Goal: Task Accomplishment & Management: Complete application form

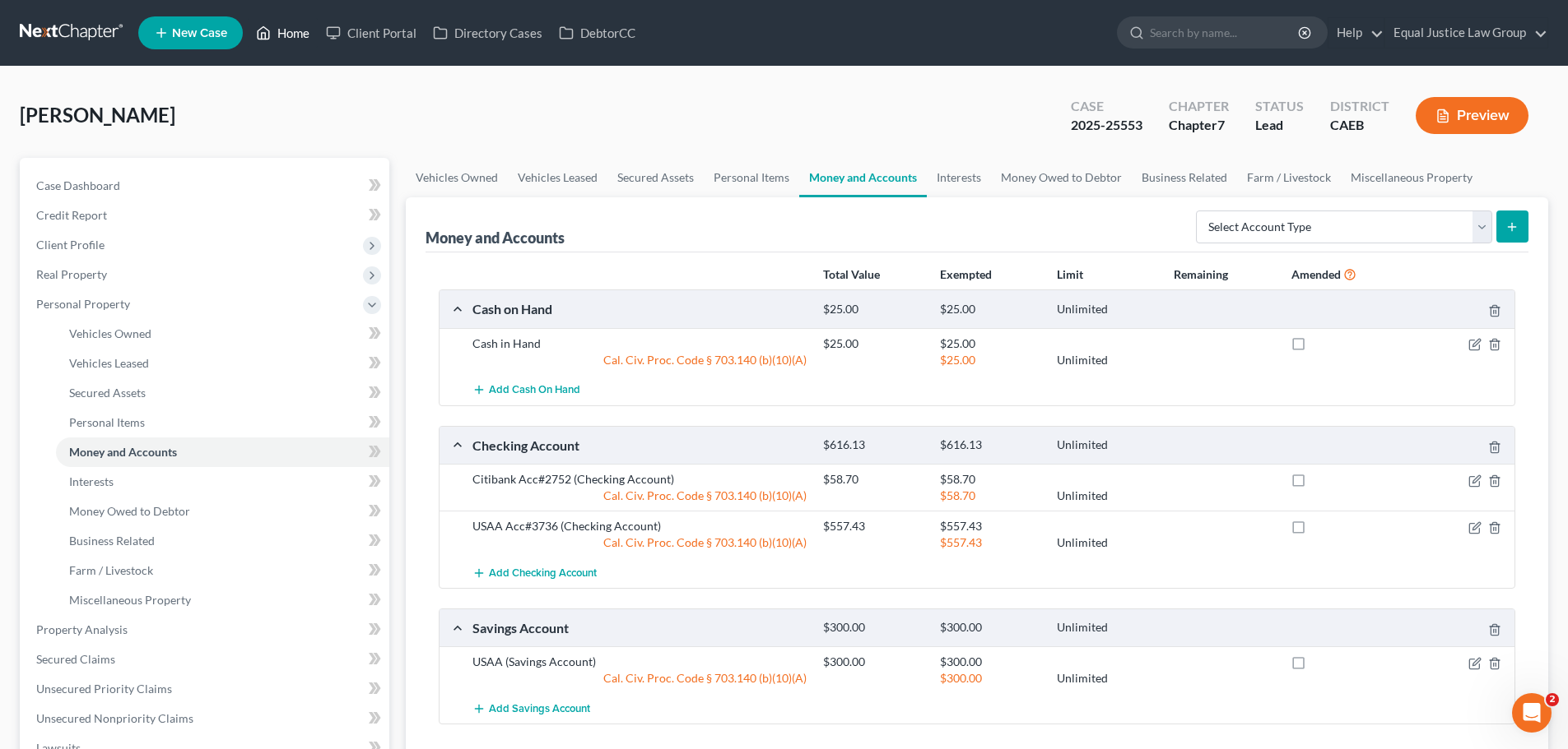
click at [296, 24] on link "Home" at bounding box center [283, 33] width 70 height 30
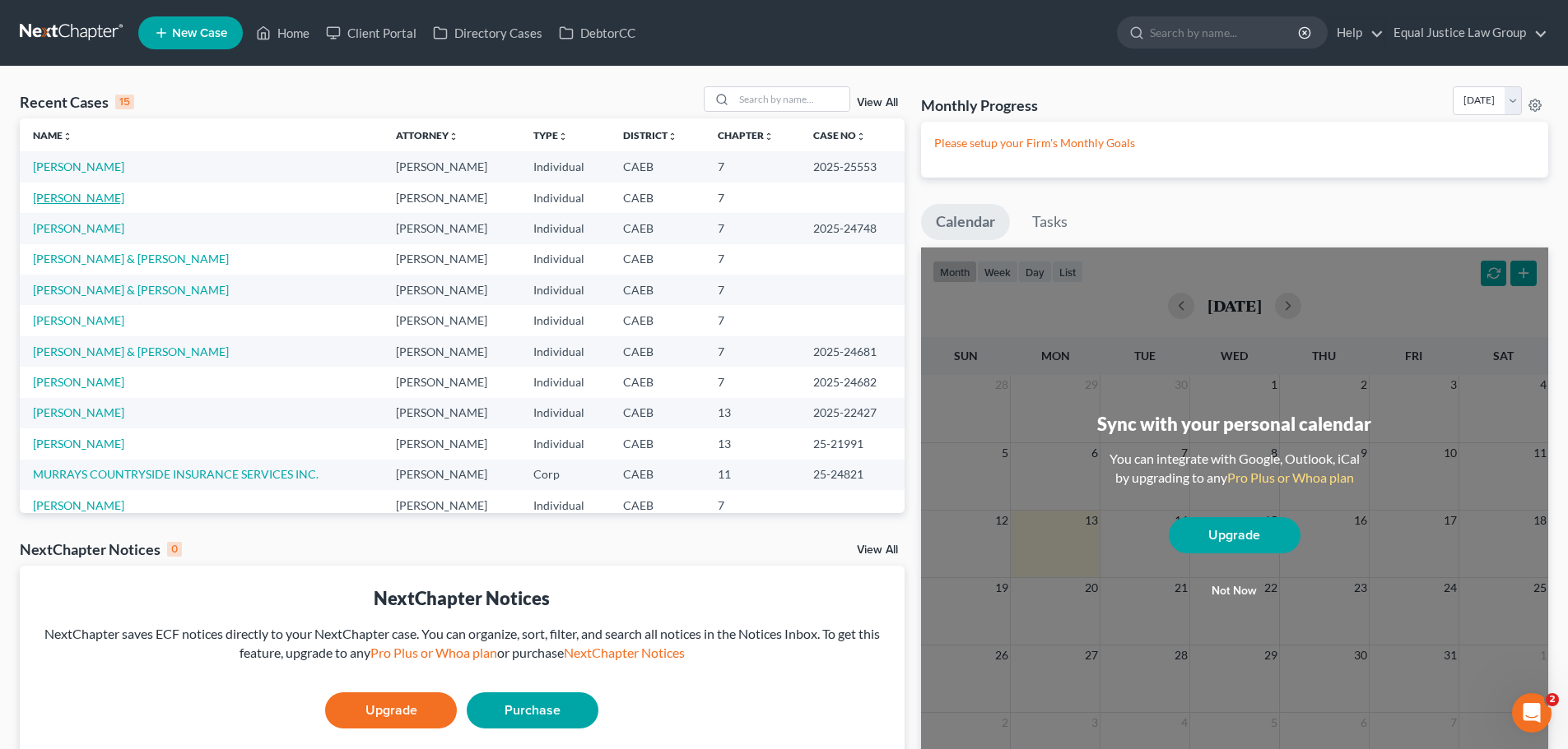
click at [84, 199] on link "[PERSON_NAME]" at bounding box center [79, 198] width 92 height 14
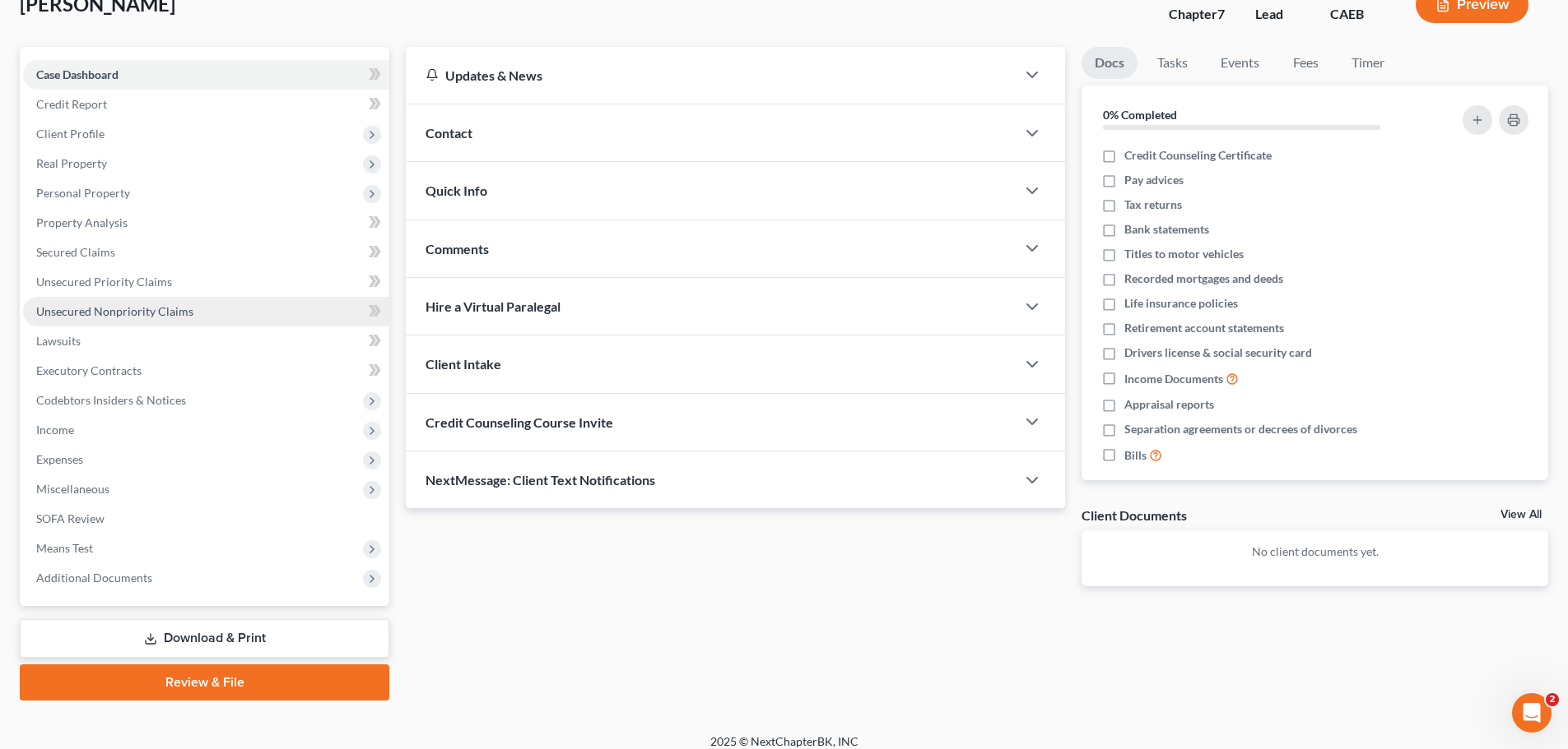
scroll to position [125, 0]
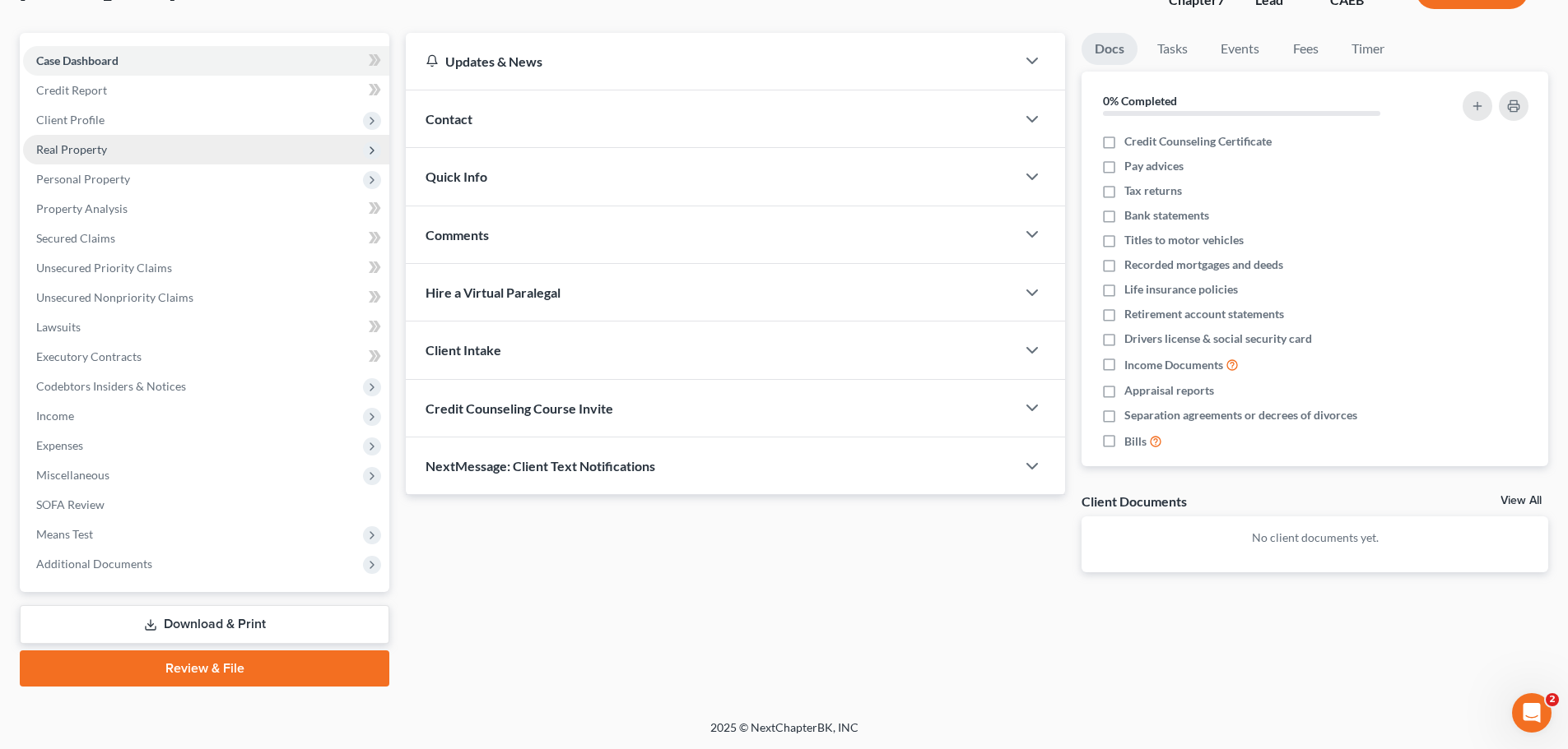
click at [94, 145] on span "Real Property" at bounding box center [71, 149] width 71 height 14
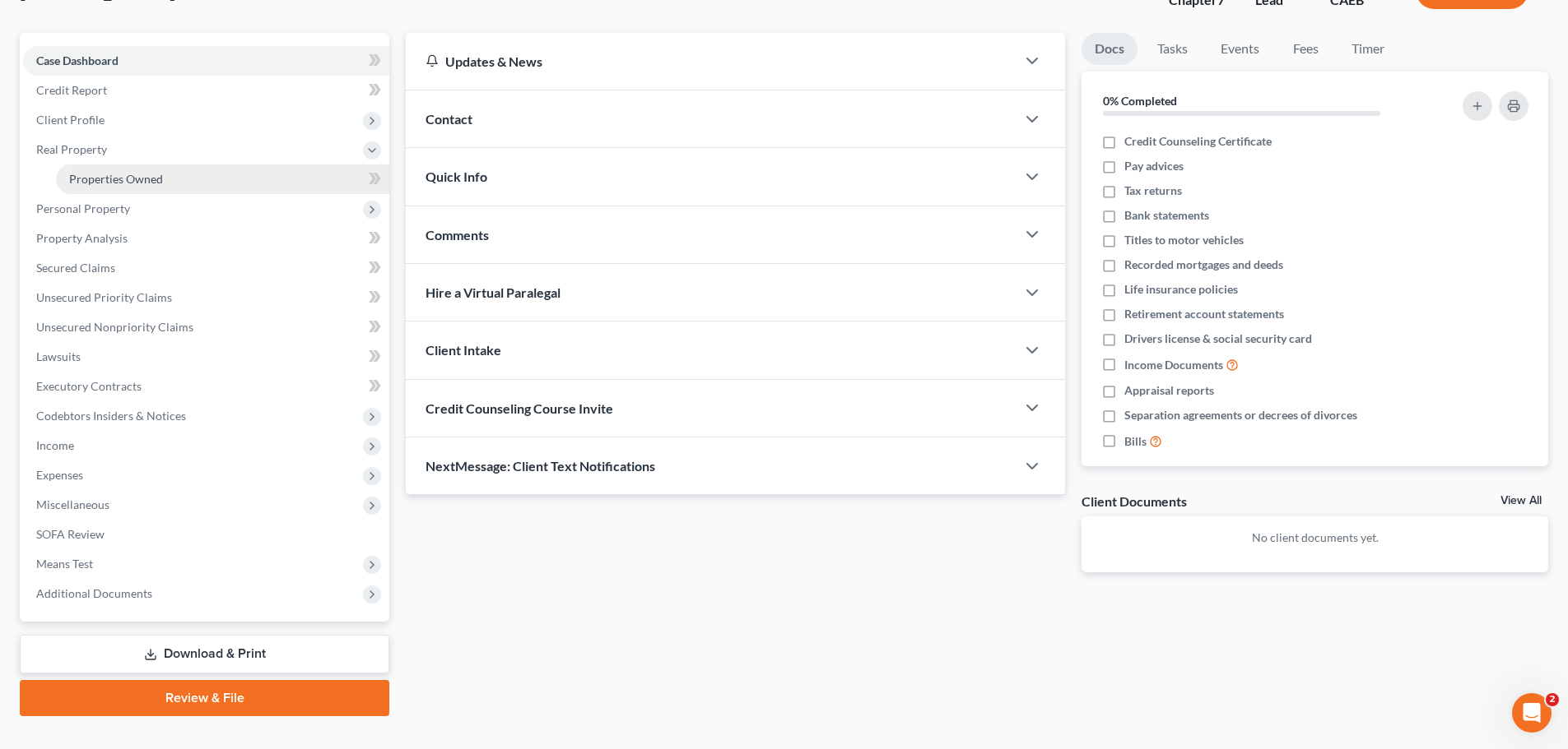
click at [107, 177] on span "Properties Owned" at bounding box center [115, 179] width 94 height 14
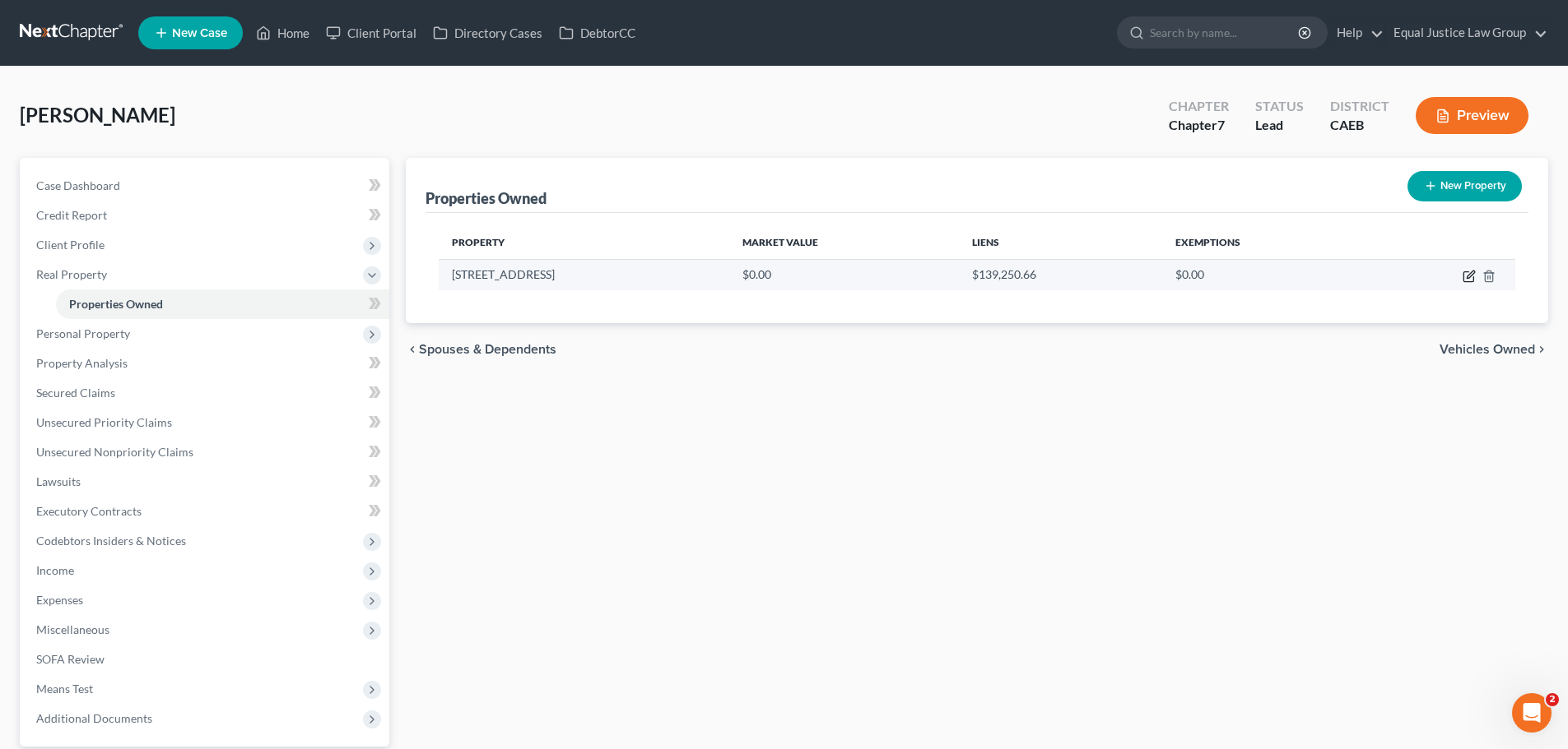
click at [1466, 275] on icon "button" at bounding box center [1469, 276] width 13 height 13
select select "4"
select select "33"
select select "0"
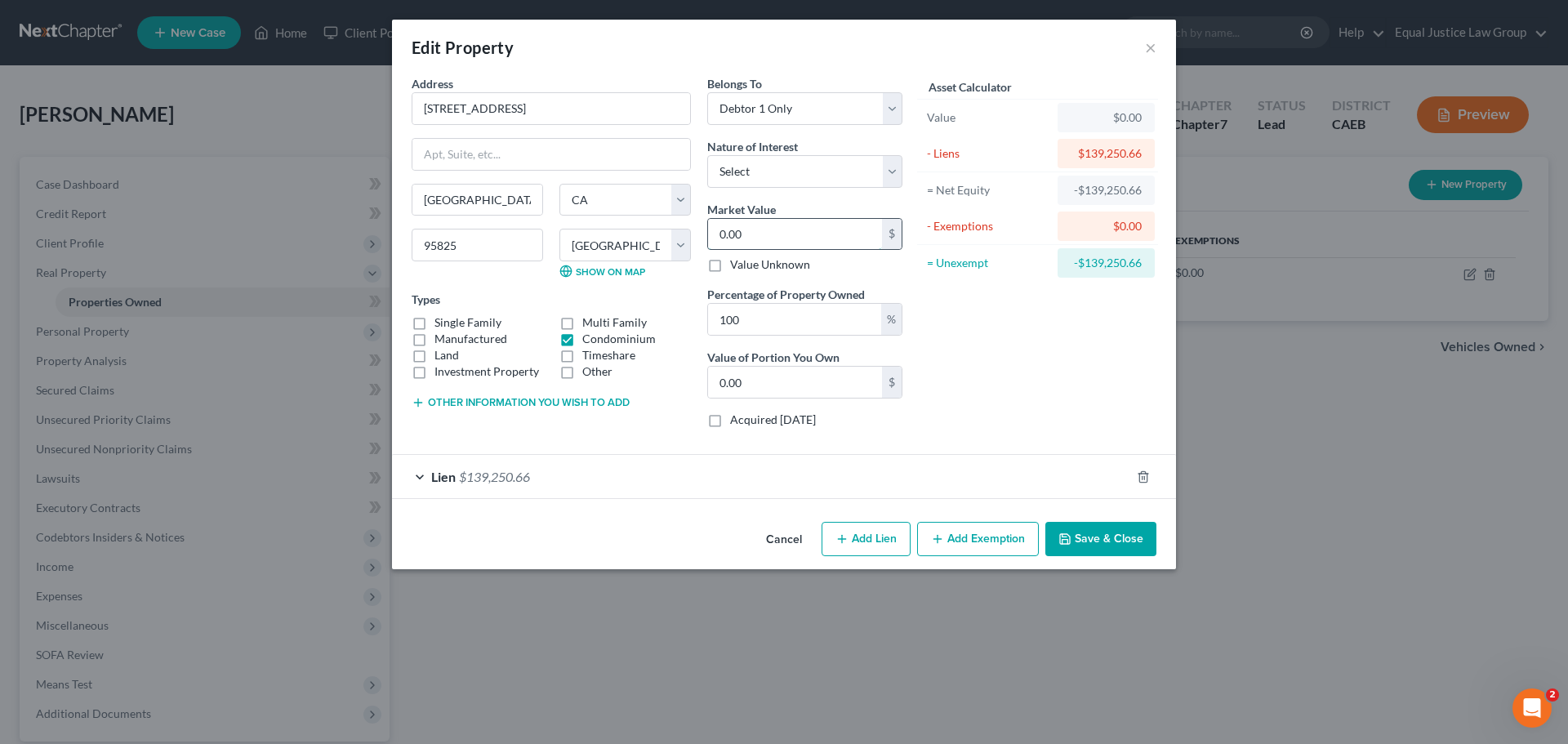
click at [797, 228] on input "0.00" at bounding box center [795, 234] width 174 height 31
type input "0."
type input "0"
type input "2"
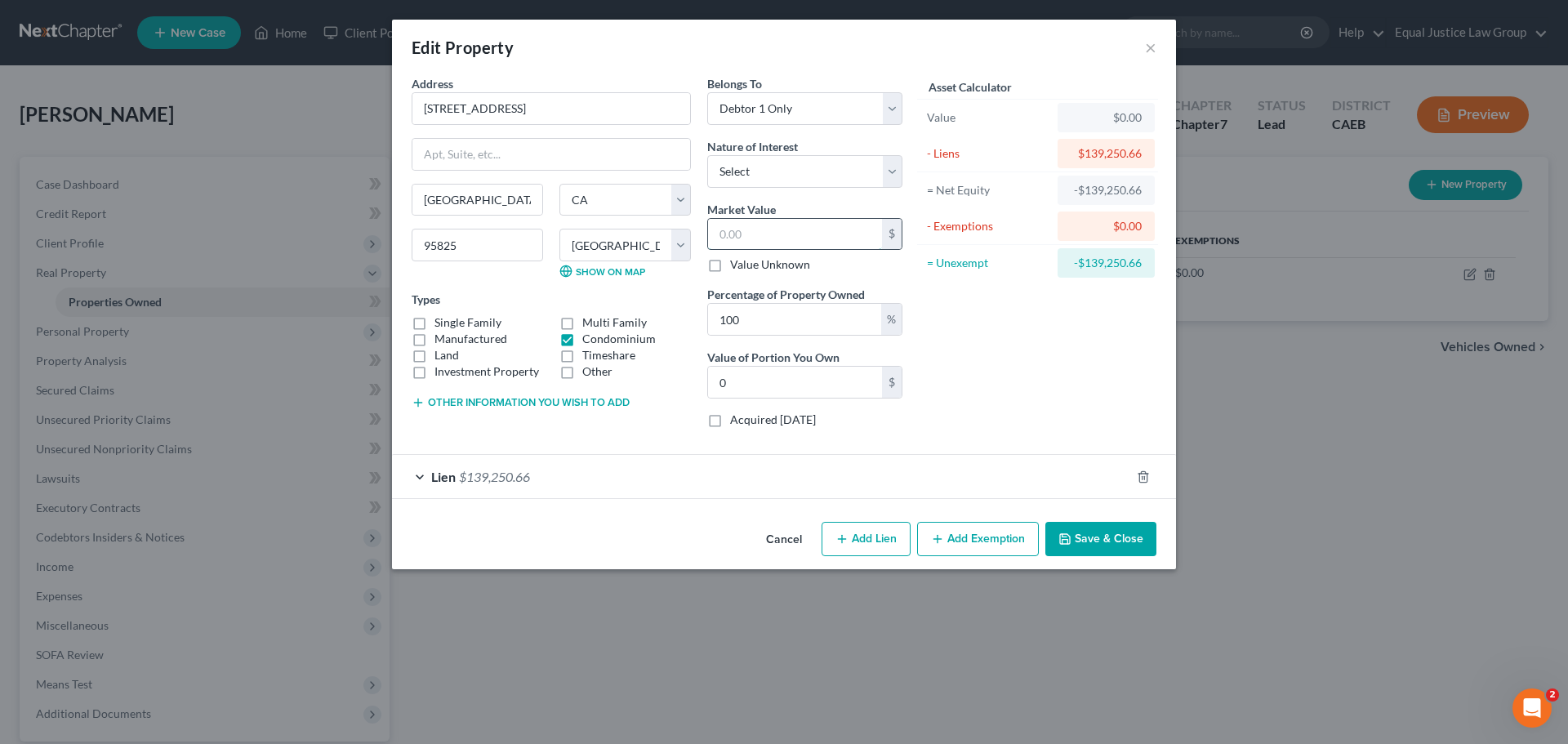
type input "2.00"
type input "26"
type input "26.00"
type input "260"
type input "260.00"
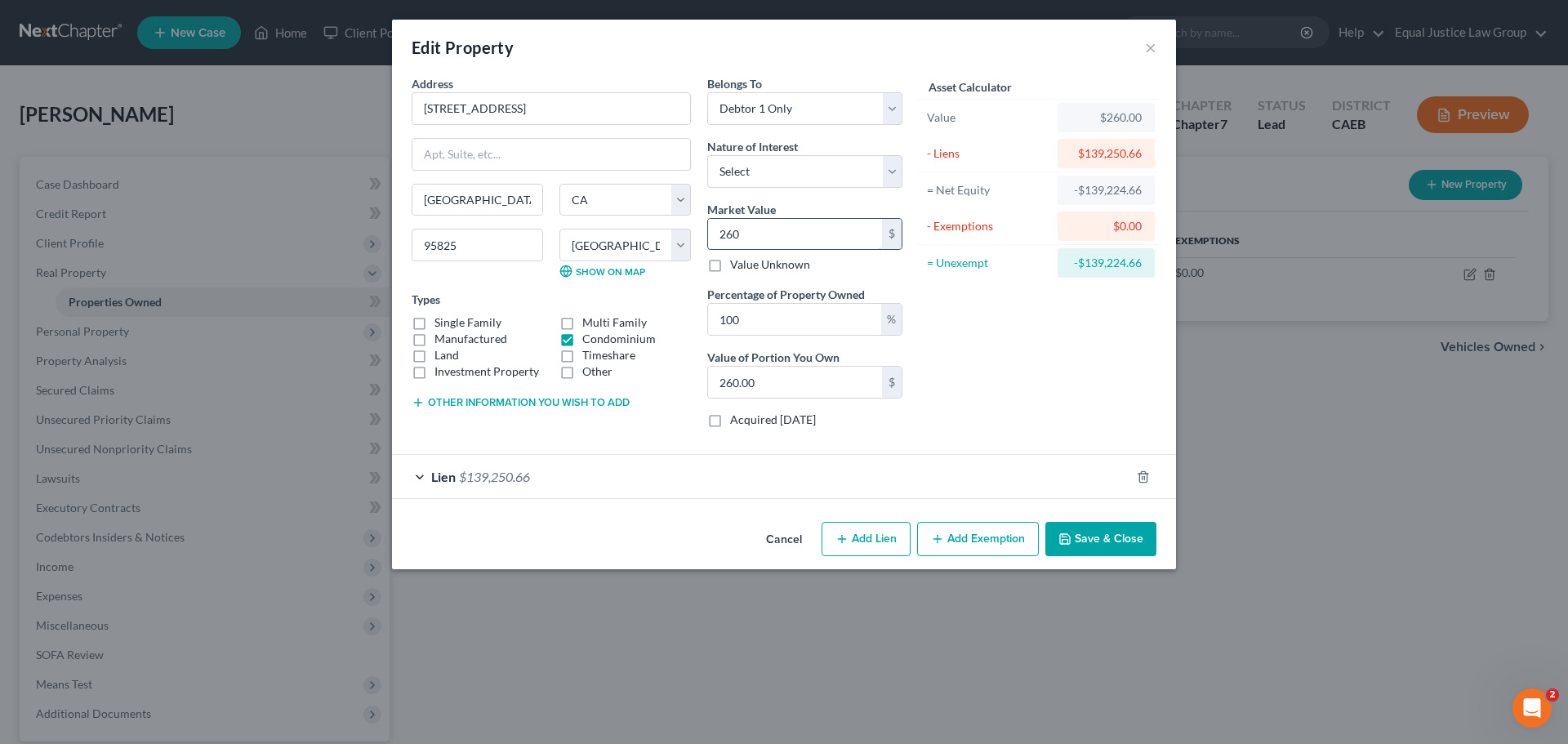
type input "2600"
type input "2,600.00"
type input "2,6000"
type input "26,000.00"
type input "26,0000"
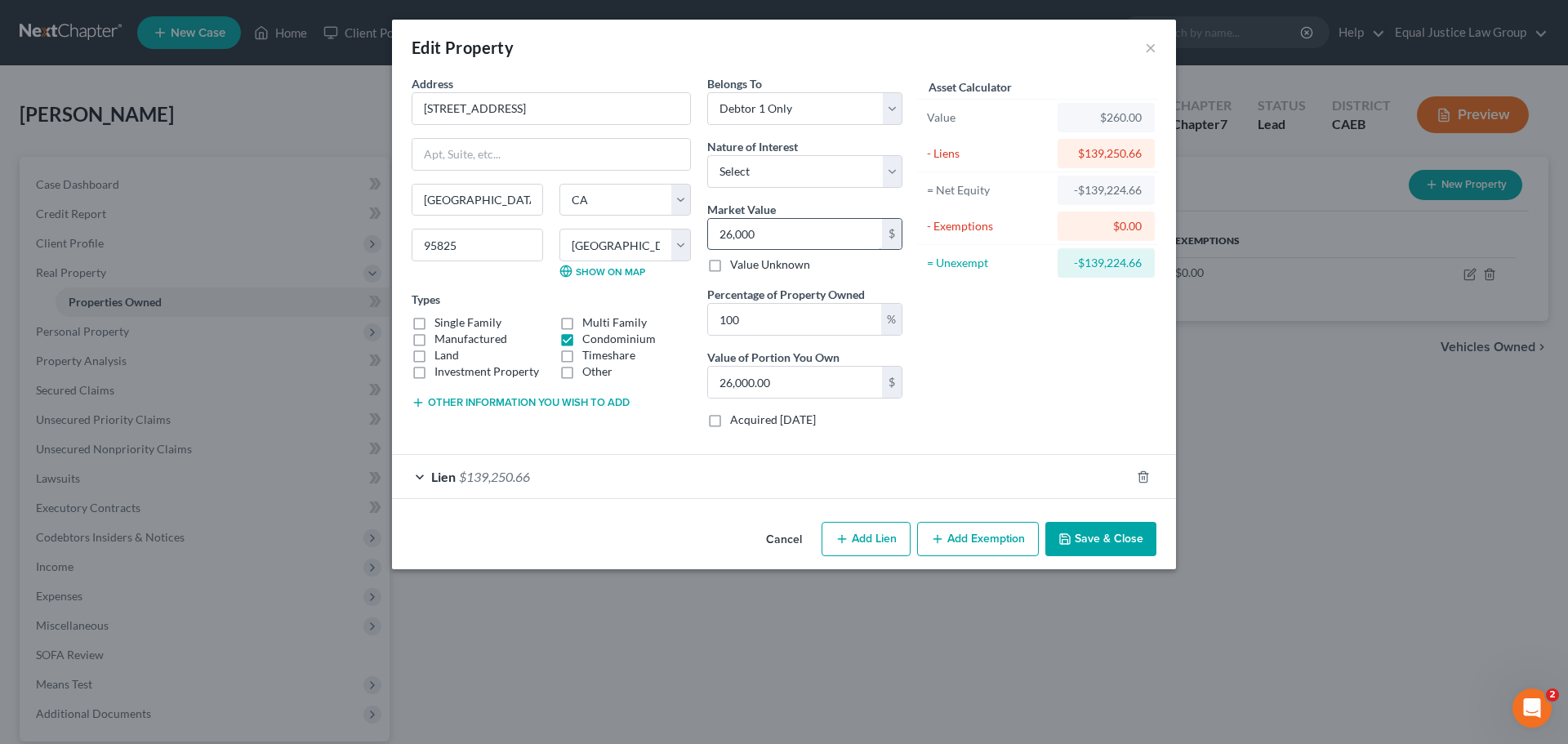
type input "260,000.00"
type input "260,000"
click at [977, 537] on button "Add Exemption" at bounding box center [978, 539] width 121 height 35
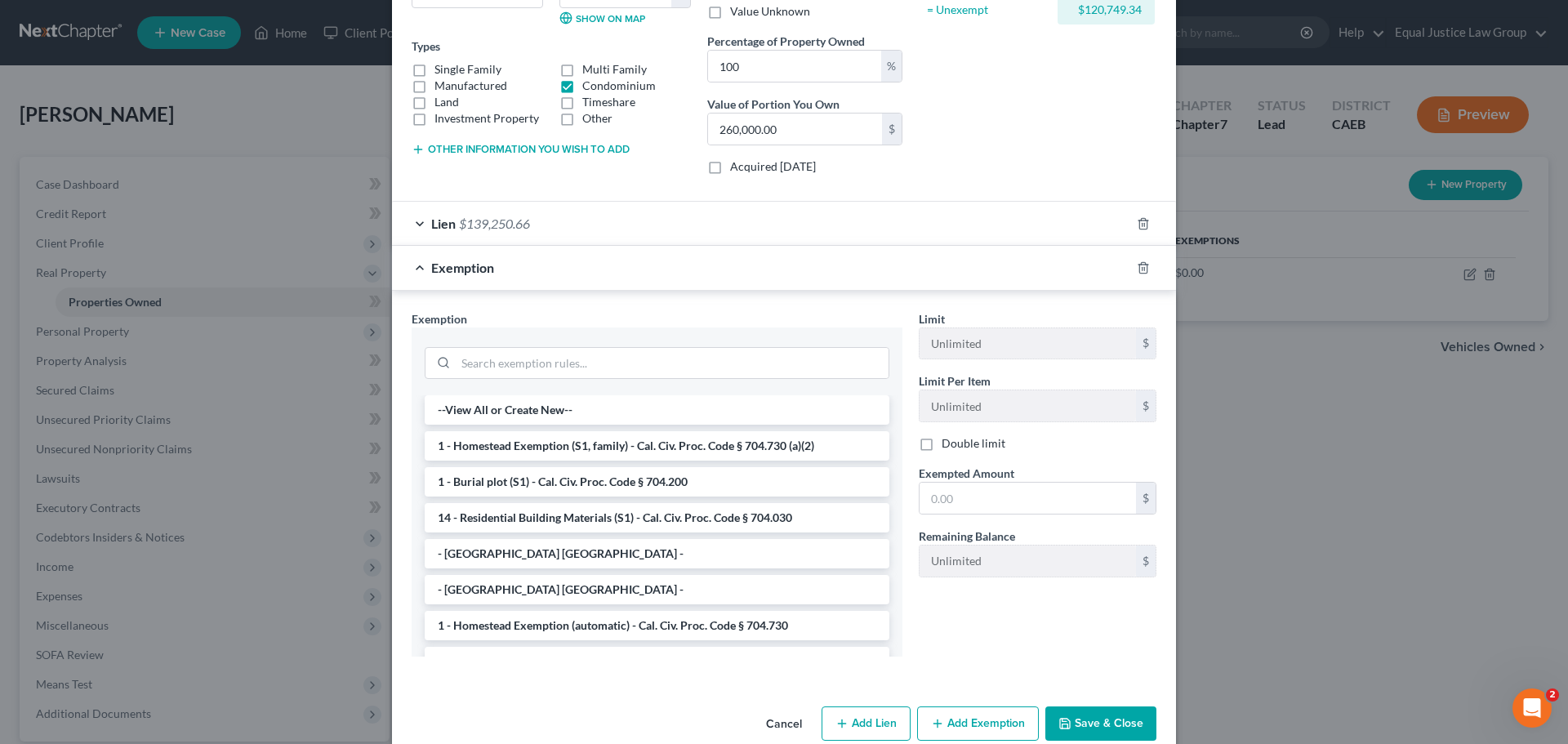
scroll to position [283, 0]
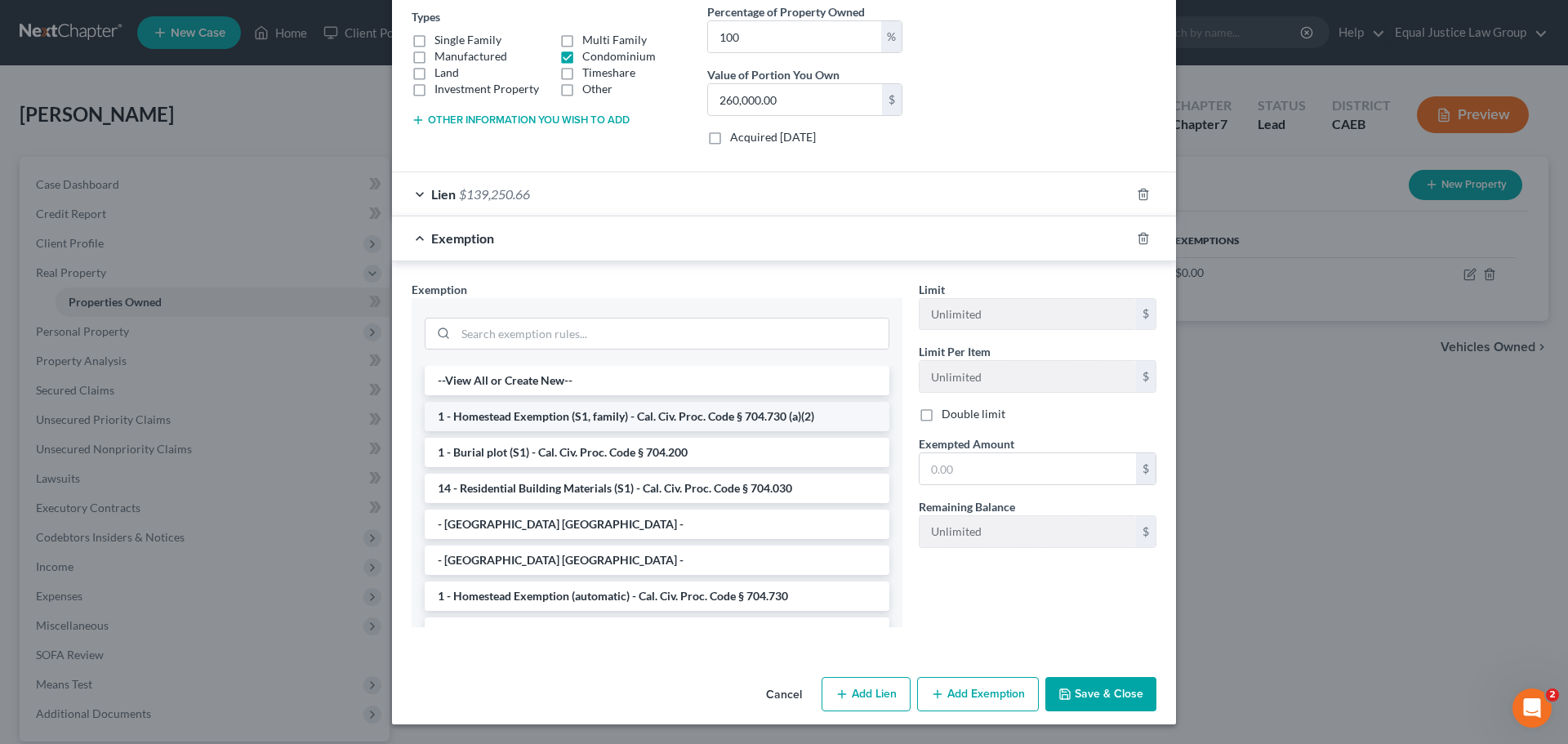
click at [541, 413] on li "1 - Homestead Exemption (S1, family) - Cal. Civ. Proc. Code § 704.730 (a)(2)" at bounding box center [657, 417] width 465 height 30
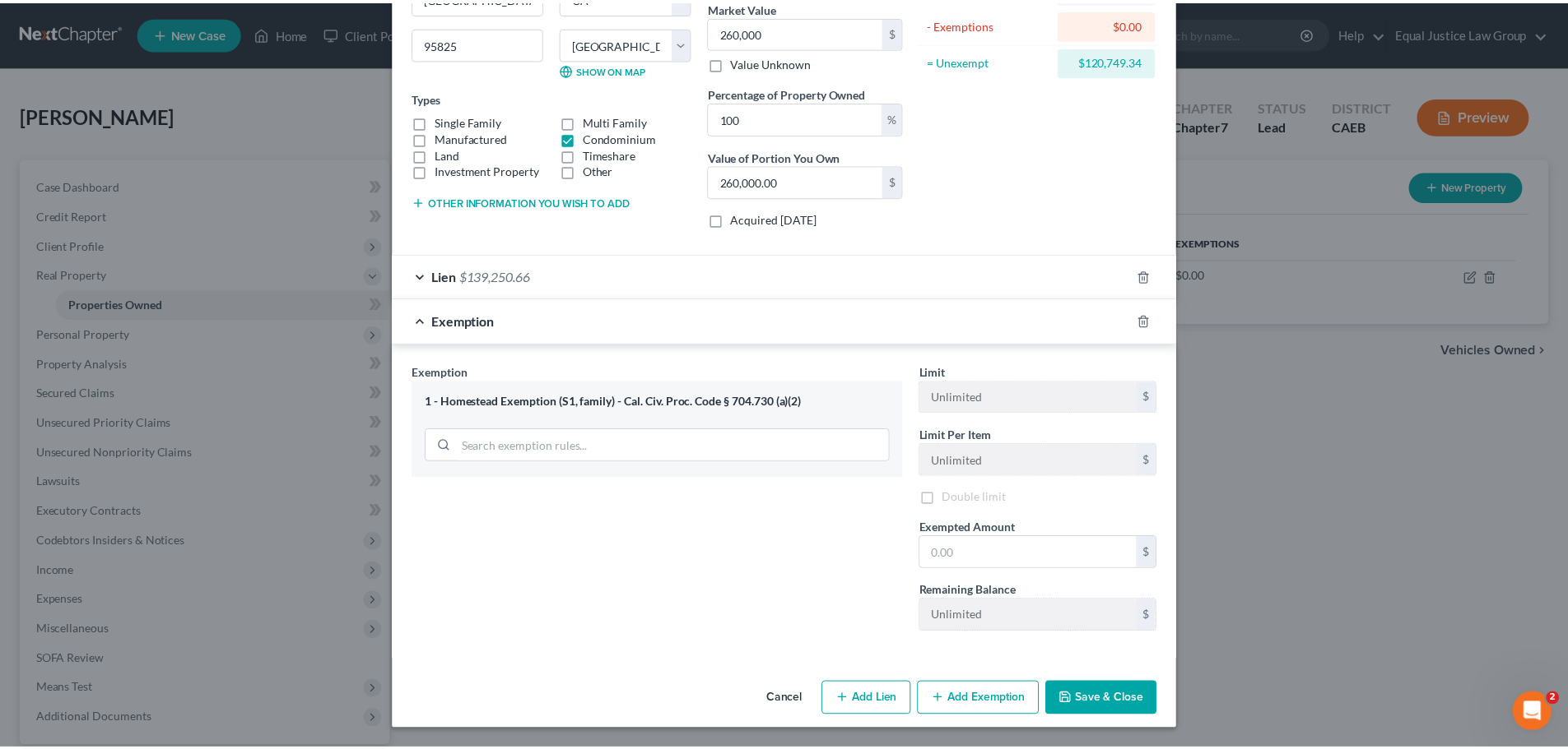
scroll to position [207, 0]
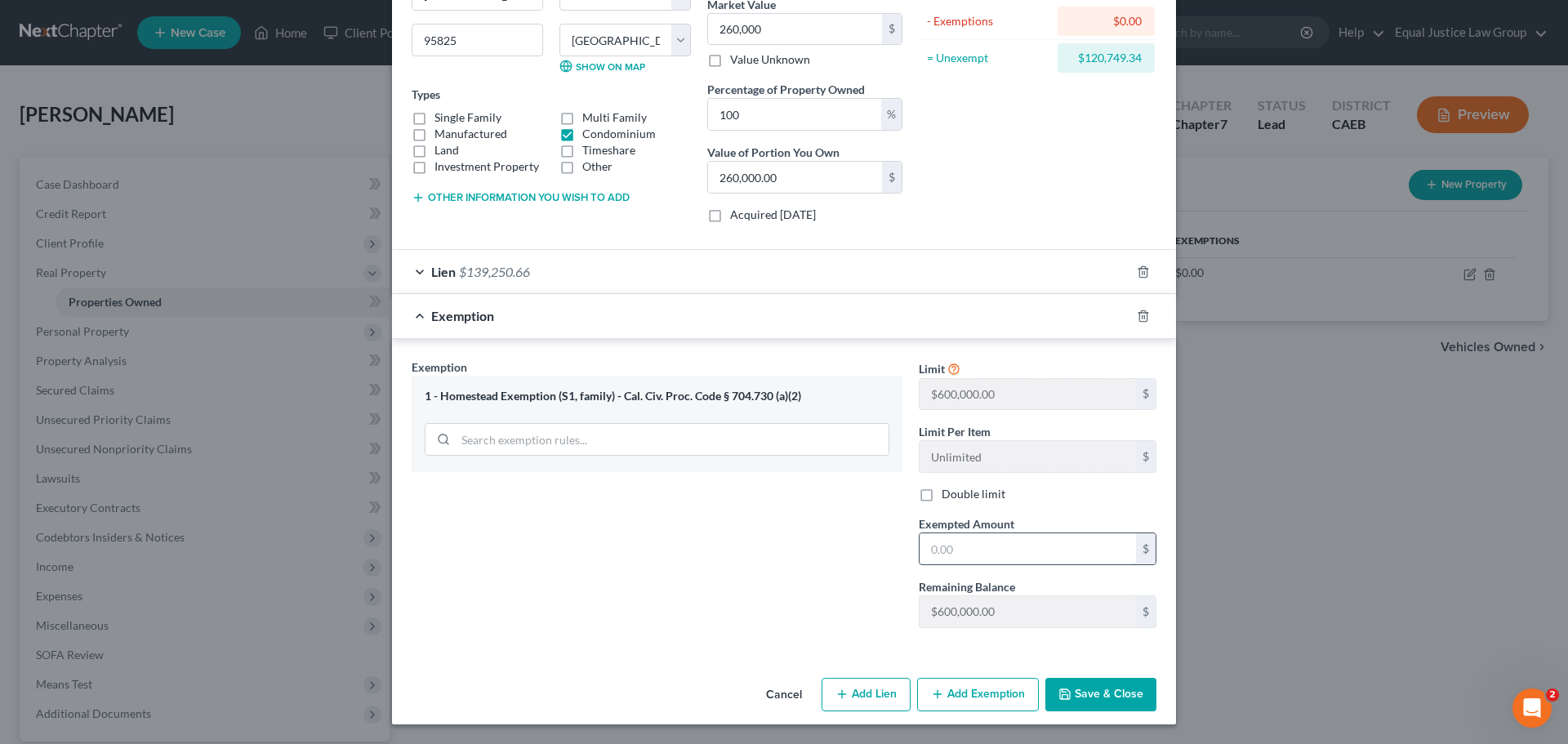
click at [967, 542] on input "text" at bounding box center [1027, 548] width 216 height 31
type input "260,000"
click at [1079, 689] on button "Save & Close" at bounding box center [1101, 695] width 111 height 35
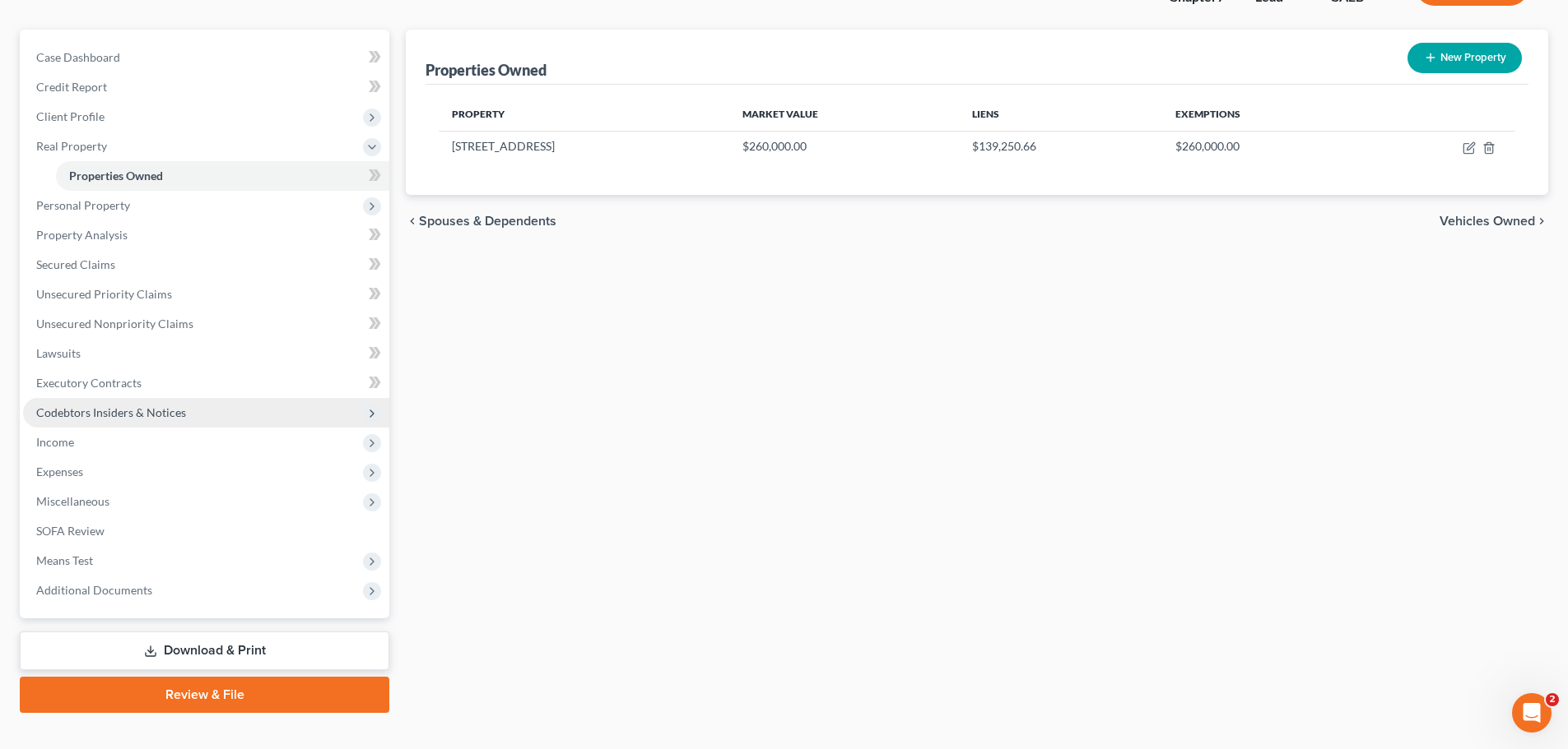
scroll to position [154, 0]
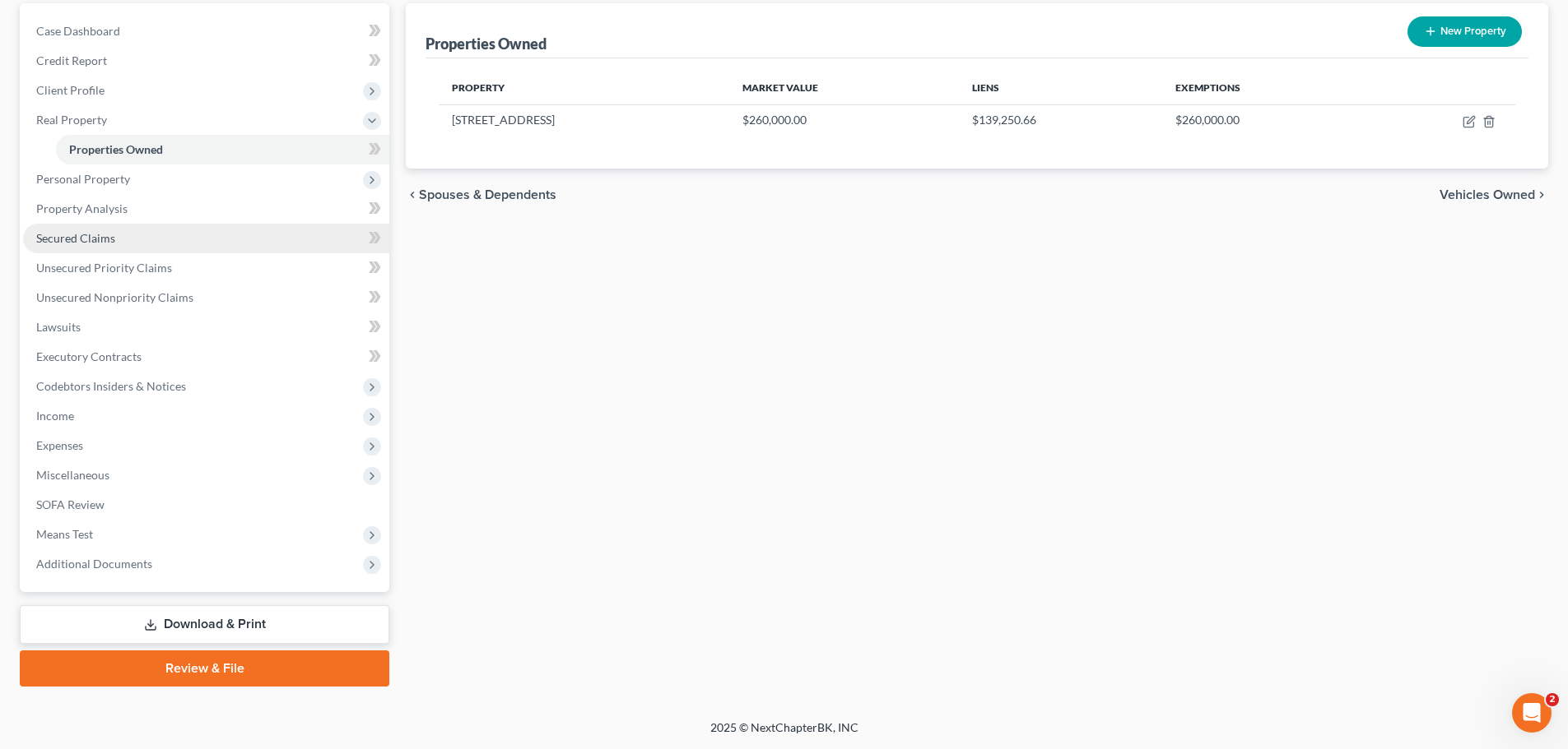
click at [89, 236] on span "Secured Claims" at bounding box center [75, 238] width 79 height 14
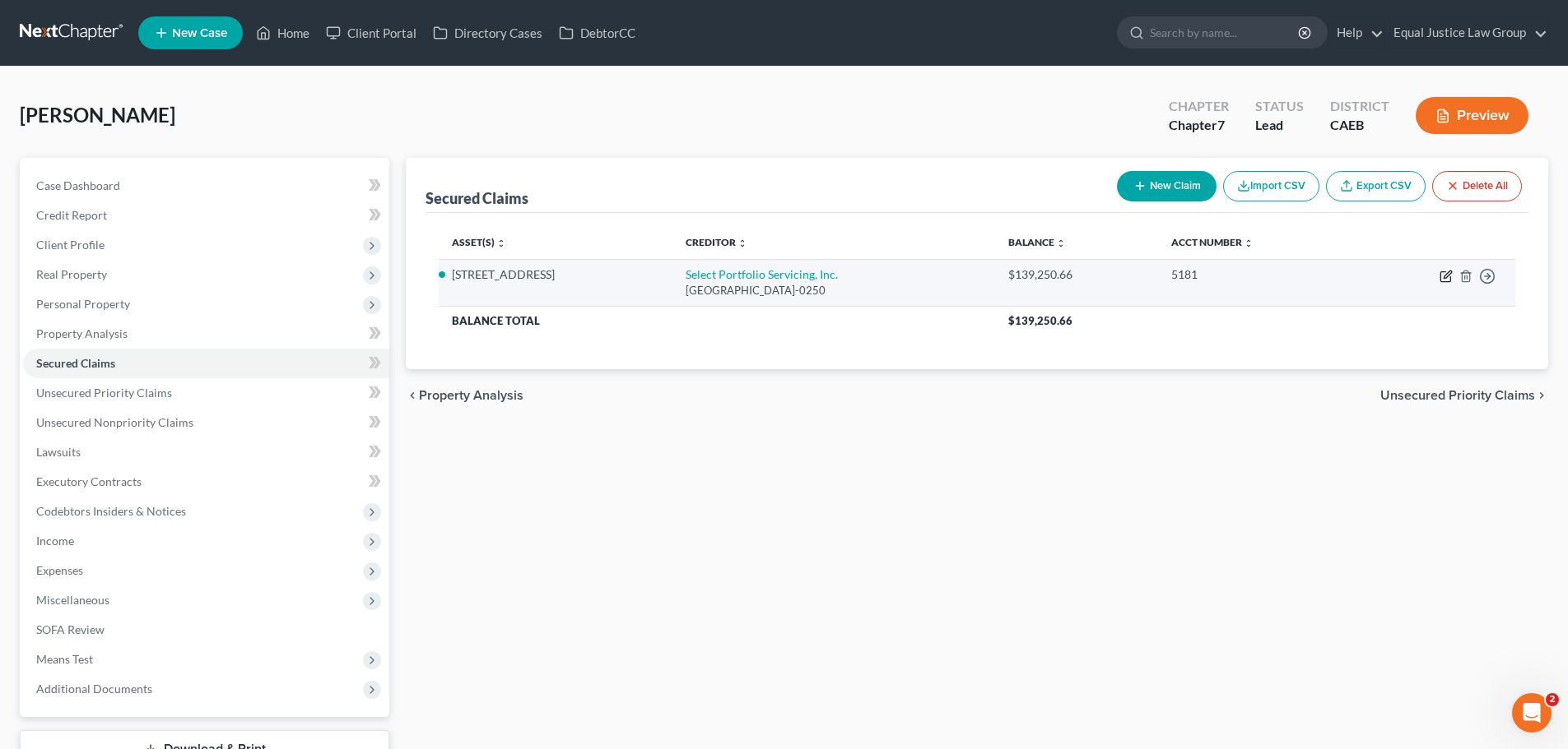
click at [1443, 276] on icon "button" at bounding box center [1446, 276] width 13 height 13
select select "46"
select select "3"
select select "2"
select select "0"
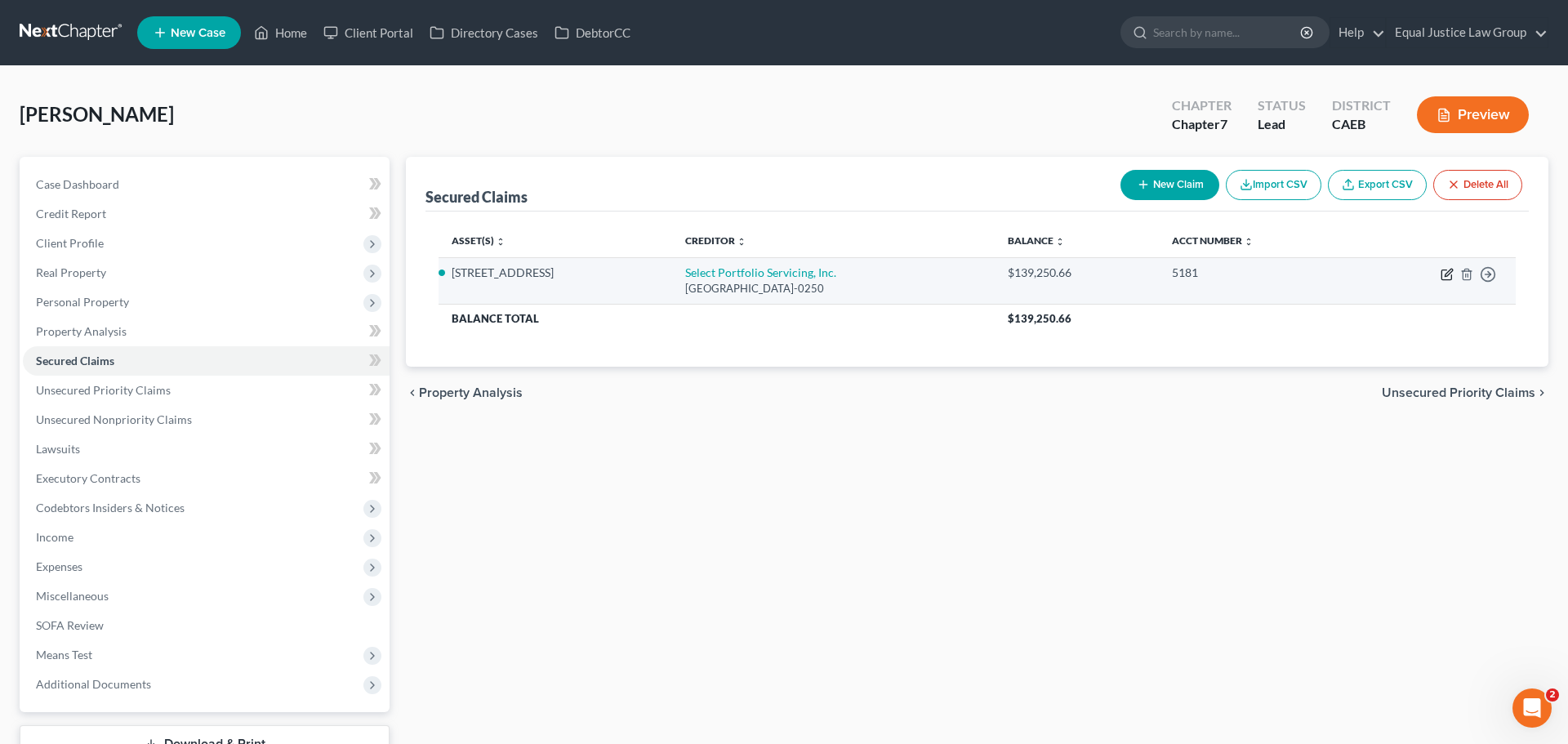
select select "0"
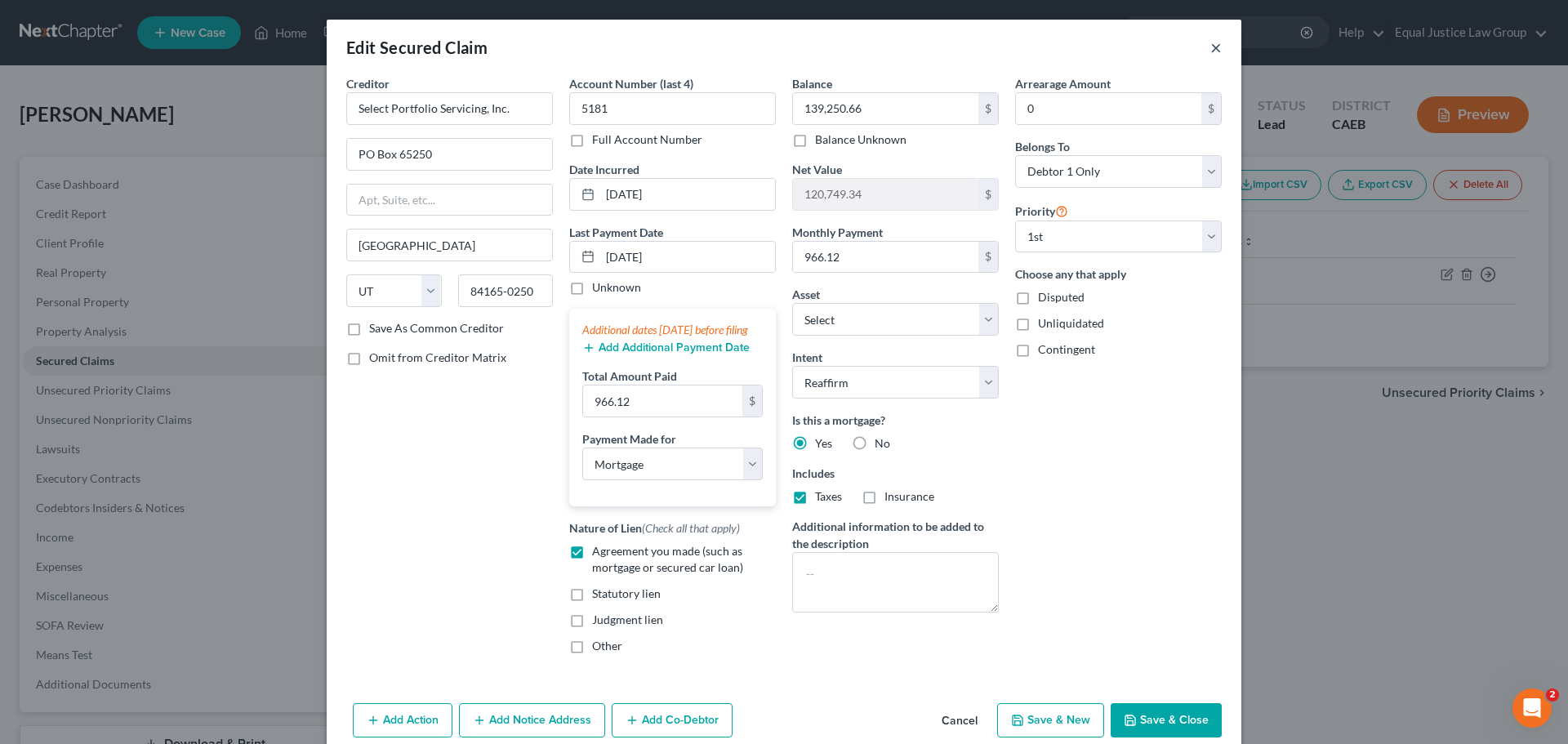
click at [1212, 48] on button "×" at bounding box center [1216, 47] width 12 height 20
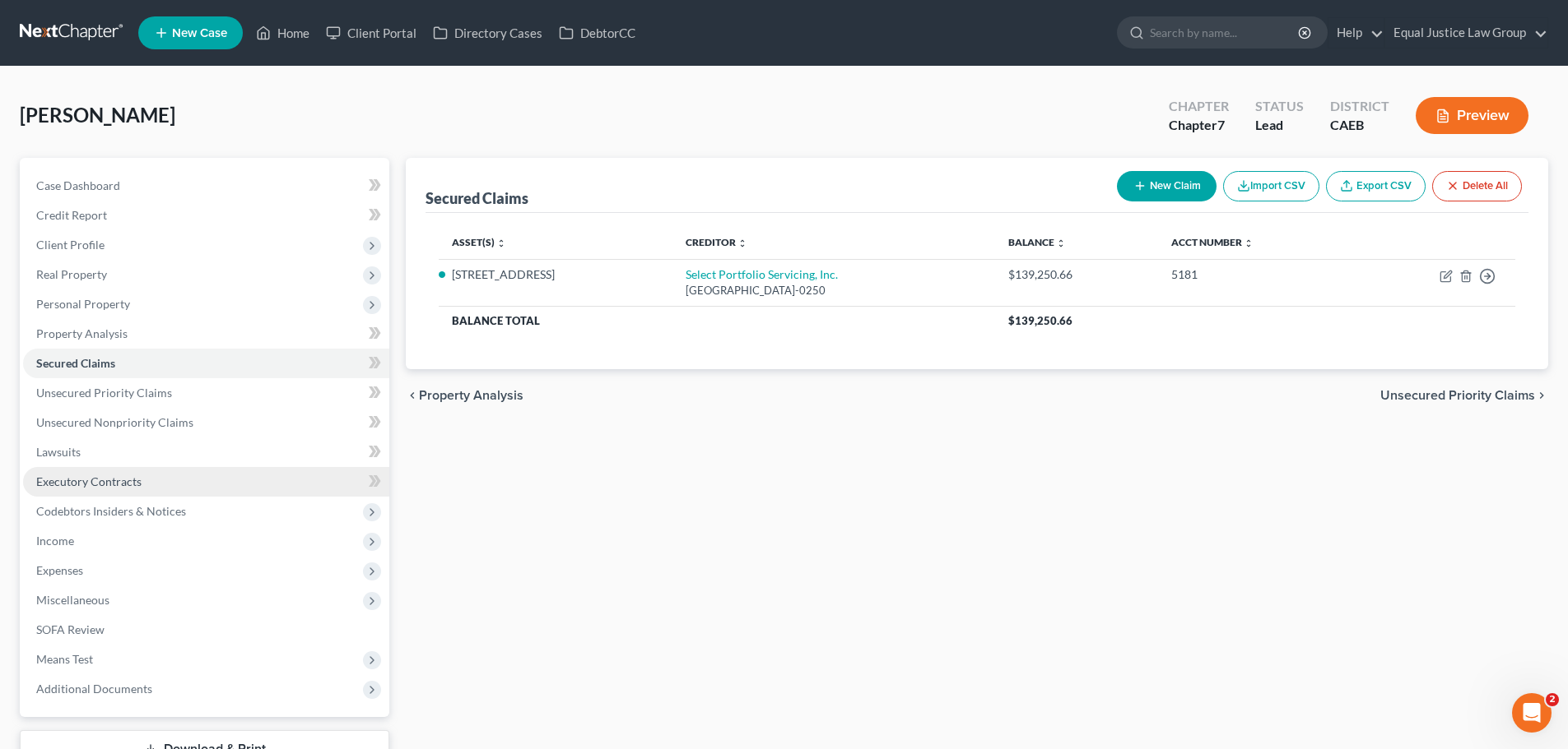
click at [103, 489] on link "Executory Contracts" at bounding box center [206, 482] width 366 height 30
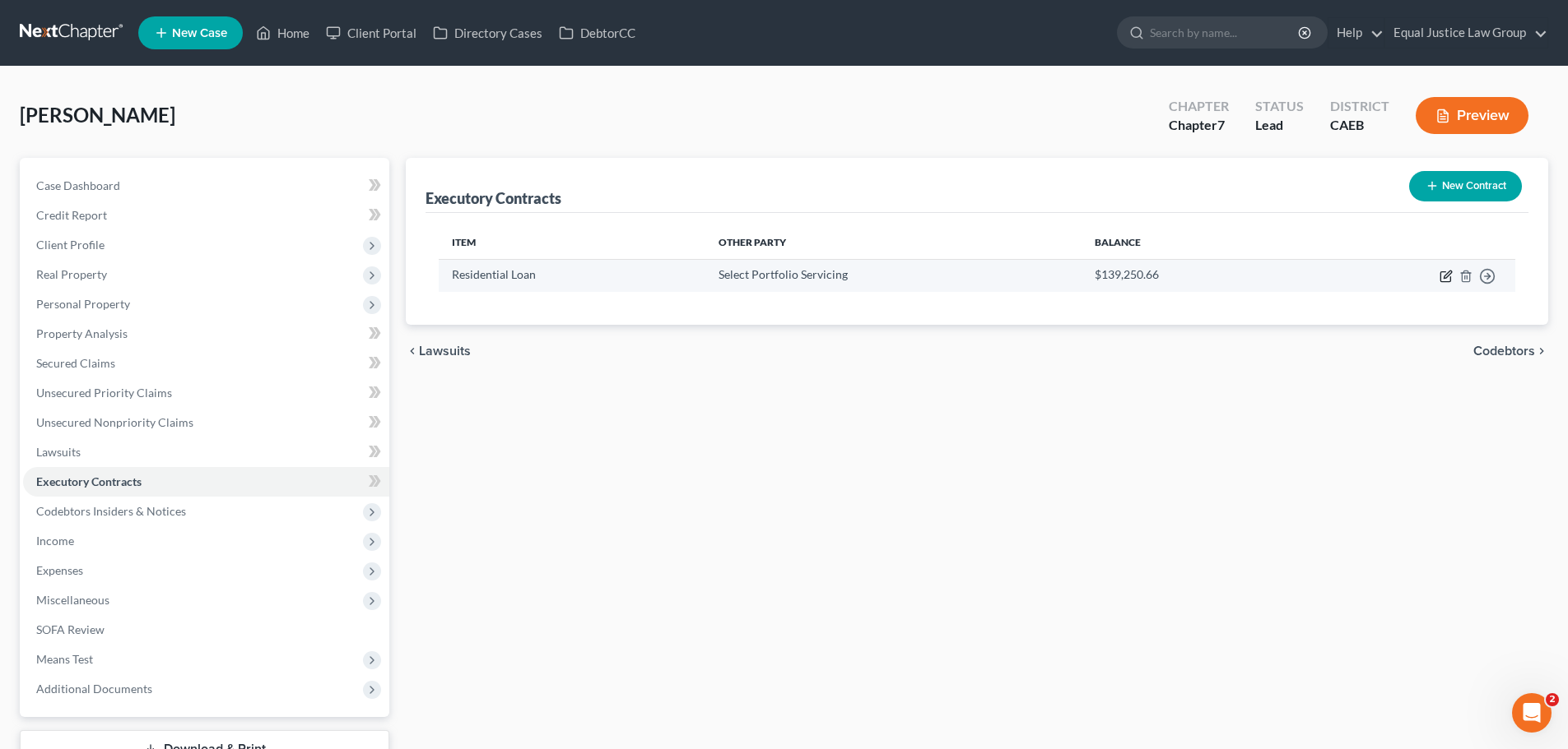
click at [1445, 273] on icon "button" at bounding box center [1445, 278] width 10 height 10
select select "0"
select select "46"
select select "0"
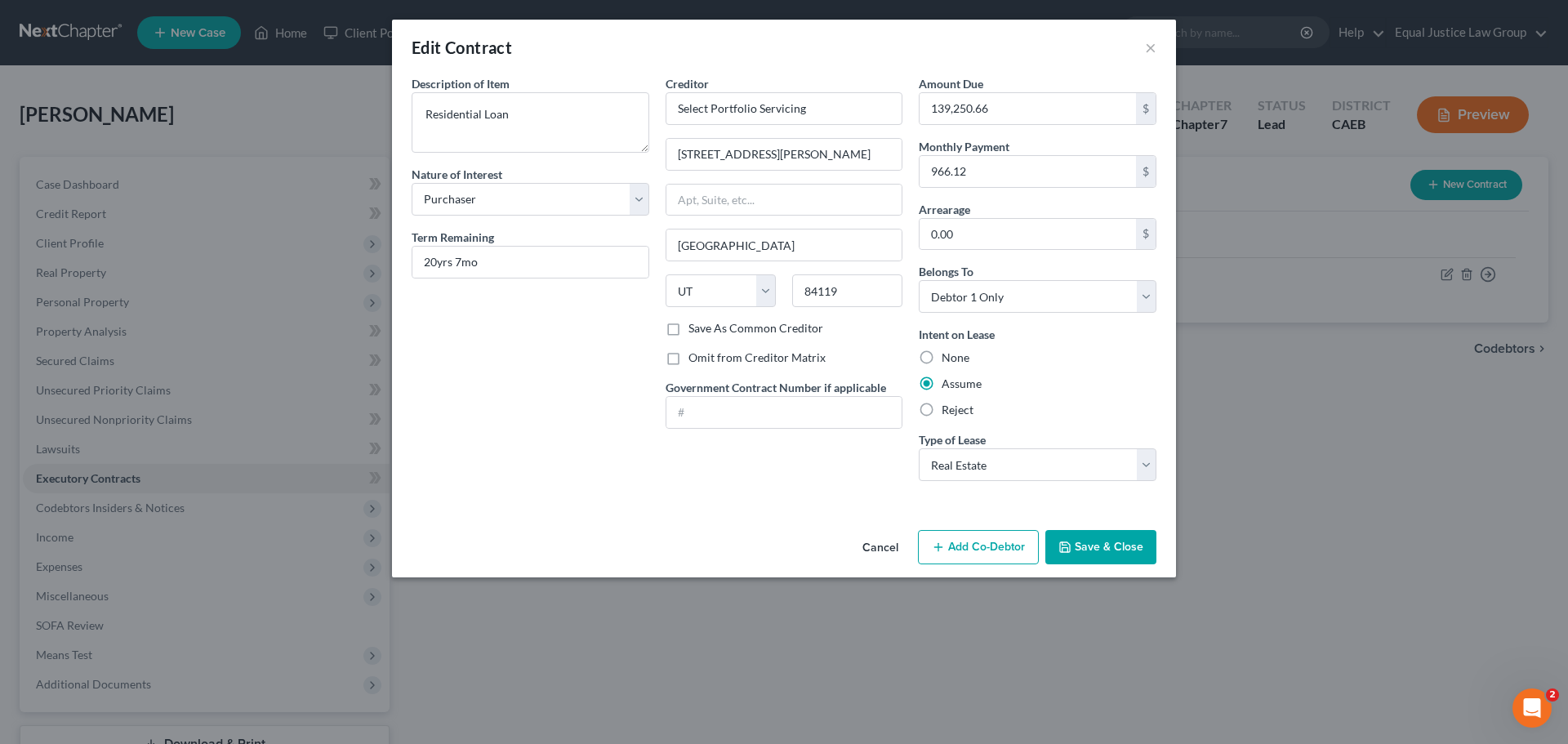
click at [881, 547] on button "Cancel" at bounding box center [880, 547] width 62 height 33
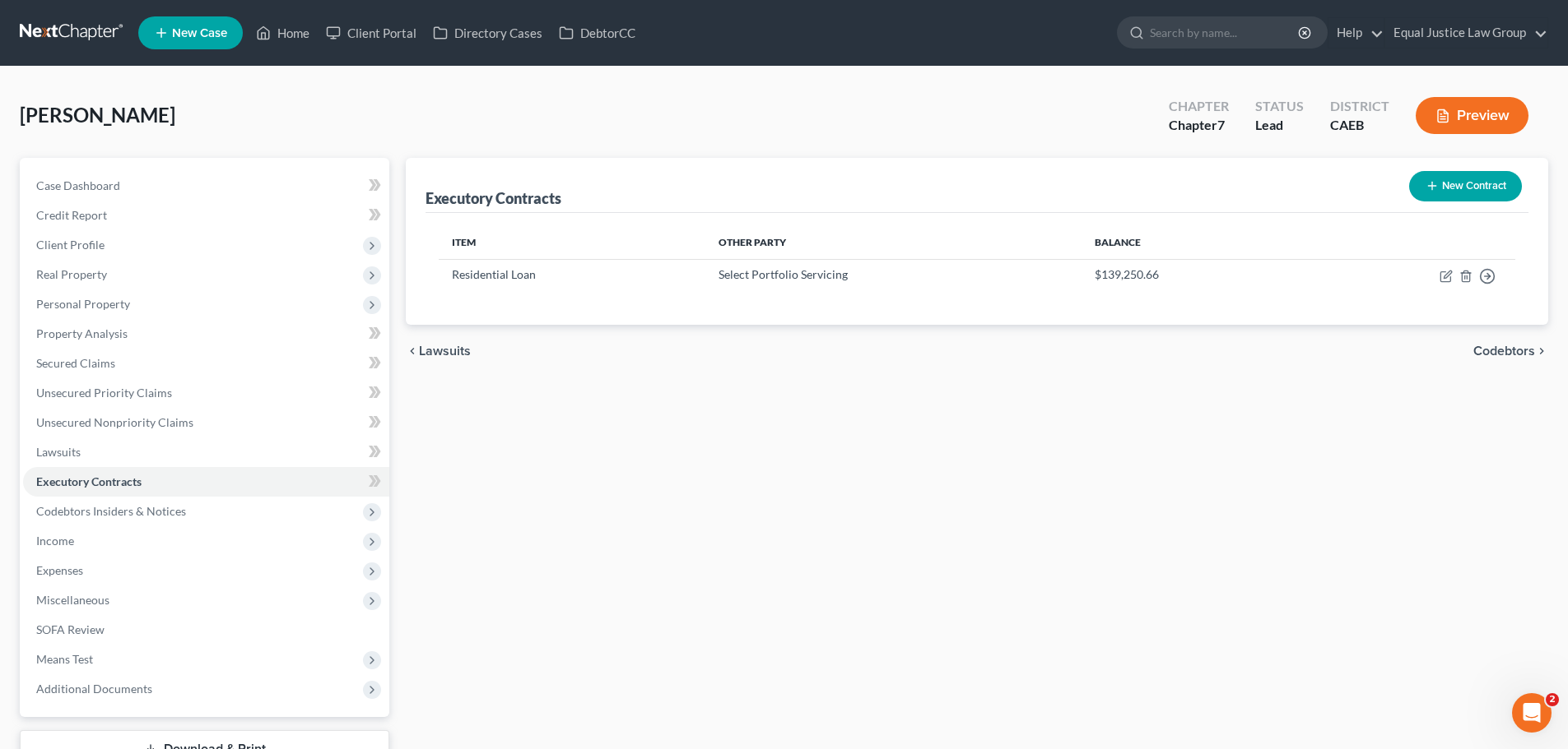
click at [597, 609] on div "Executory Contracts New Contract Item Other Party Balance Residential Loan Sele…" at bounding box center [976, 485] width 1159 height 655
click at [287, 38] on link "Home" at bounding box center [283, 33] width 70 height 30
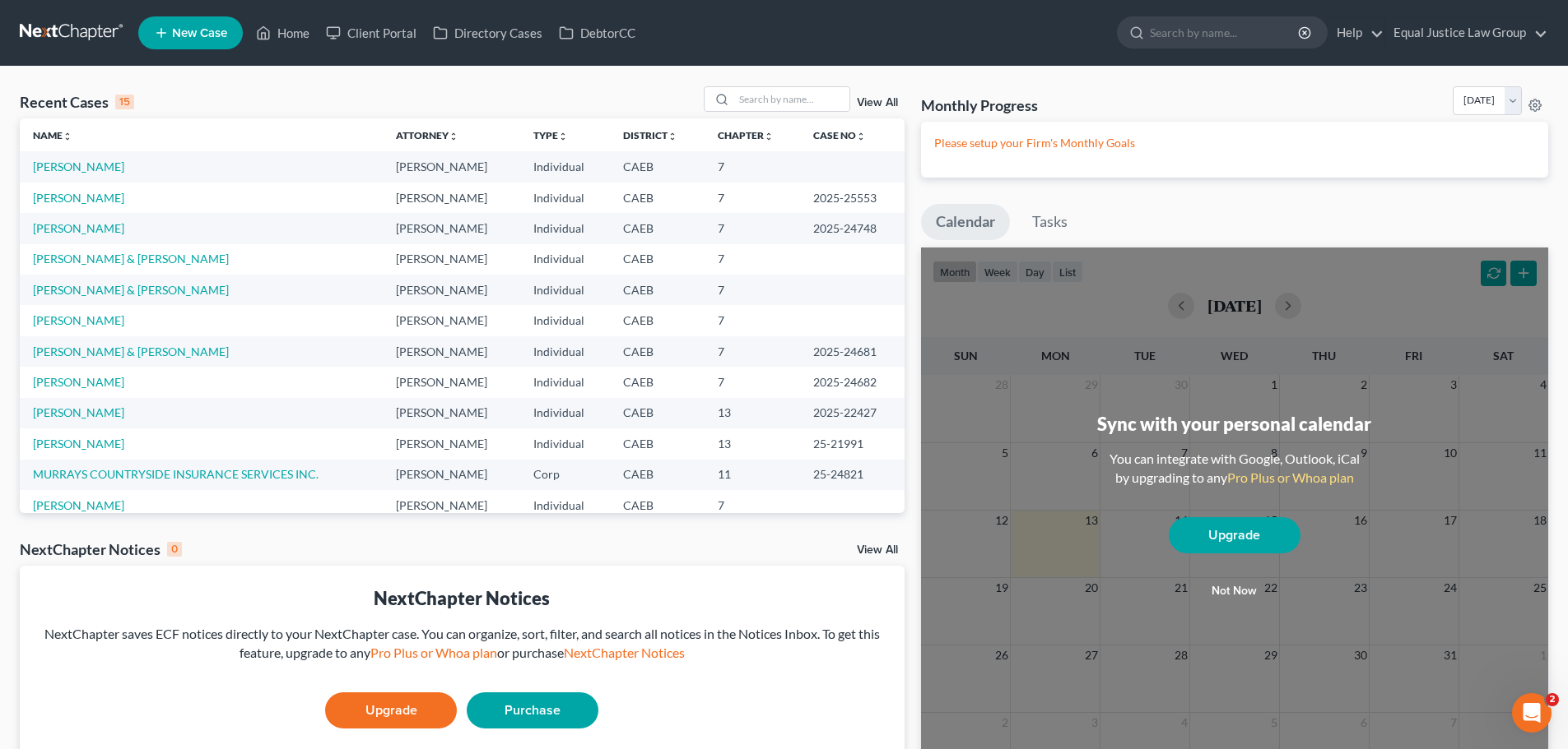
click at [179, 33] on span "New Case" at bounding box center [199, 33] width 55 height 12
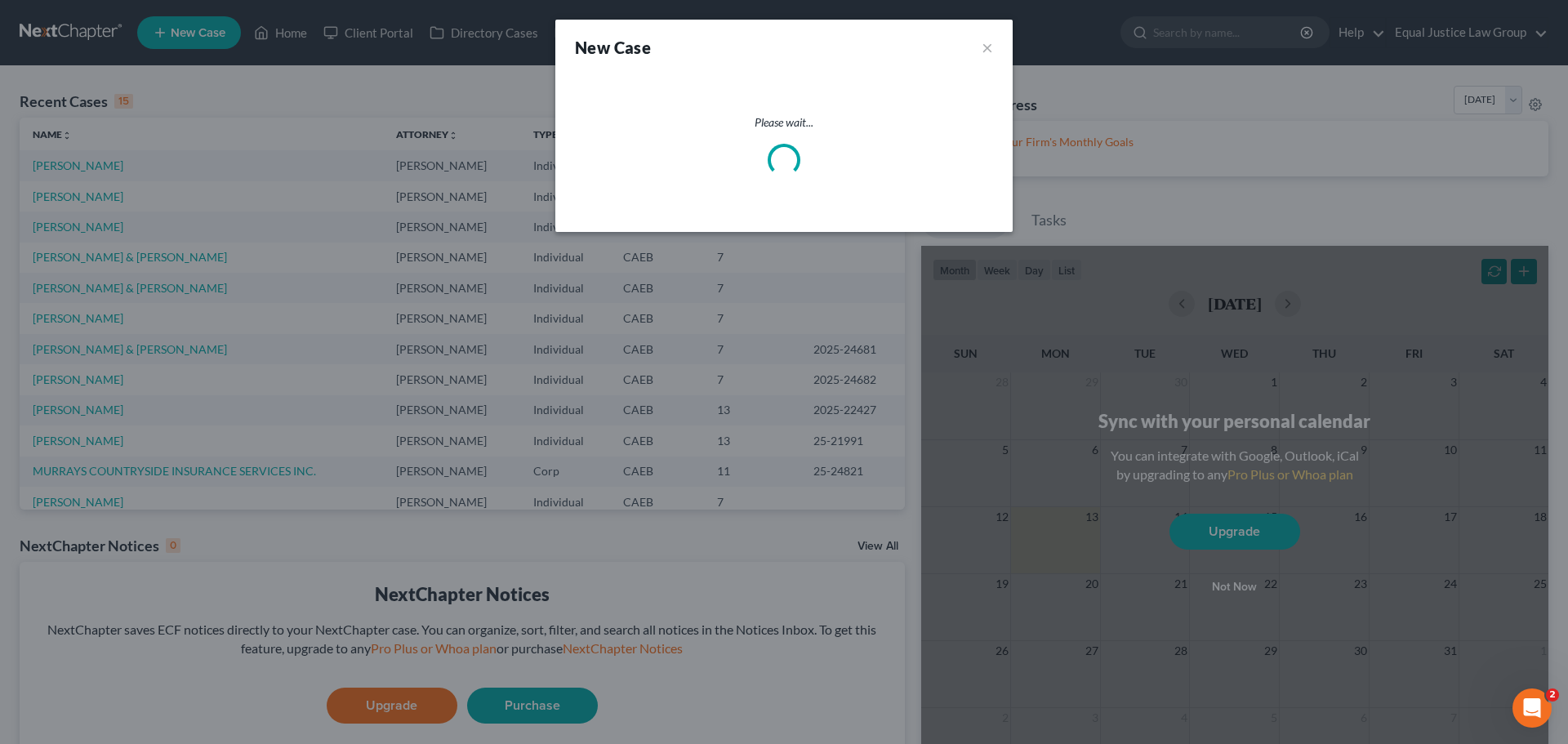
select select "8"
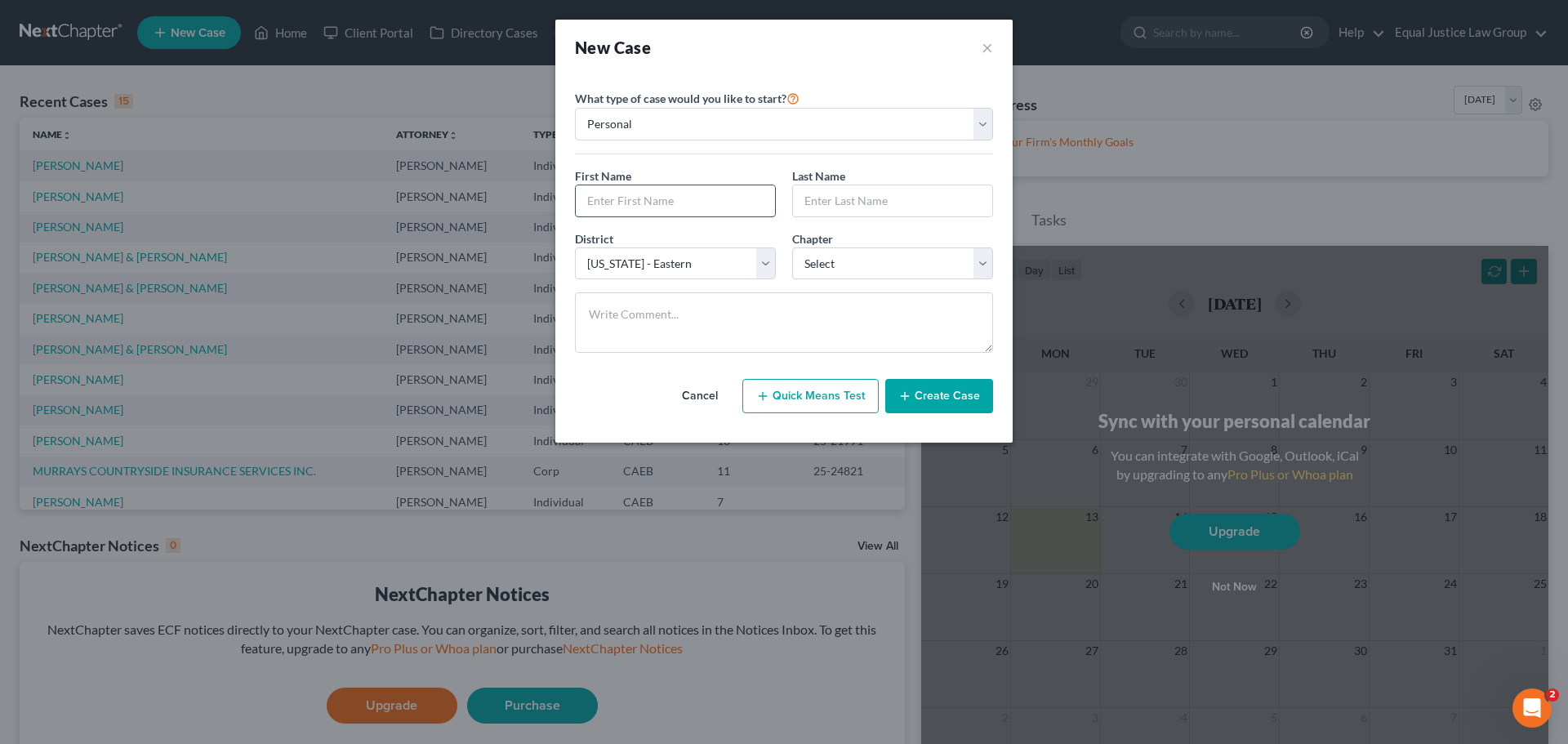
click at [677, 206] on input "text" at bounding box center [675, 201] width 199 height 31
type input "Sheetal"
type input "[PERSON_NAME]"
click at [852, 255] on select "Select 7 11 12 13" at bounding box center [892, 264] width 200 height 33
select select "0"
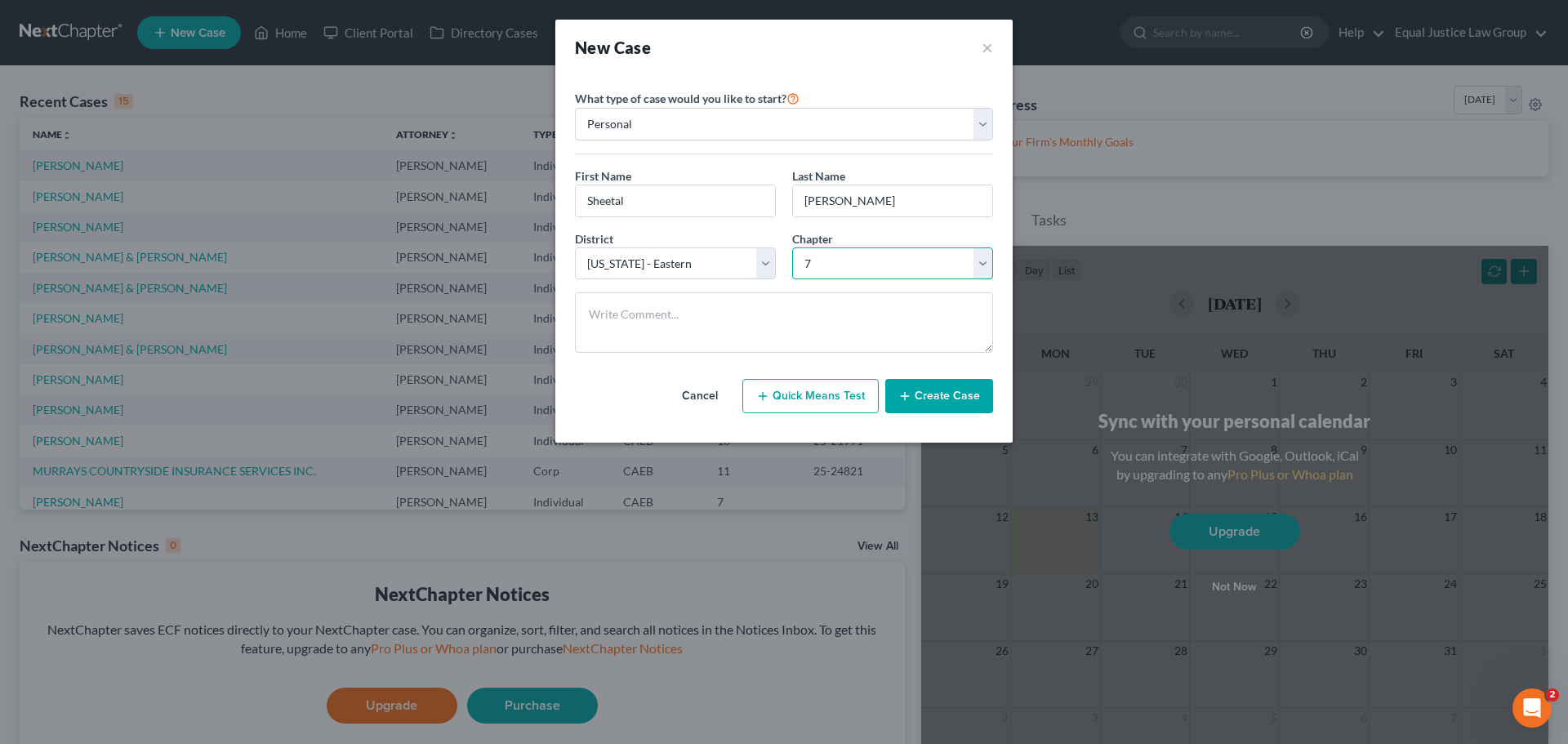
click at [792, 248] on select "Select 7 11 12 13" at bounding box center [892, 264] width 200 height 33
click at [806, 305] on textarea at bounding box center [783, 322] width 418 height 60
click at [936, 396] on button "Create Case" at bounding box center [939, 396] width 108 height 35
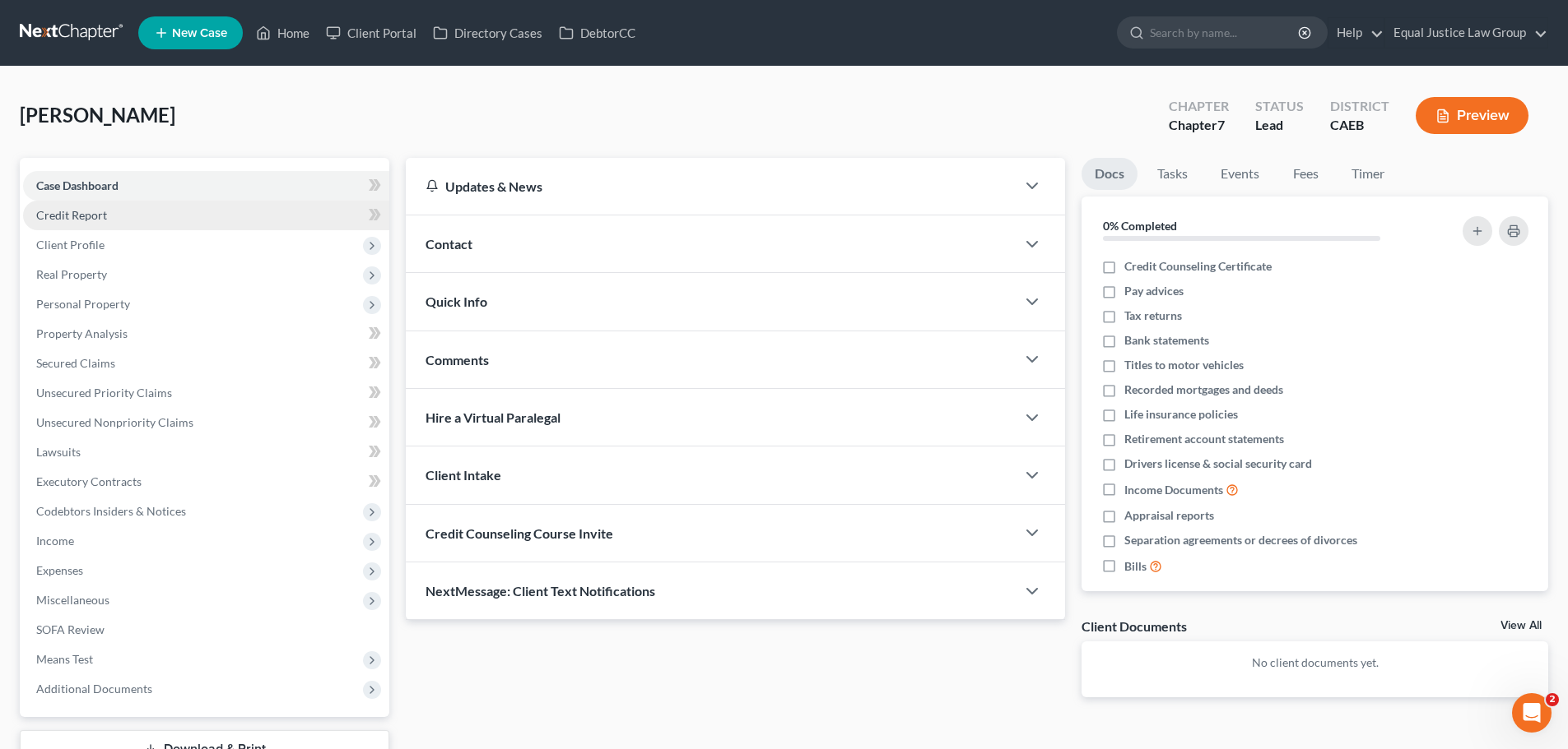
click at [93, 215] on span "Credit Report" at bounding box center [71, 215] width 71 height 14
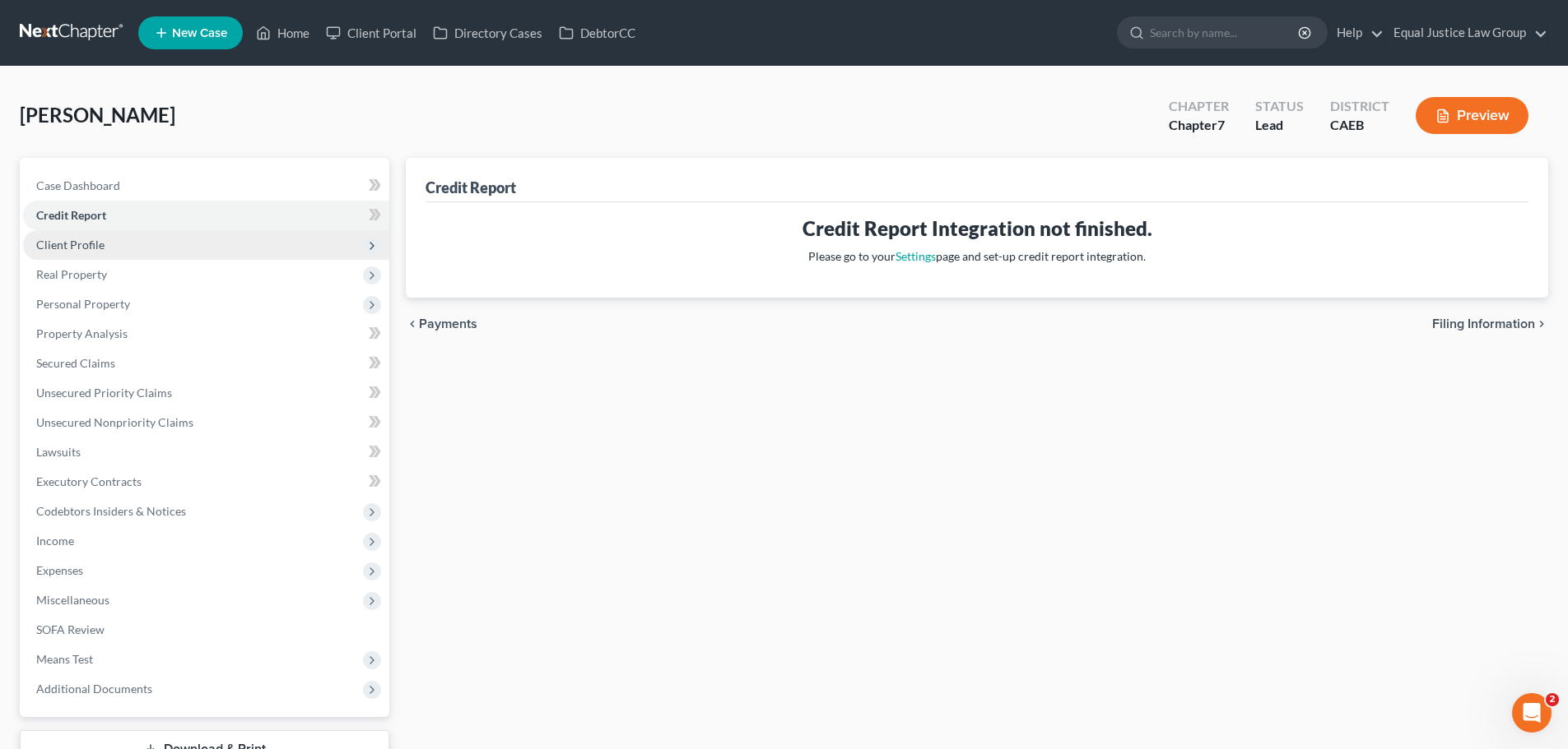
click at [112, 252] on span "Client Profile" at bounding box center [206, 246] width 366 height 30
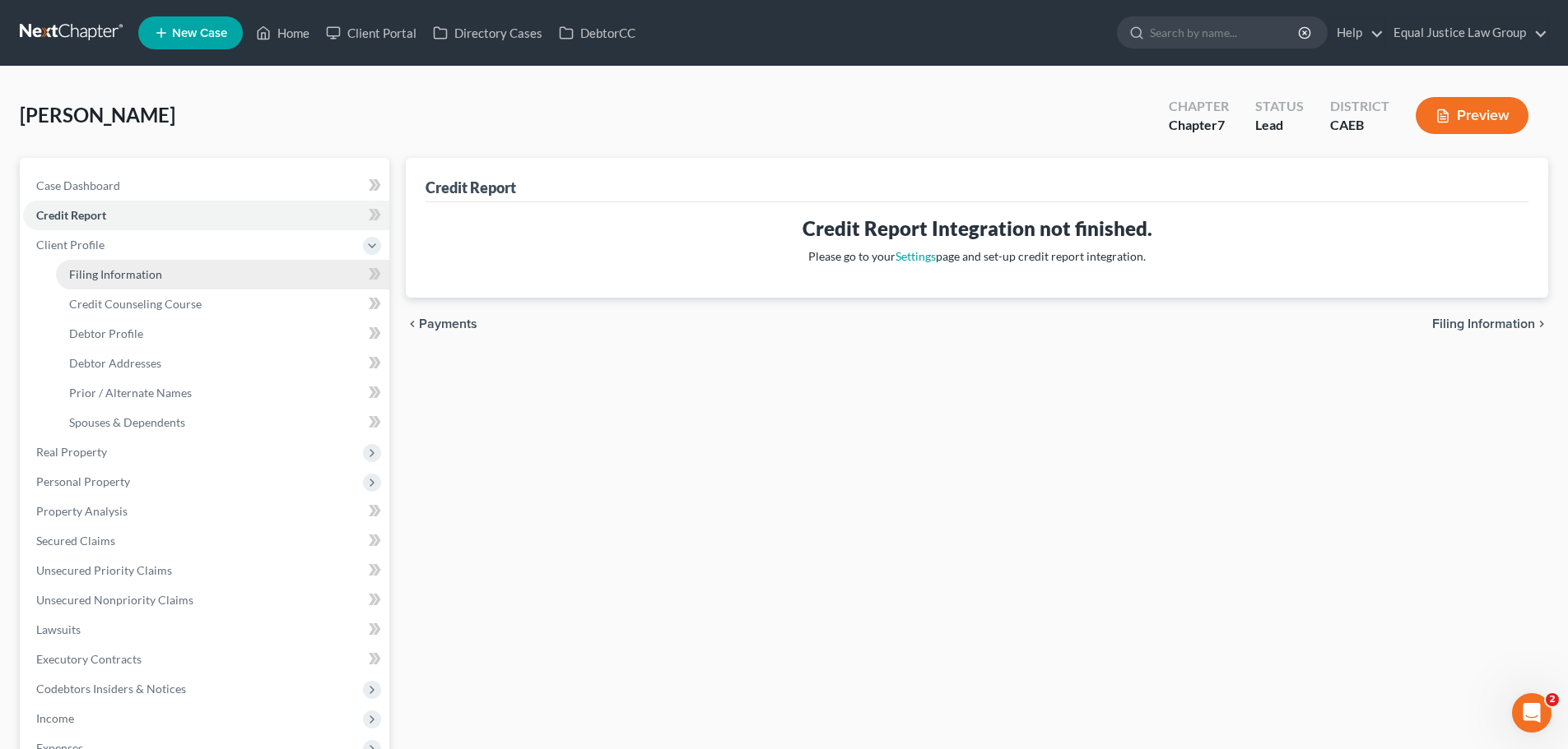
click at [122, 279] on span "Filing Information" at bounding box center [114, 275] width 93 height 14
select select "1"
select select "0"
select select "8"
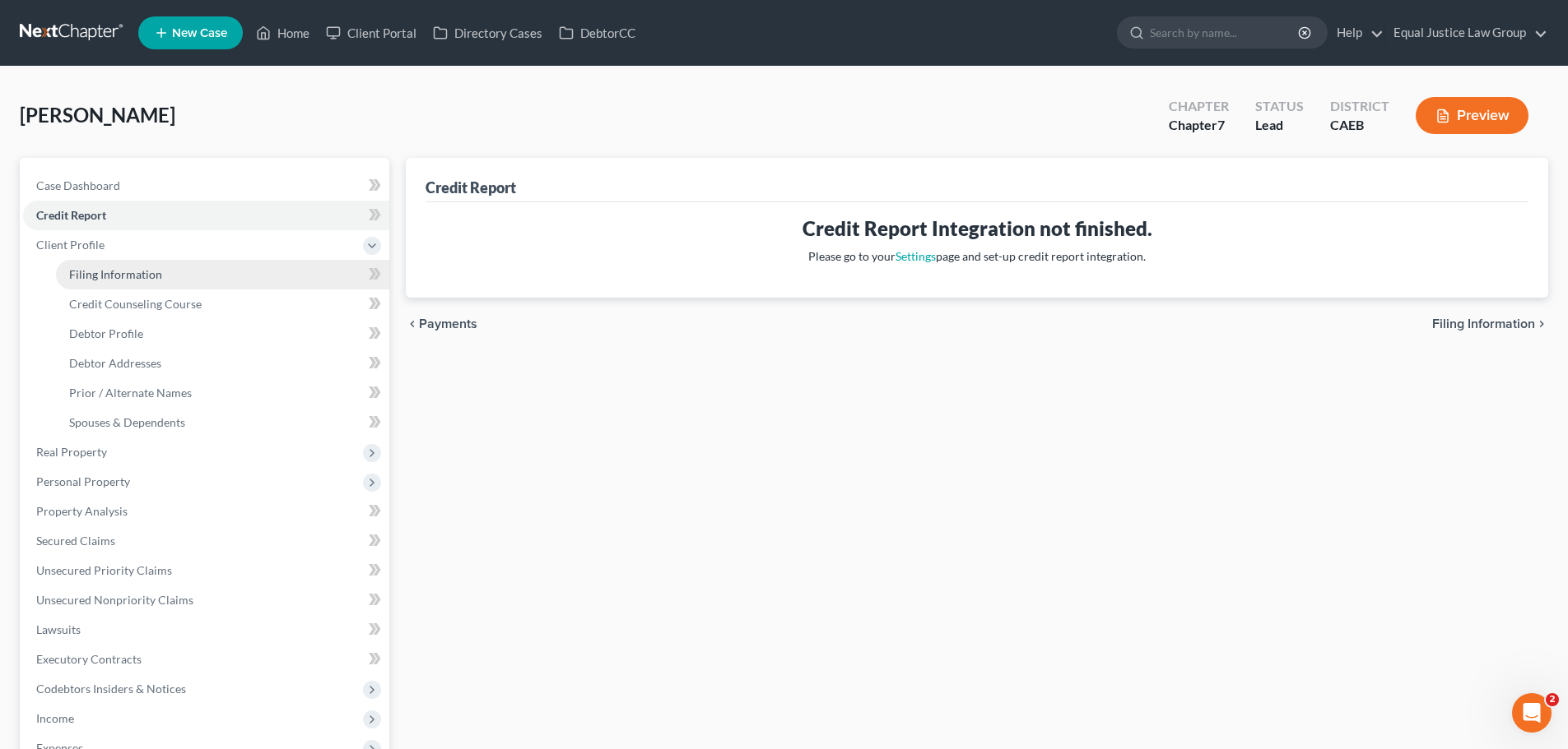
select select "4"
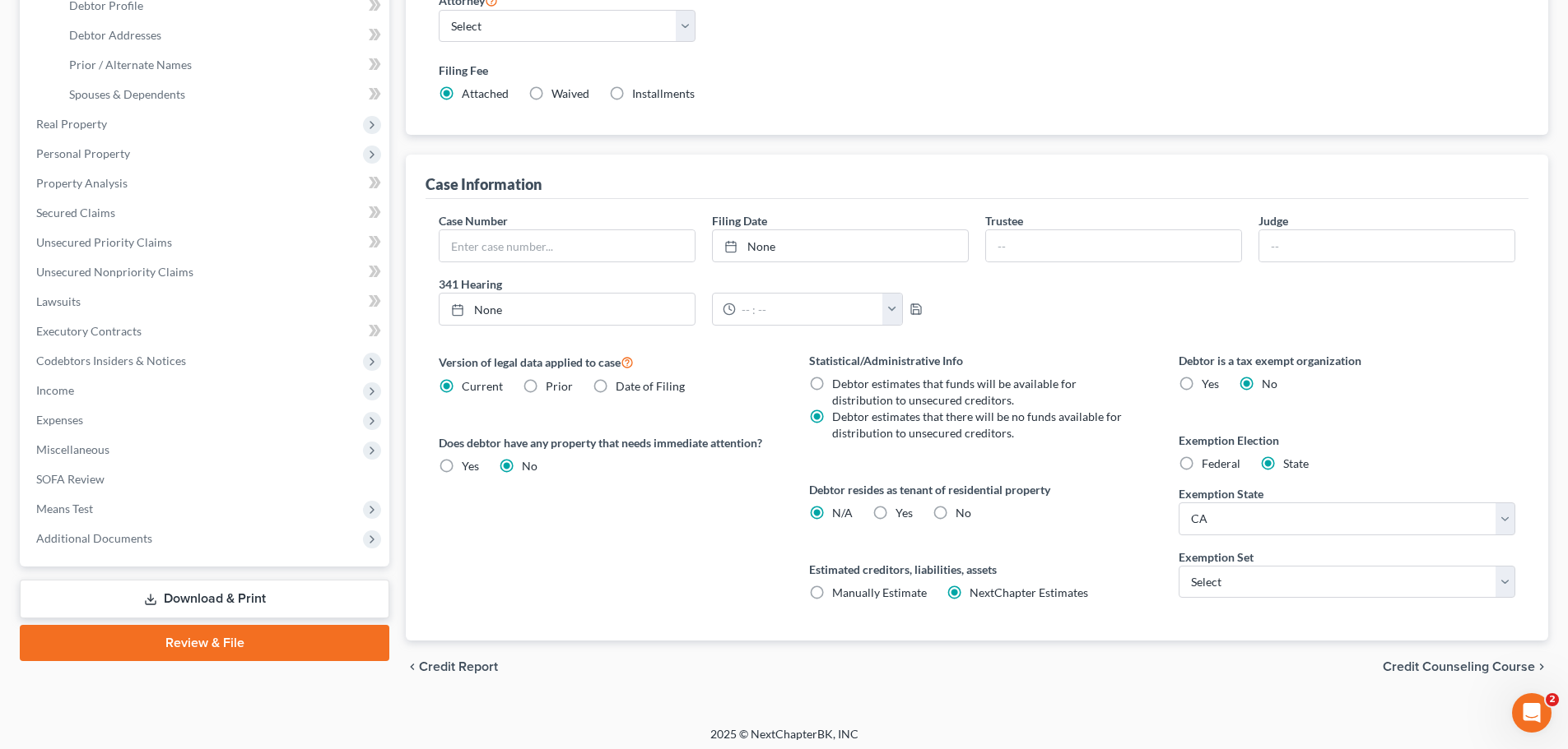
scroll to position [335, 0]
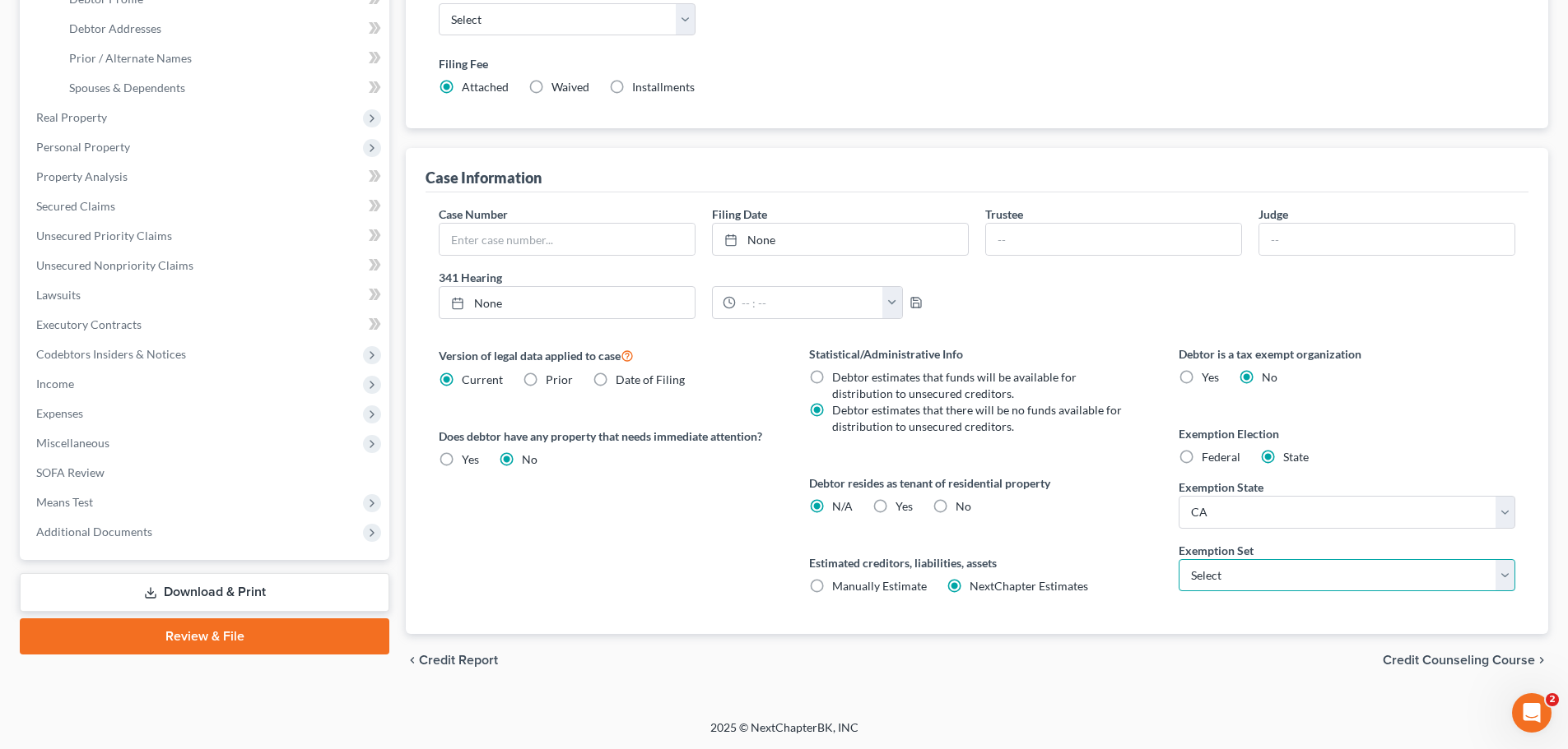
click at [1240, 579] on select "Select 703 704" at bounding box center [1346, 575] width 336 height 33
click at [1178, 559] on select "Select 703 704" at bounding box center [1346, 575] width 336 height 33
click at [1157, 613] on div "Statistical/Administrative Info Debtor estimates that funds will be available f…" at bounding box center [976, 489] width 369 height 288
click at [1226, 577] on select "Select 703 704" at bounding box center [1346, 575] width 336 height 33
select select "1"
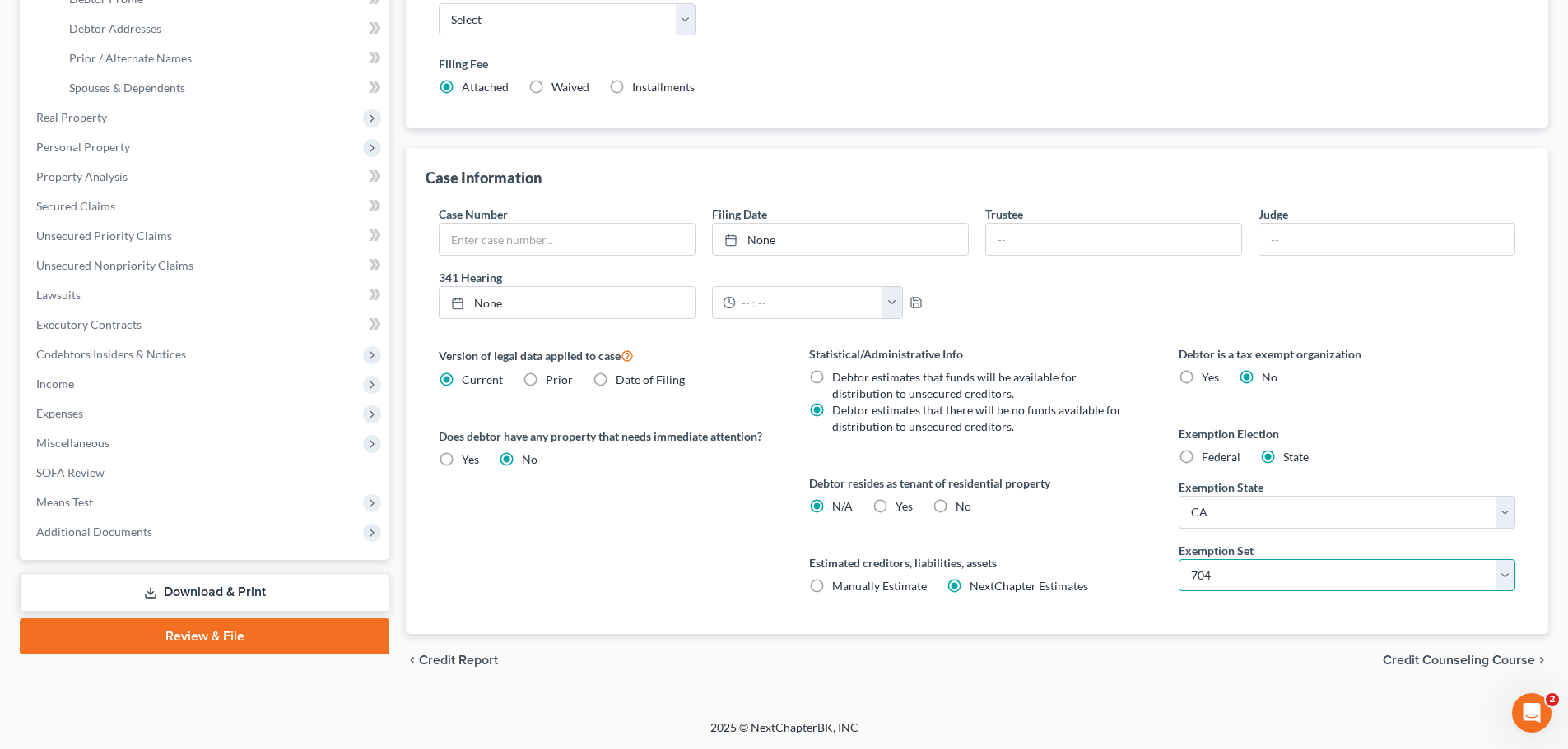
click at [1178, 559] on select "Select 703 704" at bounding box center [1346, 575] width 336 height 33
click at [1159, 606] on div "Statistical/Administrative Info Debtor estimates that funds will be available f…" at bounding box center [976, 489] width 369 height 288
click at [1450, 659] on span "Credit Counseling Course" at bounding box center [1459, 660] width 152 height 13
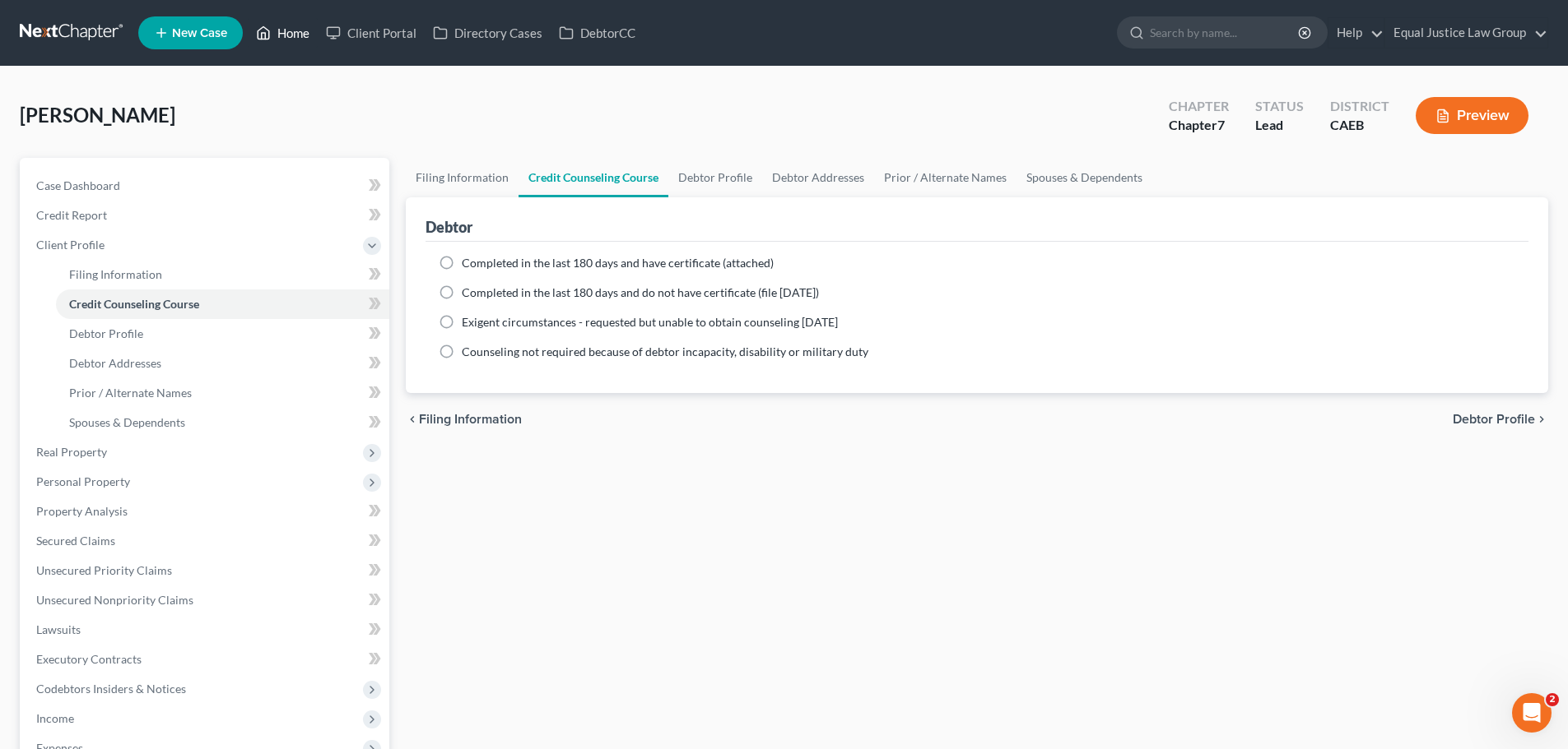
click at [288, 26] on link "Home" at bounding box center [283, 33] width 70 height 30
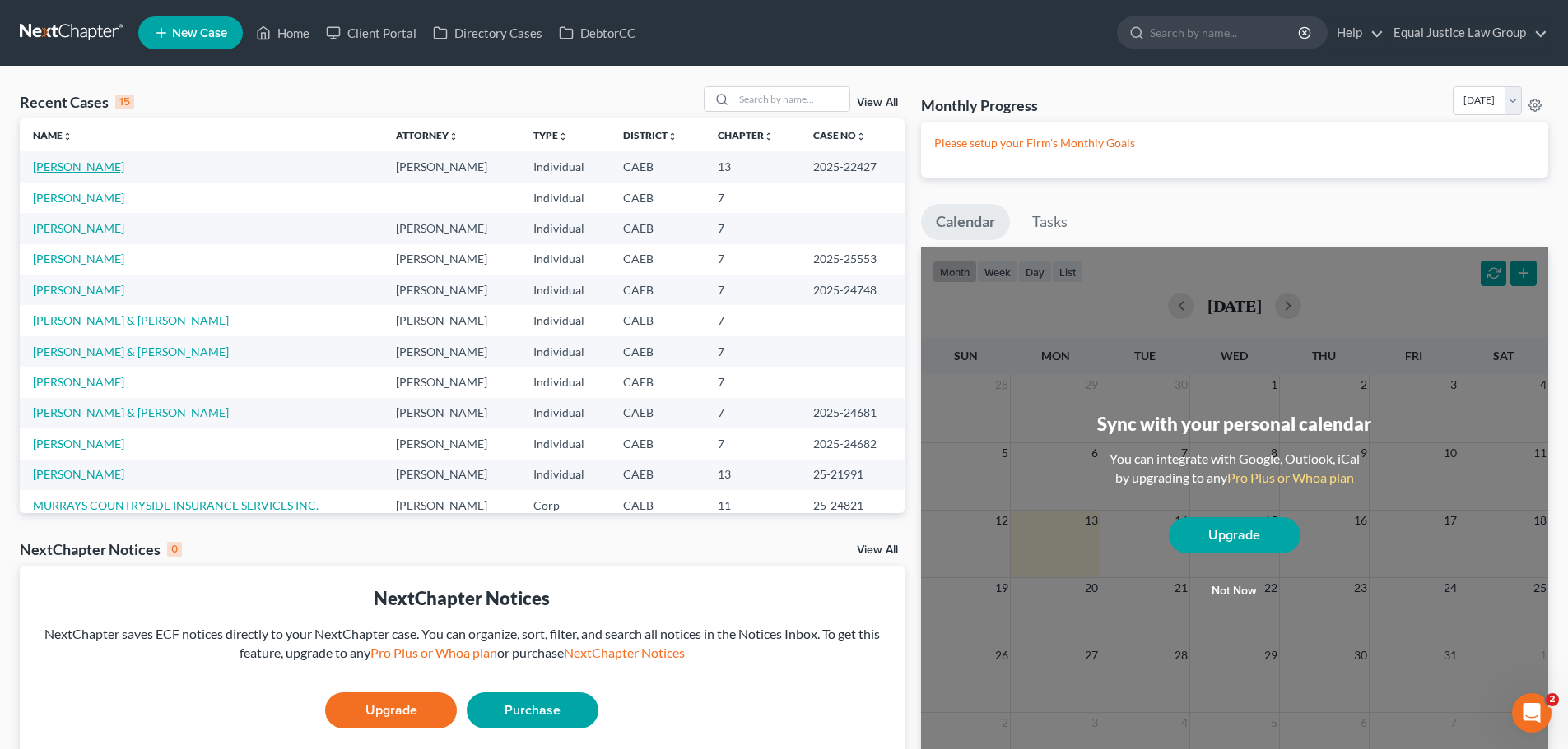
click at [79, 159] on link "[PERSON_NAME]" at bounding box center [79, 166] width 92 height 14
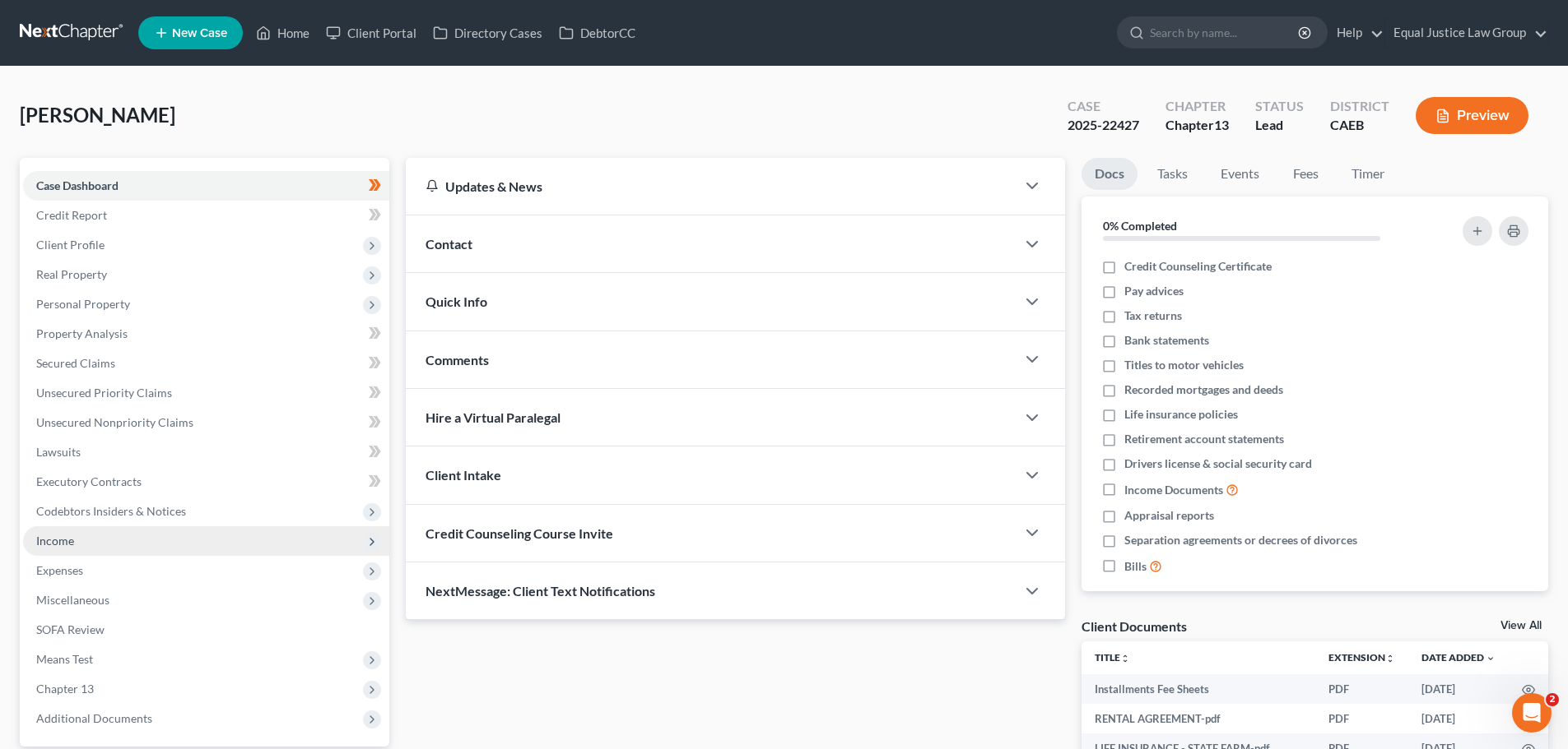
click at [96, 529] on span "Income" at bounding box center [206, 541] width 366 height 30
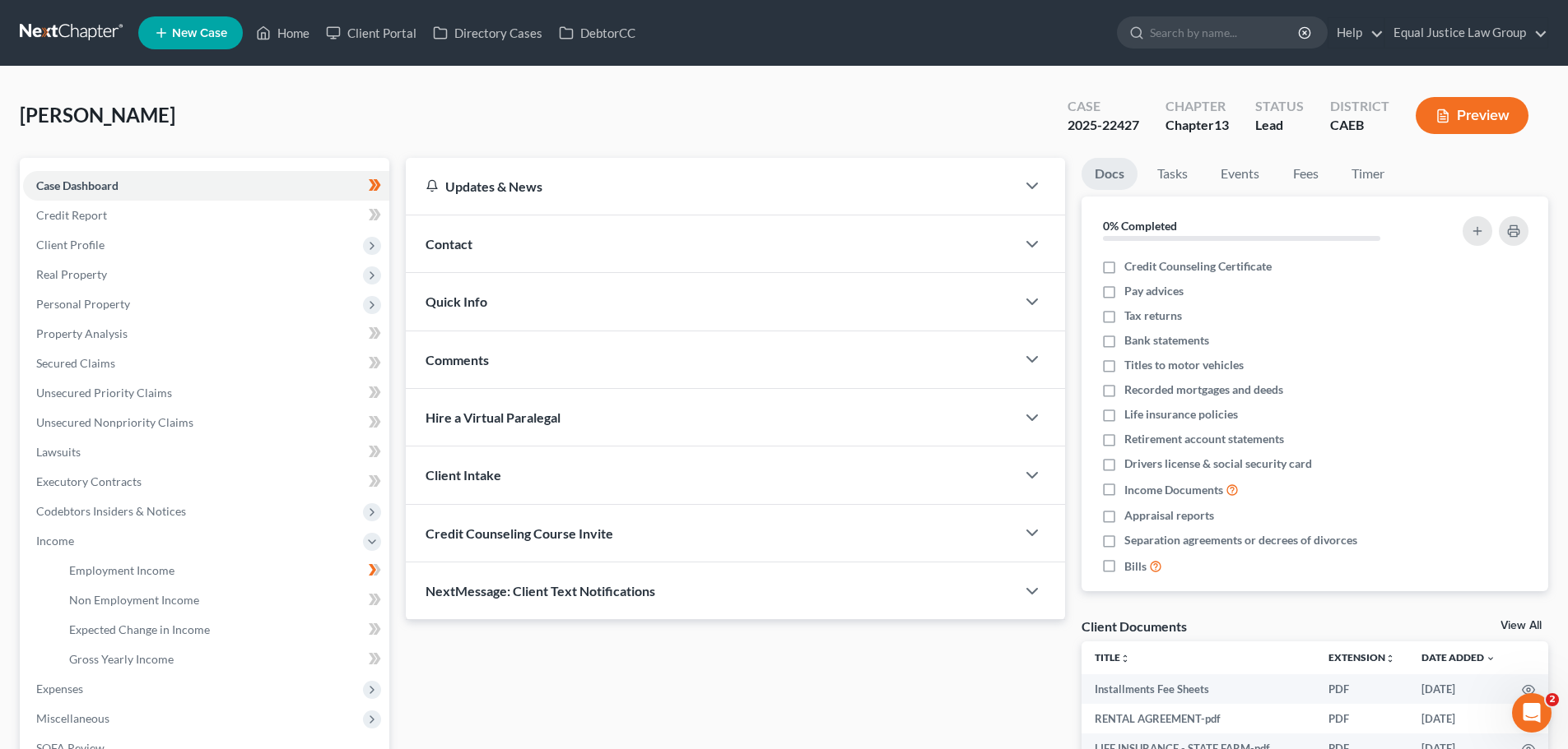
click at [1462, 104] on button "Preview" at bounding box center [1471, 115] width 112 height 37
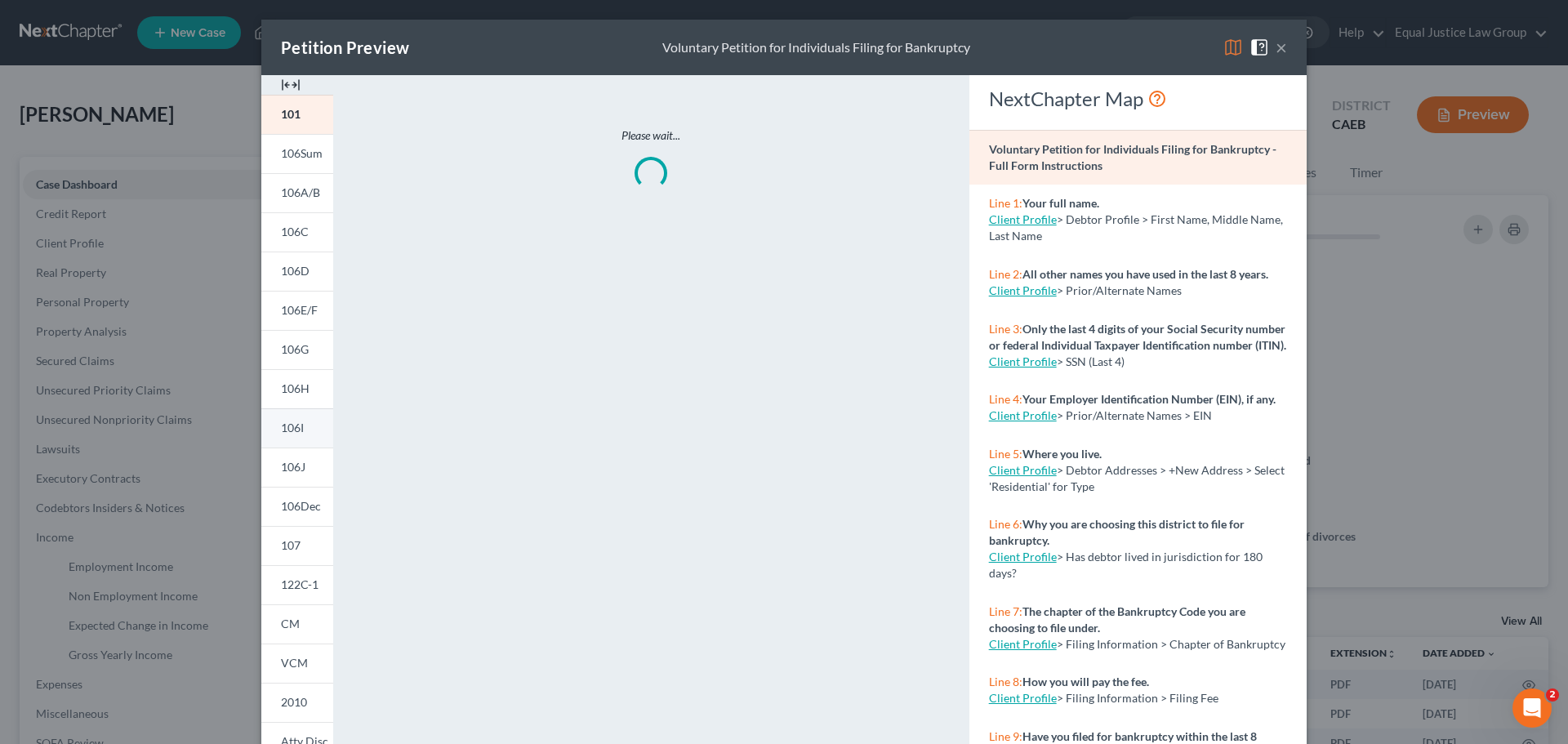
click at [283, 423] on span "106I" at bounding box center [292, 428] width 23 height 14
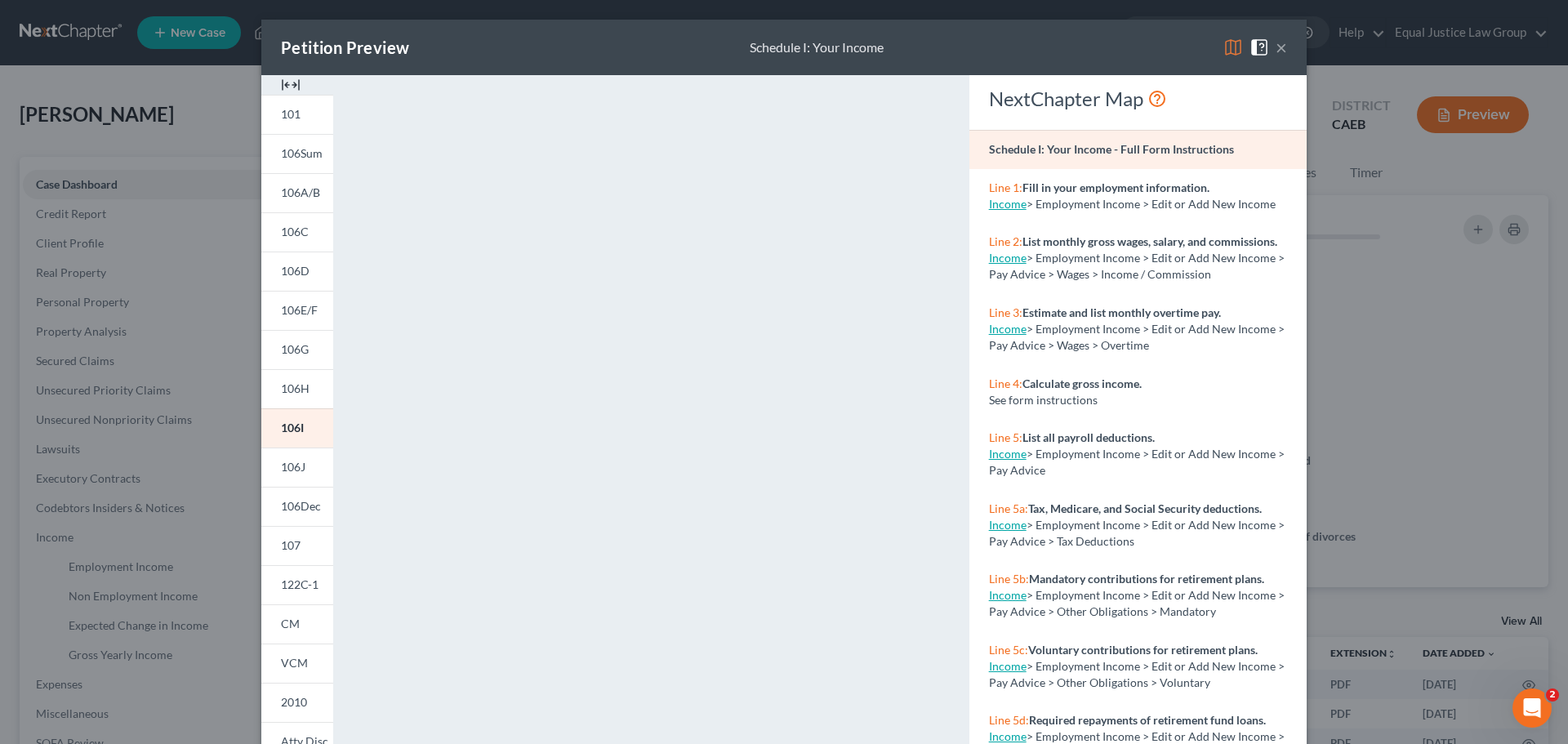
click at [1276, 41] on button "×" at bounding box center [1282, 47] width 12 height 20
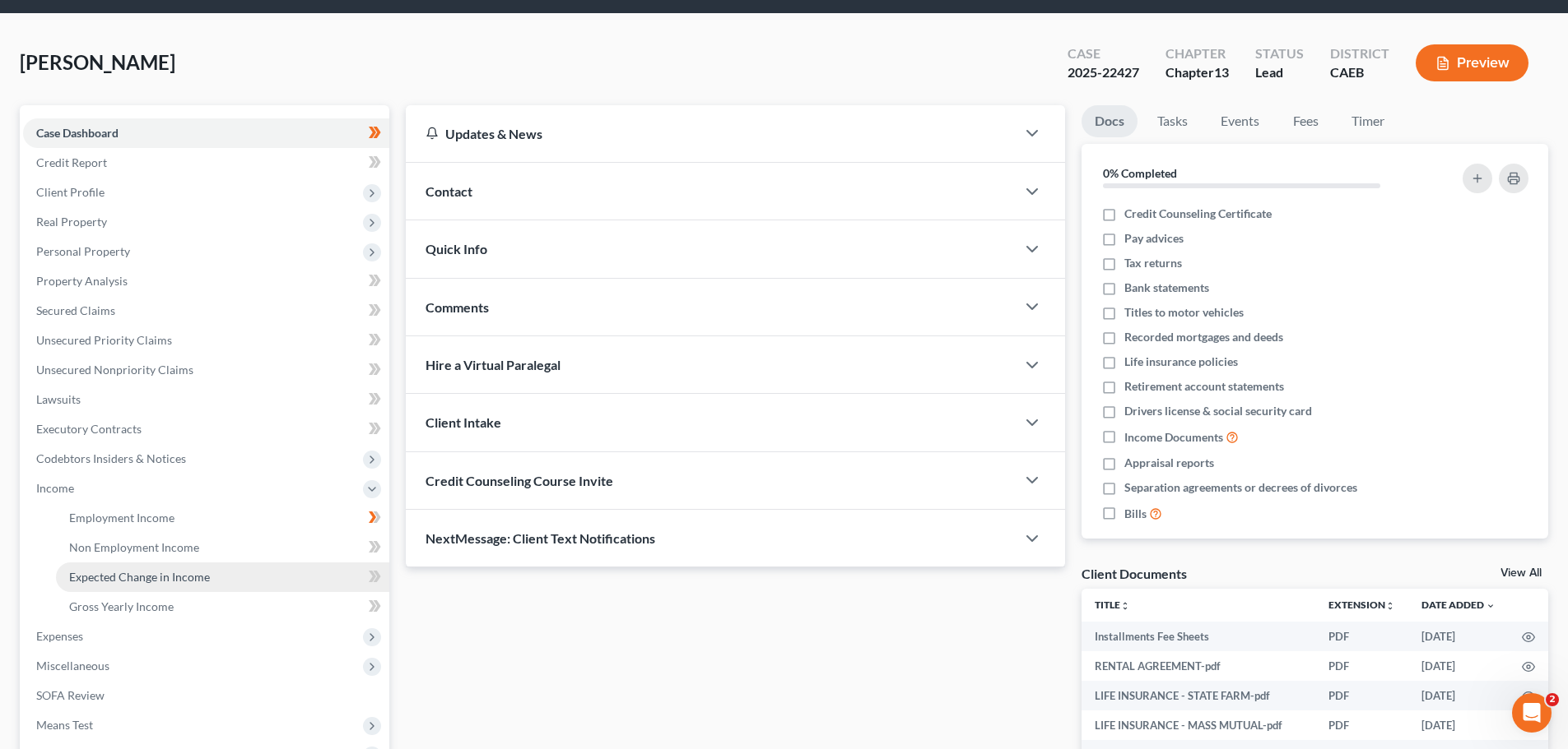
scroll to position [83, 0]
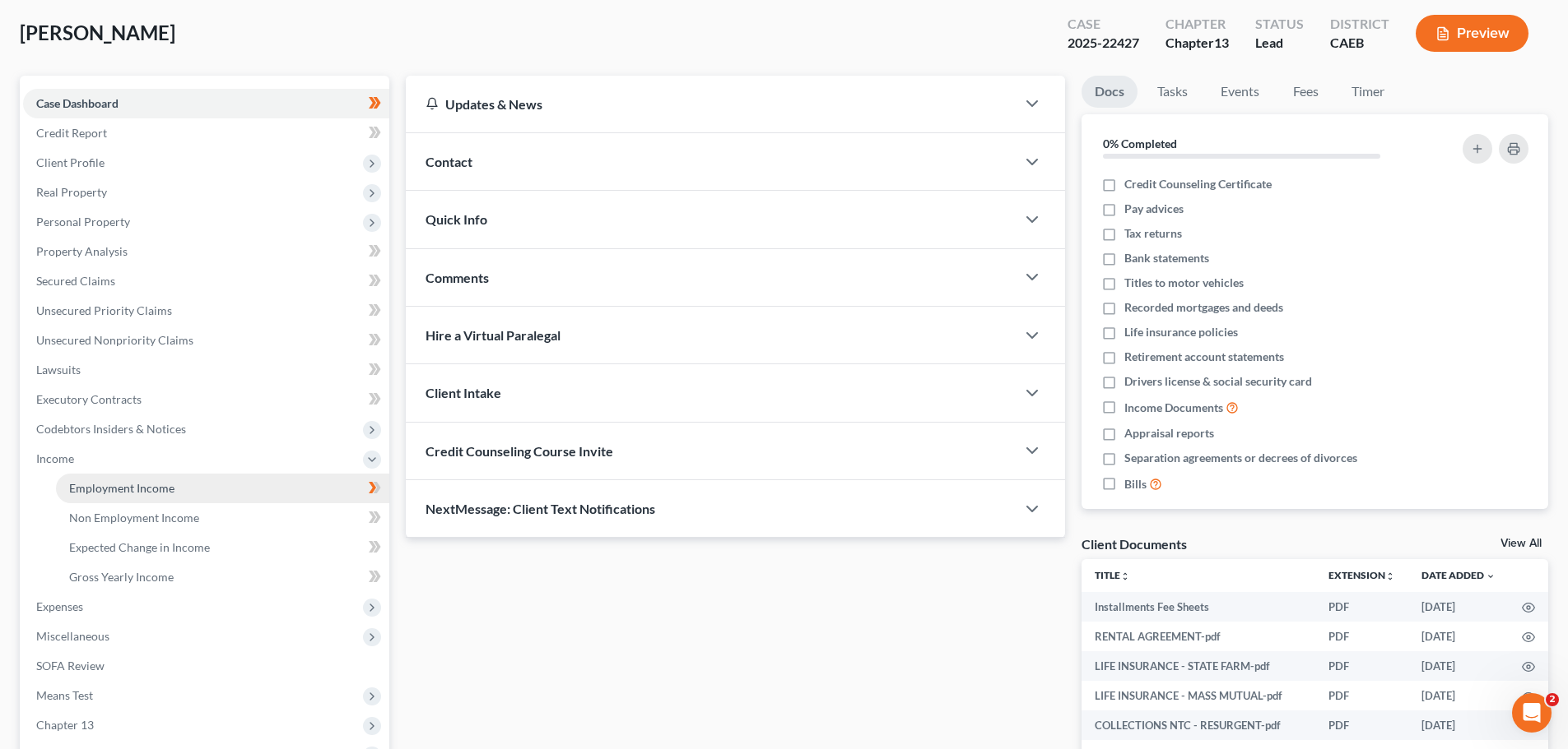
click at [131, 492] on span "Employment Income" at bounding box center [121, 488] width 105 height 14
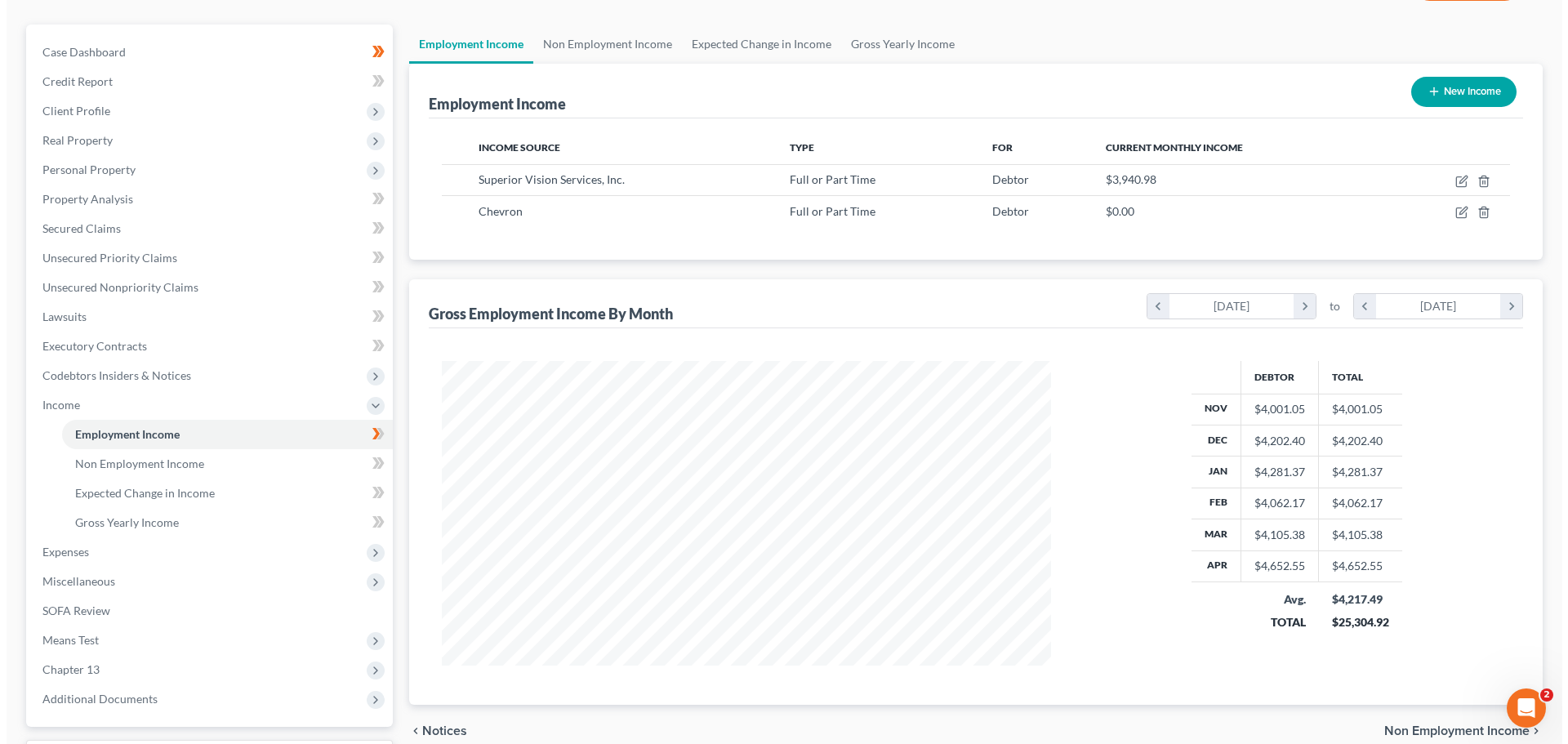
scroll to position [82, 0]
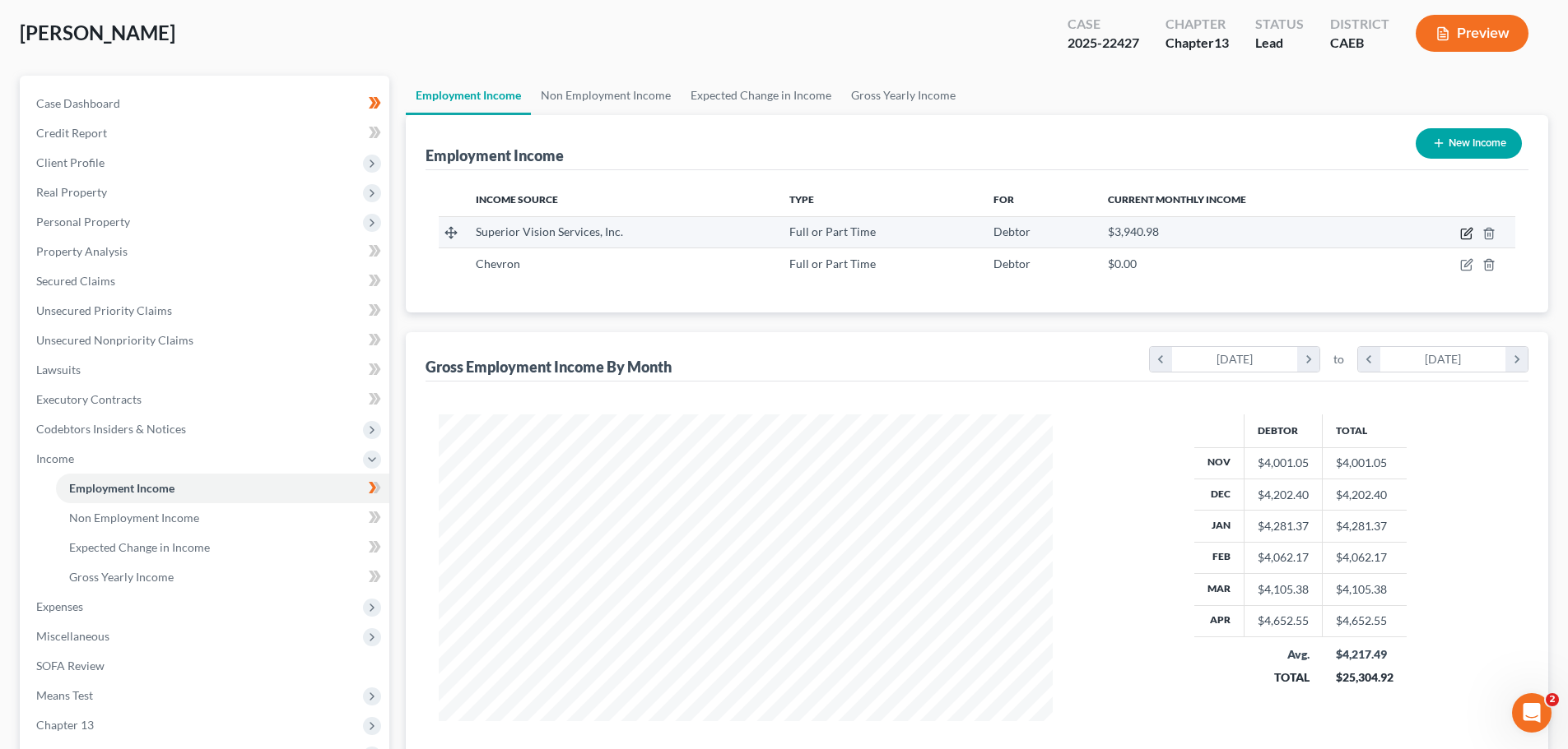
click at [1466, 230] on icon "button" at bounding box center [1466, 235] width 10 height 10
select select "0"
select select "21"
select select "1"
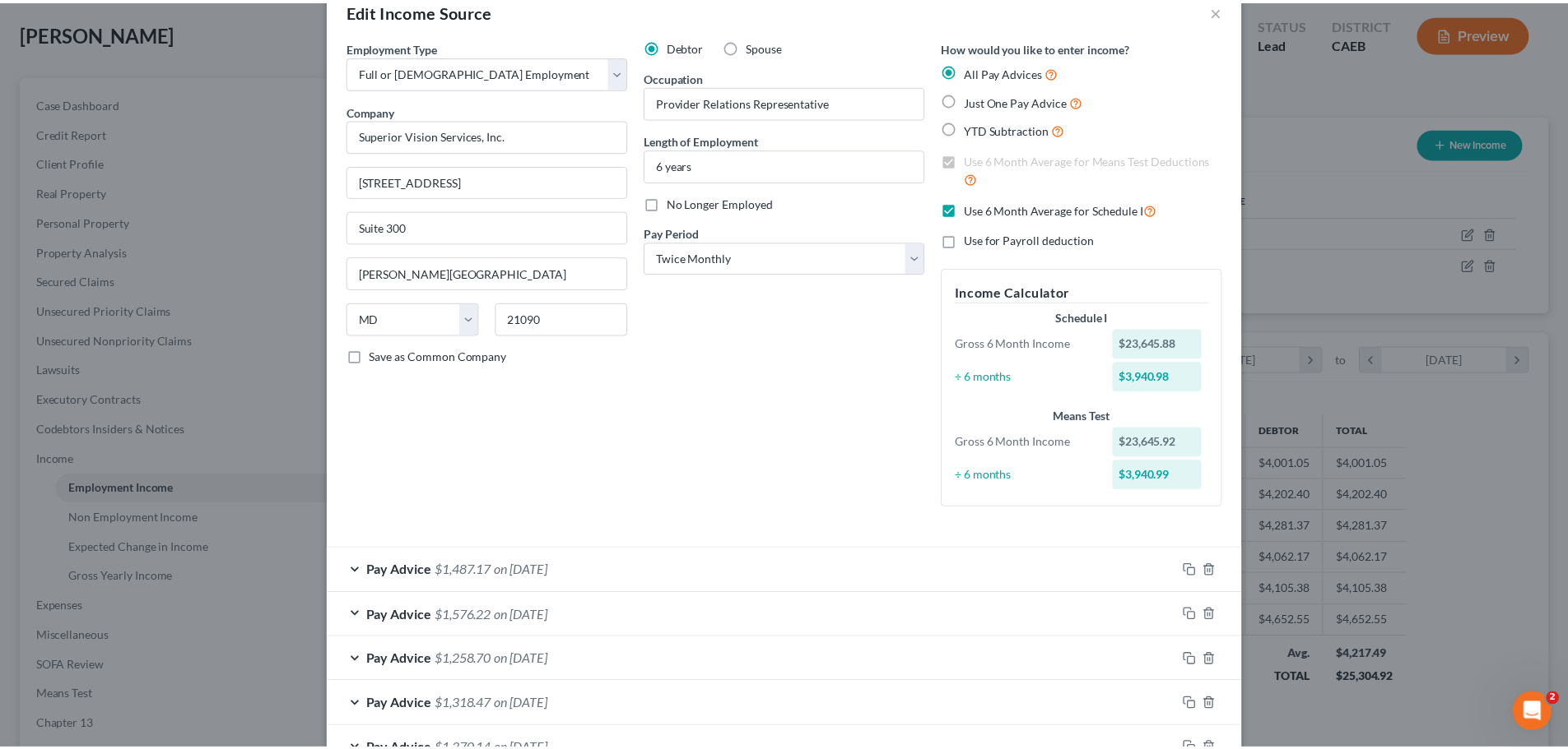
scroll to position [0, 0]
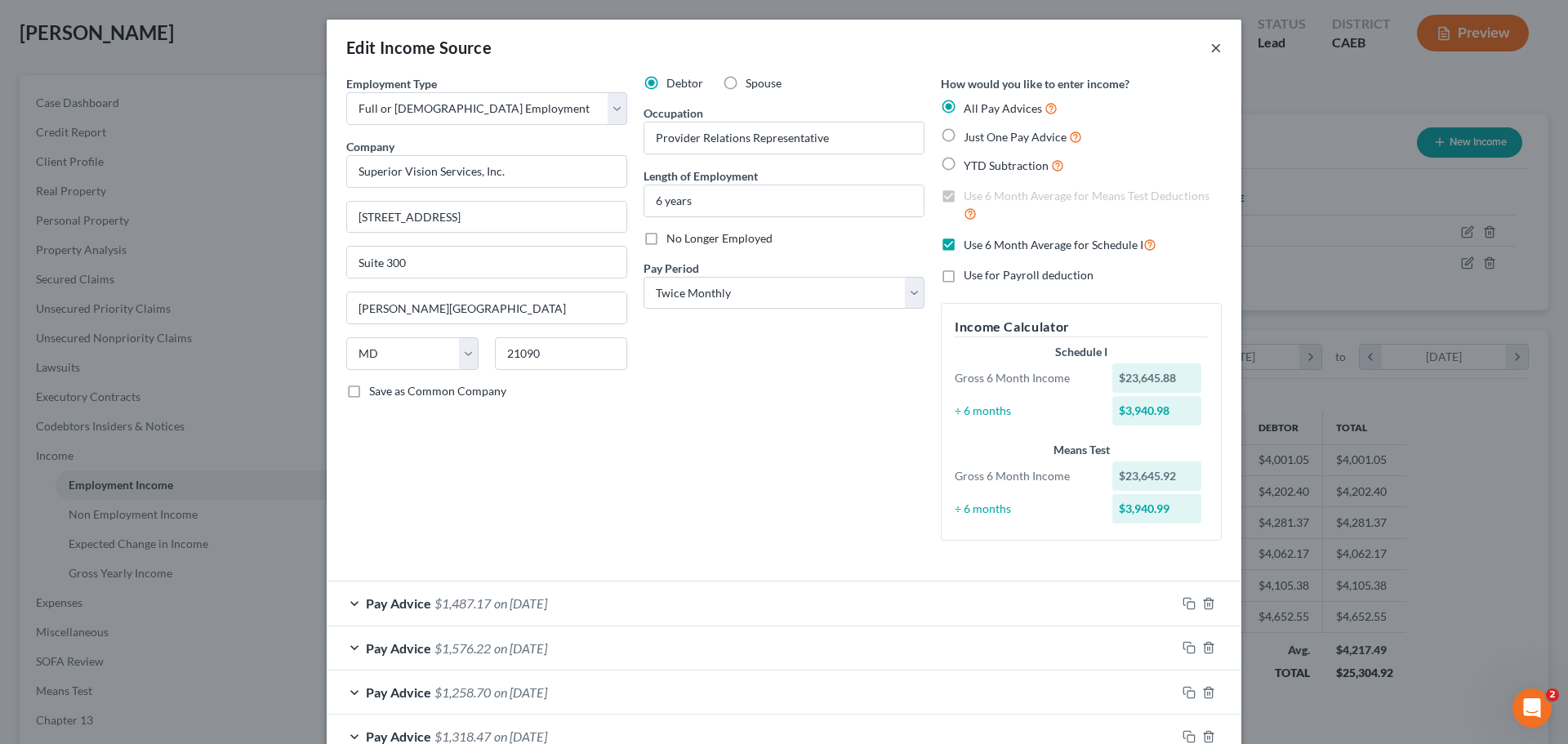
click at [1211, 47] on button "×" at bounding box center [1216, 47] width 12 height 20
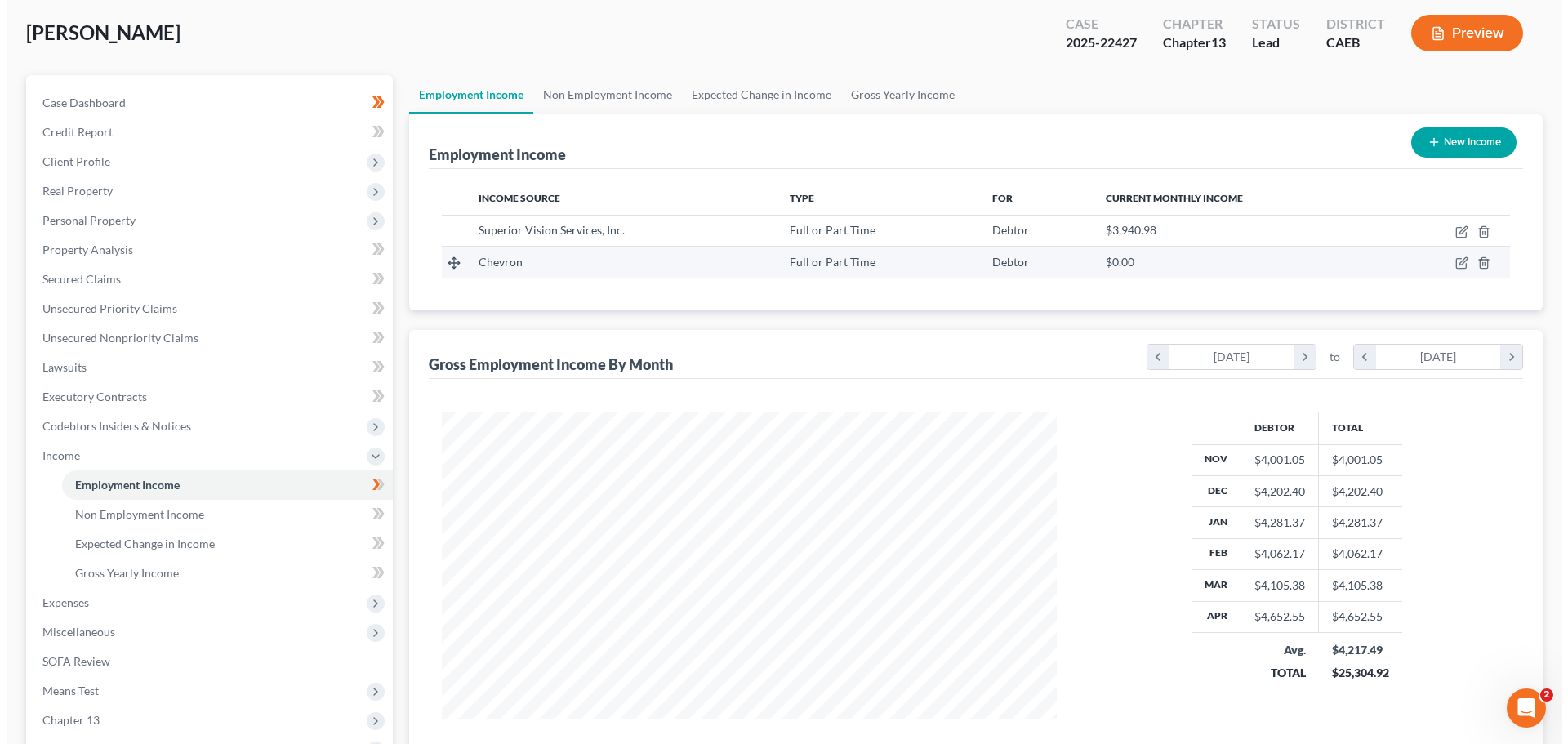
scroll to position [816903, 816035]
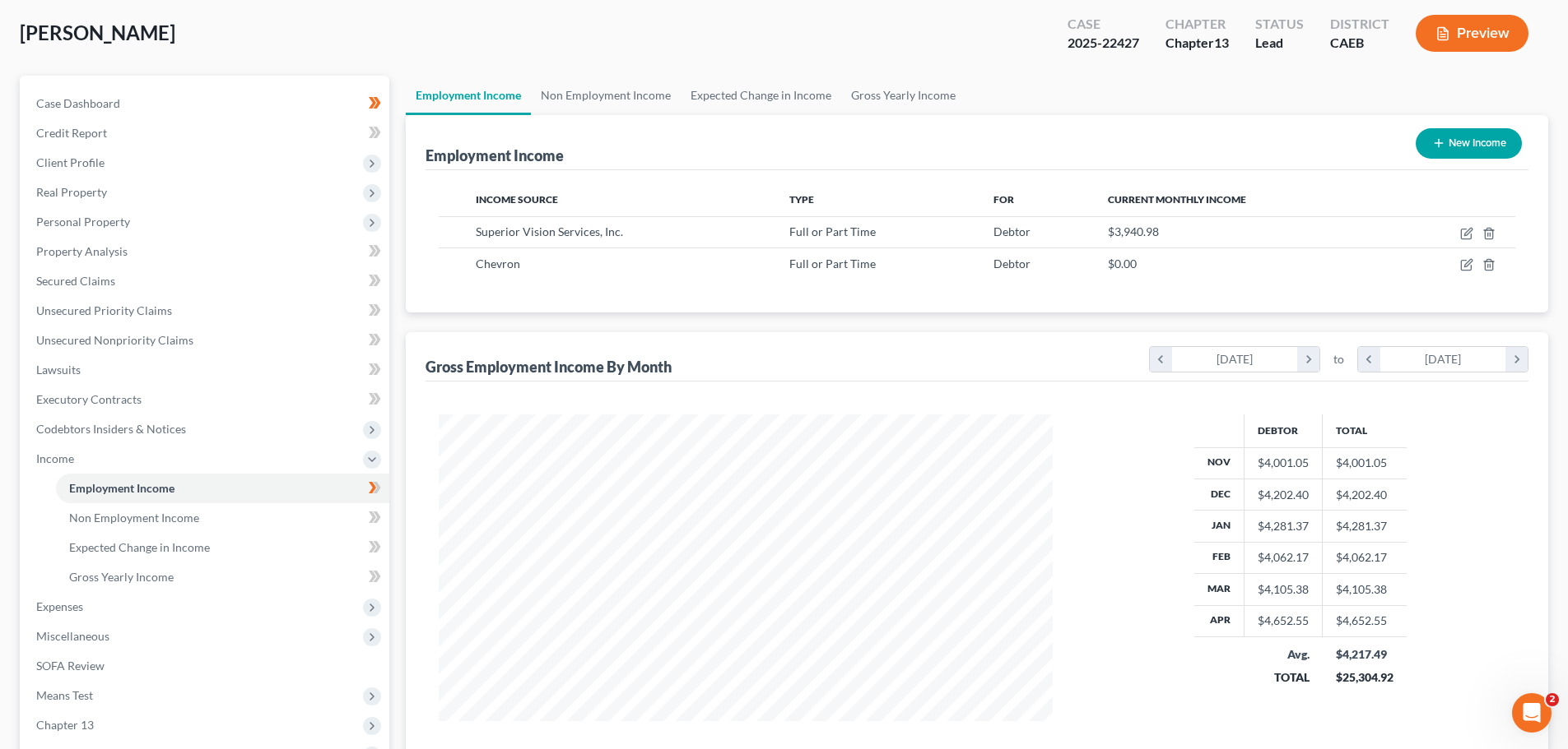
click at [1472, 34] on button "Preview" at bounding box center [1471, 33] width 112 height 37
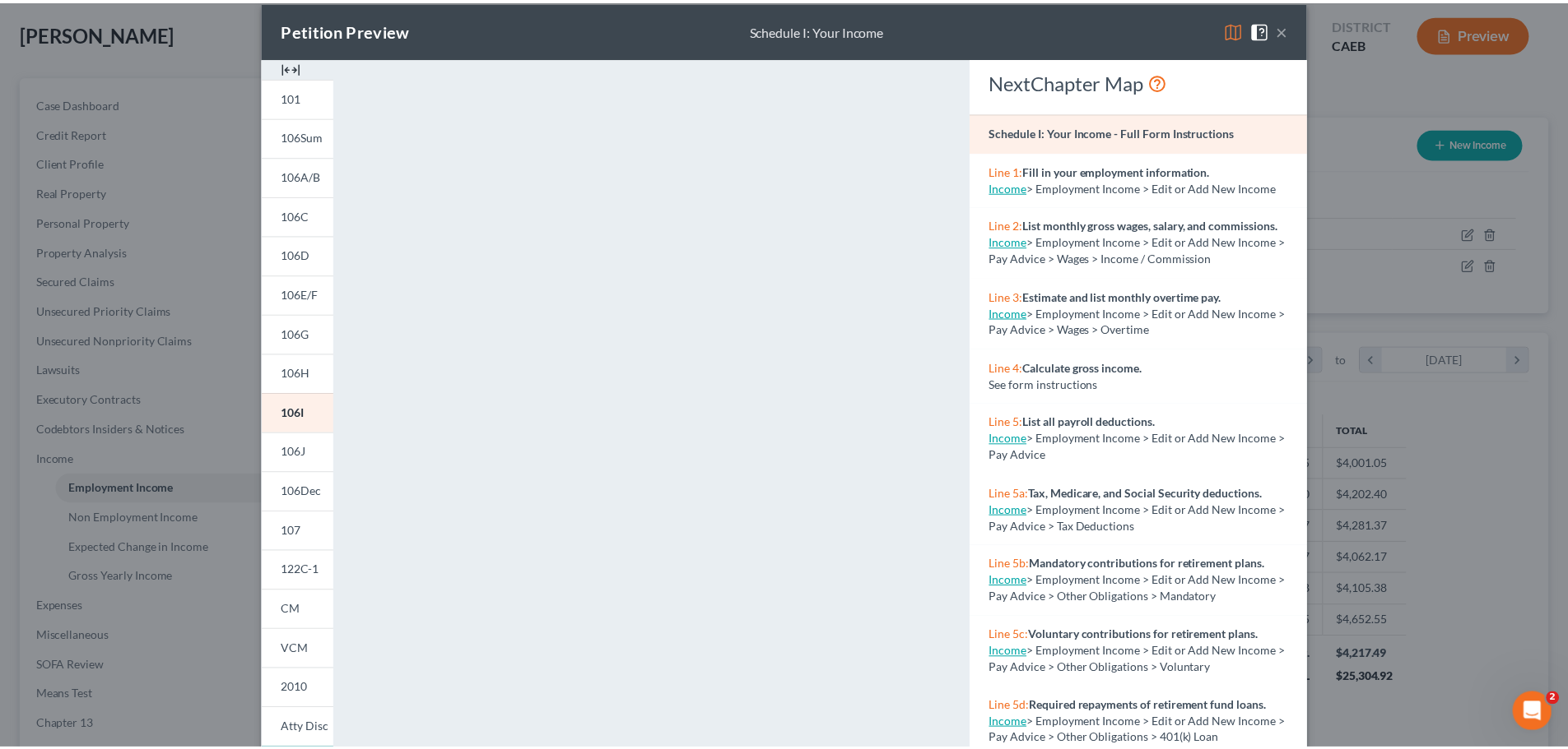
scroll to position [14, 0]
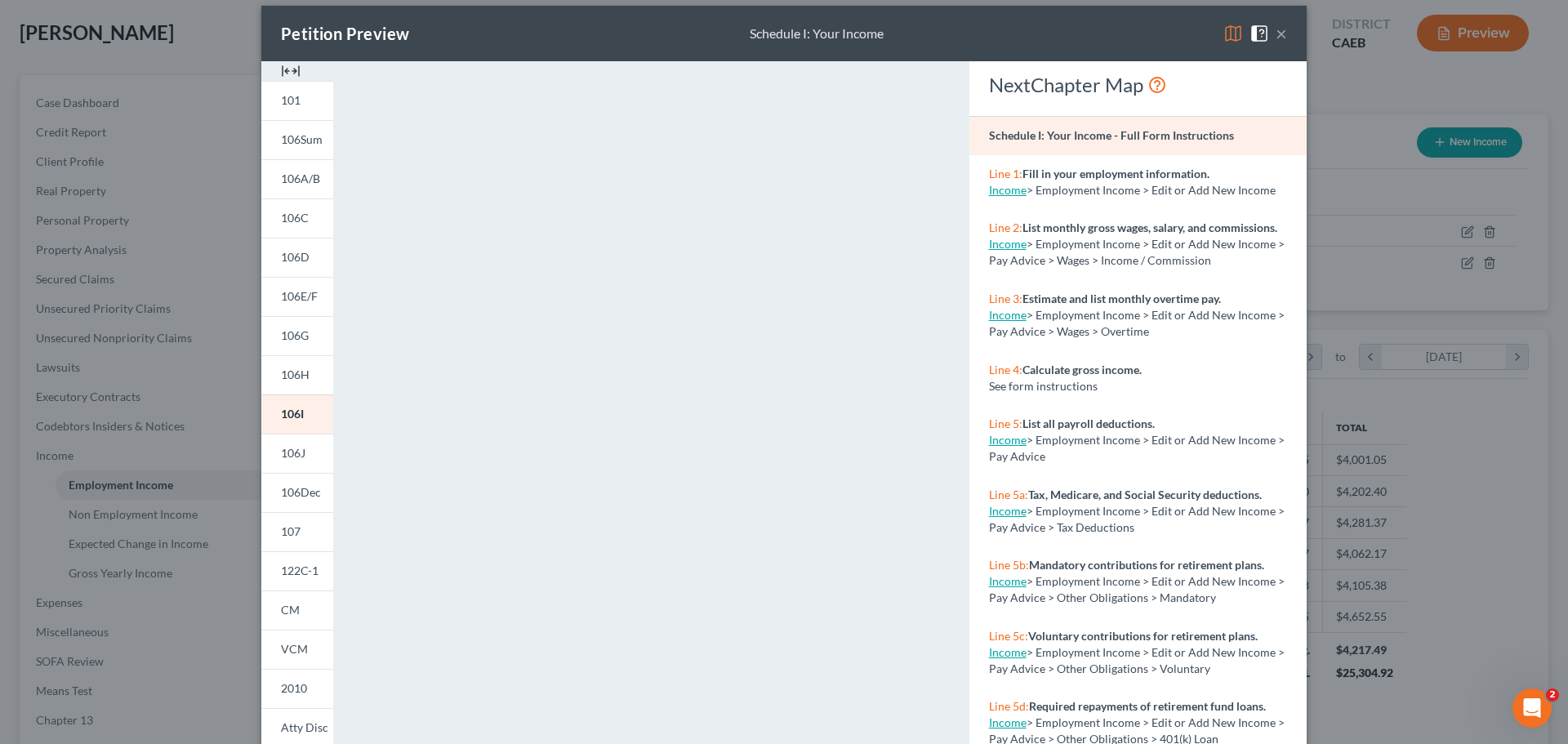
click at [1276, 30] on button "×" at bounding box center [1282, 34] width 12 height 20
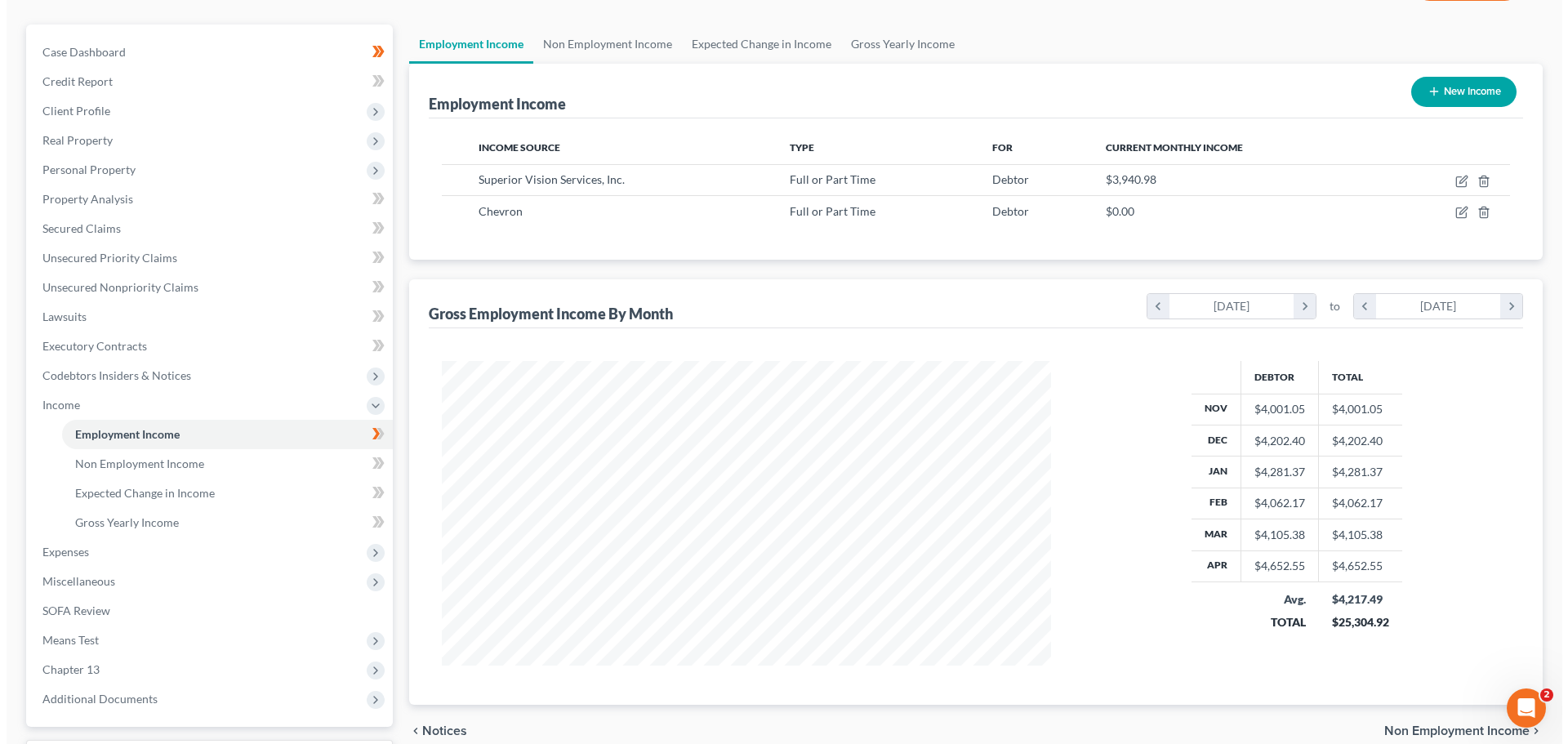
scroll to position [163, 0]
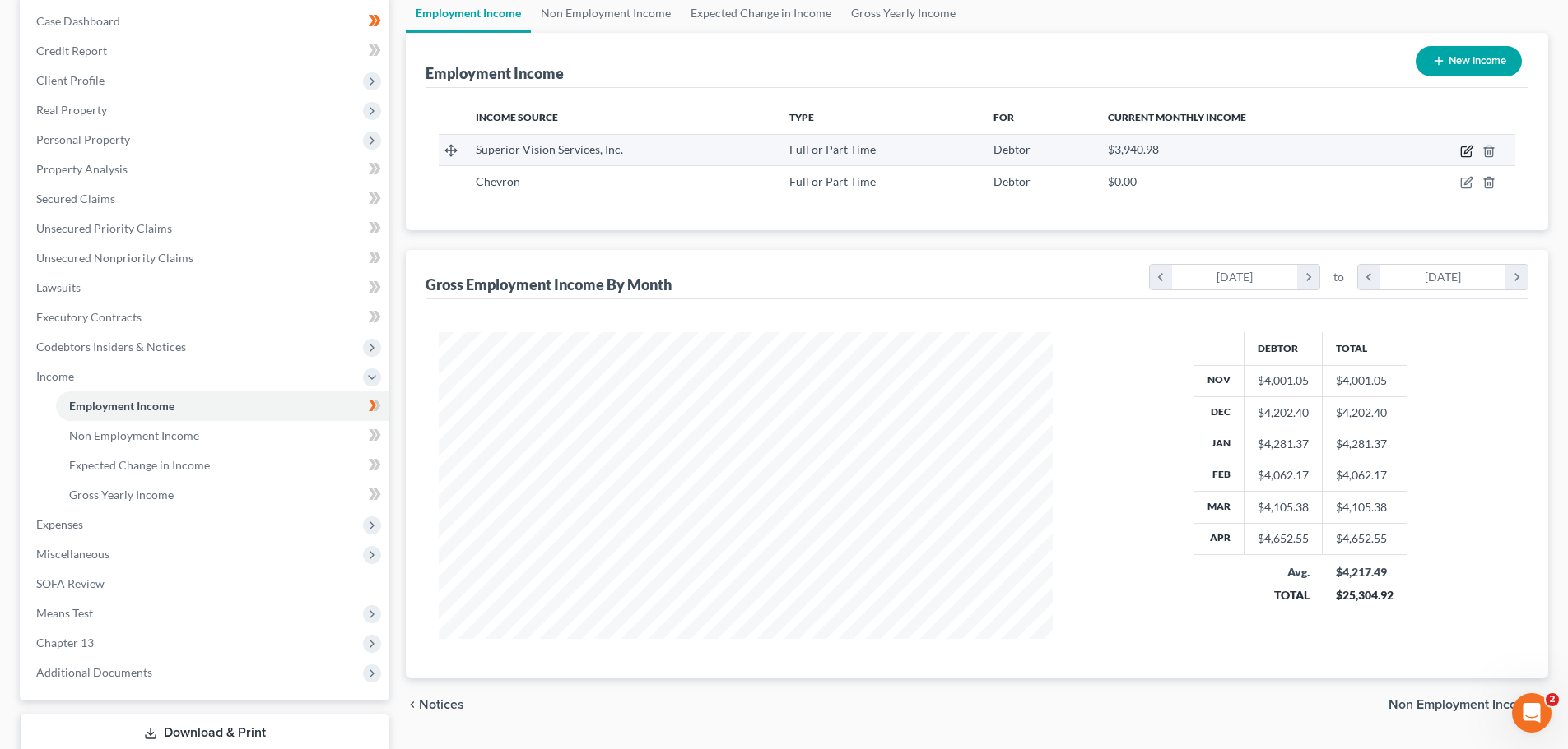
click at [1464, 147] on icon "button" at bounding box center [1466, 152] width 10 height 10
select select "0"
select select "21"
select select "1"
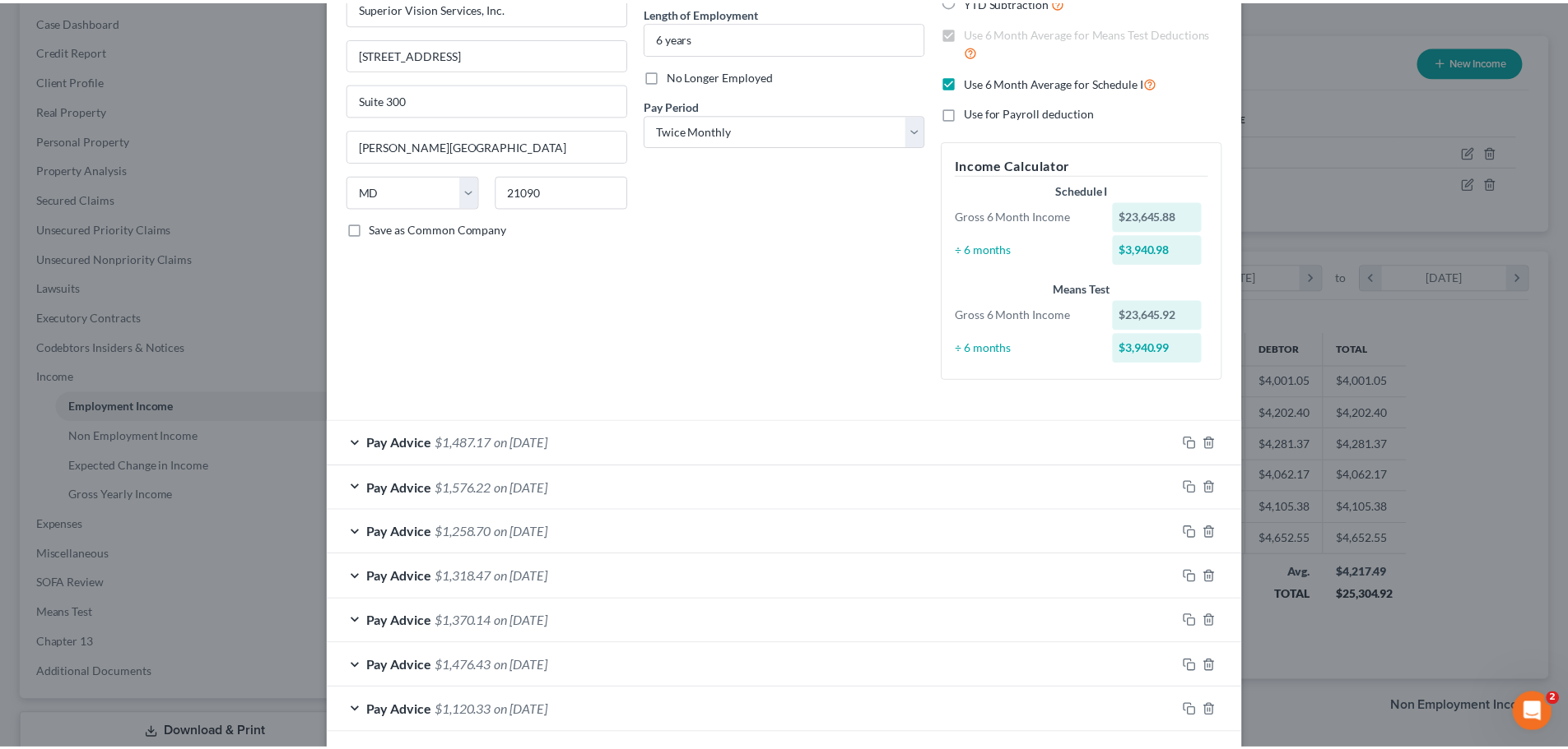
scroll to position [0, 0]
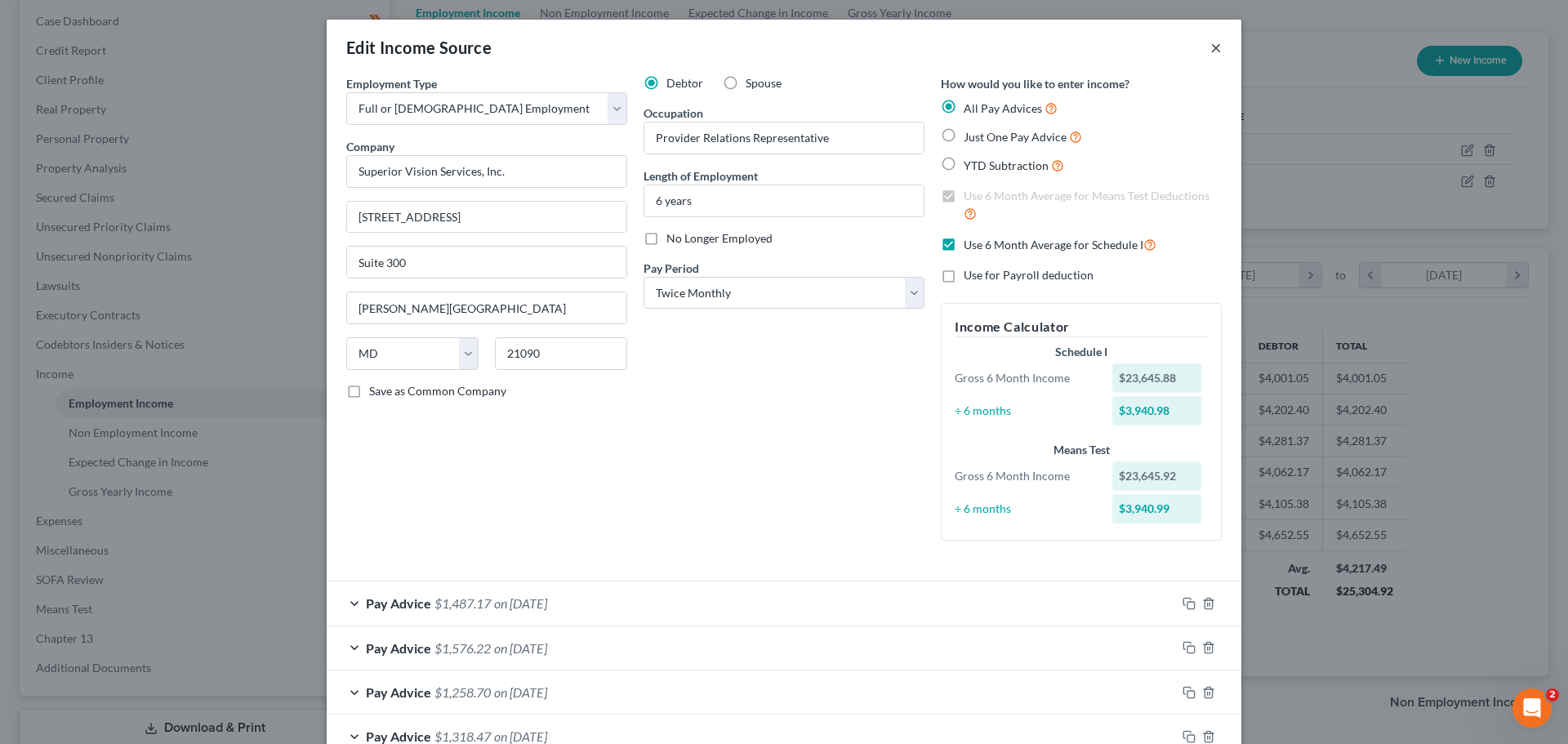
click at [1211, 41] on button "×" at bounding box center [1216, 47] width 12 height 20
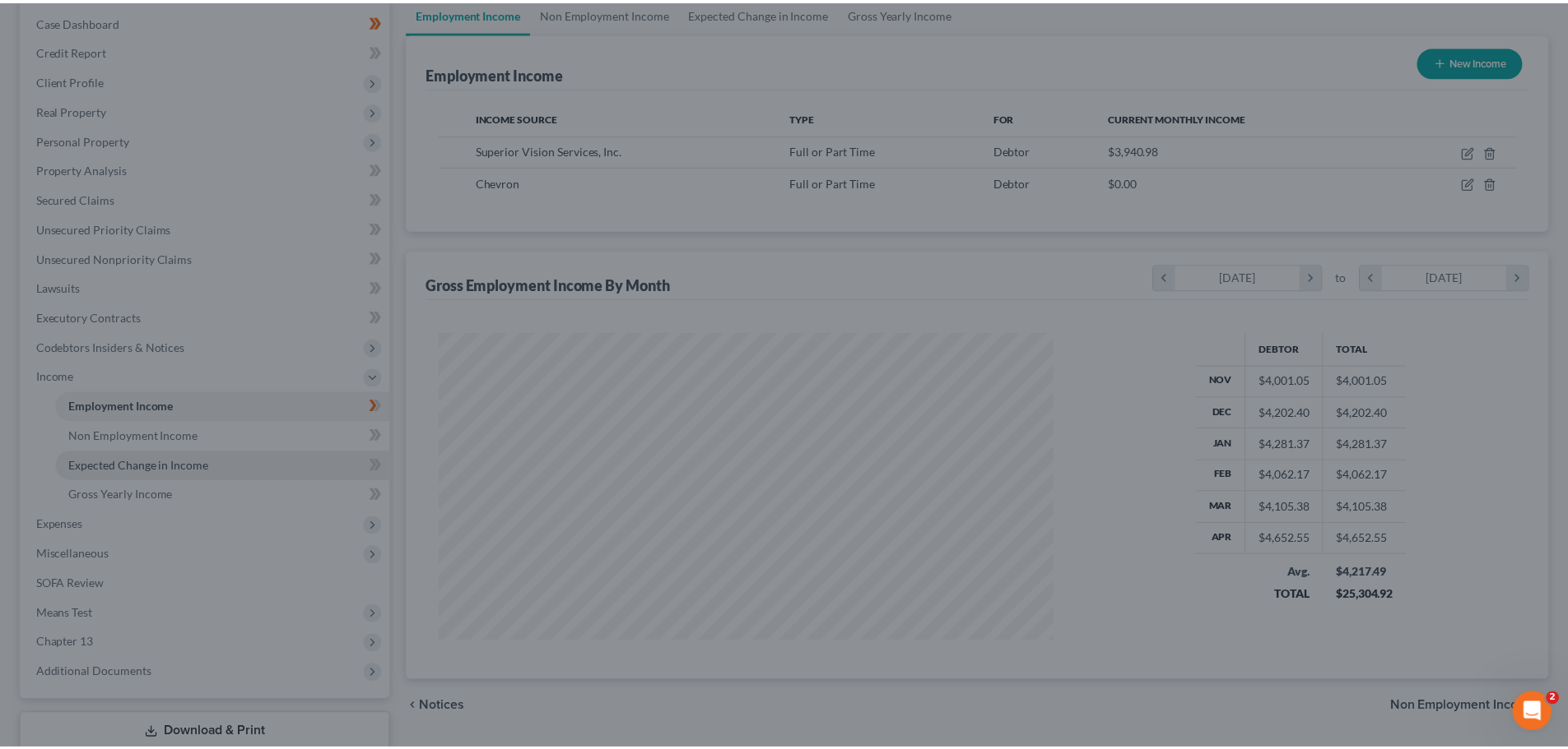
scroll to position [822393, 822249]
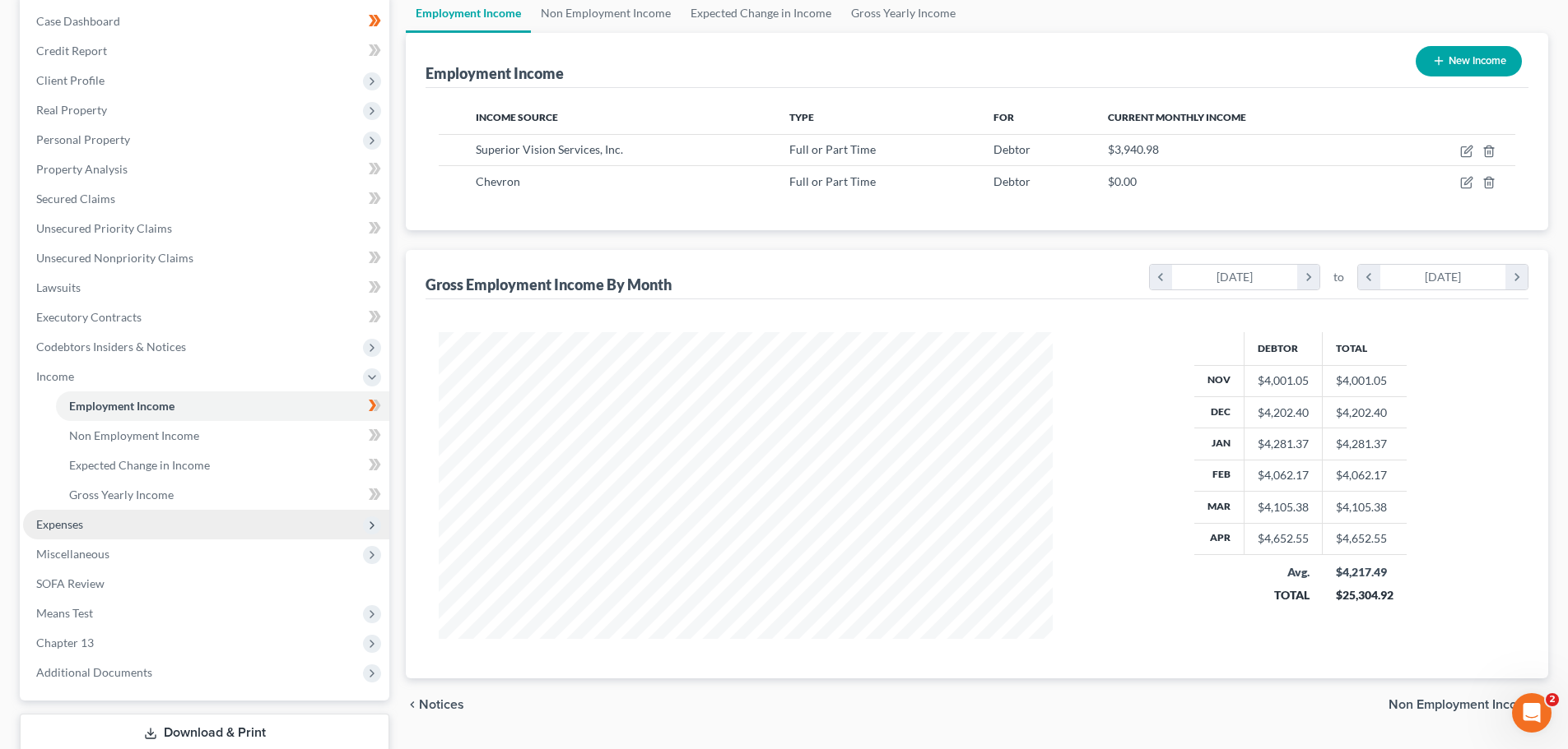
click at [54, 530] on span "Expenses" at bounding box center [59, 524] width 47 height 14
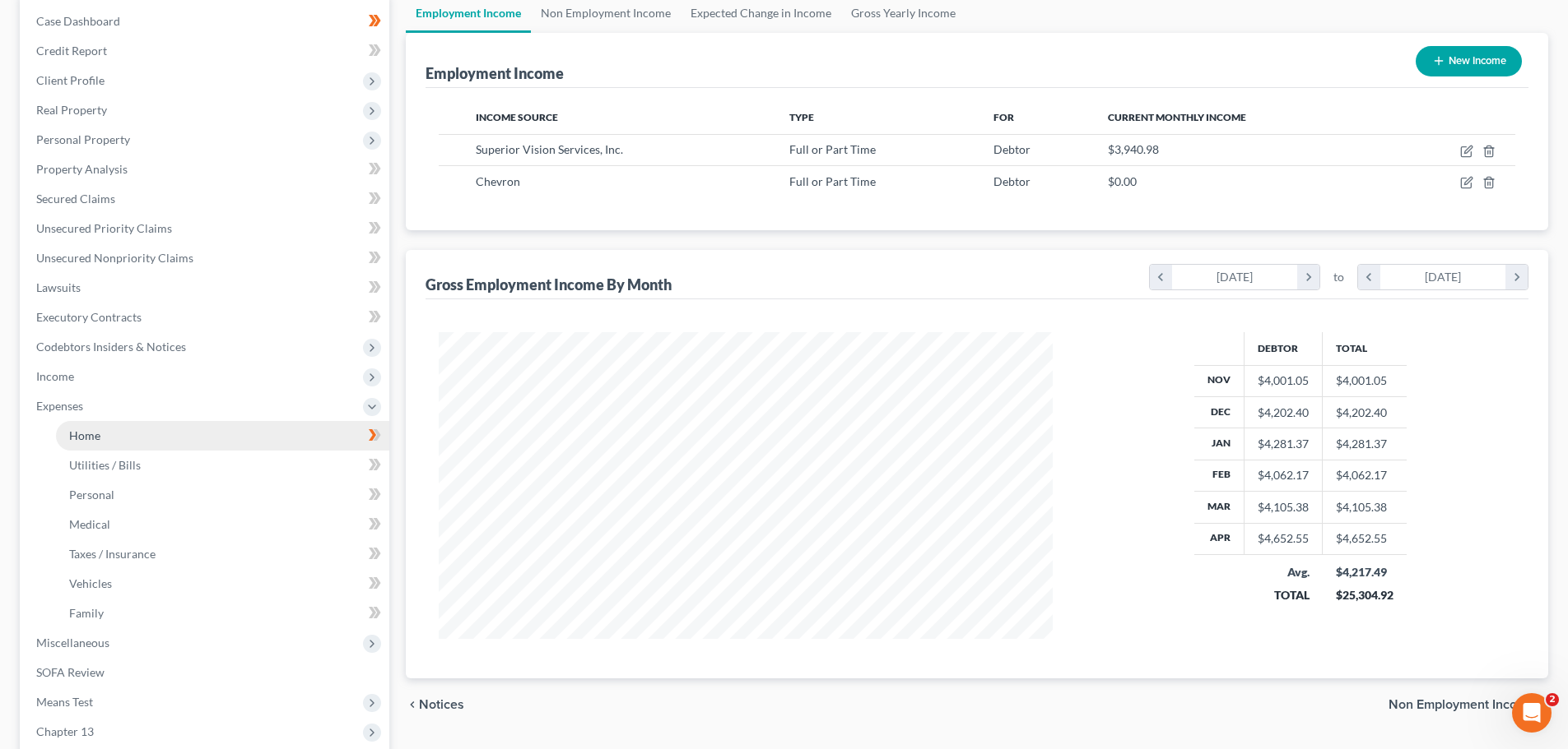
click at [76, 440] on span "Home" at bounding box center [84, 436] width 31 height 14
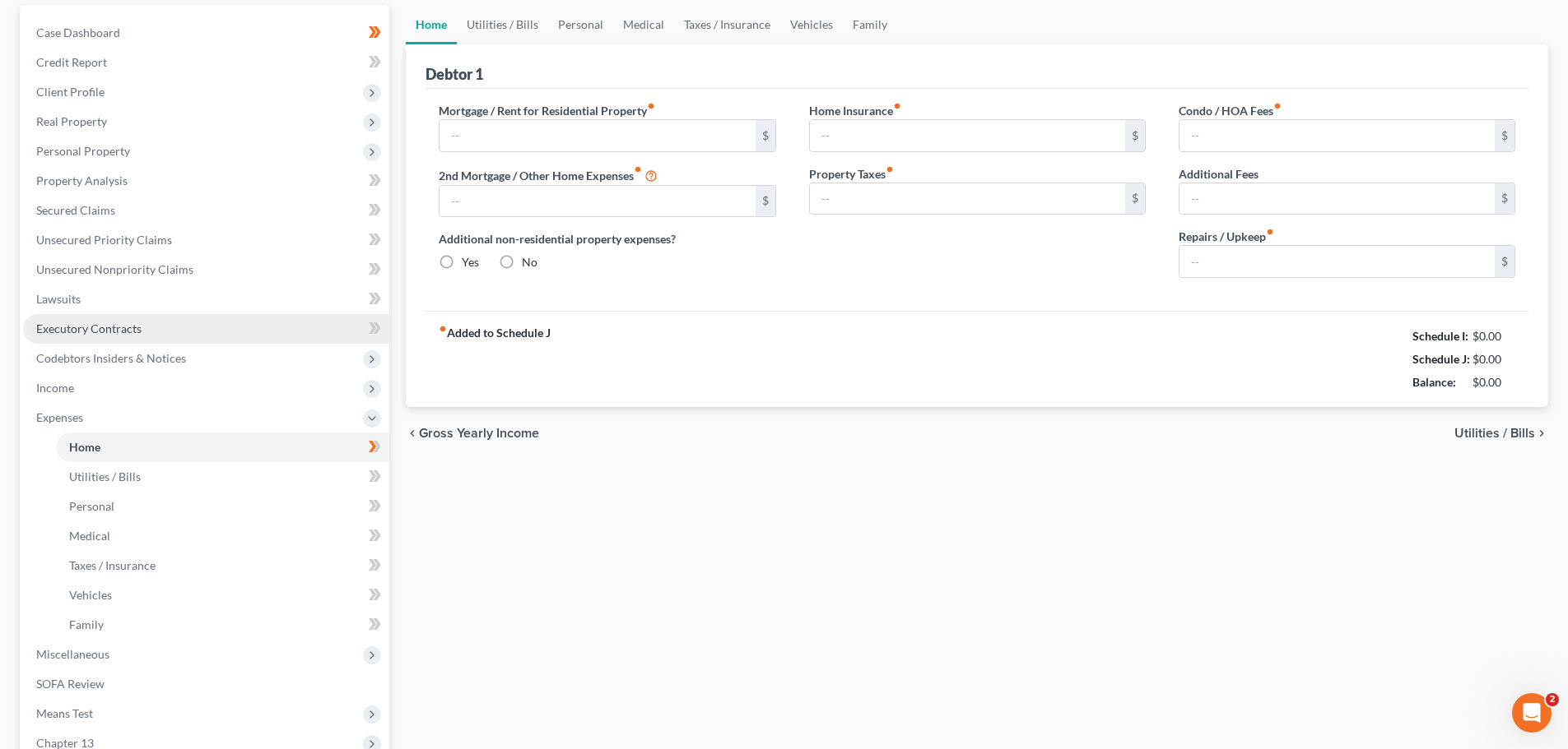
scroll to position [16, 0]
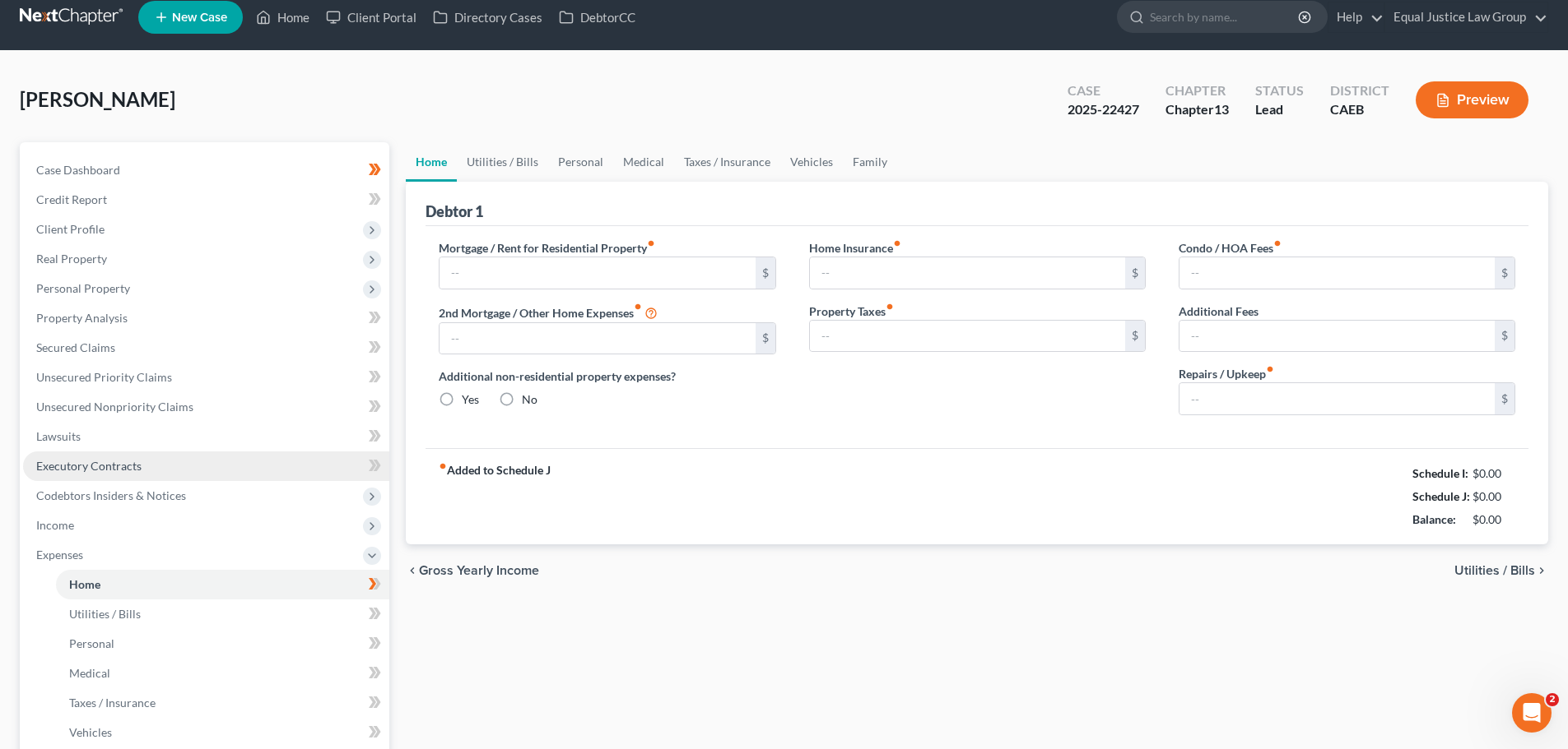
type input "837.00"
type input "0.00"
radio input "true"
type input "0.00"
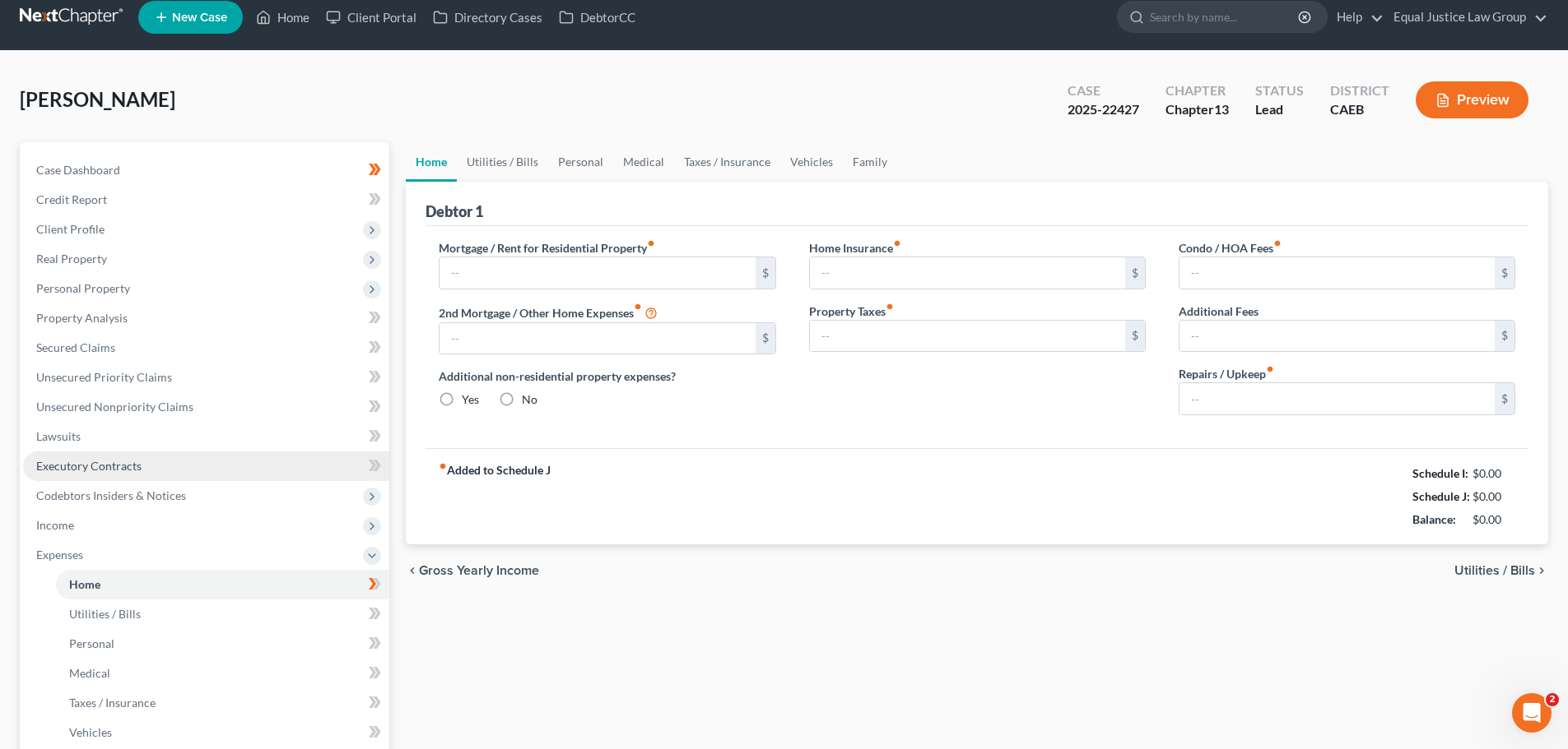
type input "0.00"
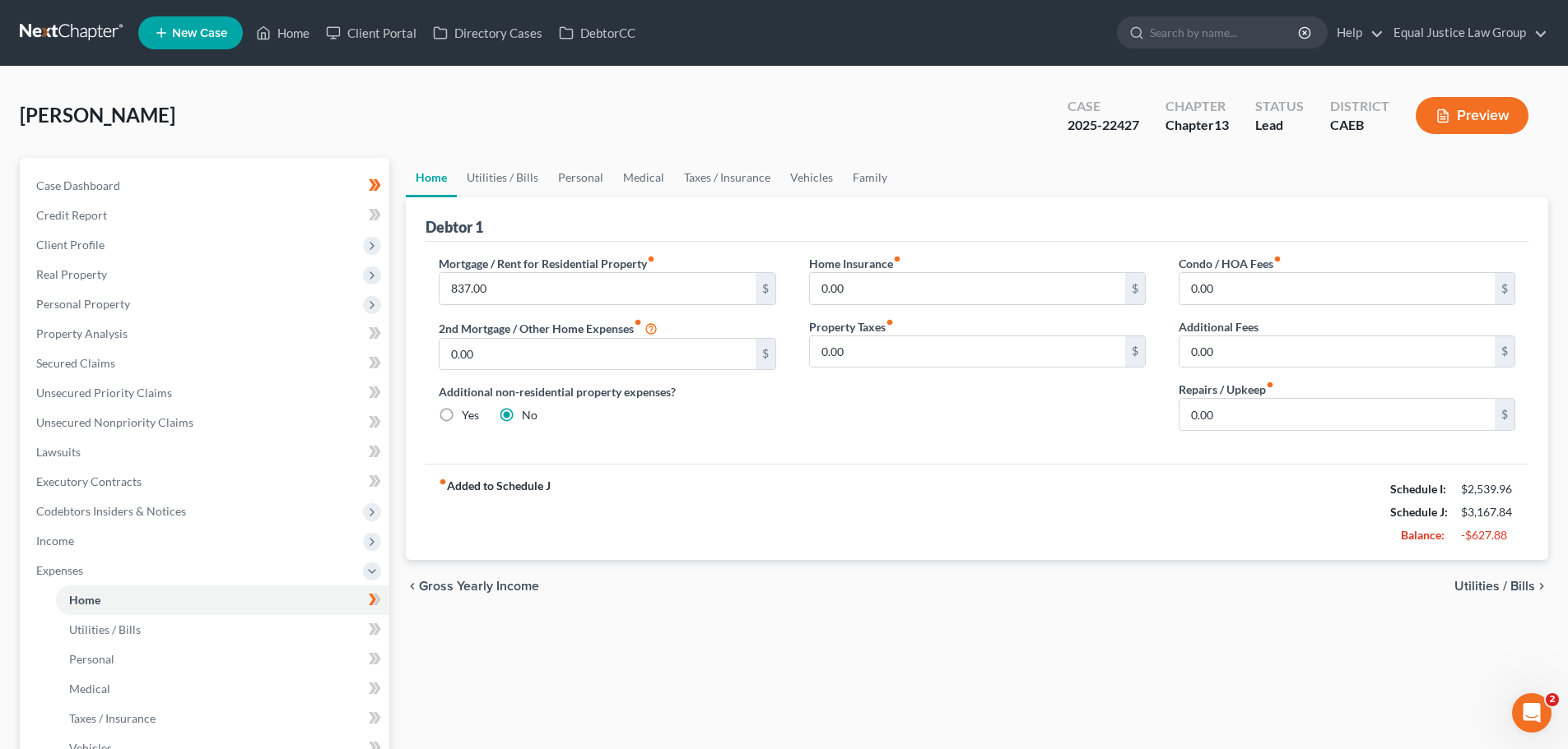
click at [1498, 590] on span "Utilities / Bills" at bounding box center [1493, 586] width 81 height 13
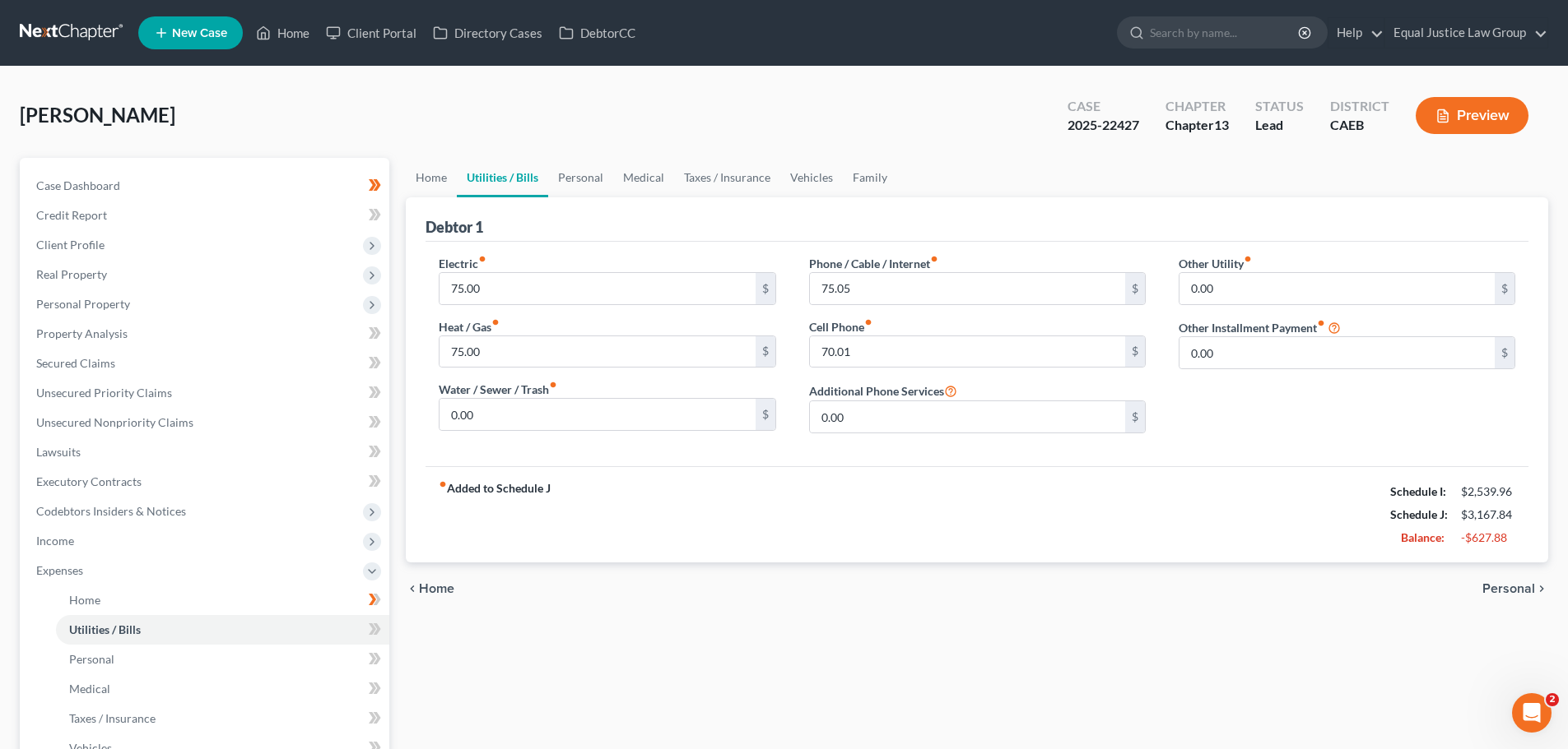
click at [1506, 583] on span "Personal" at bounding box center [1508, 589] width 53 height 13
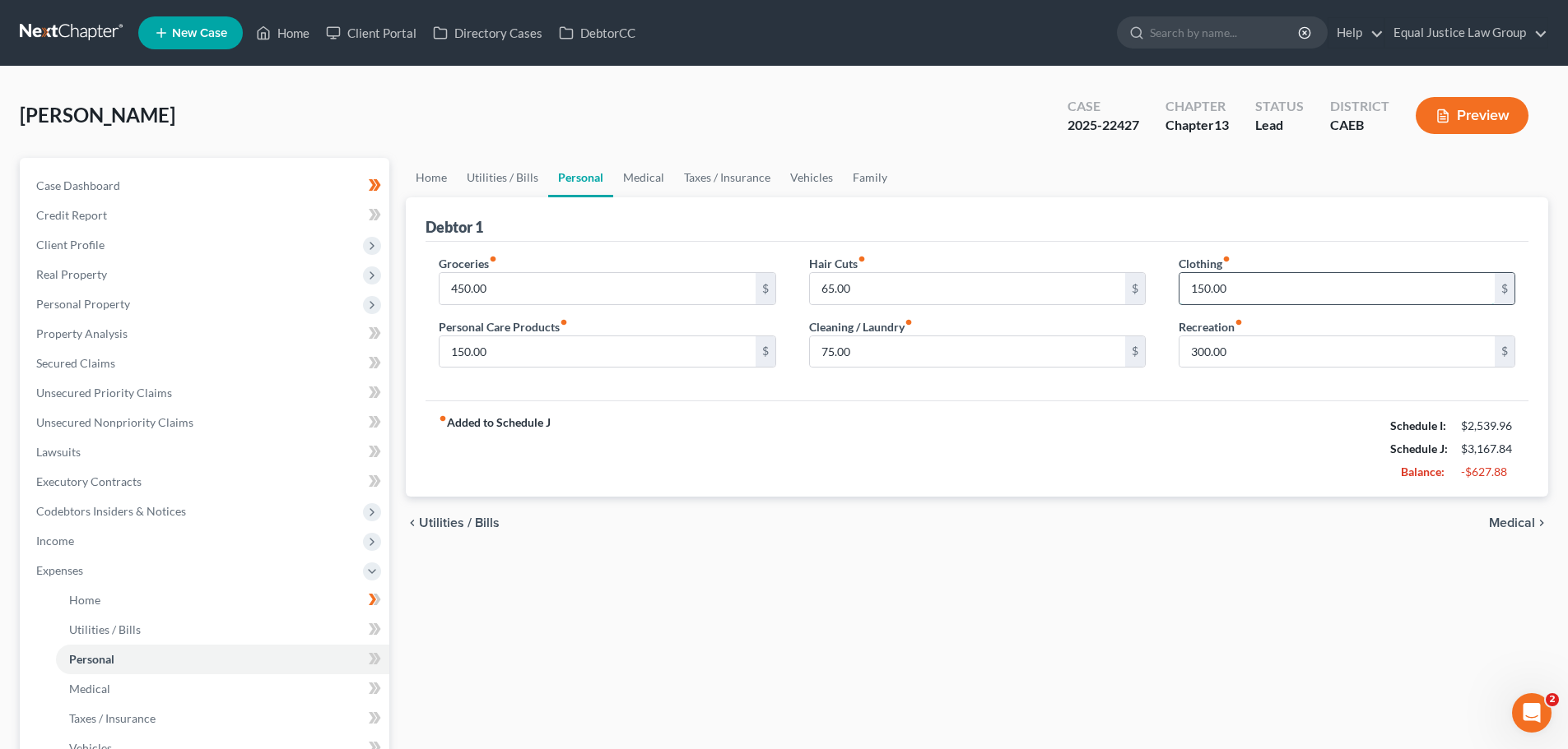
click at [1277, 284] on input "150.00" at bounding box center [1336, 288] width 315 height 31
click at [1282, 354] on input "300.00" at bounding box center [1336, 351] width 315 height 31
click at [592, 345] on input "150.00" at bounding box center [597, 351] width 315 height 31
type input "215.00"
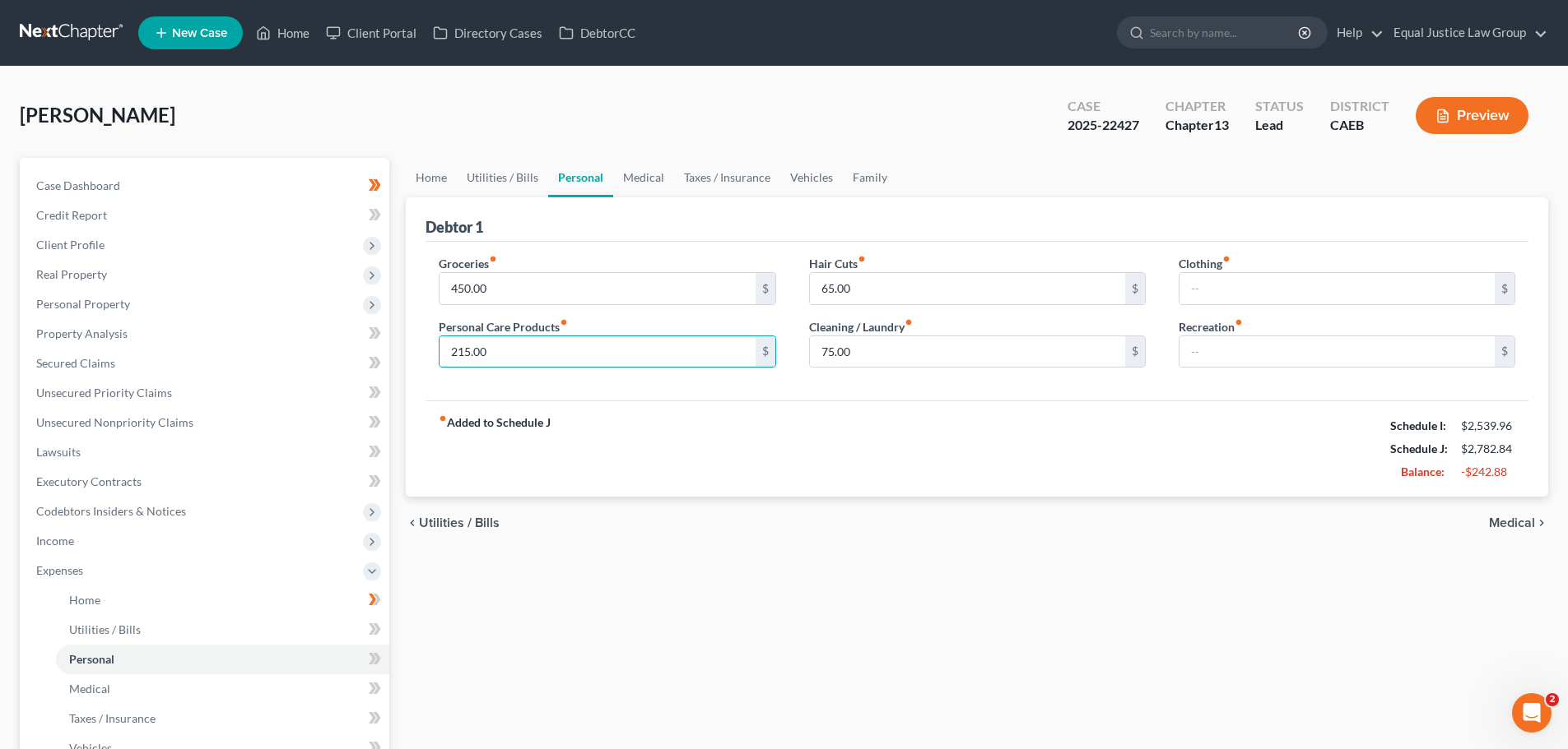
click at [700, 424] on div "fiber_manual_record Added to Schedule J Schedule I: $2,539.96 Schedule J: $2,78…" at bounding box center [977, 449] width 1102 height 96
click at [1515, 525] on span "Medical" at bounding box center [1511, 522] width 46 height 13
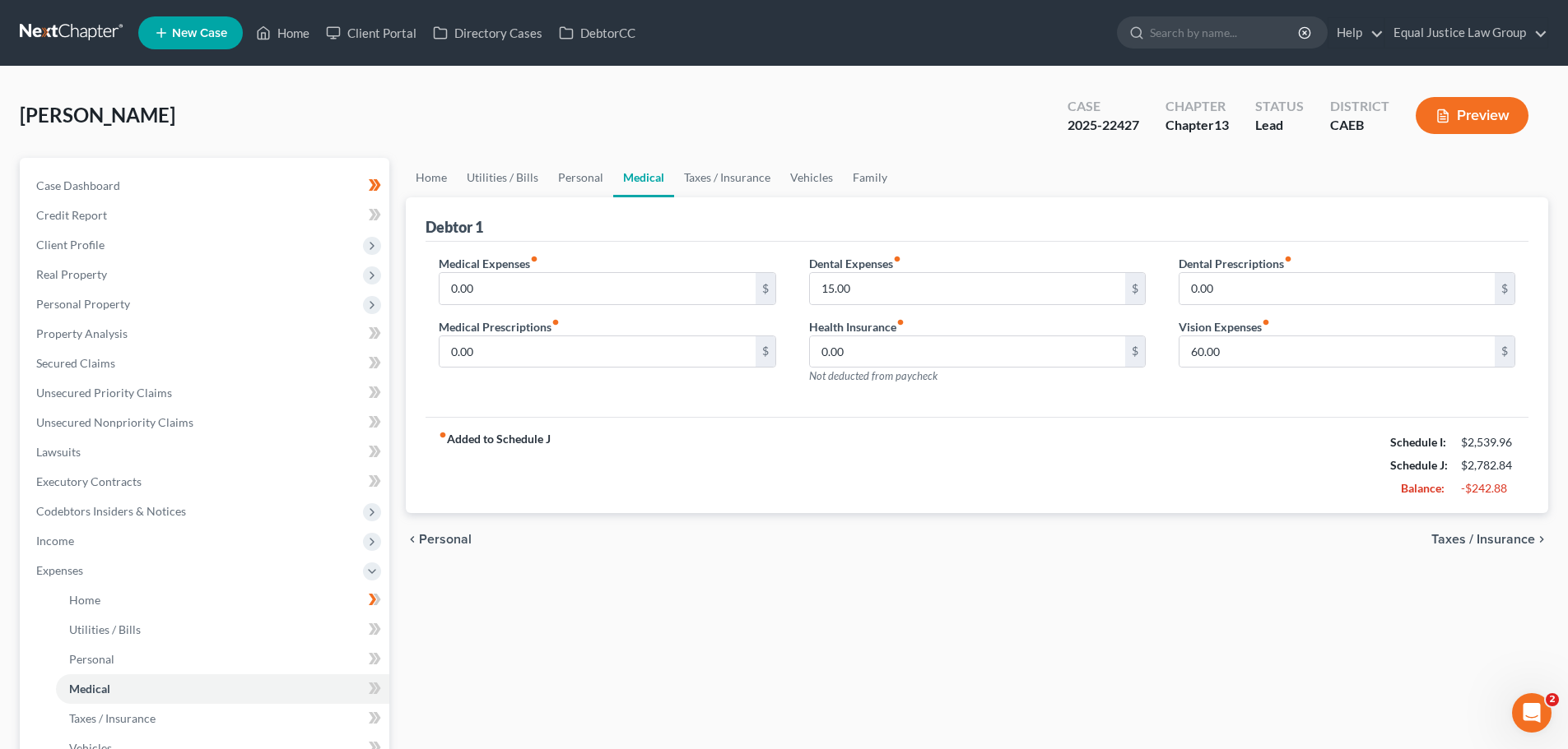
click at [1462, 541] on span "Taxes / Insurance" at bounding box center [1482, 539] width 103 height 13
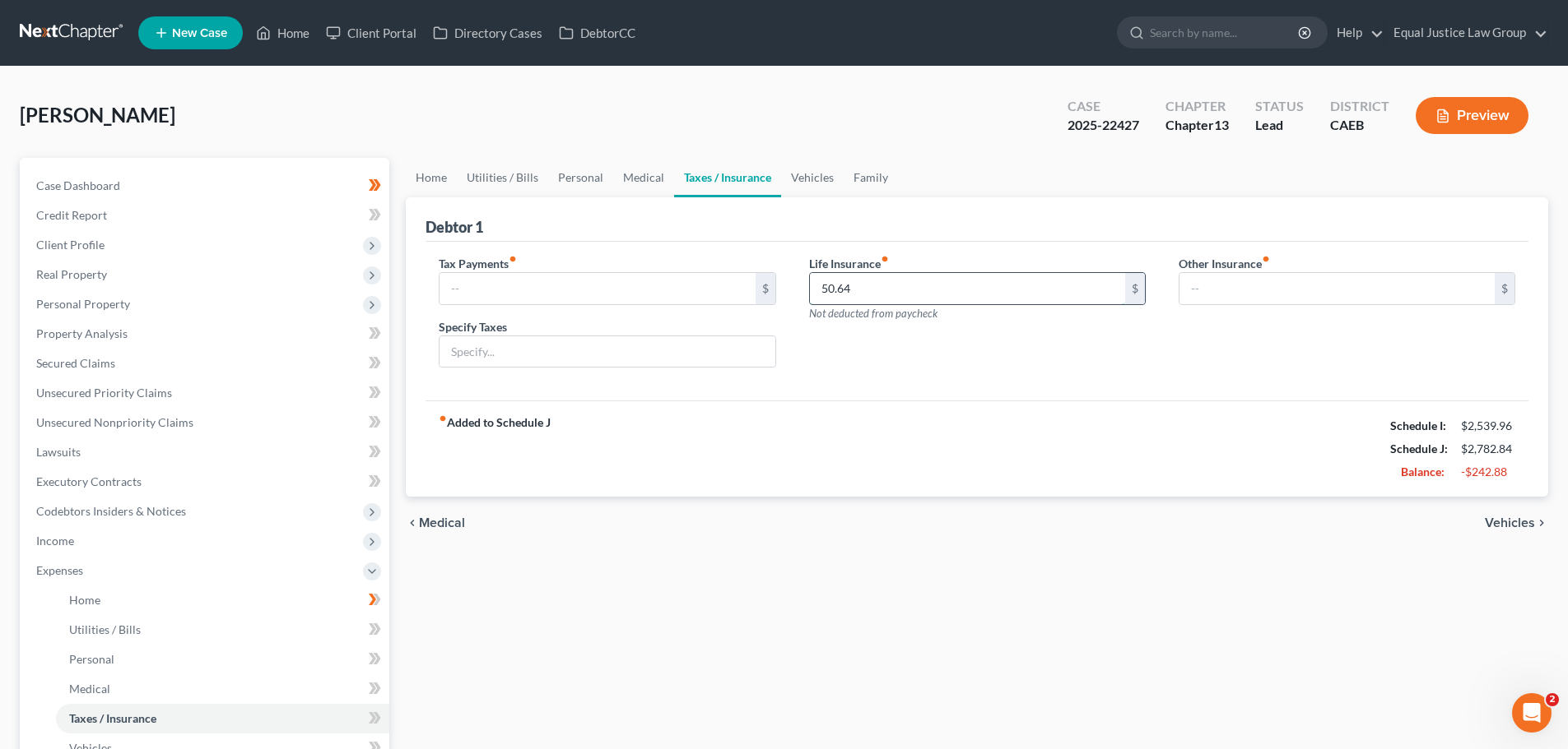
click at [903, 295] on input "50.64" at bounding box center [967, 288] width 315 height 31
click at [1496, 520] on span "Vehicles" at bounding box center [1509, 522] width 50 height 13
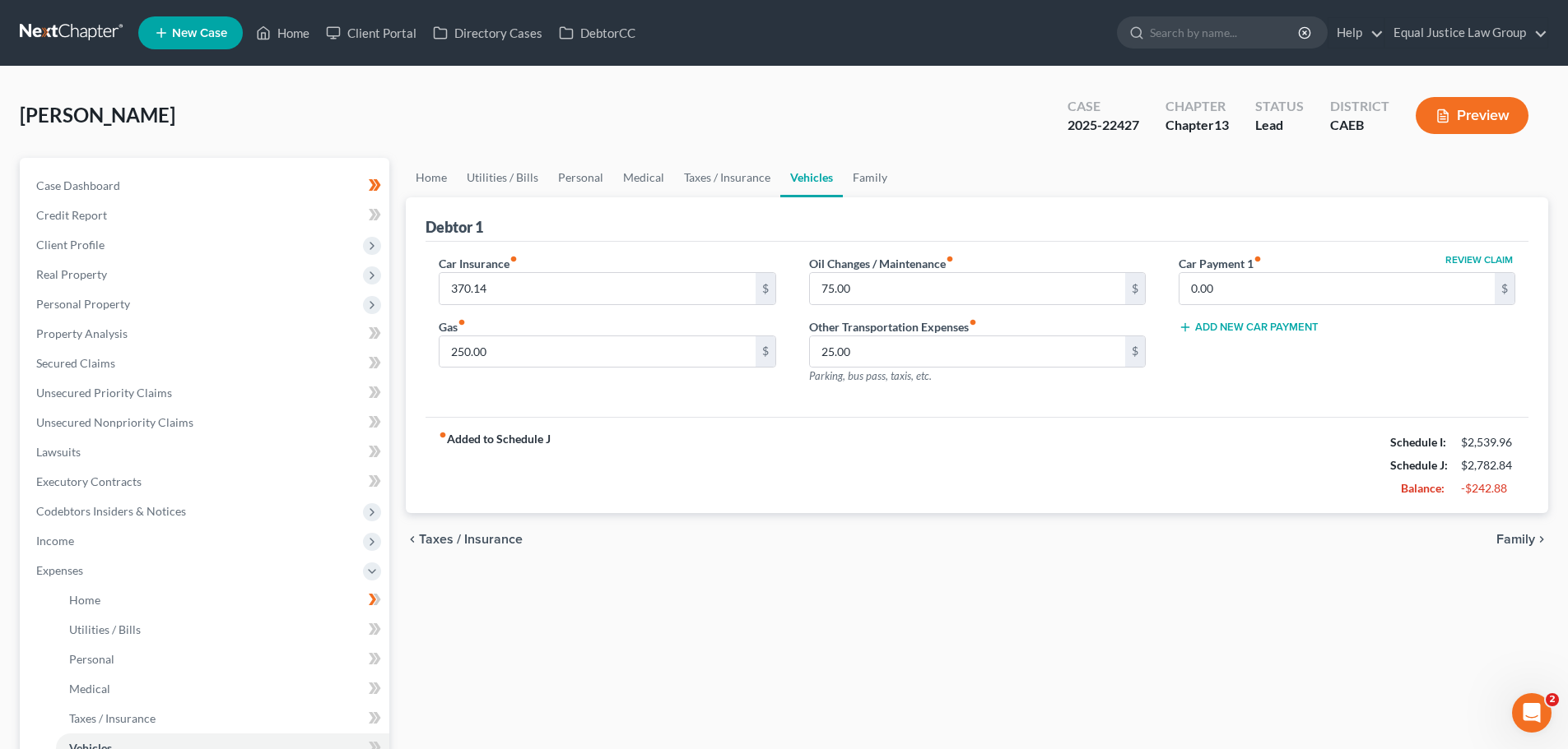
click at [433, 535] on span "Taxes / Insurance" at bounding box center [471, 539] width 103 height 13
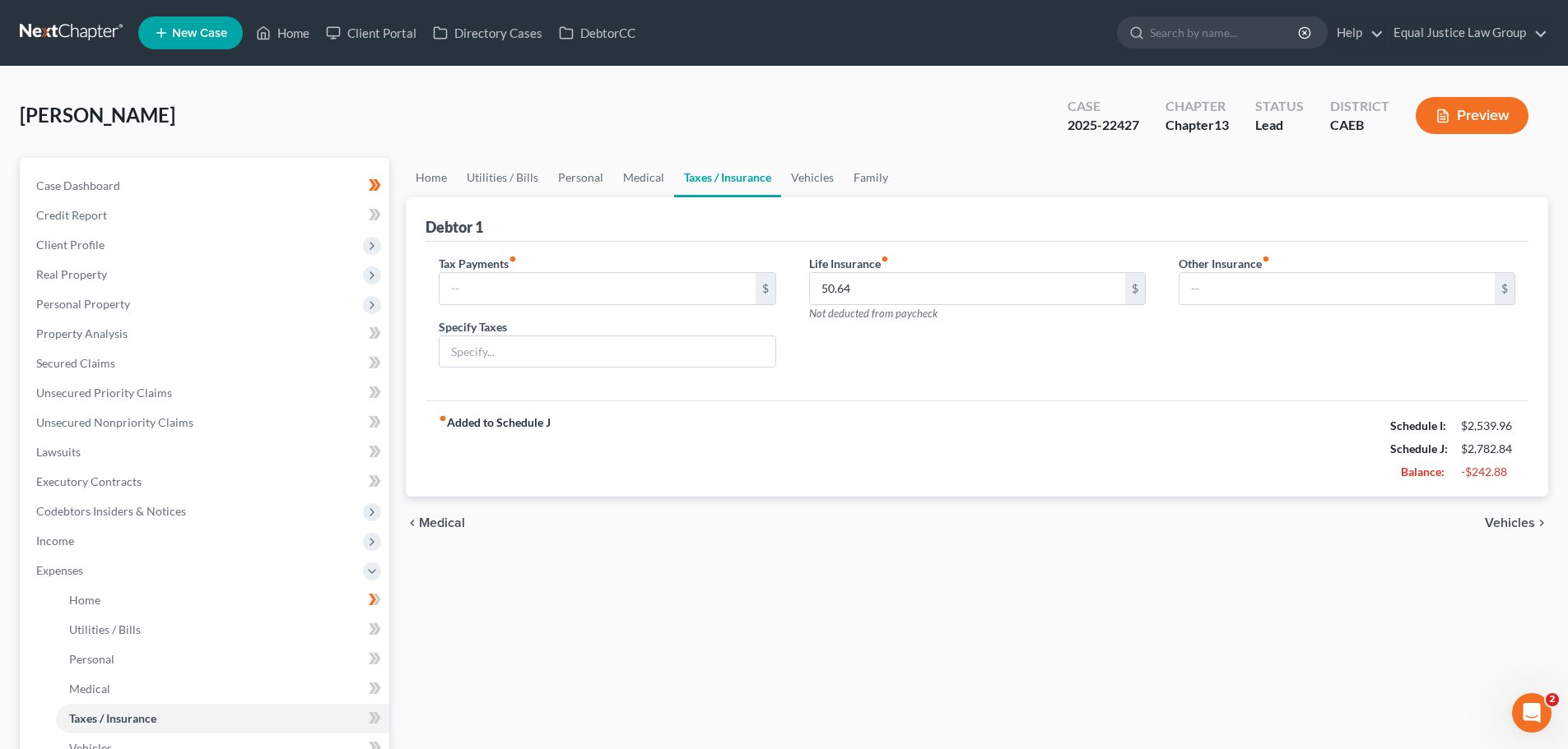
click at [433, 519] on span "Medical" at bounding box center [442, 522] width 46 height 13
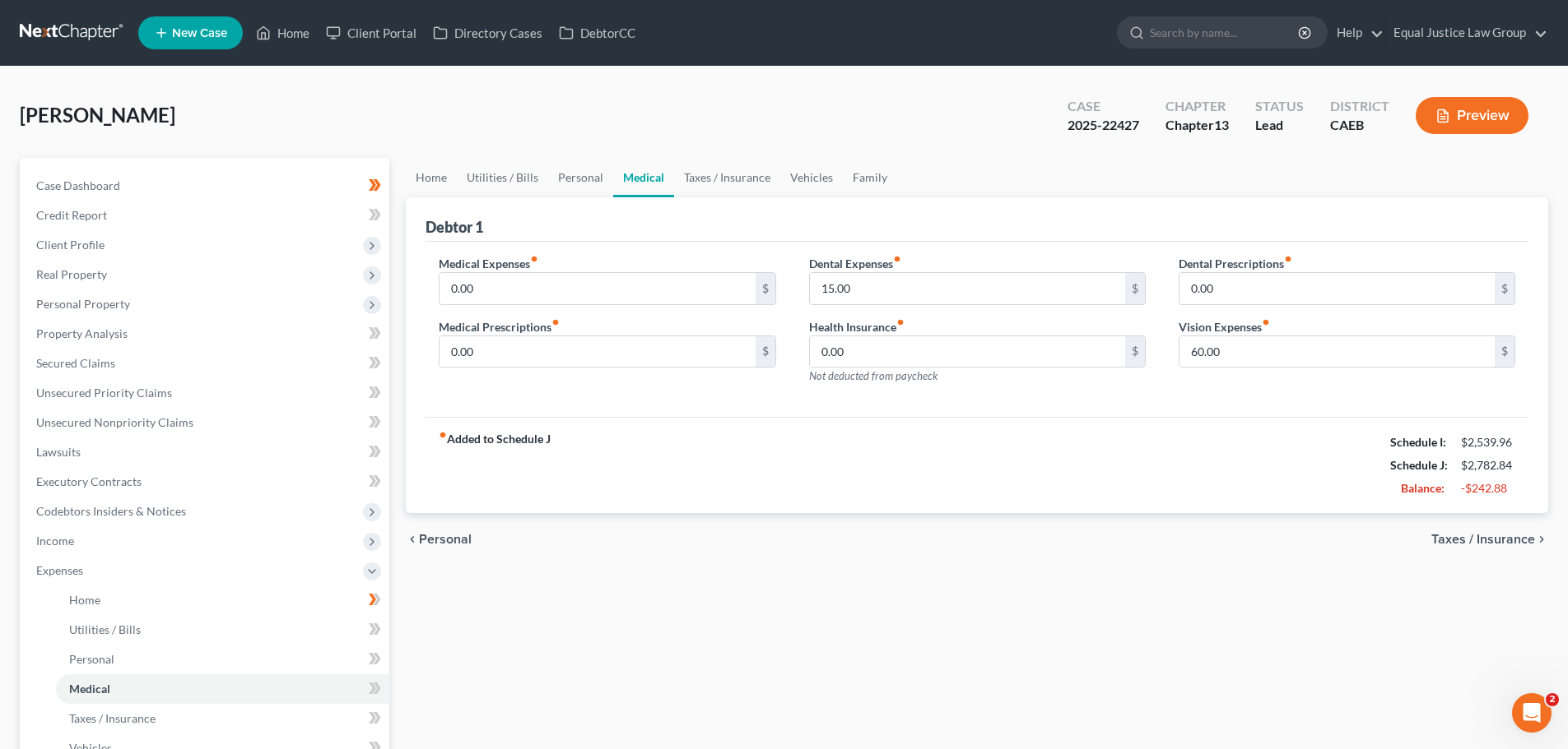
click at [433, 528] on div "chevron_left Personal Taxes / Insurance chevron_right" at bounding box center [977, 539] width 1142 height 53
click at [440, 537] on span "Personal" at bounding box center [445, 539] width 53 height 13
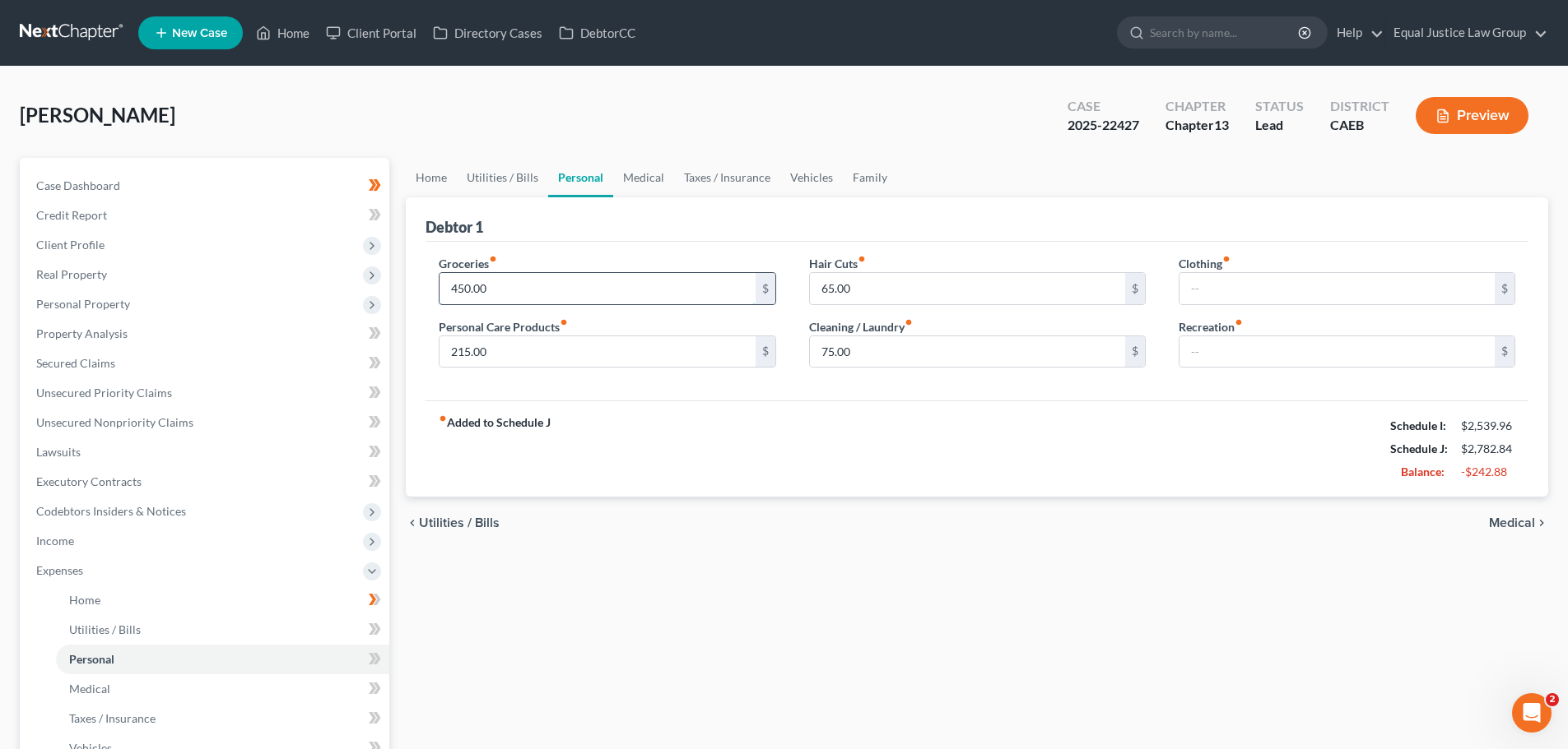
click at [518, 287] on input "450.00" at bounding box center [597, 288] width 315 height 31
type input "383.16"
click at [958, 526] on div "chevron_left Utilities / Bills Medical chevron_right" at bounding box center [977, 523] width 1142 height 53
click at [1492, 516] on span "Medical" at bounding box center [1511, 522] width 46 height 13
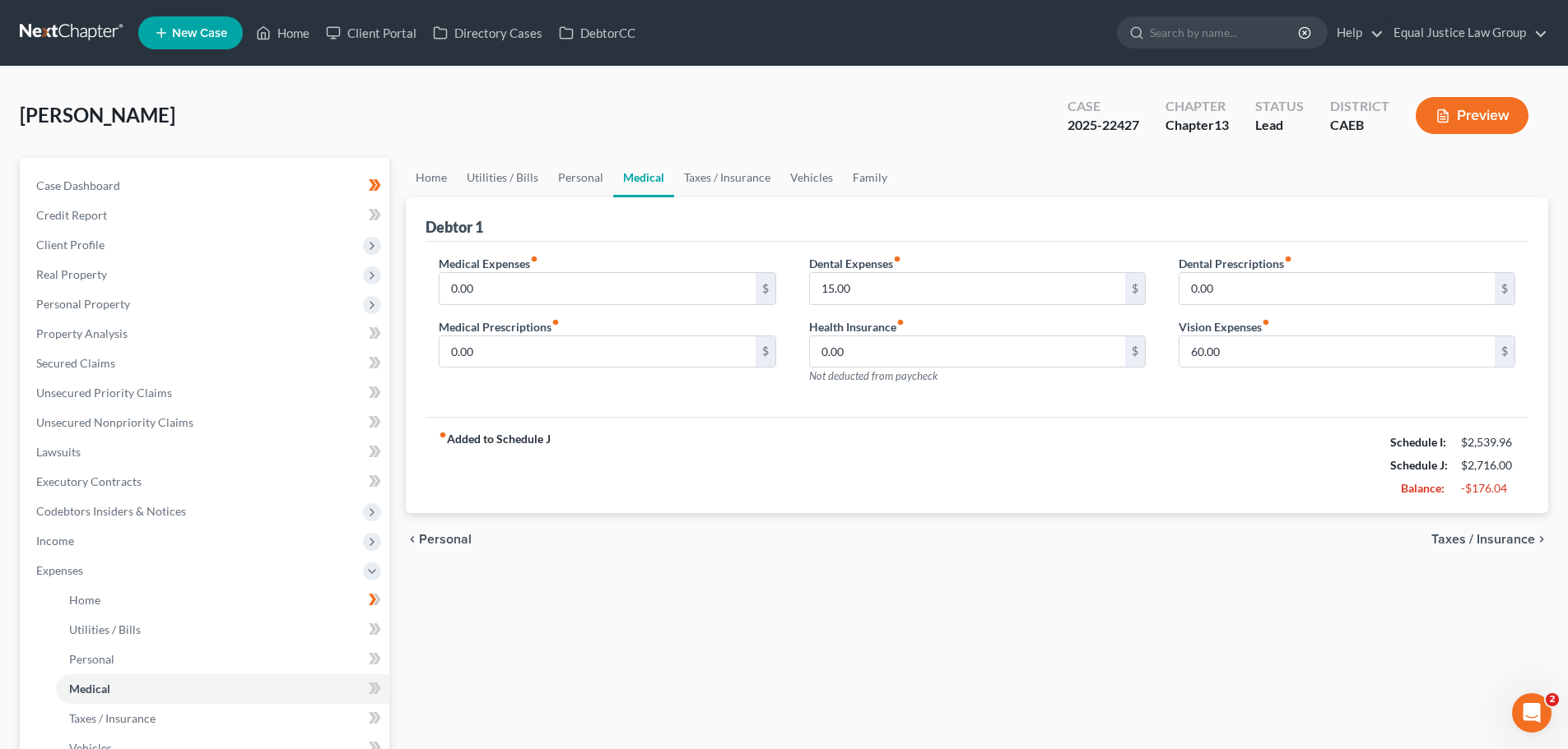
click at [1433, 537] on div "chevron_left Personal Taxes / Insurance chevron_right" at bounding box center [977, 539] width 1142 height 53
click at [1450, 538] on span "Taxes / Insurance" at bounding box center [1482, 539] width 103 height 13
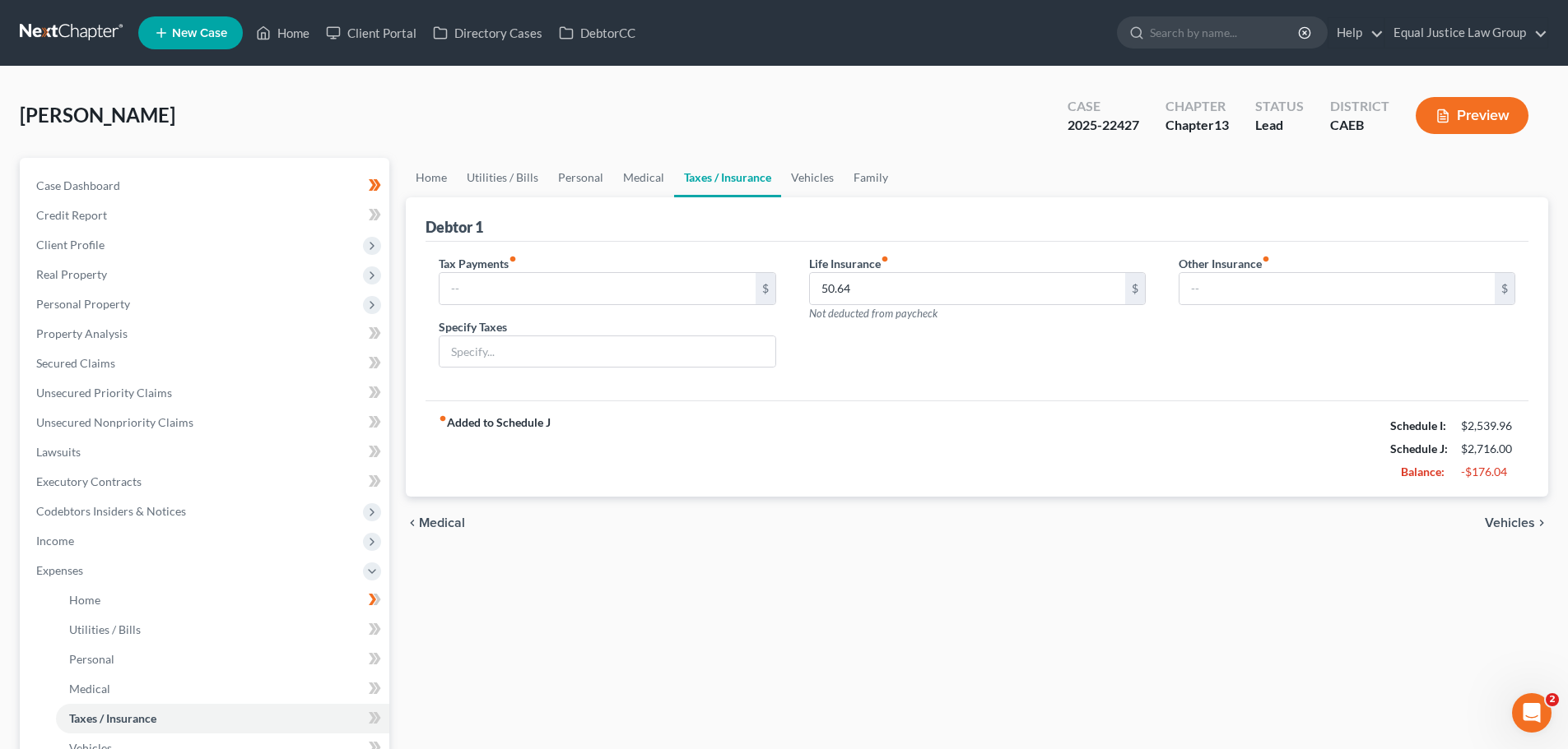
click at [1506, 517] on span "Vehicles" at bounding box center [1509, 522] width 50 height 13
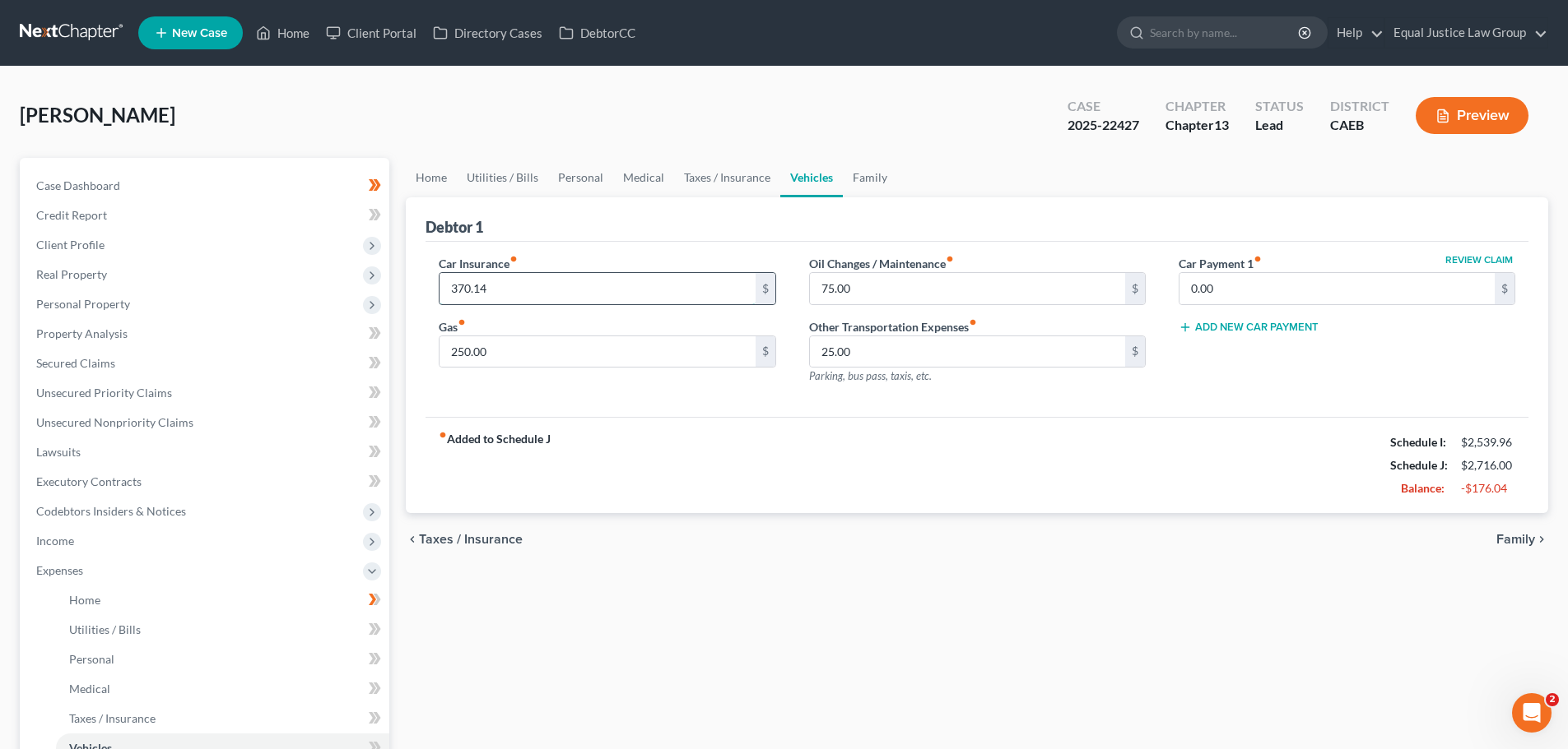
click at [567, 286] on input "370.14" at bounding box center [597, 288] width 315 height 31
type input "400.0"
click at [781, 620] on div "Home Utilities / Bills Personal Medical Taxes / Insurance Vehicles Family Debto…" at bounding box center [976, 604] width 1159 height 891
click at [1530, 538] on span "Family" at bounding box center [1515, 539] width 39 height 13
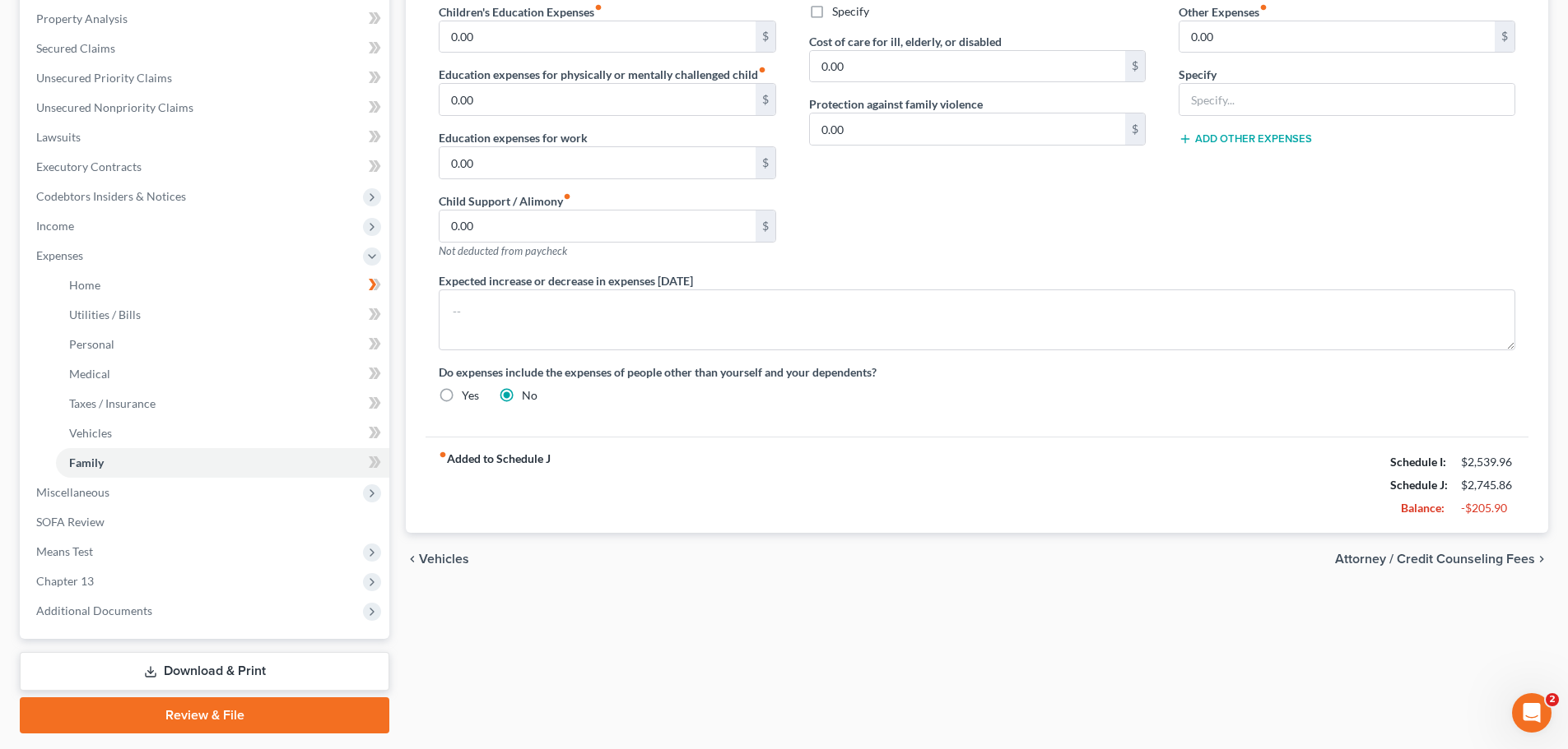
scroll to position [329, 0]
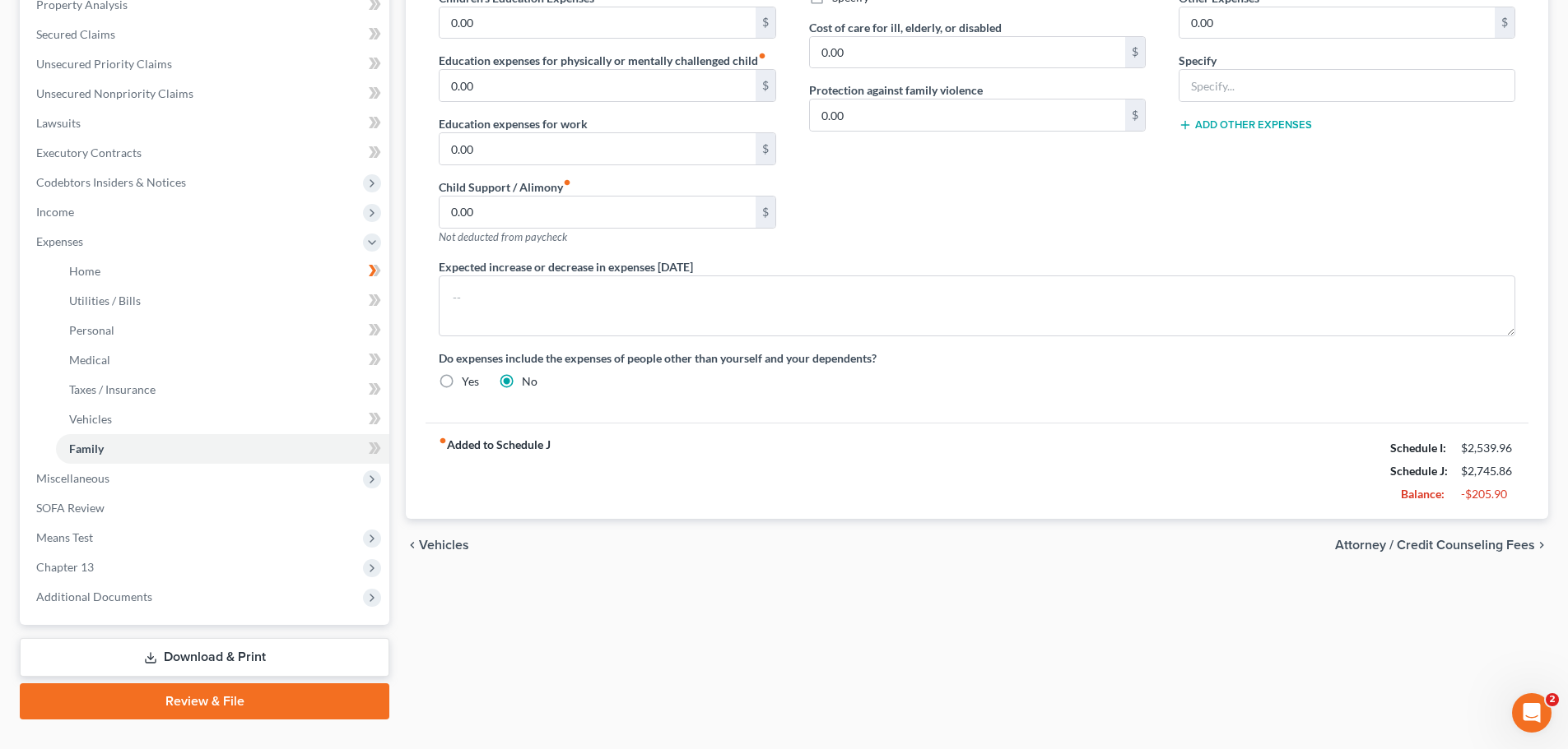
click at [1489, 540] on span "Attorney / Credit Counseling Fees" at bounding box center [1435, 545] width 200 height 13
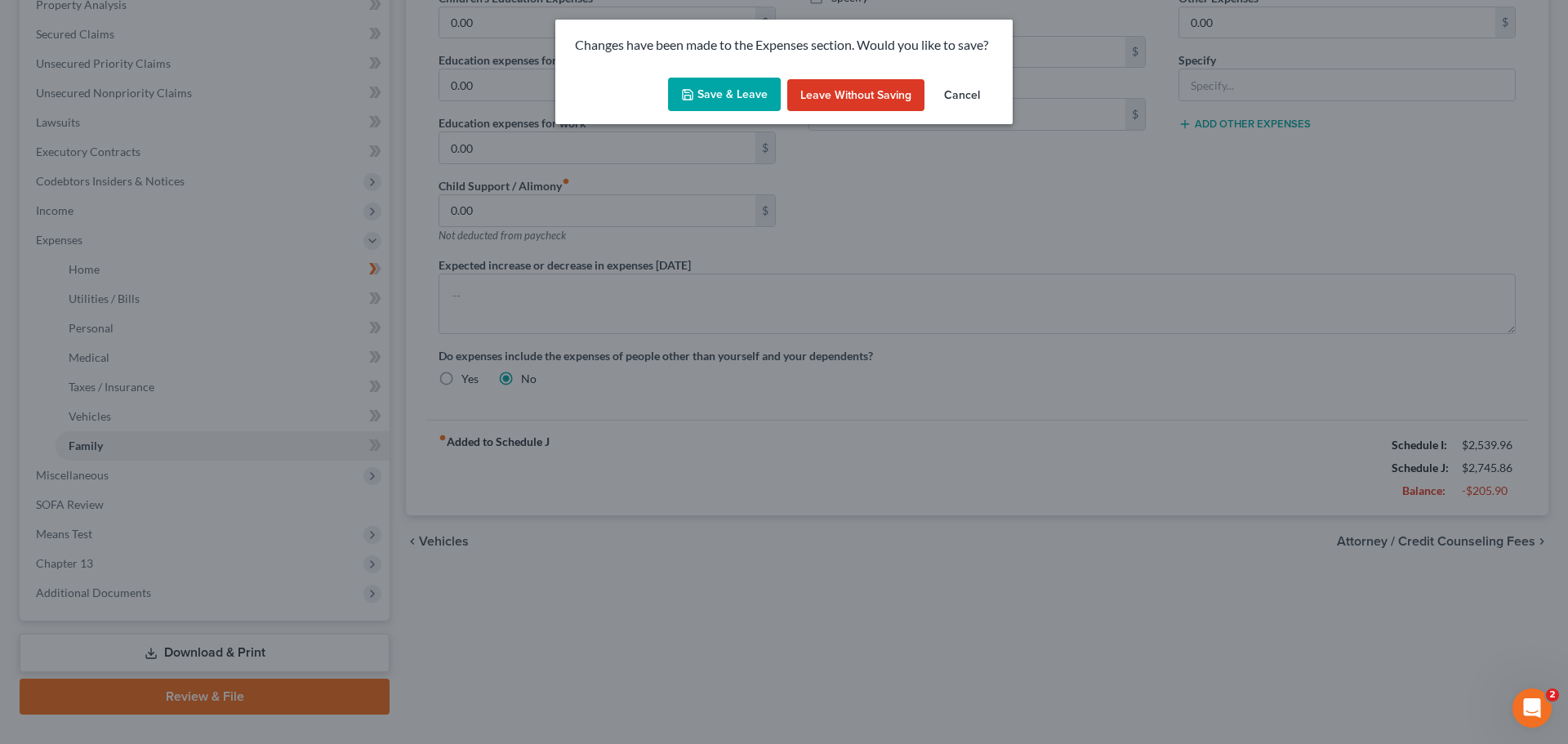
click at [721, 86] on button "Save & Leave" at bounding box center [725, 95] width 113 height 35
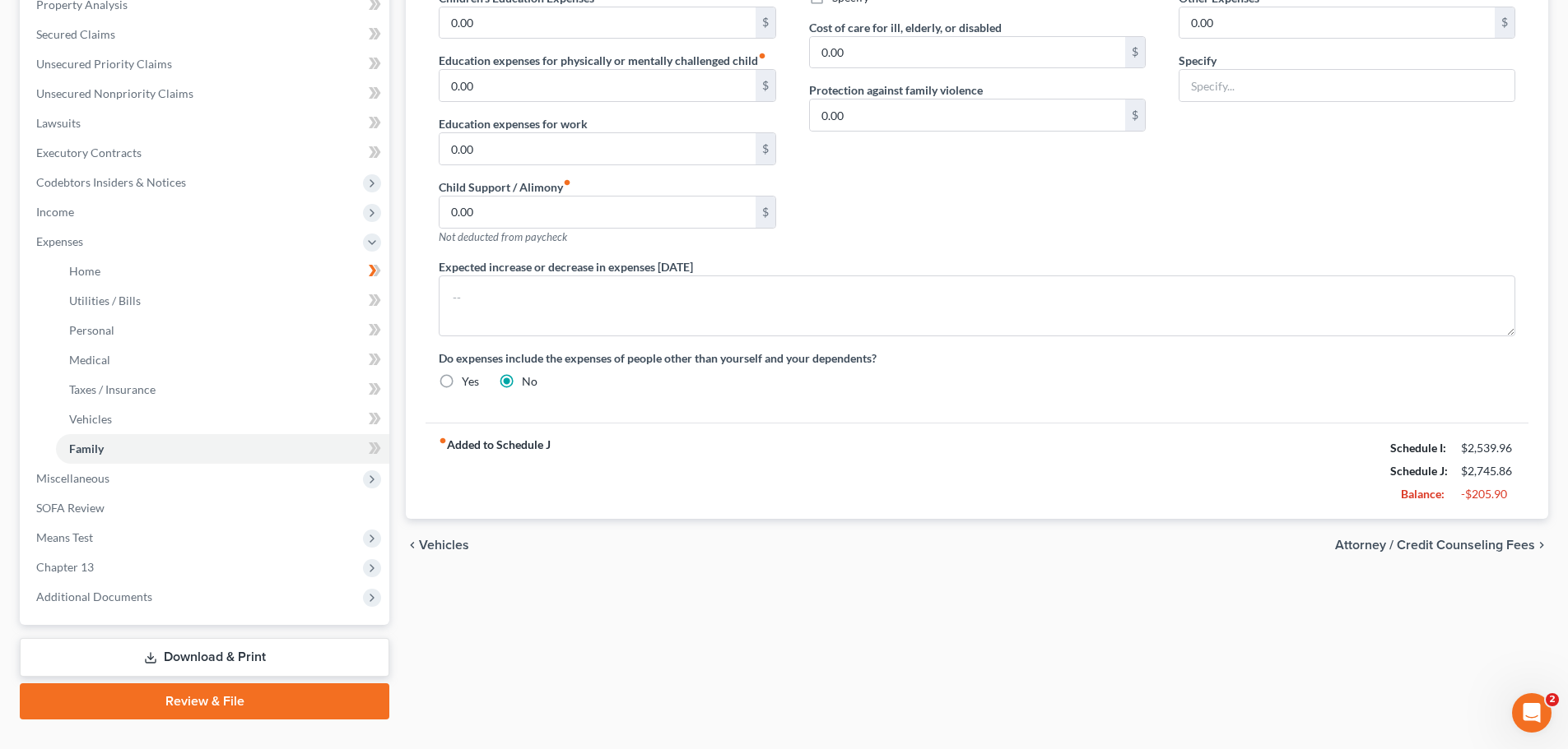
select select "0"
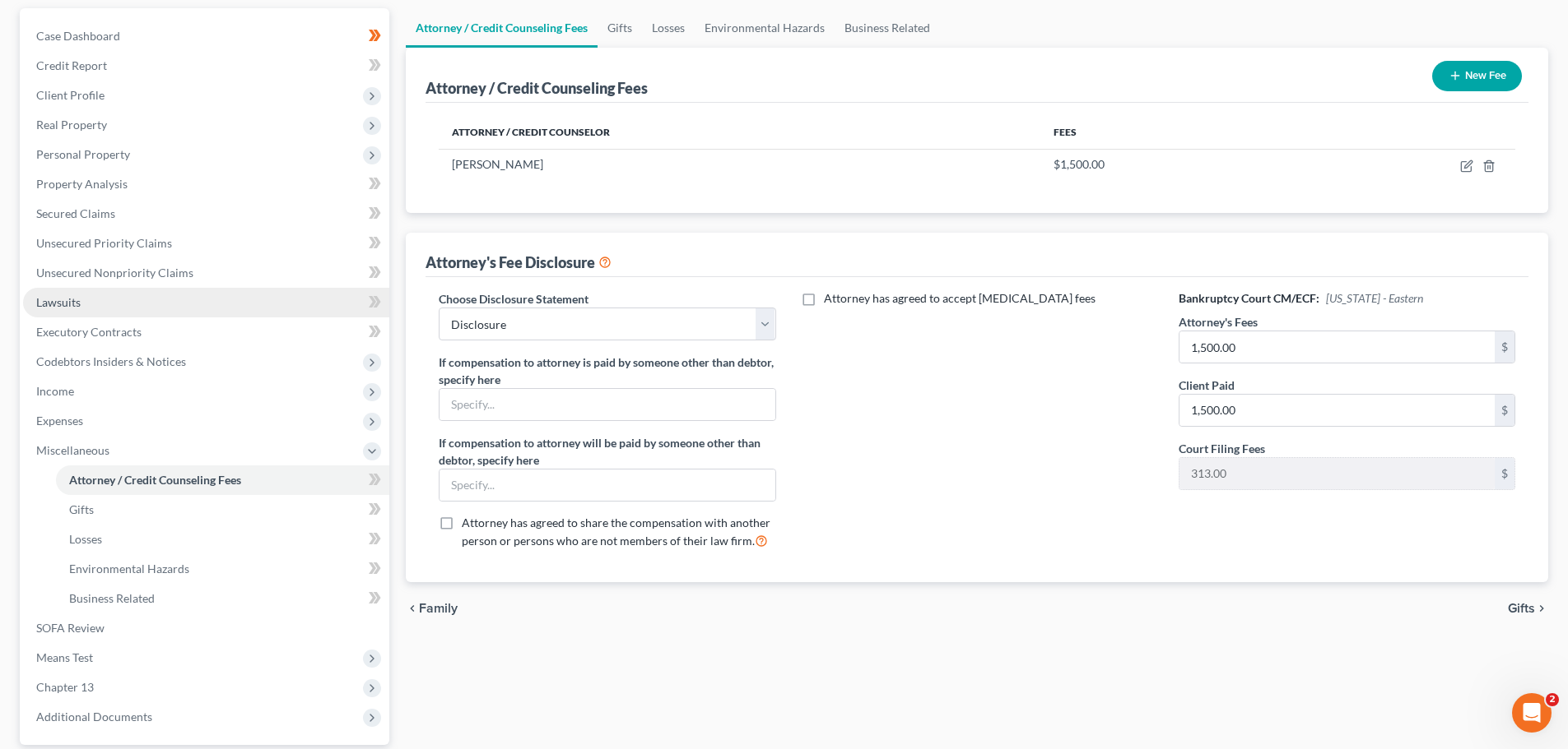
scroll to position [164, 0]
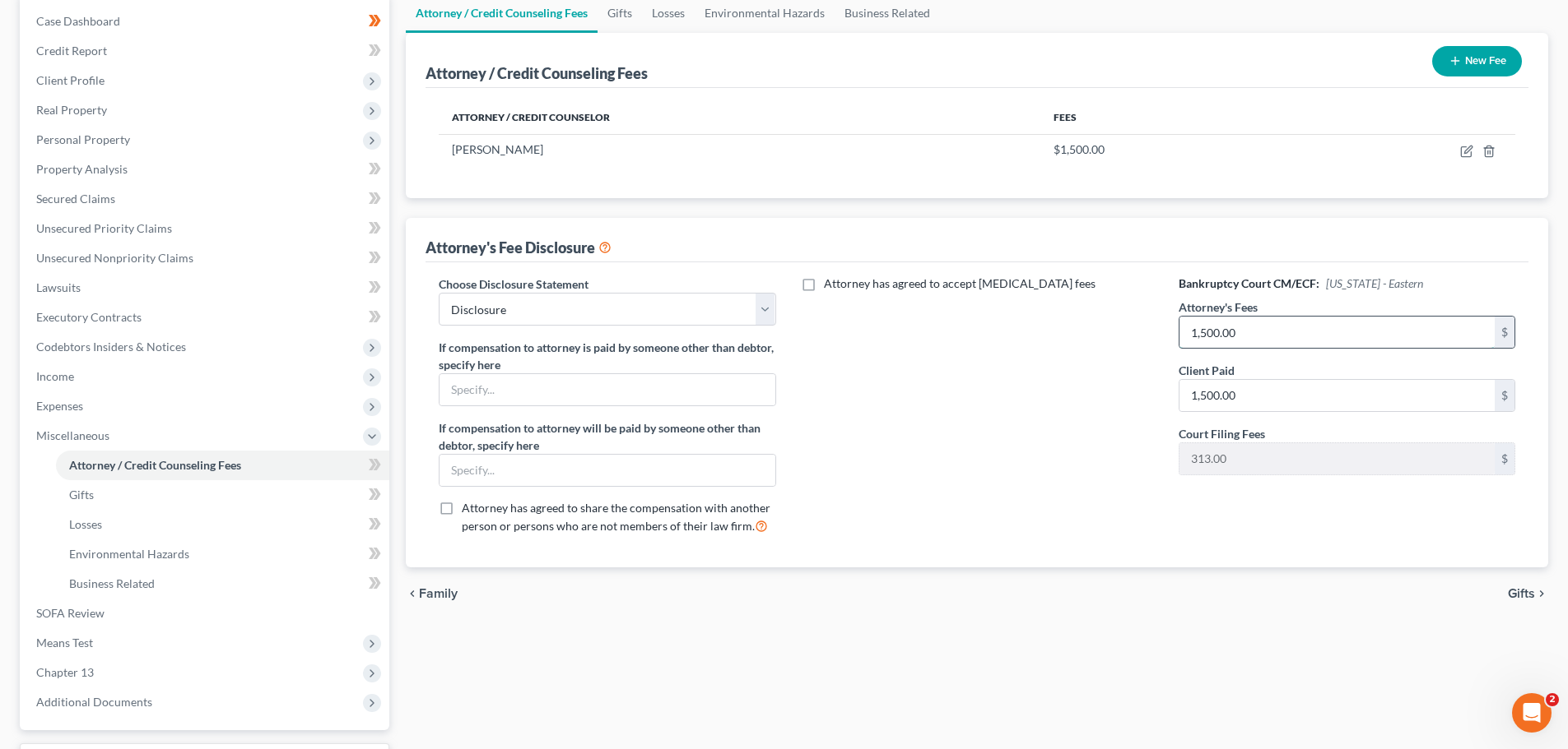
click at [1277, 325] on input "1,500.00" at bounding box center [1336, 331] width 315 height 31
type input "12,000"
click at [1093, 452] on div "Attorney has agreed to accept [MEDICAL_DATA] fees" at bounding box center [976, 412] width 369 height 273
click at [1530, 591] on span "Gifts" at bounding box center [1520, 594] width 27 height 13
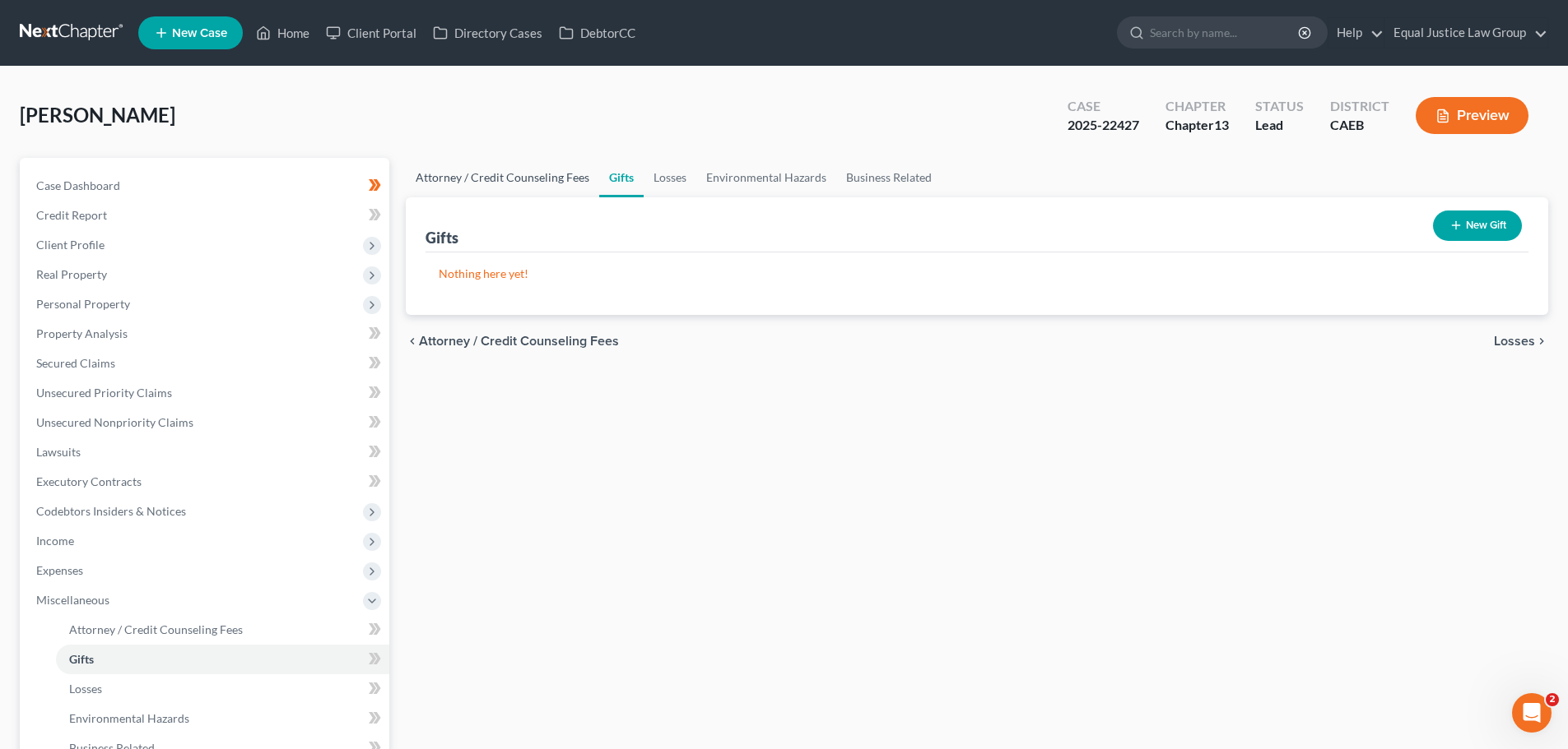
click at [457, 176] on link "Attorney / Credit Counseling Fees" at bounding box center [502, 178] width 193 height 40
select select "0"
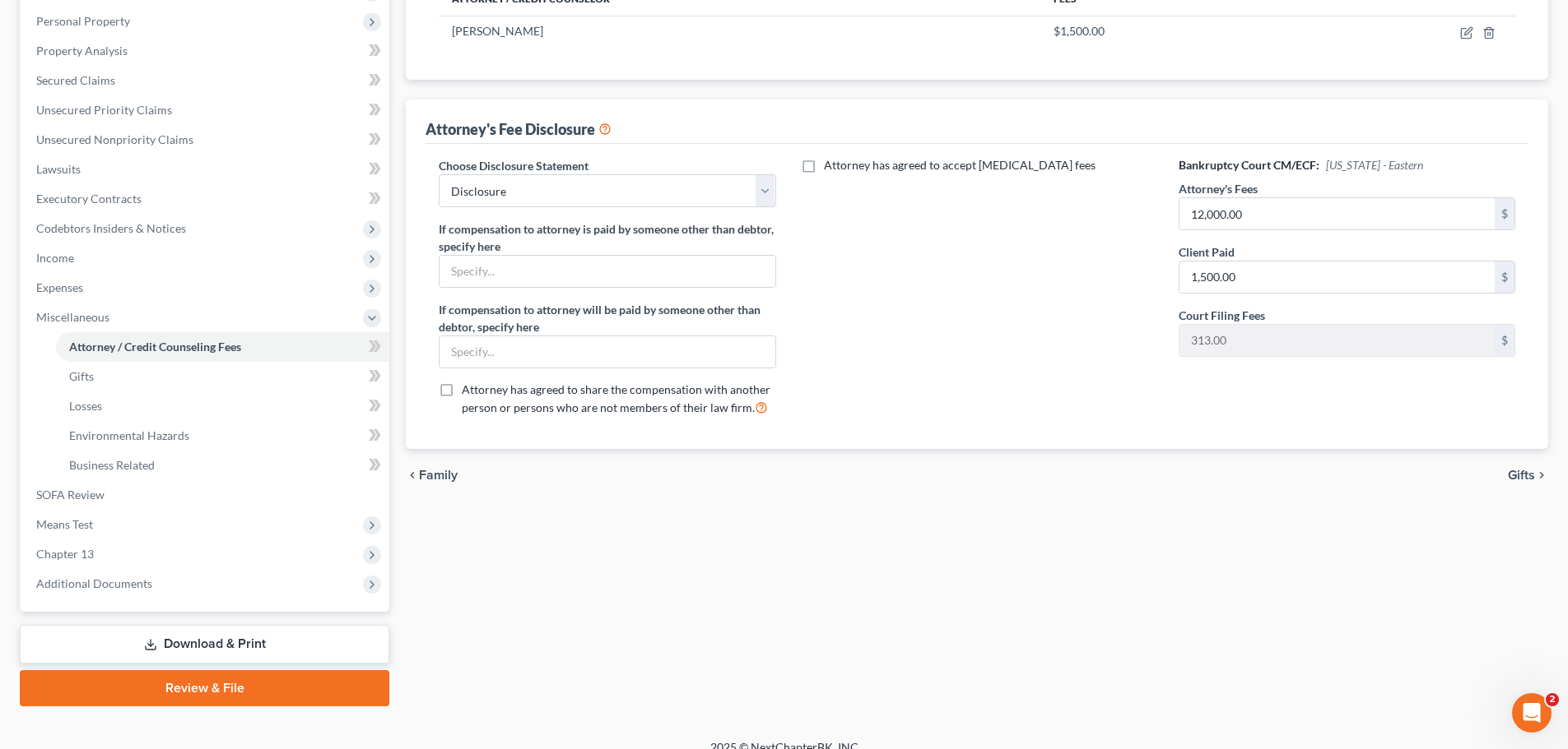
scroll to position [302, 0]
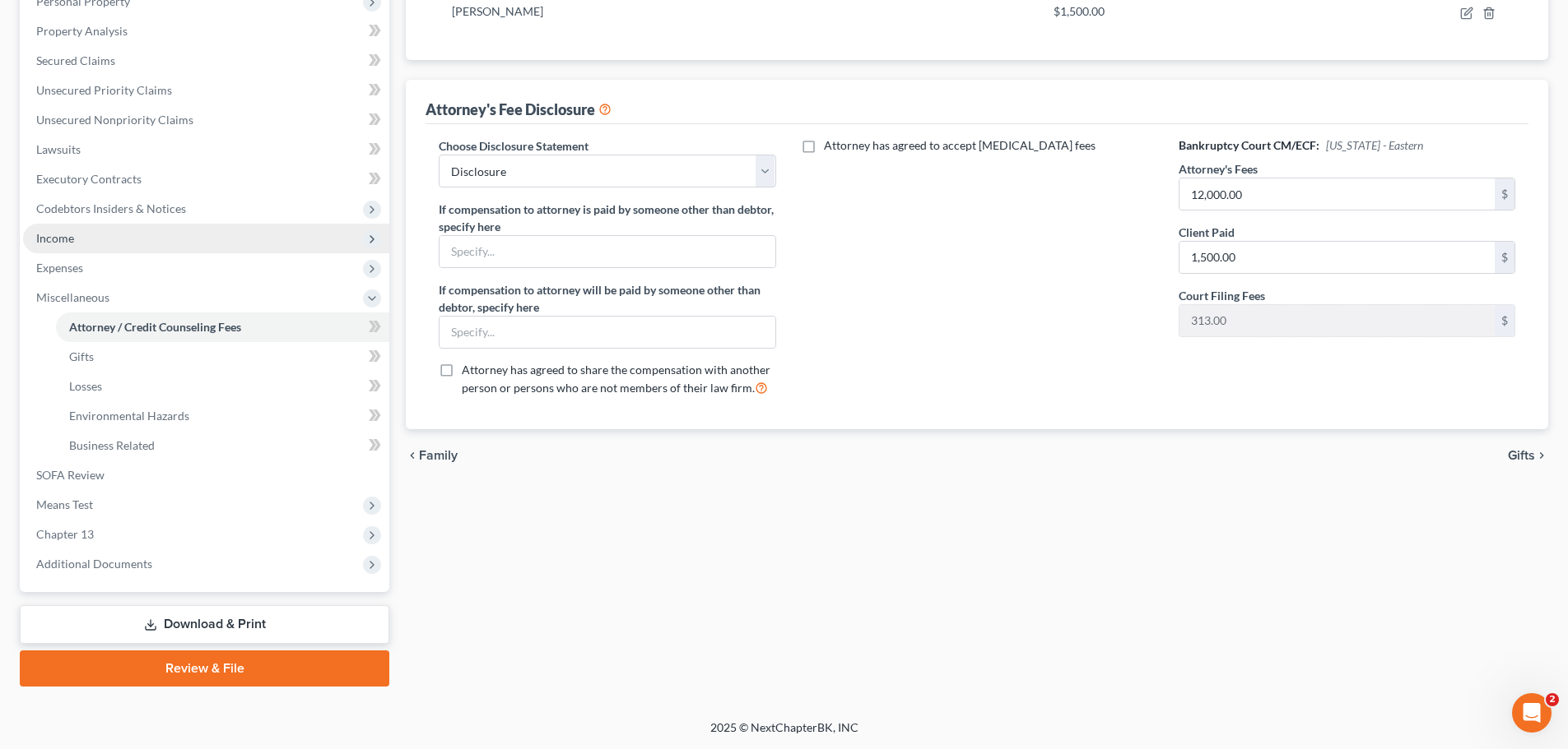
click at [72, 230] on span "Income" at bounding box center [206, 239] width 366 height 30
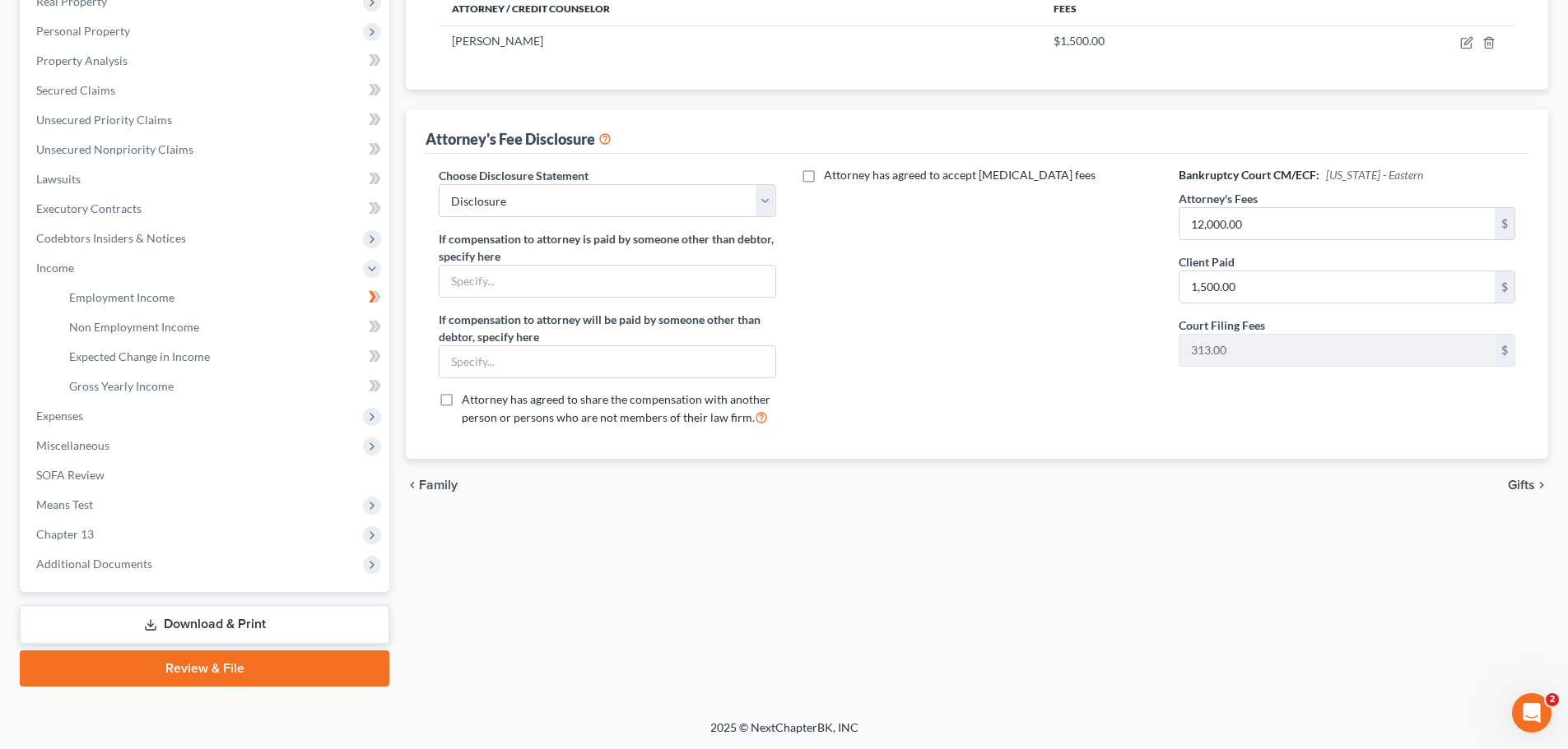
scroll to position [274, 0]
click at [135, 292] on span "Employment Income" at bounding box center [121, 297] width 105 height 14
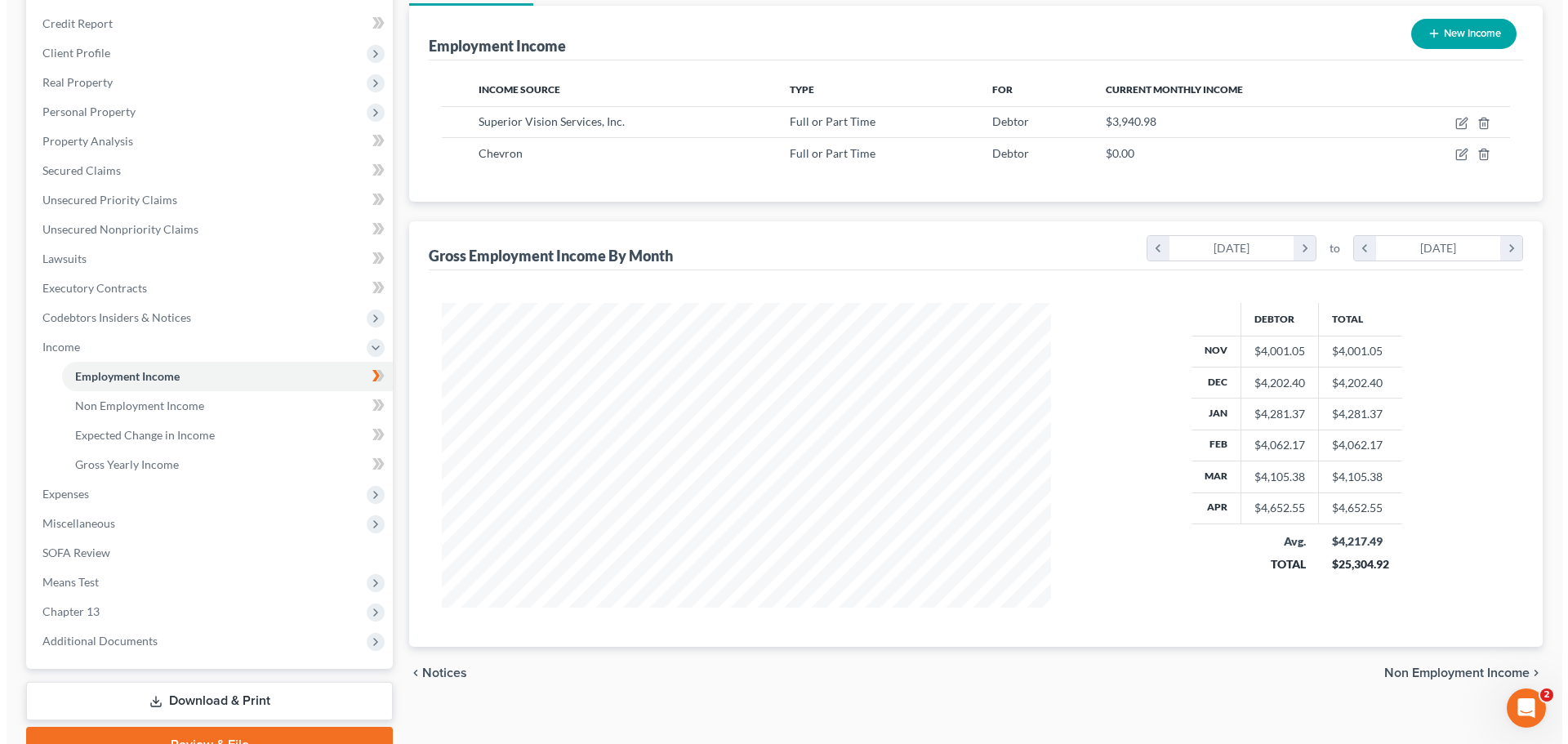
scroll to position [163, 0]
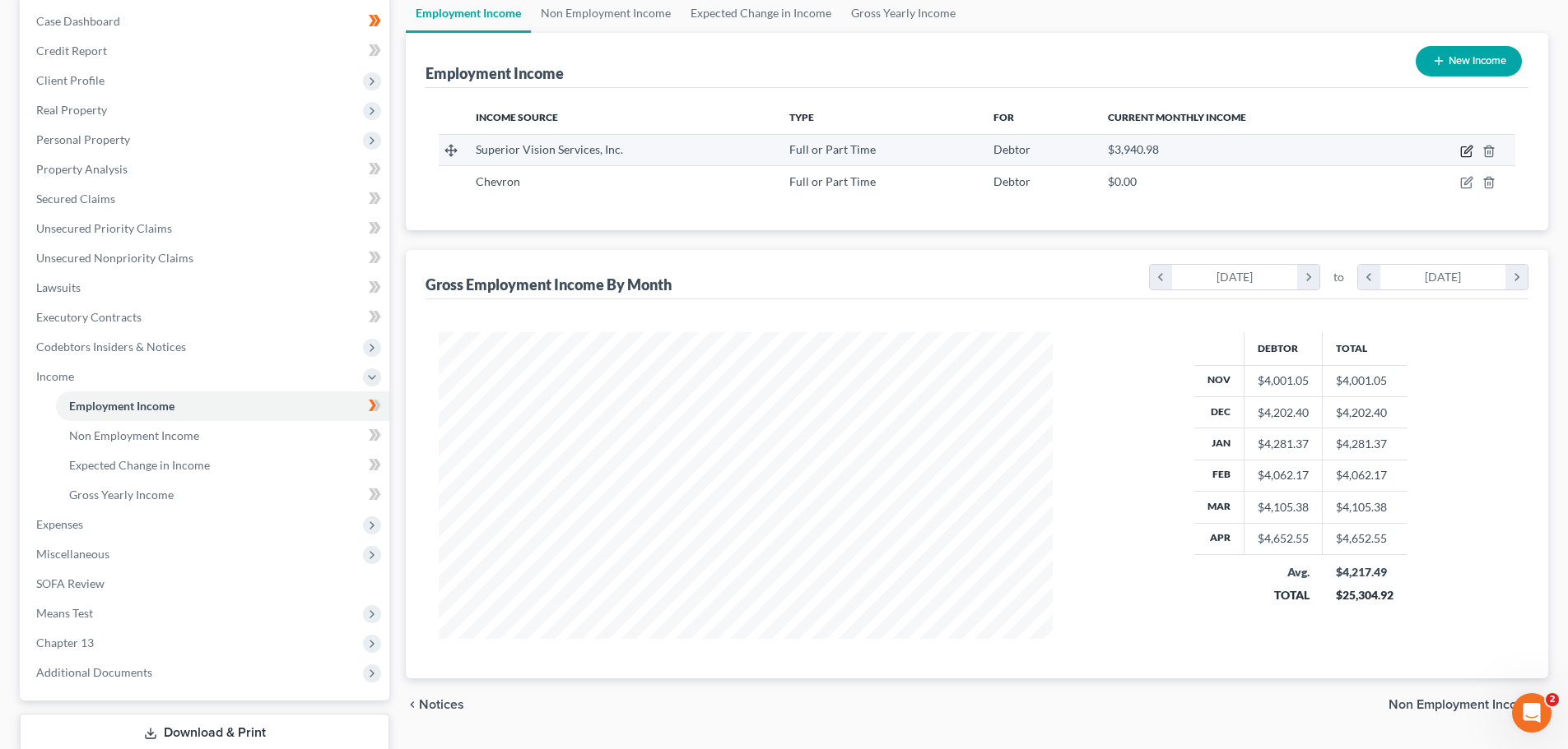
click at [1464, 151] on icon "button" at bounding box center [1466, 151] width 13 height 13
select select "0"
select select "21"
select select "1"
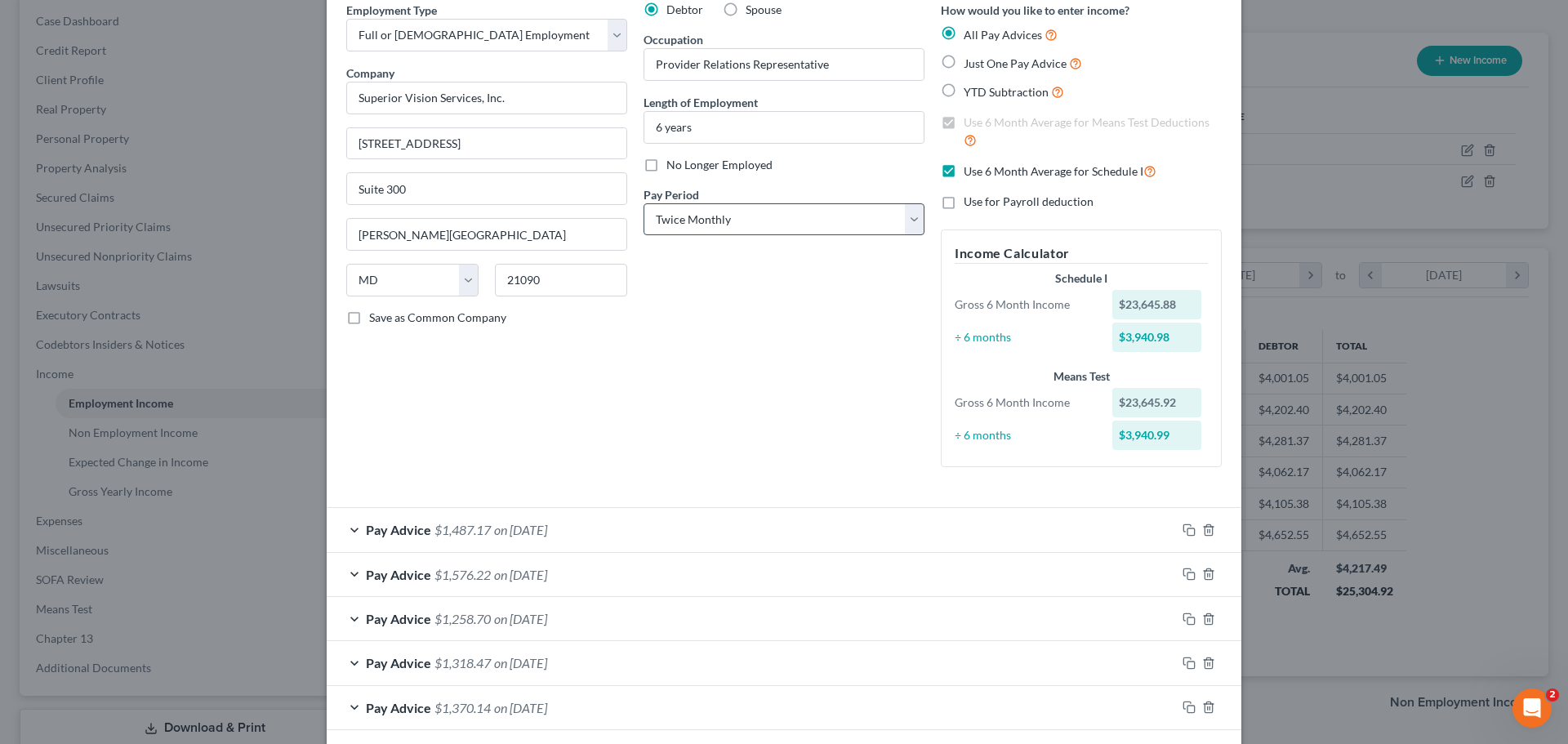
scroll to position [0, 0]
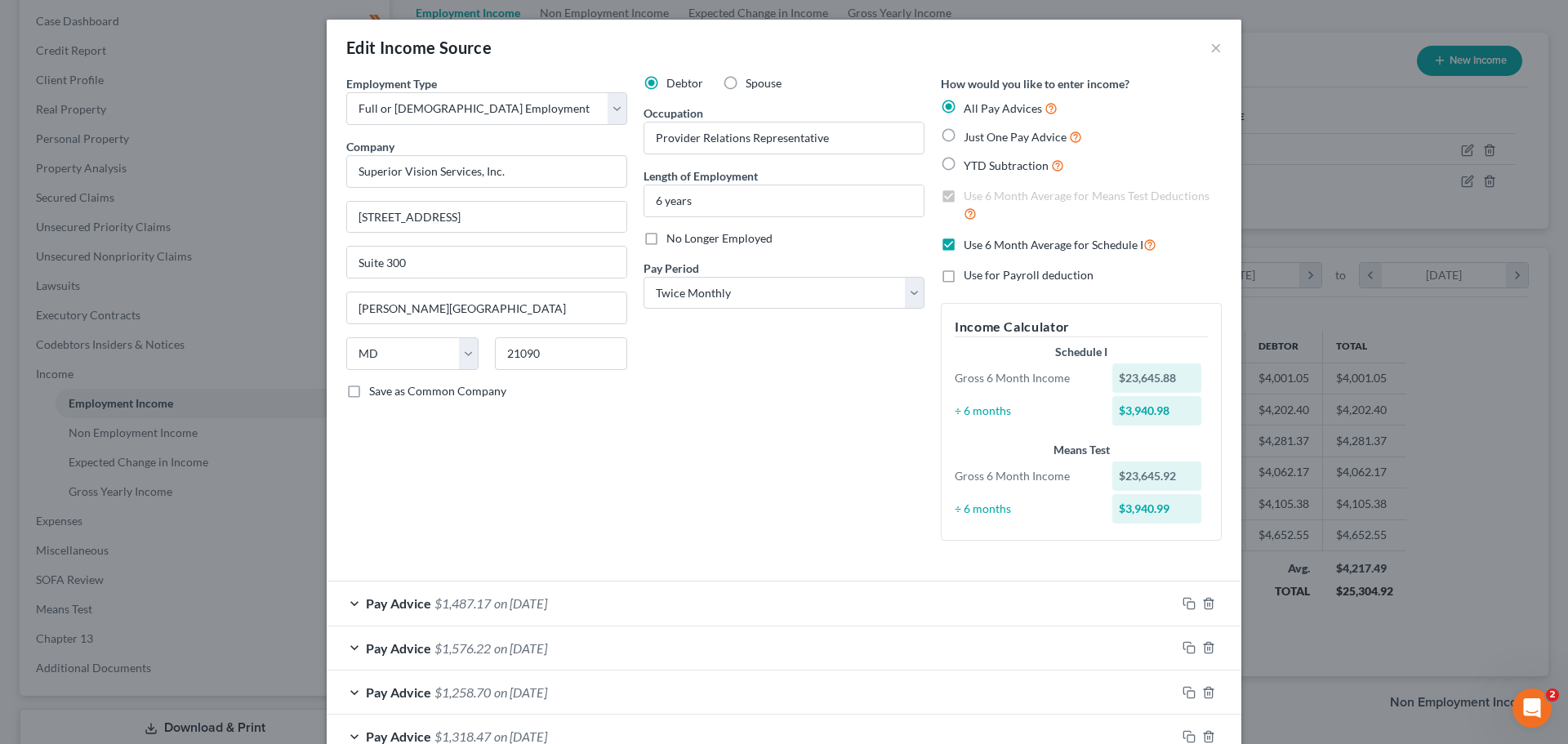
click at [1022, 134] on span "Just One Pay Advice" at bounding box center [1015, 137] width 103 height 14
click at [980, 134] on input "Just One Pay Advice" at bounding box center [976, 132] width 11 height 11
radio input "true"
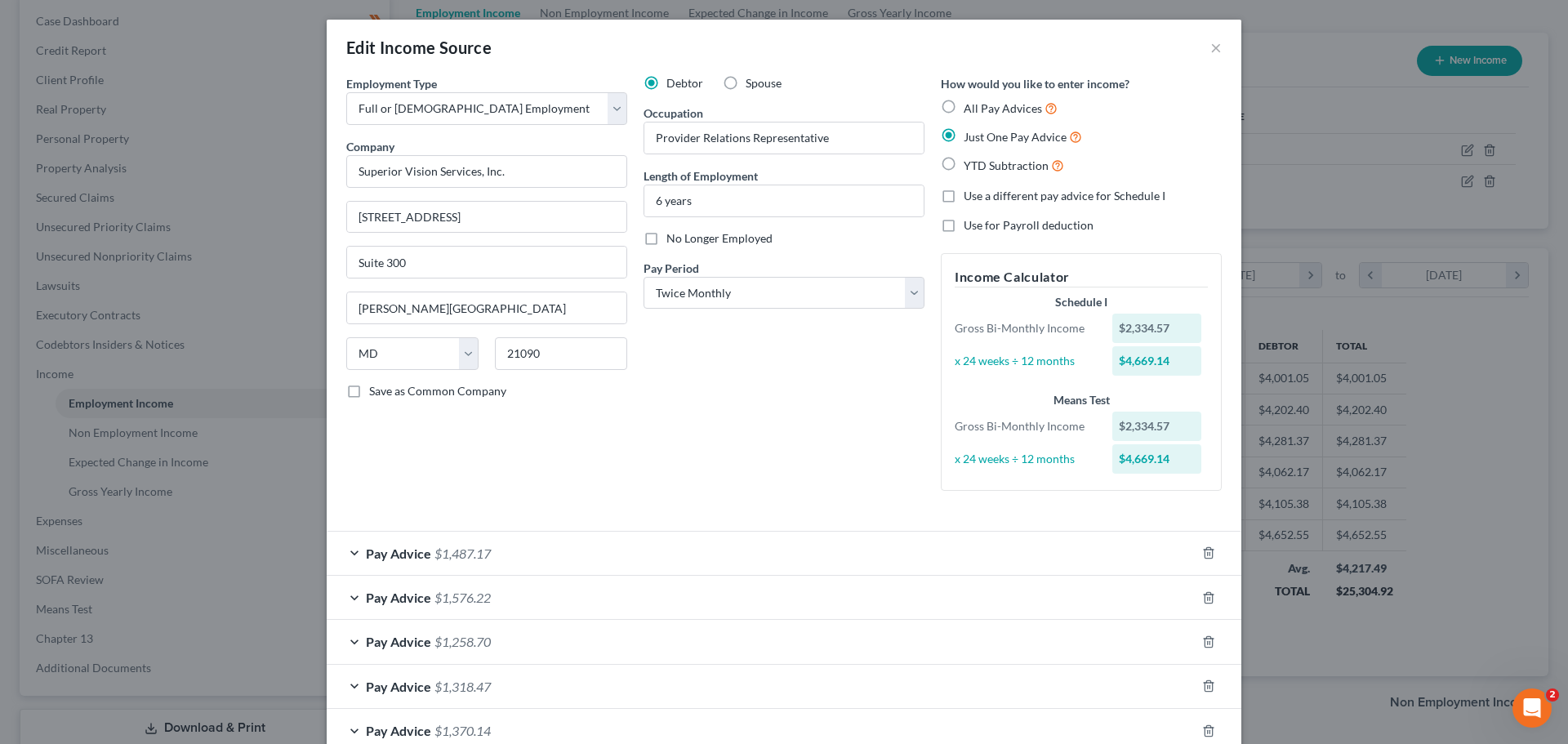
click at [964, 110] on label "All Pay Advices" at bounding box center [1010, 108] width 94 height 19
click at [971, 110] on input "All Pay Advices" at bounding box center [976, 104] width 11 height 11
radio input "true"
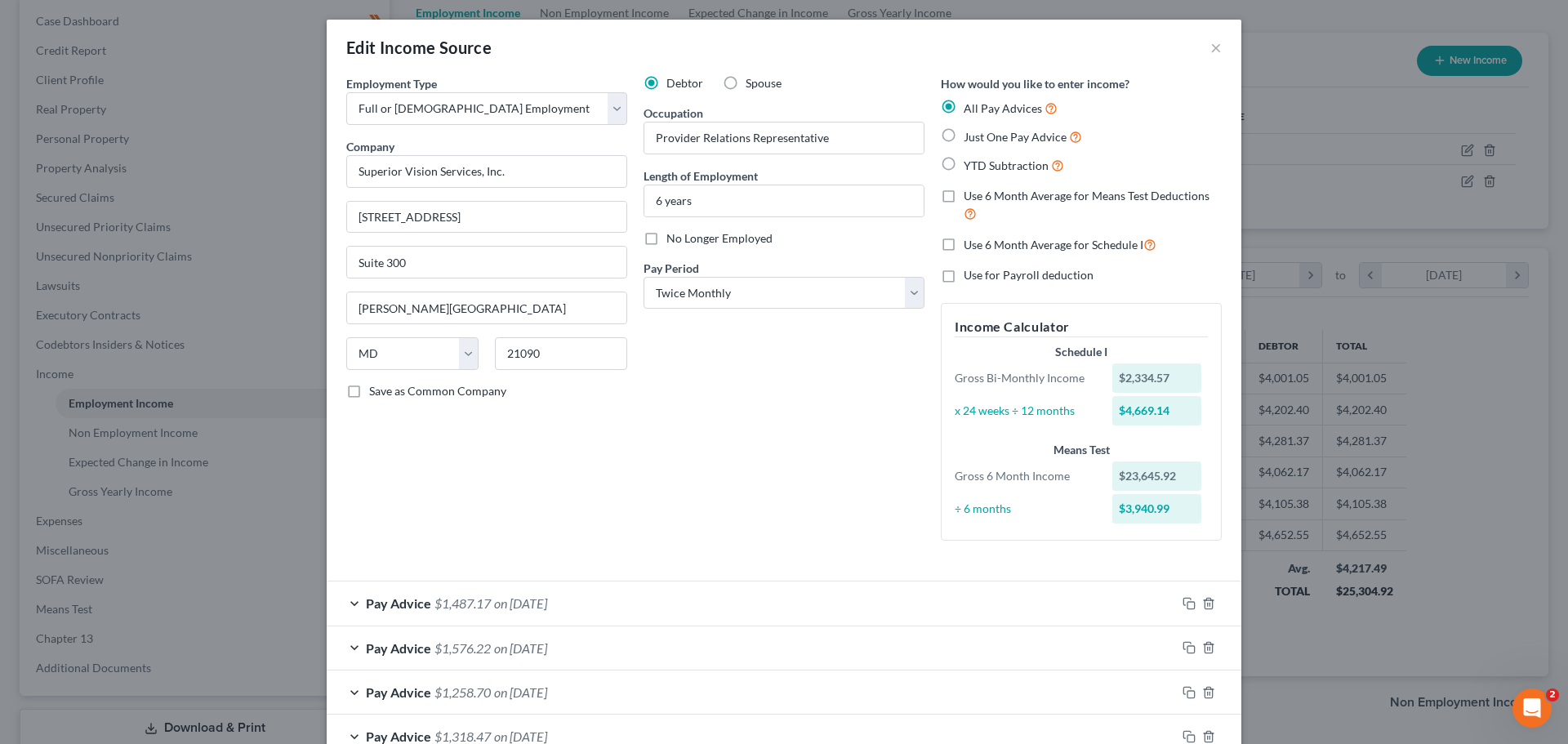
click at [964, 246] on label "Use 6 Month Average for Schedule I" at bounding box center [1059, 244] width 193 height 19
click at [971, 246] on input "Use 6 Month Average for Schedule I" at bounding box center [976, 240] width 11 height 11
checkbox input "true"
click at [964, 139] on label "Just One Pay Advice" at bounding box center [1023, 136] width 118 height 19
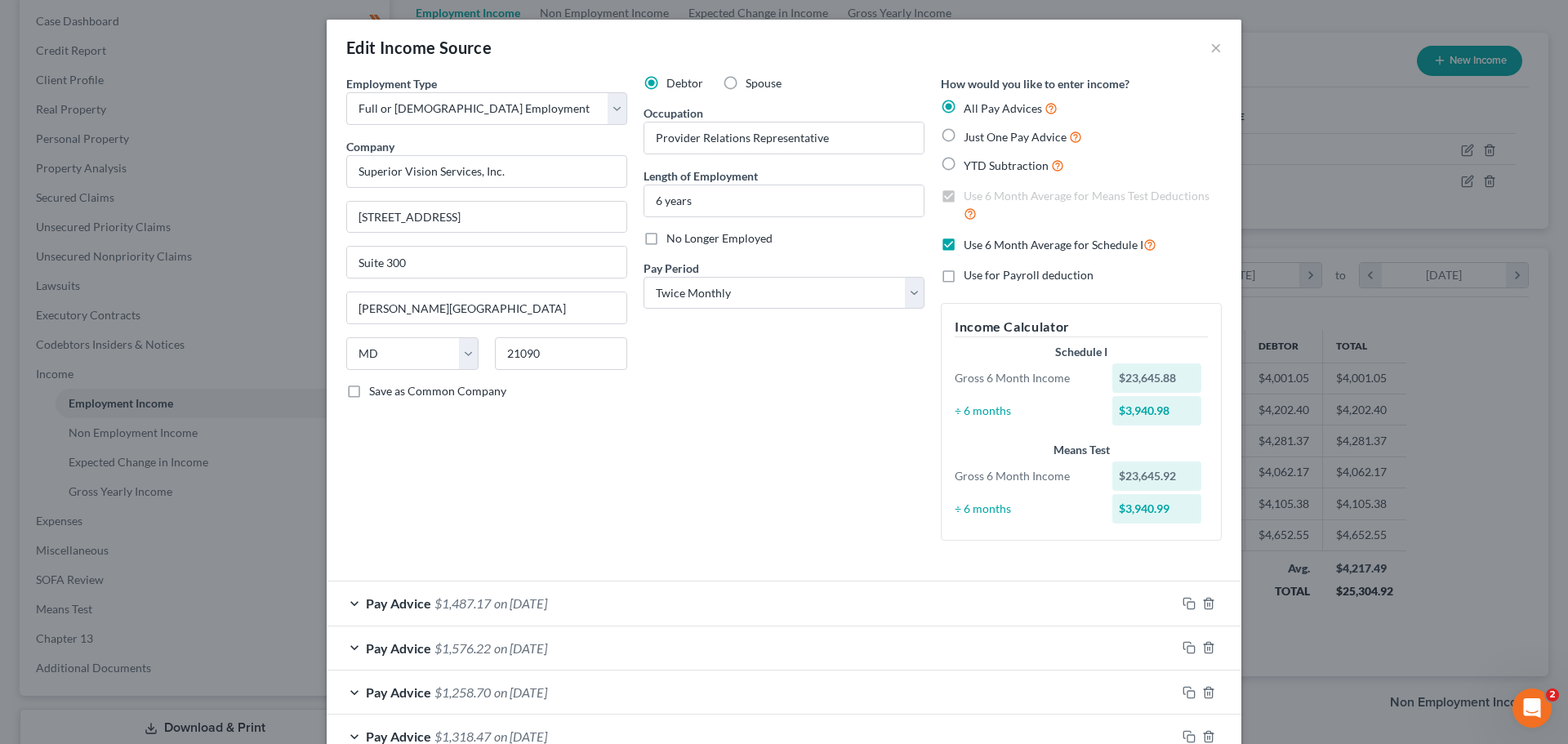
click at [971, 138] on input "Just One Pay Advice" at bounding box center [976, 132] width 11 height 11
radio input "true"
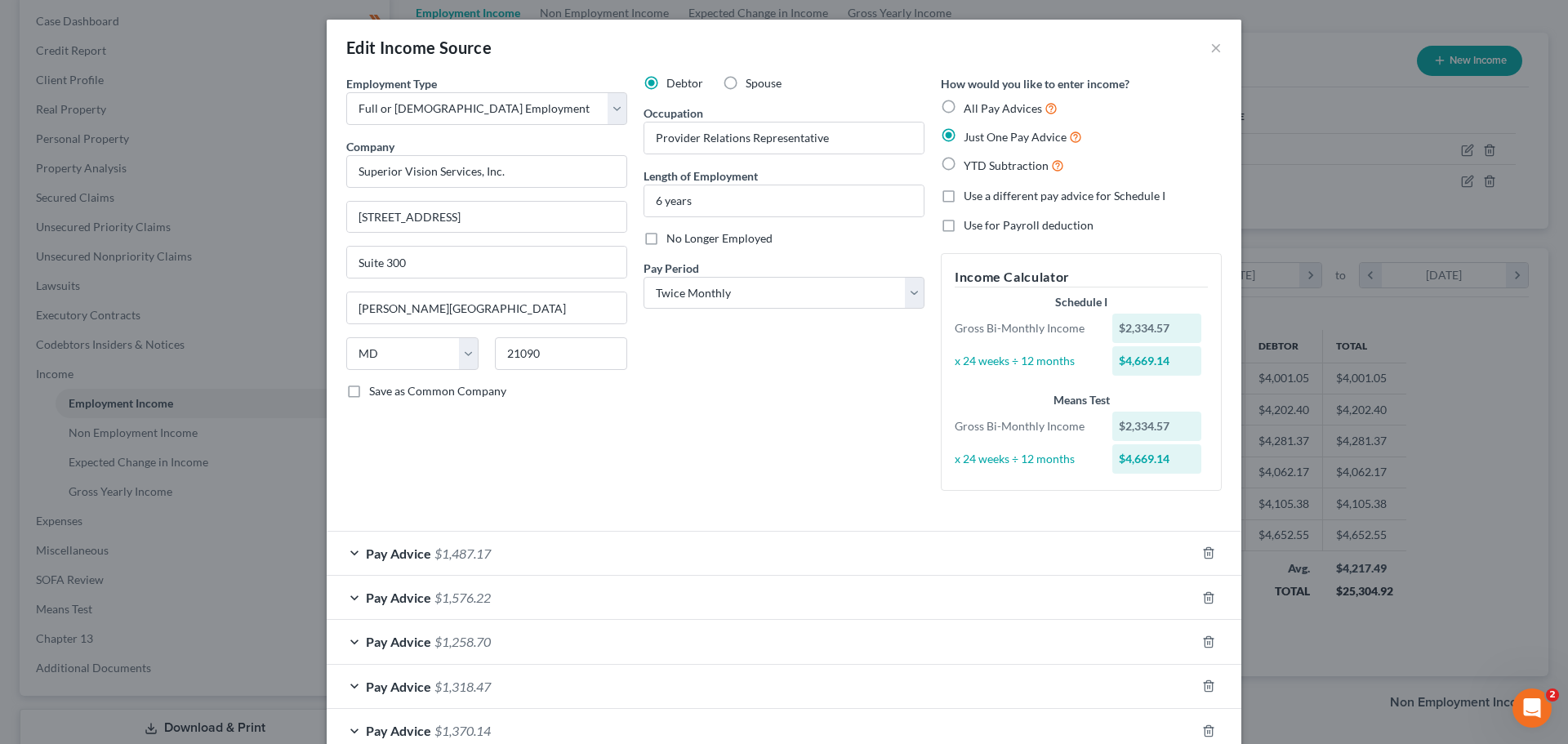
click at [548, 545] on div "Pay Advice $1,487.17" at bounding box center [761, 553] width 869 height 43
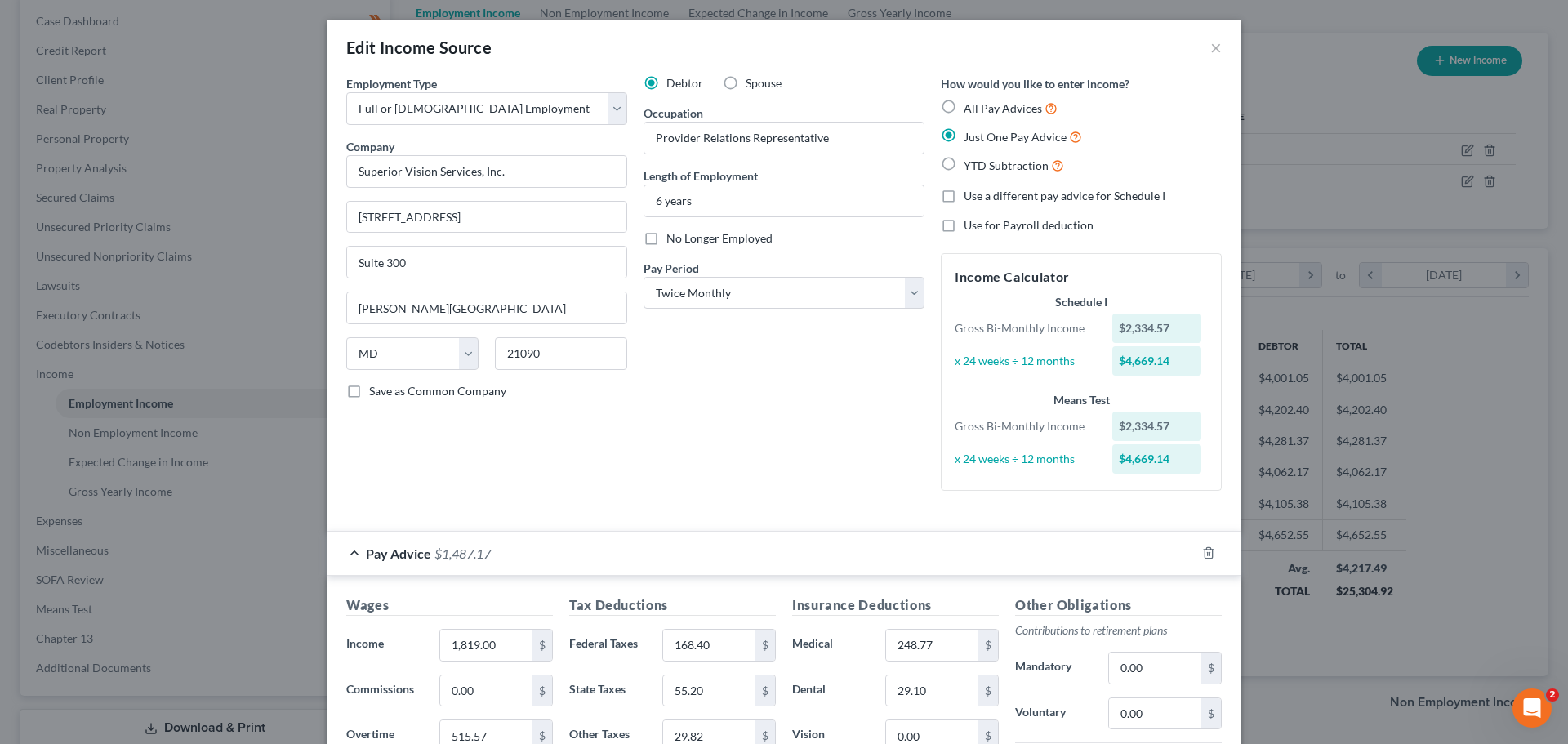
click at [536, 452] on div "Employment Type * Select Full or [DEMOGRAPHIC_DATA] Employment Self Employment …" at bounding box center [486, 289] width 297 height 429
click at [346, 554] on div "Pay Advice $1,487.17" at bounding box center [761, 553] width 869 height 43
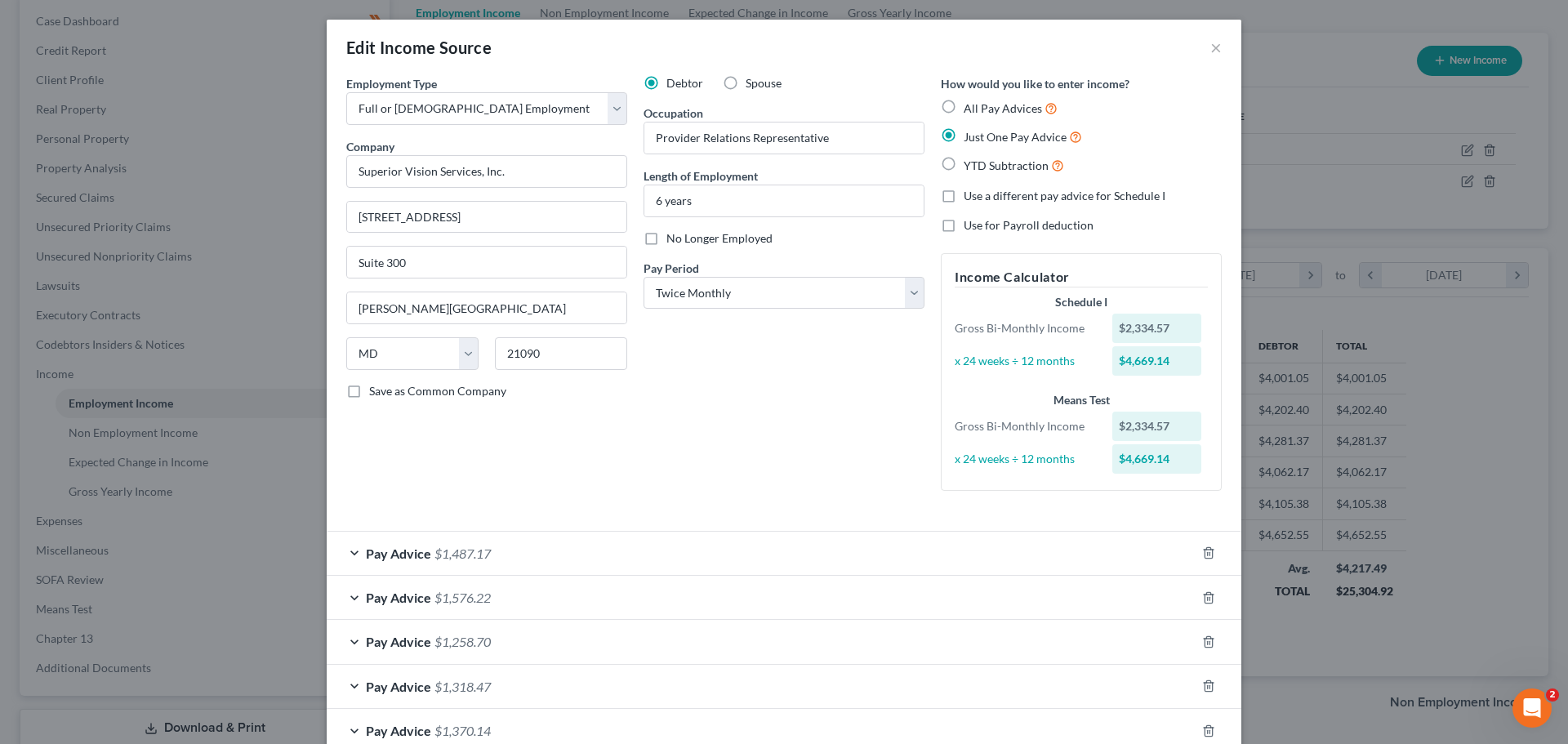
click at [964, 107] on label "All Pay Advices" at bounding box center [1010, 108] width 94 height 19
click at [971, 107] on input "All Pay Advices" at bounding box center [976, 104] width 11 height 11
radio input "true"
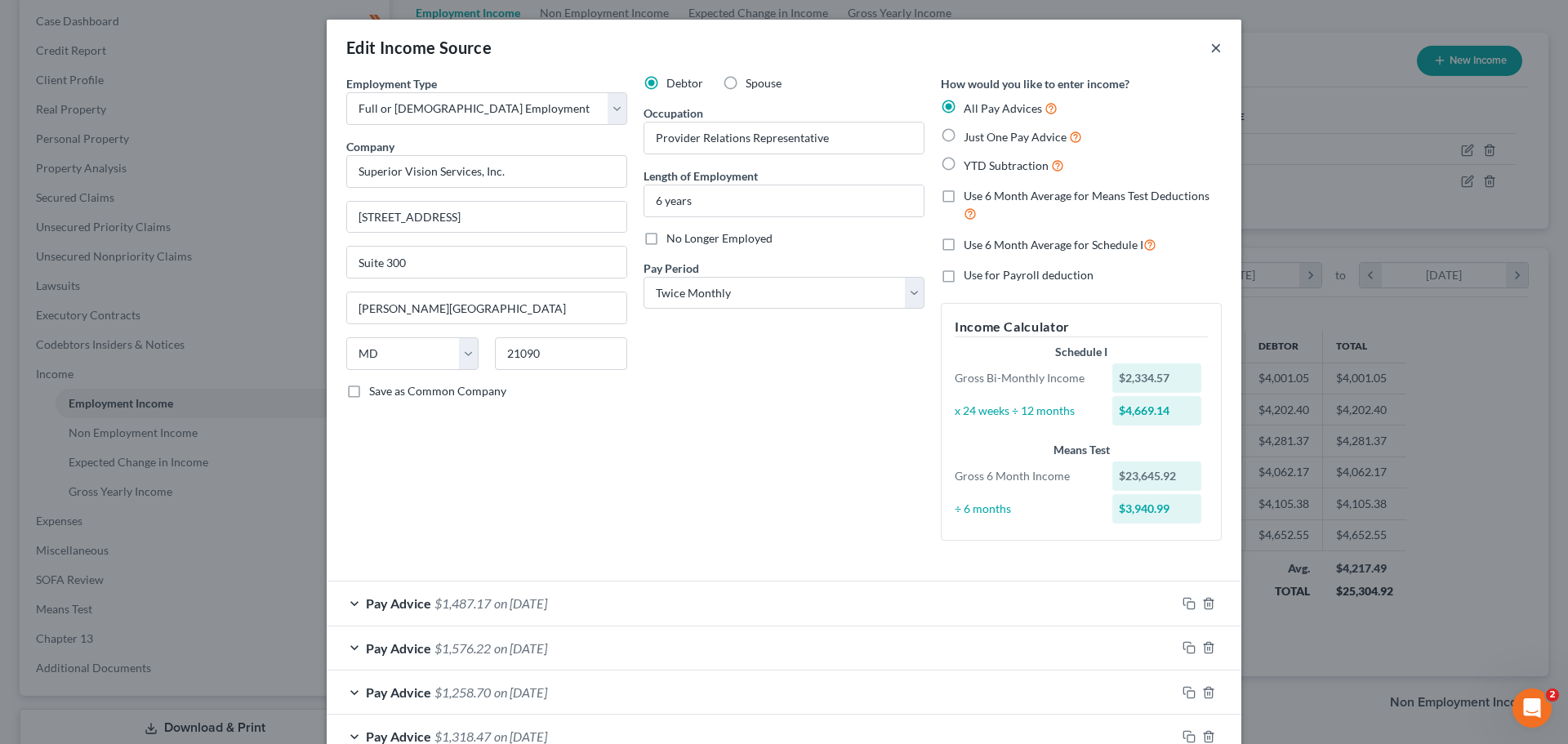
click at [1211, 44] on button "×" at bounding box center [1216, 47] width 12 height 20
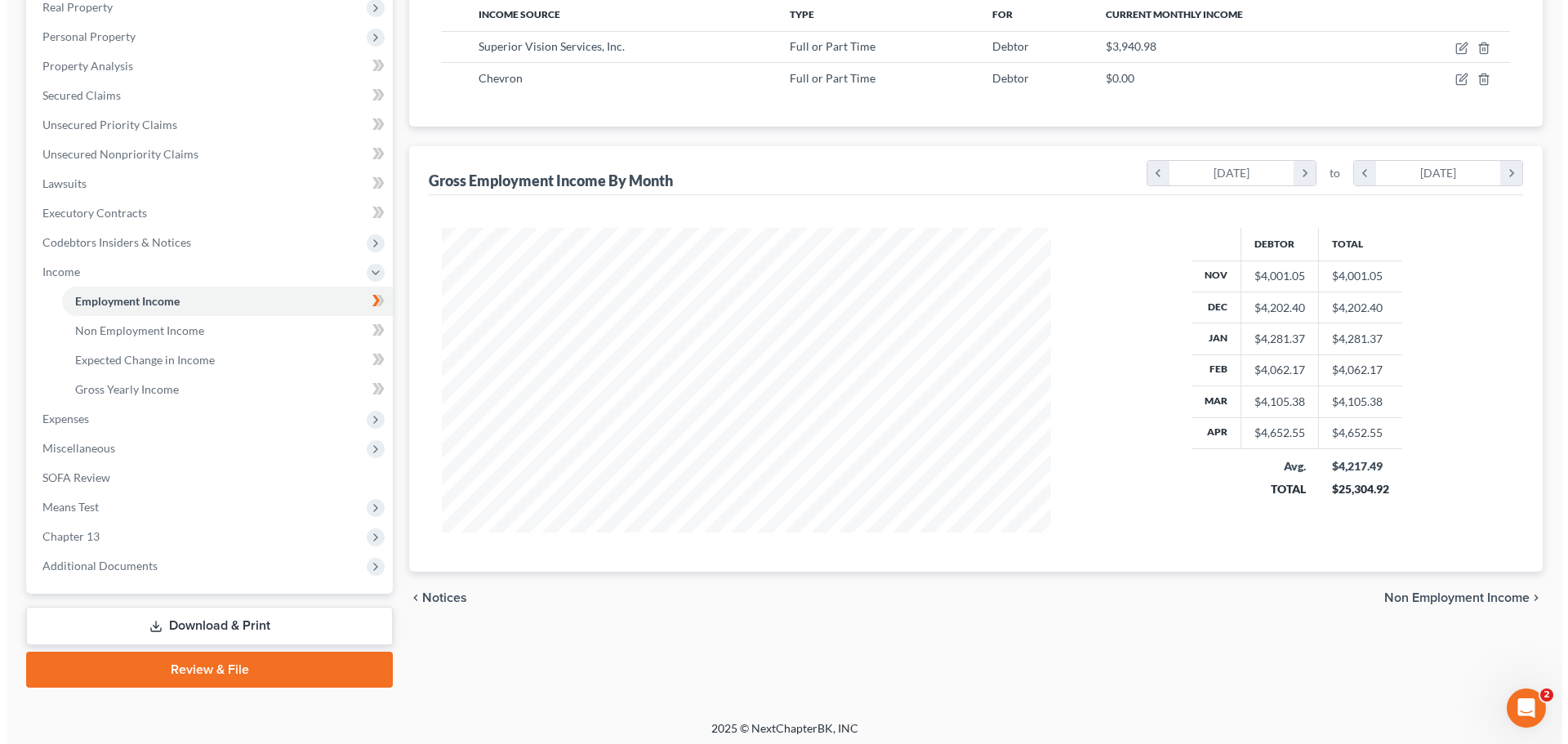
scroll to position [272, 0]
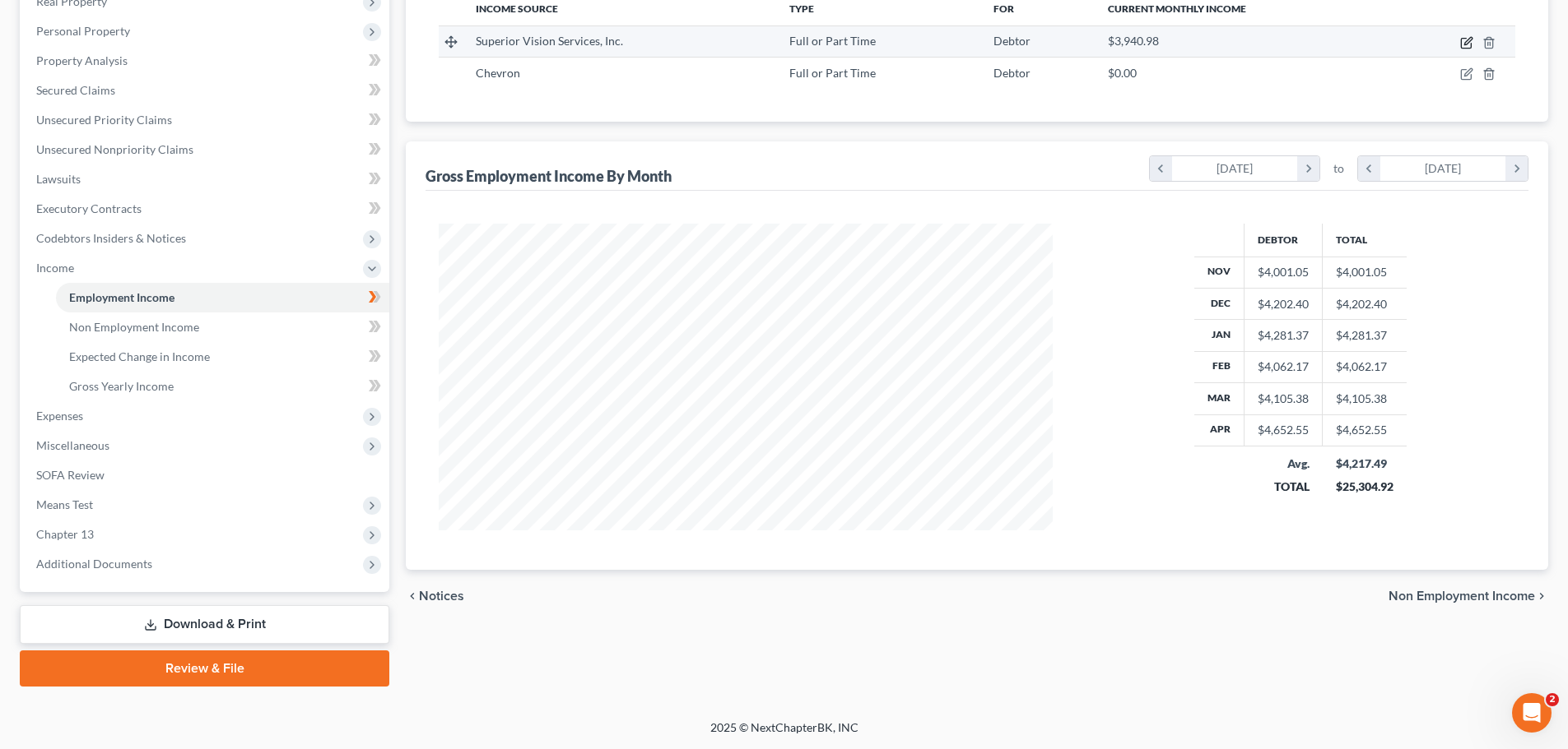
click at [1469, 44] on icon "button" at bounding box center [1467, 40] width 7 height 7
select select "0"
select select "21"
select select "1"
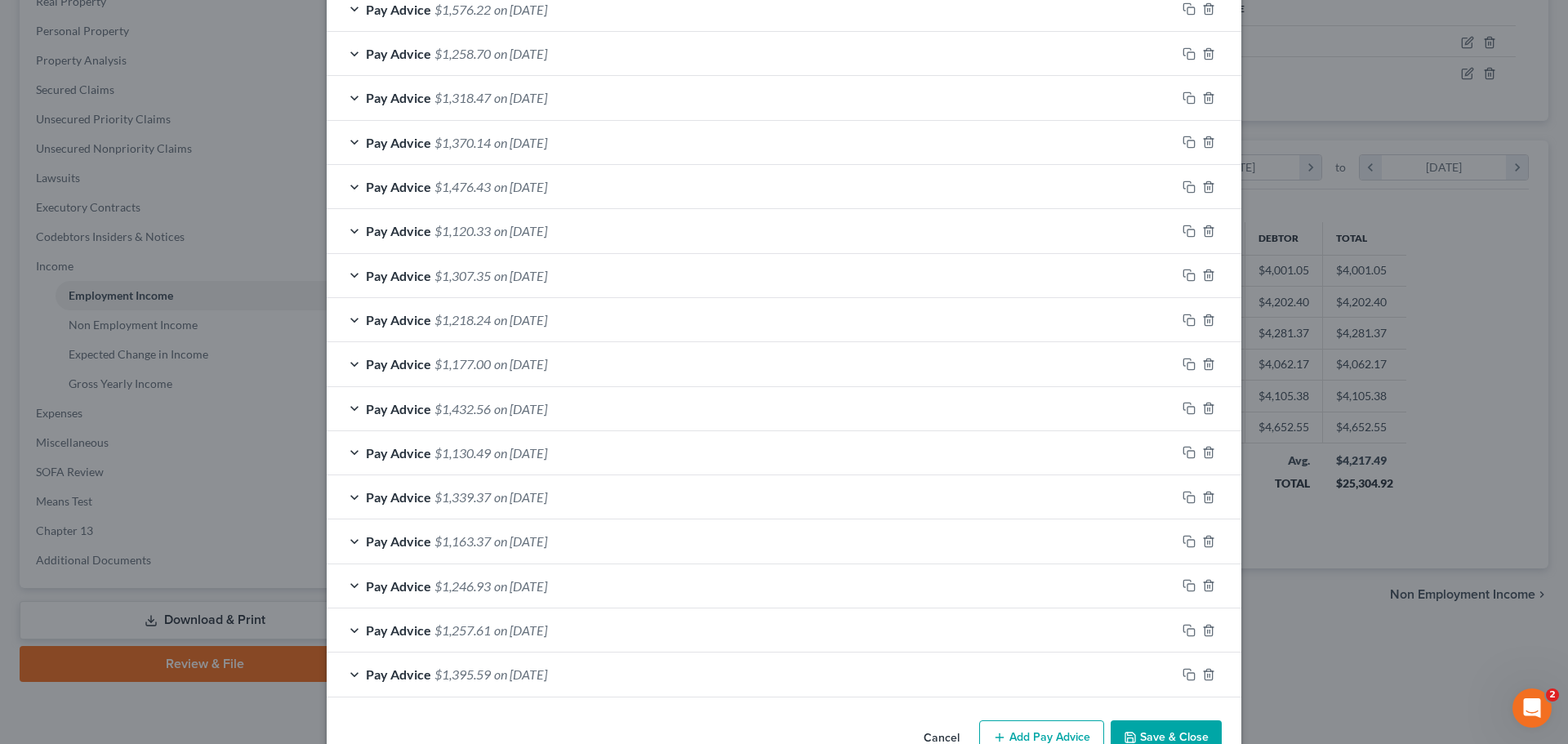
scroll to position [632, 0]
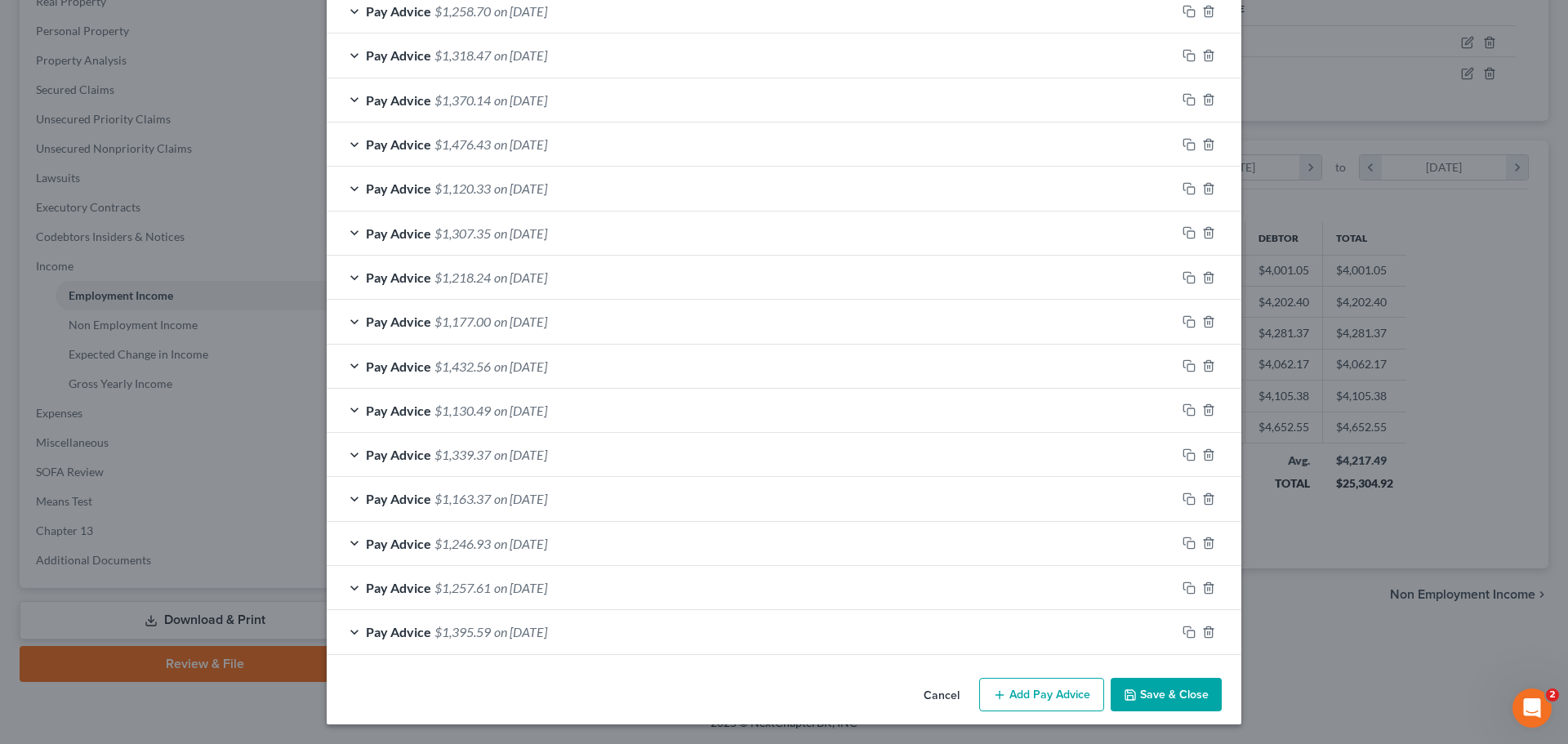
click at [999, 694] on line "button" at bounding box center [999, 695] width 0 height 7
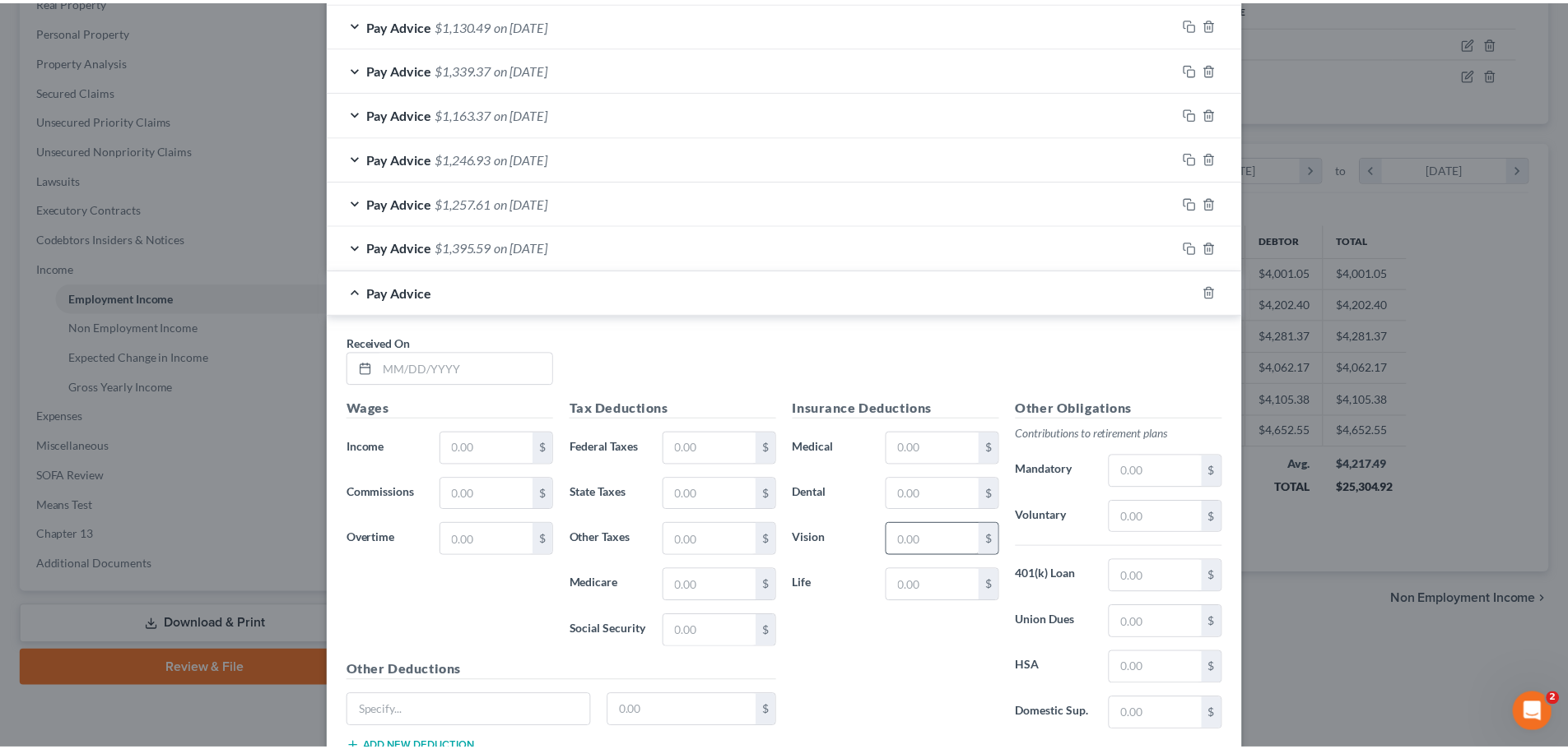
scroll to position [1197, 0]
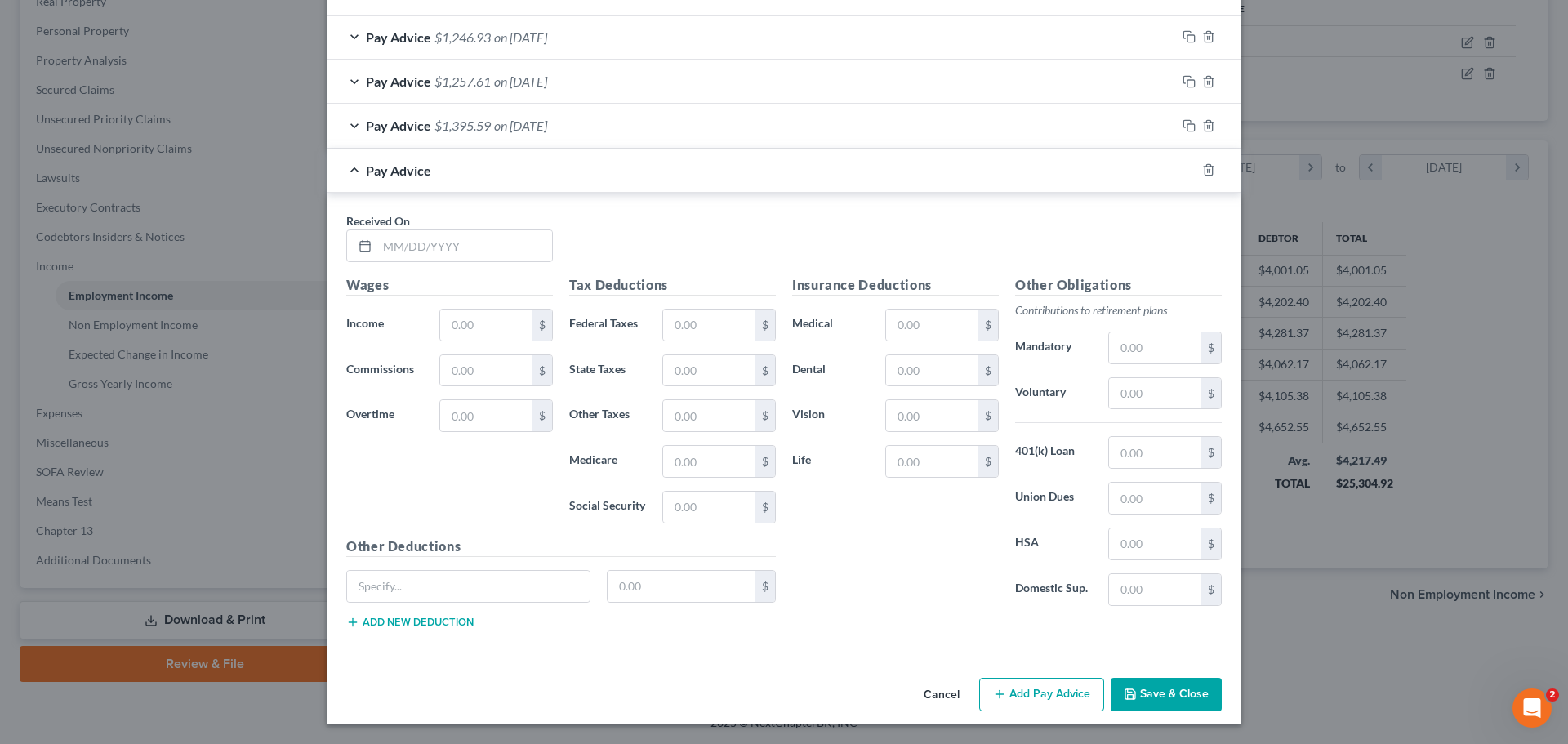
click at [473, 229] on div "Received On *" at bounding box center [449, 237] width 223 height 49
click at [476, 248] on input "text" at bounding box center [464, 245] width 175 height 31
type input "[DATE]"
click at [483, 325] on input "text" at bounding box center [486, 324] width 92 height 31
type input "4,457.08"
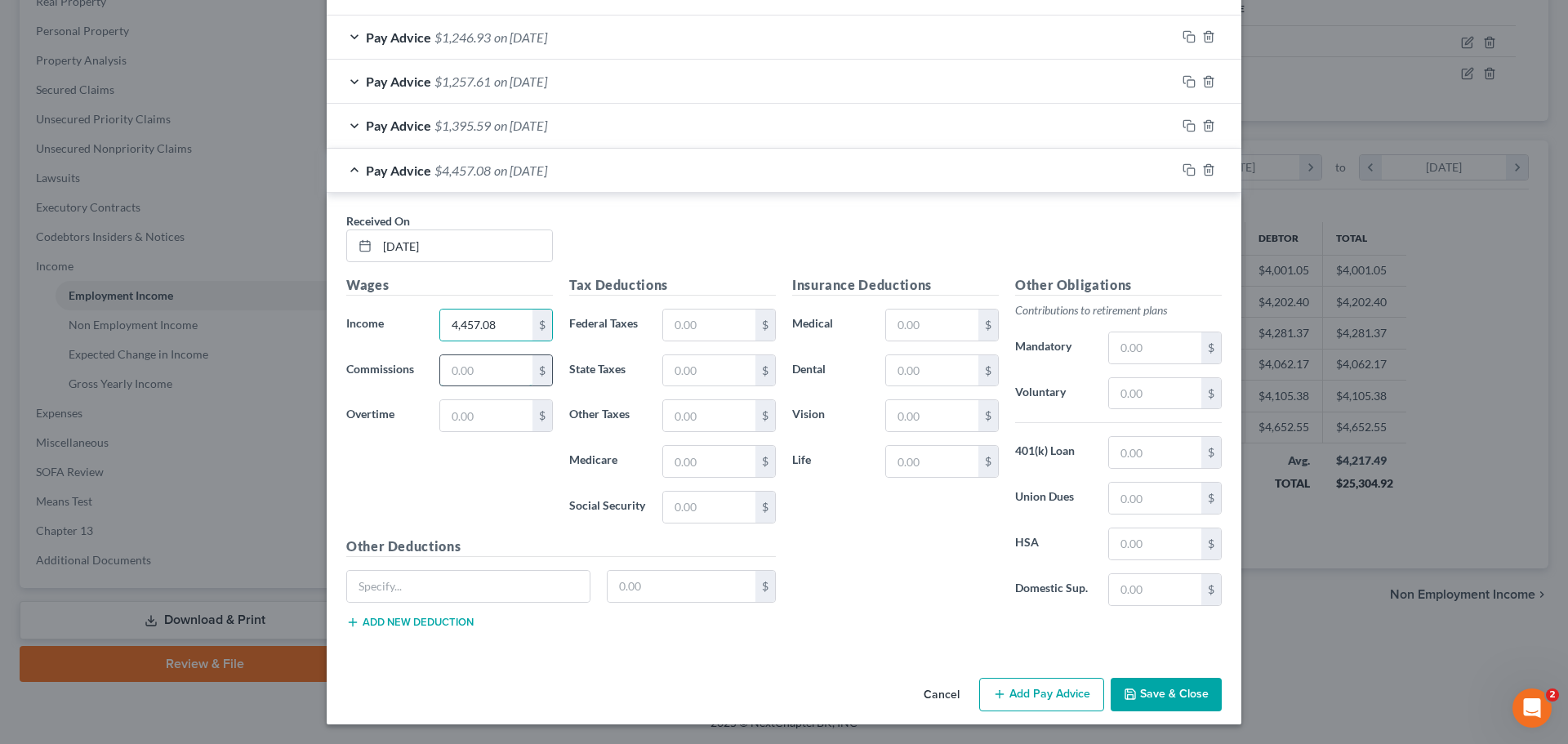
click at [454, 372] on input "text" at bounding box center [486, 371] width 92 height 31
click at [471, 414] on input "text" at bounding box center [486, 415] width 92 height 31
click at [706, 317] on input "text" at bounding box center [709, 324] width 92 height 31
type input "4"
type input "753.22"
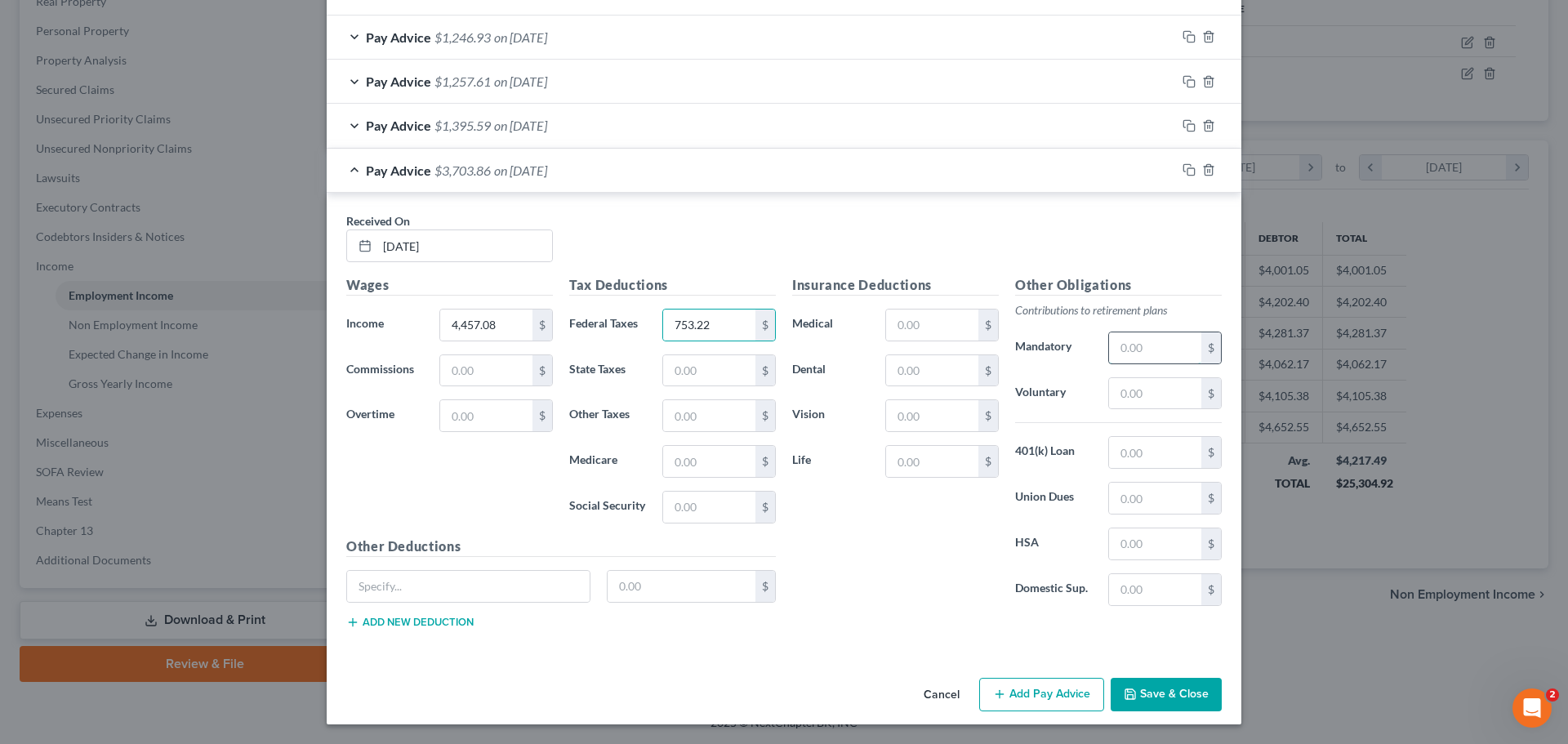
click at [1136, 343] on input "text" at bounding box center [1154, 348] width 92 height 31
type input "272.26"
click at [922, 324] on input "text" at bounding box center [931, 324] width 92 height 31
type input "555.74"
click at [923, 492] on div "Insurance Deductions Medical 555.74 $ Dental $ Vision $ Life $" at bounding box center [896, 448] width 223 height 344
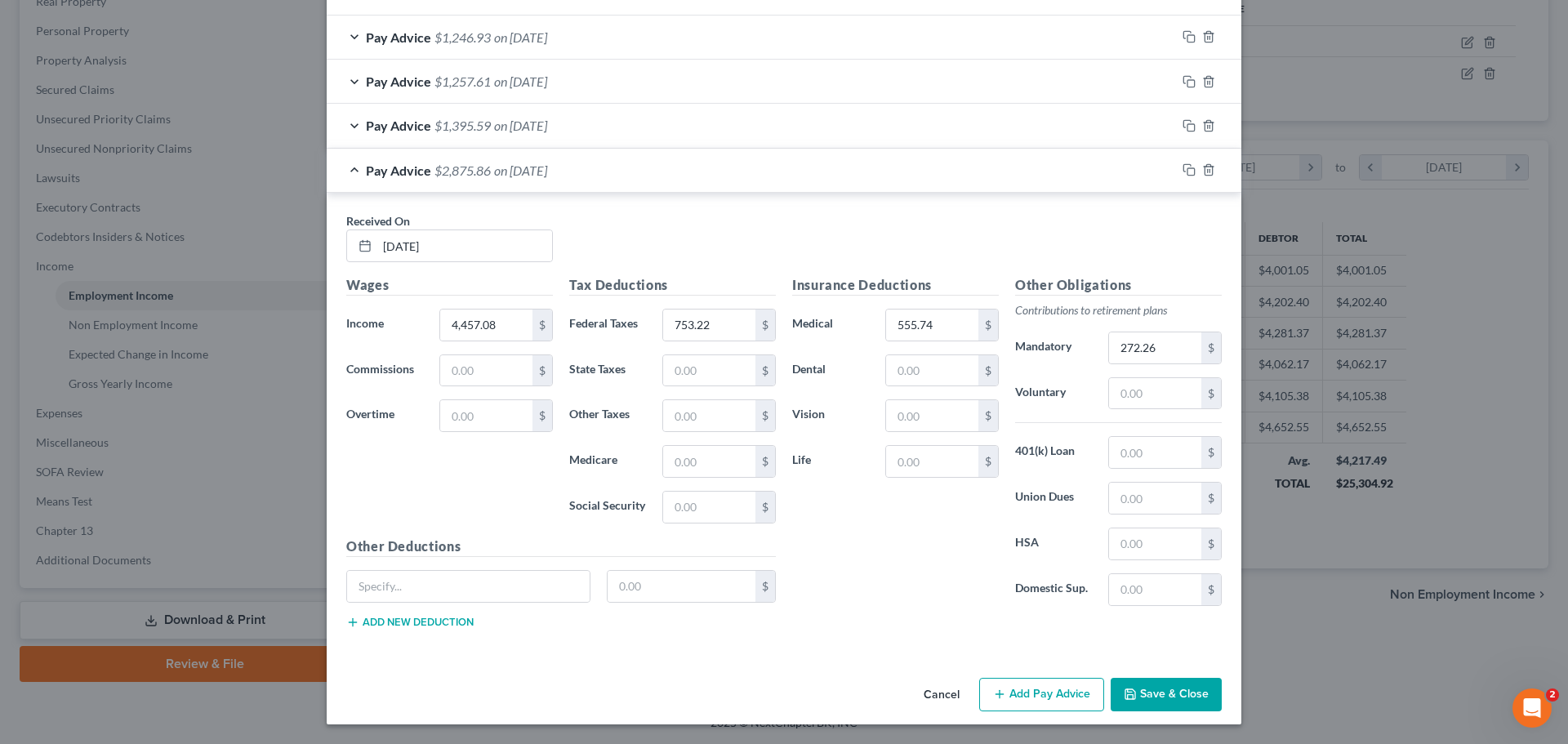
click at [1165, 694] on button "Save & Close" at bounding box center [1166, 695] width 111 height 35
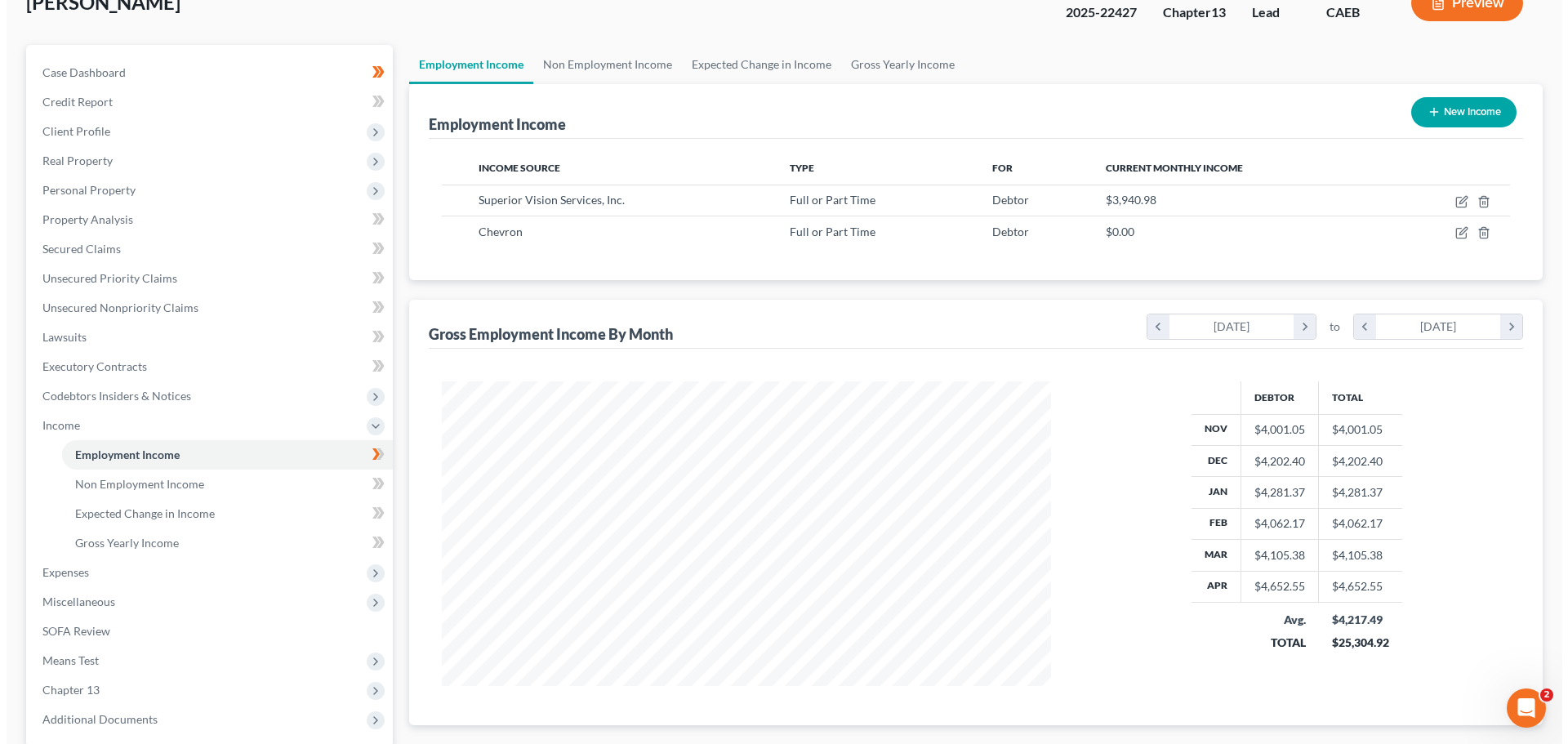
scroll to position [108, 0]
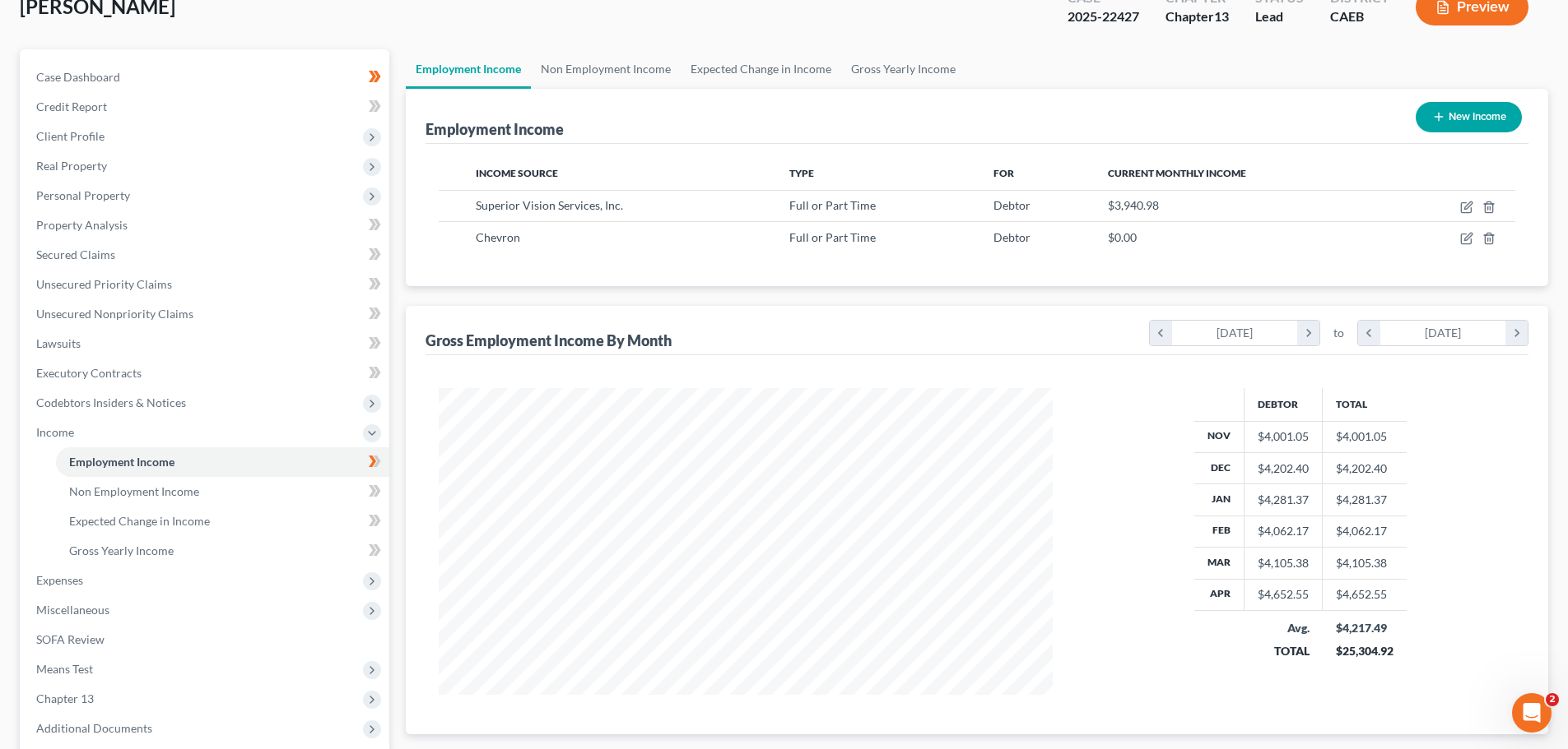
click at [1453, 109] on button "New Income" at bounding box center [1469, 117] width 106 height 31
select select "0"
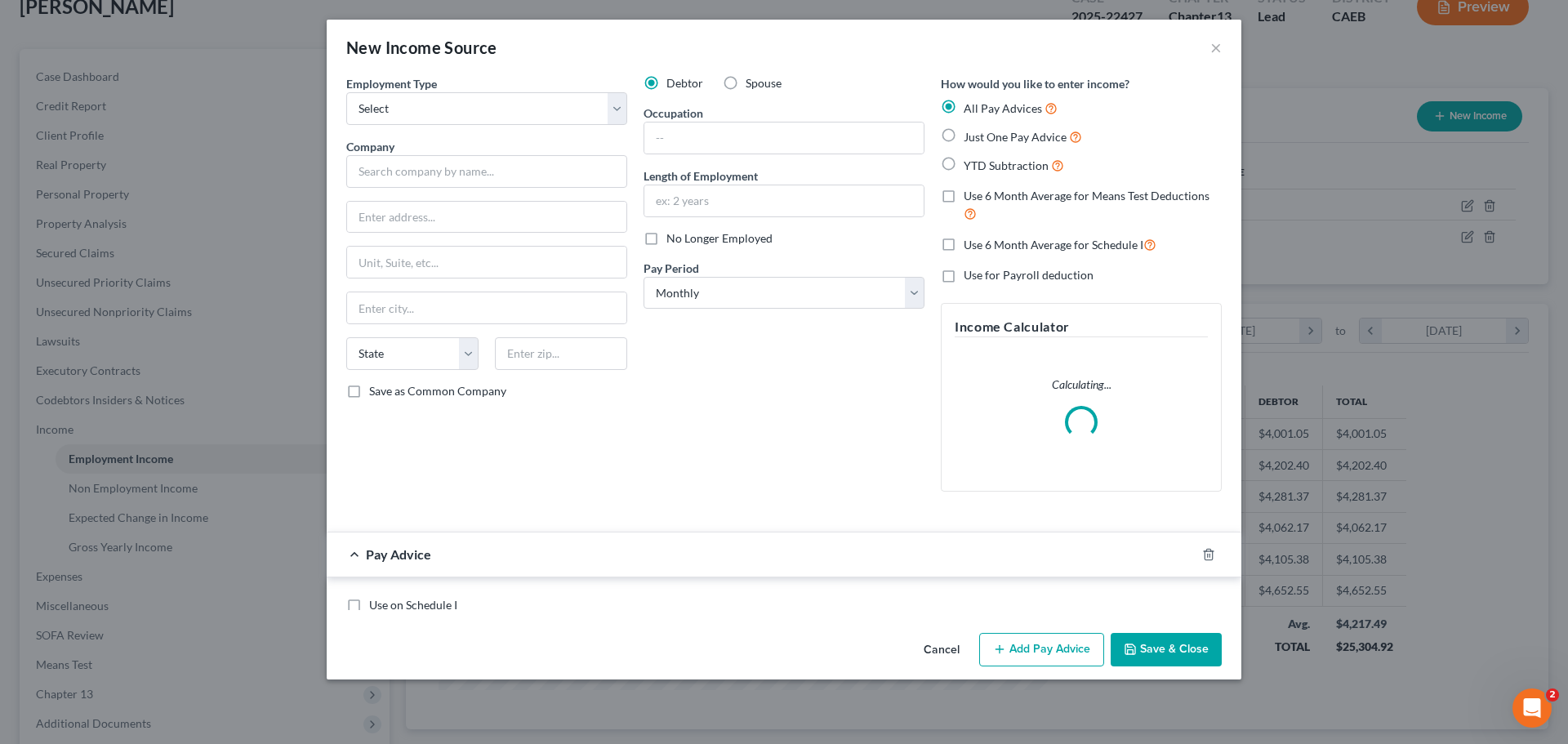
scroll to position [307, 648]
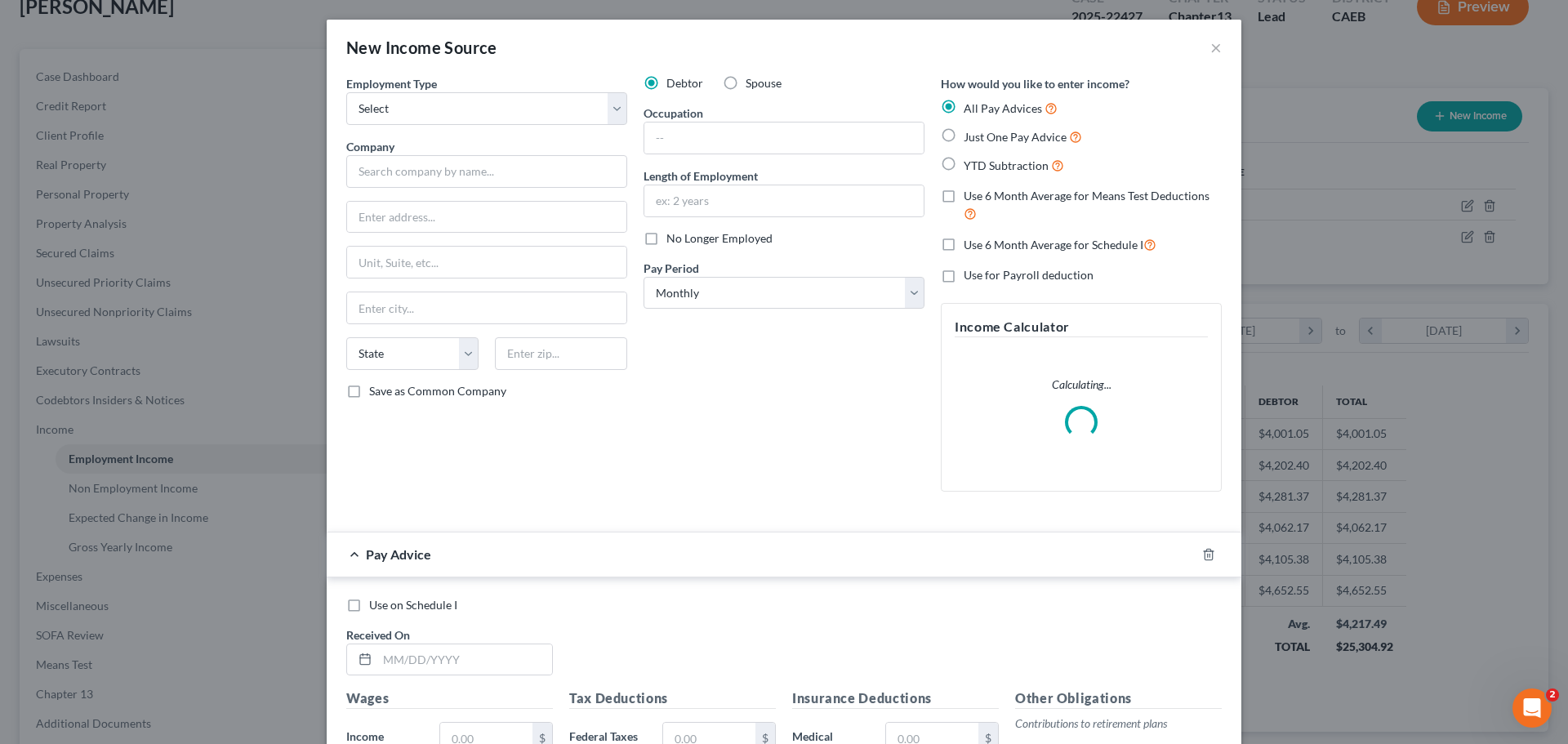
drag, startPoint x: 967, startPoint y: 137, endPoint x: 986, endPoint y: 182, distance: 48.8
click at [967, 137] on span "Just One Pay Advice" at bounding box center [1015, 137] width 103 height 14
click at [971, 137] on input "Just One Pay Advice" at bounding box center [976, 132] width 11 height 11
radio input "true"
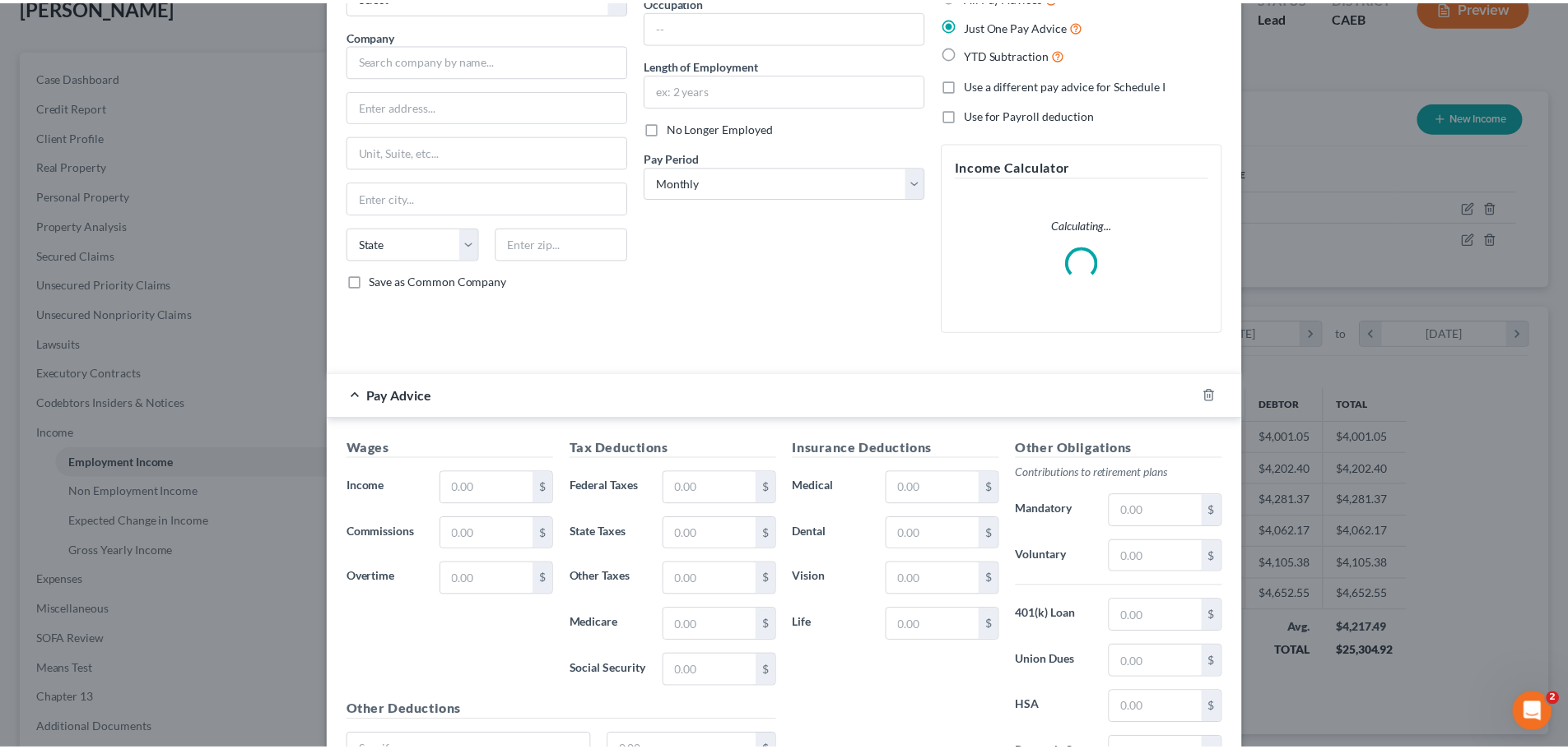
scroll to position [26, 0]
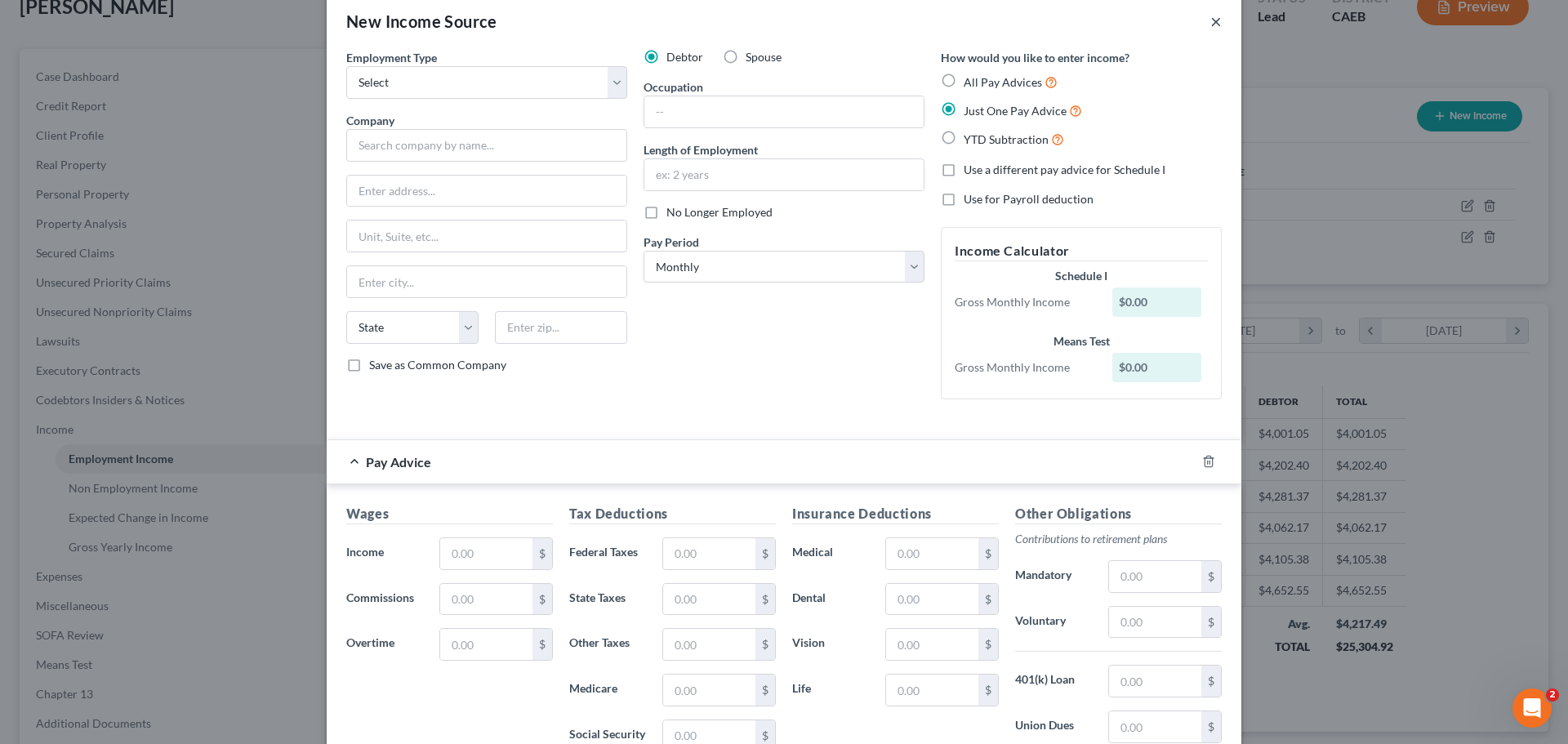
click at [1213, 22] on button "×" at bounding box center [1216, 22] width 12 height 20
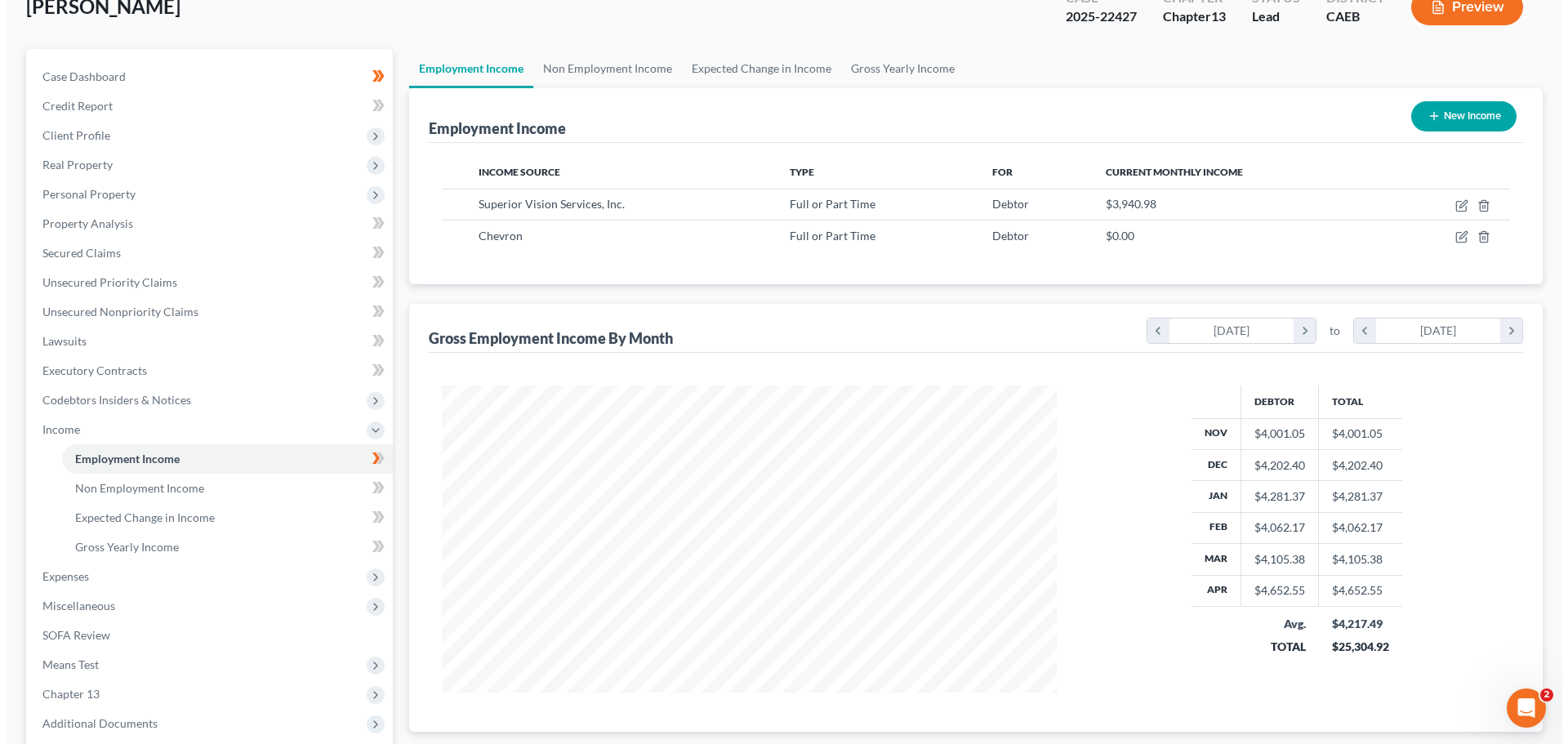
scroll to position [816903, 816035]
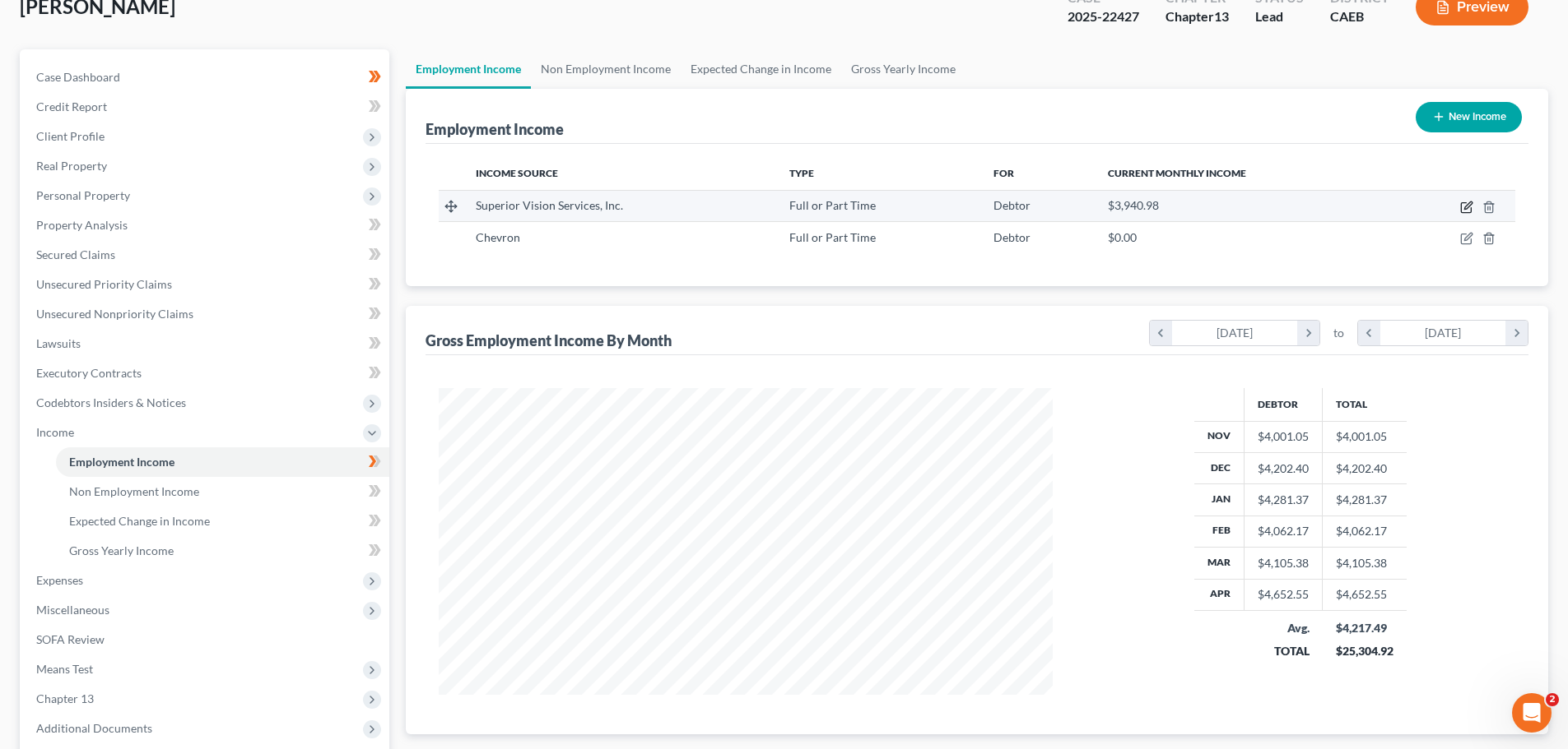
click at [1460, 206] on icon "button" at bounding box center [1466, 207] width 13 height 13
select select "0"
select select "21"
select select "1"
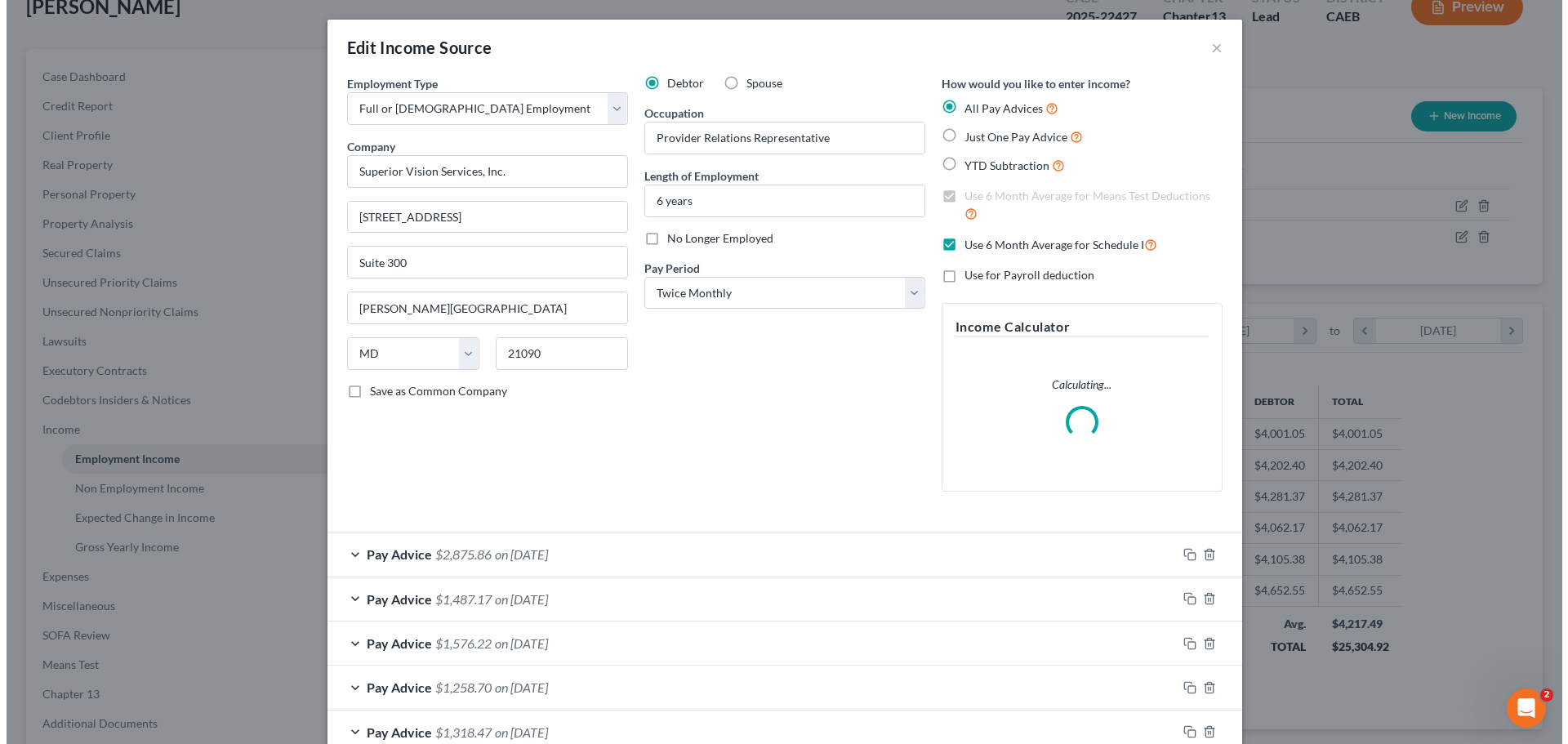
scroll to position [307, 648]
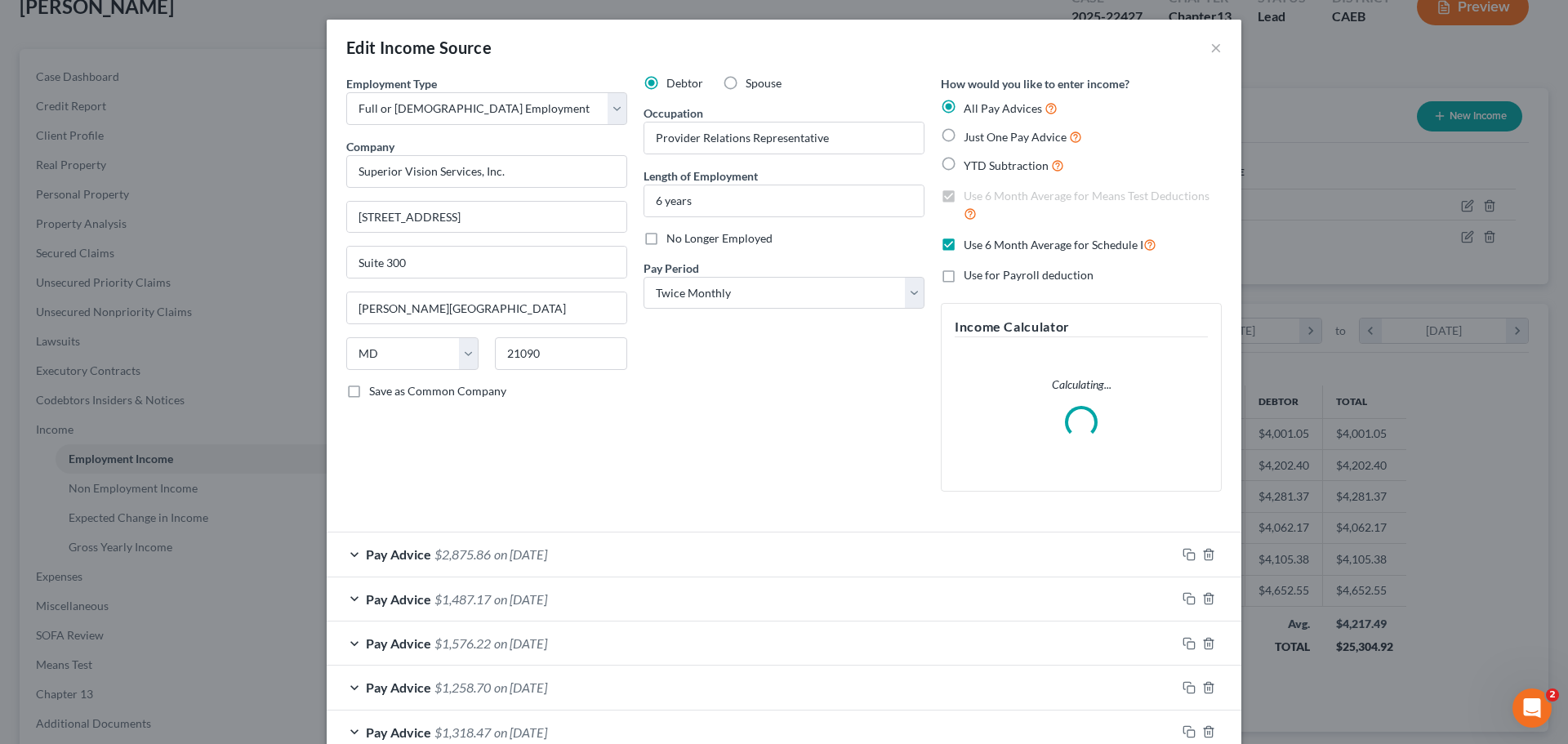
click at [980, 139] on span "Just One Pay Advice" at bounding box center [1015, 137] width 103 height 14
click at [980, 138] on input "Just One Pay Advice" at bounding box center [976, 132] width 11 height 11
radio input "true"
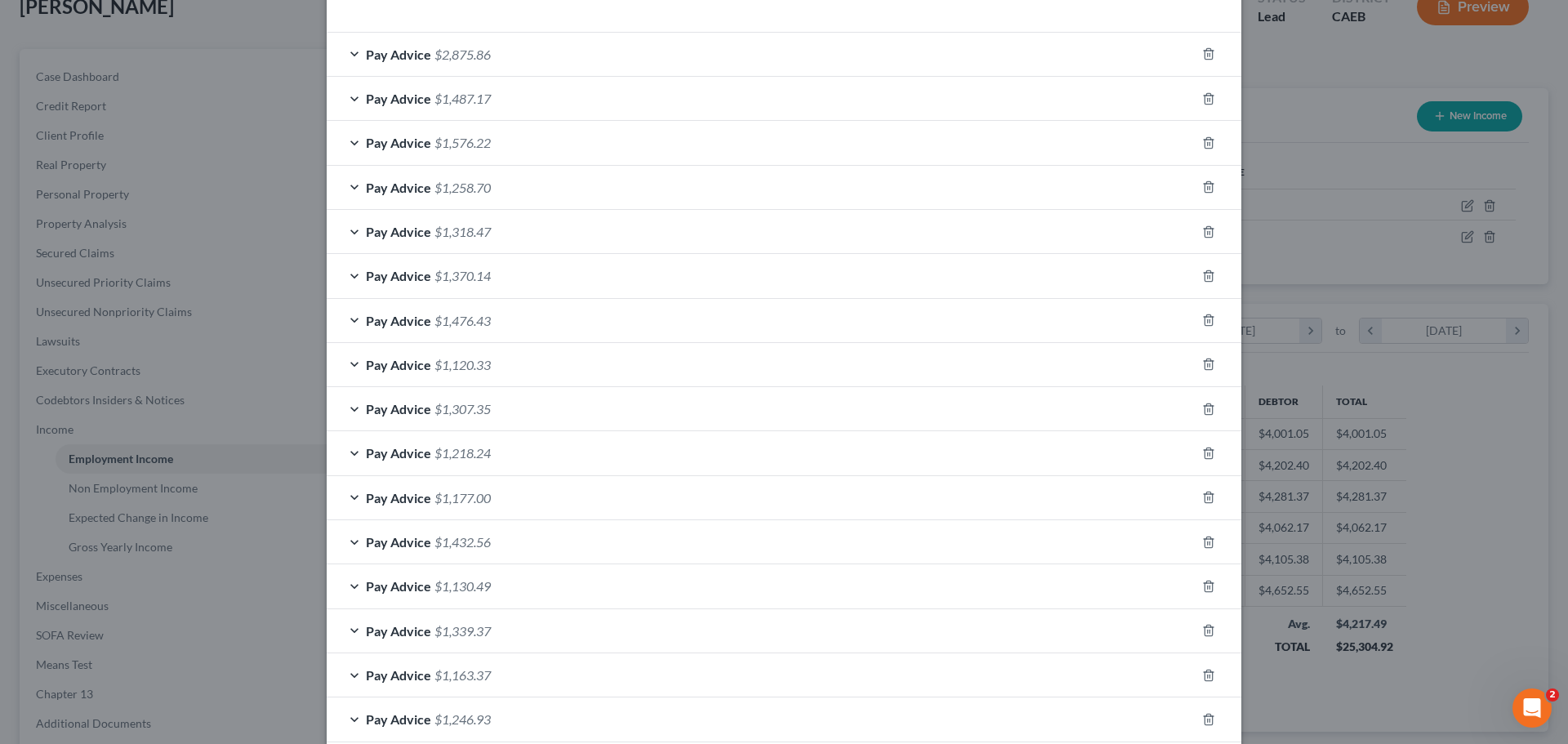
scroll to position [54, 0]
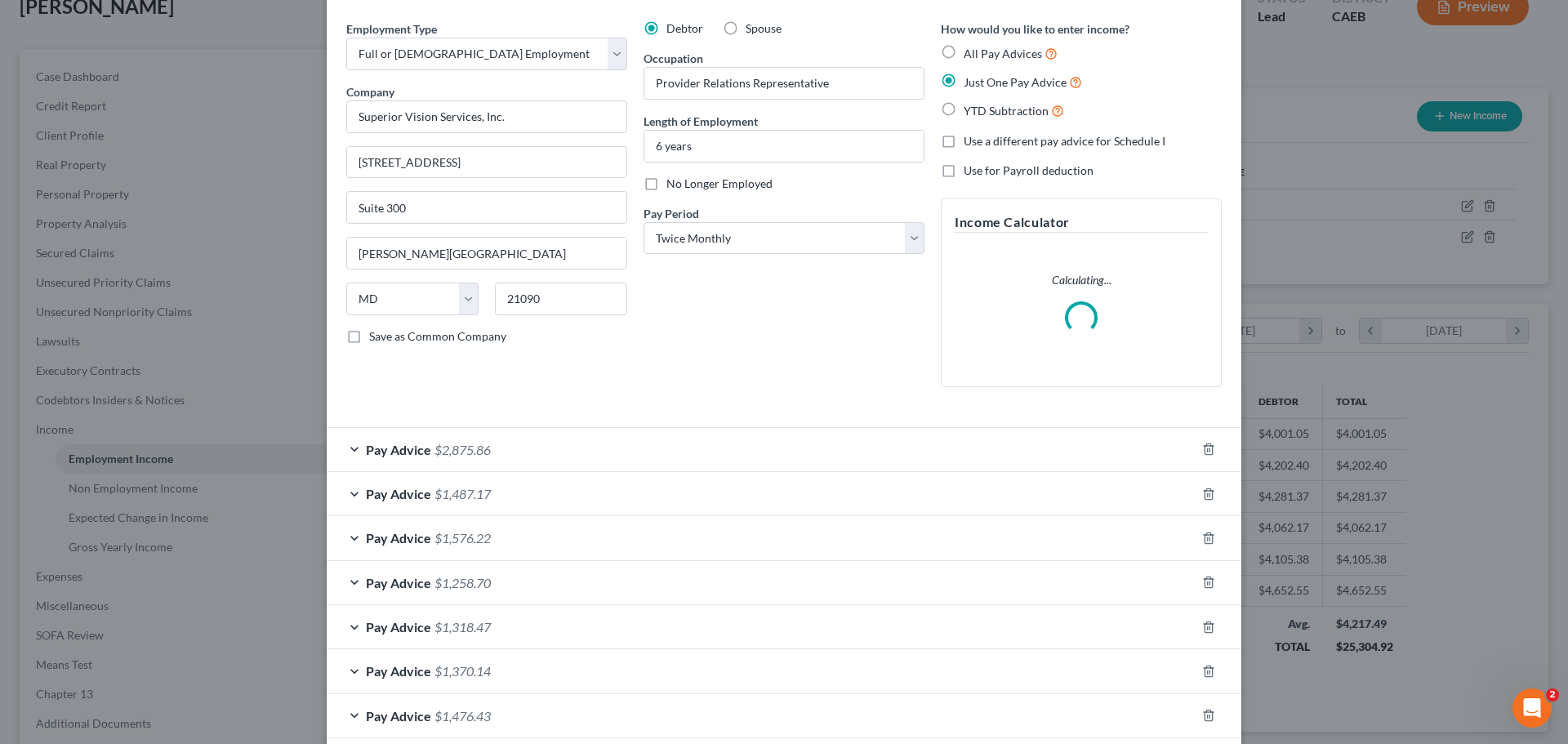
click at [526, 453] on div "Pay Advice $2,875.86" at bounding box center [761, 450] width 869 height 43
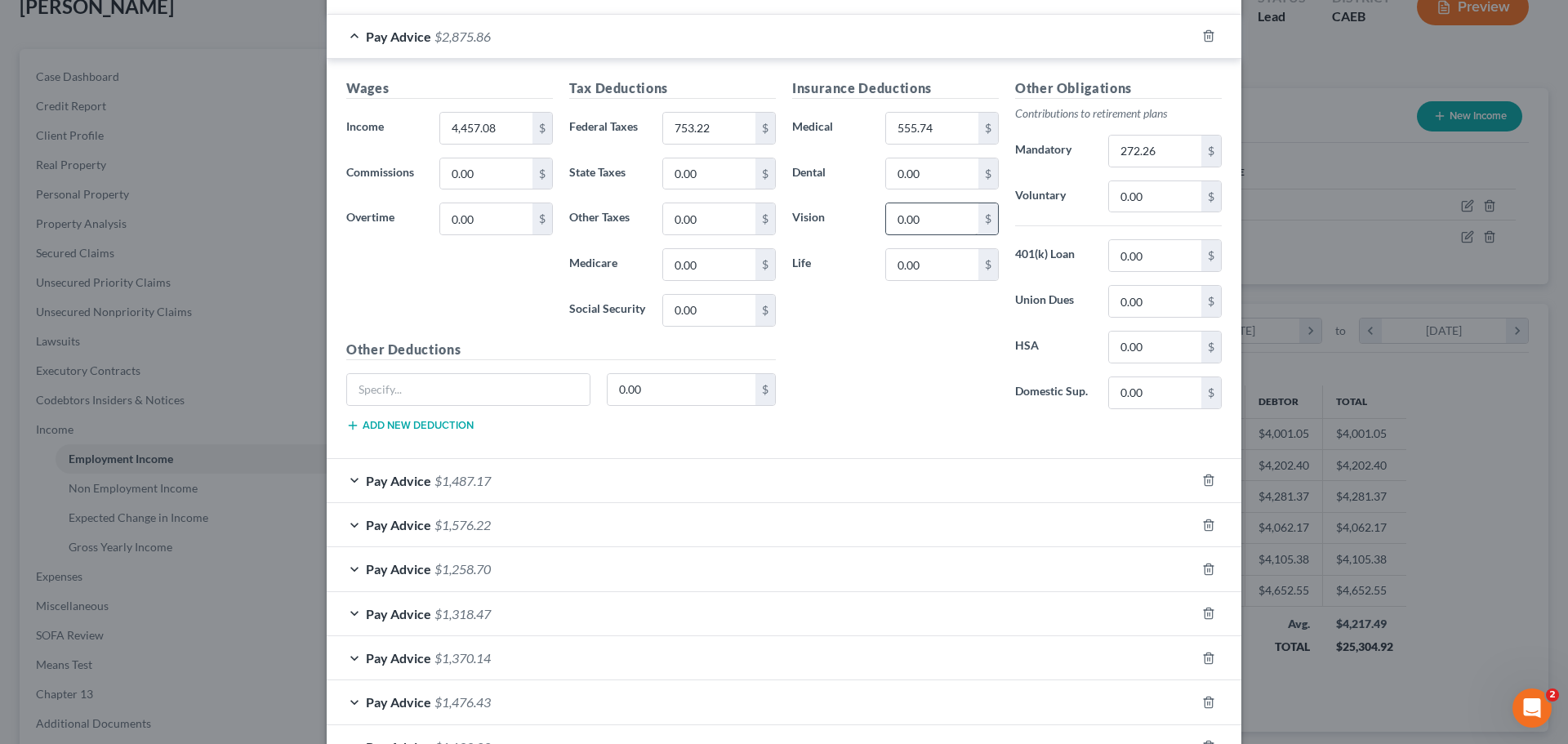
scroll to position [654, 0]
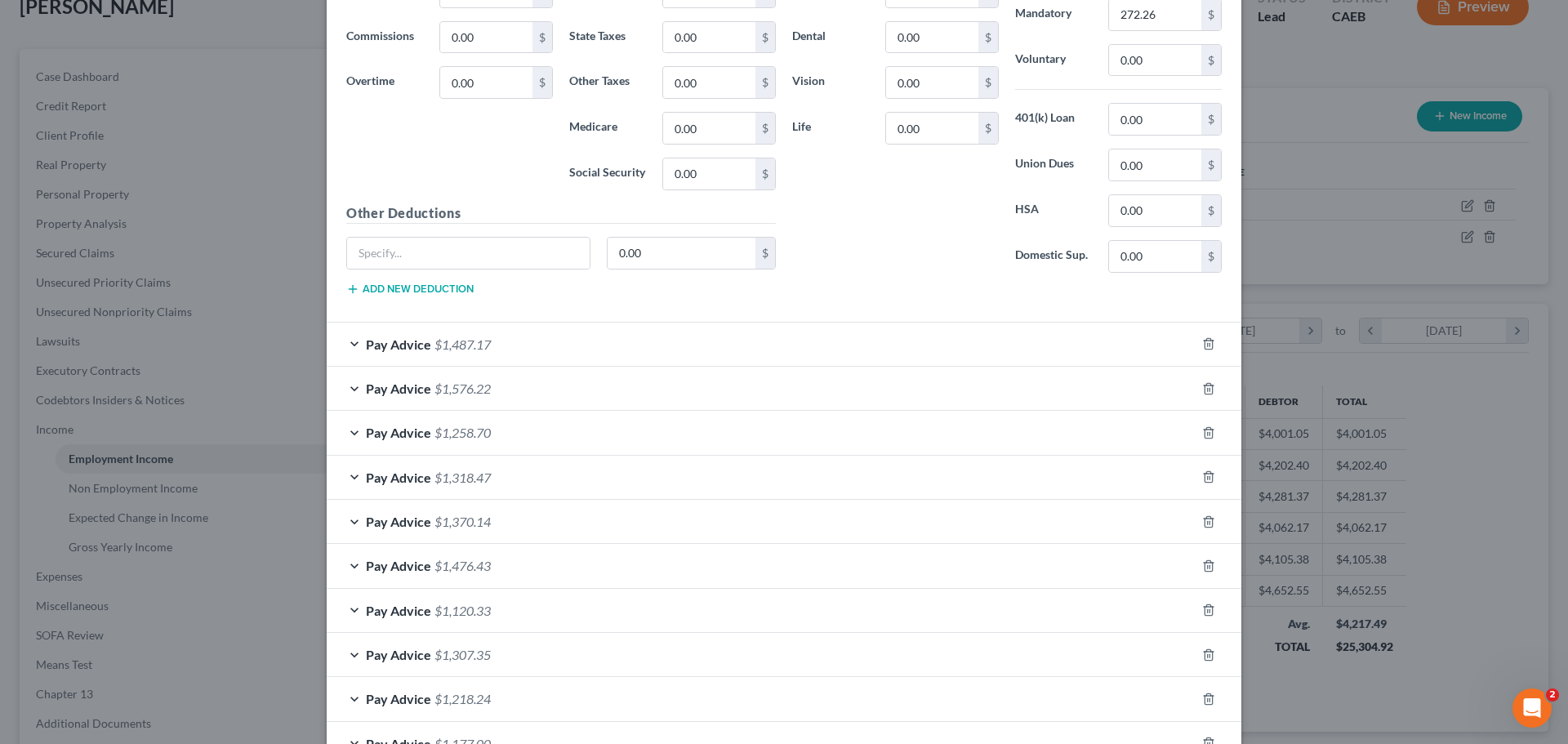
click at [338, 340] on div "Pay Advice $1,487.17" at bounding box center [761, 345] width 869 height 43
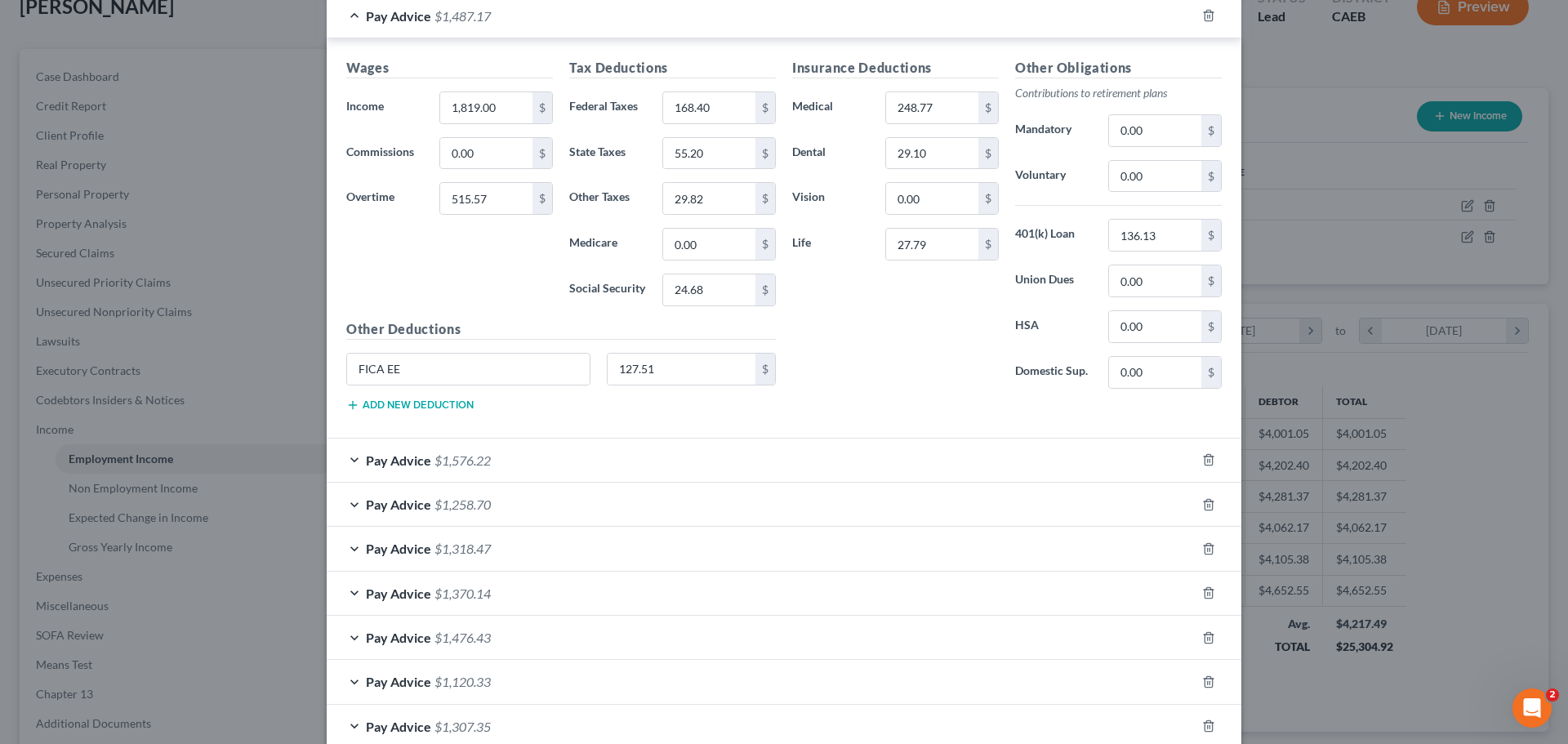
scroll to position [981, 0]
click at [346, 456] on div "Pay Advice $1,576.22" at bounding box center [761, 462] width 869 height 43
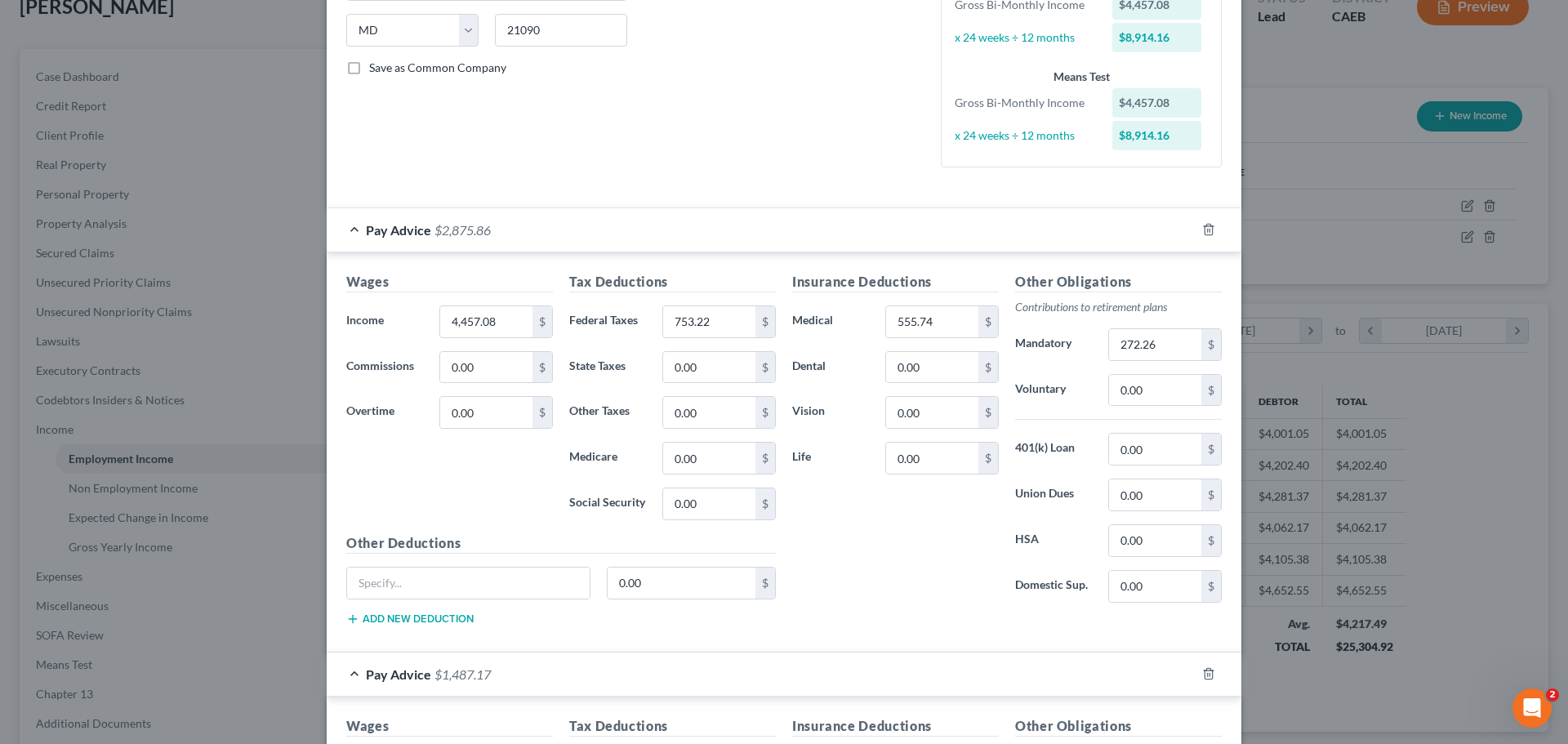
scroll to position [0, 0]
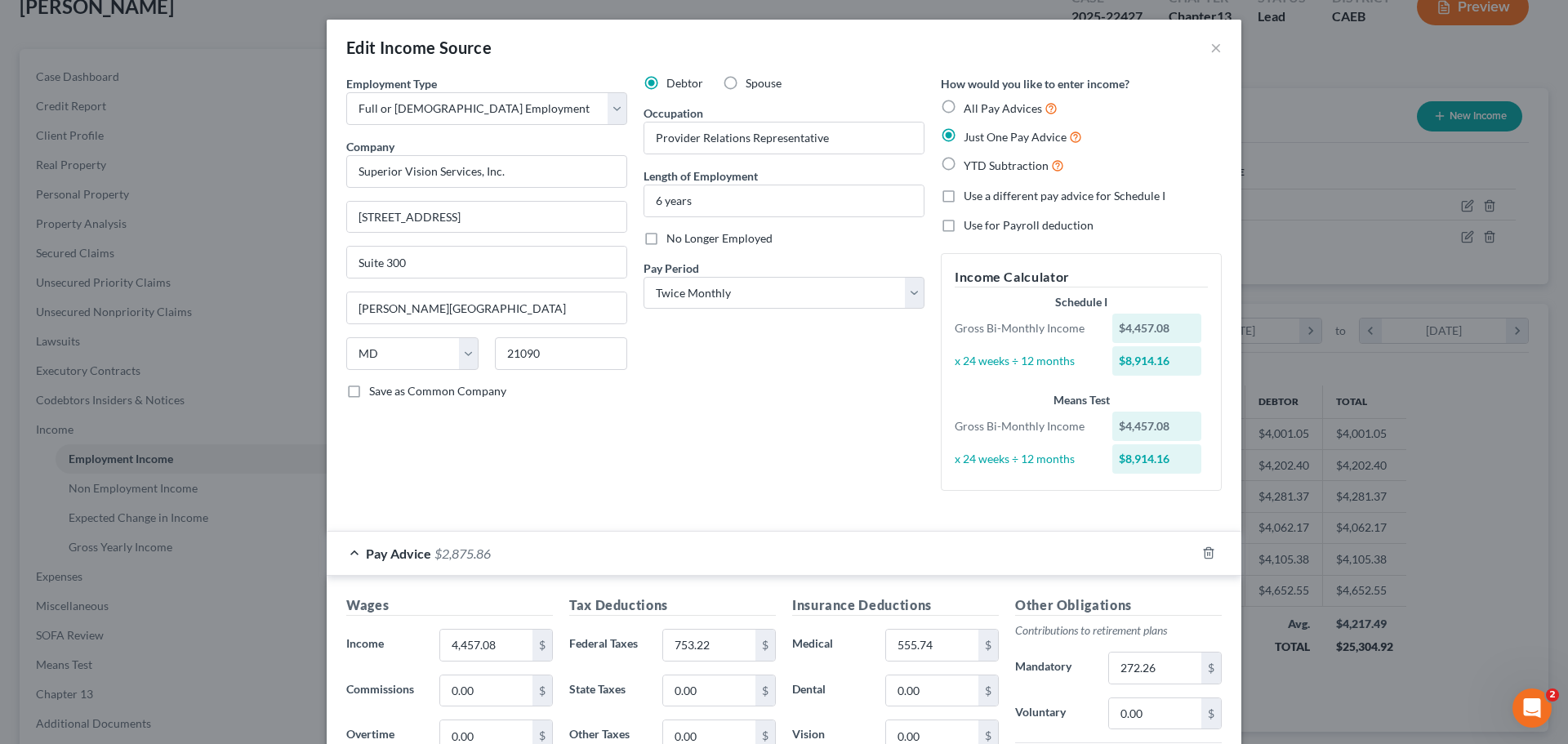
click at [964, 193] on label "Use a different pay advice for Schedule I" at bounding box center [1064, 196] width 201 height 17
click at [971, 193] on input "Use a different pay advice for Schedule I" at bounding box center [976, 193] width 11 height 11
checkbox input "true"
click at [964, 102] on label "All Pay Advices" at bounding box center [1010, 108] width 94 height 19
click at [971, 102] on input "All Pay Advices" at bounding box center [976, 104] width 11 height 11
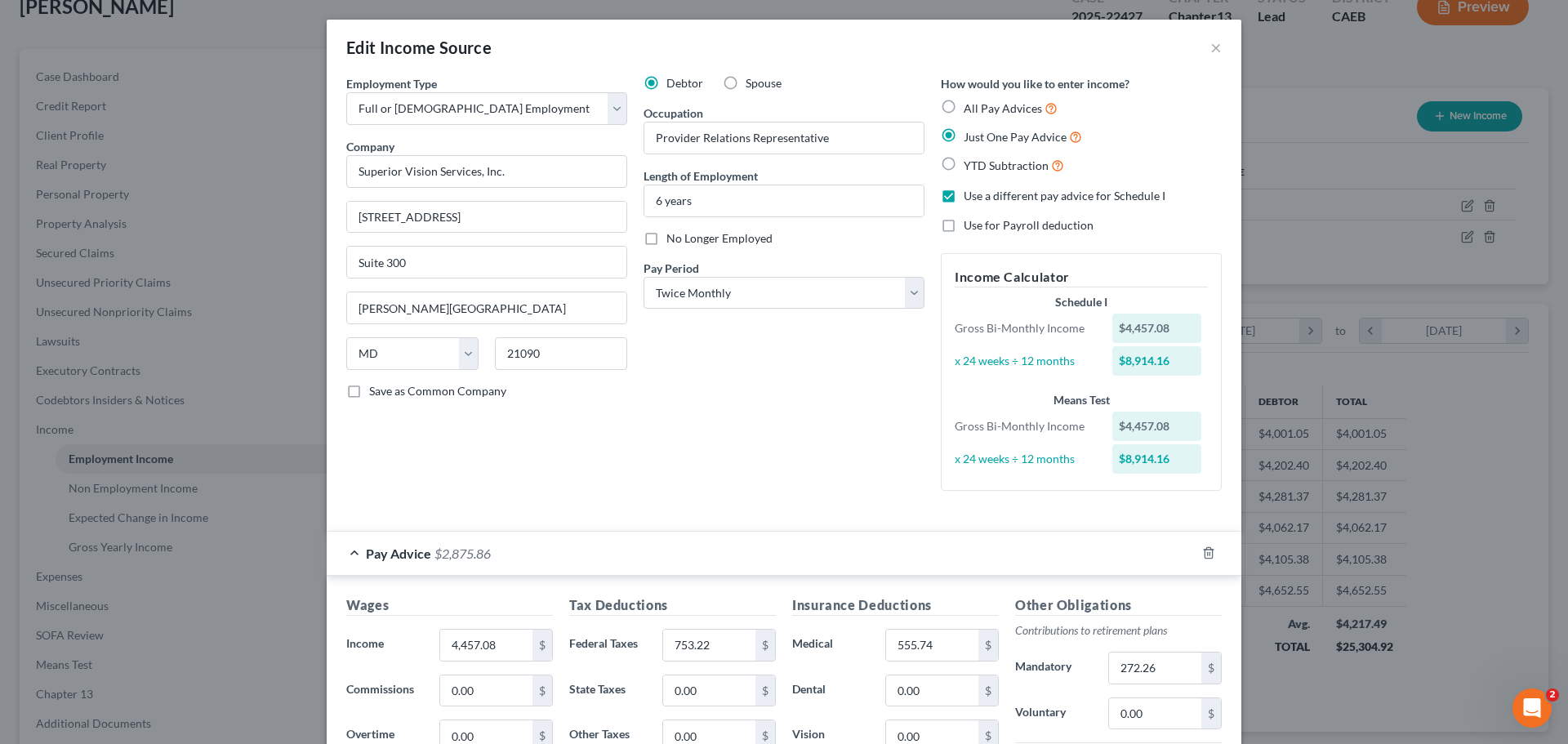
radio input "true"
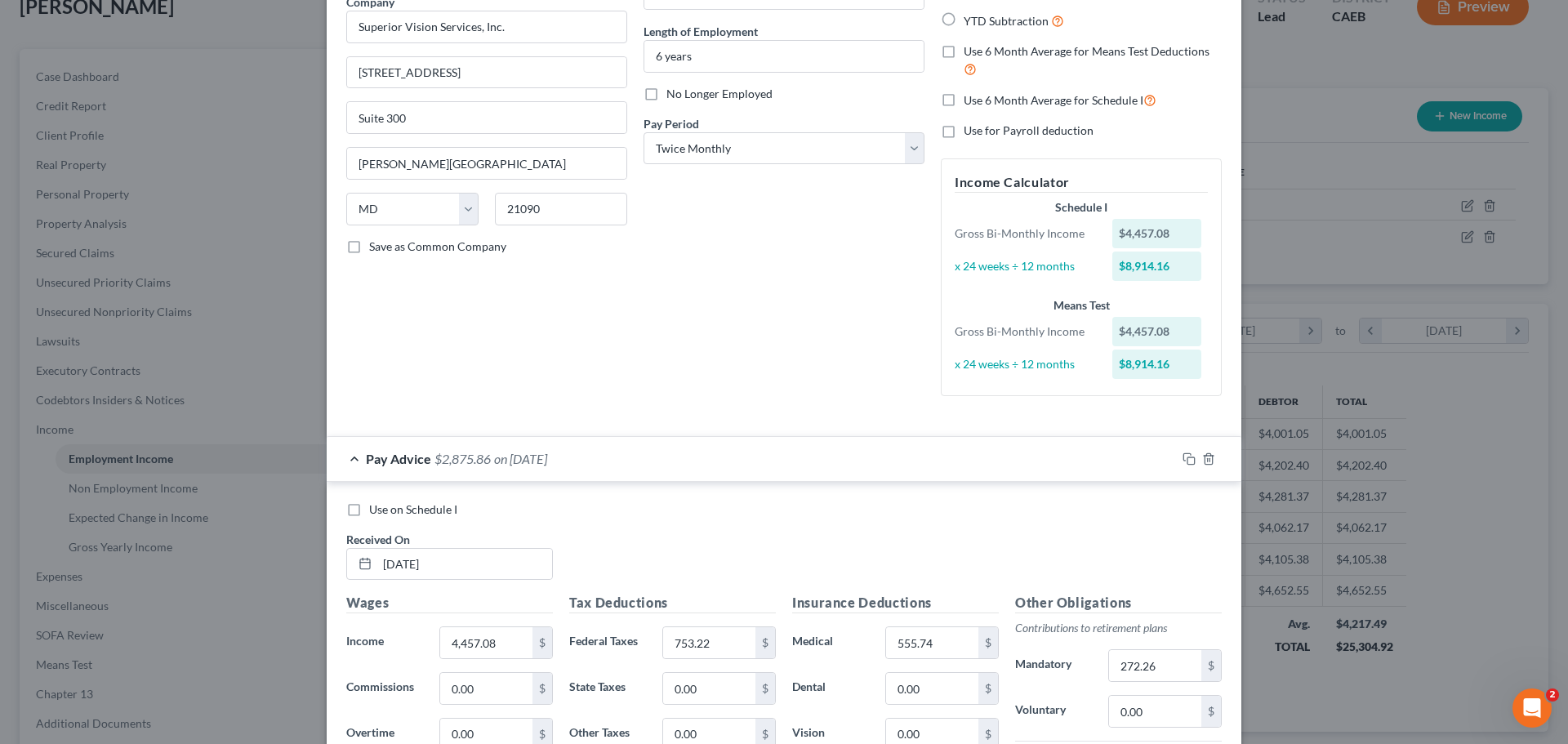
scroll to position [245, 0]
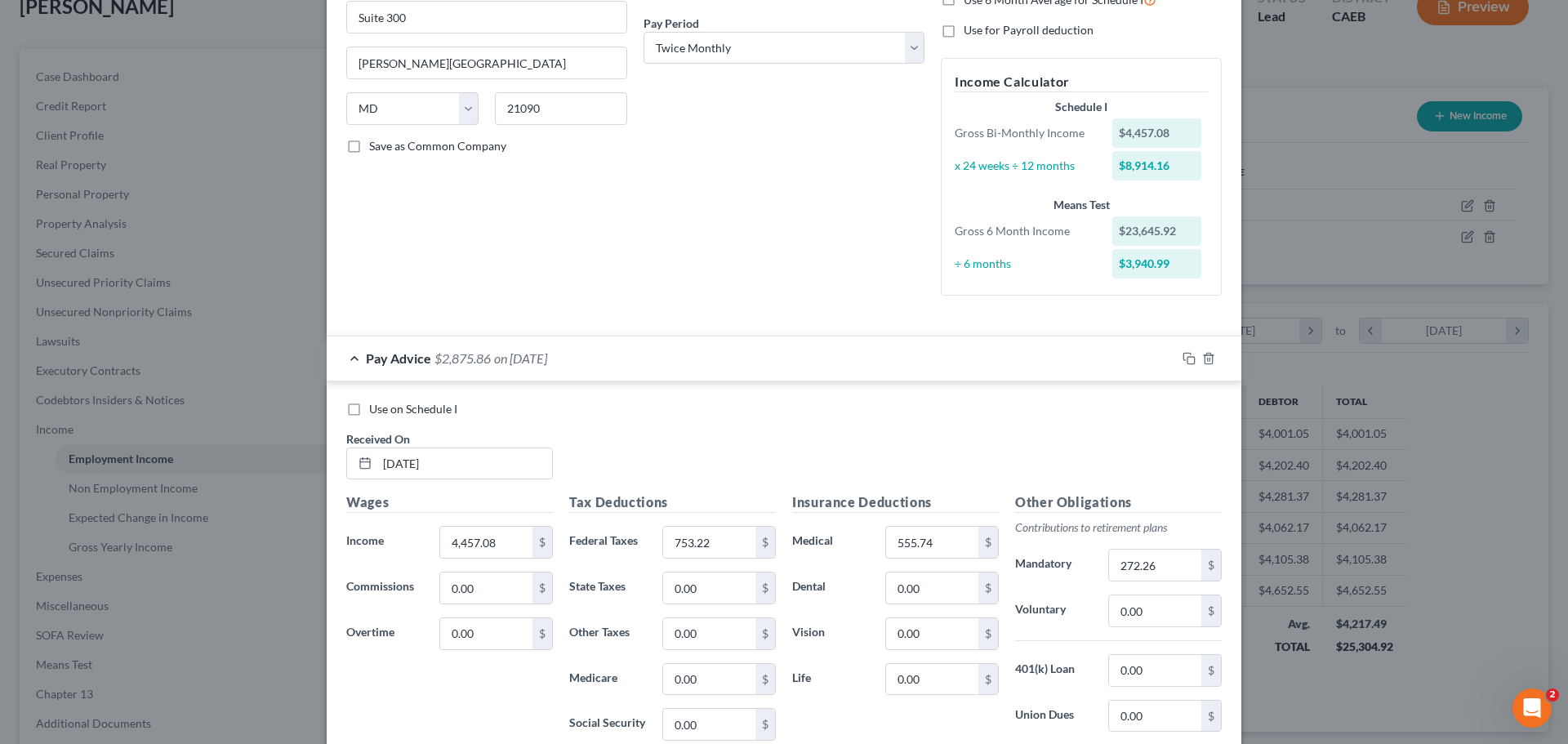
click at [369, 406] on label "Use on Schedule I" at bounding box center [413, 409] width 88 height 17
click at [375, 406] on input "Use on Schedule I" at bounding box center [380, 406] width 11 height 11
checkbox input "true"
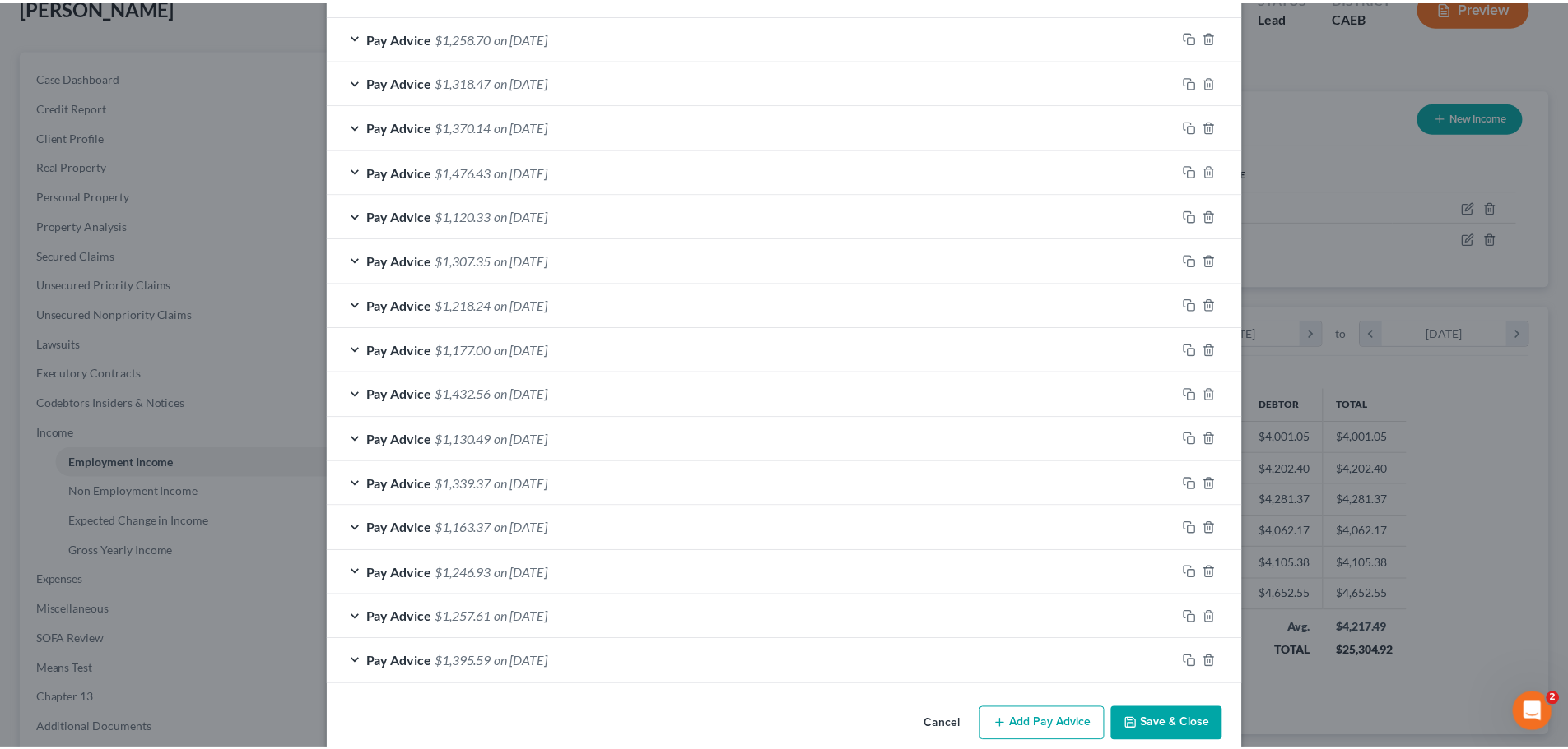
scroll to position [2218, 0]
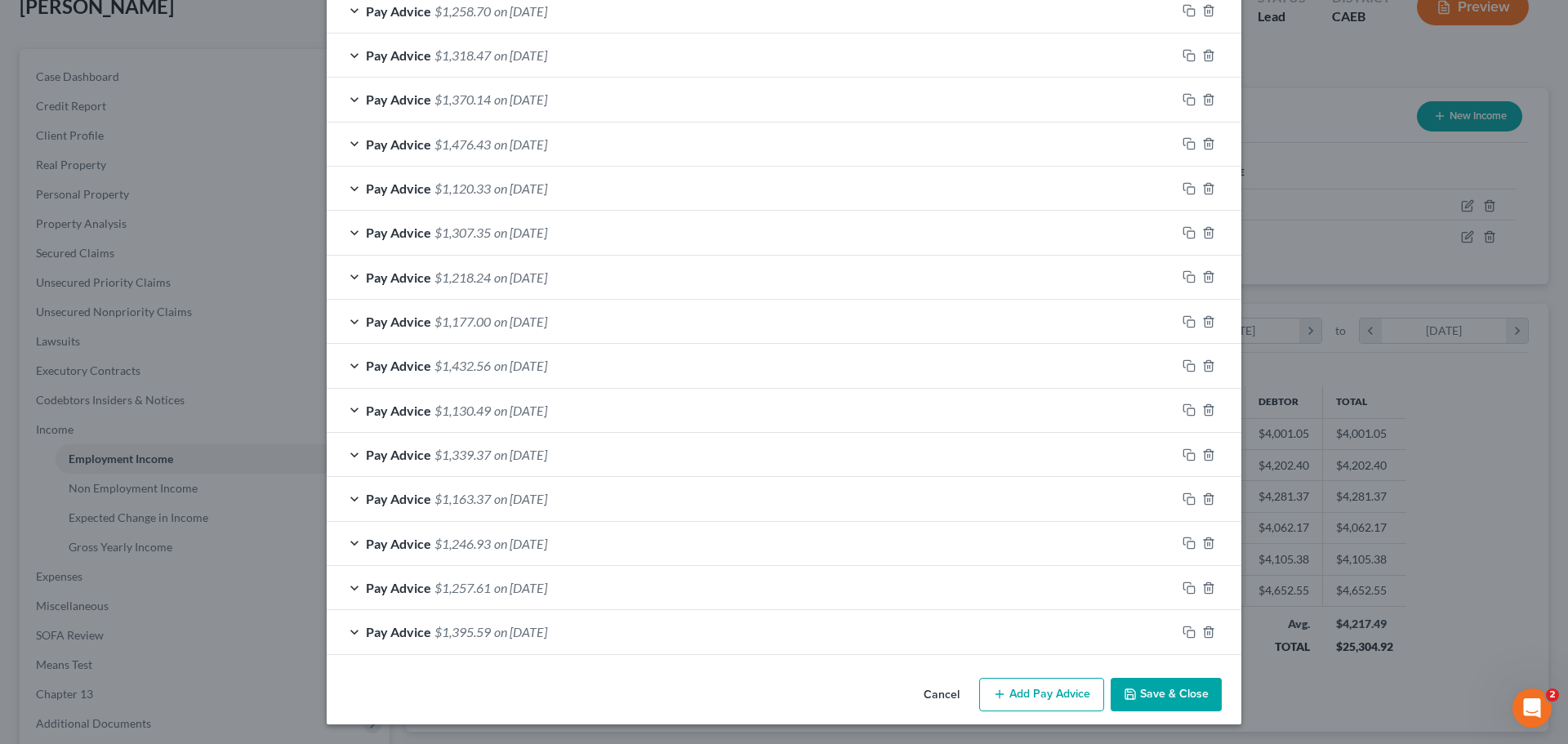
click at [1155, 702] on button "Save & Close" at bounding box center [1166, 695] width 111 height 35
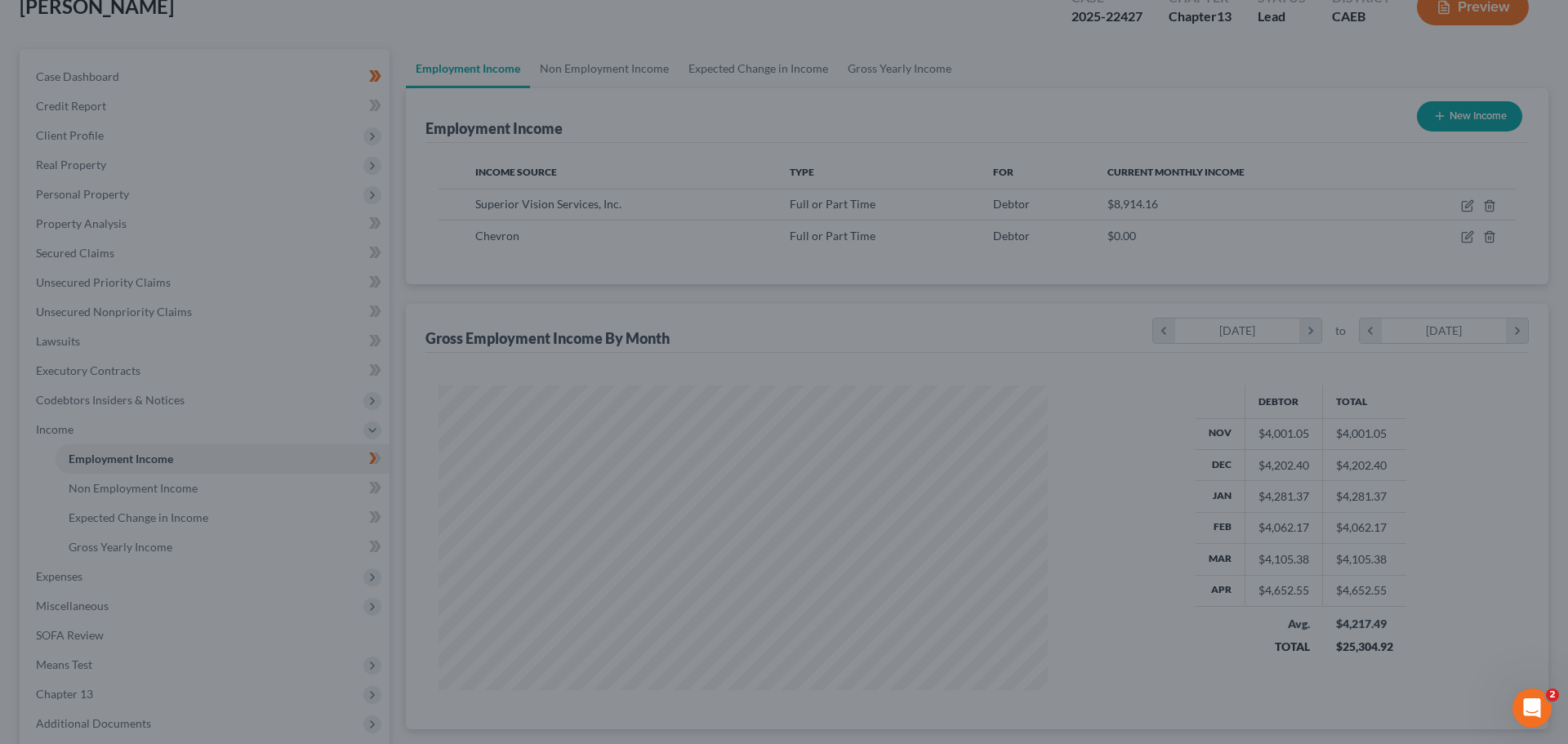
scroll to position [816903, 816035]
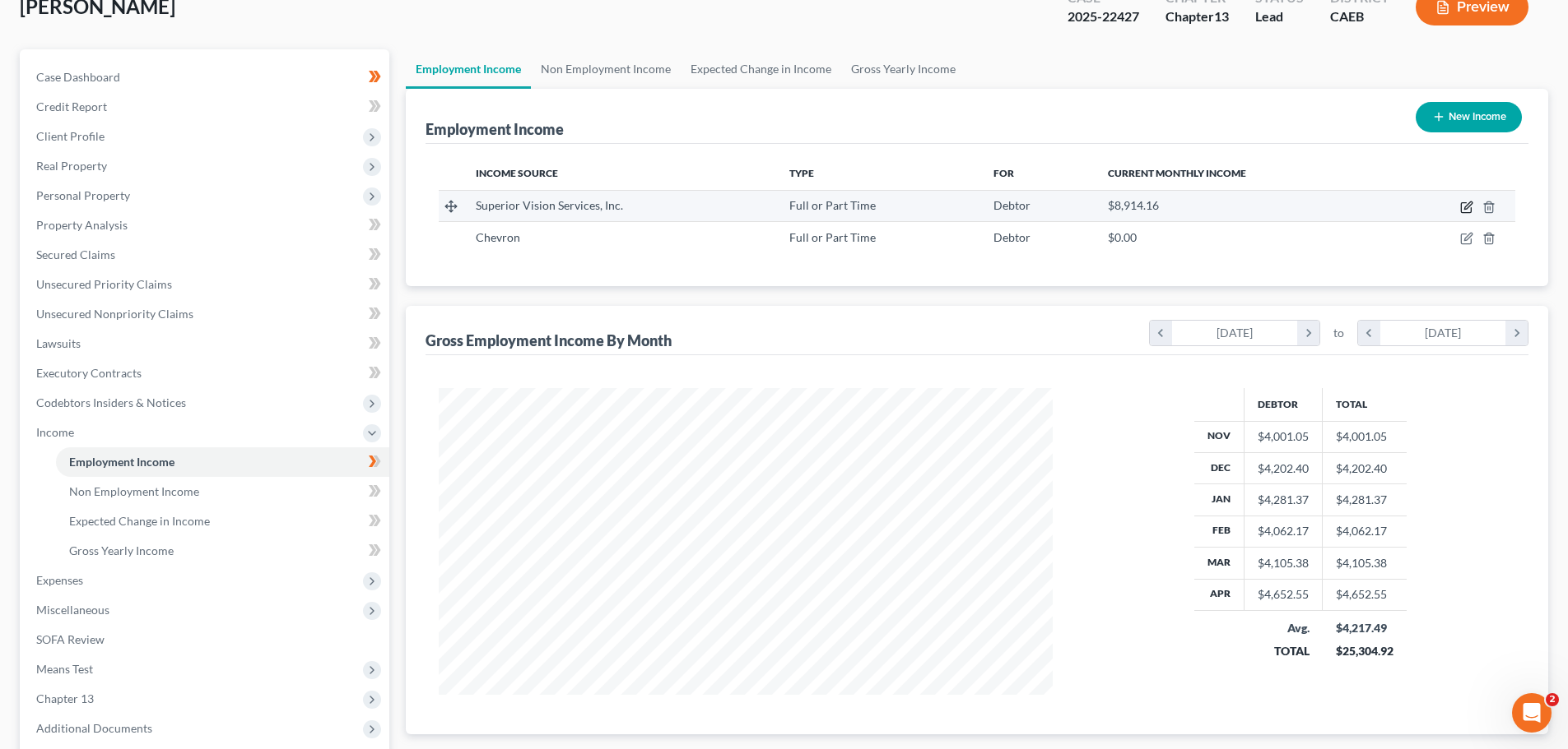
click at [1465, 202] on icon "button" at bounding box center [1466, 207] width 13 height 13
select select "0"
select select "21"
select select "1"
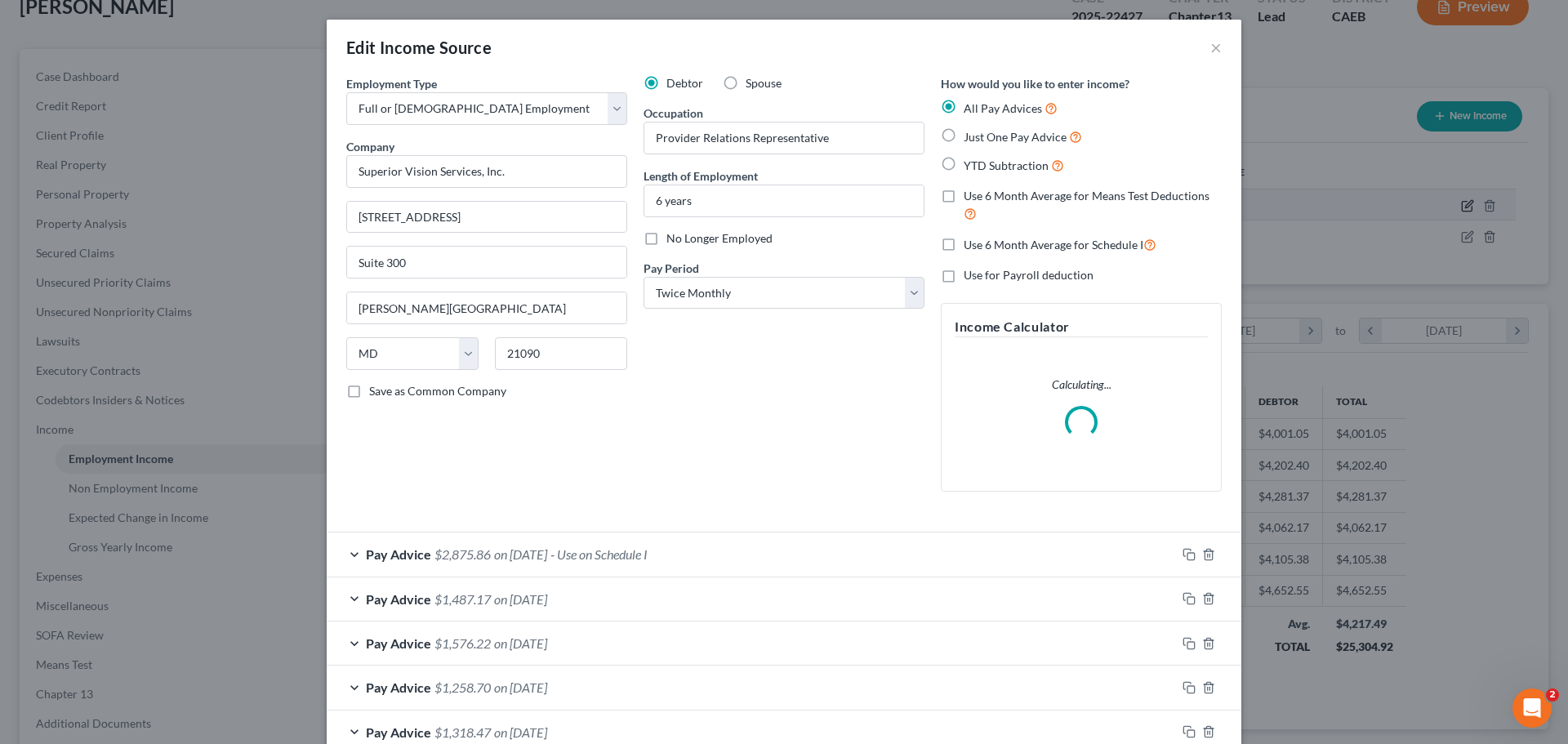
scroll to position [307, 648]
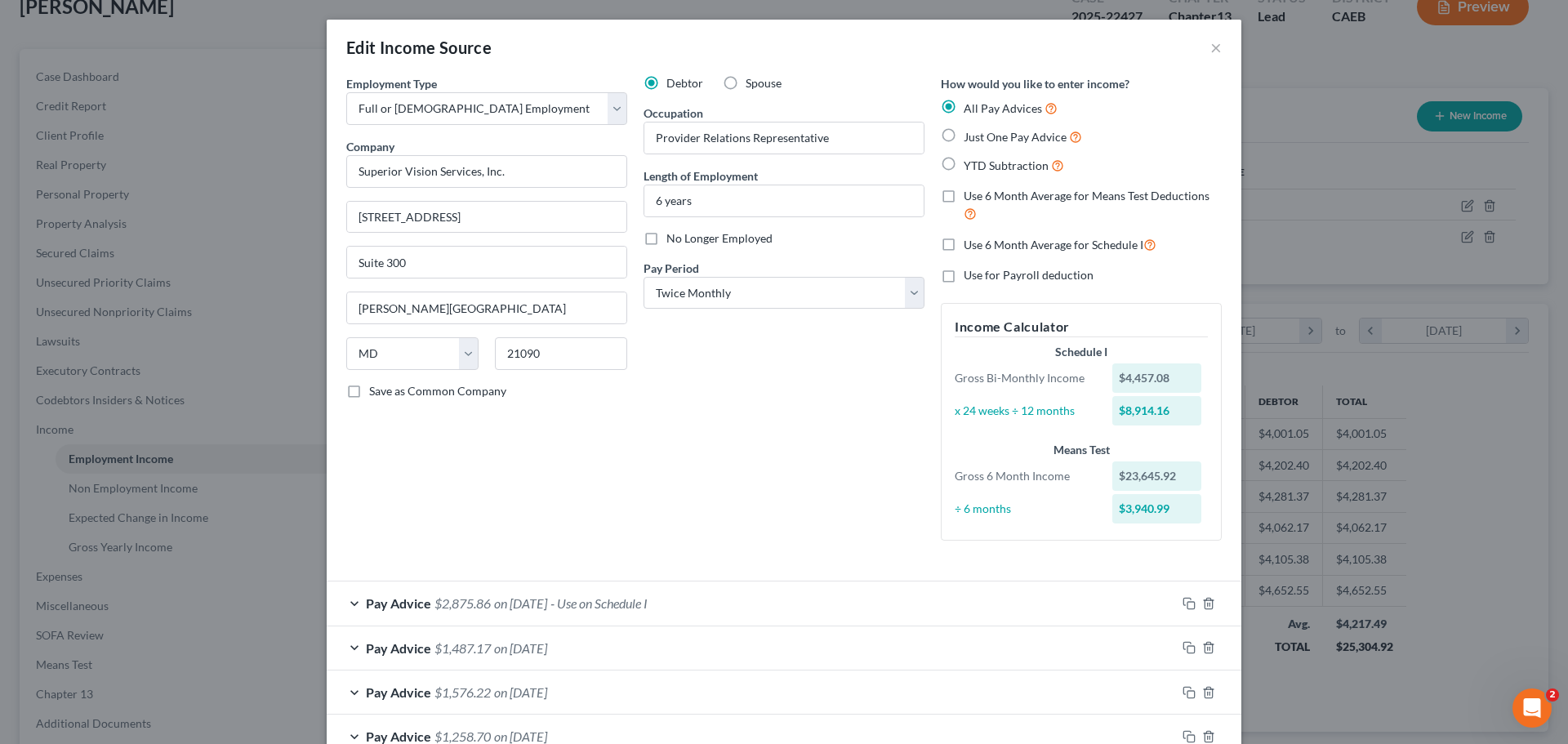
click at [964, 248] on label "Use 6 Month Average for Schedule I" at bounding box center [1059, 244] width 193 height 19
click at [971, 246] on input "Use 6 Month Average for Schedule I" at bounding box center [976, 240] width 11 height 11
checkbox input "true"
click at [542, 608] on span "on [DATE]" at bounding box center [520, 604] width 53 height 16
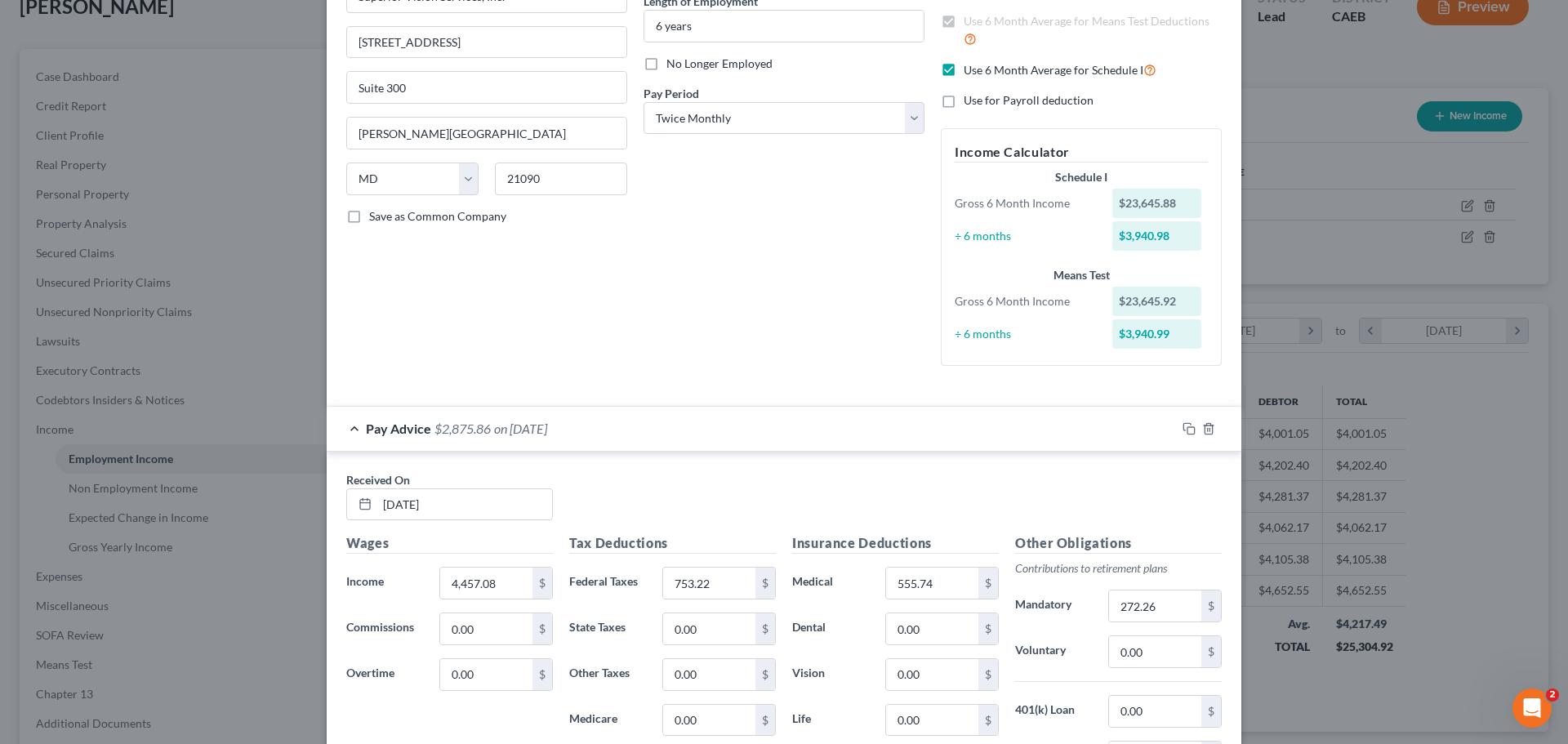
scroll to position [82, 0]
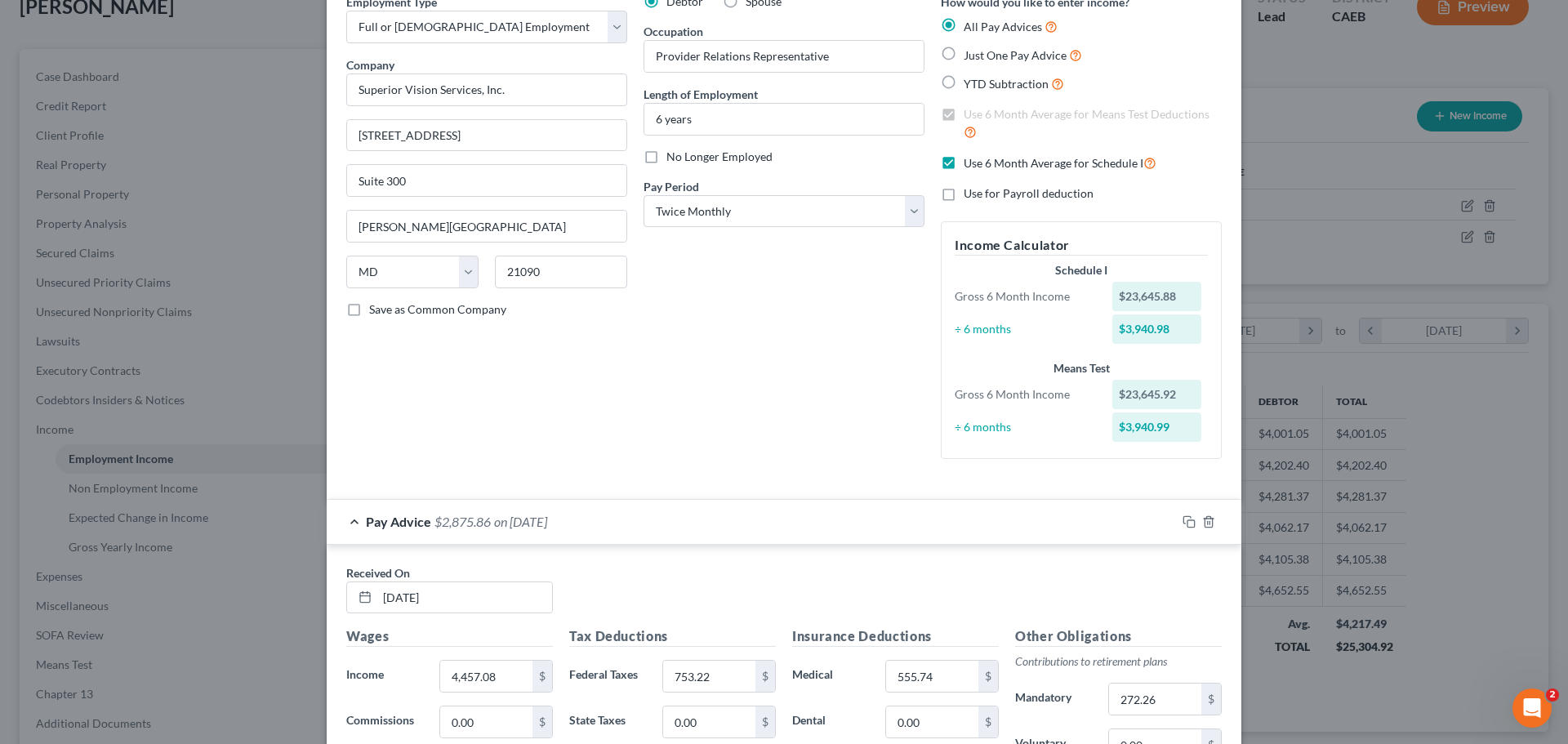
click at [964, 54] on label "Just One Pay Advice" at bounding box center [1023, 54] width 118 height 19
click at [971, 54] on input "Just One Pay Advice" at bounding box center [976, 50] width 11 height 11
radio input "true"
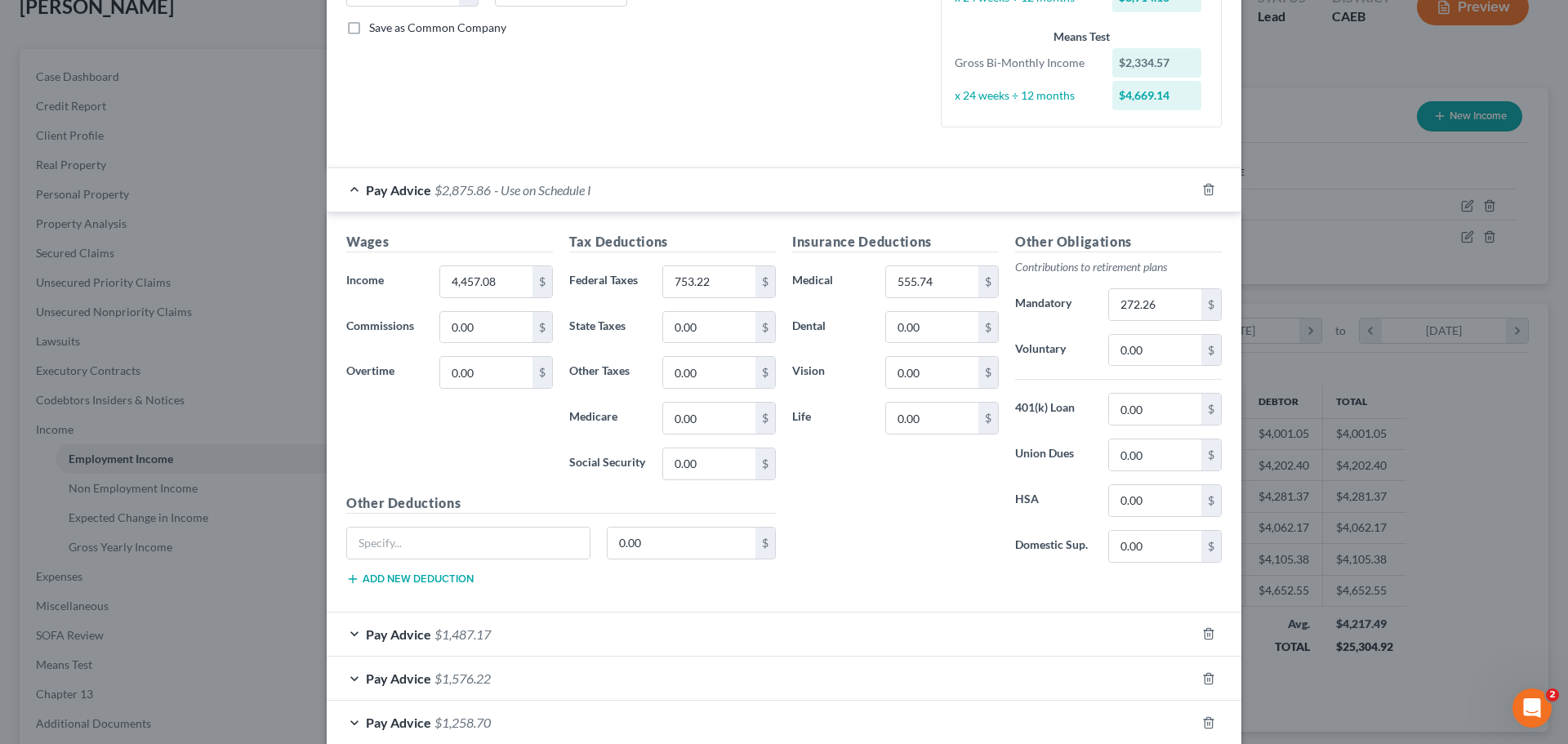
scroll to position [0, 0]
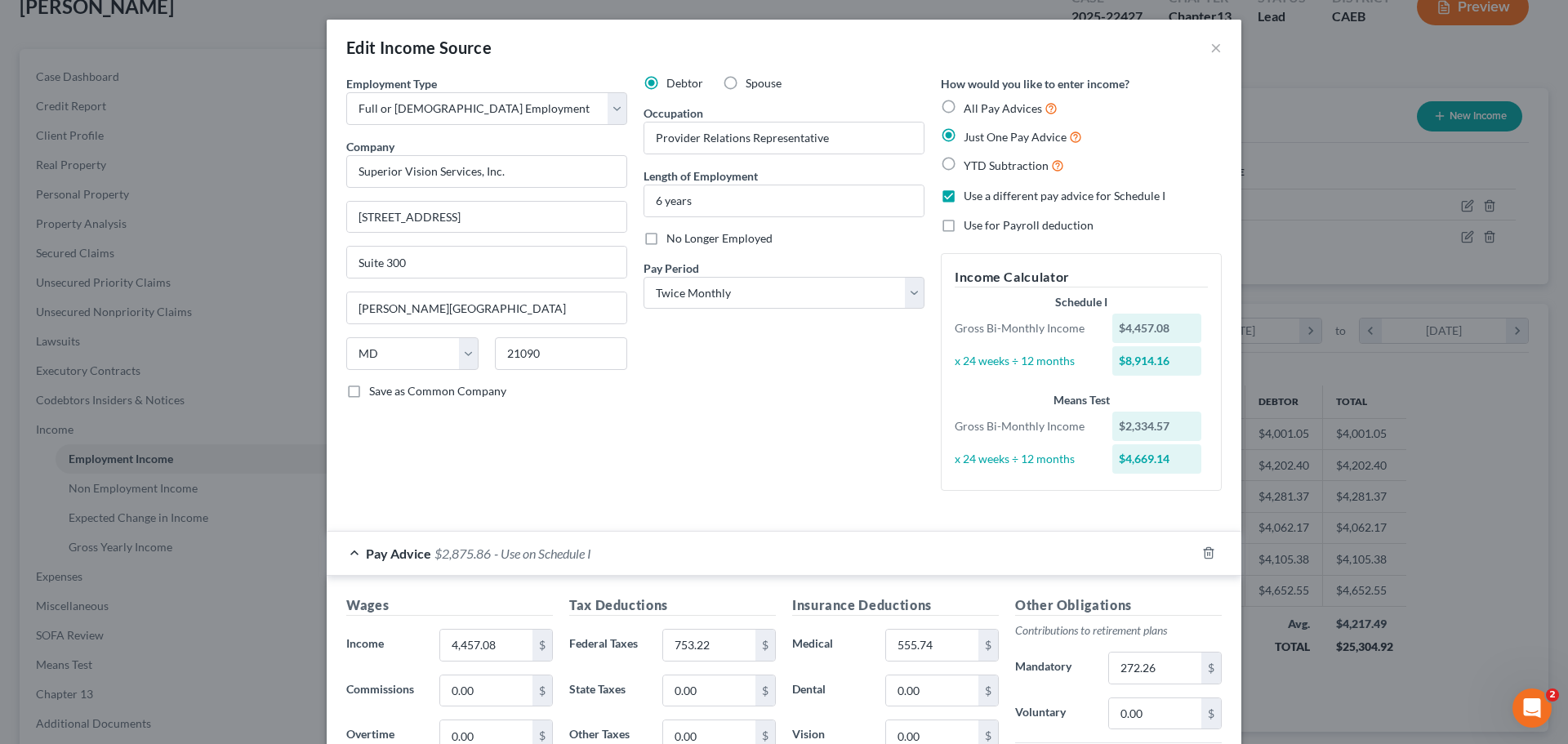
click at [964, 162] on label "YTD Subtraction" at bounding box center [1014, 165] width 101 height 19
click at [971, 162] on input "YTD Subtraction" at bounding box center [976, 161] width 11 height 11
radio input "true"
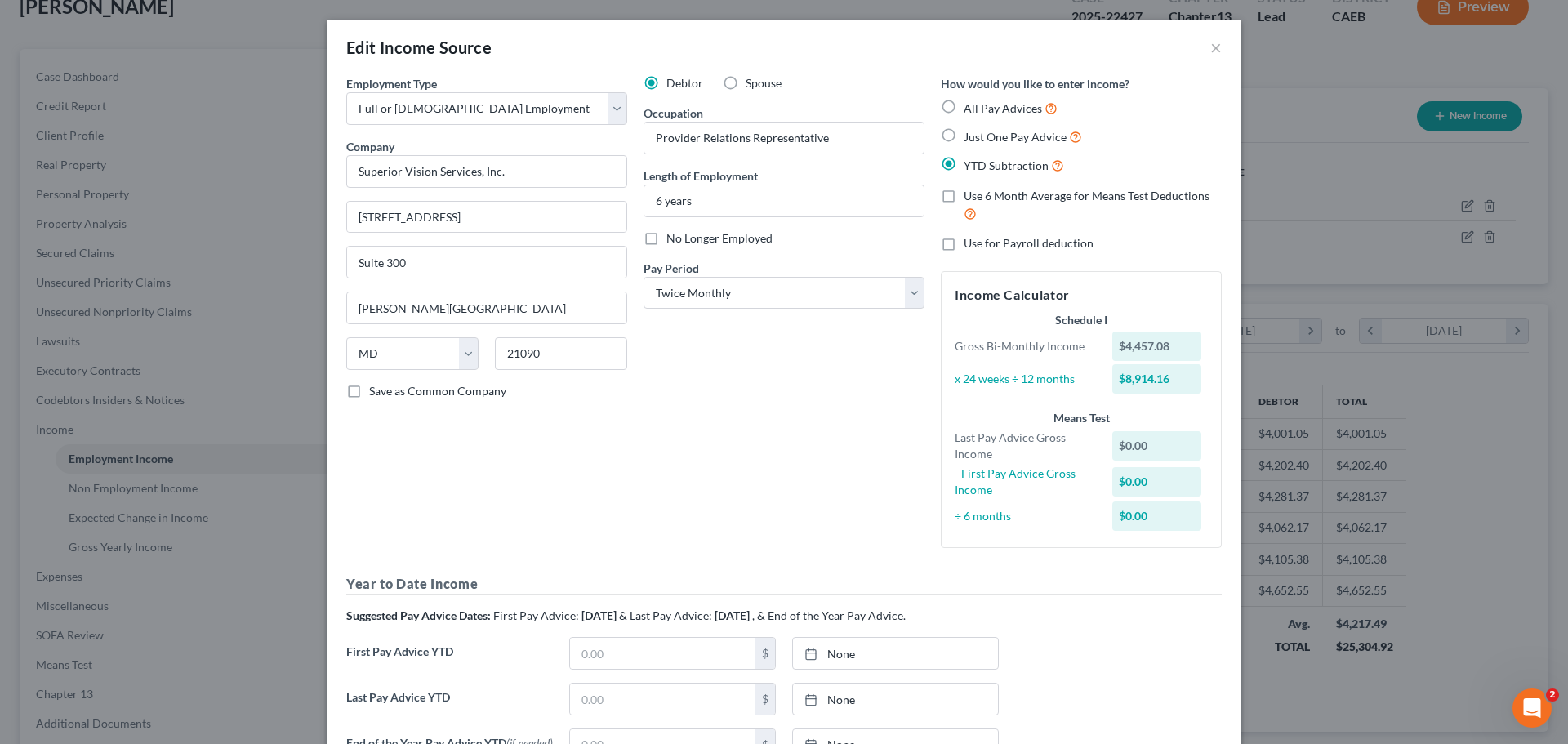
click at [984, 196] on span "Use 6 Month Average for Means Test Deductions" at bounding box center [1086, 196] width 246 height 14
click at [980, 196] on input "Use 6 Month Average for Means Test Deductions" at bounding box center [976, 193] width 11 height 11
checkbox input "true"
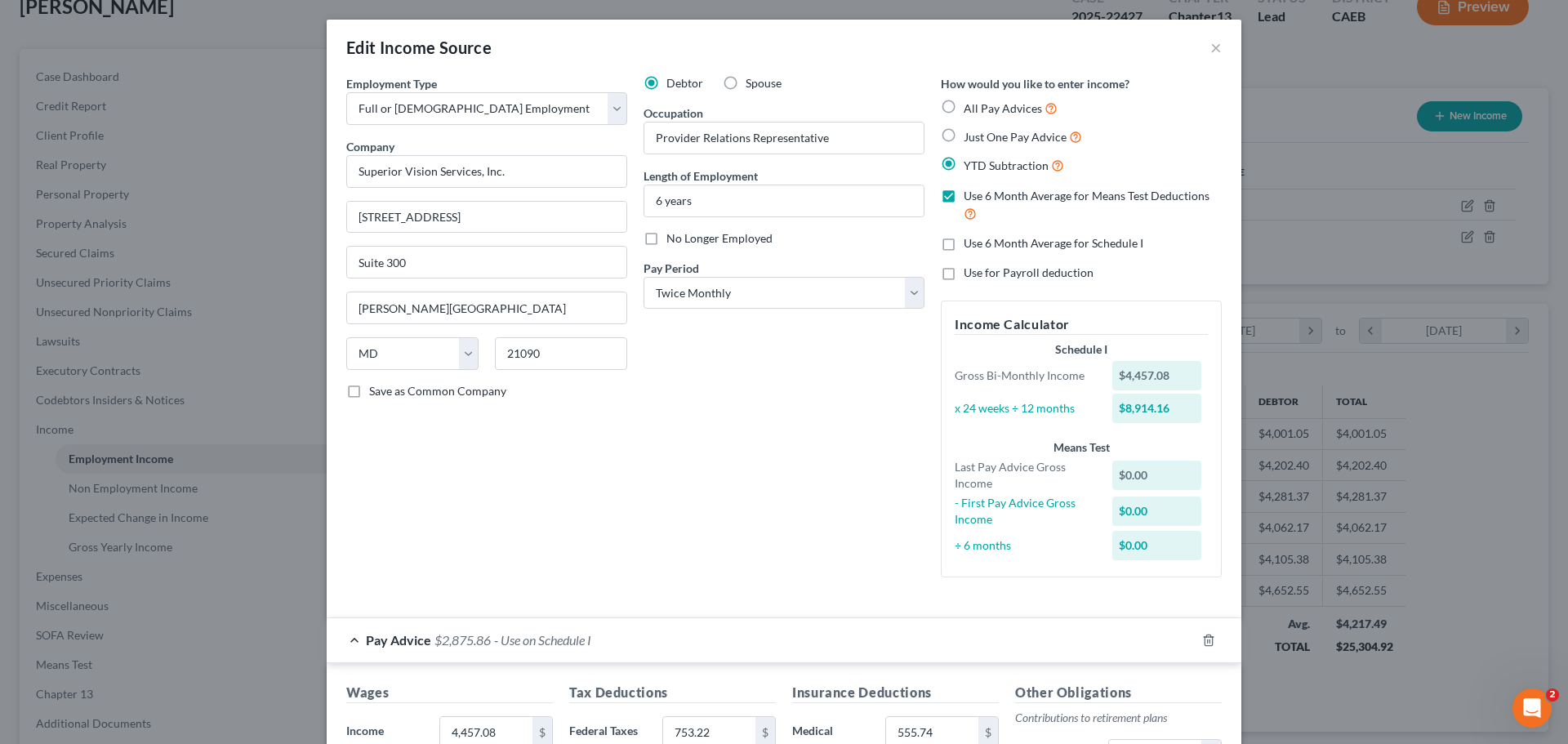
click at [964, 274] on label "Use for Payroll deduction" at bounding box center [1029, 273] width 130 height 17
click at [971, 274] on input "Use for Payroll deduction" at bounding box center [976, 270] width 11 height 11
checkbox input "true"
click at [964, 193] on label "Use 6 Month Average for Means Test Deductions" at bounding box center [1092, 206] width 258 height 36
click at [971, 193] on input "Use 6 Month Average for Means Test Deductions" at bounding box center [976, 193] width 11 height 11
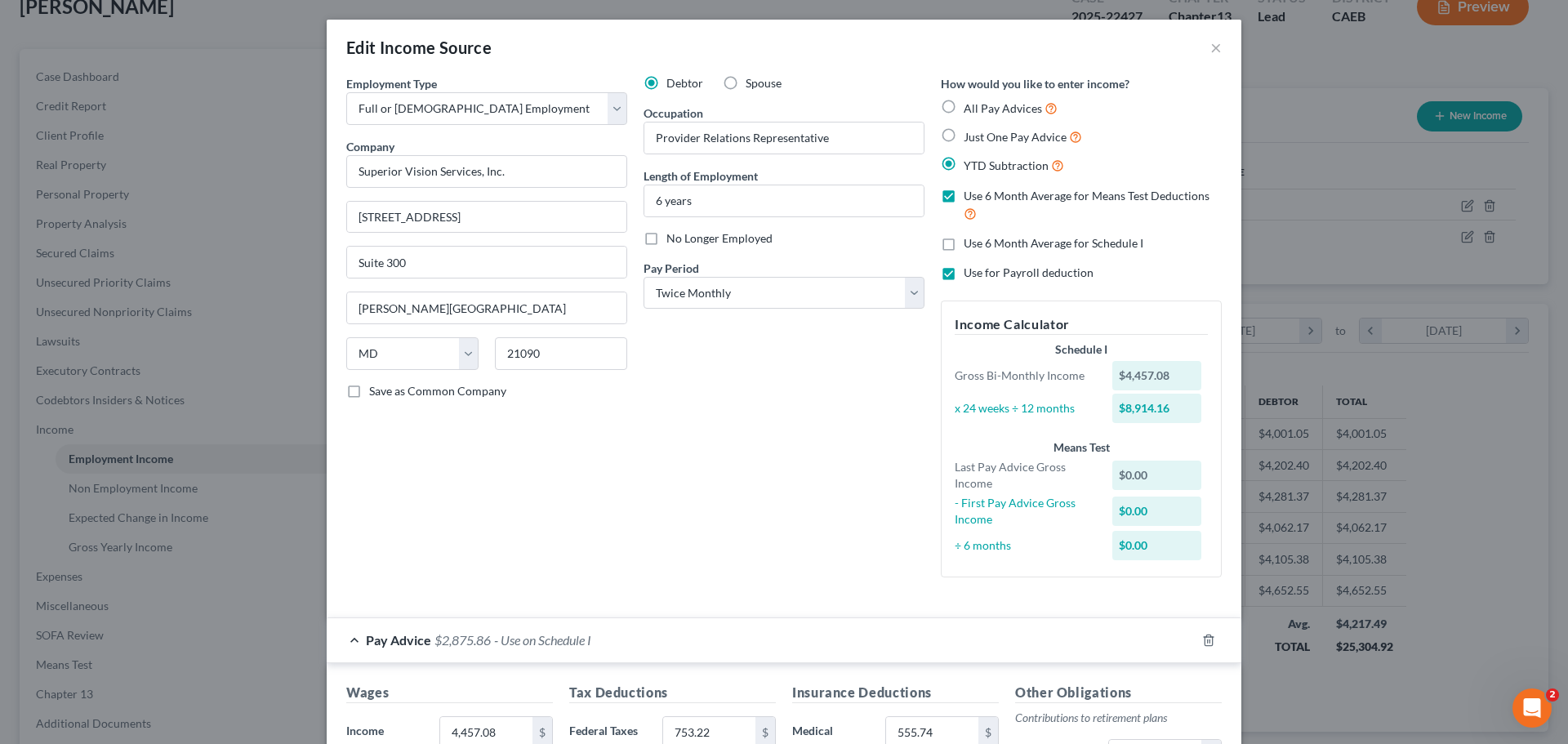
checkbox input "false"
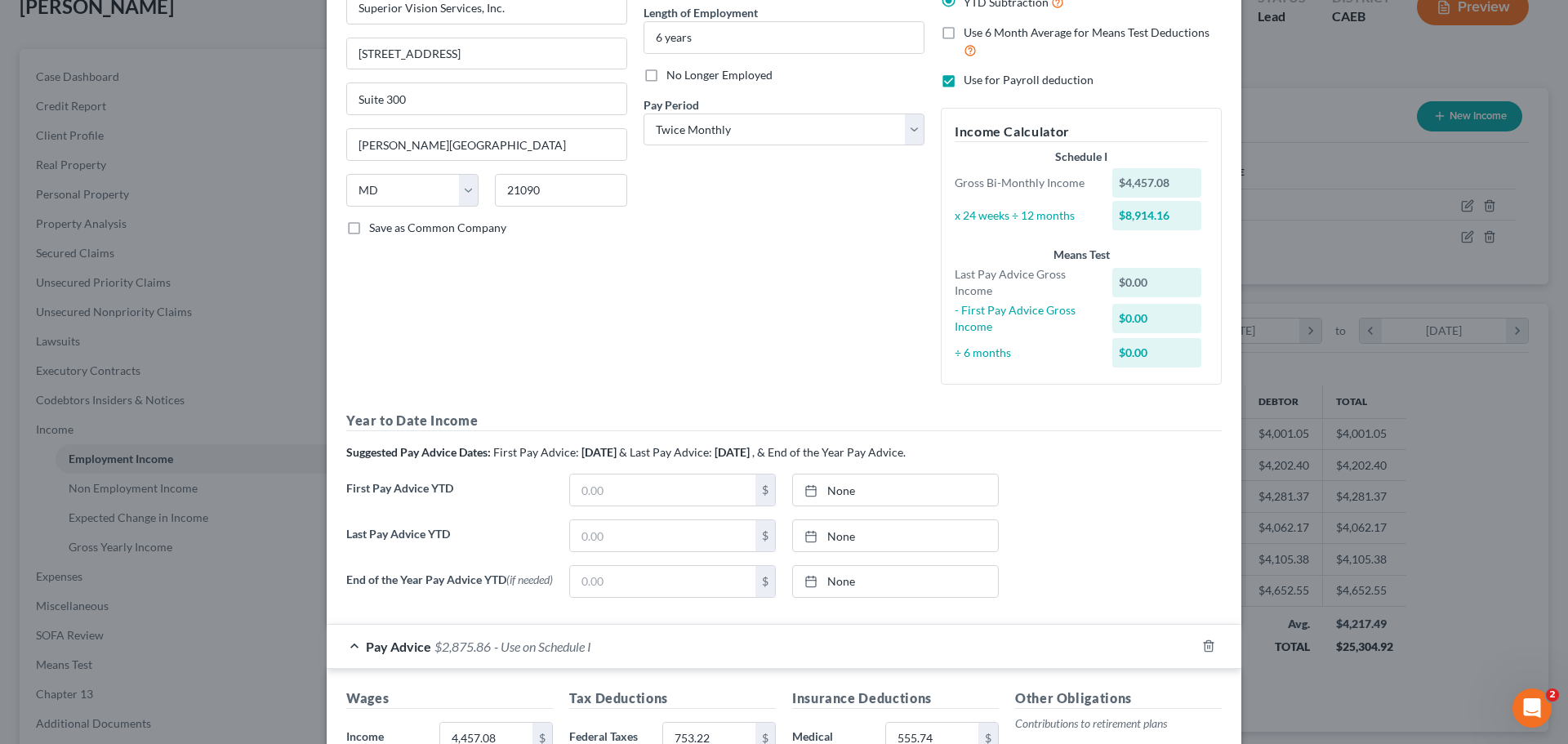
scroll to position [82, 0]
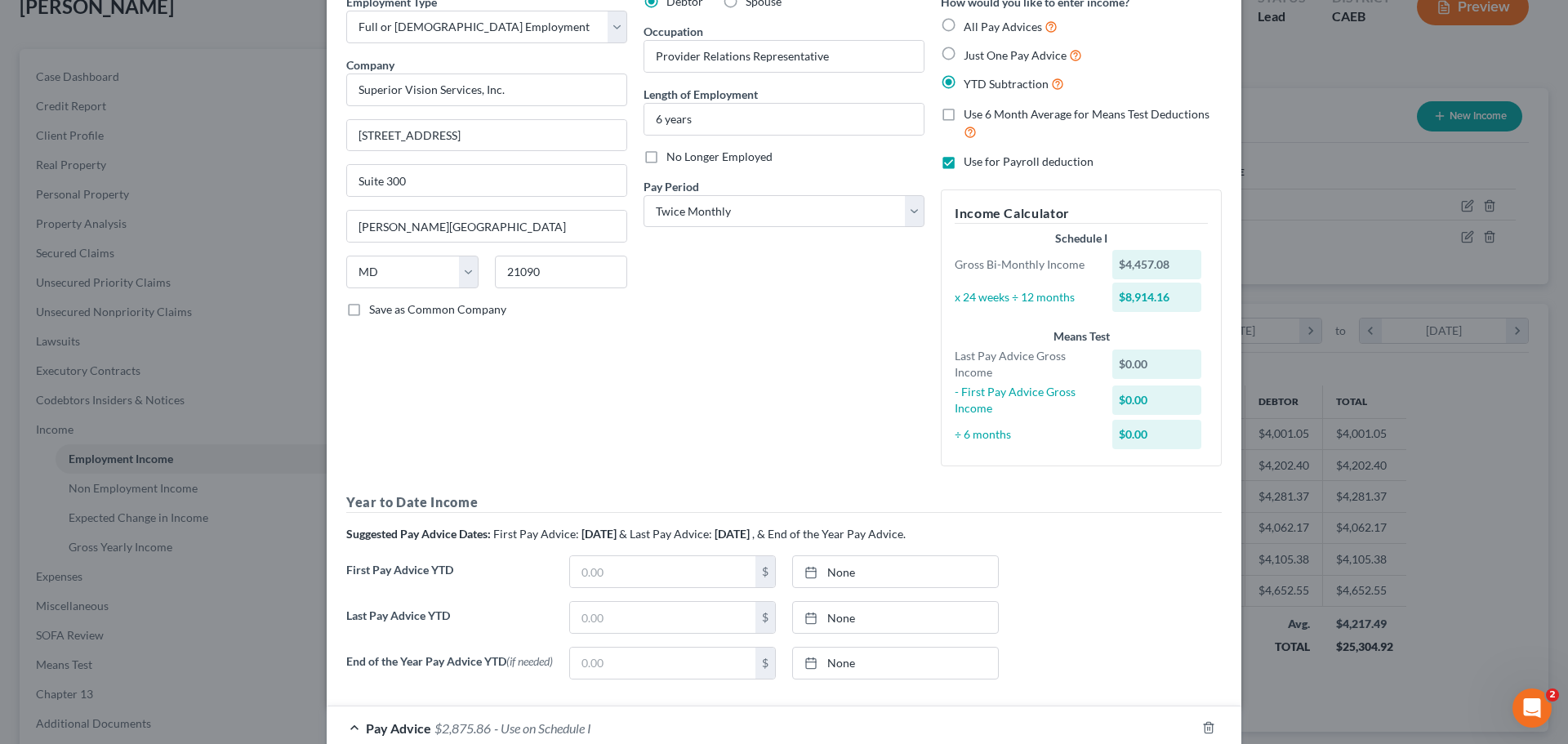
click at [964, 22] on label "All Pay Advices" at bounding box center [1010, 26] width 94 height 19
click at [971, 22] on input "All Pay Advices" at bounding box center [976, 22] width 11 height 11
radio input "true"
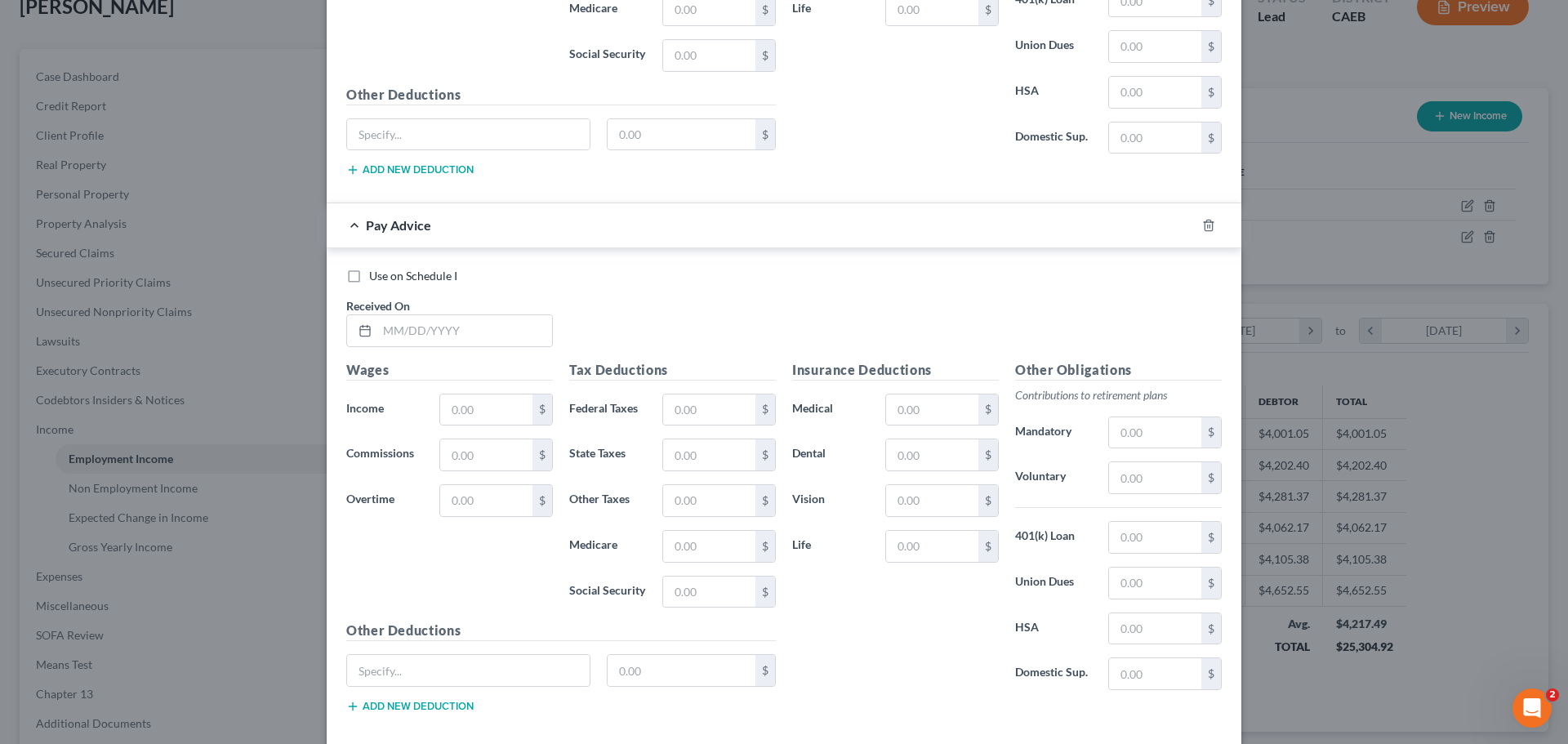
scroll to position [2291, 0]
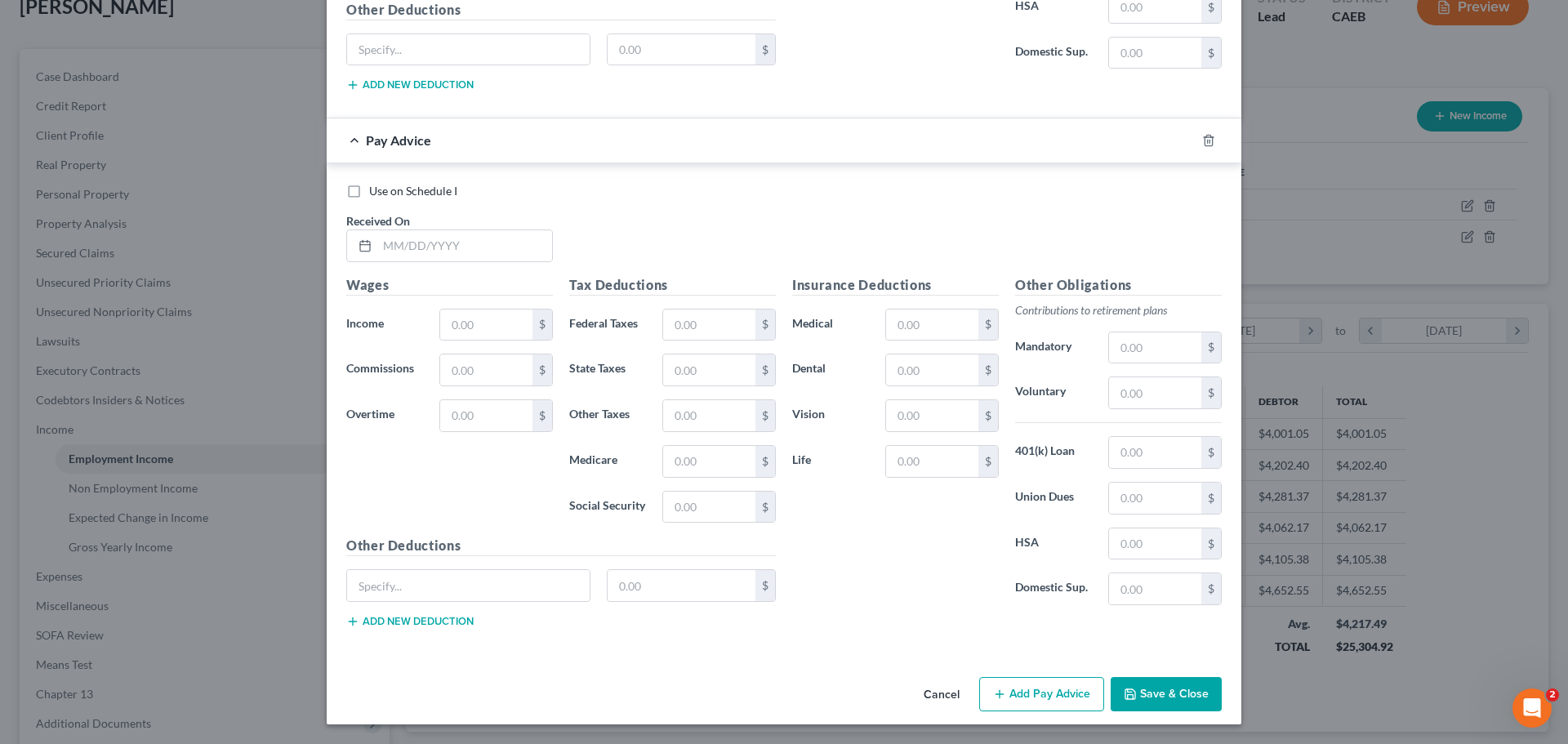
click at [1157, 695] on button "Save & Close" at bounding box center [1166, 695] width 111 height 35
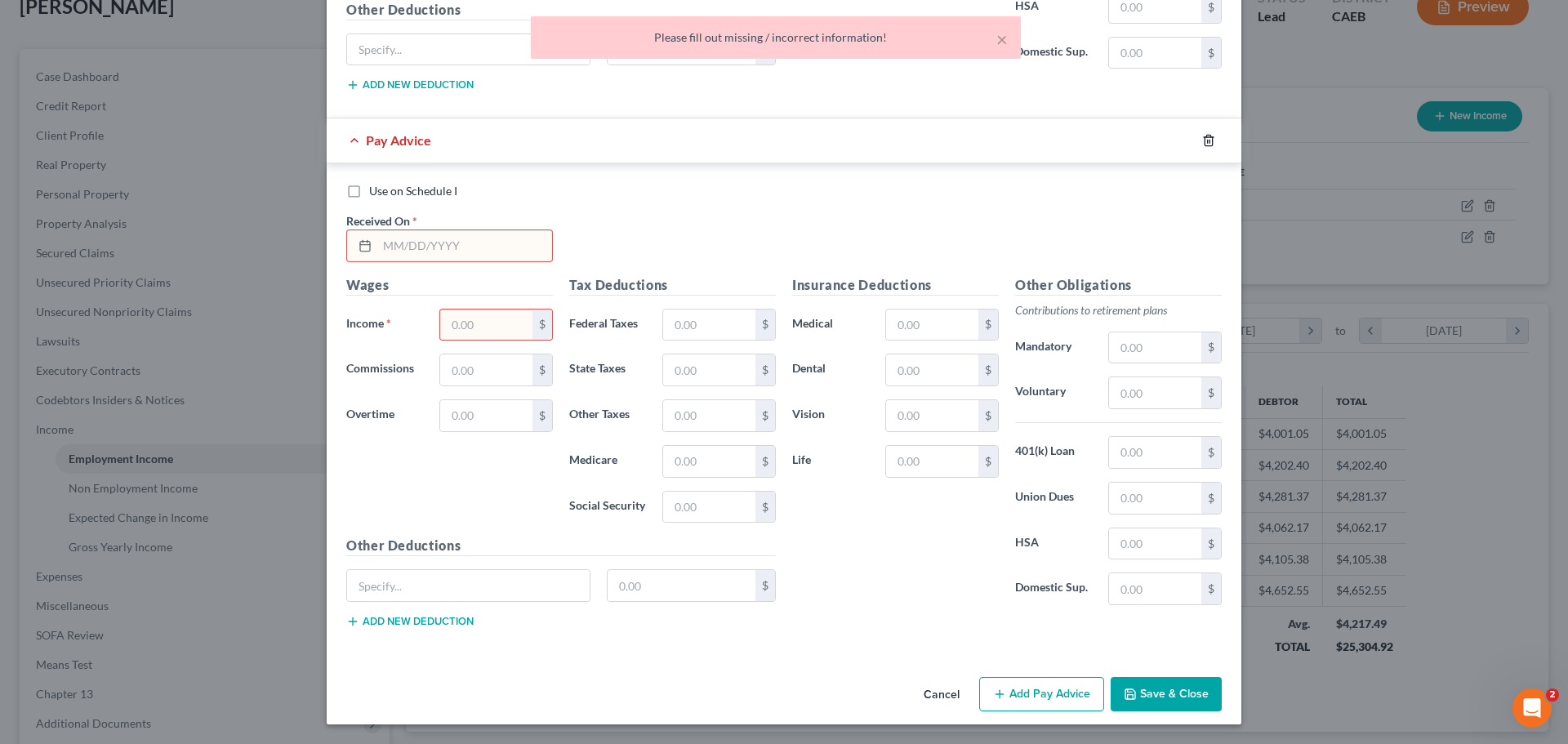
click at [1205, 135] on icon "button" at bounding box center [1208, 139] width 7 height 11
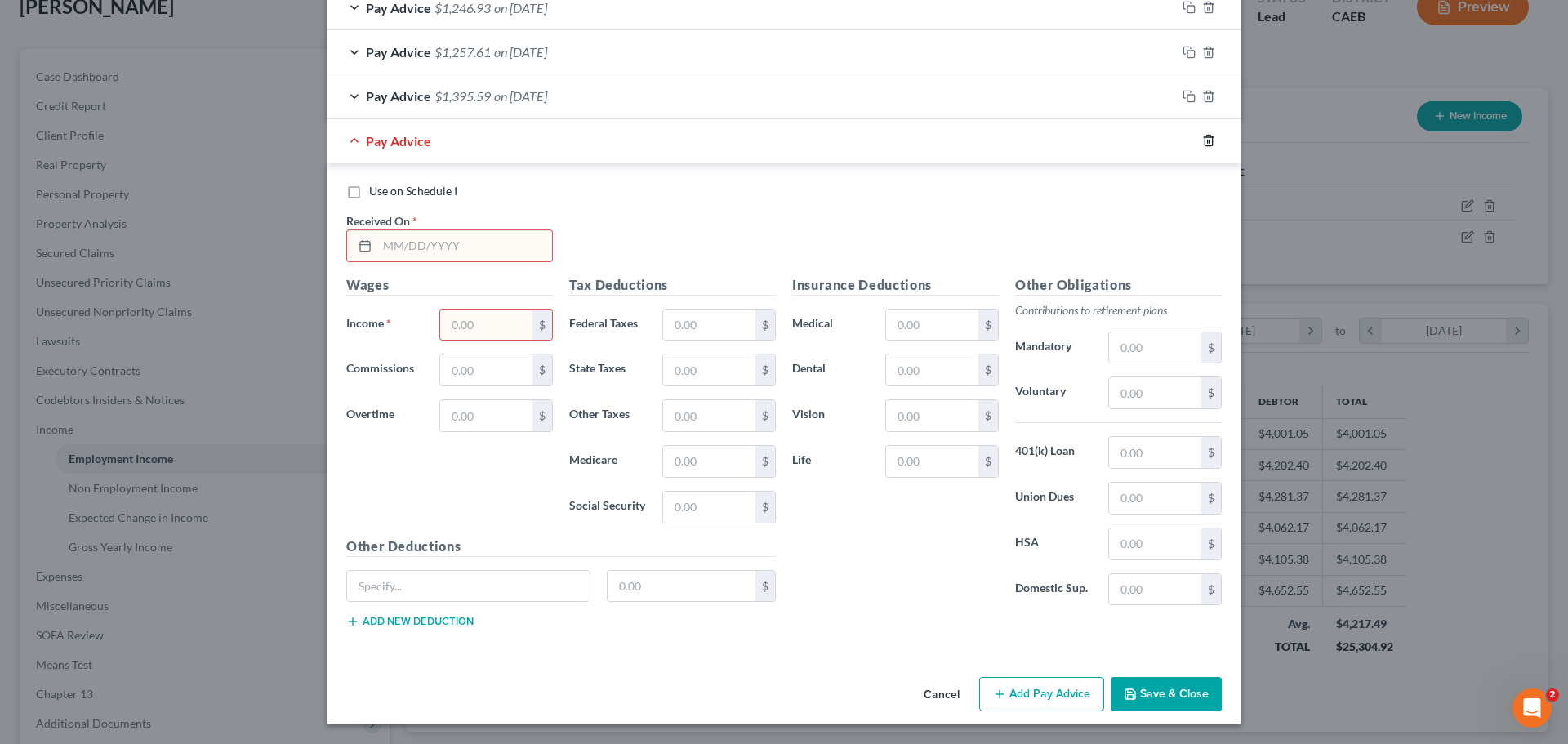
click at [1206, 136] on icon "button" at bounding box center [1208, 140] width 13 height 13
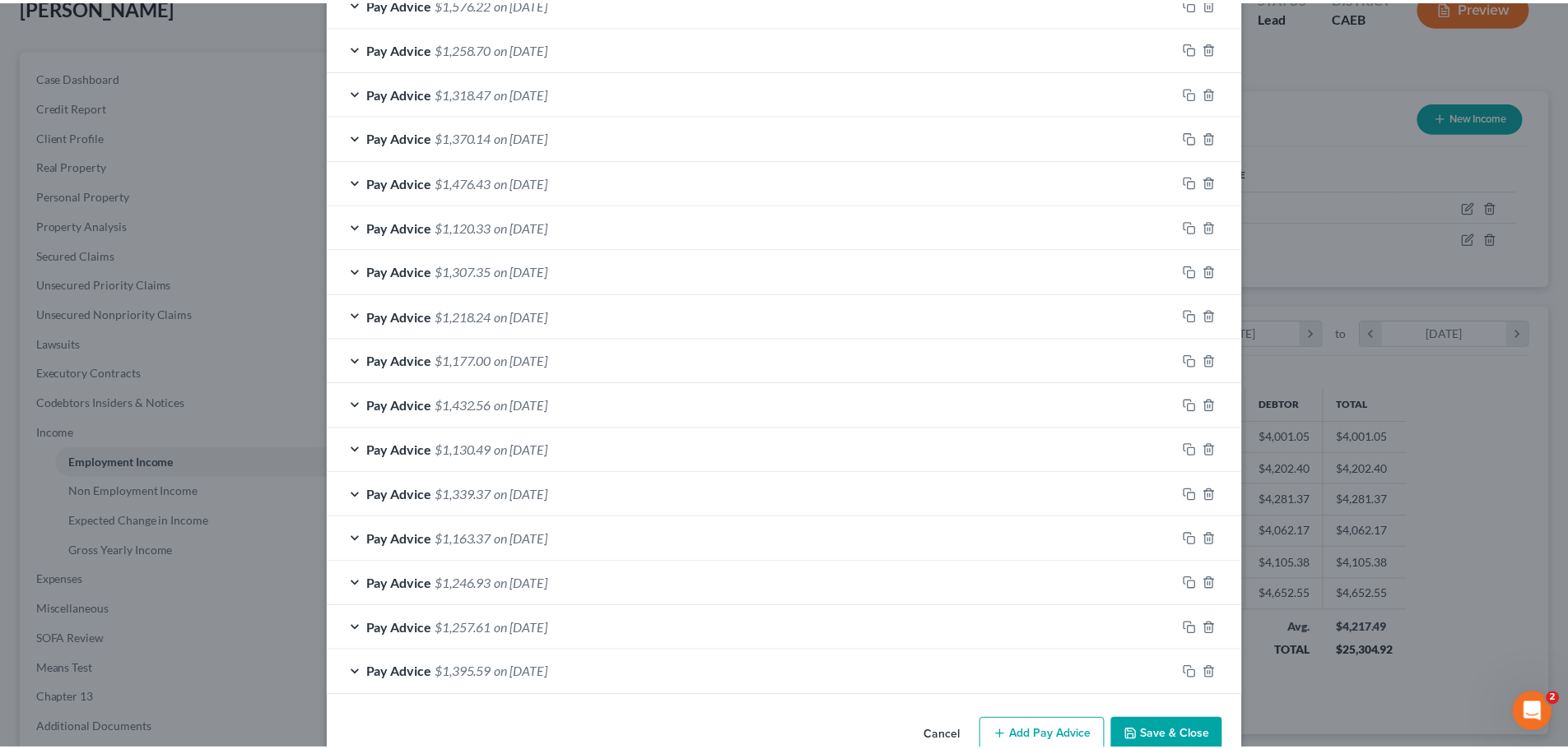
scroll to position [1226, 0]
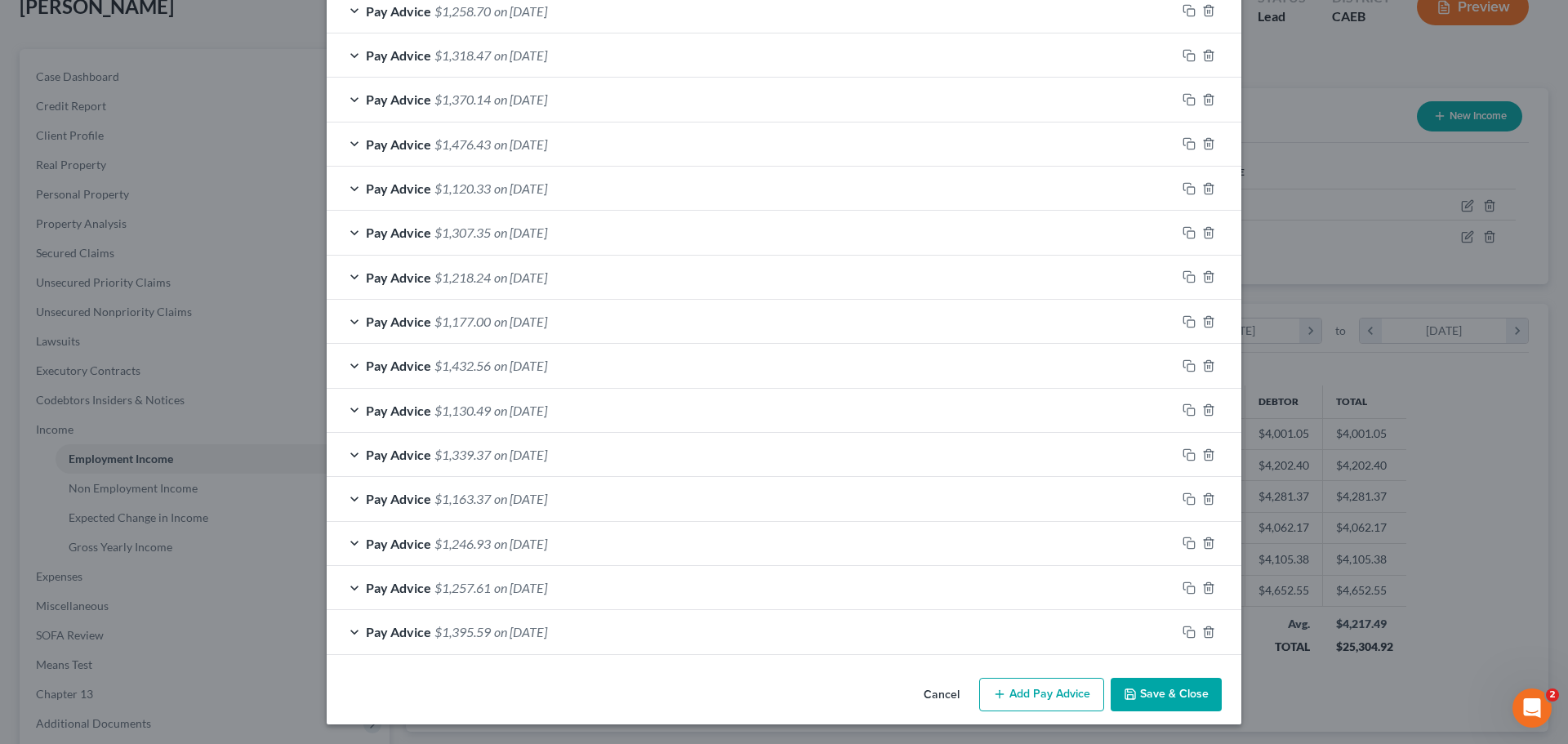
click at [1149, 698] on button "Save & Close" at bounding box center [1166, 695] width 111 height 35
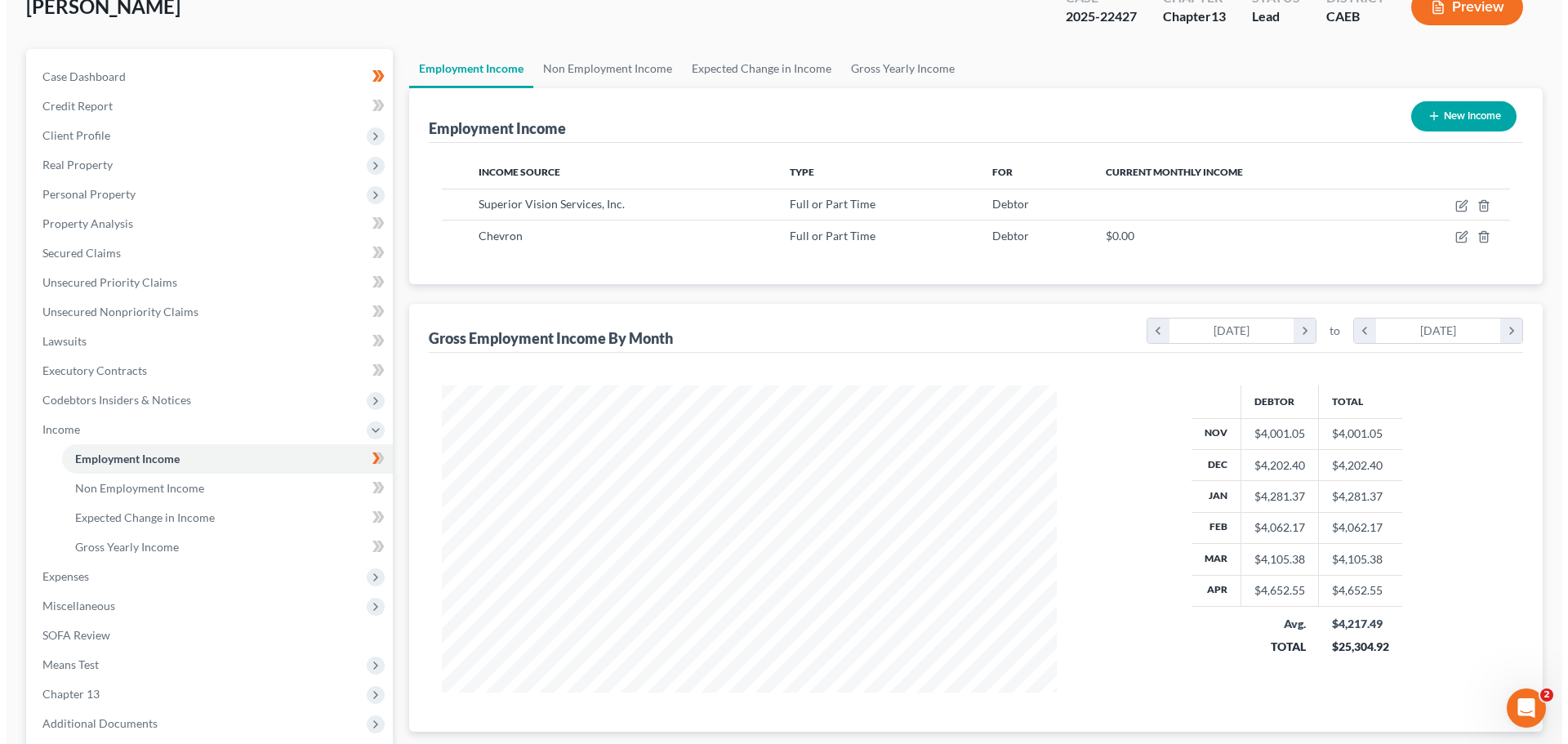
scroll to position [816903, 816035]
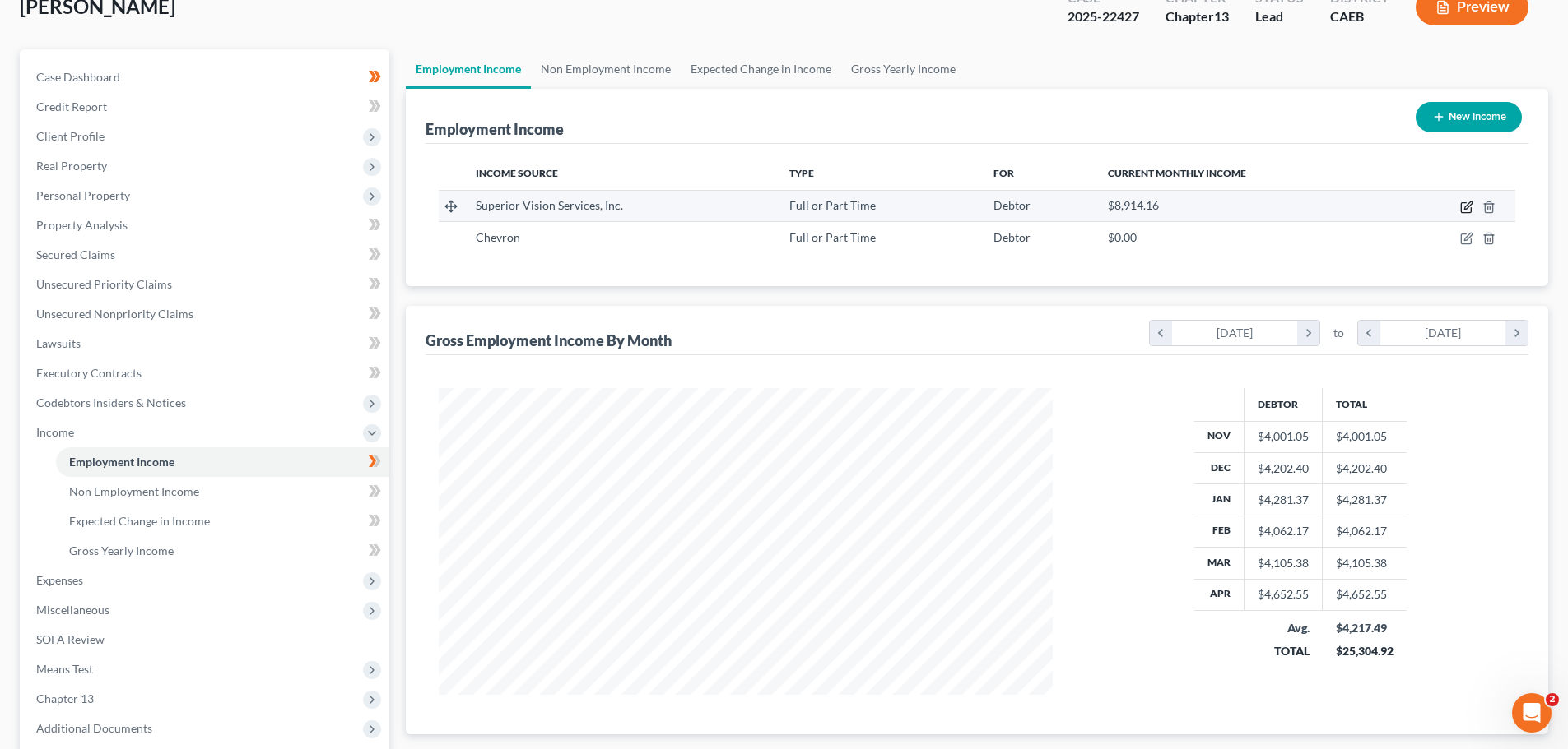
click at [1469, 206] on icon "button" at bounding box center [1466, 207] width 13 height 13
select select "0"
select select "21"
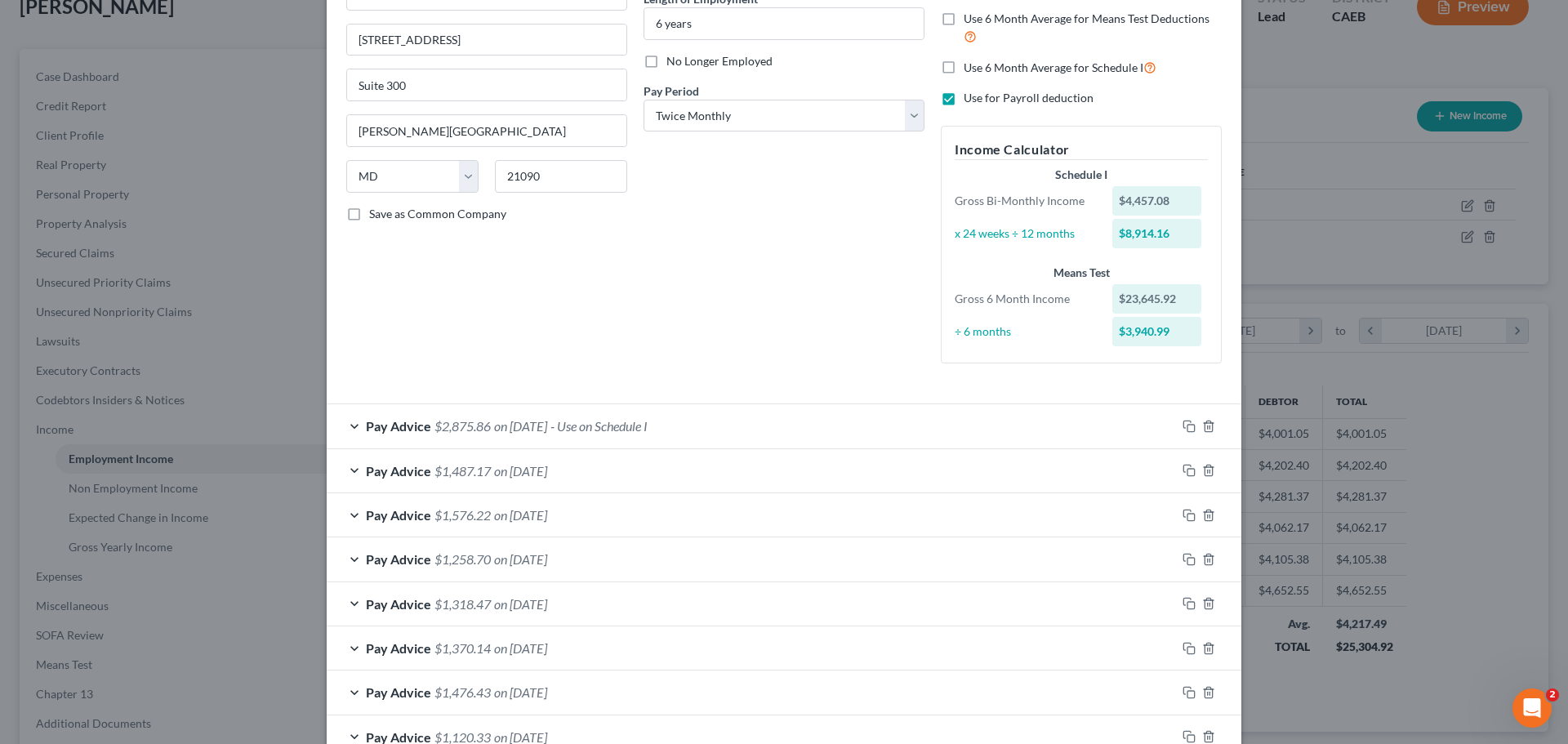
scroll to position [245, 0]
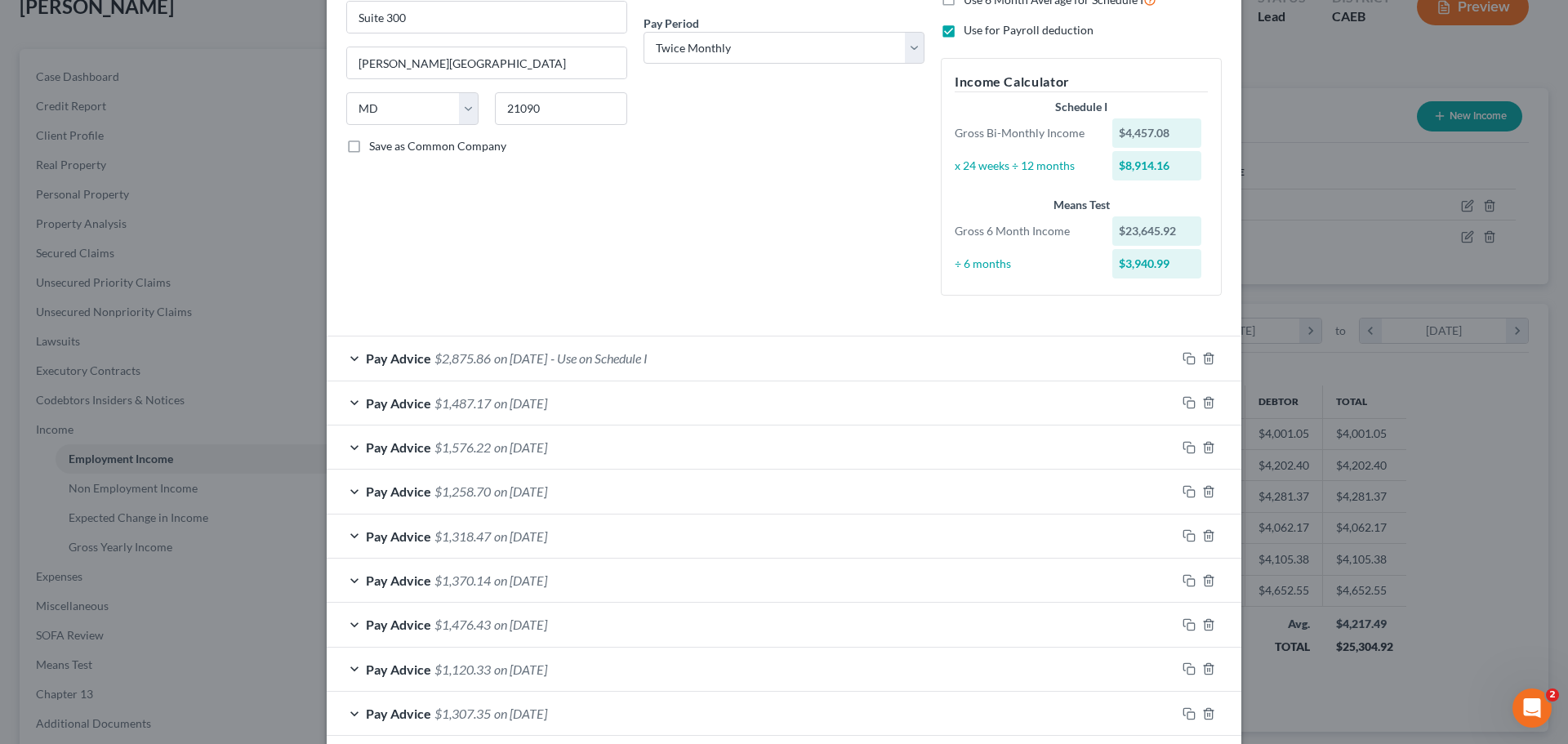
click at [348, 360] on div "Pay Advice $2,875.86 on [DATE] - Use on Schedule I" at bounding box center [751, 359] width 849 height 43
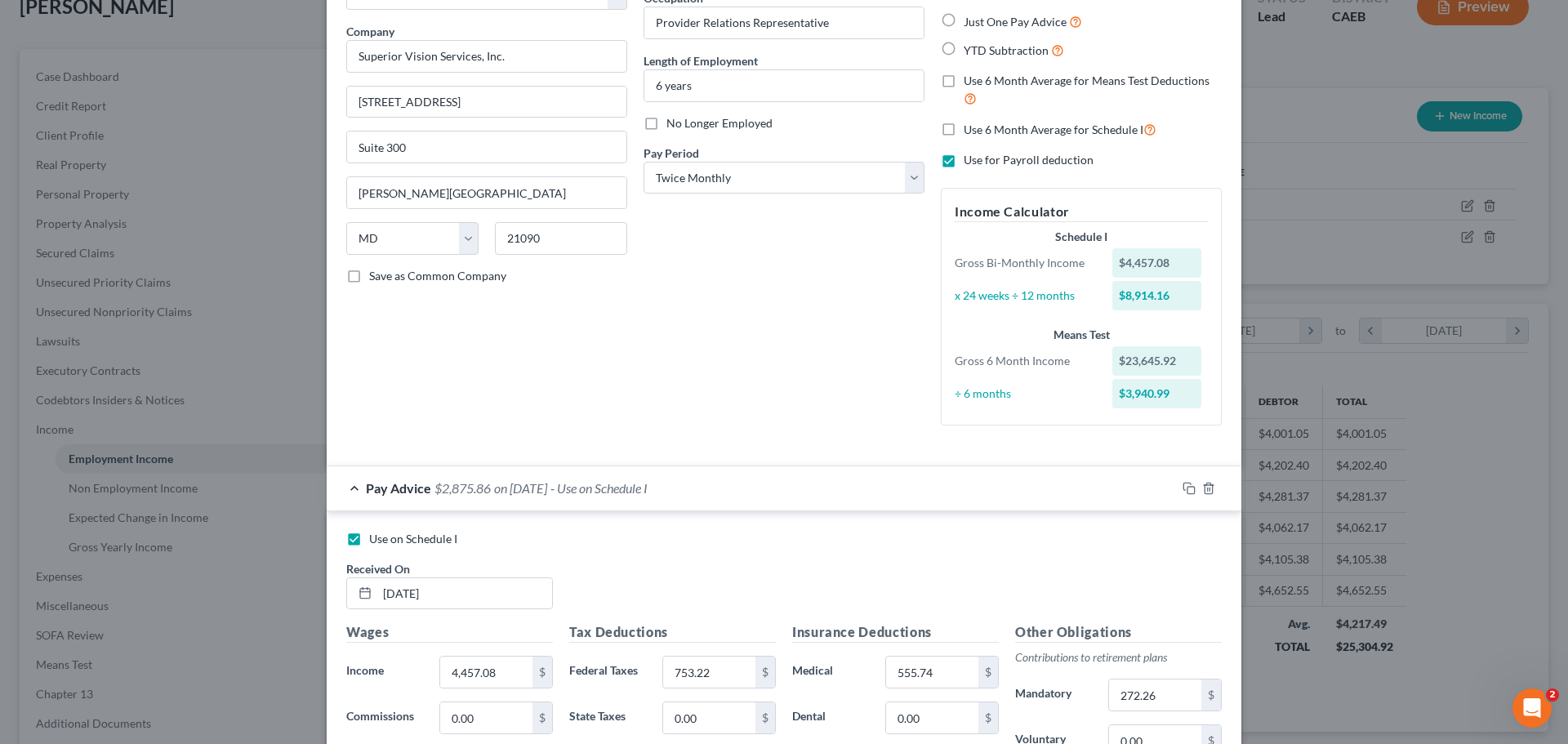
scroll to position [0, 0]
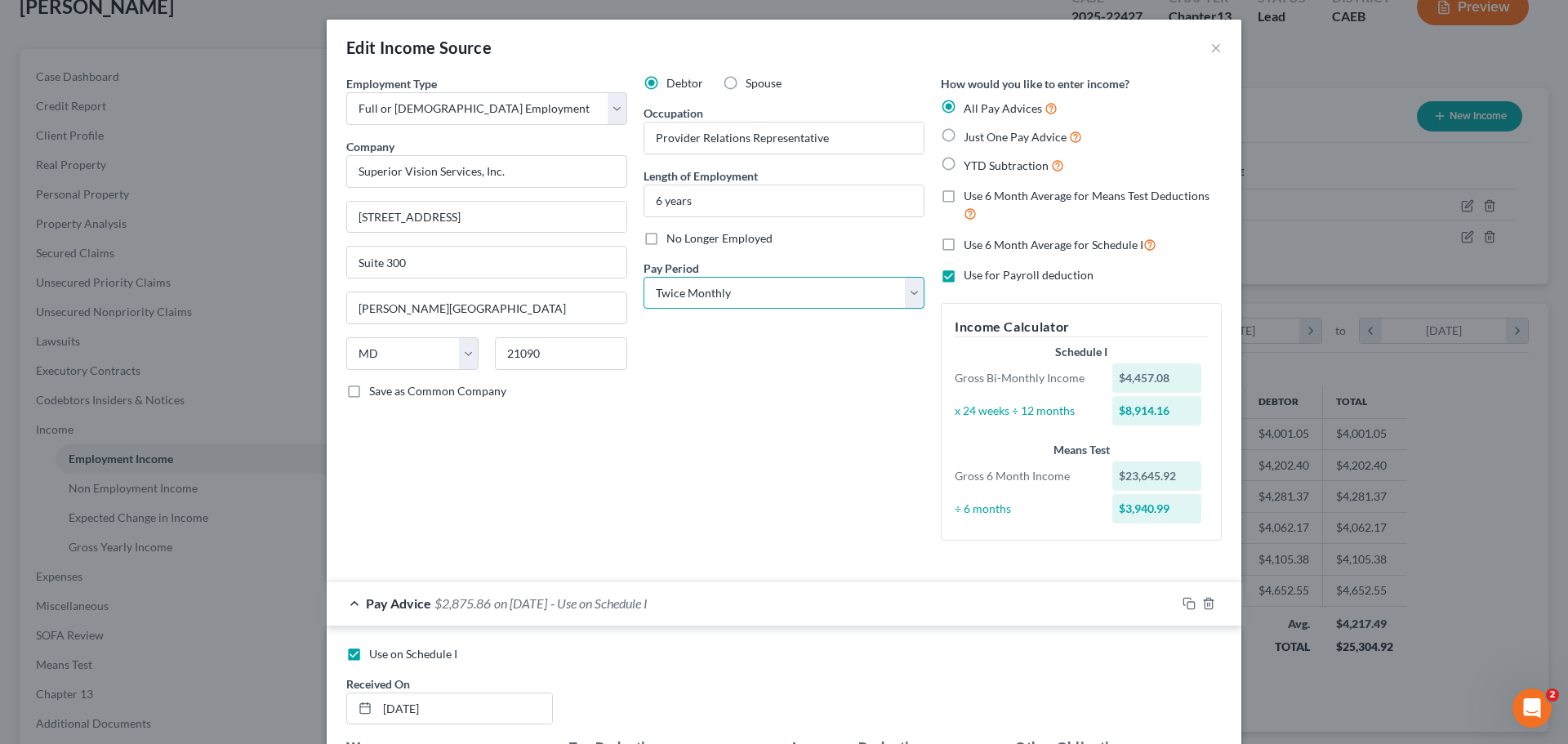
click at [775, 291] on select "Select Monthly Twice Monthly Every Other Week Weekly" at bounding box center [784, 292] width 281 height 33
select select "0"
click at [644, 277] on select "Select Monthly Twice Monthly Every Other Week Weekly" at bounding box center [784, 292] width 281 height 33
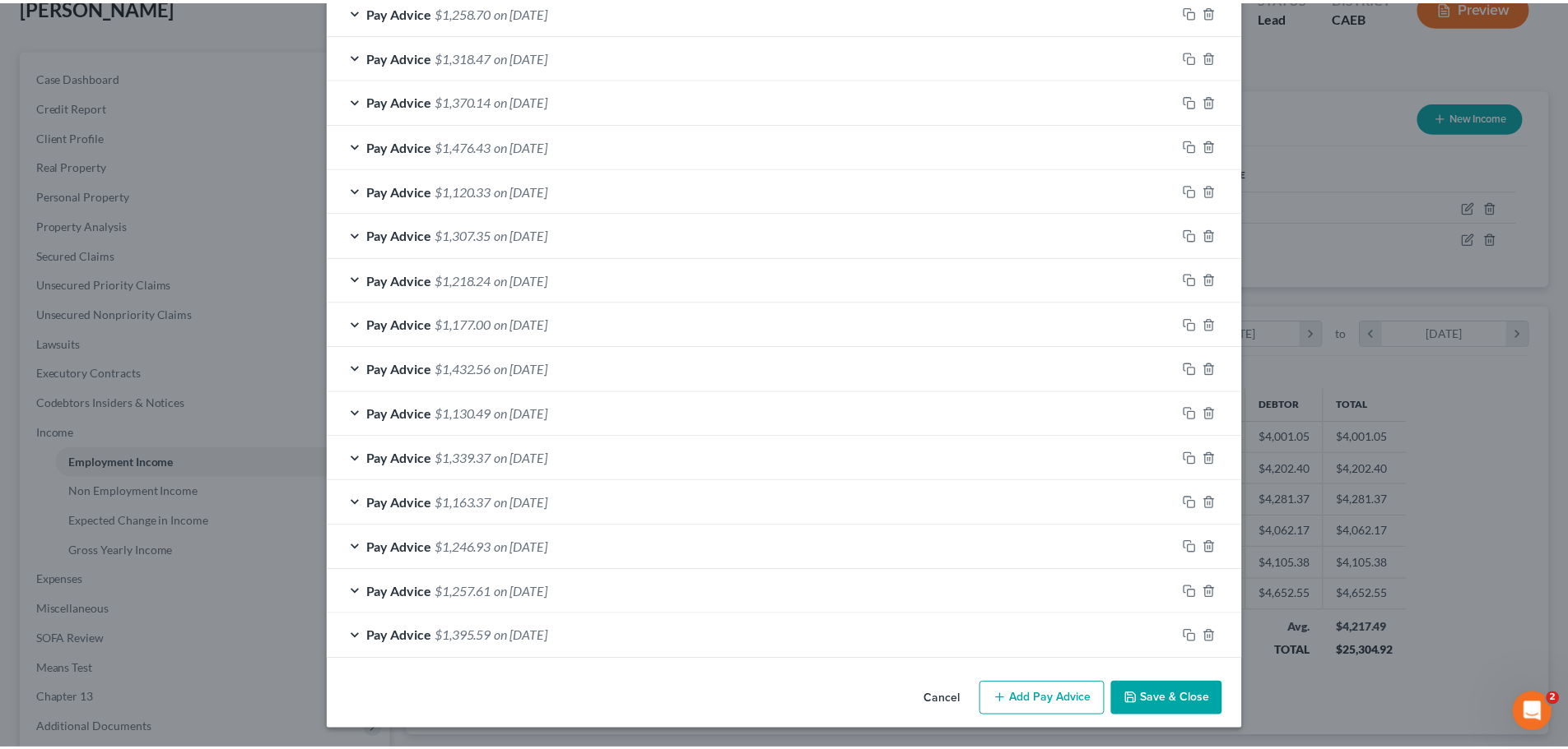
scroll to position [1194, 0]
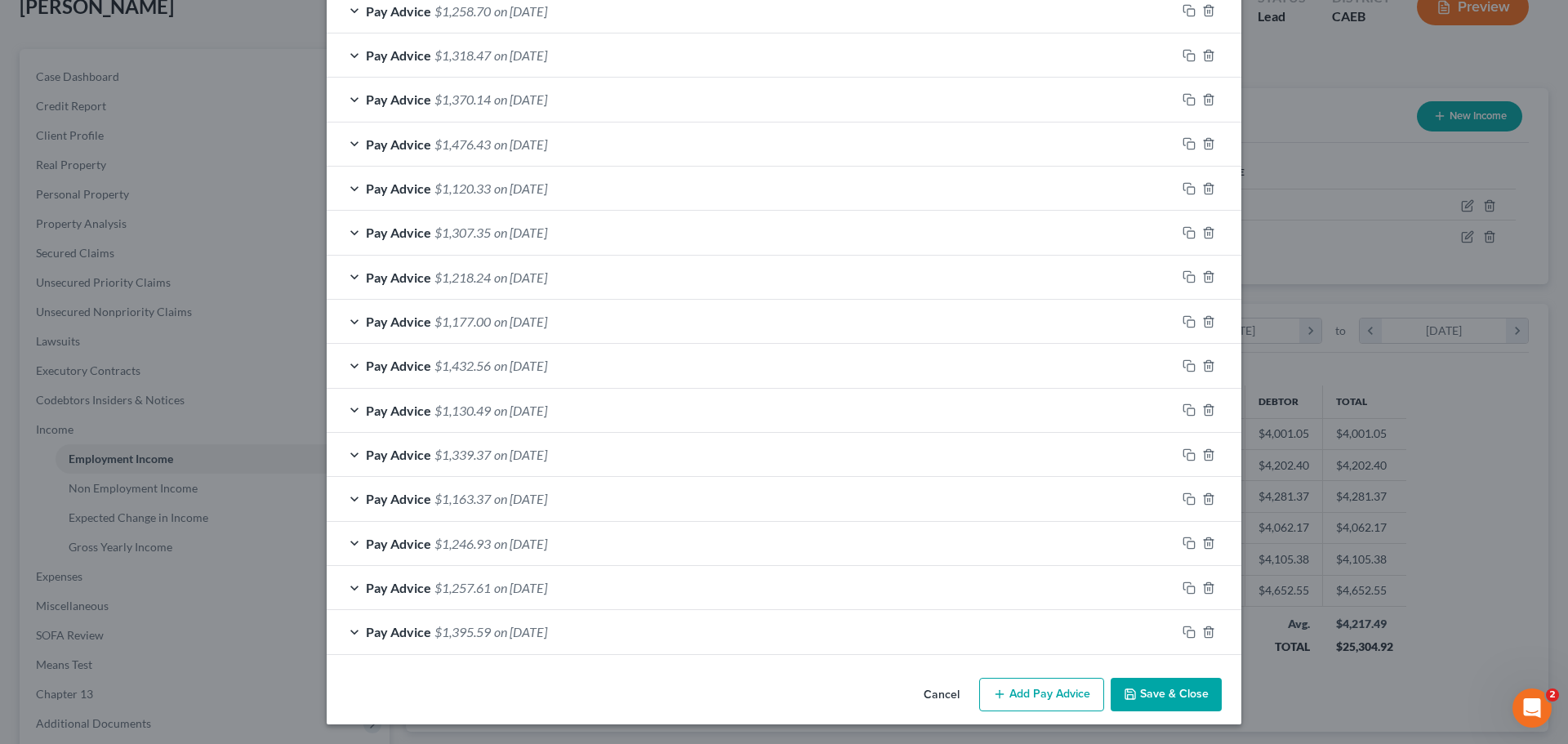
drag, startPoint x: 1179, startPoint y: 688, endPoint x: 1162, endPoint y: 556, distance: 133.1
click at [1179, 687] on button "Save & Close" at bounding box center [1166, 695] width 111 height 35
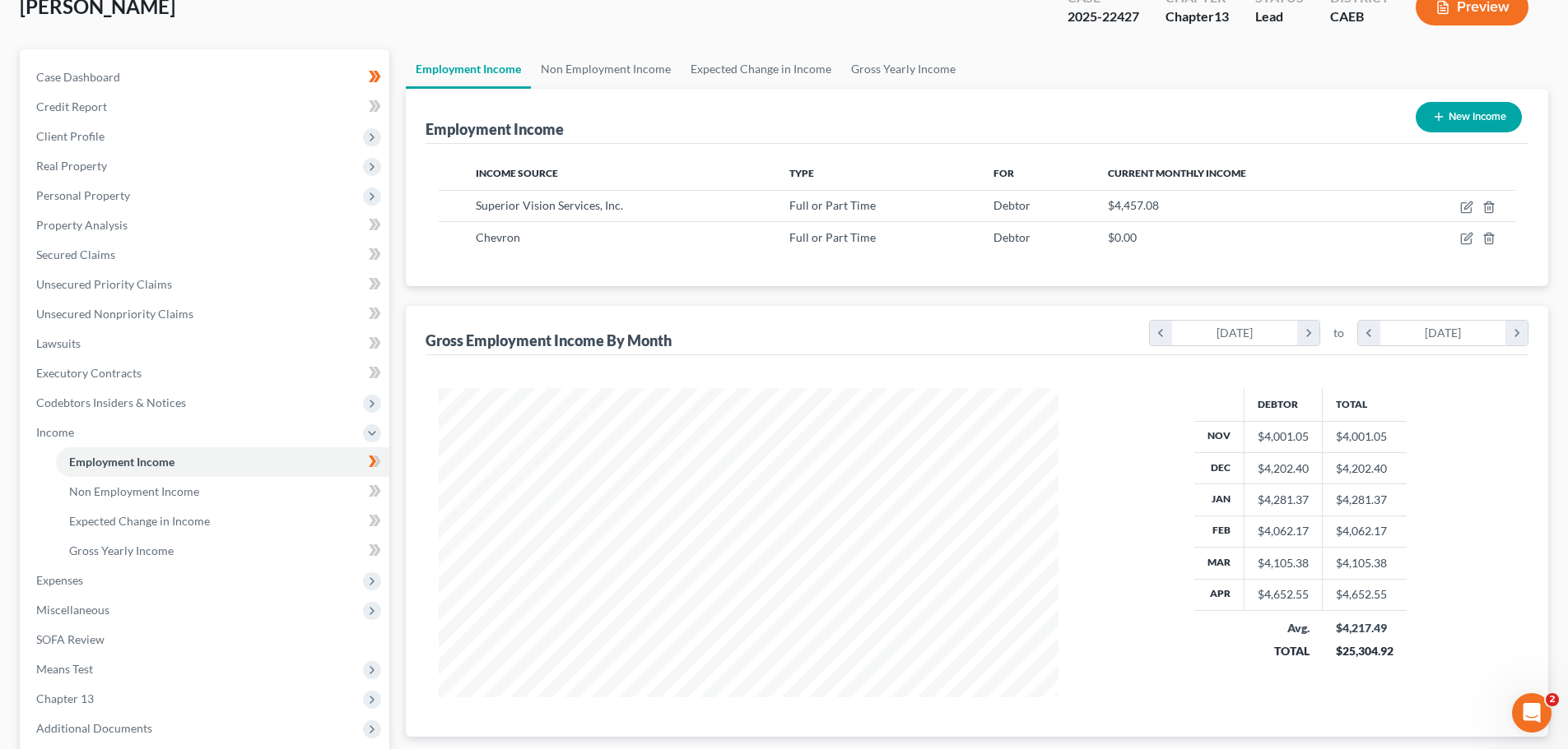
scroll to position [822393, 822249]
click at [96, 579] on span "Expenses" at bounding box center [206, 581] width 366 height 30
click at [88, 455] on span "Expenses" at bounding box center [206, 463] width 366 height 30
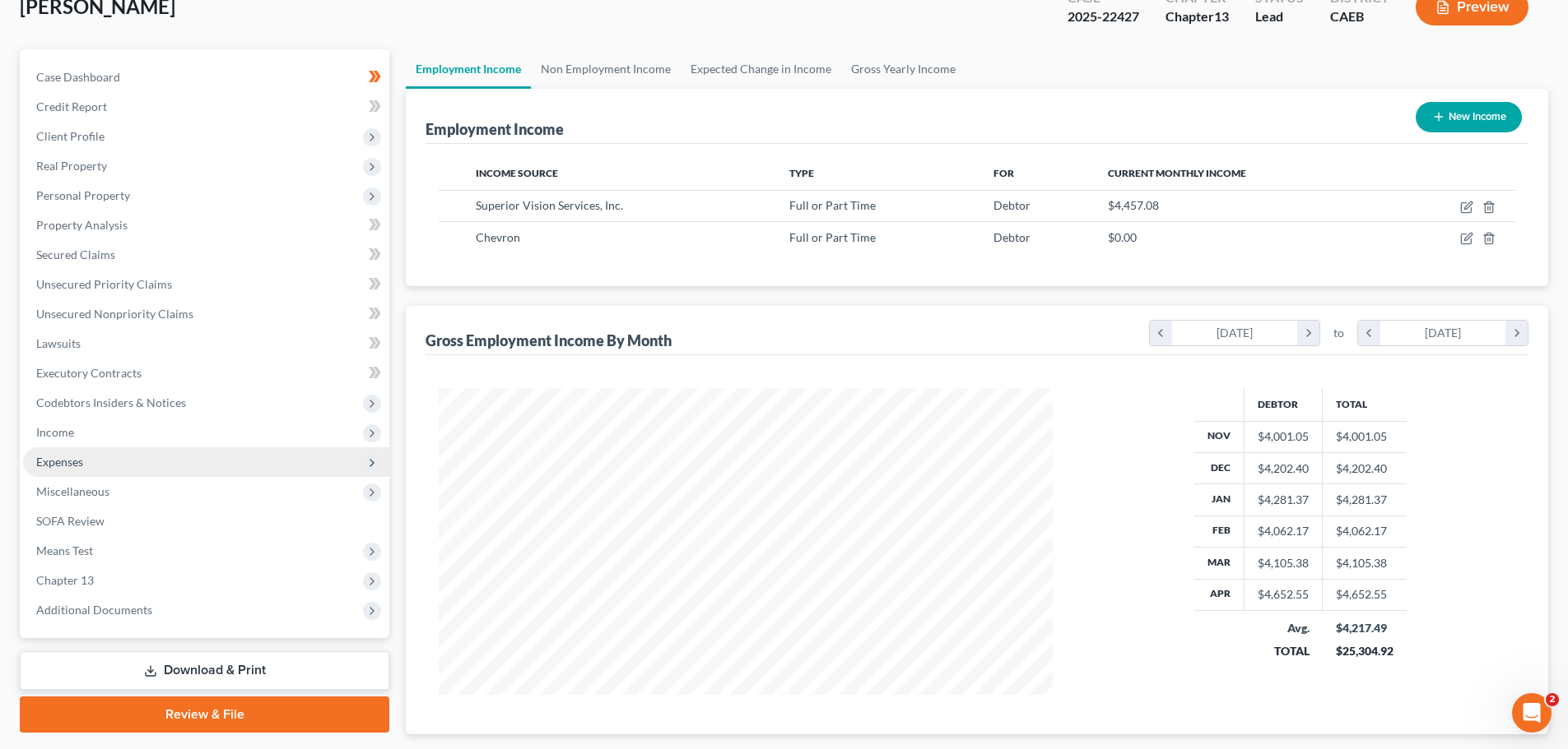
click at [66, 460] on span "Expenses" at bounding box center [59, 462] width 47 height 14
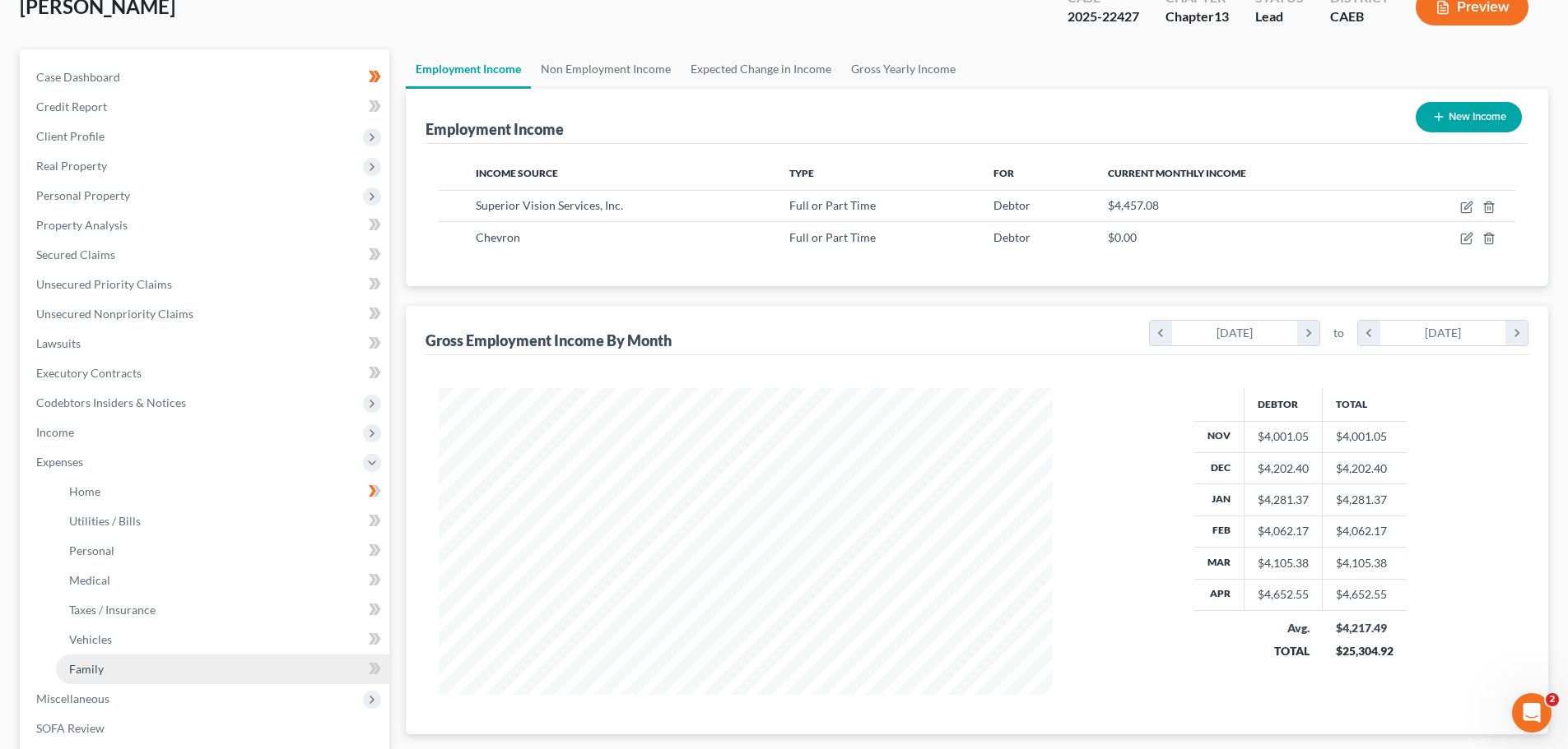
click at [120, 660] on link "Family" at bounding box center [222, 669] width 333 height 30
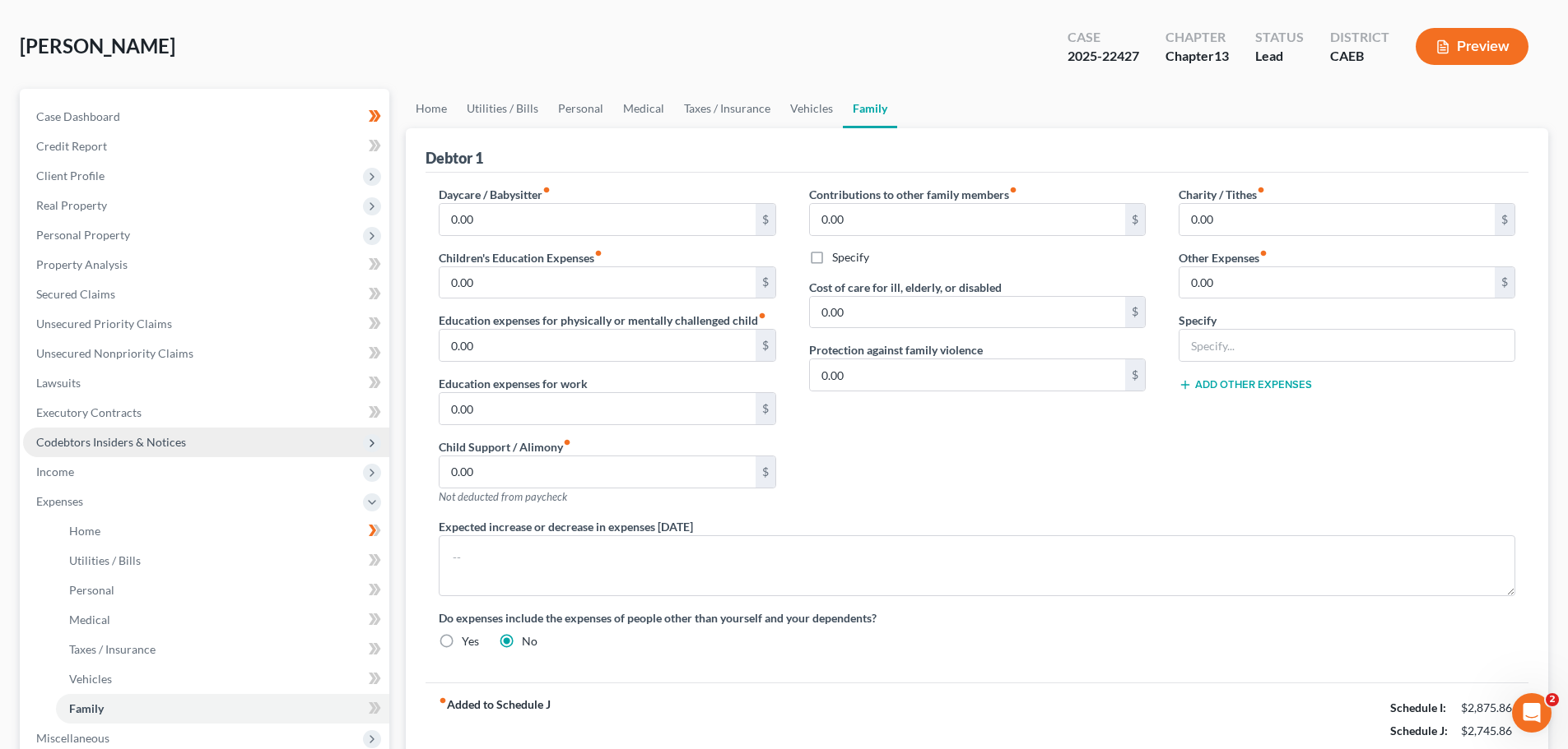
scroll to position [164, 0]
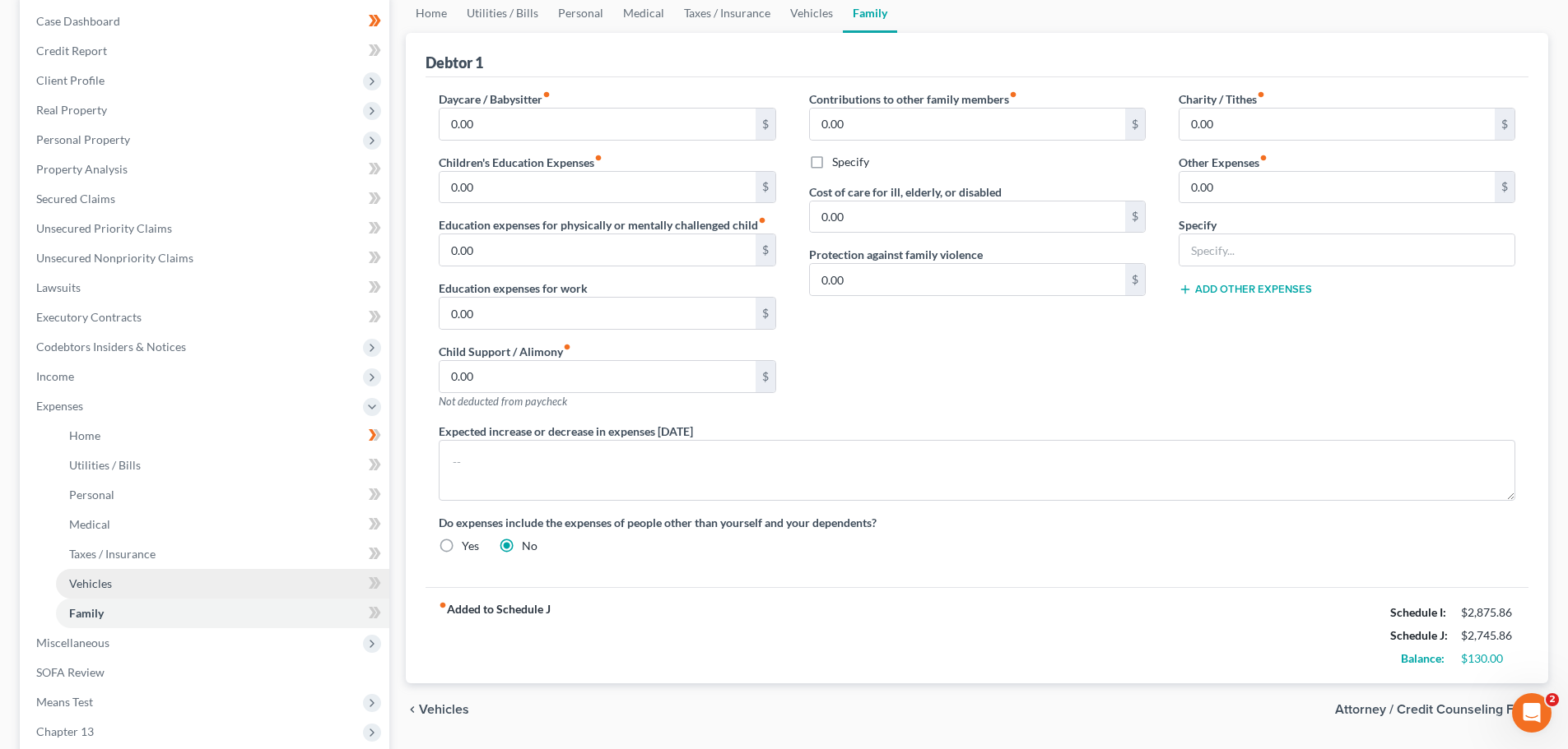
click at [122, 576] on link "Vehicles" at bounding box center [222, 584] width 333 height 30
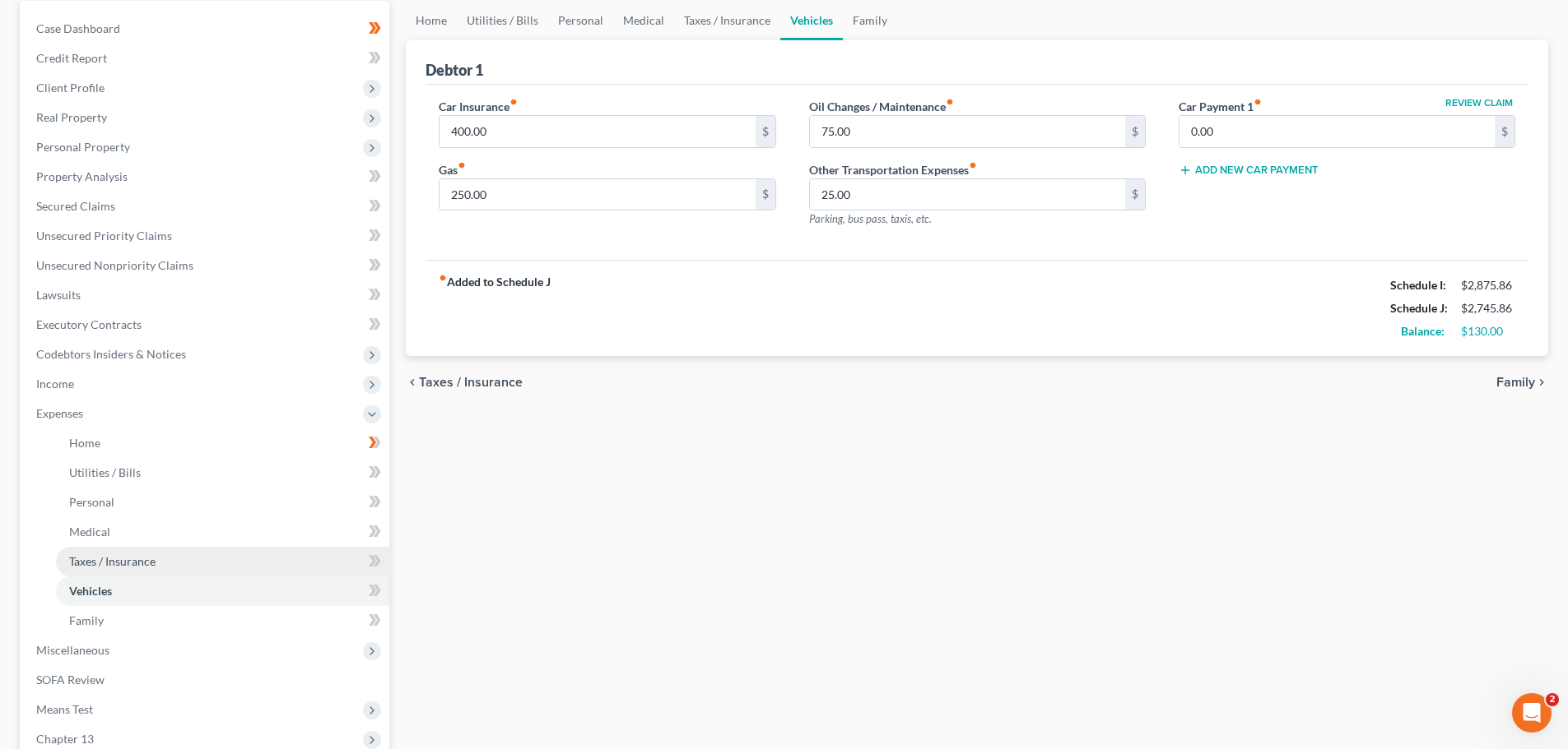
scroll to position [164, 0]
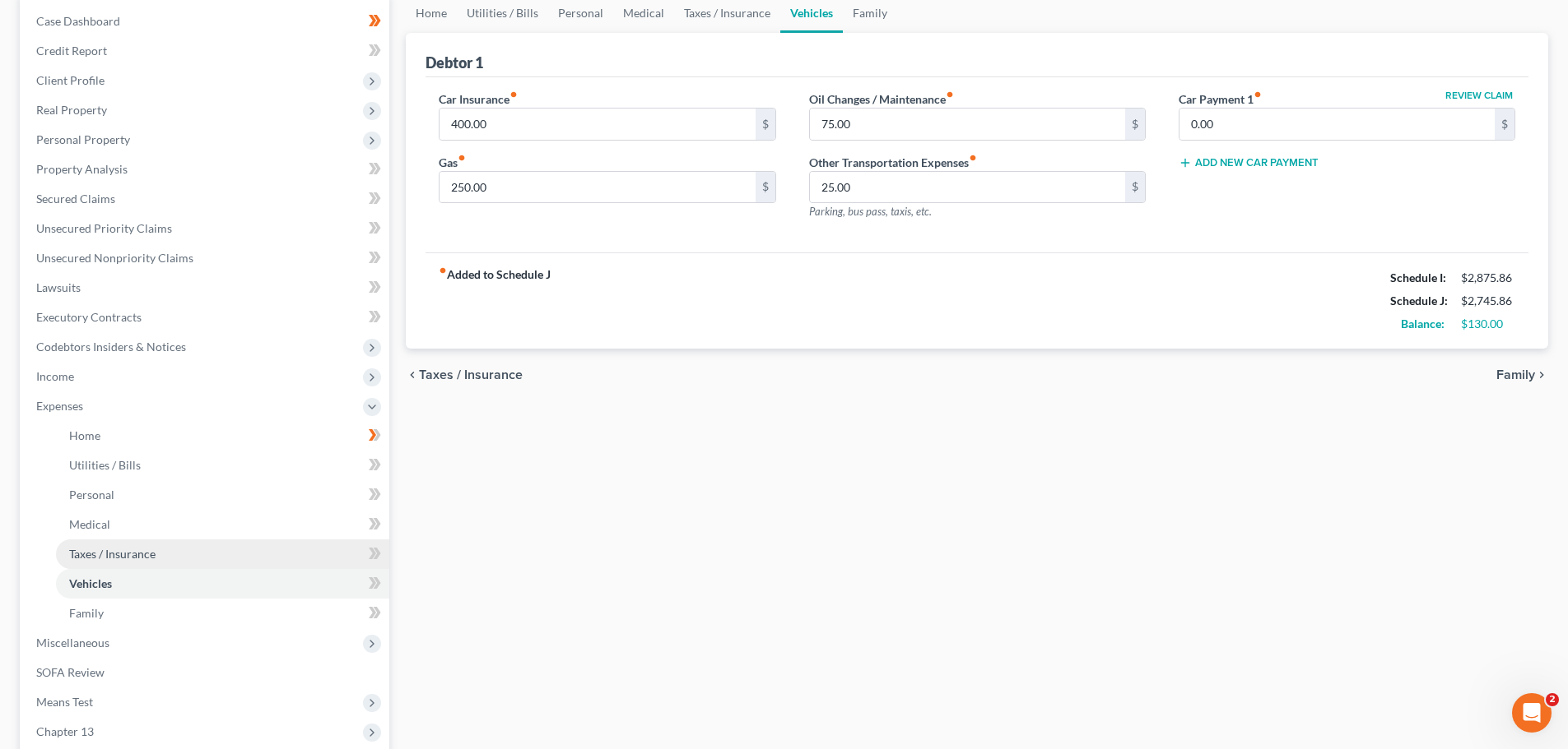
click at [125, 556] on span "Taxes / Insurance" at bounding box center [111, 554] width 87 height 14
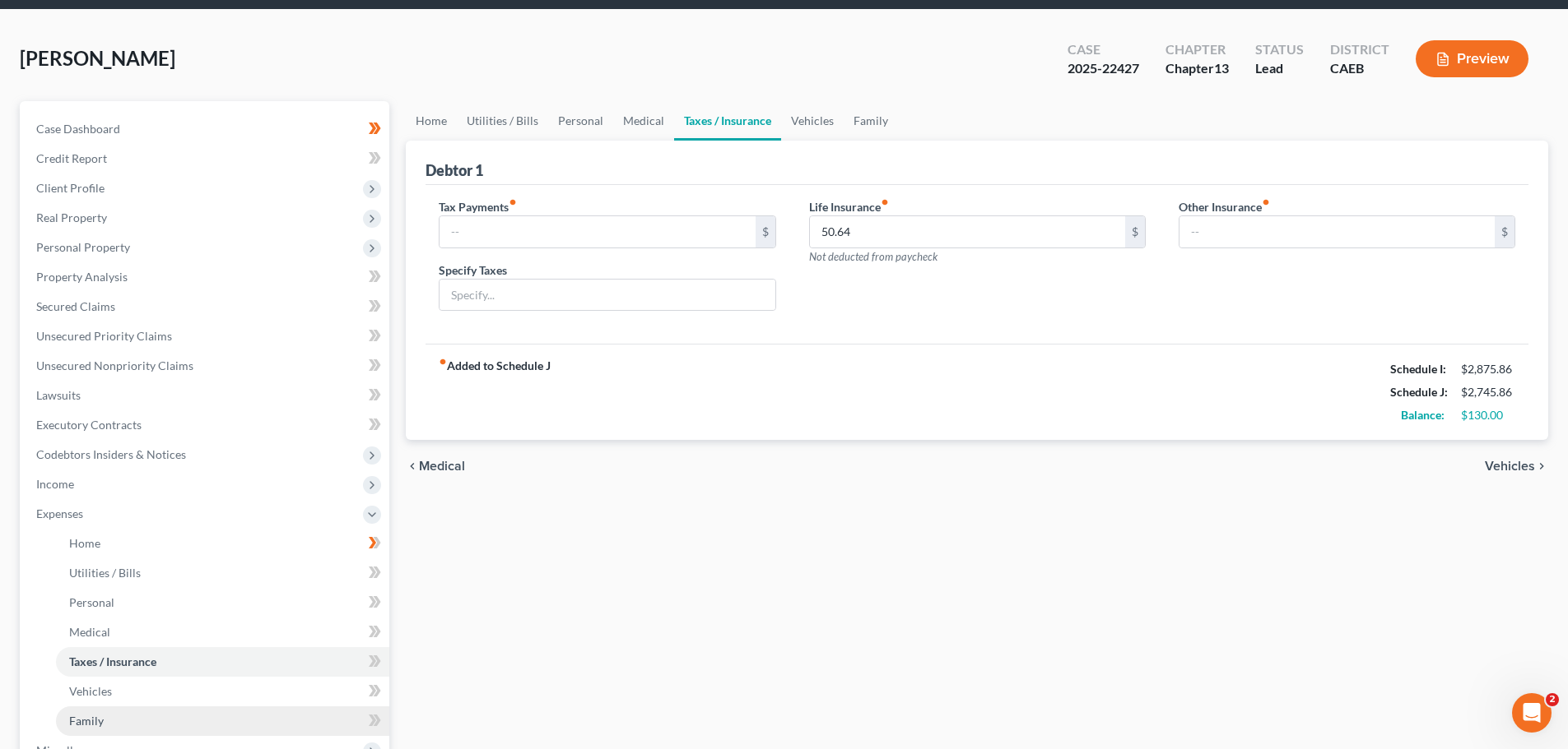
scroll to position [164, 0]
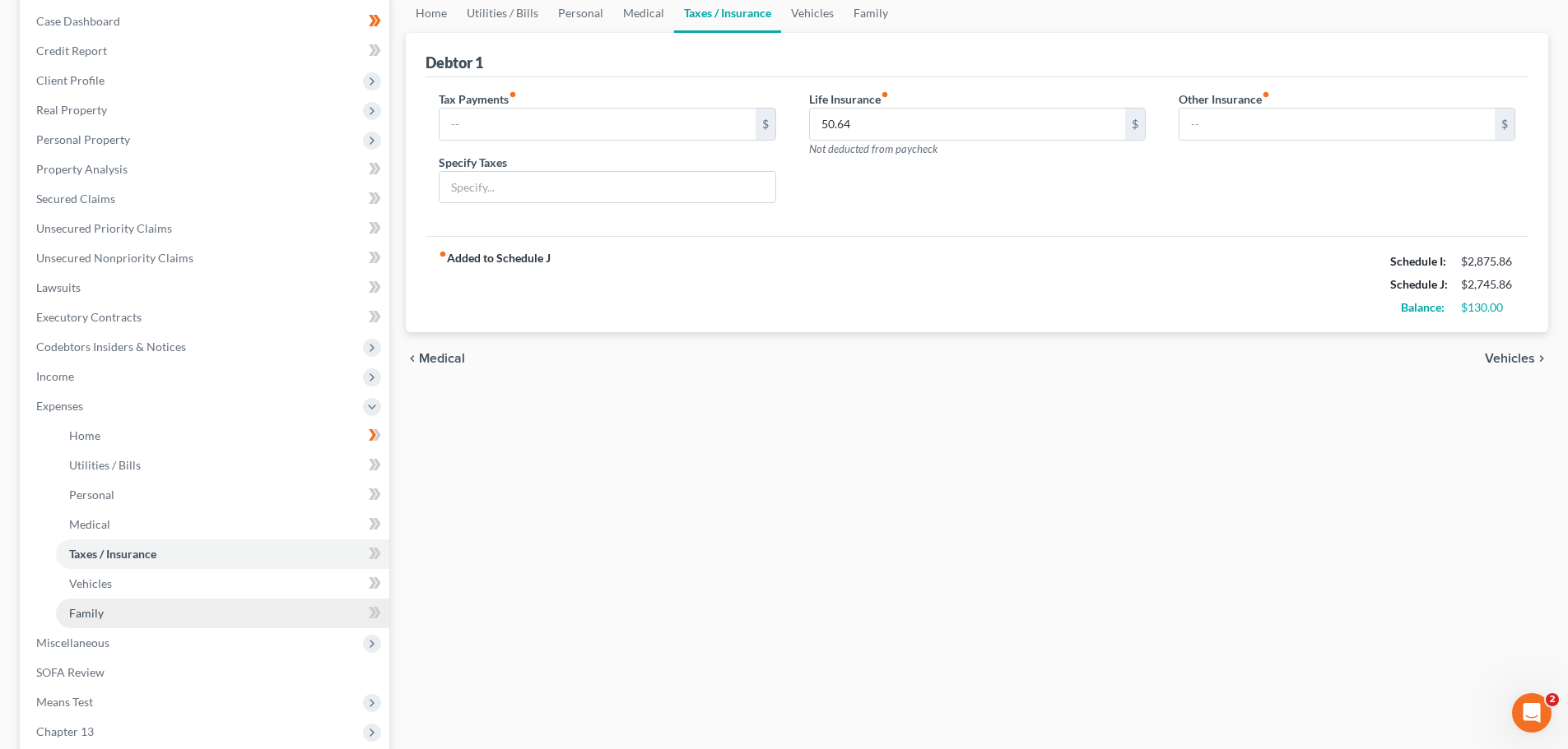
click at [124, 608] on link "Family" at bounding box center [222, 614] width 333 height 30
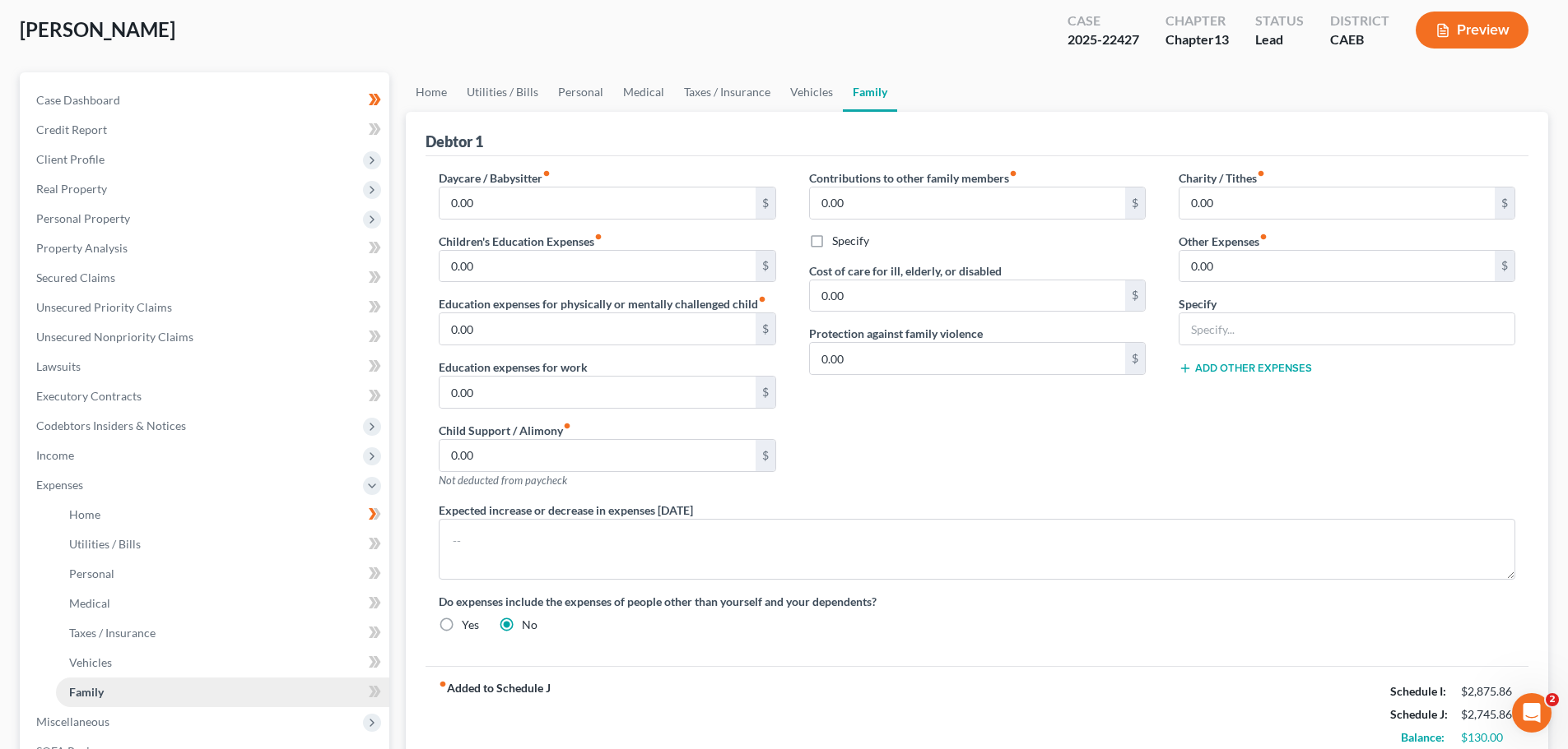
scroll to position [247, 0]
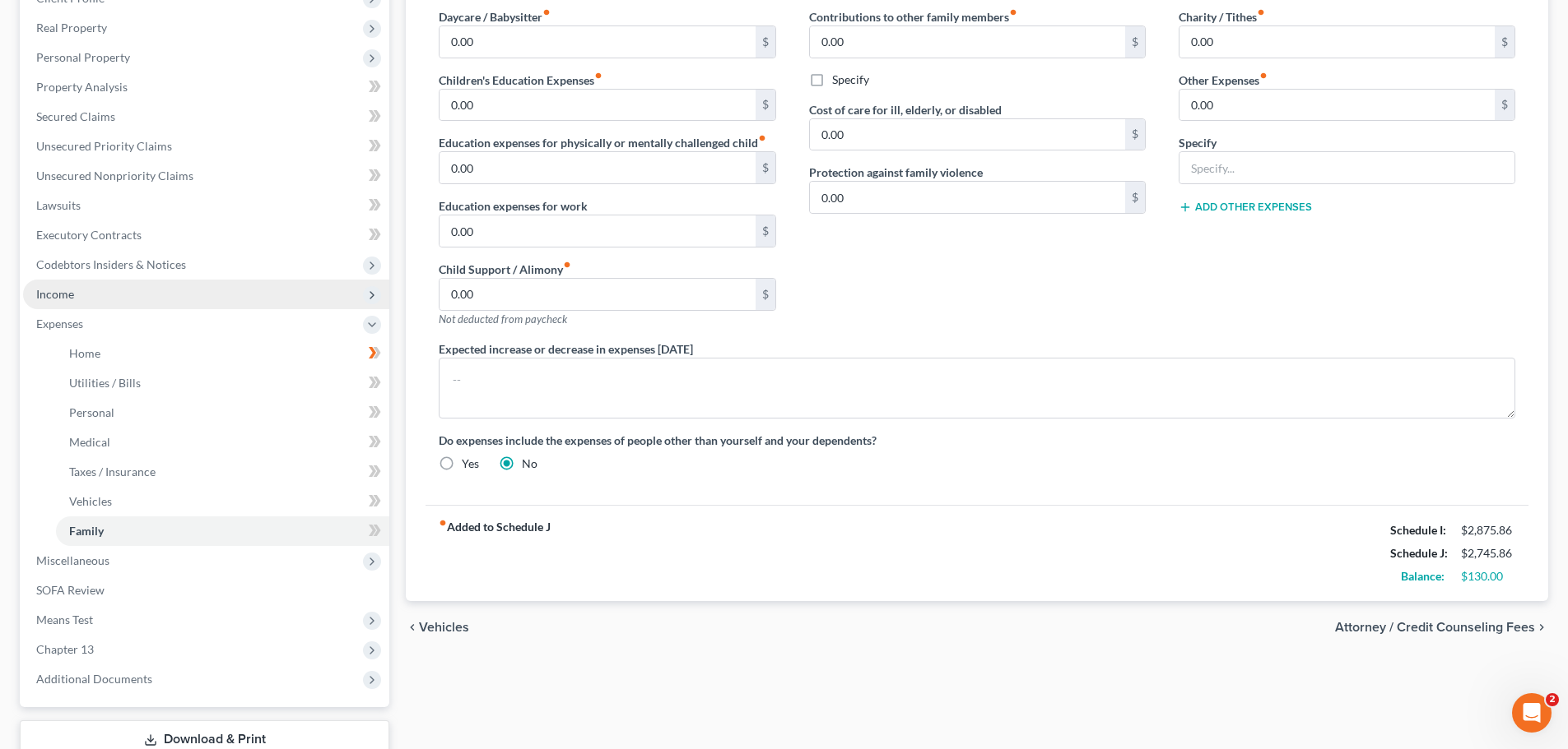
drag, startPoint x: 88, startPoint y: 289, endPoint x: 157, endPoint y: 297, distance: 69.5
click at [88, 289] on span "Income" at bounding box center [206, 294] width 366 height 30
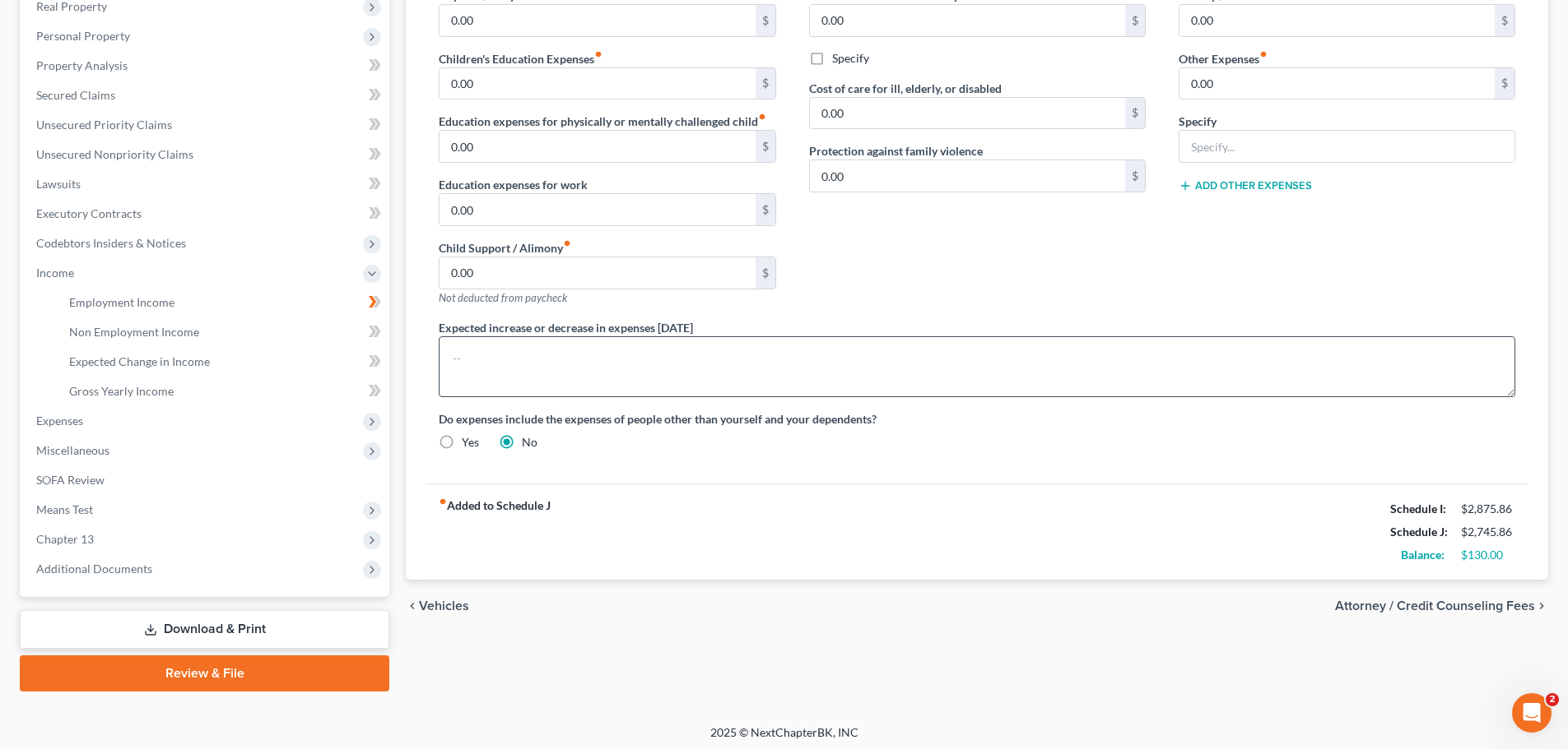
scroll to position [274, 0]
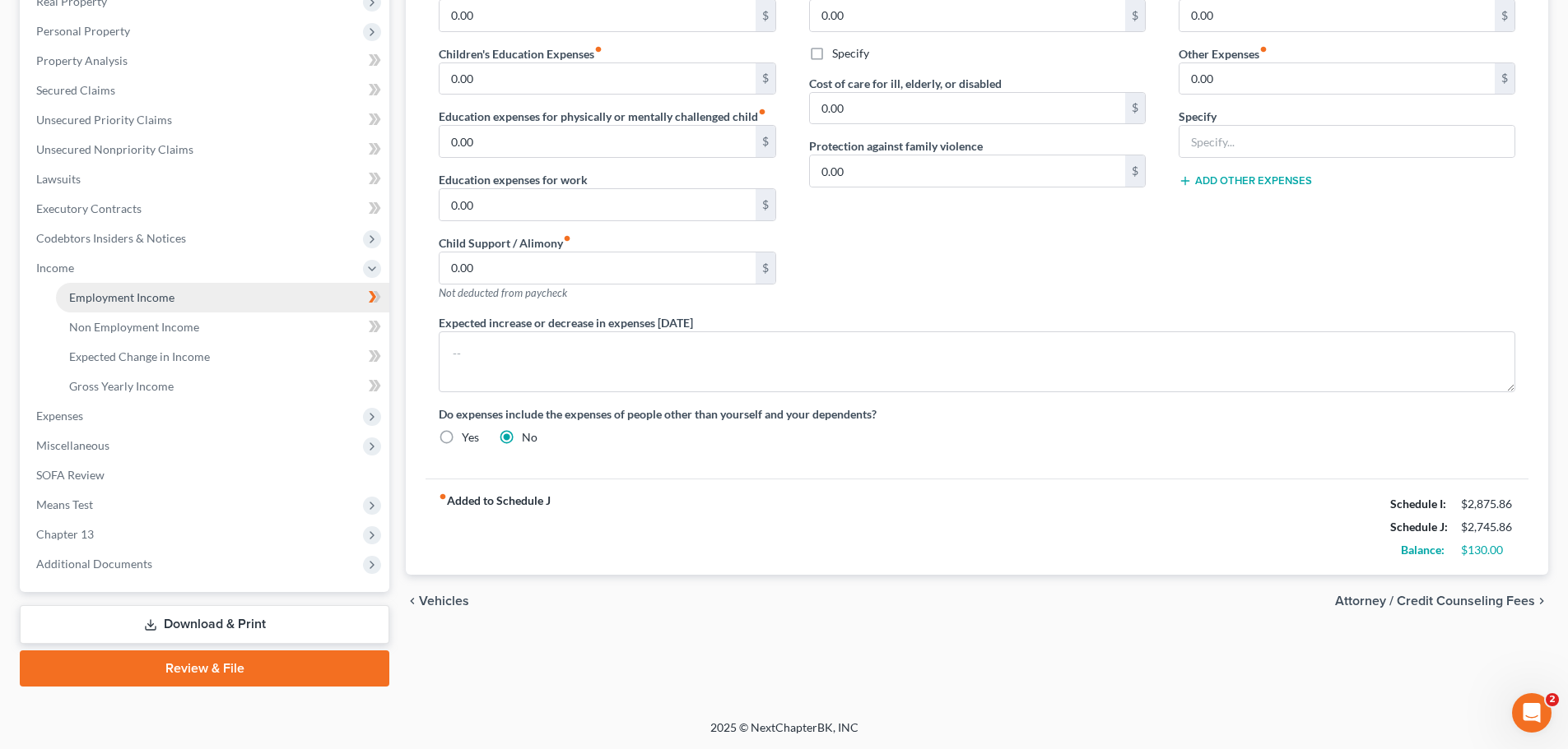
click at [87, 297] on span "Employment Income" at bounding box center [121, 297] width 105 height 14
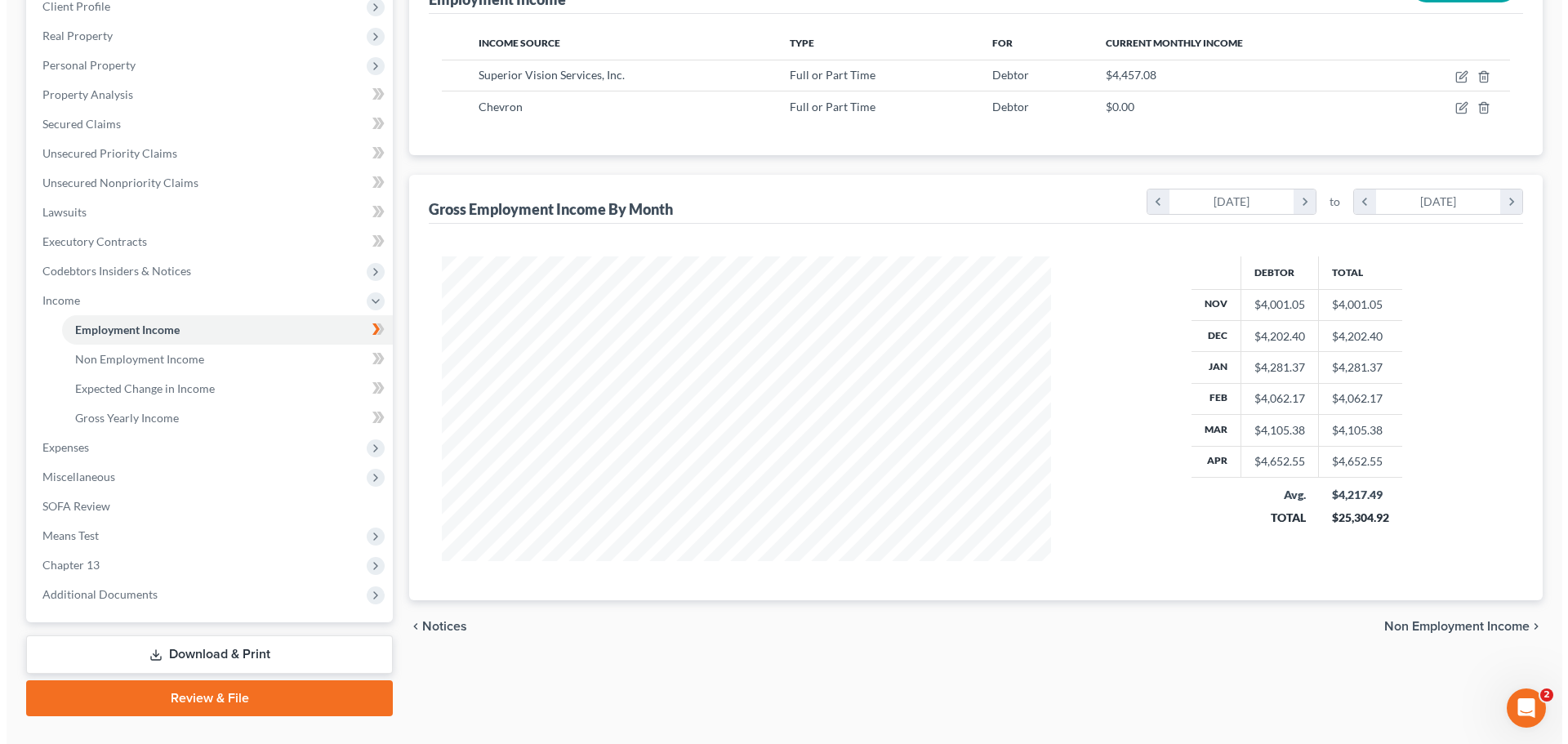
scroll to position [245, 0]
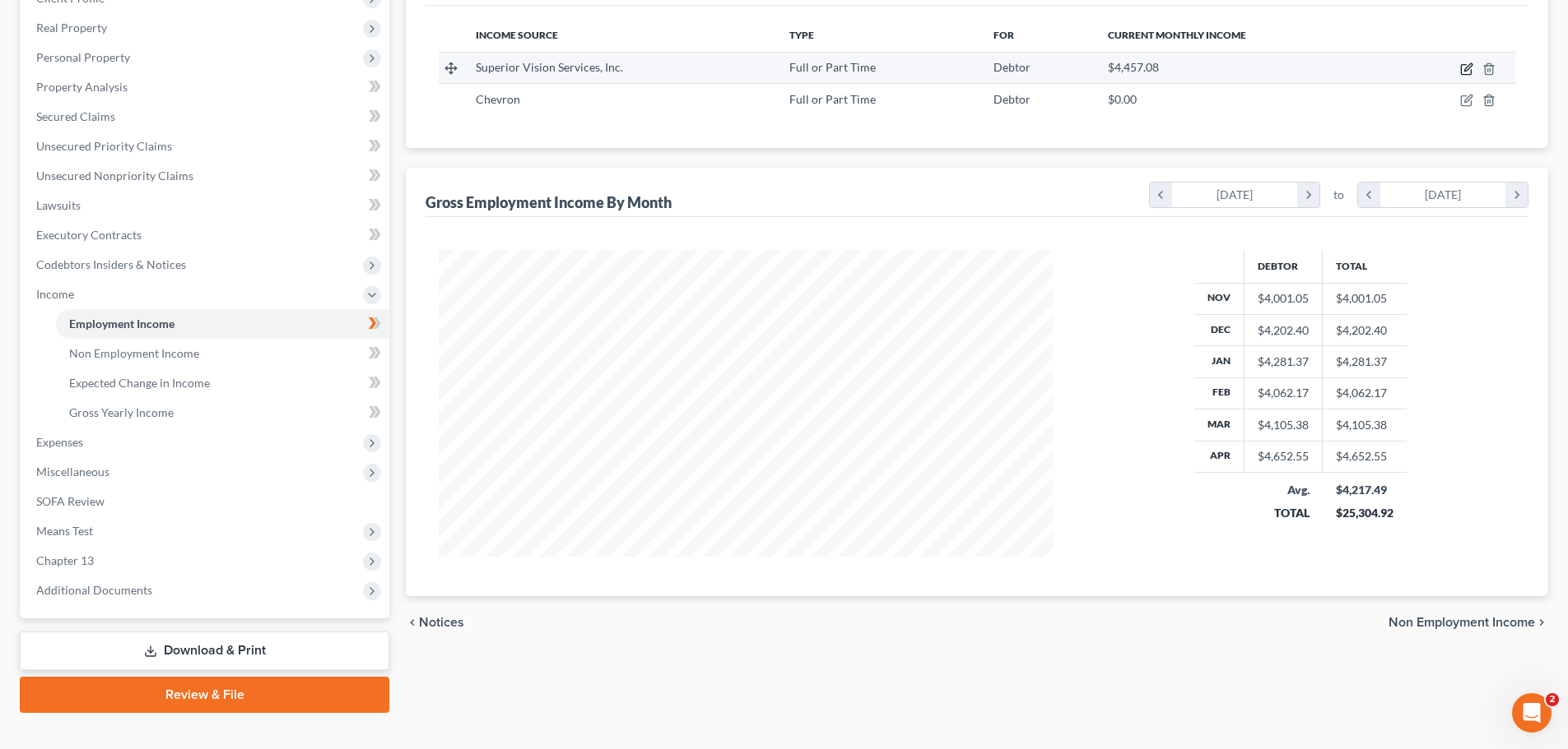
click at [1471, 69] on icon "button" at bounding box center [1466, 69] width 13 height 13
select select "0"
select select "21"
select select "0"
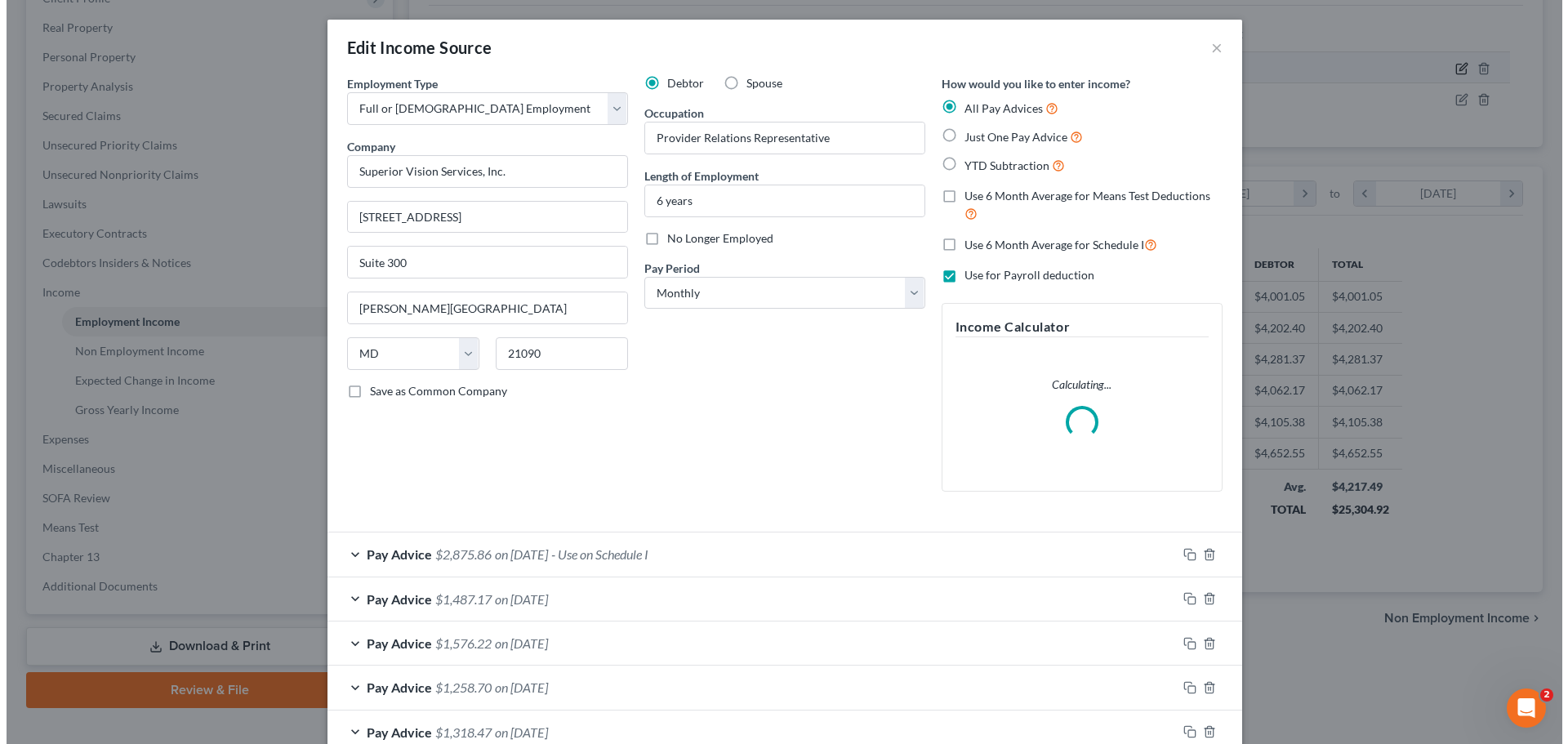
scroll to position [307, 648]
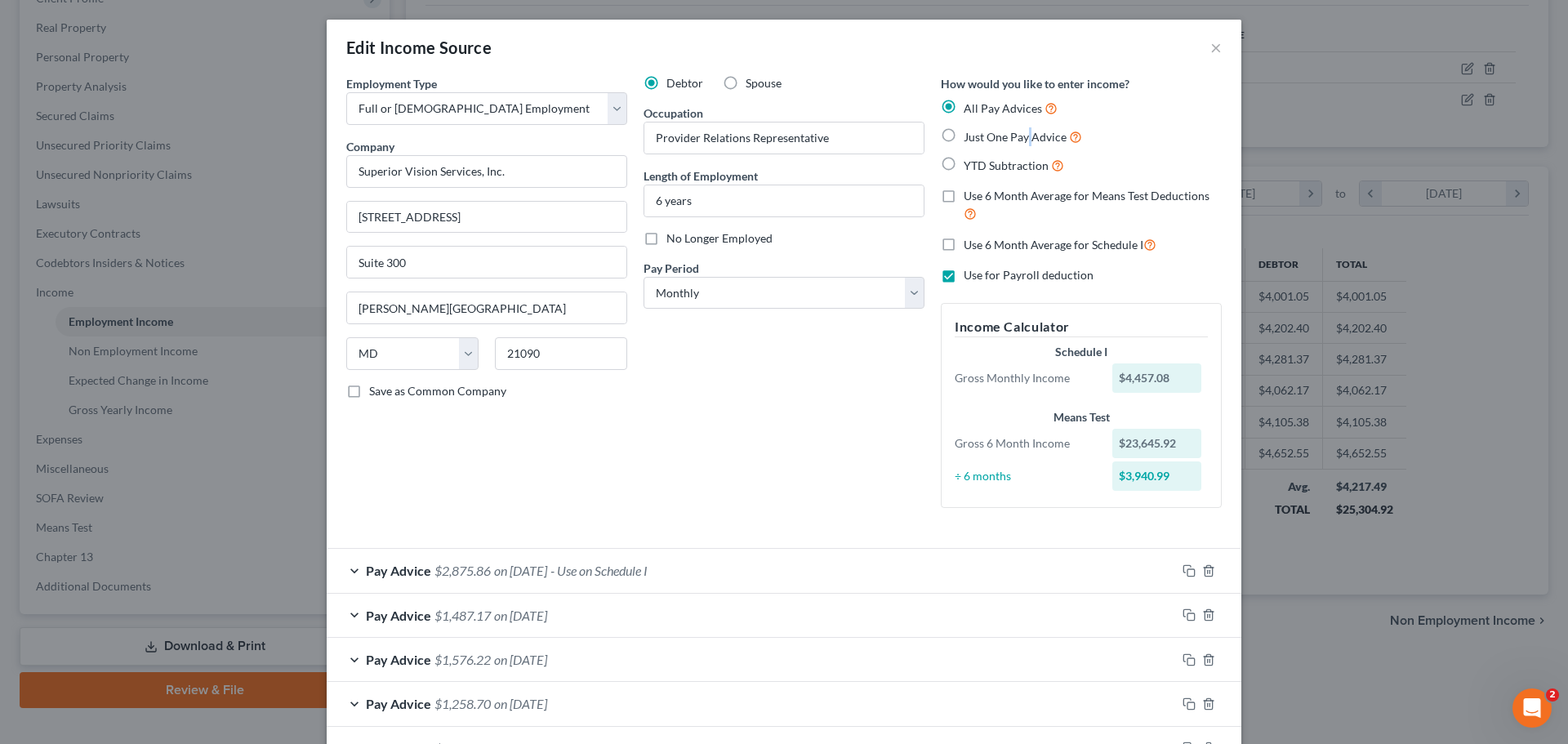
click at [999, 138] on span "Just One Pay Advice" at bounding box center [1015, 137] width 103 height 14
click at [964, 136] on label "Just One Pay Advice" at bounding box center [1023, 136] width 118 height 19
click at [971, 136] on input "Just One Pay Advice" at bounding box center [976, 132] width 11 height 11
radio input "true"
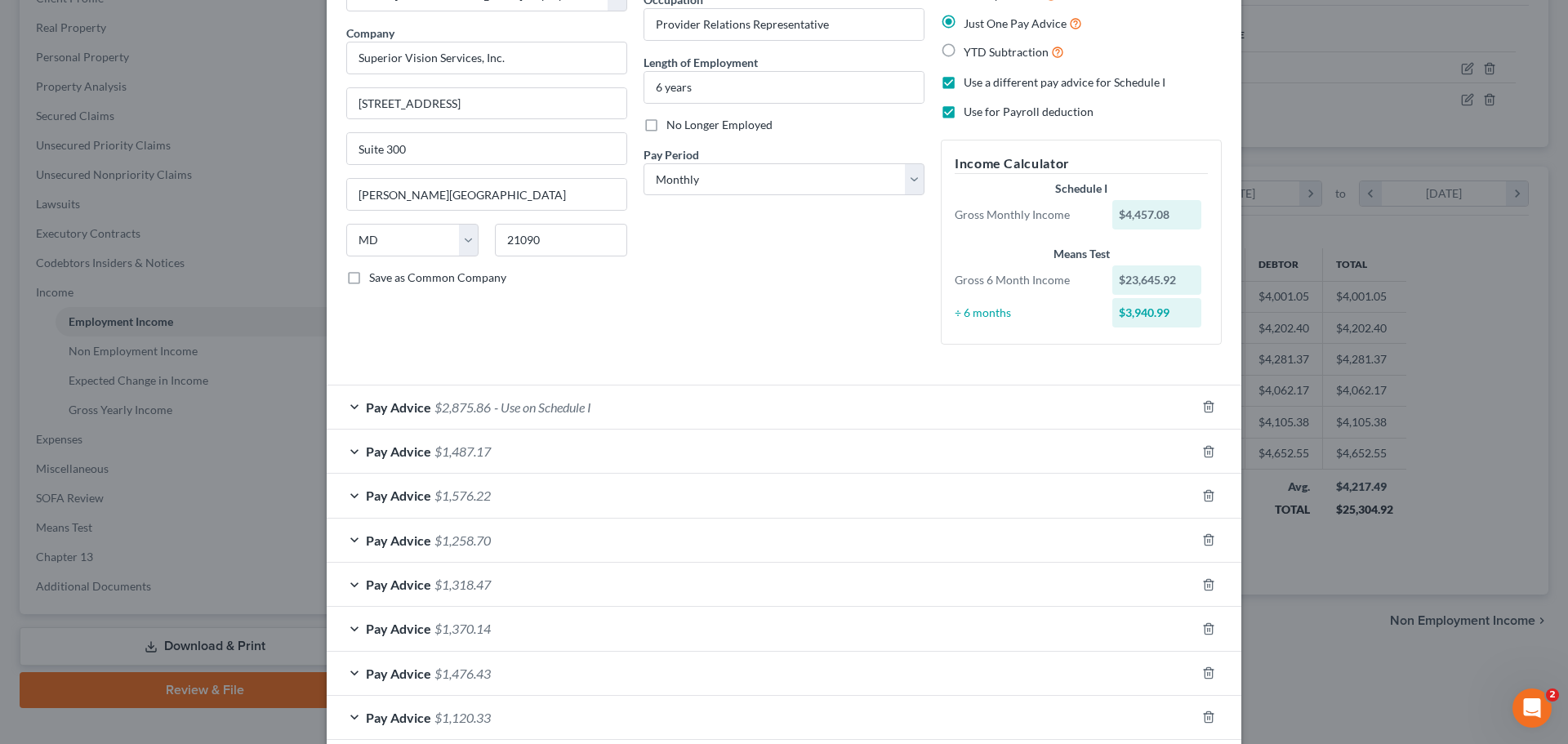
scroll to position [163, 0]
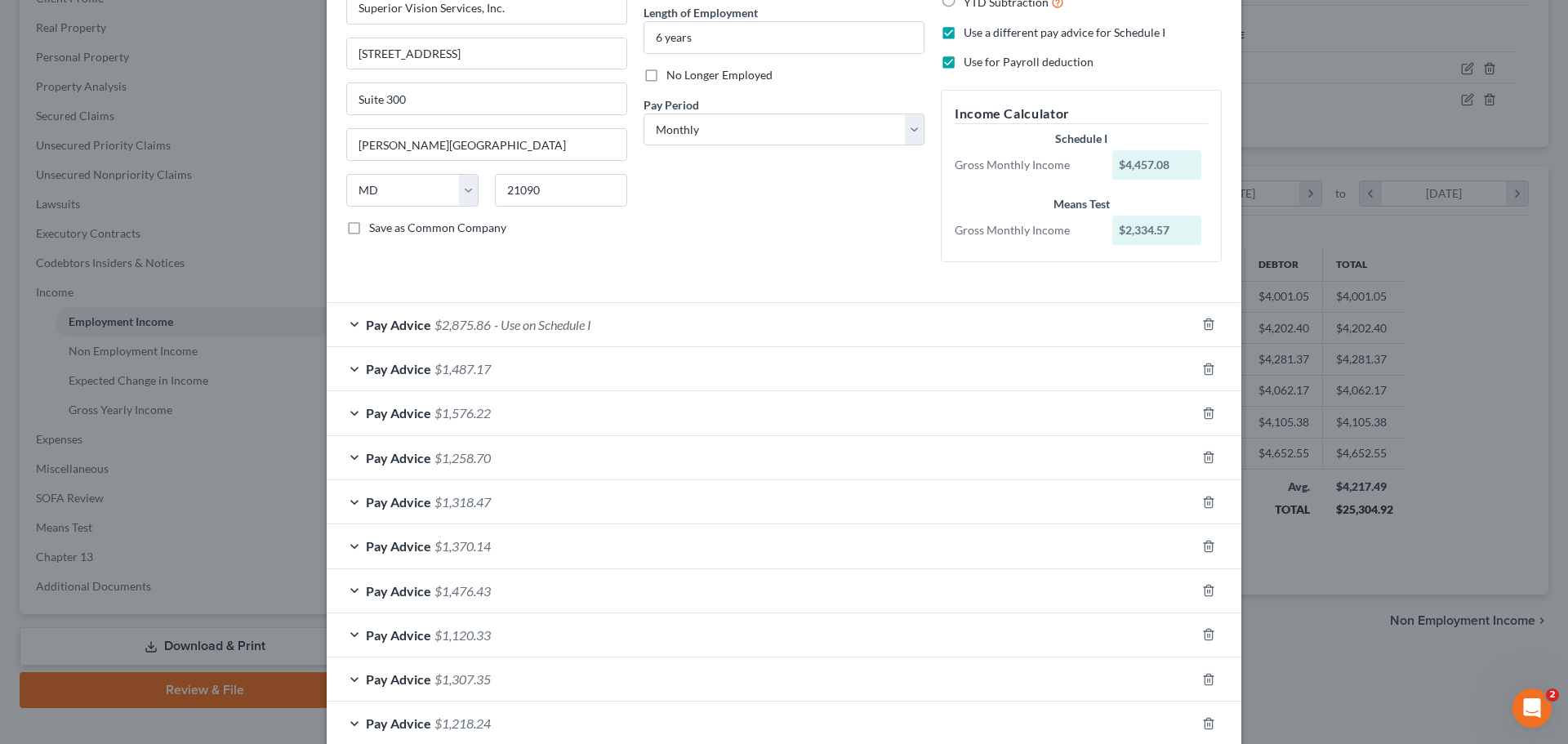
click at [634, 320] on div "Pay Advice $2,875.86 - Use on Schedule I" at bounding box center [761, 325] width 869 height 43
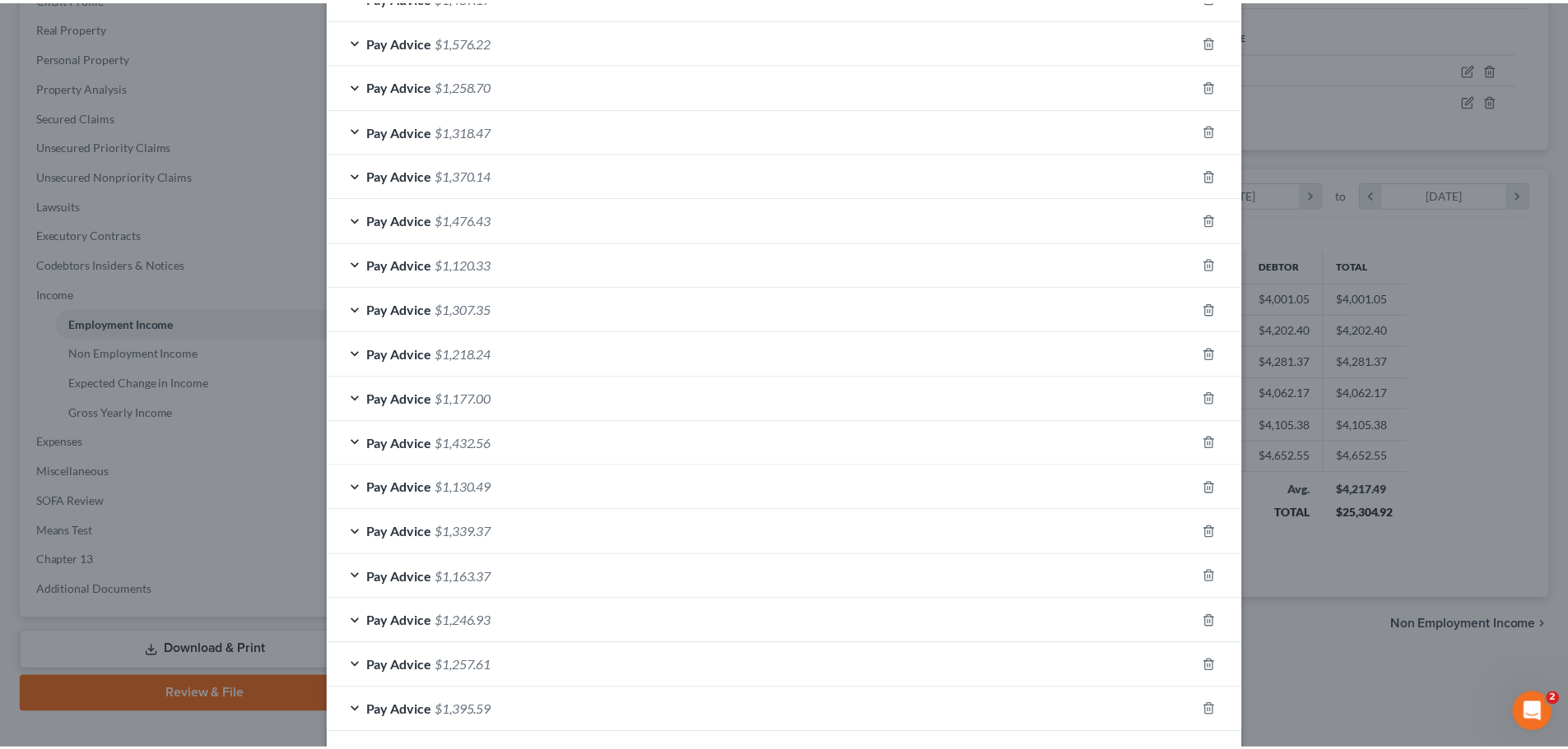
scroll to position [1018, 0]
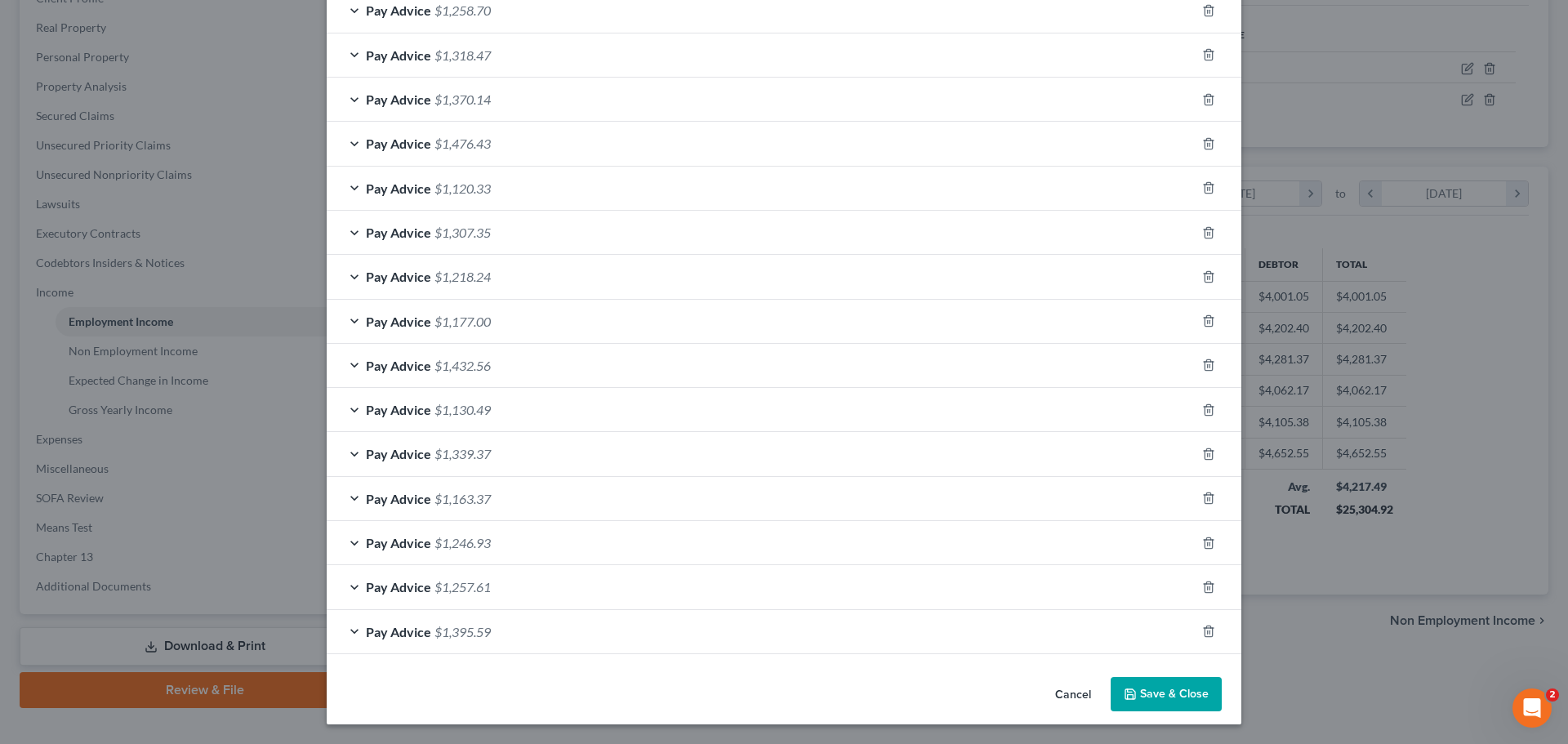
drag, startPoint x: 1169, startPoint y: 690, endPoint x: 1220, endPoint y: 63, distance: 629.1
click at [1169, 690] on button "Save & Close" at bounding box center [1166, 695] width 111 height 35
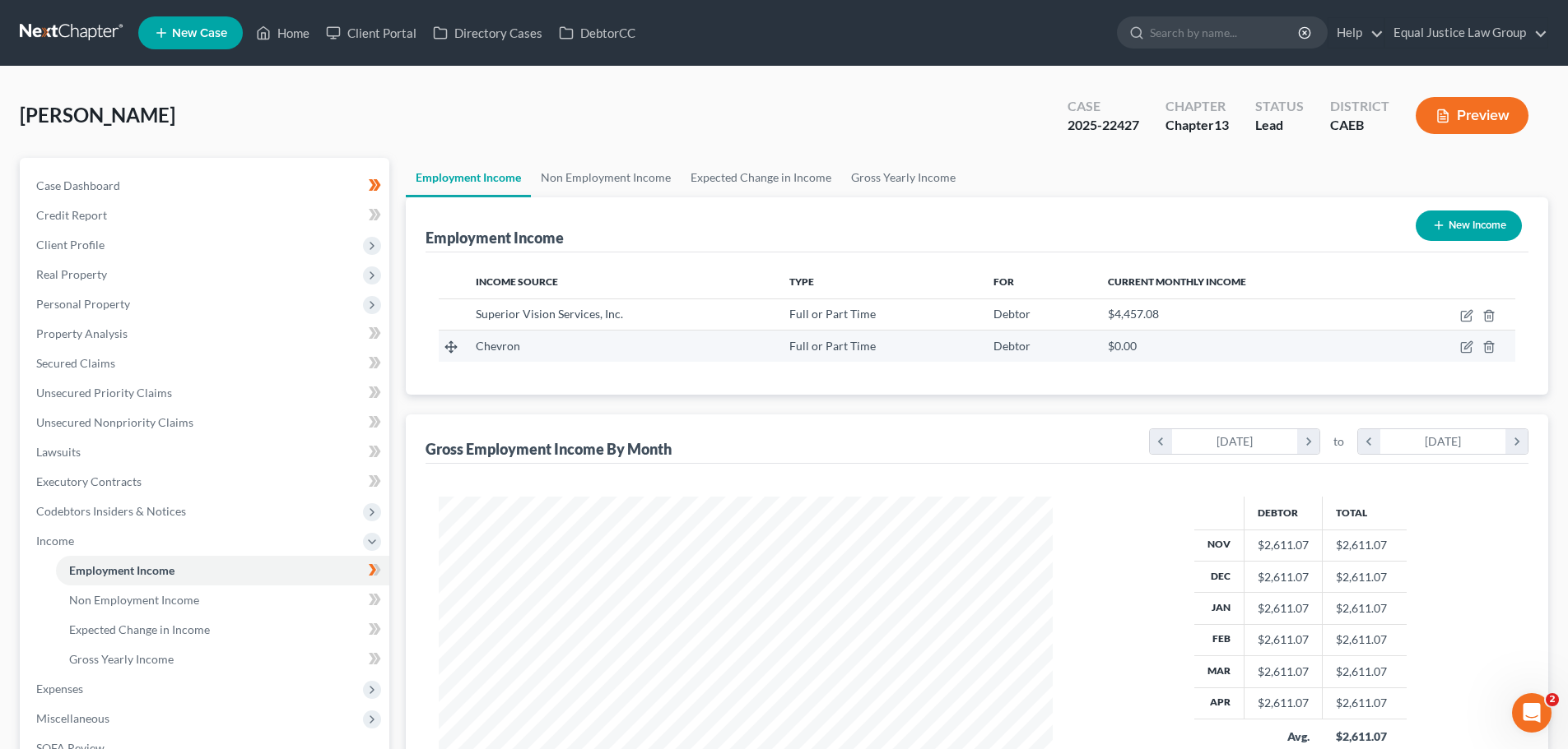
scroll to position [274, 0]
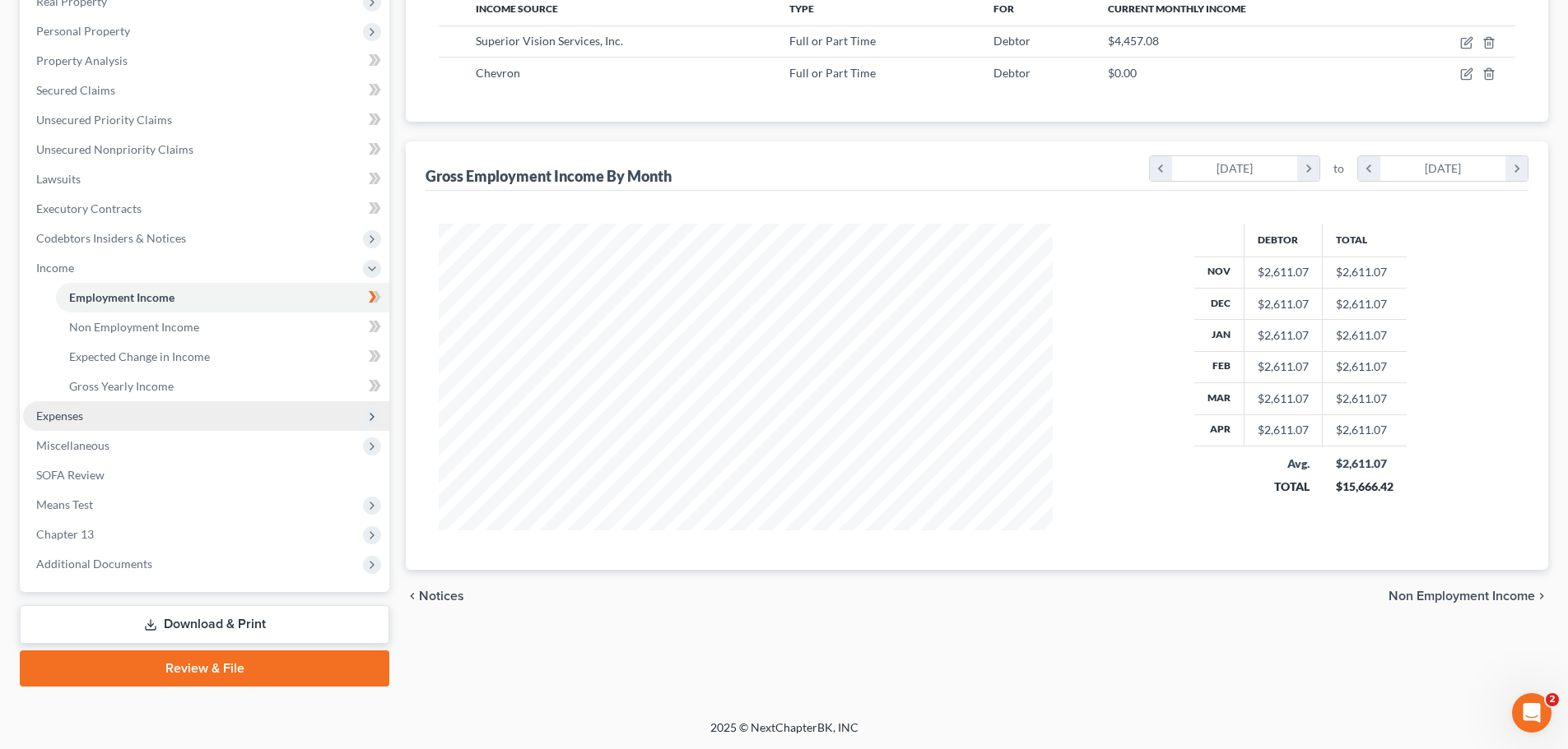
click at [82, 412] on span "Expenses" at bounding box center [59, 416] width 47 height 14
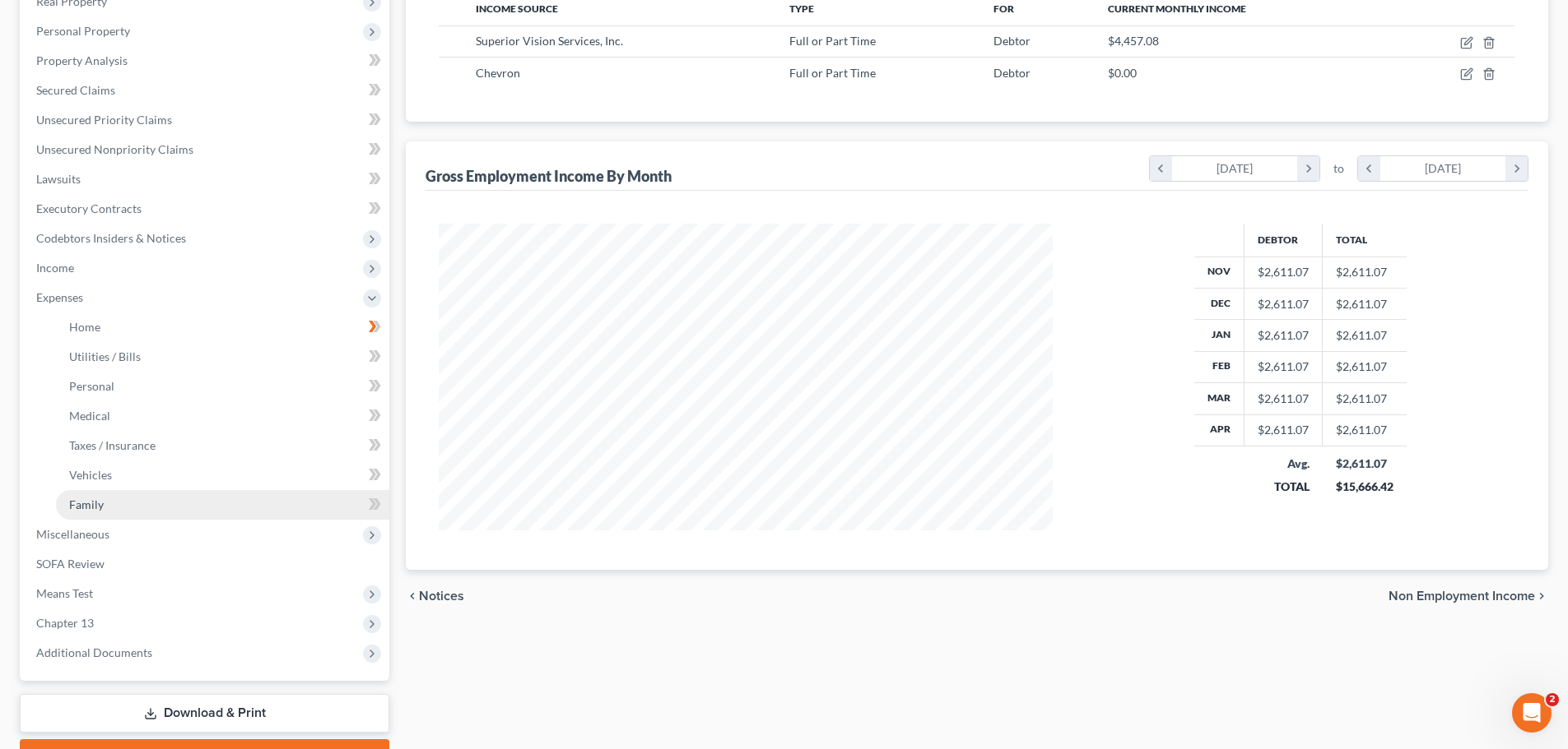
click at [107, 515] on link "Family" at bounding box center [222, 505] width 333 height 30
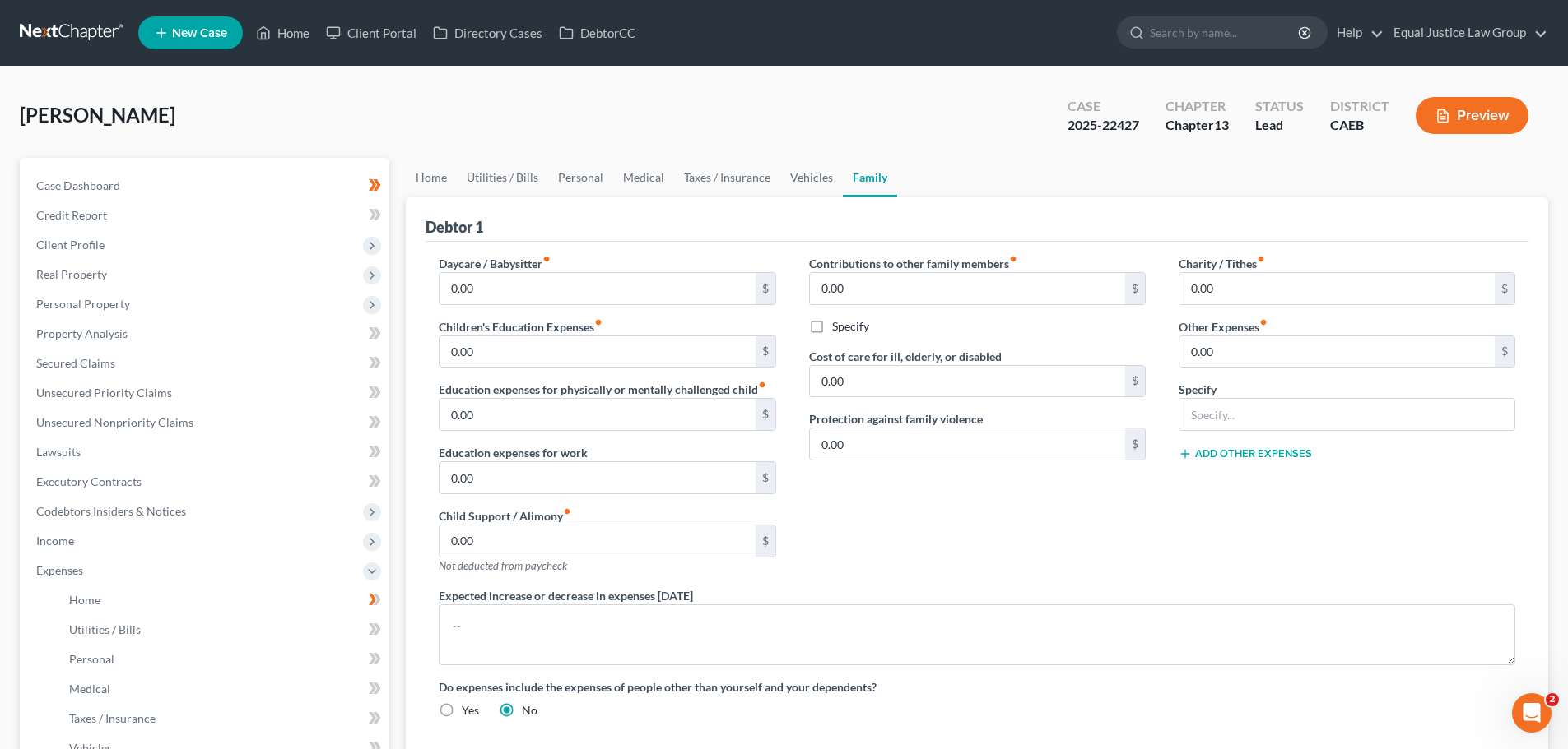
click at [1483, 111] on button "Preview" at bounding box center [1471, 115] width 112 height 37
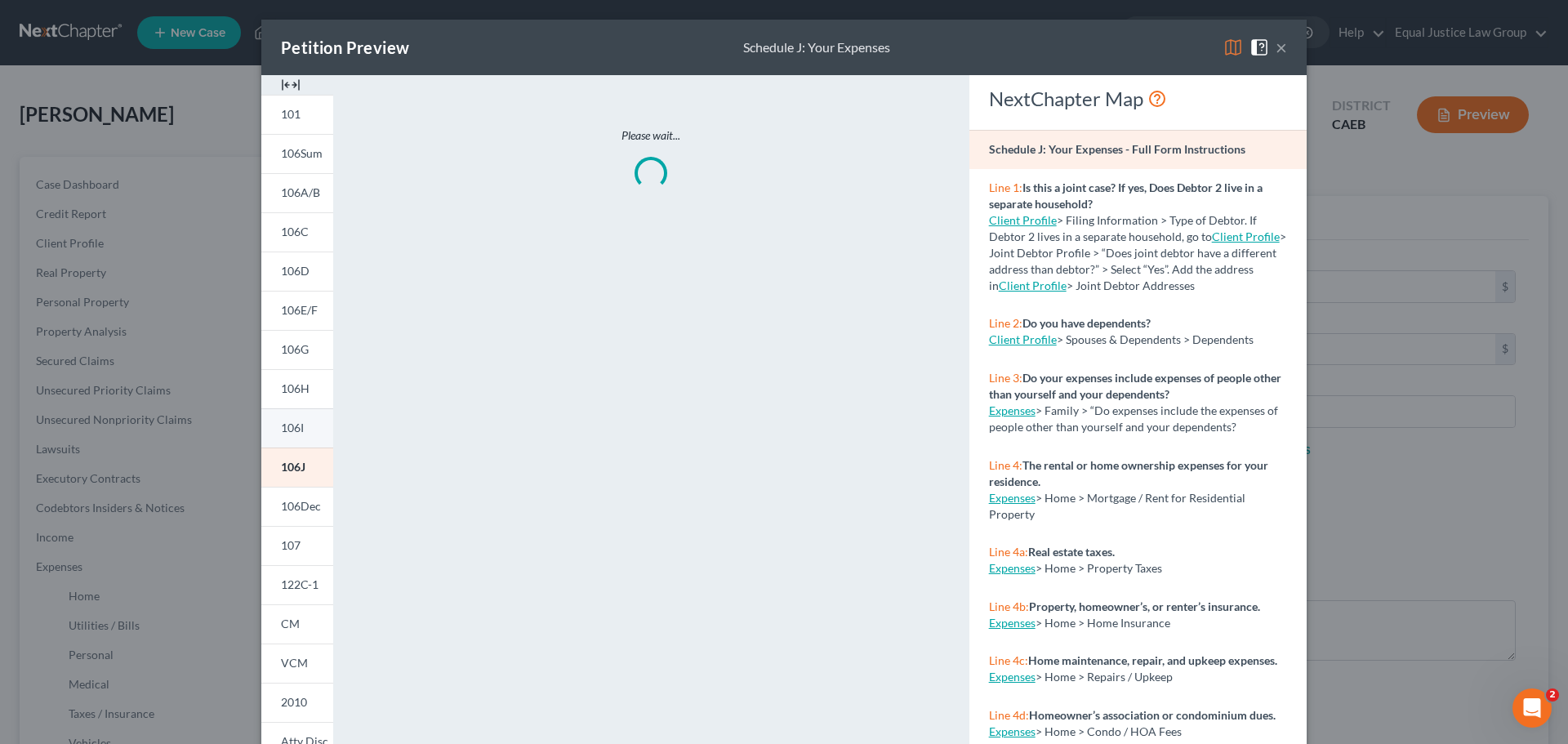
click at [290, 424] on span "106I" at bounding box center [292, 428] width 23 height 14
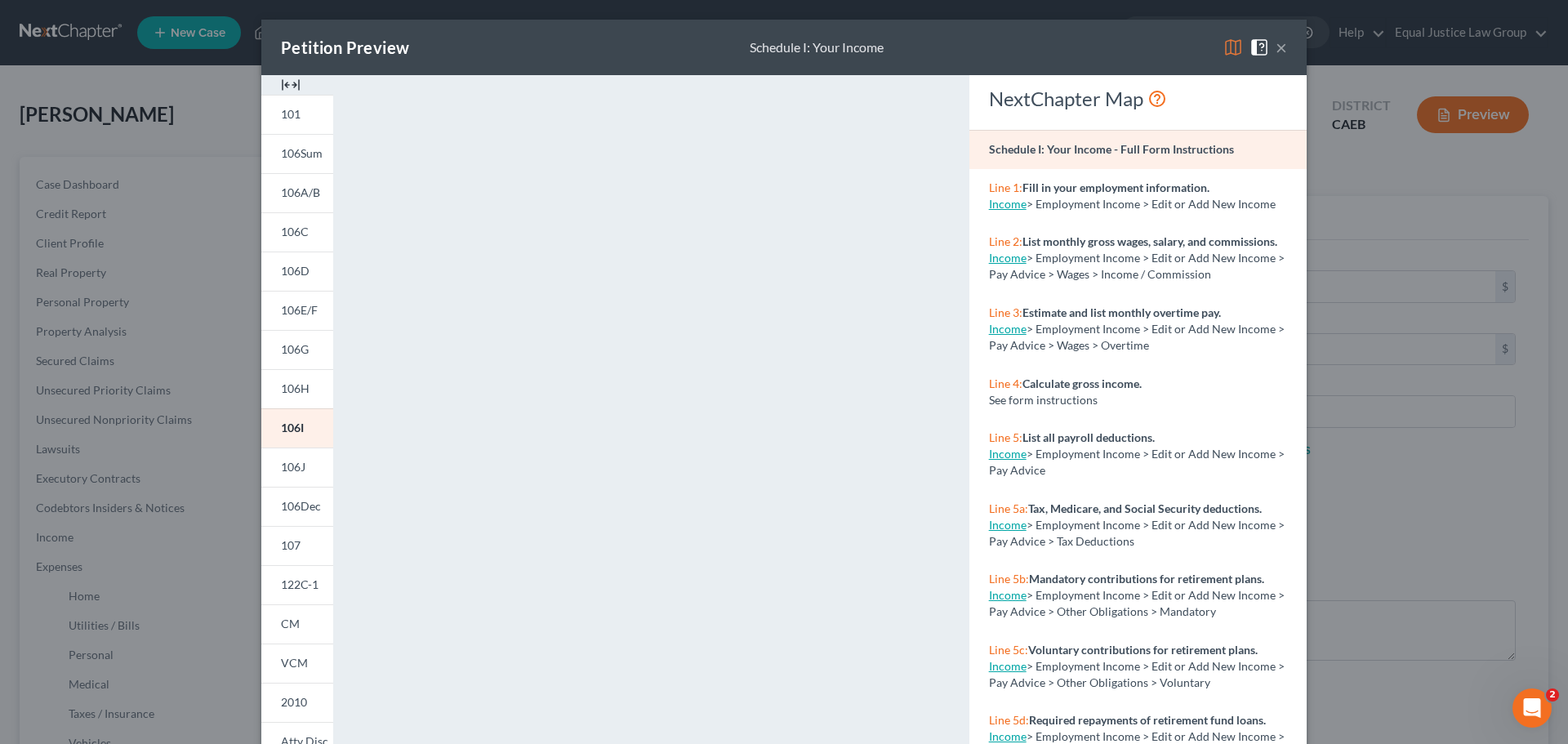
click at [1228, 45] on img at bounding box center [1233, 47] width 20 height 20
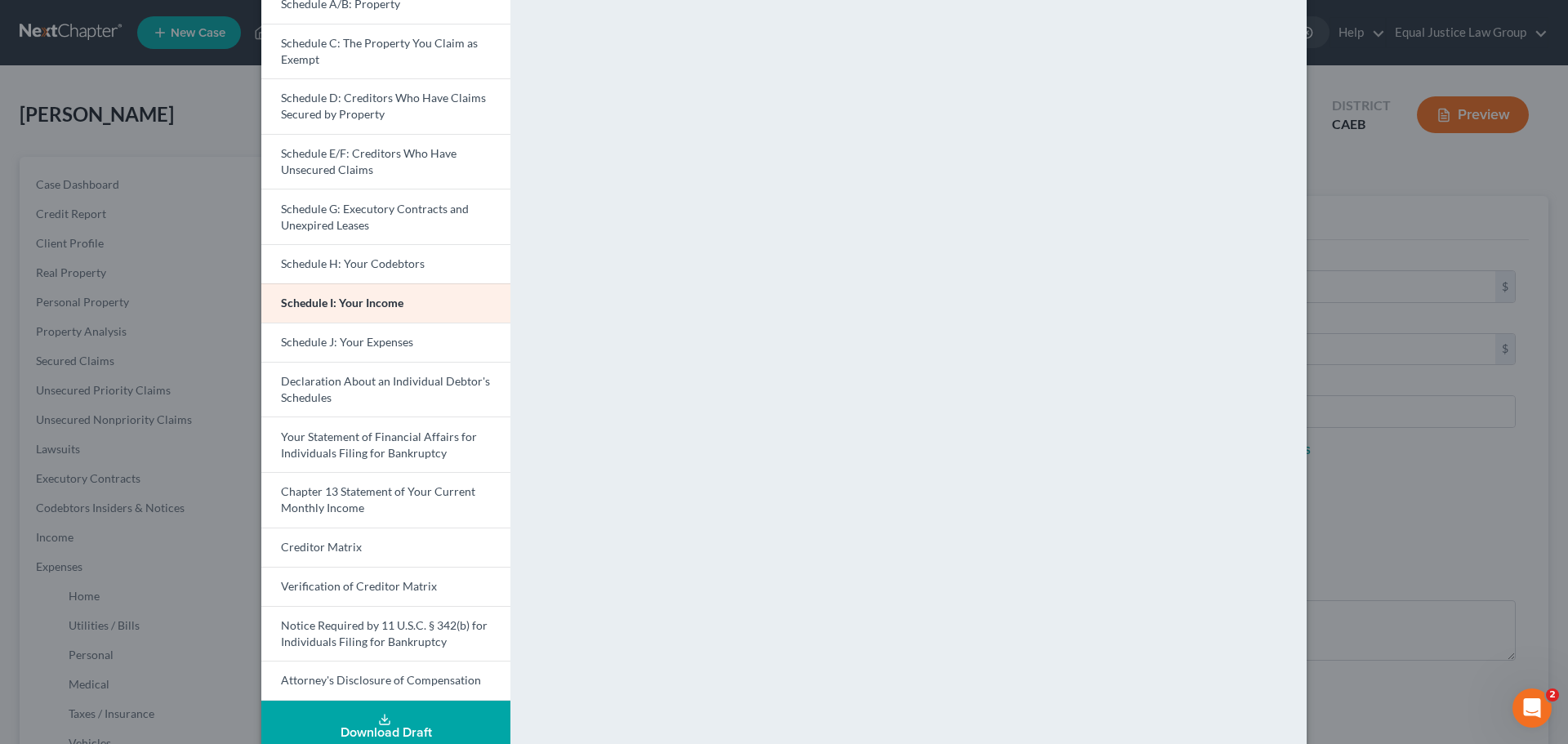
scroll to position [231, 0]
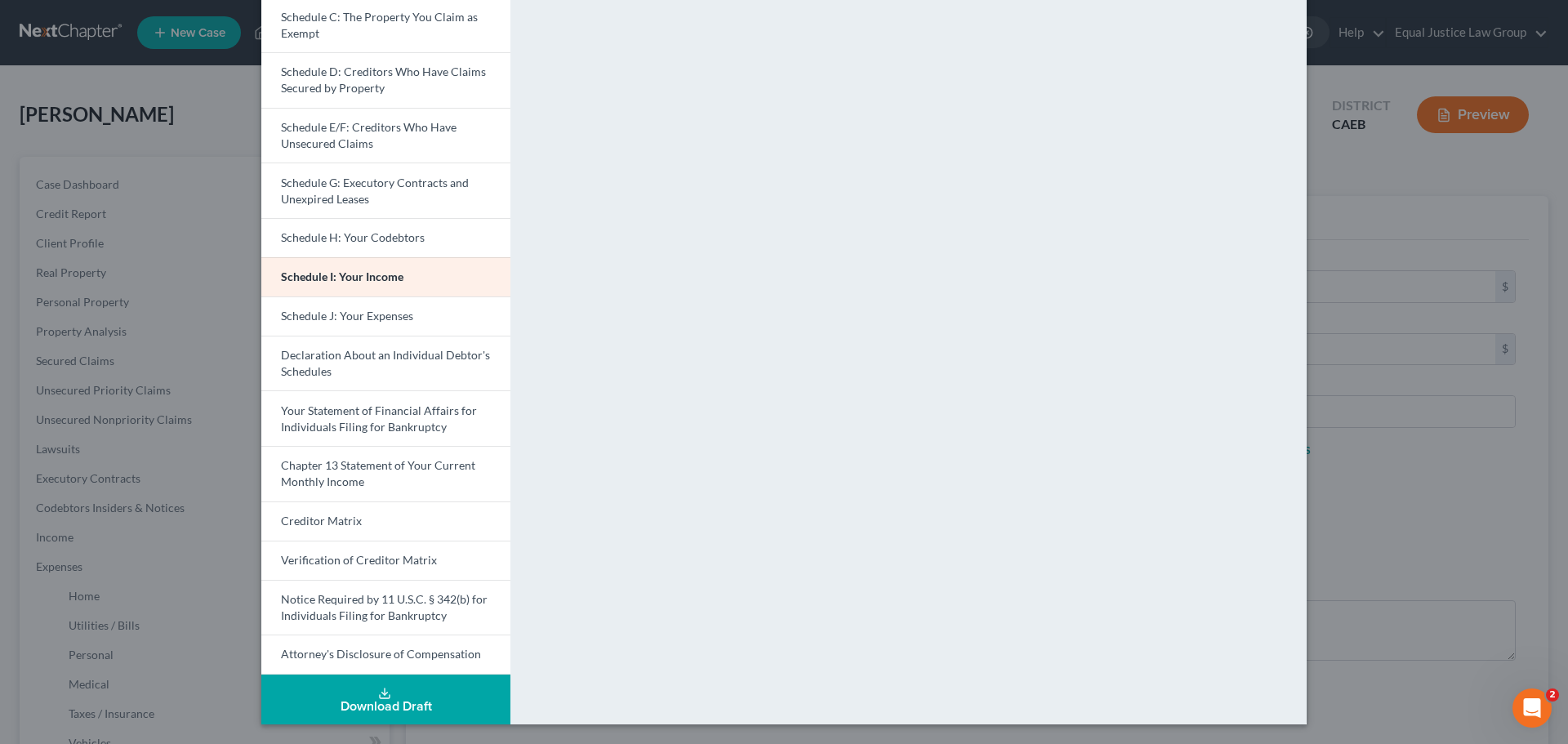
drag, startPoint x: 369, startPoint y: 310, endPoint x: 576, endPoint y: 309, distance: 207.0
click at [369, 310] on span "Schedule J: Your Expenses" at bounding box center [348, 316] width 132 height 14
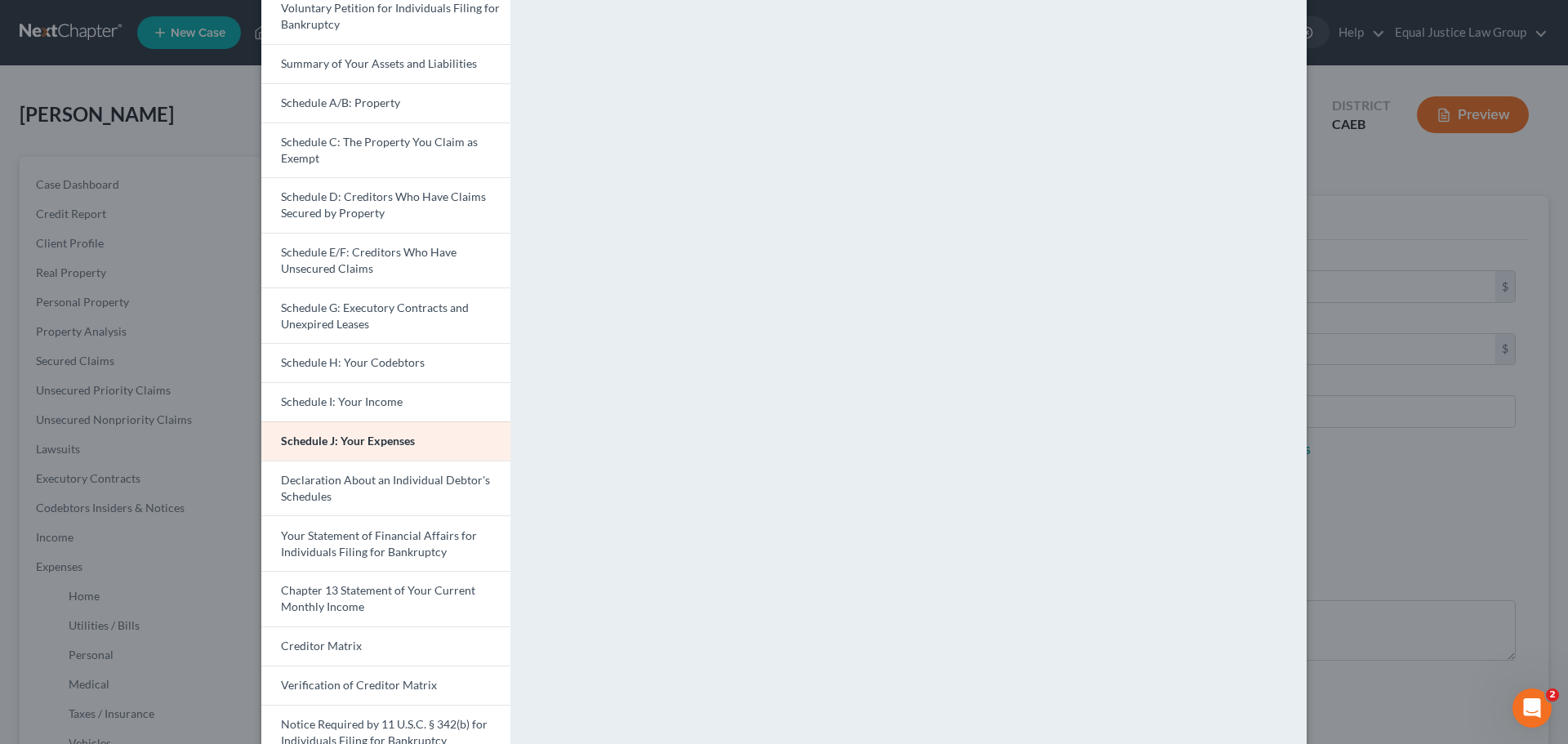
scroll to position [0, 0]
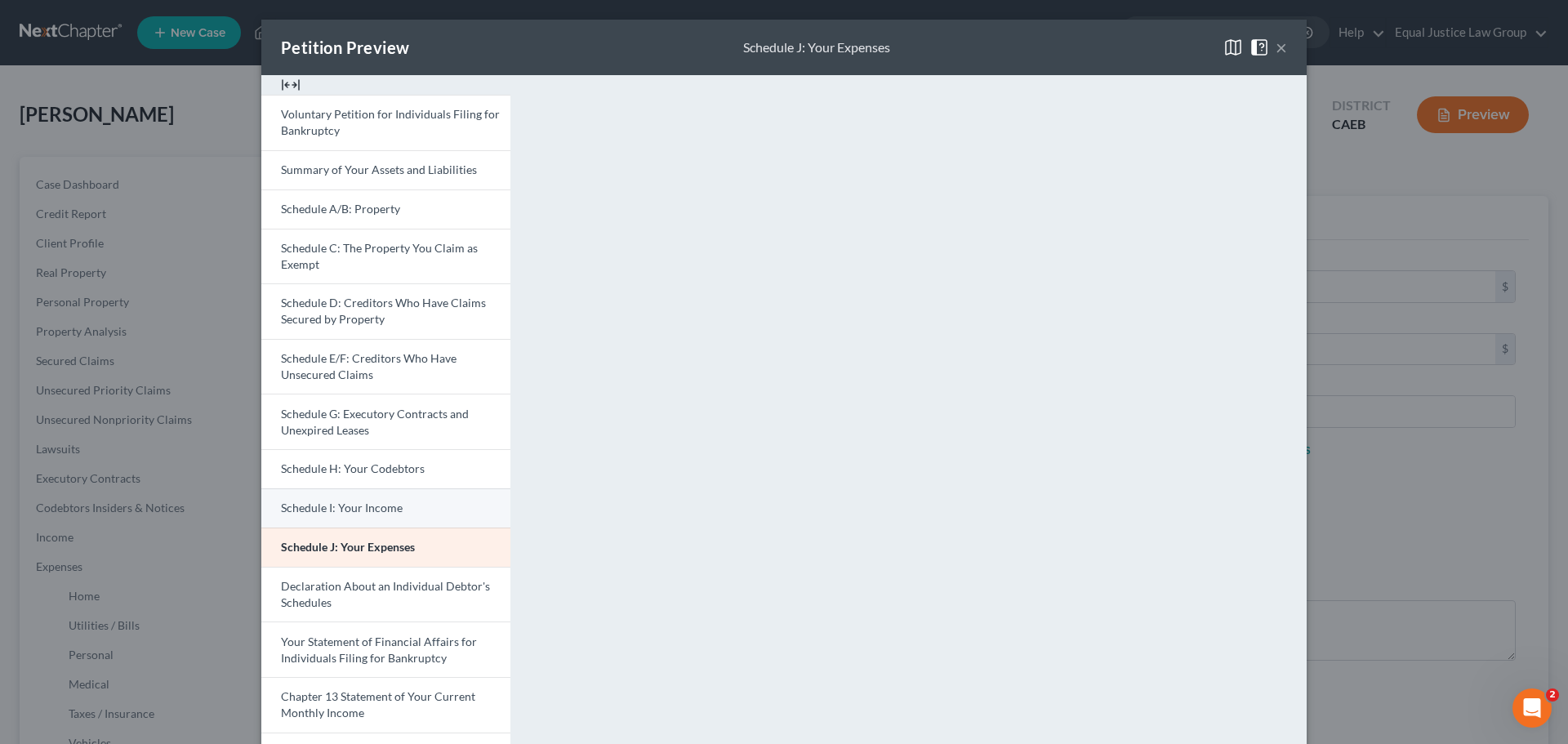
click at [368, 510] on span "Schedule I: Your Income" at bounding box center [342, 508] width 121 height 14
drag, startPoint x: 1278, startPoint y: 47, endPoint x: 1290, endPoint y: 57, distance: 15.6
click at [1278, 47] on button "×" at bounding box center [1282, 47] width 12 height 20
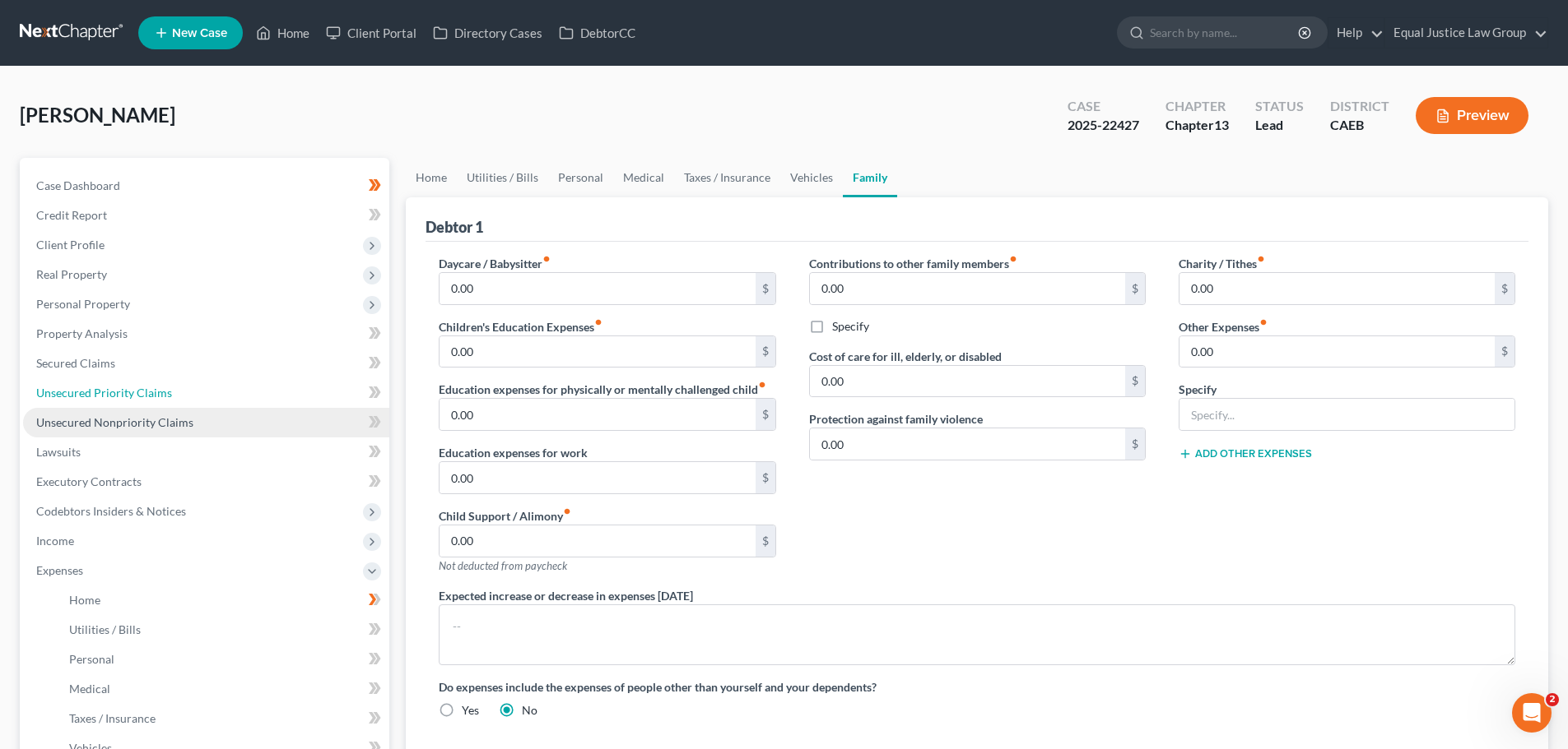
click at [304, 399] on ul "Case Dashboard Payments Invoices Payments Payments Credit Report Client Profile" at bounding box center [206, 556] width 366 height 770
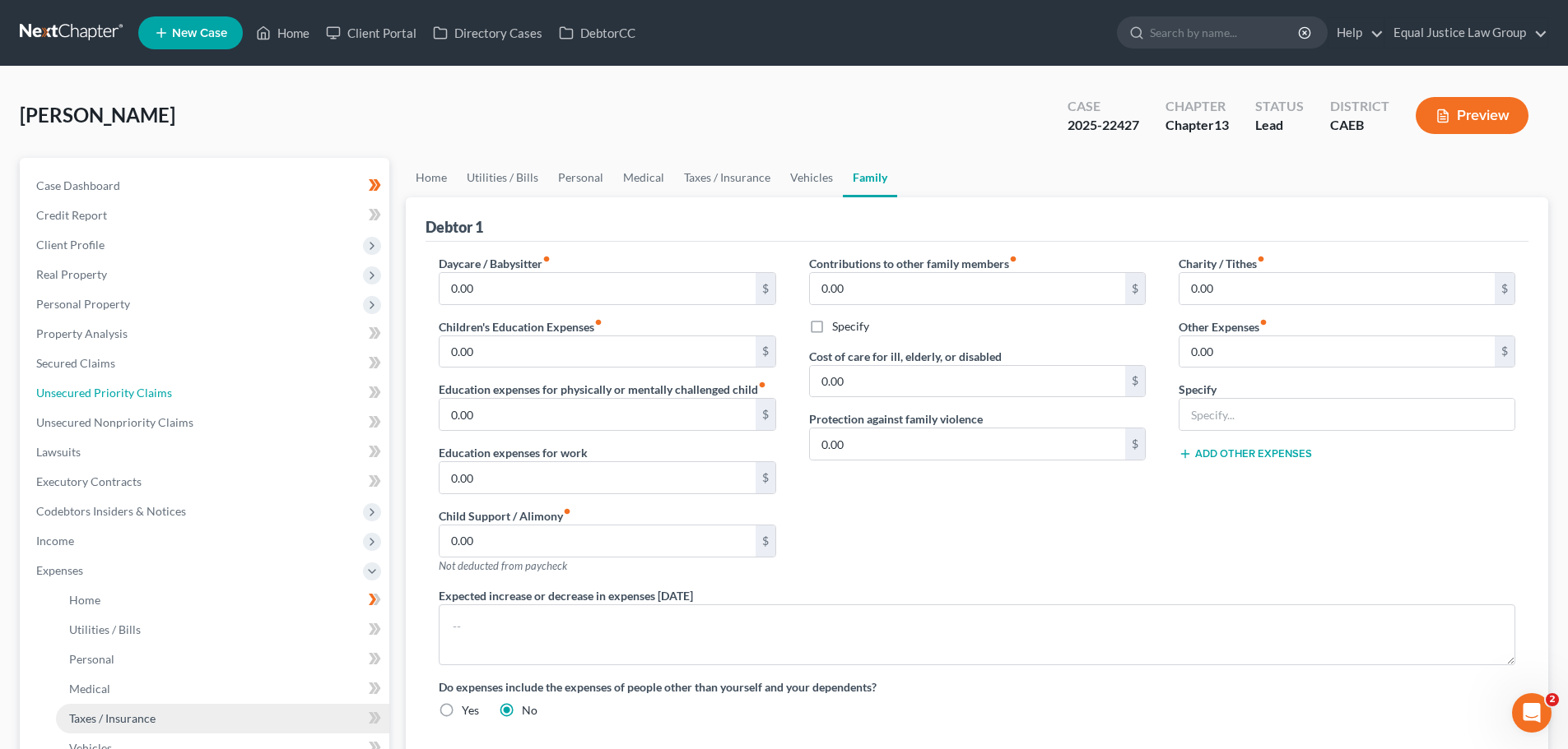
scroll to position [362, 0]
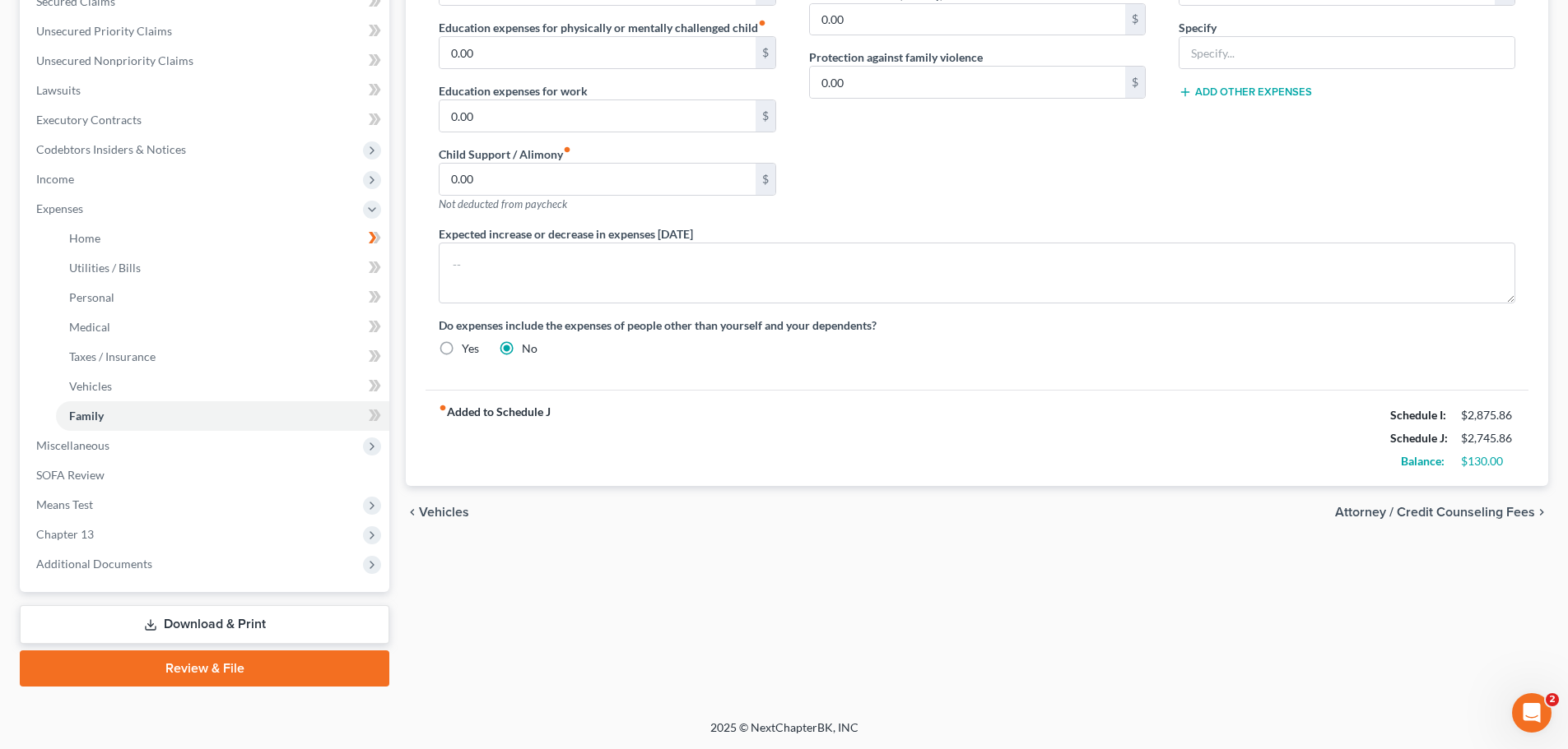
click at [238, 624] on link "Download & Print" at bounding box center [204, 625] width 369 height 39
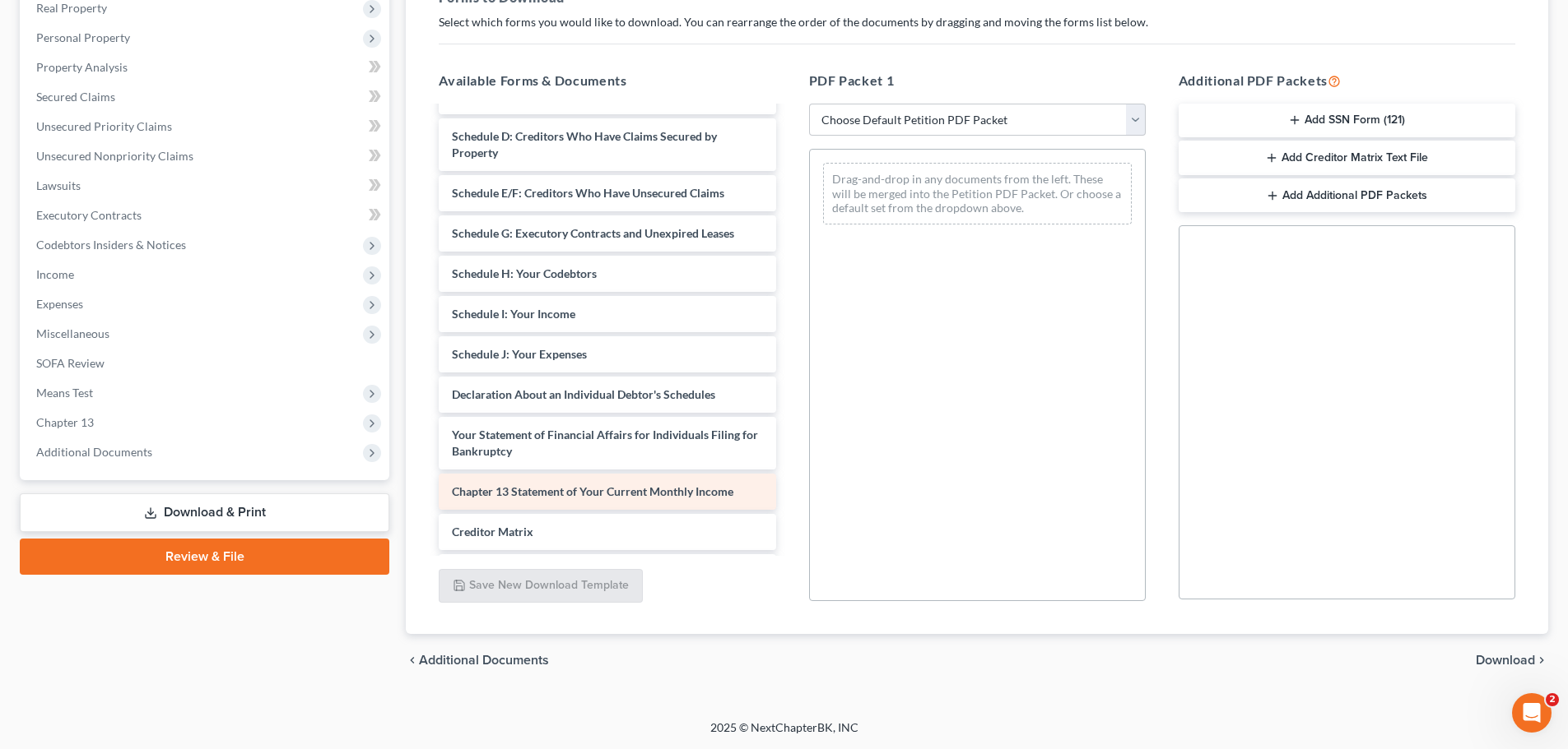
scroll to position [759, 0]
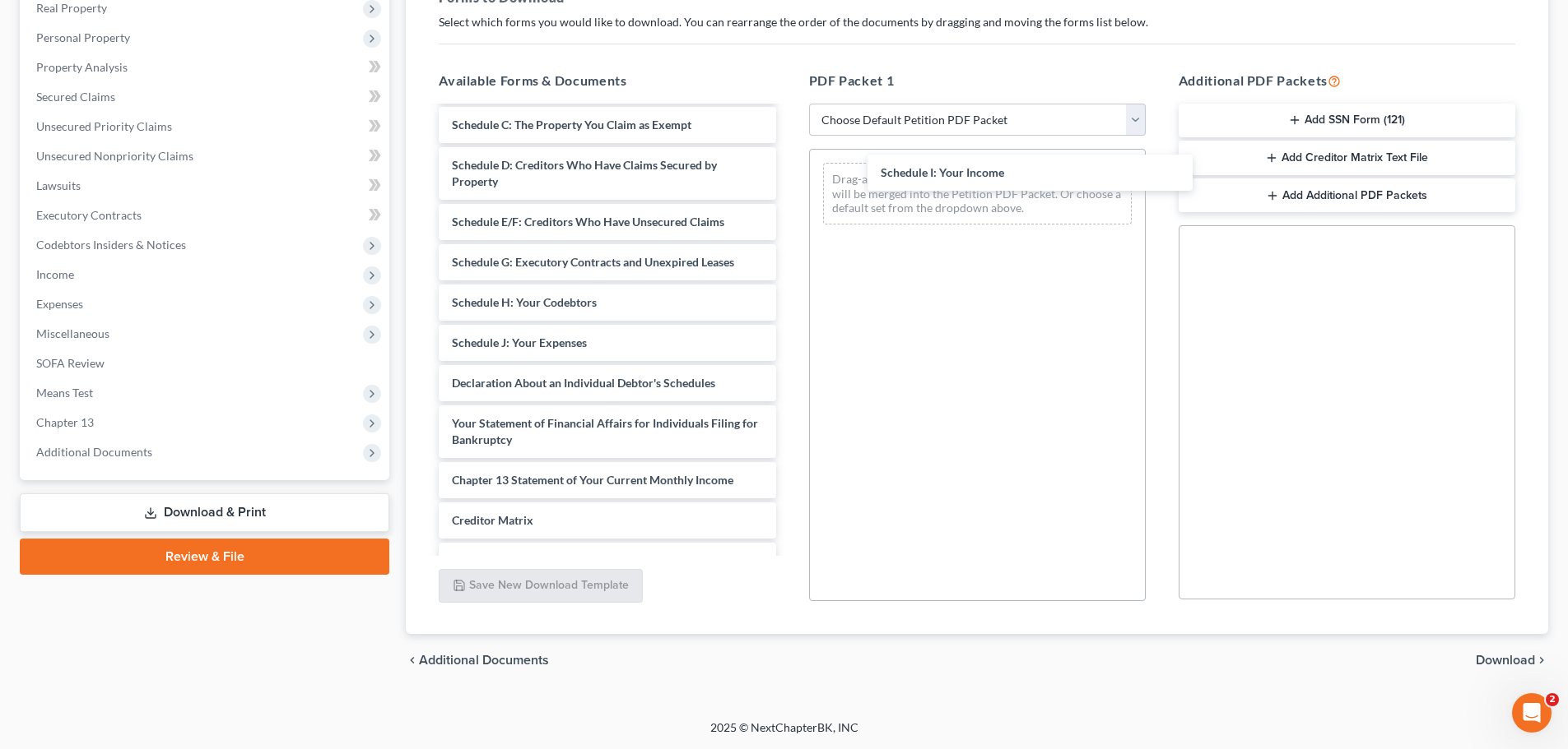
drag, startPoint x: 547, startPoint y: 339, endPoint x: 831, endPoint y: 234, distance: 302.8
click at [788, 169] on div "Schedule I: Your Income Installments Fee Sheets RENTAL AGREEMENT-pdf LIFE INSUR…" at bounding box center [607, 12] width 363 height 1328
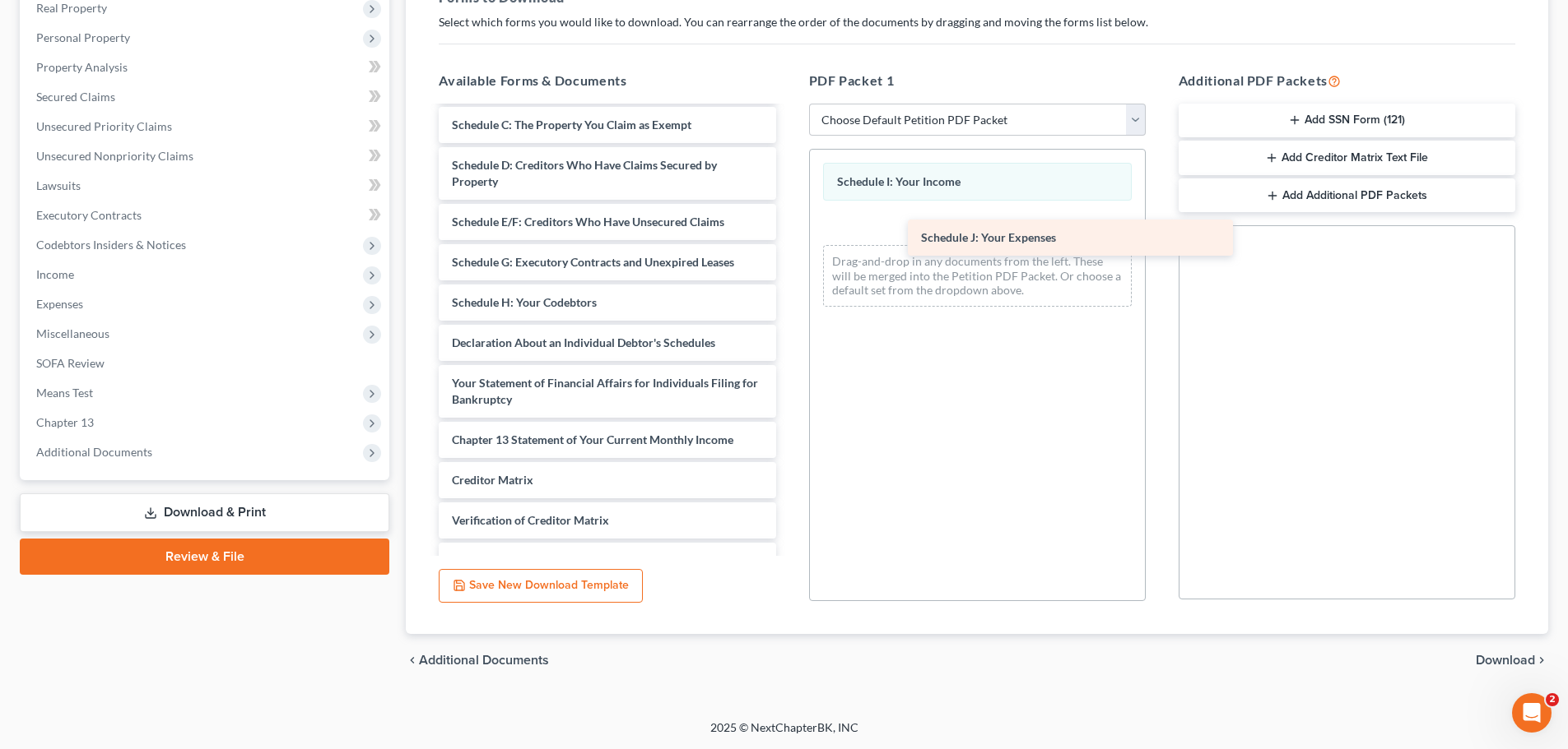
drag, startPoint x: 488, startPoint y: 344, endPoint x: 895, endPoint y: 236, distance: 421.1
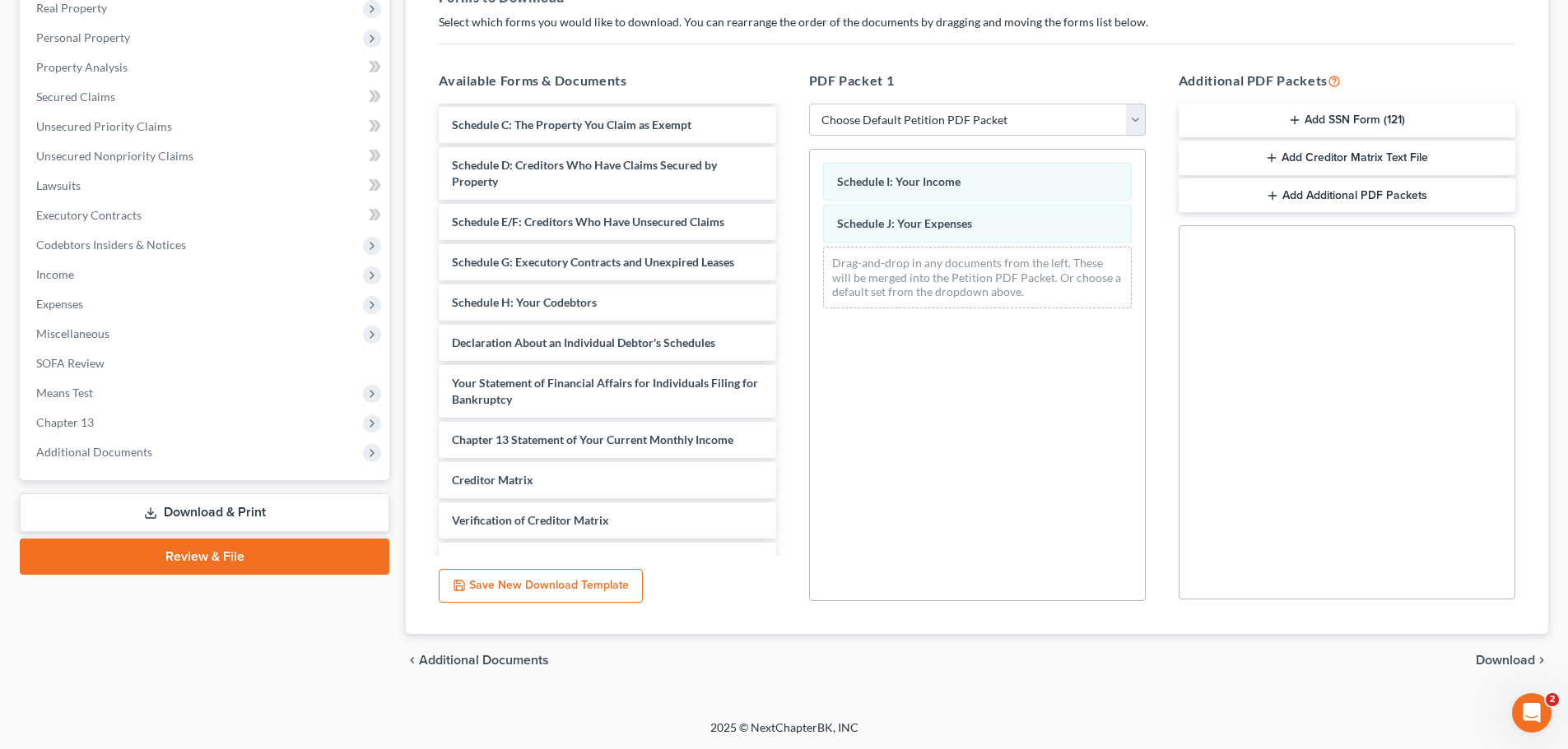
click at [1500, 656] on span "Download" at bounding box center [1505, 660] width 60 height 13
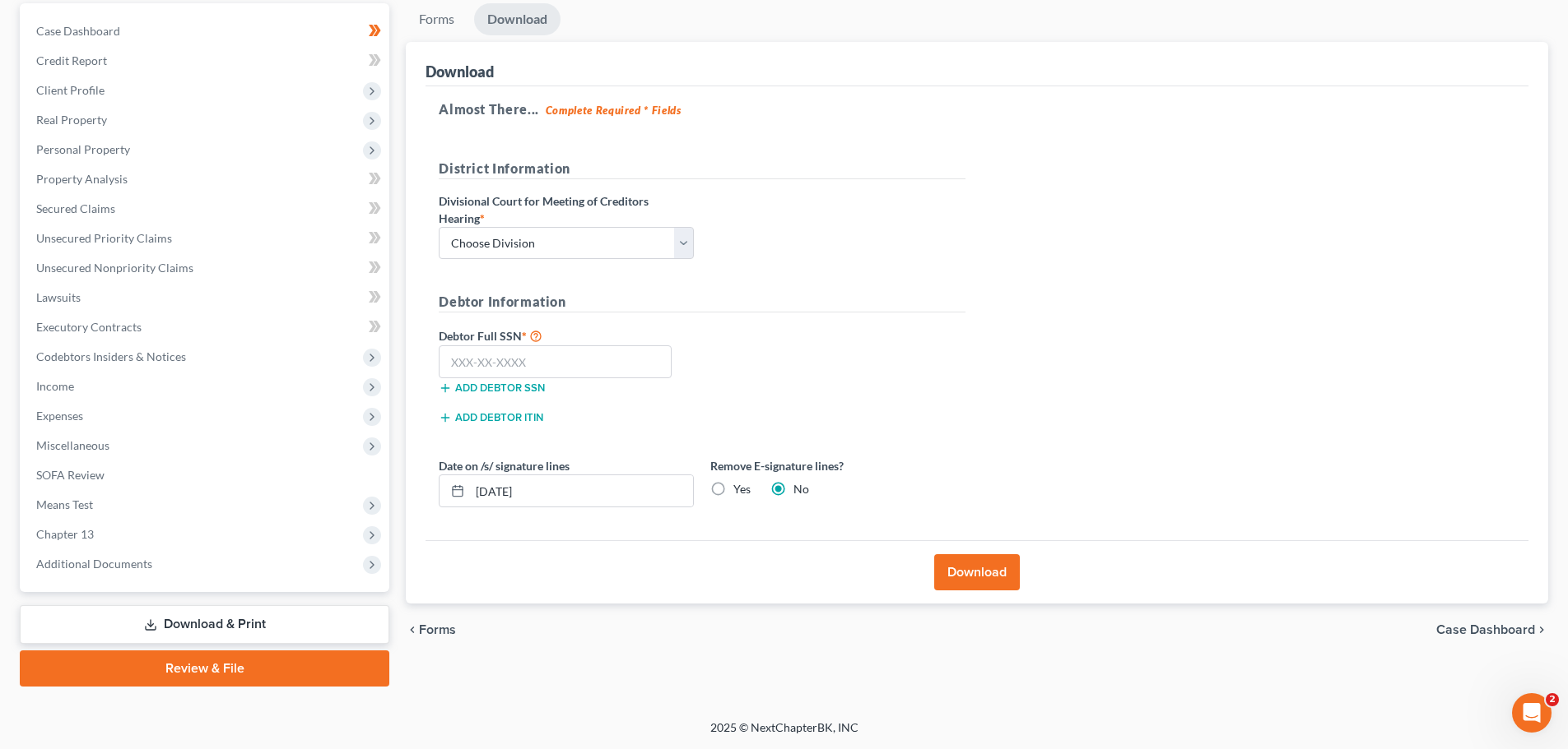
scroll to position [154, 0]
drag, startPoint x: 484, startPoint y: 228, endPoint x: 487, endPoint y: 240, distance: 12.4
click at [484, 228] on select "Choose Division Fresno Modesto [GEOGRAPHIC_DATA]" at bounding box center [566, 243] width 255 height 33
select select "2"
click at [439, 227] on select "Choose Division Fresno Modesto [GEOGRAPHIC_DATA]" at bounding box center [566, 243] width 255 height 33
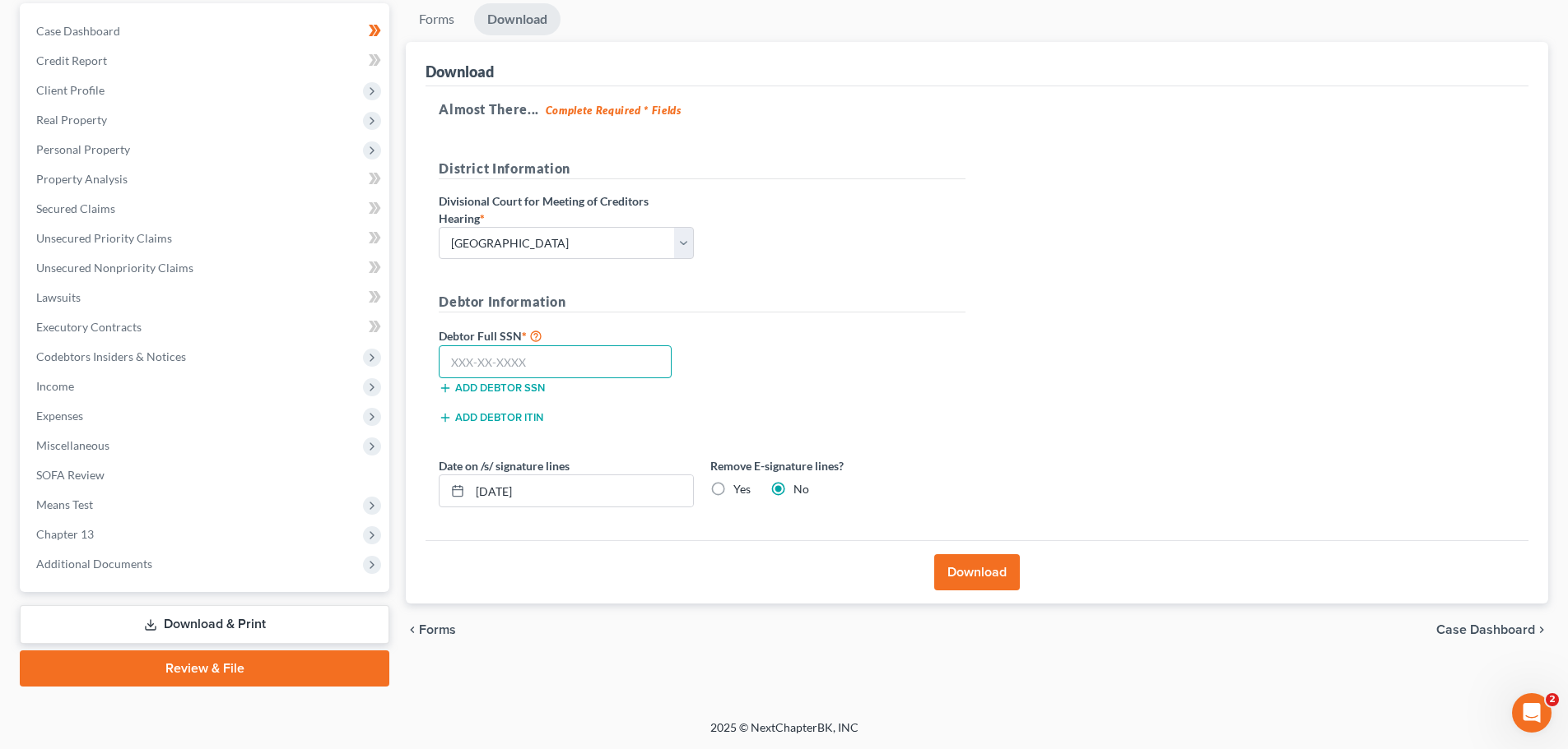
click at [502, 354] on input "text" at bounding box center [555, 361] width 233 height 33
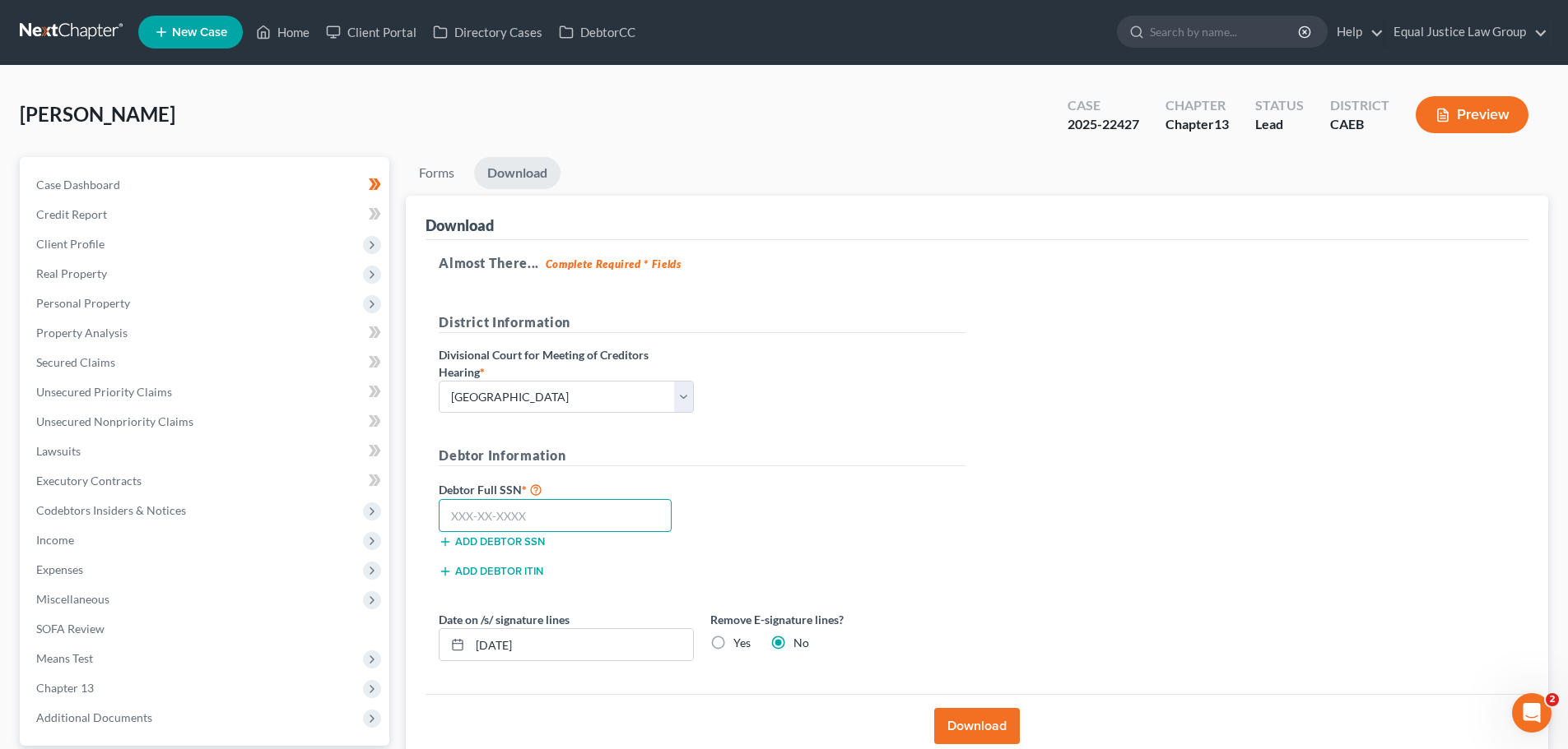
scroll to position [0, 0]
type input "529-27-6085"
click at [740, 452] on h5 "Debtor Information" at bounding box center [701, 457] width 526 height 21
click at [968, 720] on button "Download" at bounding box center [977, 727] width 86 height 36
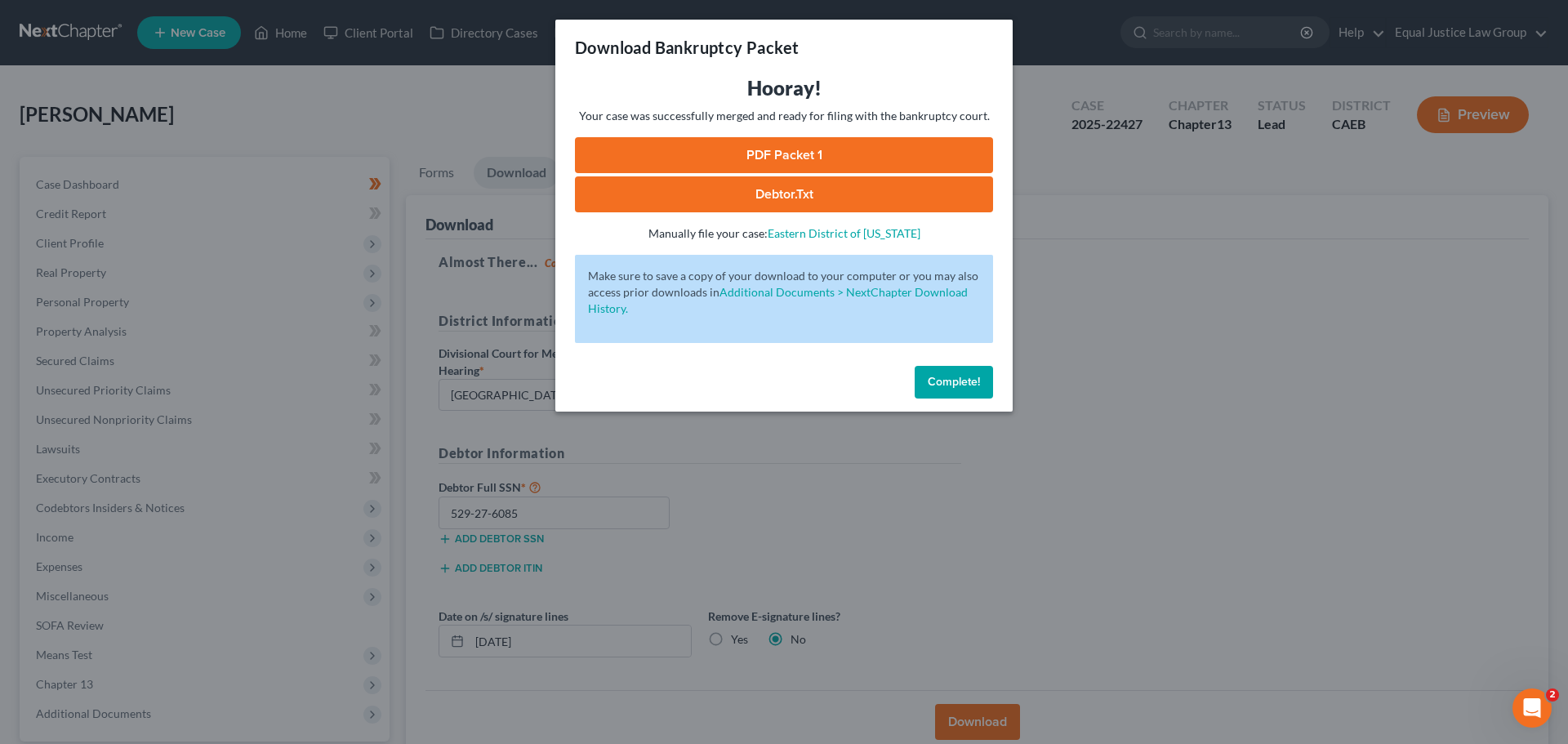
click at [793, 151] on link "PDF Packet 1" at bounding box center [783, 155] width 418 height 36
click at [1144, 367] on div "Download Bankruptcy Packet Hooray! Your case was successfully merged and ready …" at bounding box center [784, 372] width 1568 height 744
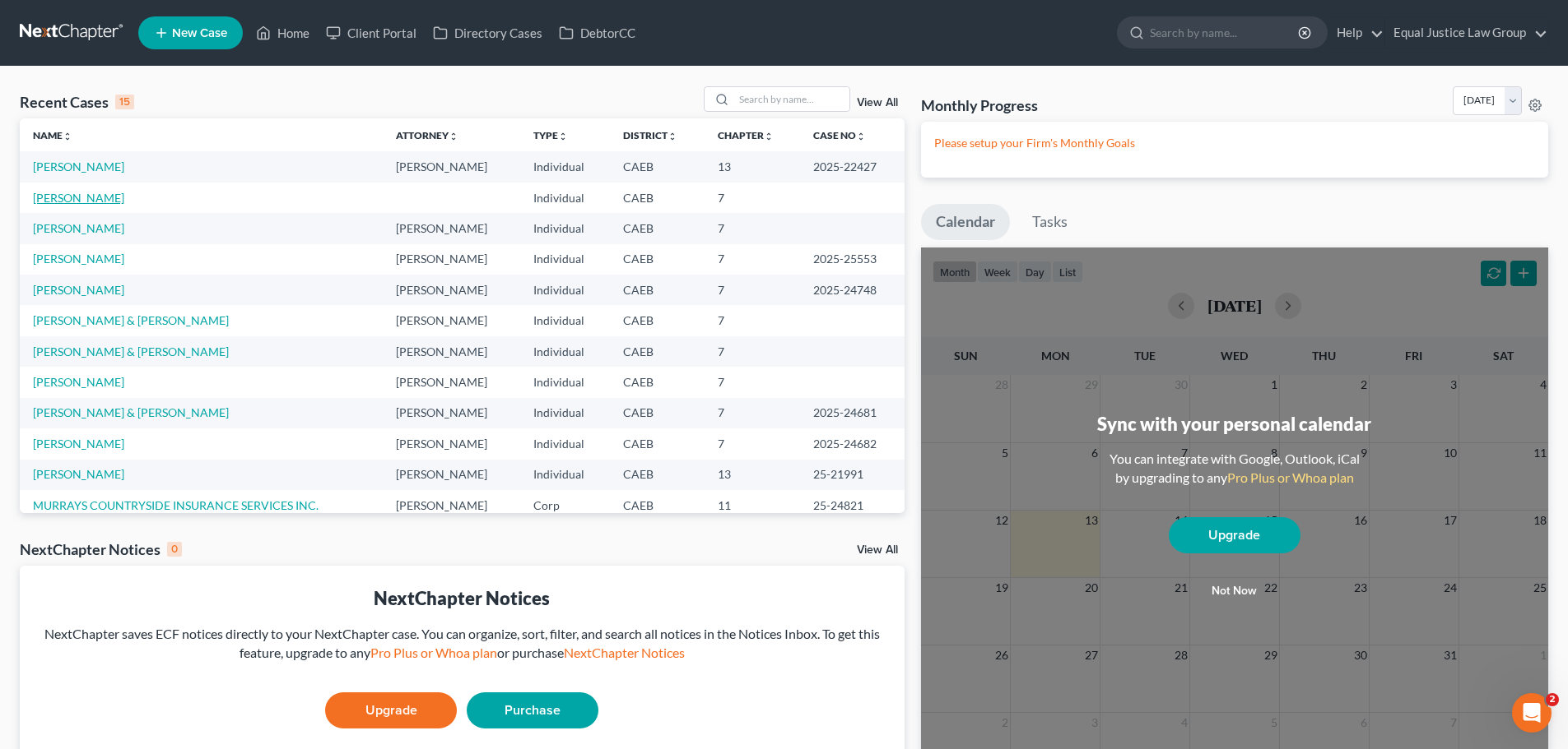
click at [88, 198] on link "[PERSON_NAME]" at bounding box center [79, 198] width 92 height 14
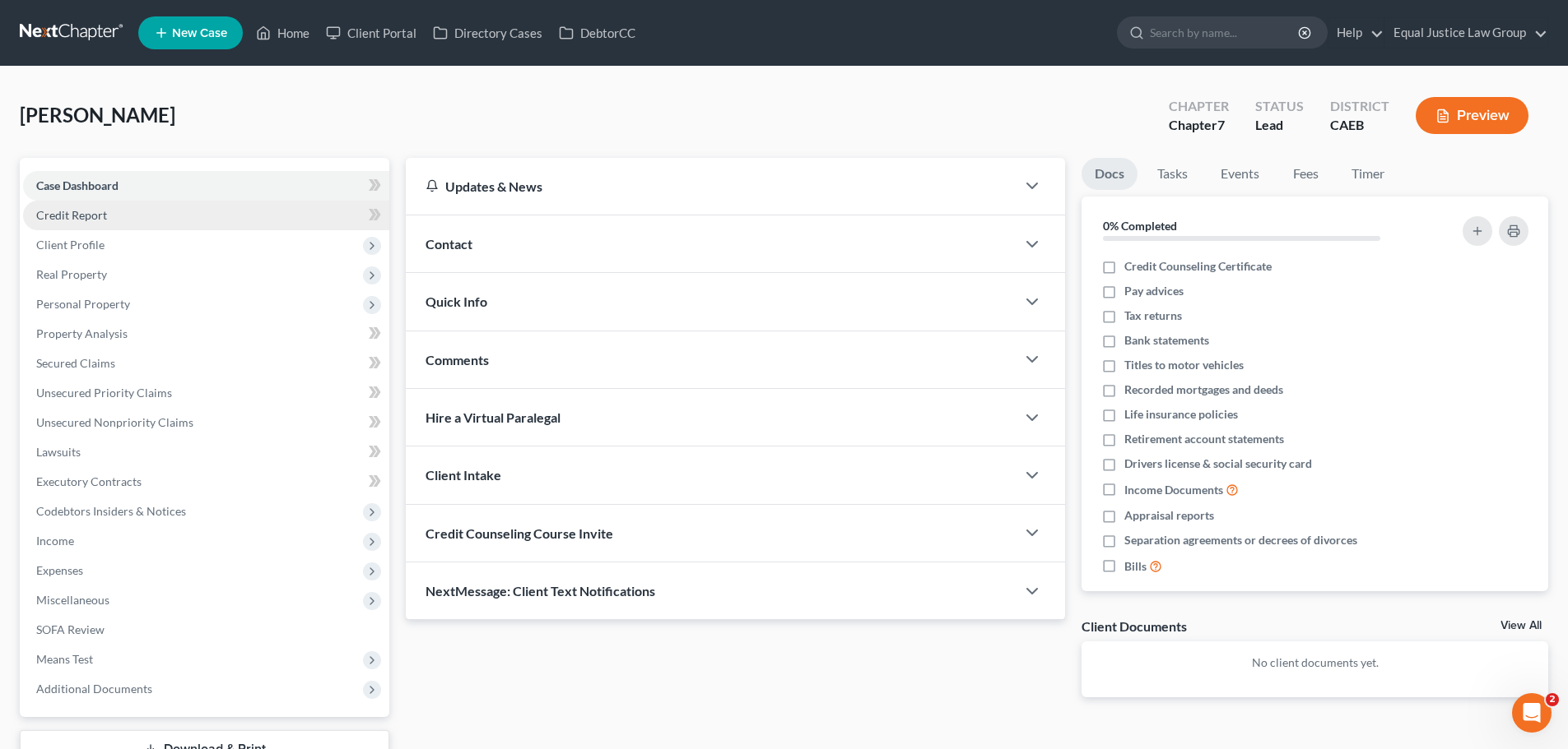
click at [56, 222] on link "Credit Report" at bounding box center [206, 216] width 366 height 30
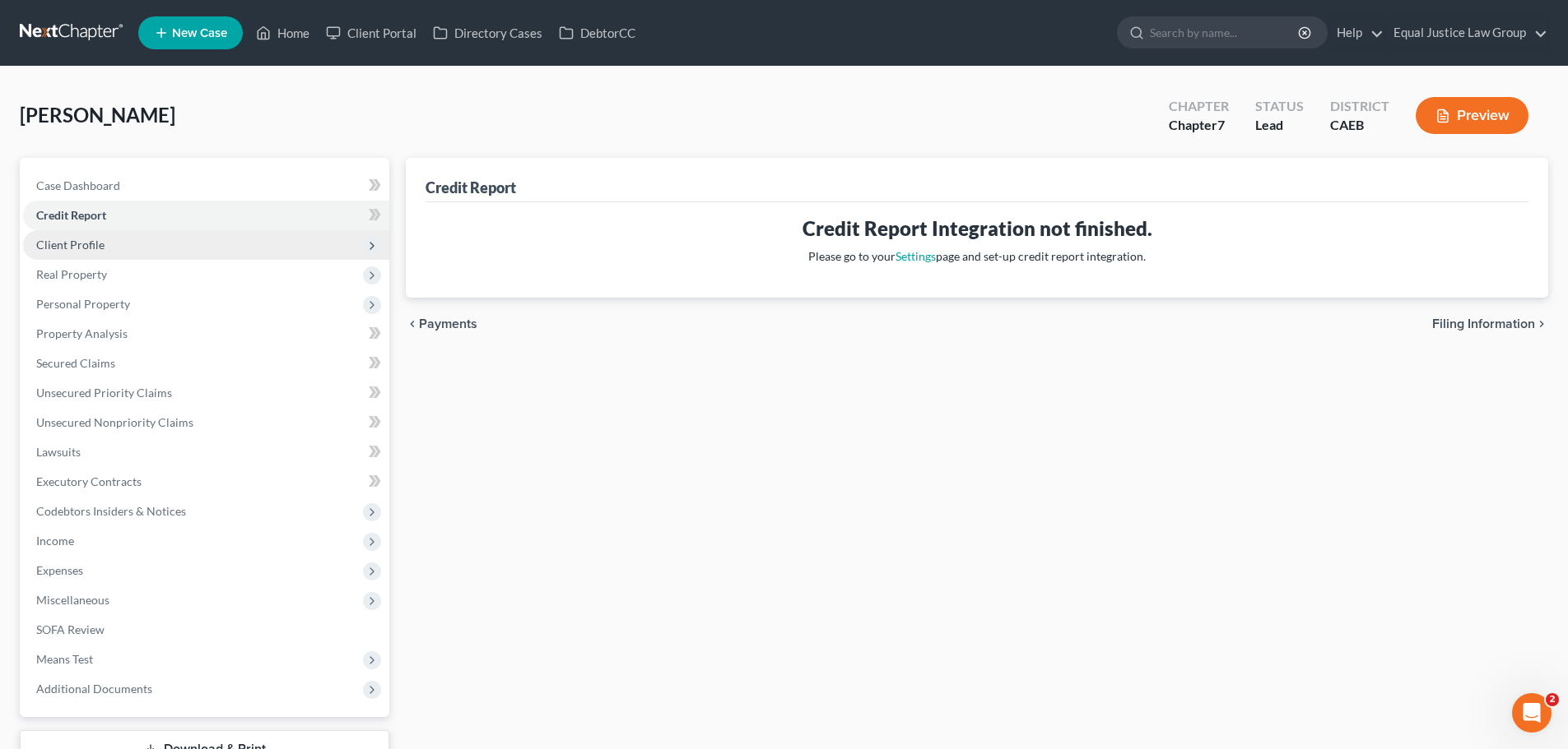
click at [75, 243] on span "Client Profile" at bounding box center [70, 245] width 69 height 14
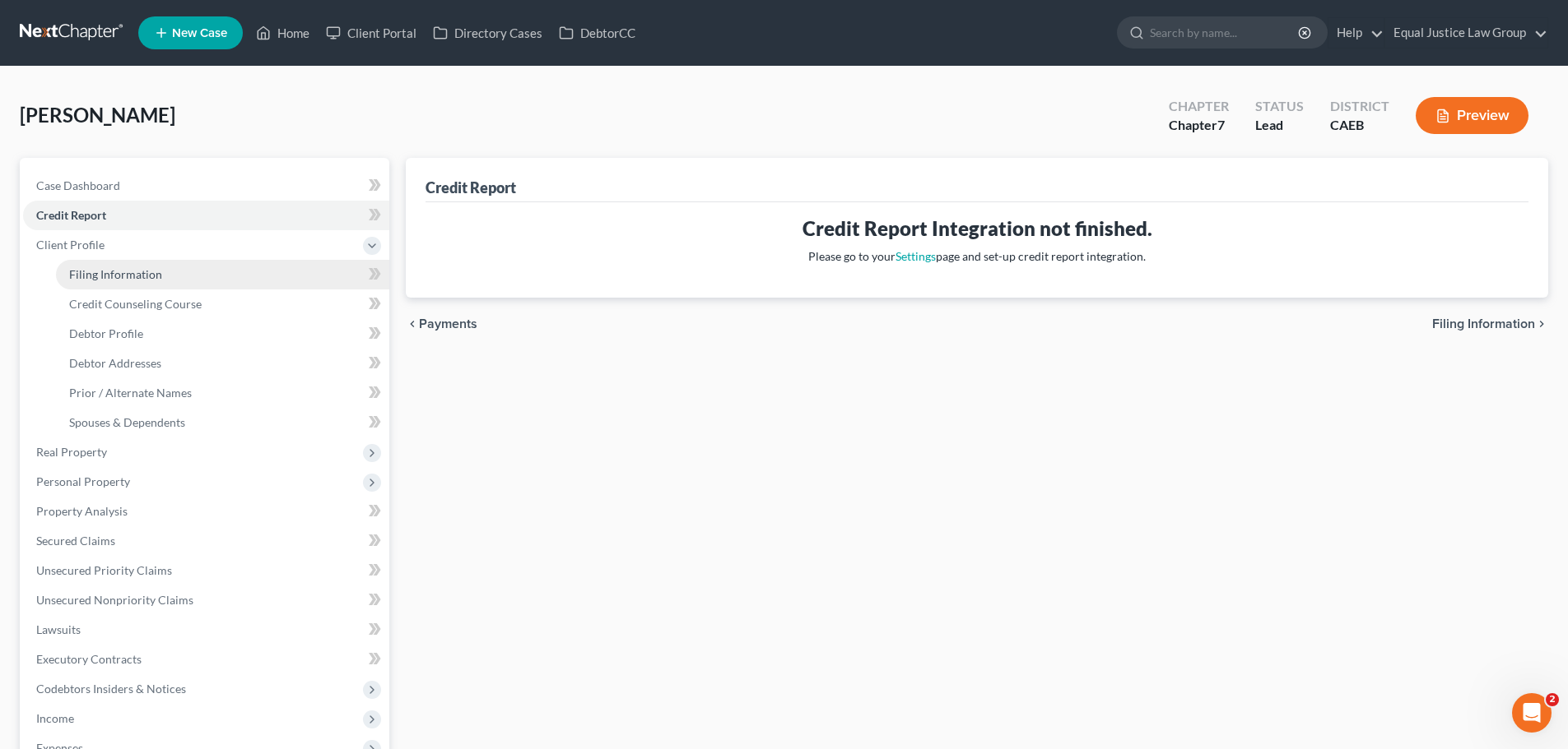
click at [97, 280] on span "Filing Information" at bounding box center [114, 275] width 93 height 14
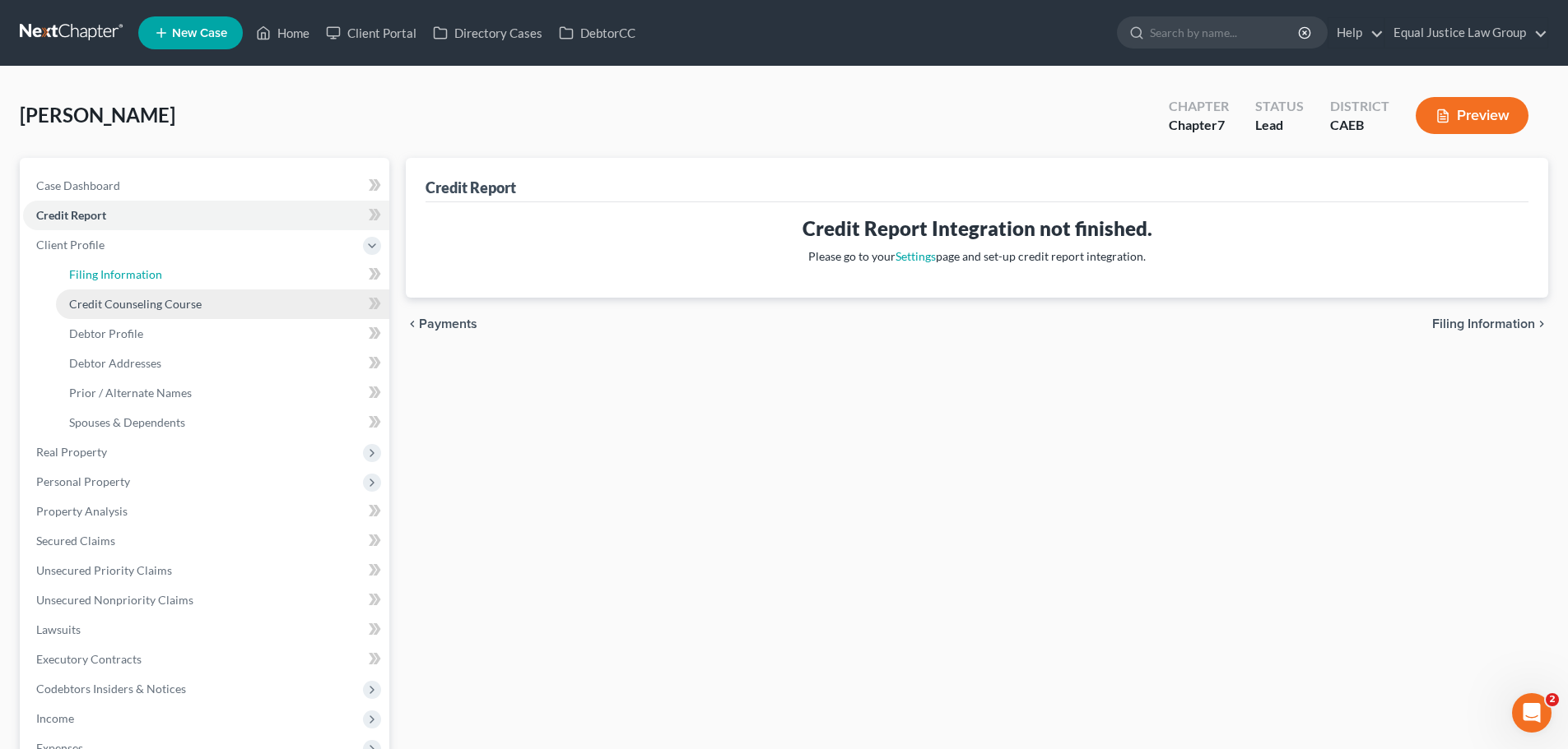
select select "1"
select select "0"
select select "4"
select select "1"
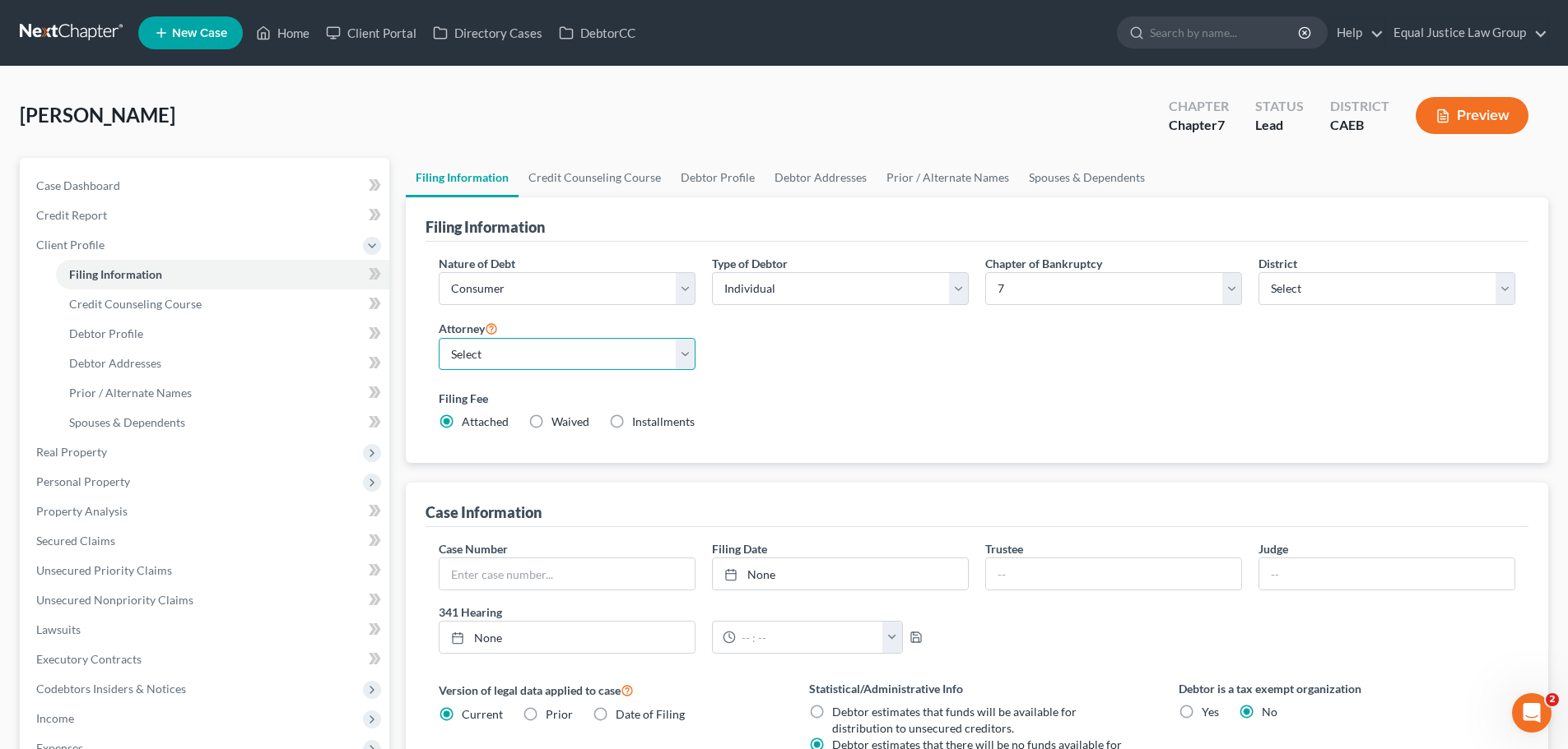
click at [685, 350] on select "Select DAVID FOYIL - CAEB David Foyil - CACB" at bounding box center [567, 354] width 257 height 33
select select "0"
click at [439, 338] on select "Select DAVID FOYIL - CAEB David Foyil - CACB" at bounding box center [567, 354] width 257 height 33
click at [1021, 395] on label "Filing Fee" at bounding box center [977, 398] width 1077 height 17
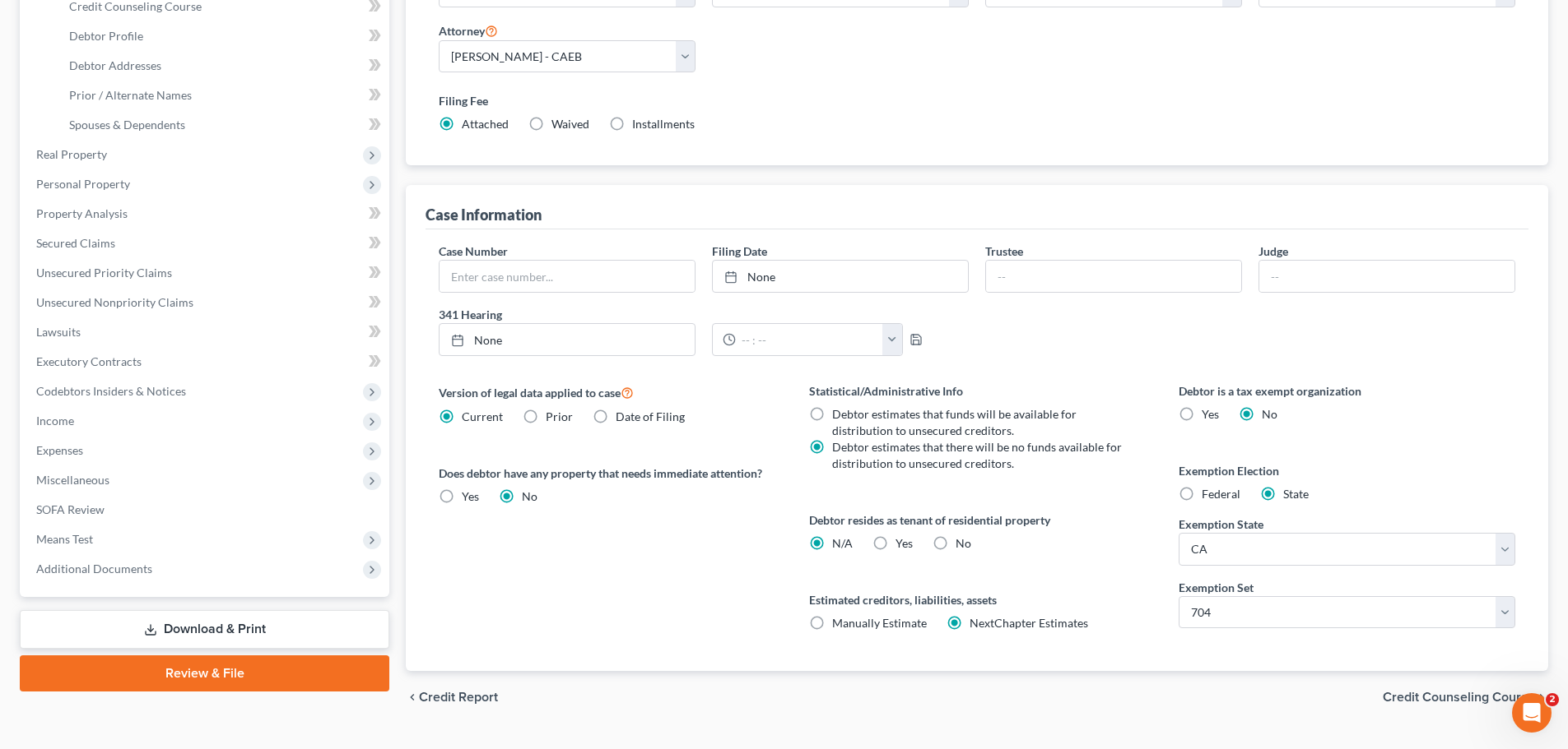
scroll to position [329, 0]
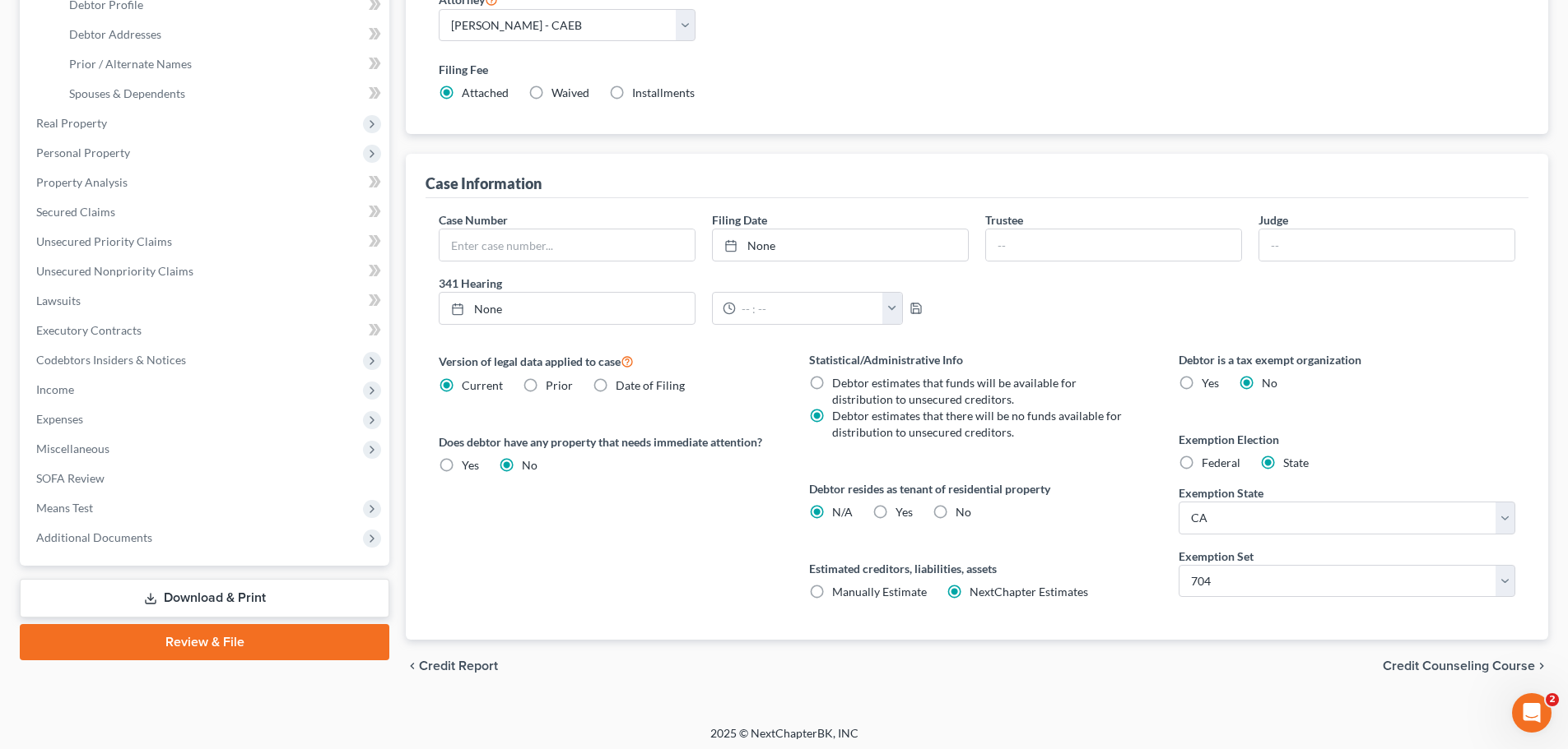
click at [1484, 665] on span "Credit Counseling Course" at bounding box center [1459, 665] width 152 height 13
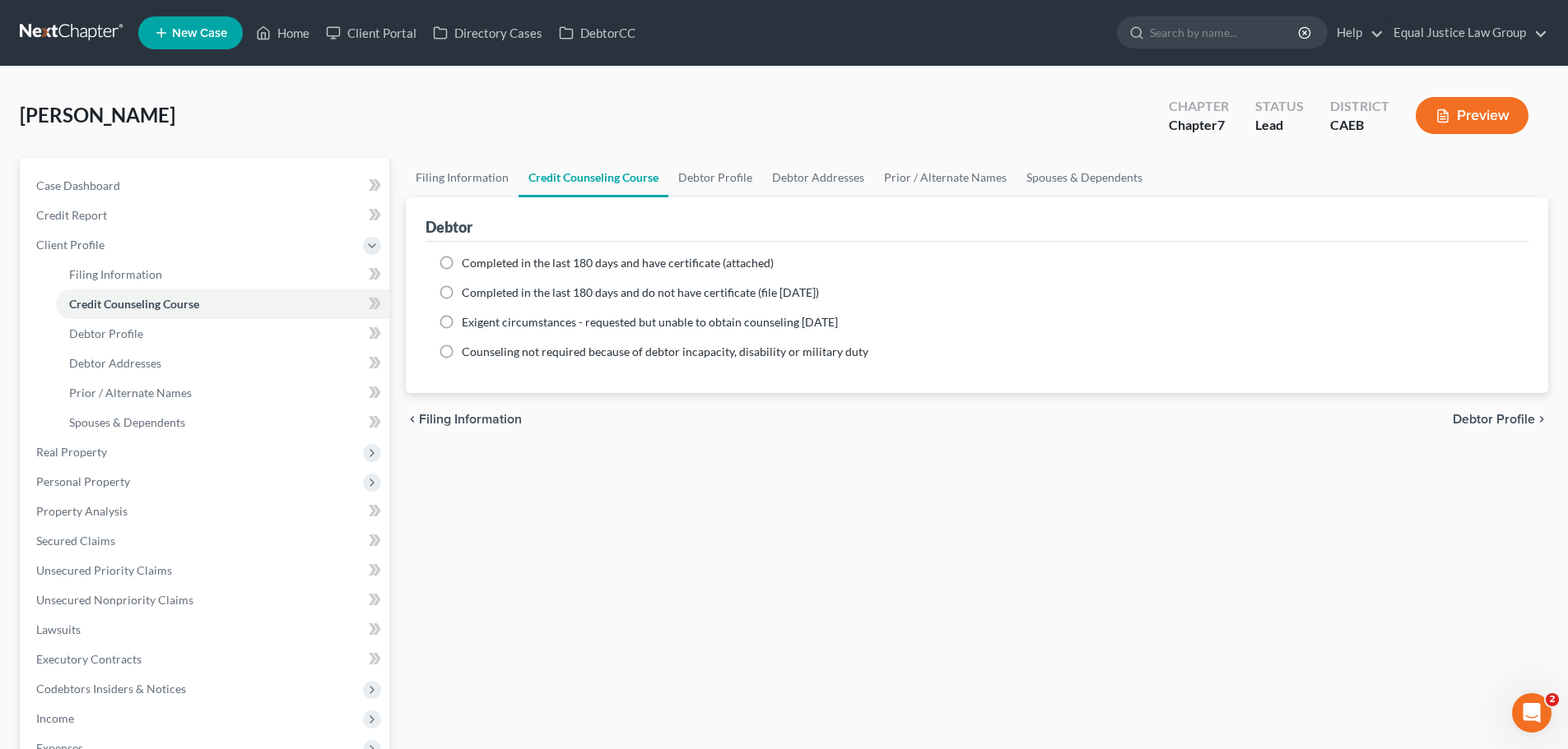
click at [1487, 417] on span "Debtor Profile" at bounding box center [1493, 419] width 83 height 13
select select "0"
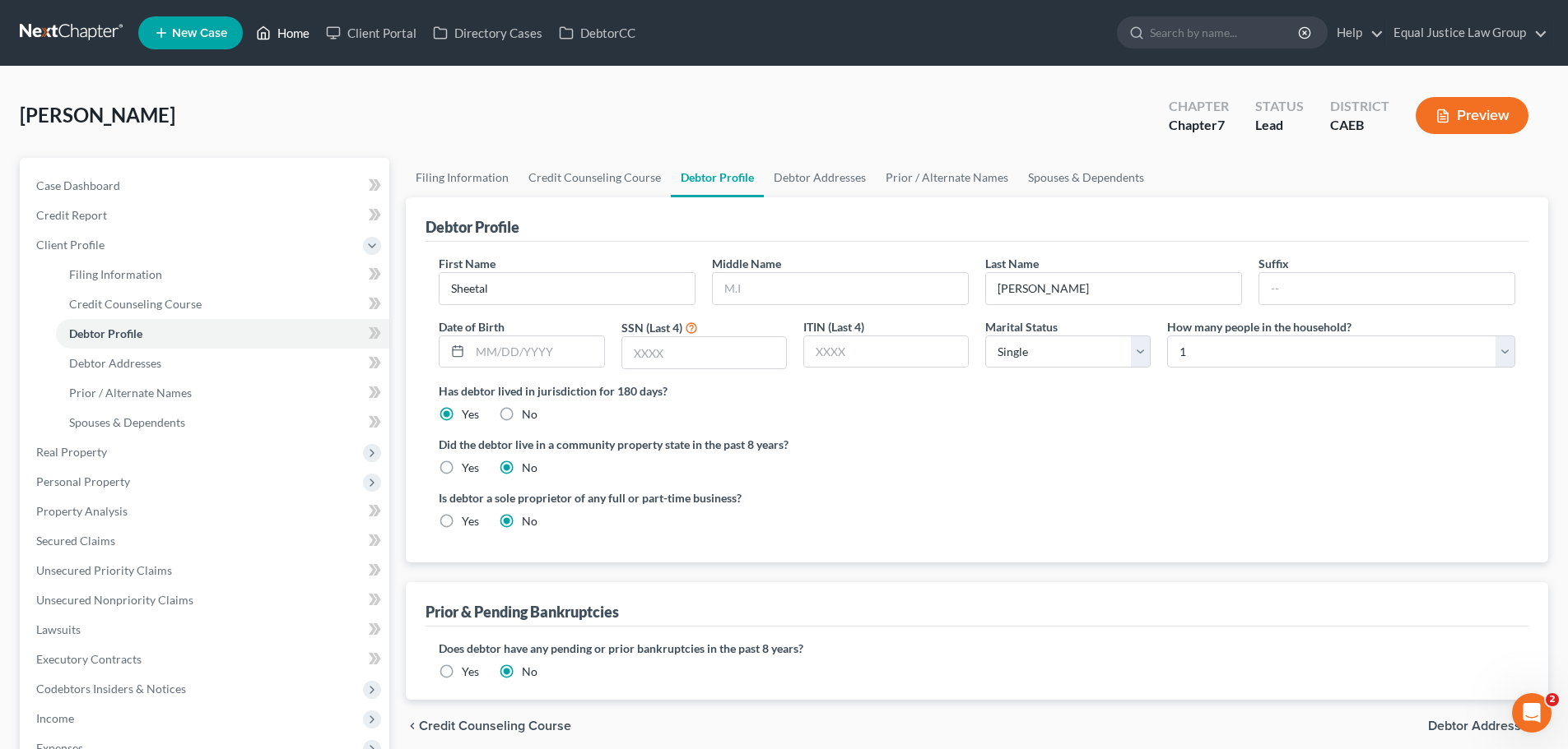
click at [297, 31] on link "Home" at bounding box center [283, 33] width 70 height 30
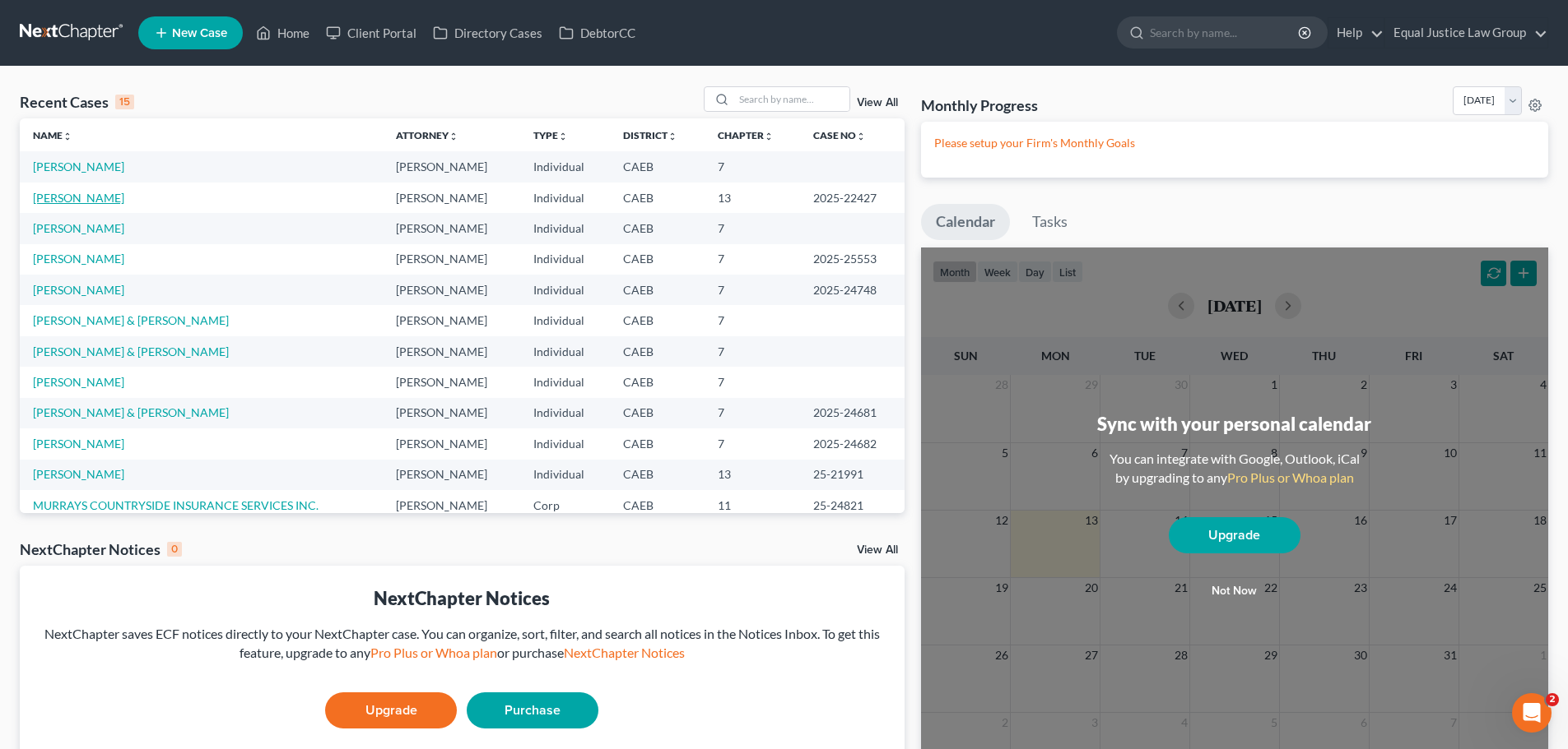
click at [93, 193] on link "[PERSON_NAME]" at bounding box center [79, 198] width 92 height 14
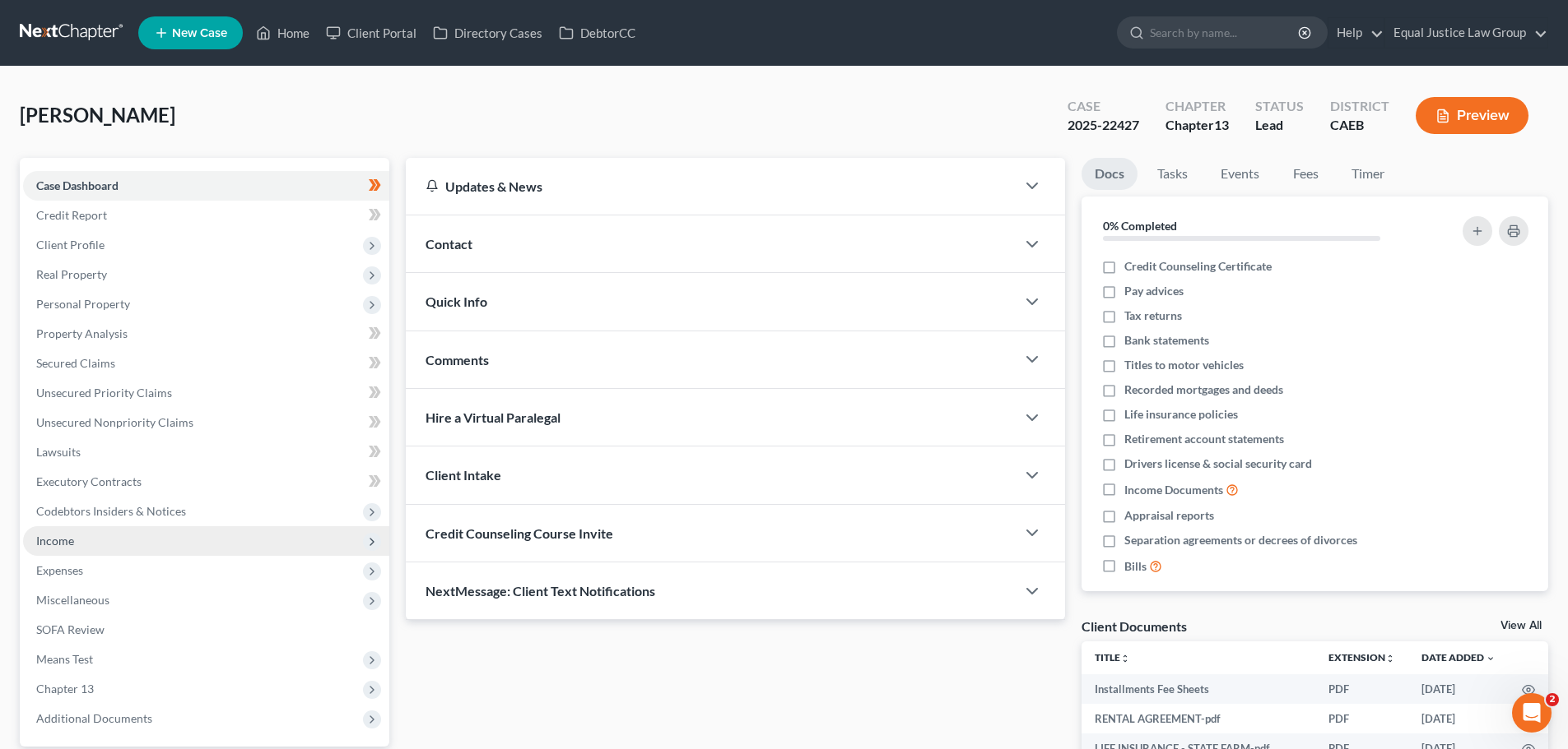
click at [71, 543] on span "Income" at bounding box center [55, 541] width 38 height 14
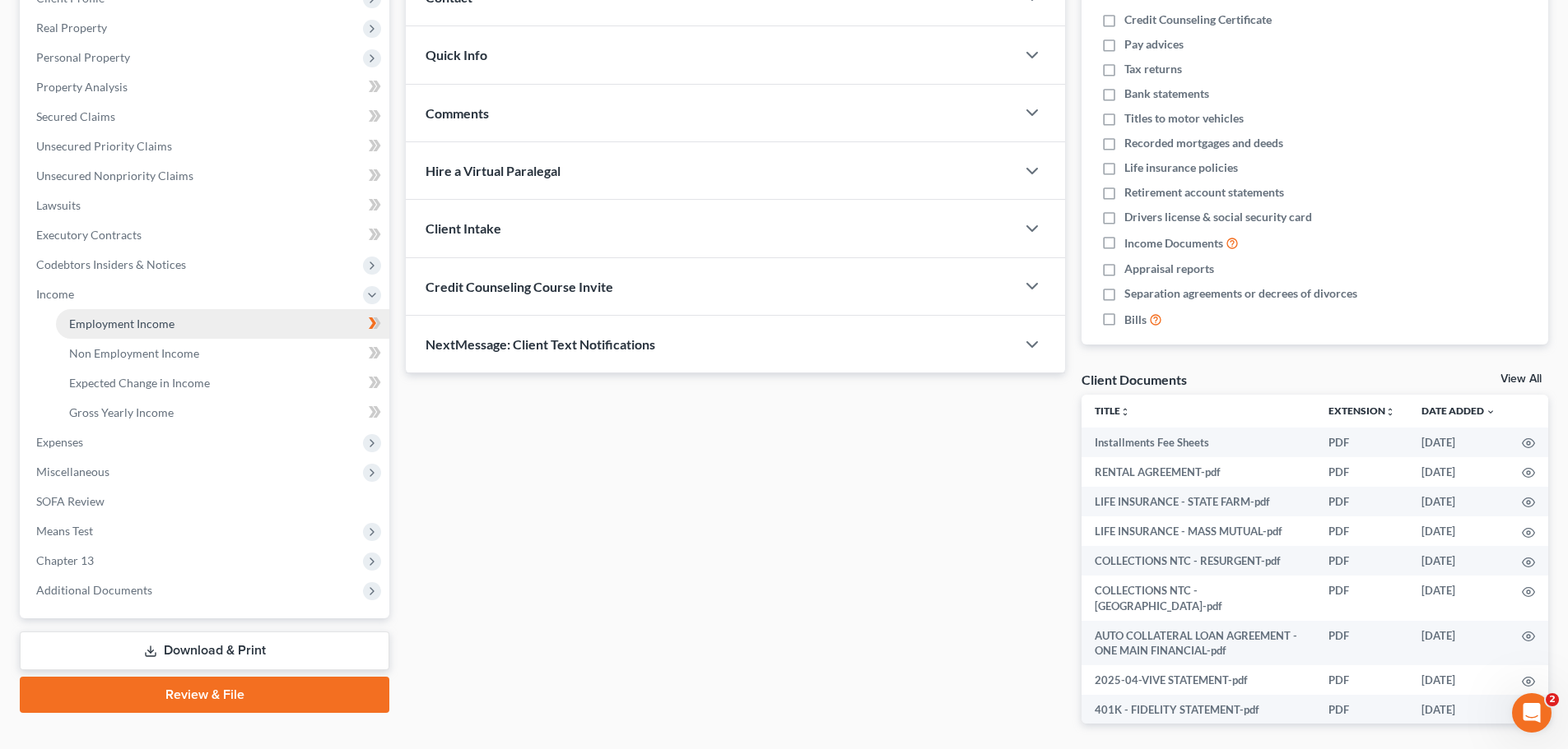
click at [84, 325] on span "Employment Income" at bounding box center [121, 323] width 105 height 14
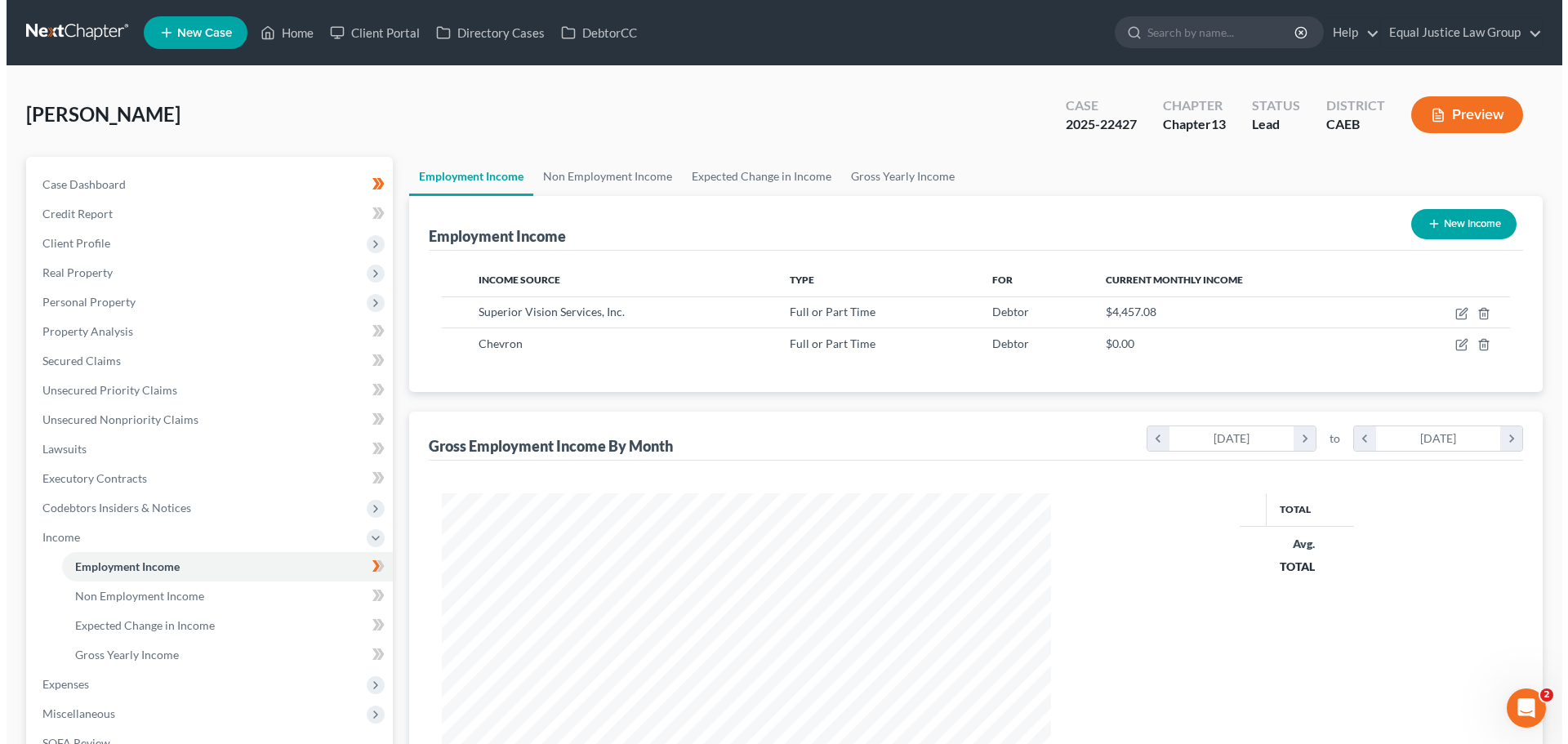
scroll to position [305, 642]
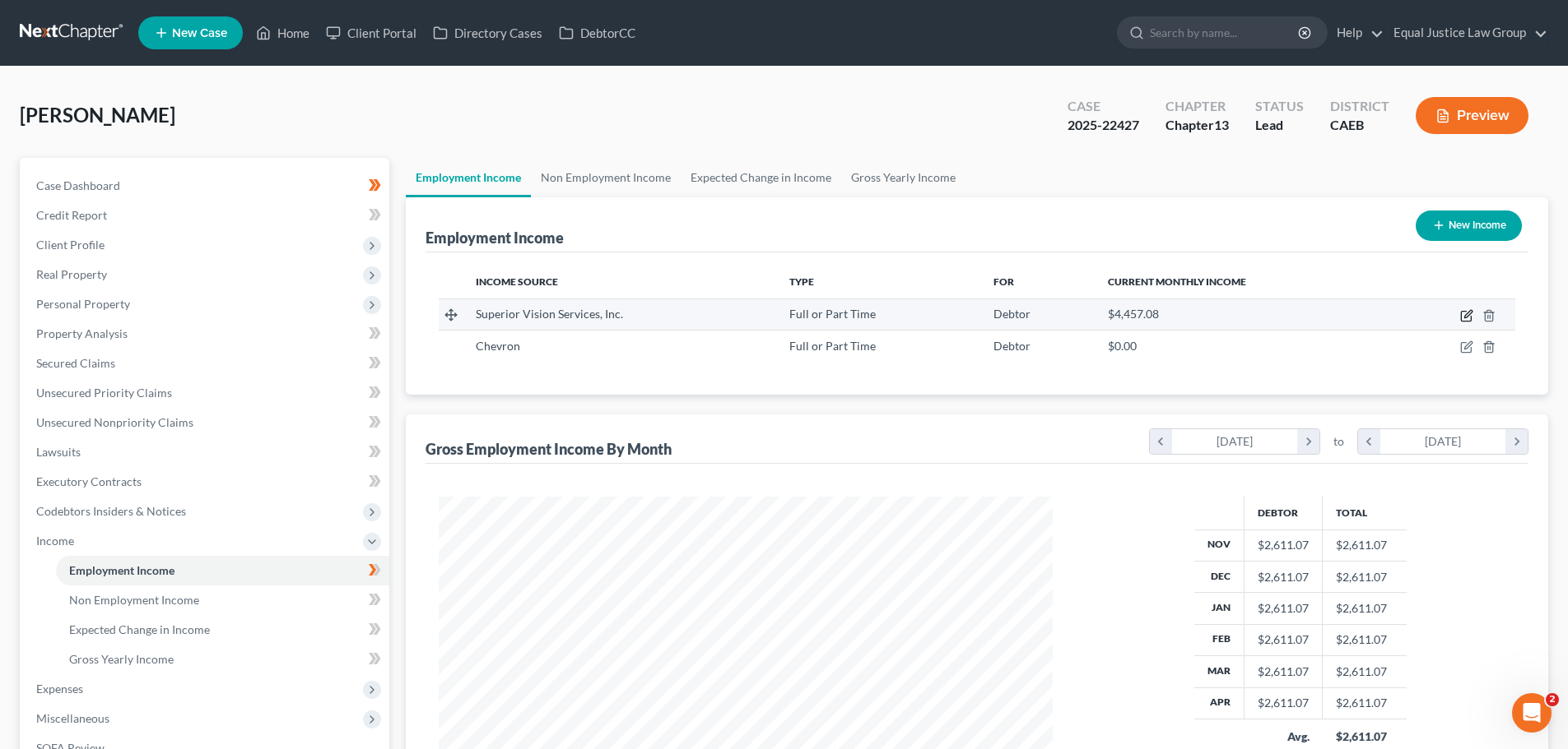
click at [1467, 312] on icon "button" at bounding box center [1466, 315] width 13 height 13
select select "0"
select select "21"
select select "0"
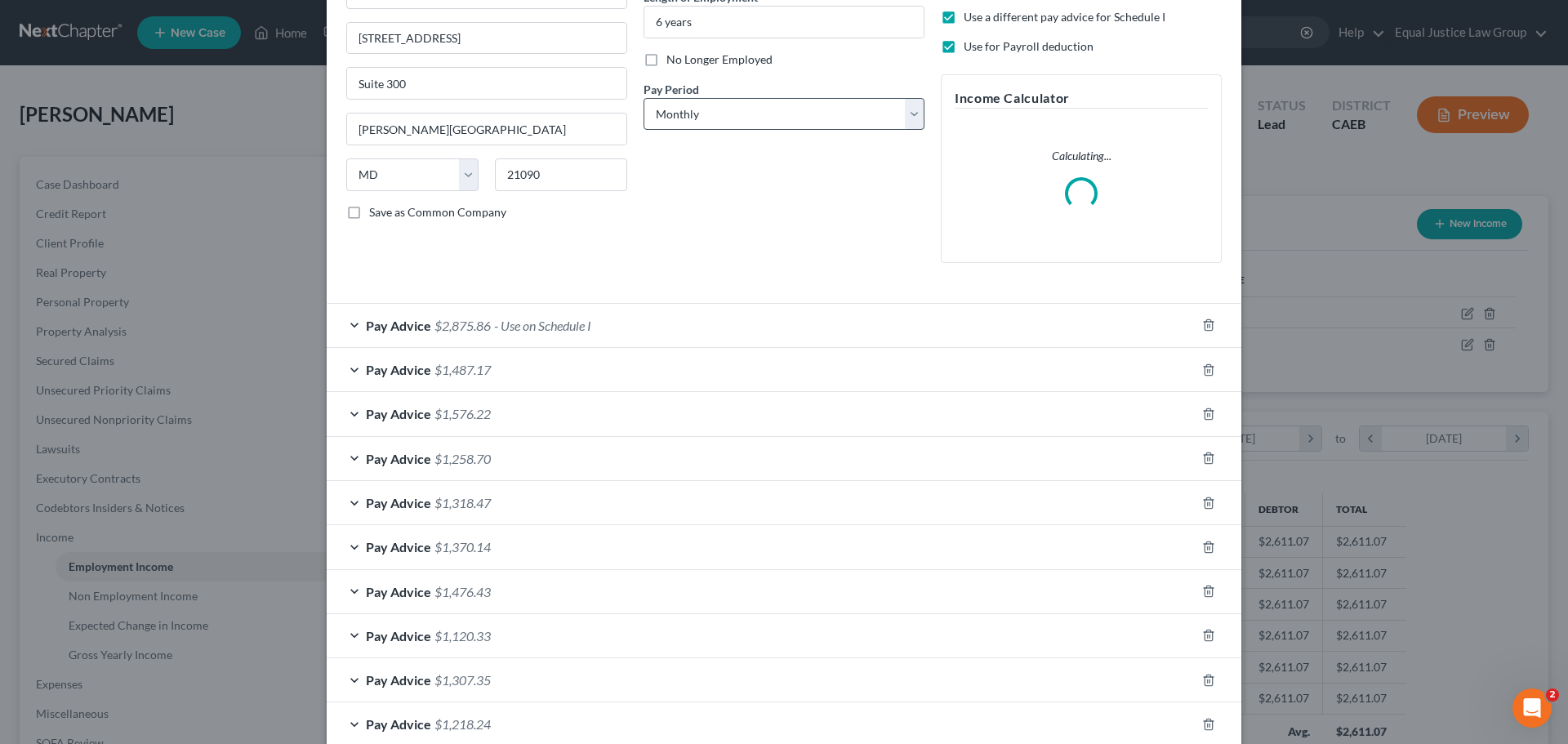
scroll to position [245, 0]
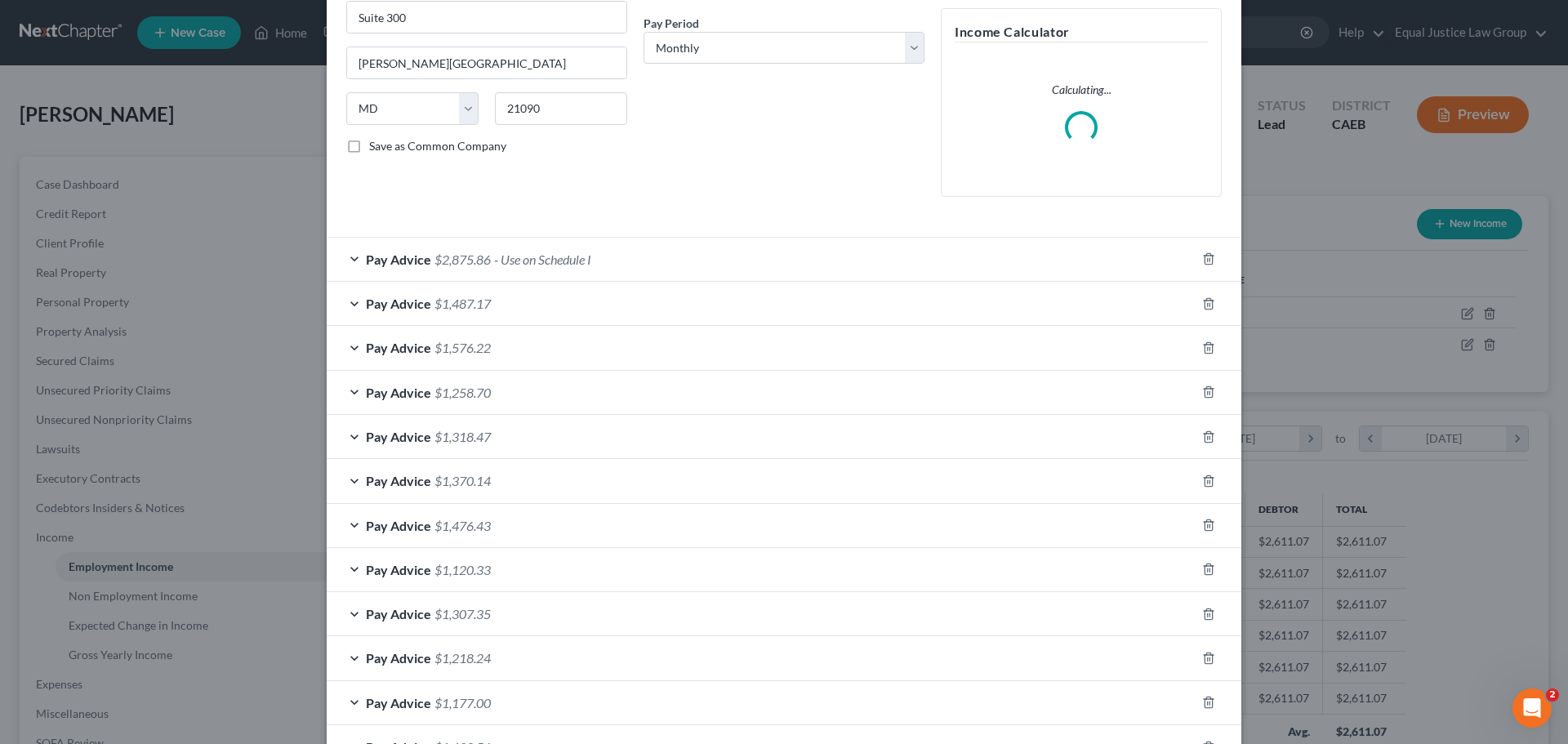
click at [640, 252] on div "Pay Advice $2,875.86 - Use on Schedule I" at bounding box center [761, 260] width 869 height 43
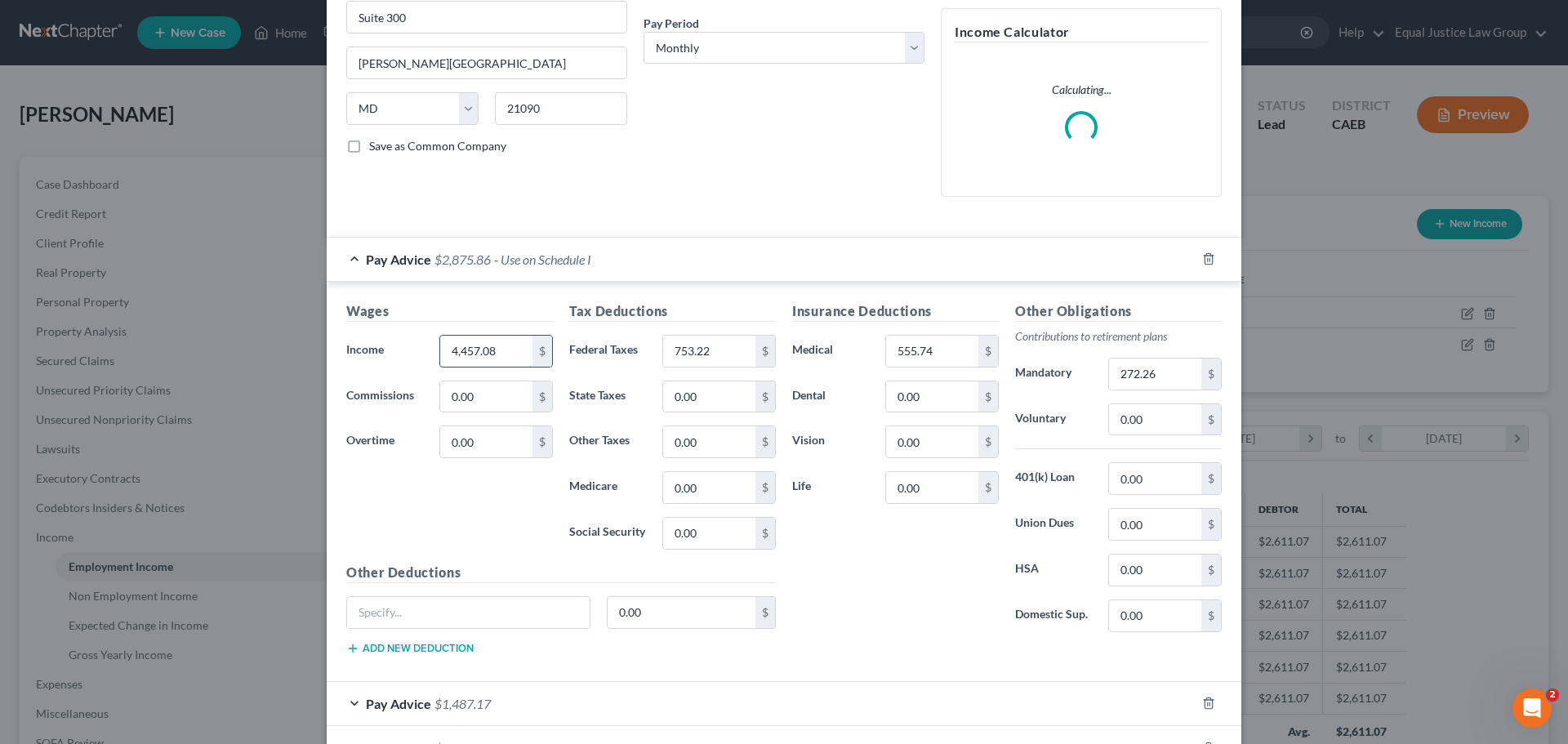
click at [517, 351] on input "4,457.08" at bounding box center [486, 351] width 92 height 31
type input "3,673.21"
click at [490, 437] on input "0.00" at bounding box center [486, 442] width 92 height 31
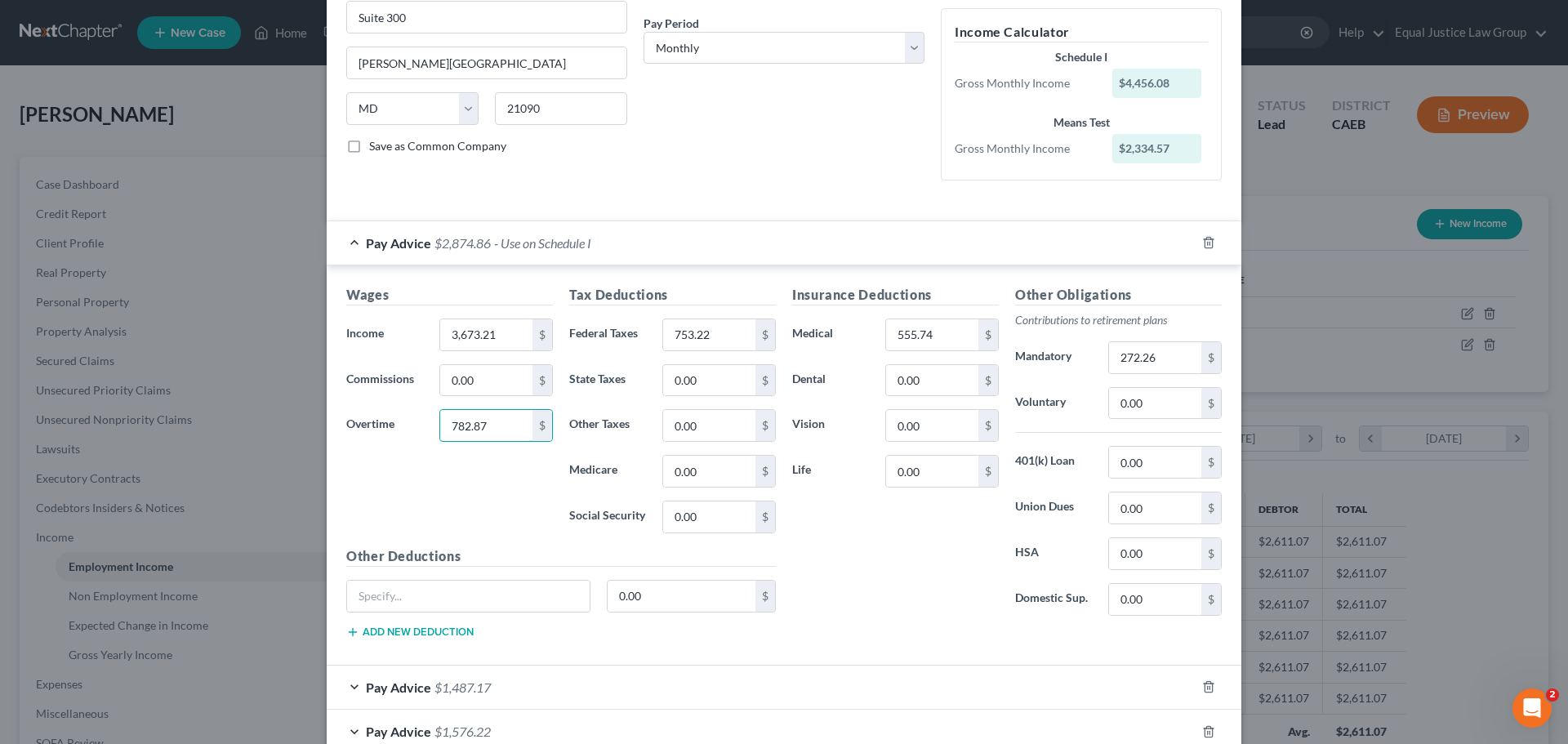
type input "782.87"
click at [531, 290] on h5 "Wages" at bounding box center [449, 295] width 206 height 21
click at [1170, 364] on input "272.26" at bounding box center [1154, 358] width 92 height 31
click at [1190, 456] on input "0.00" at bounding box center [1154, 461] width 92 height 31
type input "272.26"
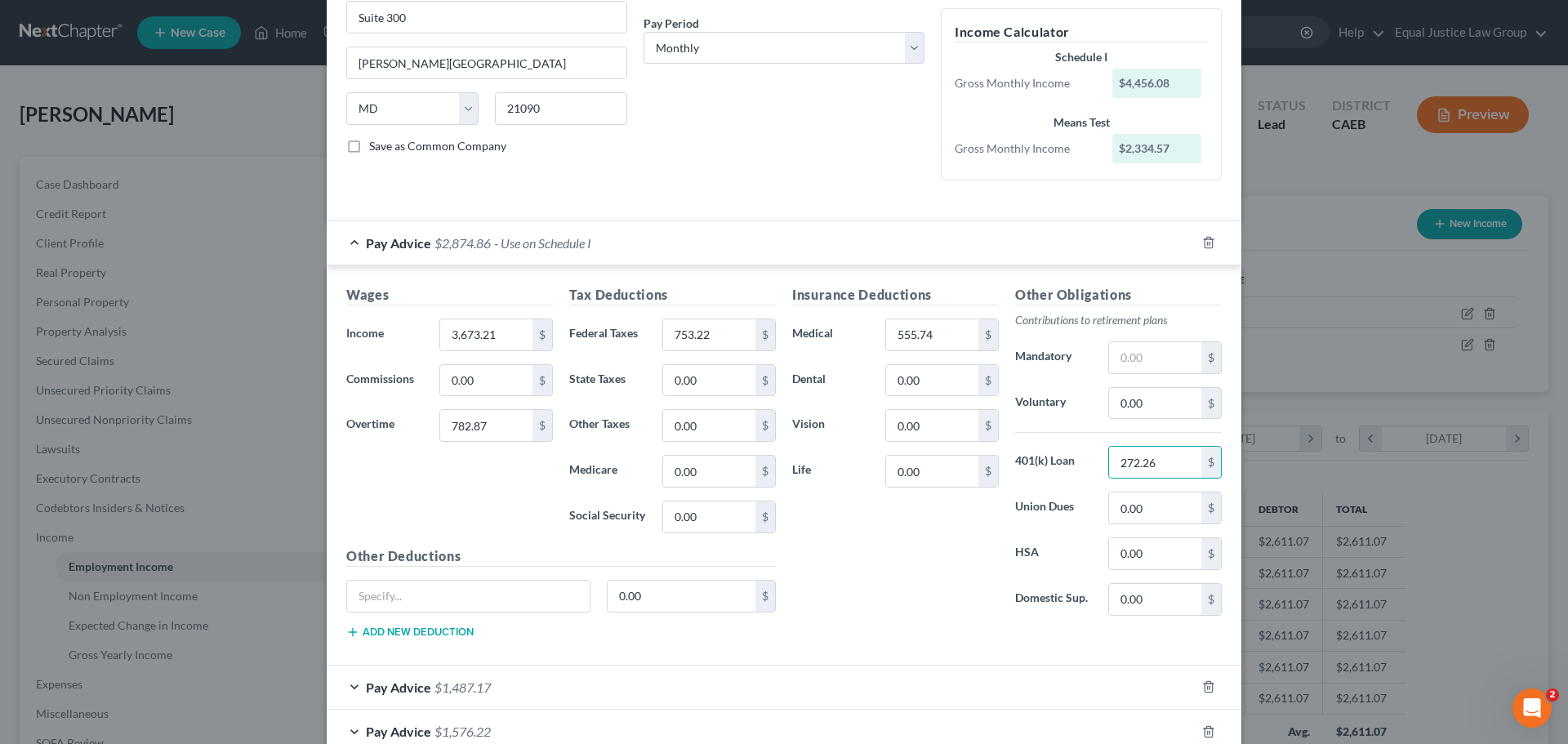
click at [896, 547] on div "Insurance Deductions Medical 555.74 $ Dental 0.00 $ Vision 0.00 $ Life 0.00 $" at bounding box center [896, 457] width 223 height 344
click at [464, 425] on input "782.87" at bounding box center [486, 425] width 92 height 31
click at [462, 425] on input "782.87" at bounding box center [486, 425] width 92 height 31
type input "783.87"
click at [677, 290] on h5 "Tax Deductions" at bounding box center [671, 295] width 206 height 21
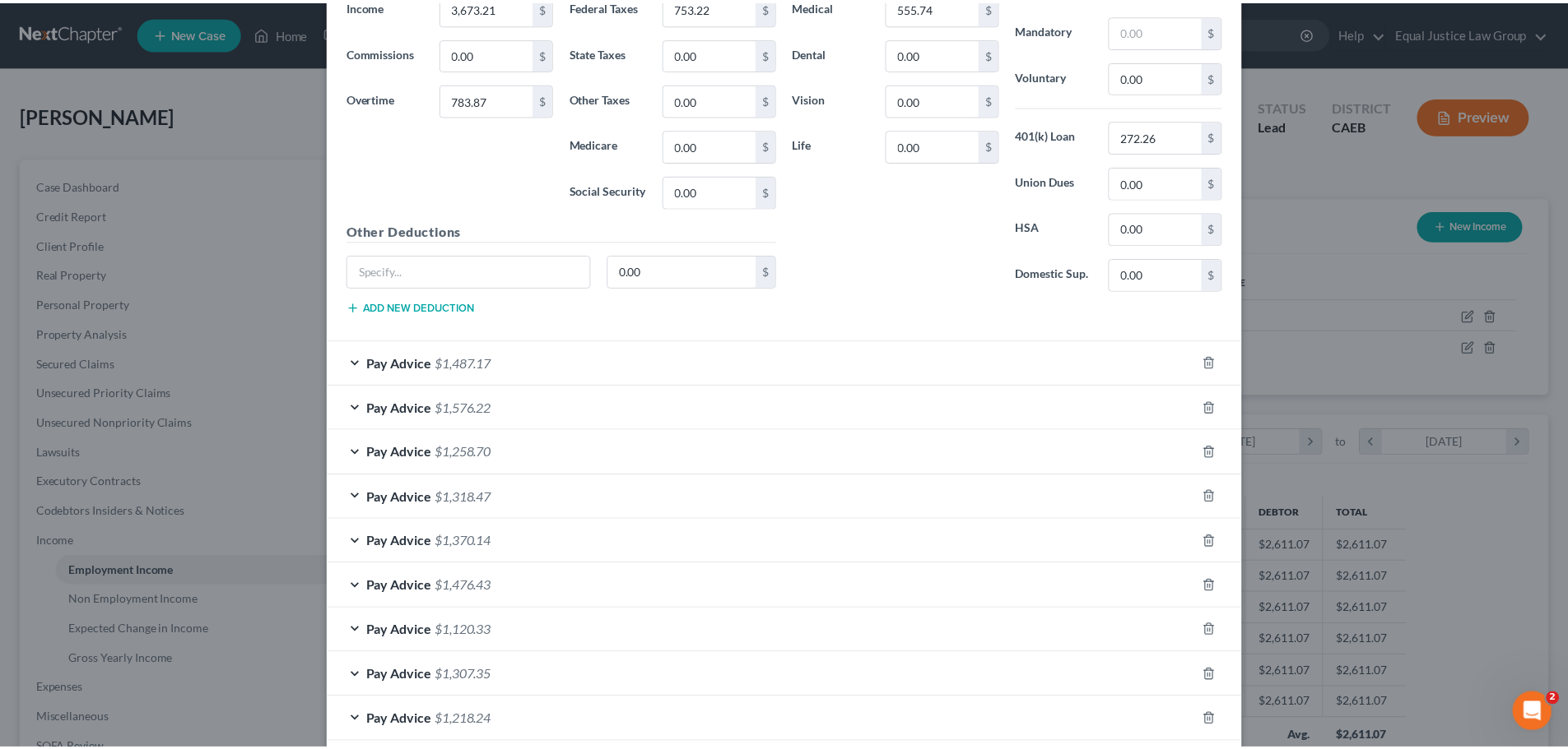
scroll to position [1018, 0]
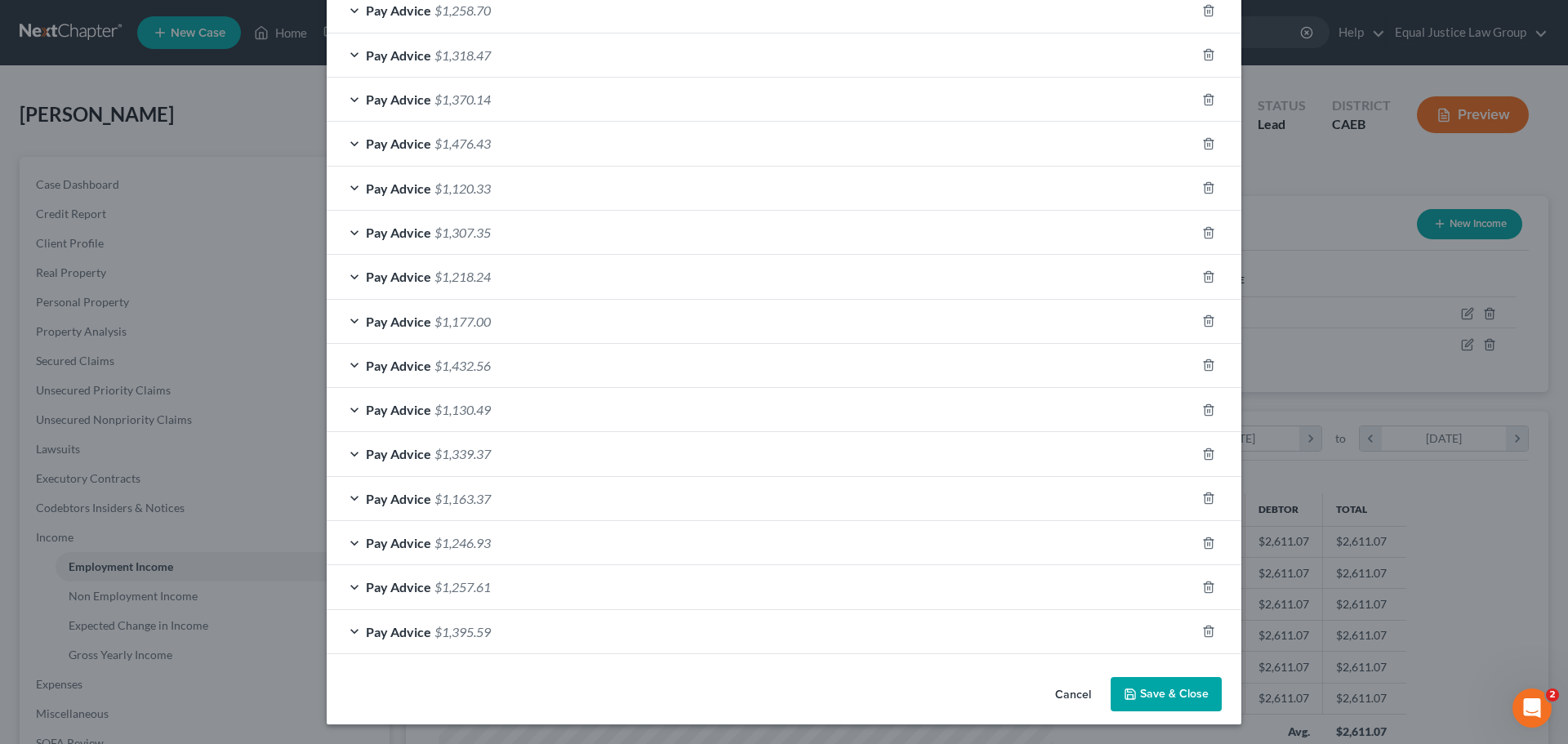
click at [1155, 694] on button "Save & Close" at bounding box center [1166, 695] width 111 height 35
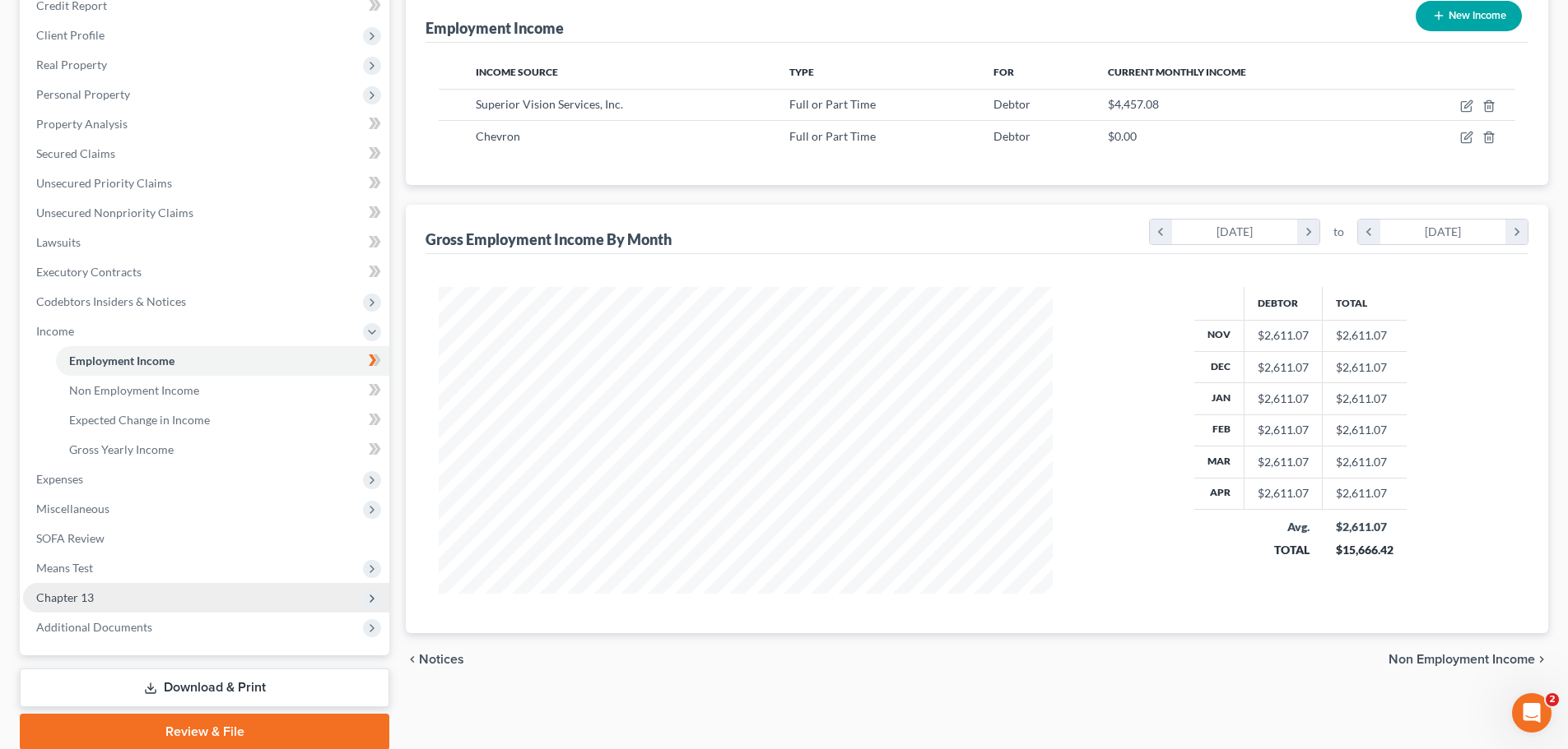
scroll to position [247, 0]
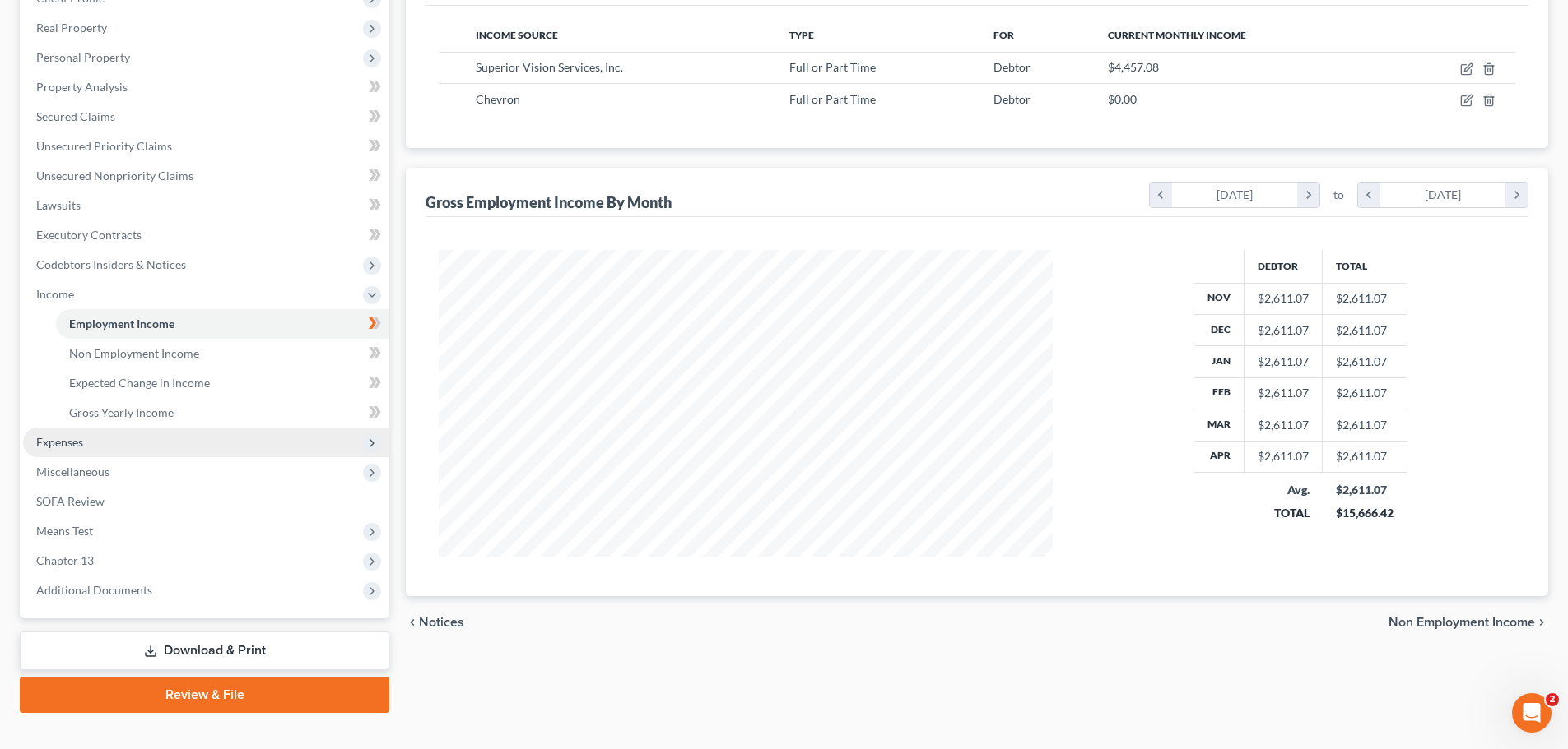
click at [88, 443] on span "Expenses" at bounding box center [206, 443] width 366 height 30
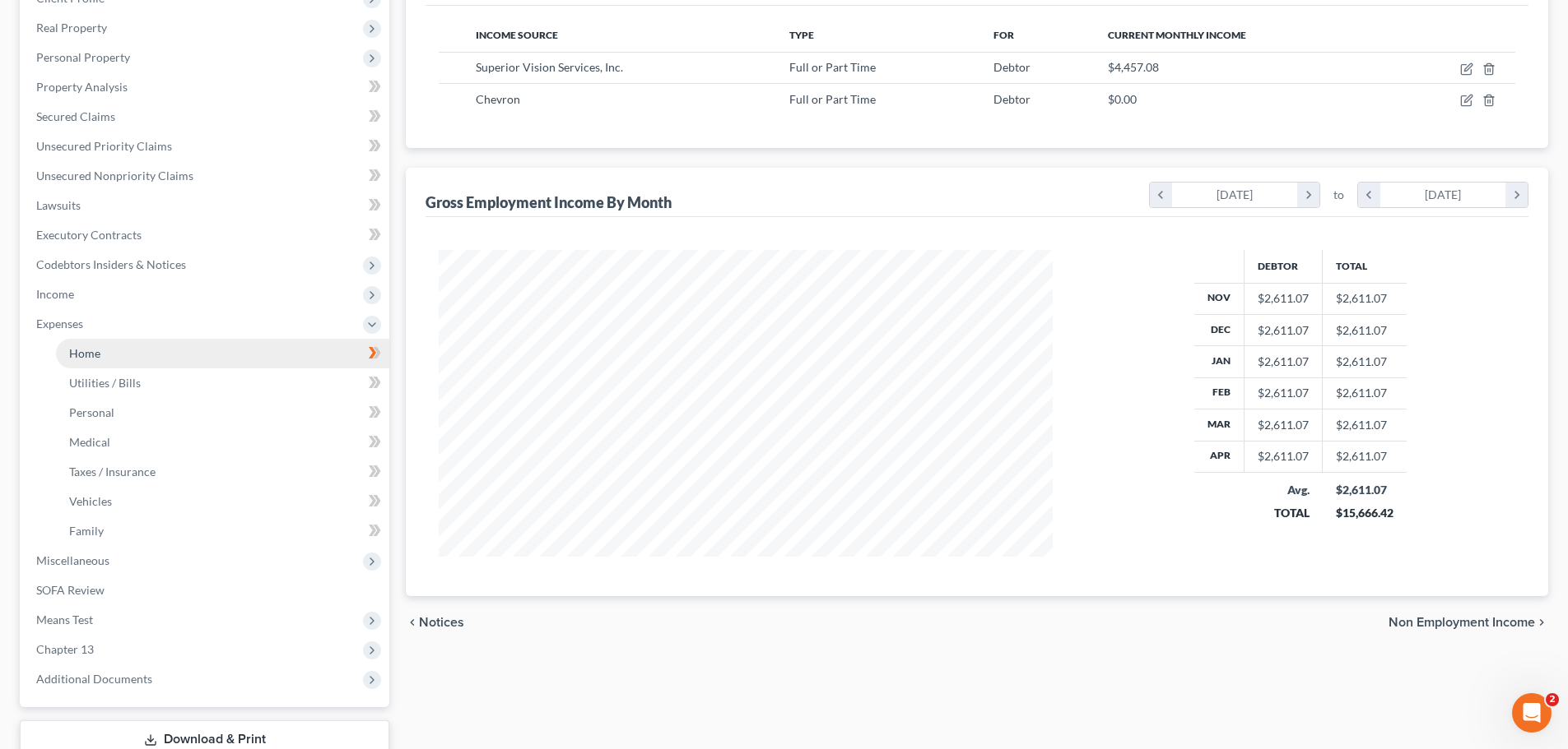
click at [165, 354] on link "Home" at bounding box center [222, 354] width 333 height 30
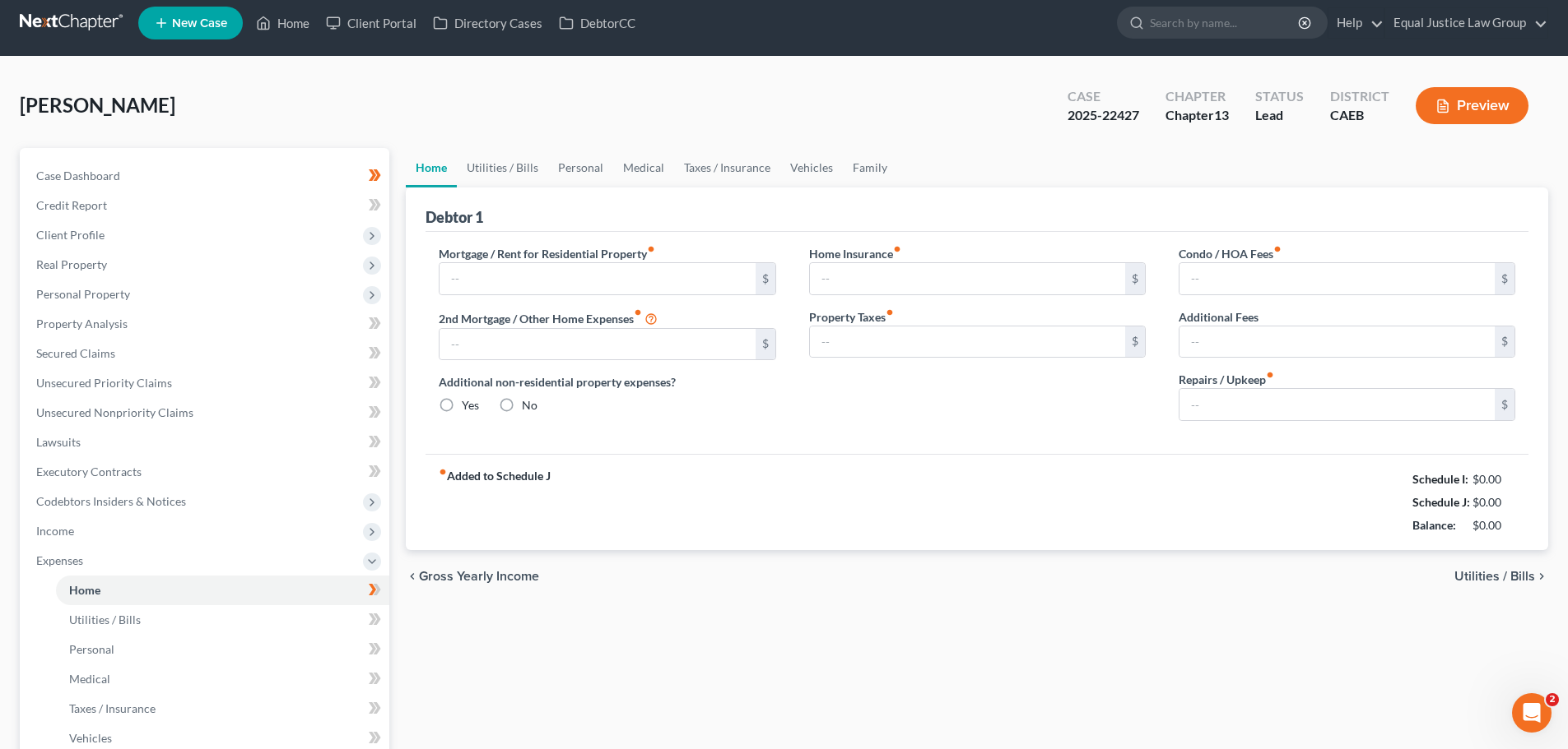
type input "837.00"
type input "0.00"
radio input "true"
type input "0.00"
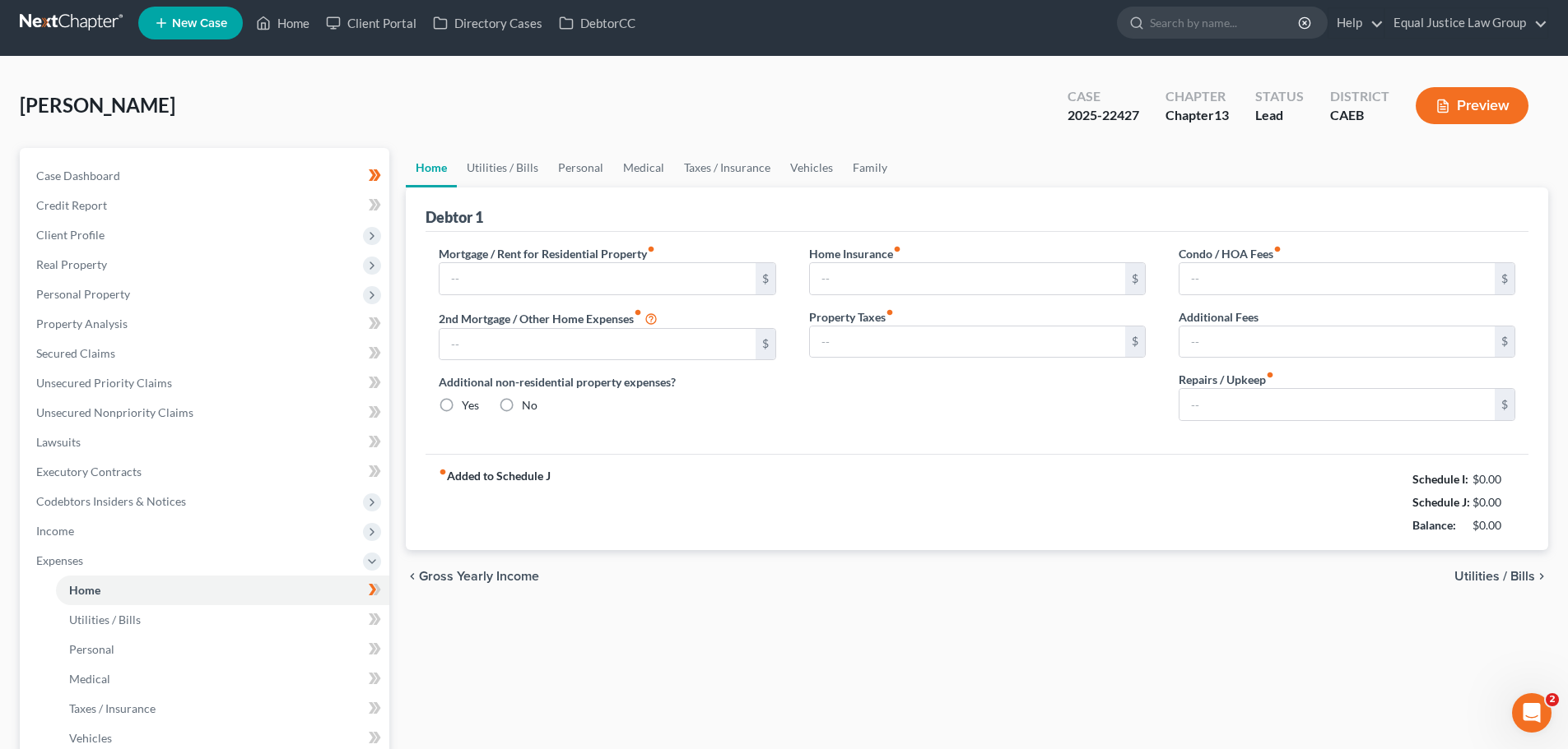
type input "0.00"
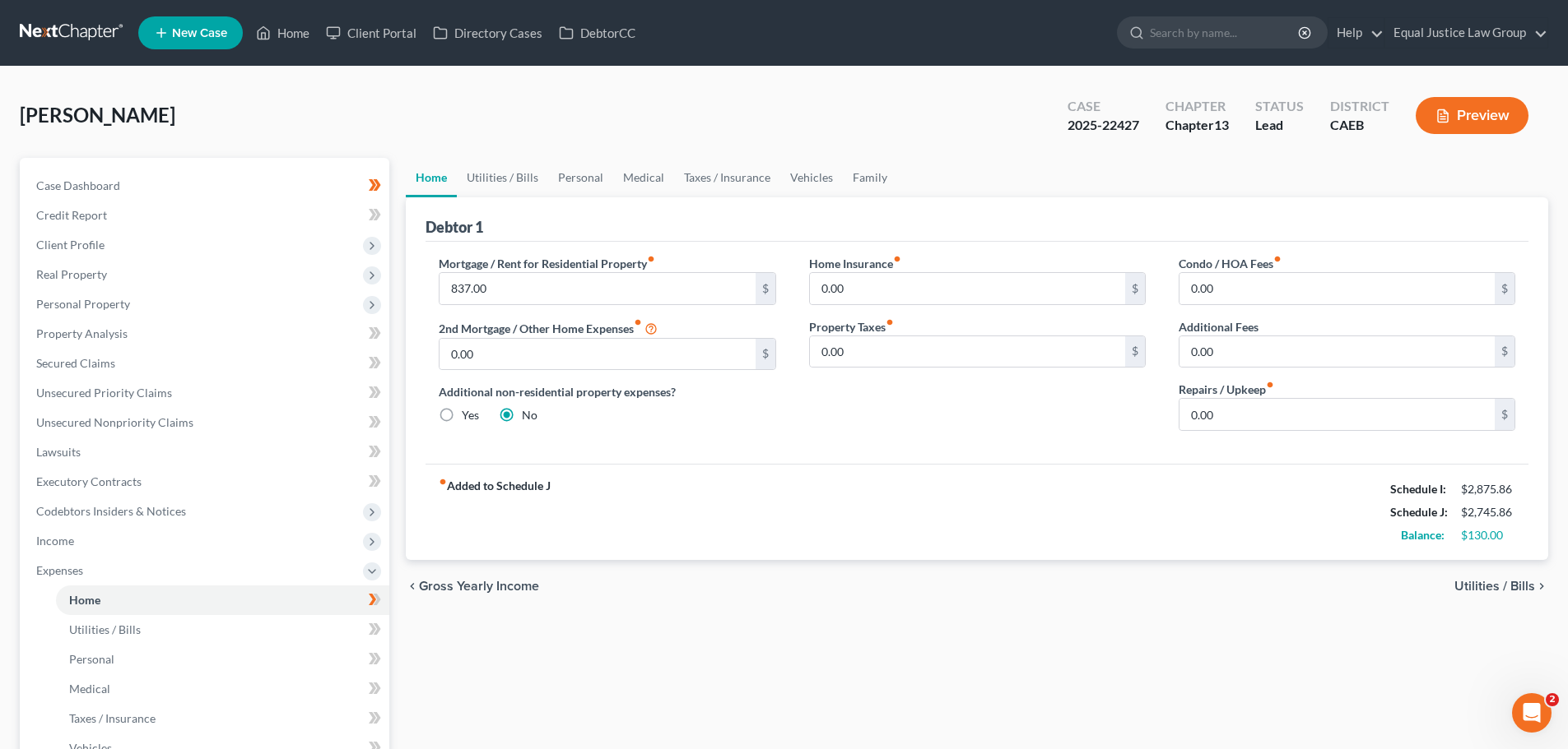
click at [1504, 583] on span "Utilities / Bills" at bounding box center [1493, 586] width 81 height 13
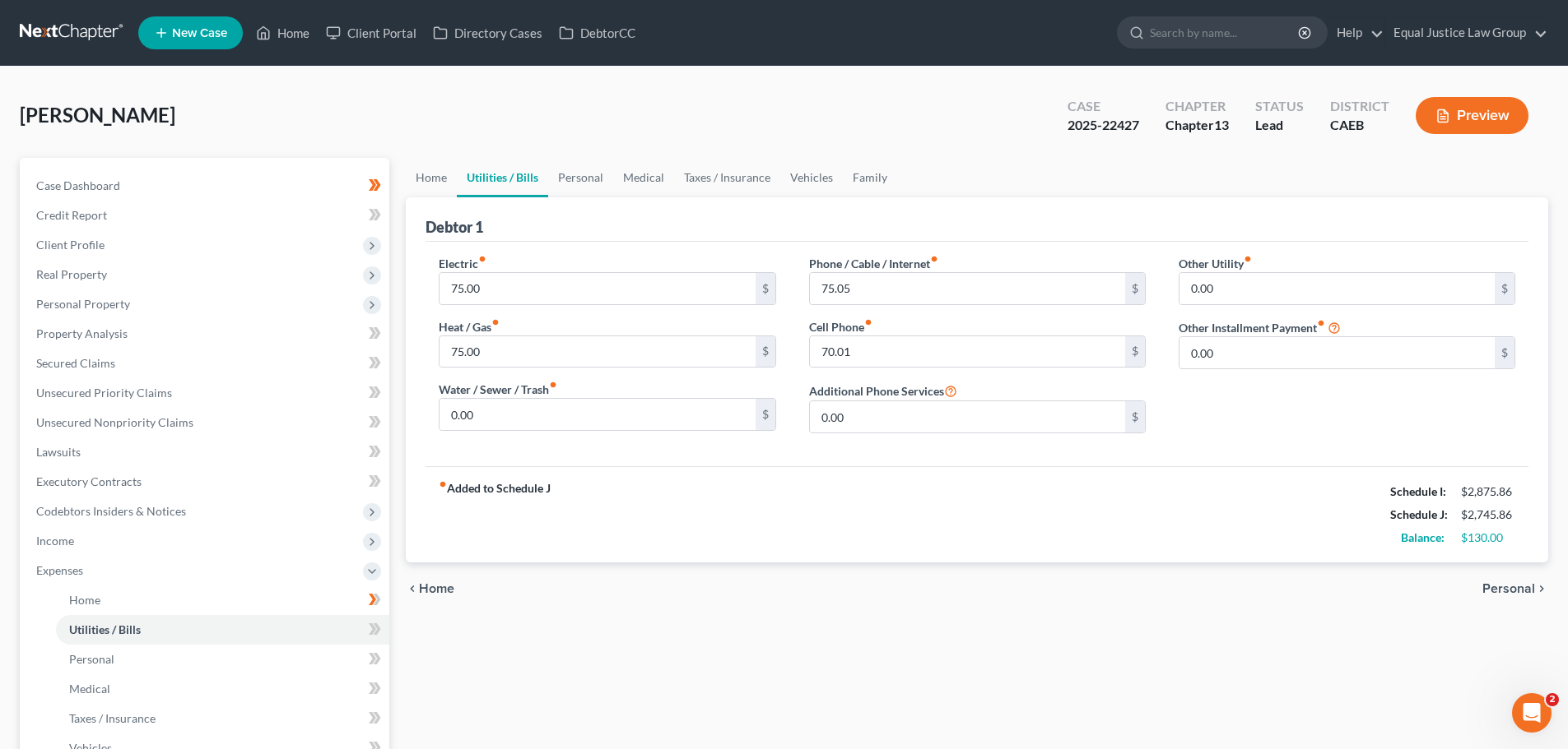
click at [1498, 585] on span "Personal" at bounding box center [1508, 589] width 53 height 13
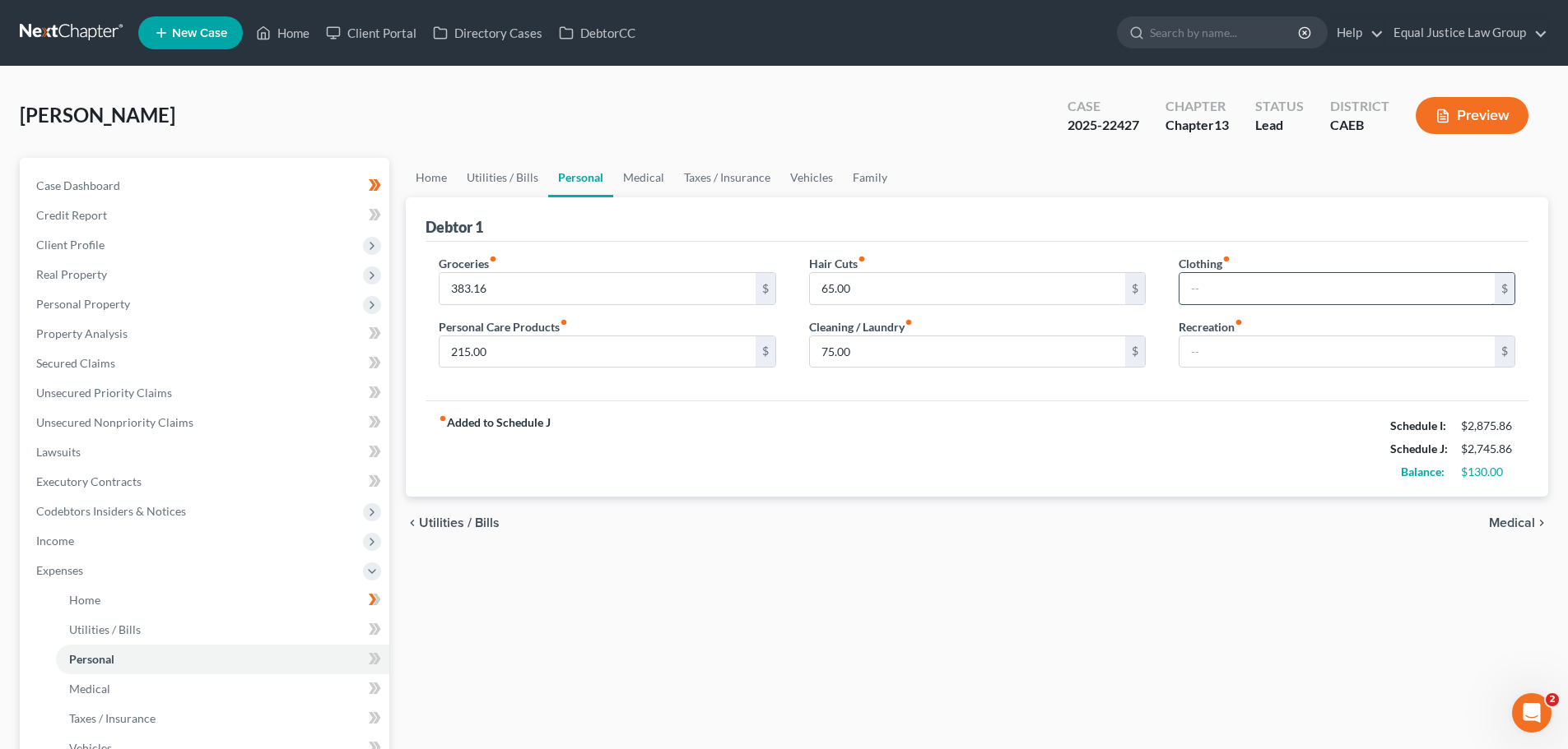
click at [1244, 281] on input "text" at bounding box center [1336, 288] width 315 height 31
type input "0.00"
click at [1207, 345] on input "text" at bounding box center [1336, 351] width 315 height 31
click at [591, 352] on input "215.00" at bounding box center [597, 351] width 315 height 31
type input "50.00"
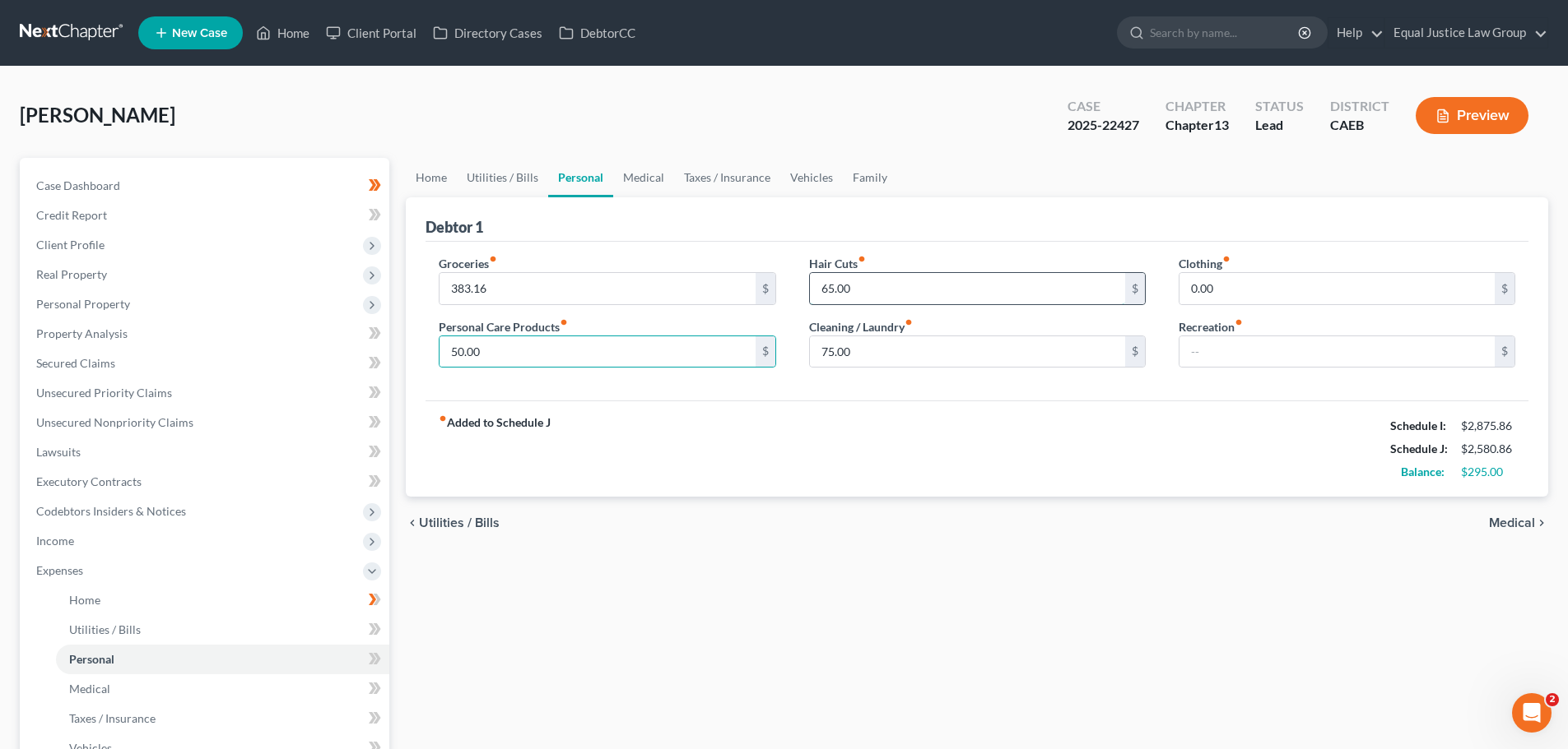
click at [903, 286] on input "65.00" at bounding box center [967, 288] width 315 height 31
click at [900, 350] on input "75.00" at bounding box center [967, 351] width 315 height 31
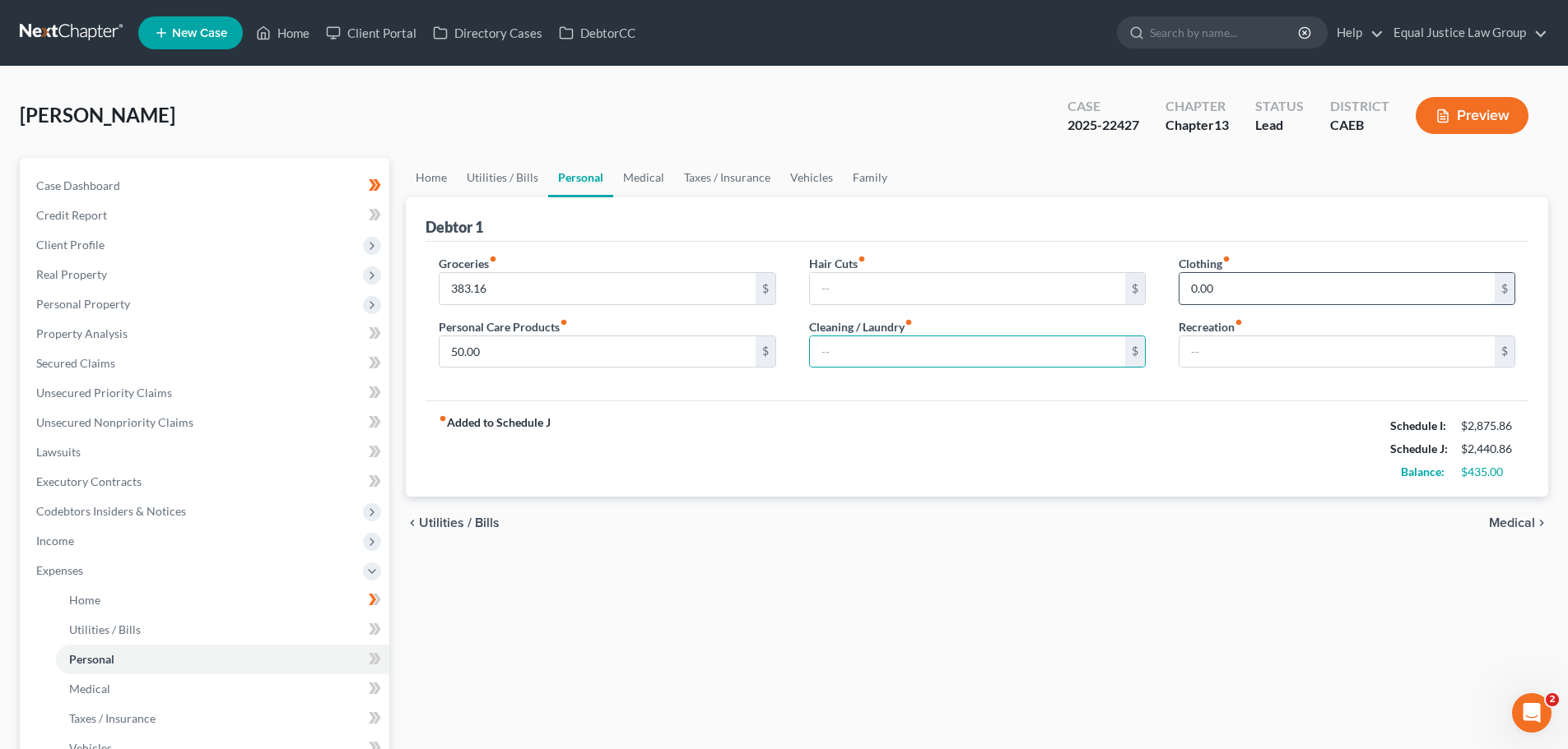
click at [1267, 285] on input "0.00" at bounding box center [1336, 288] width 315 height 31
click at [1260, 348] on input "text" at bounding box center [1336, 351] width 315 height 31
click at [966, 294] on input "text" at bounding box center [967, 288] width 315 height 31
type input "0.00"
click at [848, 345] on input "text" at bounding box center [967, 351] width 315 height 31
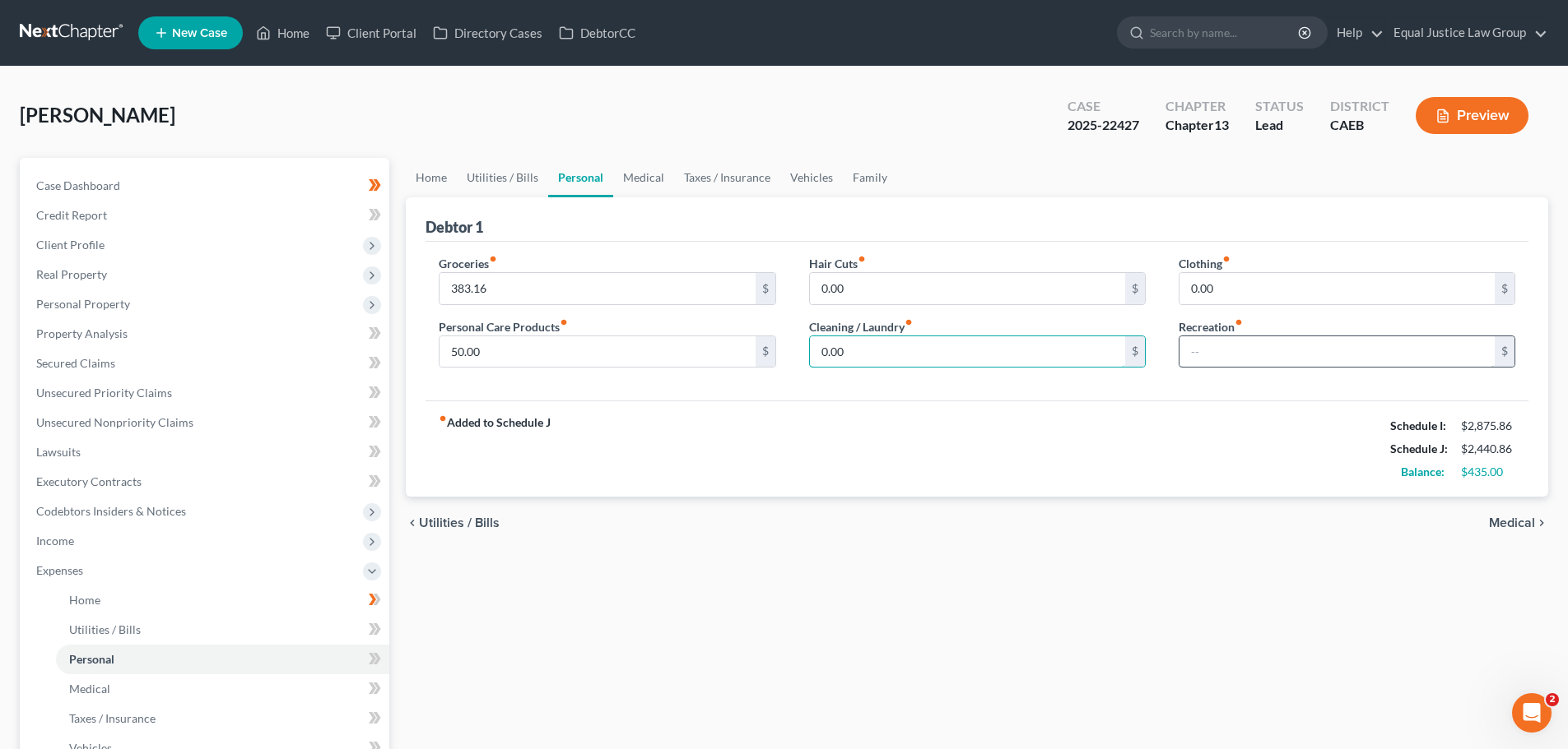
type input "0.00"
click at [1267, 354] on input "text" at bounding box center [1336, 351] width 315 height 31
type input "0.00"
click at [1188, 418] on div "fiber_manual_record Added to Schedule J Schedule I: $2,875.86 Schedule J: $2,44…" at bounding box center [977, 449] width 1102 height 96
click at [1510, 525] on span "Medical" at bounding box center [1511, 522] width 46 height 13
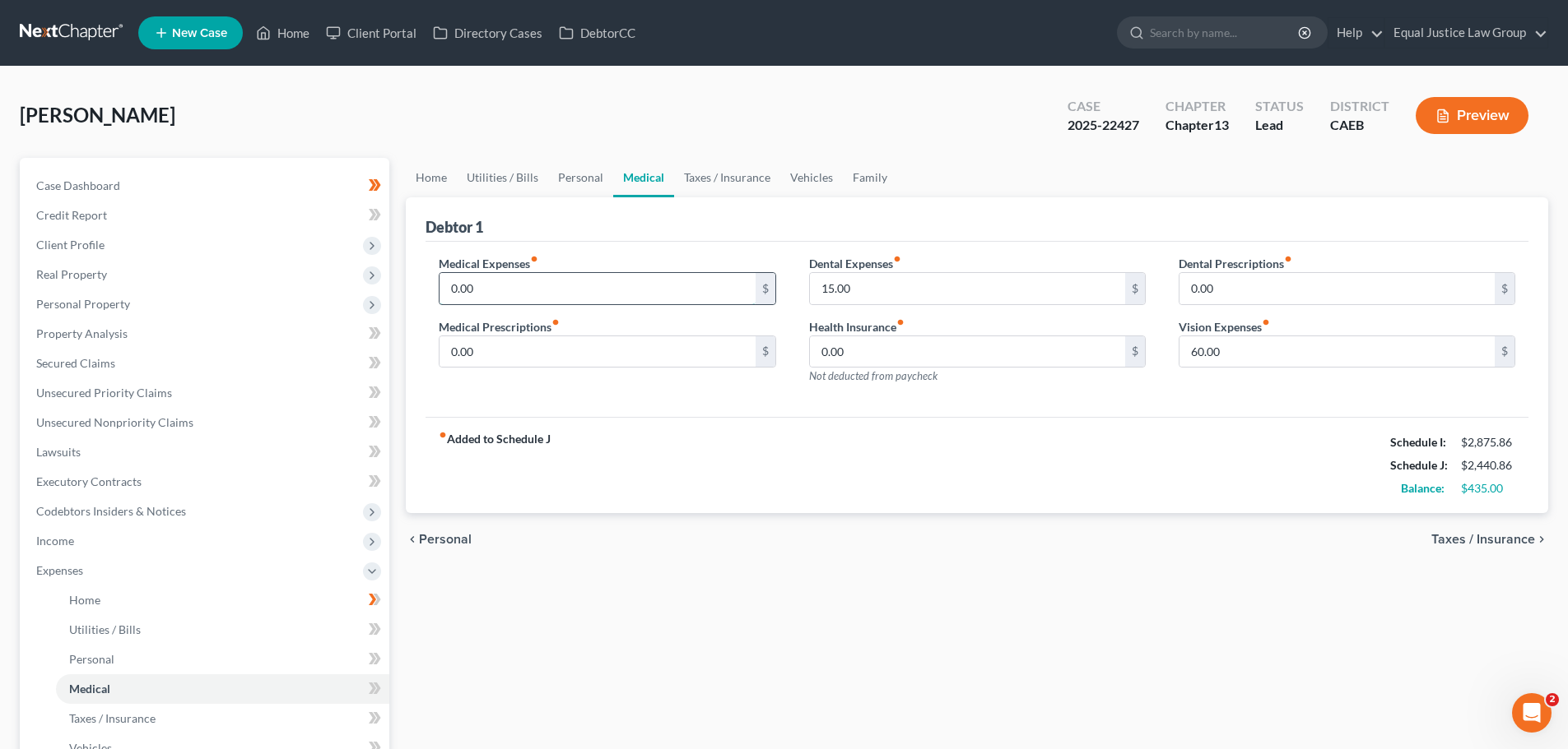
click at [658, 285] on input "0.00" at bounding box center [597, 288] width 315 height 31
click at [930, 420] on div "fiber_manual_record Added to Schedule J Schedule I: $2,875.86 Schedule J: $2,44…" at bounding box center [977, 465] width 1102 height 96
click at [1454, 539] on span "Taxes / Insurance" at bounding box center [1482, 539] width 103 height 13
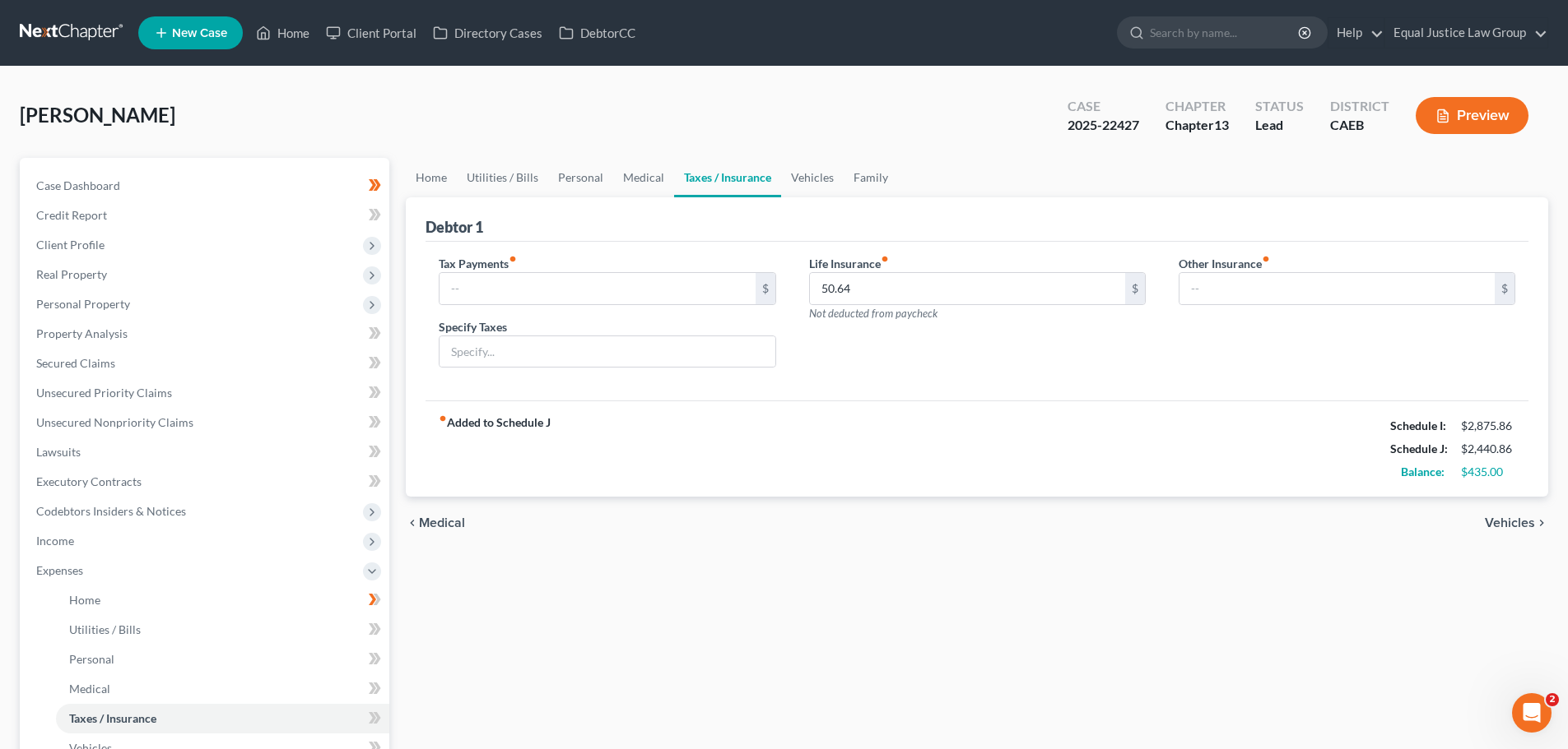
click at [1501, 518] on span "Vehicles" at bounding box center [1509, 522] width 50 height 13
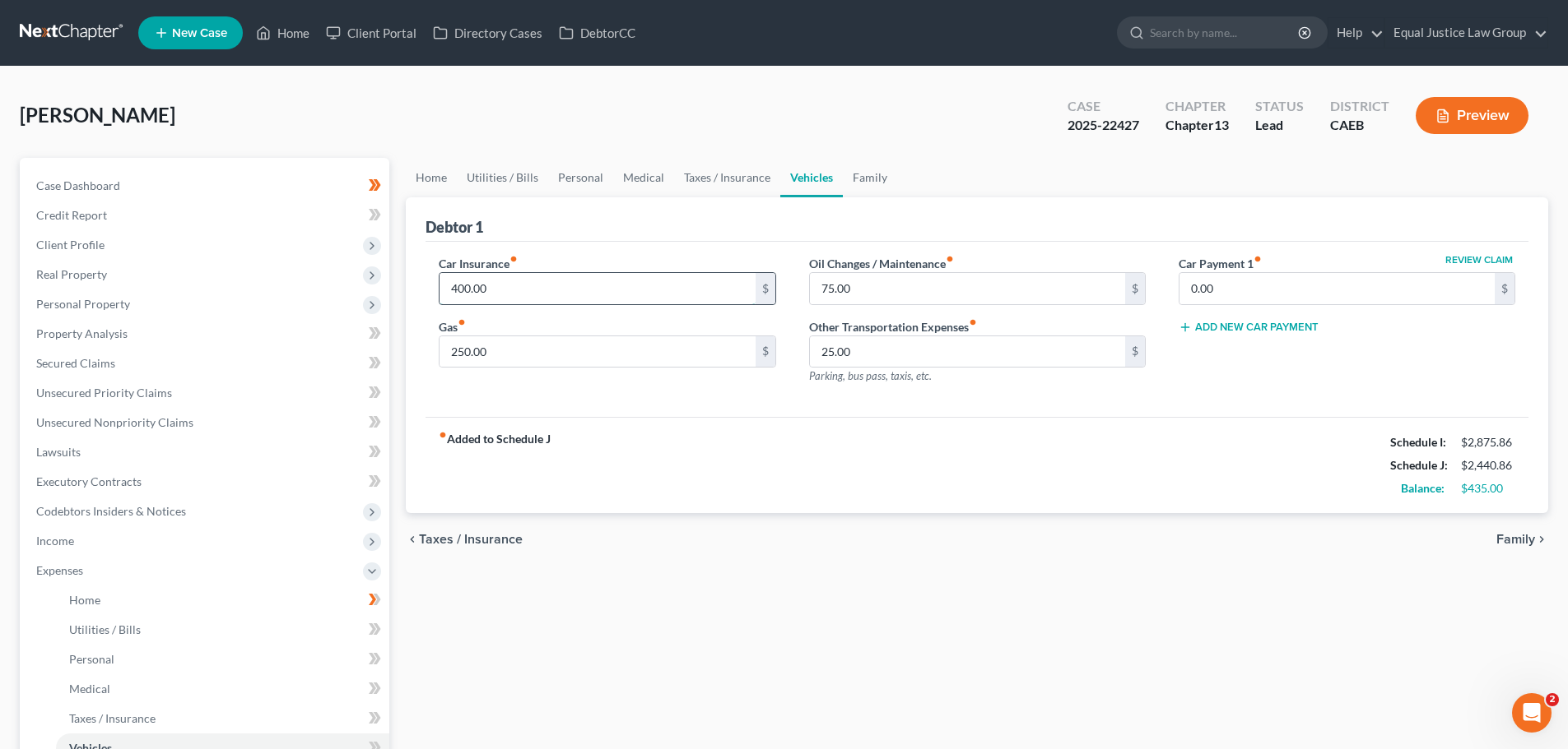
click at [590, 286] on input "400.00" at bounding box center [597, 288] width 315 height 31
click at [552, 291] on input "200.00" at bounding box center [597, 288] width 315 height 31
type input "200.00"
click at [549, 355] on input "250.00" at bounding box center [597, 351] width 315 height 31
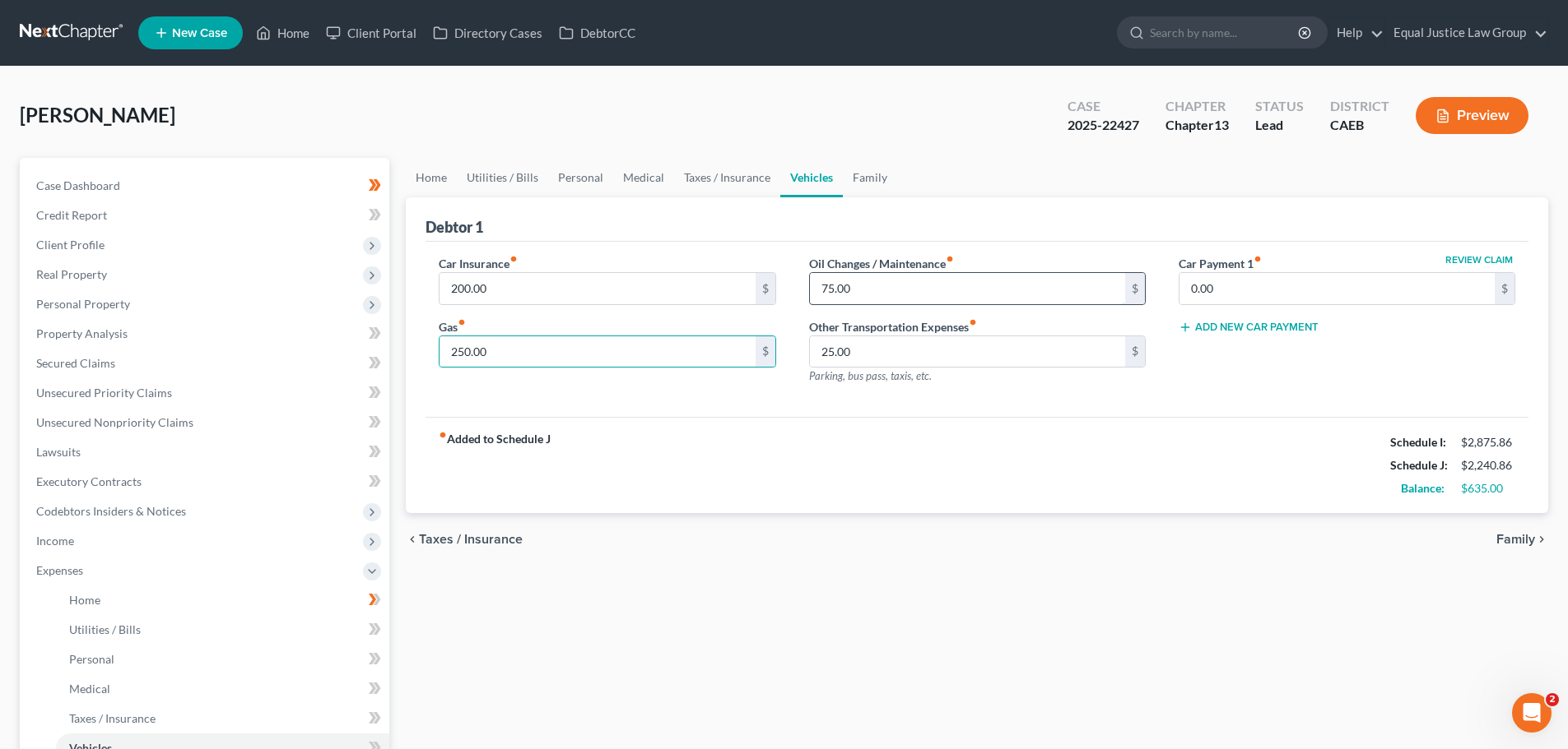
click at [938, 287] on input "75.00" at bounding box center [967, 288] width 315 height 31
click at [931, 361] on input "25.00" at bounding box center [967, 351] width 315 height 31
click at [1072, 526] on div "chevron_left Taxes / Insurance Family chevron_right" at bounding box center [977, 539] width 1142 height 53
click at [1258, 285] on input "0.00" at bounding box center [1336, 288] width 315 height 31
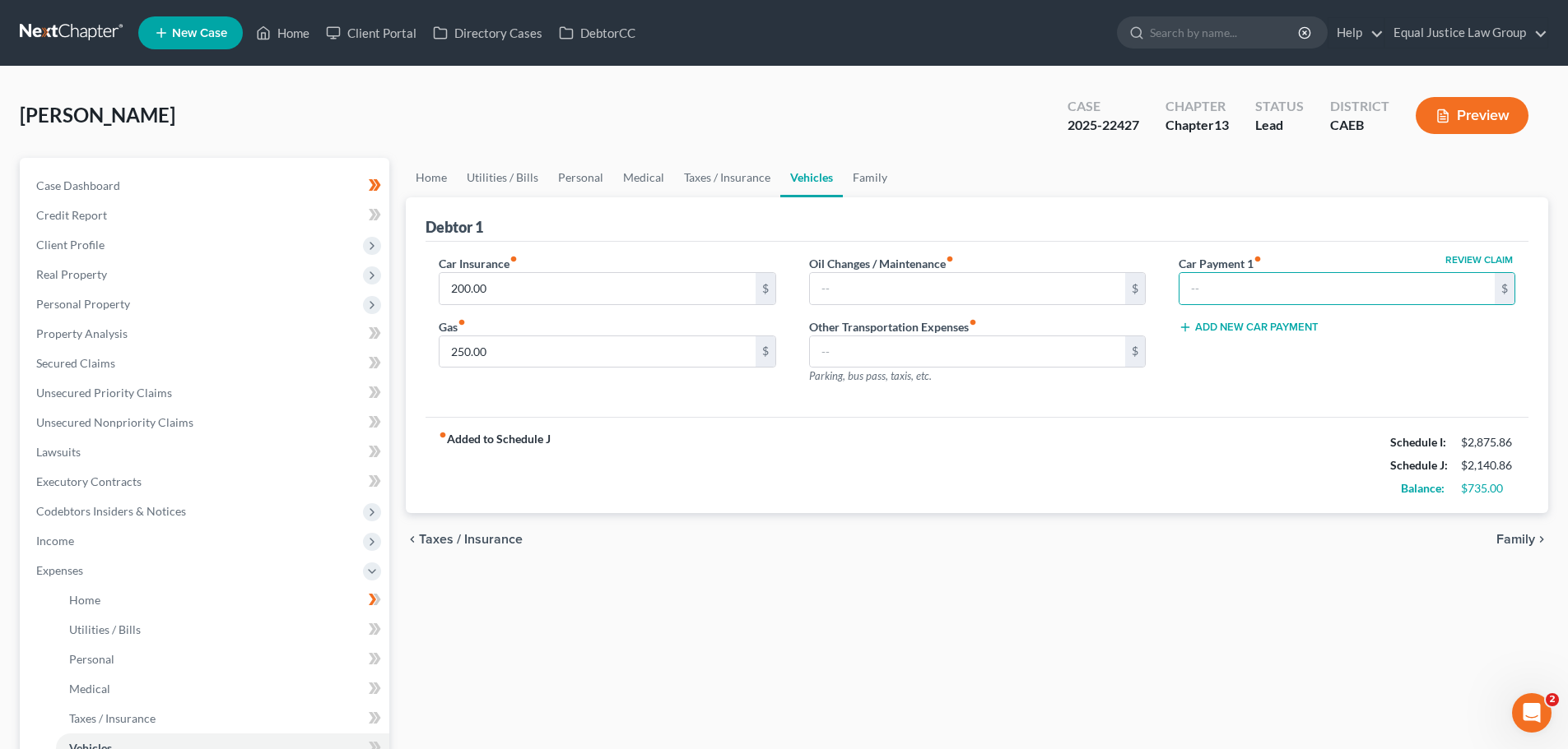
click at [1281, 444] on div "fiber_manual_record Added to Schedule J Schedule I: $2,875.86 Schedule J: $2,14…" at bounding box center [977, 465] width 1102 height 96
click at [756, 395] on div "Car Insurance fiber_manual_record 200.00 $ Gas fiber_manual_record 250.00 $" at bounding box center [606, 326] width 369 height 143
click at [521, 351] on input "250.00" at bounding box center [597, 351] width 315 height 31
type input "200.00"
click at [1104, 455] on div "fiber_manual_record Added to Schedule J Schedule I: $2,875.86 Schedule J: $2,09…" at bounding box center [977, 465] width 1102 height 96
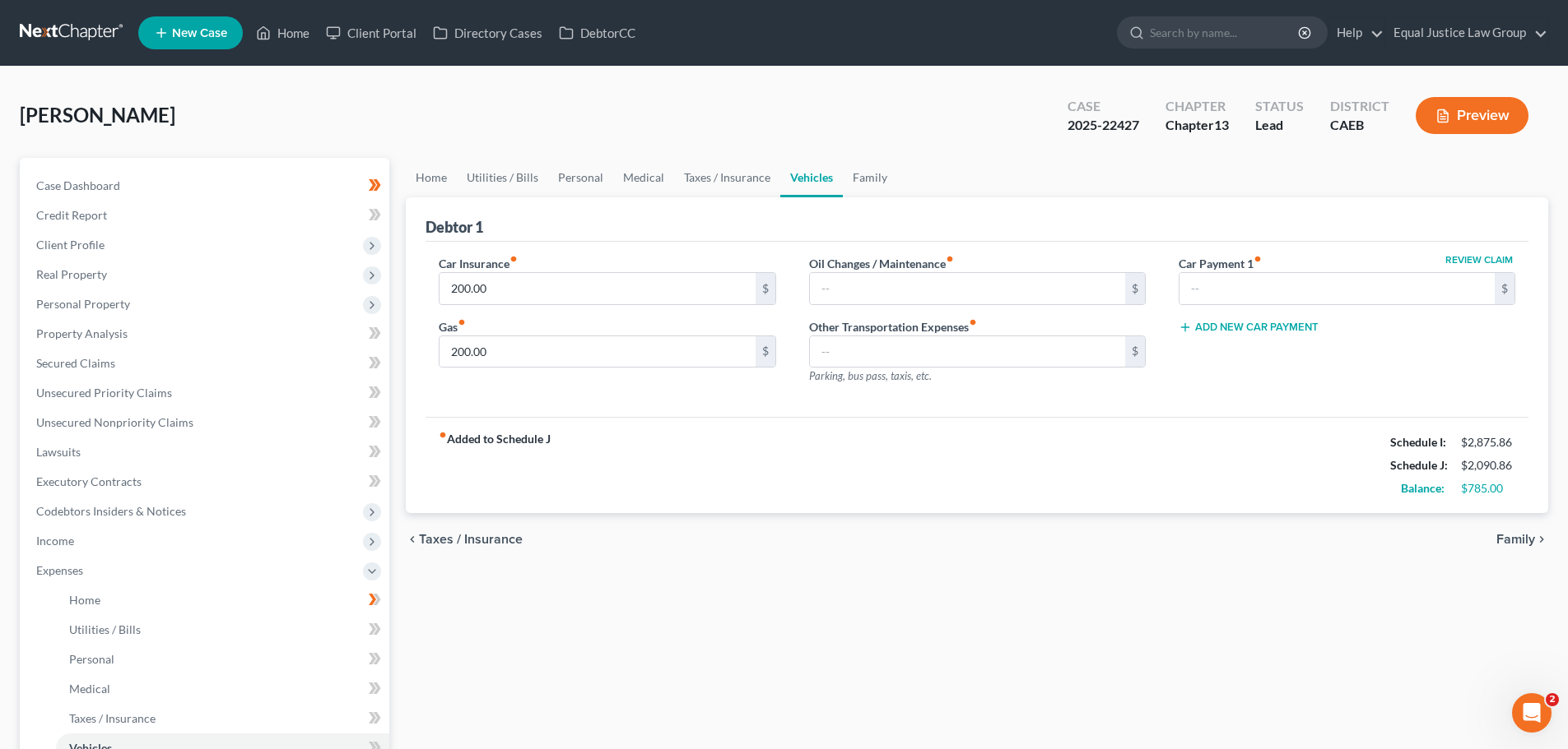
click at [1526, 539] on span "Family" at bounding box center [1515, 539] width 39 height 13
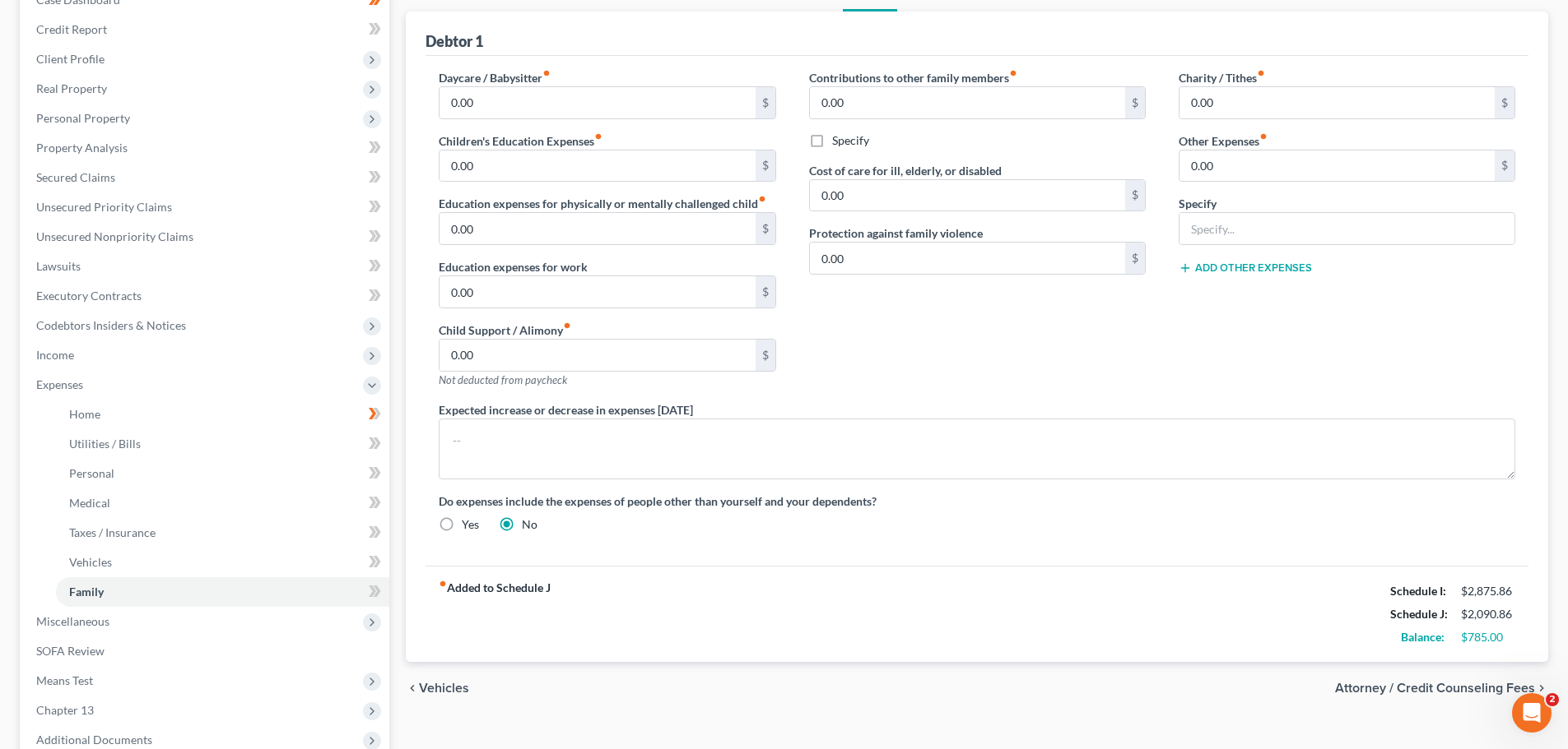
scroll to position [247, 0]
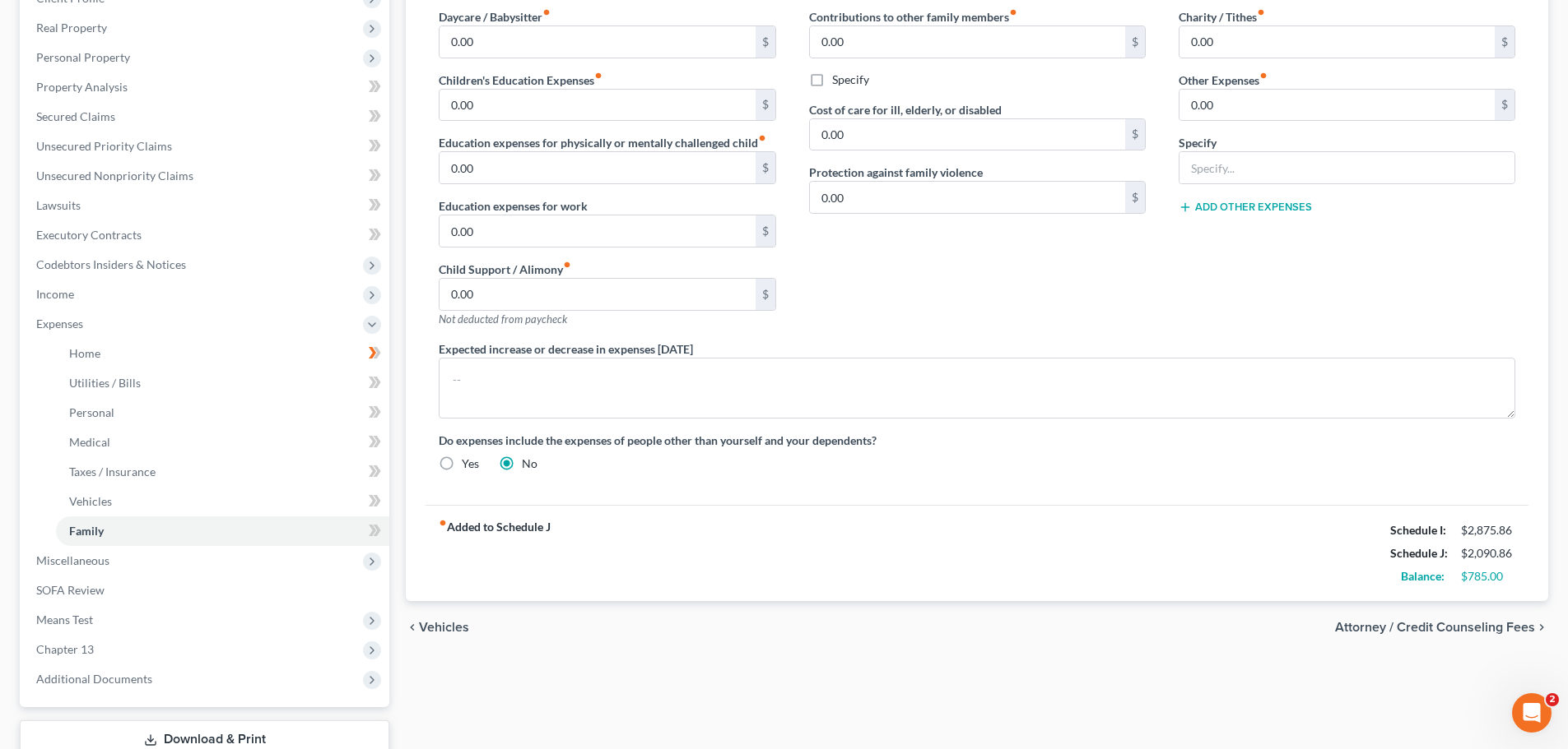
click at [1463, 628] on span "Attorney / Credit Counseling Fees" at bounding box center [1435, 627] width 200 height 13
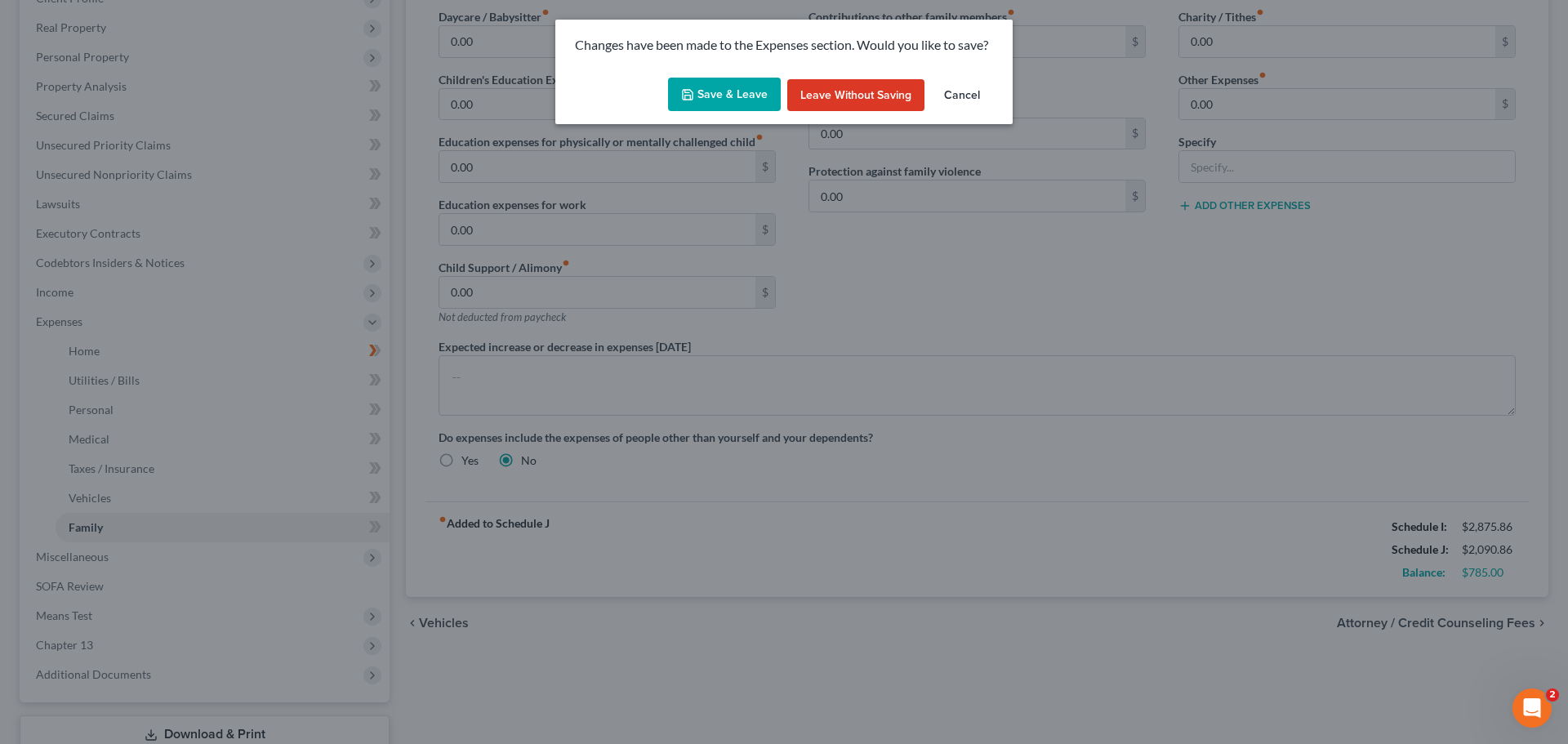
click at [720, 99] on button "Save & Leave" at bounding box center [725, 95] width 113 height 35
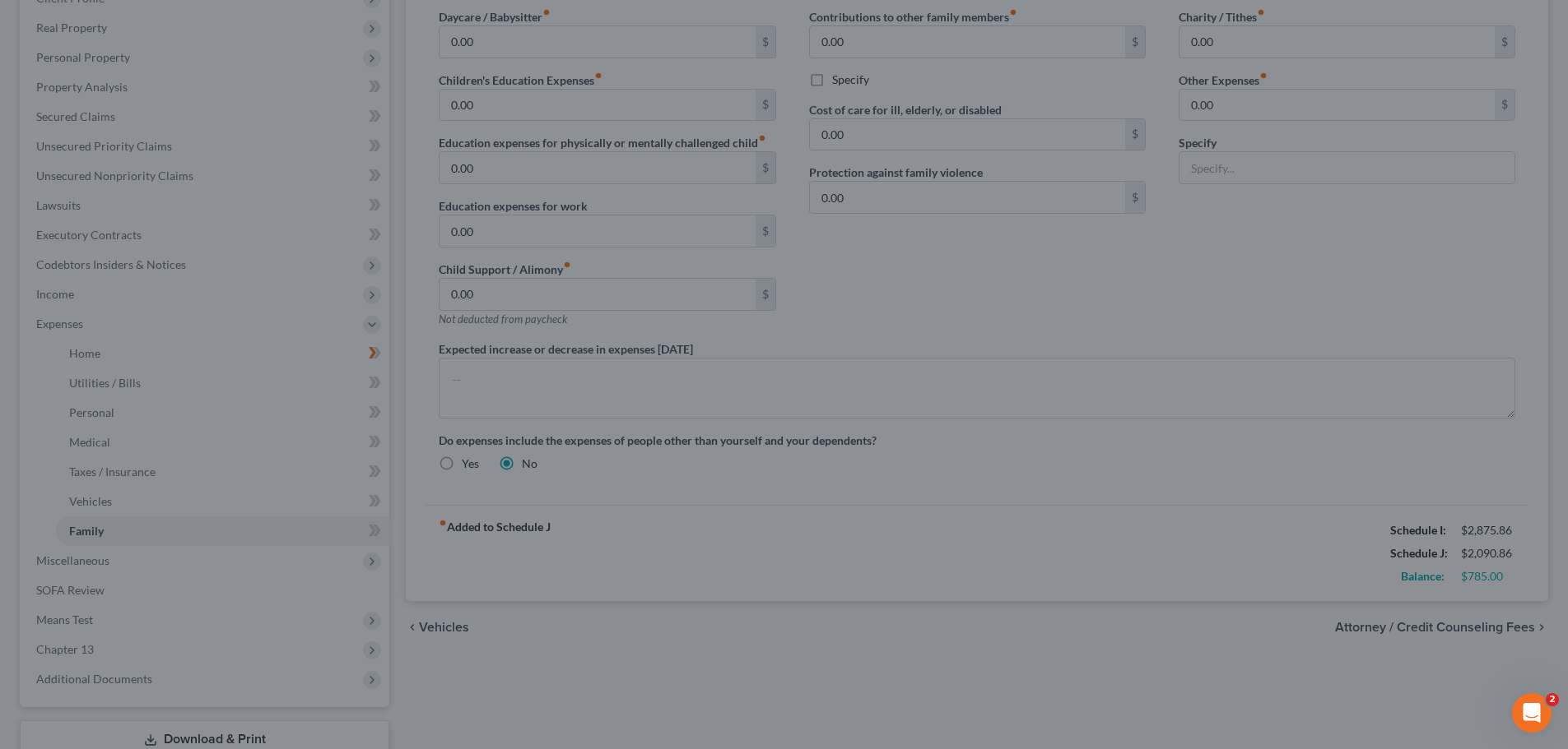
select select "0"
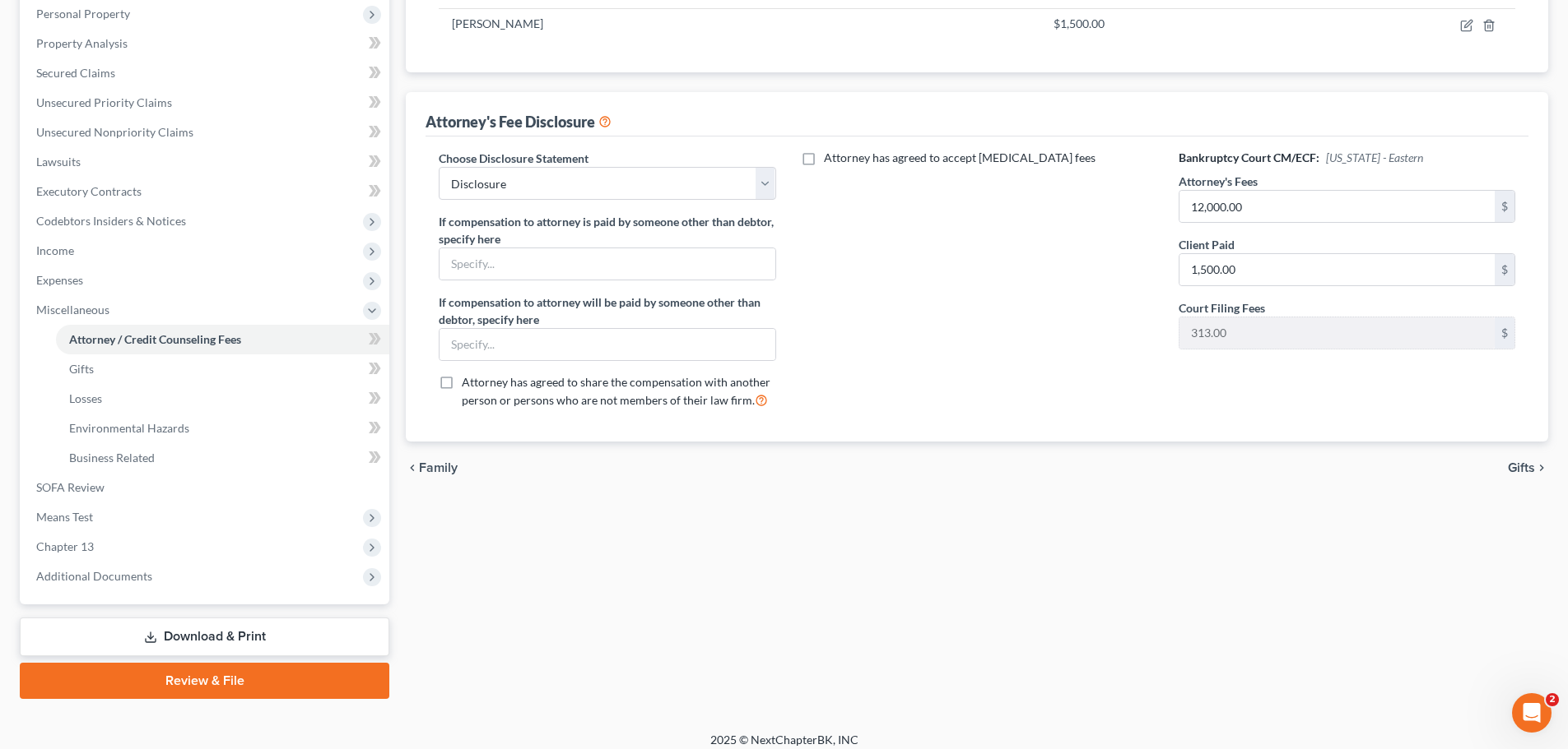
scroll to position [302, 0]
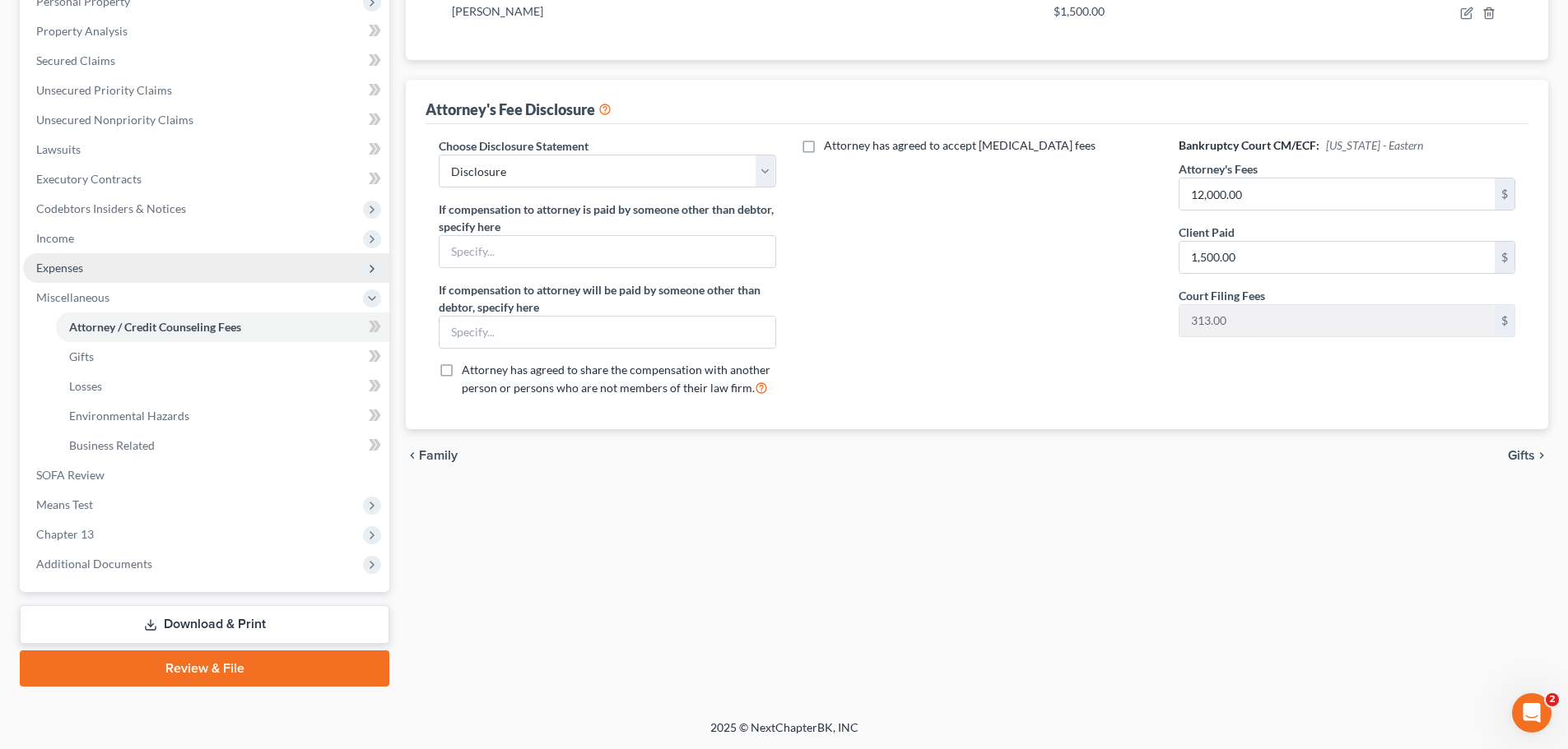
click at [93, 269] on span "Expenses" at bounding box center [206, 269] width 366 height 30
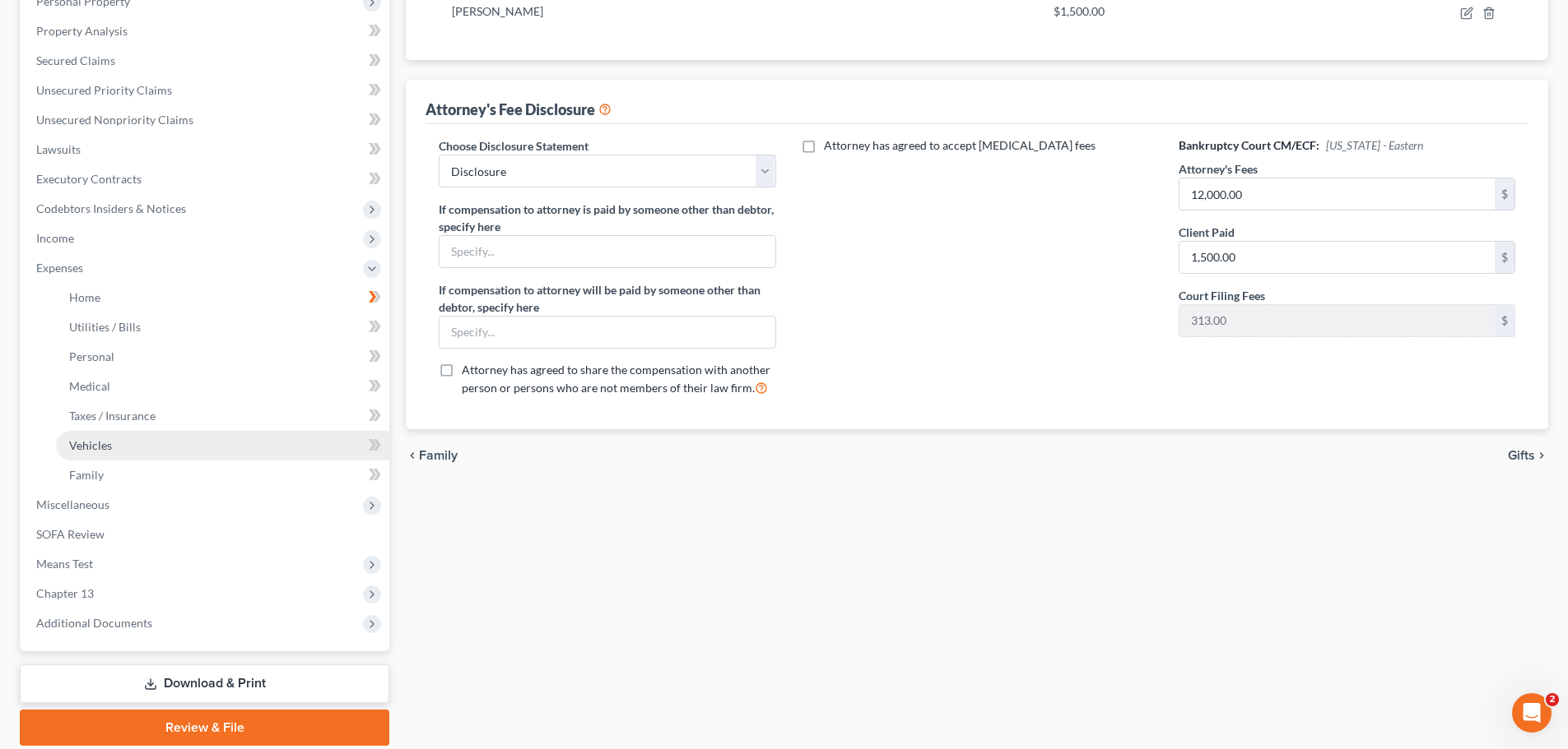
click at [124, 446] on link "Vehicles" at bounding box center [222, 446] width 333 height 30
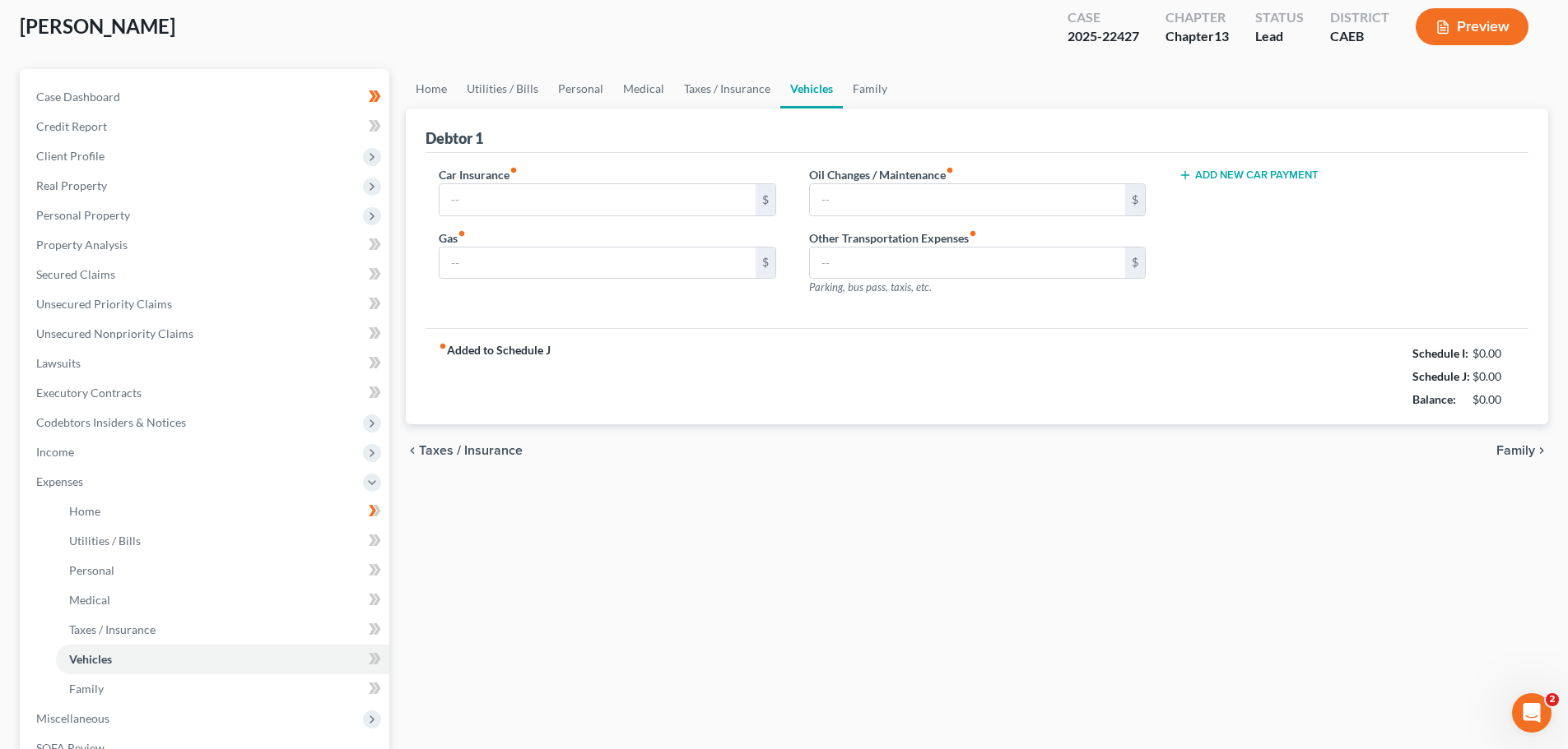
type input "200.00"
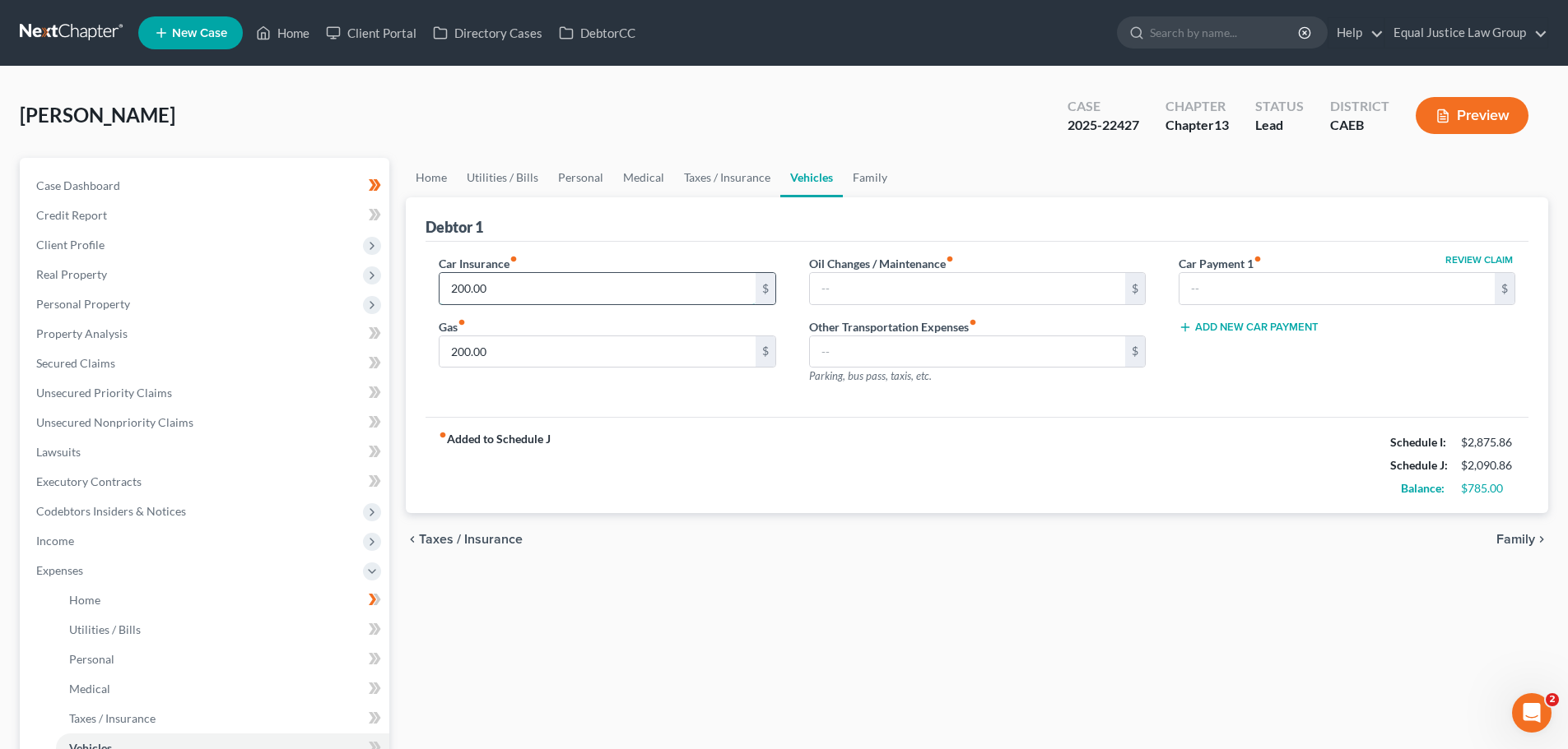
click at [540, 280] on input "200.00" at bounding box center [597, 288] width 315 height 31
type input "400.00"
click at [804, 447] on div "fiber_manual_record Added to Schedule J Schedule I: $2,875.86 Schedule J: $2,29…" at bounding box center [977, 465] width 1102 height 96
click at [870, 293] on input "text" at bounding box center [967, 288] width 315 height 31
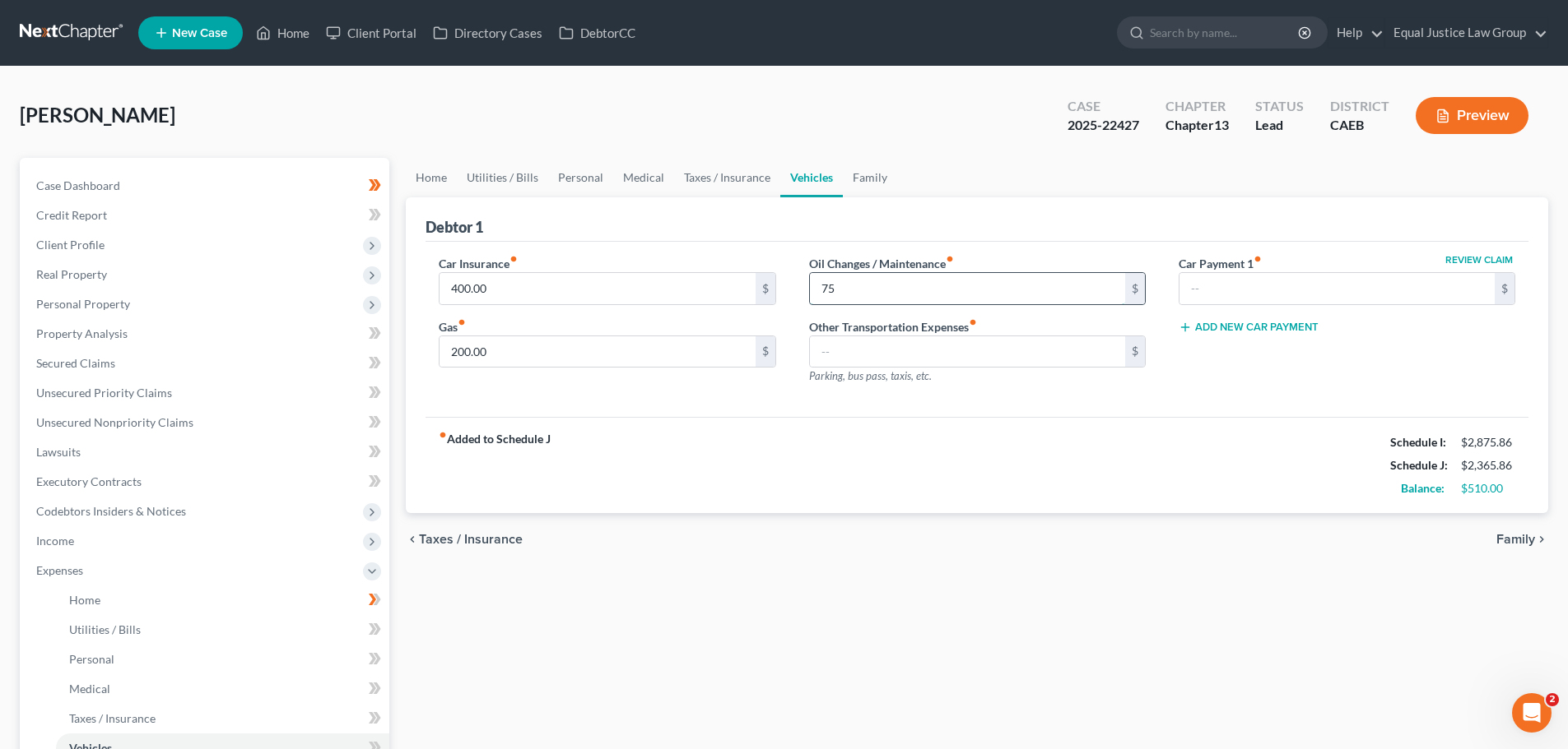
type input "7"
type input "100.00"
click at [554, 340] on input "200.00" at bounding box center [597, 351] width 315 height 31
type input "250.00"
click at [866, 369] on div "Other Transportation Expenses fiber_manual_record $ Parking, bus pass, taxis, e…" at bounding box center [977, 351] width 336 height 67
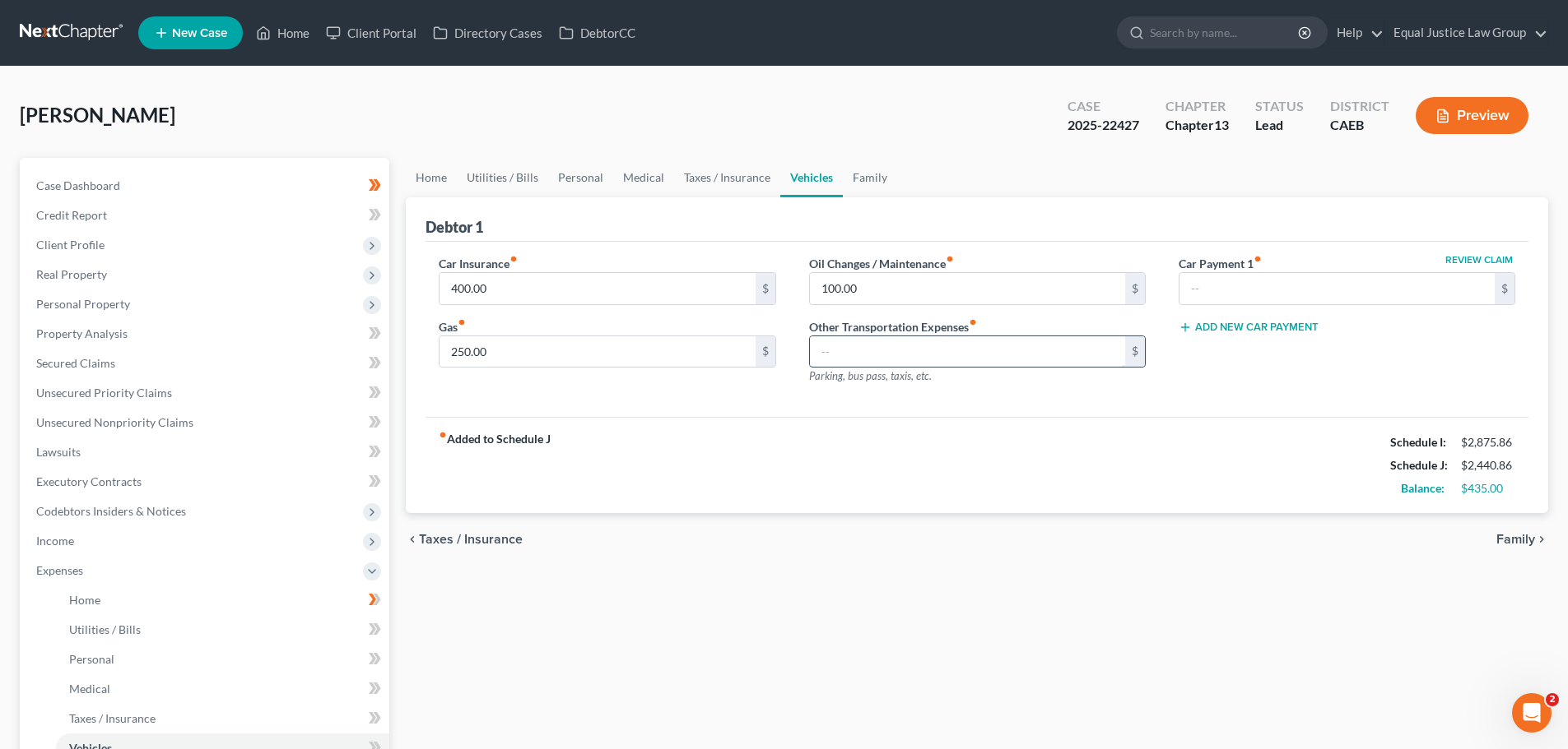
click at [931, 359] on input "text" at bounding box center [967, 351] width 315 height 31
type input "50.00"
click at [1103, 454] on div "fiber_manual_record Added to Schedule J Schedule I: $2,875.86 Schedule J: $2,49…" at bounding box center [977, 465] width 1102 height 96
click at [1516, 538] on span "Family" at bounding box center [1515, 539] width 39 height 13
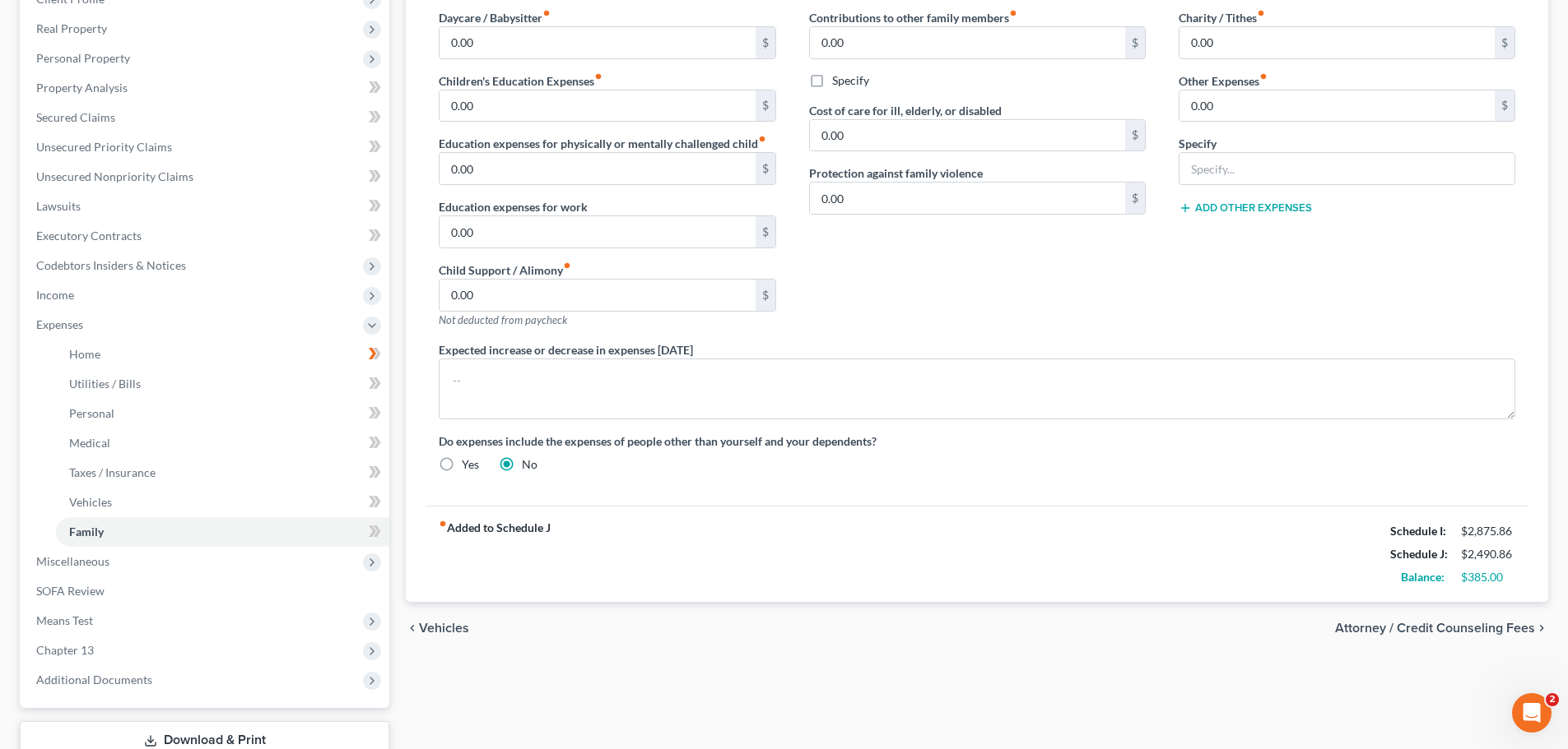
scroll to position [247, 0]
click at [1451, 621] on span "Attorney / Credit Counseling Fees" at bounding box center [1435, 627] width 200 height 13
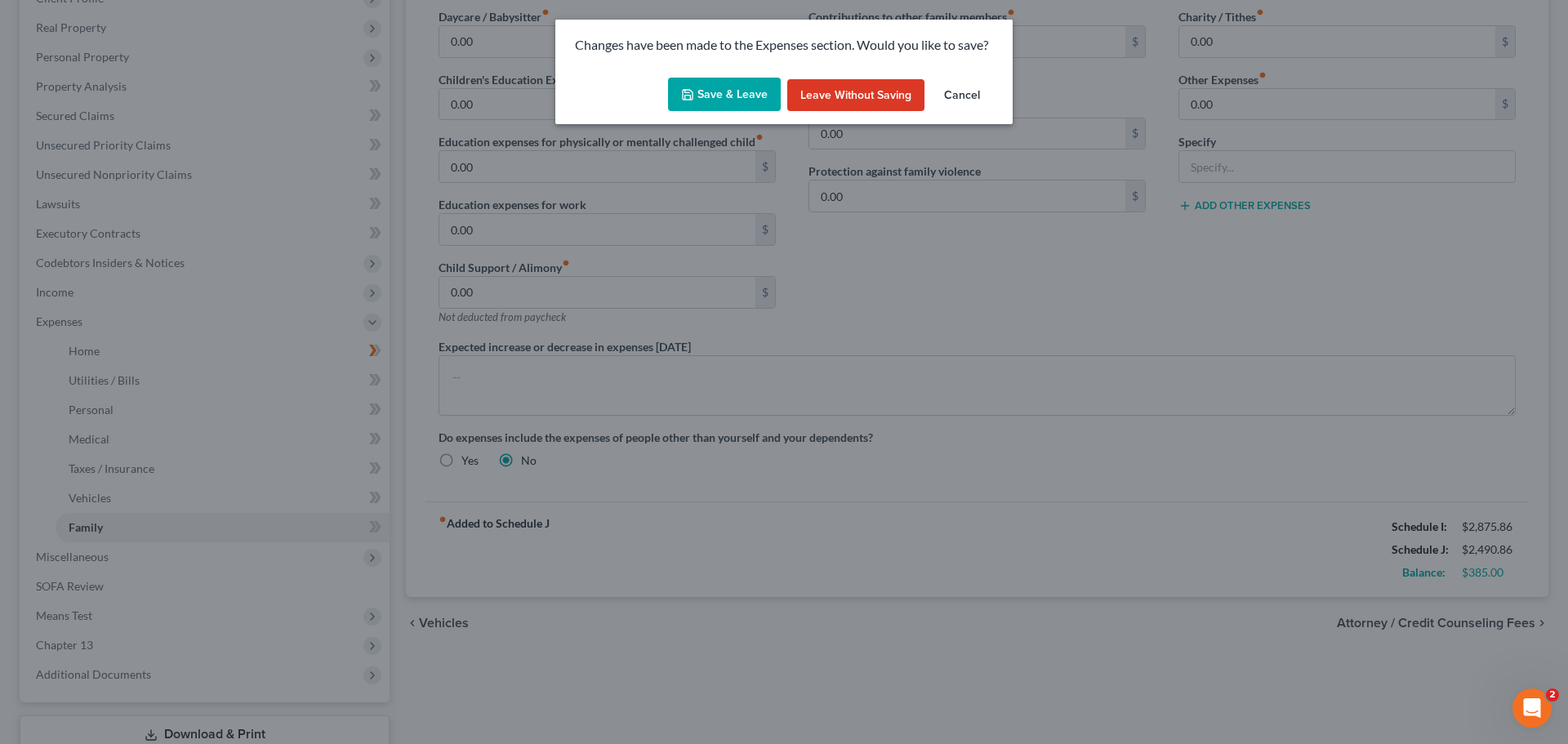
click at [691, 88] on icon "button" at bounding box center [687, 94] width 13 height 13
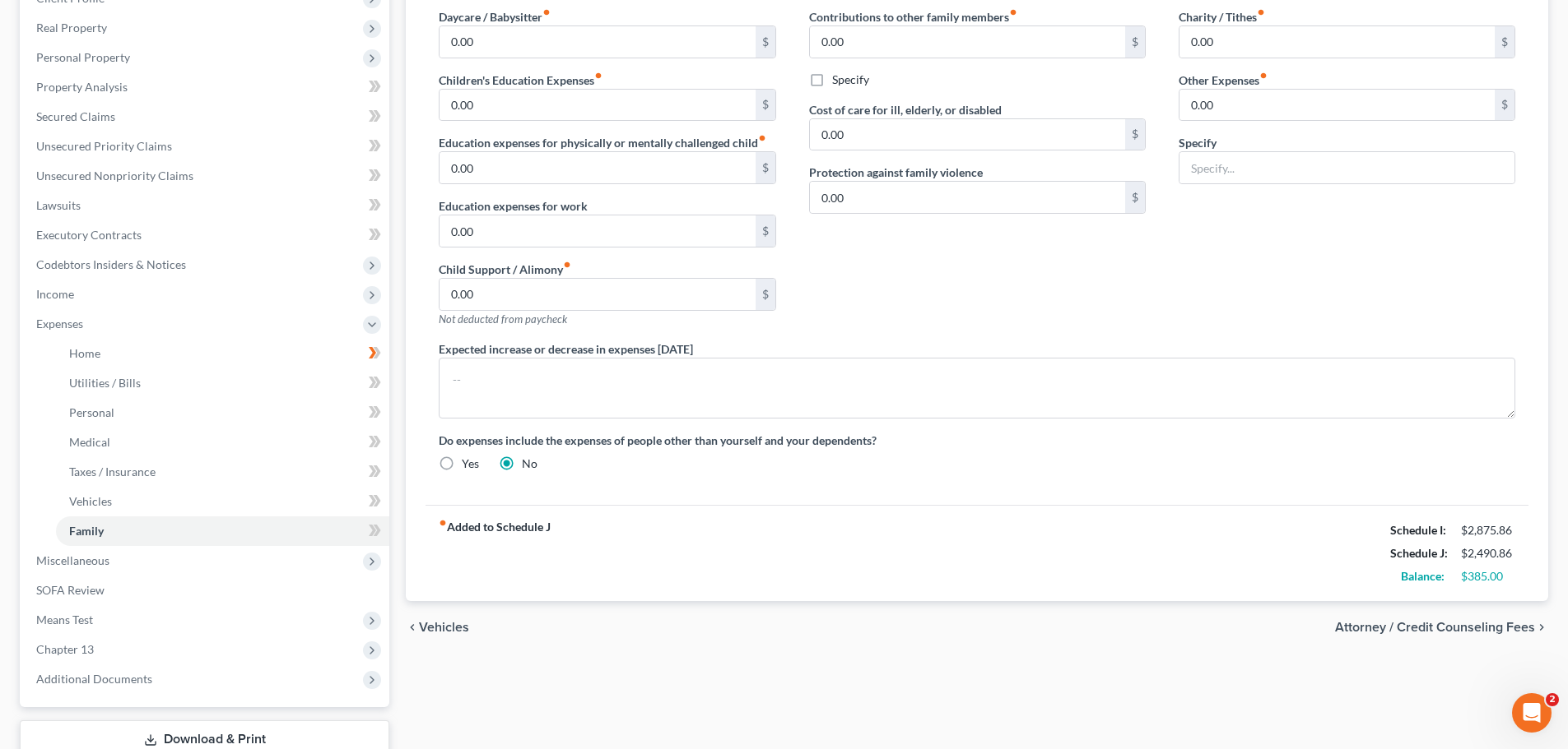
select select "0"
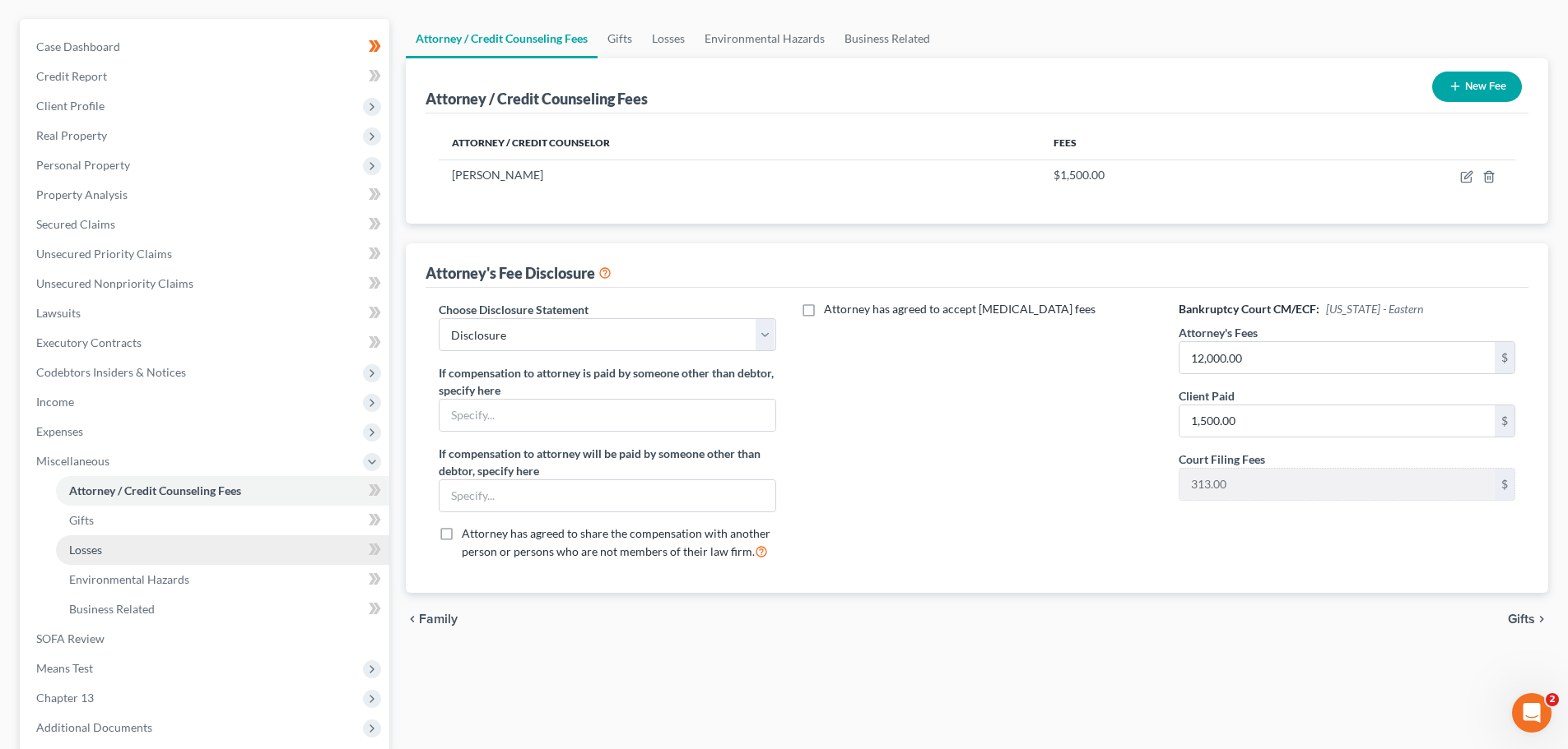
scroll to position [138, 0]
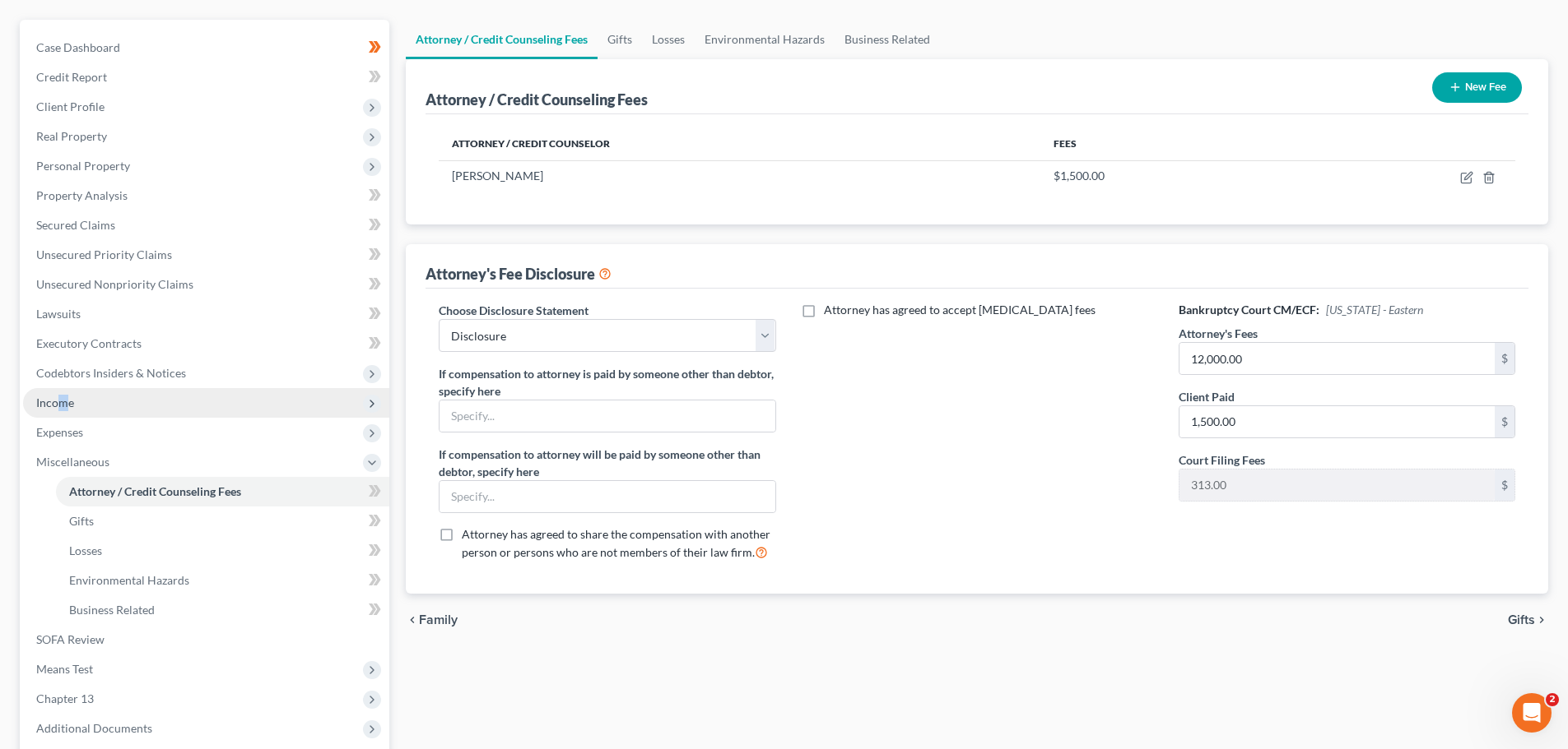
click at [65, 402] on span "Income" at bounding box center [55, 403] width 38 height 14
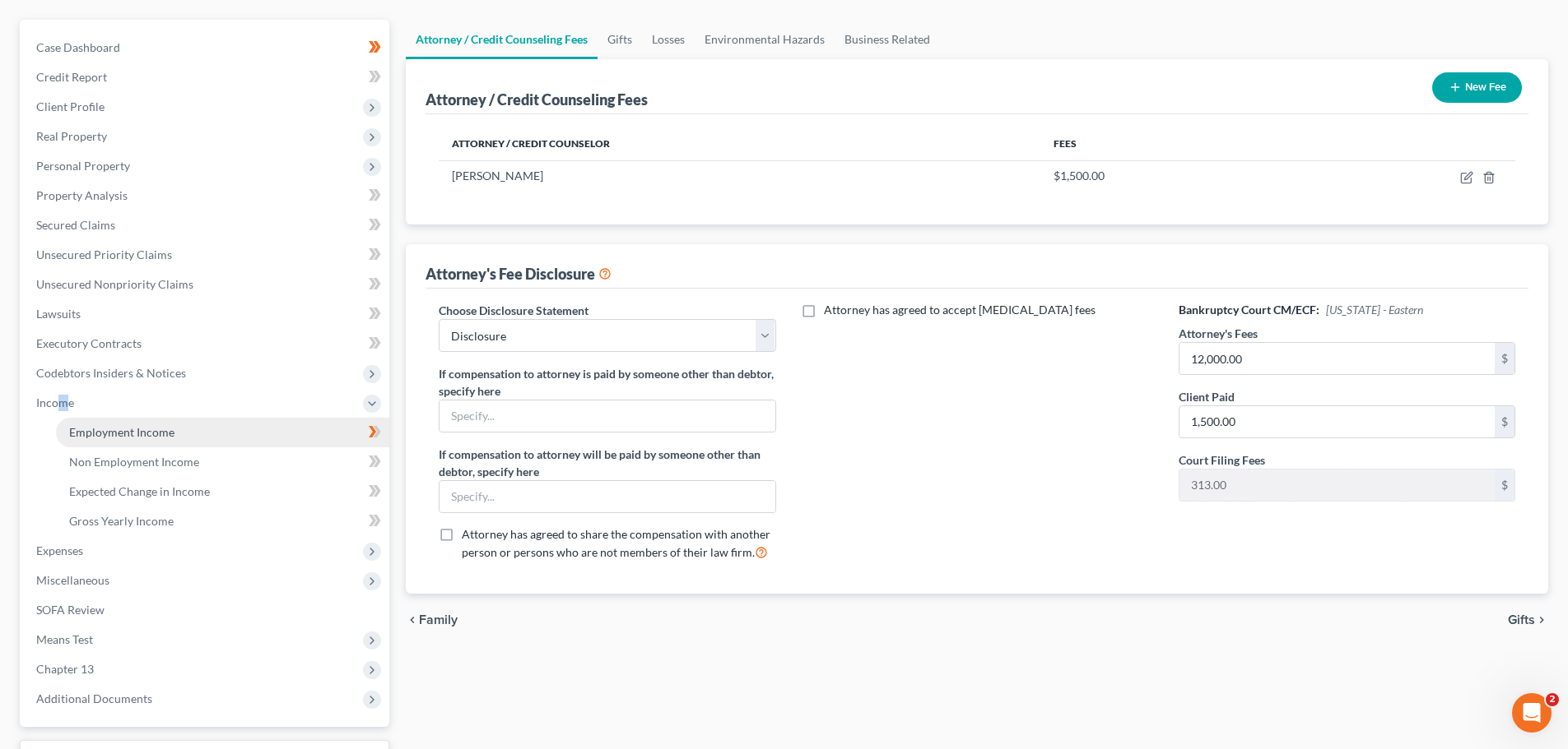
click at [211, 429] on link "Employment Income" at bounding box center [222, 433] width 333 height 30
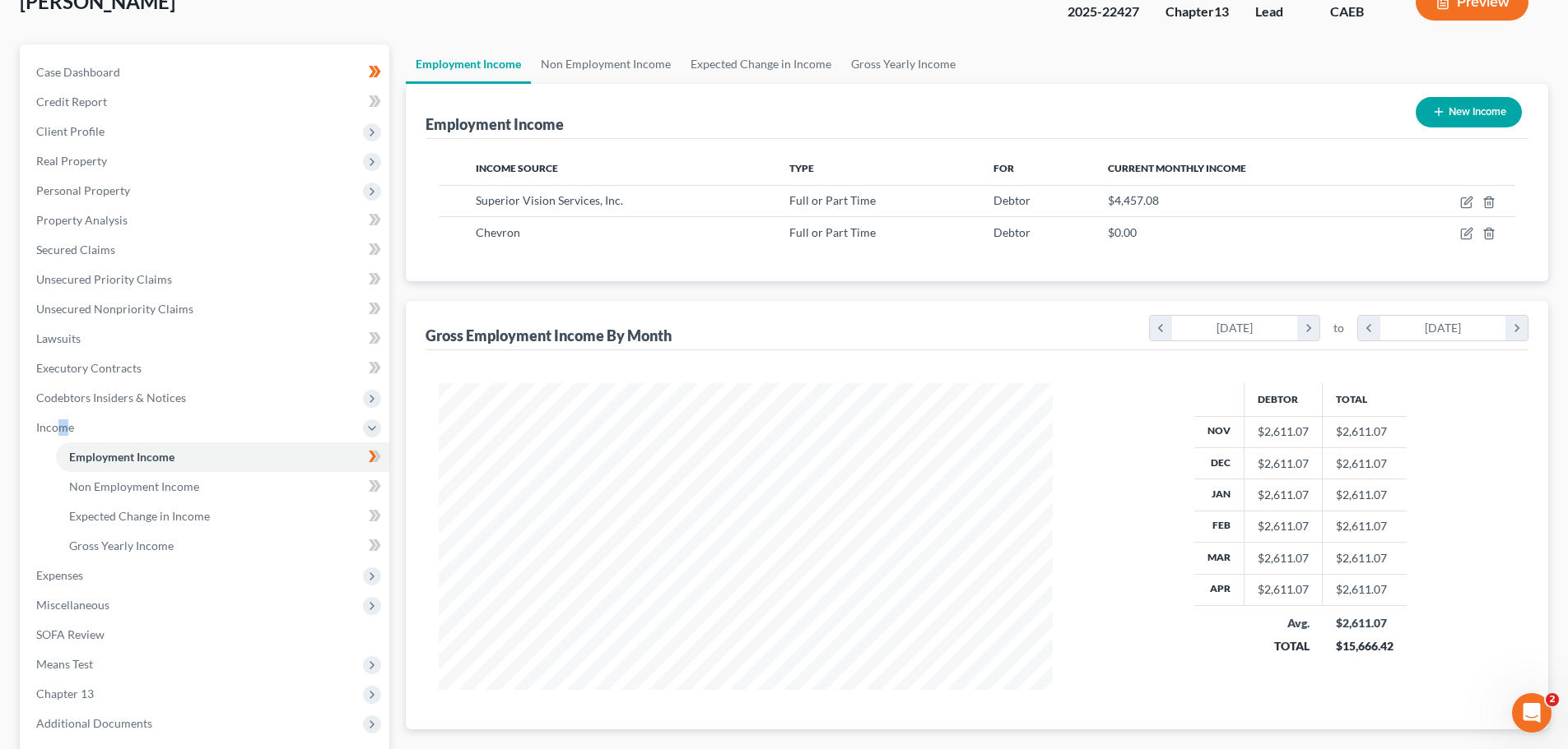
scroll to position [164, 0]
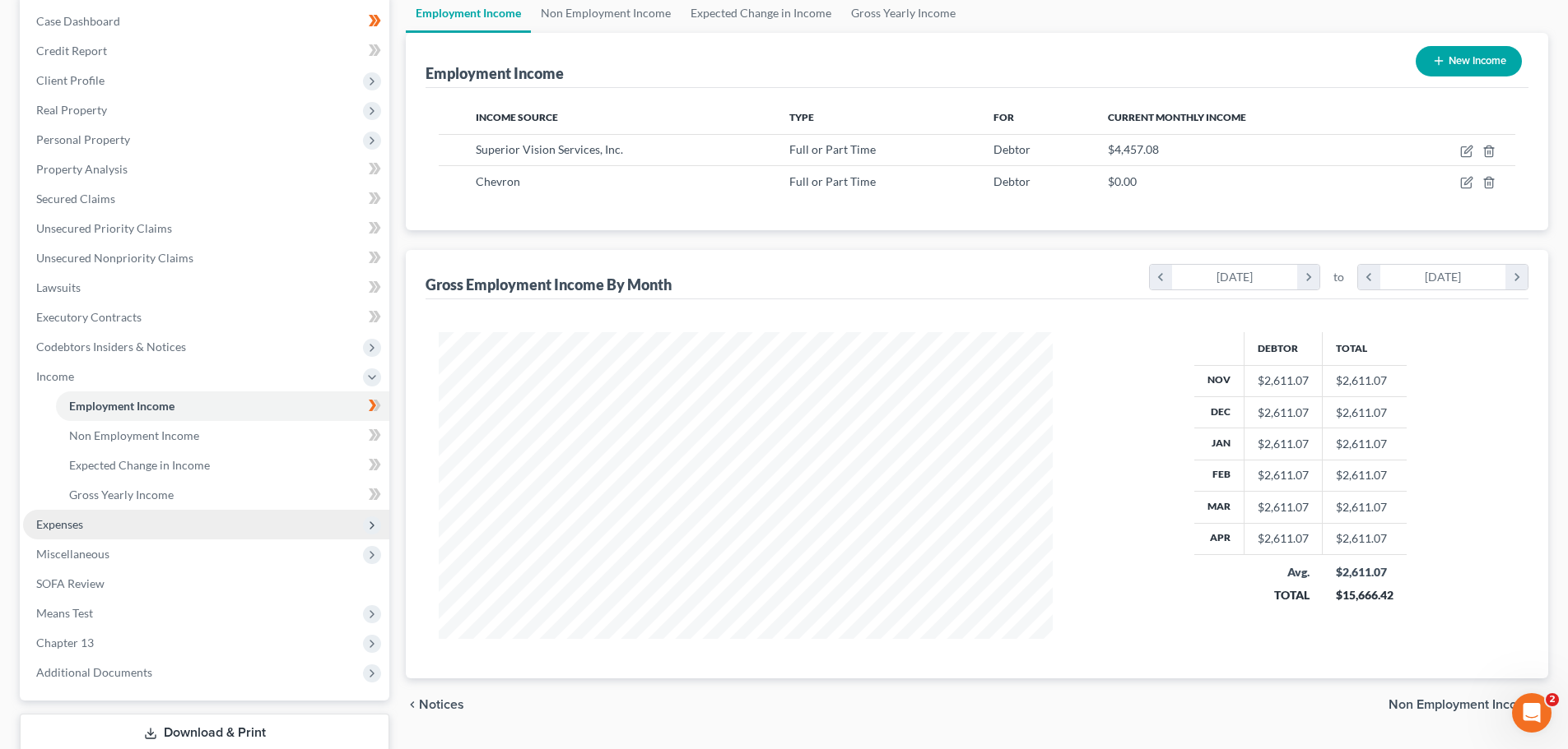
click at [96, 527] on span "Expenses" at bounding box center [206, 525] width 366 height 30
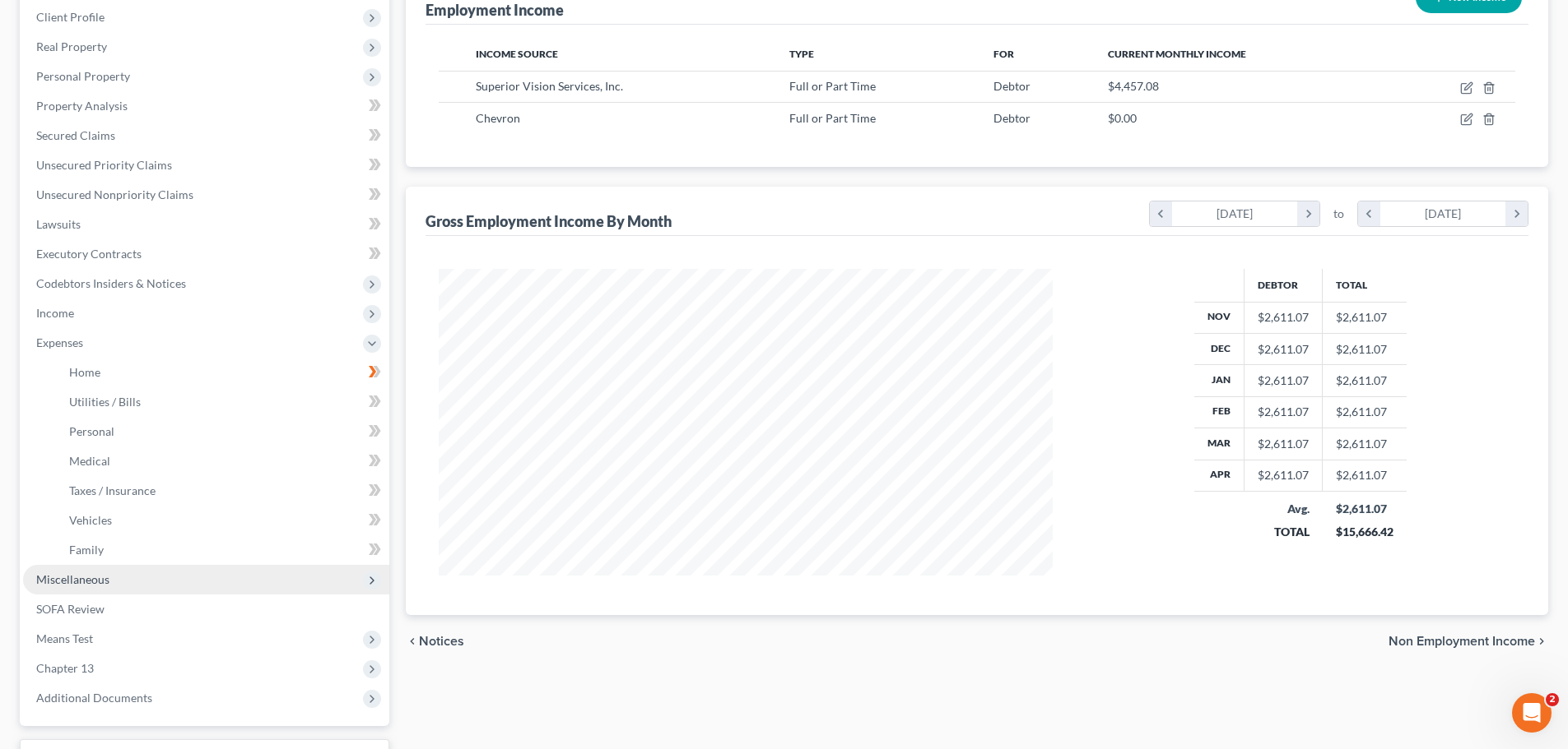
scroll to position [247, 0]
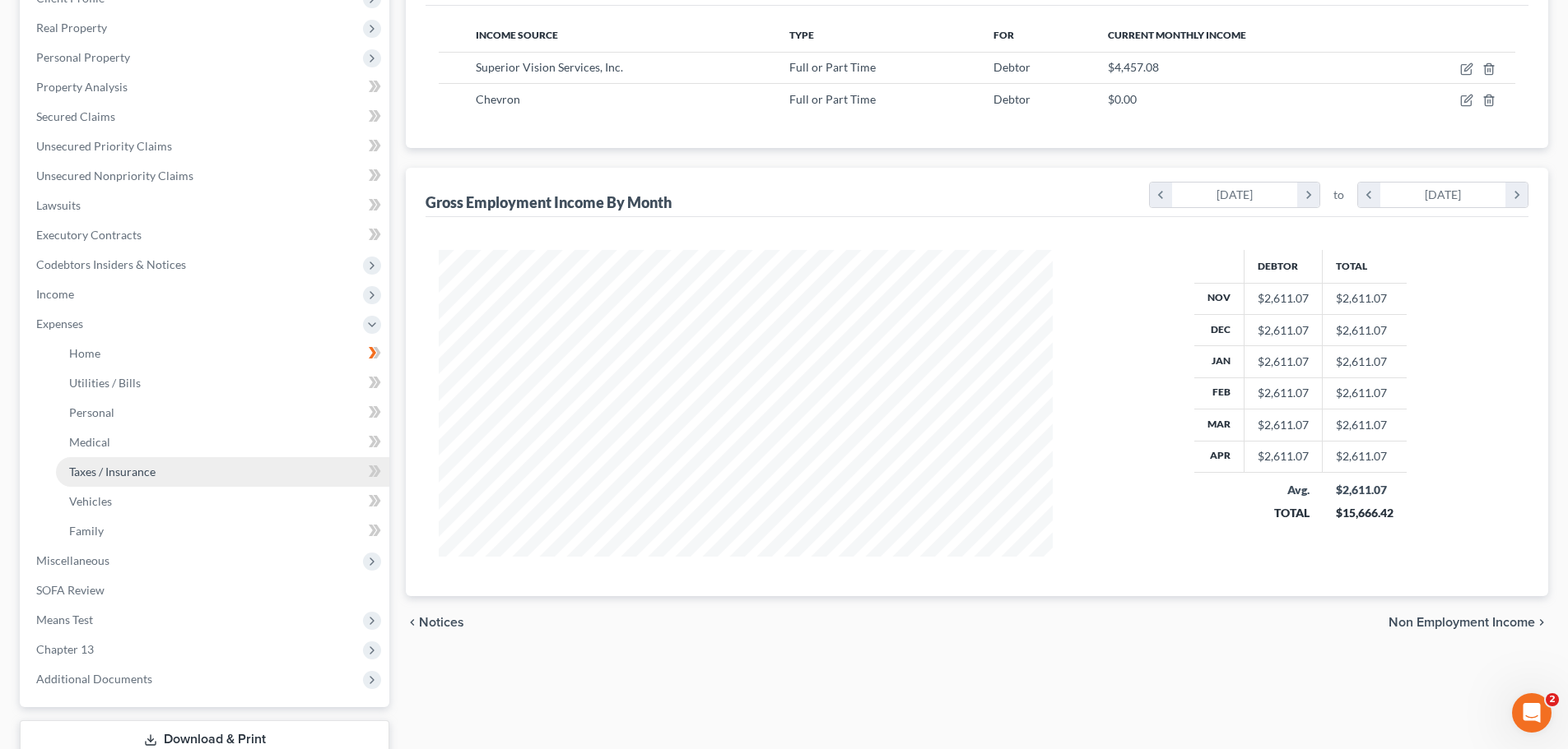
click at [124, 473] on span "Taxes / Insurance" at bounding box center [111, 471] width 87 height 14
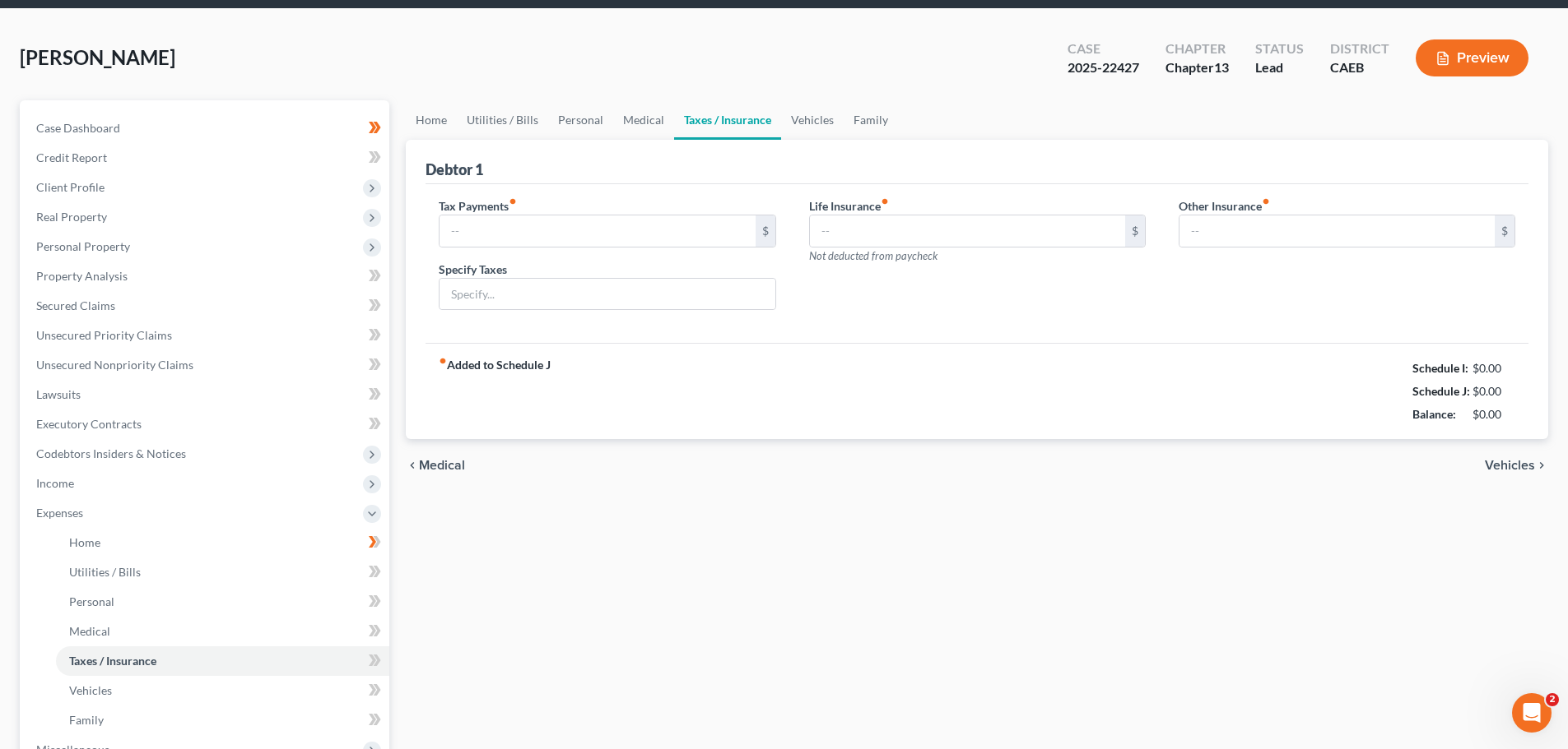
scroll to position [3, 0]
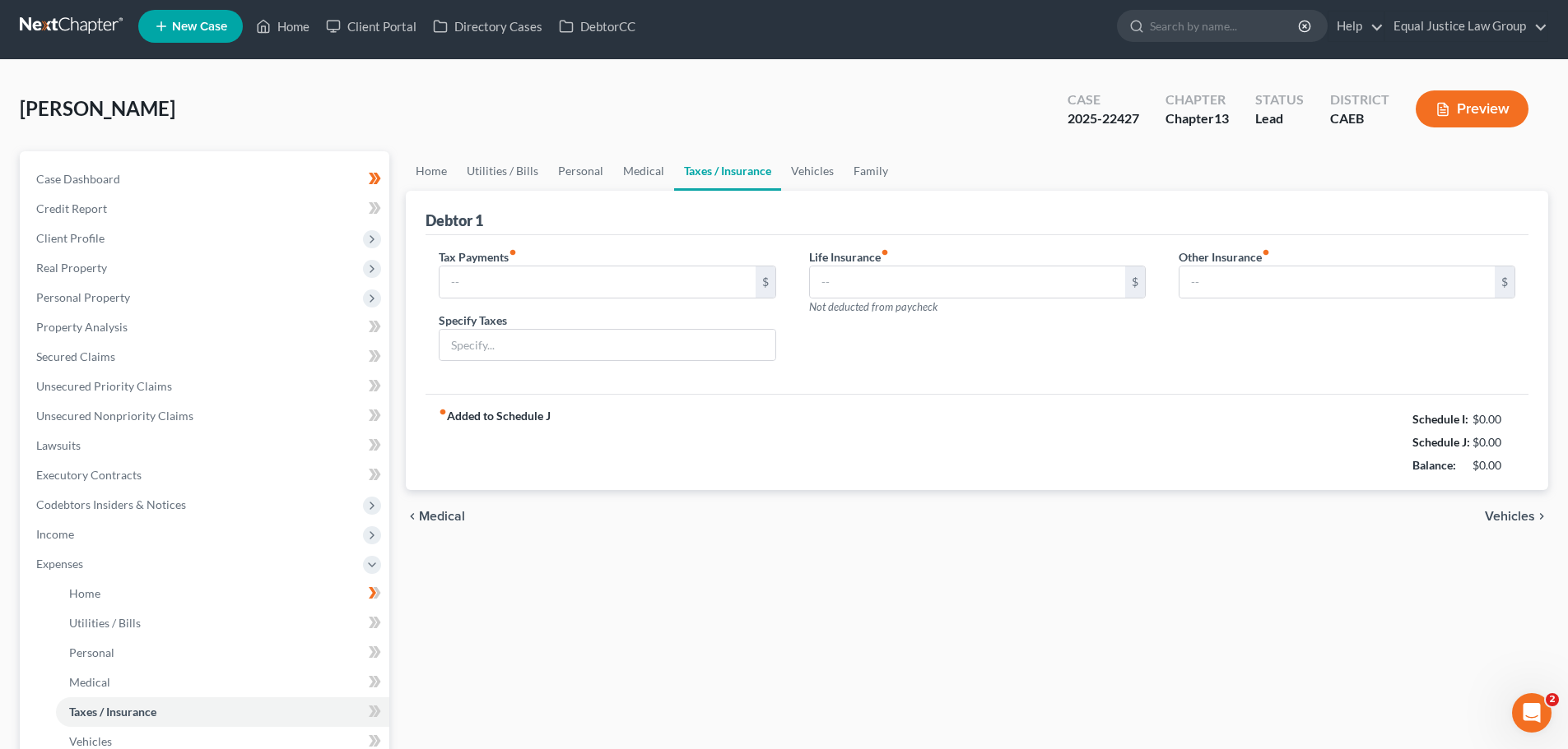
type input "50.64"
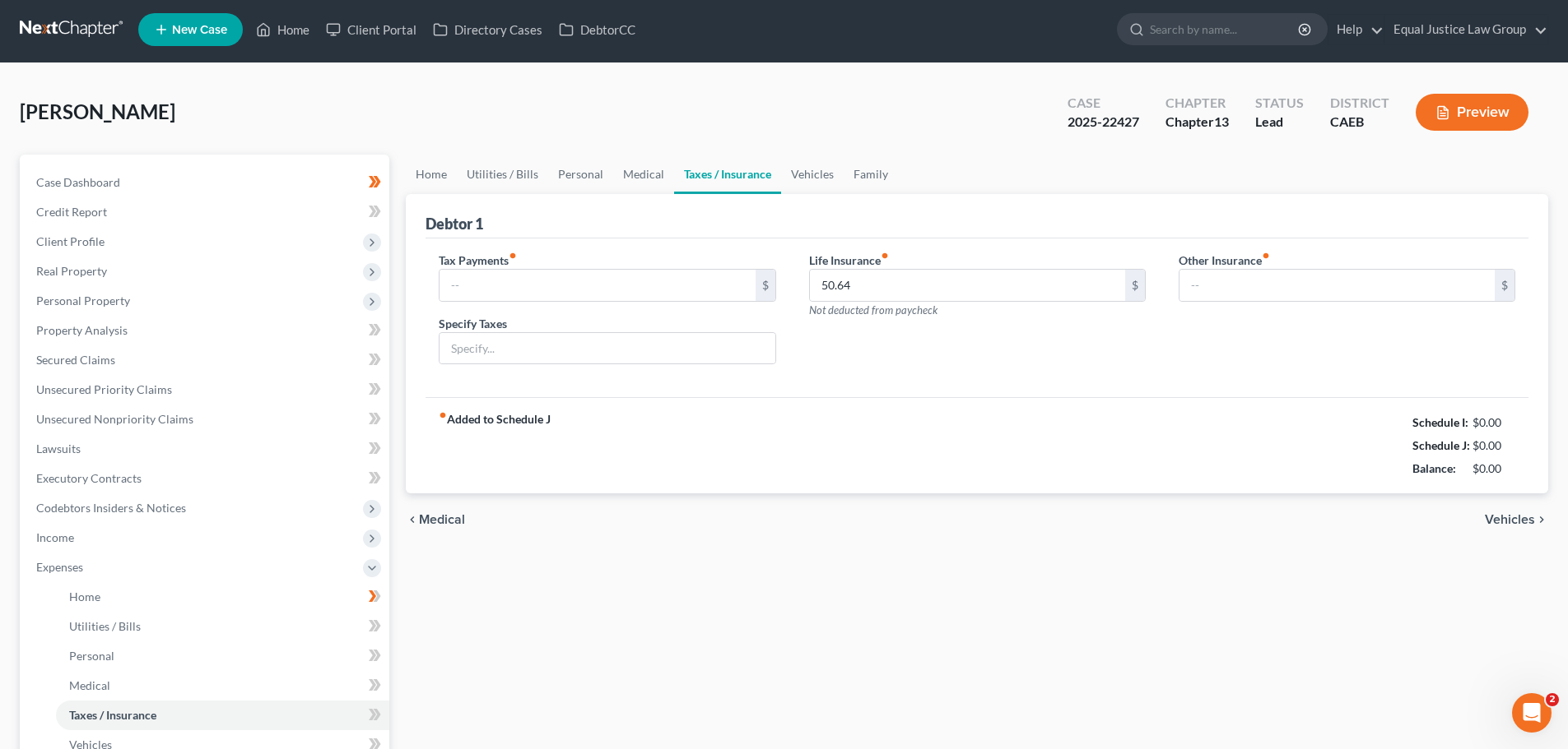
scroll to position [0, 0]
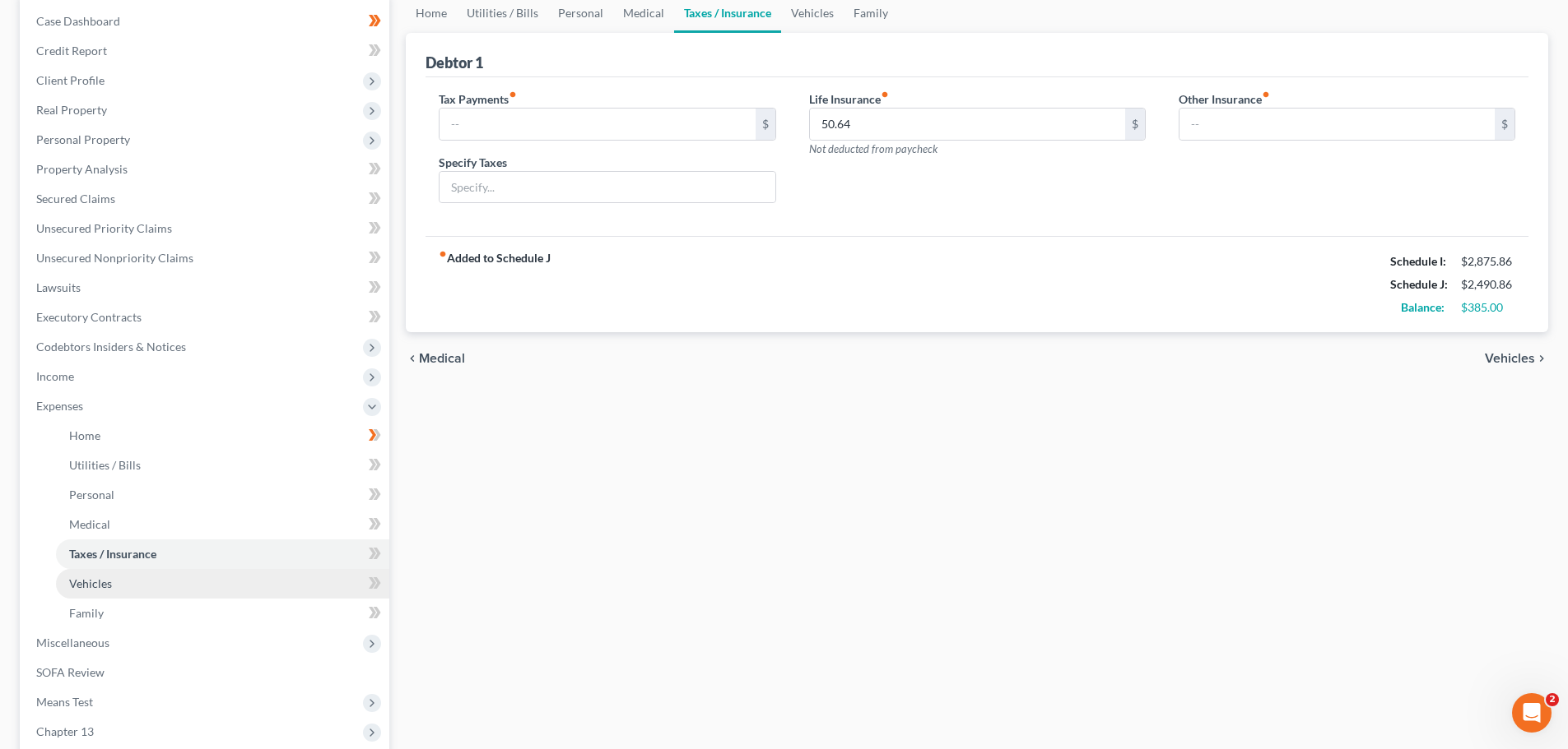
click at [131, 587] on link "Vehicles" at bounding box center [222, 584] width 333 height 30
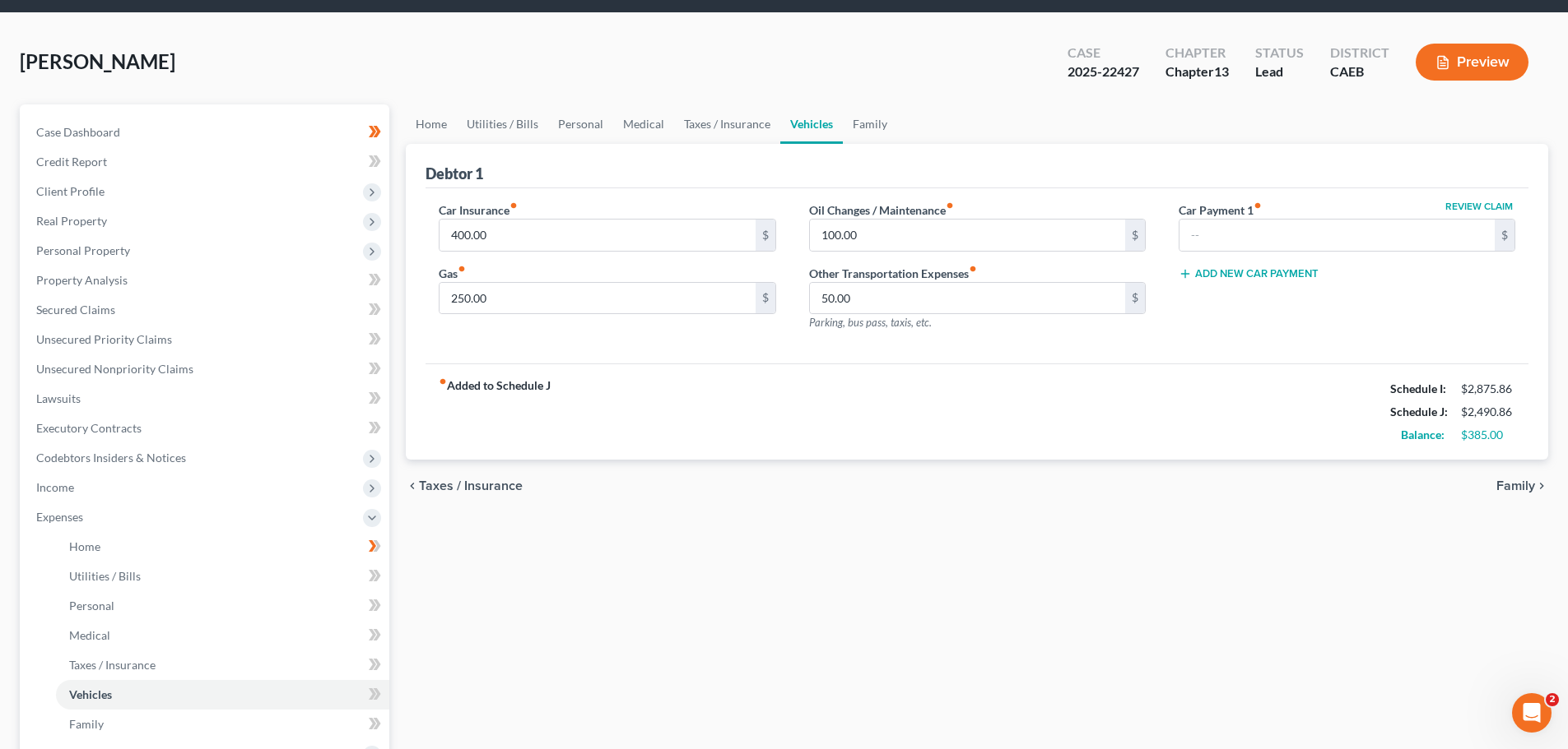
scroll to position [83, 0]
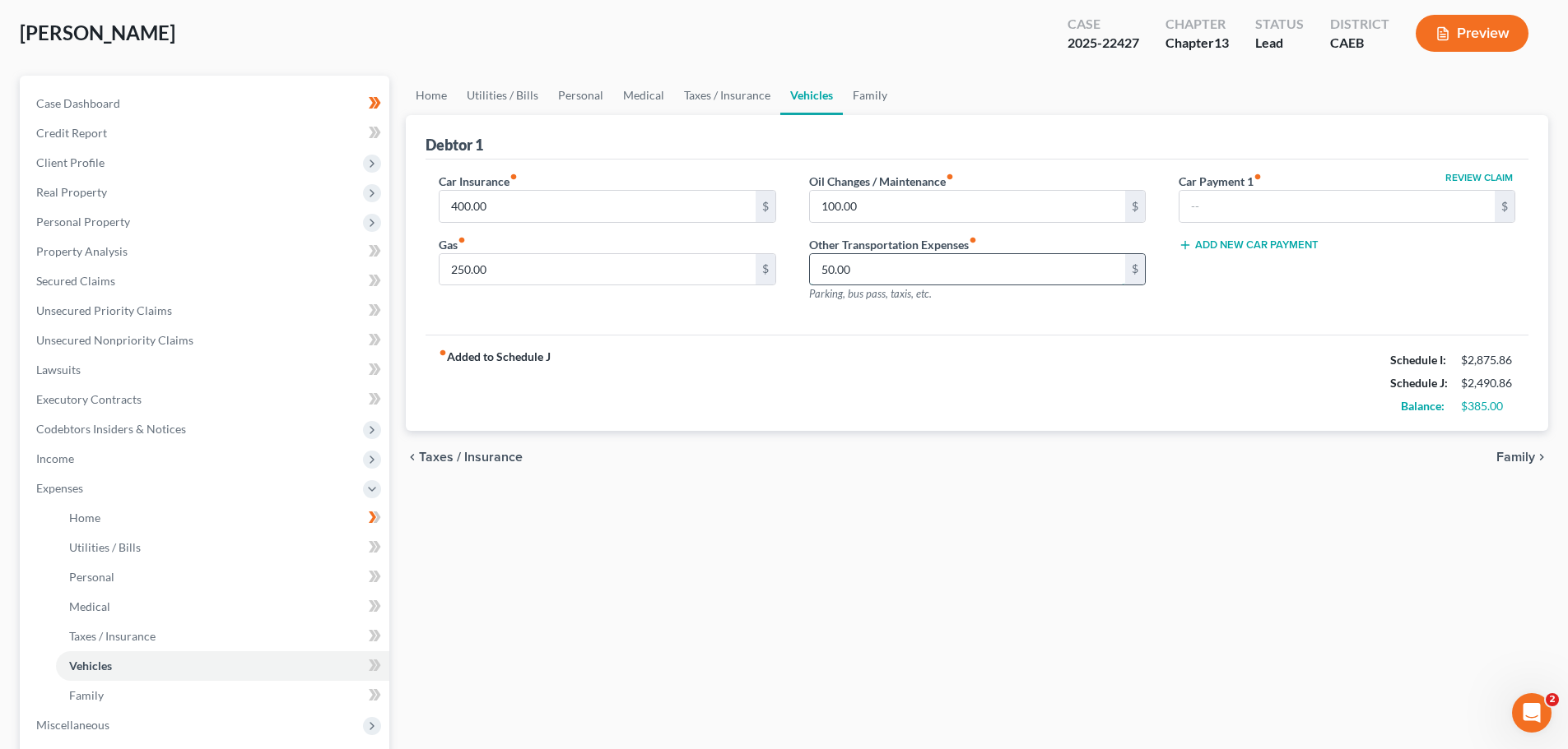
click at [916, 283] on input "50.00" at bounding box center [967, 270] width 315 height 31
type input "0.00"
click at [1025, 392] on div "fiber_manual_record Added to Schedule J Schedule I: $2,875.86 Schedule J: $2,44…" at bounding box center [977, 383] width 1102 height 96
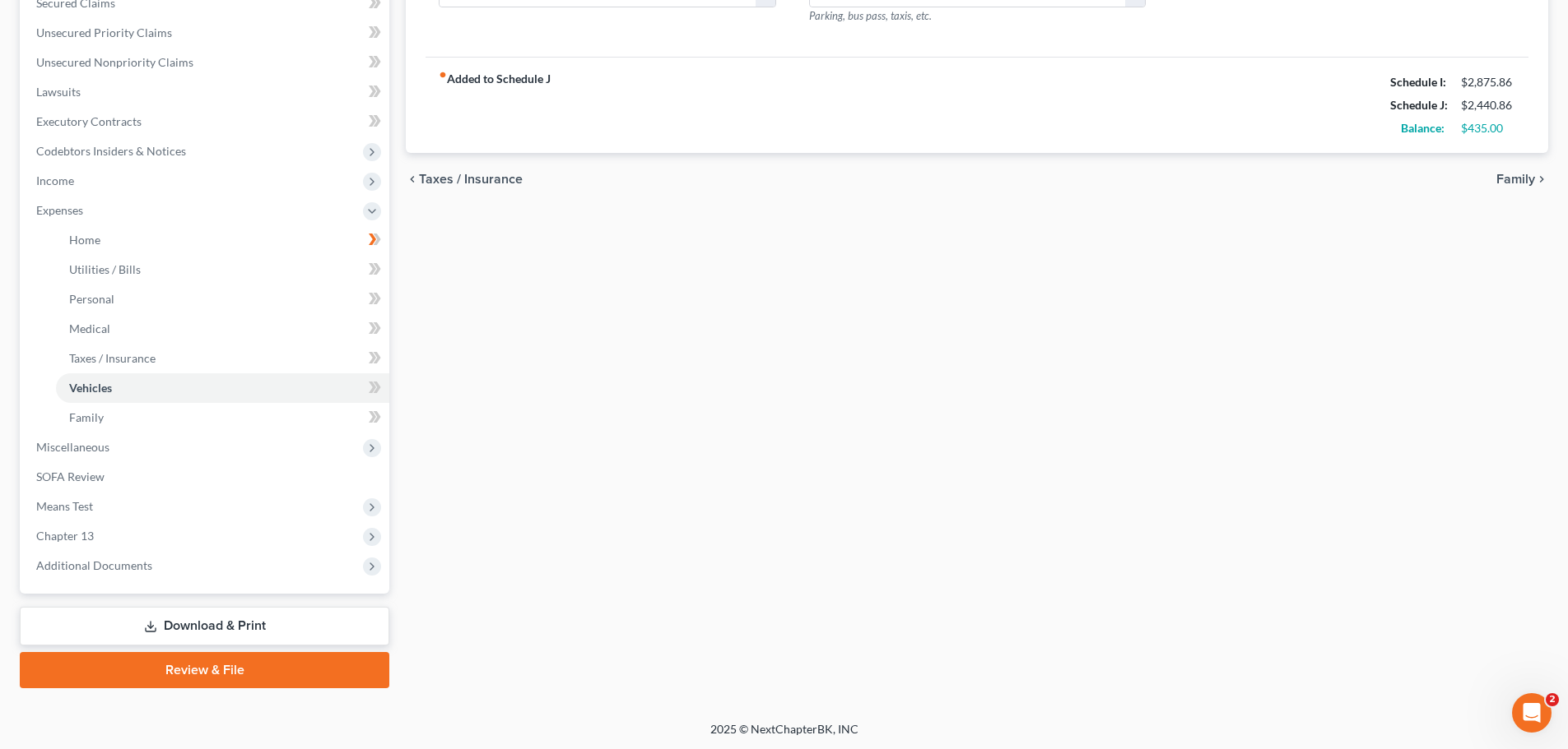
scroll to position [362, 0]
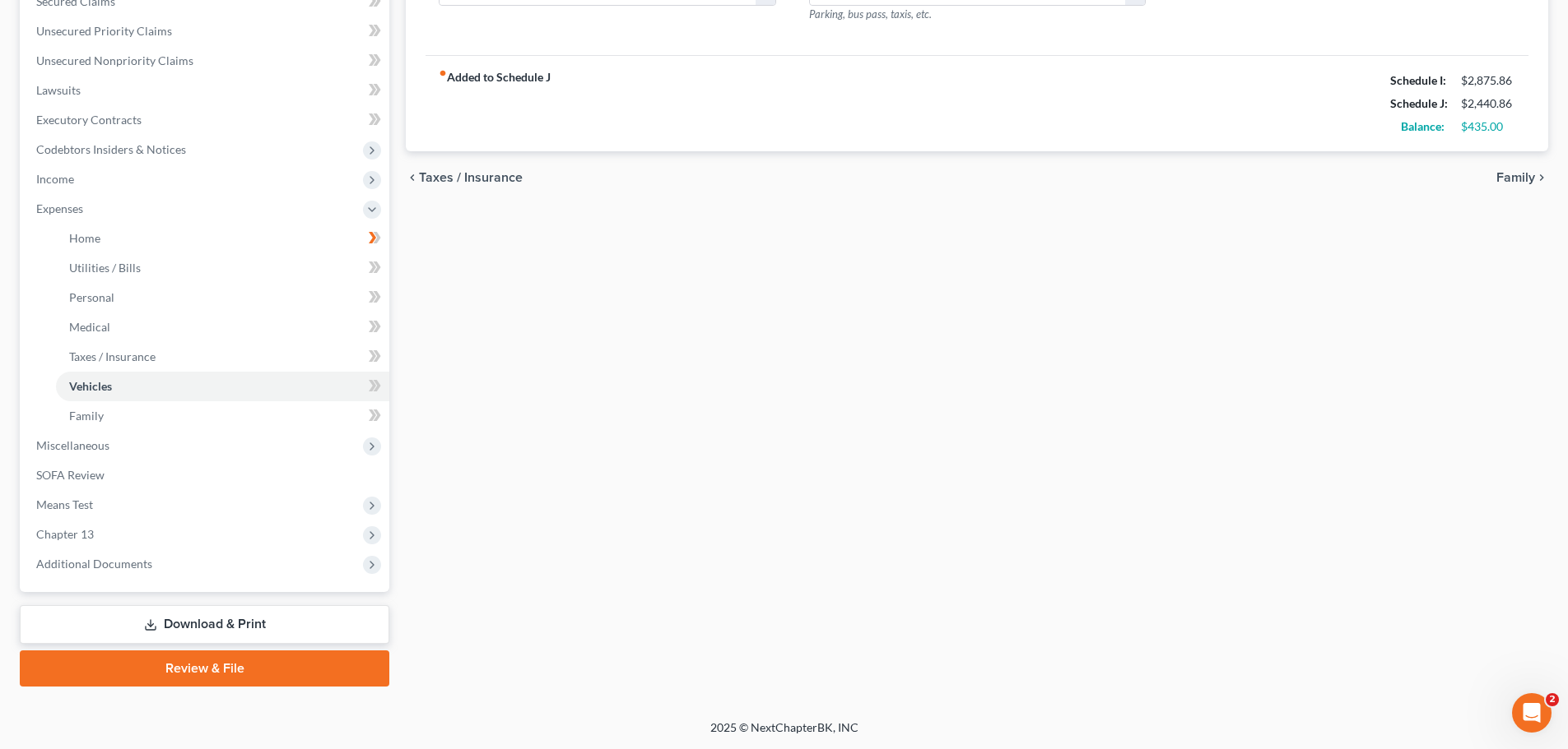
click at [237, 616] on link "Download & Print" at bounding box center [204, 625] width 369 height 39
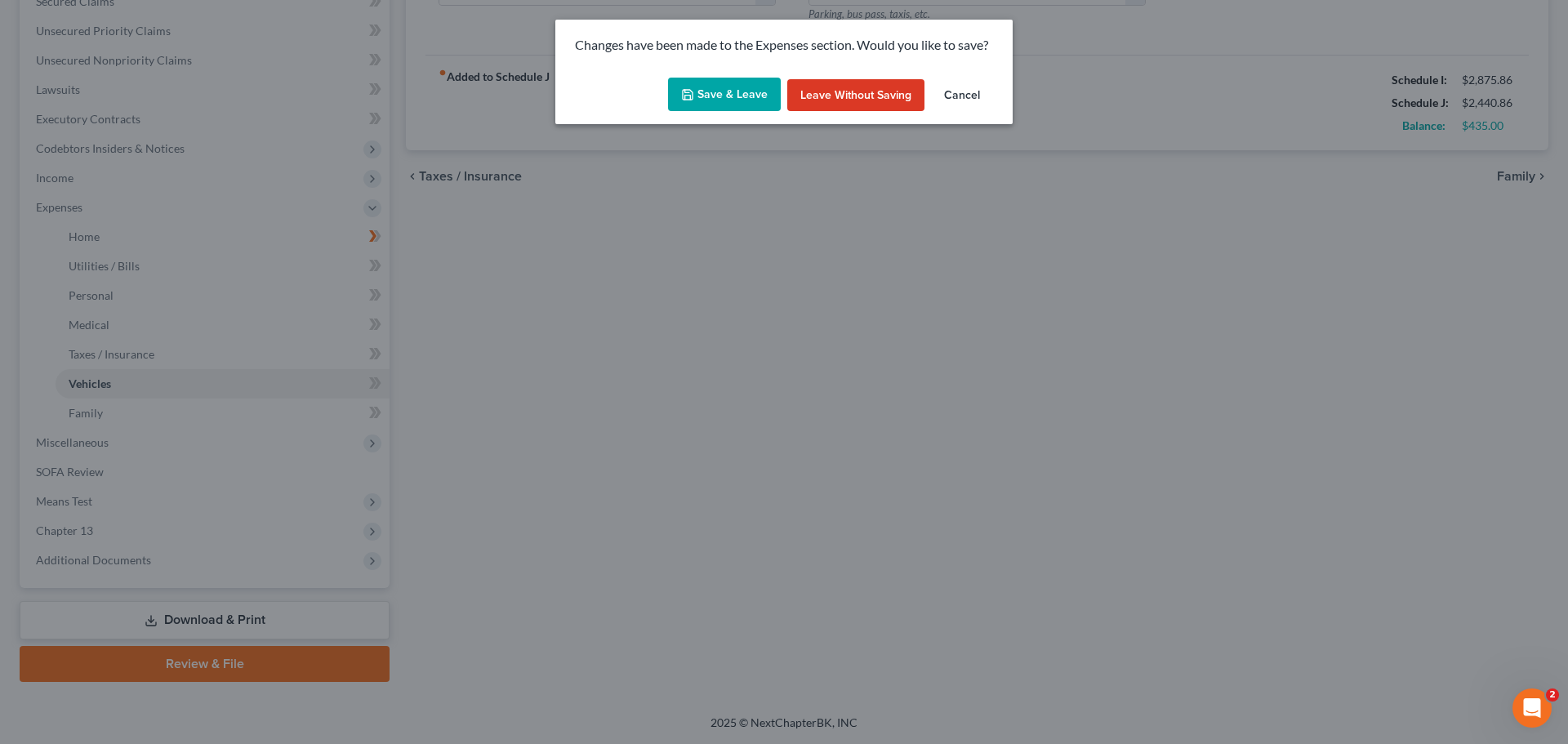
click at [670, 99] on button "Save & Leave" at bounding box center [725, 95] width 113 height 35
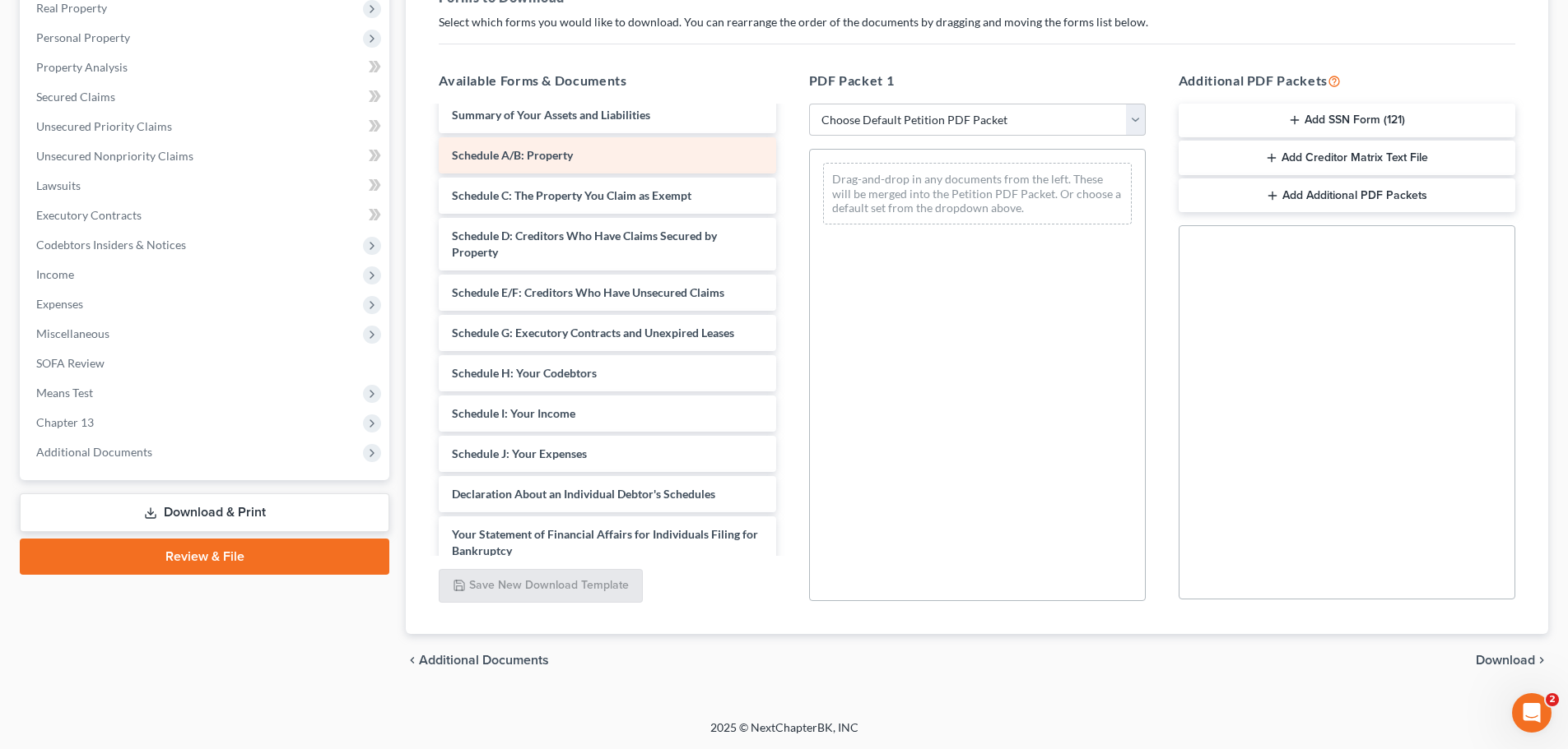
scroll to position [677, 0]
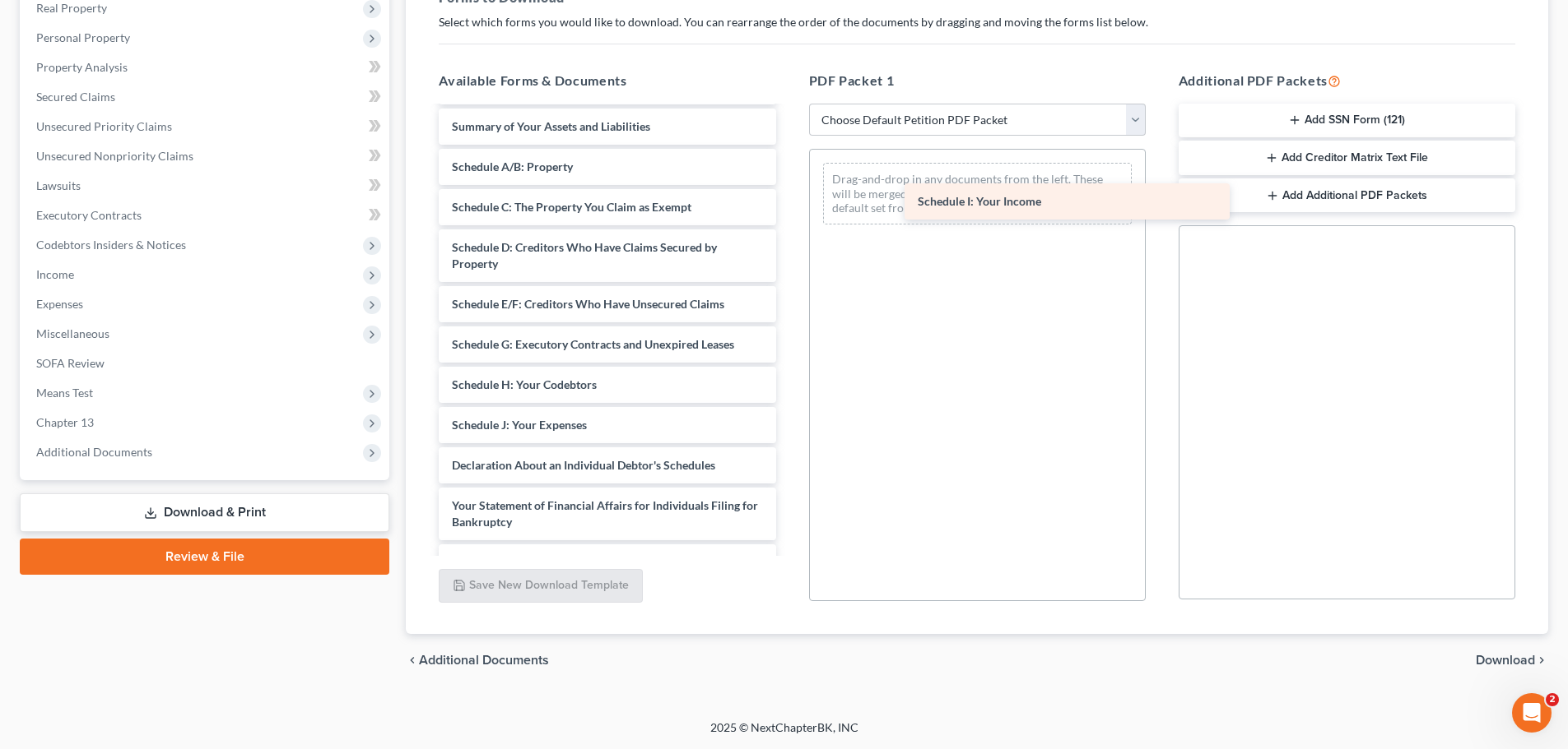
drag, startPoint x: 516, startPoint y: 429, endPoint x: 919, endPoint y: 195, distance: 466.0
click at [788, 195] on div "Schedule I: Your Income Installments Fee Sheets RENTAL AGREEMENT-pdf LIFE INSUR…" at bounding box center [607, 94] width 363 height 1328
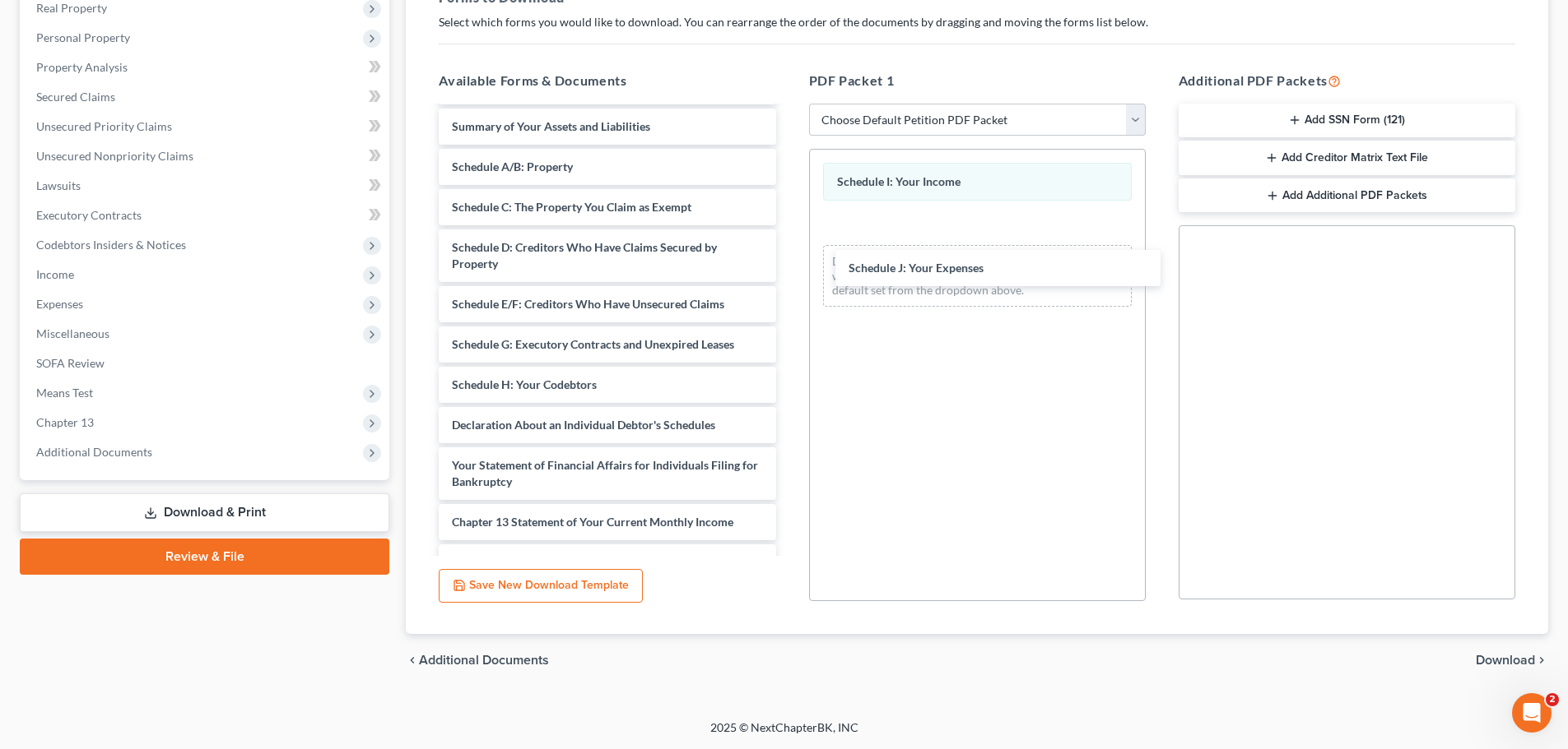
drag, startPoint x: 569, startPoint y: 428, endPoint x: 964, endPoint y: 258, distance: 430.0
click at [788, 269] on div "Schedule J: Your Expenses Installments Fee Sheets RENTAL AGREEMENT-pdf LIFE INS…" at bounding box center [607, 75] width 363 height 1287
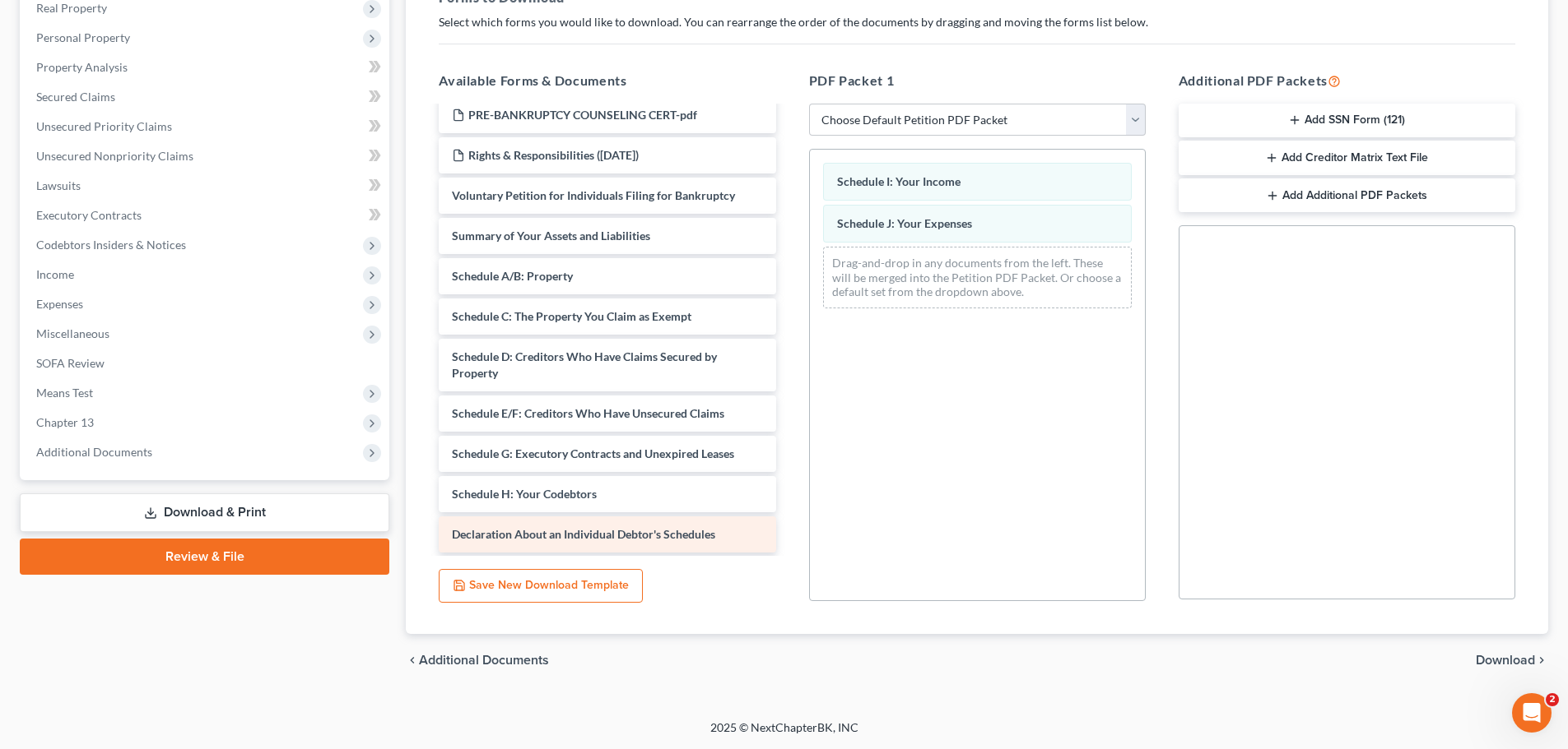
scroll to position [597, 0]
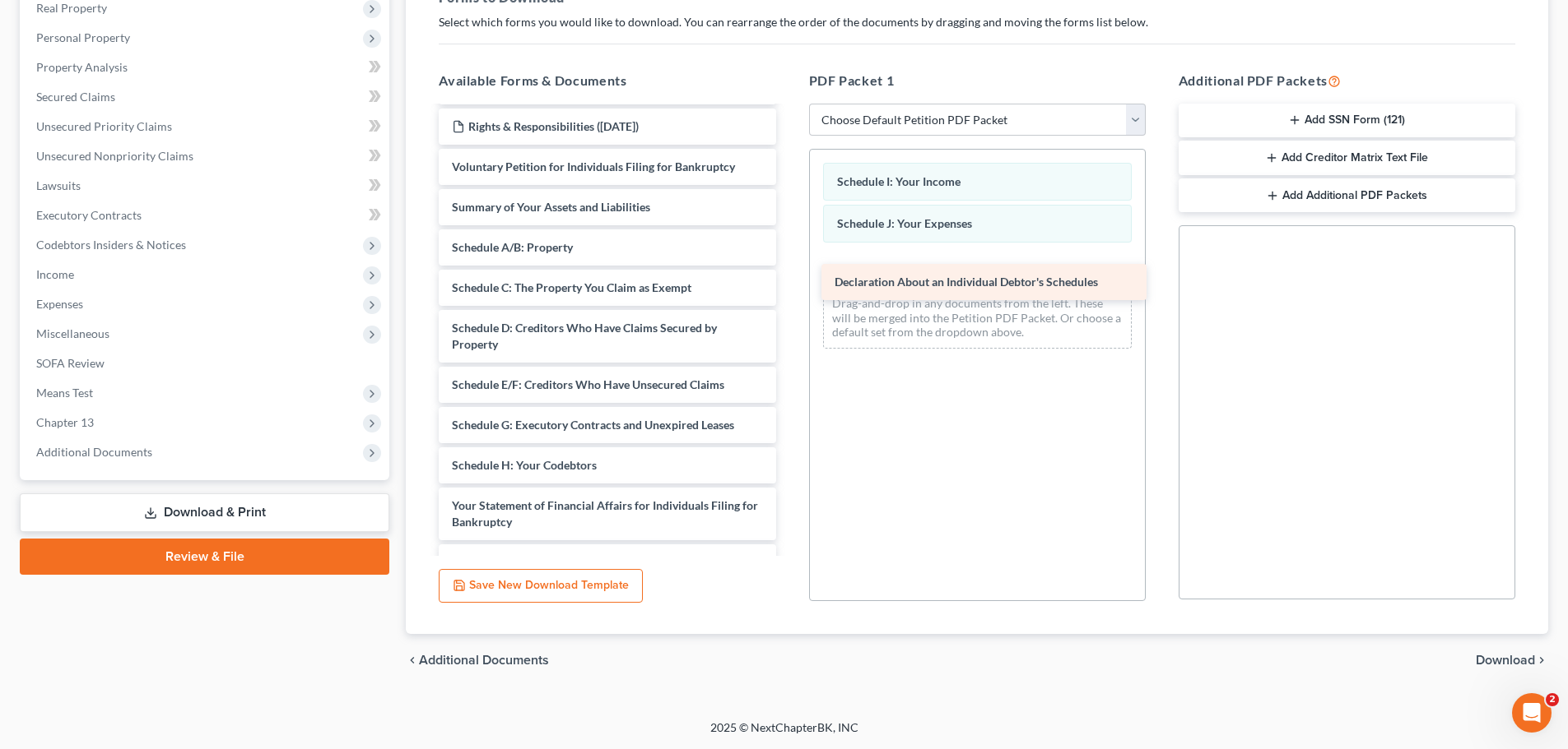
drag, startPoint x: 484, startPoint y: 505, endPoint x: 866, endPoint y: 281, distance: 442.8
click at [788, 281] on div "Declaration About an Individual Debtor's Schedules Installments Fee Sheets RENT…" at bounding box center [607, 135] width 363 height 1247
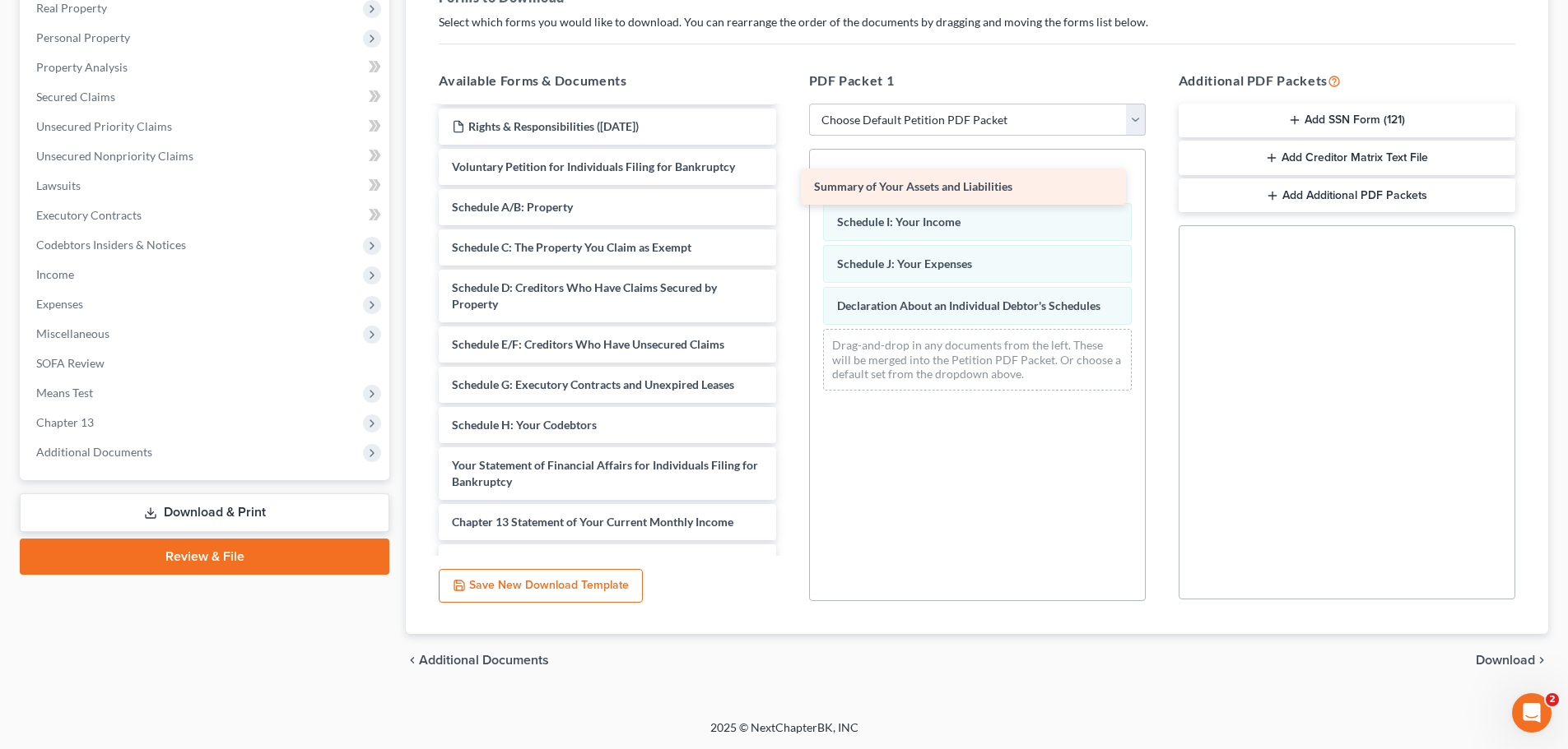
drag, startPoint x: 545, startPoint y: 211, endPoint x: 911, endPoint y: 190, distance: 366.6
click at [788, 190] on div "Summary of Your Assets and Liabilities Installments Fee Sheets RENTAL AGREEMENT…" at bounding box center [607, 114] width 363 height 1207
click at [945, 508] on div "Summary of Your Assets and Liabilities Schedule I: Your Income Schedule J: Your…" at bounding box center [977, 375] width 336 height 453
click at [1520, 660] on span "Download" at bounding box center [1505, 660] width 60 height 13
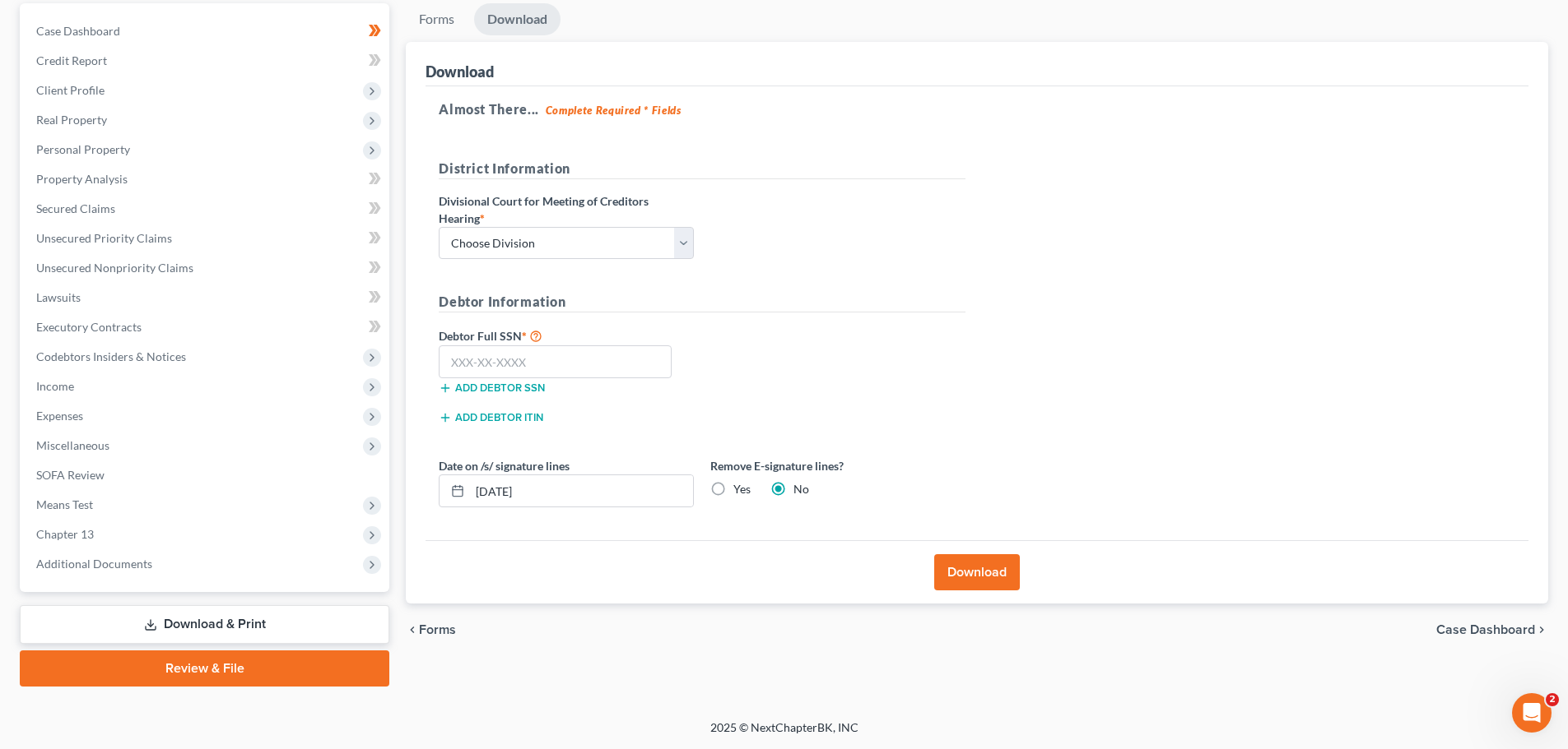
scroll to position [154, 0]
click at [586, 239] on select "Choose Division Fresno Modesto [GEOGRAPHIC_DATA]" at bounding box center [566, 243] width 255 height 33
select select "2"
click at [439, 227] on select "Choose Division Fresno Modesto [GEOGRAPHIC_DATA]" at bounding box center [566, 243] width 255 height 33
click at [509, 371] on input "text" at bounding box center [555, 361] width 233 height 33
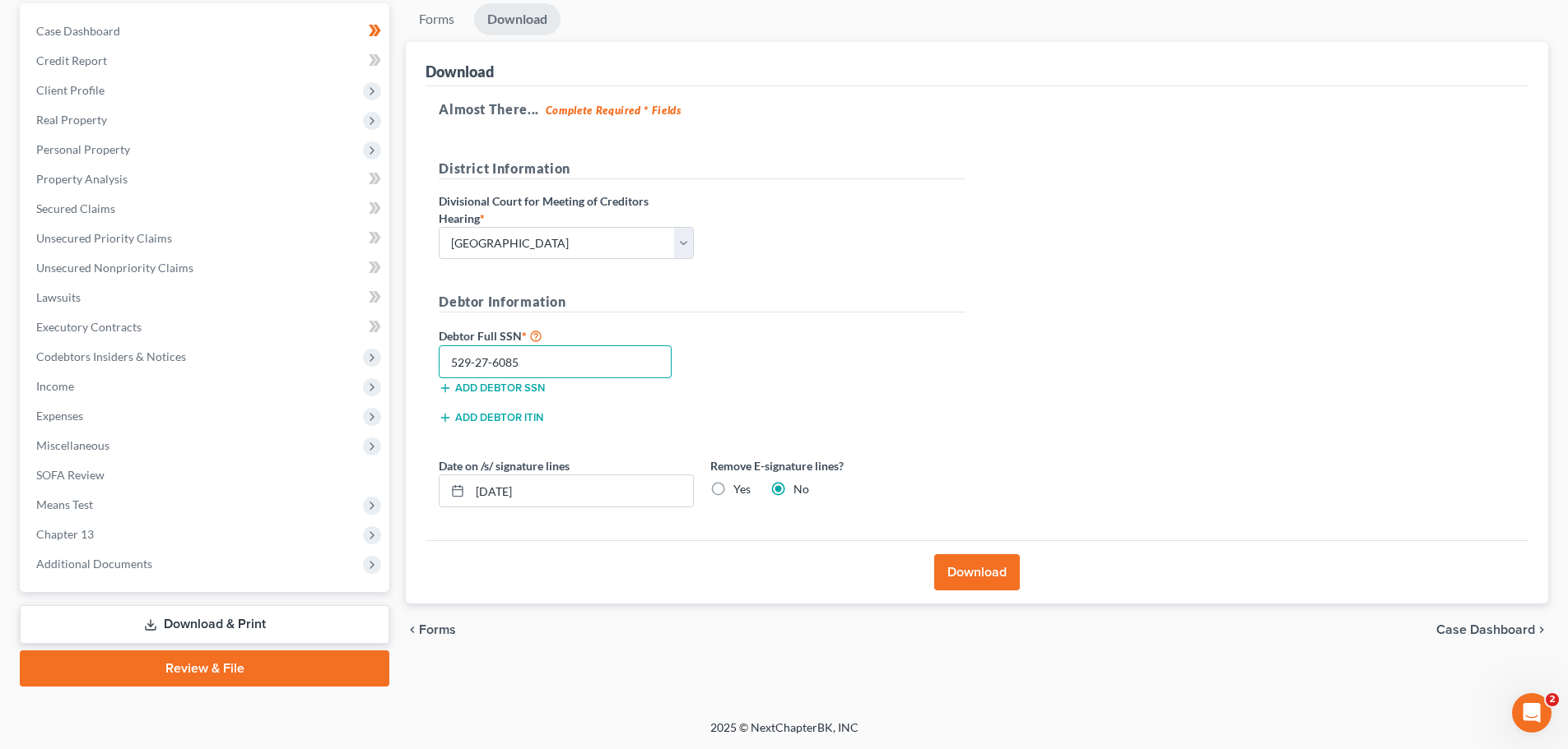
type input "529-27-6085"
click at [983, 569] on button "Download" at bounding box center [977, 572] width 86 height 36
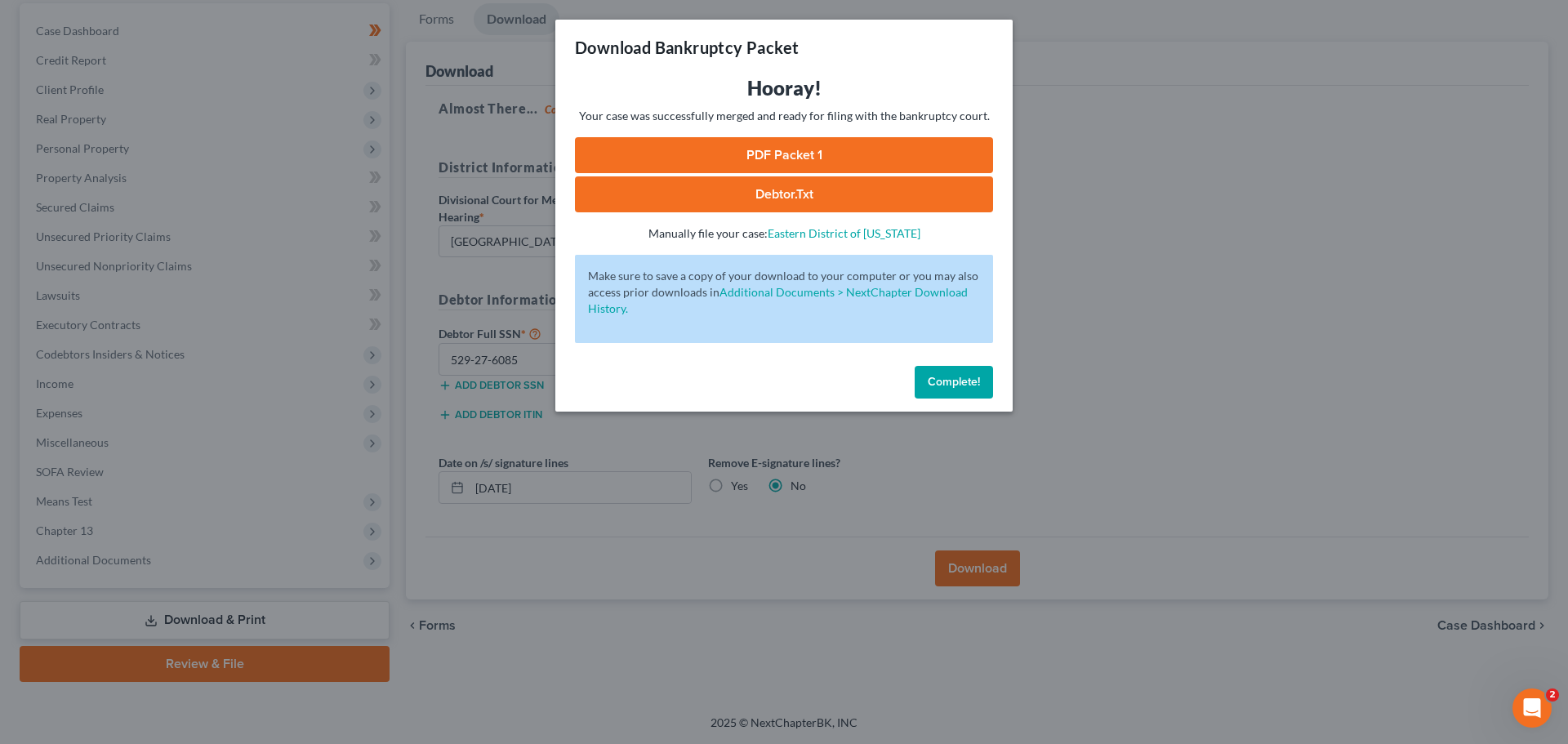
click at [888, 150] on link "PDF Packet 1" at bounding box center [783, 155] width 418 height 36
click at [1182, 149] on div "Download Bankruptcy Packet Hooray! Your case was successfully merged and ready …" at bounding box center [784, 372] width 1568 height 744
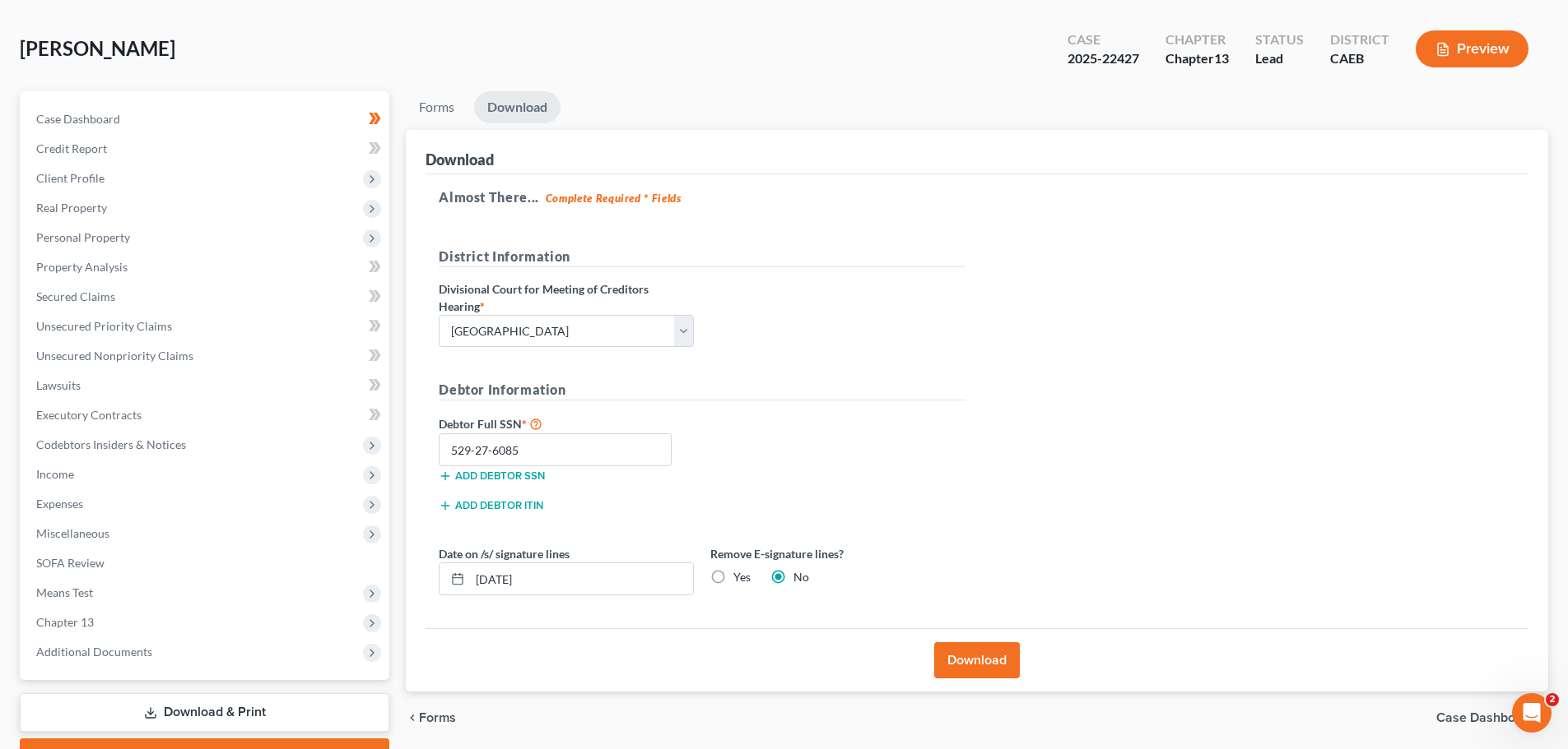
scroll to position [0, 0]
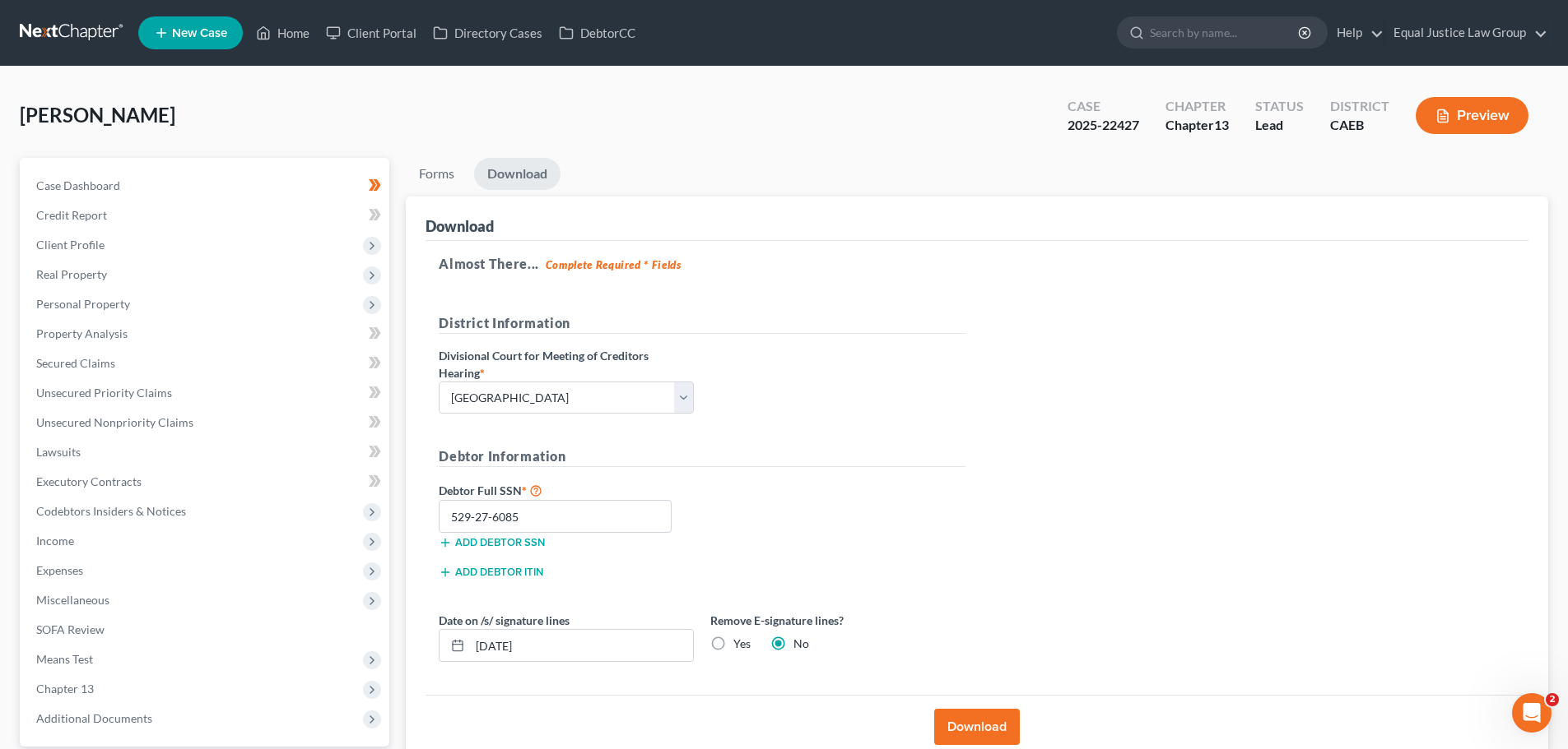
click at [791, 433] on form "District Information Divisional Court for Meeting of Creditors Hearing * Choose…" at bounding box center [701, 494] width 526 height 362
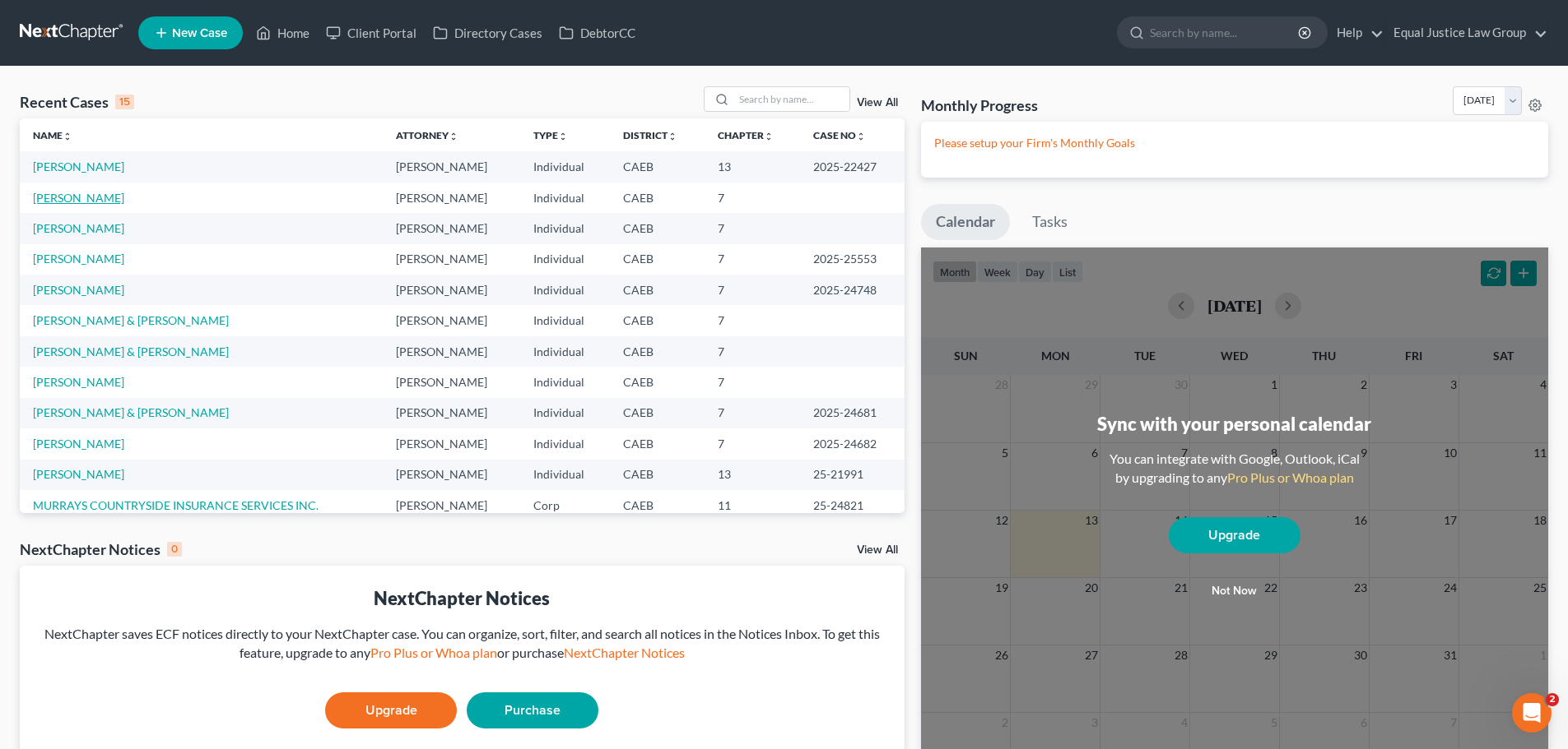
click at [91, 193] on link "[PERSON_NAME]" at bounding box center [79, 198] width 92 height 14
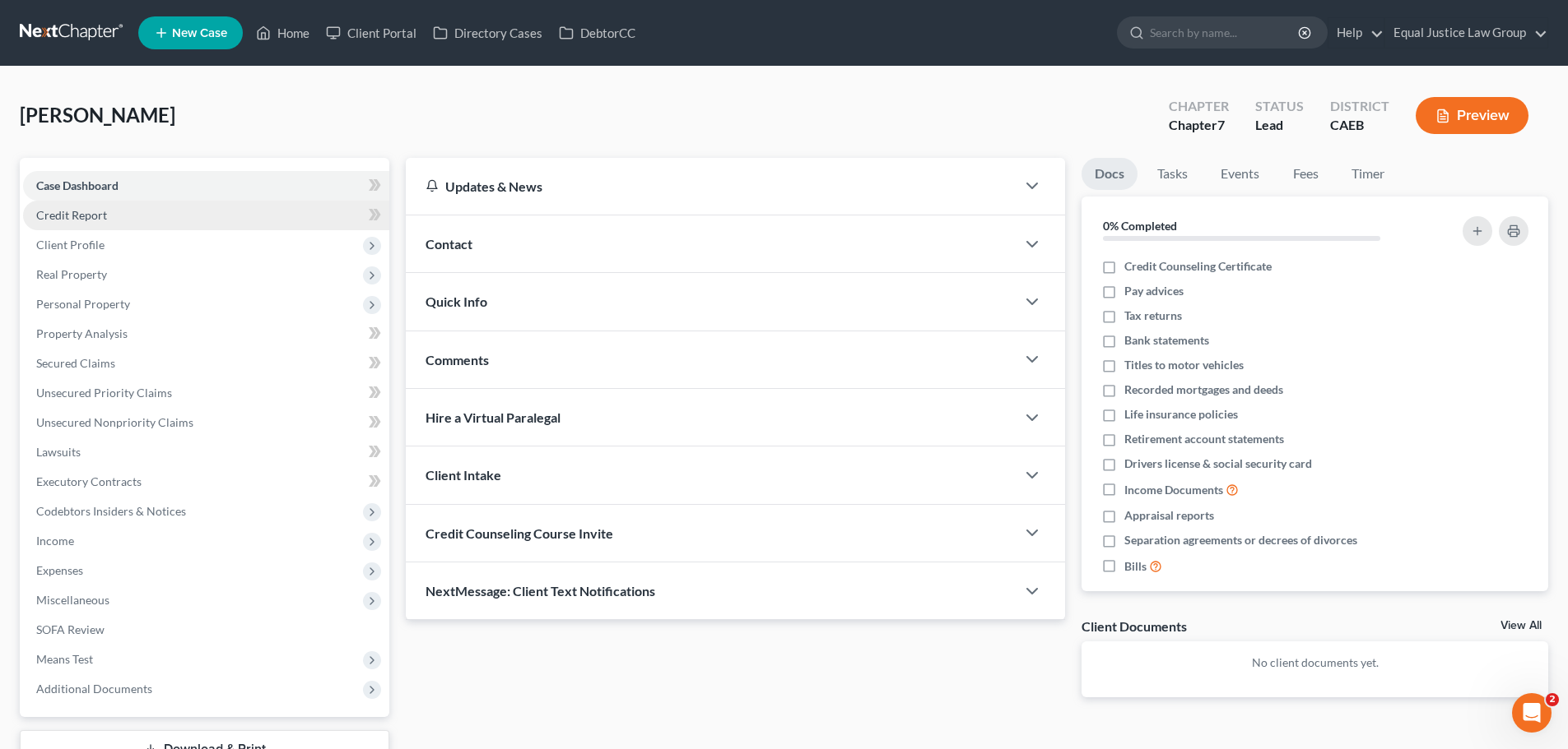
click at [104, 206] on link "Credit Report" at bounding box center [206, 216] width 366 height 30
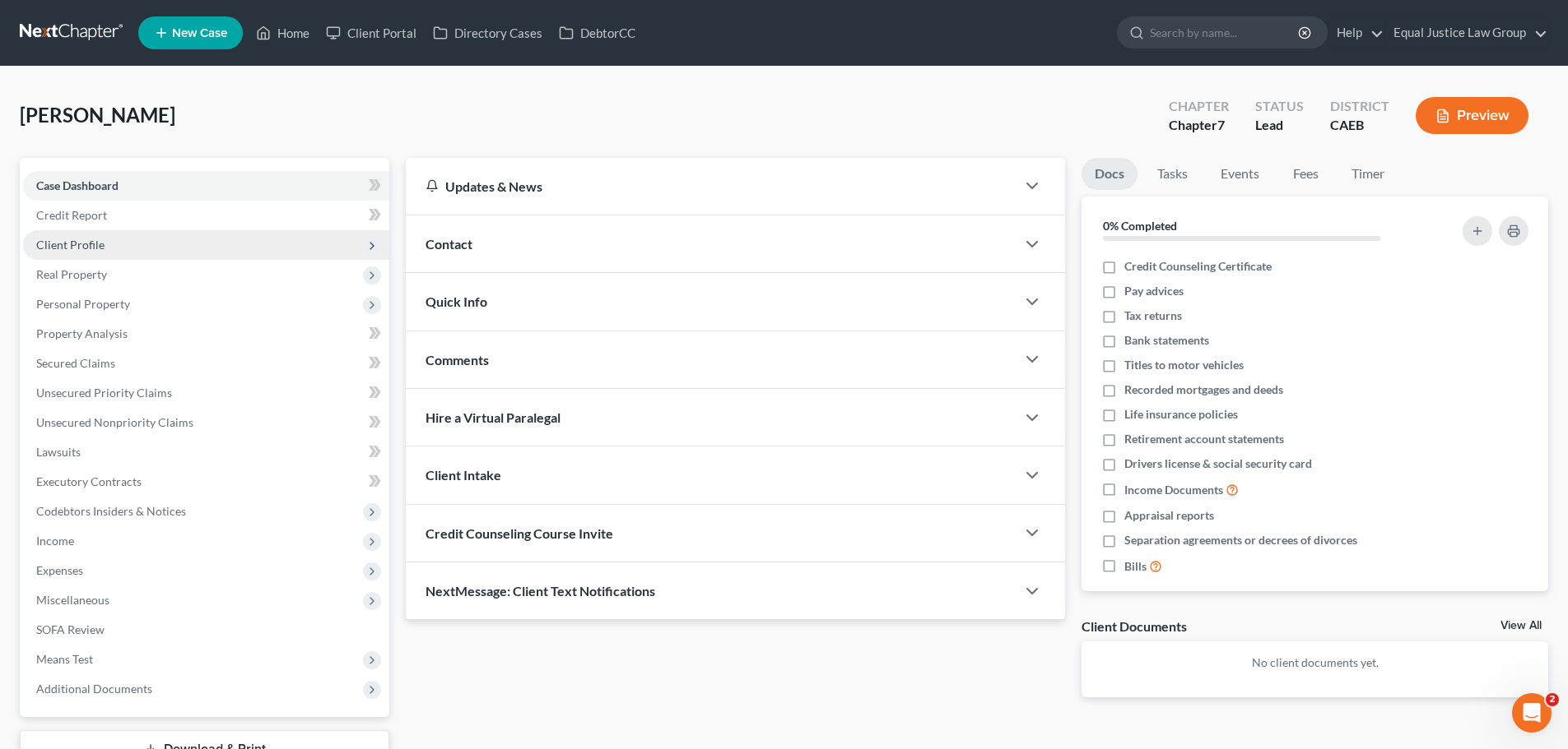
click at [96, 252] on span "Client Profile" at bounding box center [206, 246] width 366 height 30
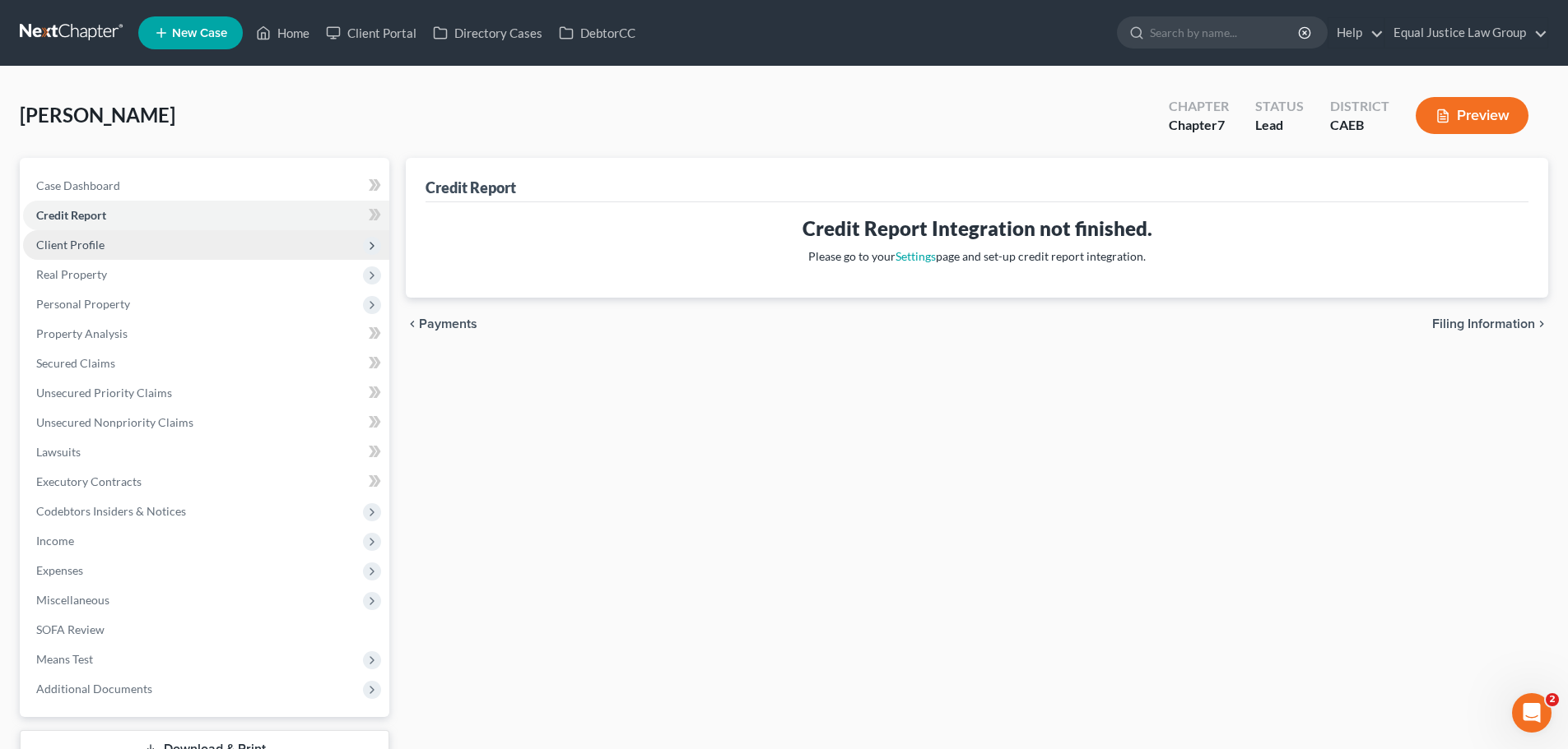
click at [98, 250] on span "Client Profile" at bounding box center [70, 245] width 69 height 14
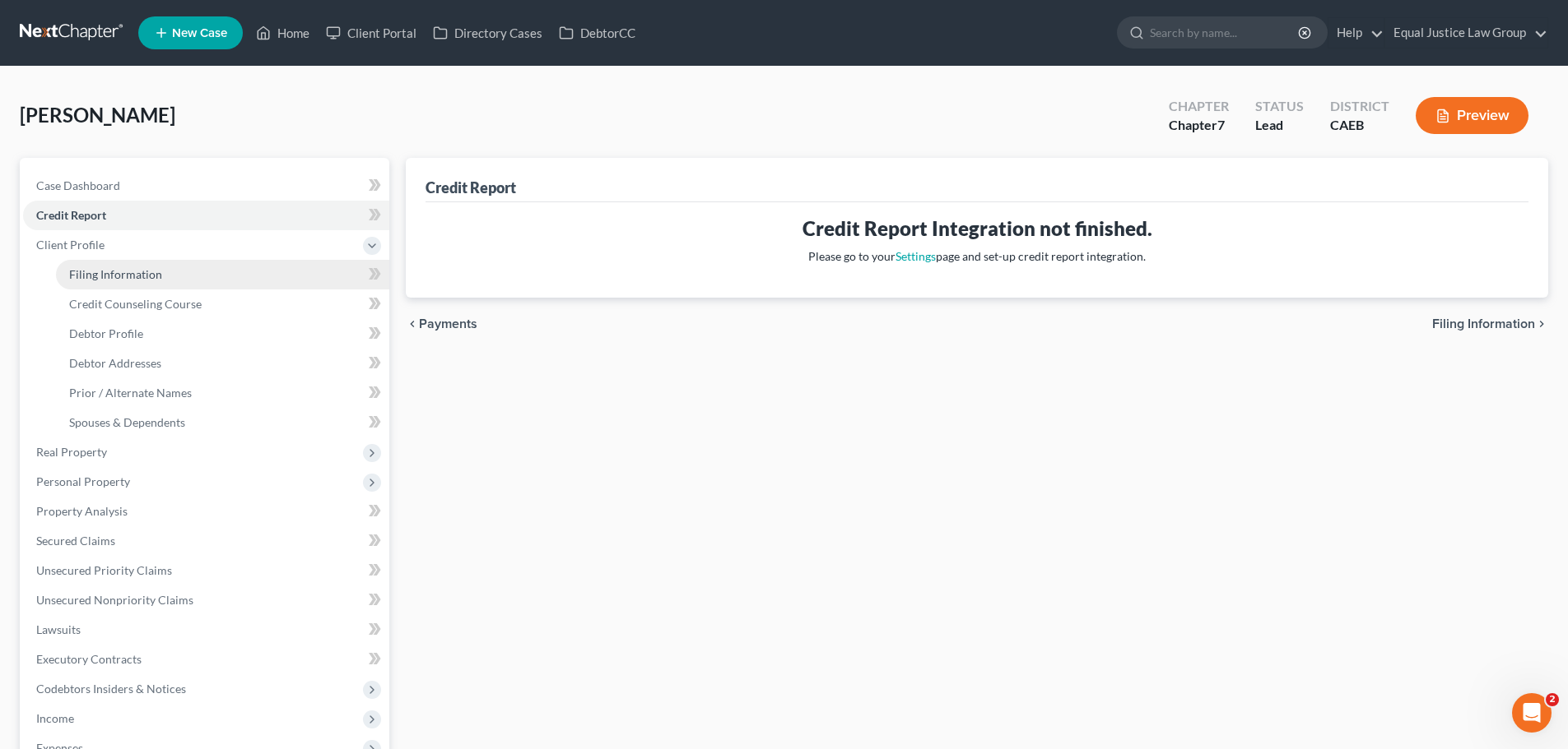
click at [99, 269] on span "Filing Information" at bounding box center [114, 275] width 93 height 14
select select "1"
select select "0"
select select "4"
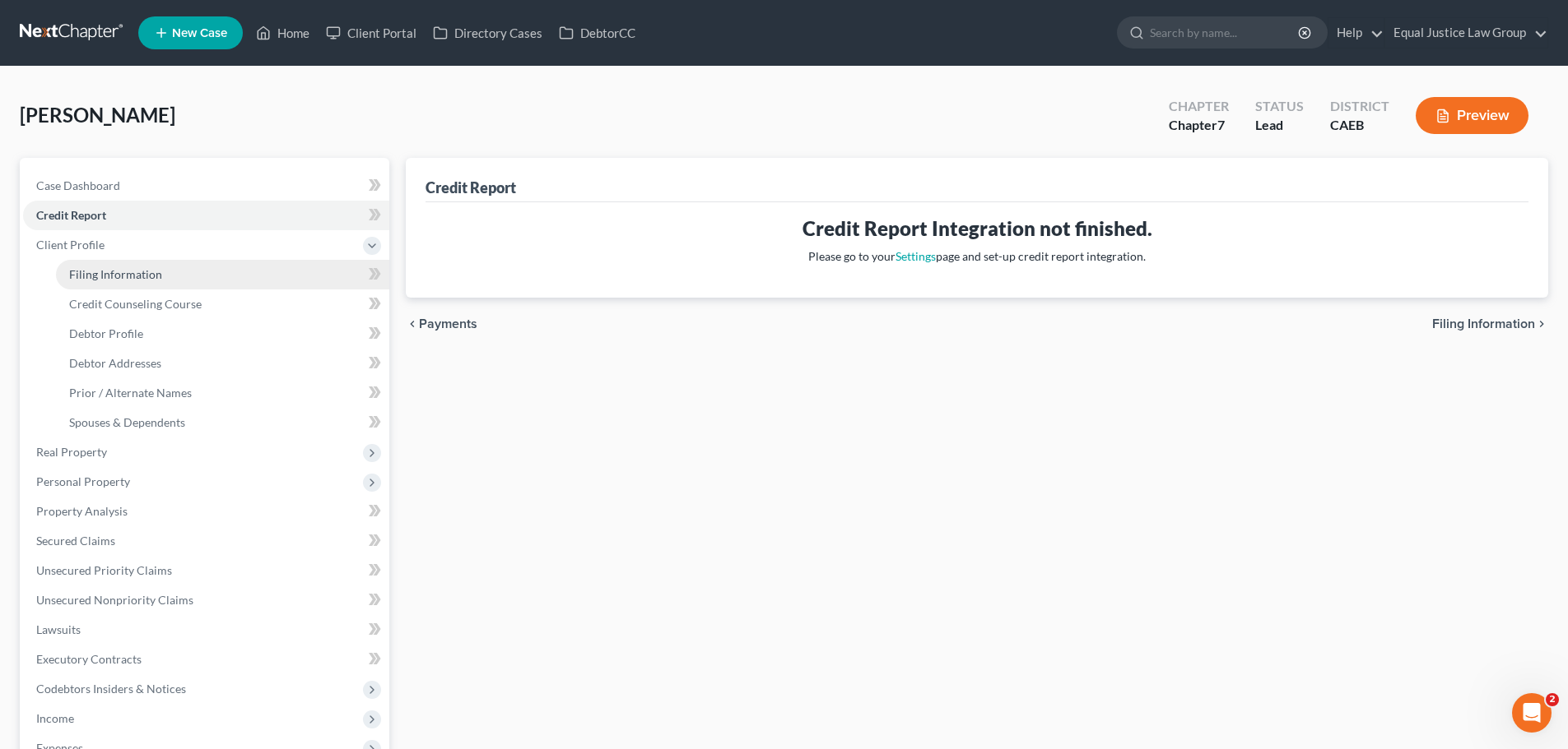
select select "1"
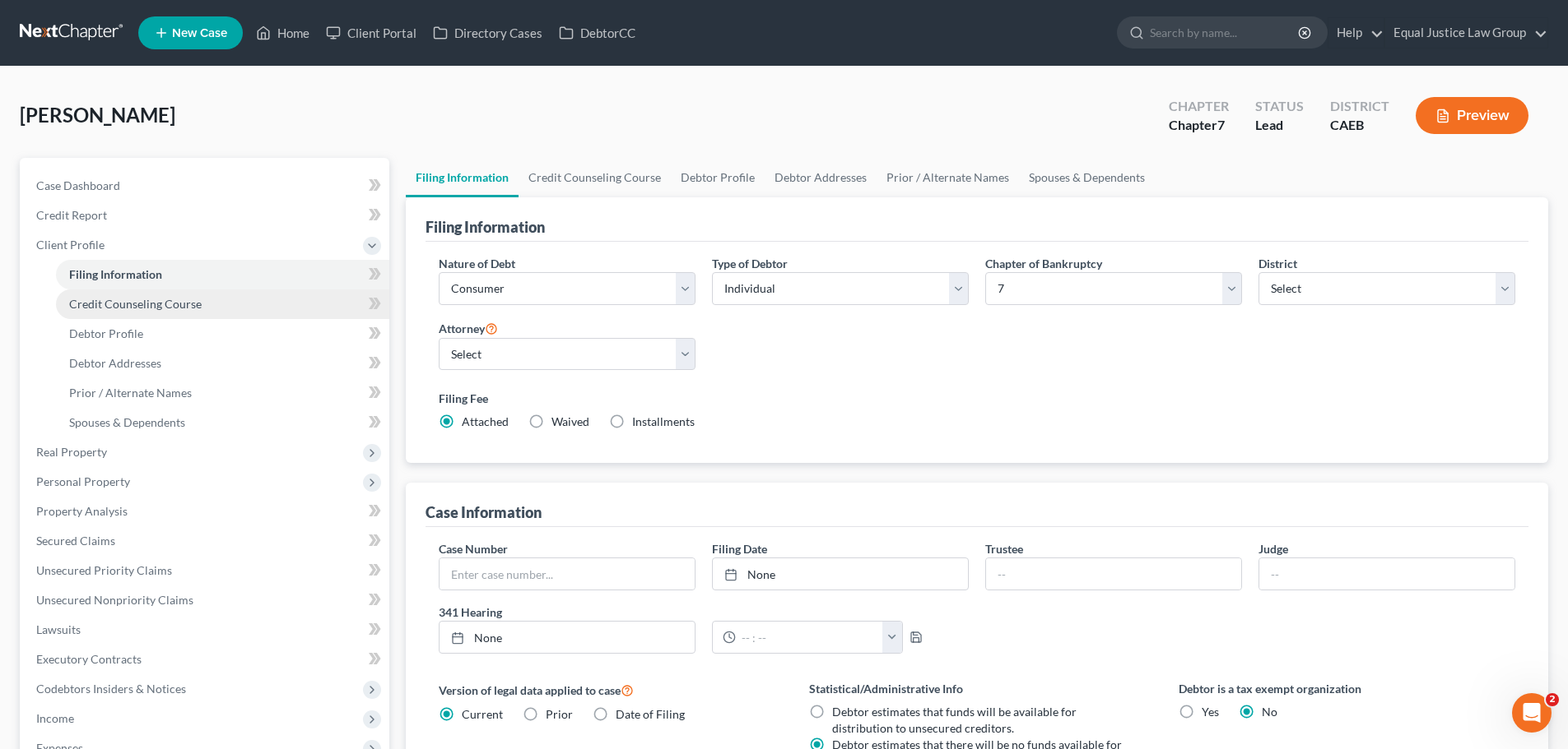
click at [102, 309] on span "Credit Counseling Course" at bounding box center [134, 304] width 132 height 14
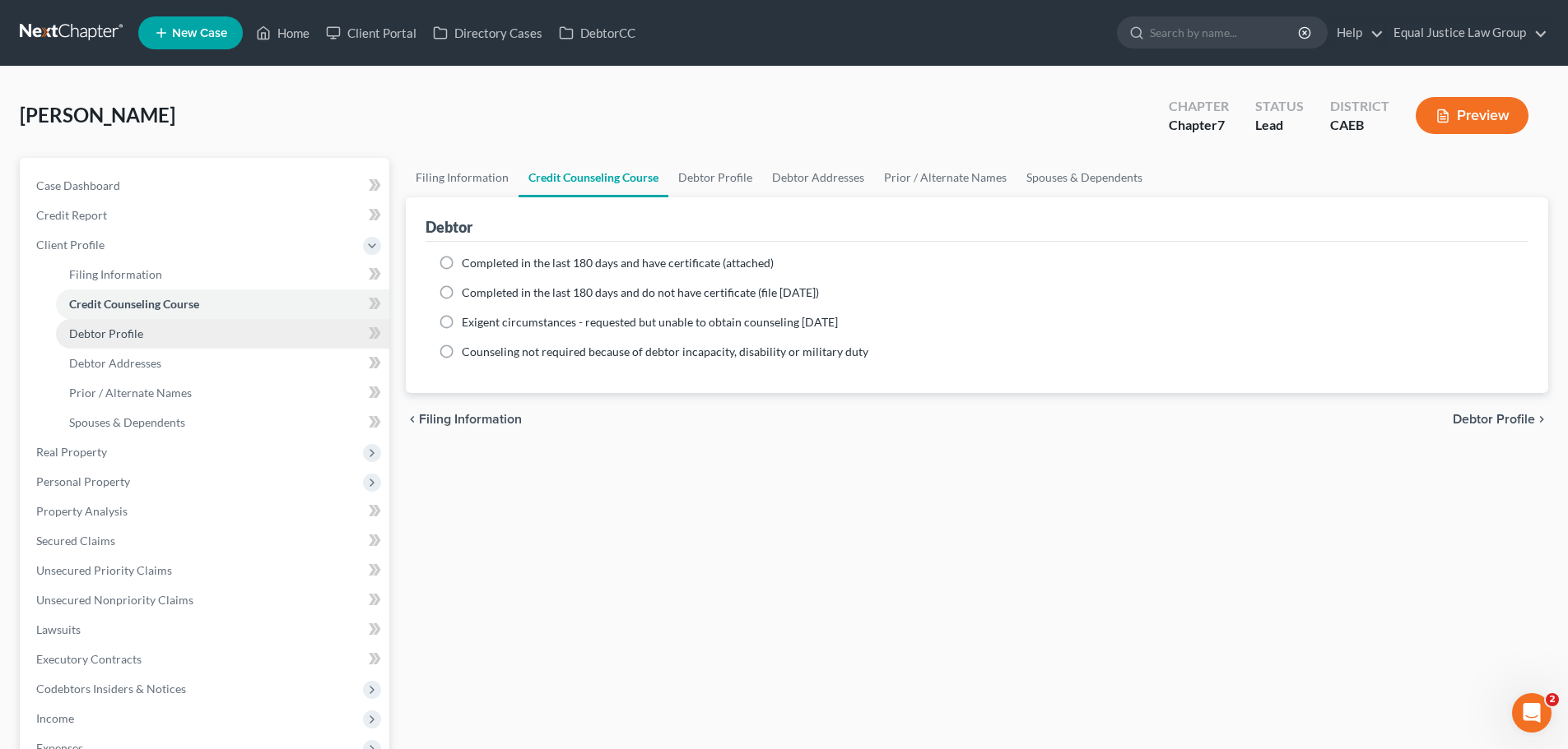
click at [105, 335] on span "Debtor Profile" at bounding box center [105, 333] width 74 height 14
select select "0"
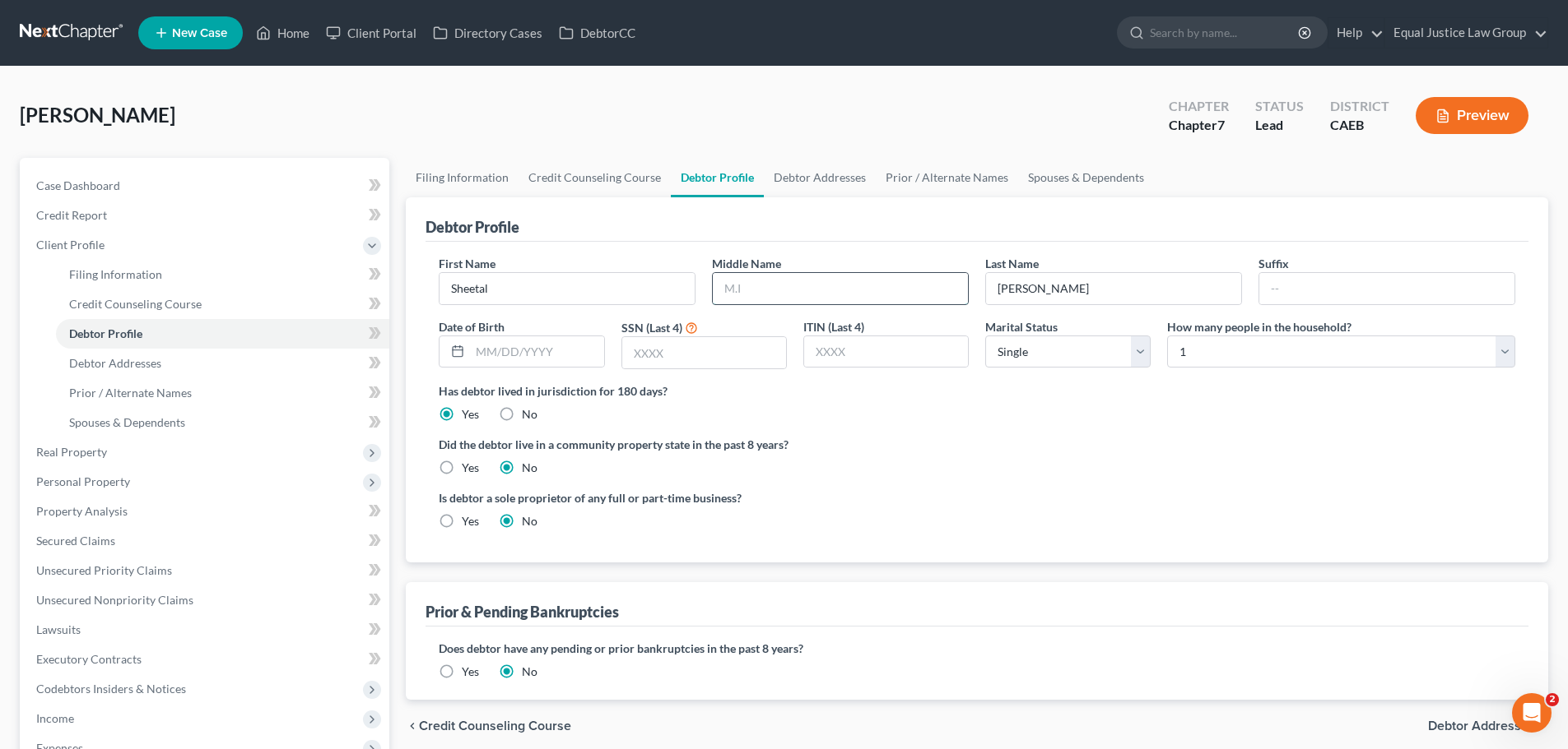
click at [782, 297] on input "text" at bounding box center [840, 288] width 255 height 31
type input "Satyaroopa"
click at [938, 452] on label "Did the debtor live in a community property state in the past 8 years?" at bounding box center [977, 444] width 1077 height 17
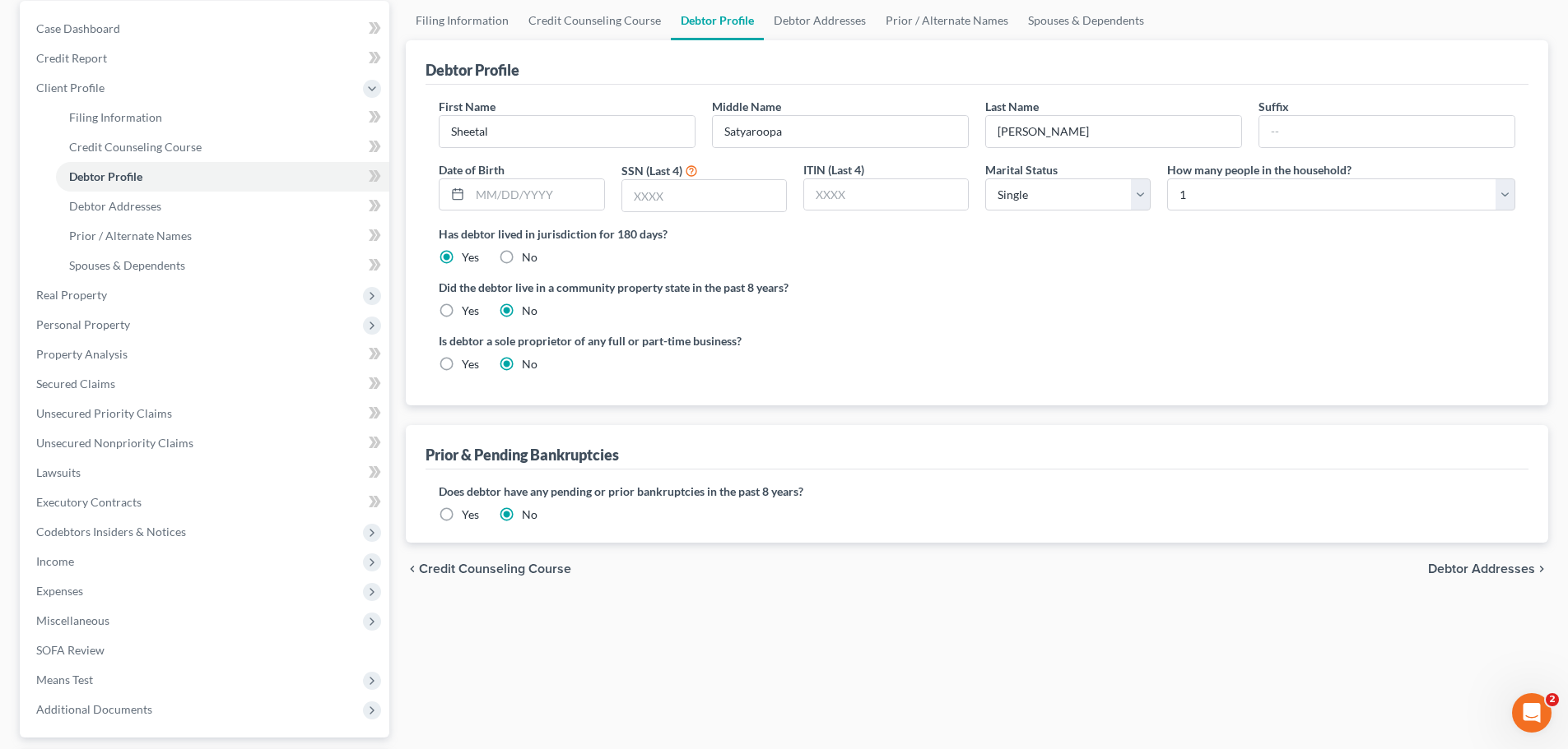
scroll to position [164, 0]
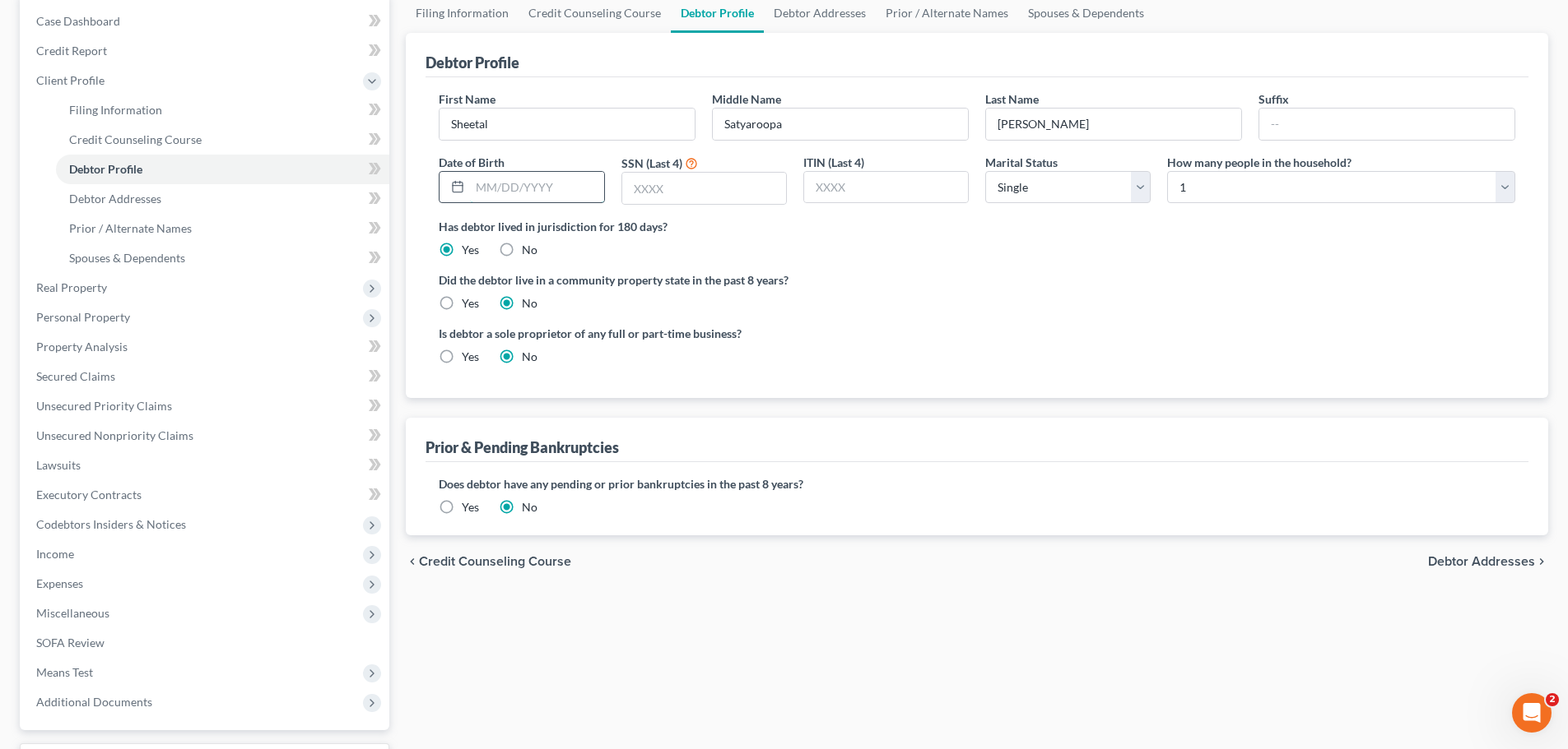
click at [516, 188] on input "text" at bounding box center [536, 187] width 133 height 31
type input "02/19/1981"
click at [718, 187] on input "text" at bounding box center [703, 188] width 164 height 31
type input "1615"
click at [1135, 178] on select "Select Single Married Separated Divorced Widowed" at bounding box center [1068, 187] width 165 height 33
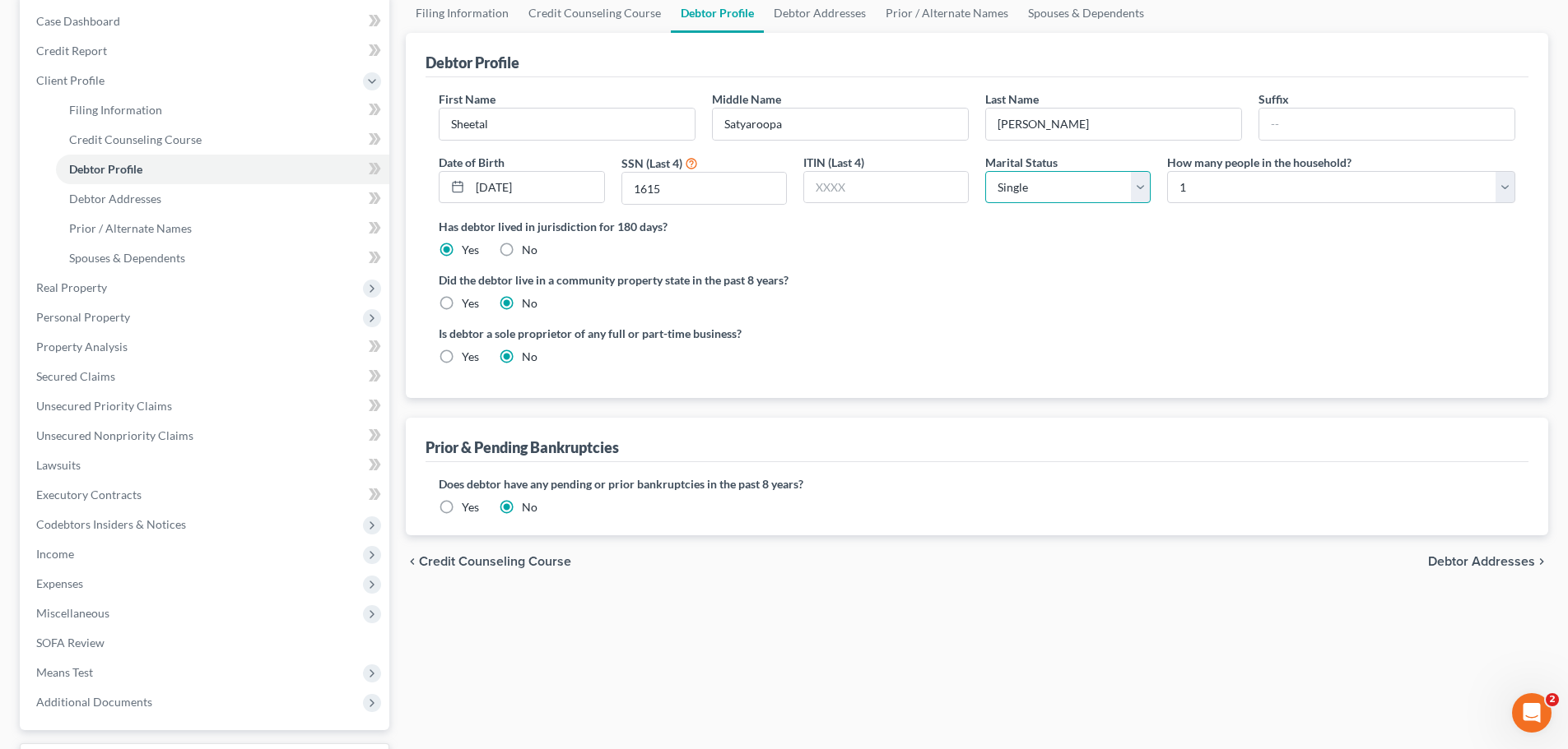
select select "1"
click at [985, 171] on select "Select Single Married Separated Divorced Widowed" at bounding box center [1068, 187] width 165 height 33
click at [1180, 294] on div "Did the debtor live in a community property state in the past 8 years? Yes No" at bounding box center [977, 291] width 1077 height 41
click at [462, 306] on label "Yes" at bounding box center [470, 303] width 17 height 17
click at [469, 306] on input "Yes" at bounding box center [474, 300] width 11 height 11
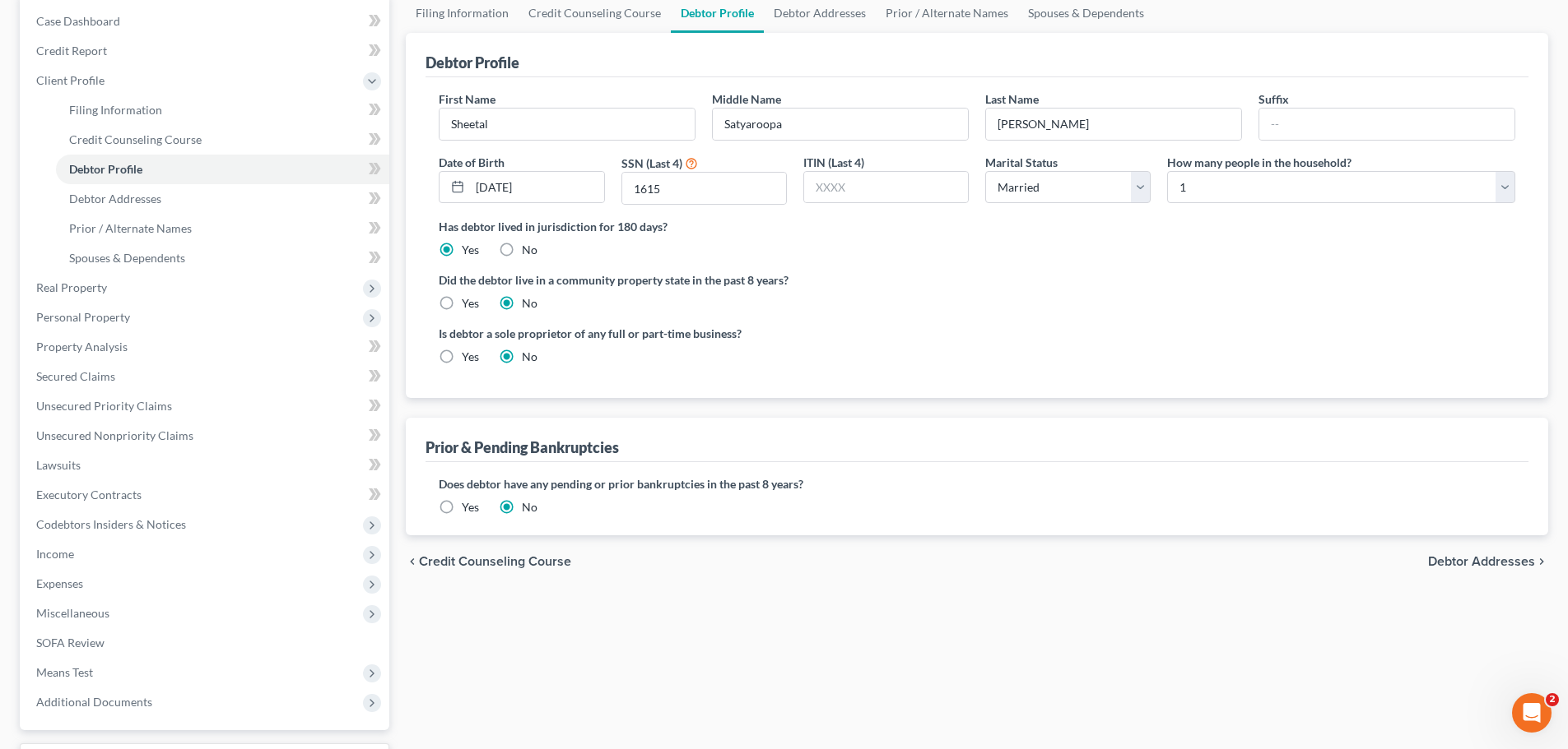
radio input "true"
radio input "false"
click at [1477, 558] on span "Debtor Addresses" at bounding box center [1481, 561] width 107 height 13
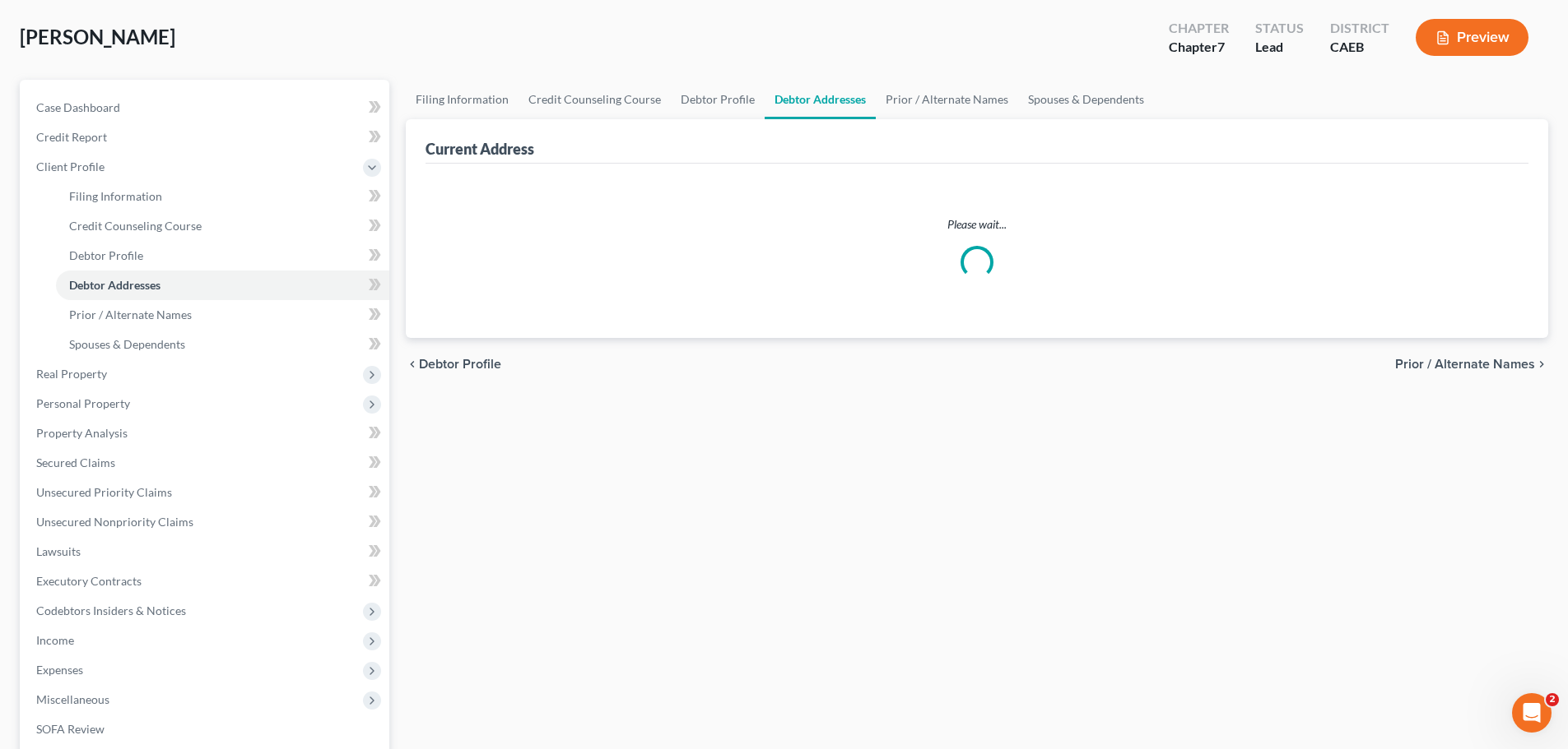
scroll to position [24, 0]
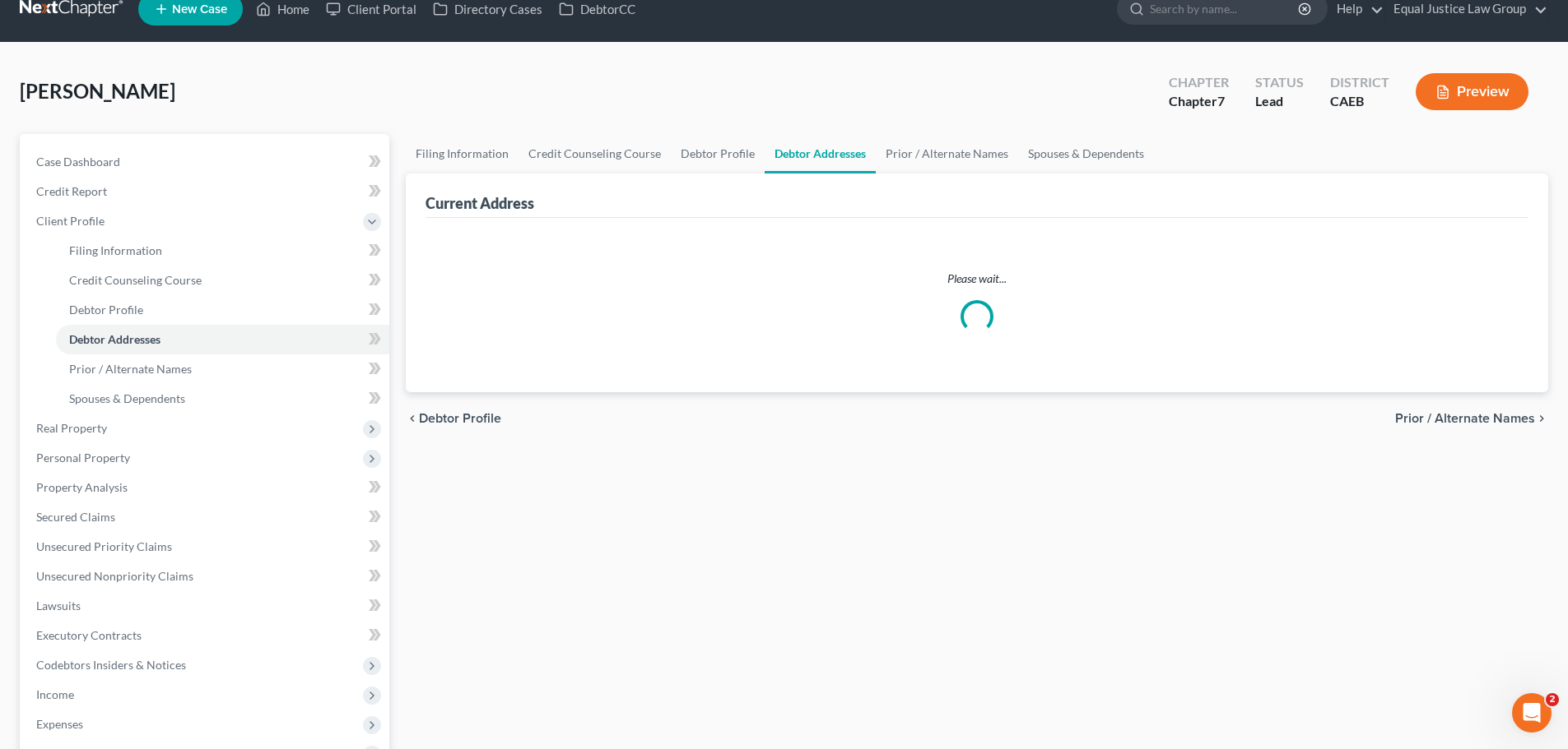
select select "0"
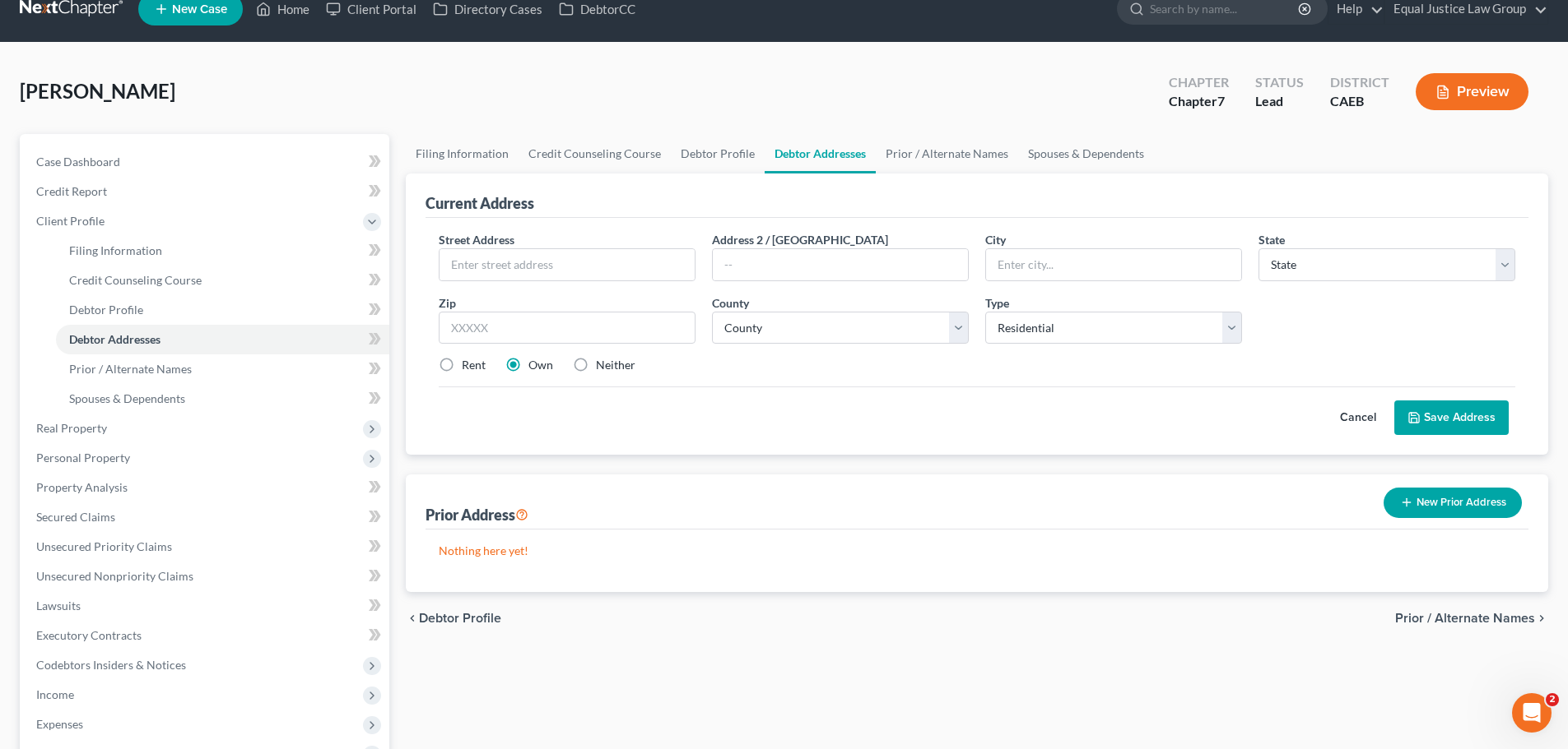
scroll to position [0, 0]
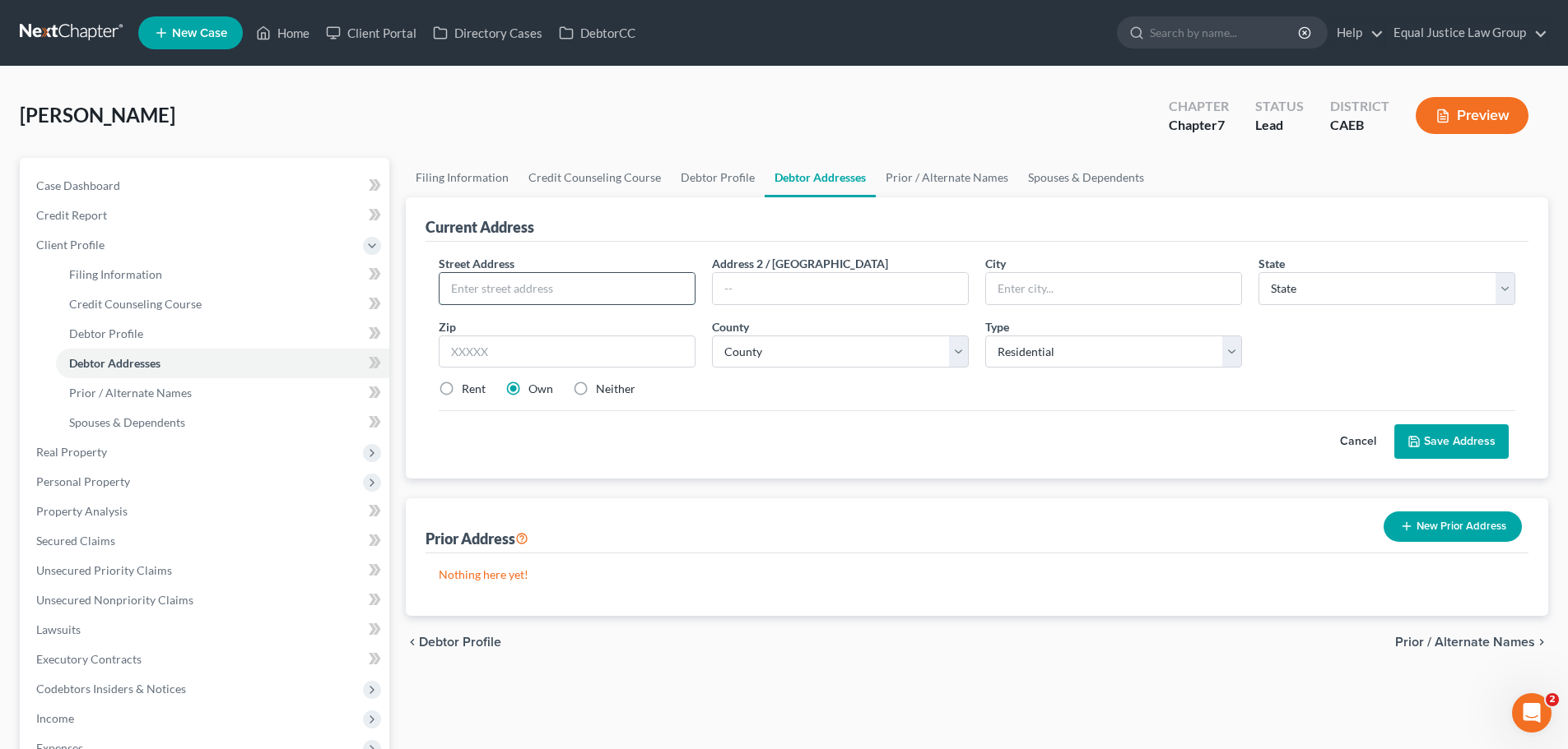
click at [501, 277] on input "text" at bounding box center [567, 288] width 255 height 31
click at [480, 286] on input "text" at bounding box center [567, 288] width 255 height 31
click at [521, 281] on input "text" at bounding box center [567, 288] width 255 height 31
type input "5421 Silver Poplar Ln"
type input "Elk Grove"
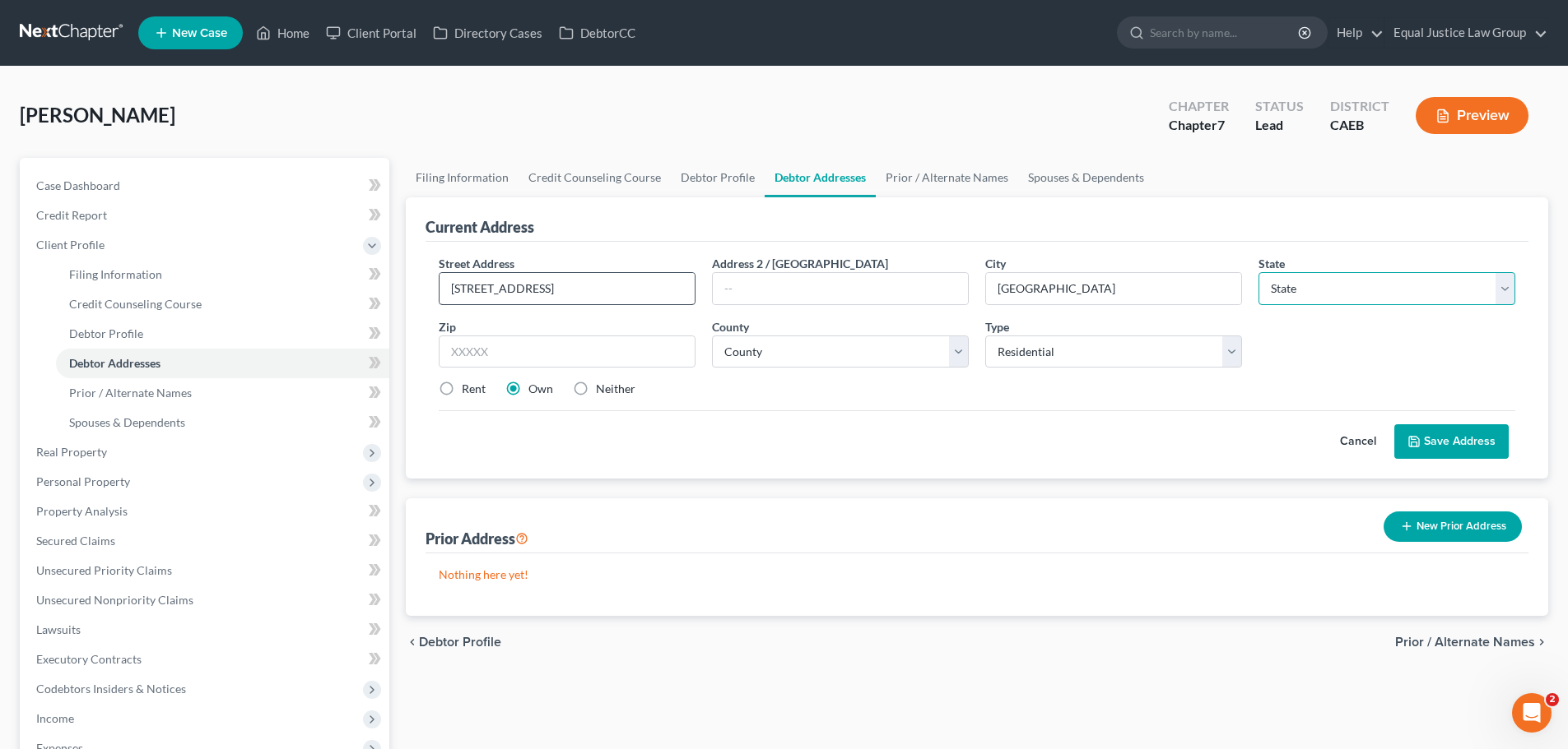
select select "4"
type input "95758"
click at [949, 351] on select "County Alameda County Alpine County Amador County Butte County Calaveras County…" at bounding box center [840, 351] width 257 height 33
select select "33"
click at [711, 335] on select "County Alameda County Alpine County Amador County Butte County Calaveras County…" at bounding box center [840, 351] width 257 height 33
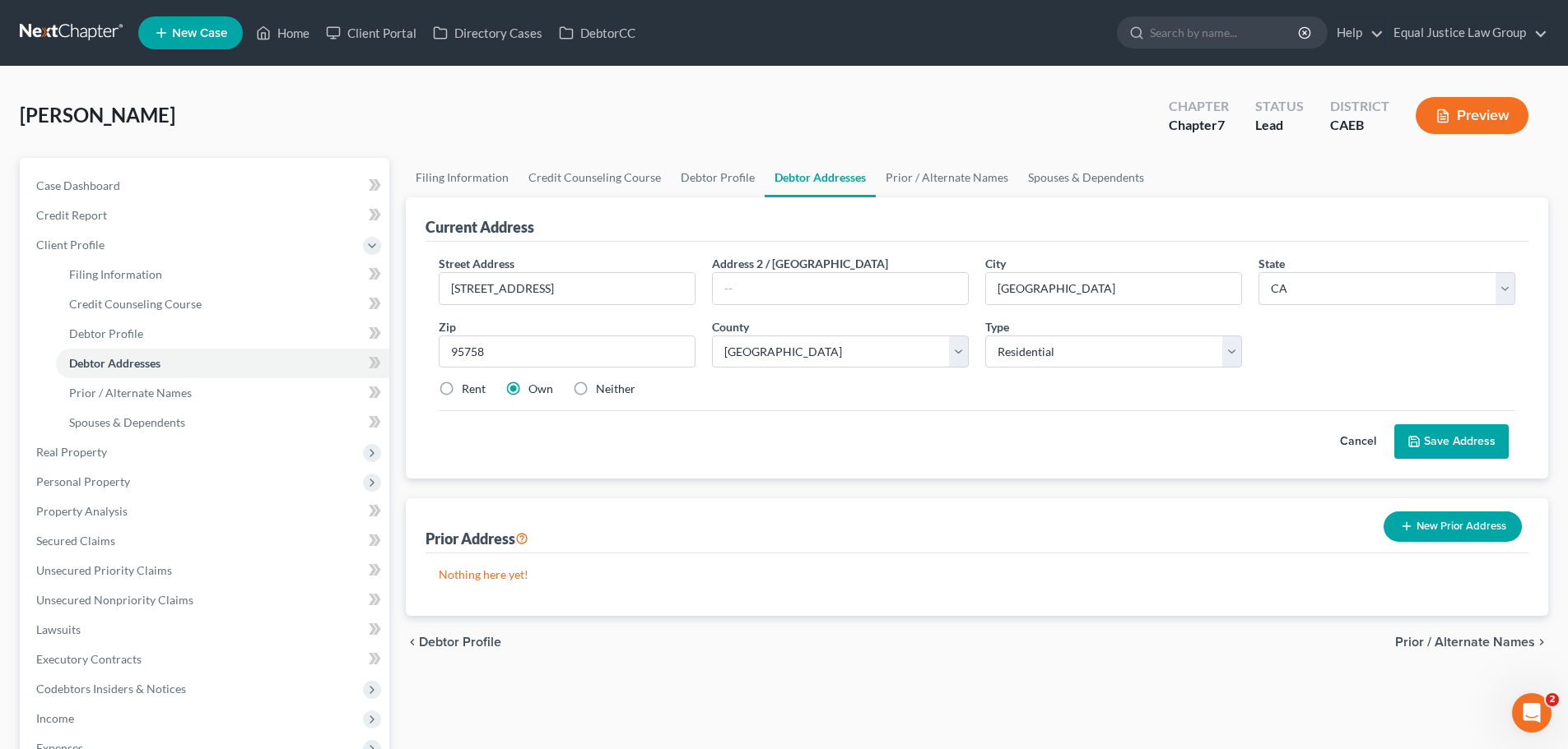
click at [869, 445] on div "Cancel Save Address" at bounding box center [977, 435] width 1077 height 49
drag, startPoint x: 1068, startPoint y: 281, endPoint x: 978, endPoint y: 287, distance: 90.2
click at [978, 287] on div "City * Elk Grove" at bounding box center [1113, 280] width 274 height 50
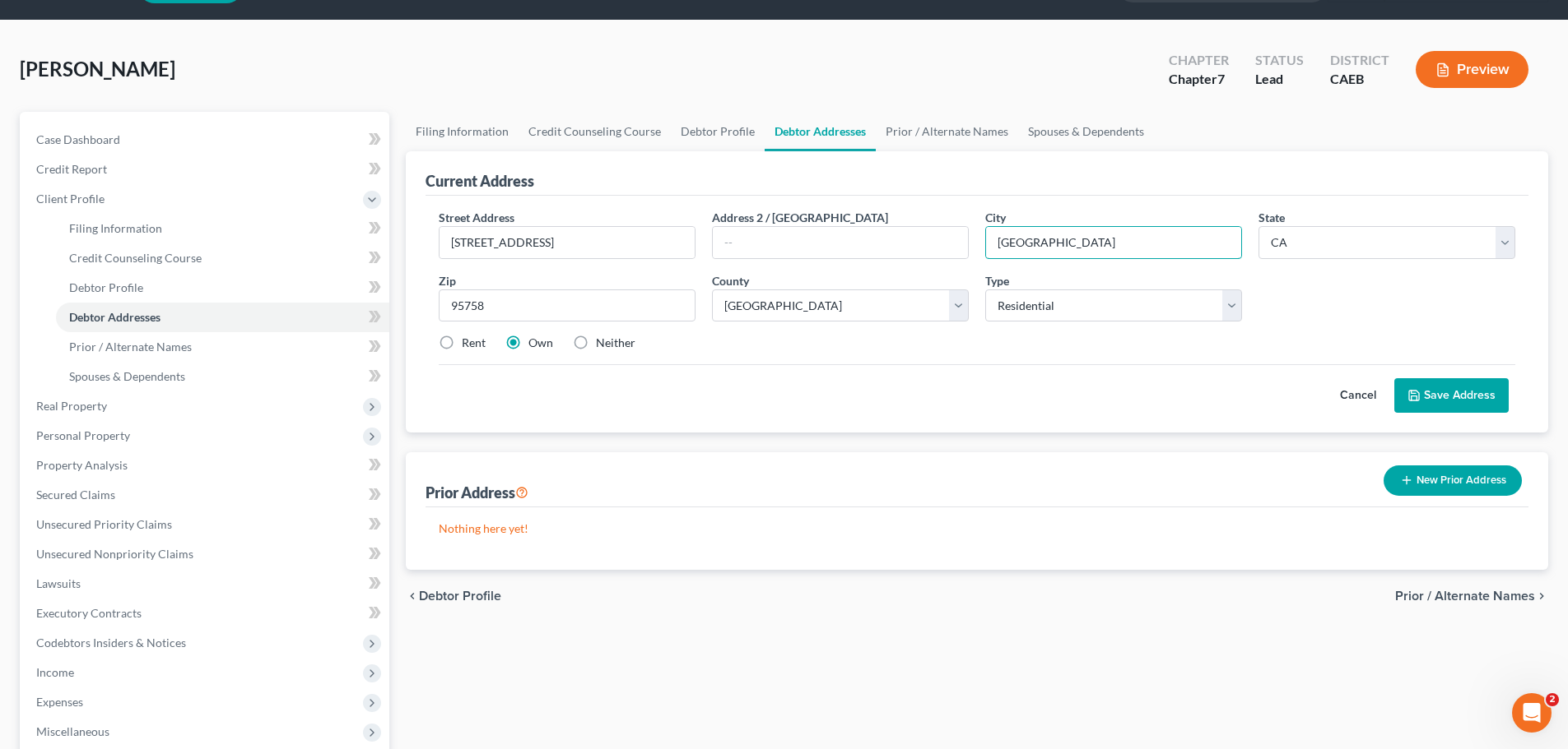
scroll to position [83, 0]
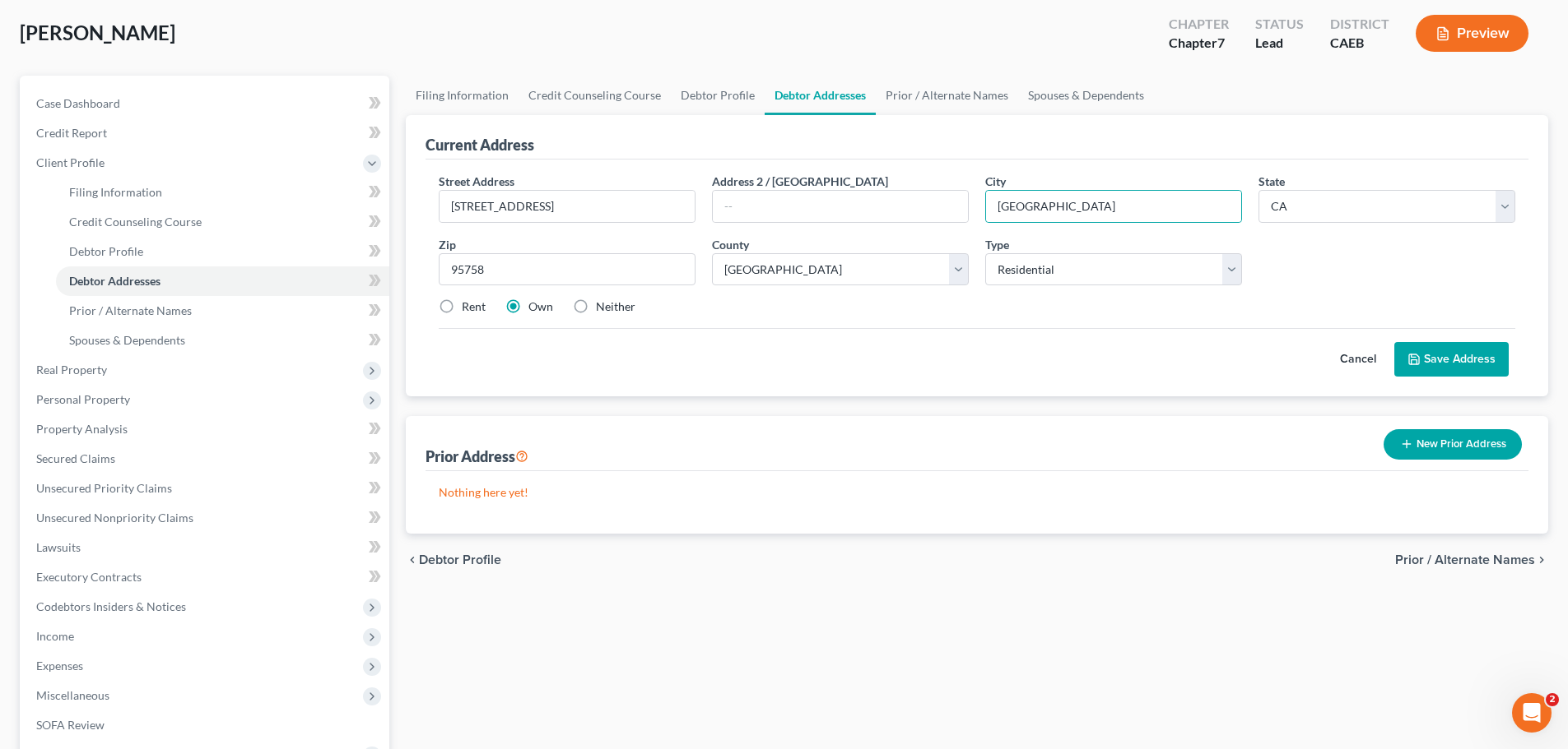
click at [1147, 374] on div "Cancel Save Address" at bounding box center [977, 352] width 1077 height 49
click at [1442, 358] on button "Save Address" at bounding box center [1451, 359] width 114 height 35
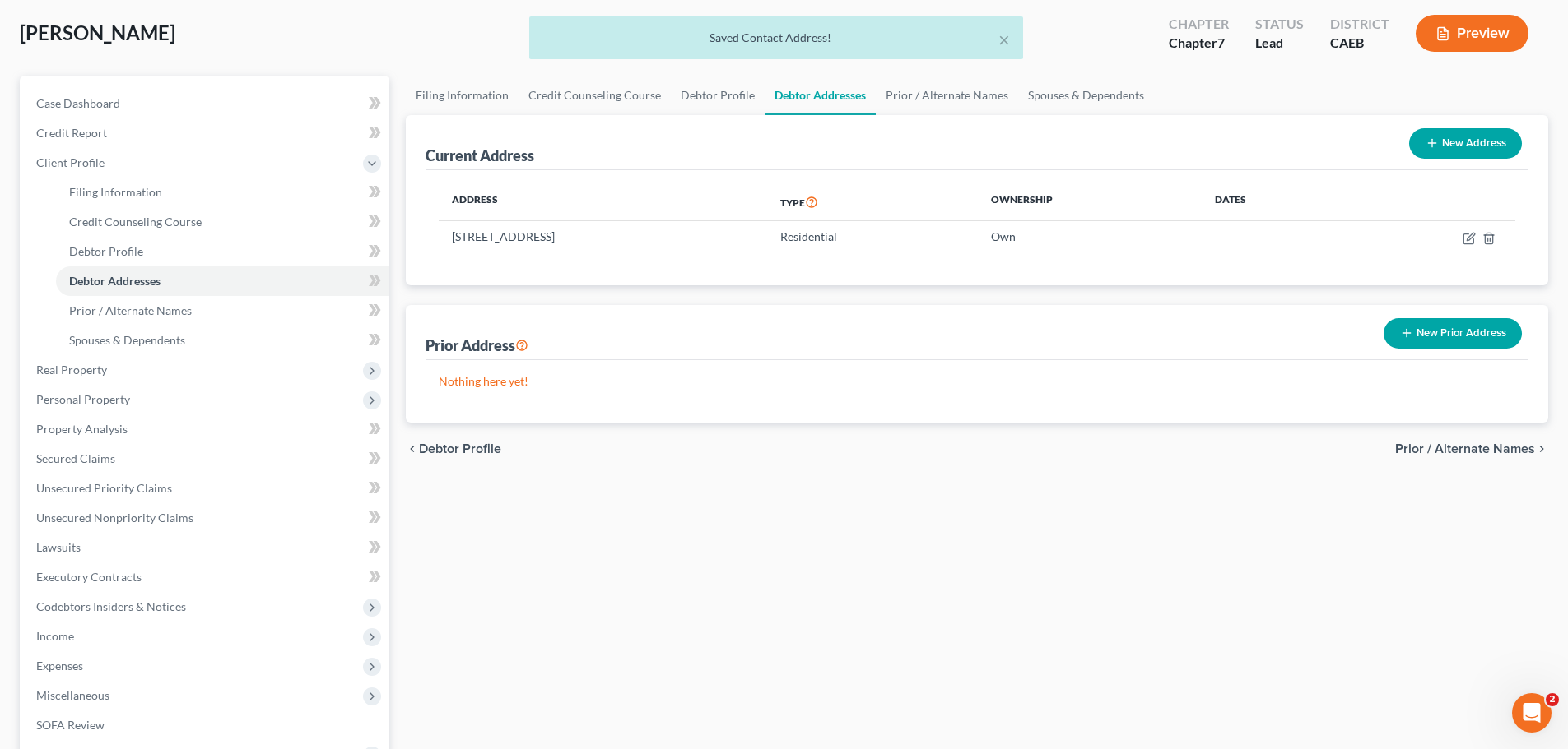
click at [1459, 447] on span "Prior / Alternate Names" at bounding box center [1465, 449] width 140 height 13
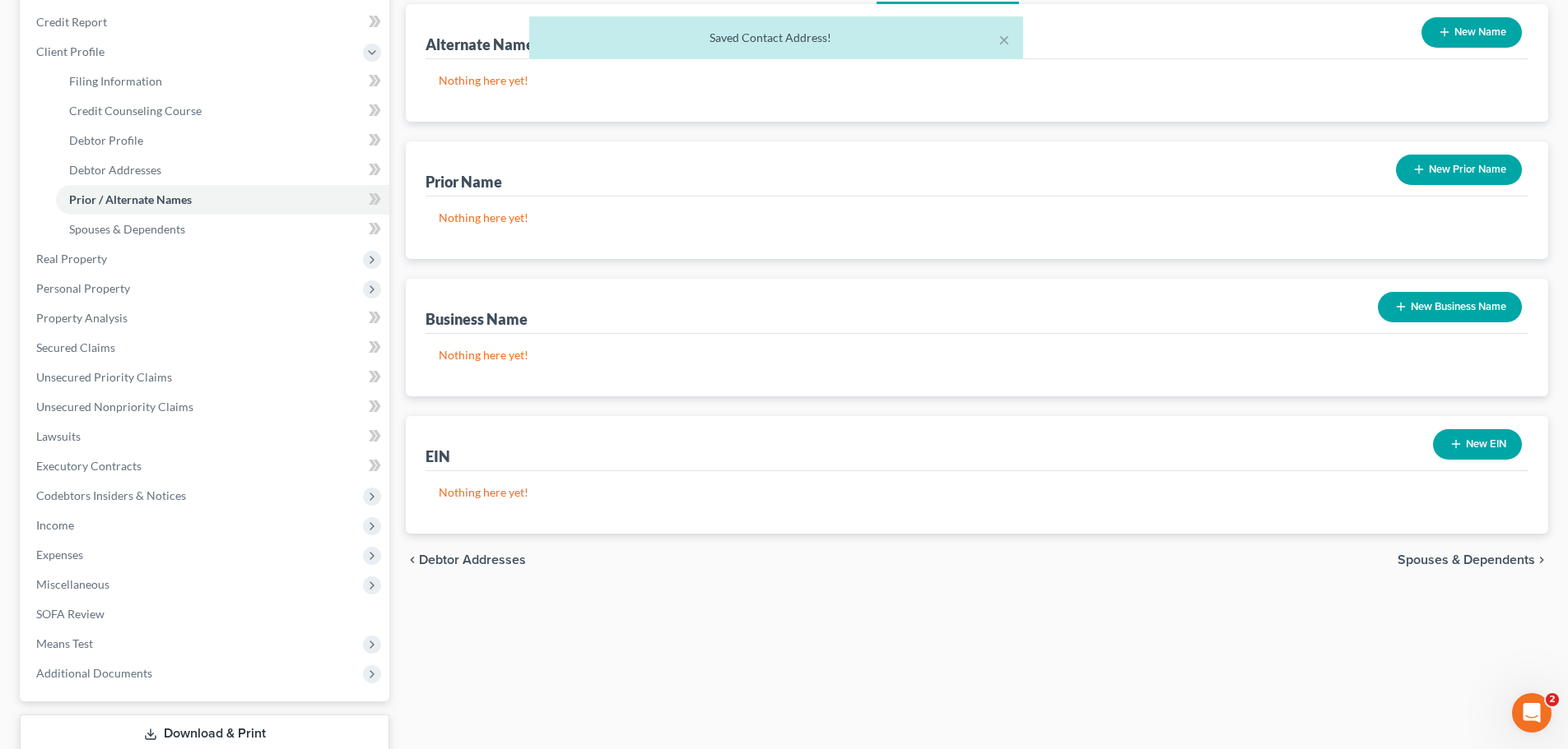
scroll to position [247, 0]
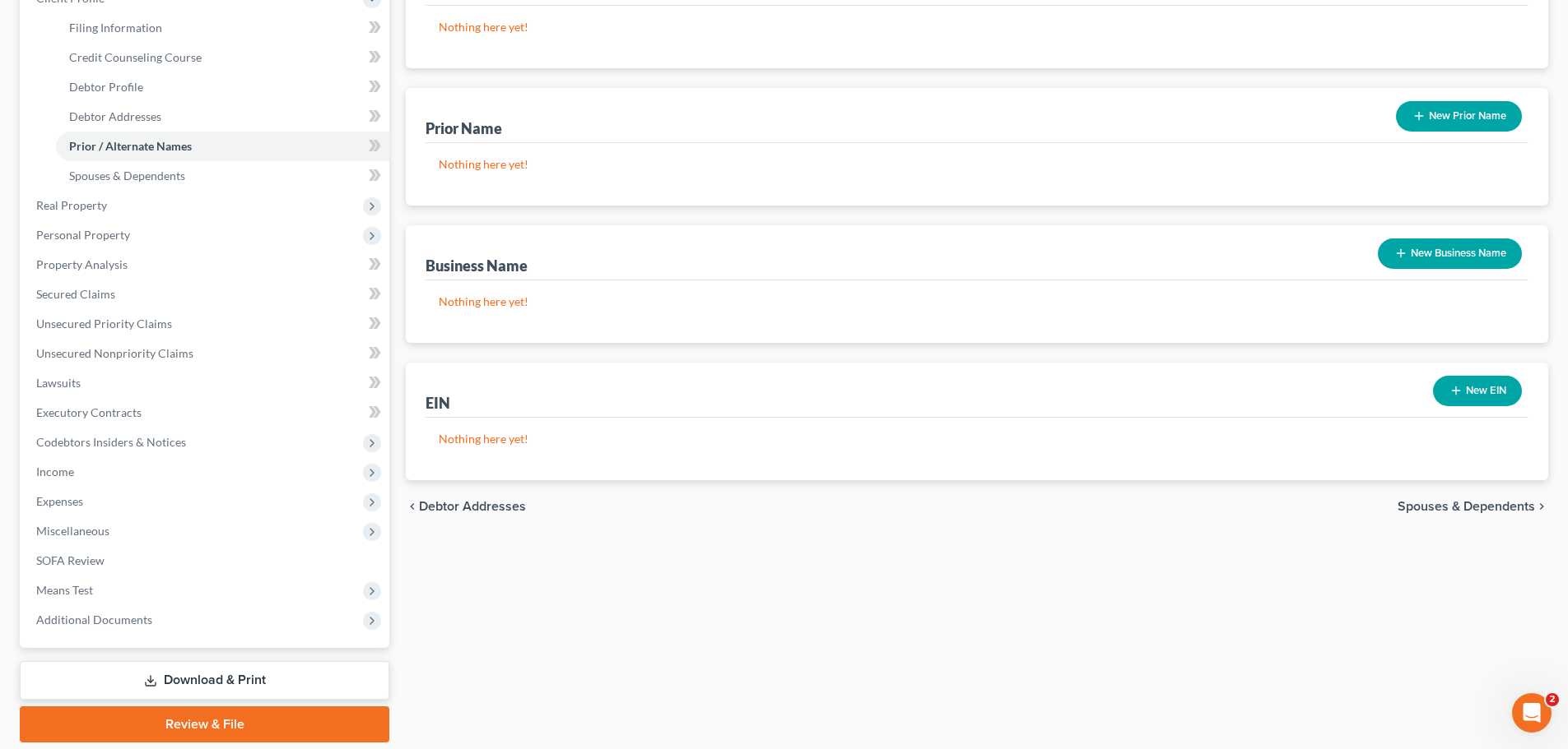
click at [1509, 504] on span "Spouses & Dependents" at bounding box center [1466, 506] width 137 height 13
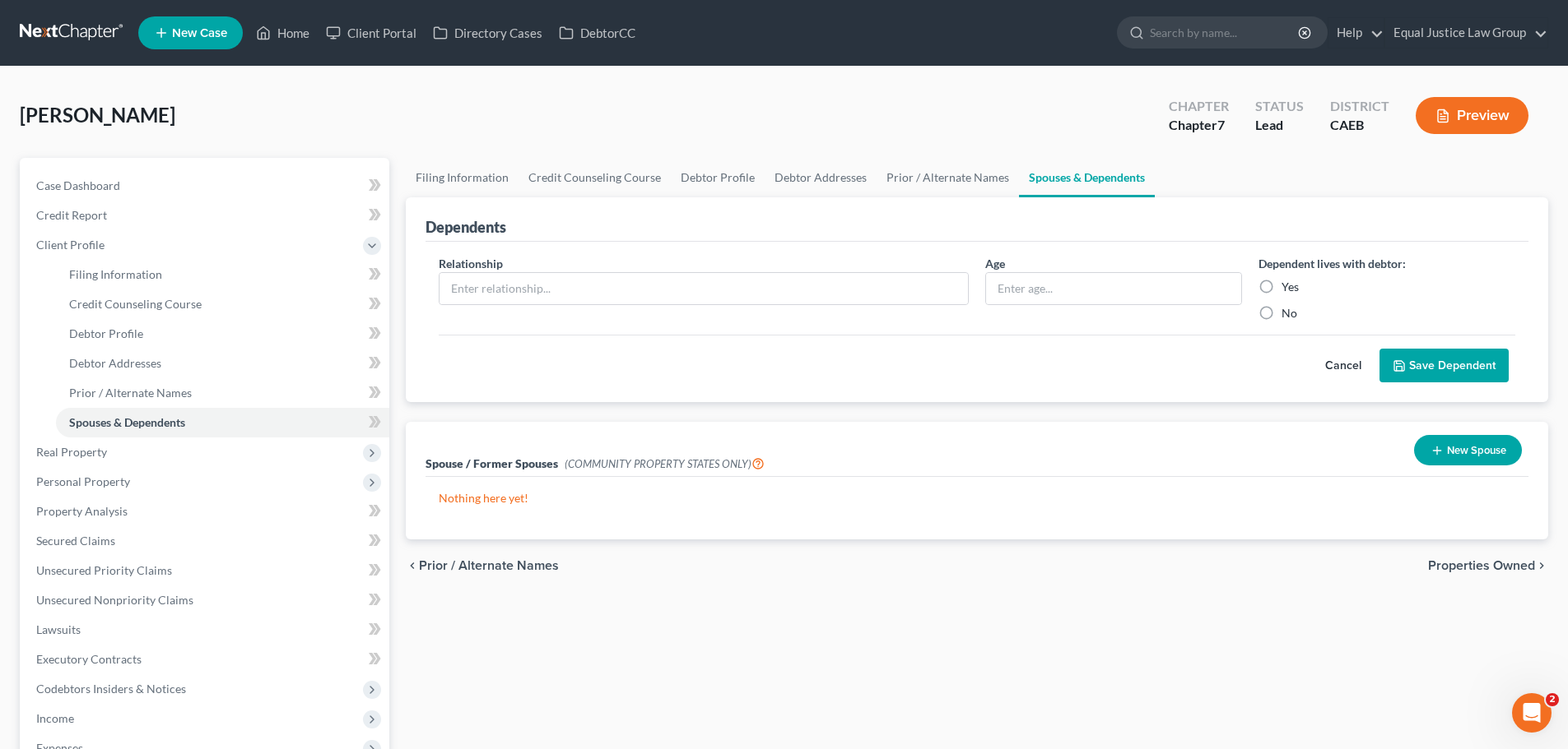
click at [1482, 566] on span "Properties Owned" at bounding box center [1481, 565] width 107 height 13
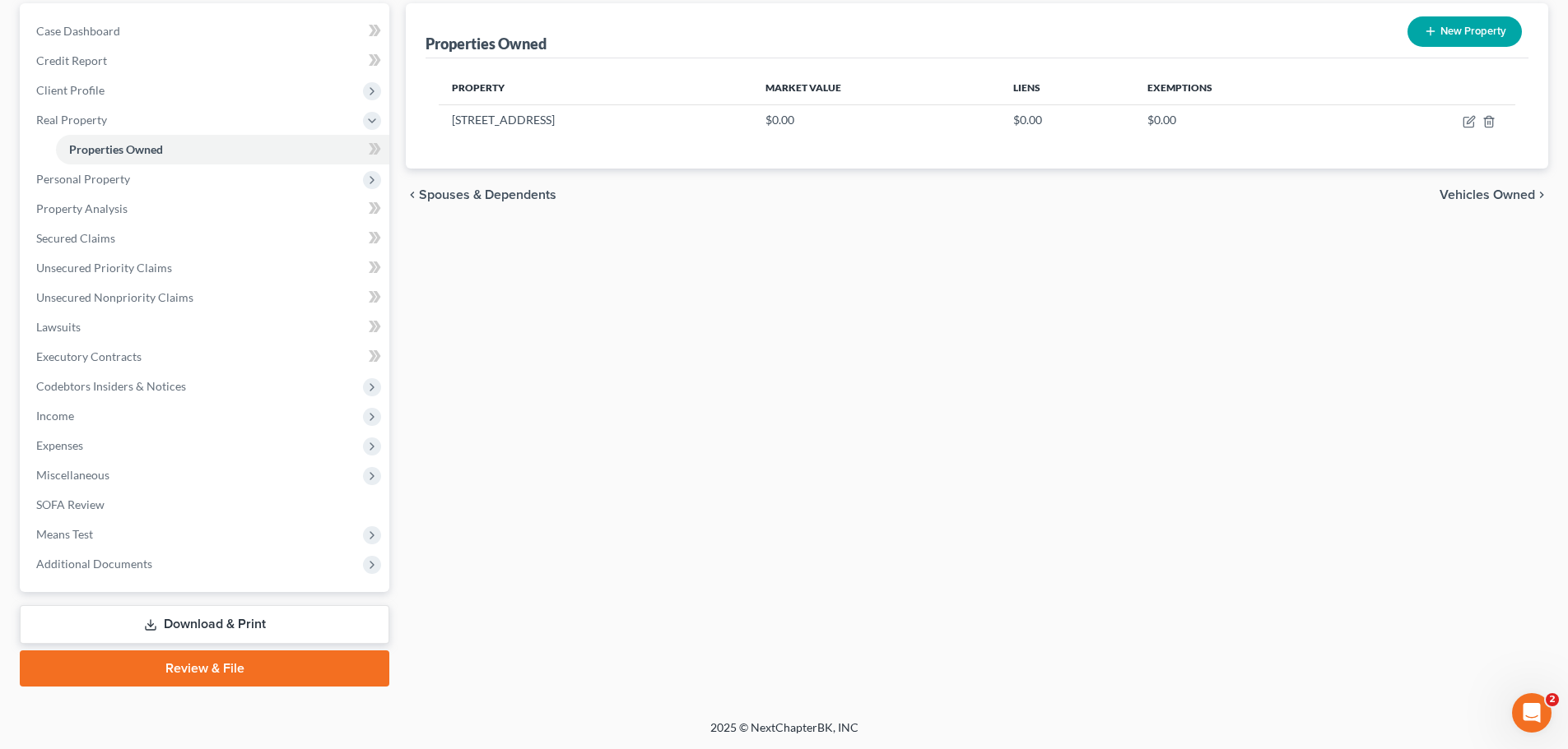
click at [1511, 194] on span "Vehicles Owned" at bounding box center [1487, 194] width 96 height 13
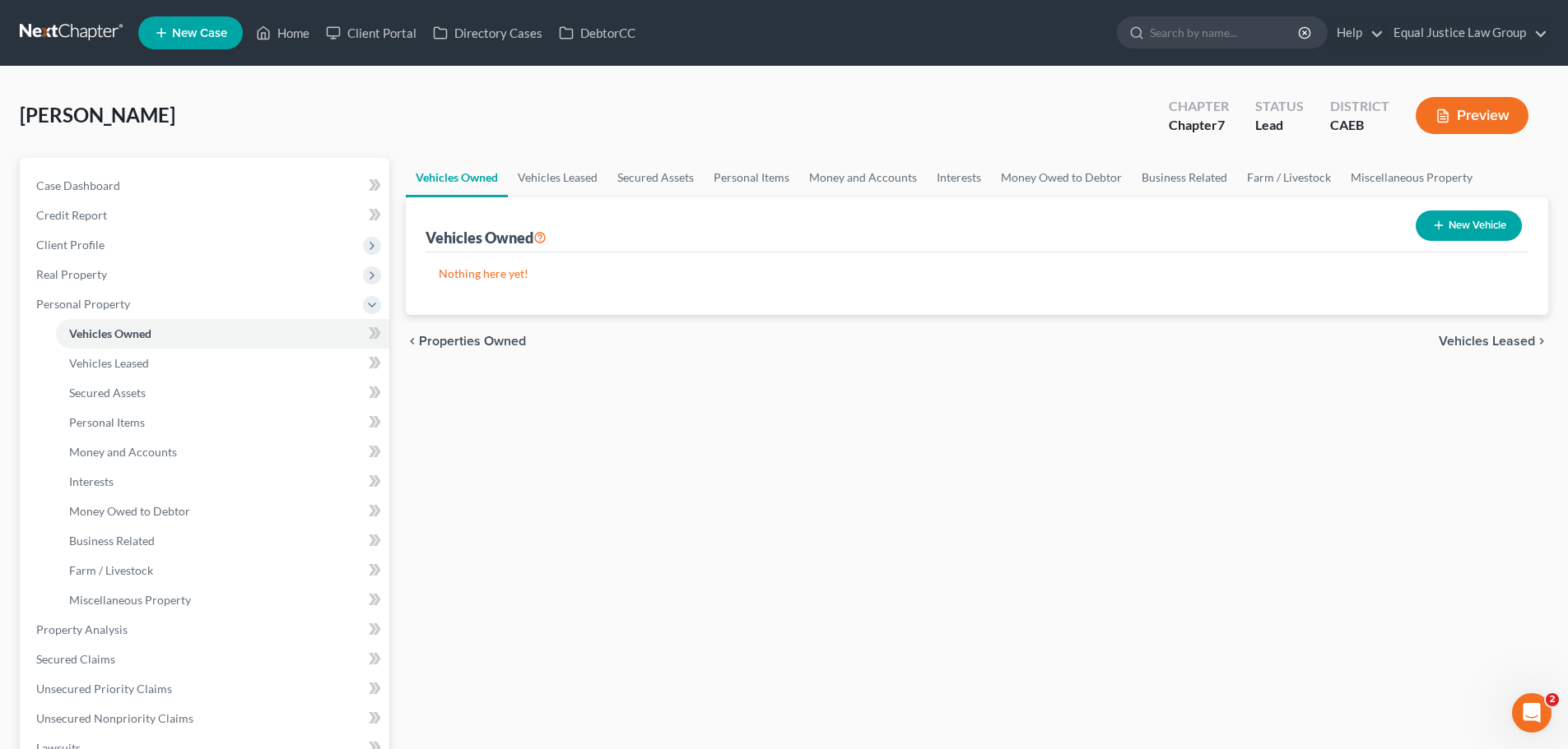
click at [1464, 340] on span "Vehicles Leased" at bounding box center [1486, 341] width 97 height 13
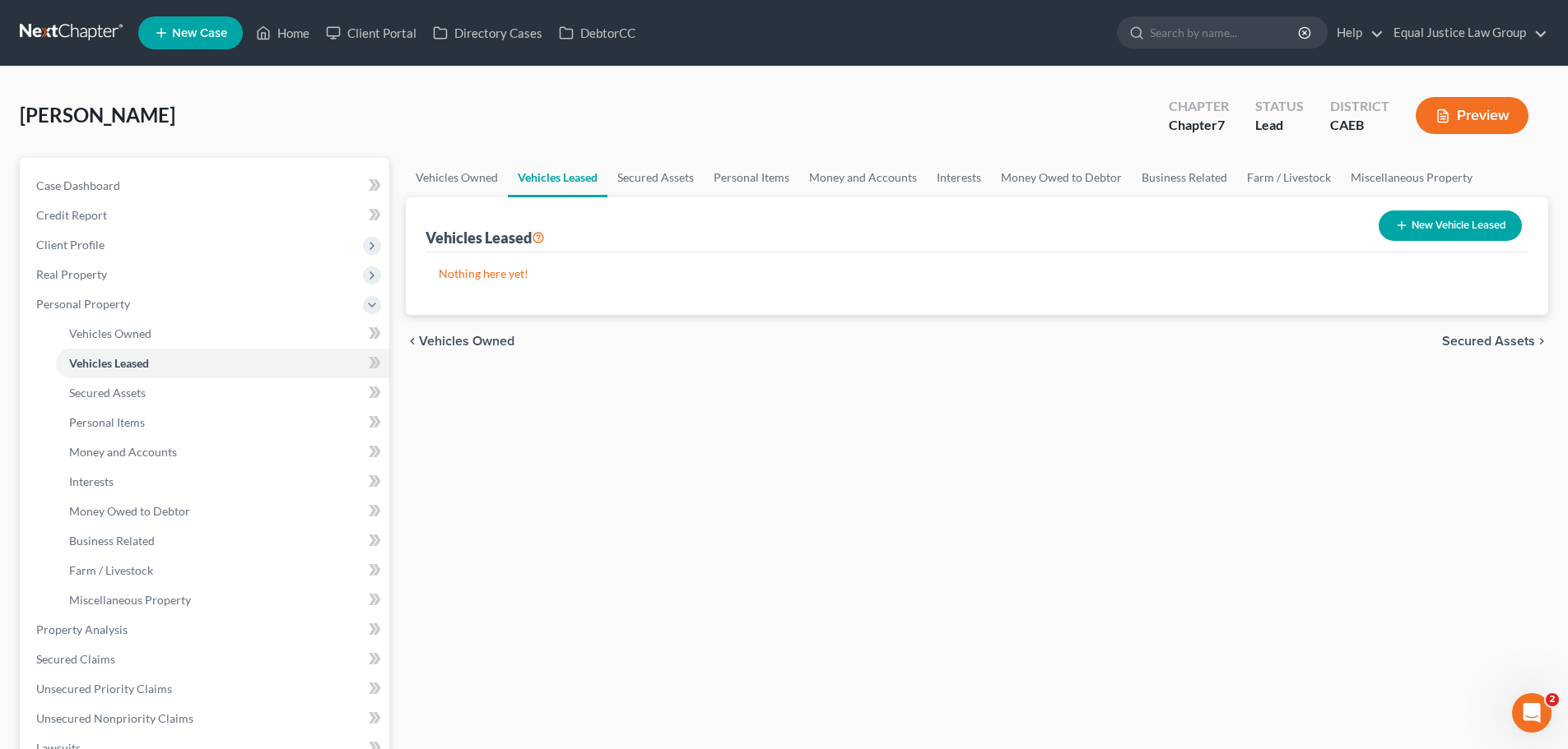
drag, startPoint x: 484, startPoint y: 345, endPoint x: 502, endPoint y: 350, distance: 18.7
click at [484, 345] on span "Vehicles Owned" at bounding box center [467, 341] width 96 height 13
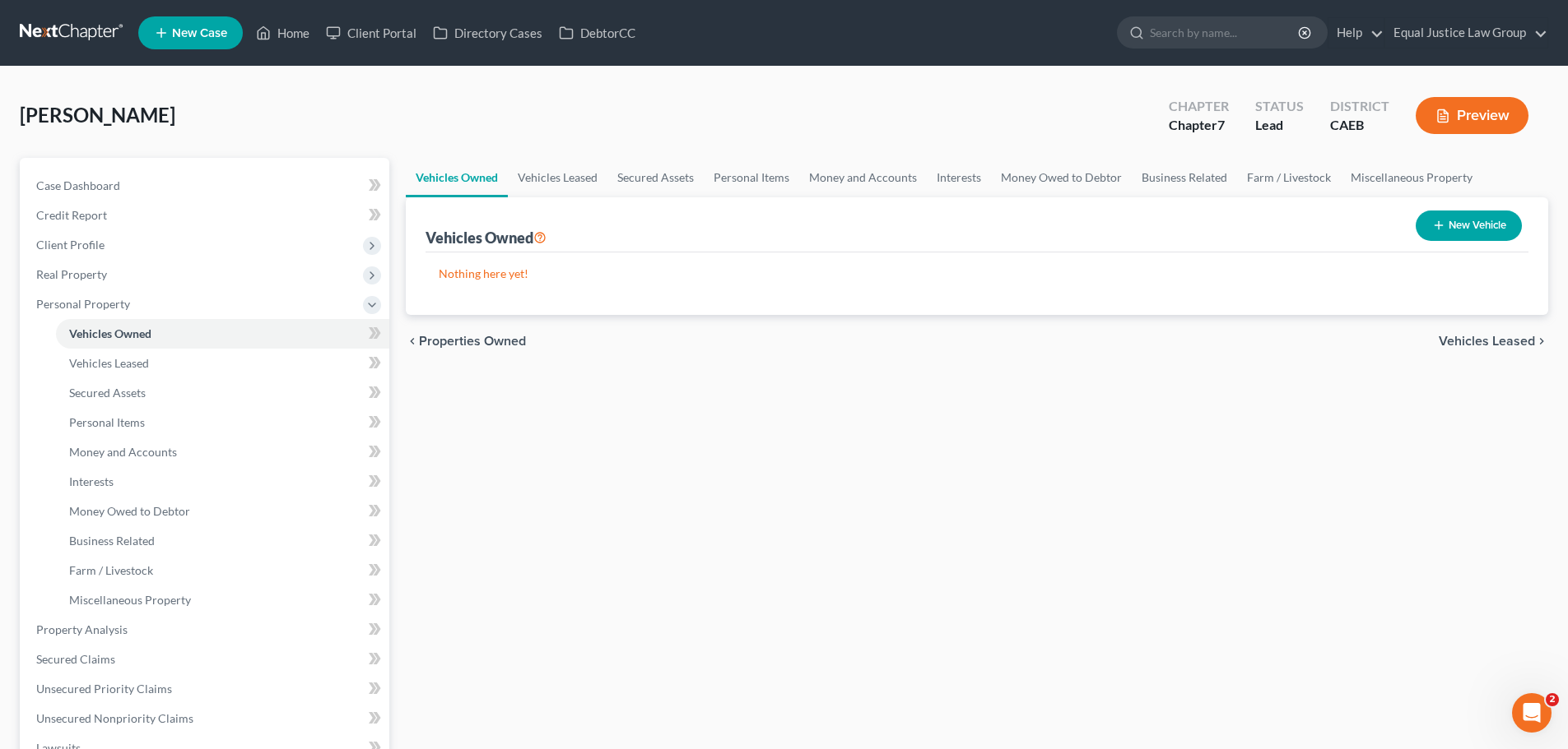
click at [474, 340] on span "Properties Owned" at bounding box center [473, 341] width 107 height 13
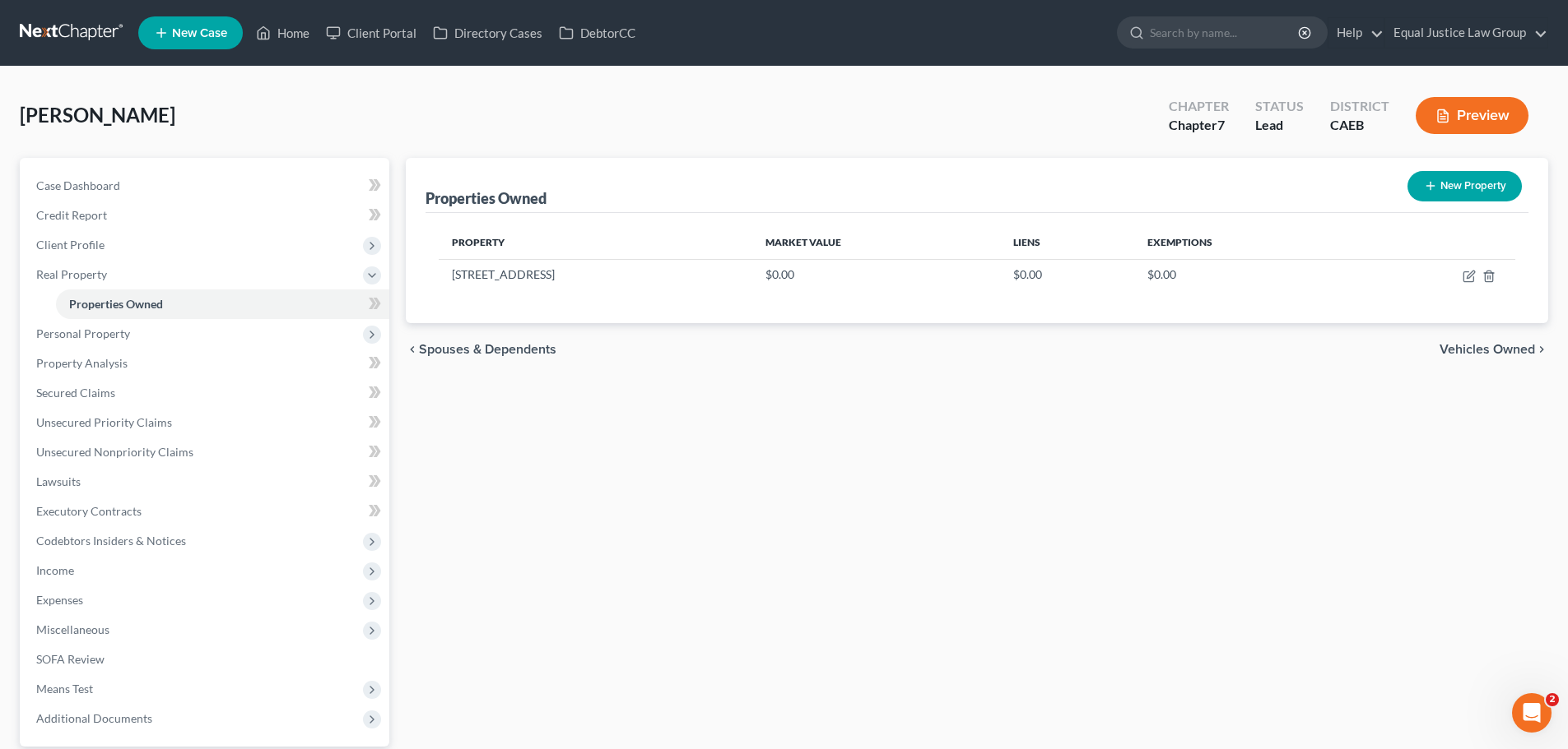
click at [445, 345] on span "Spouses & Dependents" at bounding box center [488, 349] width 137 height 13
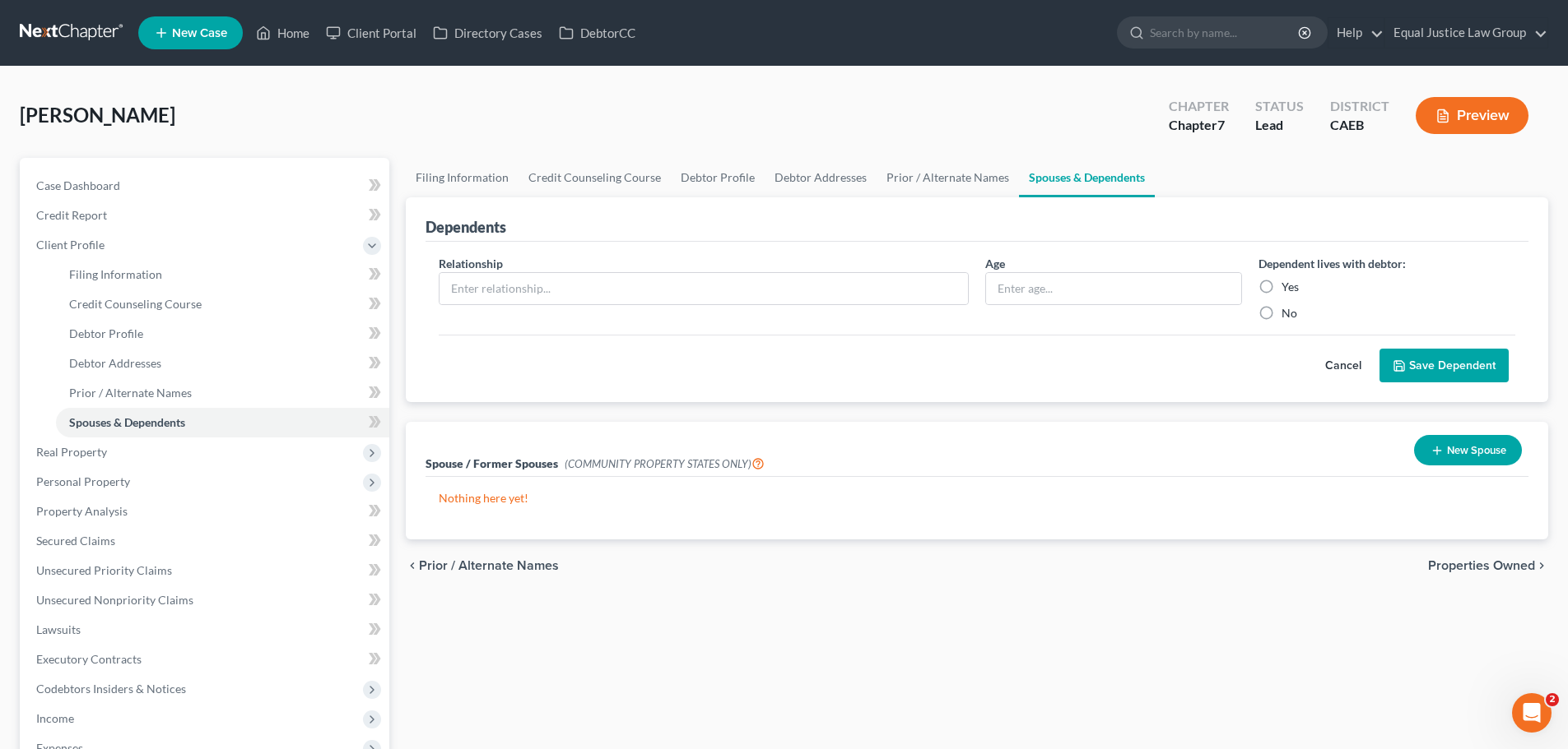
scroll to position [83, 0]
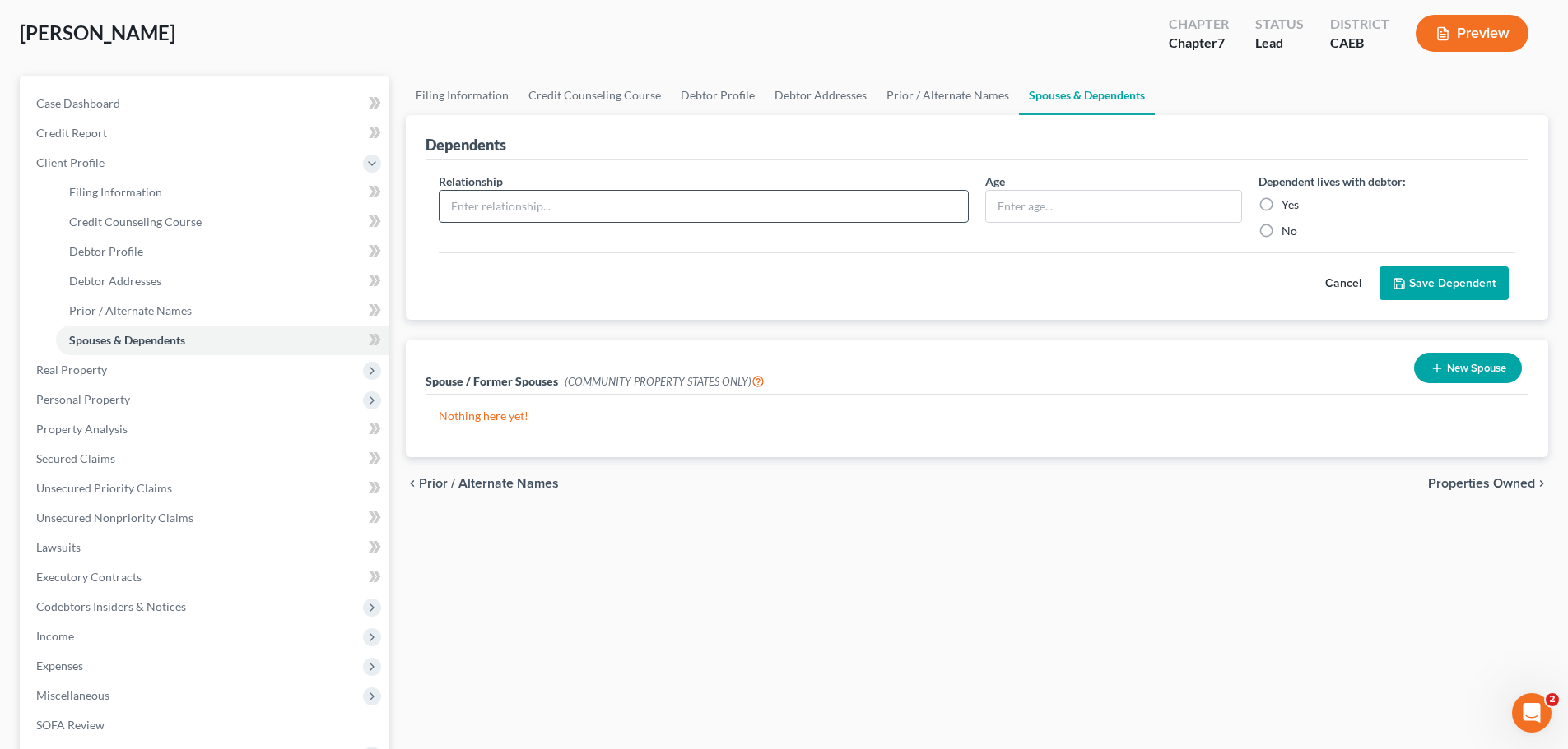
click at [674, 215] on input "text" at bounding box center [703, 206] width 528 height 31
type input "Daughter"
click at [1292, 210] on label "Yes" at bounding box center [1289, 205] width 17 height 17
click at [1292, 207] on input "Yes" at bounding box center [1292, 202] width 11 height 11
radio input "true"
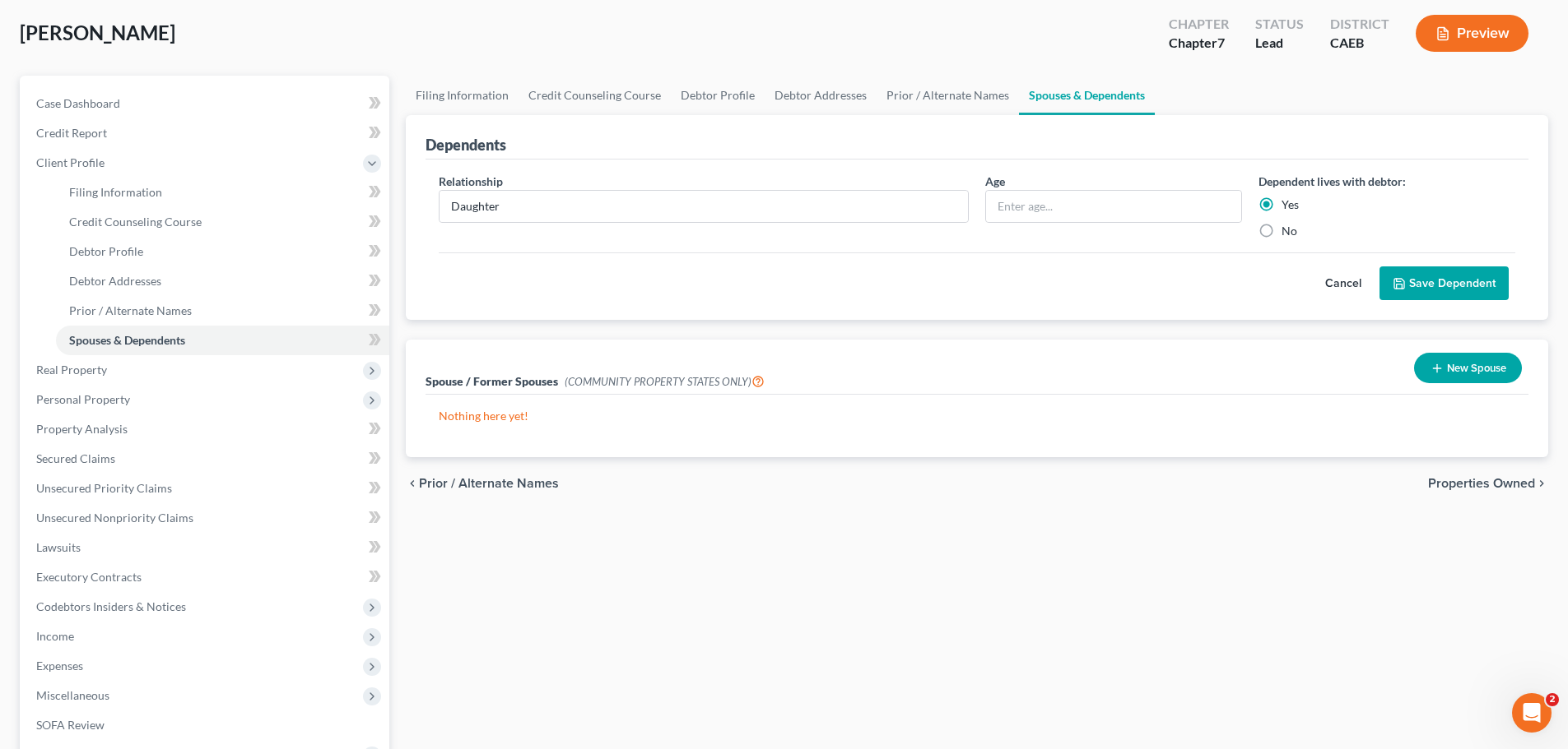
click at [1459, 283] on button "Save Dependent" at bounding box center [1444, 283] width 129 height 35
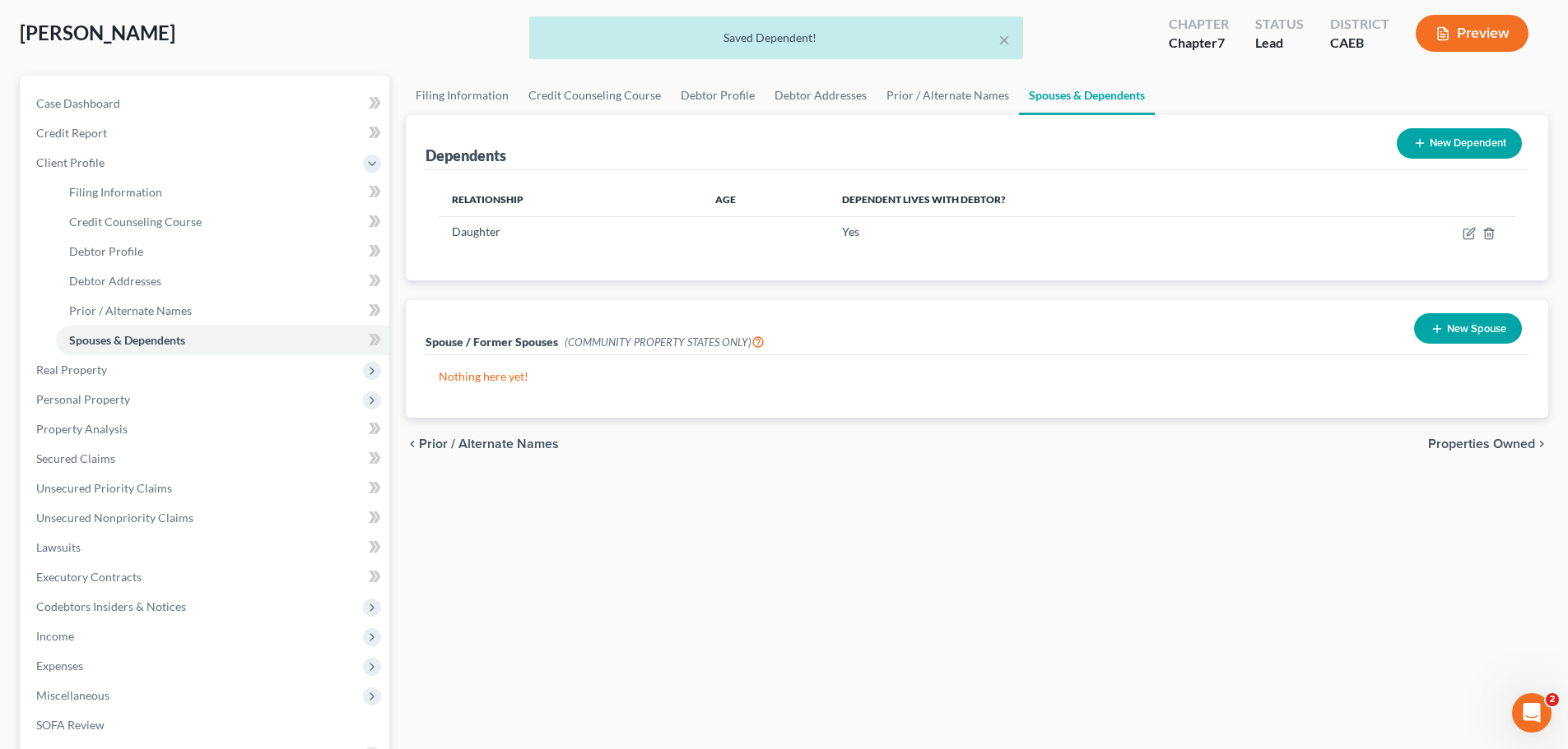
click at [1450, 148] on button "New Dependent" at bounding box center [1460, 143] width 125 height 31
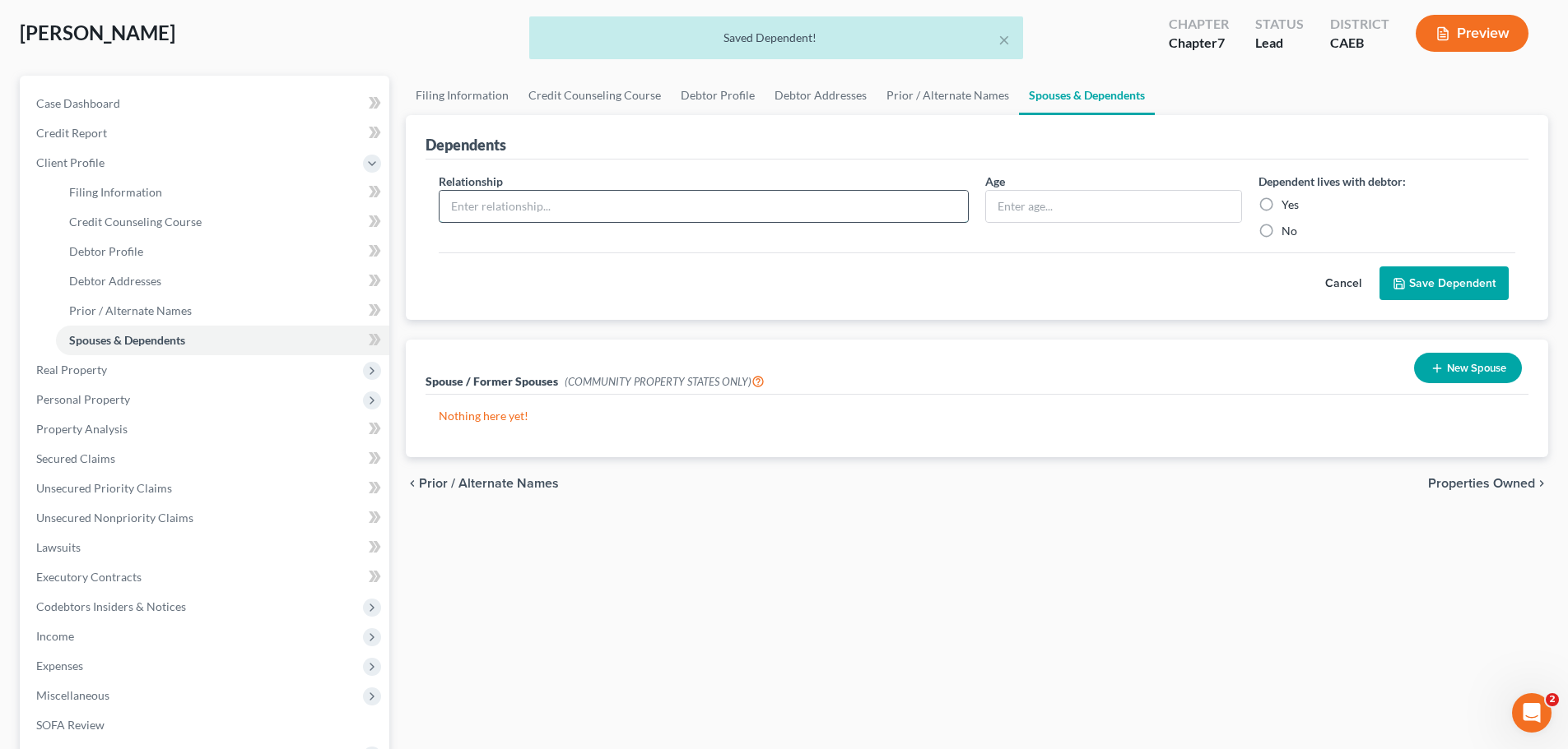
click at [537, 211] on input "text" at bounding box center [703, 206] width 528 height 31
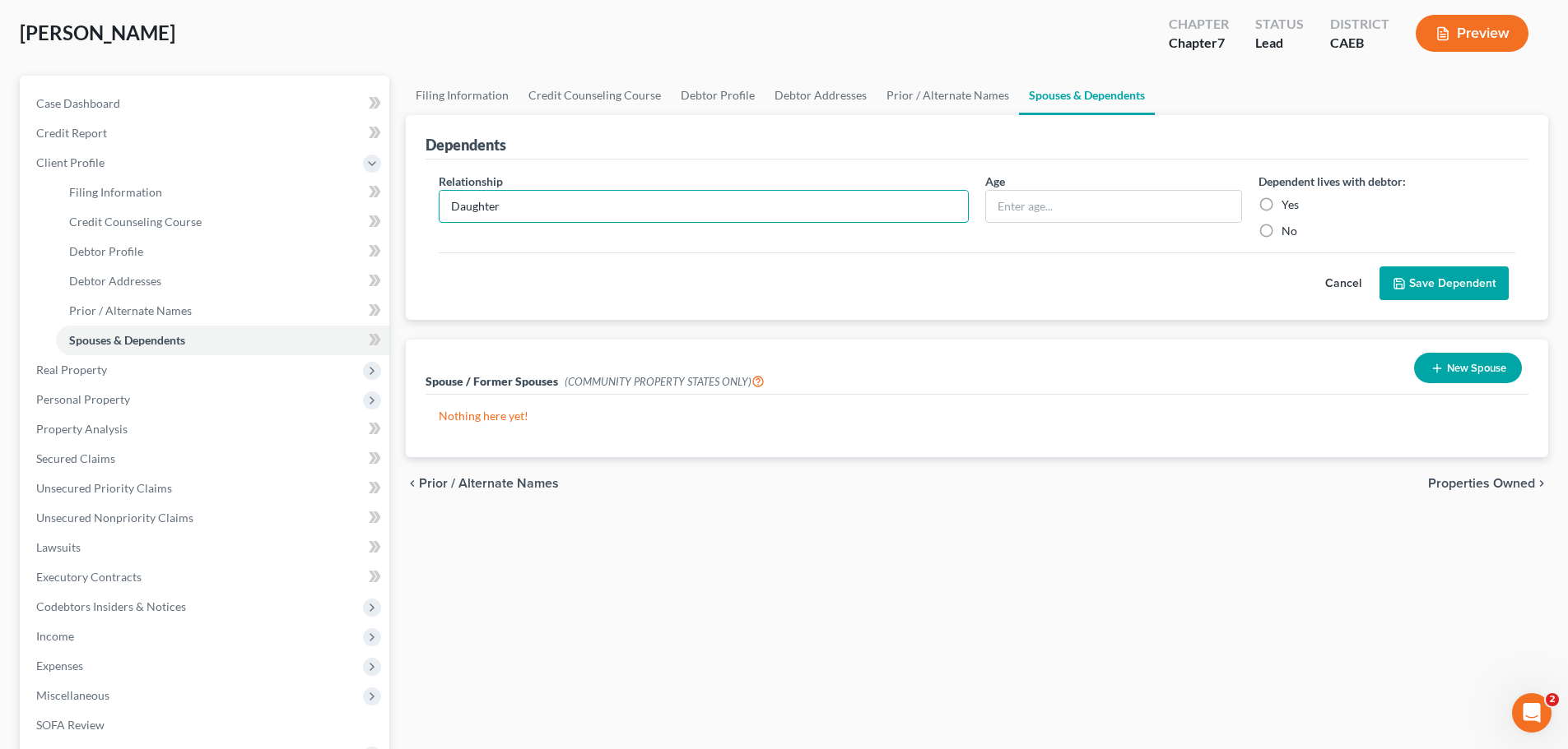
type input "Daughter"
click at [1282, 207] on label "Yes" at bounding box center [1289, 205] width 17 height 17
click at [1287, 207] on input "Yes" at bounding box center [1292, 202] width 11 height 11
radio input "true"
click at [1436, 282] on button "Save Dependent" at bounding box center [1444, 283] width 129 height 35
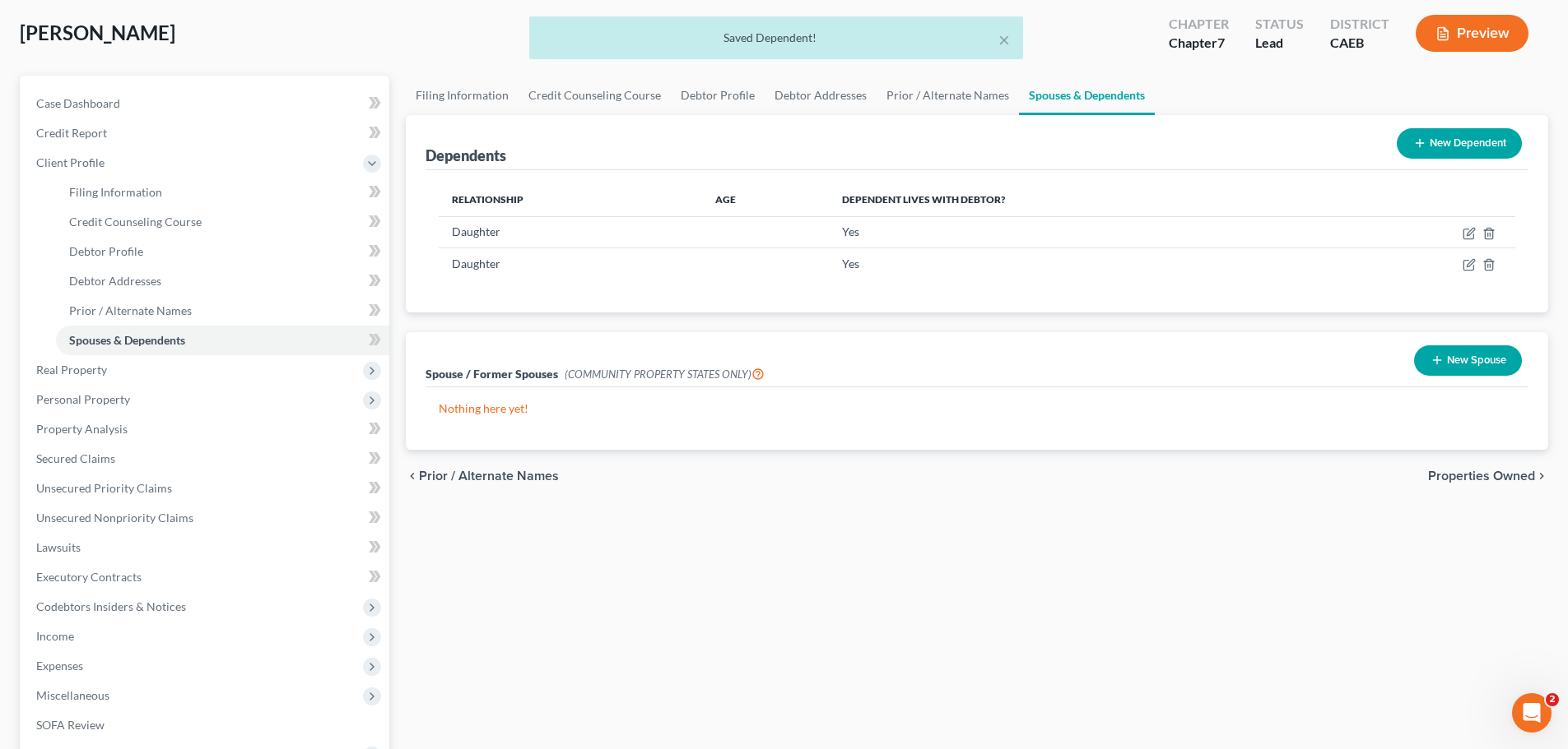
scroll to position [164, 0]
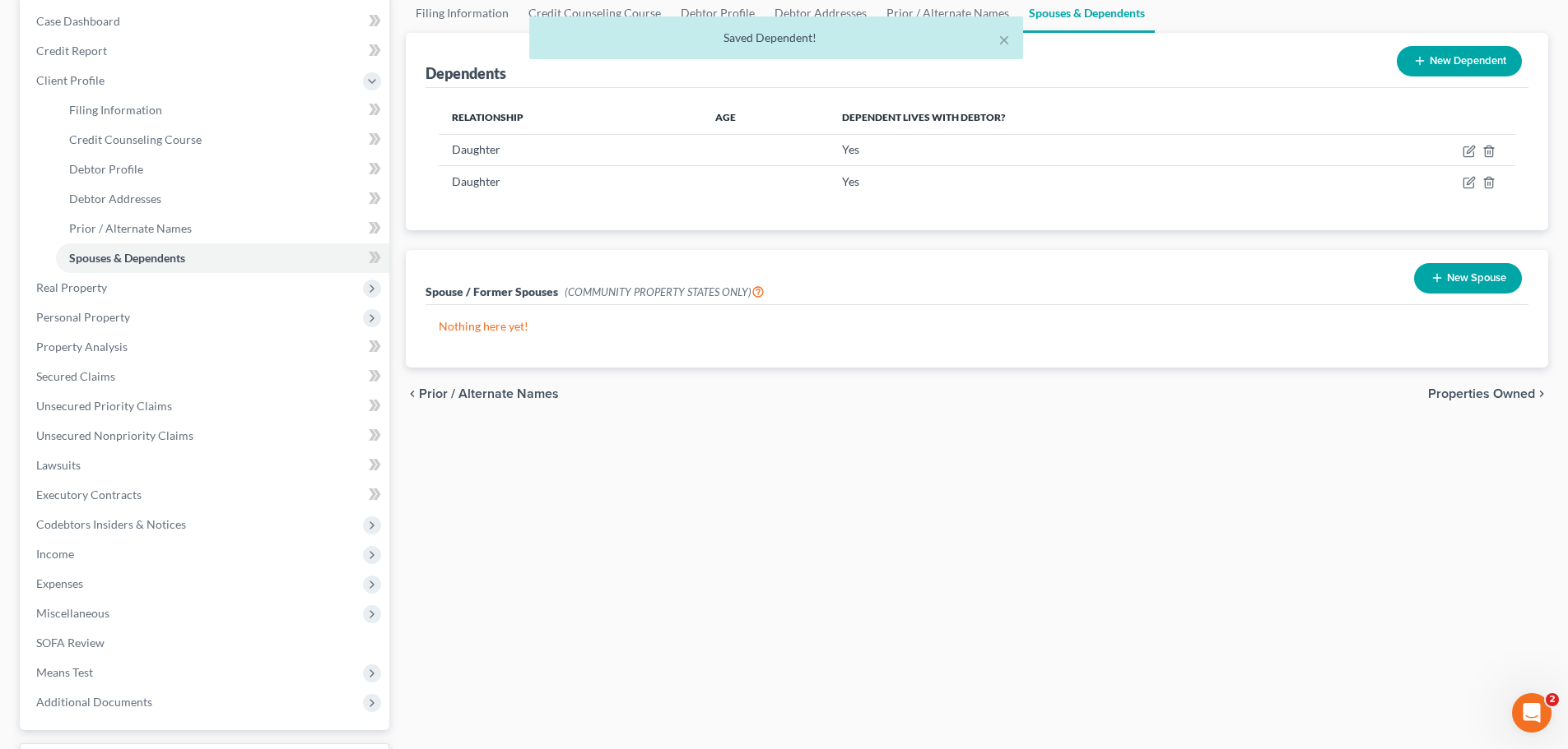
click at [1456, 283] on button "New Spouse" at bounding box center [1468, 279] width 107 height 31
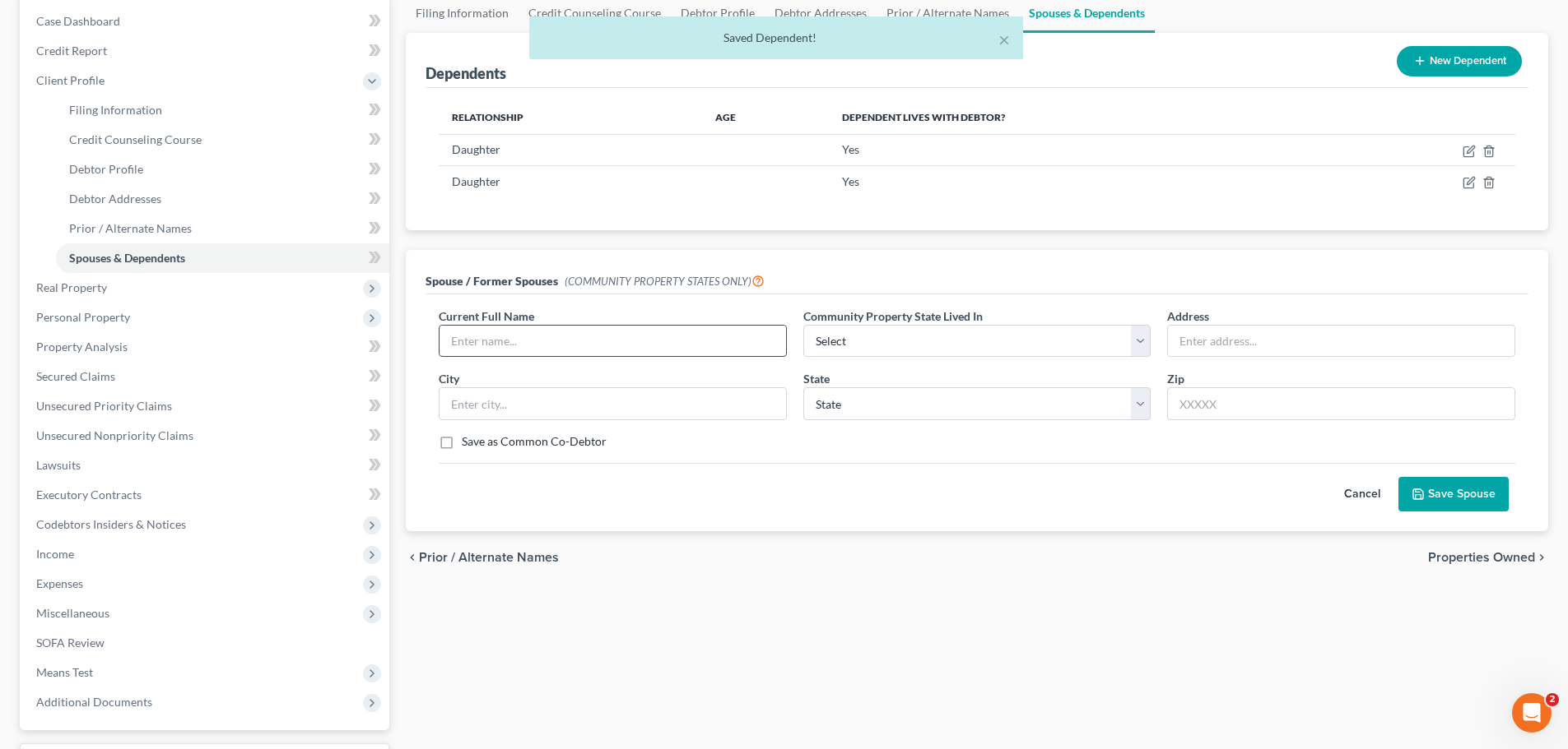
click at [511, 348] on input "text" at bounding box center [613, 341] width 346 height 31
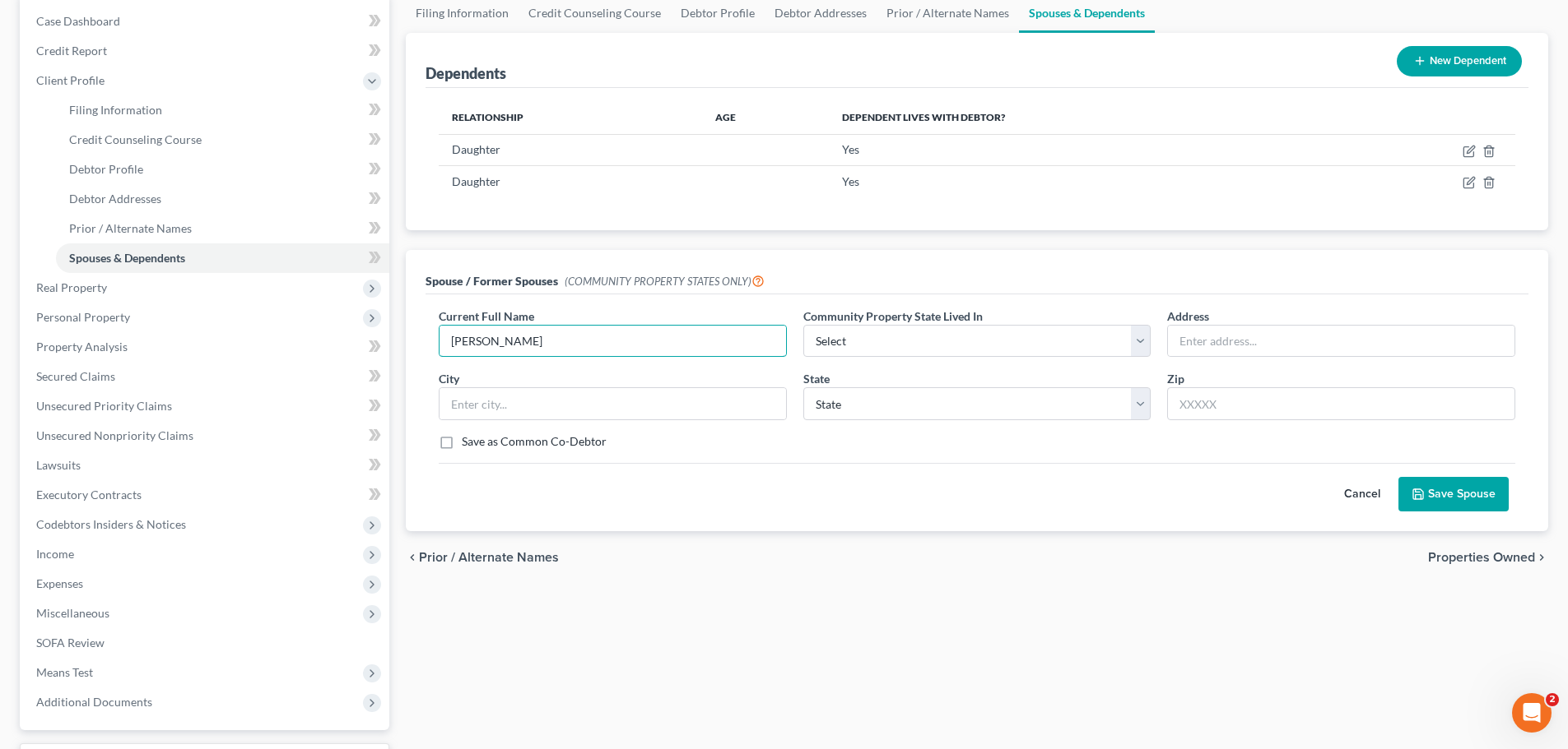
type input "Lukhwinder Dhaliwal"
select select "1"
type input "5421 Silver Poplar Lane"
type input "Elk Grove"
select select "4"
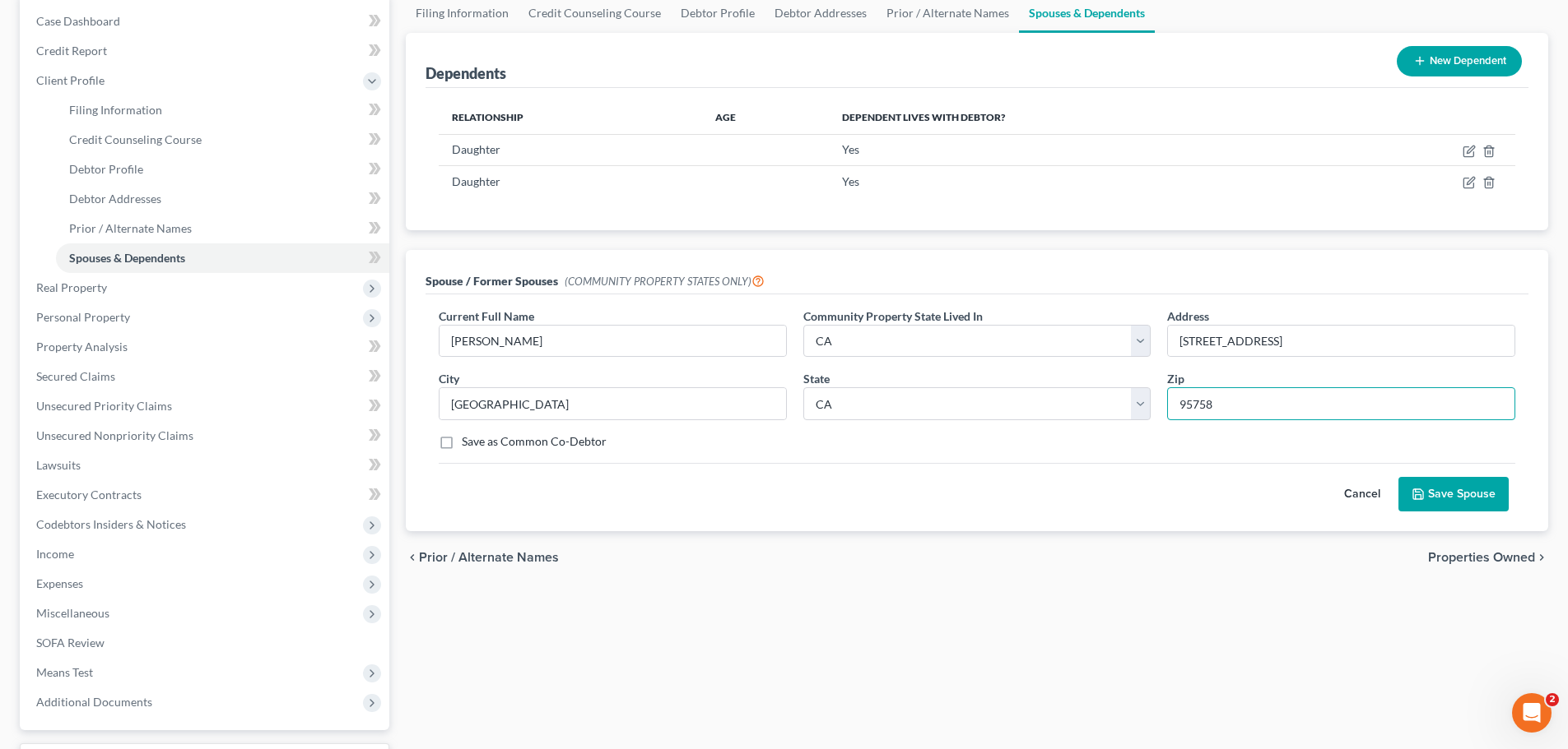
type input "95758"
click at [1425, 487] on button "Save Spouse" at bounding box center [1453, 494] width 110 height 35
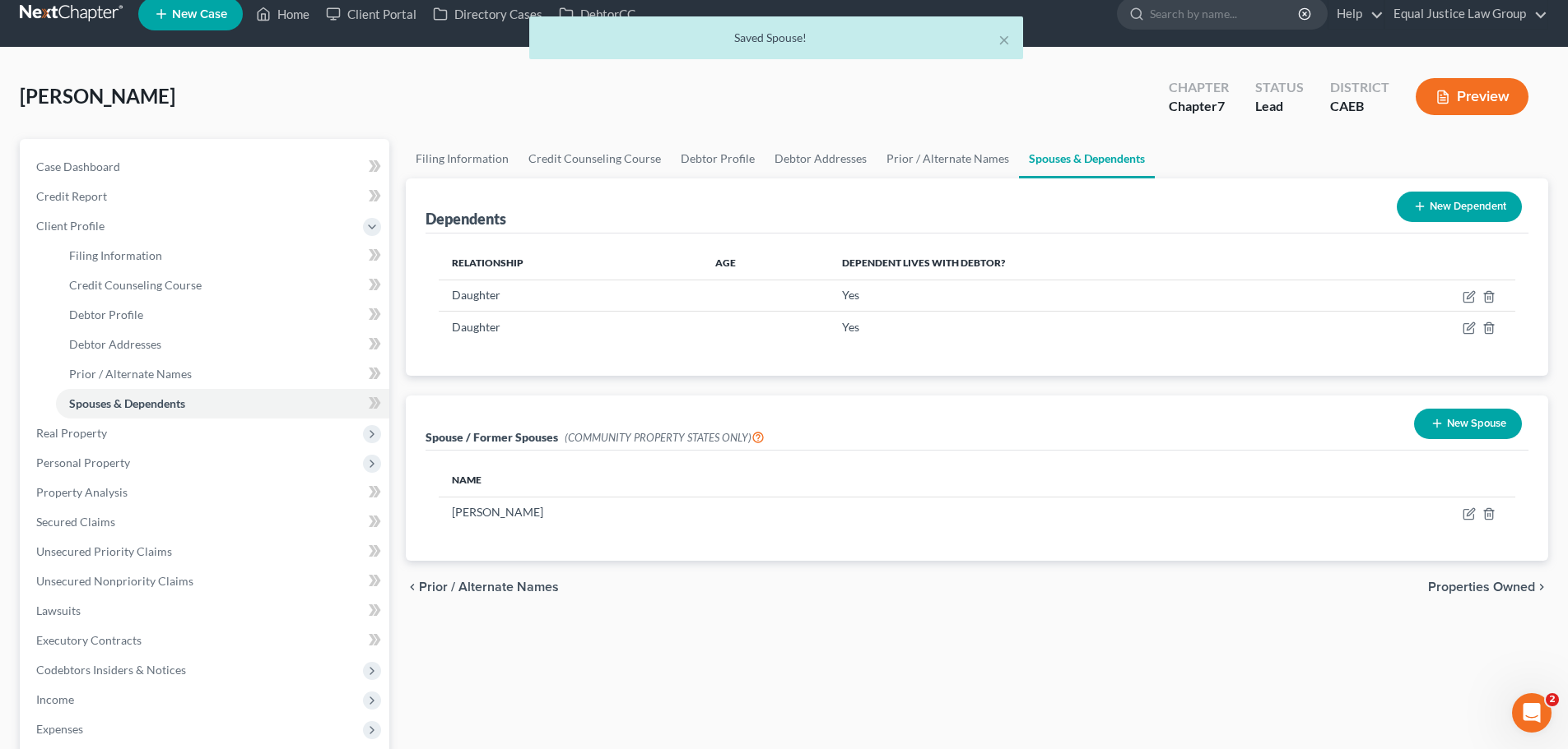
scroll to position [0, 0]
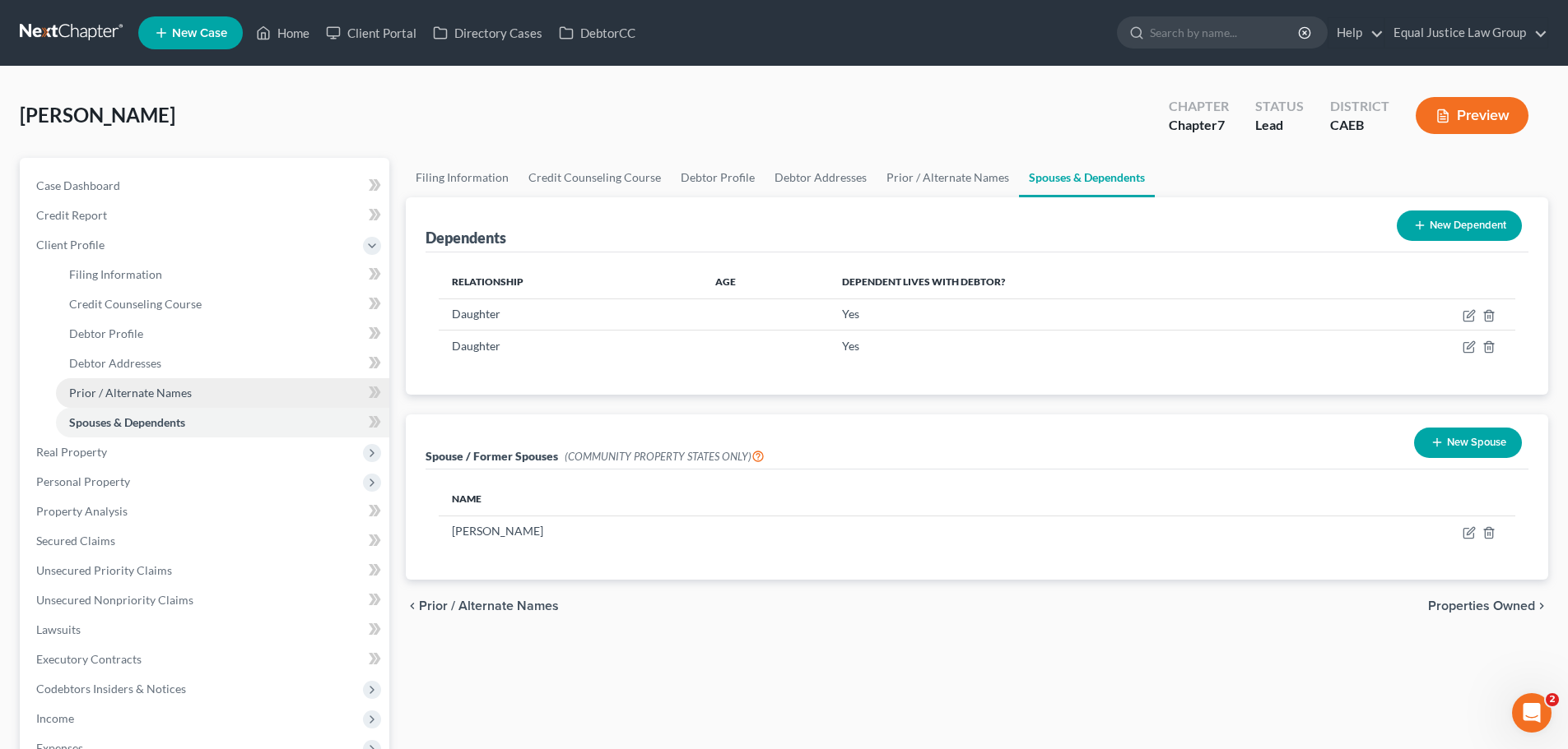
click at [204, 388] on link "Prior / Alternate Names" at bounding box center [222, 393] width 333 height 30
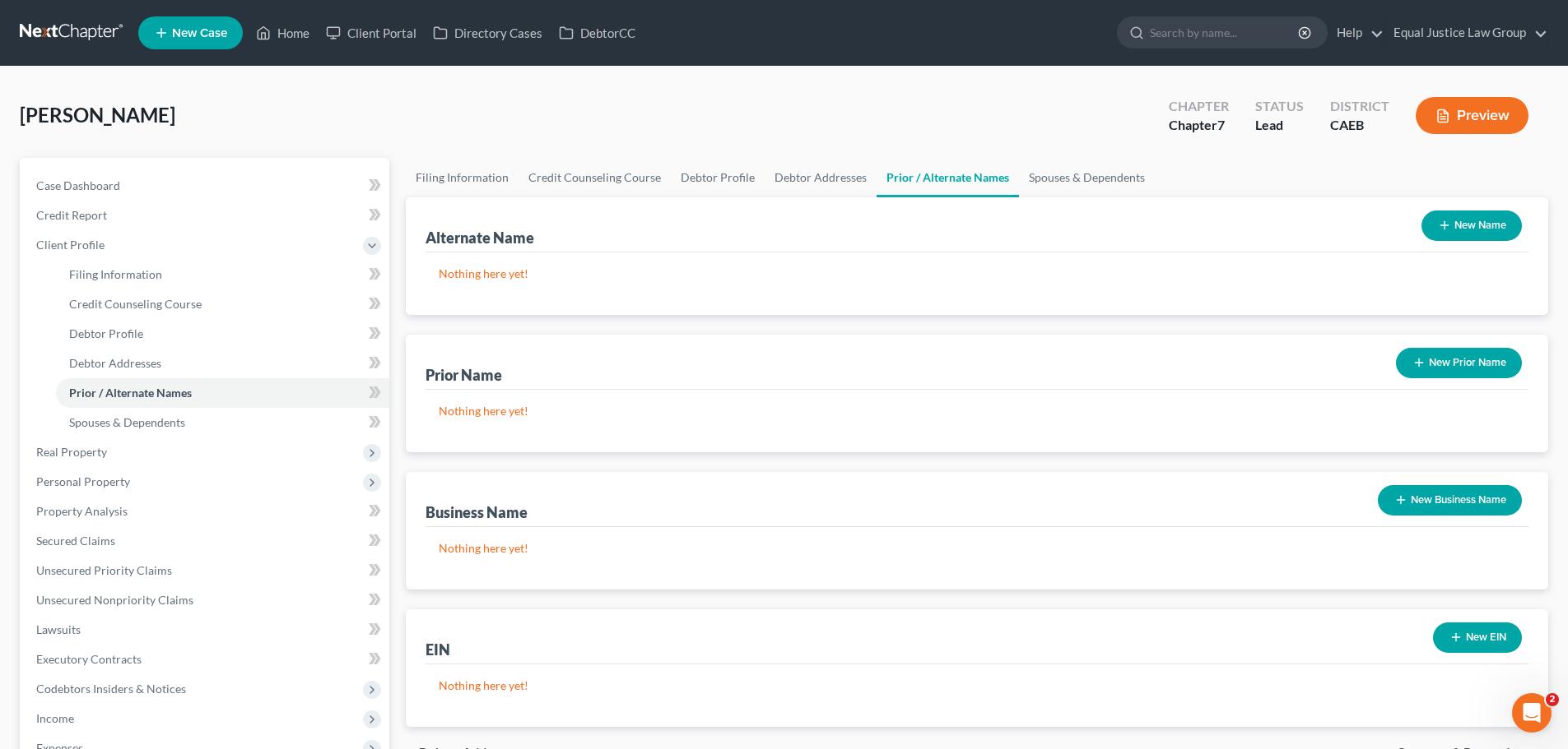
scroll to position [83, 0]
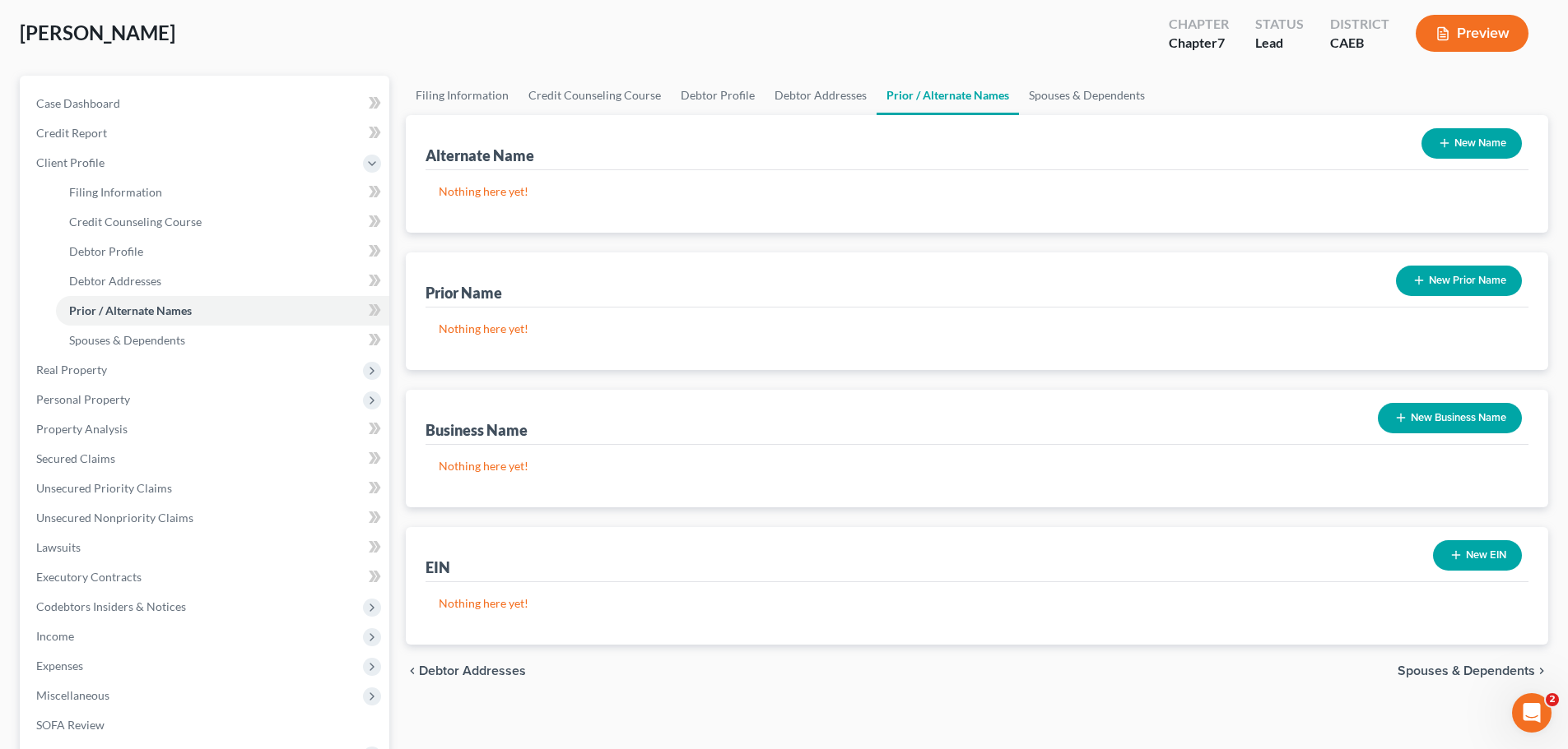
click at [1428, 279] on button "New Prior Name" at bounding box center [1459, 281] width 126 height 31
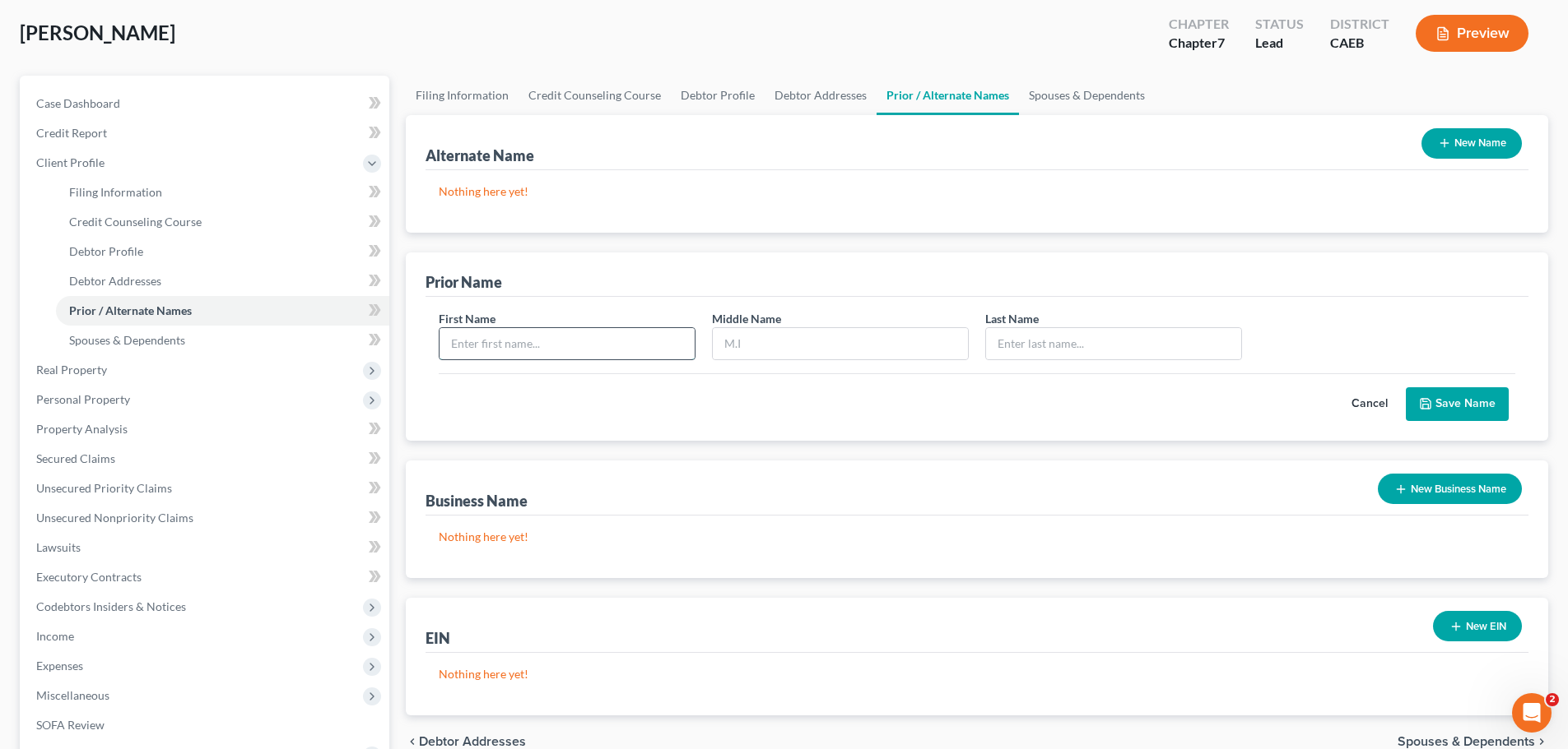
click at [470, 337] on input "text" at bounding box center [567, 343] width 255 height 31
type input "S"
type input "Sheetal"
type input "Satyaroopa"
type input "Sharma"
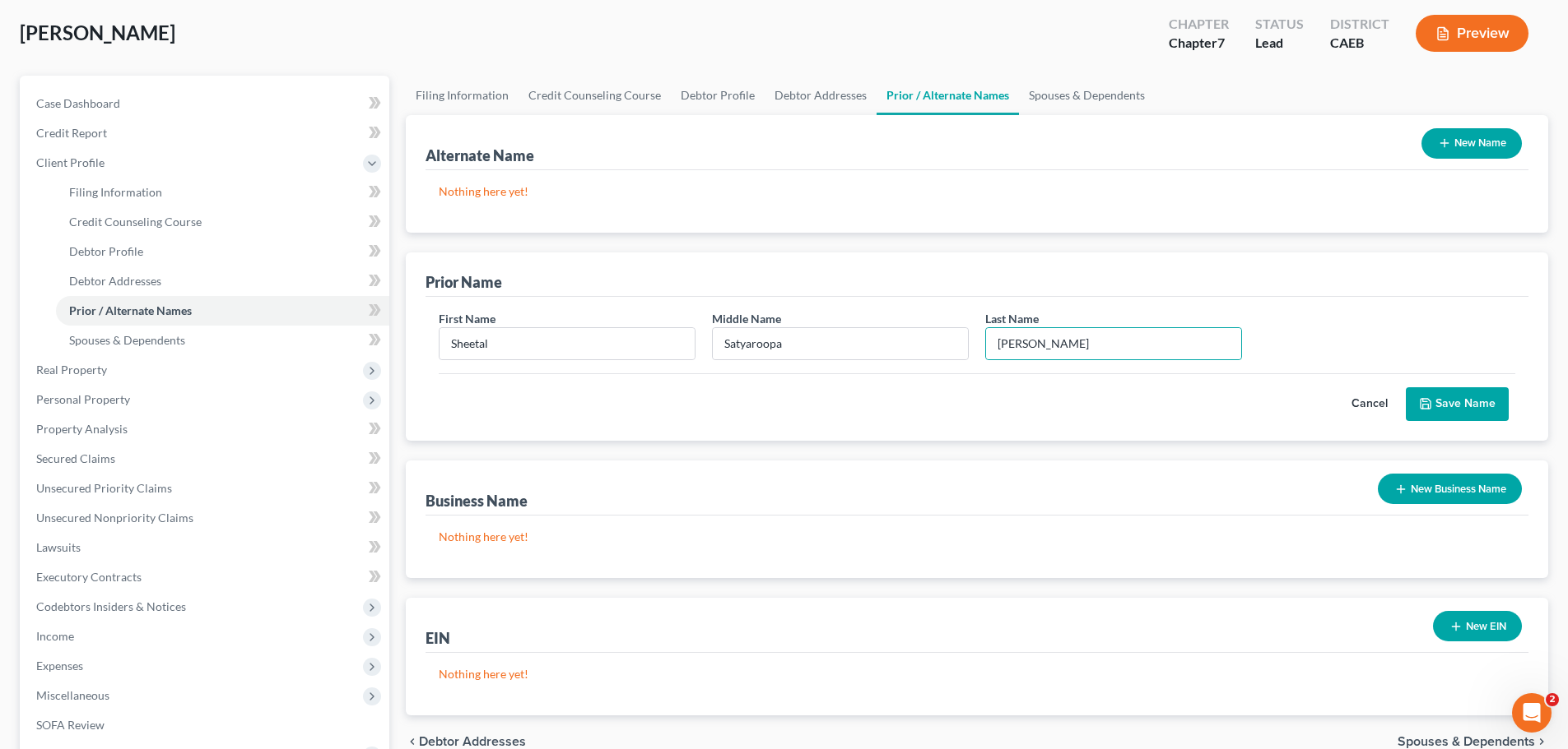
click at [1454, 407] on button "Save Name" at bounding box center [1457, 405] width 102 height 35
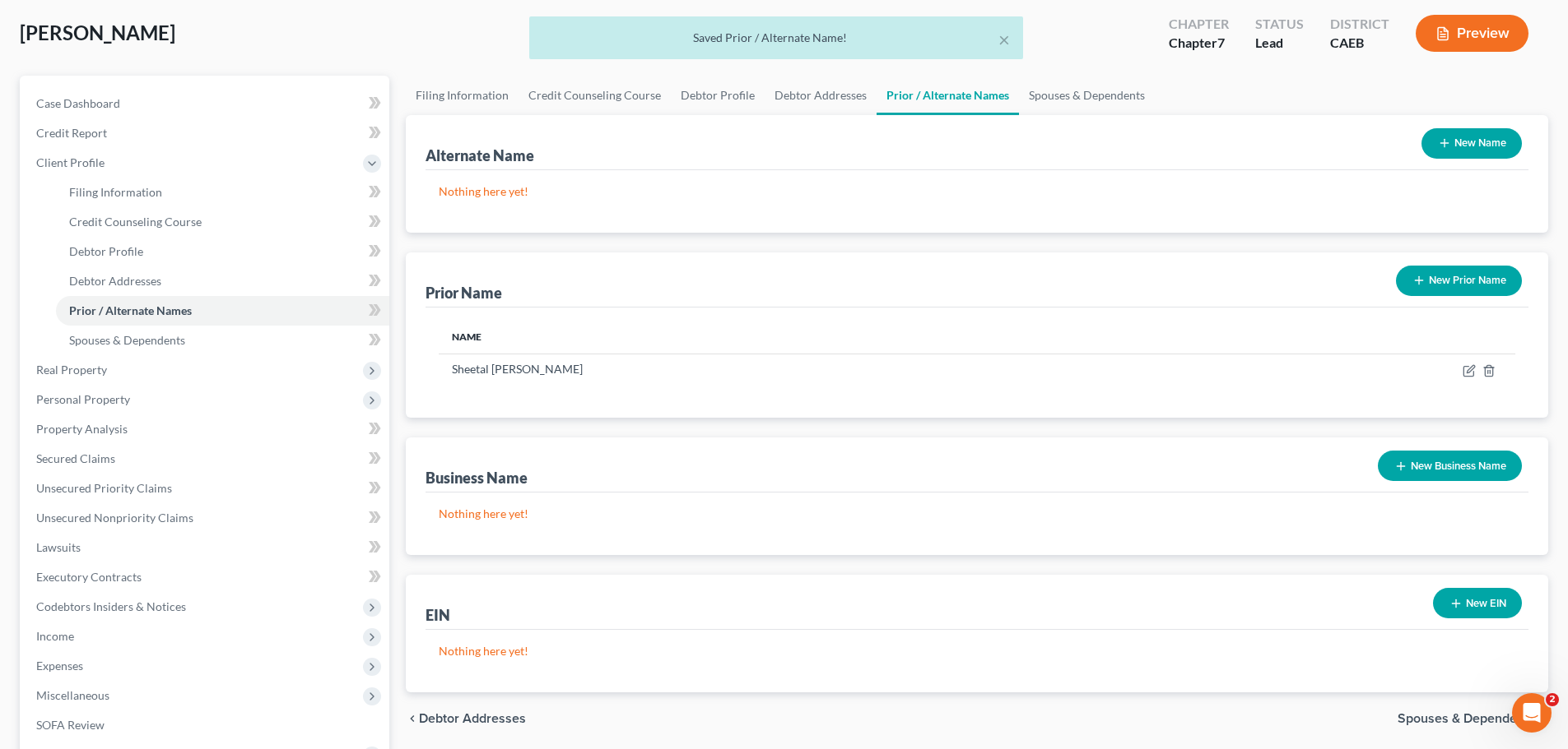
click at [1468, 145] on button "New Name" at bounding box center [1470, 143] width 100 height 31
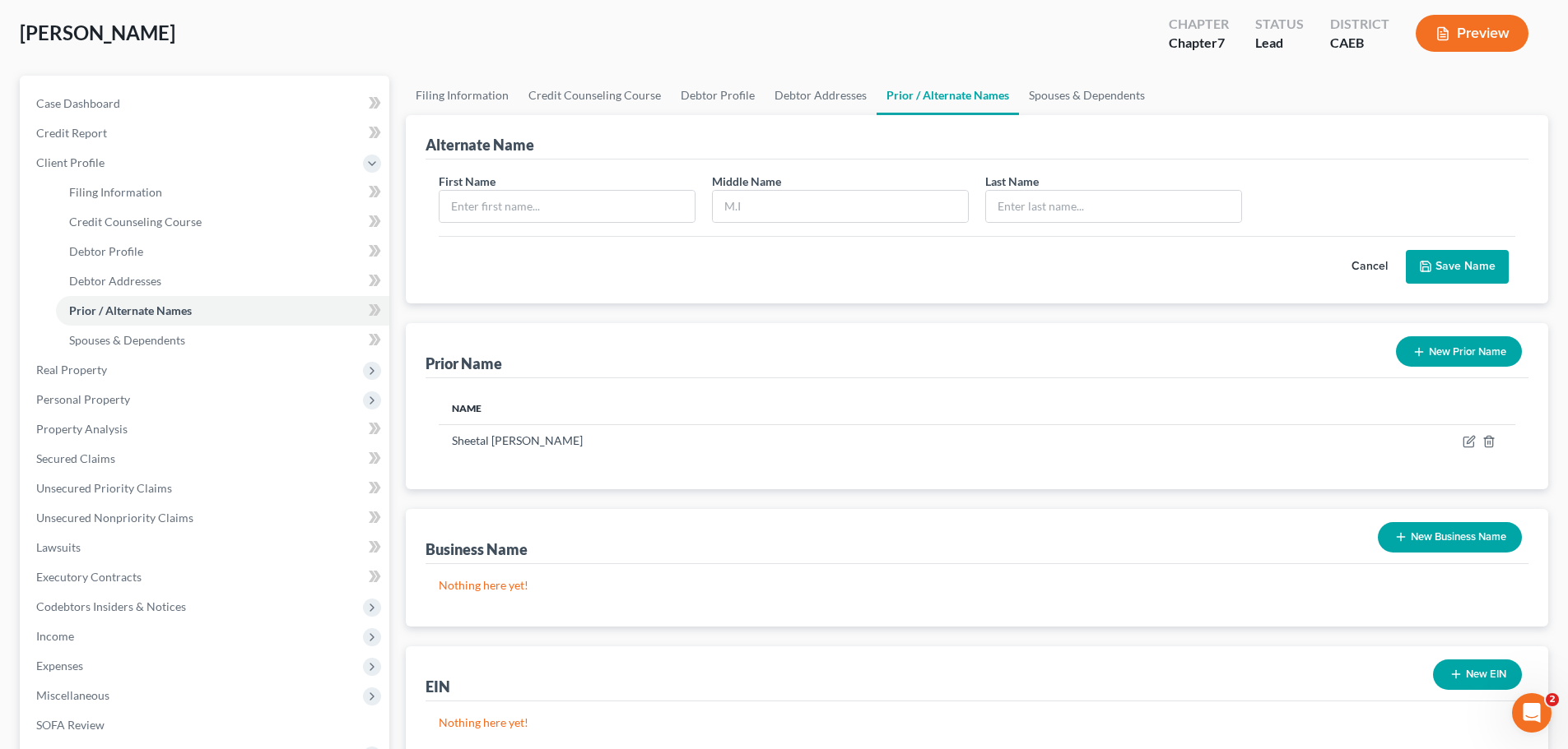
click at [1379, 261] on button "Cancel" at bounding box center [1369, 267] width 73 height 33
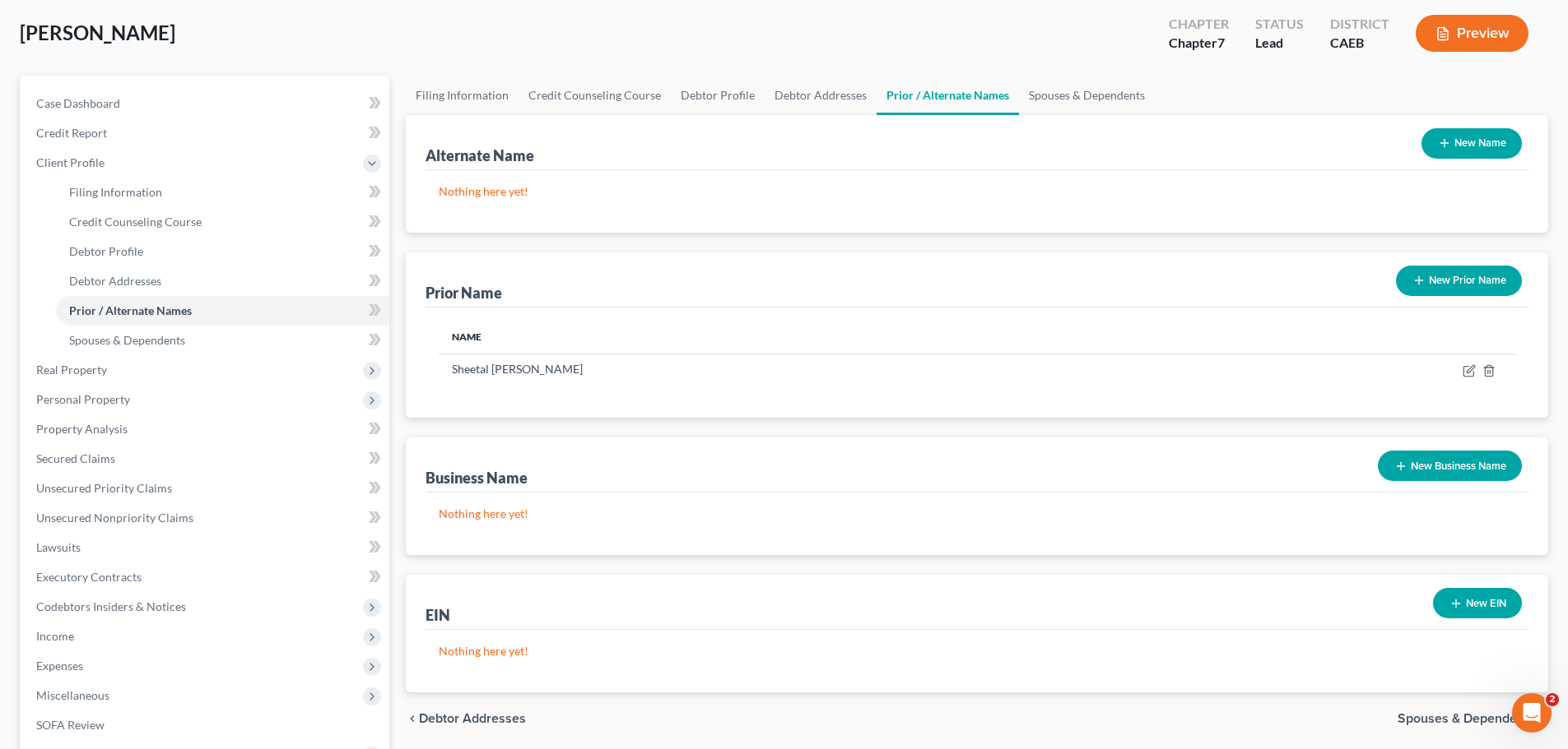
click at [1475, 279] on button "New Prior Name" at bounding box center [1459, 281] width 126 height 31
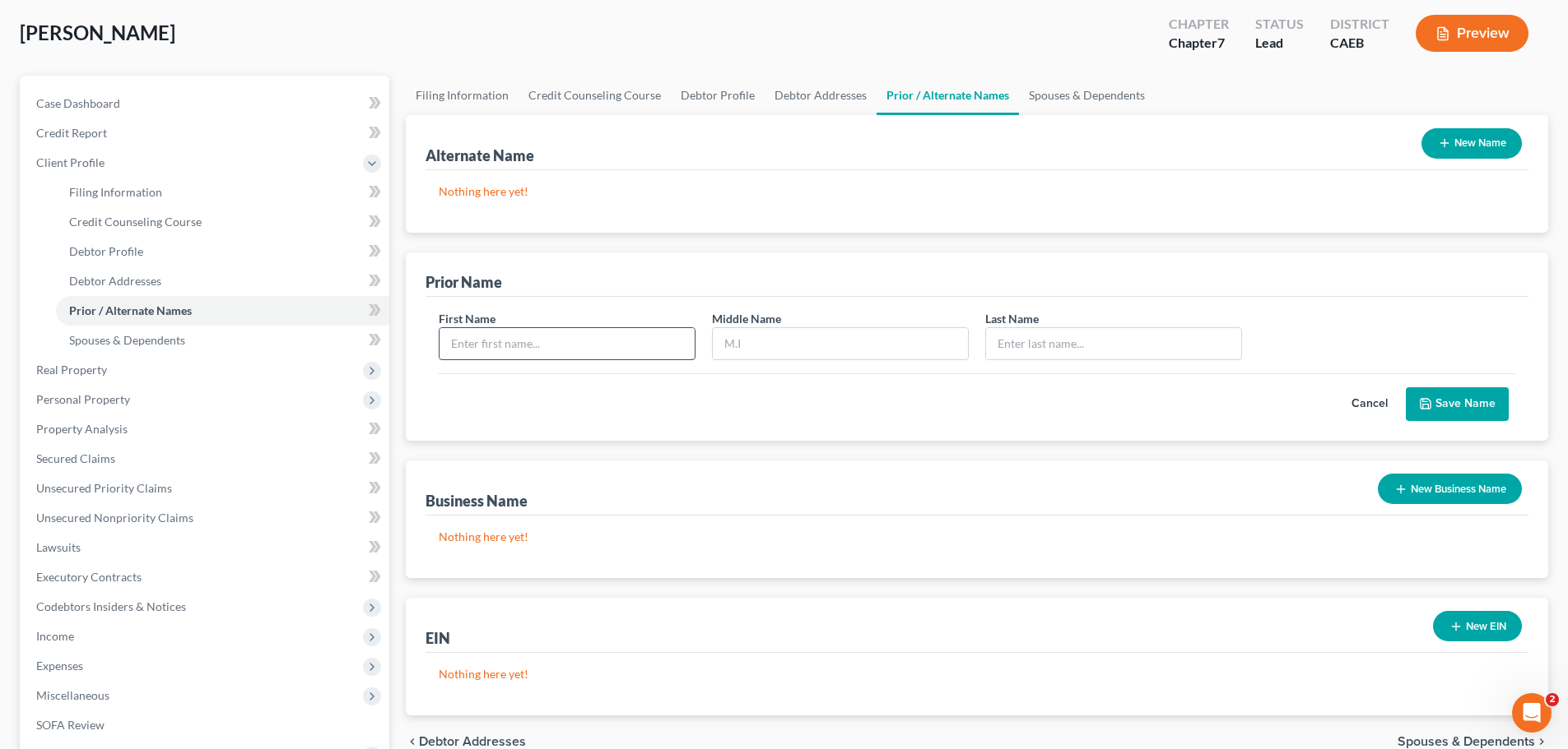
click at [573, 348] on input "text" at bounding box center [567, 343] width 255 height 31
type input "Sheetal"
type input "Satyaroopa"
type input "Altom"
click at [1447, 400] on button "Save Name" at bounding box center [1457, 405] width 102 height 35
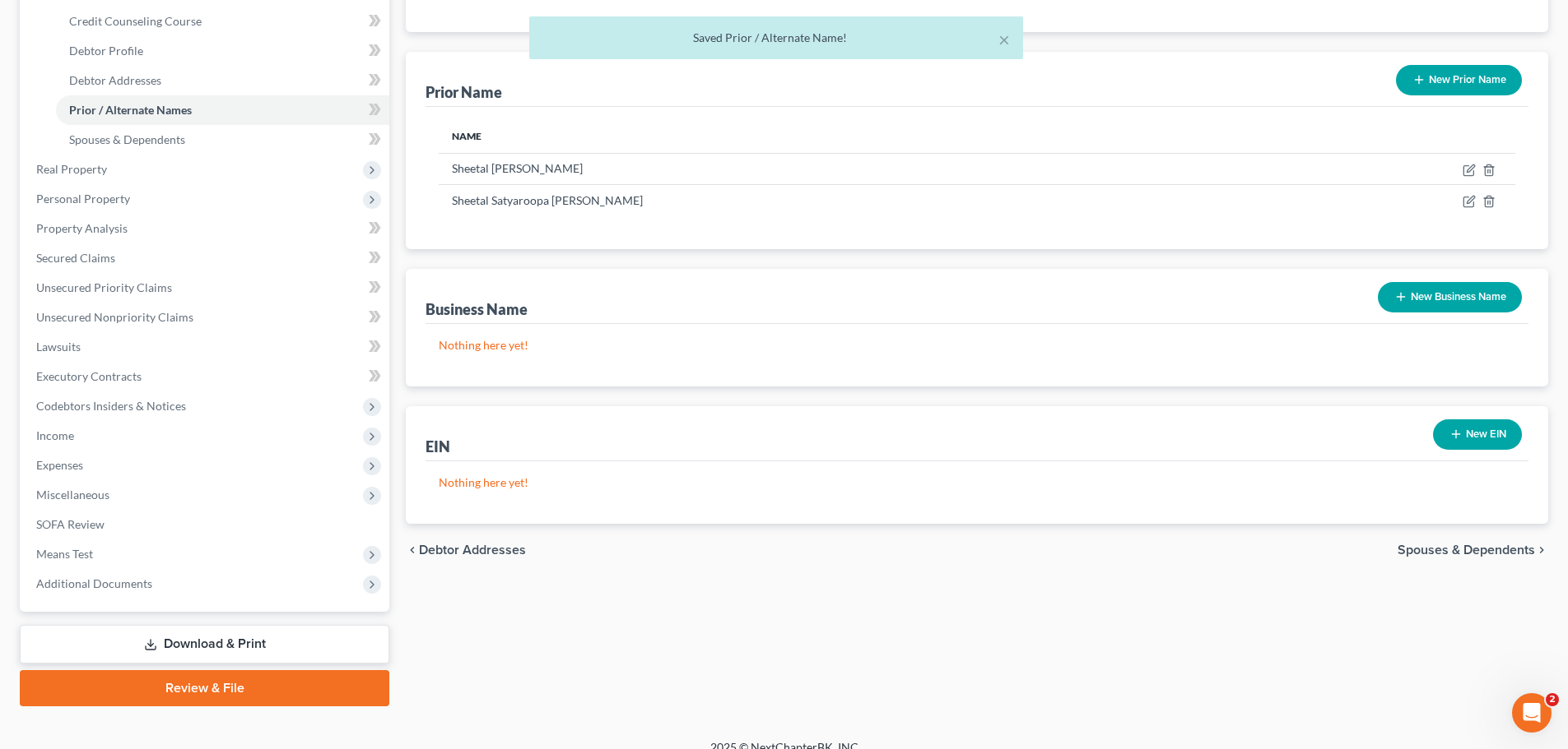
scroll to position [302, 0]
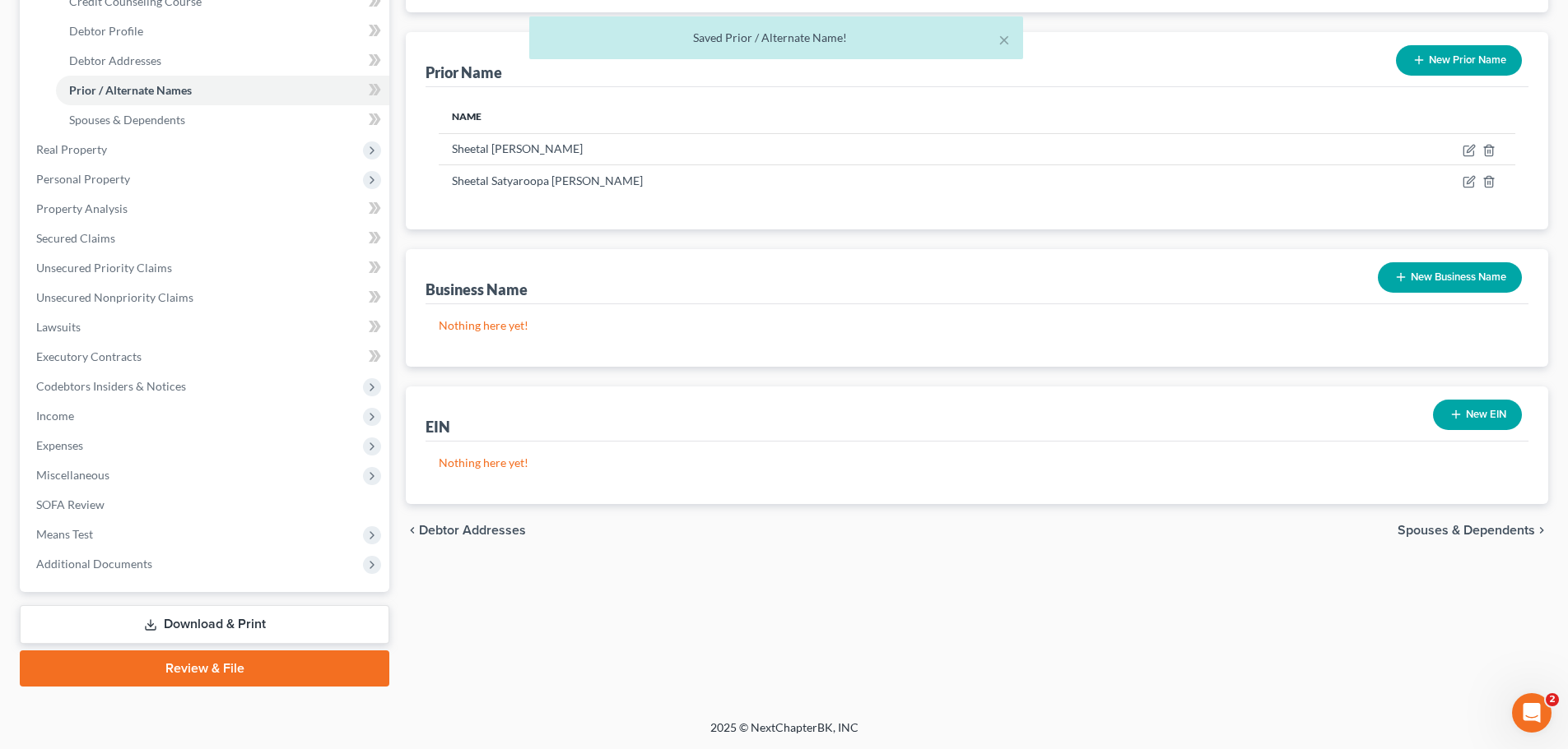
click at [1446, 531] on span "Spouses & Dependents" at bounding box center [1466, 530] width 137 height 13
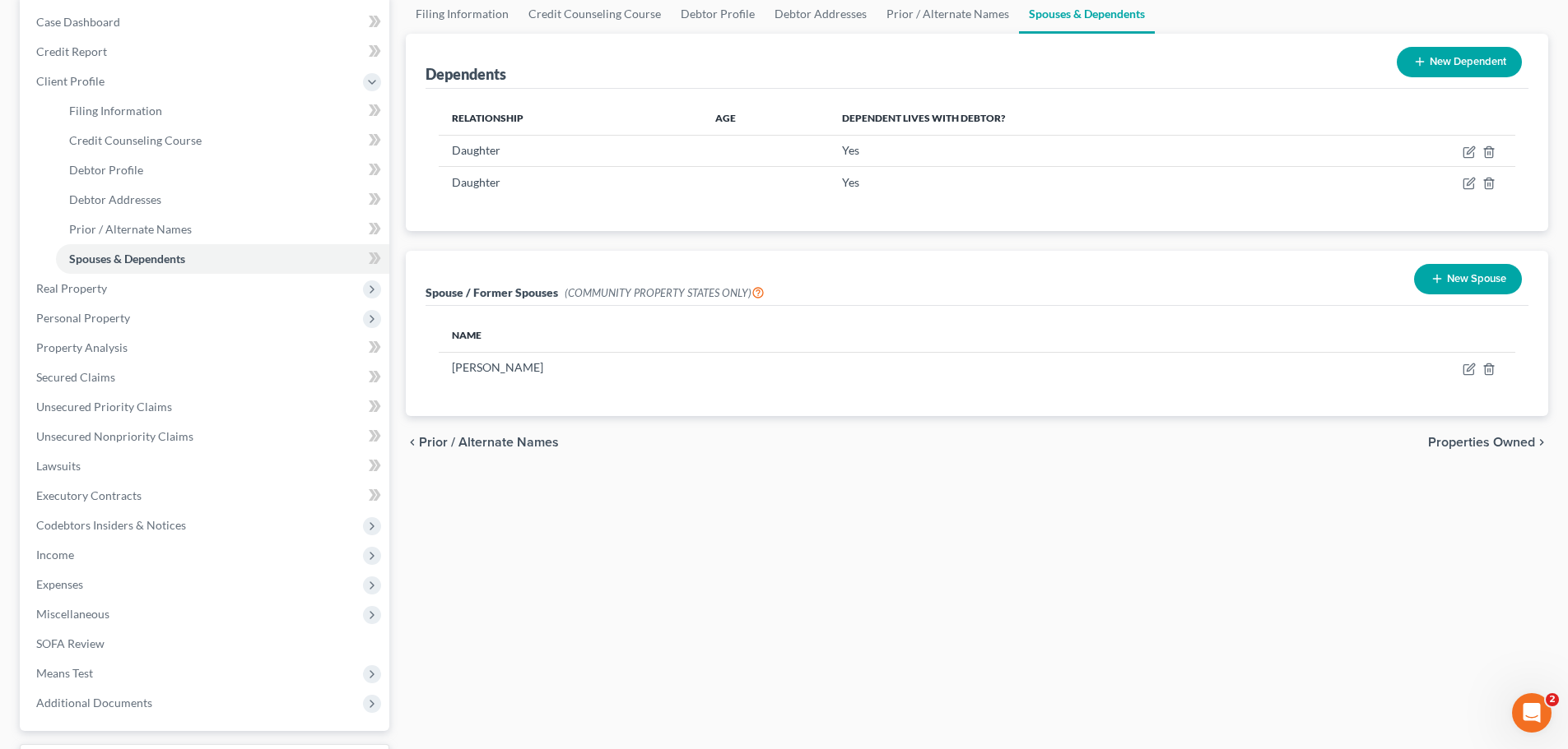
scroll to position [164, 0]
click at [1467, 440] on span "Properties Owned" at bounding box center [1481, 442] width 107 height 13
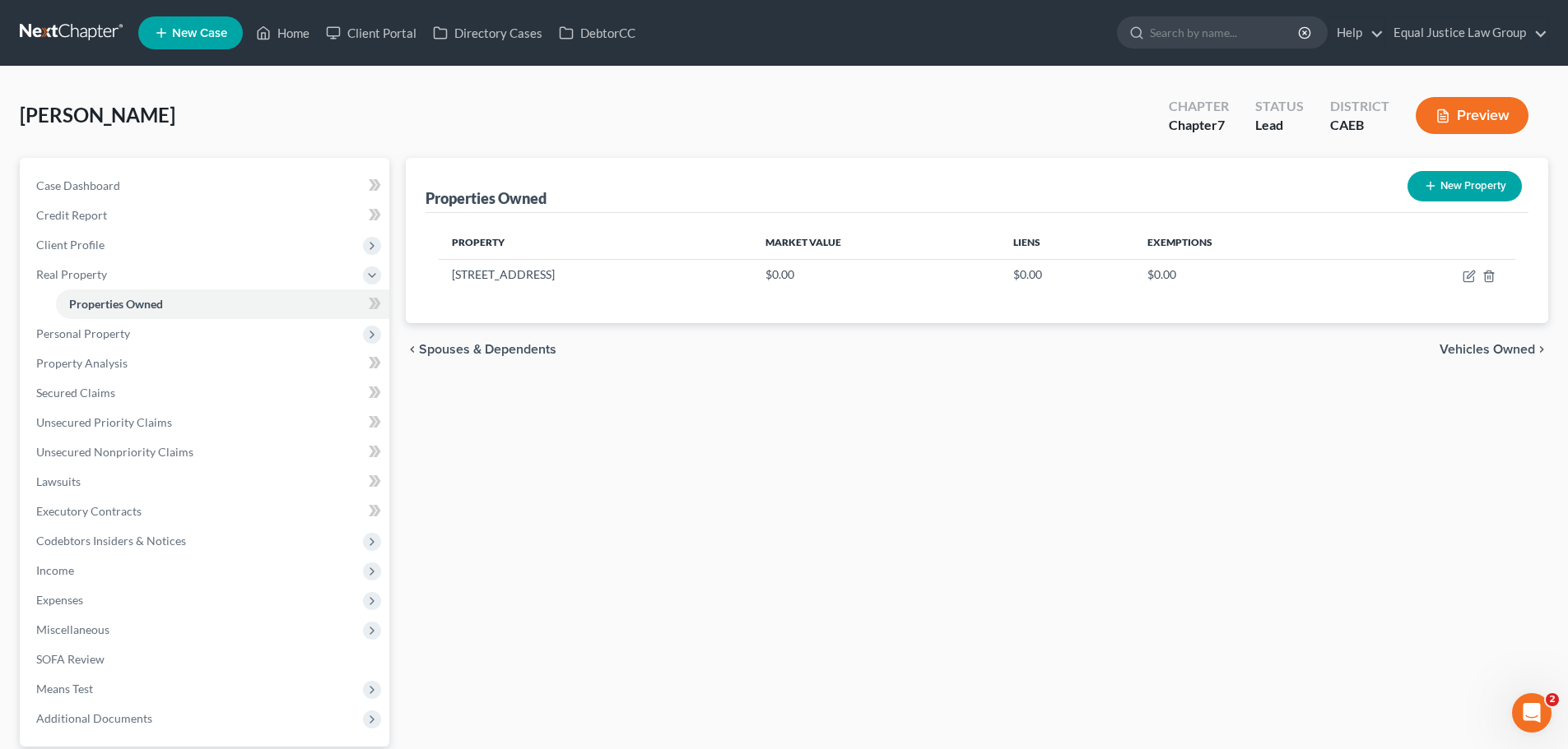
click at [1472, 353] on span "Vehicles Owned" at bounding box center [1487, 349] width 96 height 13
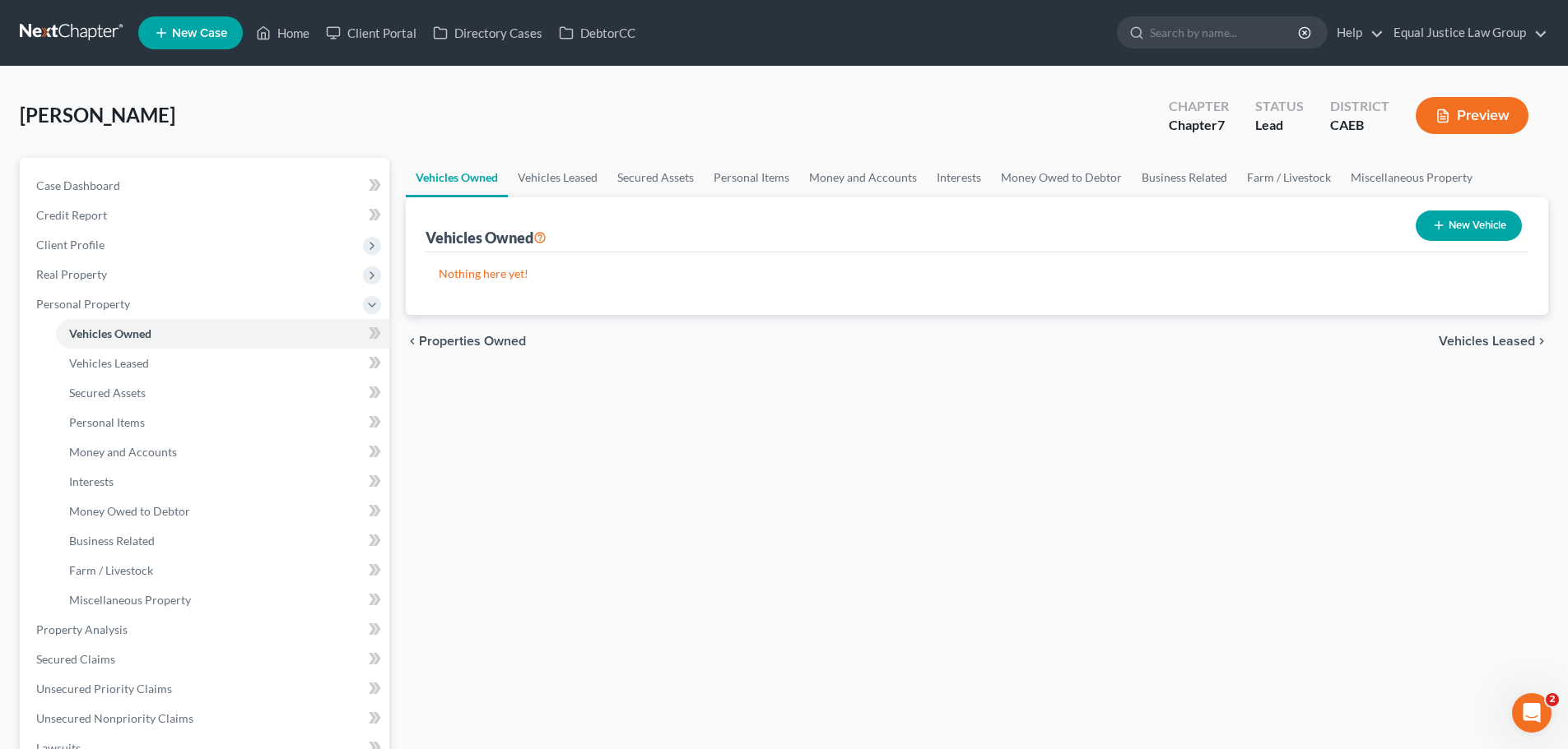
click at [478, 343] on span "Properties Owned" at bounding box center [473, 341] width 107 height 13
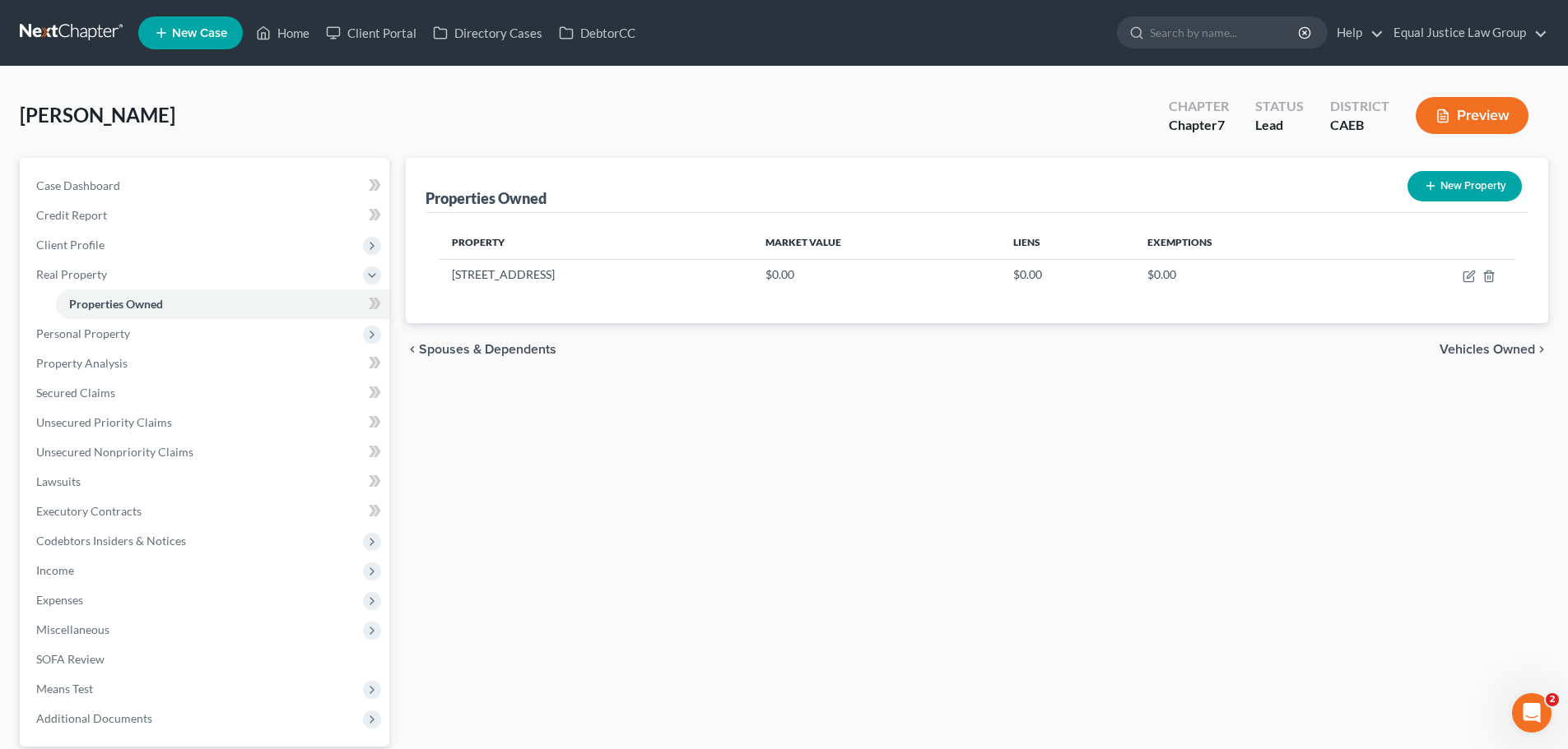
click at [1477, 350] on span "Vehicles Owned" at bounding box center [1487, 349] width 96 height 13
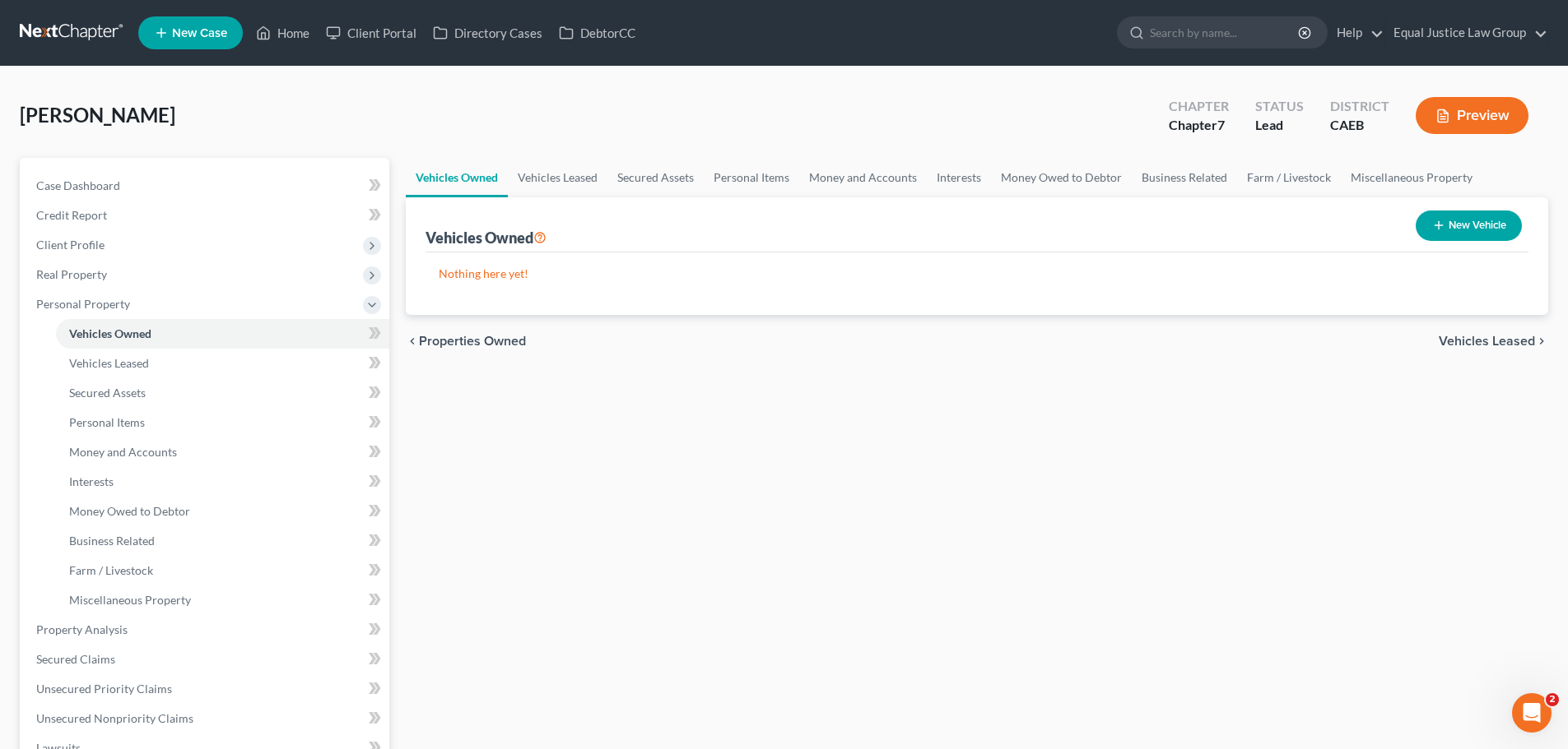
click at [1446, 228] on button "New Vehicle" at bounding box center [1469, 226] width 106 height 31
select select "0"
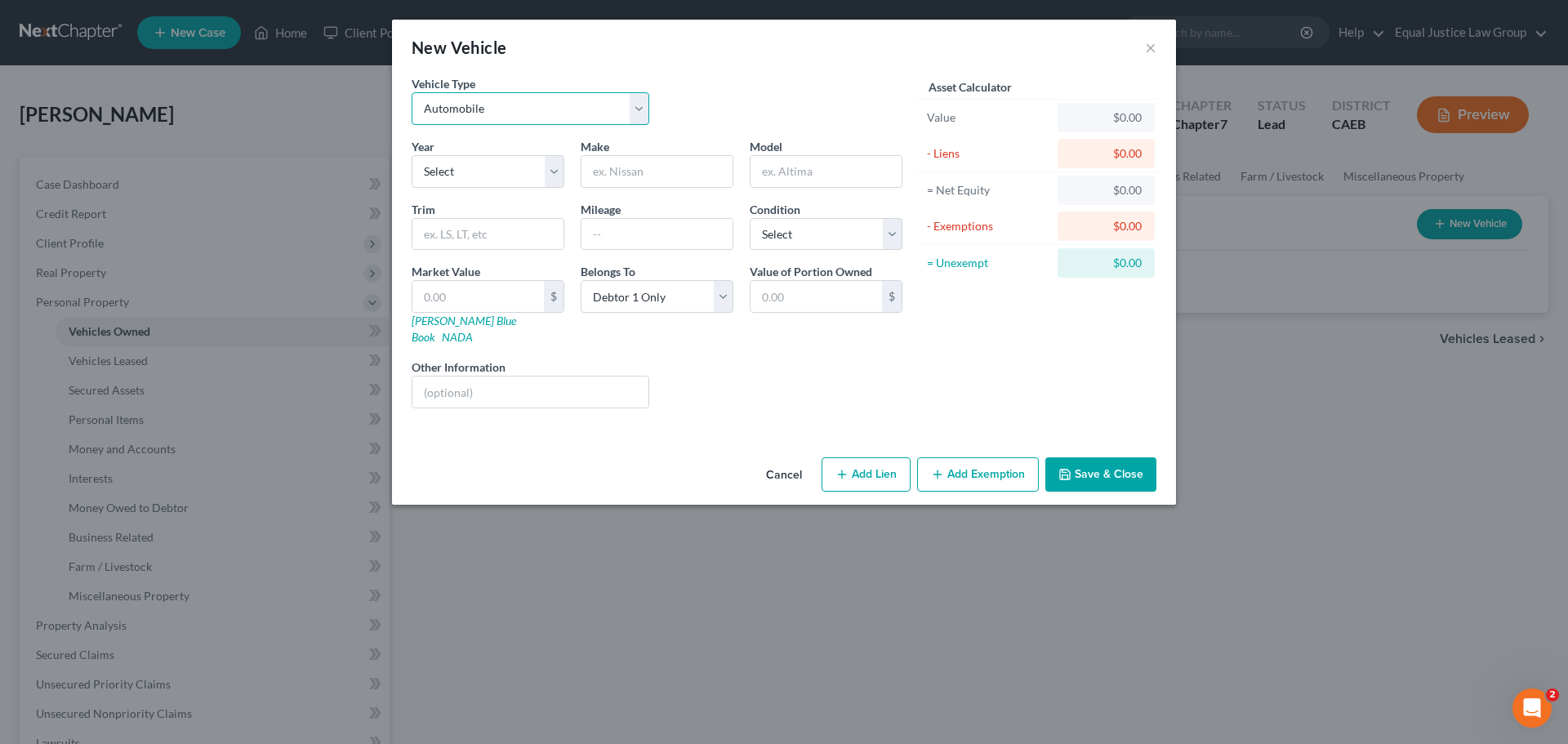
click at [550, 94] on select "Select Automobile Truck Trailer Watercraft Aircraft Motor Home Atv Other Vehicle" at bounding box center [530, 108] width 238 height 33
click at [566, 74] on div "New Vehicle × Vehicle Type Select Automobile Truck Trailer Watercraft Aircraft …" at bounding box center [784, 262] width 784 height 485
click at [542, 157] on select "Select 2026 2025 2024 2023 2022 2021 2020 2019 2018 2017 2016 2015 2014 2013 20…" at bounding box center [488, 171] width 153 height 33
select select "16"
click at [412, 155] on select "Select 2026 2025 2024 2023 2022 2021 2020 2019 2018 2017 2016 2015 2014 2013 20…" at bounding box center [488, 171] width 153 height 33
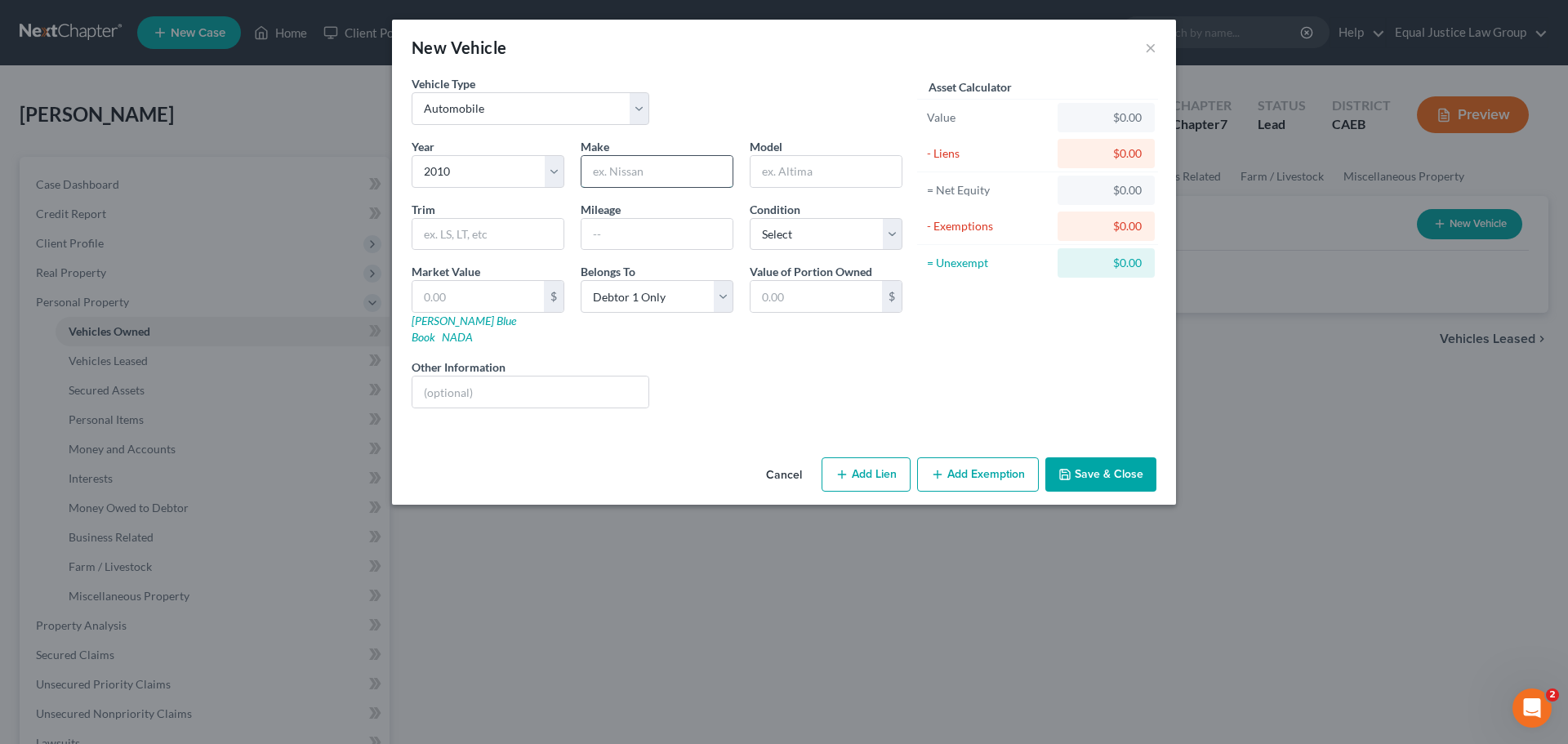
click at [645, 174] on input "text" at bounding box center [657, 171] width 151 height 31
type input "Toyota"
type input "Camry"
click at [490, 227] on input "text" at bounding box center [488, 234] width 151 height 31
click at [482, 232] on input "text" at bounding box center [488, 234] width 151 height 31
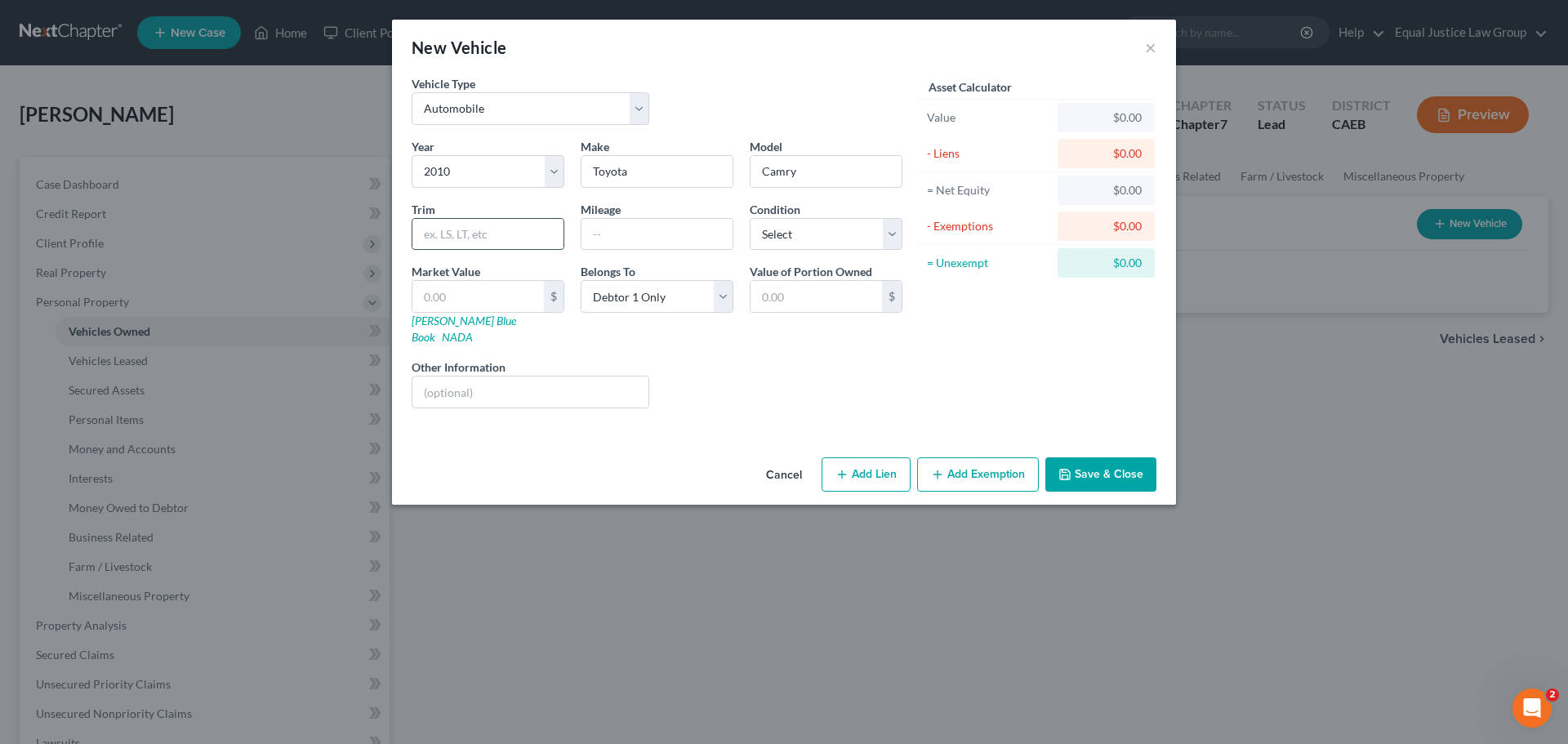
click at [482, 232] on input "text" at bounding box center [488, 234] width 151 height 31
type input "4D Sedan"
click at [642, 239] on input "text" at bounding box center [657, 234] width 151 height 31
type input "305000"
click at [852, 236] on select "Select Excellent Very Good Good Fair Poor" at bounding box center [825, 234] width 153 height 33
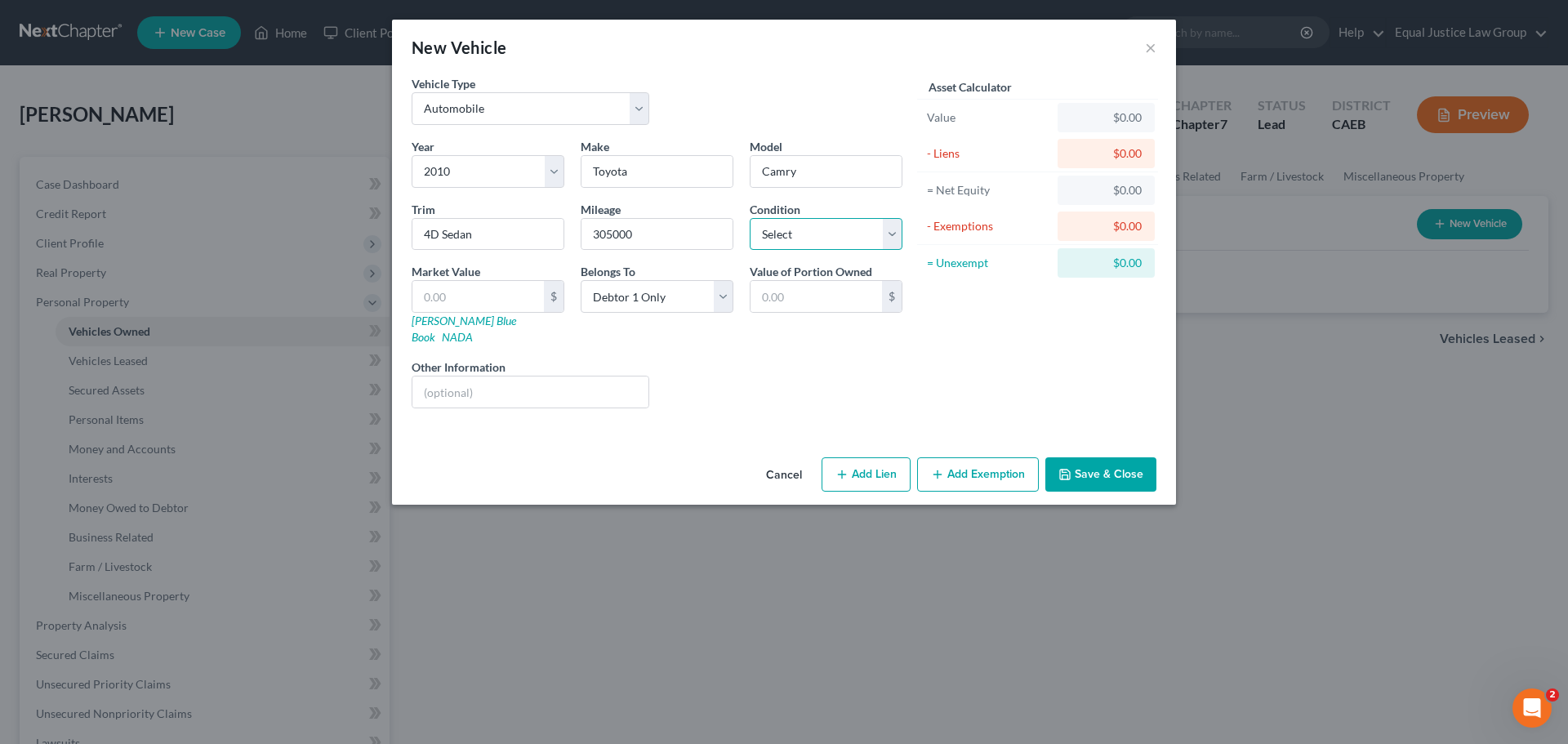
click at [820, 233] on select "Select Excellent Very Good Good Fair Poor" at bounding box center [825, 234] width 153 height 33
select select "2"
click at [749, 218] on select "Select Excellent Very Good Good Fair Poor" at bounding box center [825, 234] width 153 height 33
click at [866, 376] on div "Liens Select" at bounding box center [784, 383] width 254 height 49
click at [480, 300] on input "text" at bounding box center [478, 296] width 131 height 31
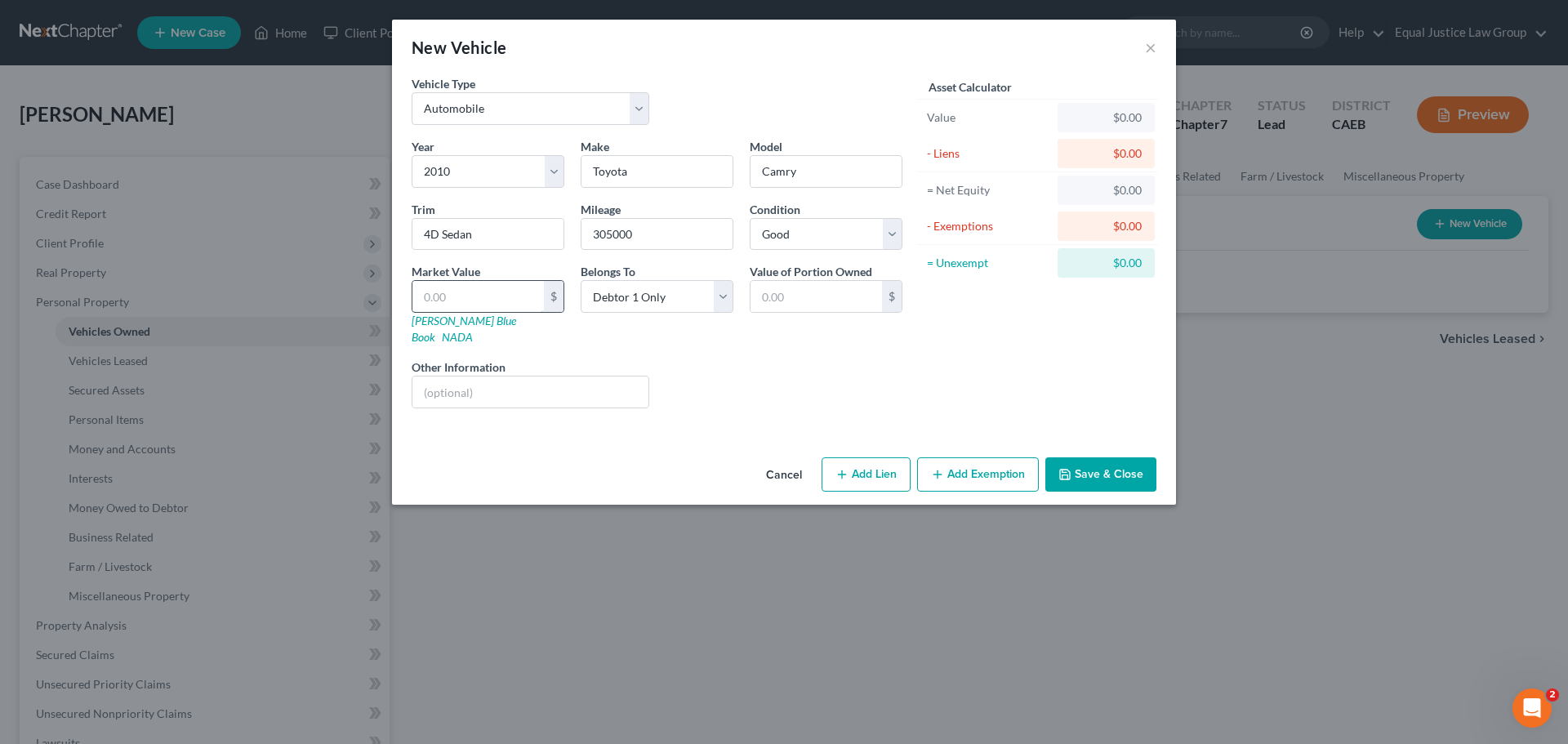
type input "3"
type input "3.00"
type input "36"
type input "36.00"
type input "368"
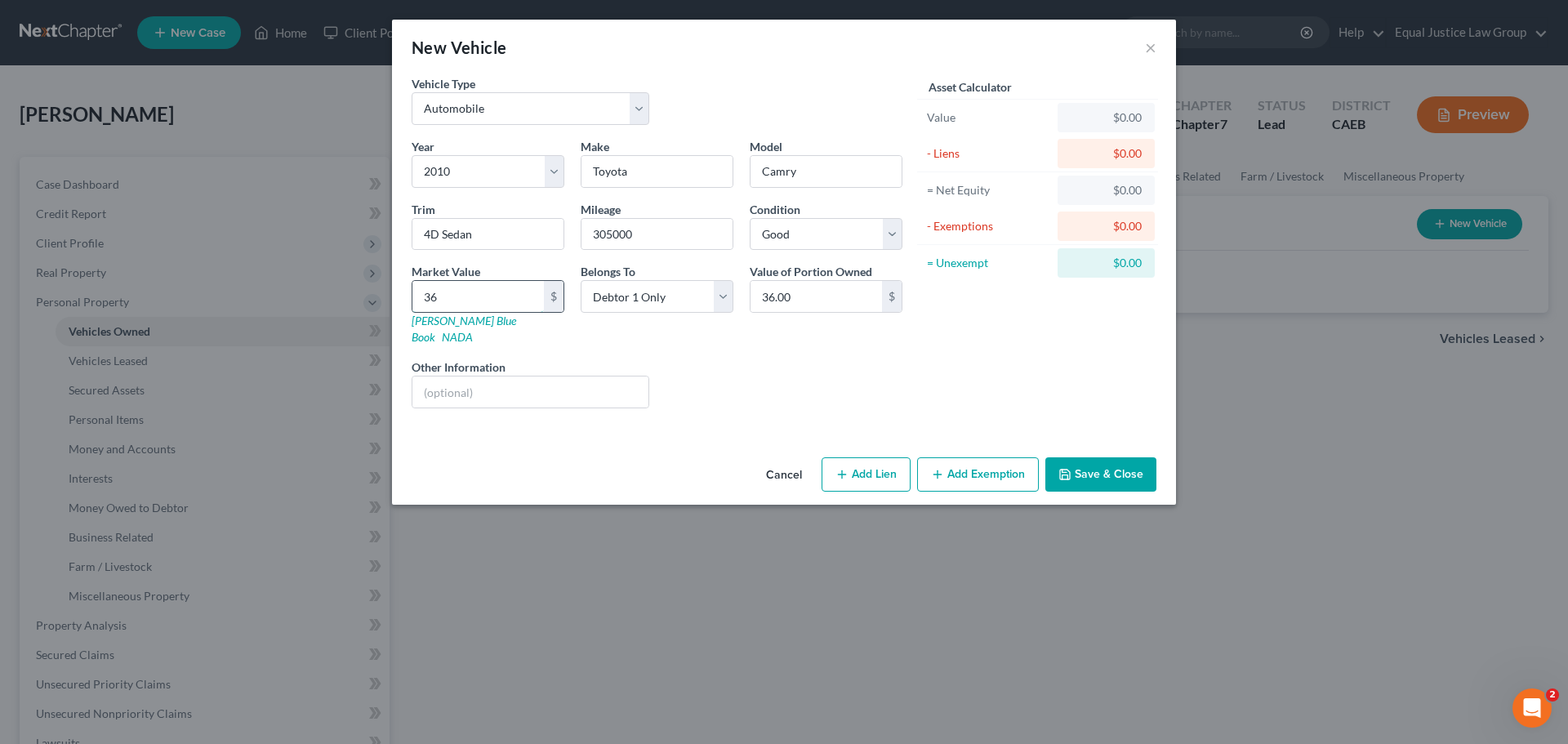
type input "368.00"
type input "3688"
type input "3,688.00"
click at [758, 337] on div "Year Select 2026 2025 2024 2023 2022 2021 2020 2019 2018 2017 2016 2015 2014 20…" at bounding box center [658, 280] width 508 height 284
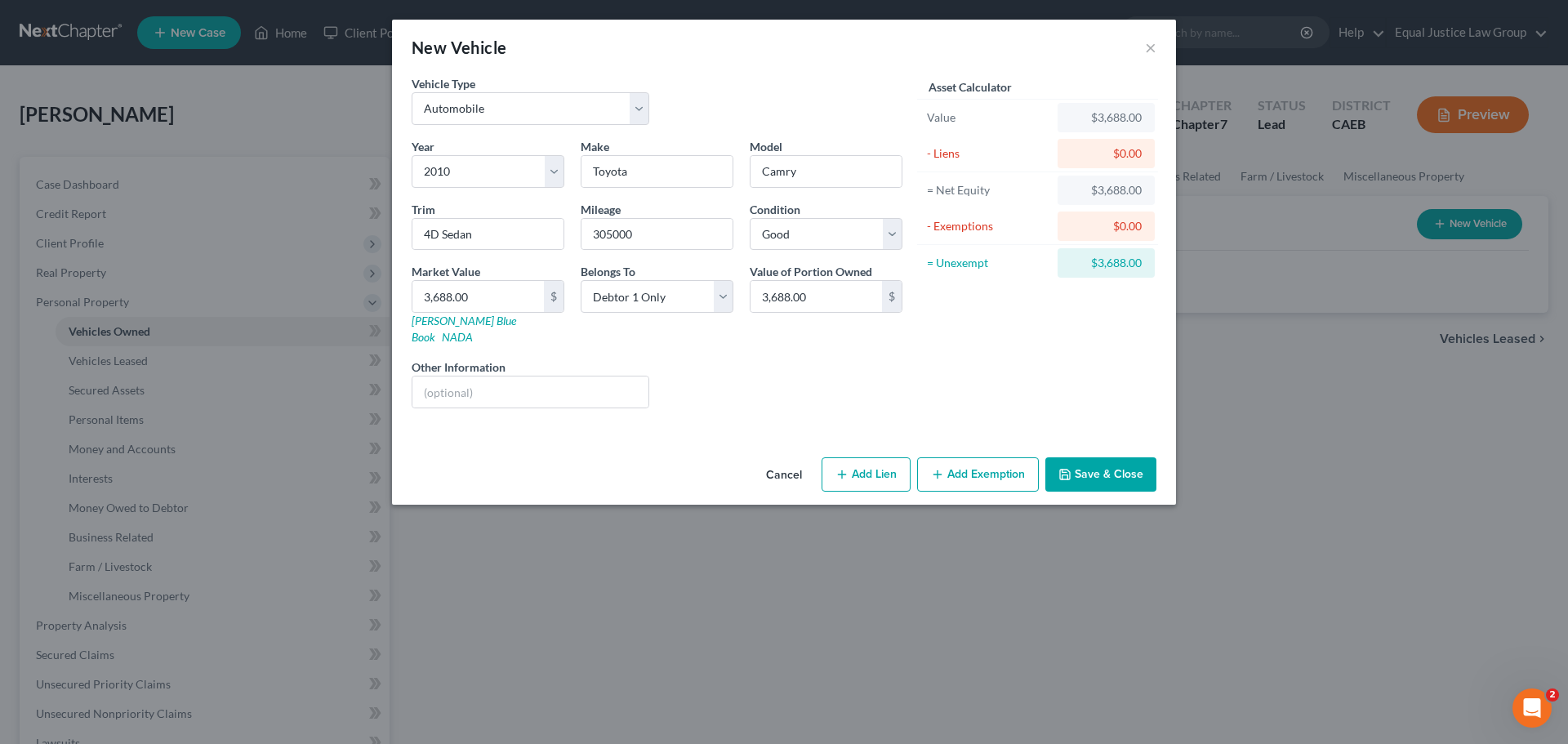
click at [993, 457] on button "Add Exemption" at bounding box center [978, 474] width 121 height 35
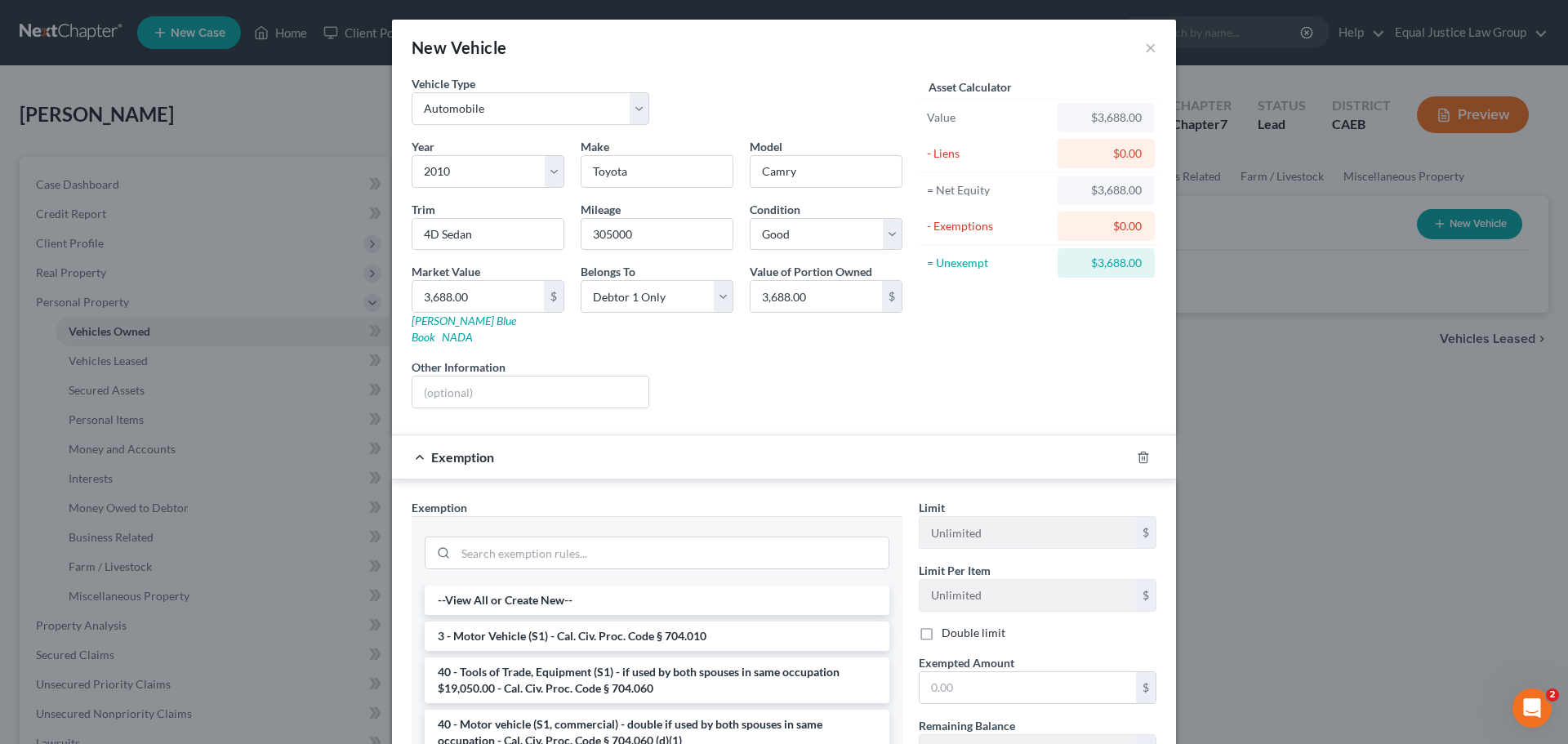
click at [1000, 353] on div "Asset Calculator Value $3,688.00 - Liens $0.00 = Net Equity $3,688.00 - Exempti…" at bounding box center [1037, 248] width 254 height 347
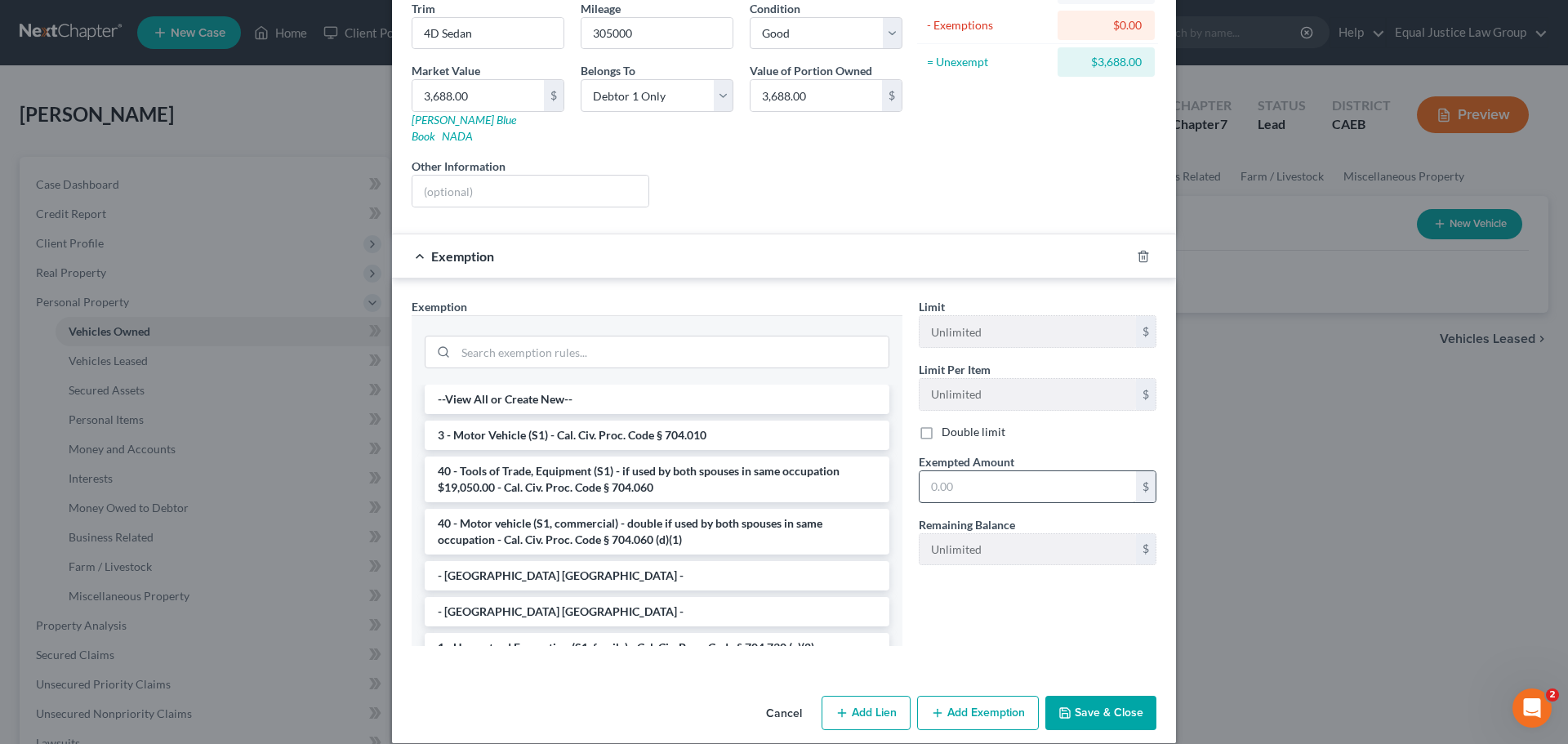
scroll to position [204, 0]
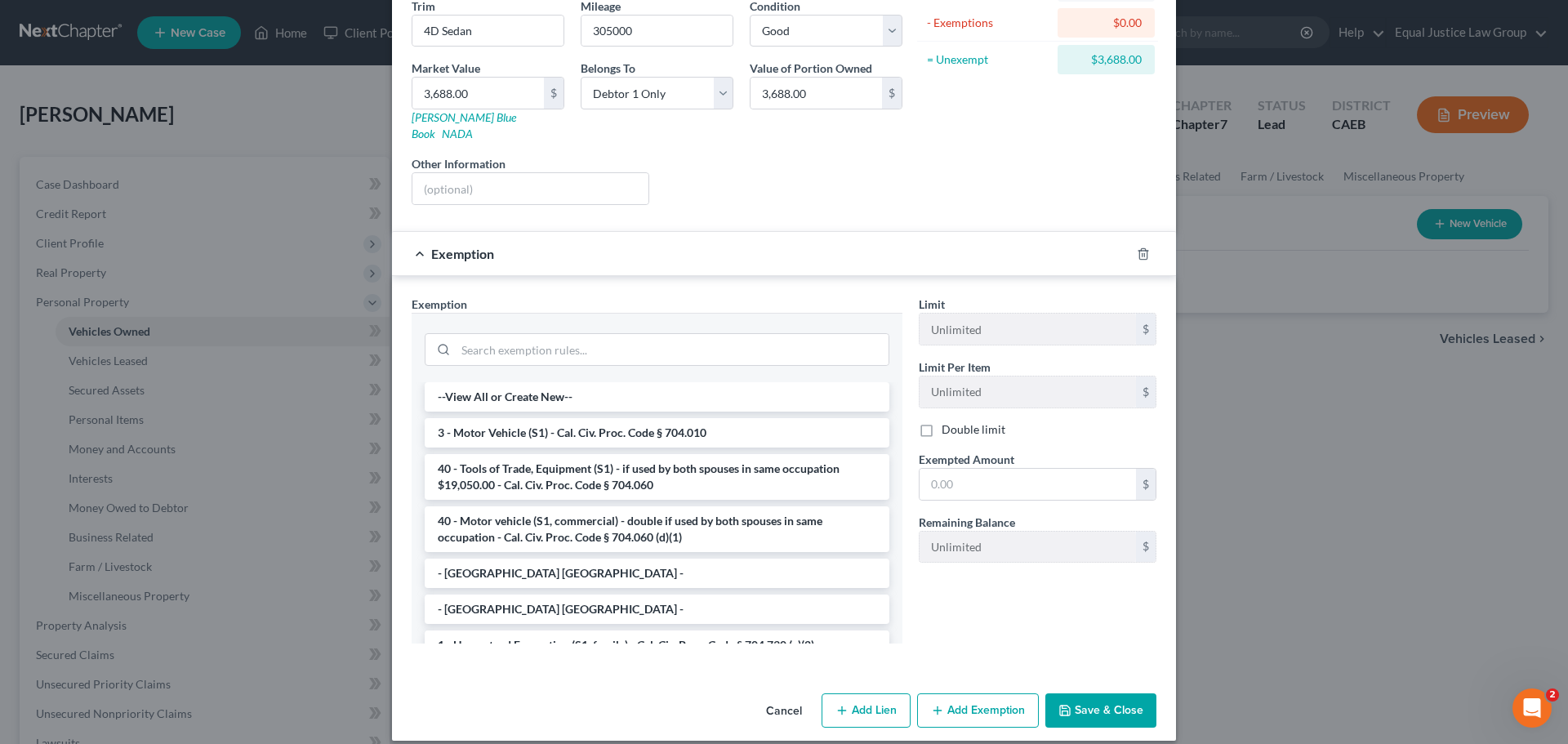
click at [1093, 694] on button "Save & Close" at bounding box center [1101, 710] width 111 height 35
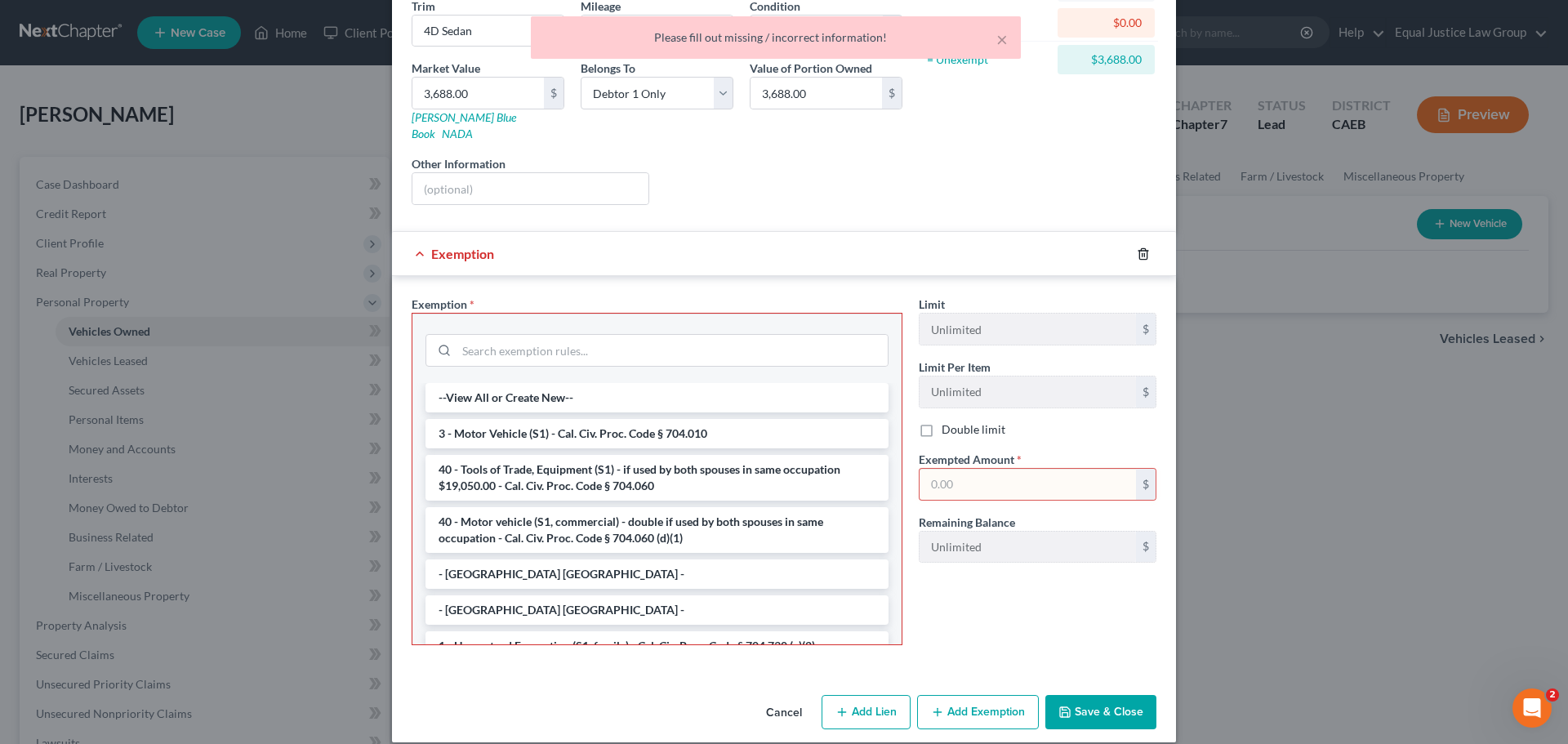
click at [1137, 248] on icon "button" at bounding box center [1142, 254] width 13 height 13
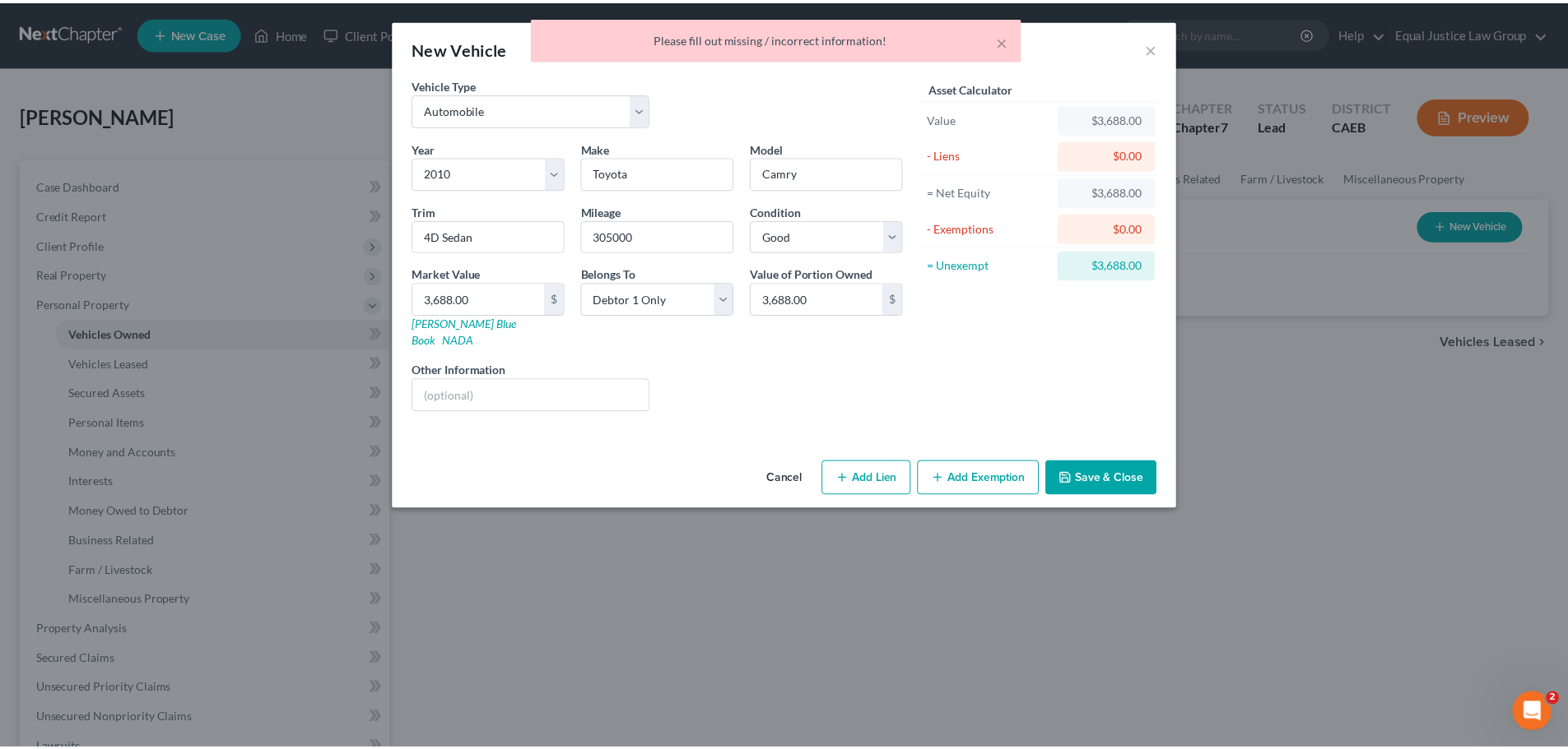
scroll to position [0, 0]
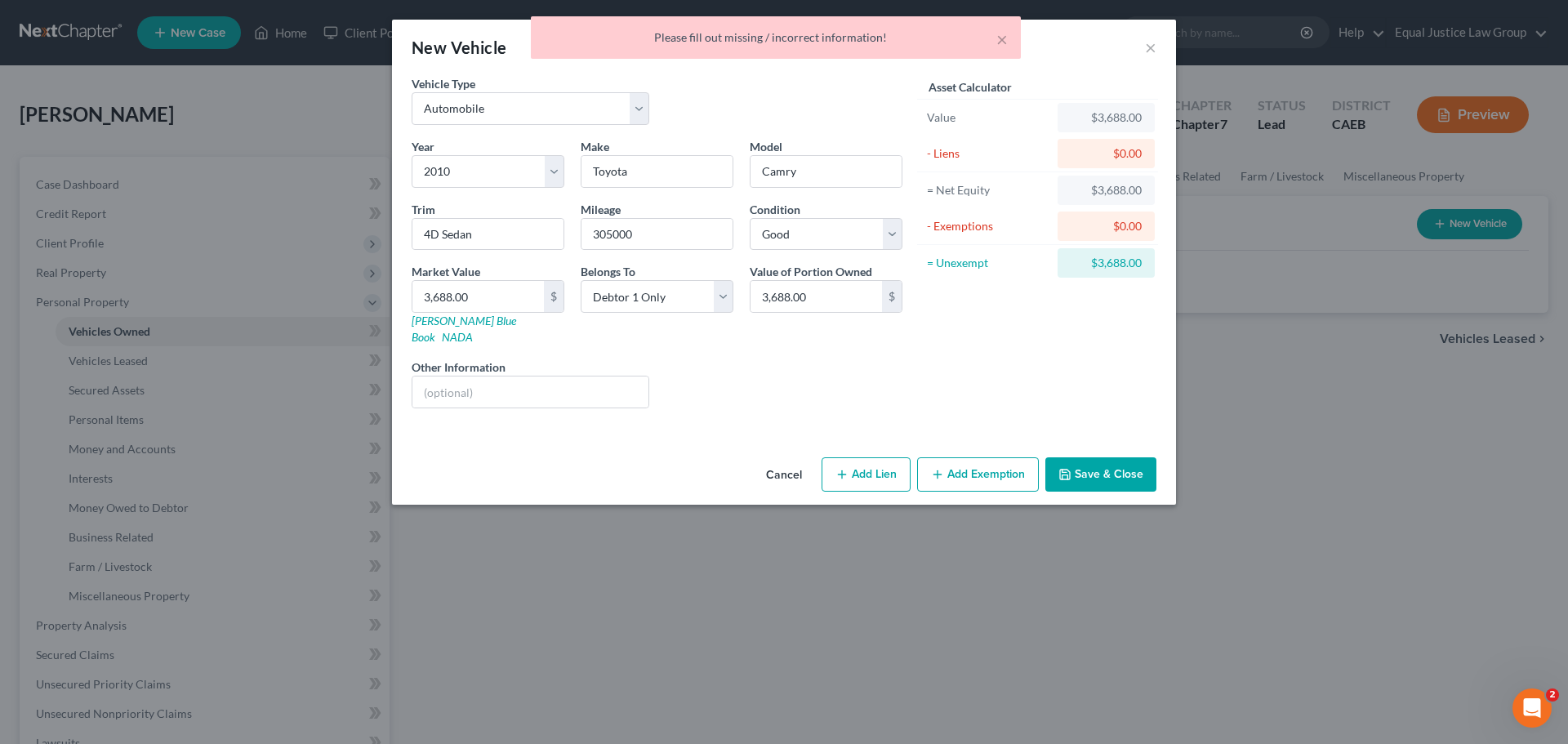
click at [1083, 457] on button "Save & Close" at bounding box center [1101, 474] width 111 height 35
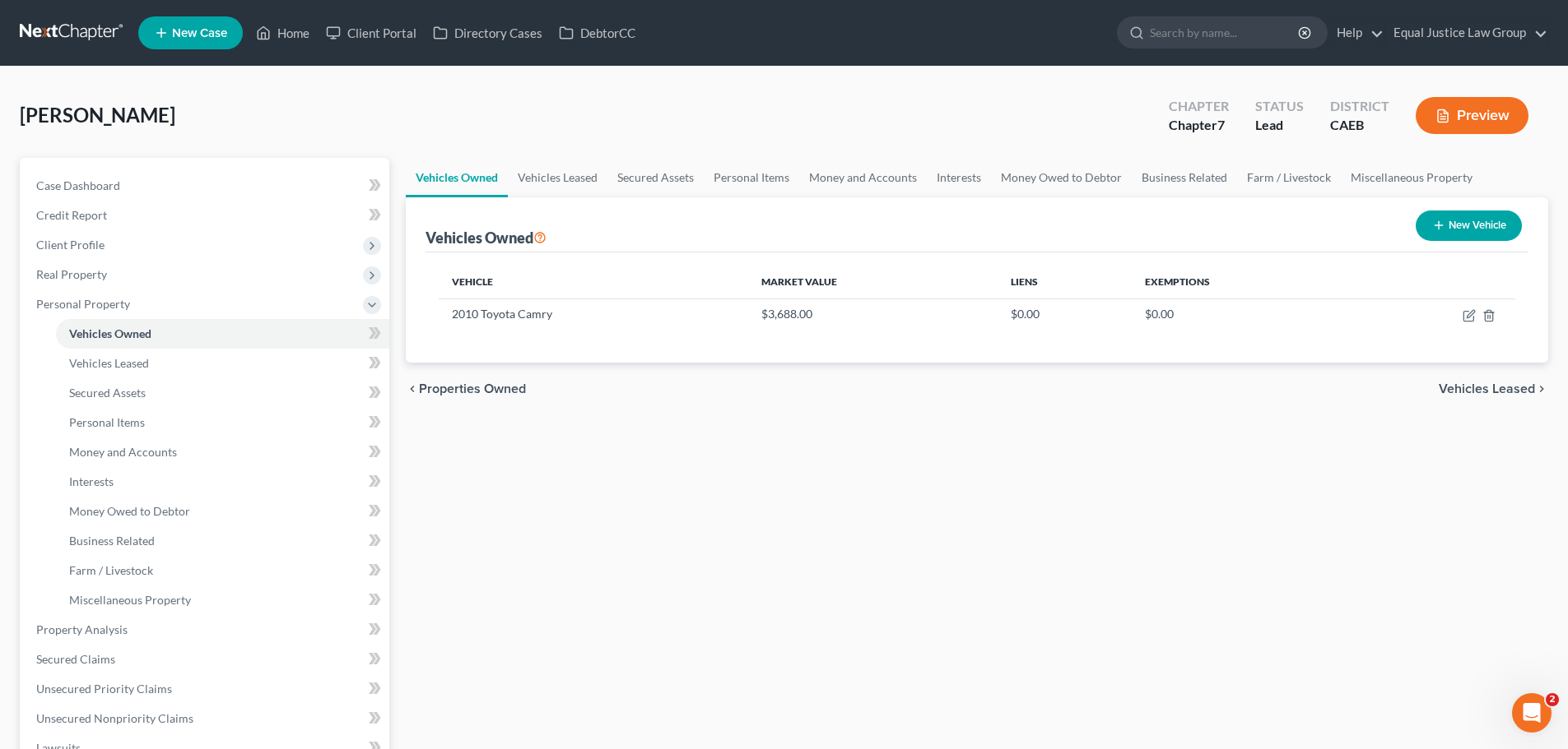
click at [1454, 214] on button "New Vehicle" at bounding box center [1469, 226] width 106 height 31
select select "0"
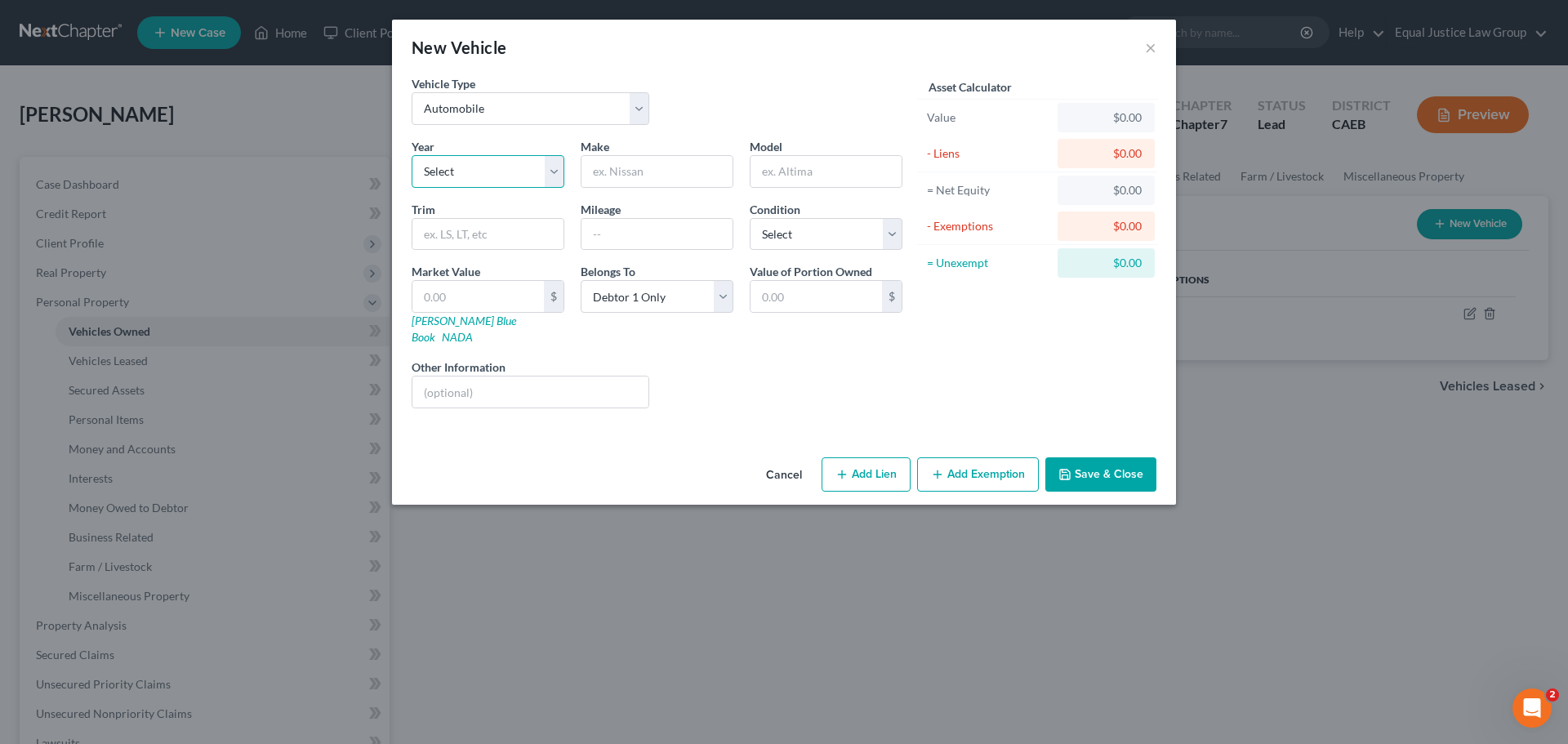
click at [553, 163] on select "Select 2026 2025 2024 2023 2022 2021 2020 2019 2018 2017 2016 2015 2014 2013 20…" at bounding box center [488, 171] width 153 height 33
click at [554, 175] on select "Select 2026 2025 2024 2023 2022 2021 2020 2019 2018 2017 2016 2015 2014 2013 20…" at bounding box center [488, 171] width 153 height 33
select select "2"
click at [412, 155] on select "Select 2026 2025 2024 2023 2022 2021 2020 2019 2018 2017 2016 2015 2014 2013 20…" at bounding box center [488, 171] width 153 height 33
click at [619, 161] on input "text" at bounding box center [657, 171] width 151 height 31
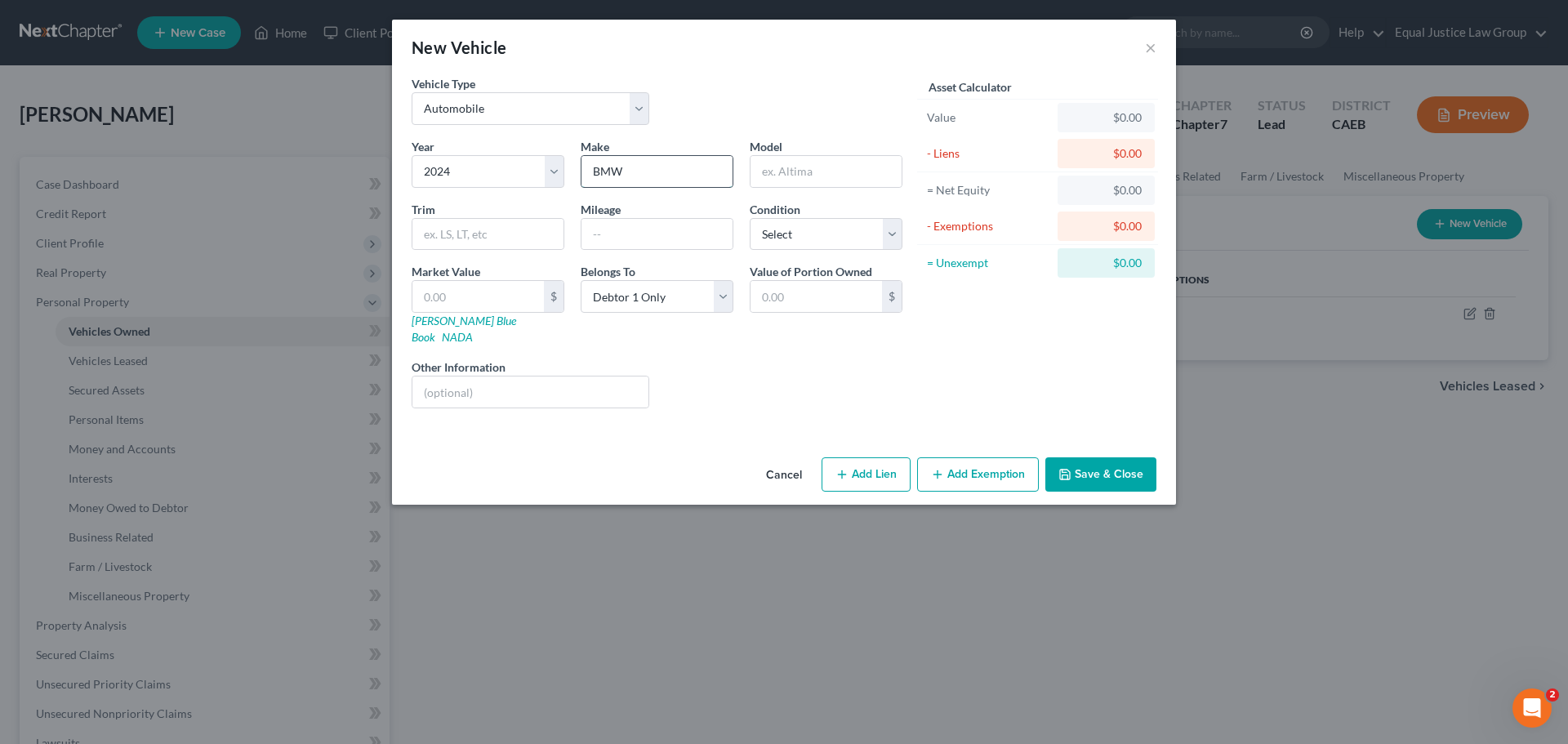
type input "BMW"
type input "Ix"
click at [484, 239] on input "text" at bounding box center [488, 234] width 151 height 31
type input "XDrive50 Sport Utility"
click at [641, 227] on input "text" at bounding box center [657, 234] width 151 height 31
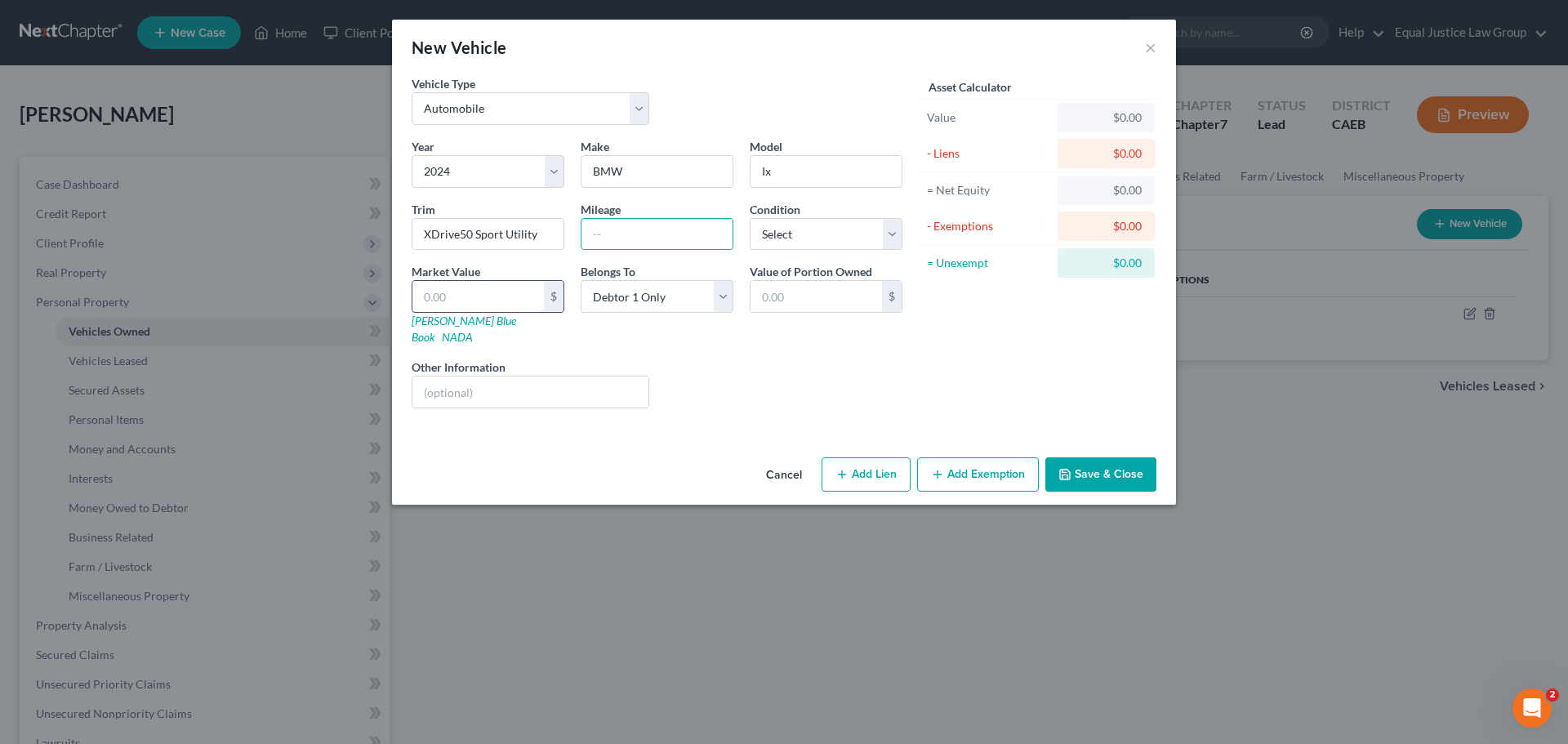
click at [460, 290] on input "text" at bounding box center [478, 296] width 131 height 31
type input "4"
type input "4.00"
type input "48"
type input "48.00"
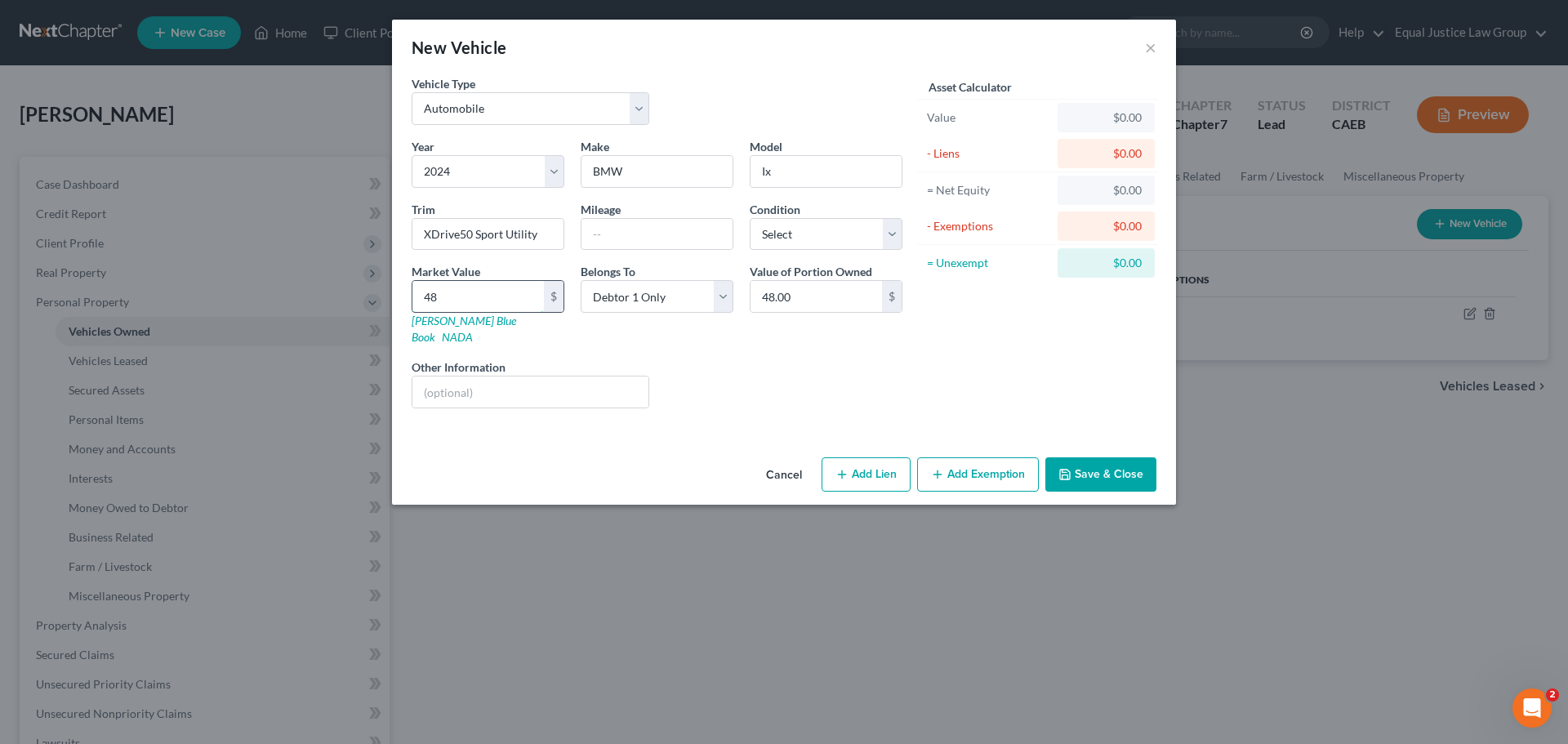
type input "488"
type input "488.00"
type input "4888"
type input "4,888.00"
type input "4,88"
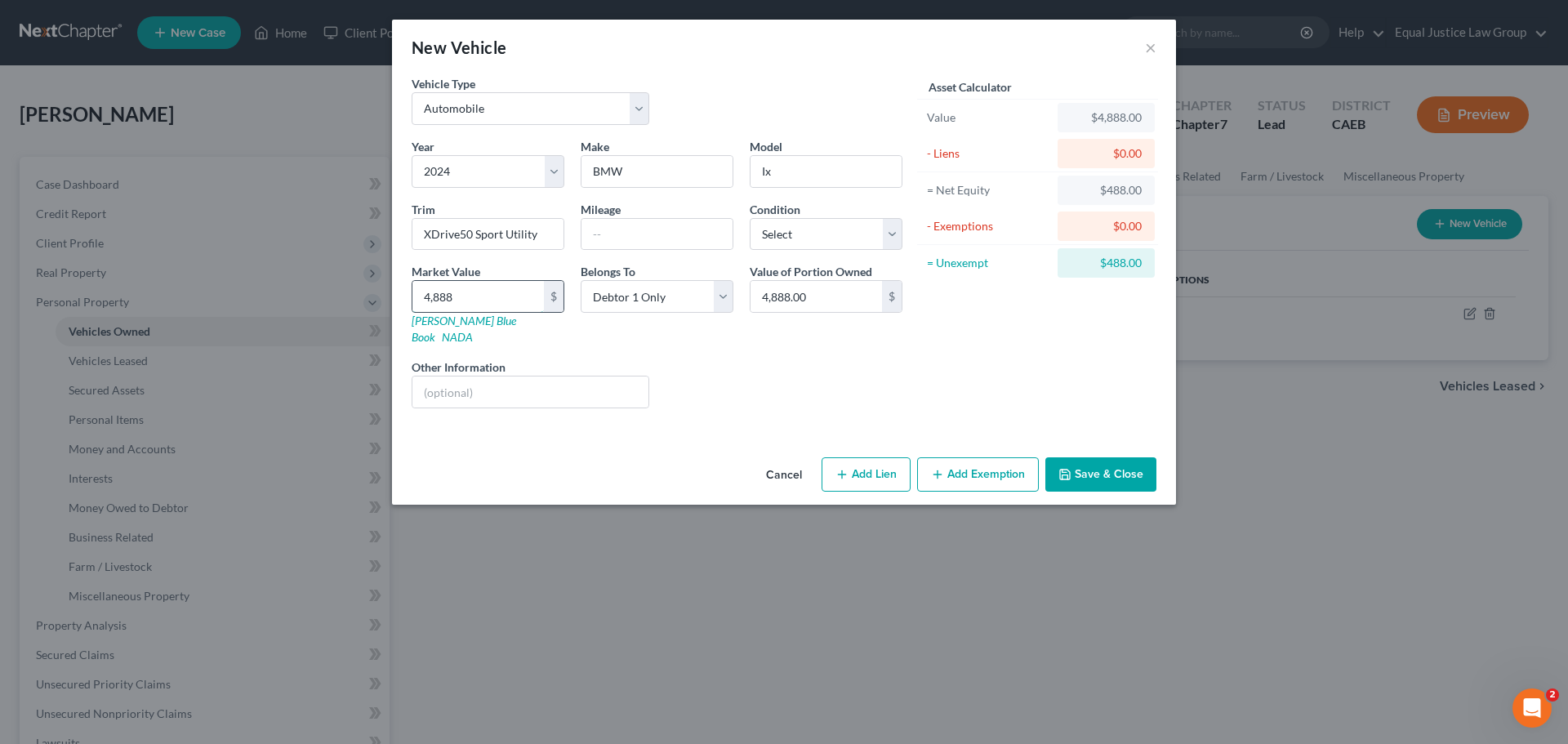
type input "488.00"
type input "4880"
type input "4,880.00"
type input "4,8808"
type input "48,808.00"
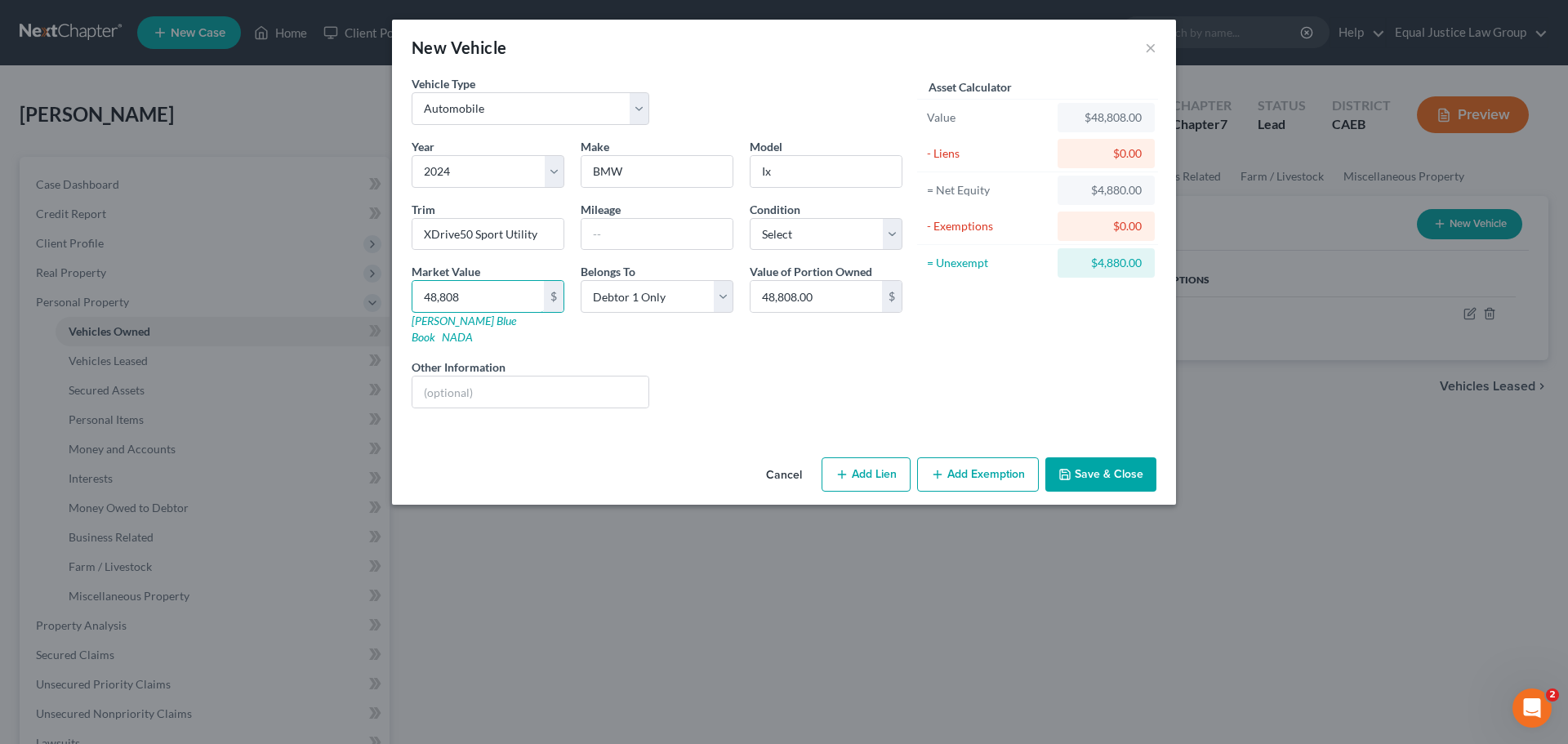
type input "48,808"
click at [812, 324] on div "Value of Portion Owned 48,808.00 $" at bounding box center [825, 304] width 169 height 83
click at [1127, 457] on button "Save & Close" at bounding box center [1101, 474] width 111 height 35
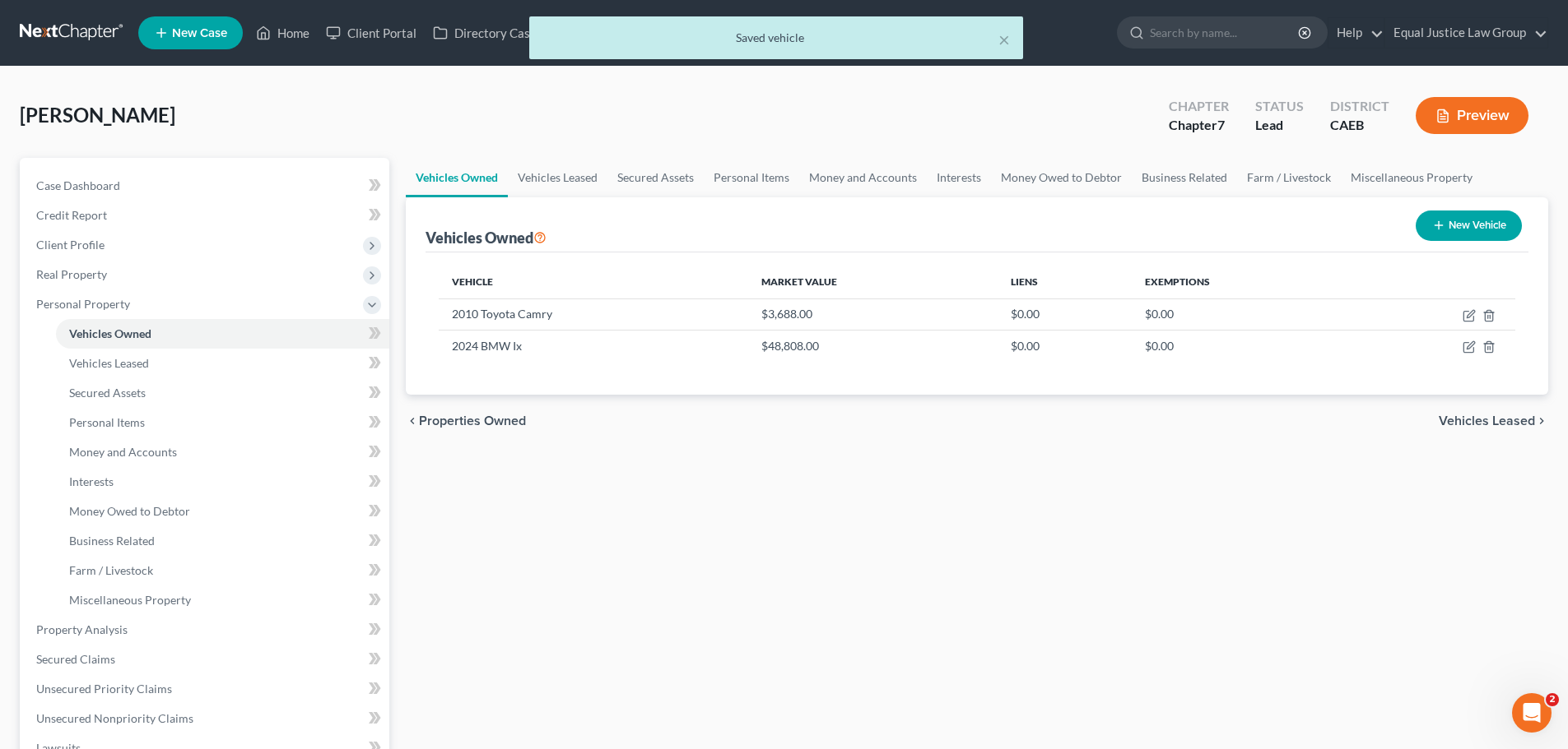
click at [846, 424] on div "chevron_left Properties Owned Vehicles Leased chevron_right" at bounding box center [977, 421] width 1142 height 53
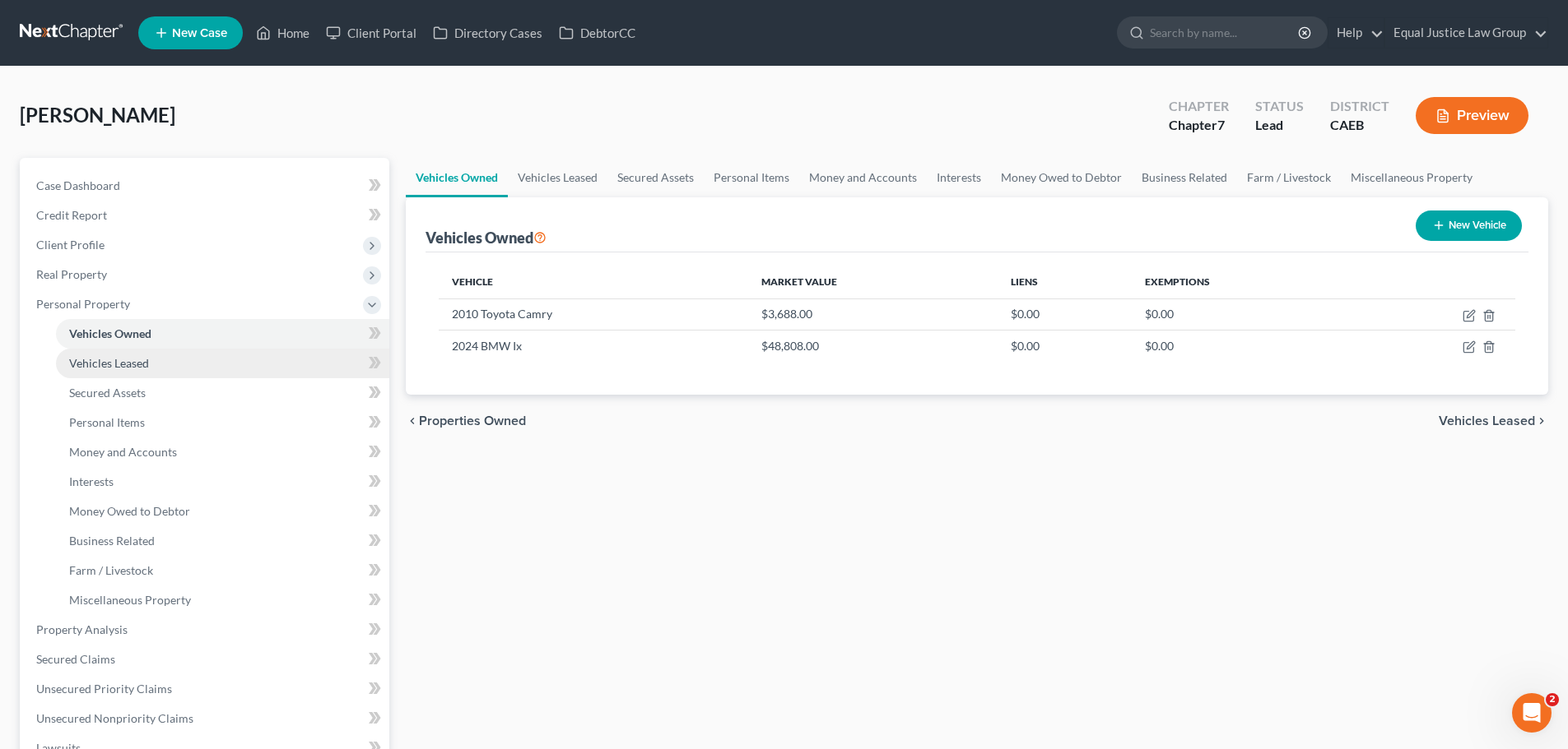
drag, startPoint x: 182, startPoint y: 369, endPoint x: 176, endPoint y: 379, distance: 11.7
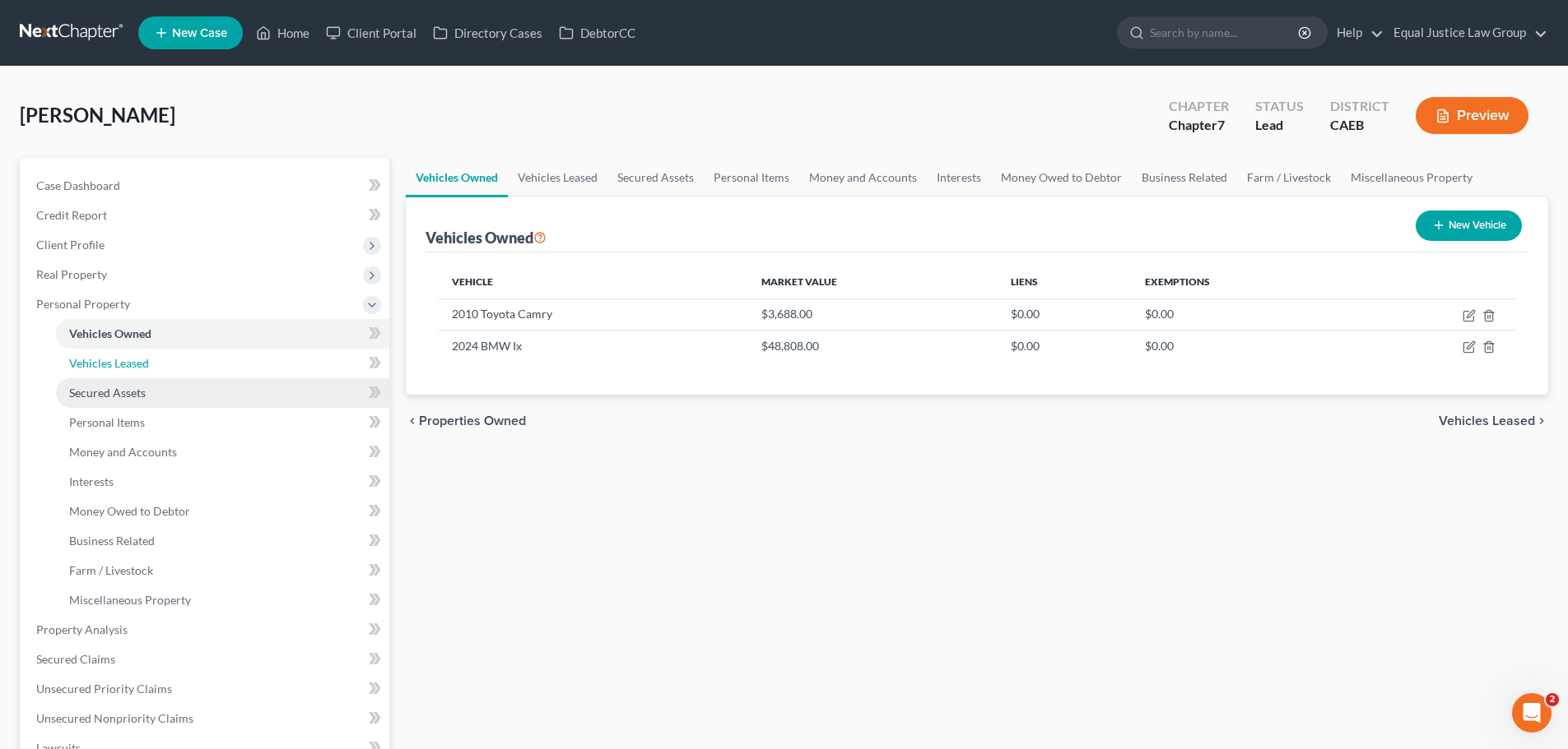
click at [181, 369] on link "Vehicles Leased" at bounding box center [222, 364] width 333 height 30
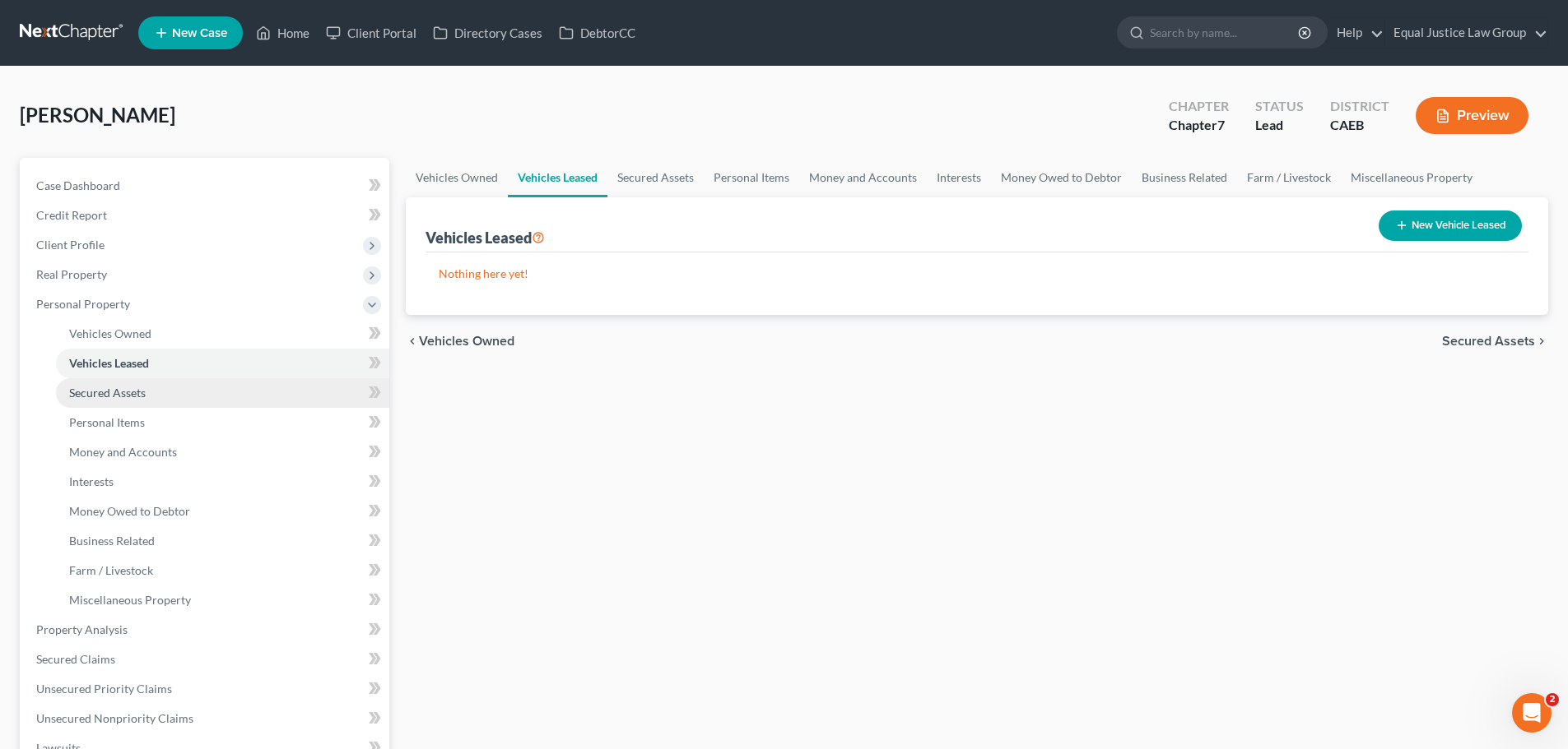
click at [145, 388] on link "Secured Assets" at bounding box center [222, 393] width 333 height 30
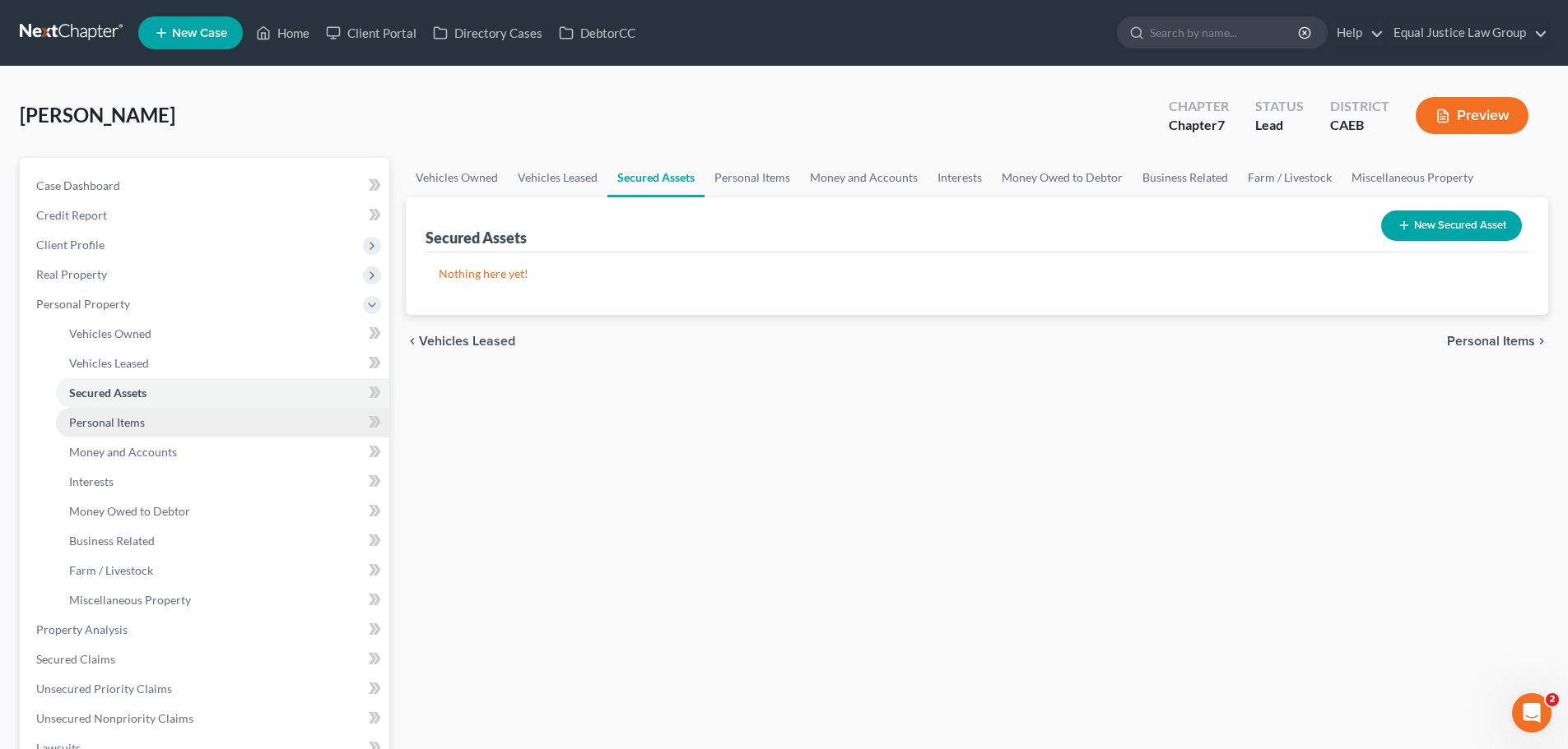
click at [164, 416] on link "Personal Items" at bounding box center [222, 423] width 333 height 30
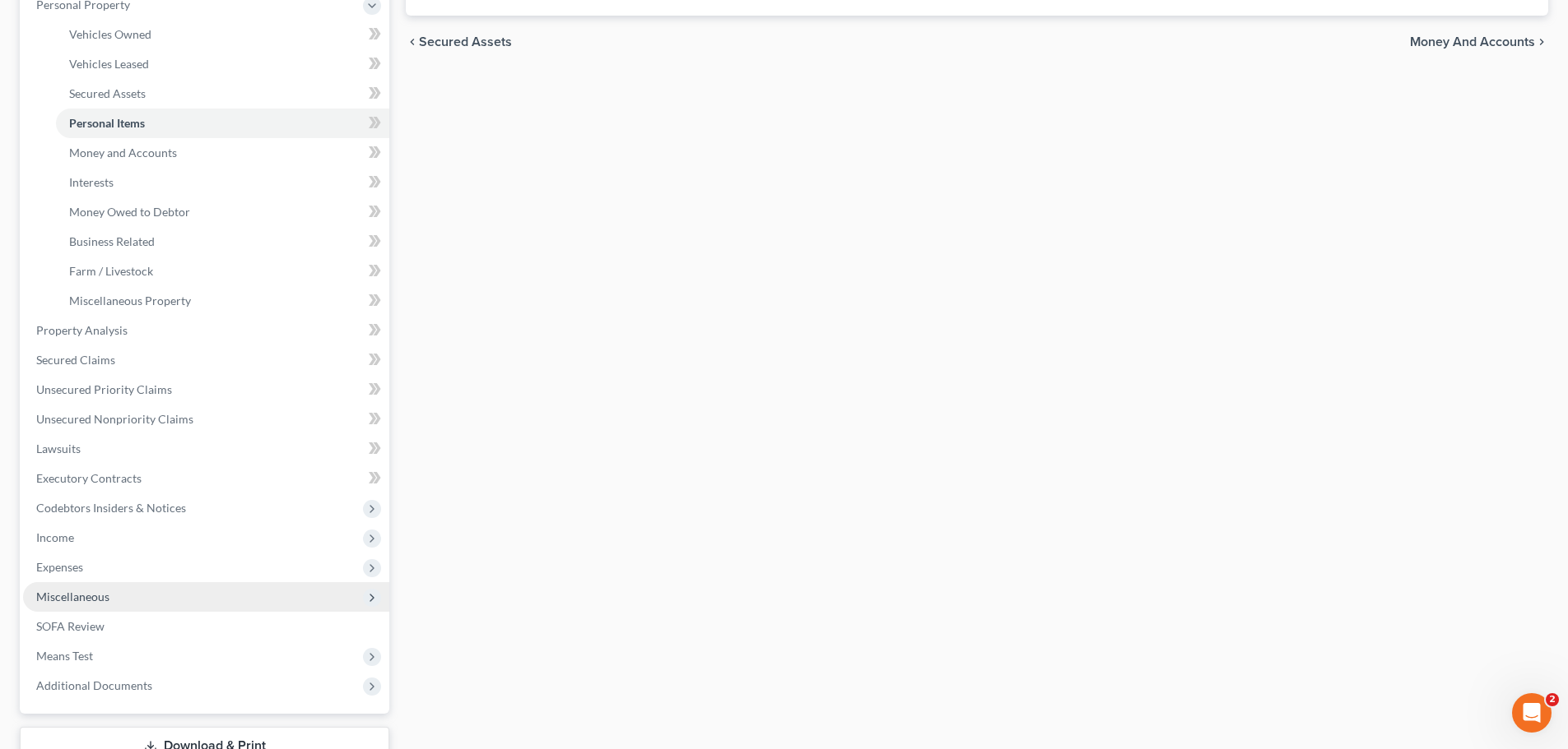
scroll to position [329, 0]
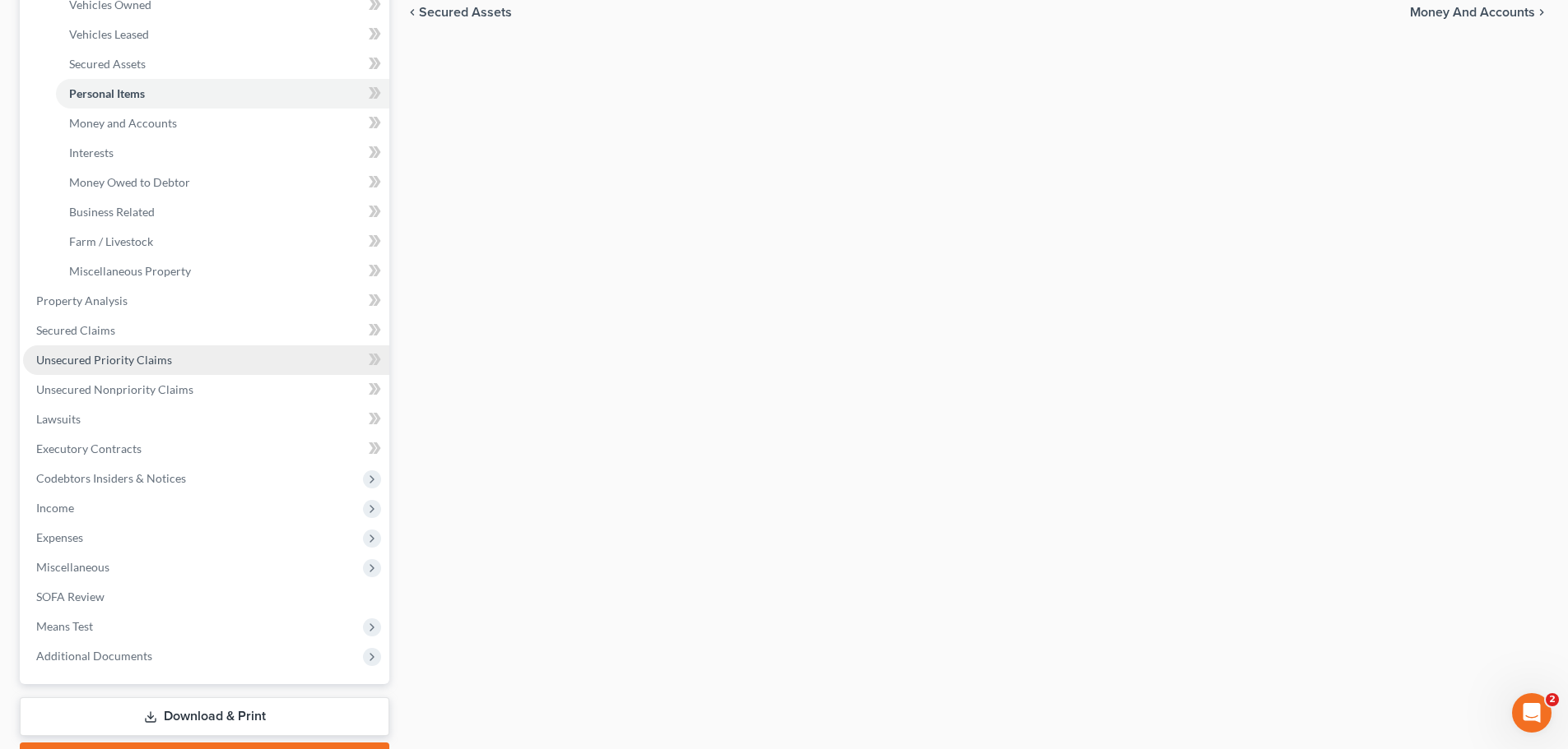
click at [138, 359] on span "Unsecured Priority Claims" at bounding box center [103, 360] width 135 height 14
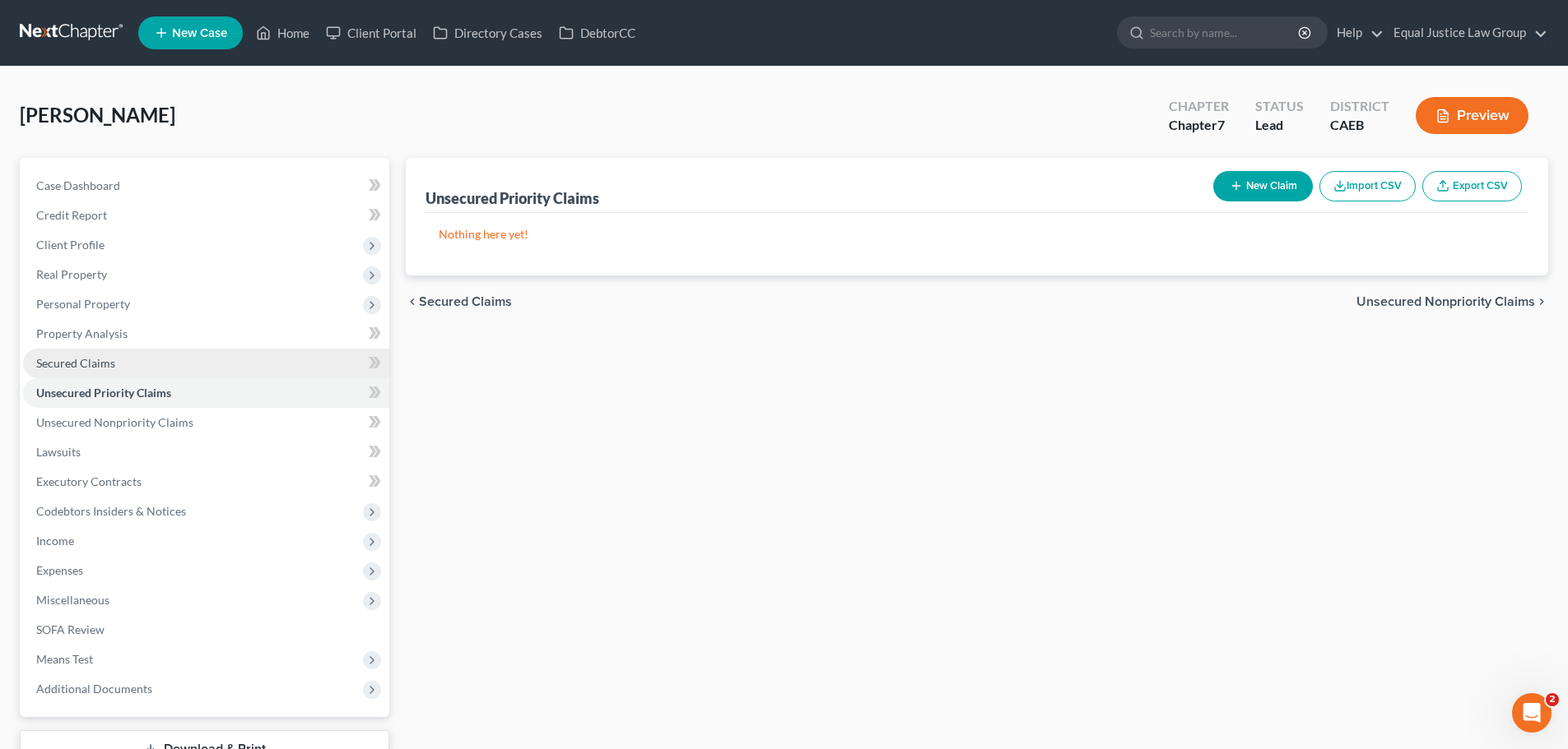
click at [140, 364] on link "Secured Claims" at bounding box center [206, 364] width 366 height 30
click at [135, 397] on span "Unsecured Priority Claims" at bounding box center [103, 393] width 135 height 14
click at [1263, 183] on button "New Claim" at bounding box center [1263, 186] width 99 height 31
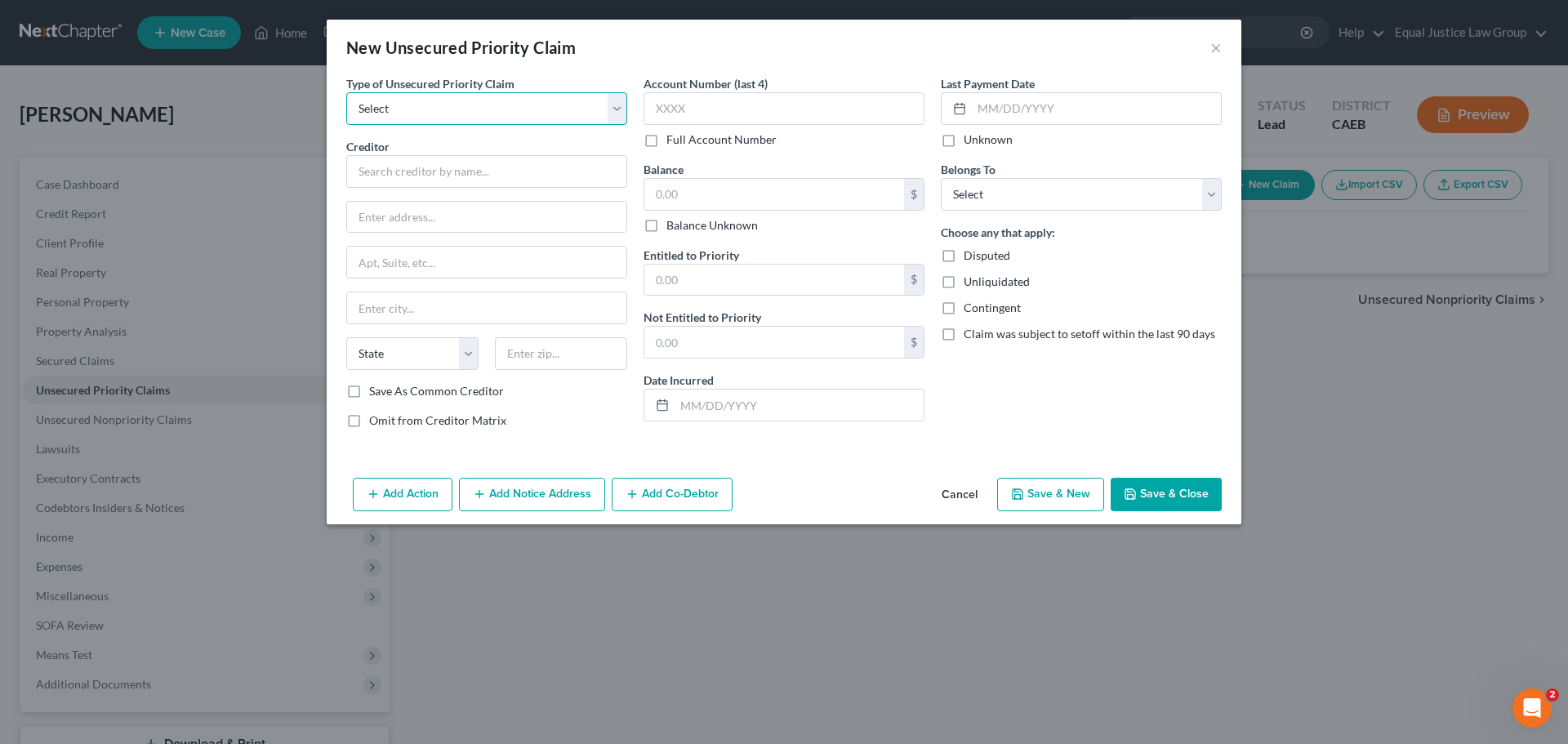
click at [613, 103] on select "Select Taxes & Other Government Units Domestic Support Obligations Extensions o…" at bounding box center [487, 108] width 281 height 33
click at [698, 64] on div "New Unsecured Priority Claim ×" at bounding box center [784, 47] width 914 height 55
click at [619, 115] on select "Select Taxes & Other Government Units Domestic Support Obligations Extensions o…" at bounding box center [487, 108] width 281 height 33
click at [854, 430] on div "Account Number (last 4) Full Account Number Balance $ Balance Unknown Balance U…" at bounding box center [783, 258] width 297 height 367
click at [187, 422] on div "New Unsecured Priority Claim × Type of Unsecured Priority Claim * Select Taxes …" at bounding box center [784, 372] width 1568 height 744
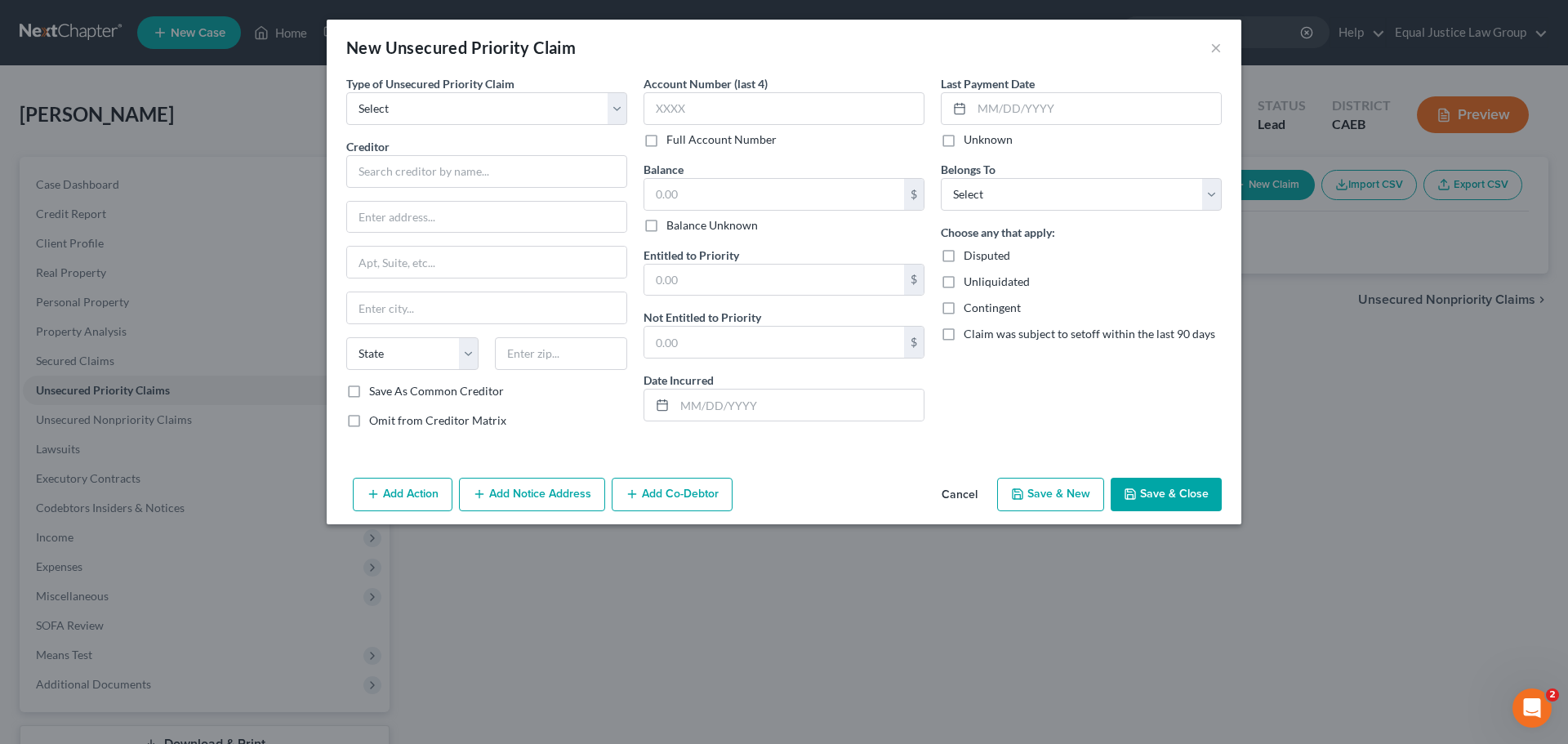
click at [979, 495] on button "Cancel" at bounding box center [959, 496] width 62 height 33
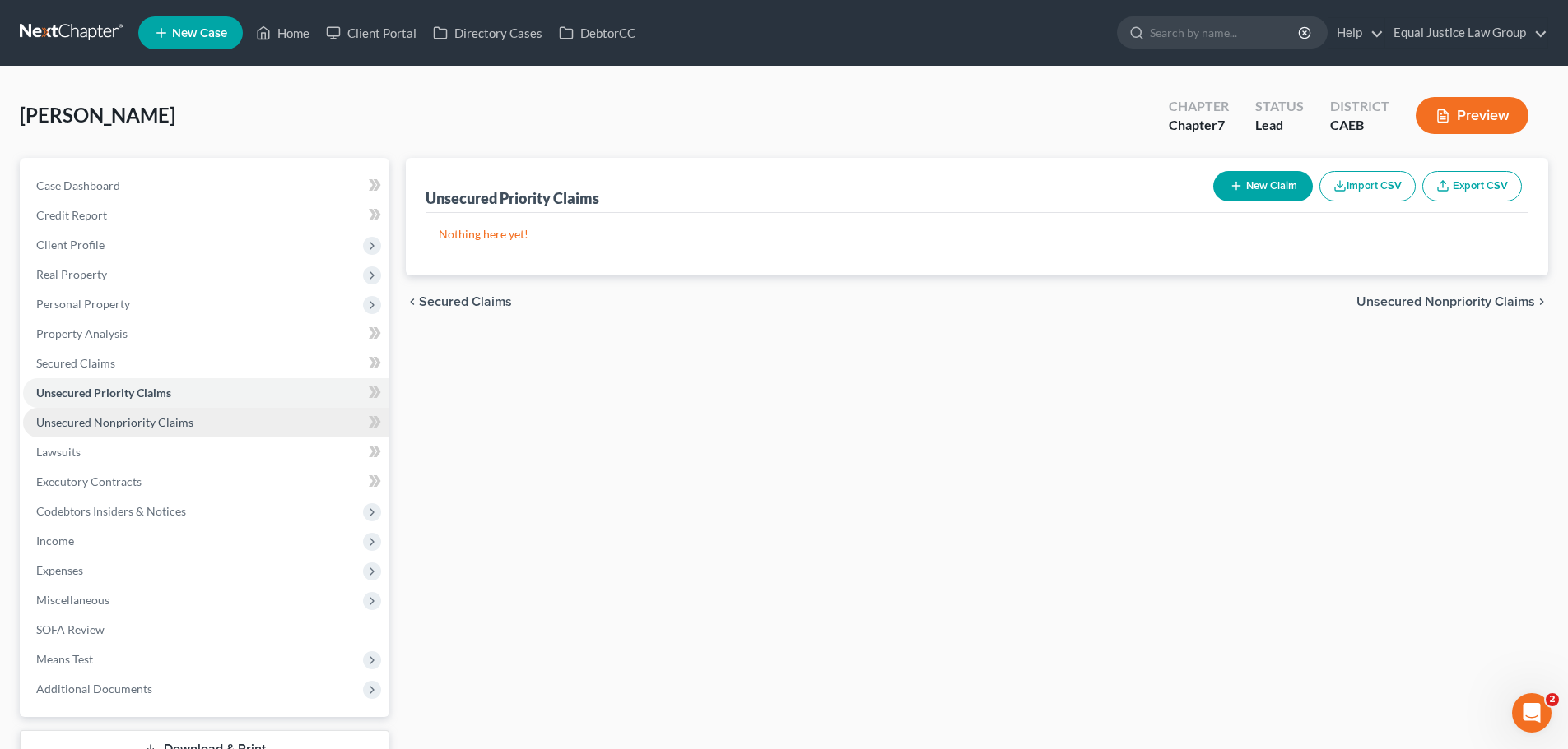
click at [220, 429] on link "Unsecured Nonpriority Claims" at bounding box center [206, 423] width 366 height 30
click at [1256, 198] on button "New Claim" at bounding box center [1263, 186] width 99 height 31
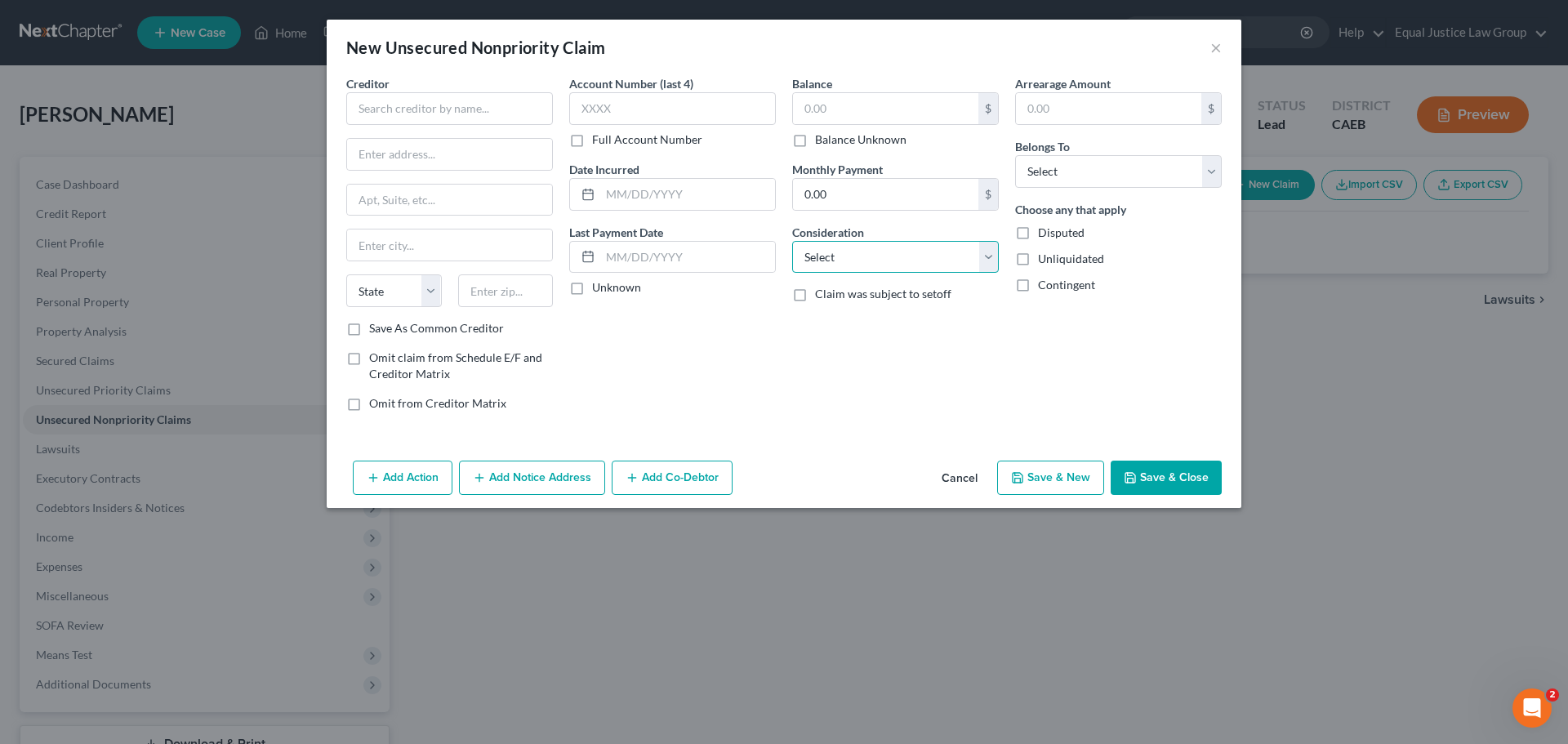
click at [940, 258] on select "Select Cable / Satellite Services Collection Agency Credit Card Debt Debt Couns…" at bounding box center [895, 257] width 206 height 33
select select "17"
click at [792, 241] on select "Select Cable / Satellite Services Collection Agency Credit Card Debt Debt Couns…" at bounding box center [895, 257] width 206 height 33
click at [947, 388] on div "Balance $ Balance Unknown Balance Undetermined $ Balance Unknown Monthly Paymen…" at bounding box center [896, 250] width 223 height 350
click at [1215, 46] on button "×" at bounding box center [1216, 47] width 12 height 20
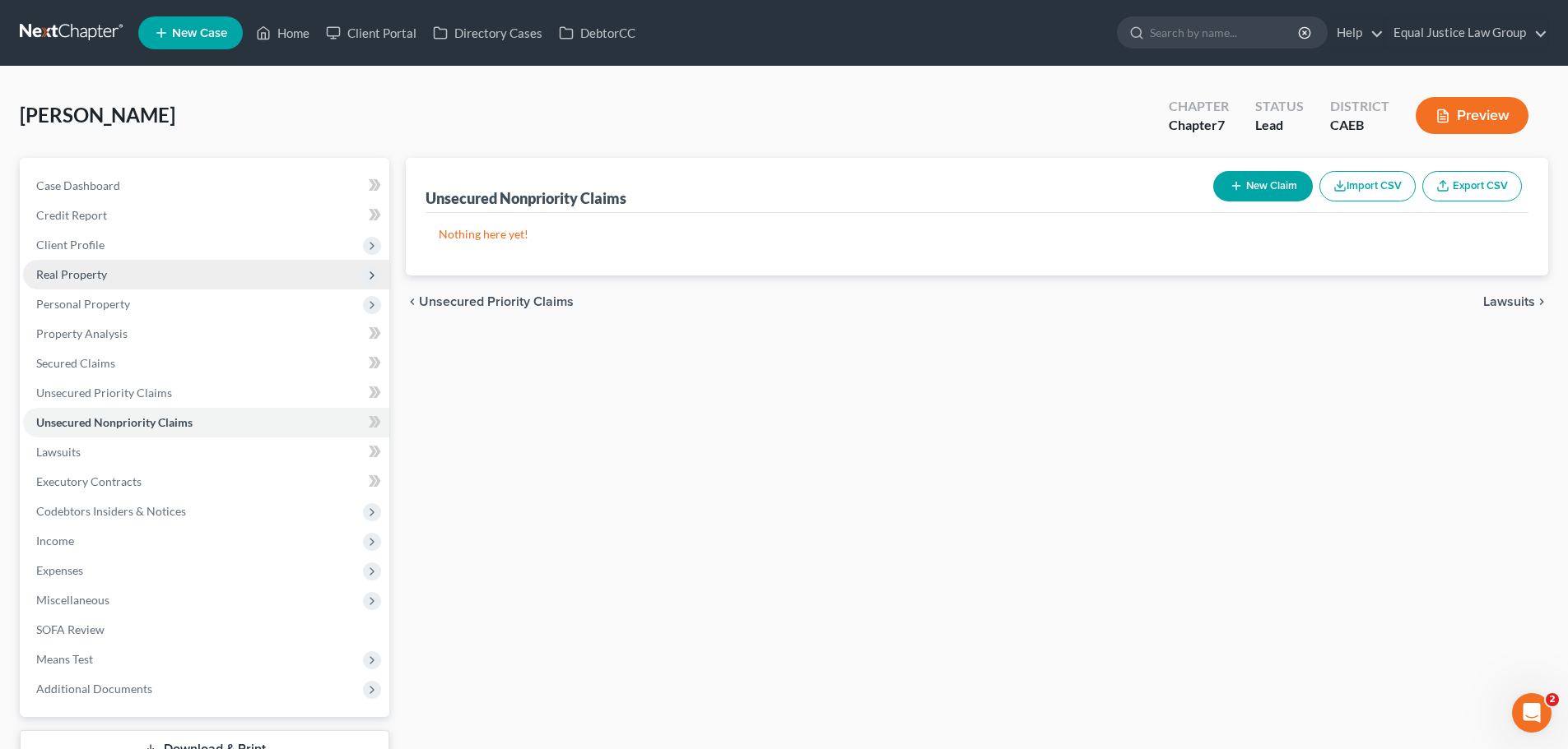
click at [88, 268] on span "Real Property" at bounding box center [71, 275] width 71 height 14
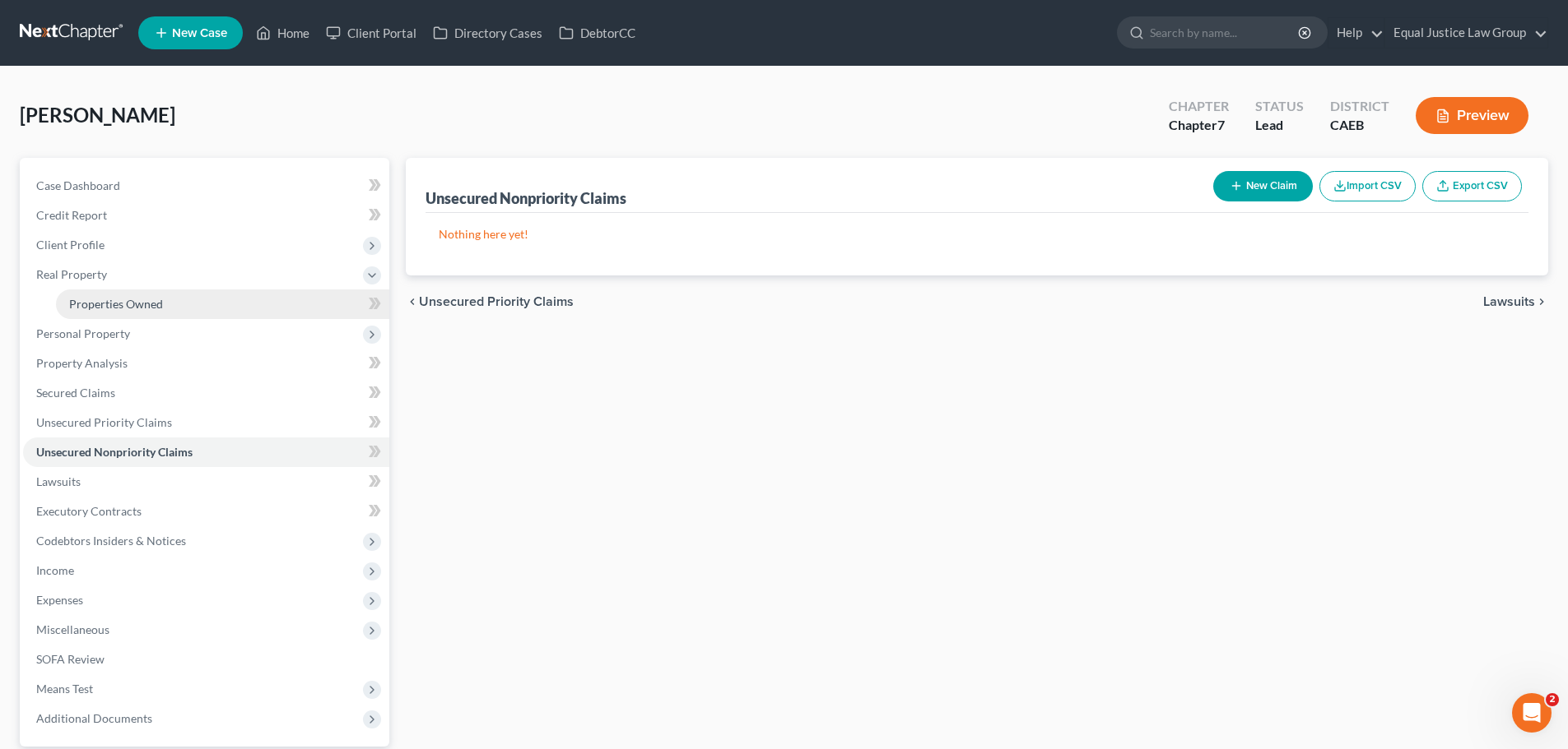
click at [107, 307] on span "Properties Owned" at bounding box center [115, 304] width 94 height 14
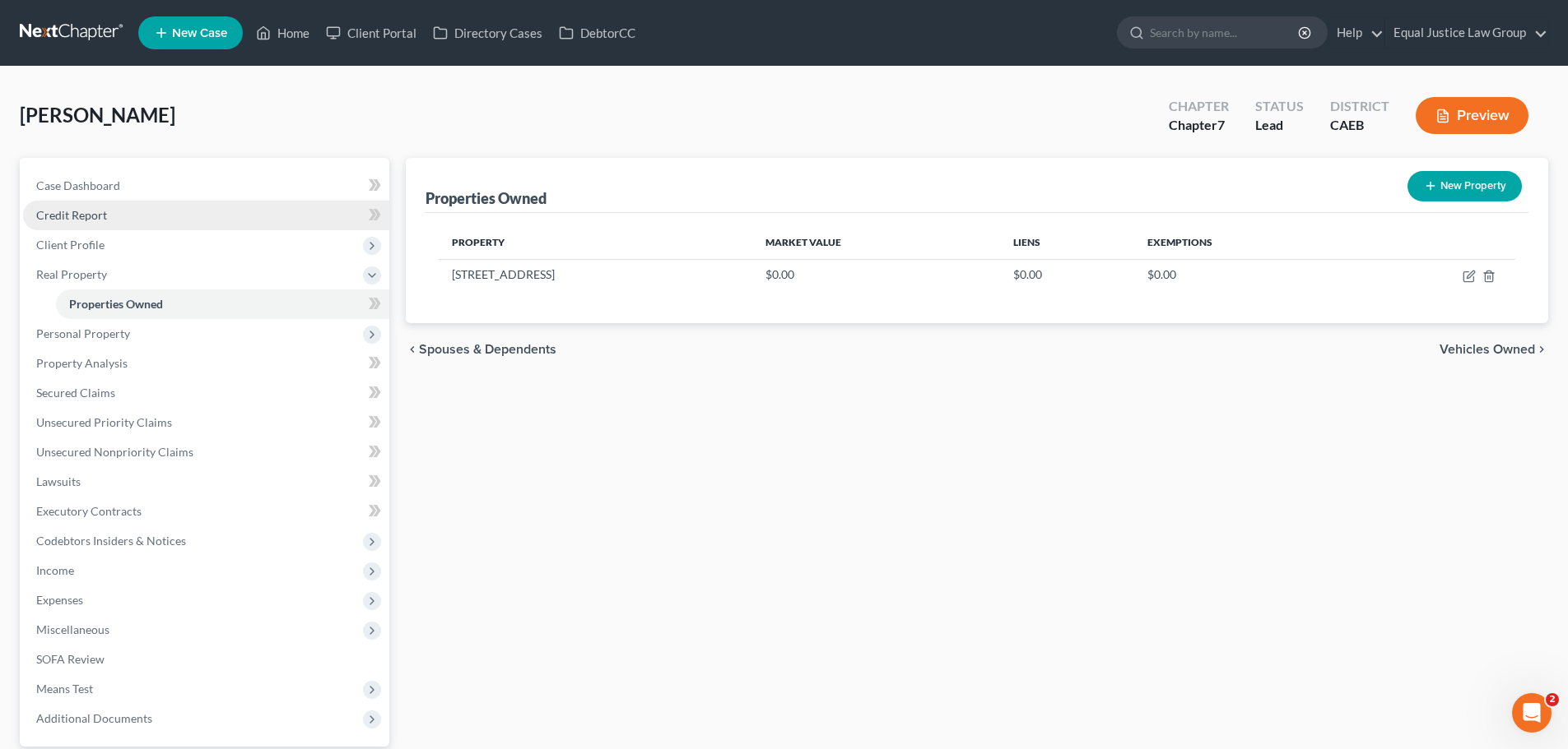
click at [89, 210] on span "Credit Report" at bounding box center [71, 215] width 71 height 14
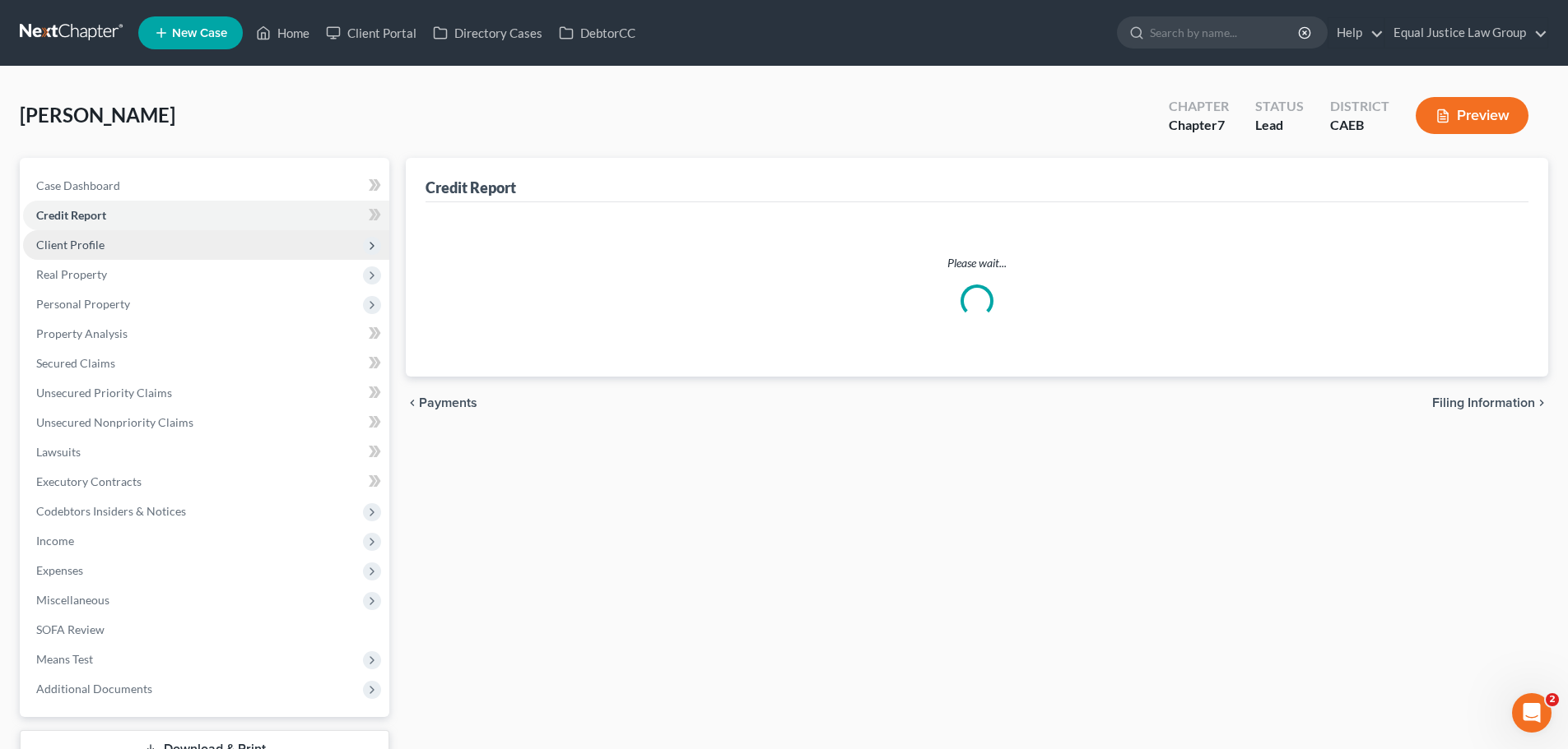
click at [104, 251] on span "Client Profile" at bounding box center [206, 246] width 366 height 30
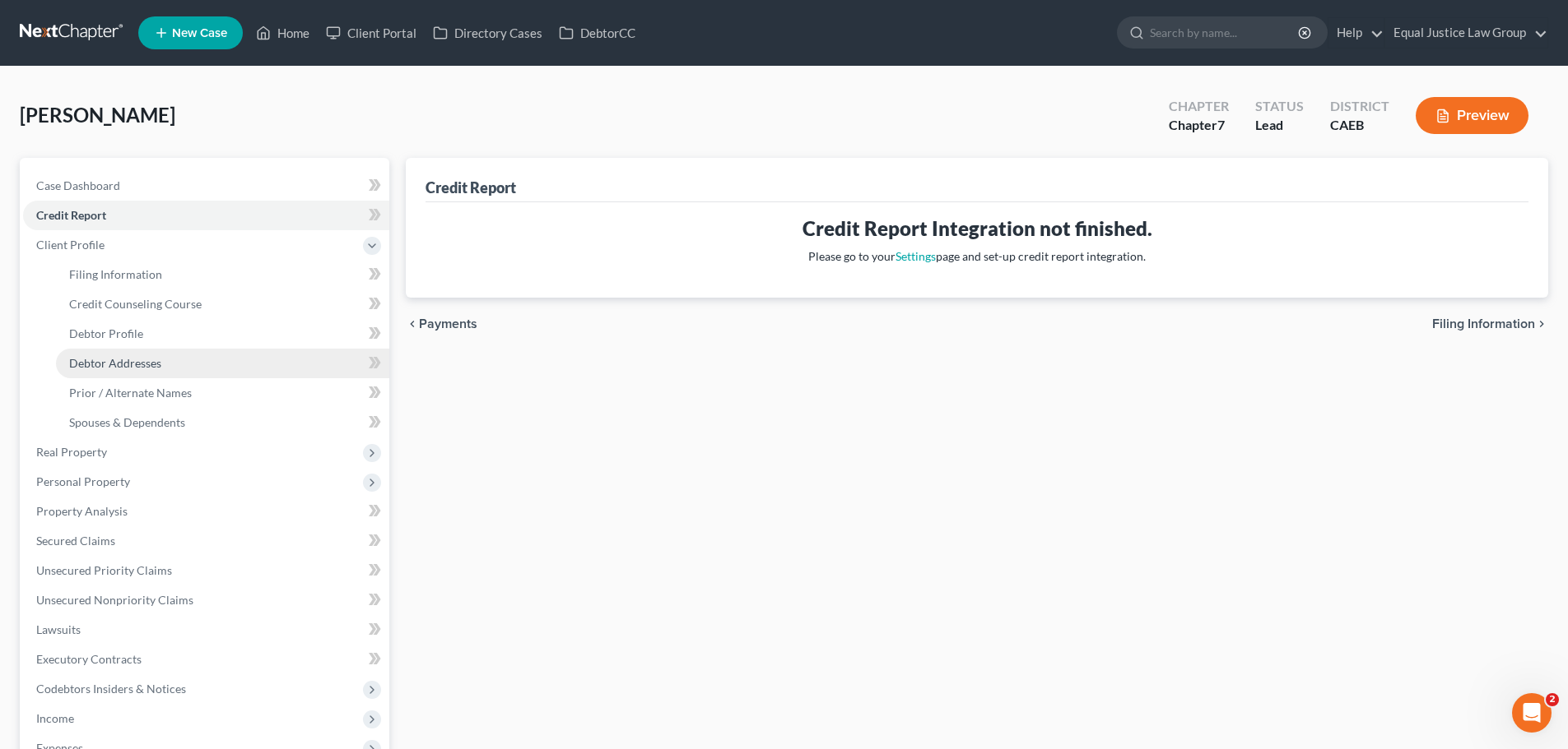
click at [98, 365] on span "Debtor Addresses" at bounding box center [114, 363] width 93 height 14
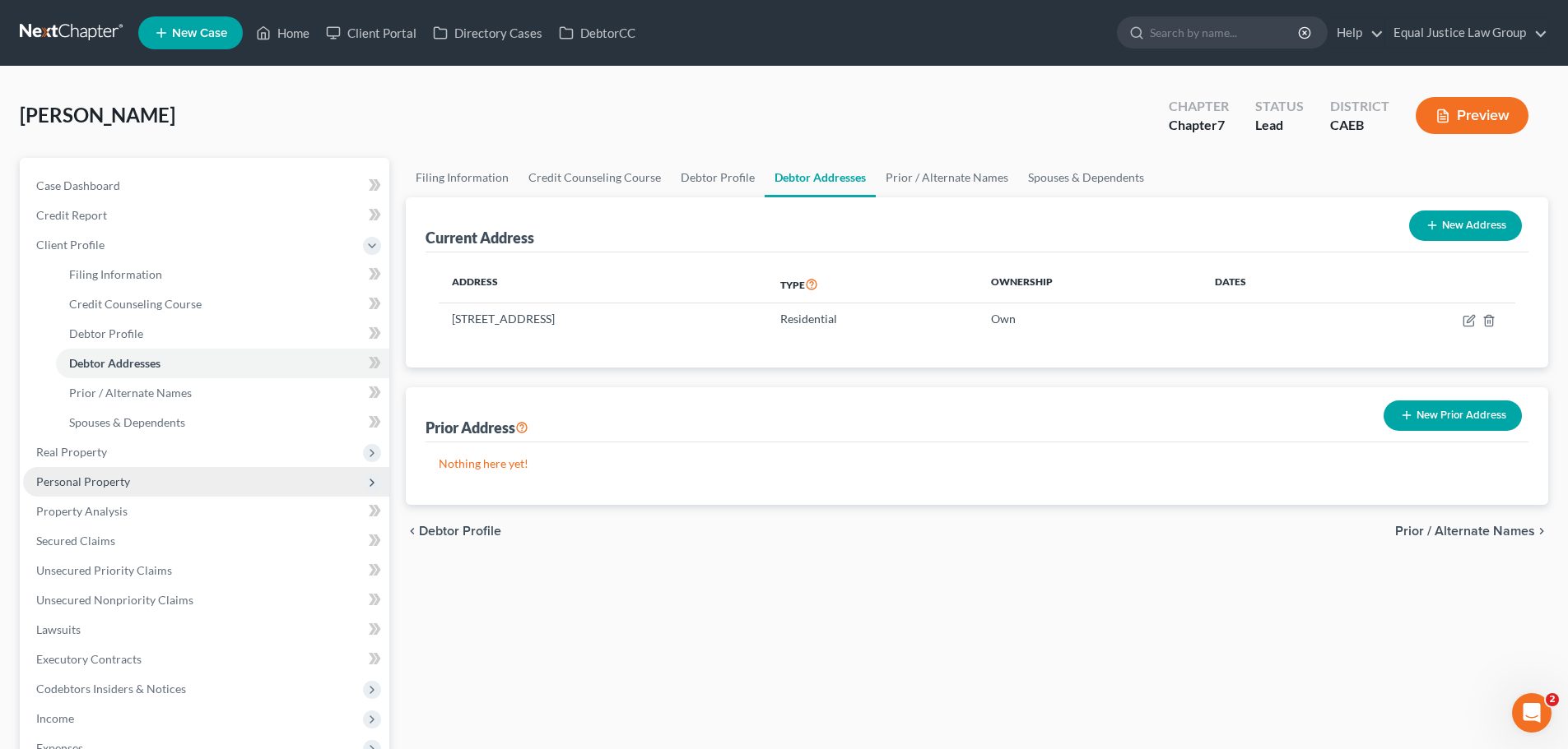
click at [106, 481] on span "Personal Property" at bounding box center [83, 481] width 94 height 14
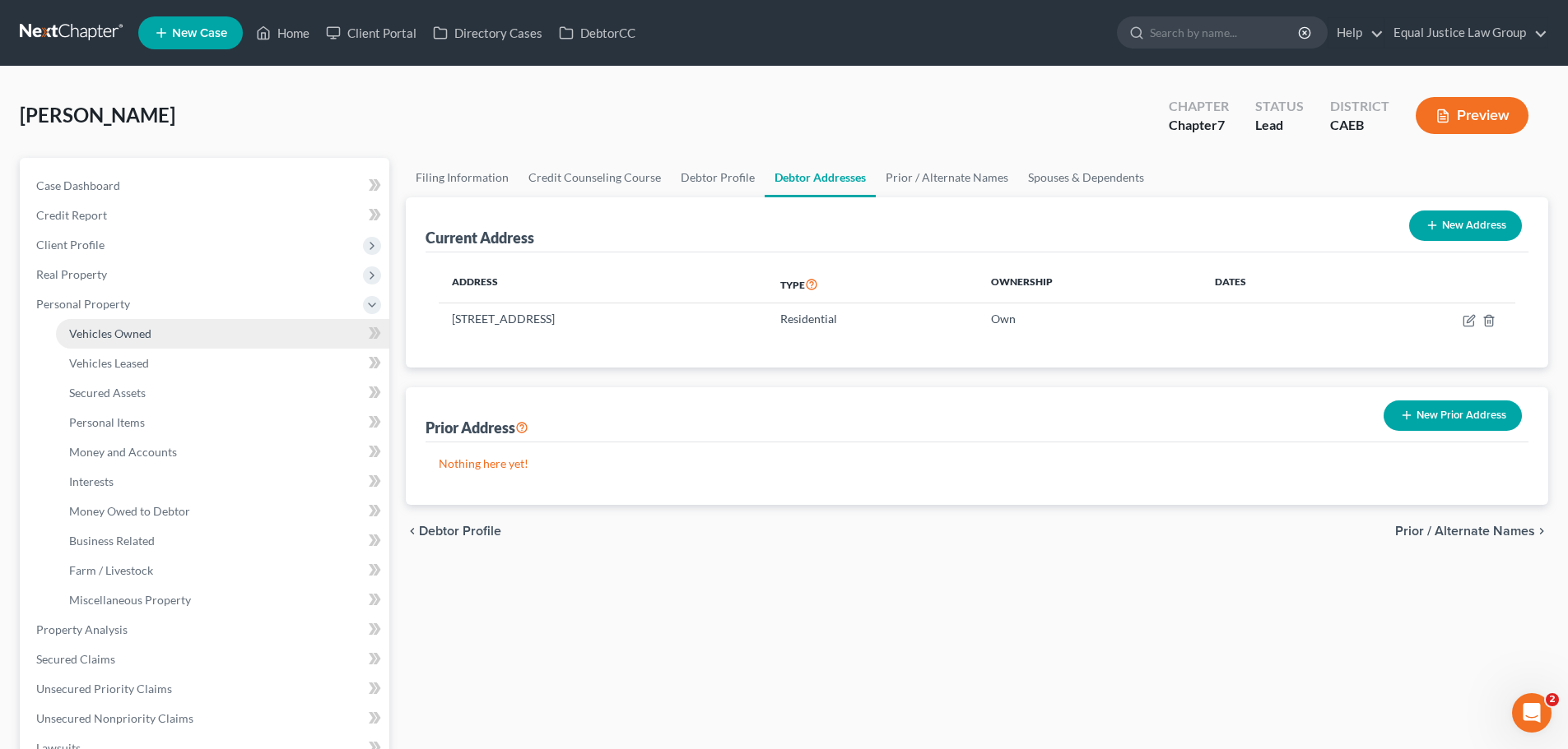
click at [137, 330] on span "Vehicles Owned" at bounding box center [109, 333] width 83 height 14
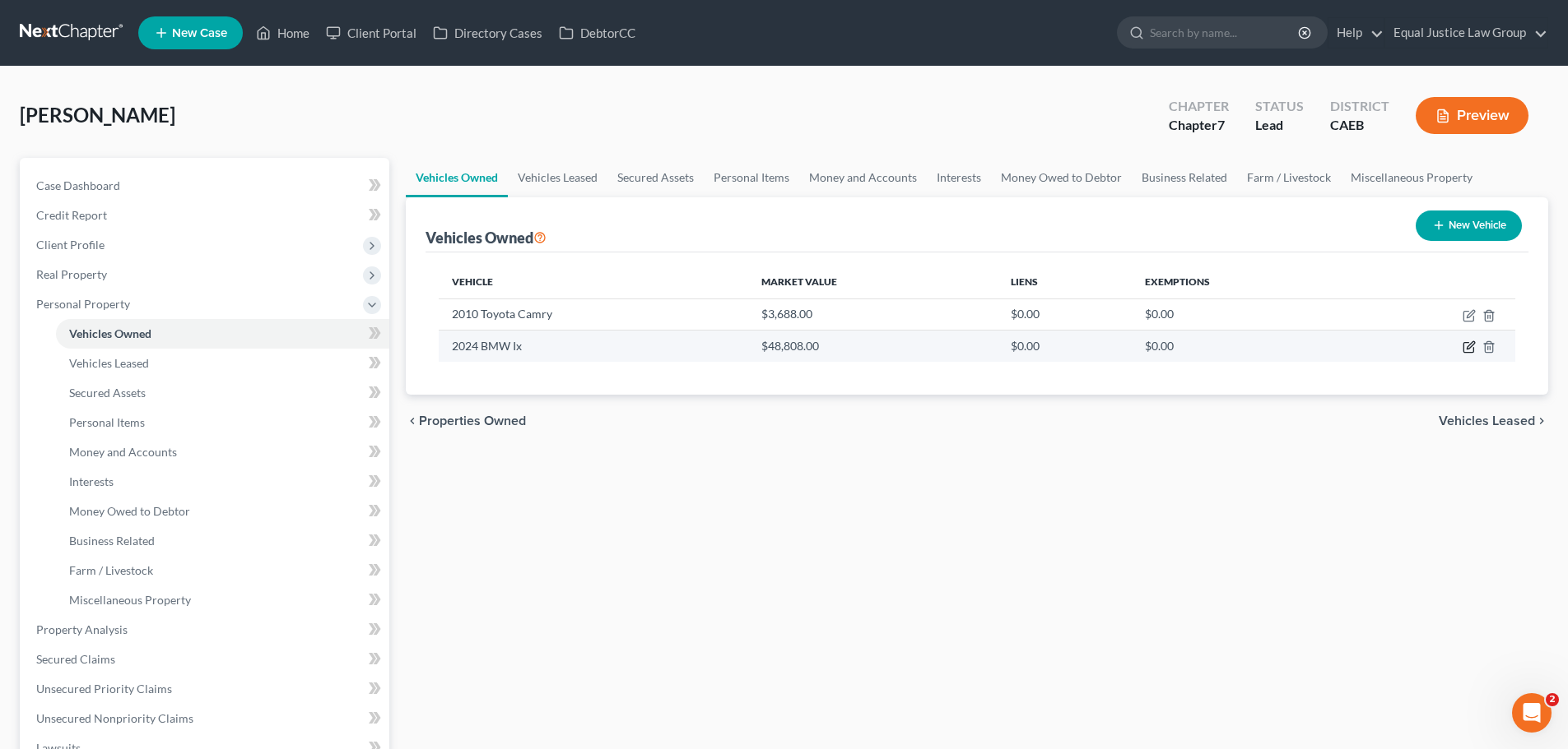
click at [1464, 346] on icon "button" at bounding box center [1469, 348] width 10 height 10
select select "0"
select select "2"
select select "0"
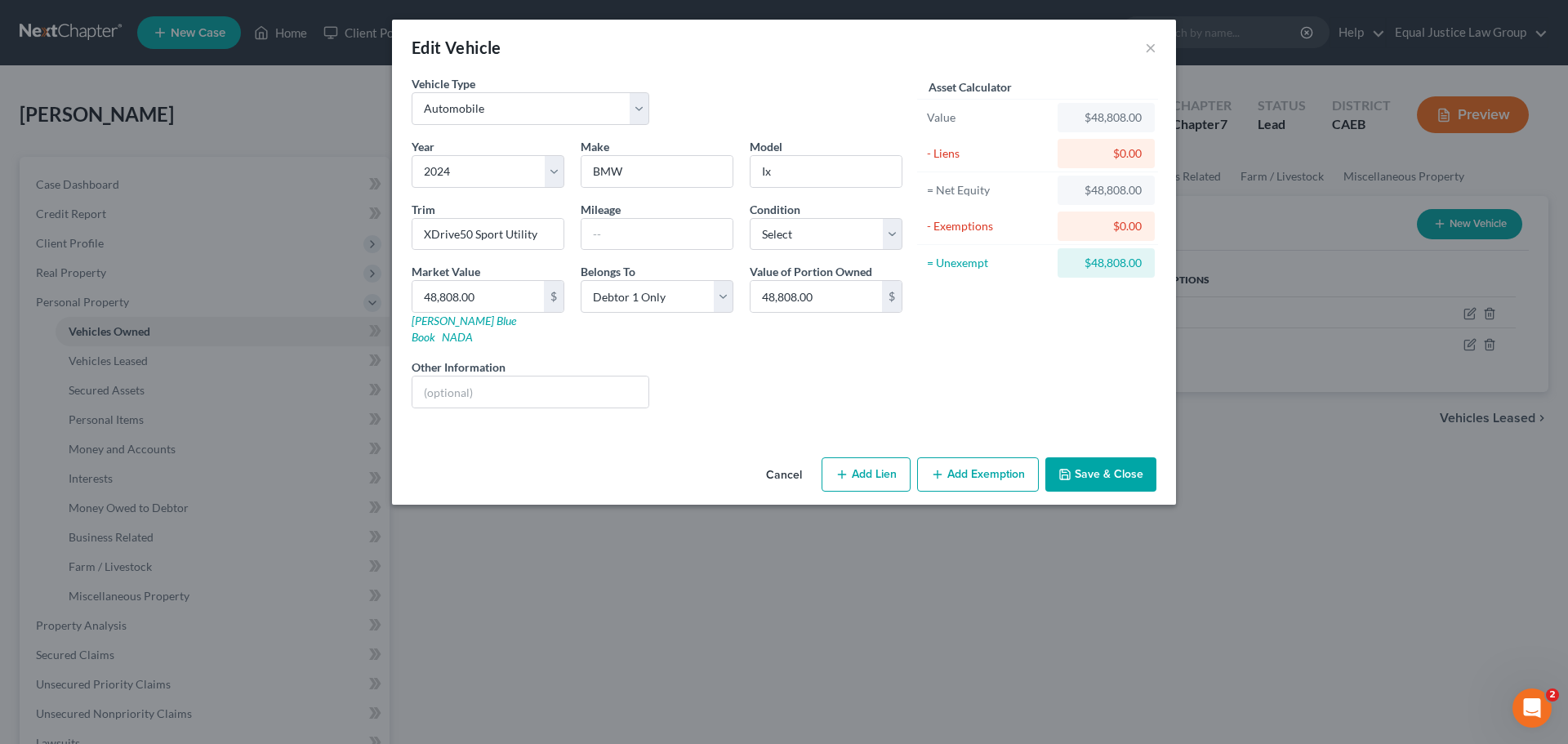
click at [852, 452] on div "Cancel Add Lien Add Lease Add Exemption Save & Close" at bounding box center [784, 478] width 784 height 54
click at [858, 457] on button "Add Lien" at bounding box center [866, 474] width 89 height 35
select select "0"
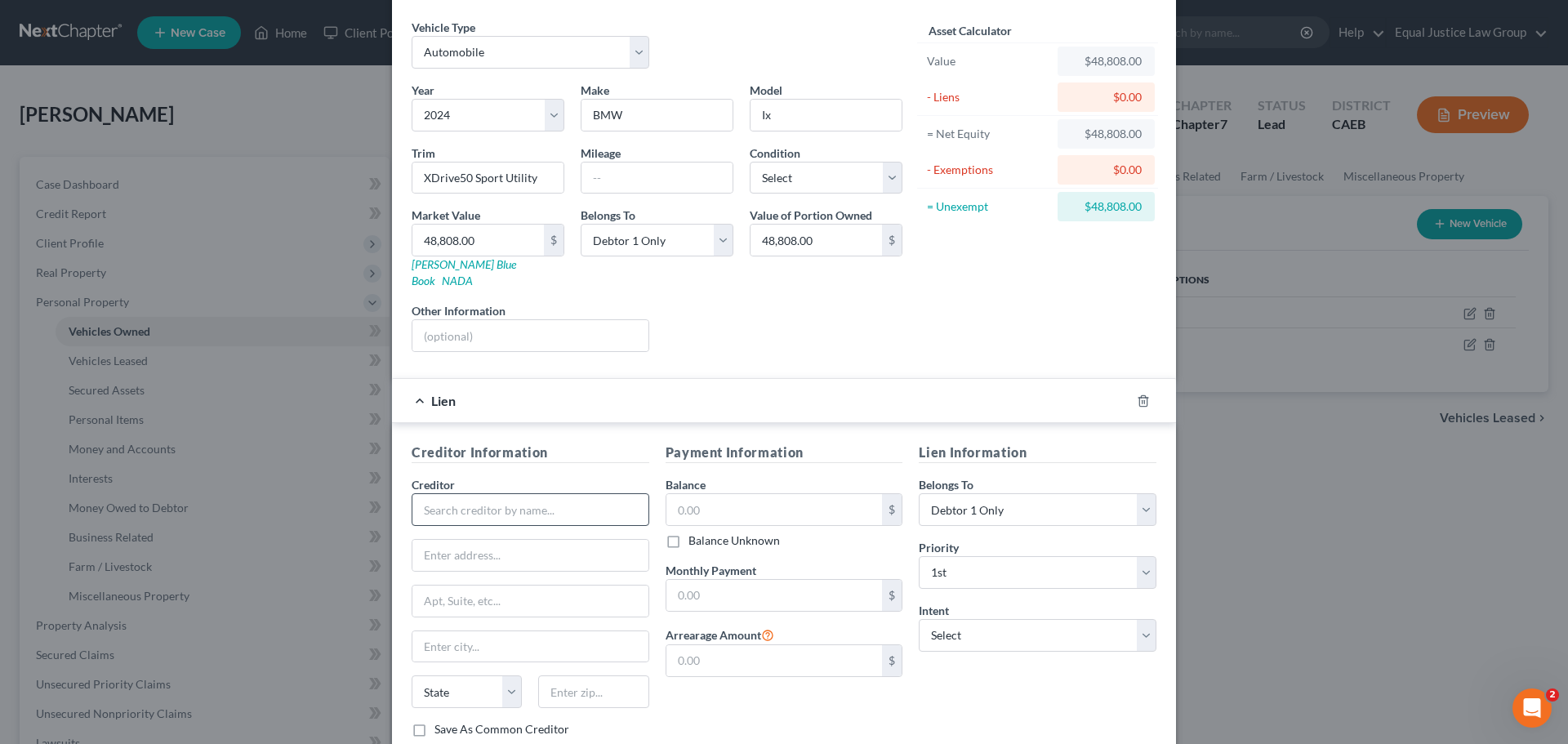
scroll to position [149, 0]
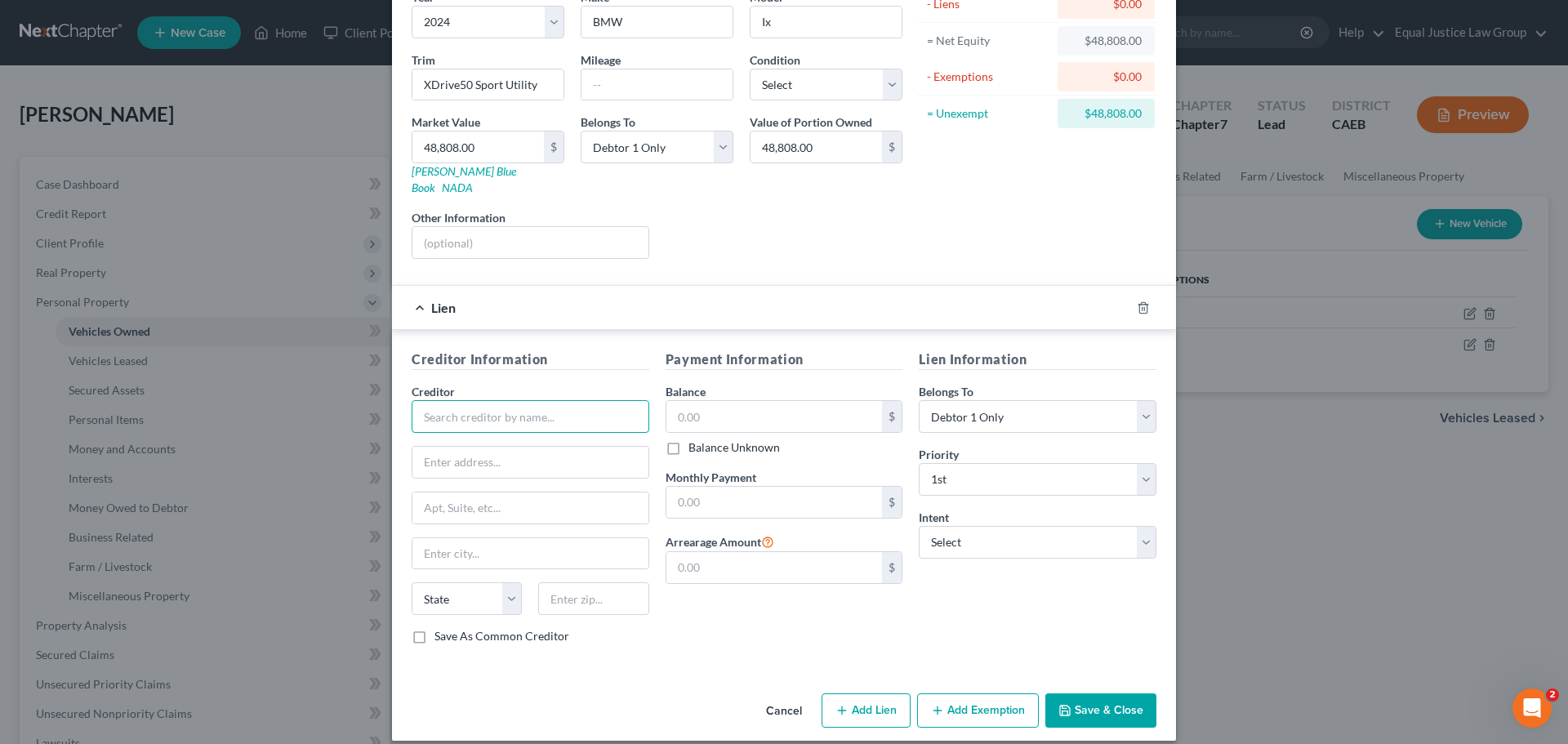
click at [477, 404] on input "text" at bounding box center [530, 416] width 238 height 33
click at [459, 401] on input "BMW FInancial Services" at bounding box center [530, 416] width 238 height 33
click at [446, 447] on input "text" at bounding box center [530, 461] width 236 height 31
type input "BMW Financial Services"
drag, startPoint x: 609, startPoint y: 411, endPoint x: 409, endPoint y: 417, distance: 200.1
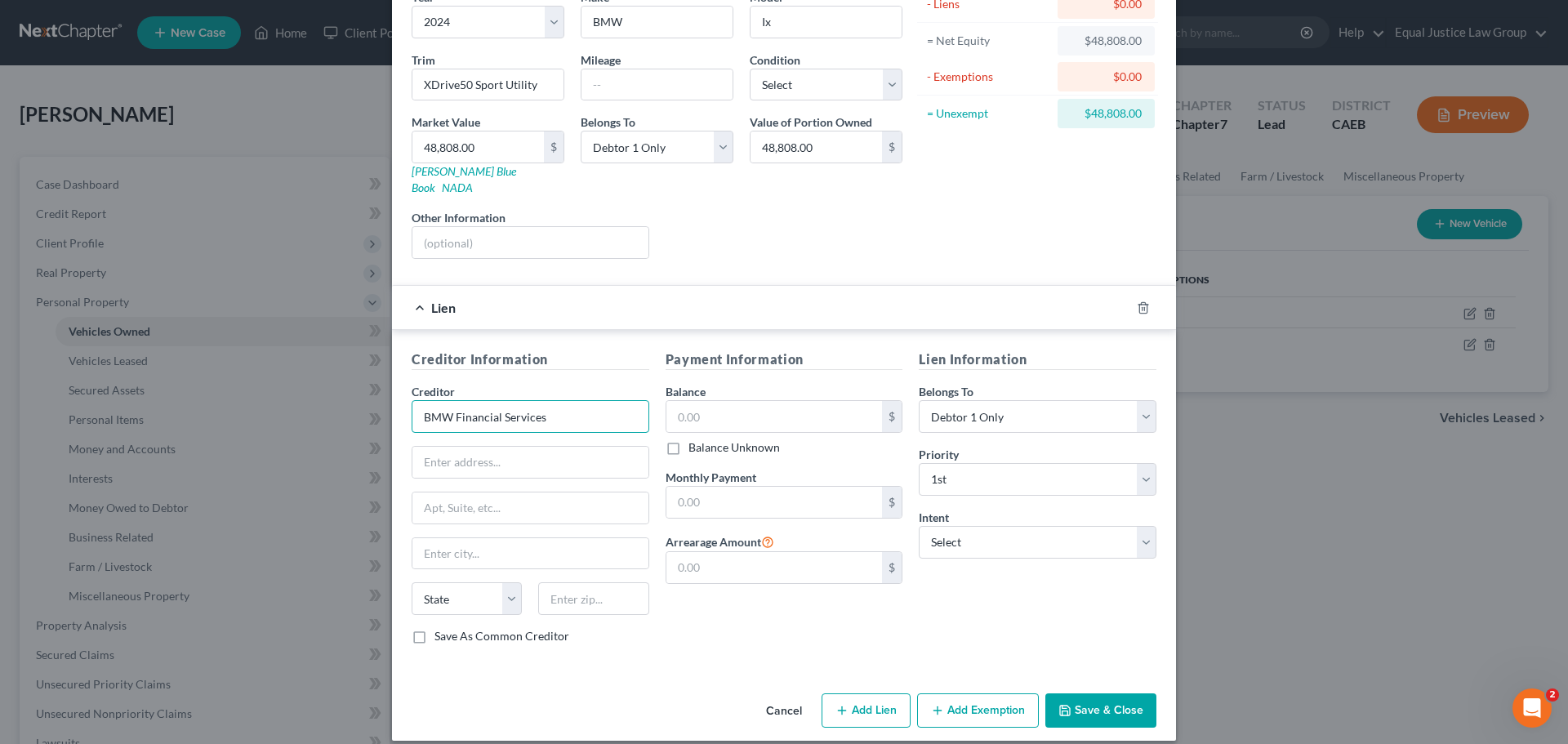
click at [412, 417] on input "BMW Financial Services" at bounding box center [530, 416] width 238 height 33
click at [474, 447] on input "text" at bounding box center [530, 461] width 236 height 31
paste input "Regional Service Center"
type input "Regional Service Center"
click at [435, 493] on input "text" at bounding box center [530, 508] width 236 height 31
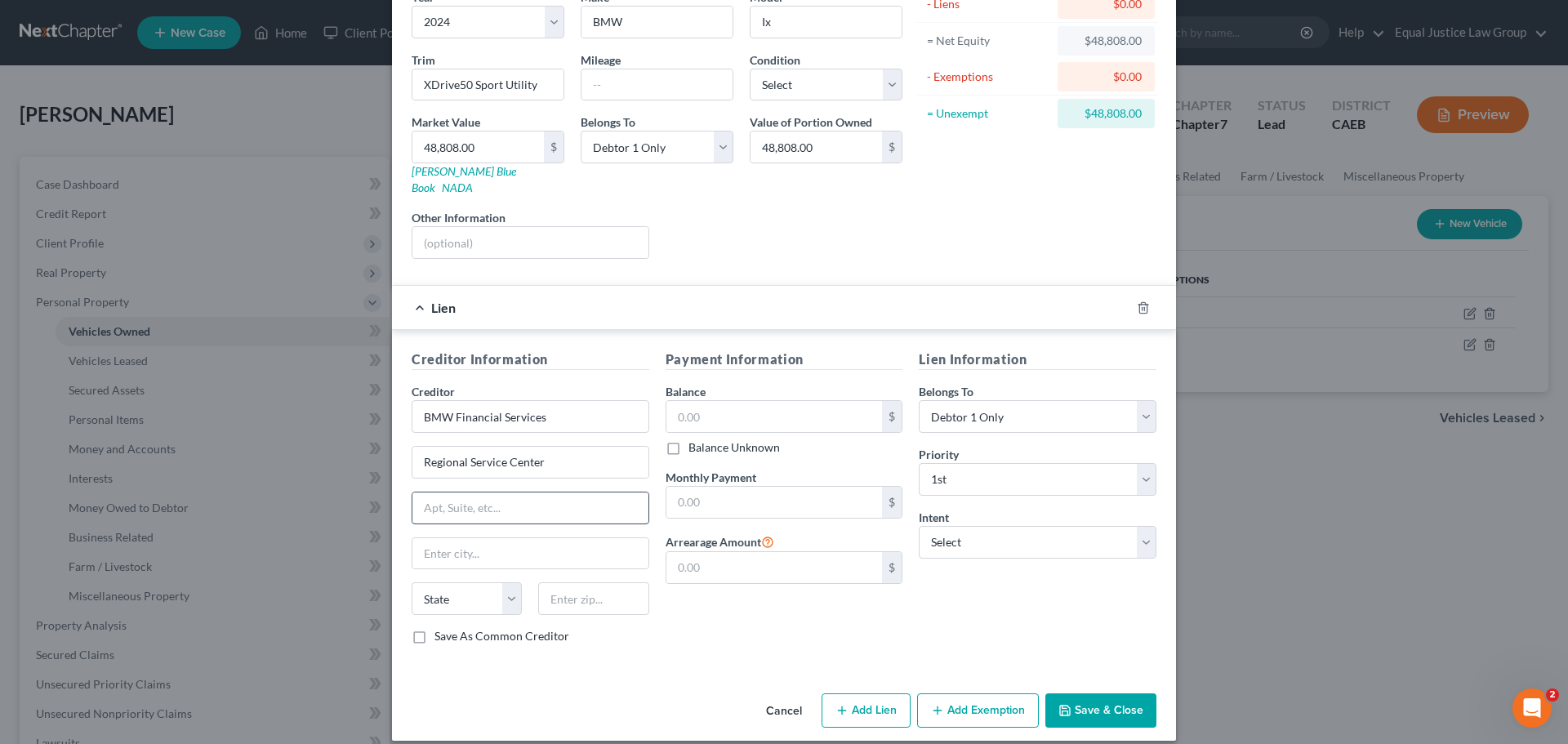
paste input "P.O. Box 3608"
type input "P.O. Box 3608"
click at [484, 538] on input "text" at bounding box center [530, 553] width 236 height 31
type input "Dublin"
select select "36"
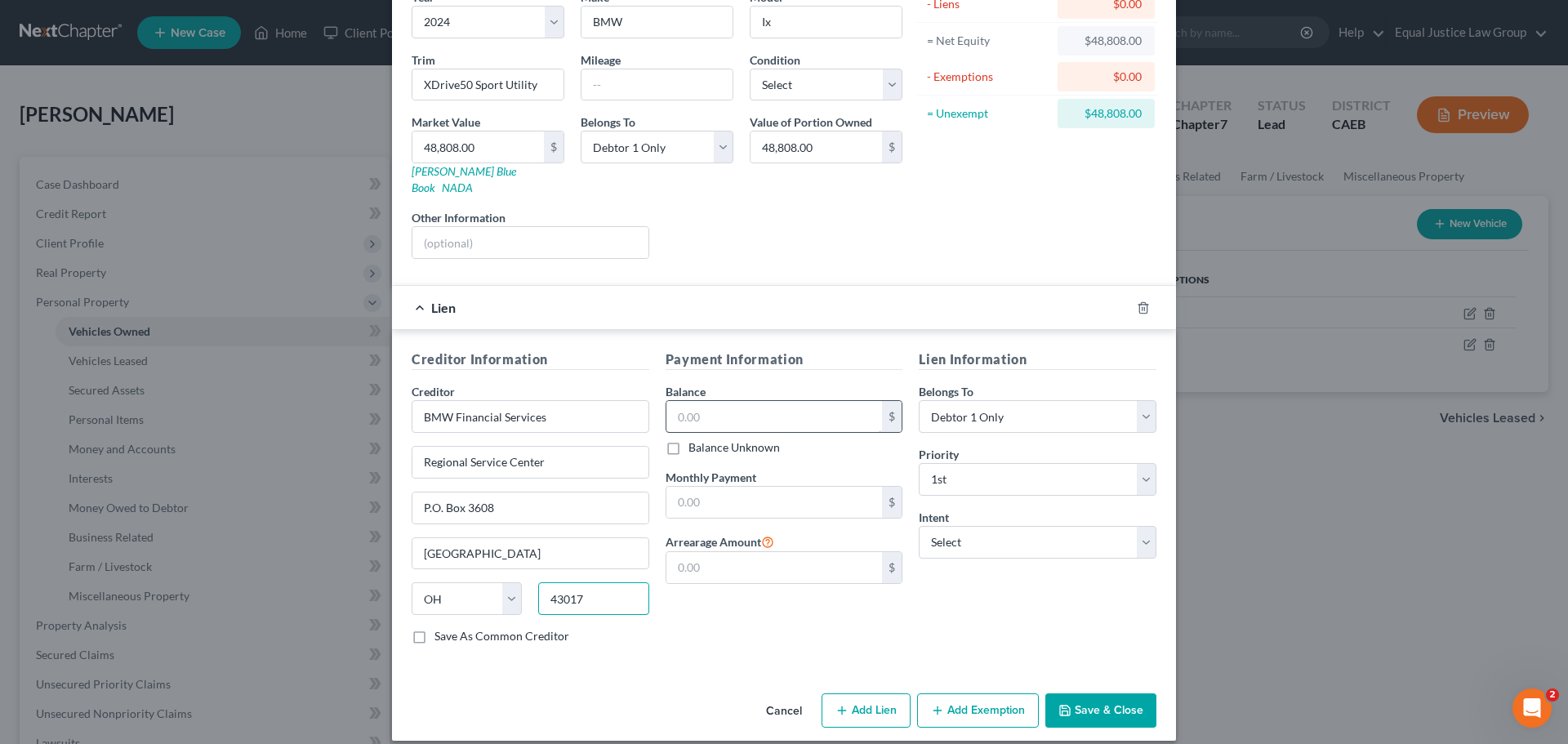
type input "43017"
click at [767, 401] on input "text" at bounding box center [774, 416] width 216 height 31
type input "12,418"
click at [712, 487] on input "text" at bounding box center [774, 502] width 216 height 31
click at [820, 444] on div "Payment Information Balance 12,418.00 $ Balance Unknown Balance Undetermined 12…" at bounding box center [784, 504] width 254 height 308
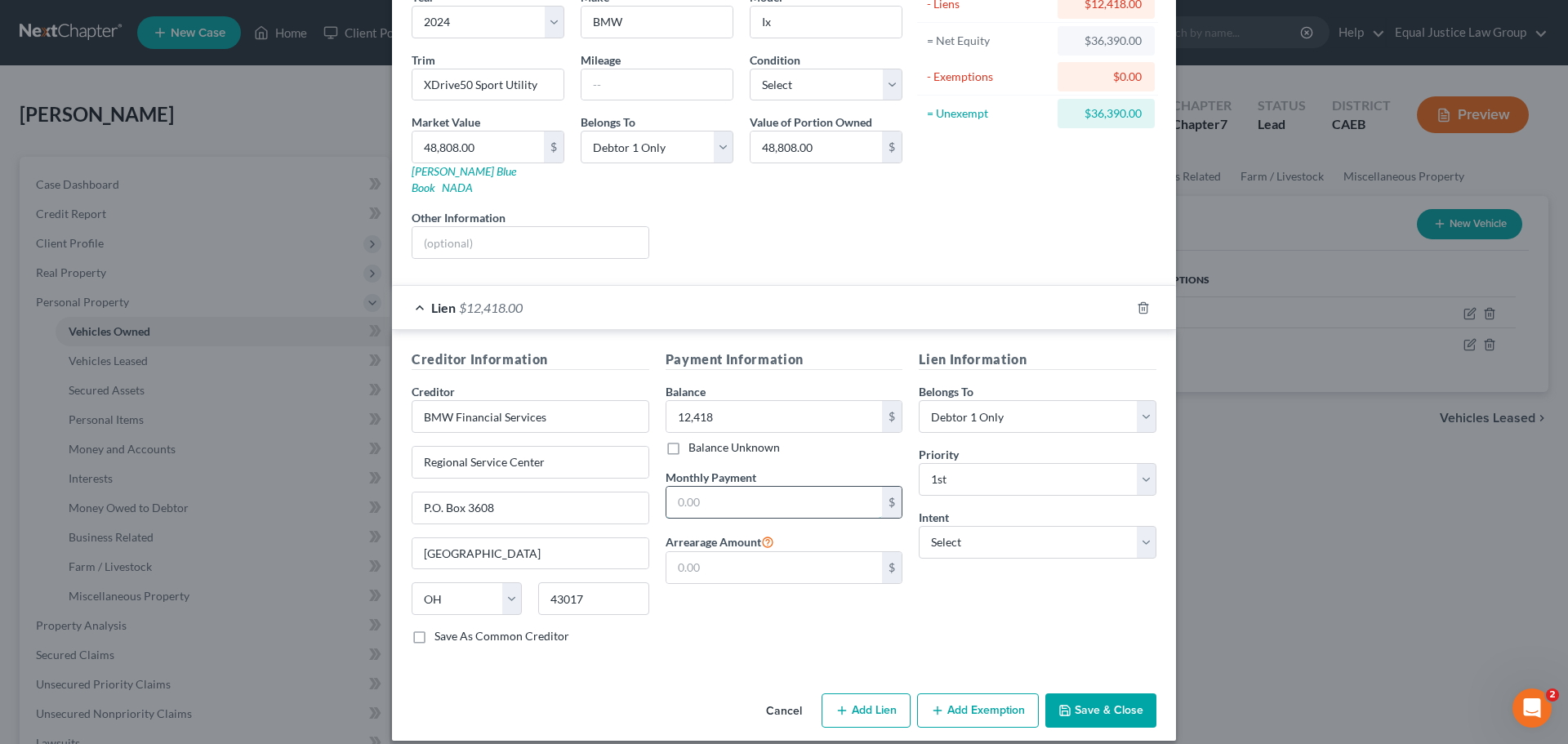
click at [753, 487] on input "text" at bounding box center [774, 502] width 216 height 31
type input "900.00"
click at [753, 552] on input "text" at bounding box center [774, 567] width 216 height 31
click at [760, 631] on div "Payment Information Balance 12,418.00 $ Balance Unknown Balance Undetermined 12…" at bounding box center [784, 504] width 254 height 308
click at [966, 527] on select "Select Surrender Redeem Reaffirm Avoid Other" at bounding box center [1037, 542] width 238 height 33
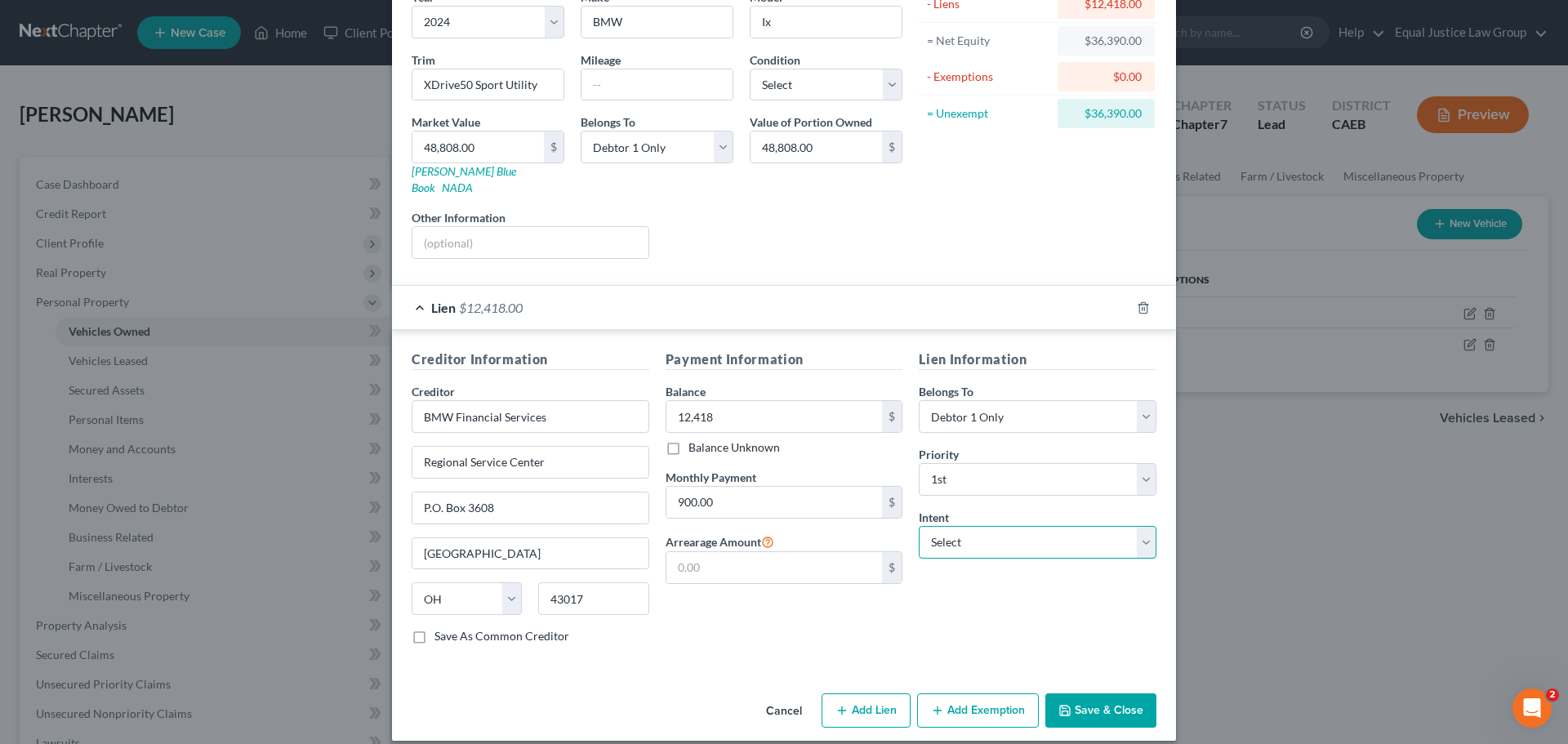
select select "2"
click at [918, 527] on select "Select Surrender Redeem Reaffirm Avoid Other" at bounding box center [1037, 542] width 238 height 33
click at [957, 614] on div "Lien Information Belongs To * Select Debtor 1 Only Debtor 2 Only Debtor 1 And D…" at bounding box center [1037, 504] width 254 height 308
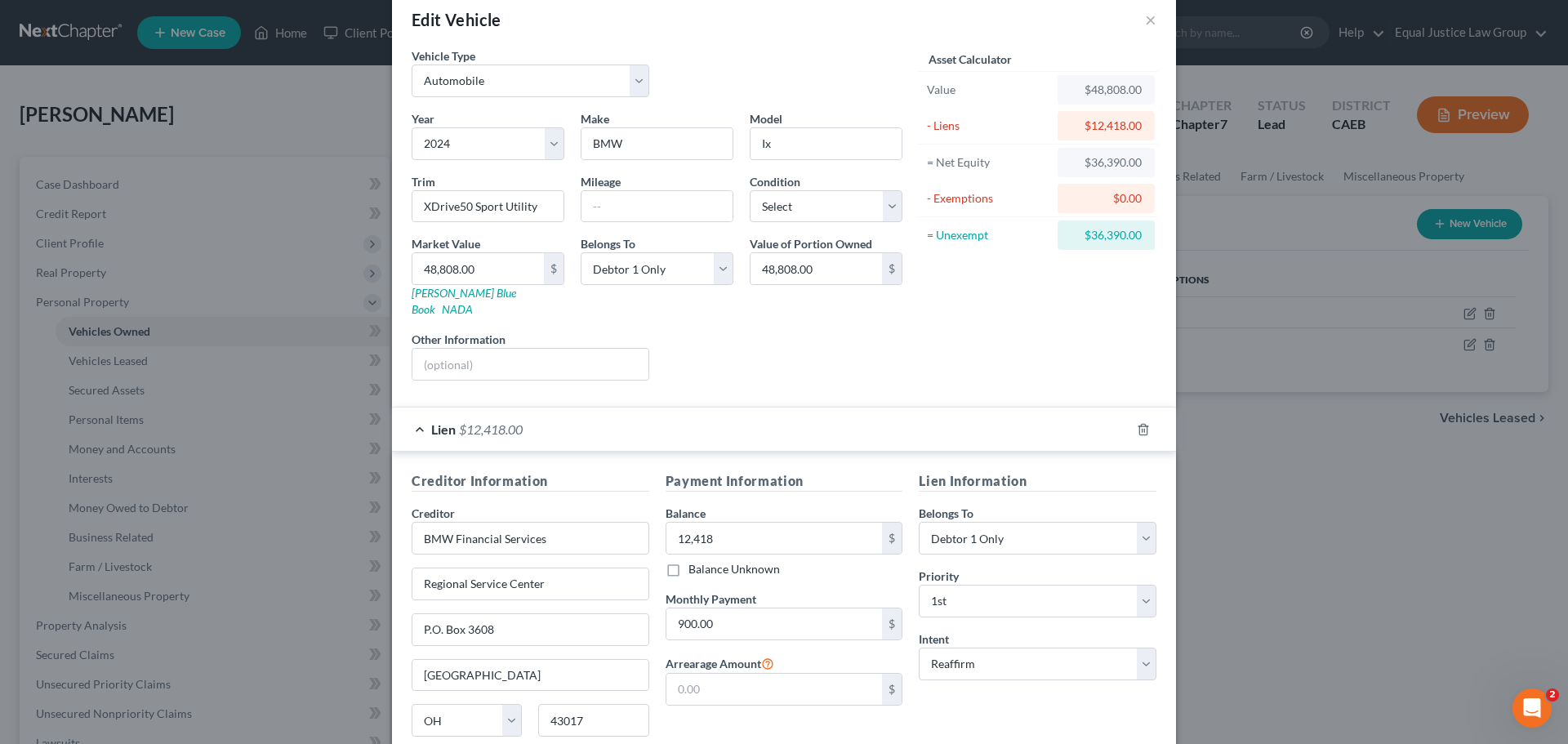
scroll to position [0, 0]
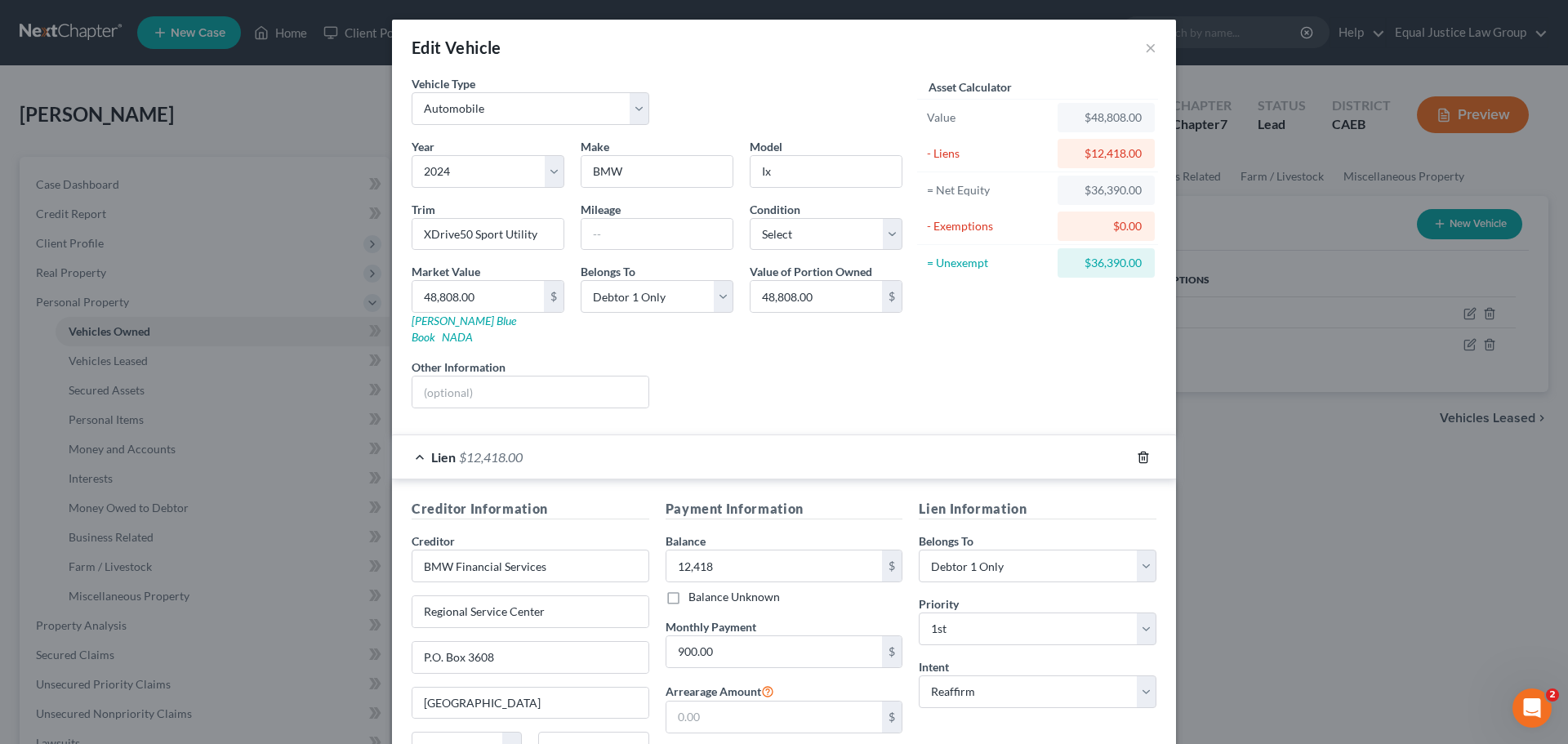
click at [1137, 452] on icon "button" at bounding box center [1142, 457] width 13 height 13
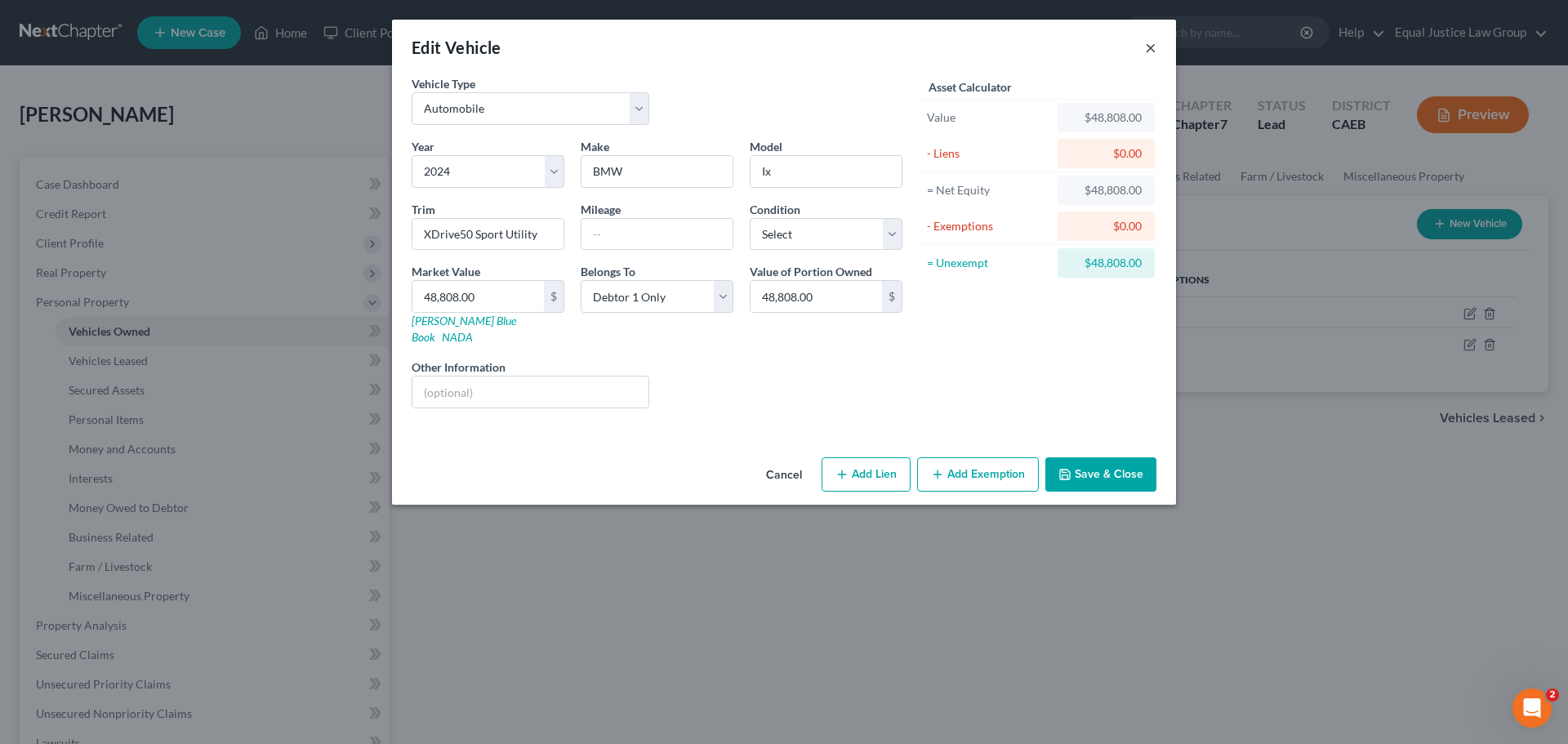
click at [1151, 46] on button "×" at bounding box center [1151, 47] width 12 height 20
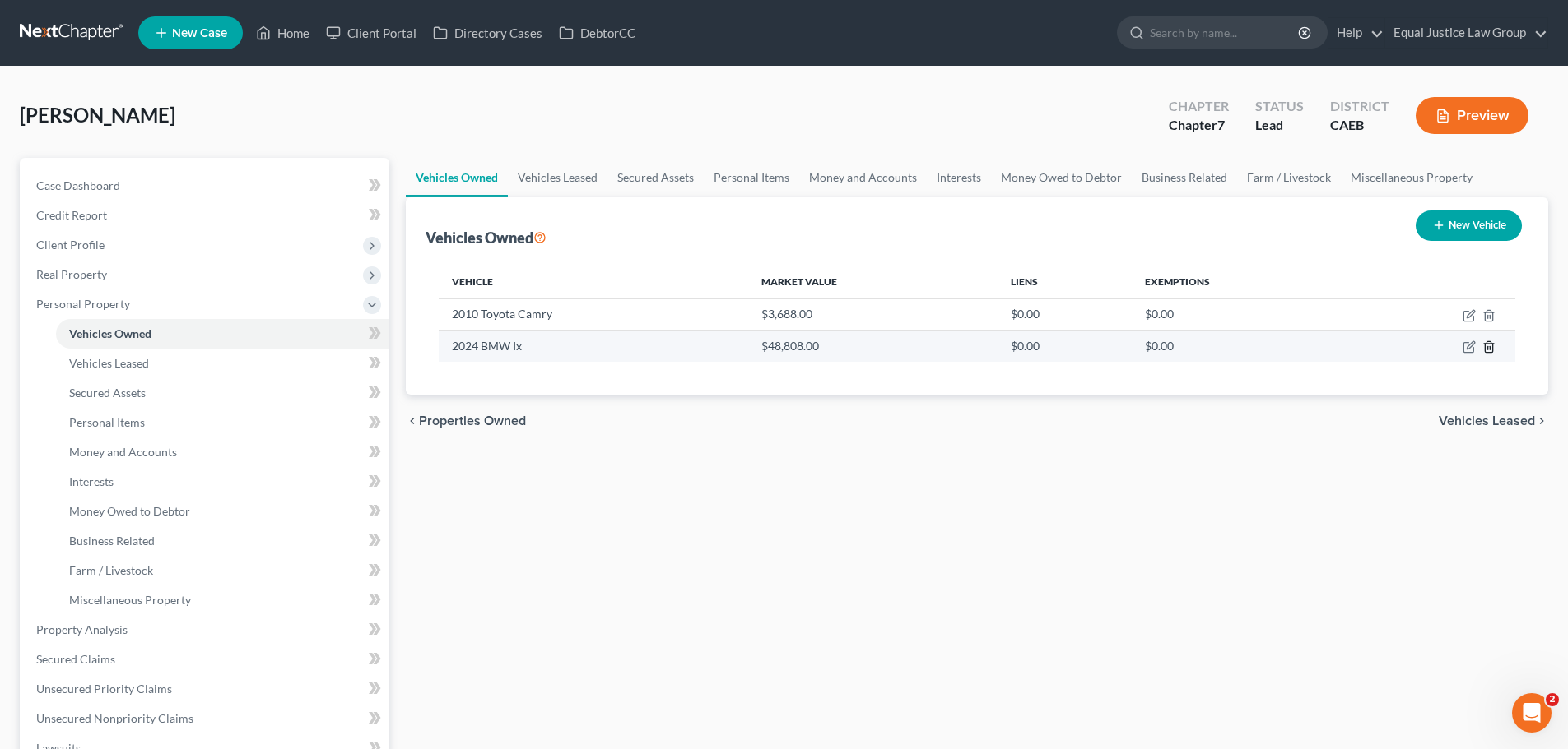
click at [1489, 347] on line "button" at bounding box center [1489, 348] width 0 height 3
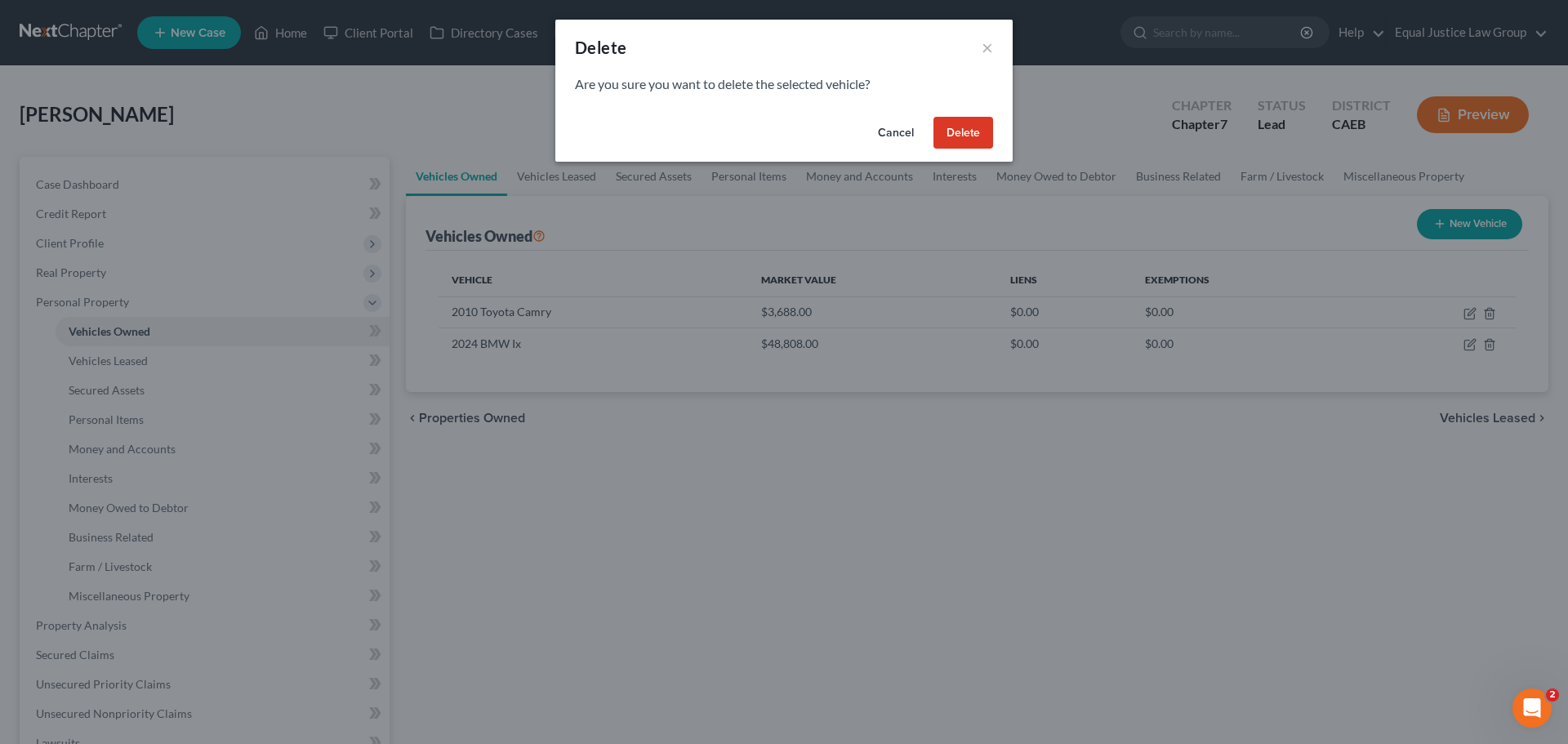
click at [976, 134] on button "Delete" at bounding box center [963, 132] width 59 height 33
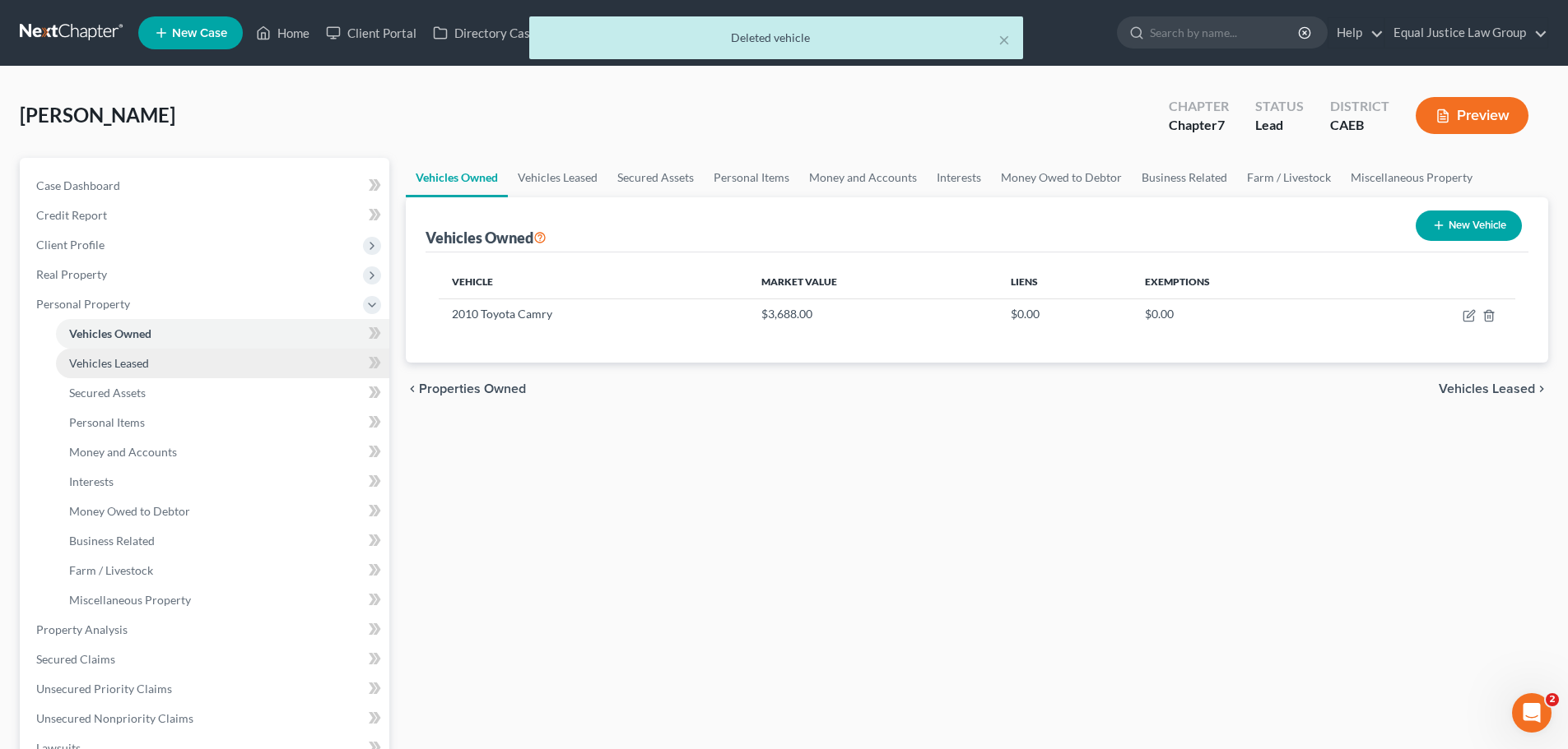
click at [169, 364] on link "Vehicles Leased" at bounding box center [222, 364] width 333 height 30
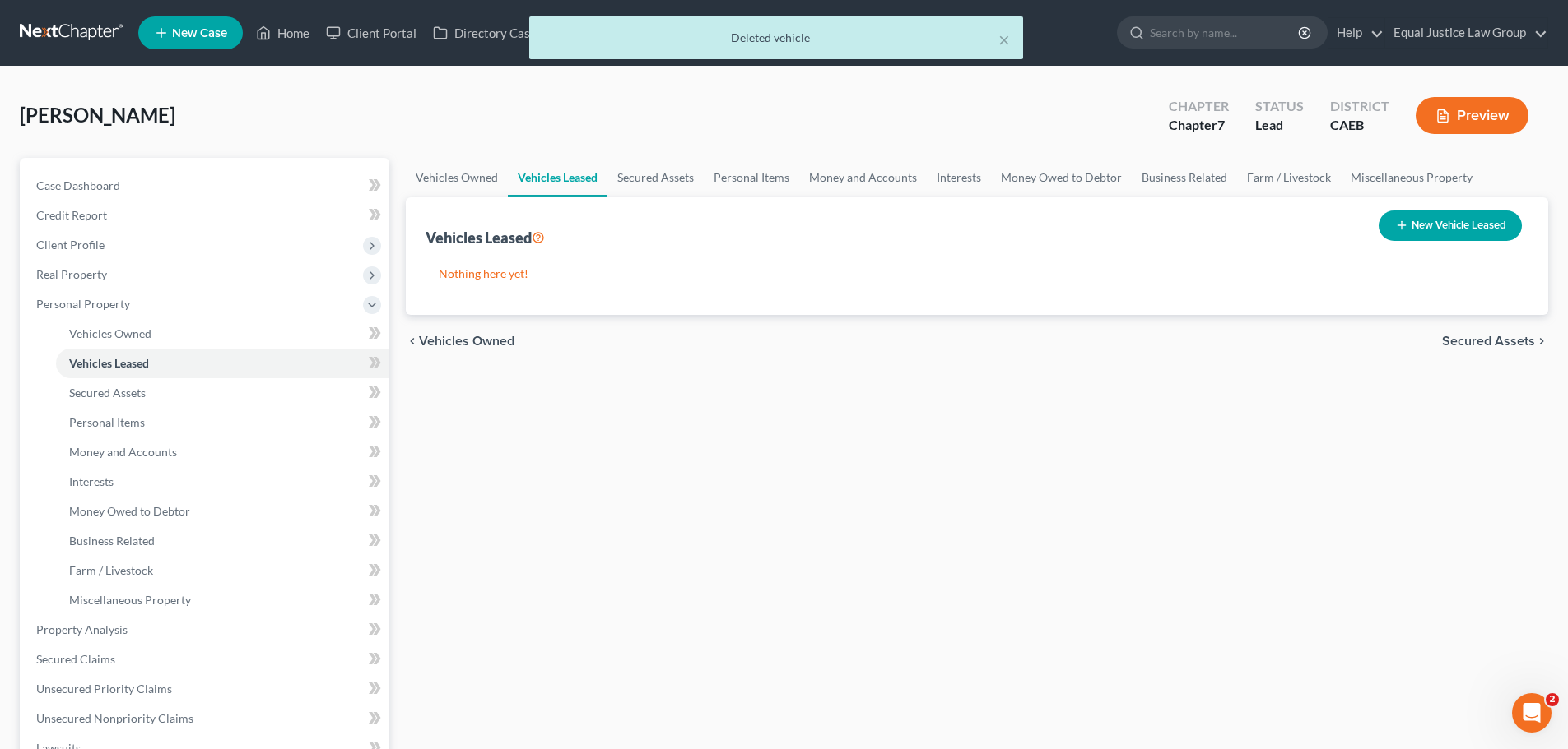
click at [1422, 226] on button "New Vehicle Leased" at bounding box center [1450, 226] width 143 height 31
select select "0"
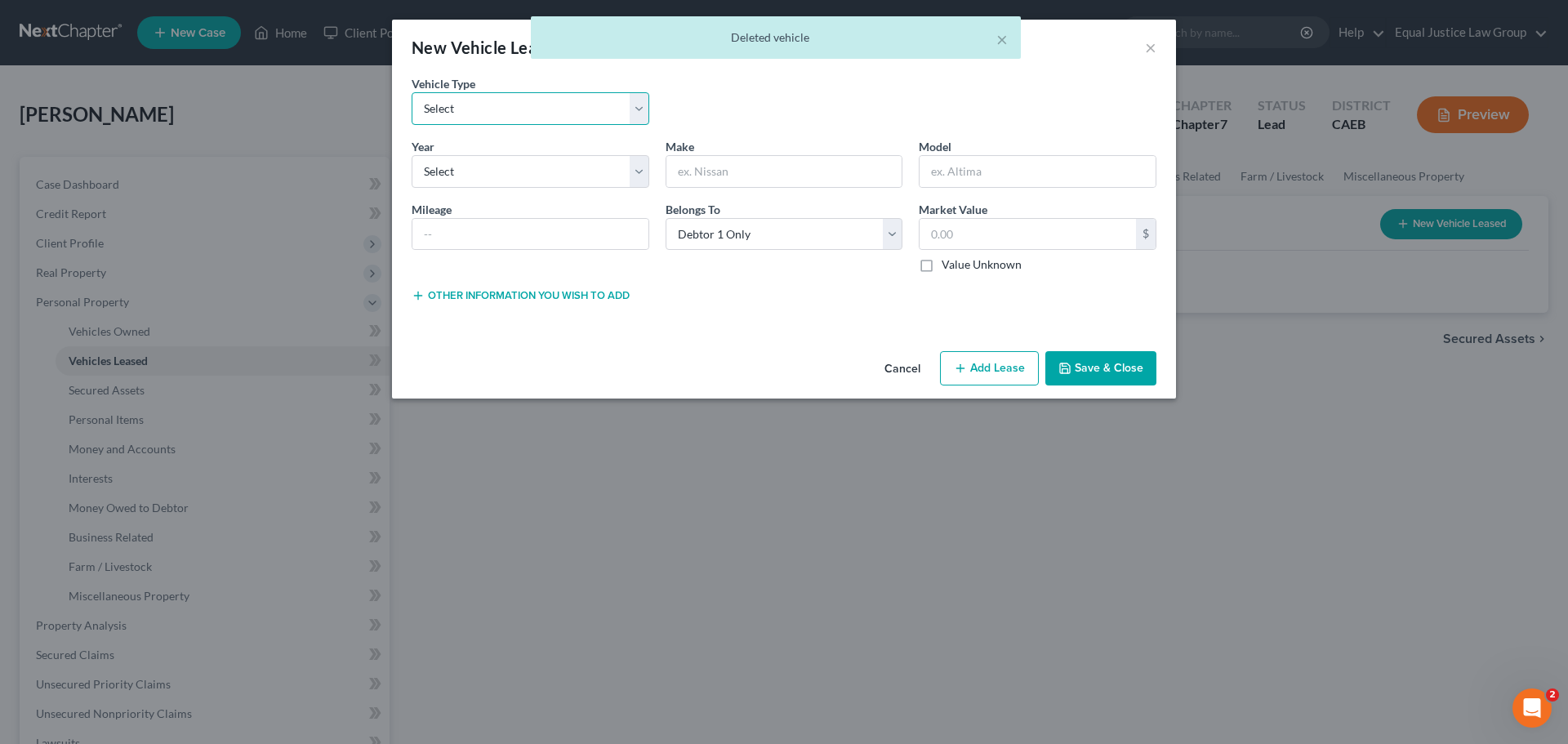
click at [505, 107] on select "Select Automobile Truck Trailer Watercraft Aircraft Motor Home Atv Other Vehicle" at bounding box center [530, 108] width 238 height 33
select select "0"
click at [412, 92] on select "Select Automobile Truck Trailer Watercraft Aircraft Motor Home Atv Other Vehicle" at bounding box center [530, 108] width 238 height 33
click at [489, 178] on select "Select 2026 2025 2024 2023 2022 2021 2020 2019 2018 2017 2016 2015 2014 2013 20…" at bounding box center [530, 171] width 238 height 33
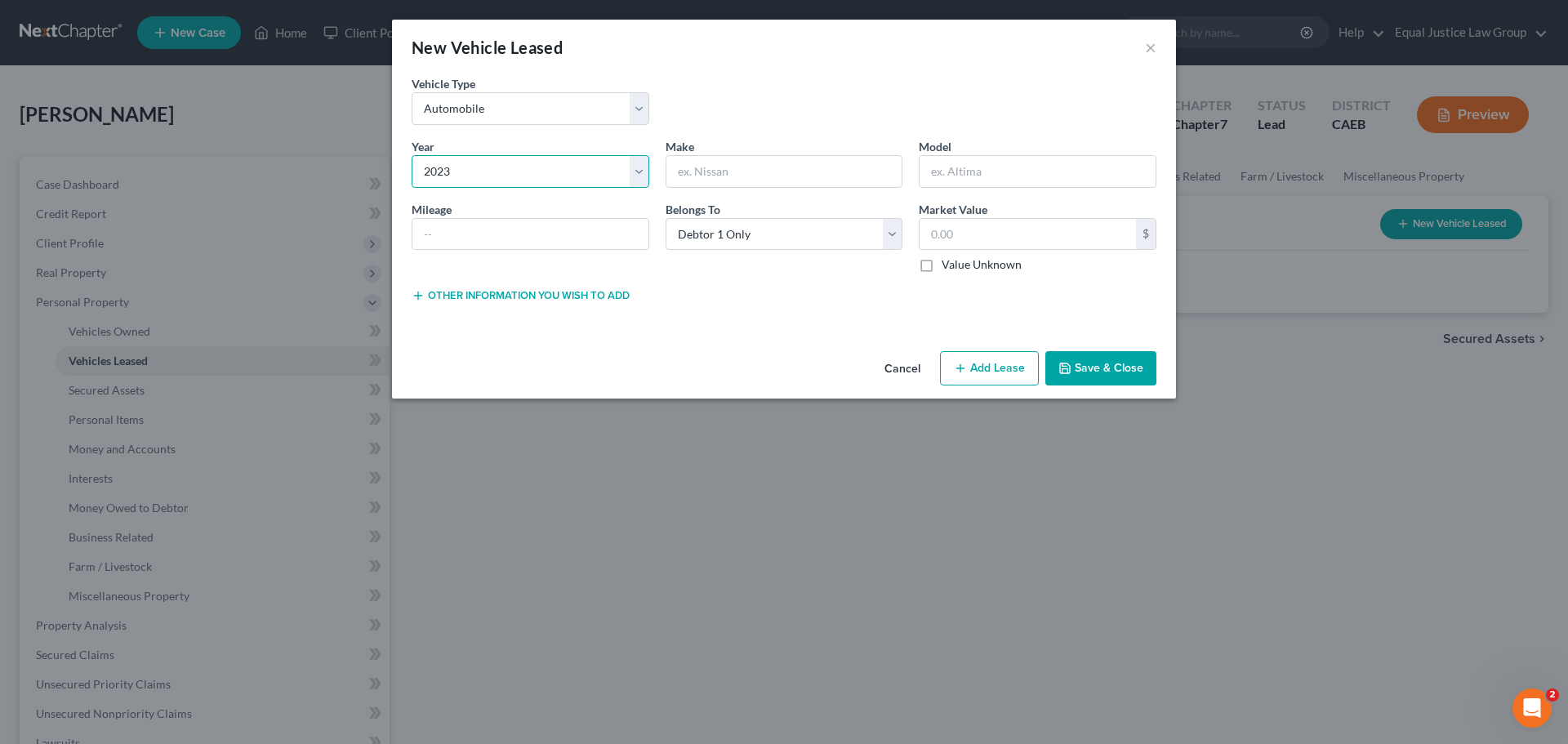
click at [412, 155] on select "Select 2026 2025 2024 2023 2022 2021 2020 2019 2018 2017 2016 2015 2014 2013 20…" at bounding box center [530, 171] width 238 height 33
click at [522, 167] on select "Select 2026 2025 2024 2023 2022 2021 2020 2019 2018 2017 2016 2015 2014 2013 20…" at bounding box center [530, 171] width 238 height 33
select select "2"
click at [412, 155] on select "Select 2026 2025 2024 2023 2022 2021 2020 2019 2018 2017 2016 2015 2014 2013 20…" at bounding box center [530, 171] width 238 height 33
click at [470, 234] on input "text" at bounding box center [530, 234] width 236 height 31
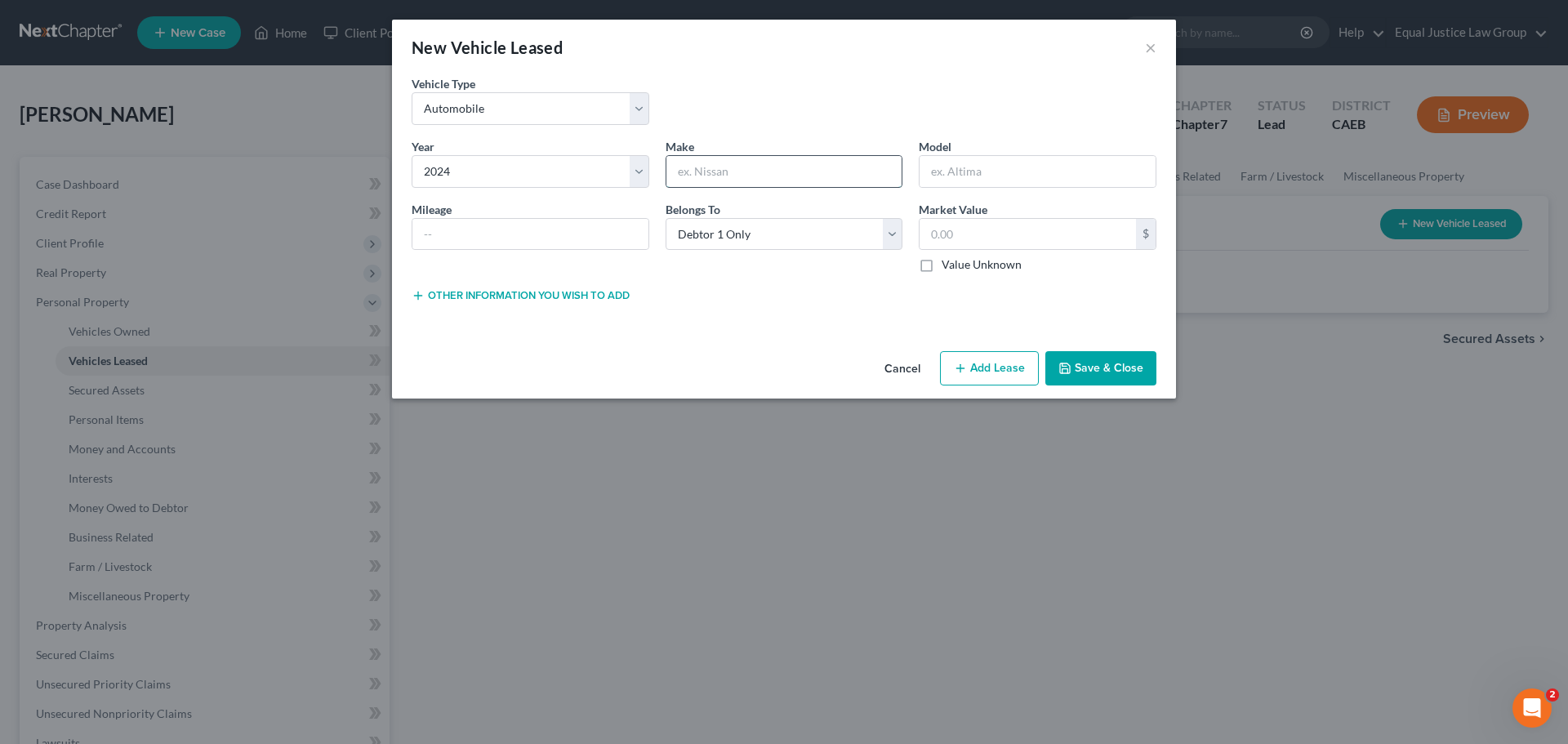
click at [817, 174] on input "text" at bounding box center [784, 171] width 236 height 31
type input "BMW"
click at [938, 162] on input "text" at bounding box center [1037, 171] width 236 height 31
type input "i"
type input "Ix"
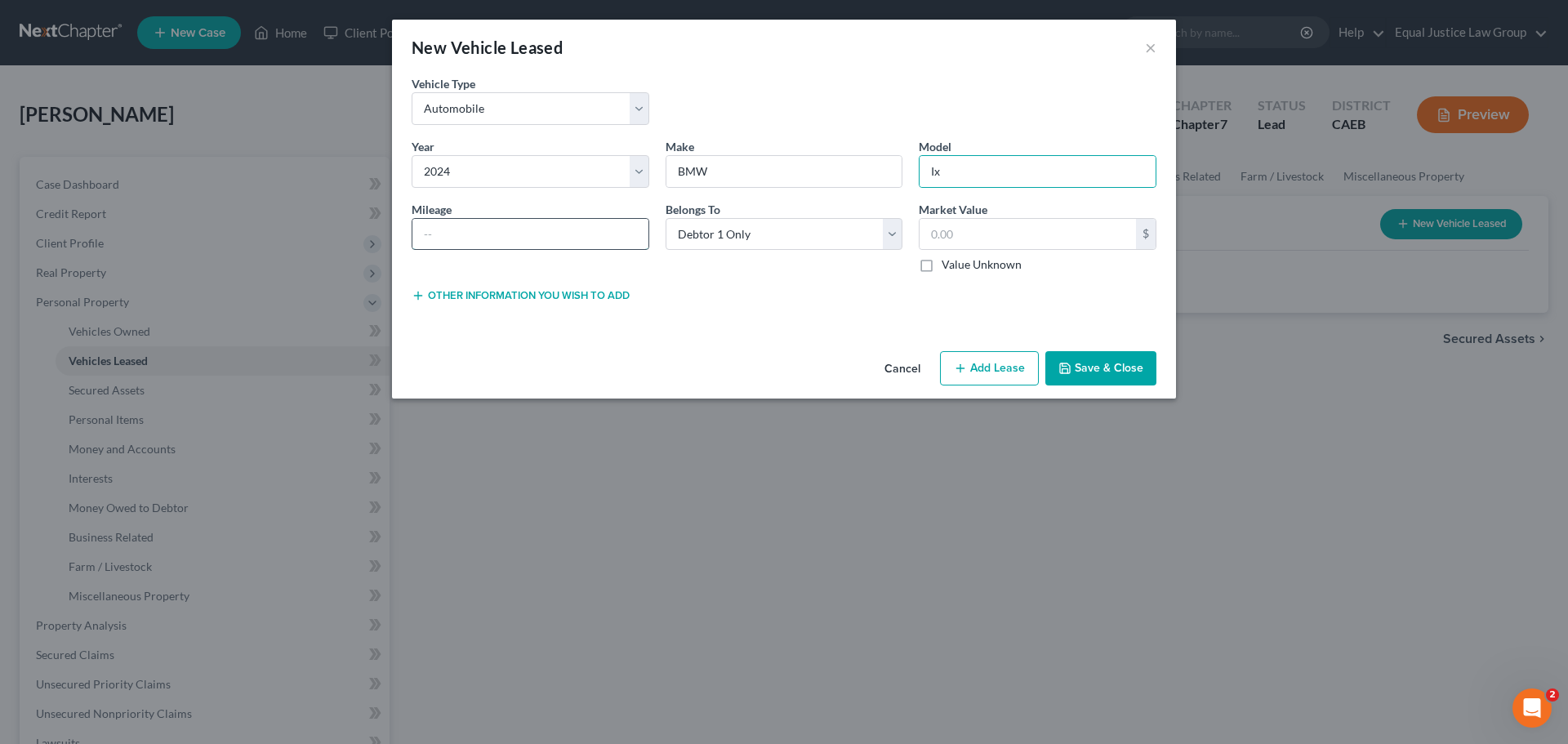
click at [528, 239] on input "text" at bounding box center [530, 234] width 236 height 31
drag, startPoint x: 799, startPoint y: 295, endPoint x: 824, endPoint y: 285, distance: 26.9
click at [799, 295] on div "Lease Select" at bounding box center [784, 293] width 254 height 17
click at [961, 232] on input "text" at bounding box center [1027, 234] width 216 height 31
type input "48,808"
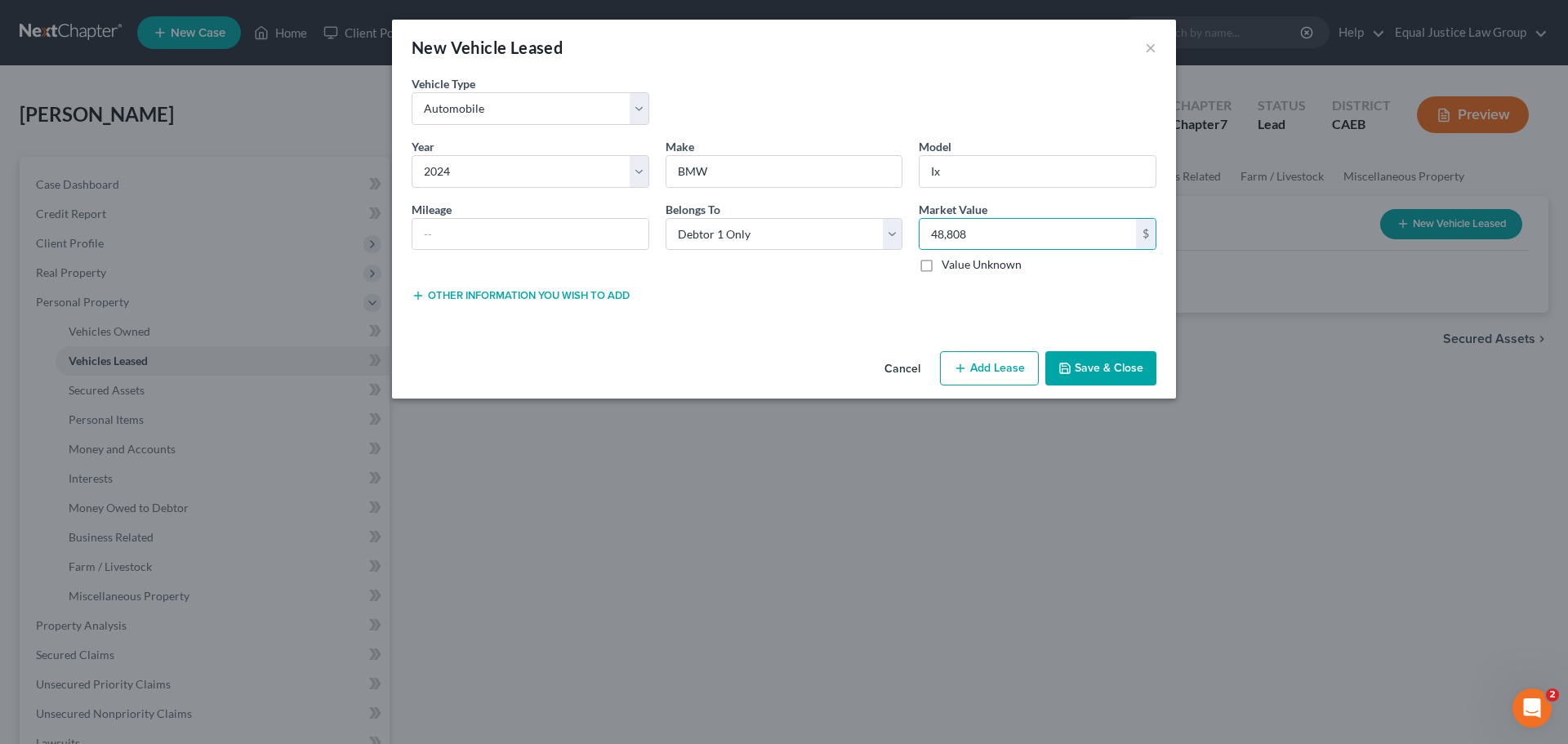
click at [824, 298] on div "Lease Select" at bounding box center [784, 293] width 254 height 17
click at [967, 368] on icon "button" at bounding box center [960, 368] width 13 height 13
select select "0"
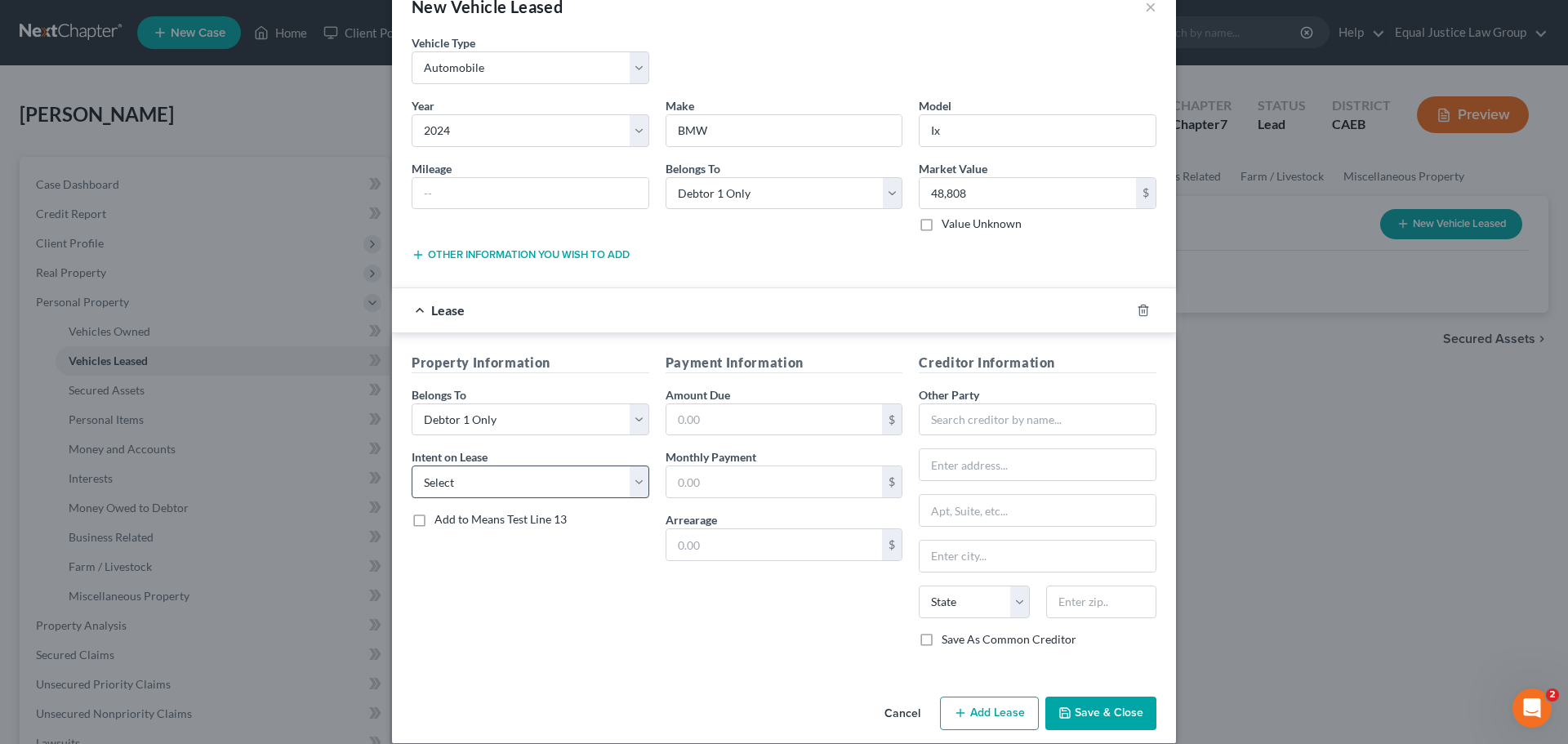
scroll to position [59, 0]
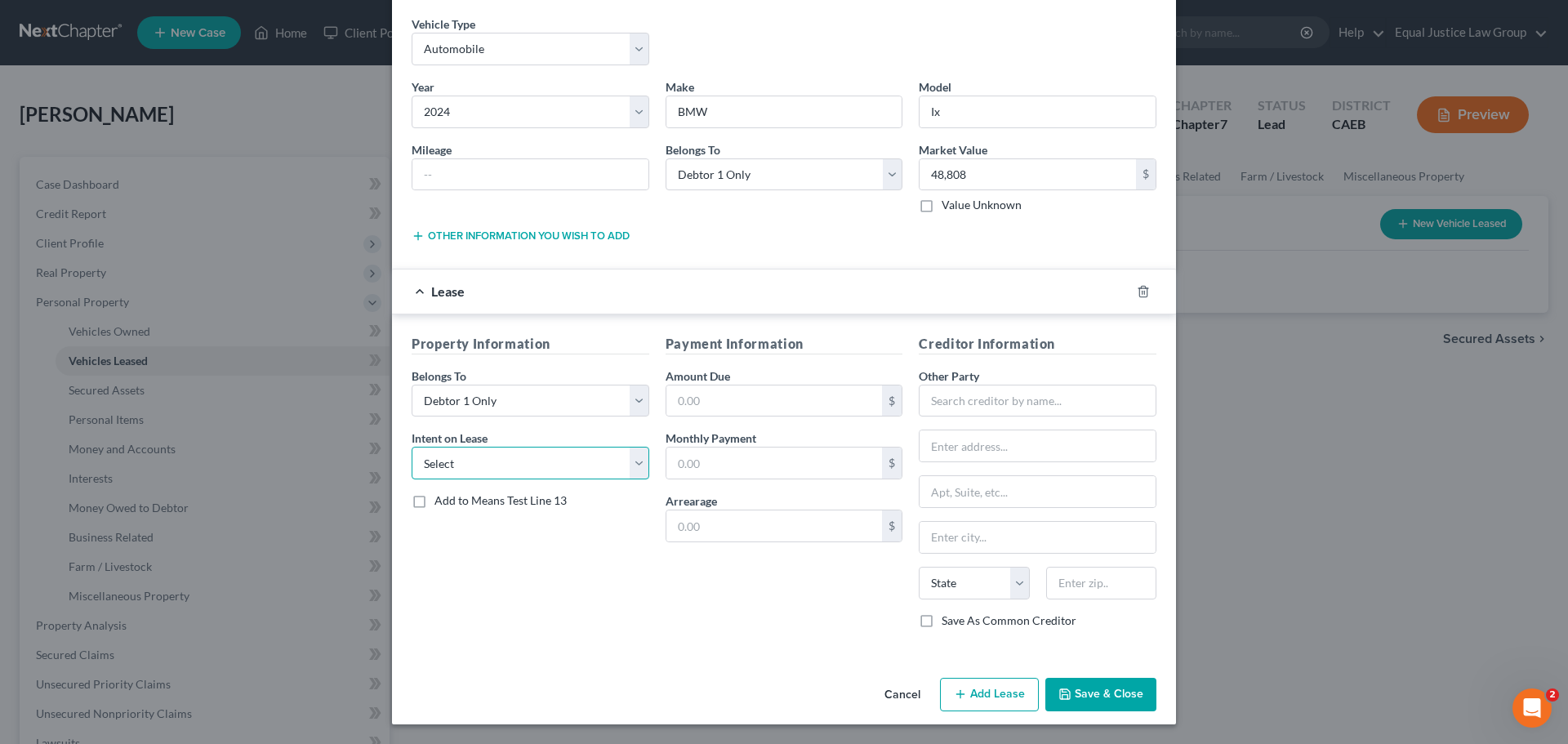
click at [573, 462] on select "Select None Assume Reject" at bounding box center [530, 462] width 238 height 33
select select "1"
click at [412, 447] on select "Select None Assume Reject" at bounding box center [530, 462] width 238 height 33
click at [486, 502] on span "Add to Means Test Line 13" at bounding box center [501, 501] width 132 height 14
click at [451, 502] on input "Add to Means Test Line 13" at bounding box center [446, 498] width 11 height 11
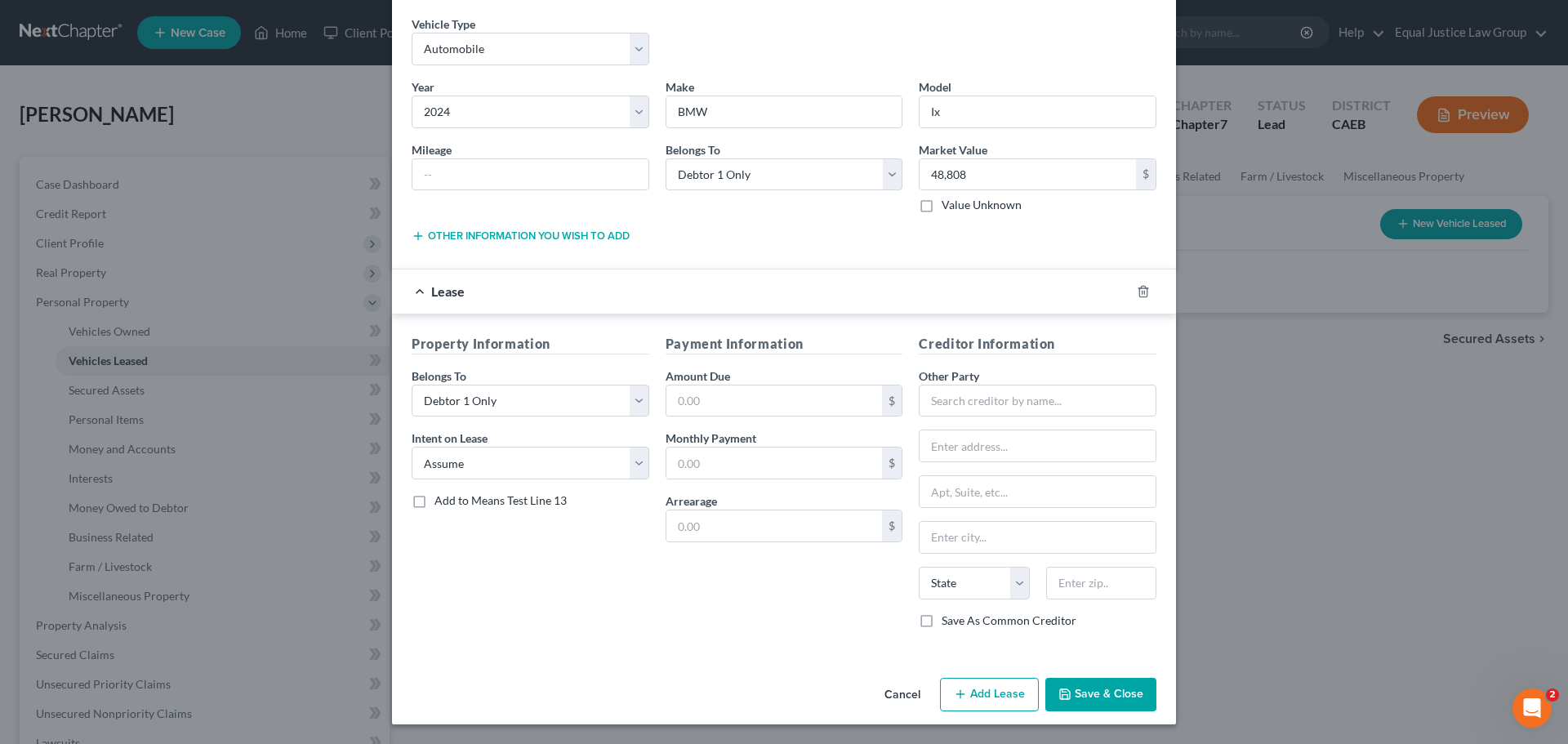
checkbox input "true"
click at [706, 404] on input "text" at bounding box center [774, 400] width 216 height 31
type input "12,418.00"
click at [709, 462] on input "text" at bounding box center [774, 462] width 216 height 31
type input "900.00"
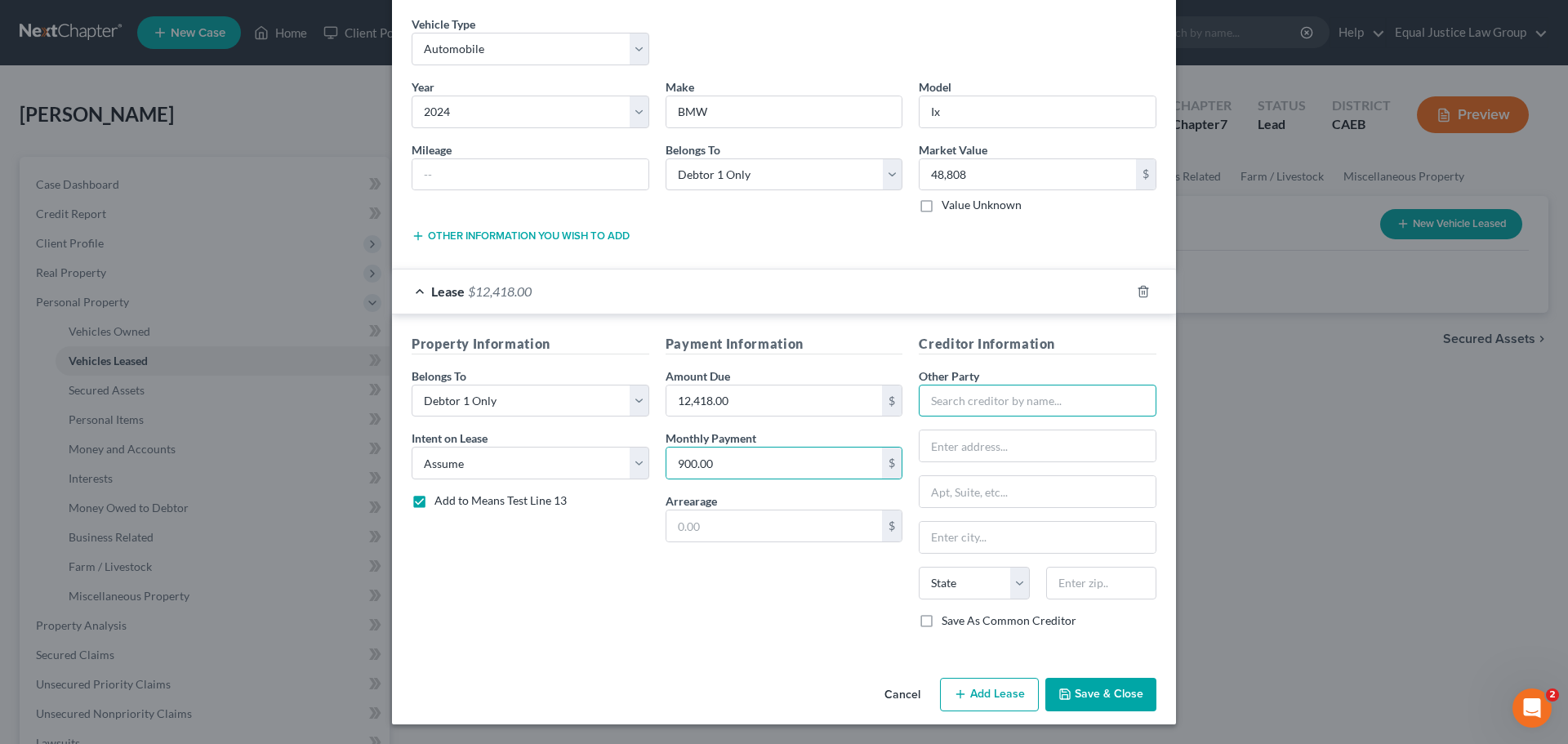
click at [1025, 407] on input "text" at bounding box center [1037, 401] width 238 height 33
click at [1002, 442] on input "text" at bounding box center [1037, 446] width 236 height 31
type input "BMW Financial Services"
paste input "P.O. Box 3608"
type input "P.O. Box 3608"
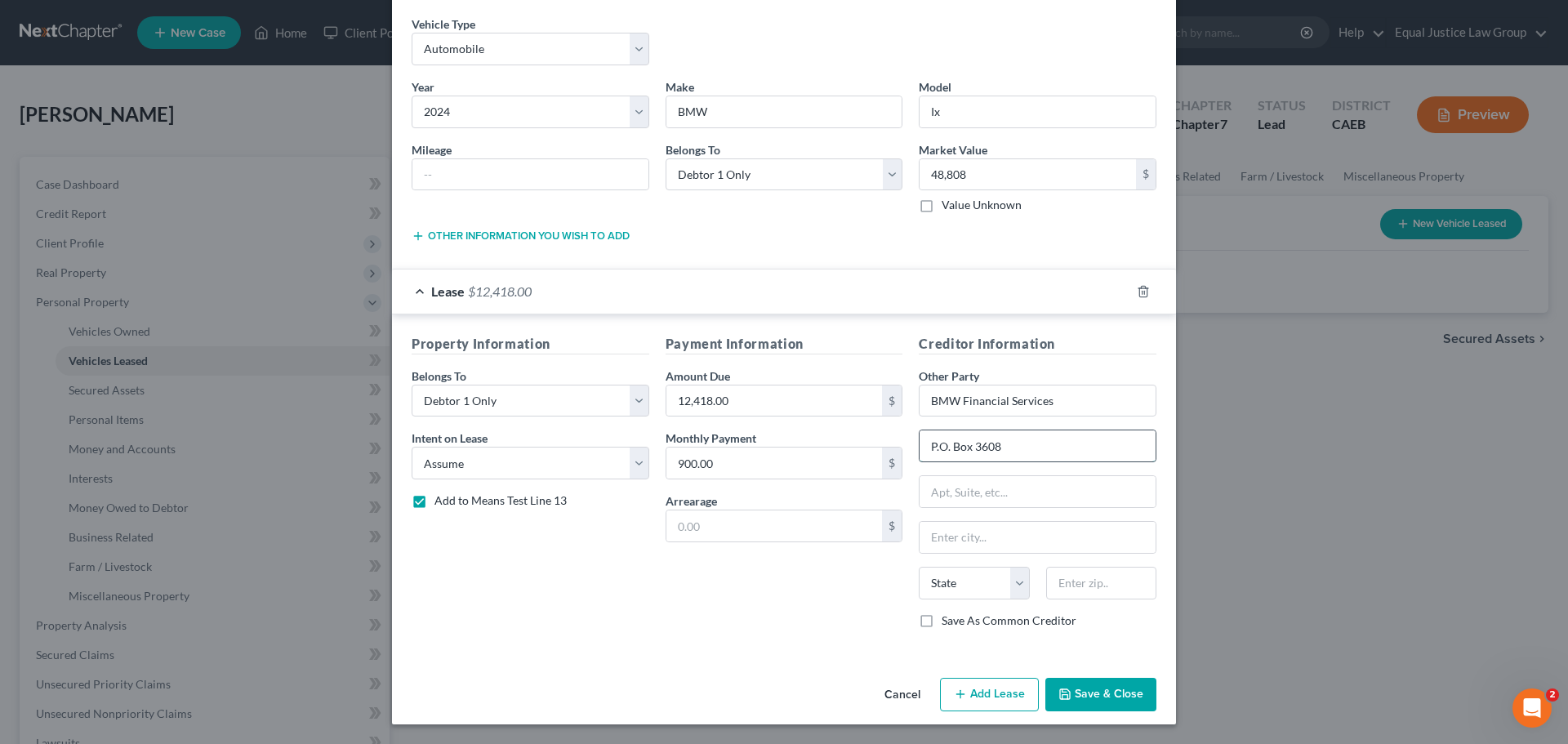
drag, startPoint x: 1001, startPoint y: 445, endPoint x: 923, endPoint y: 455, distance: 78.6
click at [923, 455] on input "P.O. Box 3608" at bounding box center [1037, 446] width 236 height 31
type input "A"
click at [977, 499] on input "text" at bounding box center [1037, 491] width 236 height 31
paste input "P.O. Box 3608"
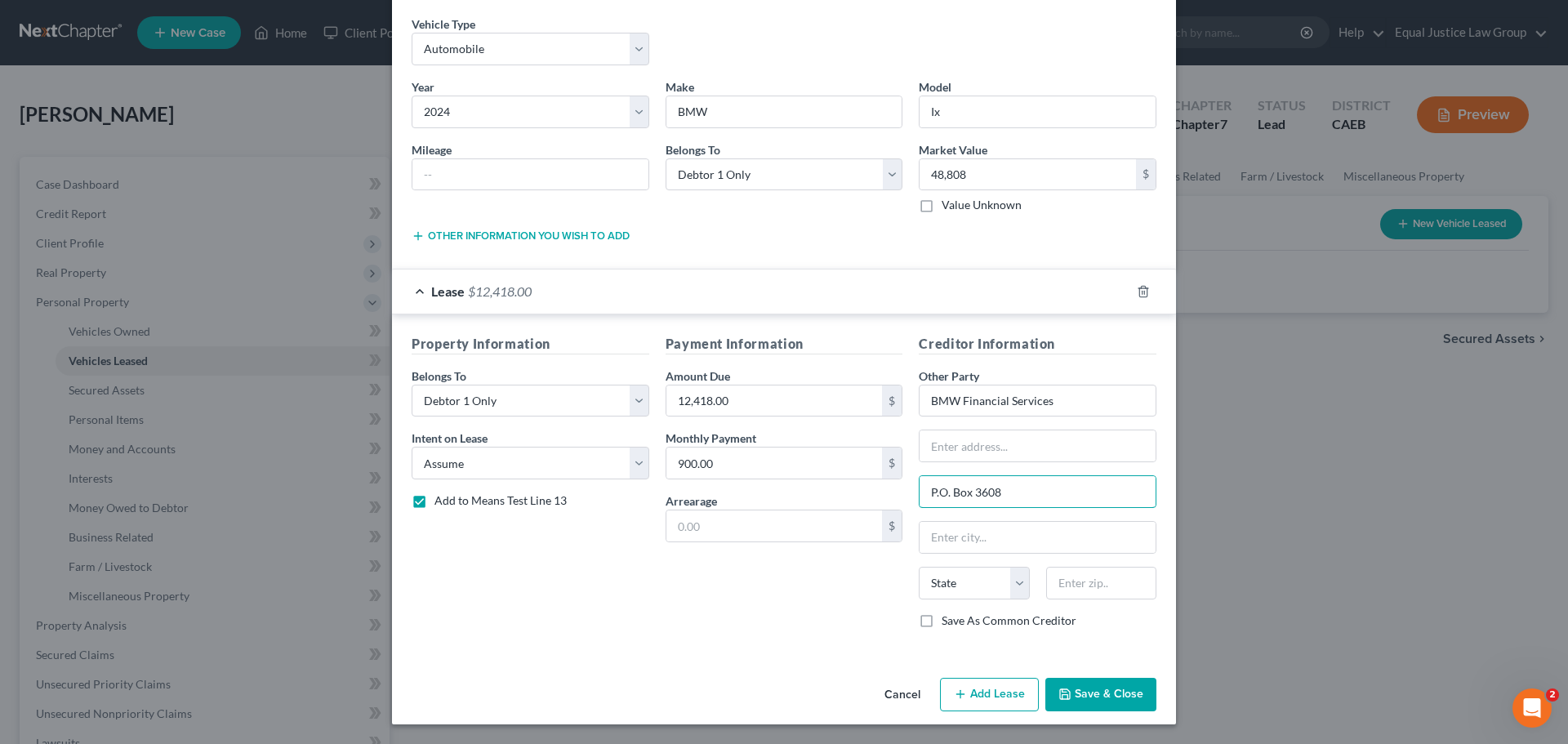
type input "P.O. Box 3608"
click at [935, 442] on input "text" at bounding box center [1037, 446] width 236 height 31
paste input "Regional Service Center"
type input "Regional Service Center"
click at [1058, 582] on input "text" at bounding box center [1102, 583] width 111 height 33
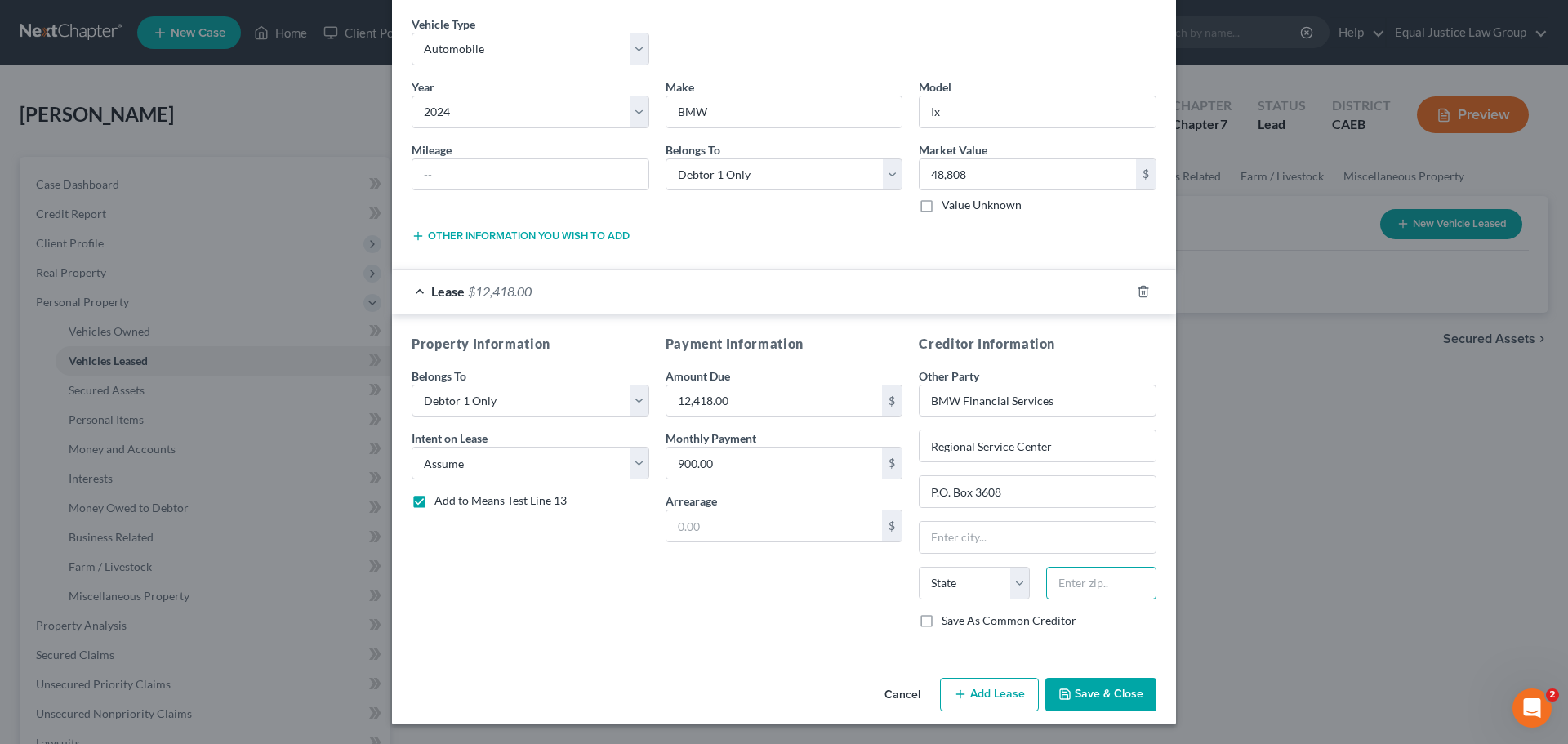
paste input "43016"
type input "43016"
type input "Dublin"
select select "36"
click at [1132, 582] on input "43016" at bounding box center [1102, 583] width 111 height 33
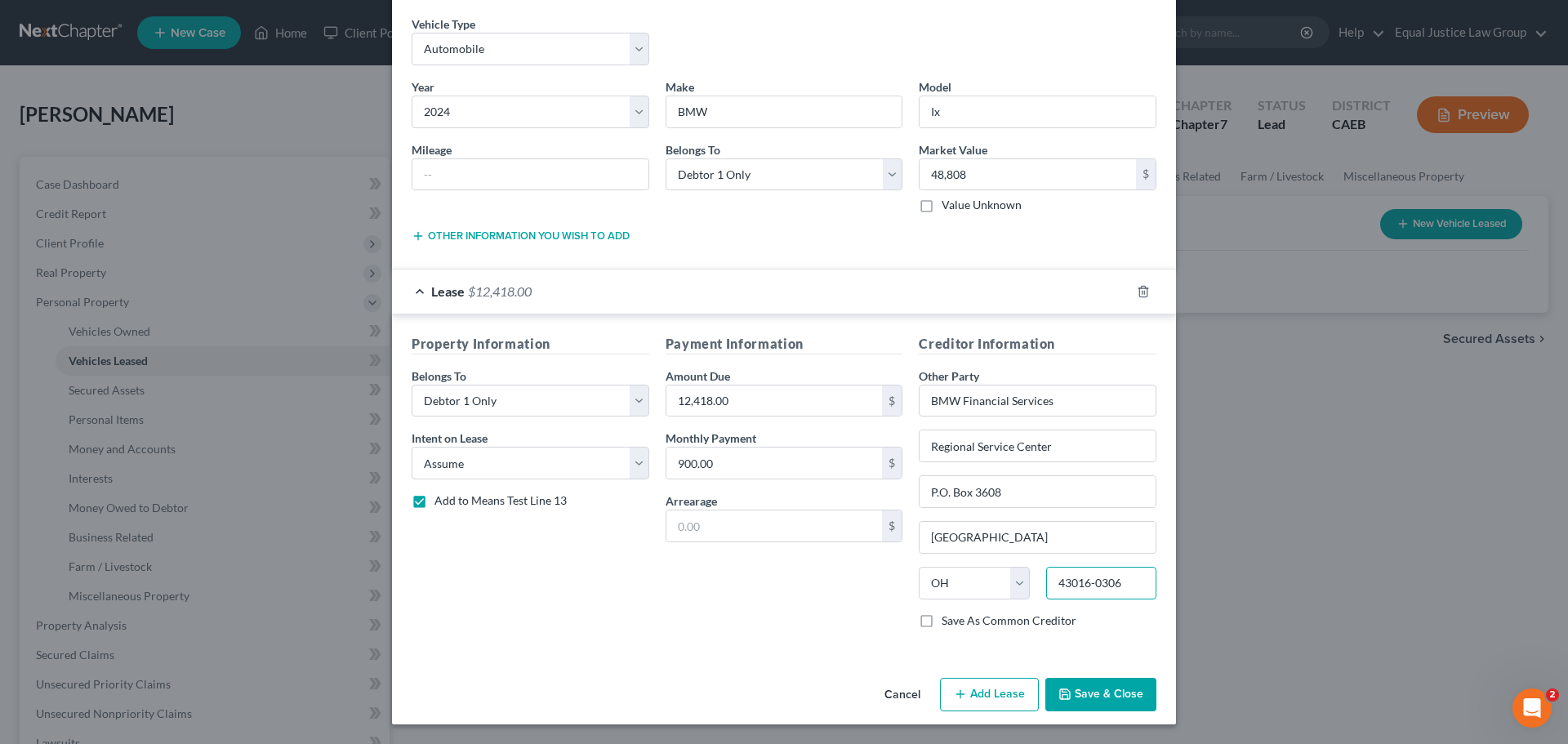
type input "43016-0306"
click at [758, 592] on div "Payment Information Amount Due 12,418.00 $ Monthly Payment 900.00 $ Arrearage $" at bounding box center [784, 488] width 254 height 308
click at [1104, 697] on button "Save & Close" at bounding box center [1101, 695] width 111 height 35
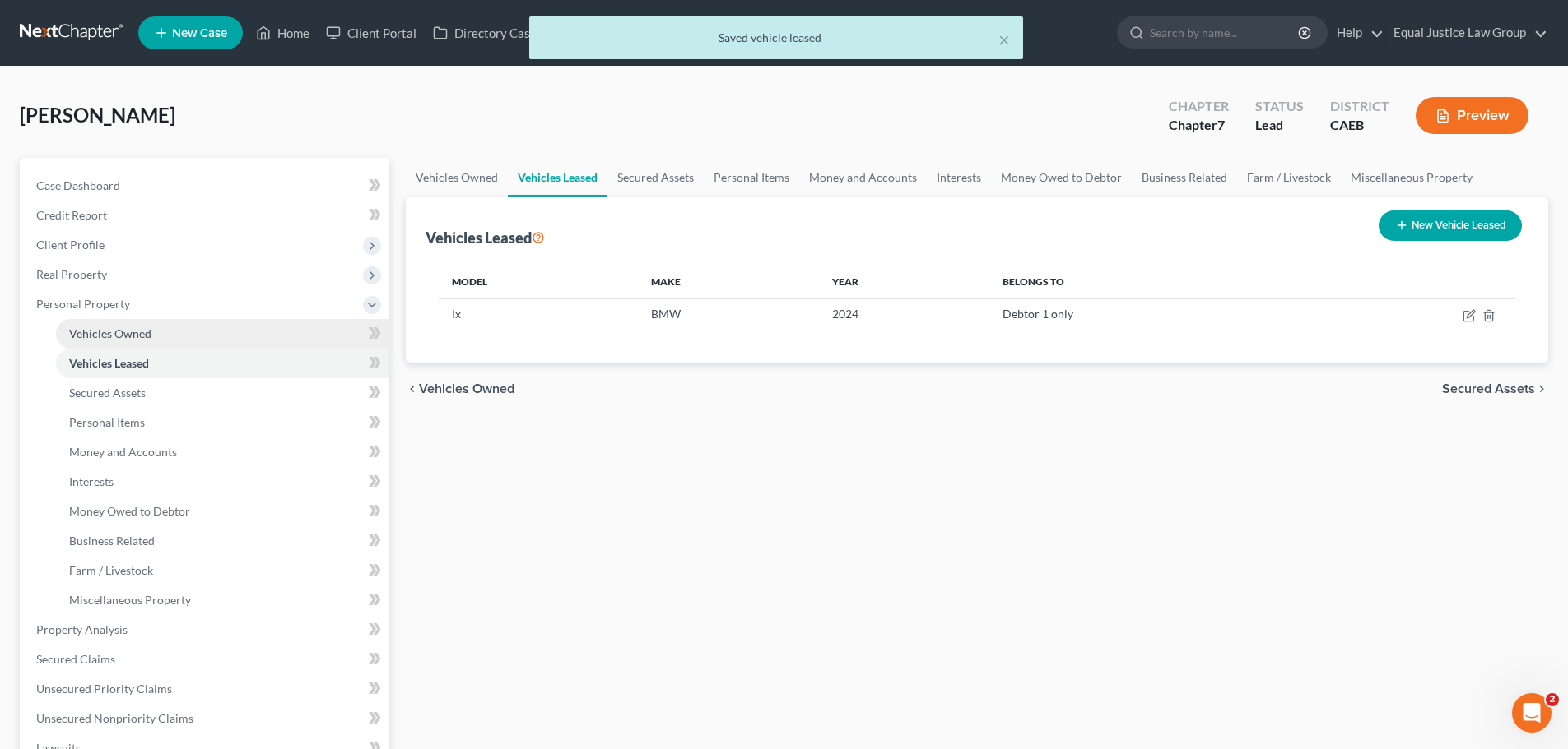
click at [126, 331] on span "Vehicles Owned" at bounding box center [109, 333] width 83 height 14
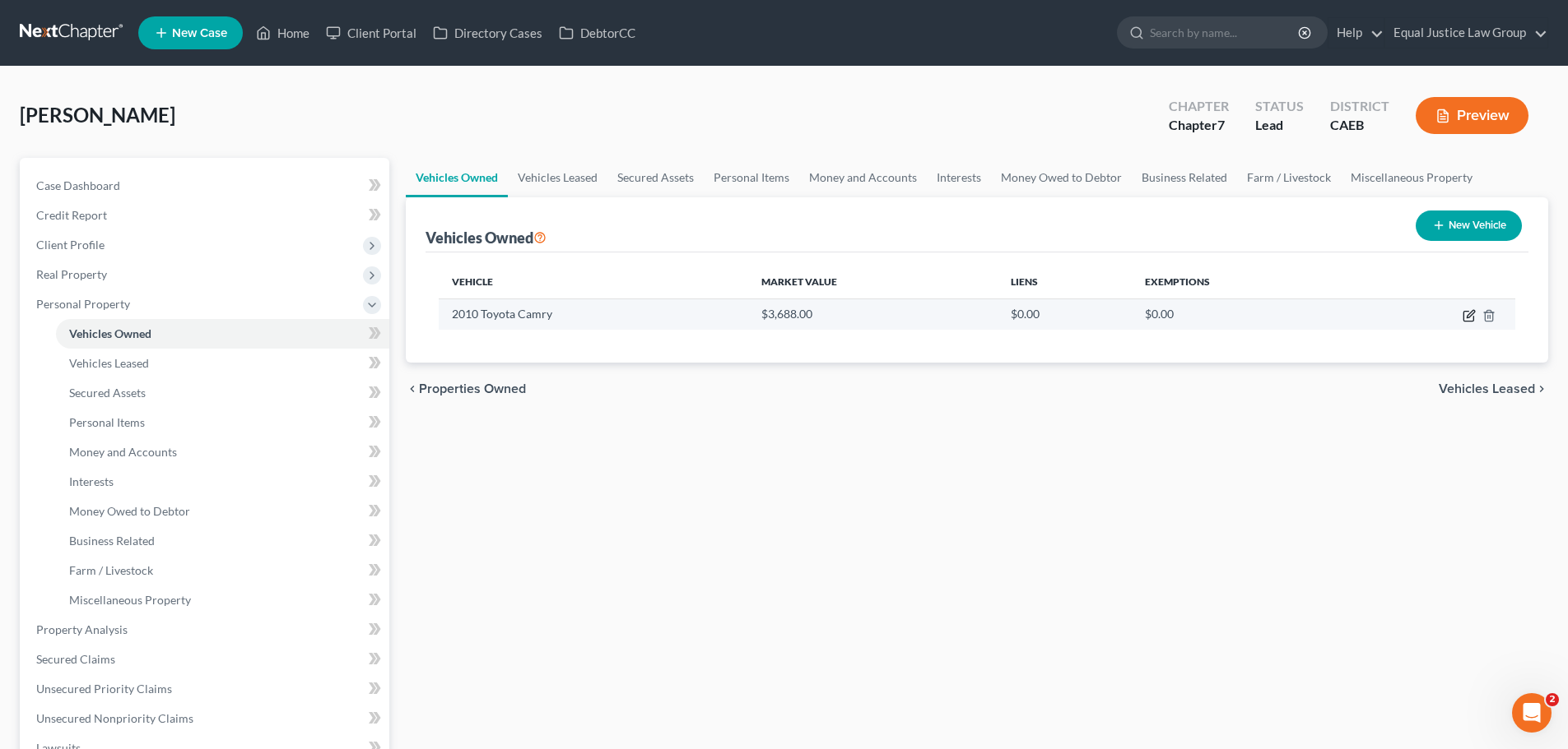
click at [1465, 315] on icon "button" at bounding box center [1469, 315] width 13 height 13
select select "0"
select select "16"
select select "2"
select select "0"
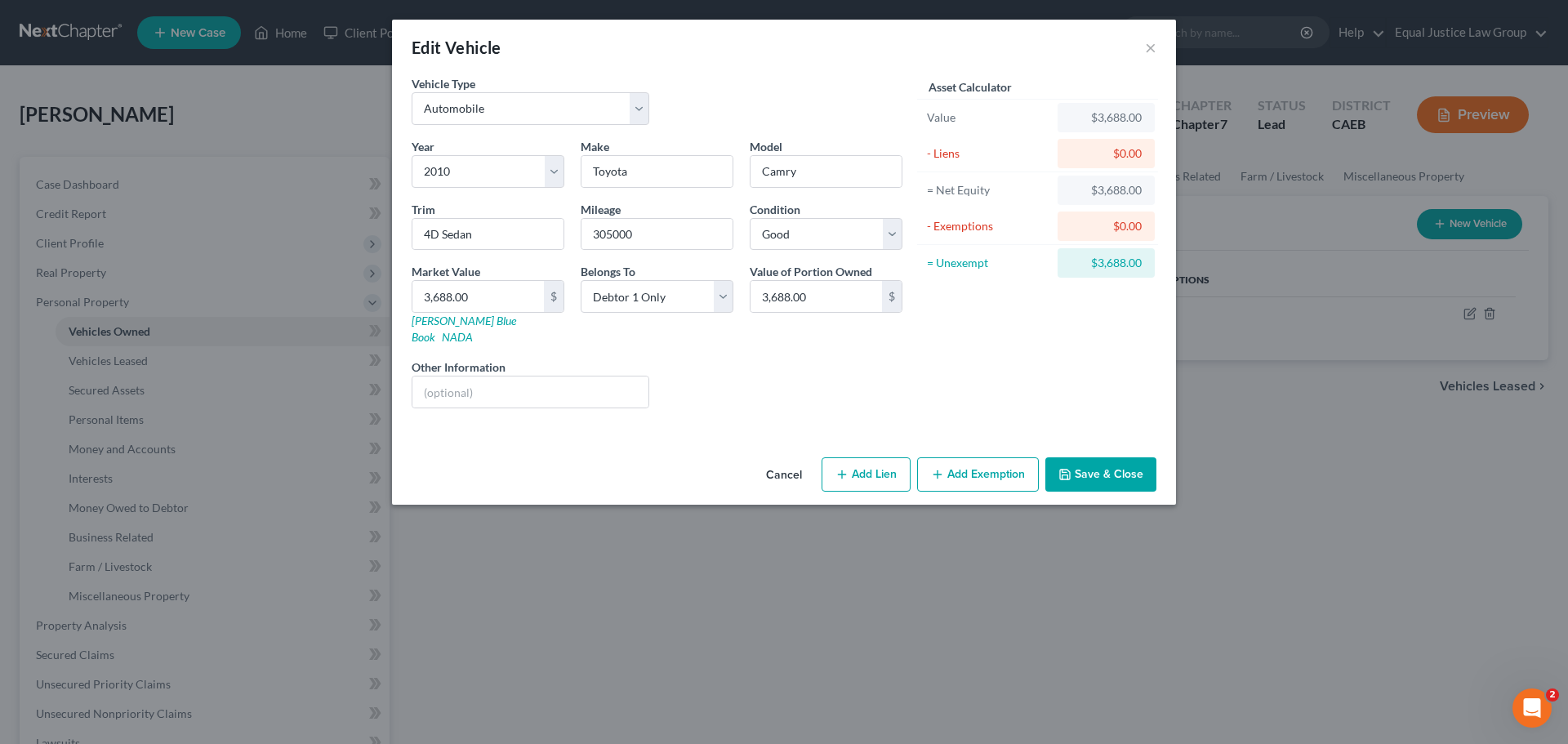
click at [947, 461] on button "Add Exemption" at bounding box center [978, 474] width 121 height 35
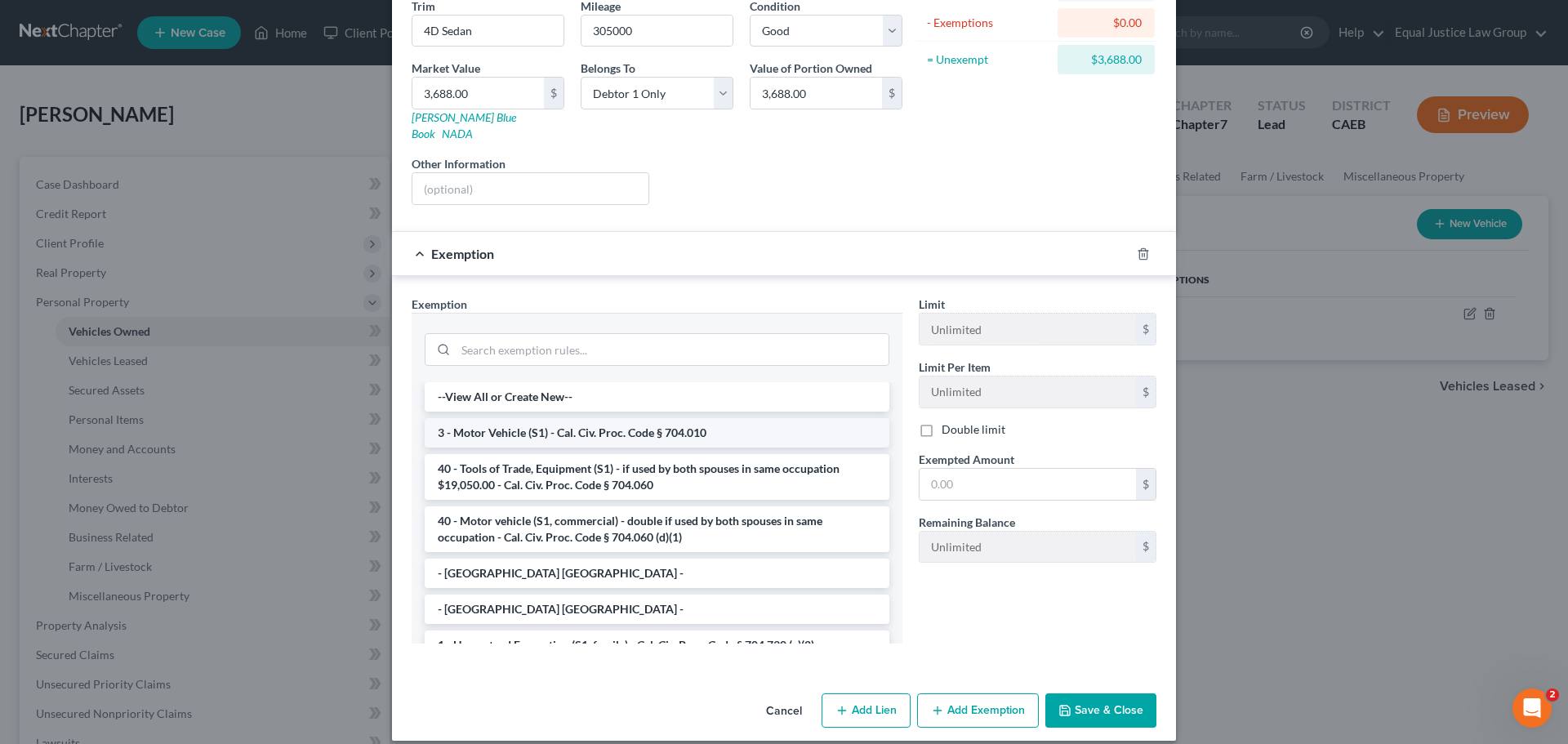
click at [514, 419] on li "3 - Motor Vehicle (S1) - Cal. Civ. Proc. Code § 704.010" at bounding box center [657, 433] width 465 height 30
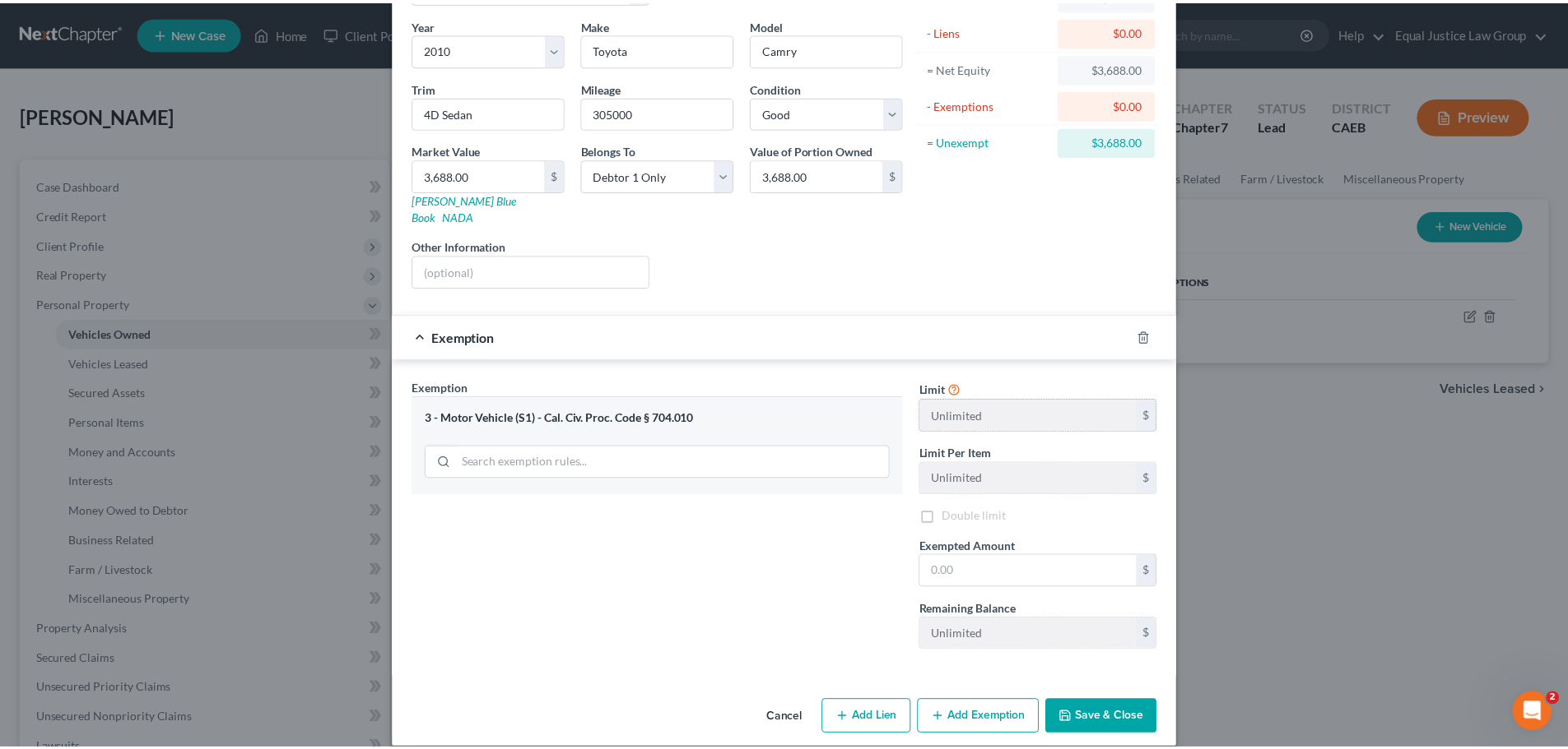
scroll to position [126, 0]
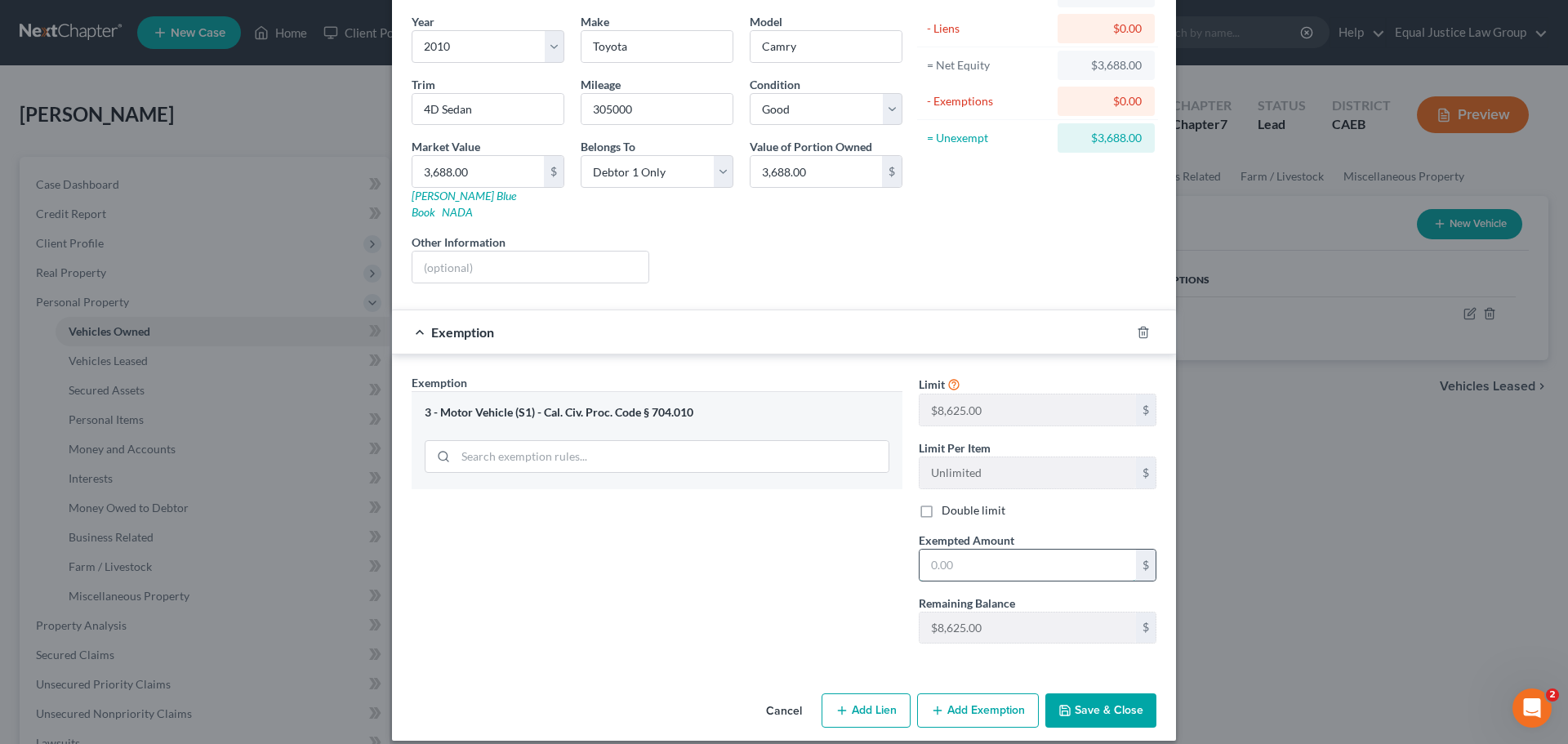
click at [963, 550] on input "text" at bounding box center [1027, 565] width 216 height 31
type input "8,625.00"
click at [1107, 688] on div "Cancel Add Lien Add Lease Add Exemption Save & Close" at bounding box center [784, 714] width 784 height 54
click at [1103, 698] on button "Save & Close" at bounding box center [1101, 710] width 111 height 35
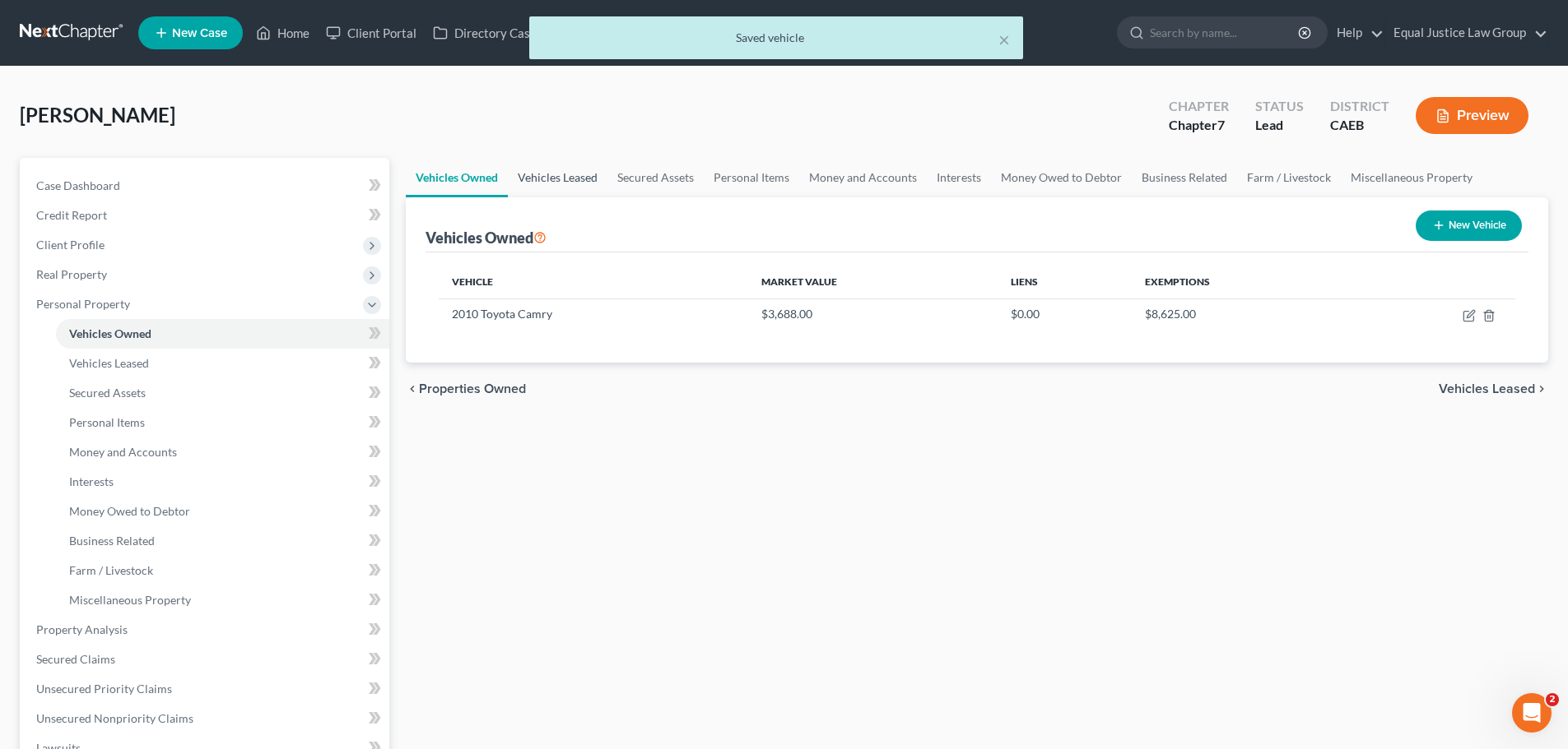
click at [559, 177] on link "Vehicles Leased" at bounding box center [557, 178] width 99 height 40
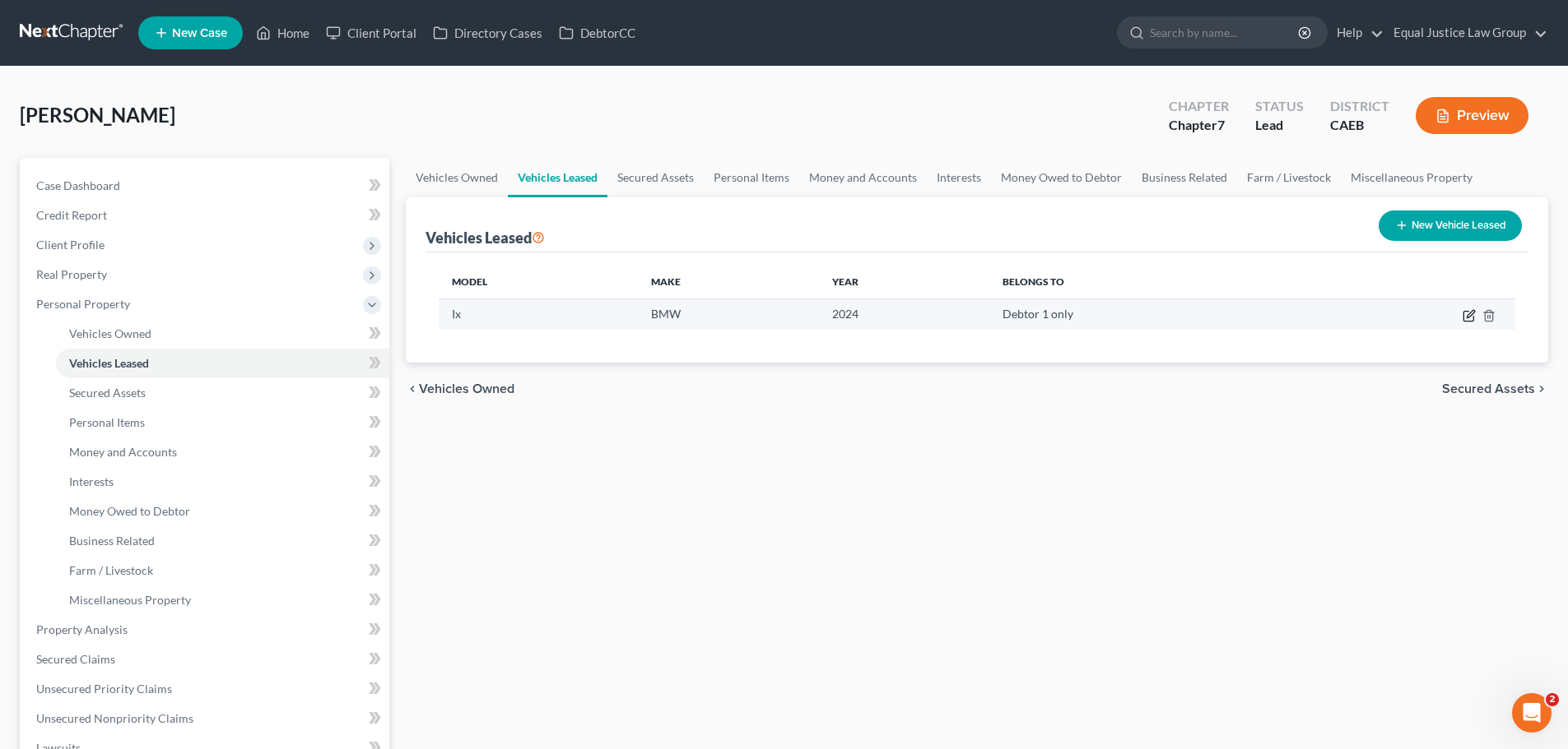
click at [1468, 311] on icon "button" at bounding box center [1469, 316] width 10 height 10
select select "0"
select select "2"
select select "0"
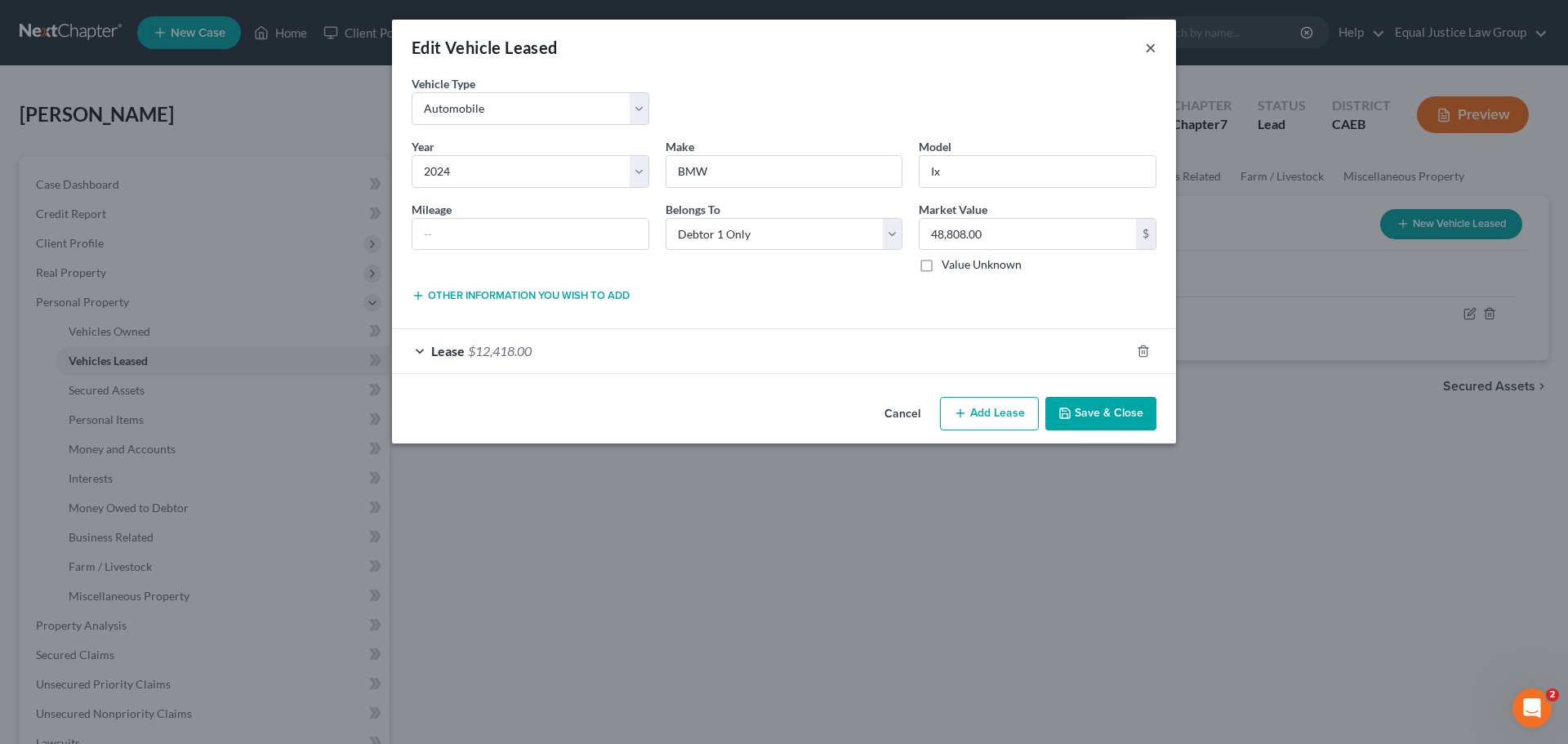
click at [1152, 44] on button "×" at bounding box center [1151, 47] width 12 height 20
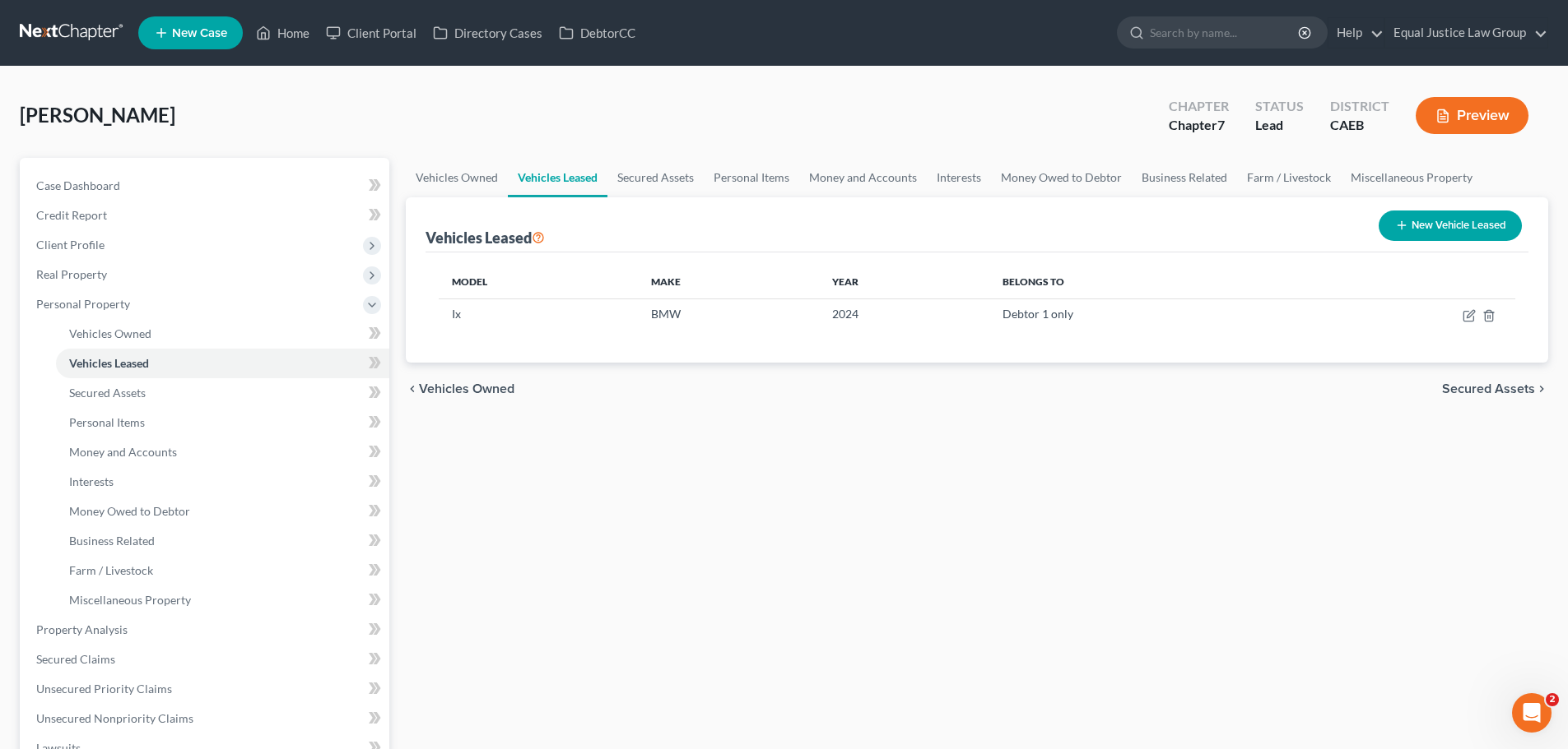
click at [1180, 487] on div "Vehicles Owned Vehicles Leased Secured Assets Personal Items Money and Accounts…" at bounding box center [976, 633] width 1159 height 950
click at [1461, 396] on span "Secured Assets" at bounding box center [1487, 389] width 93 height 13
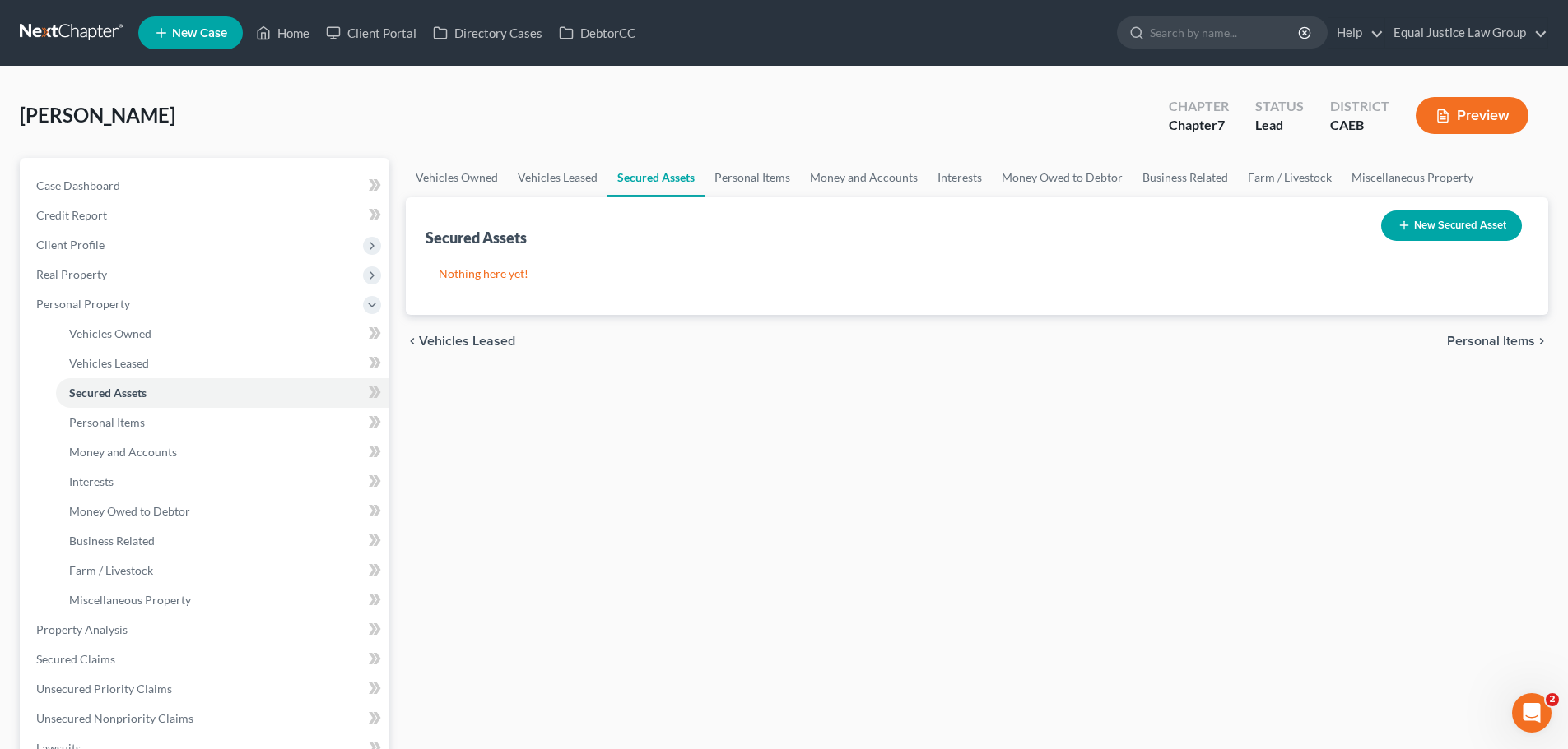
click at [1487, 341] on span "Personal Items" at bounding box center [1490, 341] width 88 height 13
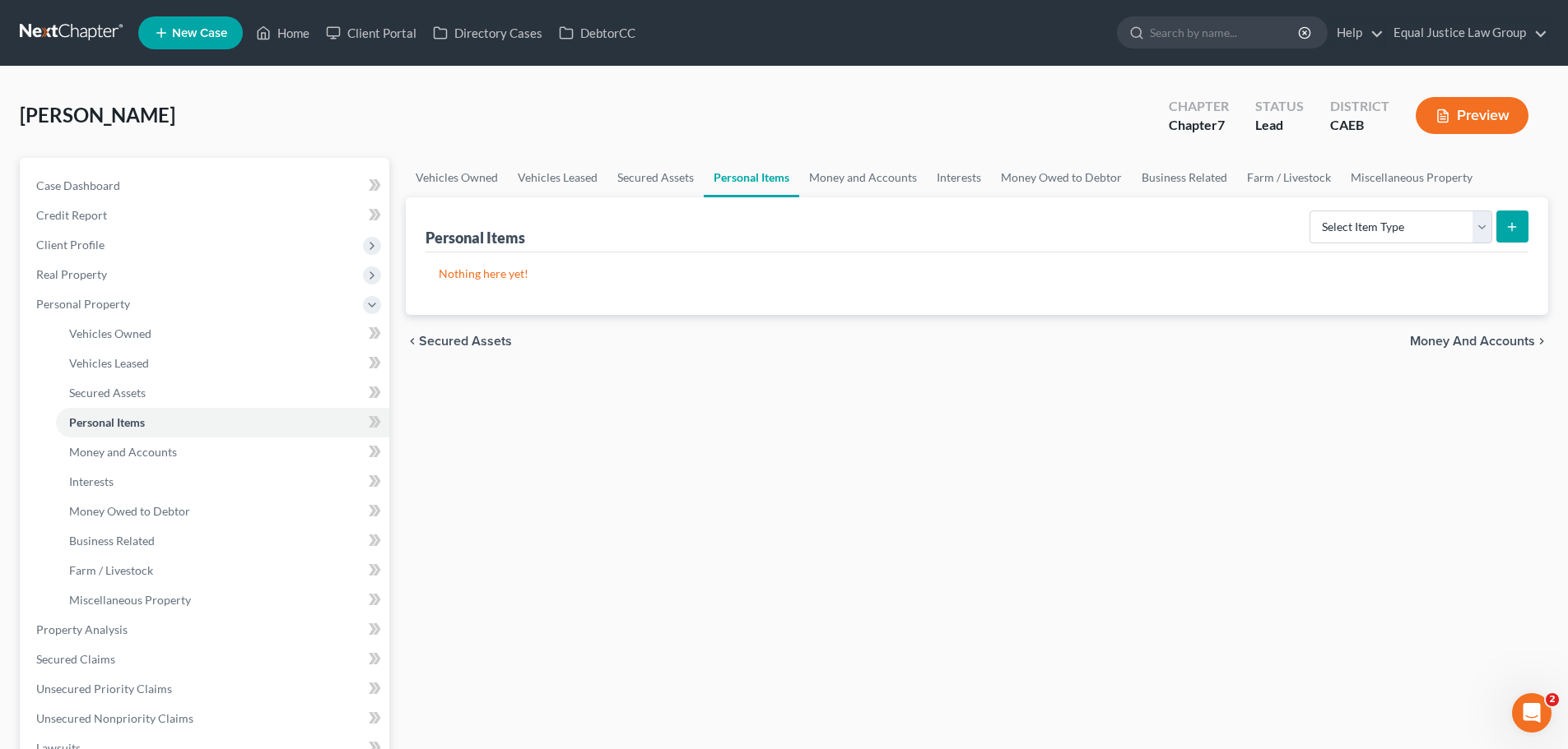
click at [1472, 342] on span "Money and Accounts" at bounding box center [1472, 341] width 125 height 13
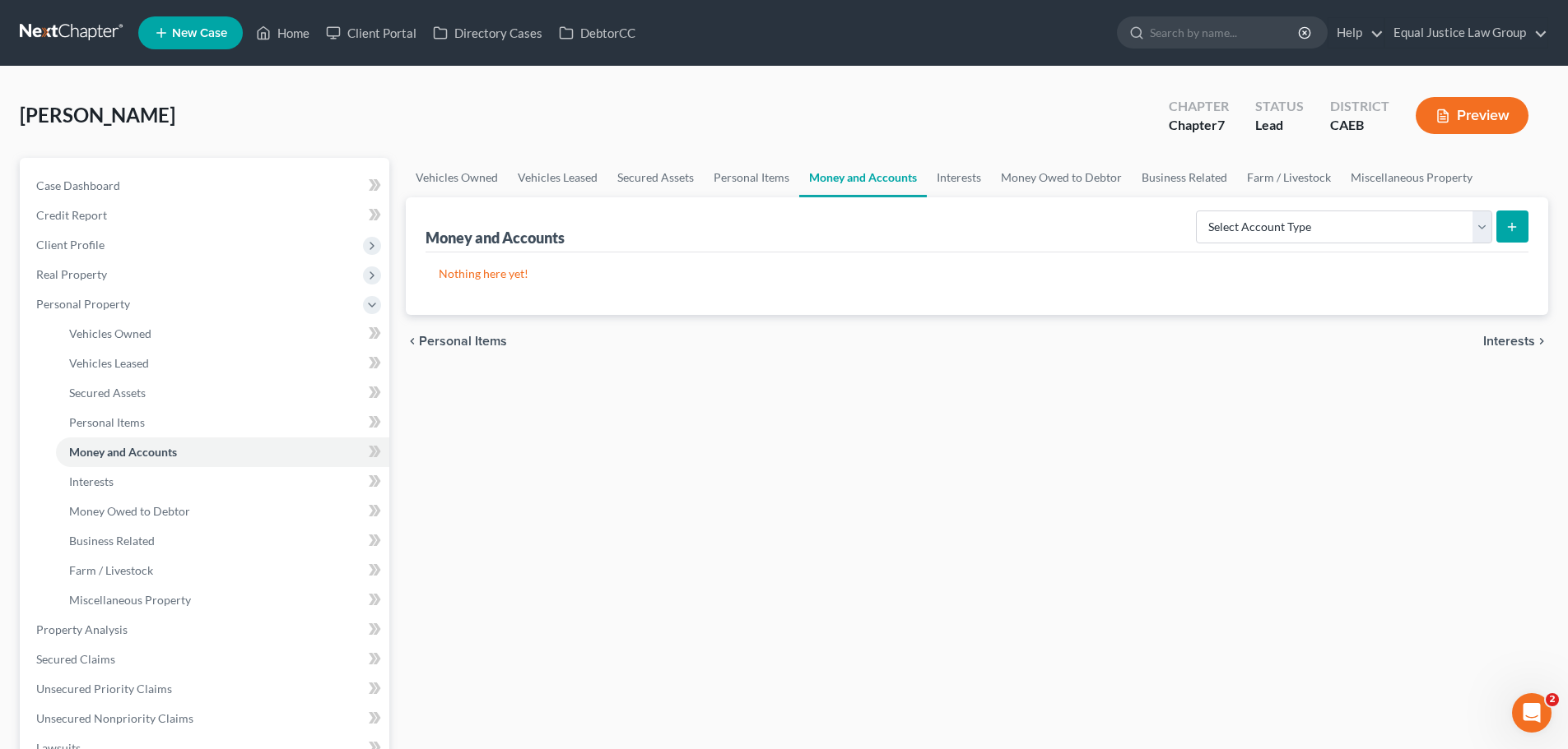
click at [1494, 336] on span "Interests" at bounding box center [1508, 341] width 52 height 13
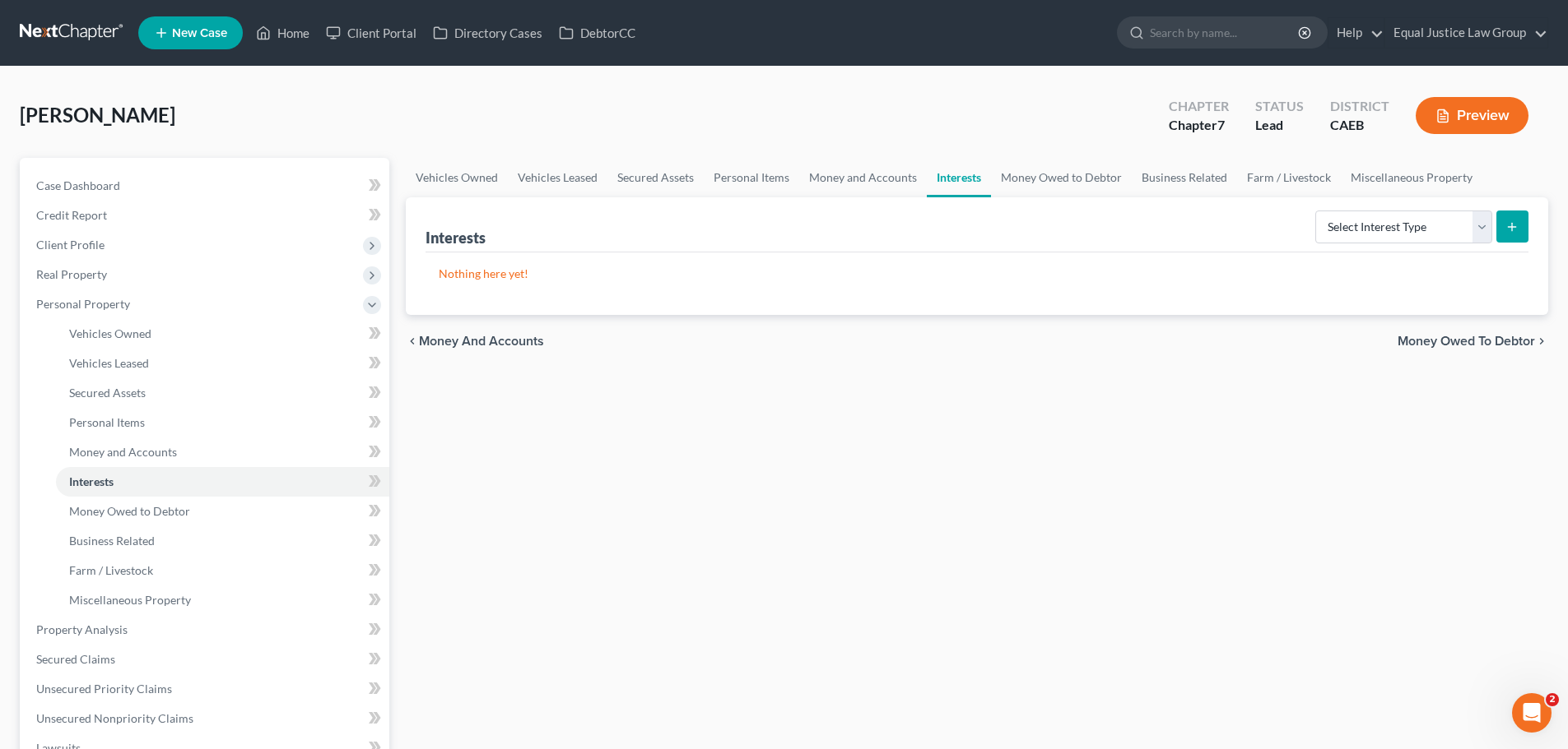
click at [1435, 338] on span "Money Owed to Debtor" at bounding box center [1466, 341] width 137 height 13
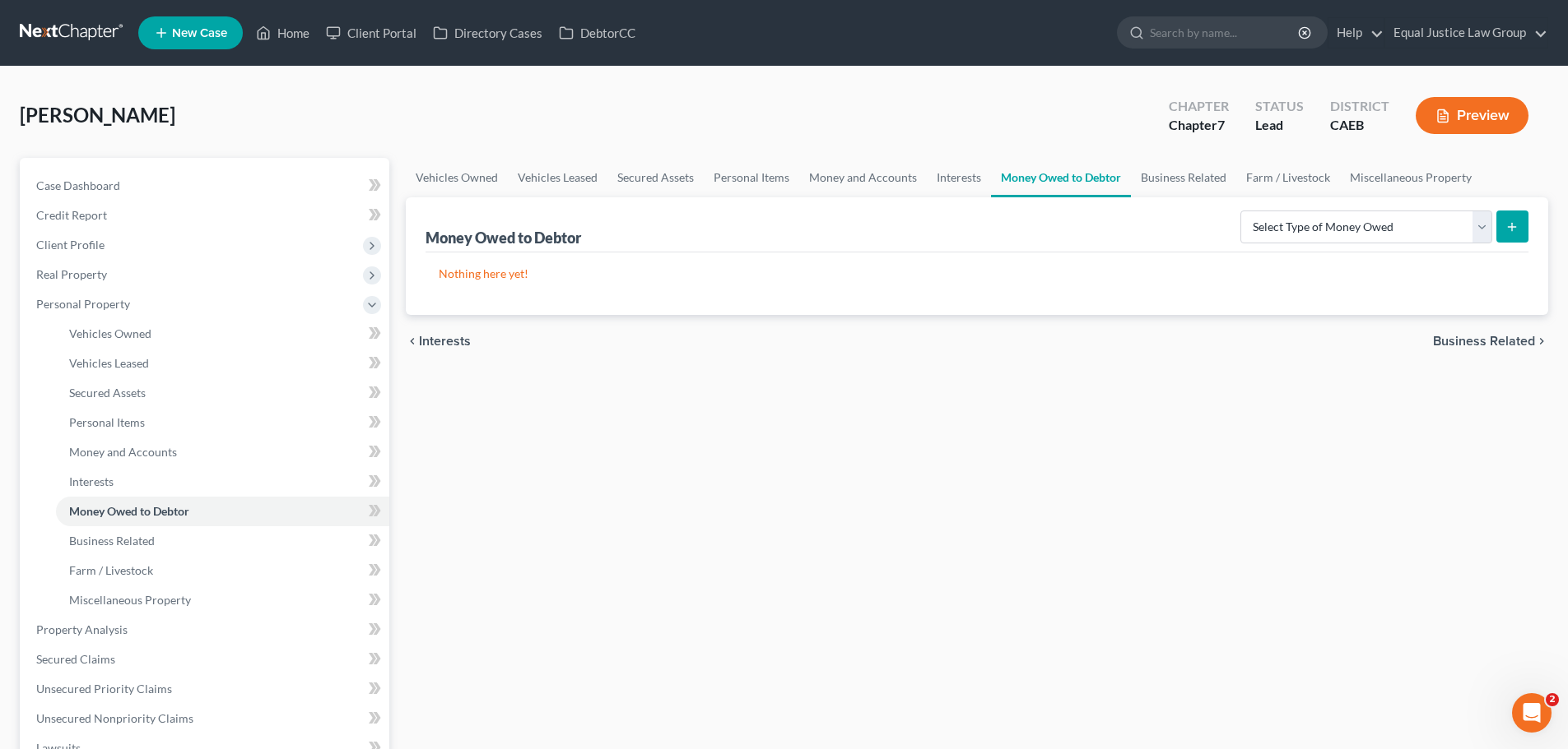
click at [1459, 335] on span "Business Related" at bounding box center [1483, 341] width 102 height 13
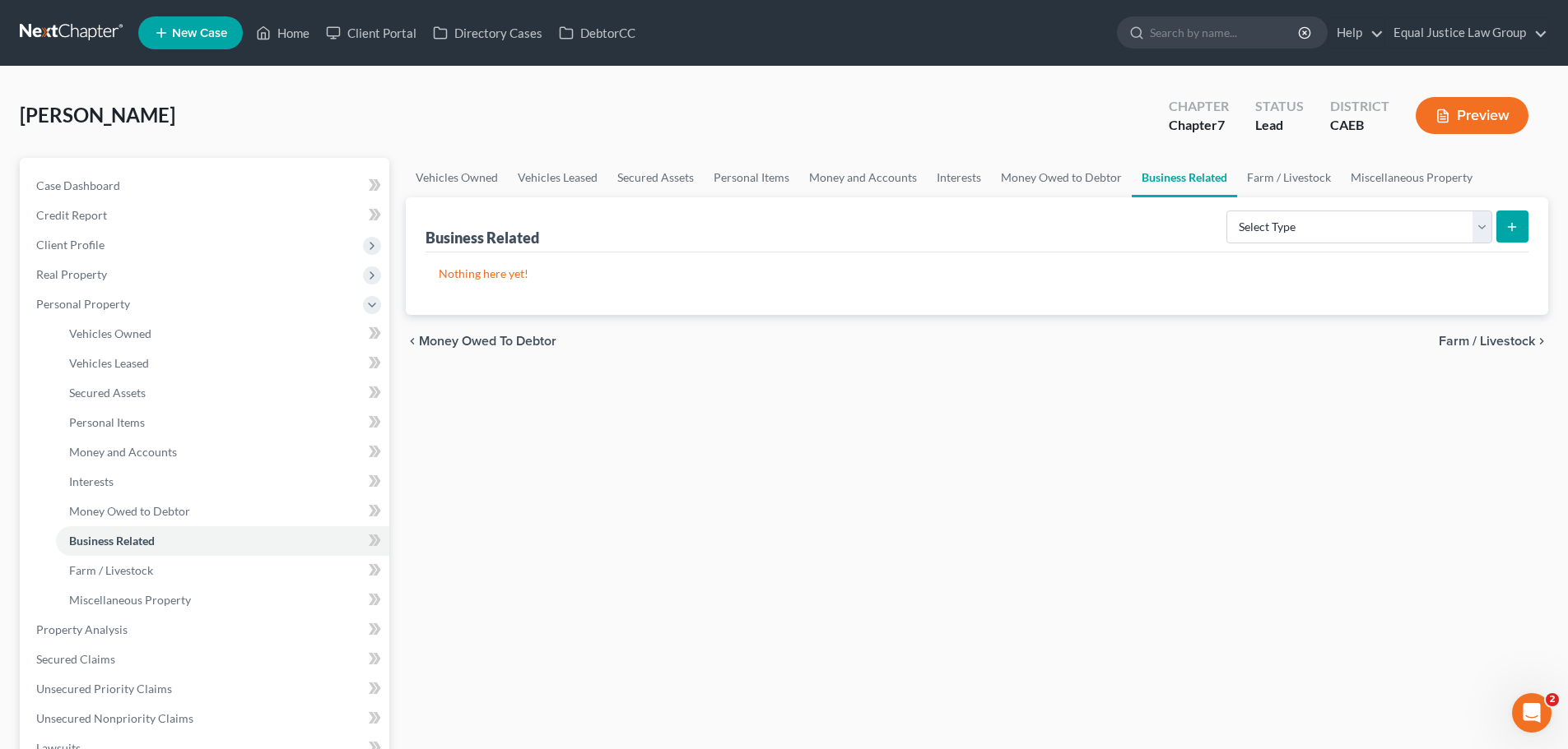
click at [1472, 339] on span "Farm / Livestock" at bounding box center [1486, 341] width 97 height 13
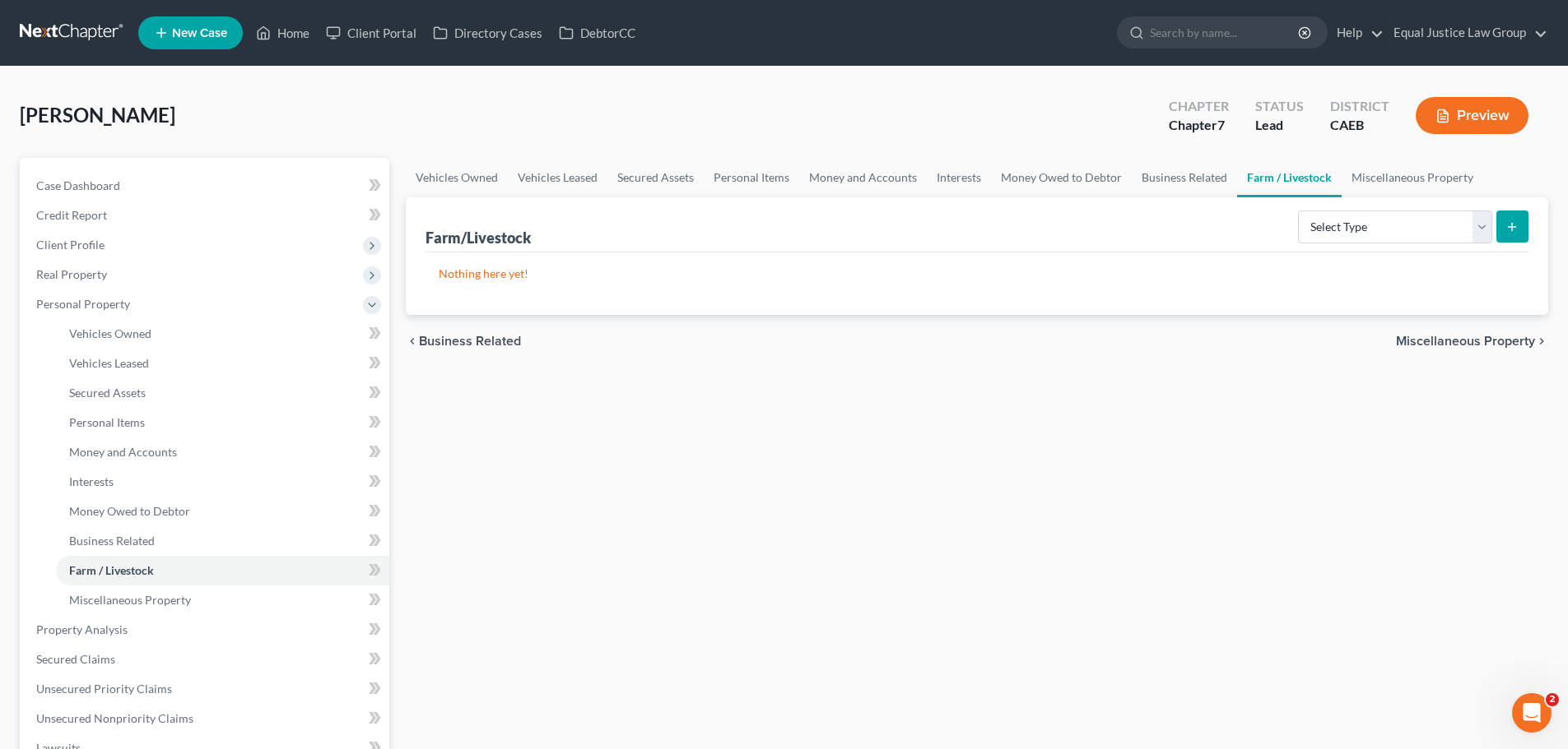
click at [1460, 331] on div "chevron_left Business Related Miscellaneous Property chevron_right" at bounding box center [977, 341] width 1142 height 53
click at [1445, 341] on span "Miscellaneous Property" at bounding box center [1466, 341] width 139 height 13
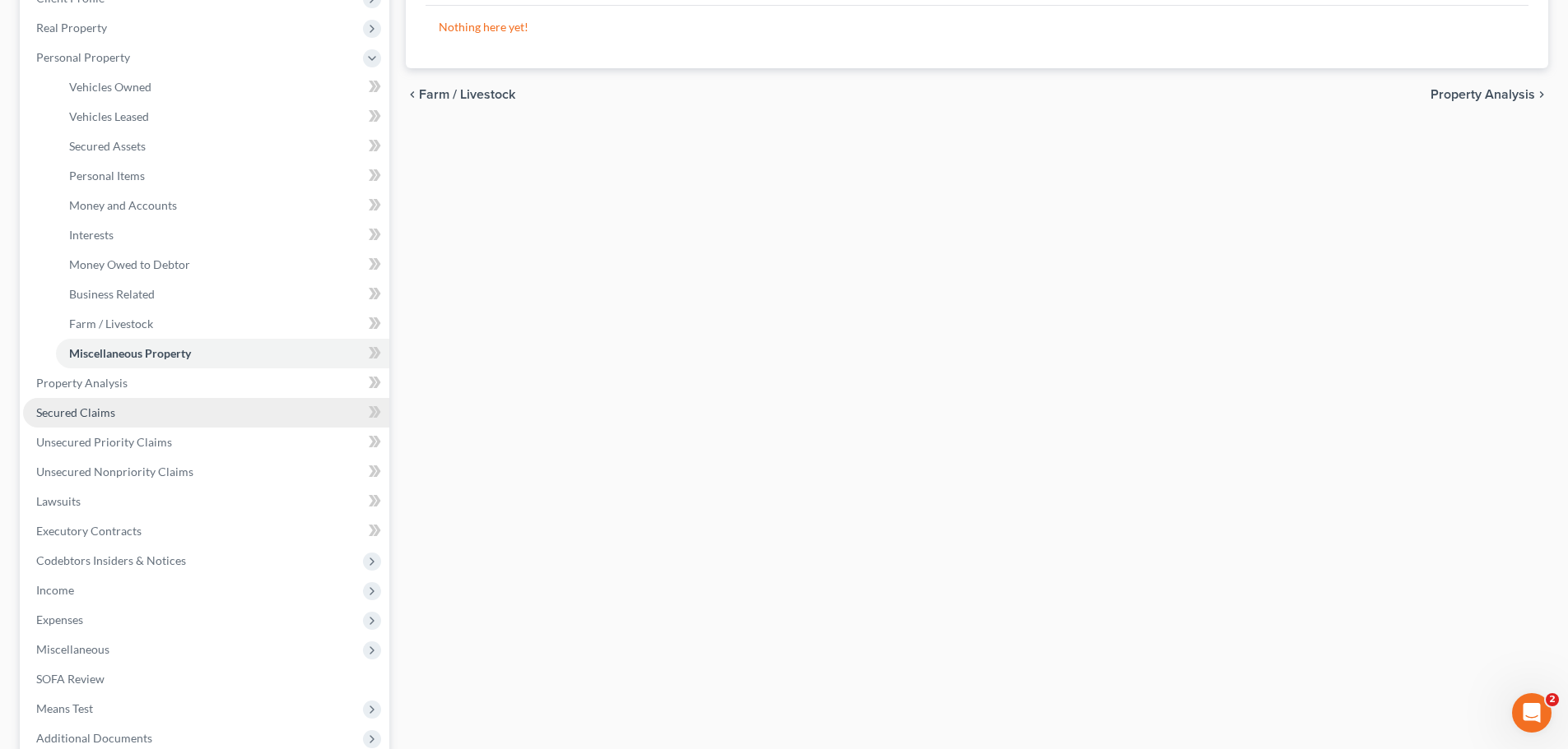
click at [114, 398] on link "Secured Claims" at bounding box center [206, 413] width 366 height 30
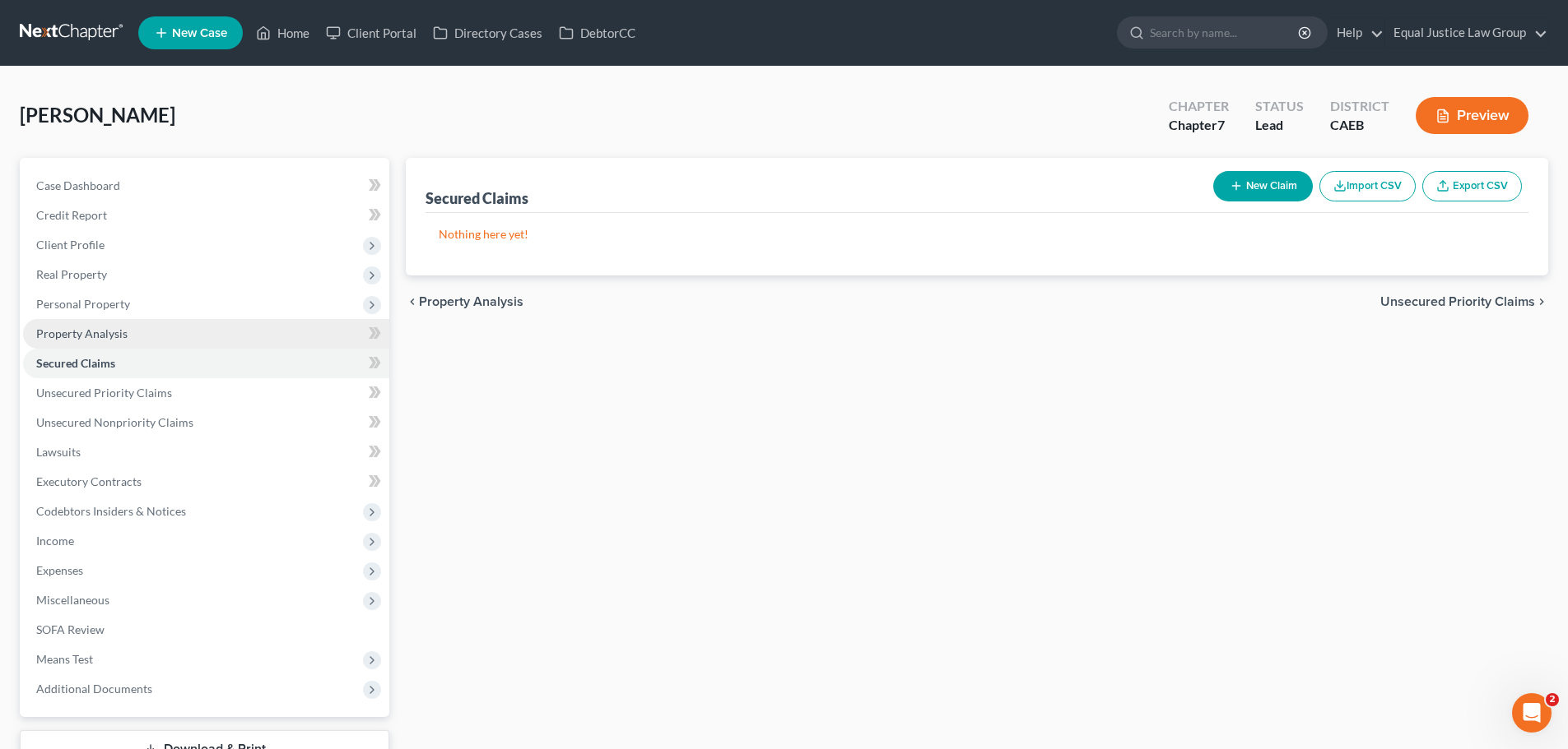
click at [144, 326] on link "Property Analysis" at bounding box center [206, 334] width 366 height 30
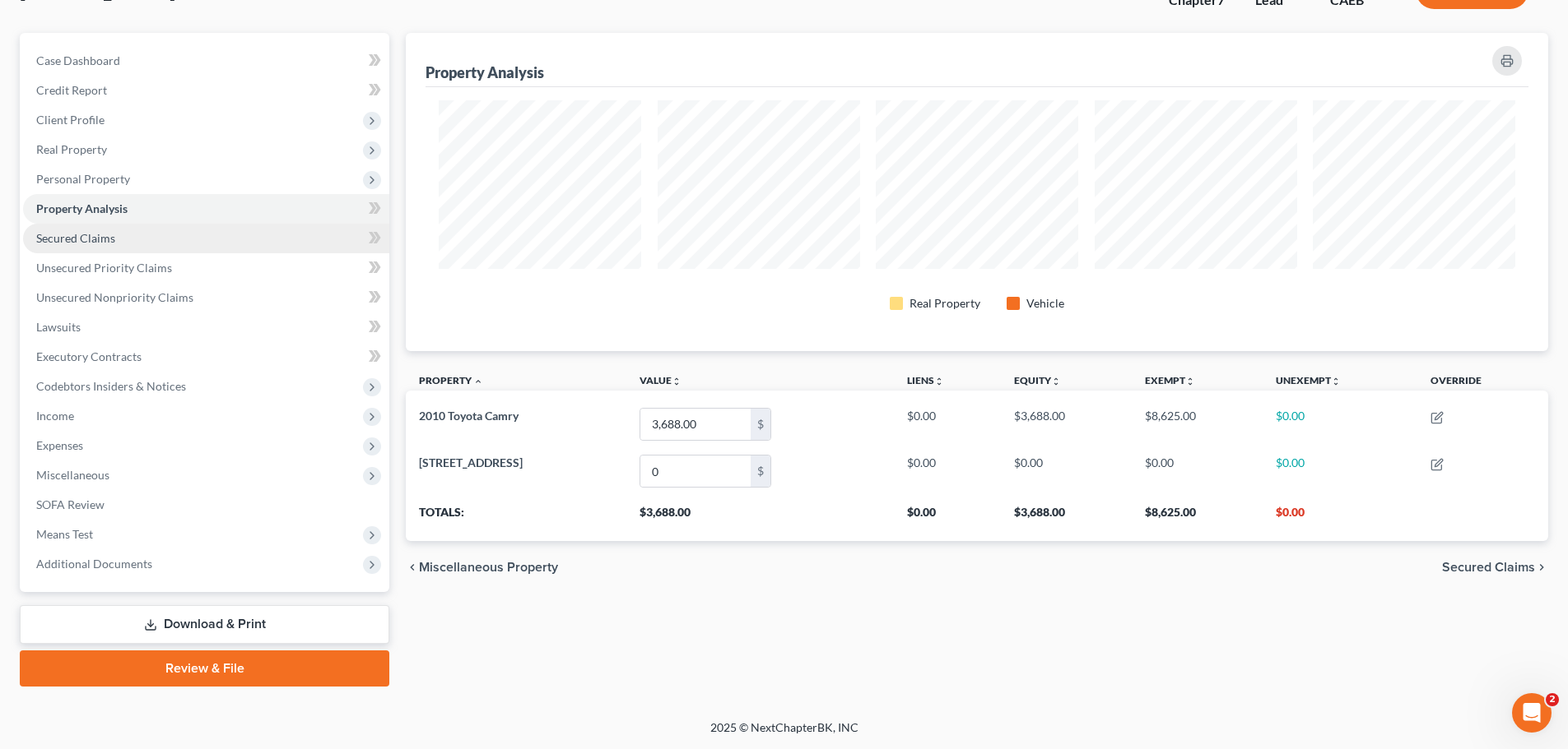
click at [99, 245] on span "Secured Claims" at bounding box center [75, 238] width 79 height 14
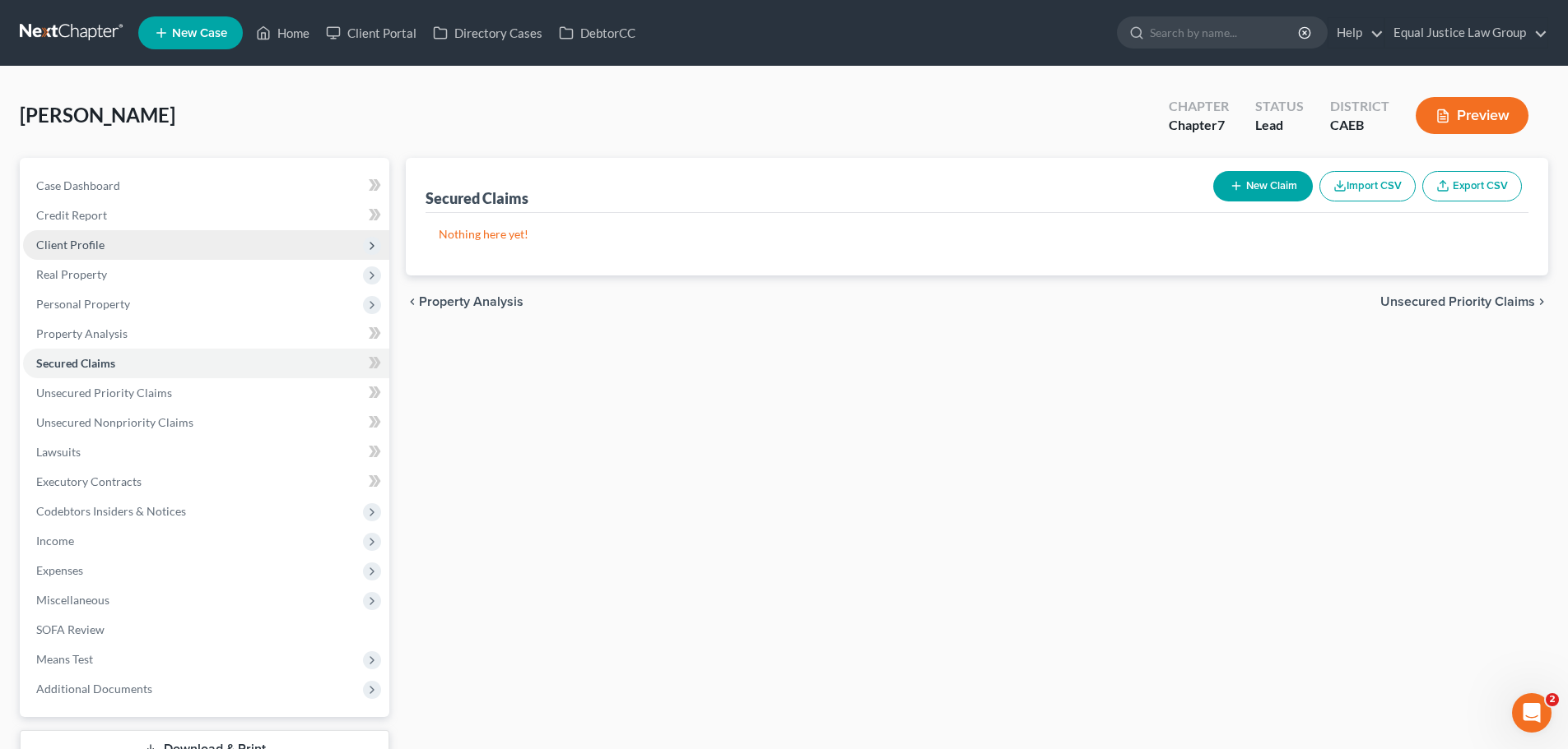
click at [43, 245] on span "Client Profile" at bounding box center [70, 245] width 69 height 14
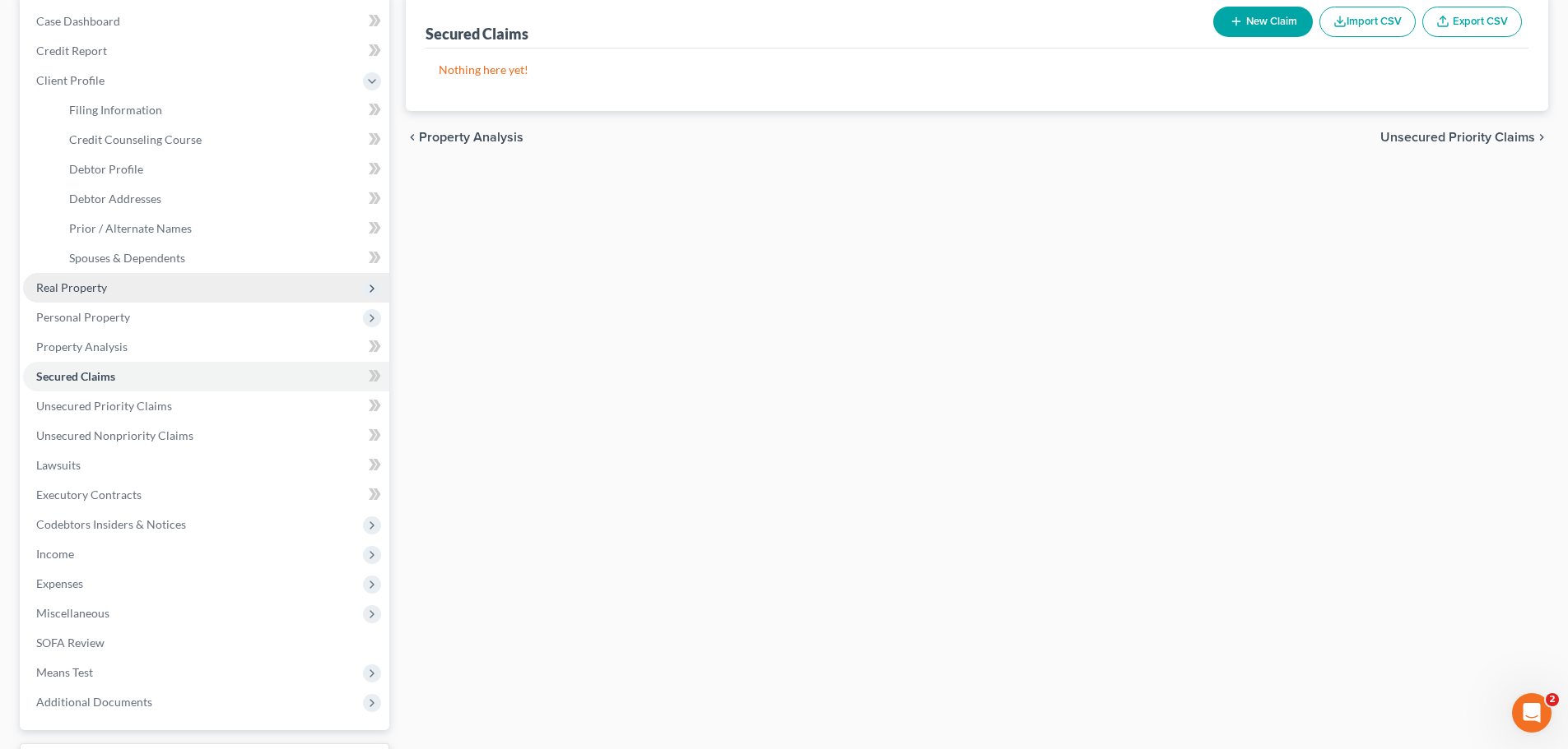
click at [131, 289] on span "Real Property" at bounding box center [206, 288] width 366 height 30
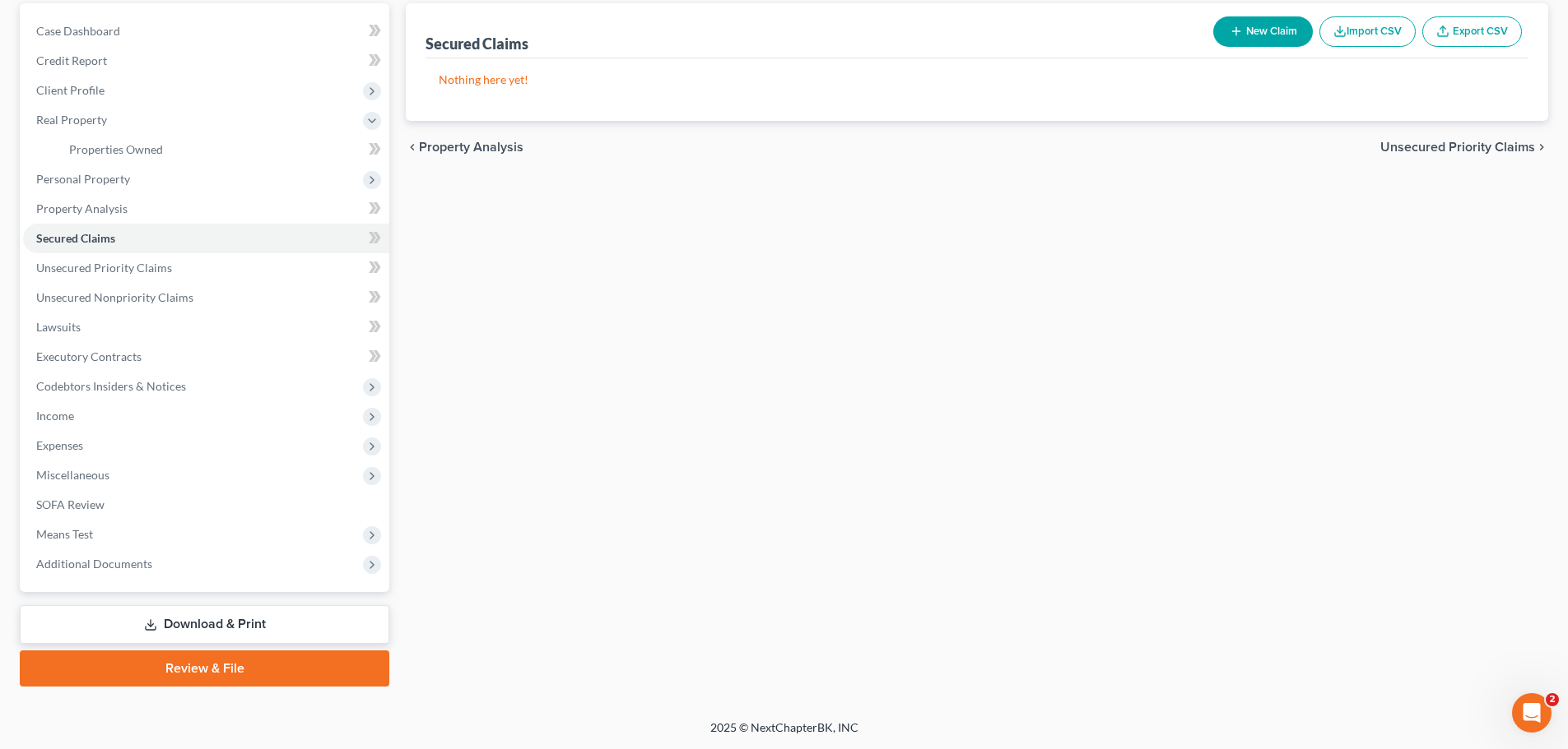
scroll to position [154, 0]
click at [121, 150] on span "Properties Owned" at bounding box center [115, 149] width 94 height 14
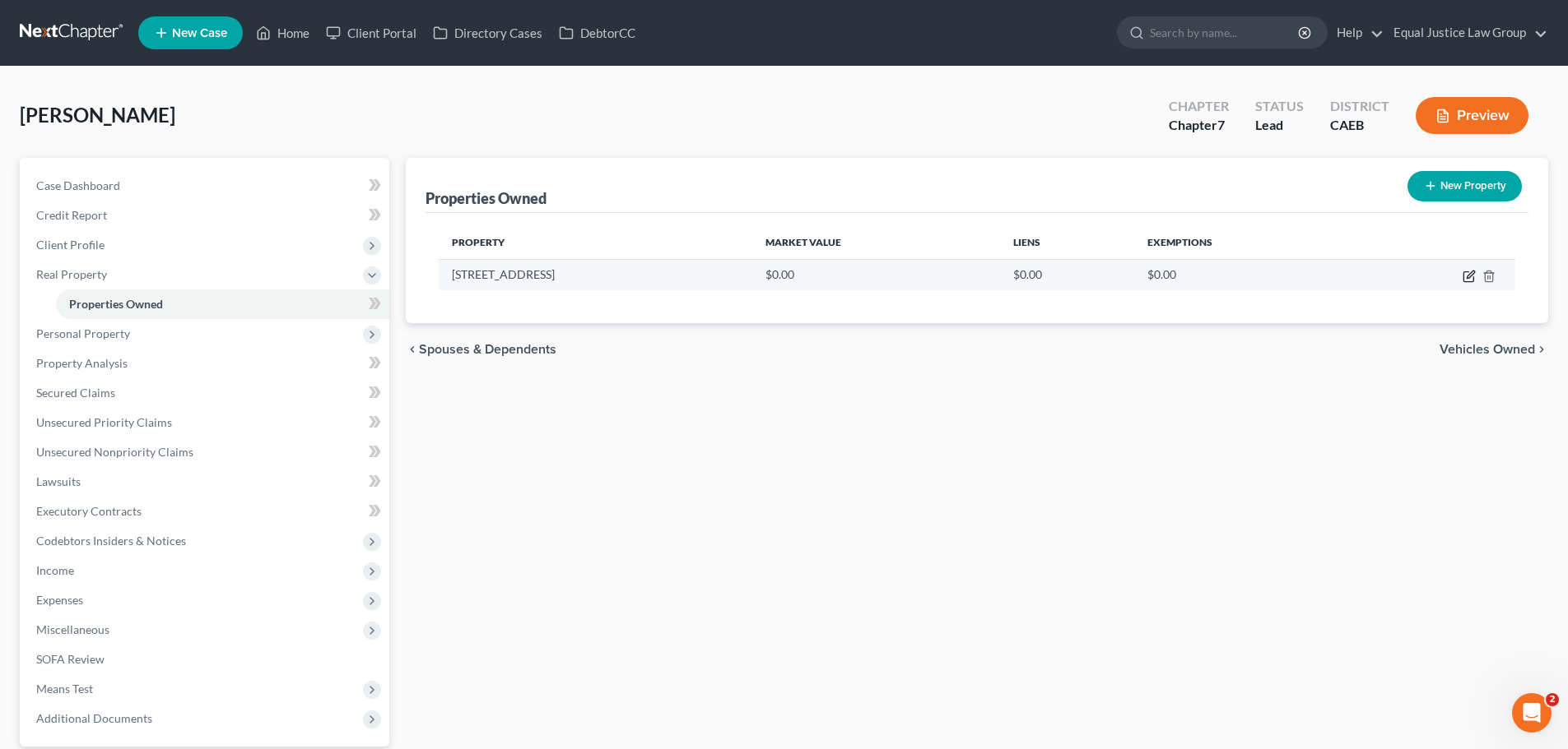
click at [1468, 274] on icon "button" at bounding box center [1469, 276] width 13 height 13
select select "4"
select select "33"
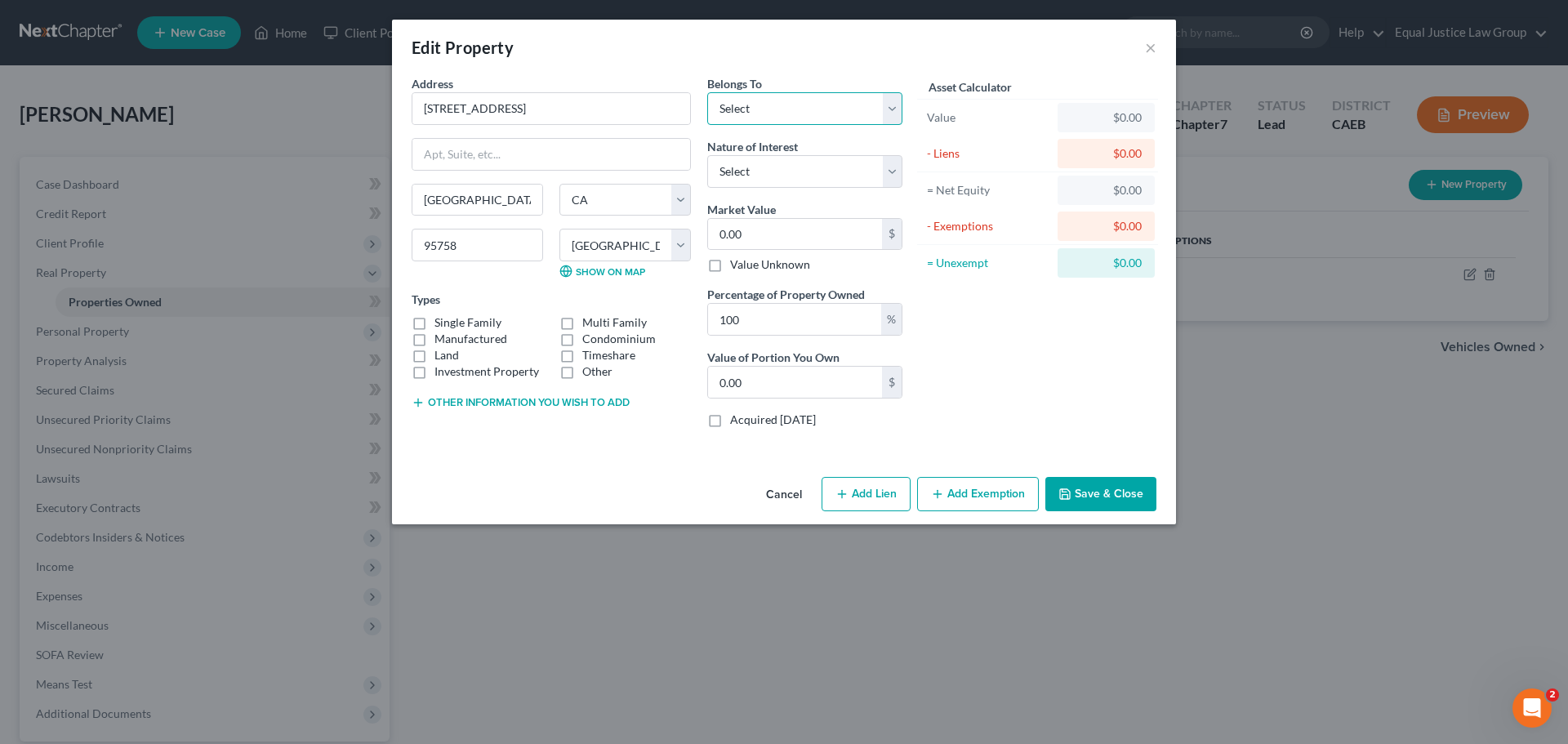
click at [796, 104] on select "Select Debtor 1 Only Debtor 2 Only Debtor 1 And Debtor 2 Only At Least One Of T…" at bounding box center [805, 108] width 196 height 33
select select "0"
click at [707, 92] on select "Select Debtor 1 Only Debtor 2 Only Debtor 1 And Debtor 2 Only At Least One Of T…" at bounding box center [805, 108] width 196 height 33
click at [465, 326] on label "Single Family" at bounding box center [468, 322] width 67 height 17
click at [451, 325] on input "Single Family" at bounding box center [446, 319] width 11 height 11
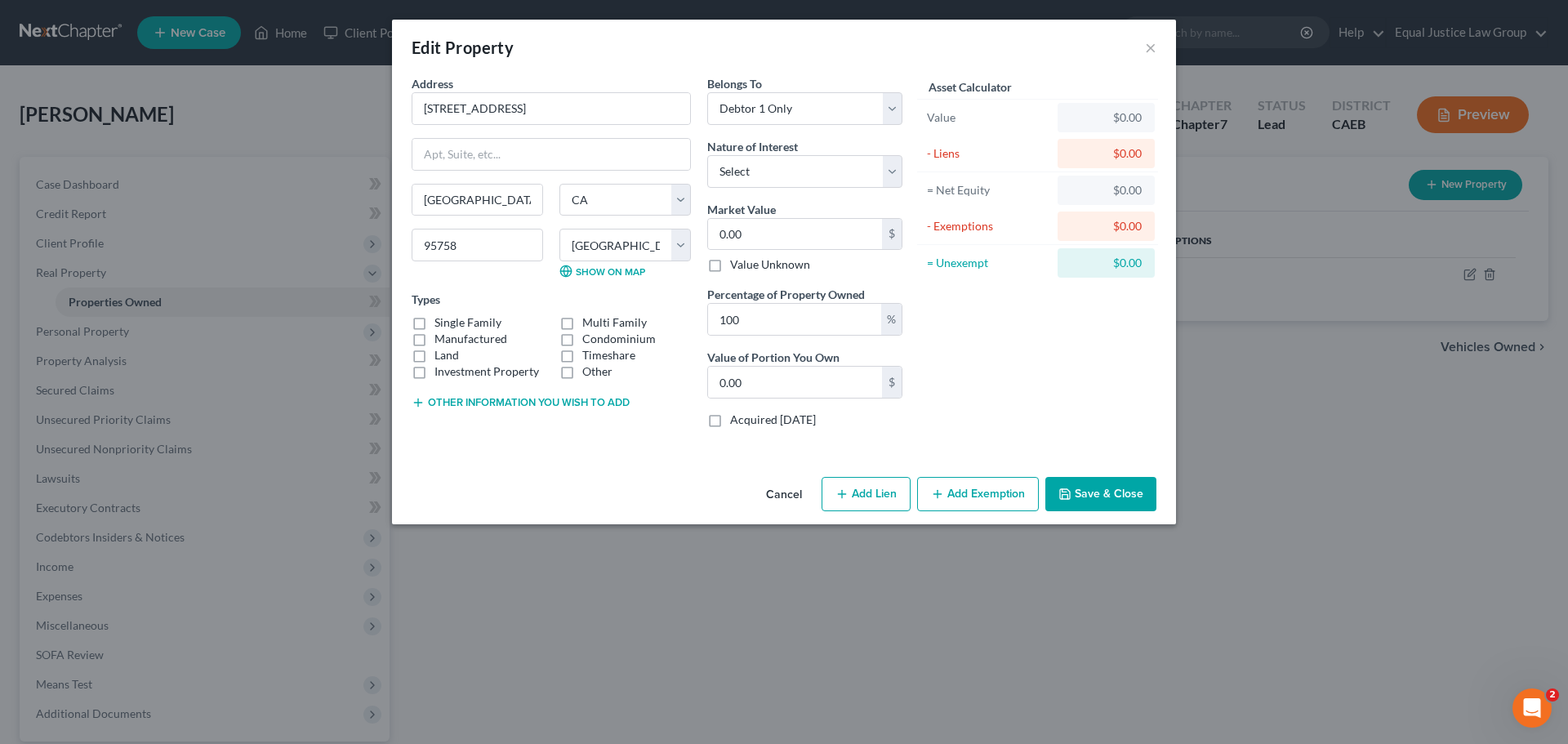
checkbox input "true"
click at [779, 171] on select "Select Fee Simple Joint Tenant Life Estate Equitable Interest Future Interest T…" at bounding box center [805, 171] width 196 height 33
click at [973, 356] on div "Asset Calculator Value $0.00 - Liens $0.00 = Net Equity $0.00 - Exemptions $0.0…" at bounding box center [1037, 258] width 254 height 367
click at [872, 498] on button "Add Lien" at bounding box center [866, 494] width 89 height 35
select select "0"
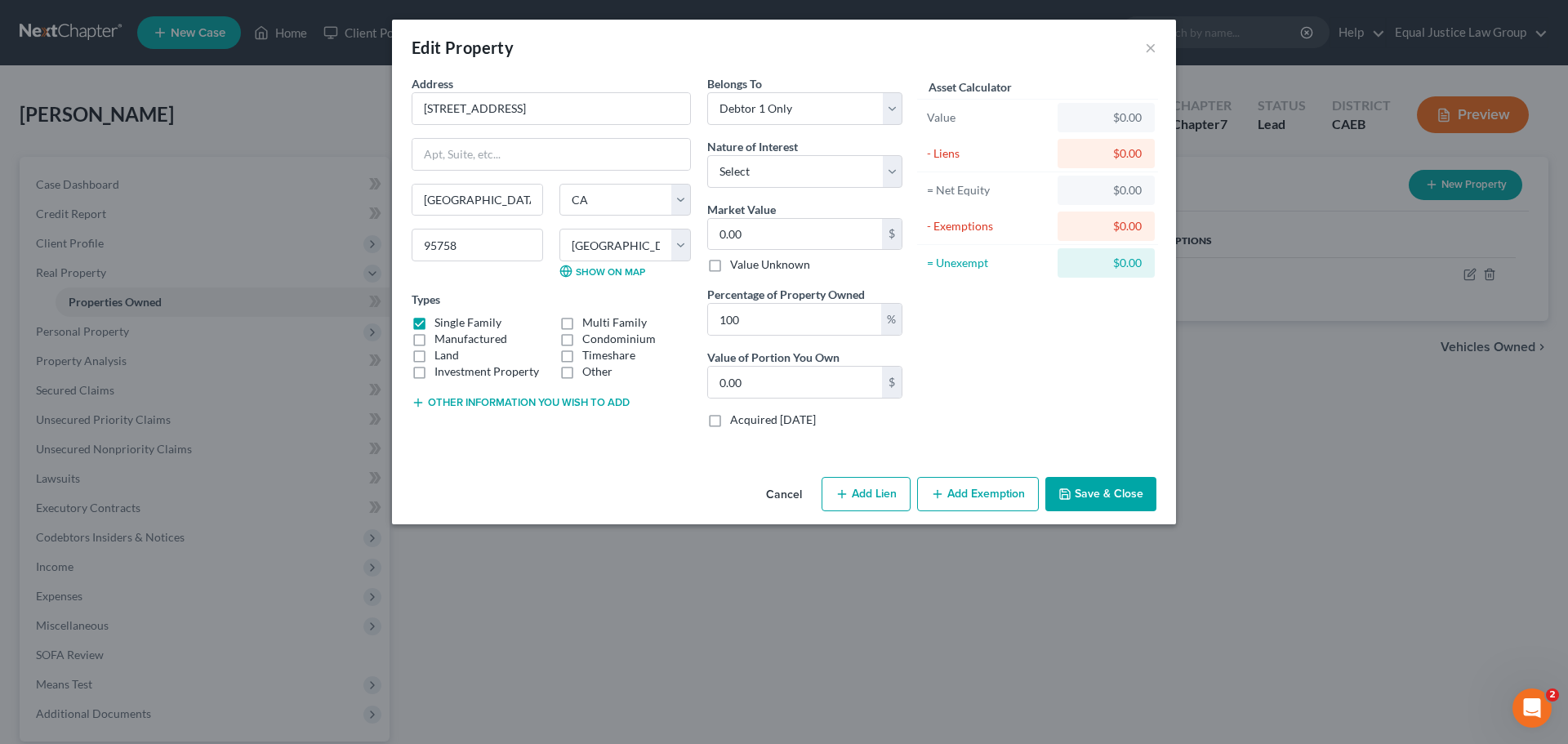
select select "0"
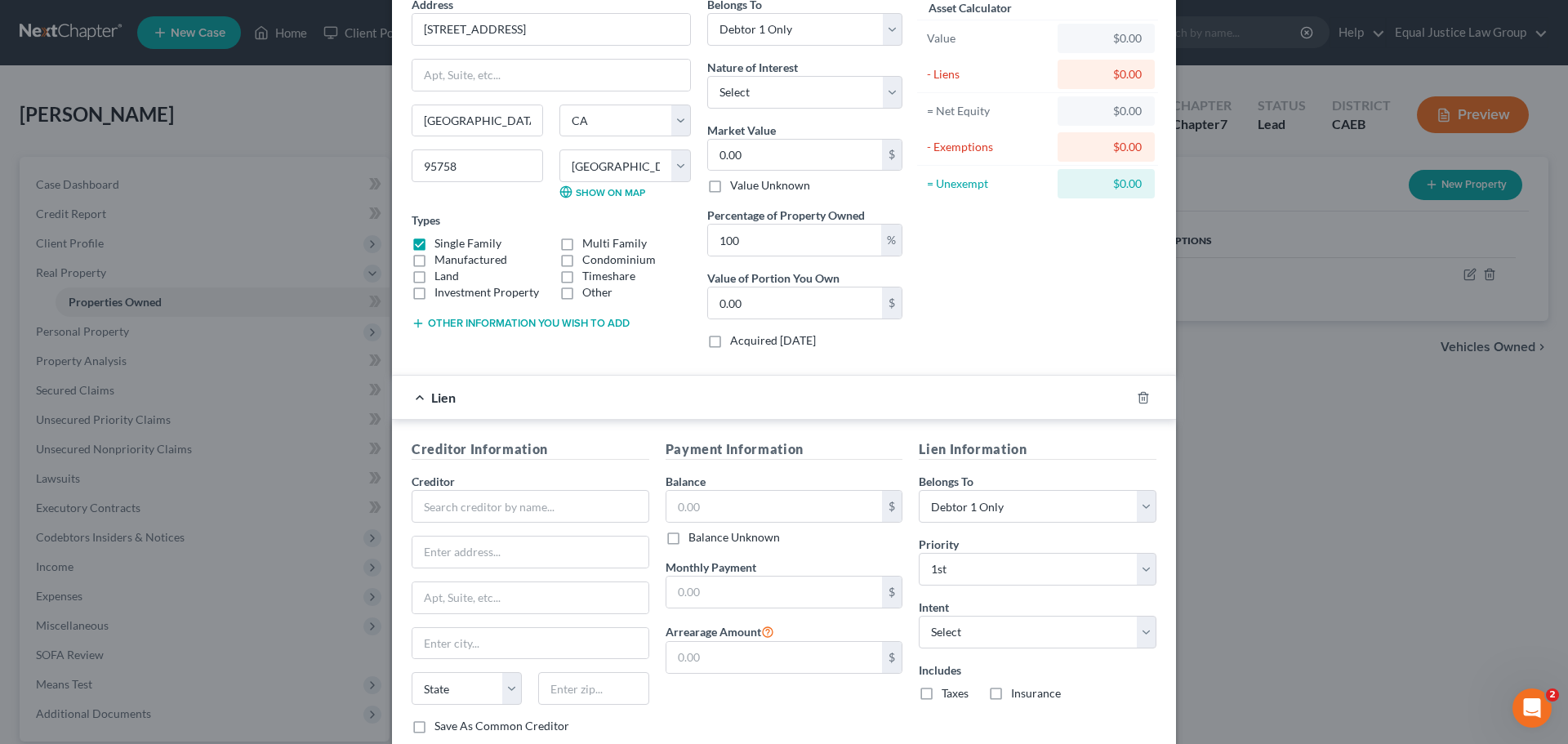
scroll to position [186, 0]
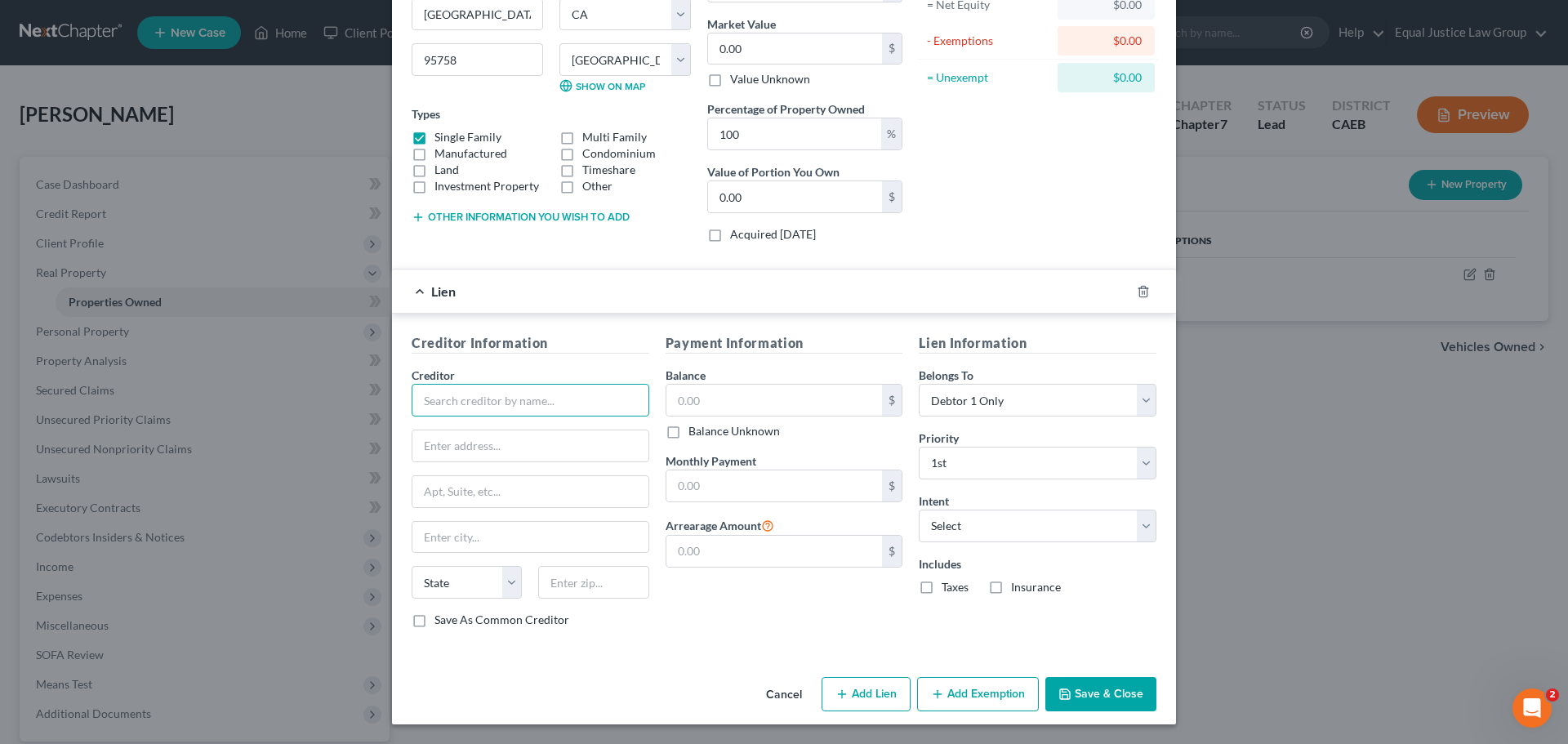
click at [488, 399] on input "text" at bounding box center [530, 400] width 238 height 33
click at [472, 403] on input "LoanCare" at bounding box center [530, 400] width 238 height 33
click at [472, 402] on input "LoanCare" at bounding box center [530, 400] width 238 height 33
click at [470, 434] on input "text" at bounding box center [530, 446] width 236 height 31
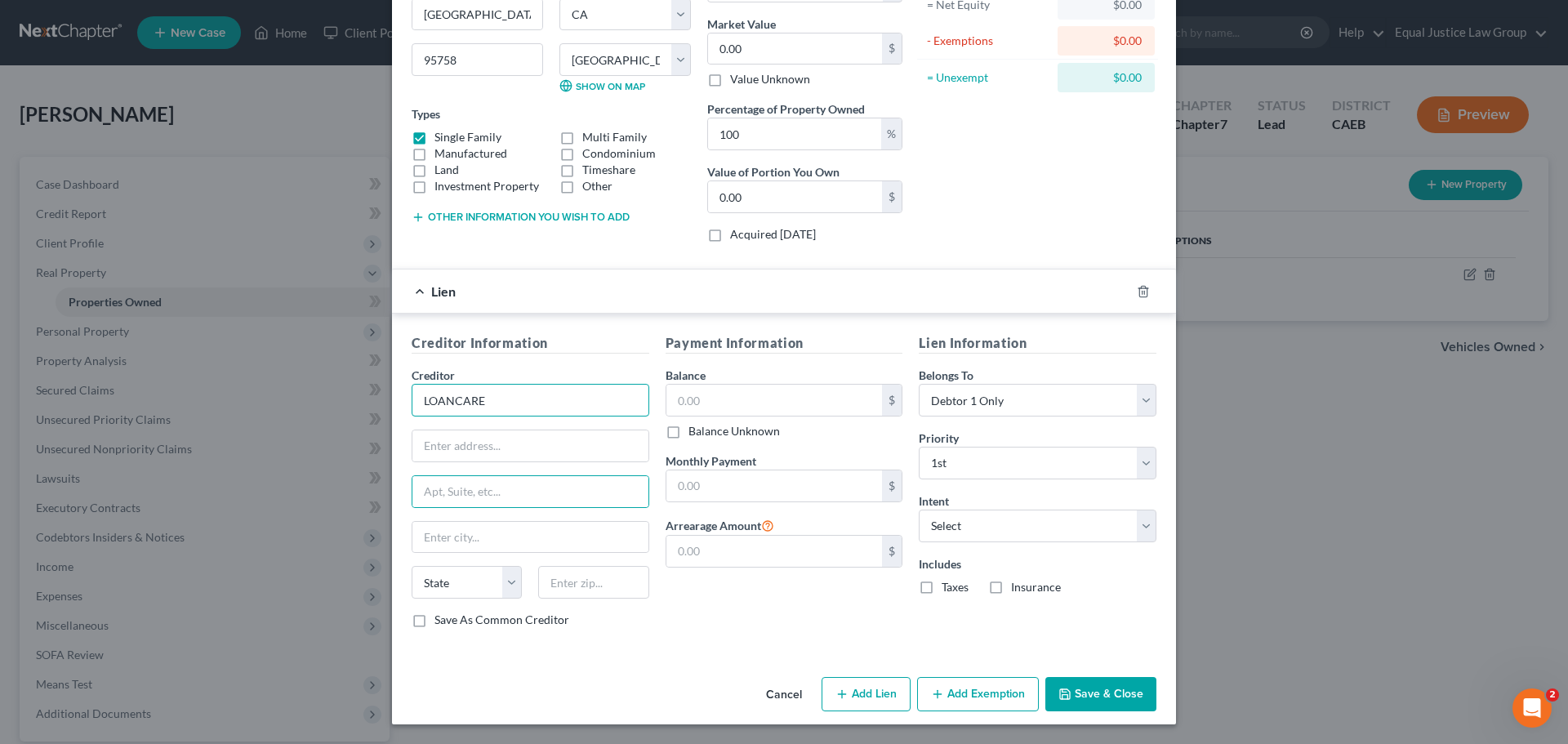
click at [494, 401] on input "LOANCARE" at bounding box center [530, 400] width 238 height 33
click at [493, 401] on input "LOANCARE" at bounding box center [530, 400] width 238 height 33
click at [494, 404] on input "LOANCARE" at bounding box center [530, 400] width 238 height 33
paste input "oanCare LLC"
click at [465, 399] on input "LoanCare LLC" at bounding box center [530, 400] width 238 height 33
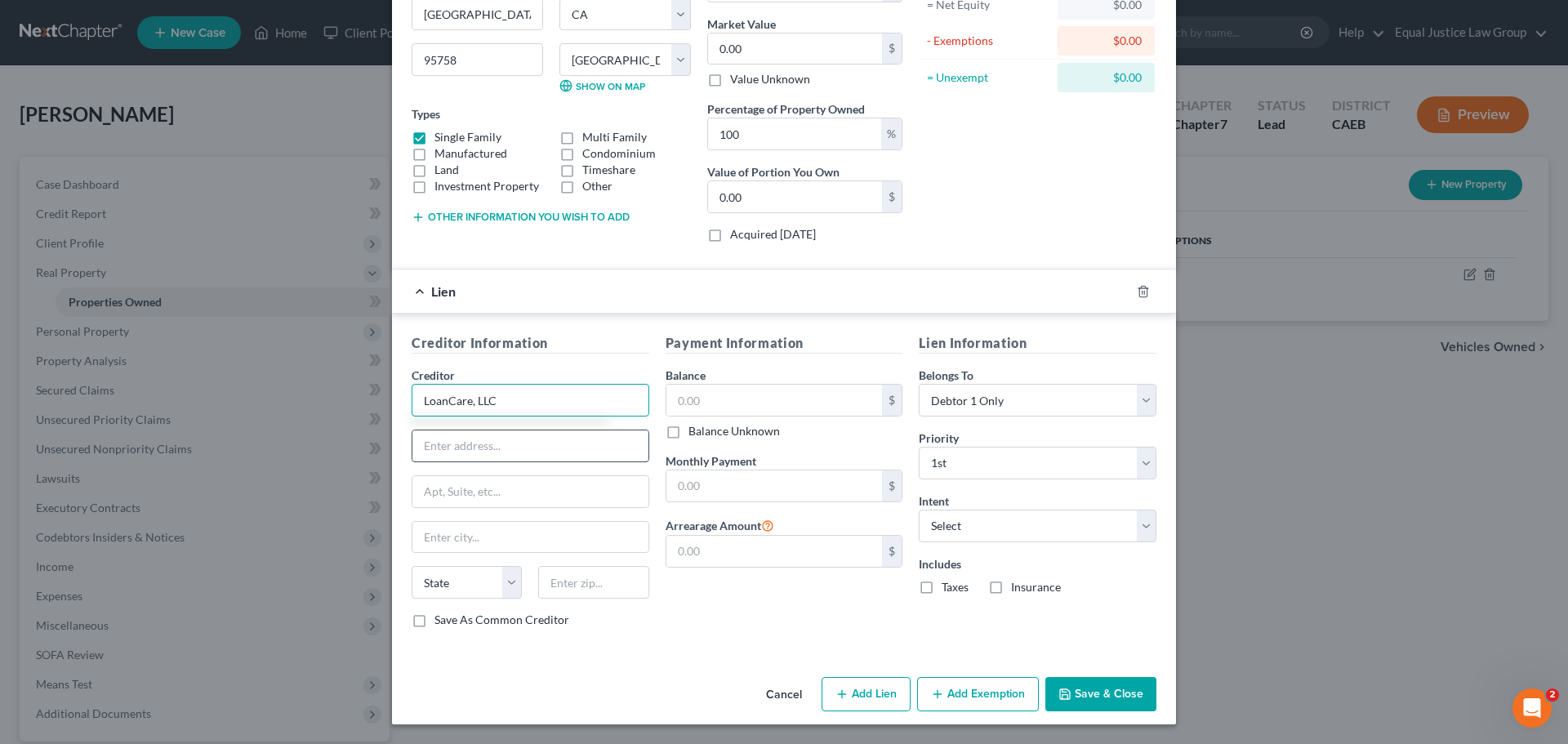
type input "LoanCare, LLC"
click at [492, 439] on input "text" at bounding box center [530, 446] width 236 height 31
paste input "3637 Sentara Way"
type input "3637 Sentara Way"
drag, startPoint x: 466, startPoint y: 536, endPoint x: 482, endPoint y: 532, distance: 16.5
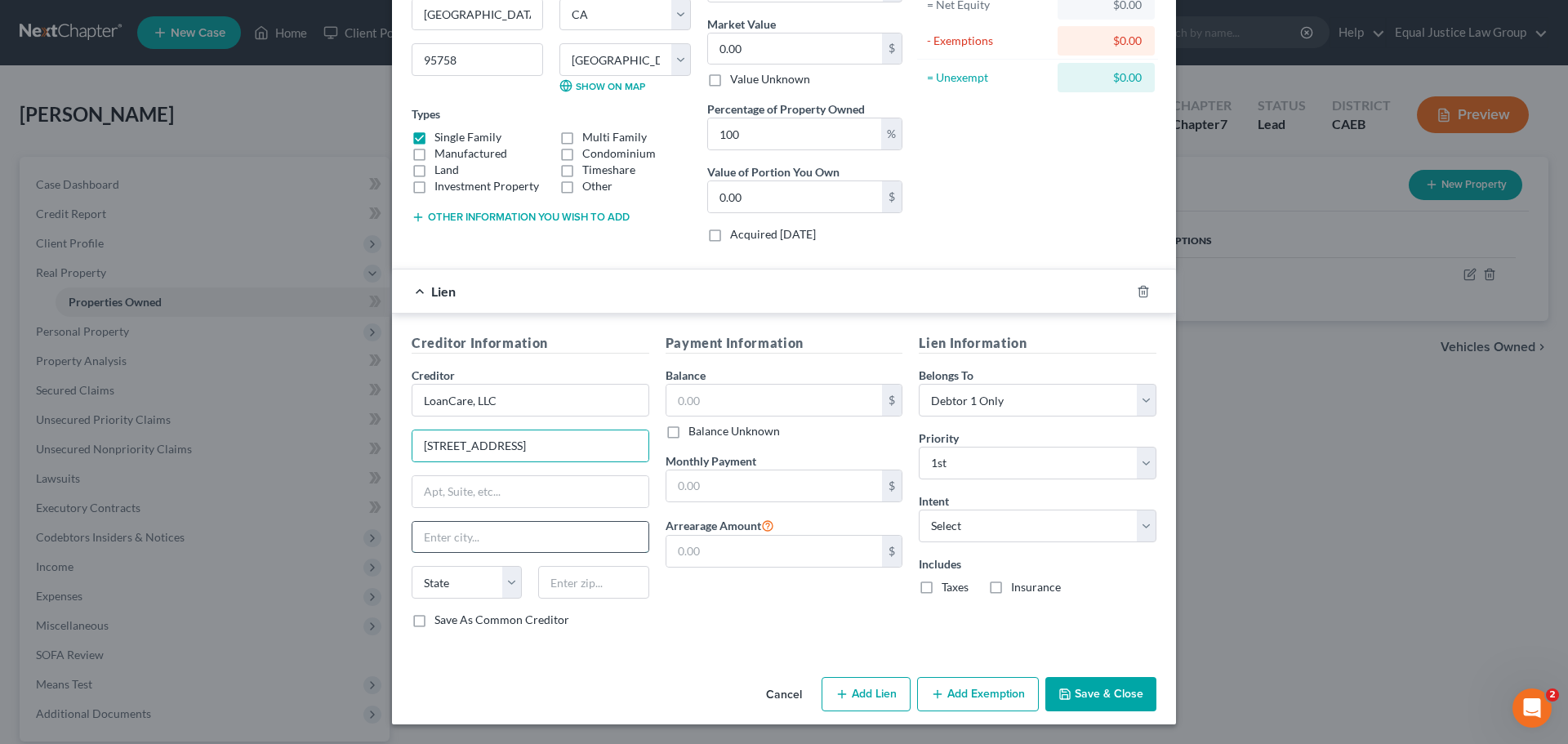
click at [466, 536] on input "text" at bounding box center [530, 537] width 236 height 31
click at [549, 578] on input "text" at bounding box center [593, 582] width 111 height 33
paste input "23452"
type input "23452"
type input "Virginia Beach"
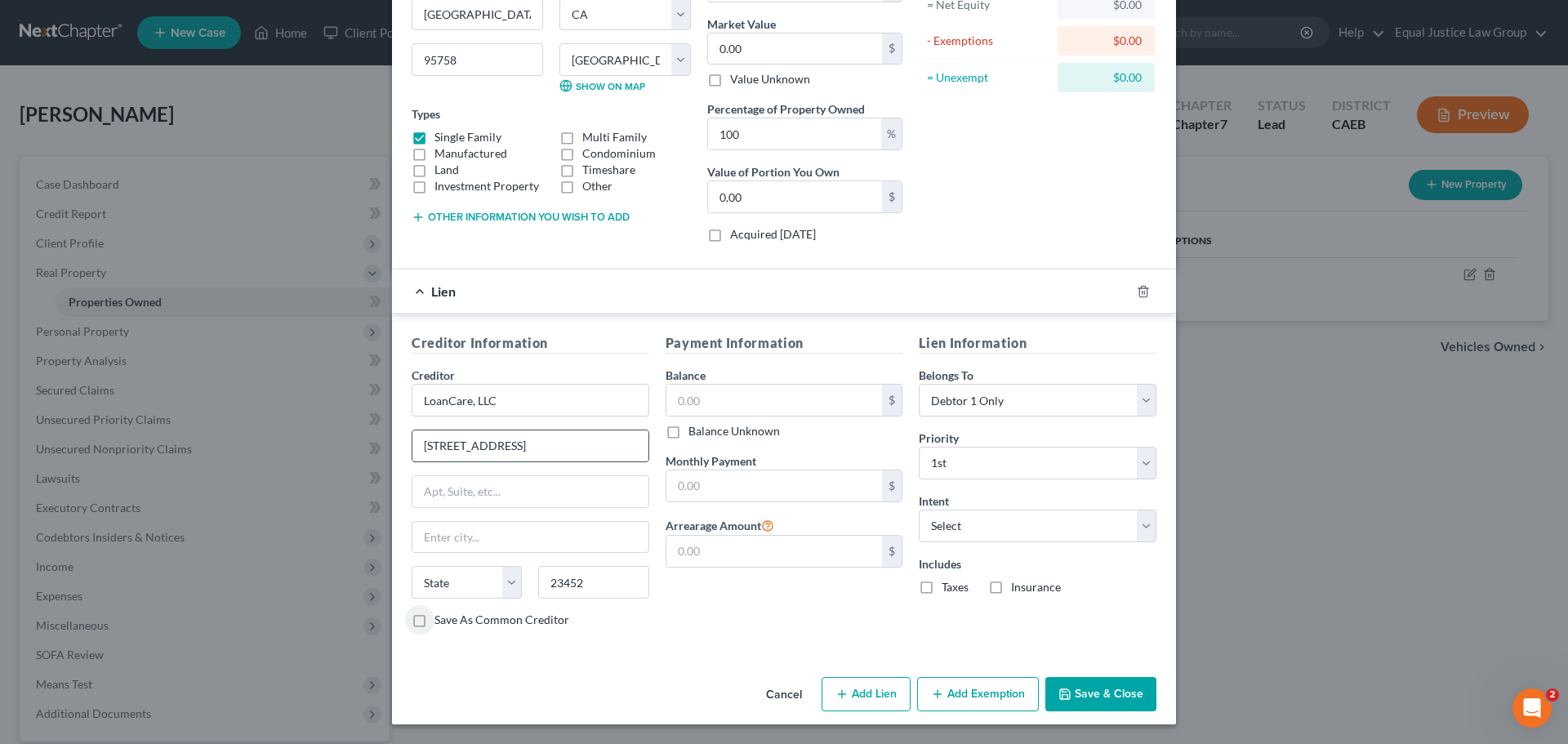
select select "48"
drag, startPoint x: 518, startPoint y: 443, endPoint x: 413, endPoint y: 448, distance: 105.1
click at [413, 449] on input "3637 Sentara Way" at bounding box center [530, 446] width 236 height 31
click at [429, 494] on input "text" at bounding box center [530, 491] width 236 height 31
paste input "3637 Sentara Way"
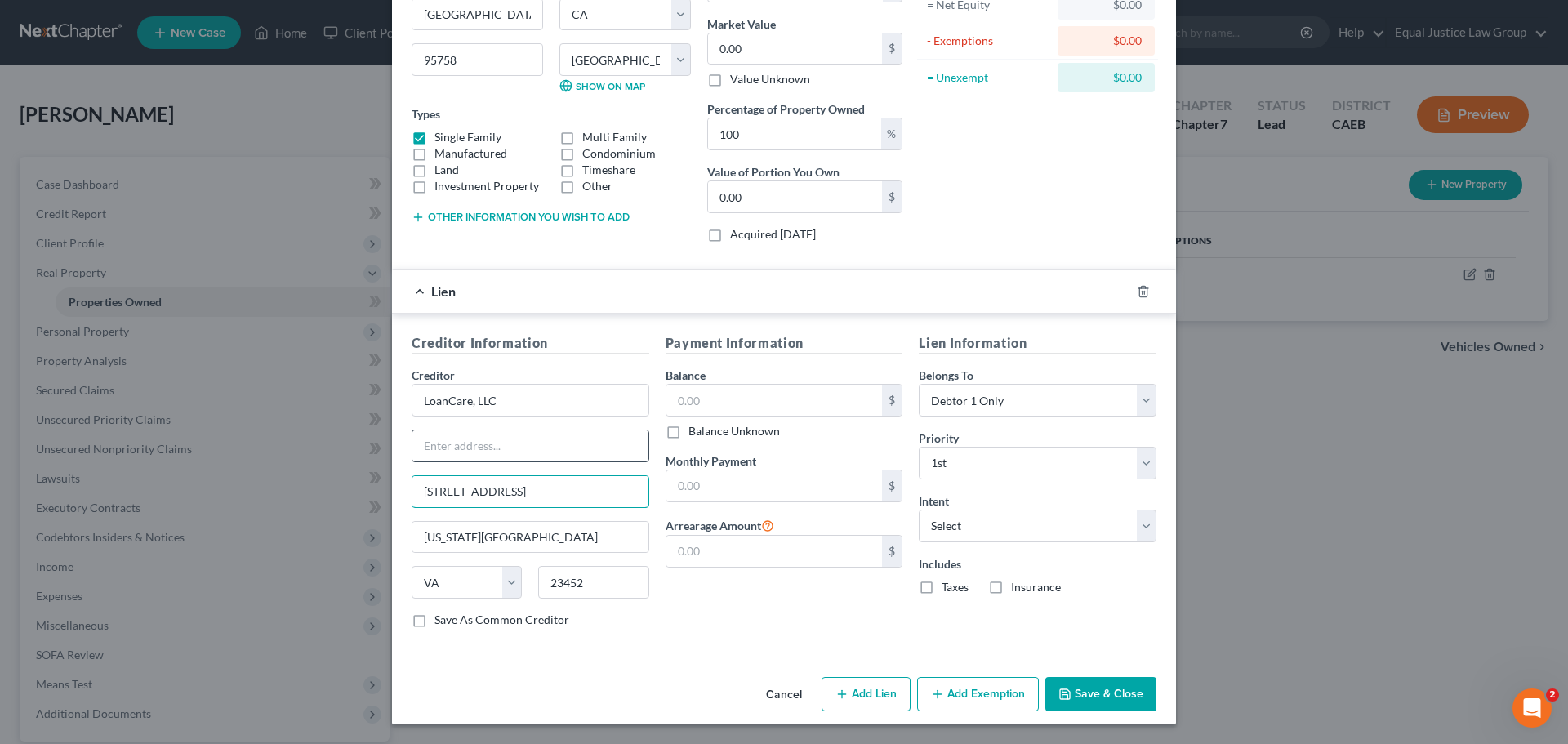
type input "3637 Sentara Way"
click at [441, 445] on input "text" at bounding box center [530, 446] width 236 height 31
type input "a"
type input "Attn: Bankruptcy Dept."
drag, startPoint x: 658, startPoint y: 355, endPoint x: 665, endPoint y: 365, distance: 12.2
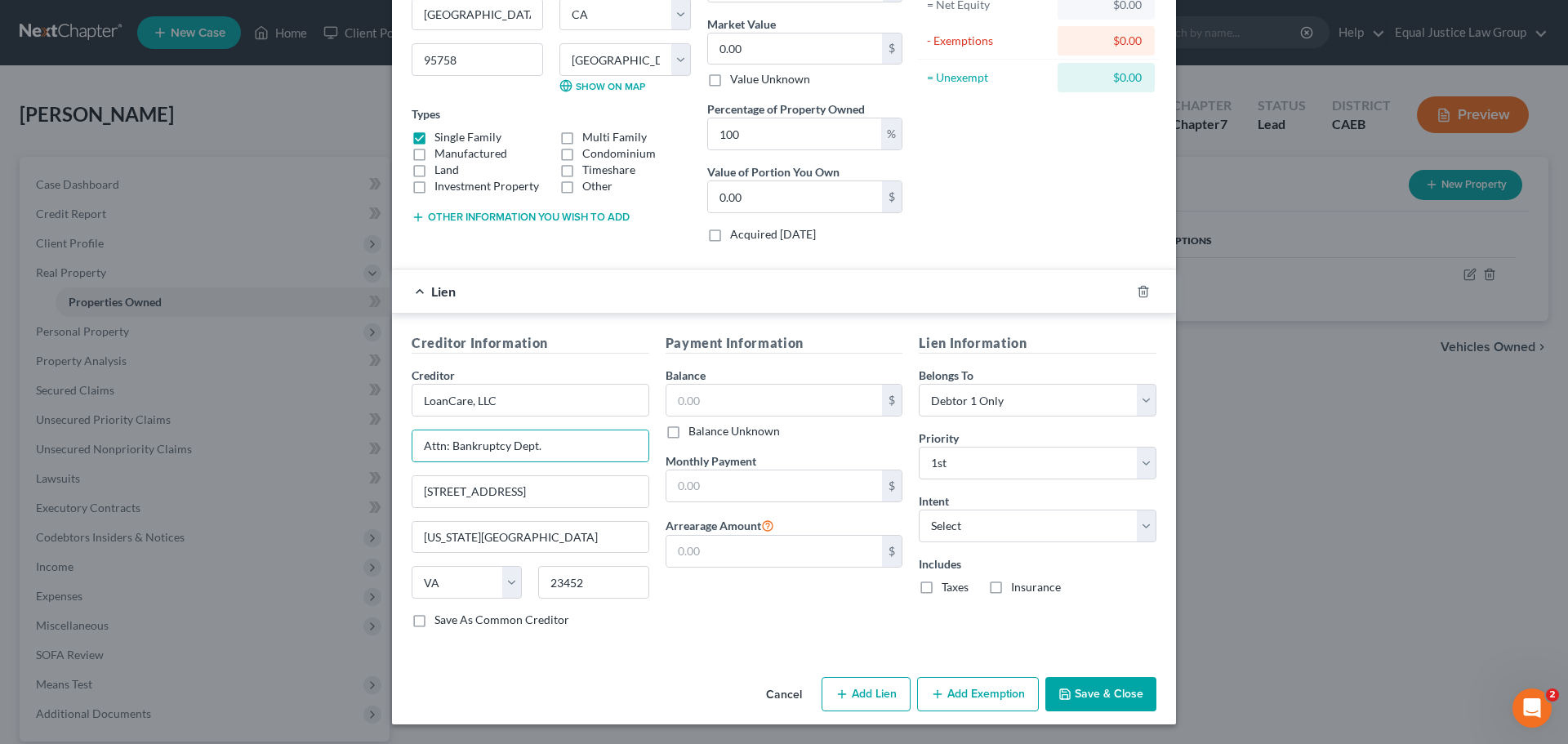
click at [658, 357] on div "Payment Information Balance $ Balance Unknown Balance Undetermined $ Balance Un…" at bounding box center [784, 487] width 254 height 308
click at [712, 385] on input "text" at bounding box center [774, 400] width 216 height 31
type input "357,206"
click at [725, 489] on input "text" at bounding box center [774, 485] width 216 height 31
type input "2,317.00"
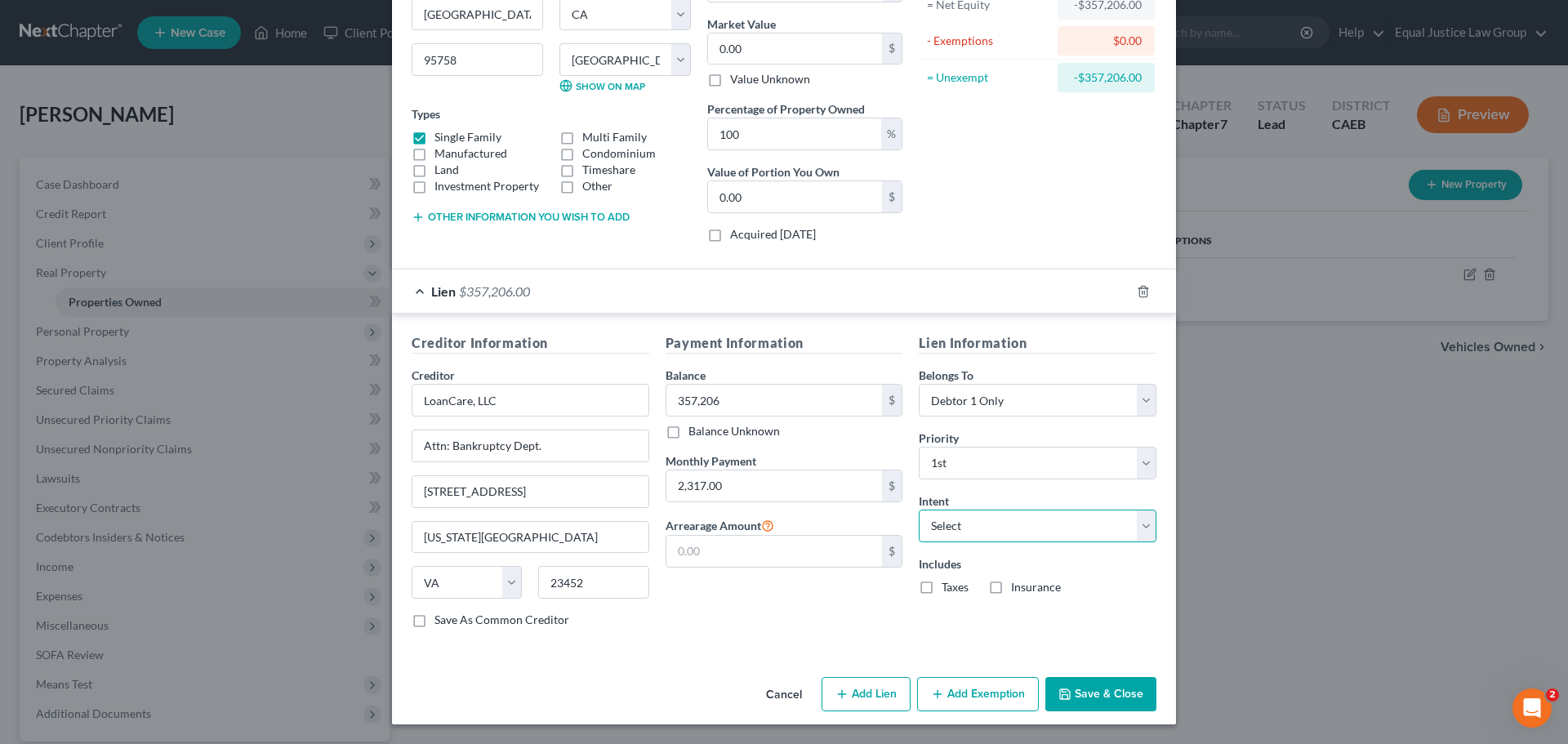
click at [984, 517] on select "Select Surrender Redeem Reaffirm Avoid Other" at bounding box center [1037, 526] width 238 height 33
select select "2"
click at [918, 510] on select "Select Surrender Redeem Reaffirm Avoid Other" at bounding box center [1037, 526] width 238 height 33
click at [1024, 612] on div "Lien Information Belongs To * Select Debtor 1 Only Debtor 2 Only Debtor 1 And D…" at bounding box center [1037, 487] width 254 height 308
click at [938, 692] on icon "button" at bounding box center [937, 694] width 13 height 13
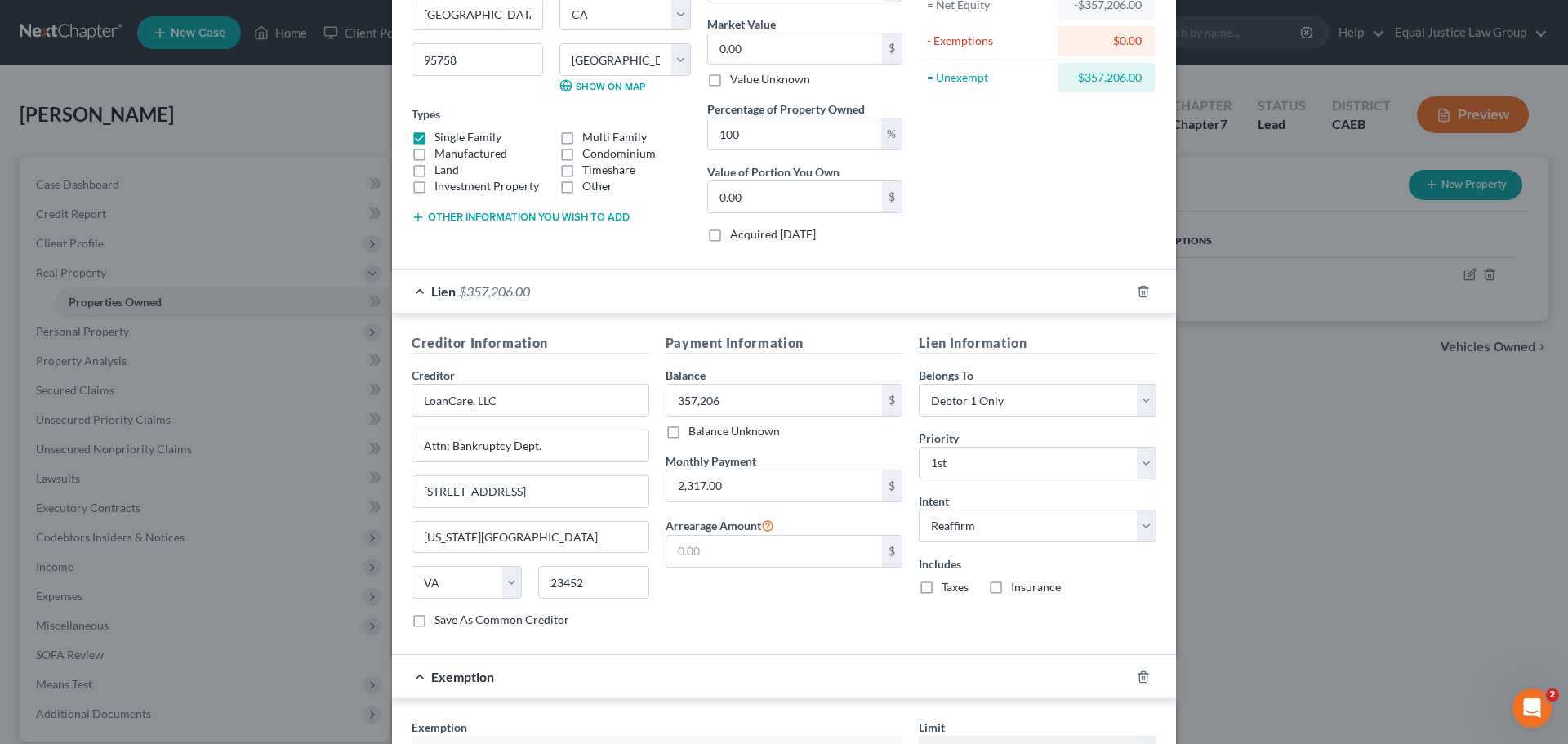
scroll to position [624, 0]
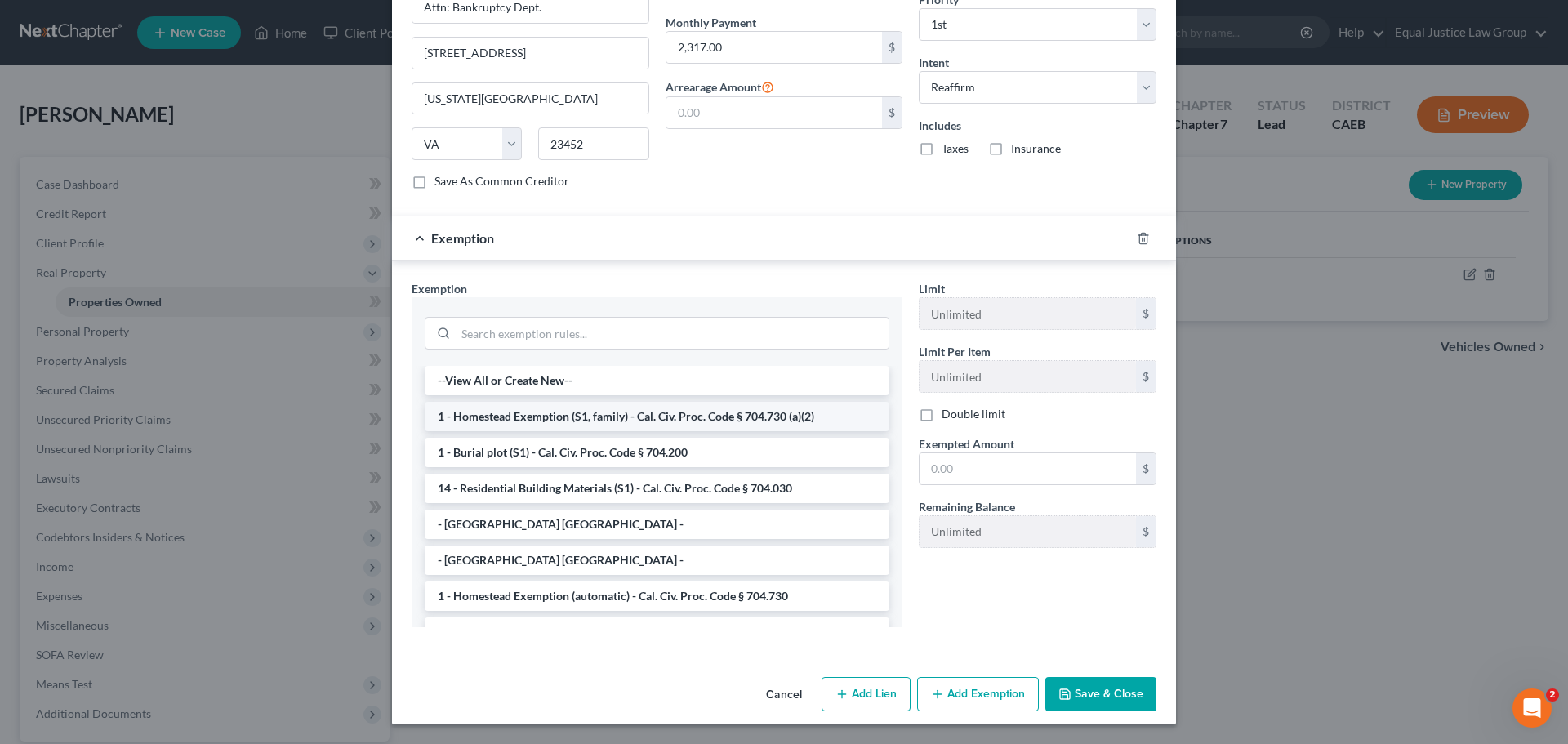
click at [595, 417] on li "1 - Homestead Exemption (S1, family) - Cal. Civ. Proc. Code § 704.730 (a)(2)" at bounding box center [657, 417] width 465 height 30
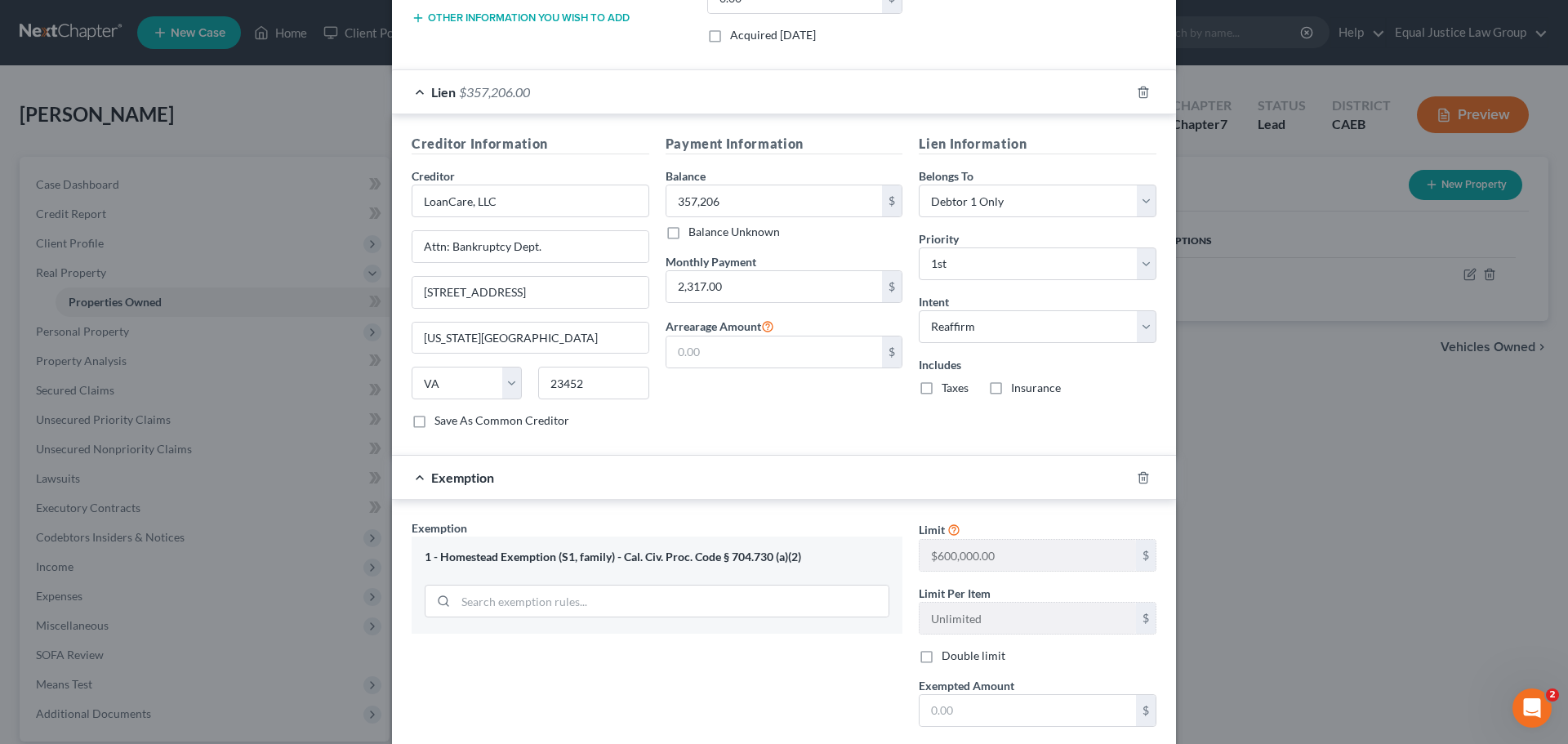
scroll to position [383, 0]
click at [1140, 479] on icon "button" at bounding box center [1142, 479] width 13 height 13
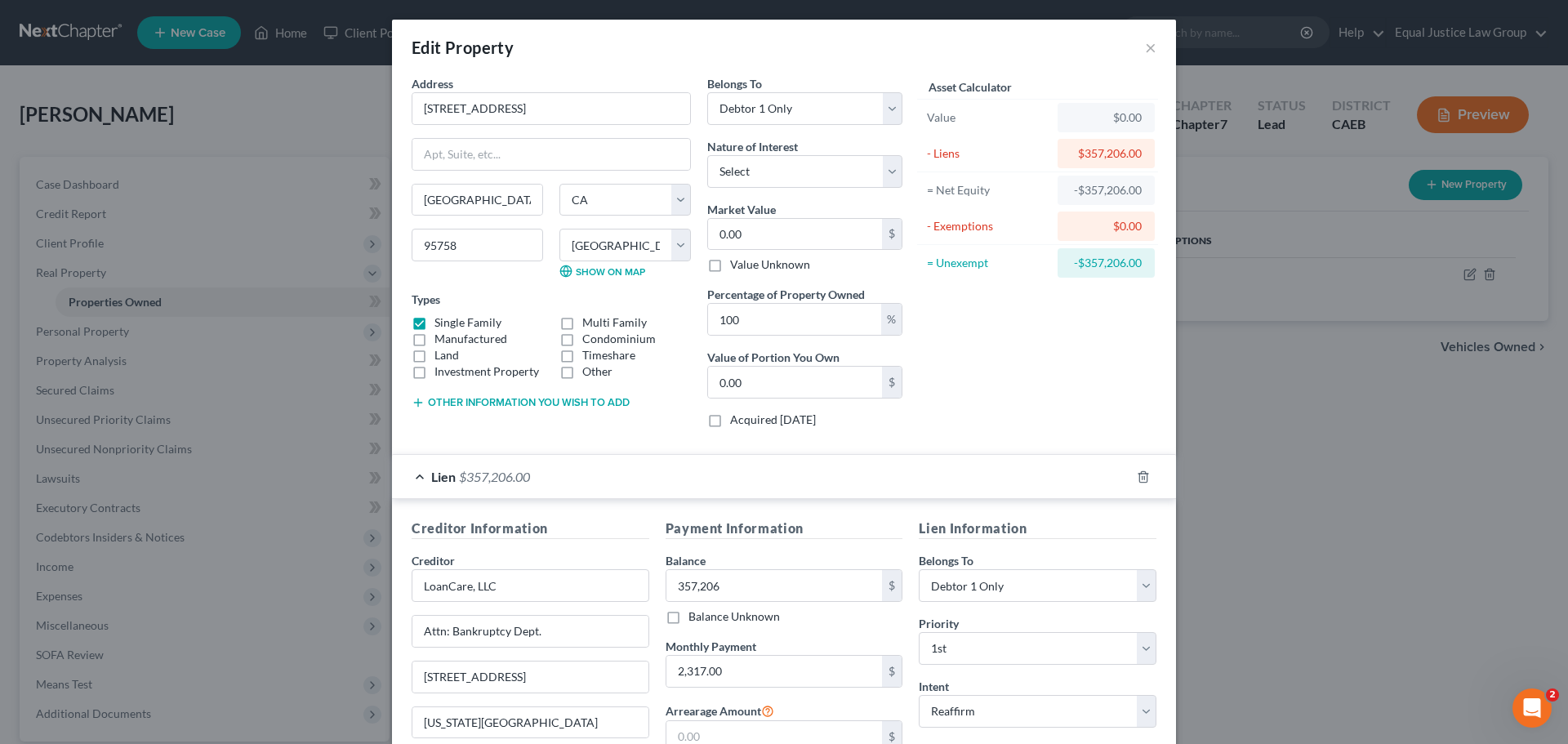
scroll to position [186, 0]
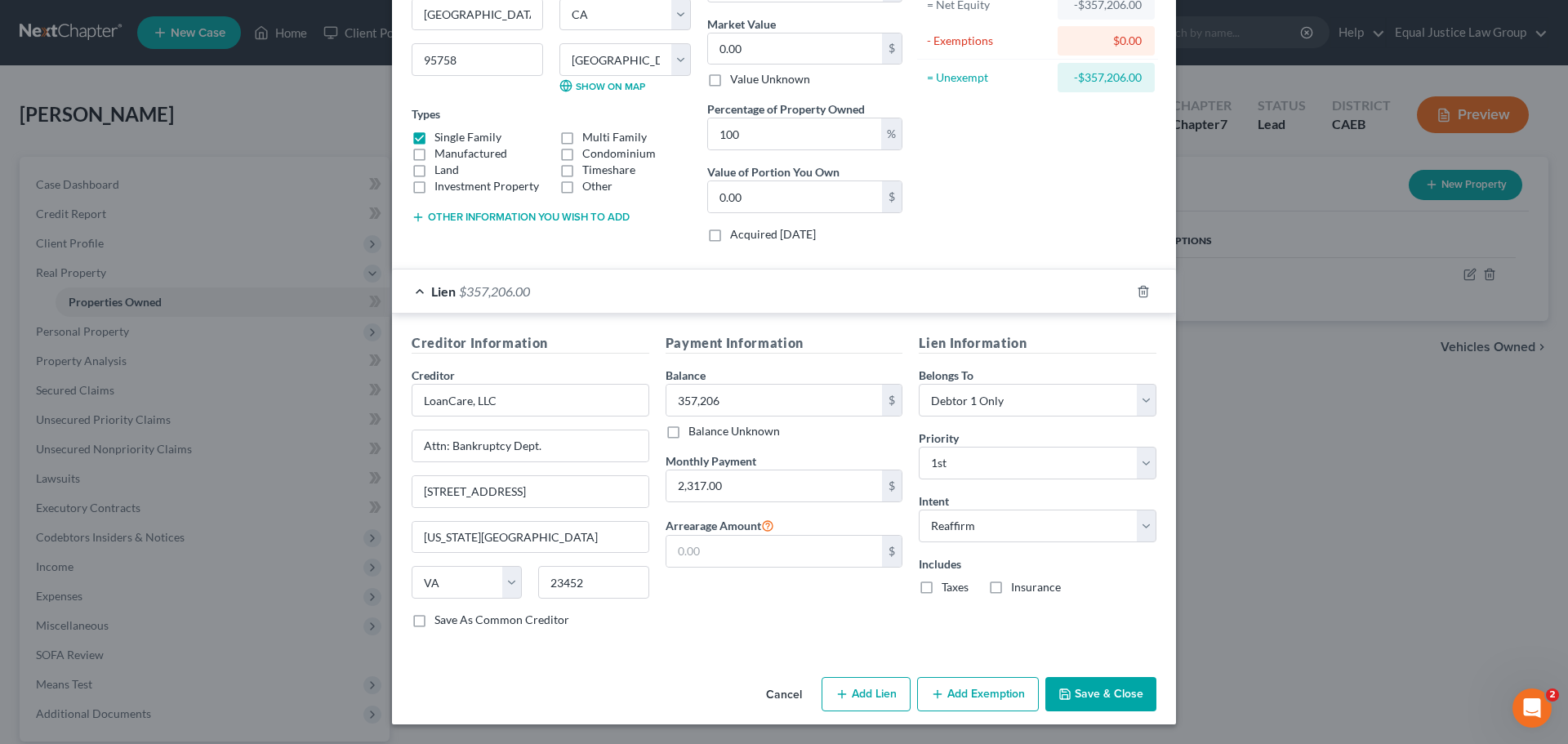
click at [1108, 693] on button "Save & Close" at bounding box center [1101, 695] width 111 height 35
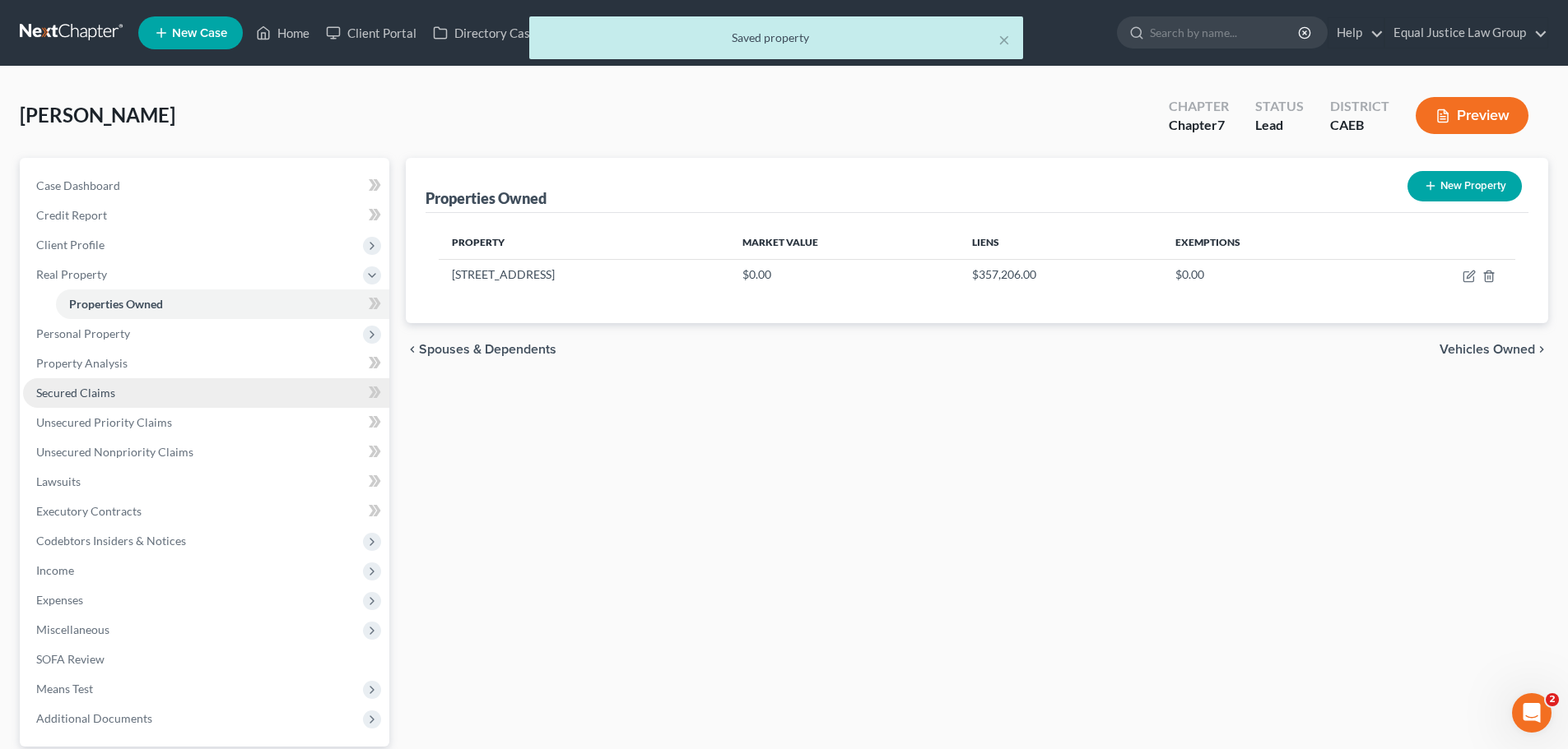
click at [112, 395] on span "Secured Claims" at bounding box center [75, 393] width 79 height 14
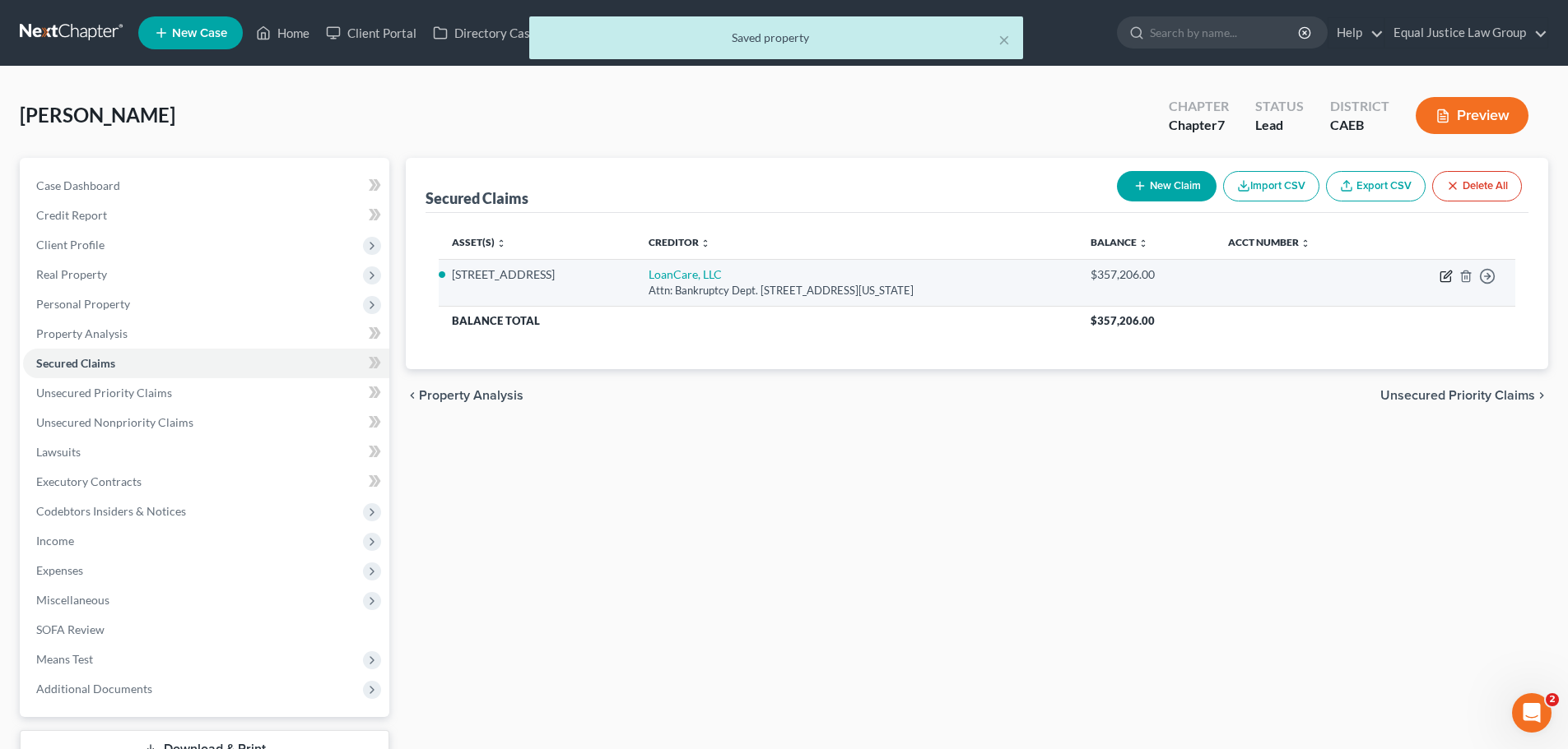
click at [1445, 279] on icon "button" at bounding box center [1447, 274] width 7 height 7
select select "48"
select select "2"
select select "0"
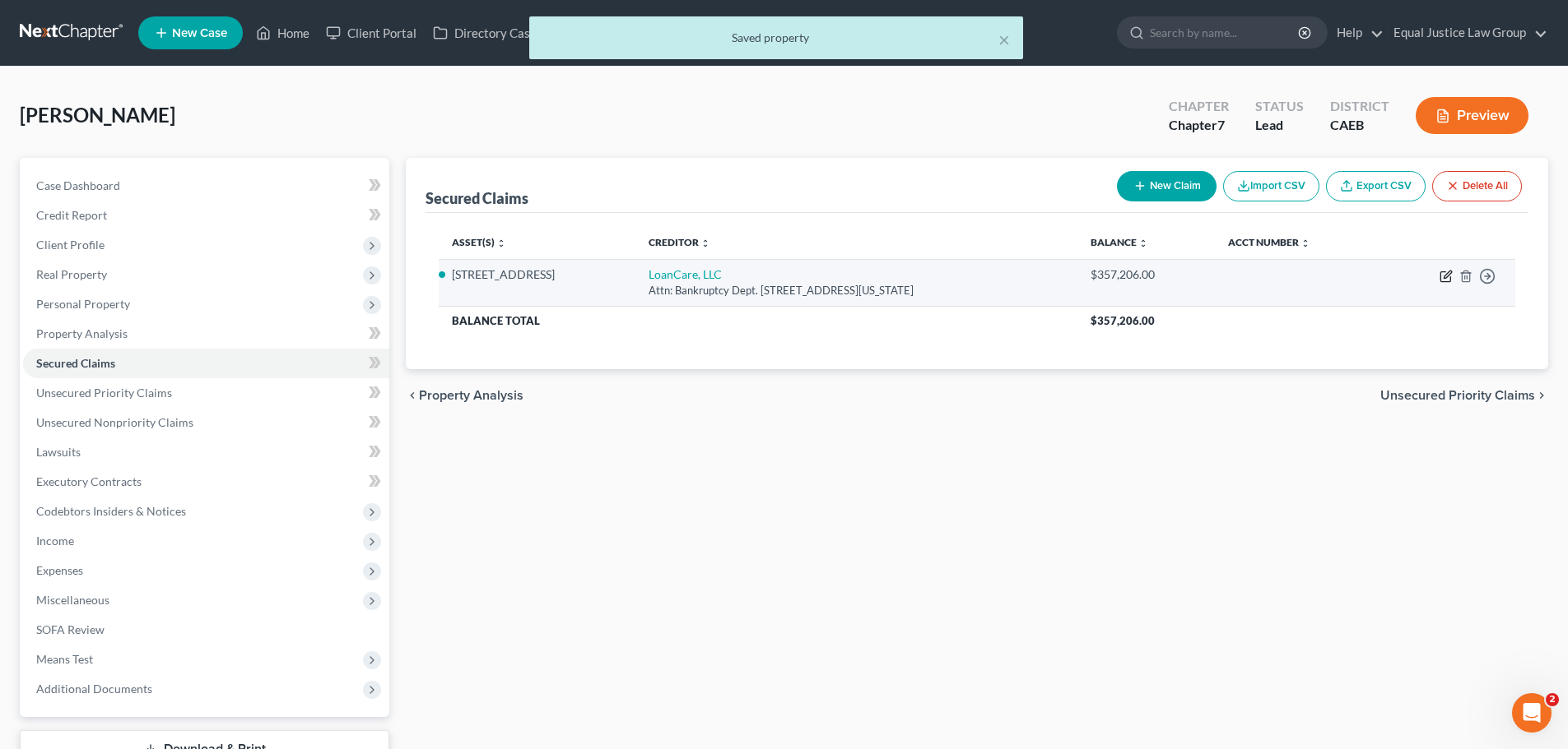
select select "0"
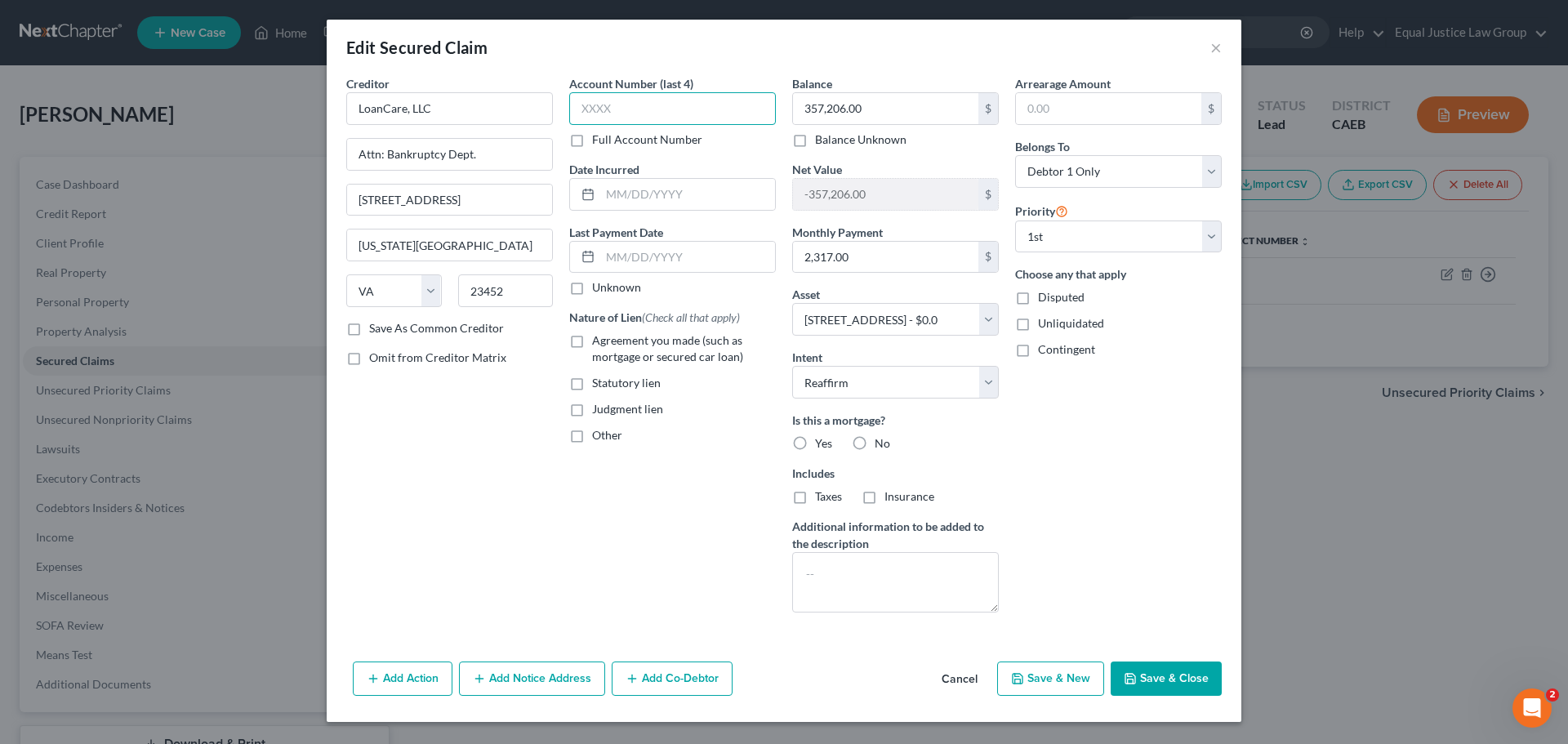
click at [647, 110] on input "text" at bounding box center [671, 108] width 206 height 33
type input "XXXX"
click at [671, 166] on div "Date Incurred" at bounding box center [671, 186] width 206 height 49
click at [664, 200] on input "text" at bounding box center [687, 194] width 175 height 31
type input "08/12/2021"
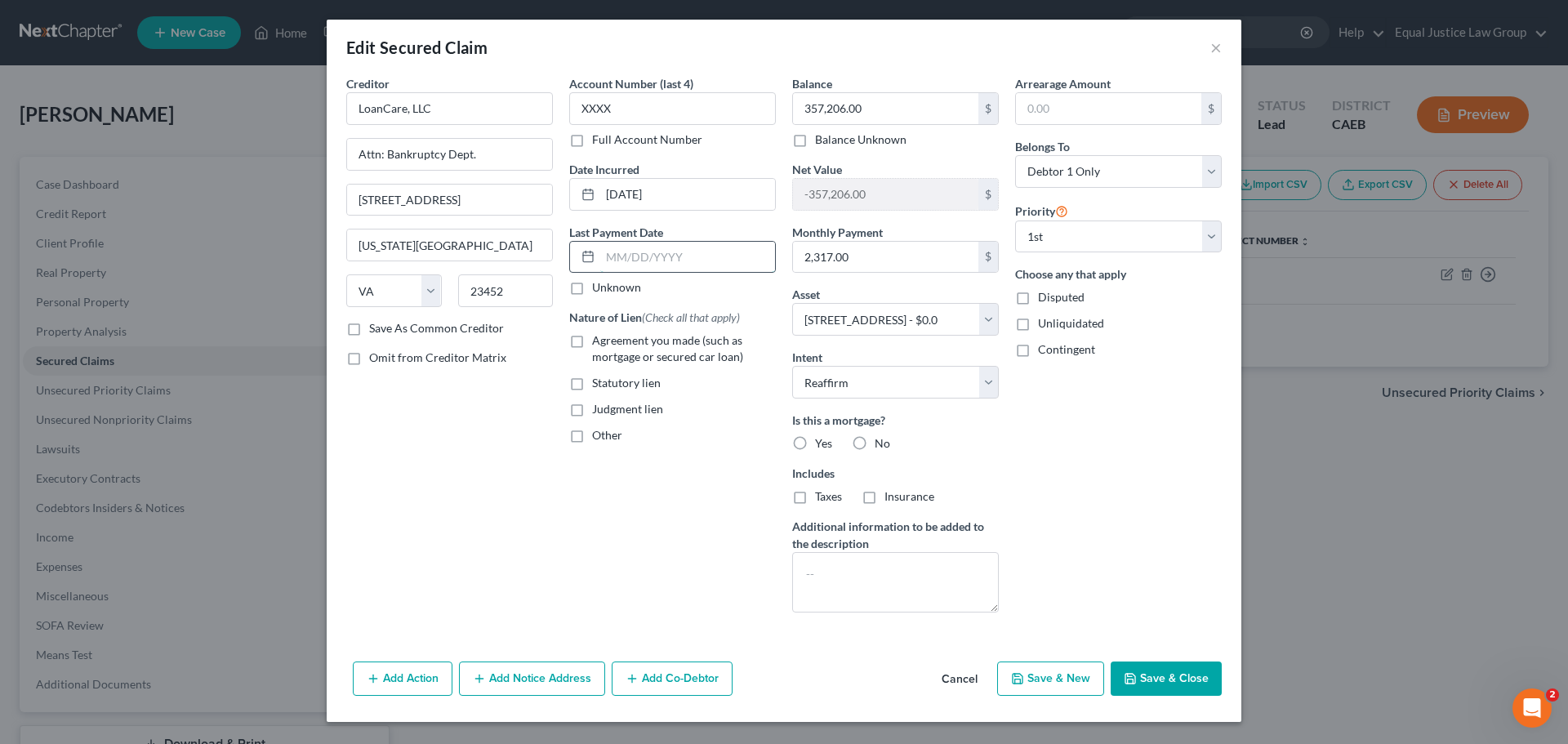
click at [641, 256] on input "text" at bounding box center [687, 257] width 175 height 31
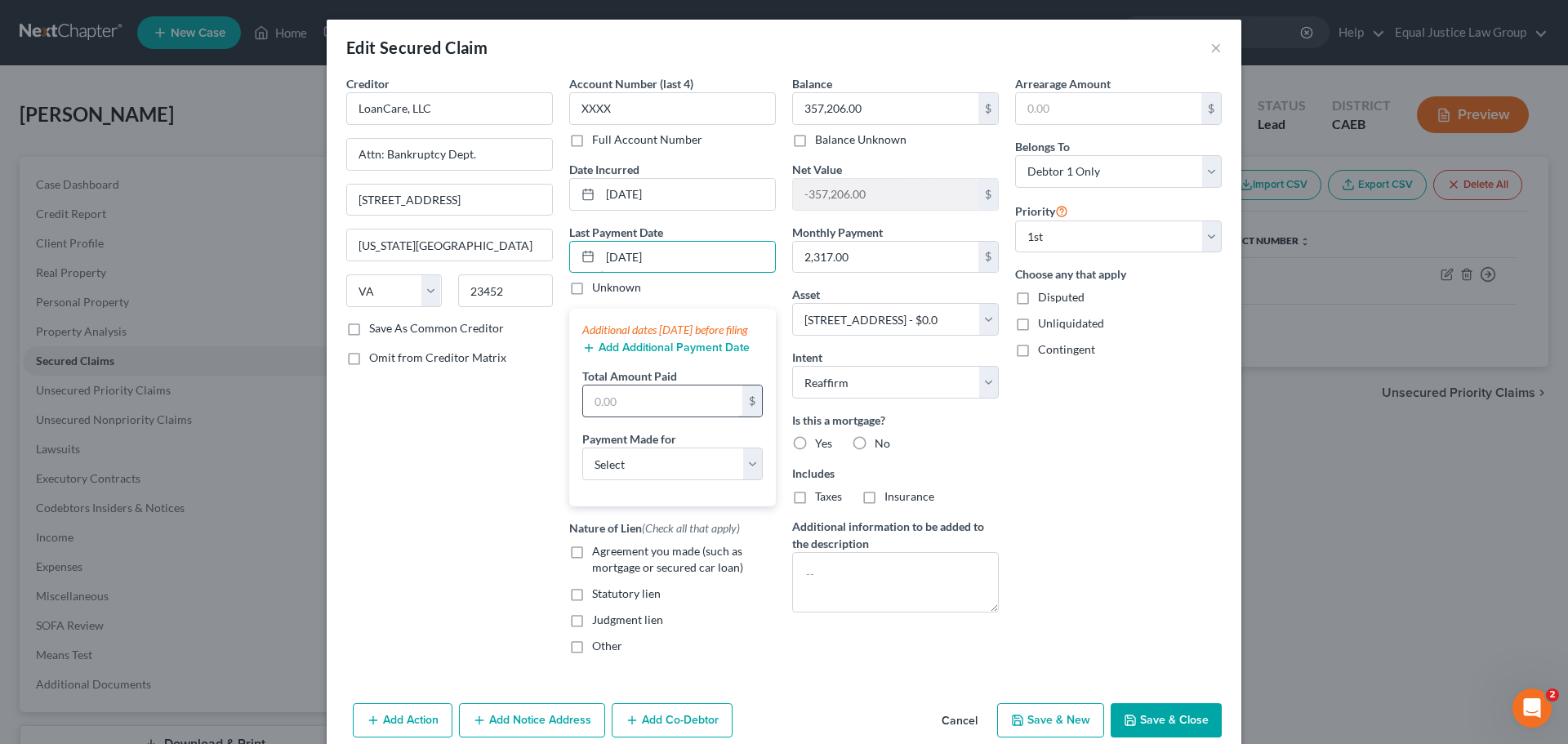
type input "10/4/2025"
click at [635, 417] on input "text" at bounding box center [663, 400] width 159 height 31
type input "2,317.00"
click at [661, 480] on select "Select Car Credit Card Loan Repayment Mortgage Other Suppliers Or Vendors" at bounding box center [672, 463] width 181 height 33
select select "3"
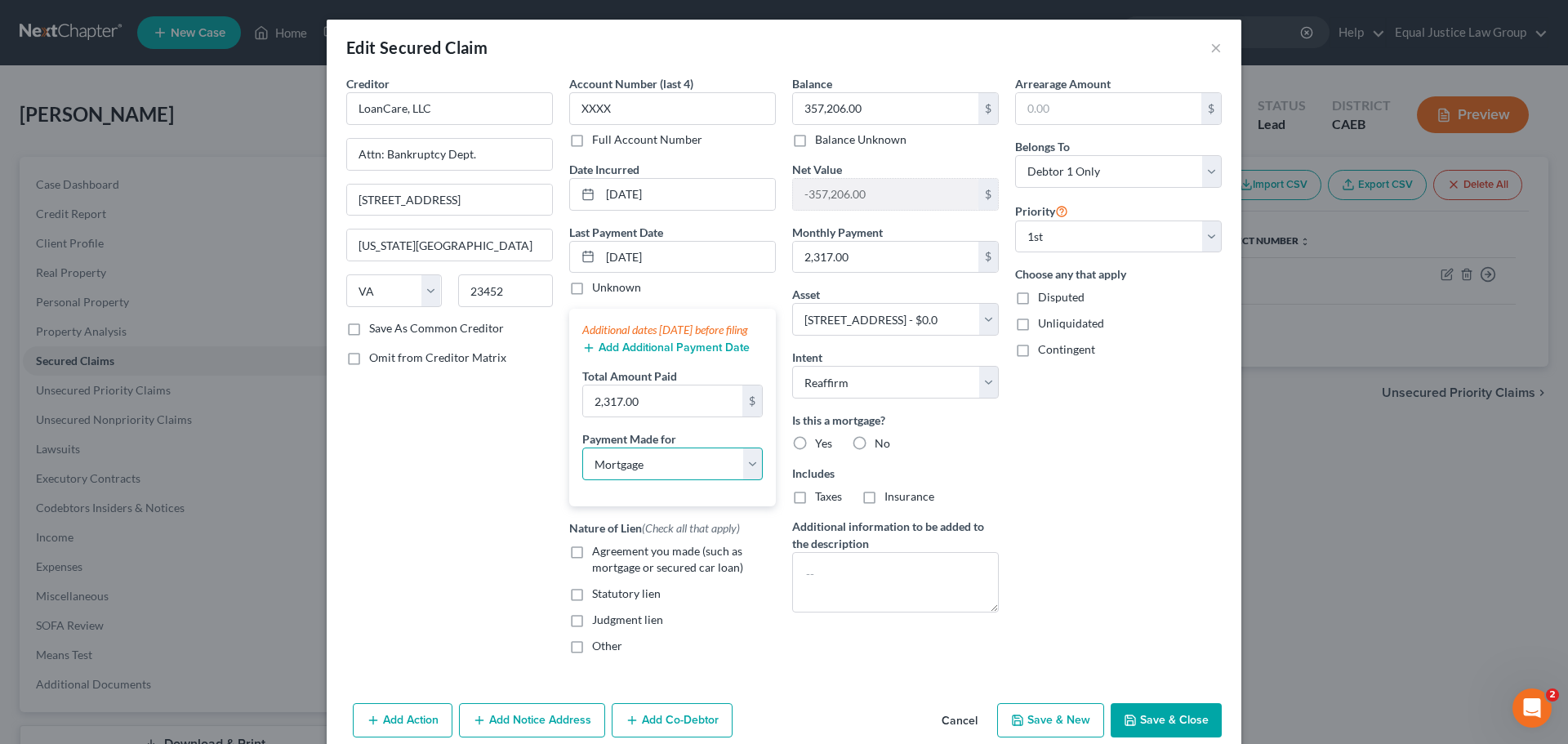
click at [583, 464] on select "Select Car Credit Card Loan Repayment Mortgage Other Suppliers Or Vendors" at bounding box center [672, 463] width 181 height 33
click at [459, 541] on div "Creditor * LoanCare, LLC Attn: Bankruptcy Dept. 3637 Sentara Way Virginia Beach…" at bounding box center [449, 372] width 223 height 593
click at [592, 569] on label "Agreement you made (such as mortgage or secured car loan)" at bounding box center [684, 559] width 184 height 33
click at [598, 554] on input "Agreement you made (such as mortgage or secured car loan)" at bounding box center [603, 548] width 11 height 11
checkbox input "true"
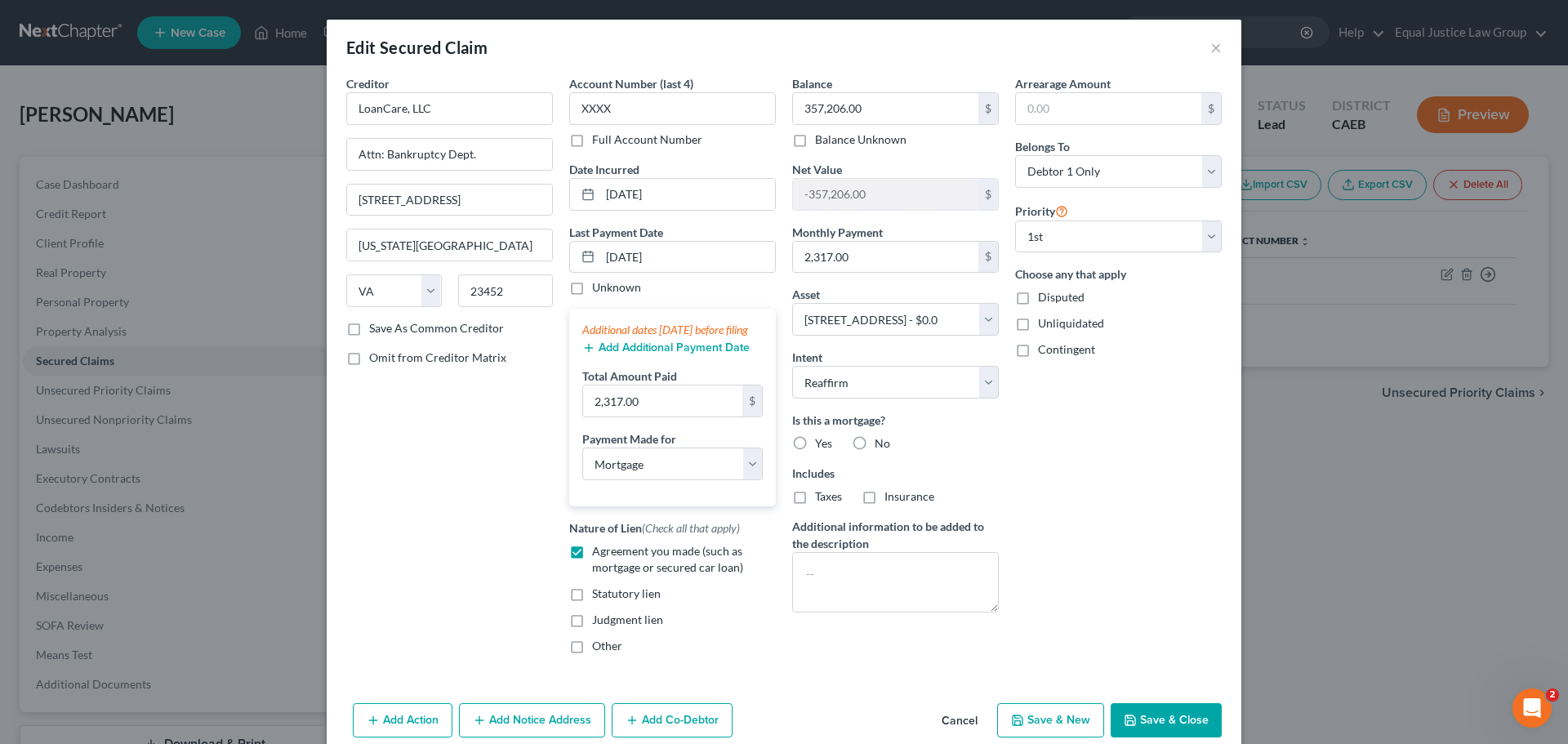
click at [815, 444] on label "Yes" at bounding box center [823, 444] width 17 height 17
click at [822, 444] on input "Yes" at bounding box center [826, 441] width 11 height 11
radio input "true"
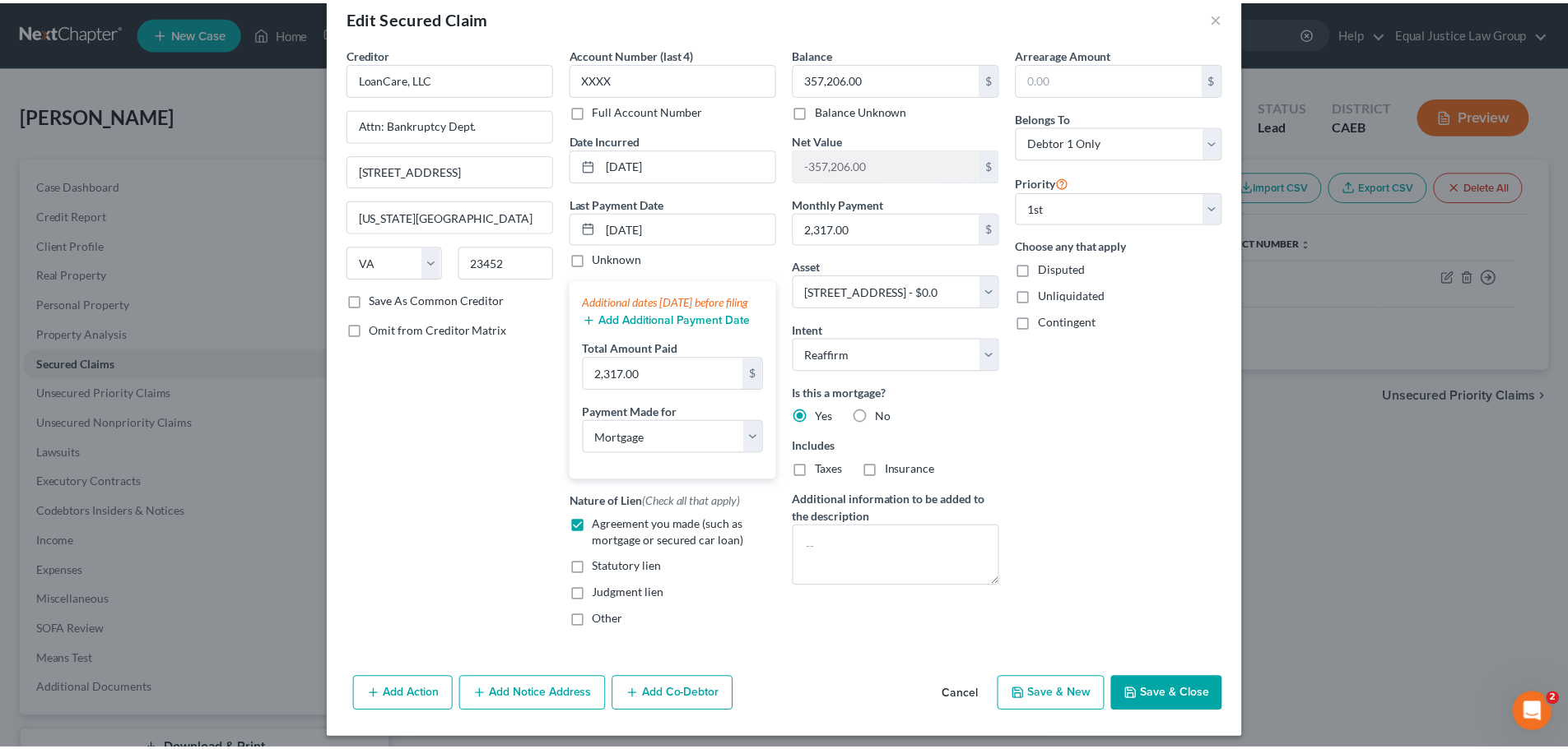
scroll to position [56, 0]
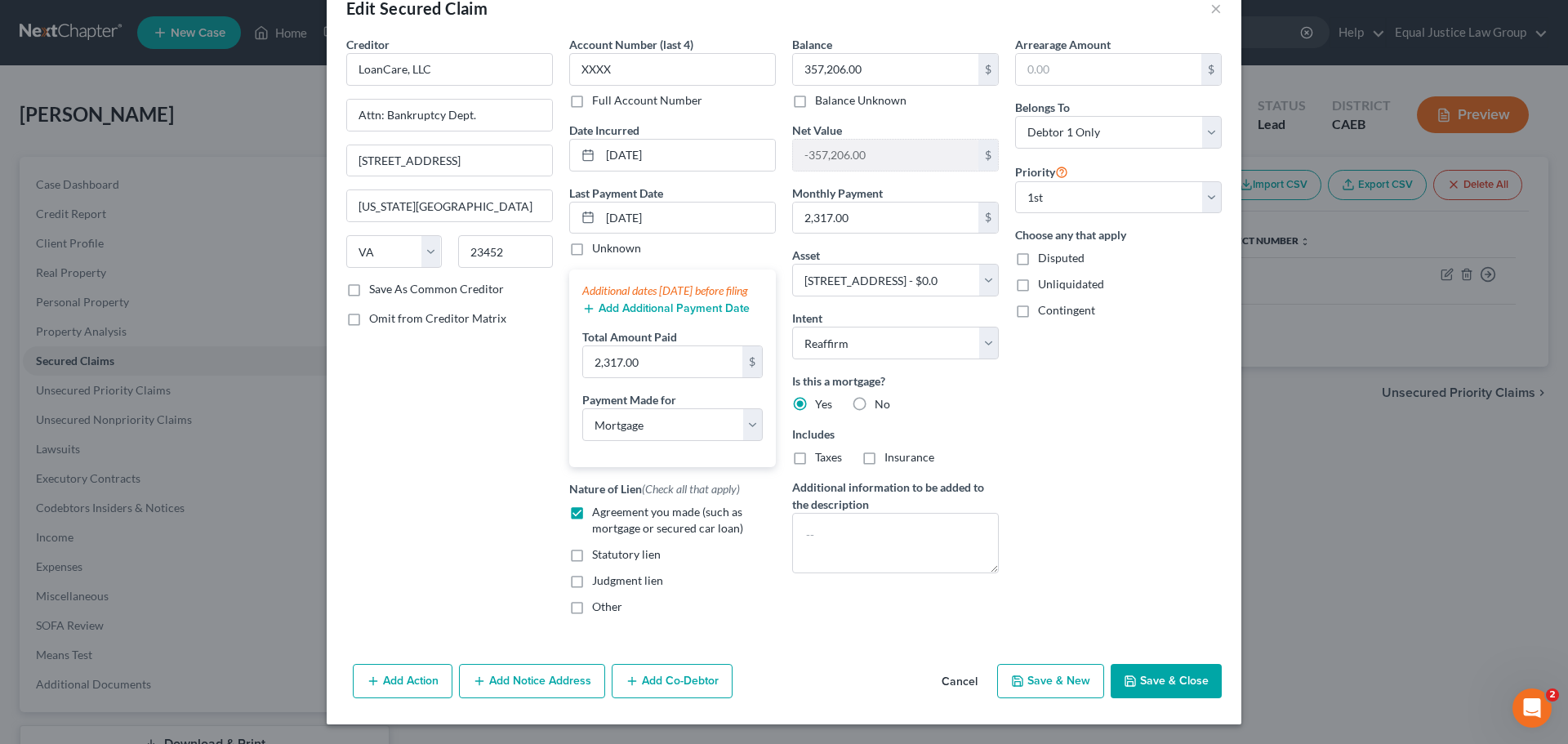
drag, startPoint x: 1159, startPoint y: 683, endPoint x: 892, endPoint y: 664, distance: 267.7
click at [1159, 682] on button "Save & Close" at bounding box center [1166, 681] width 111 height 35
select select
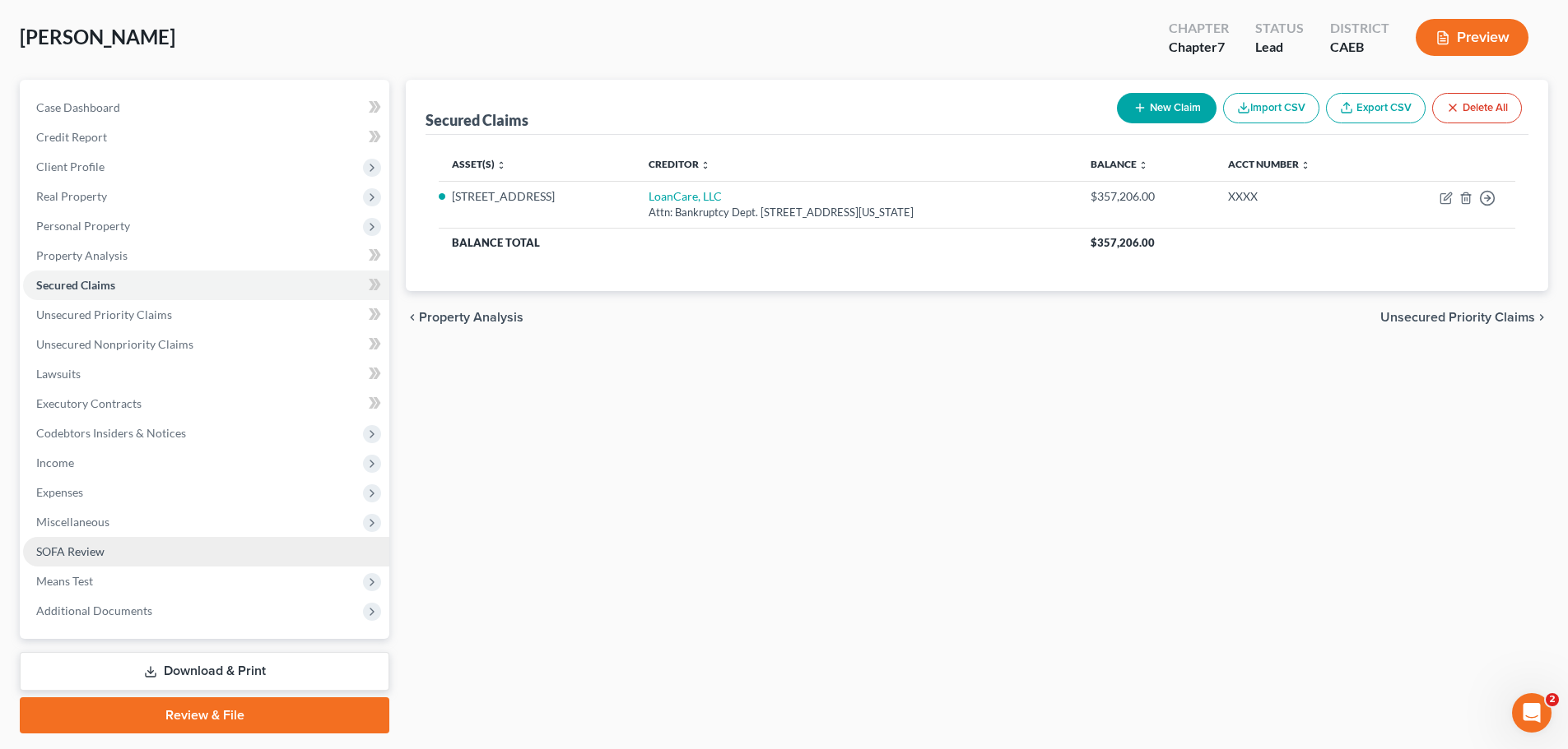
scroll to position [83, 0]
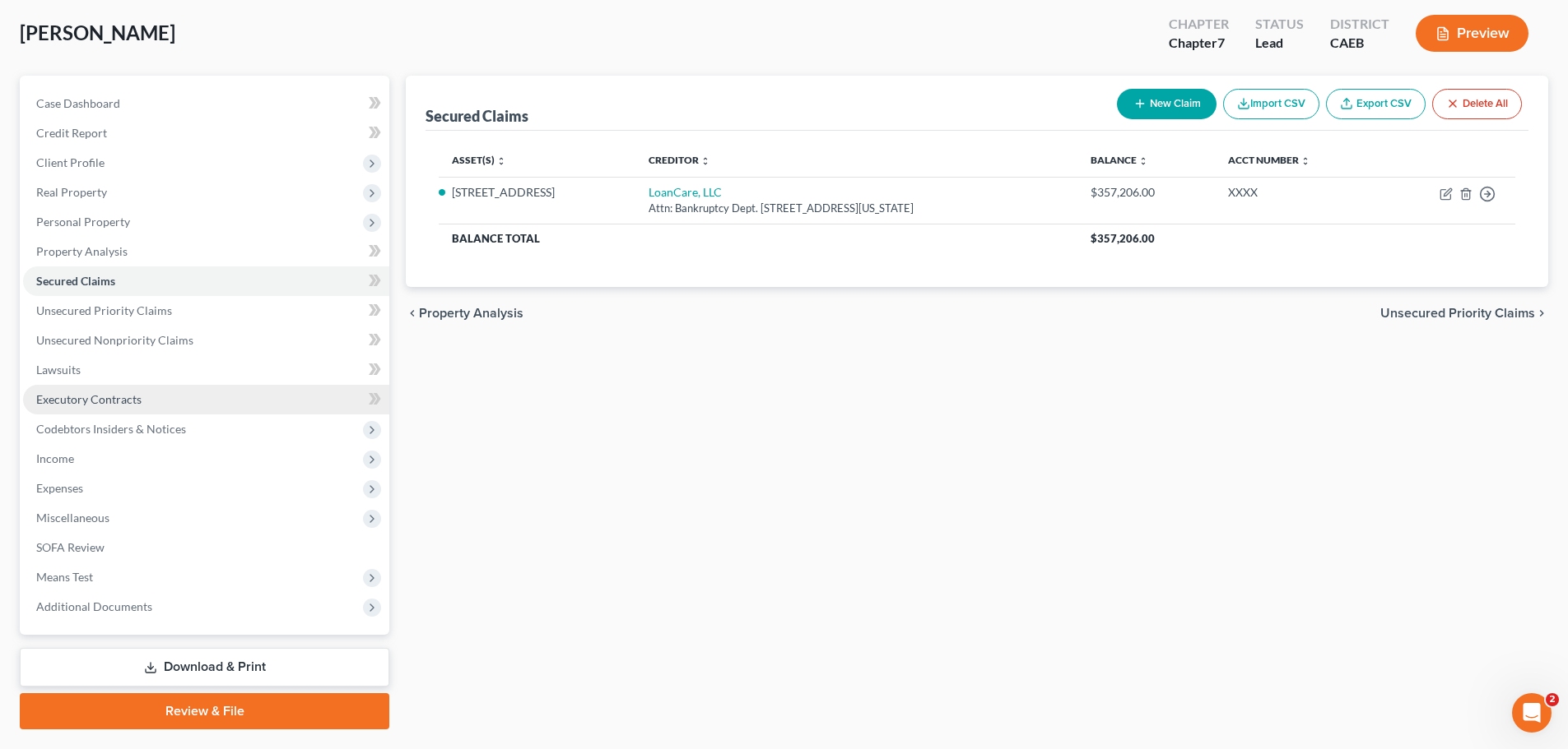
drag, startPoint x: 88, startPoint y: 402, endPoint x: 352, endPoint y: 394, distance: 264.1
click at [88, 402] on span "Executory Contracts" at bounding box center [89, 400] width 105 height 14
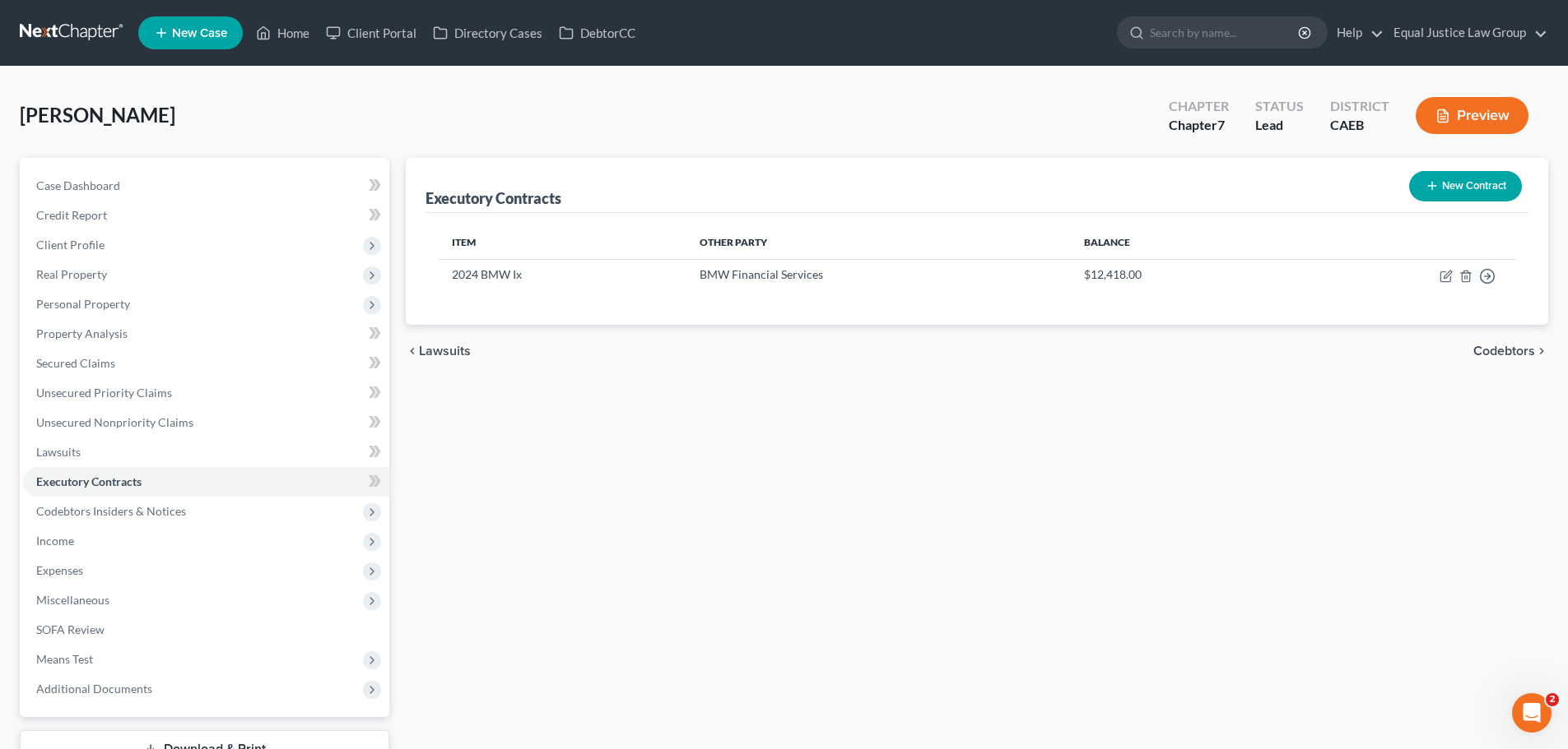
click at [1445, 184] on button "New Contract" at bounding box center [1465, 186] width 112 height 31
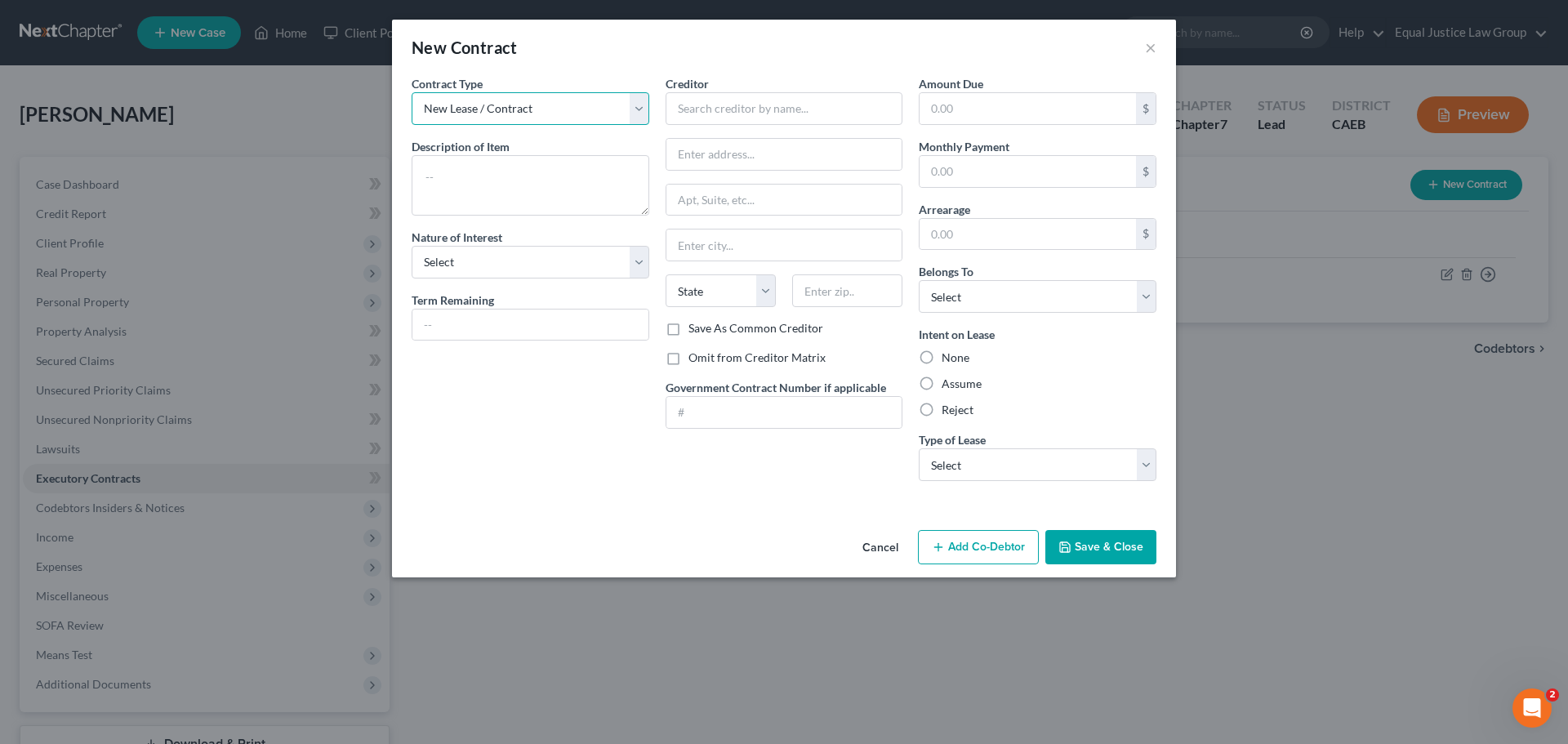
click at [588, 107] on select "New Lease / Contract New Timeshare" at bounding box center [530, 108] width 238 height 33
click at [577, 110] on select "New Lease / Contract New Timeshare" at bounding box center [530, 108] width 238 height 33
click at [459, 177] on textarea at bounding box center [530, 185] width 238 height 60
click at [469, 174] on textarea "Residental Loan" at bounding box center [530, 185] width 238 height 60
type textarea "Residential Loan"
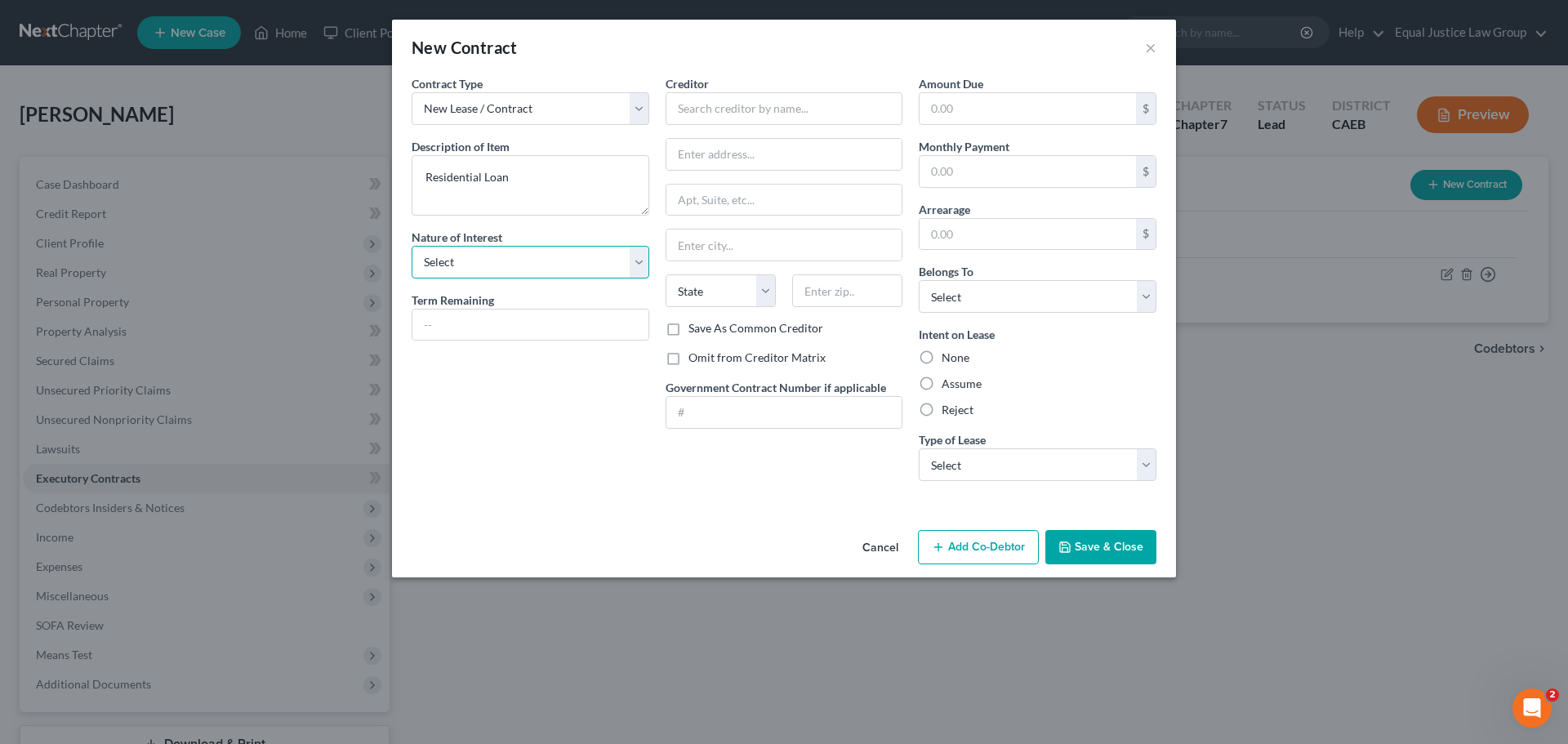
click at [517, 260] on select "Select Purchaser Agent Lessor Lessee" at bounding box center [530, 262] width 238 height 33
select select "0"
click at [412, 246] on select "Select Purchaser Agent Lessor Lessee" at bounding box center [530, 262] width 238 height 33
click at [497, 319] on input "text" at bounding box center [530, 324] width 236 height 31
type input "25yrs 9months"
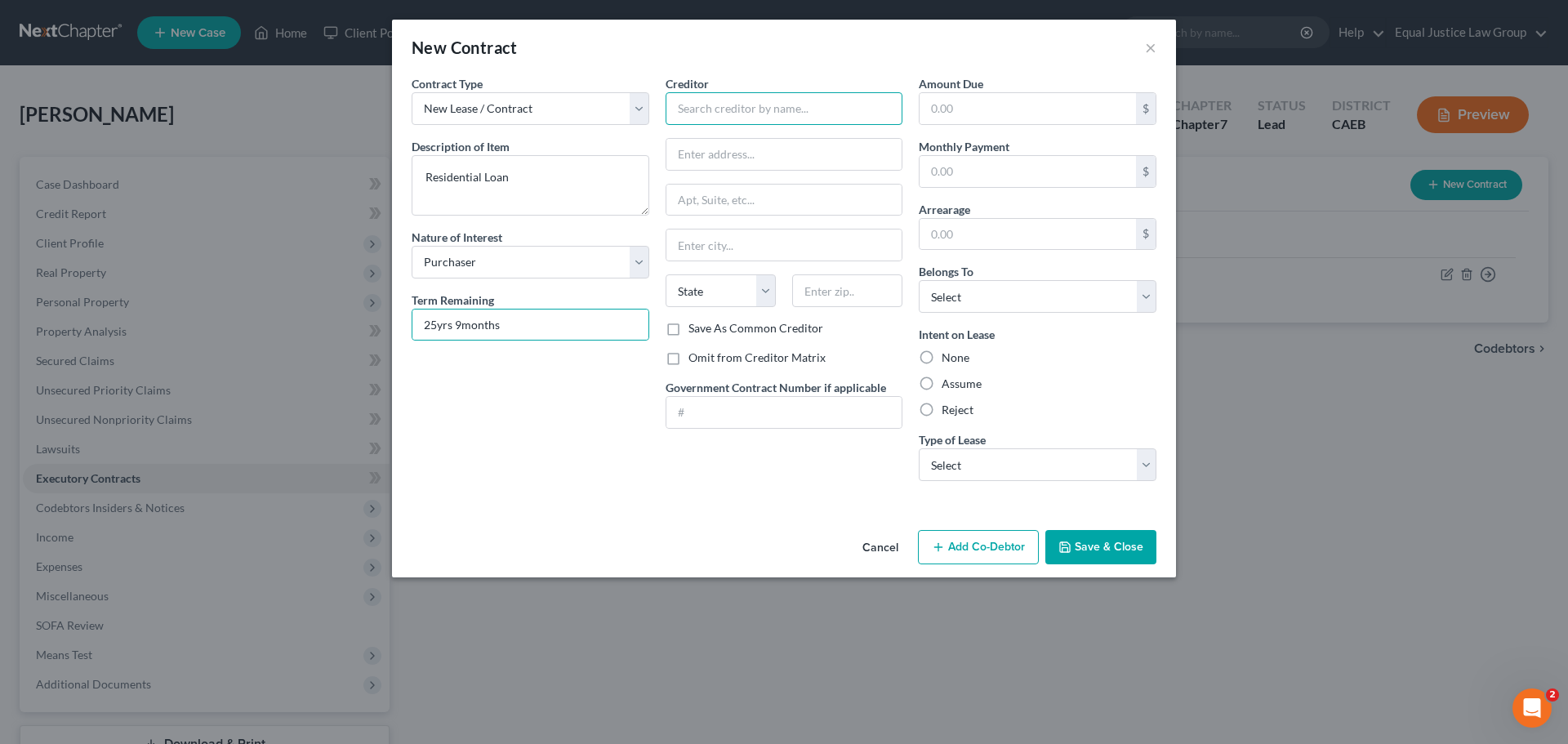
click at [736, 107] on input "text" at bounding box center [784, 108] width 238 height 33
click at [689, 109] on input "LOanCare, LLC" at bounding box center [784, 108] width 238 height 33
type input "LoanCare, LLC"
click at [748, 143] on input "text" at bounding box center [784, 154] width 236 height 31
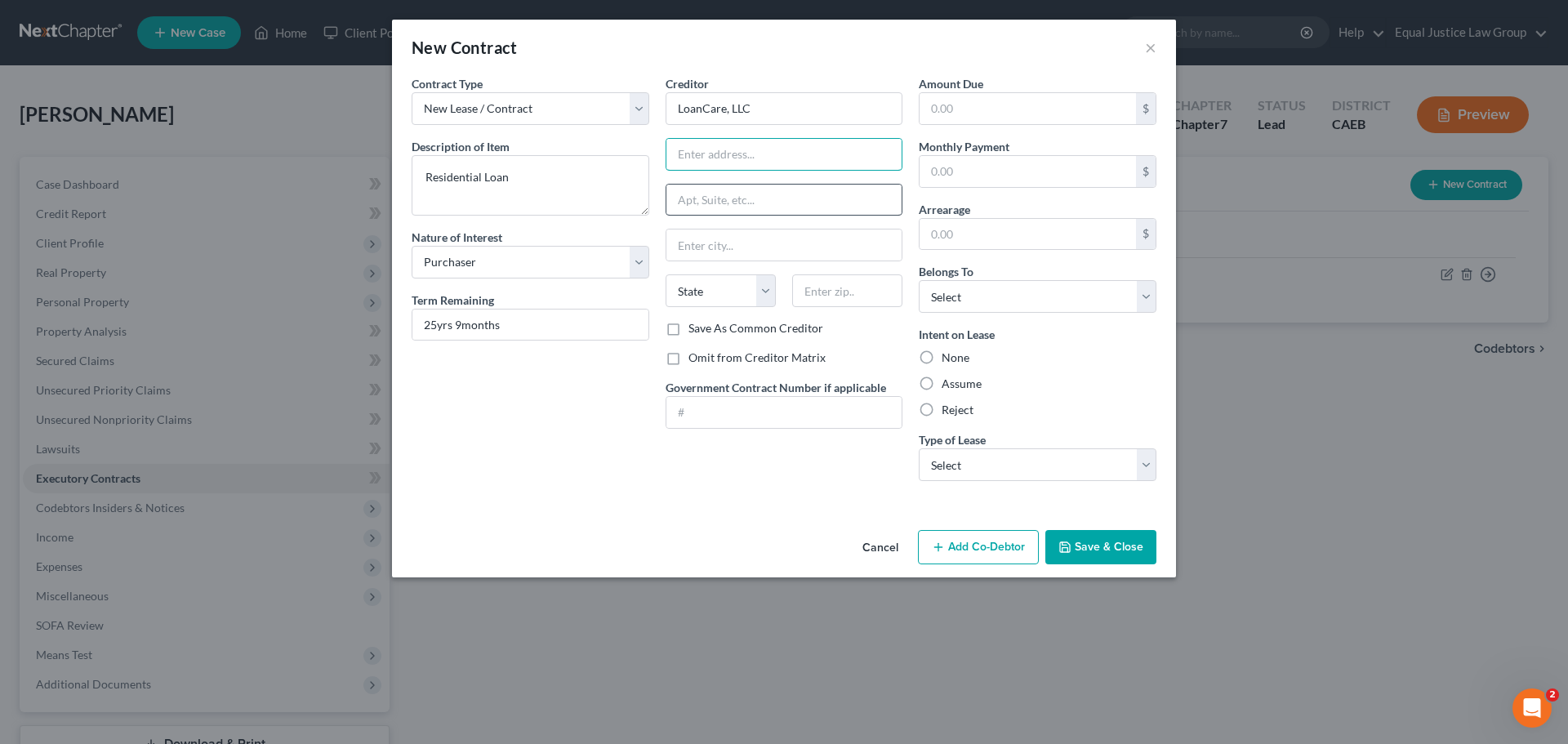
paste input "3637 Sentara Way"
type input "3637 Sentara Way"
click at [756, 197] on input "text" at bounding box center [784, 200] width 236 height 31
paste input "3637 Sentara Way"
type input "3637 Sentara Way"
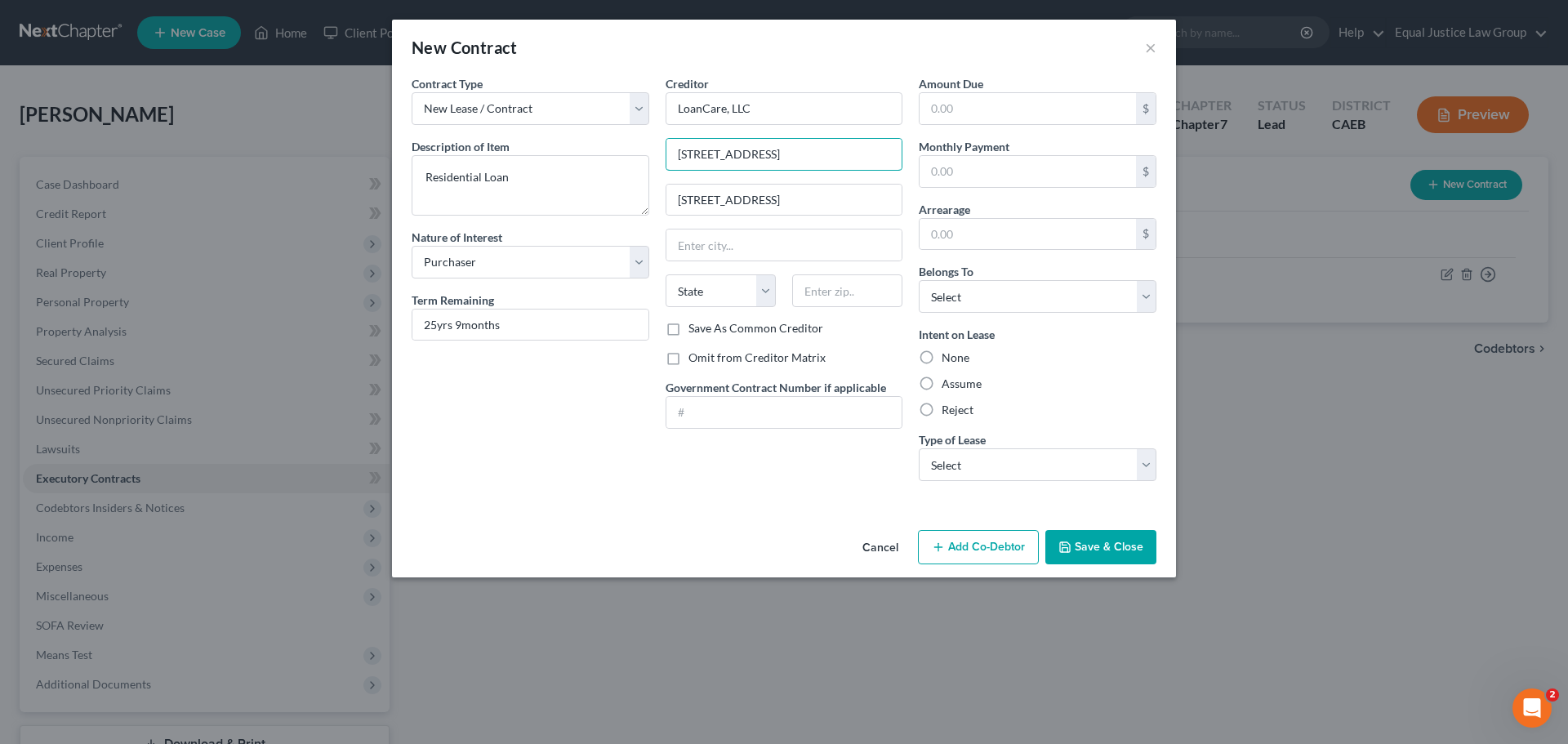
drag, startPoint x: 781, startPoint y: 144, endPoint x: 652, endPoint y: 169, distance: 131.4
click at [655, 171] on div "Contract Type New Lease / Contract New Timeshare Description of non-residential…" at bounding box center [784, 285] width 761 height 419
type input "Attn: Bankruptcy Dept."
click at [722, 251] on input "text" at bounding box center [784, 244] width 236 height 31
click at [848, 290] on input "text" at bounding box center [847, 290] width 111 height 33
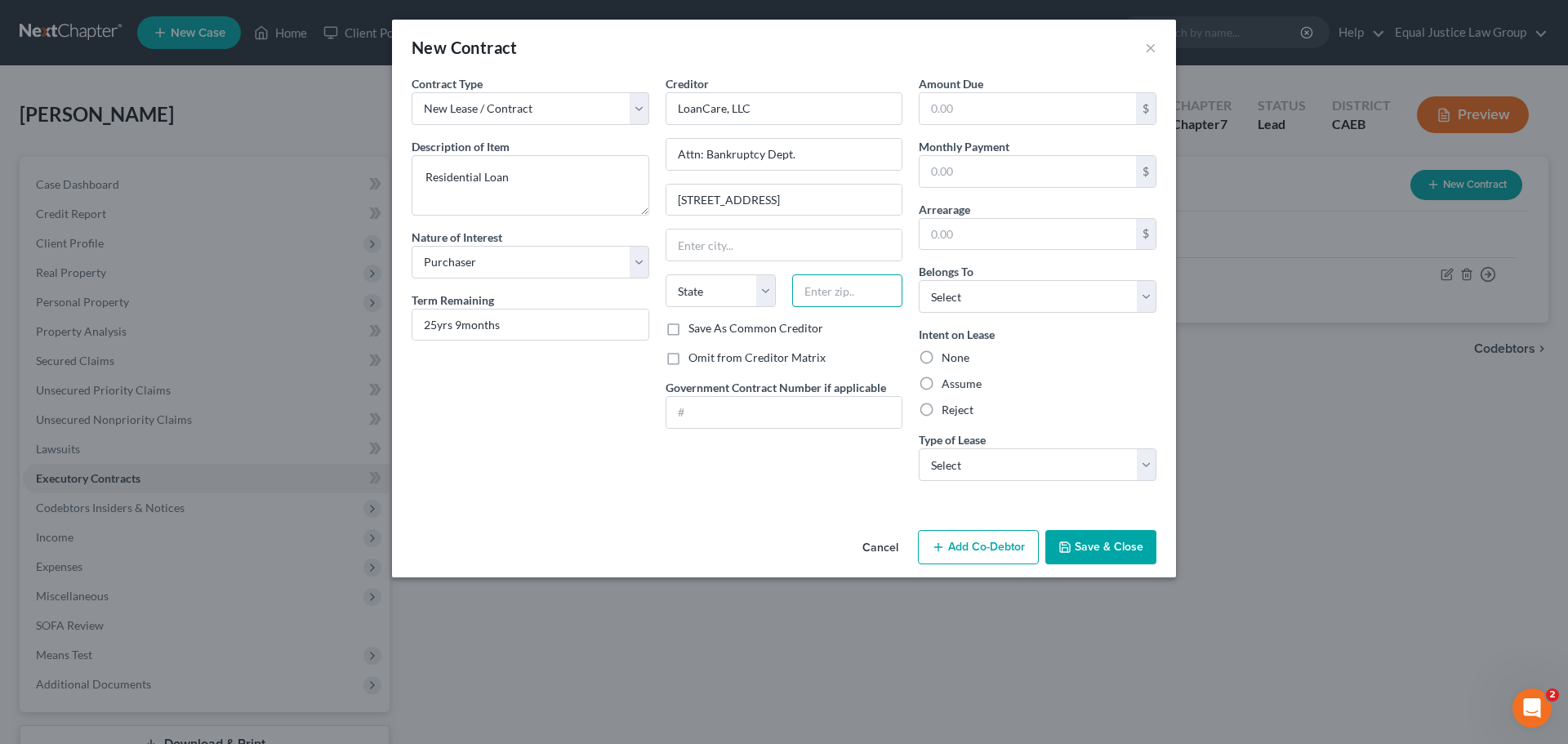
paste input "23452"
type input "23452"
type input "Virginia Beach"
select select "48"
click at [1012, 102] on input "text" at bounding box center [1027, 108] width 216 height 31
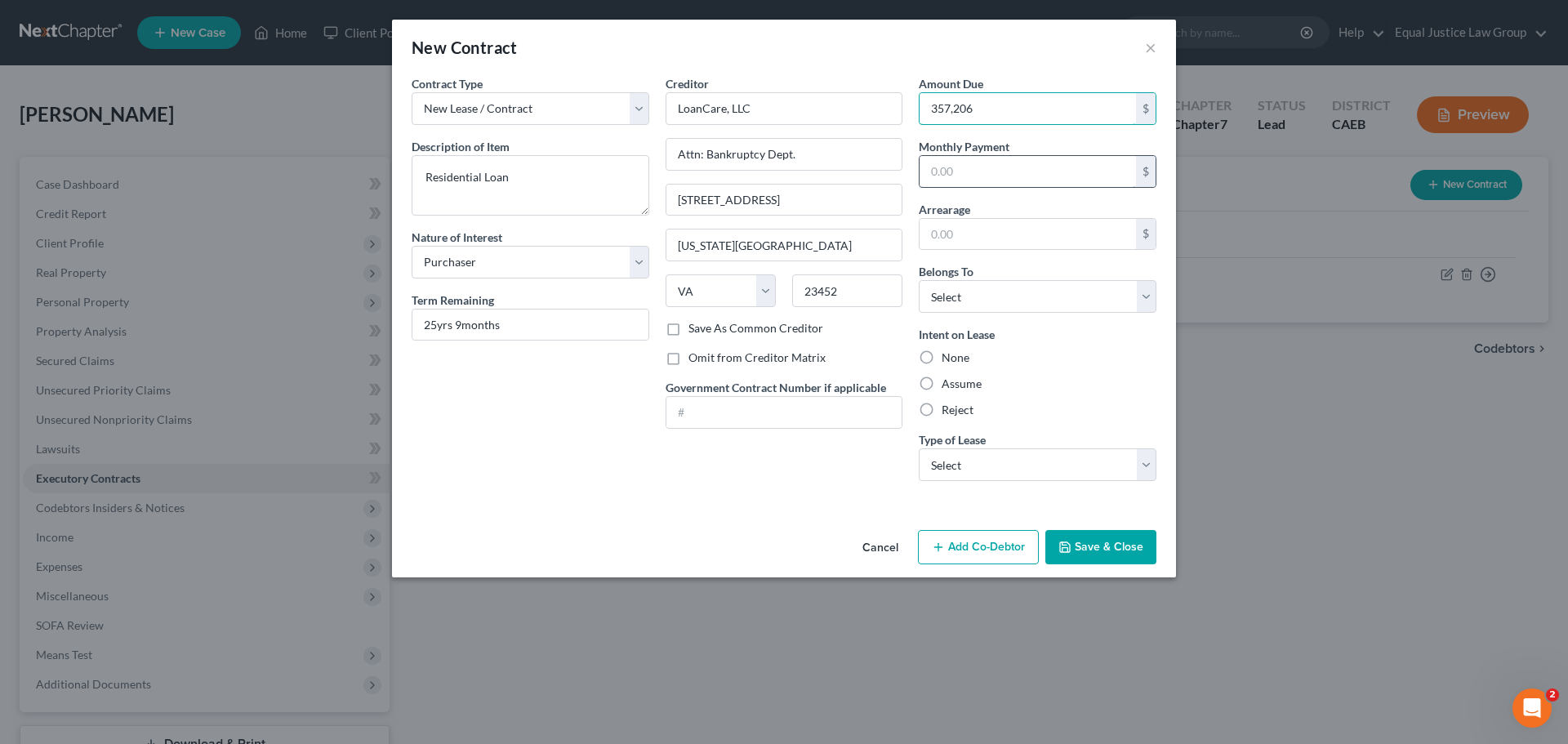
type input "357,206"
click at [986, 169] on input "text" at bounding box center [1027, 171] width 216 height 31
type input "2,317.00"
click at [1015, 295] on select "Select Debtor 1 Only Debtor 2 Only Debtor 1 And Debtor 2 Only At Least One Of T…" at bounding box center [1037, 296] width 238 height 33
select select "0"
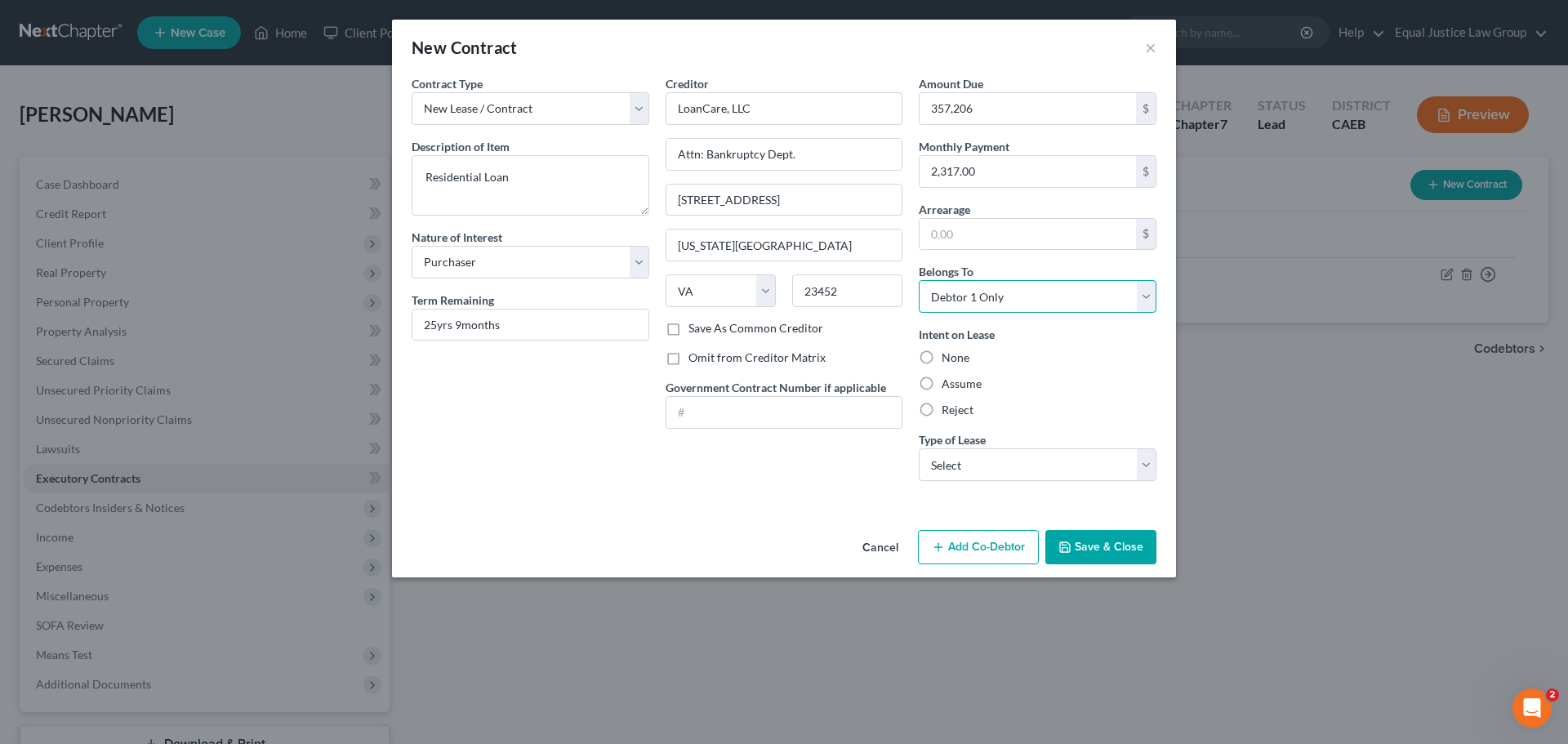
click at [918, 281] on select "Select Debtor 1 Only Debtor 2 Only Debtor 1 And Debtor 2 Only At Least One Of T…" at bounding box center [1037, 296] width 238 height 33
click at [961, 385] on label "Assume" at bounding box center [962, 383] width 40 height 17
click at [959, 385] on input "Assume" at bounding box center [953, 380] width 11 height 11
radio input "true"
click at [954, 463] on select "Select Real Estate Car Other" at bounding box center [1037, 464] width 238 height 33
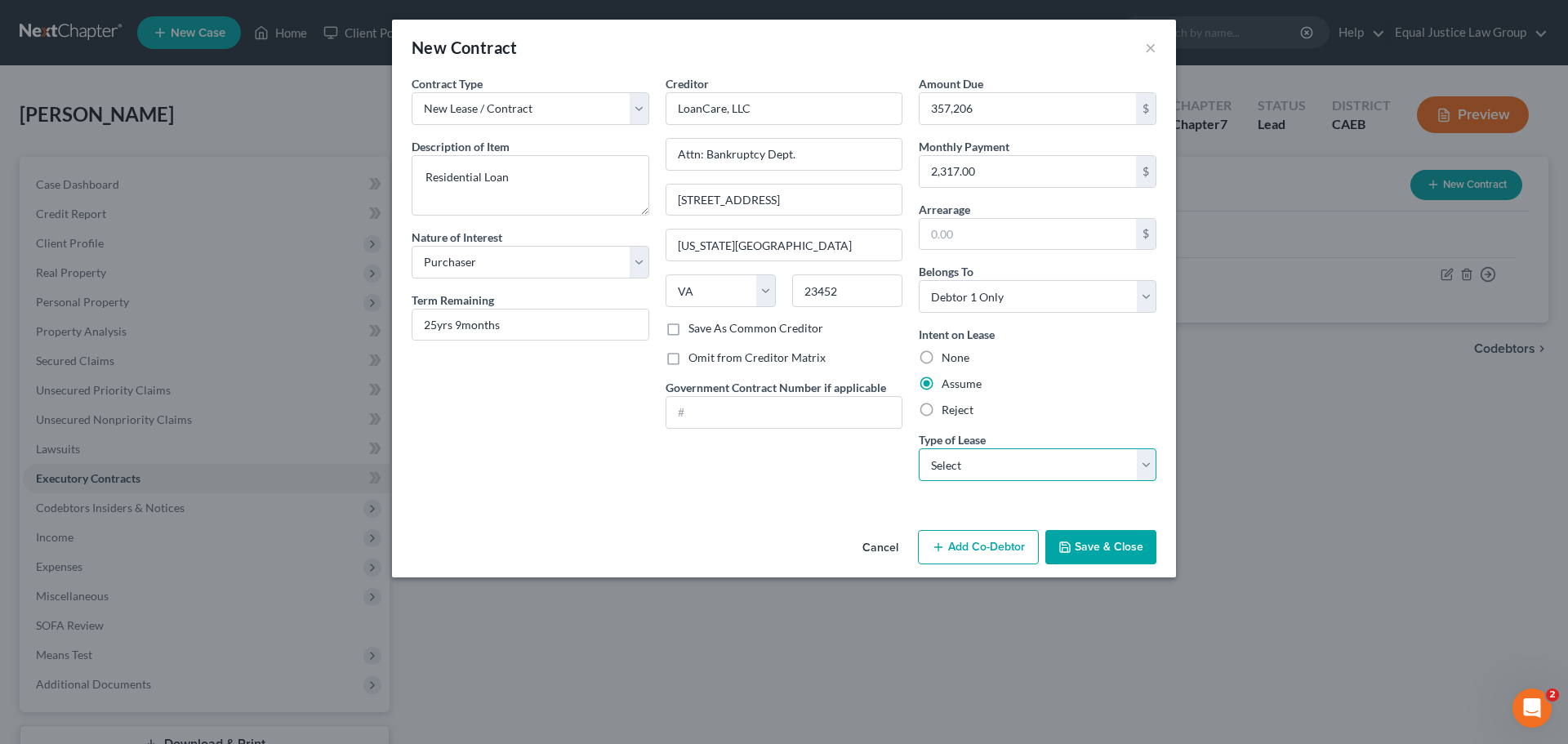
select select "0"
click at [918, 449] on select "Select Real Estate Car Other" at bounding box center [1037, 464] width 238 height 33
click at [842, 480] on div "Creditor * LoanCare, LLC Attn: Bankruptcy Dept. 3637 Sentara Way Virginia Beach…" at bounding box center [784, 285] width 254 height 419
click at [1089, 546] on button "Save & Close" at bounding box center [1101, 547] width 111 height 35
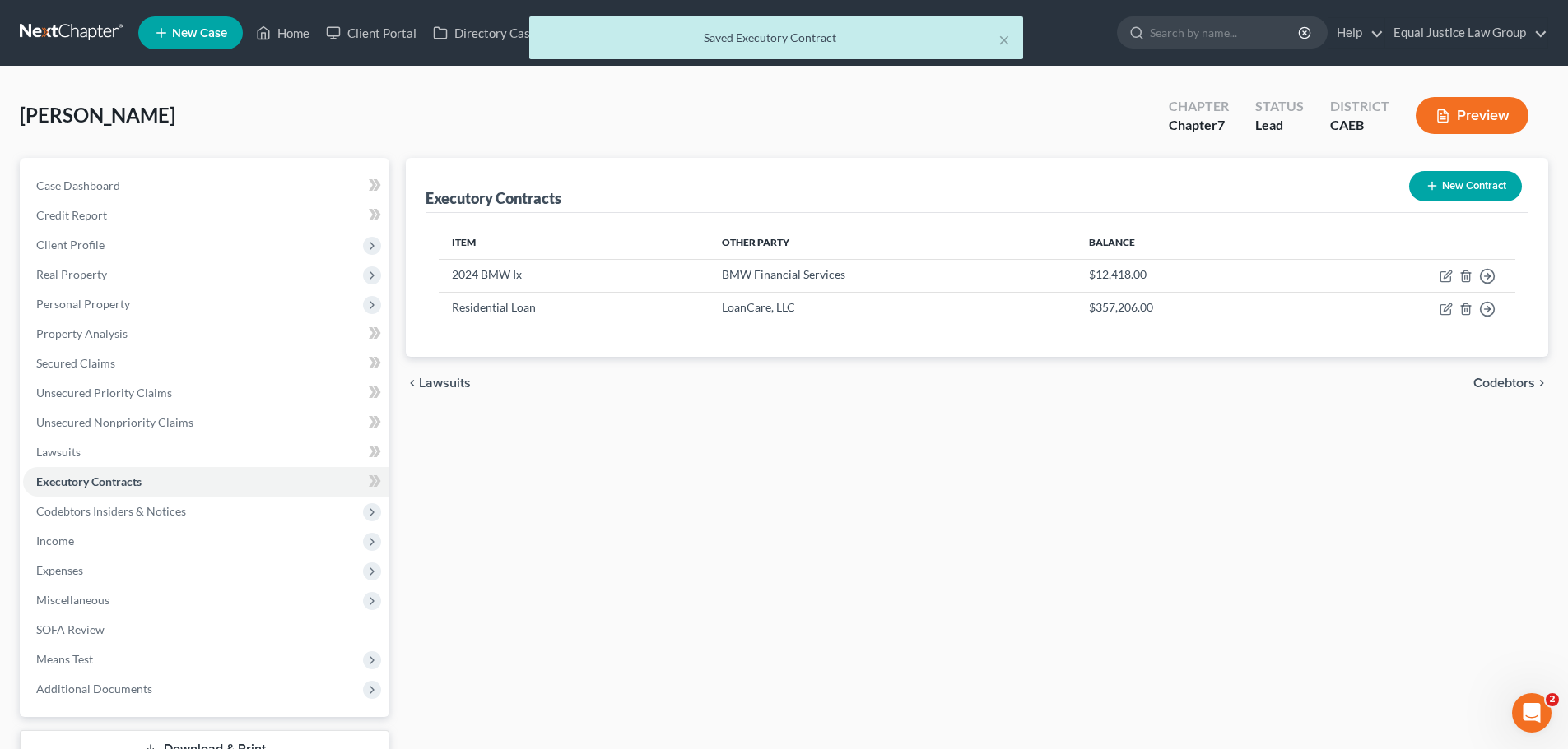
click at [943, 516] on div "Executory Contracts New Contract Item Other Party Balance 2024 BMW Ix BMW Finan…" at bounding box center [976, 485] width 1159 height 655
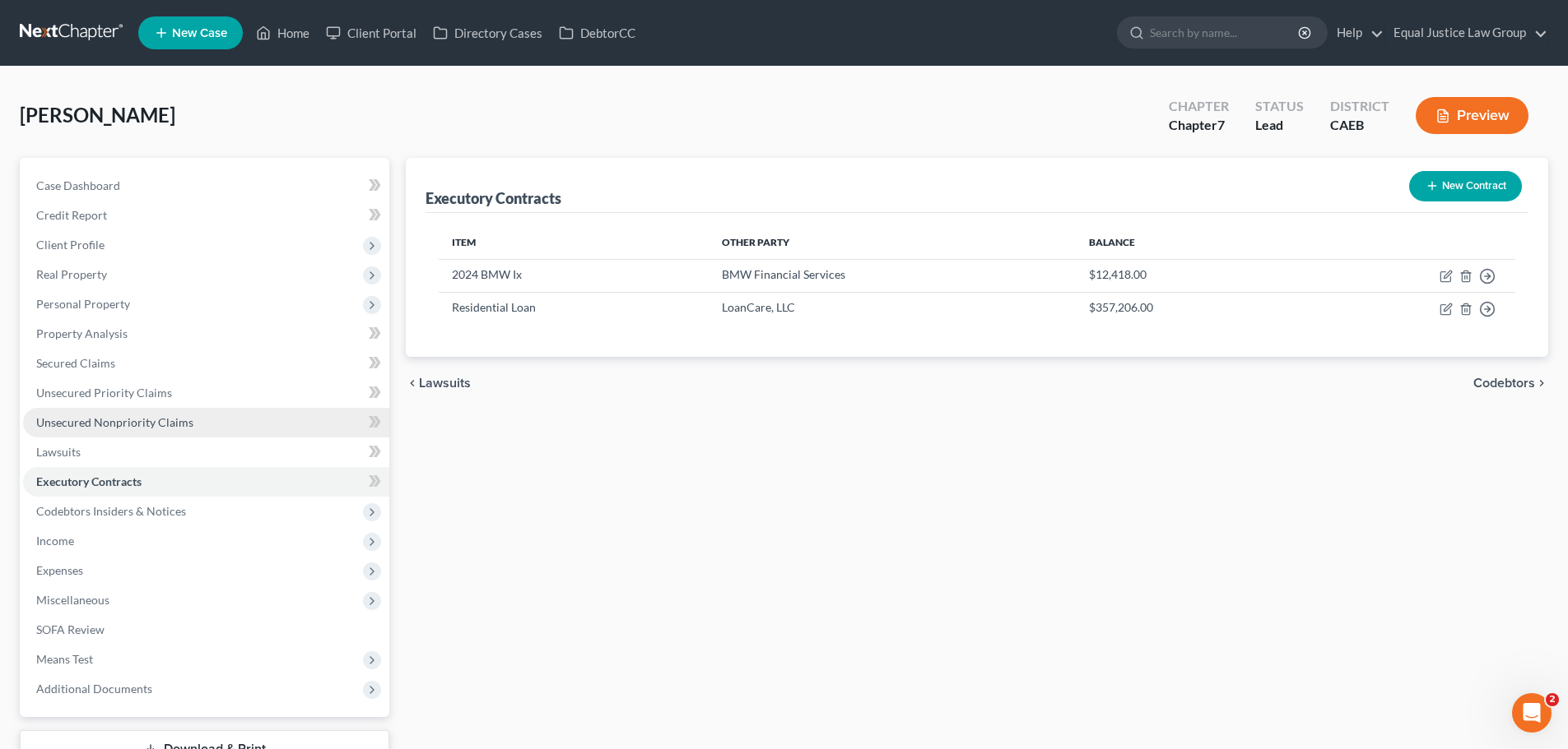
click at [103, 424] on span "Unsecured Nonpriority Claims" at bounding box center [114, 423] width 157 height 14
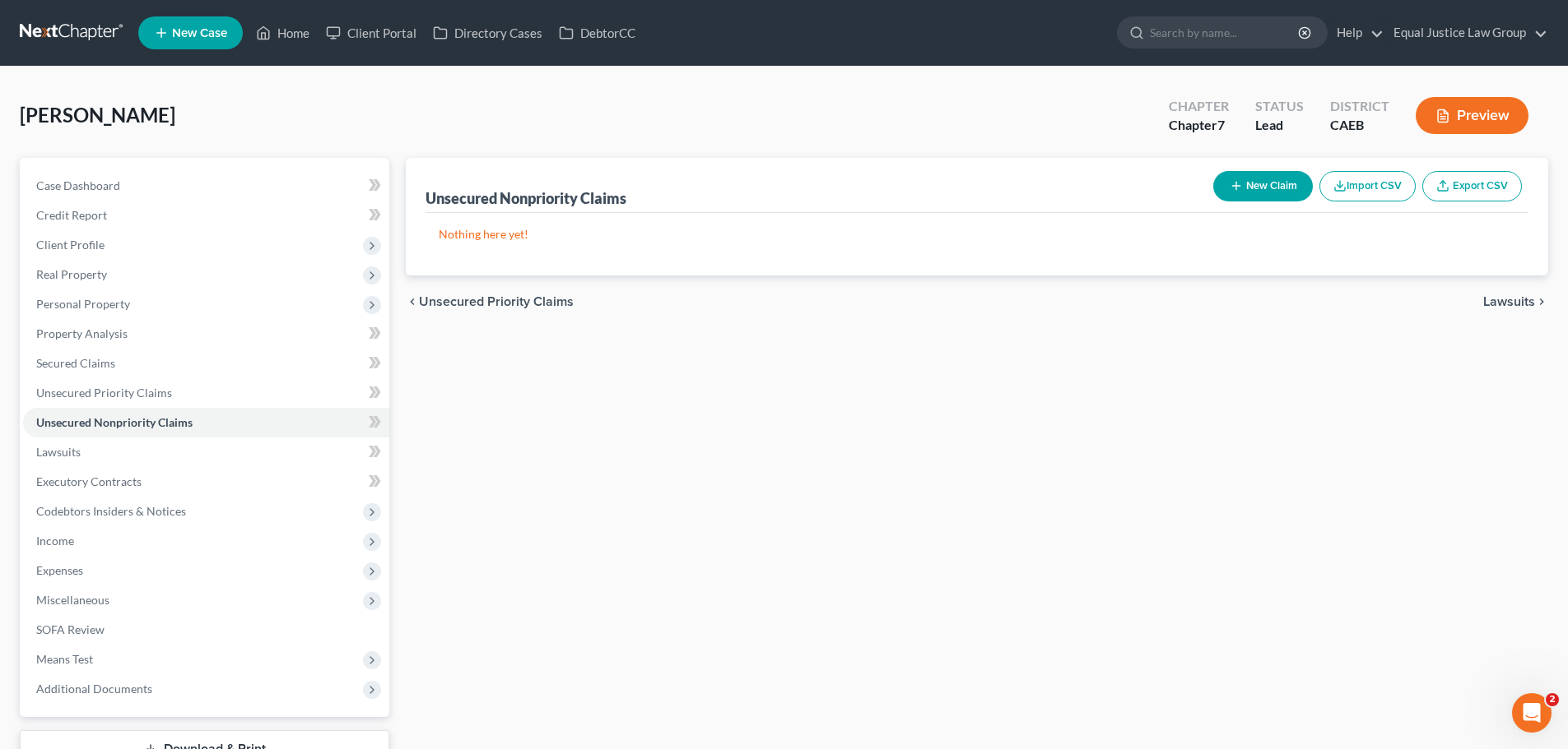
click at [1267, 188] on button "New Claim" at bounding box center [1263, 186] width 99 height 31
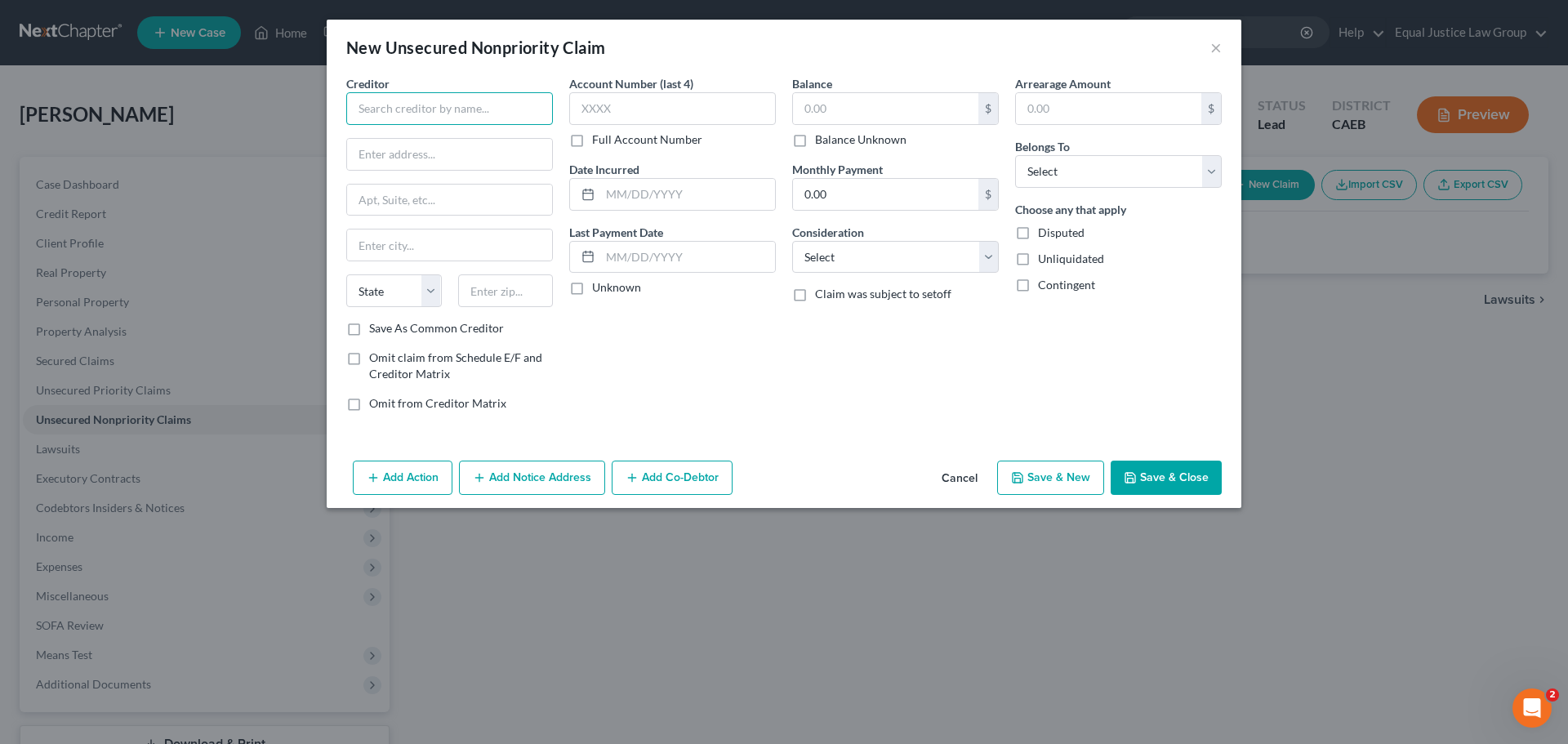
click at [483, 107] on input "text" at bounding box center [449, 108] width 206 height 33
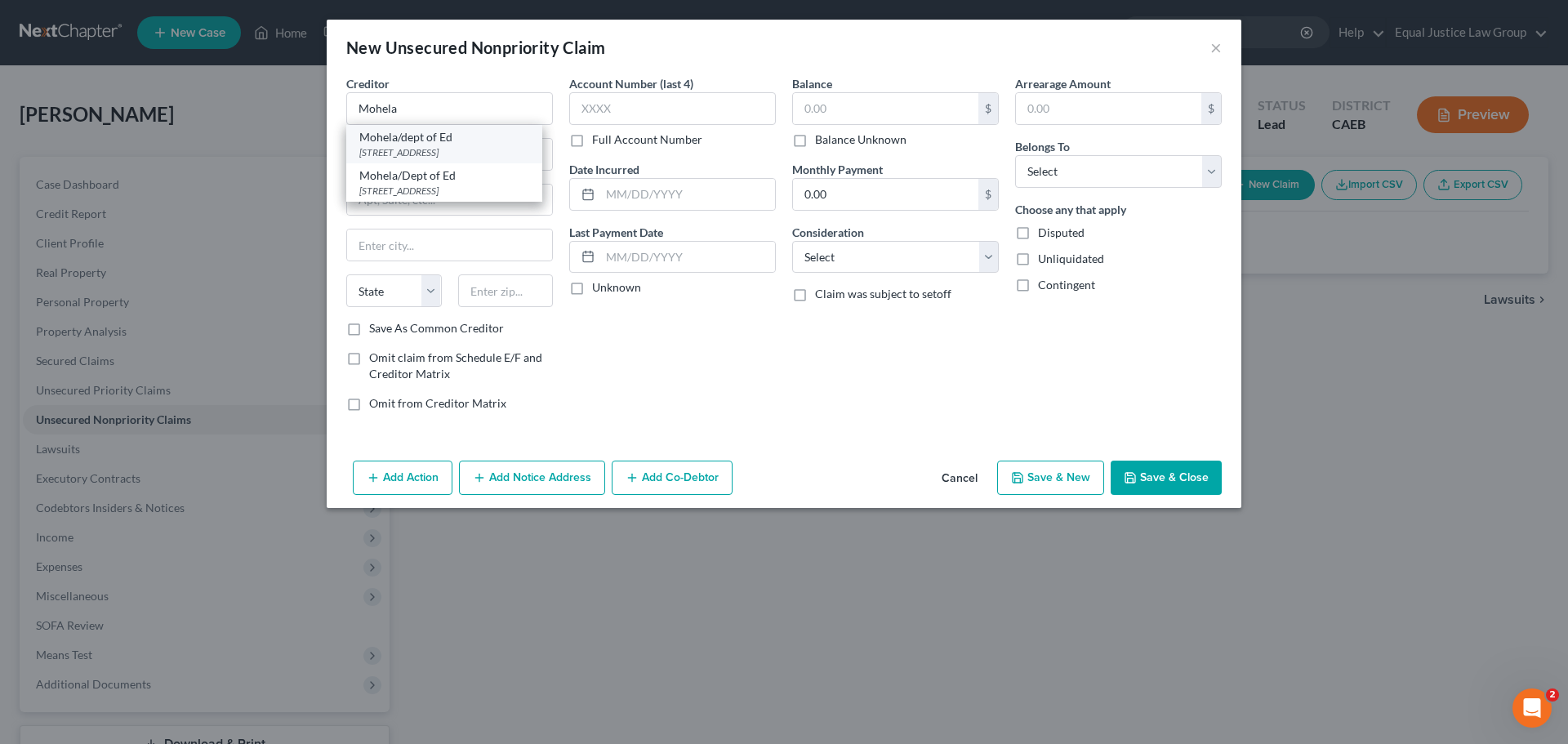
click at [378, 138] on div "Mohela/dept of Ed" at bounding box center [444, 137] width 170 height 17
type input "Mohela/dept of Ed"
type input "633 Spirit Drive"
type input "Chesterfield"
select select "26"
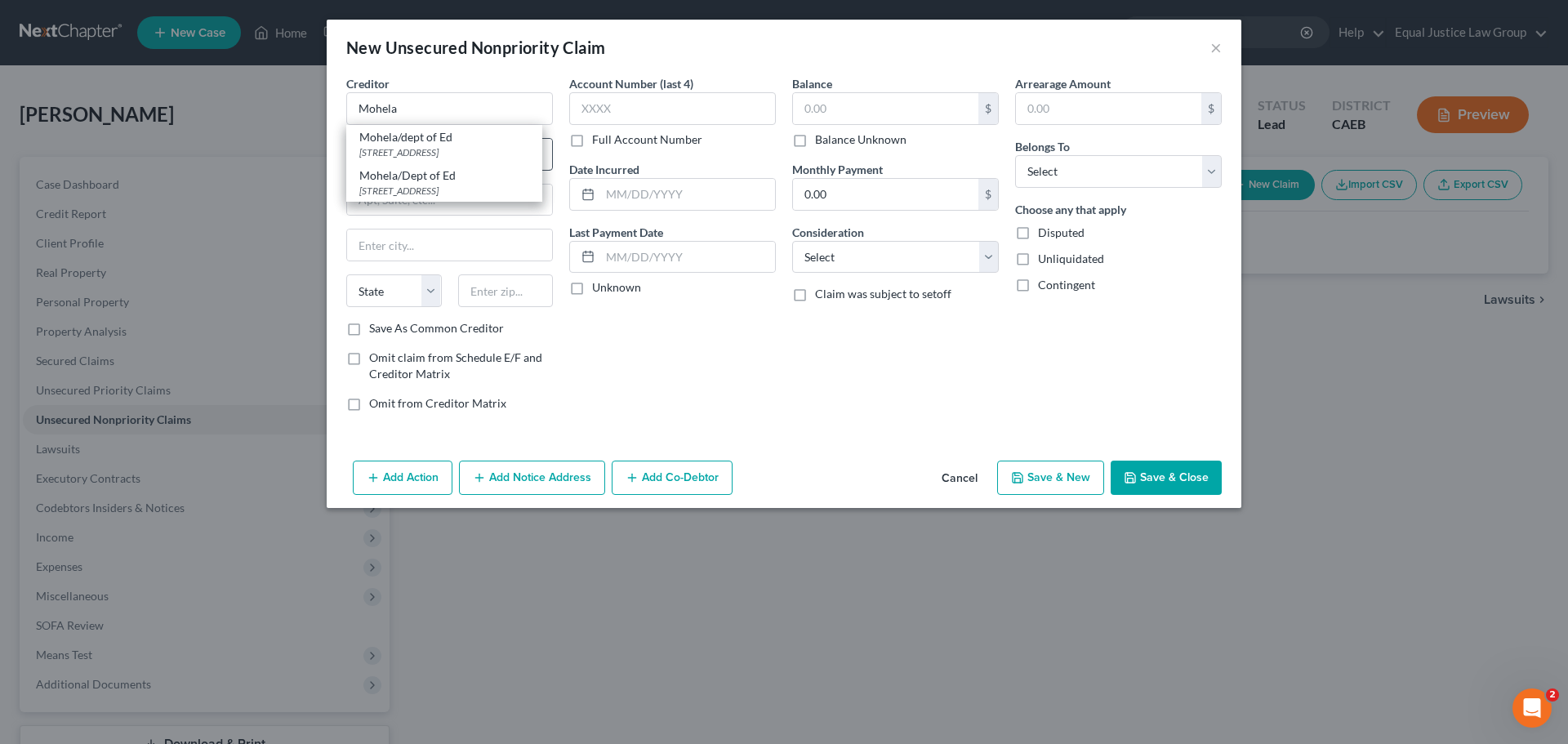
type input "63005"
click at [508, 471] on button "Add Notice Address" at bounding box center [532, 477] width 146 height 35
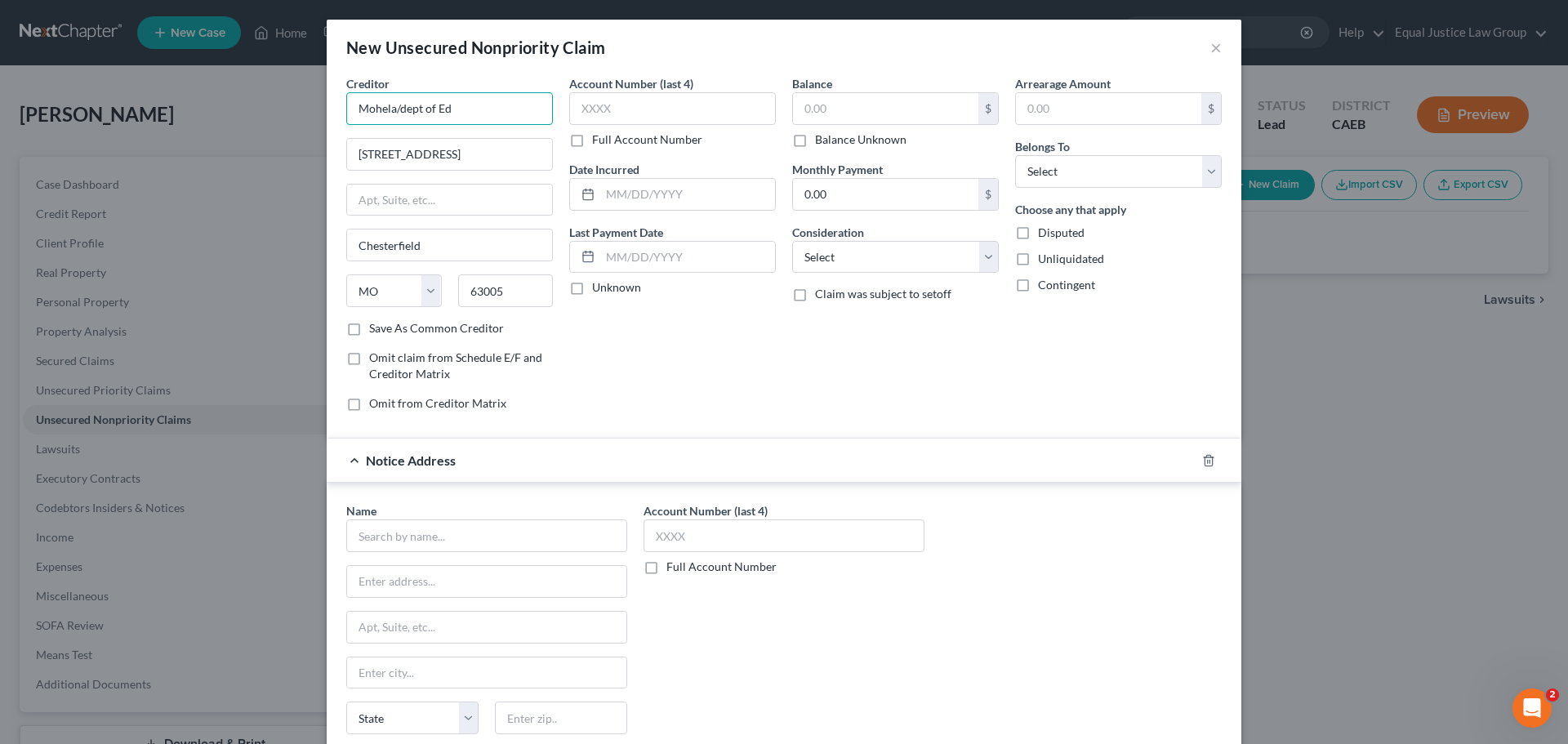
click at [401, 108] on input "Mohela/dept of Ed" at bounding box center [449, 108] width 206 height 33
drag, startPoint x: 491, startPoint y: 110, endPoint x: 319, endPoint y: 109, distance: 172.0
click at [319, 109] on div "New Unsecured Nonpriority Claim × Creditor * Mohela/Dept of Ed Mohela/dept of E…" at bounding box center [784, 372] width 1568 height 744
type input "Mohela/Dept of Ed"
click at [406, 538] on input "text" at bounding box center [487, 536] width 281 height 33
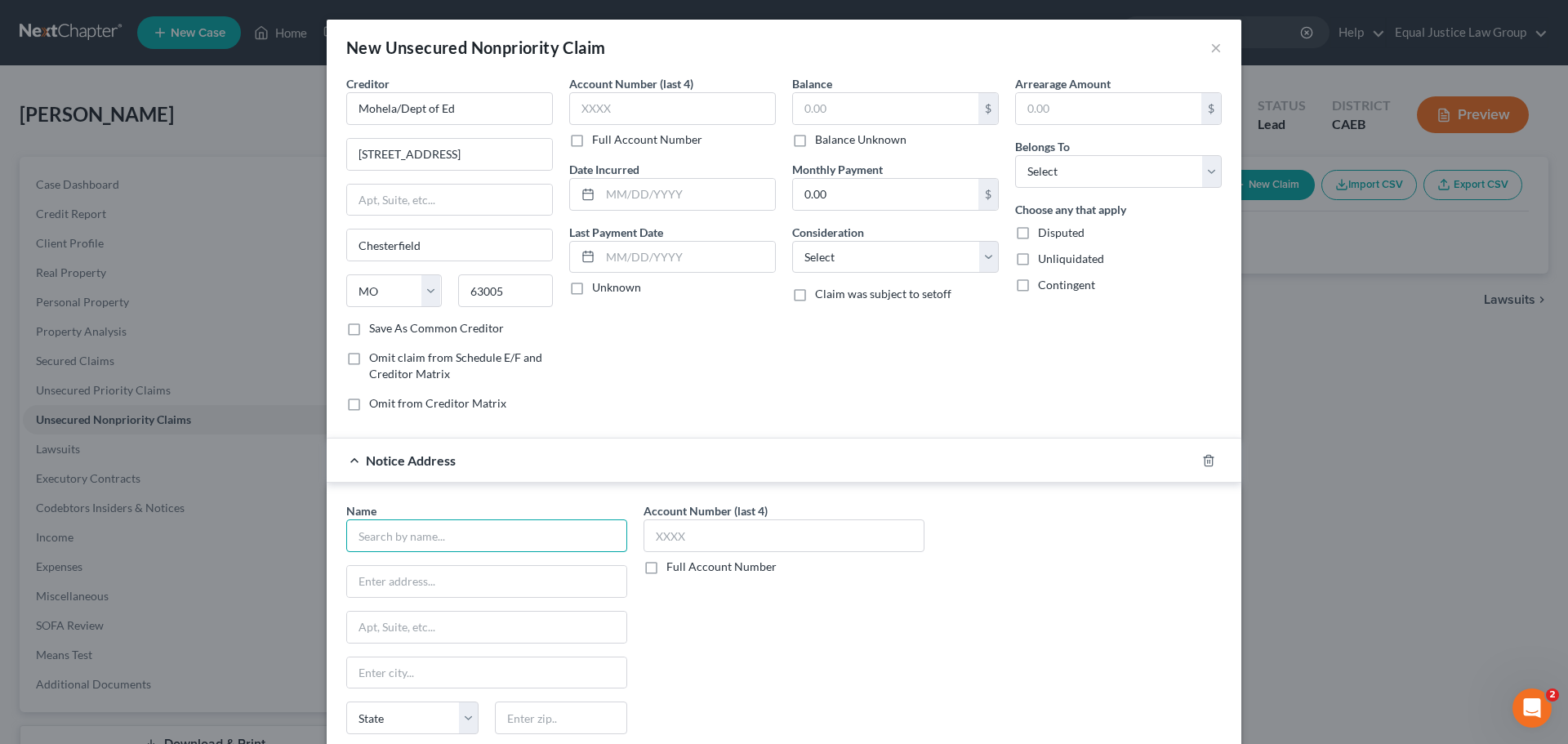
paste input "DEPARTMENT OF EDUCATION / MOHELA"
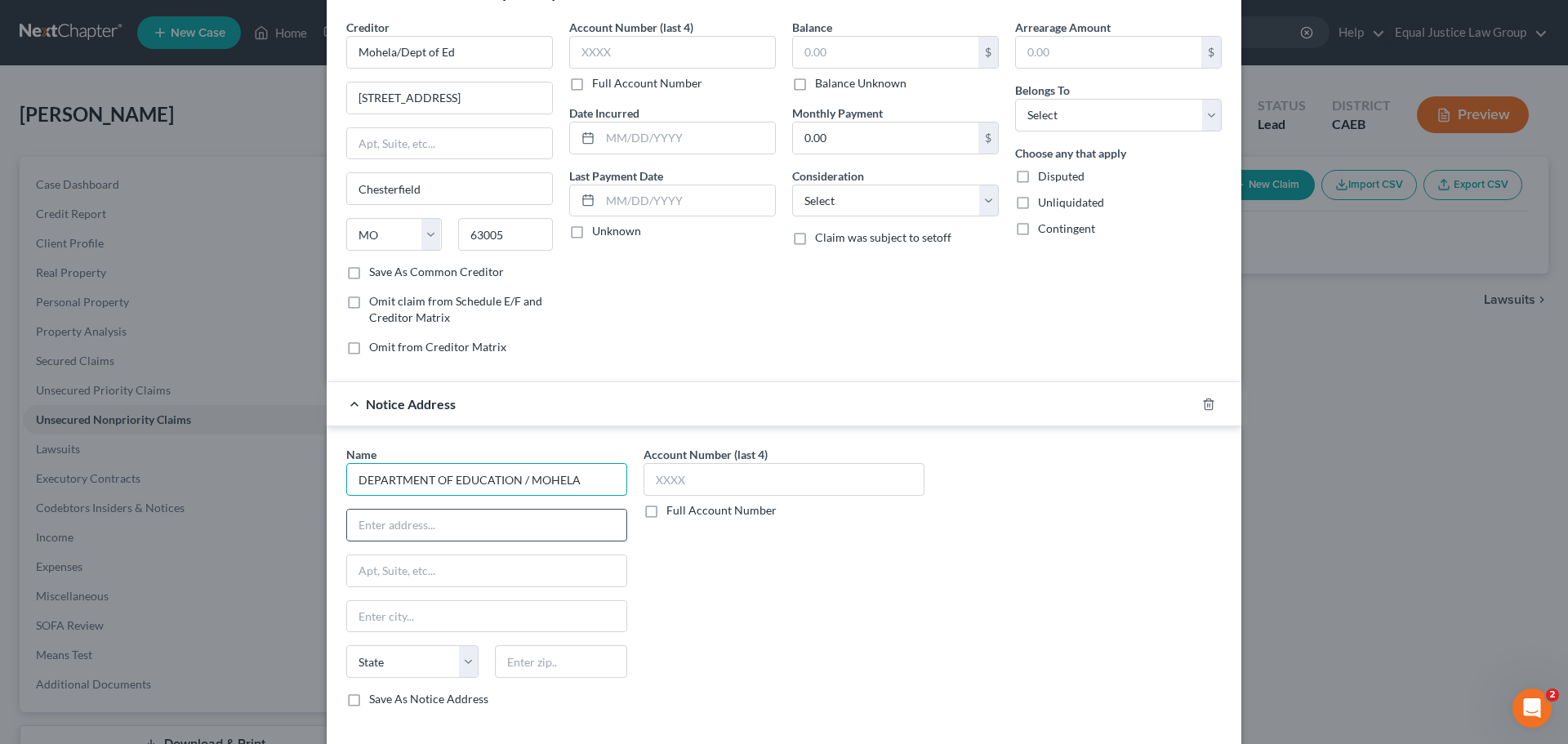
scroll to position [135, 0]
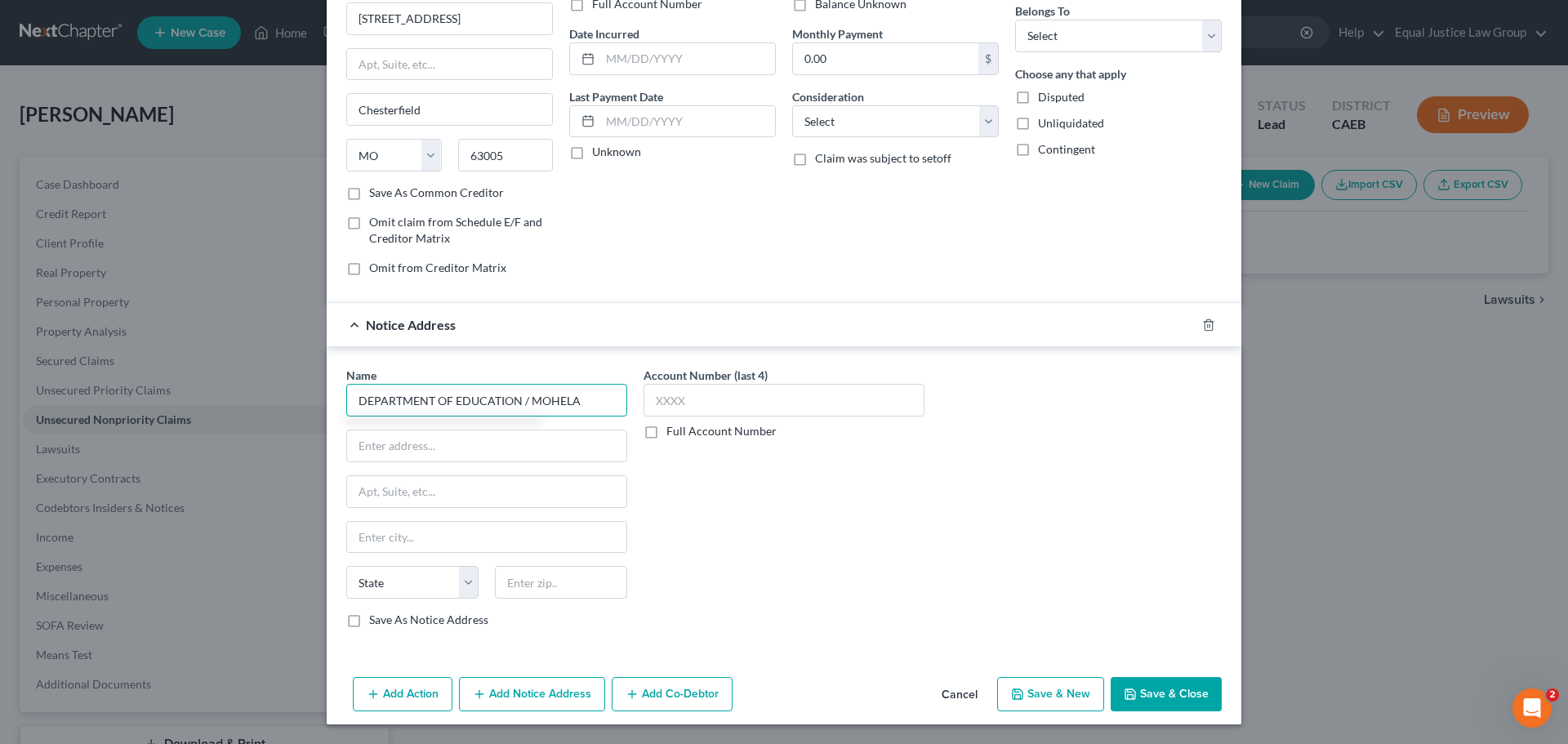
drag, startPoint x: 584, startPoint y: 398, endPoint x: 329, endPoint y: 400, distance: 255.0
click at [329, 400] on div "Name * DEPARTMENT OF EDUCATION / MOHELA State AL AK AR AZ CA CO CT DE DC FL GA …" at bounding box center [784, 501] width 914 height 307
type input "Department of Education/ Mohela"
click at [409, 446] on input "text" at bounding box center [487, 446] width 279 height 31
paste input "P.O. Box 790233"
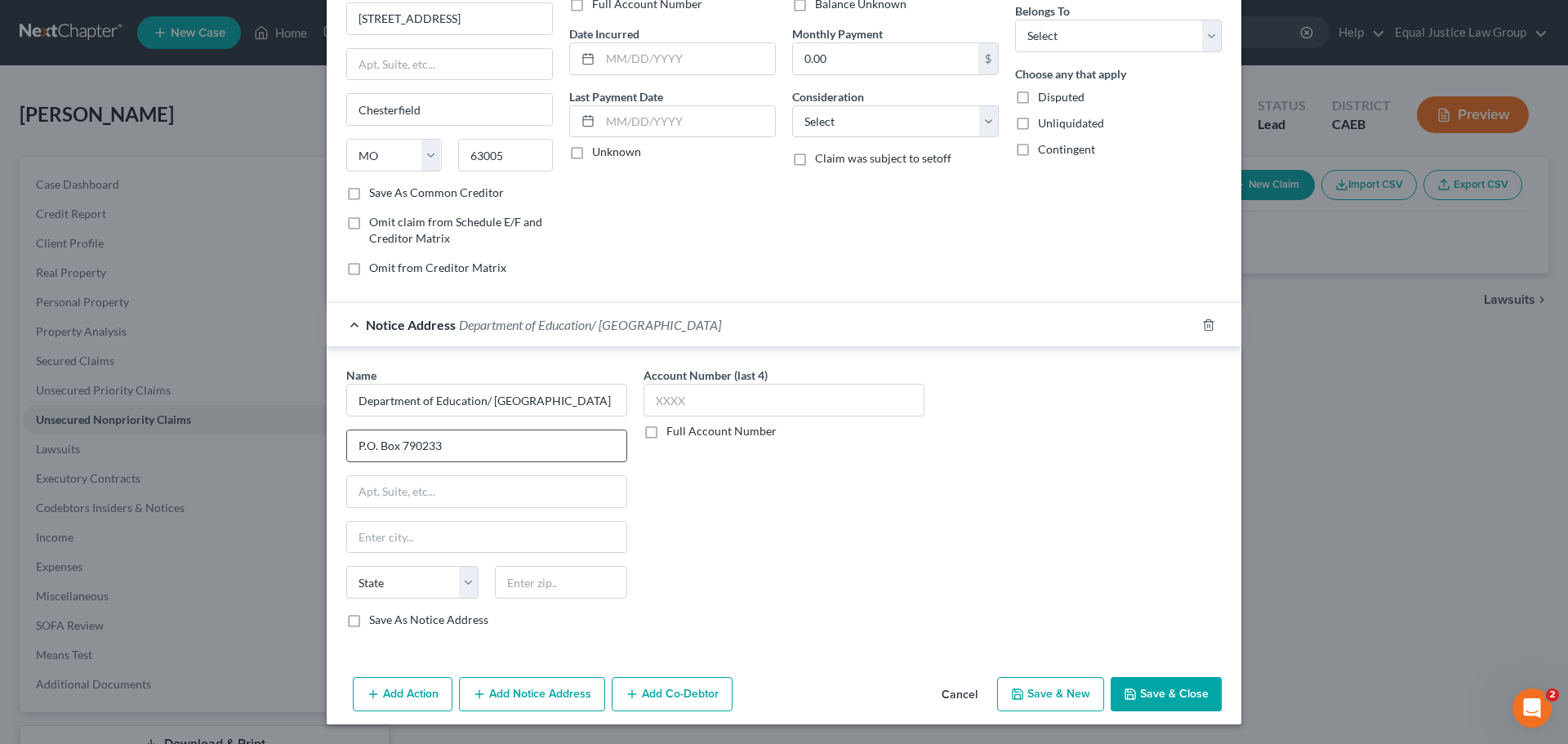
drag, startPoint x: 432, startPoint y: 446, endPoint x: 347, endPoint y: 447, distance: 85.0
click at [348, 447] on input "P.O. Box 790233" at bounding box center [487, 446] width 279 height 31
type input "P.O. Box 790233"
click at [390, 496] on input "text" at bounding box center [487, 491] width 279 height 31
paste input "P.O. Box 790233"
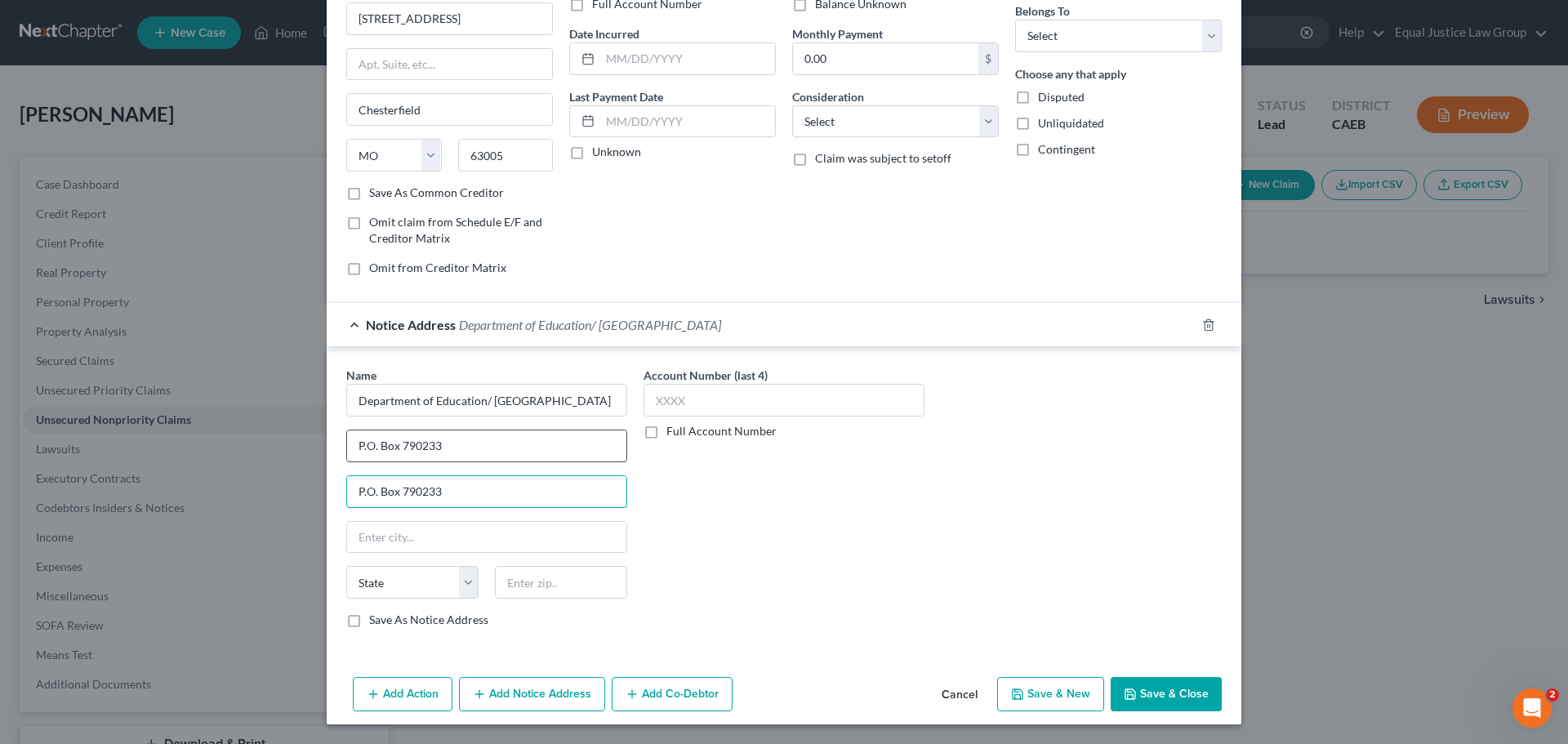
type input "P.O. Box 790233"
drag, startPoint x: 444, startPoint y: 453, endPoint x: 336, endPoint y: 450, distance: 108.0
click at [338, 450] on div "Name * Department of Education/ Mohela P.O. Box 790233 P.O. Box 790233 State AL…" at bounding box center [486, 504] width 297 height 275
type input "Attn: Bankruptcy Dept."
click at [375, 534] on input "text" at bounding box center [487, 537] width 279 height 31
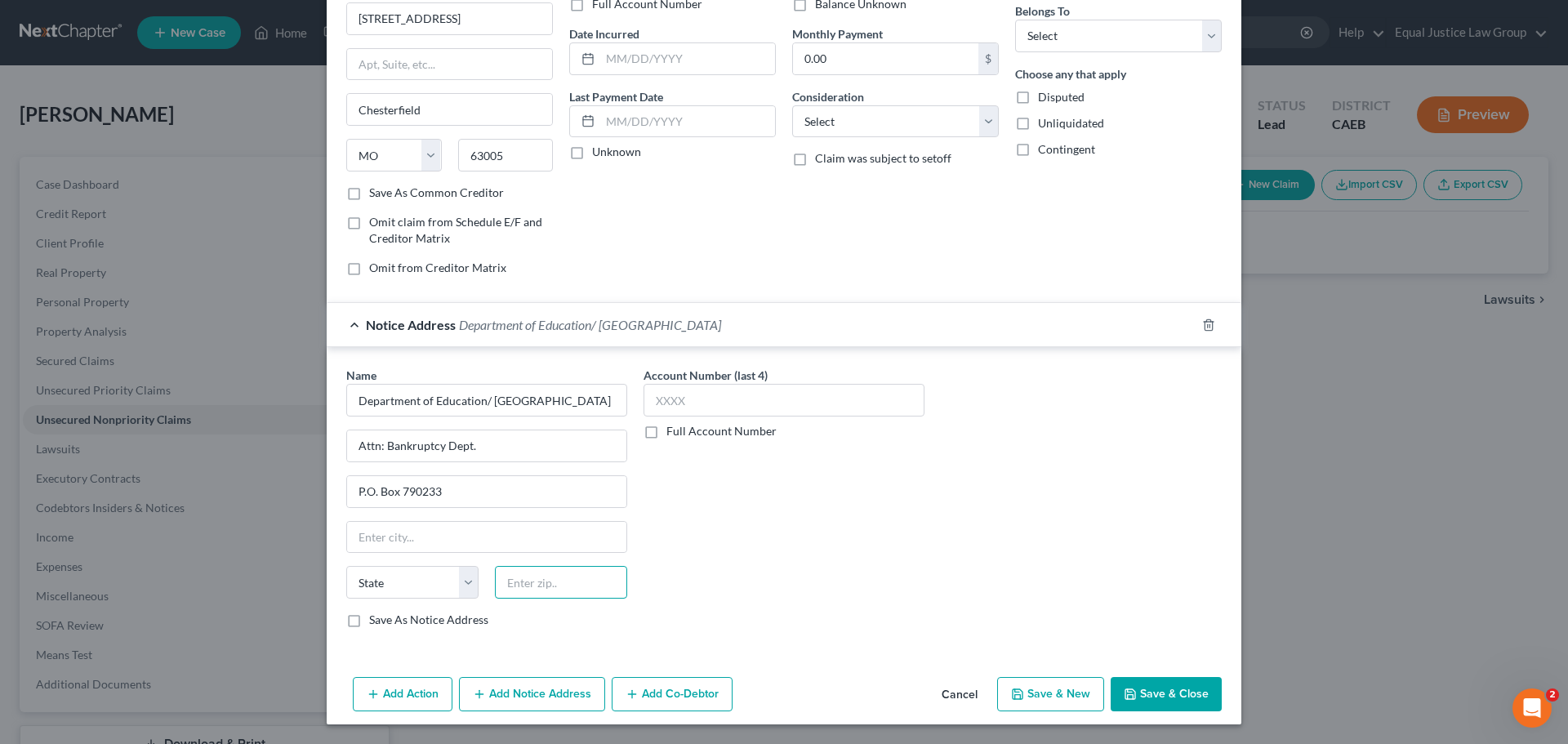
click at [533, 590] on input "text" at bounding box center [561, 582] width 132 height 33
paste input "63179"
type input "63179"
type input "Saint Louis"
select select "26"
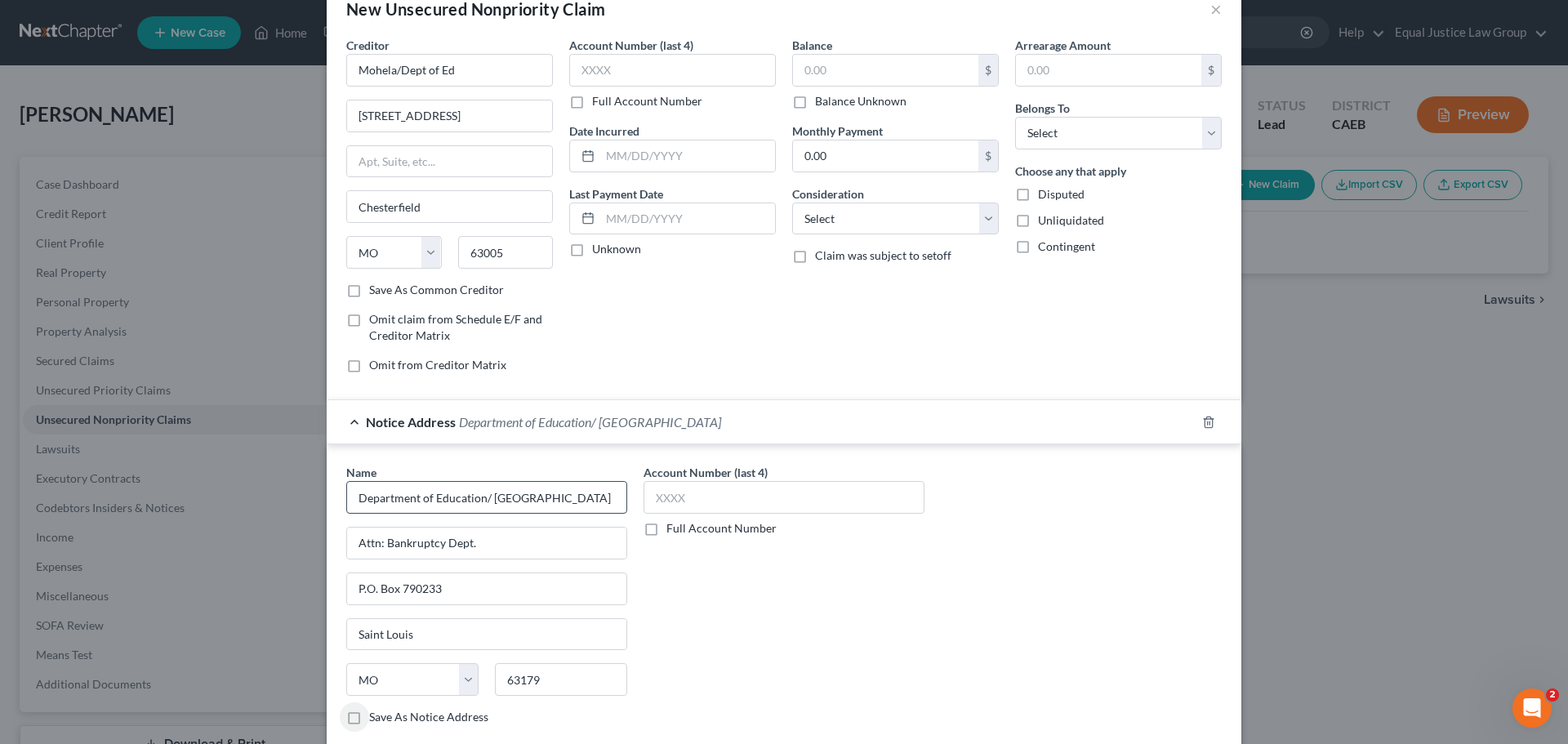
scroll to position [0, 0]
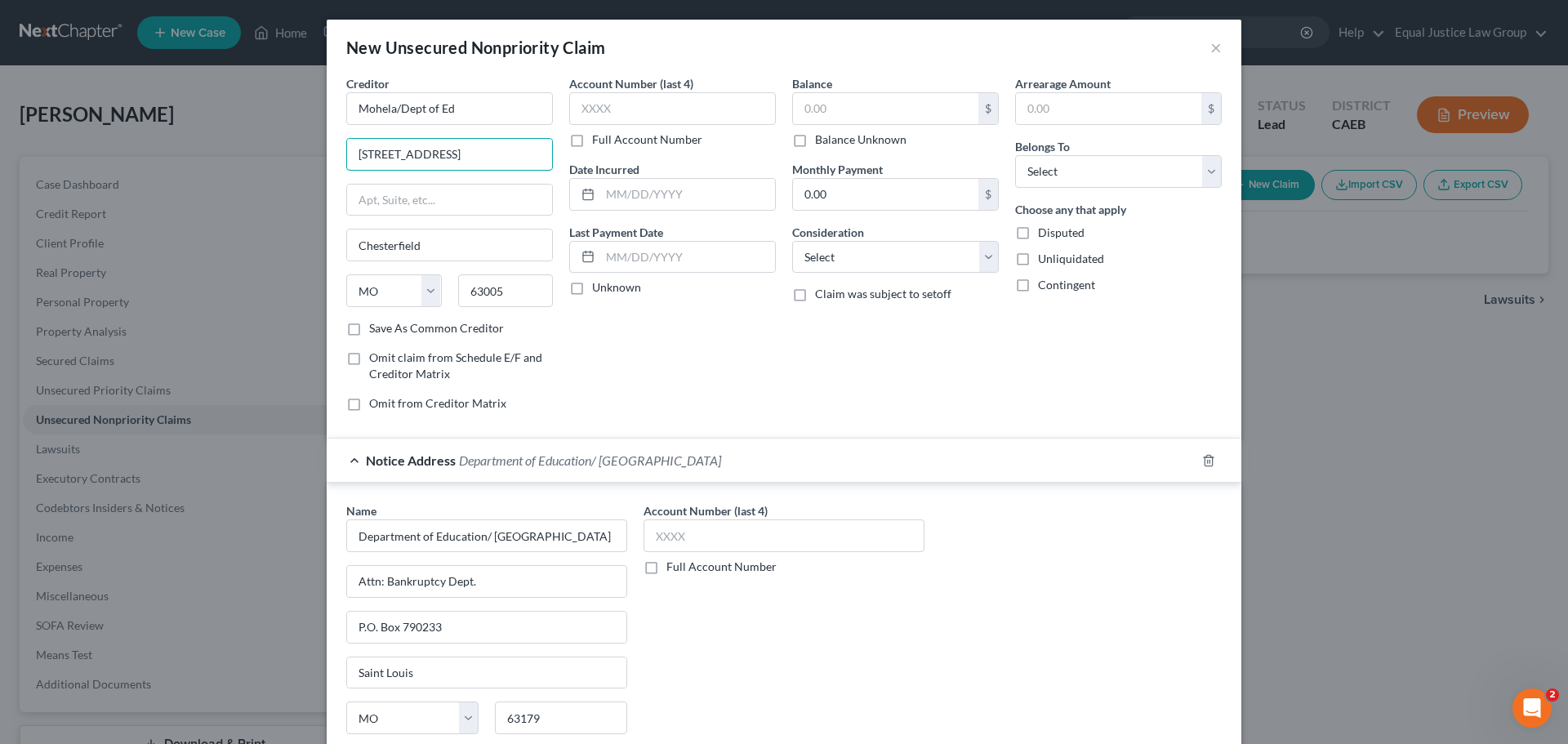
drag, startPoint x: 446, startPoint y: 153, endPoint x: 303, endPoint y: 156, distance: 143.0
click at [303, 156] on div "New Unsecured Nonpriority Claim × Creditor * Mohela/Dept of Ed 633 Spirit Drive…" at bounding box center [784, 372] width 1568 height 744
click at [906, 390] on div "Balance $ Balance Unknown Balance Undetermined $ Balance Unknown Monthly Paymen…" at bounding box center [896, 250] width 223 height 350
drag, startPoint x: 439, startPoint y: 150, endPoint x: 342, endPoint y: 143, distance: 97.3
click at [348, 143] on input "633 Spirit Drive" at bounding box center [450, 154] width 205 height 31
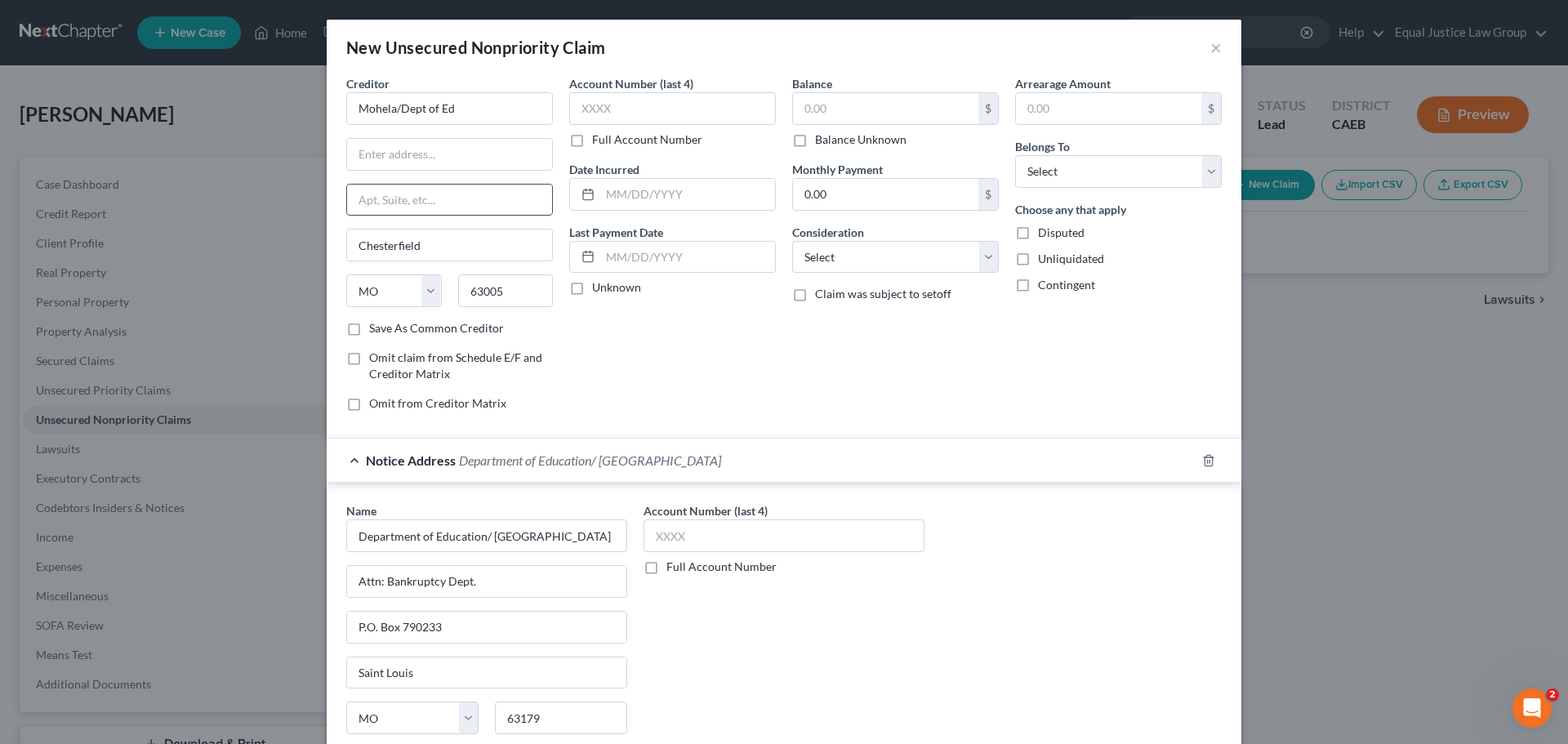
click at [357, 206] on input "text" at bounding box center [450, 200] width 205 height 31
paste input "633 Spirit Drive"
type input "633 Spirit Drive"
click at [361, 164] on input "text" at bounding box center [450, 154] width 205 height 31
type input "Attn: Bankruptcy Dept."
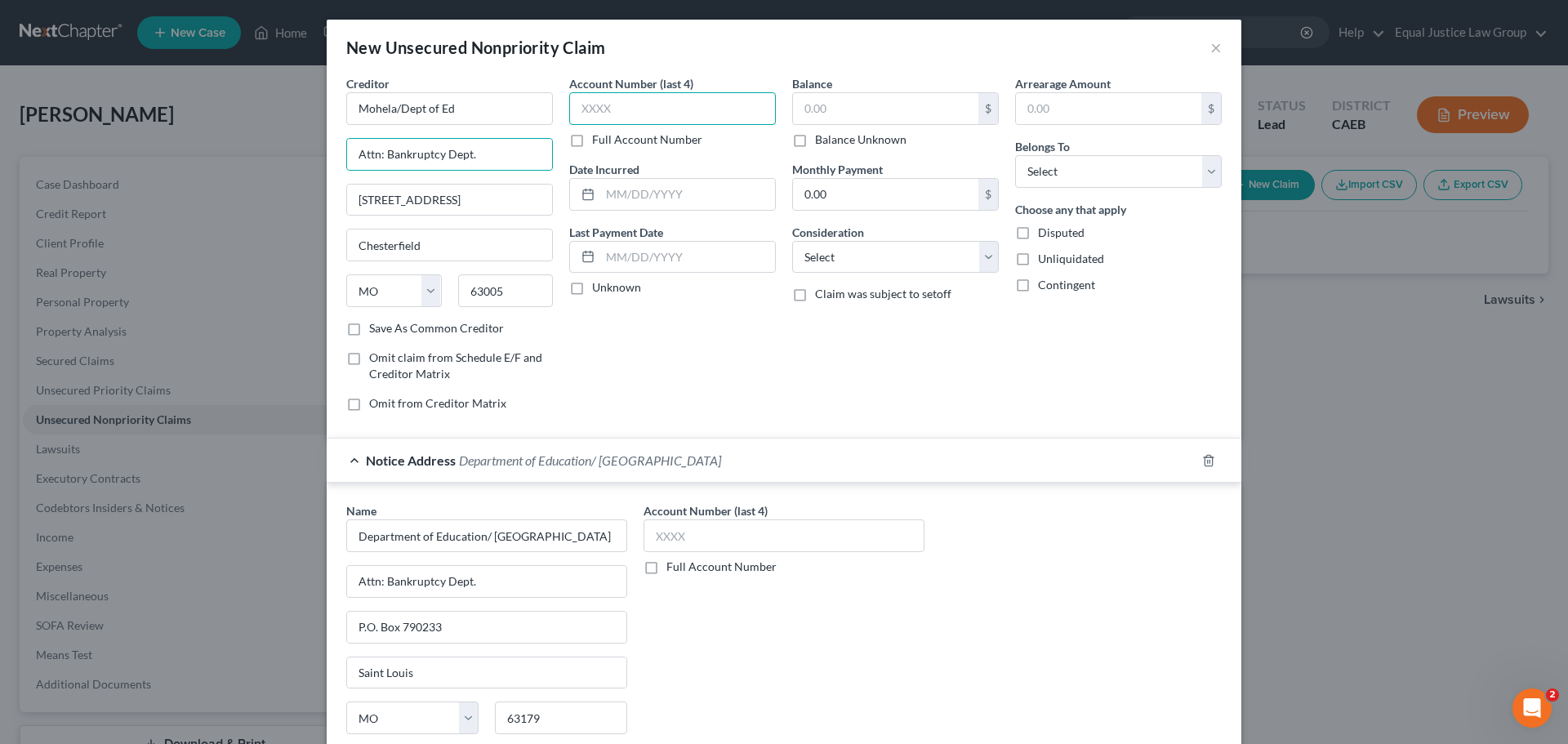
click at [631, 97] on input "text" at bounding box center [671, 108] width 206 height 33
click at [617, 132] on label "Full Account Number" at bounding box center [648, 139] width 111 height 17
click at [609, 132] on input "Full Account Number" at bounding box center [603, 136] width 11 height 11
click at [610, 143] on label "Full Account Number" at bounding box center [648, 139] width 111 height 17
click at [589, 114] on input "text" at bounding box center [671, 108] width 206 height 33
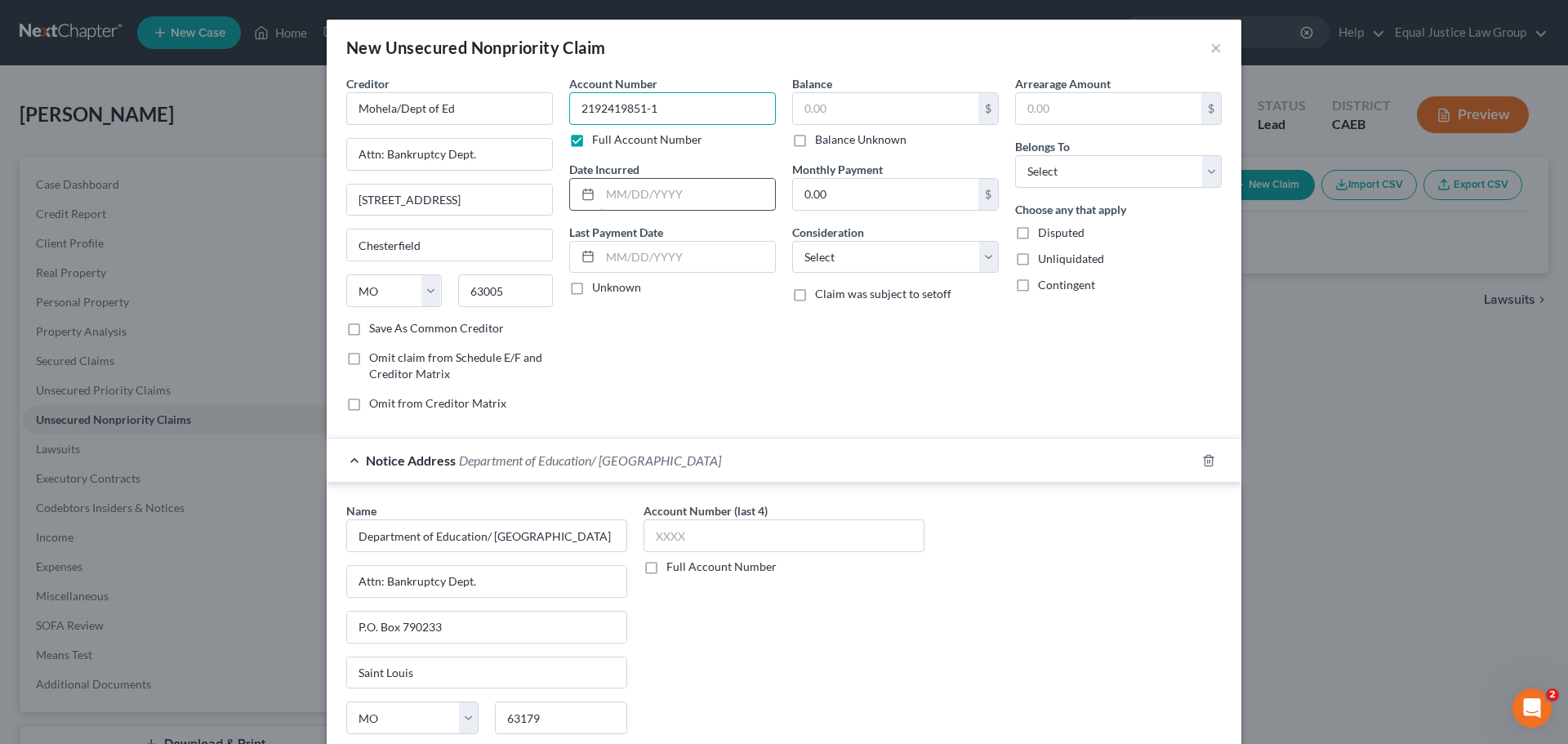
type input "2192419851-1"
click at [708, 195] on input "text" at bounding box center [687, 194] width 175 height 31
type input "06/21/2019"
click at [708, 264] on input "text" at bounding box center [687, 257] width 175 height 31
click at [884, 111] on input "text" at bounding box center [886, 108] width 186 height 31
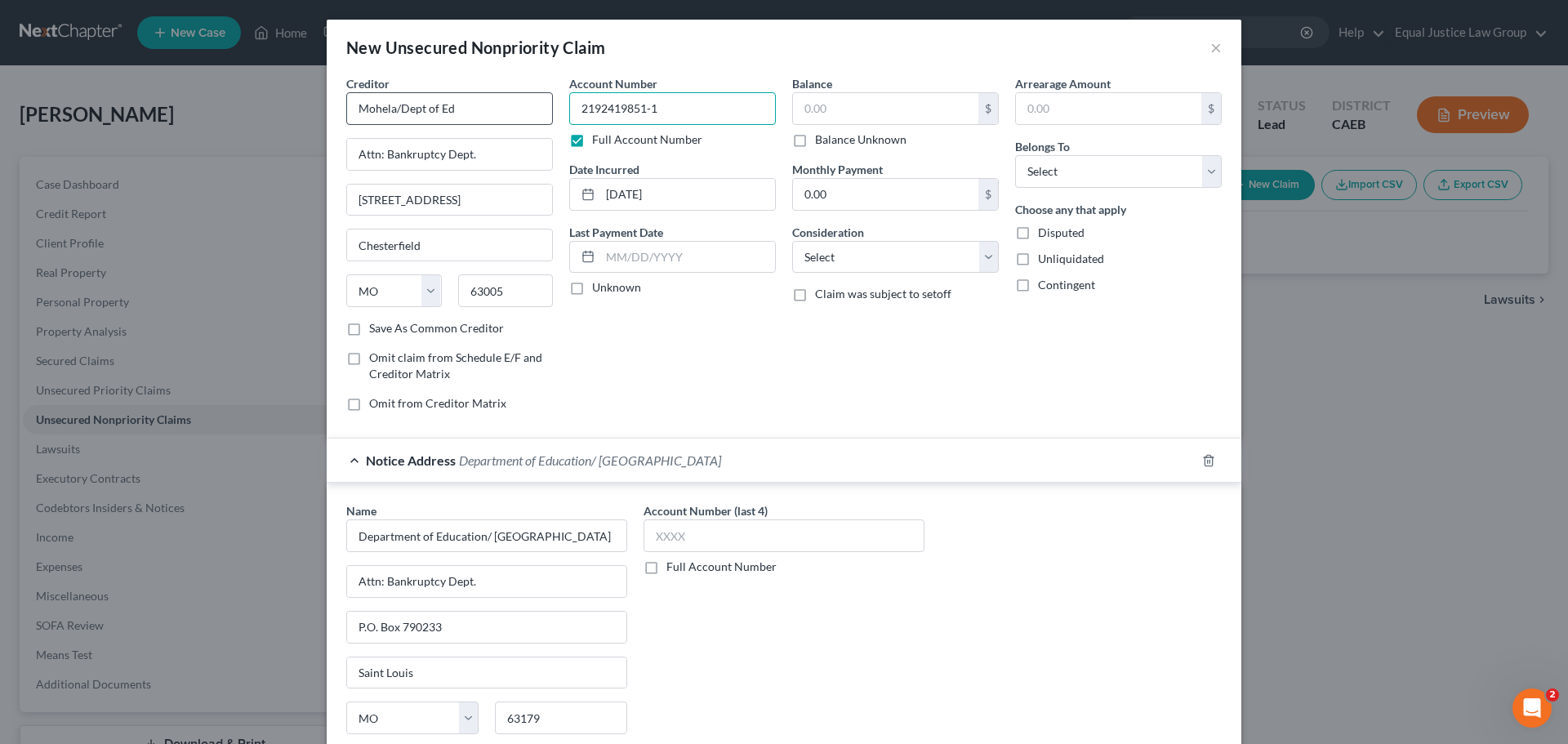
drag, startPoint x: 673, startPoint y: 101, endPoint x: 536, endPoint y: 117, distance: 137.9
click at [536, 117] on div "Creditor * Mohela/Dept of Ed Attn: Bankruptcy Dept. 633 Spirit Drive Chesterfie…" at bounding box center [783, 250] width 892 height 350
click at [666, 568] on label "Full Account Number" at bounding box center [722, 567] width 111 height 17
click at [673, 568] on input "Full Account Number" at bounding box center [678, 564] width 11 height 11
click at [676, 532] on input "text" at bounding box center [784, 536] width 281 height 33
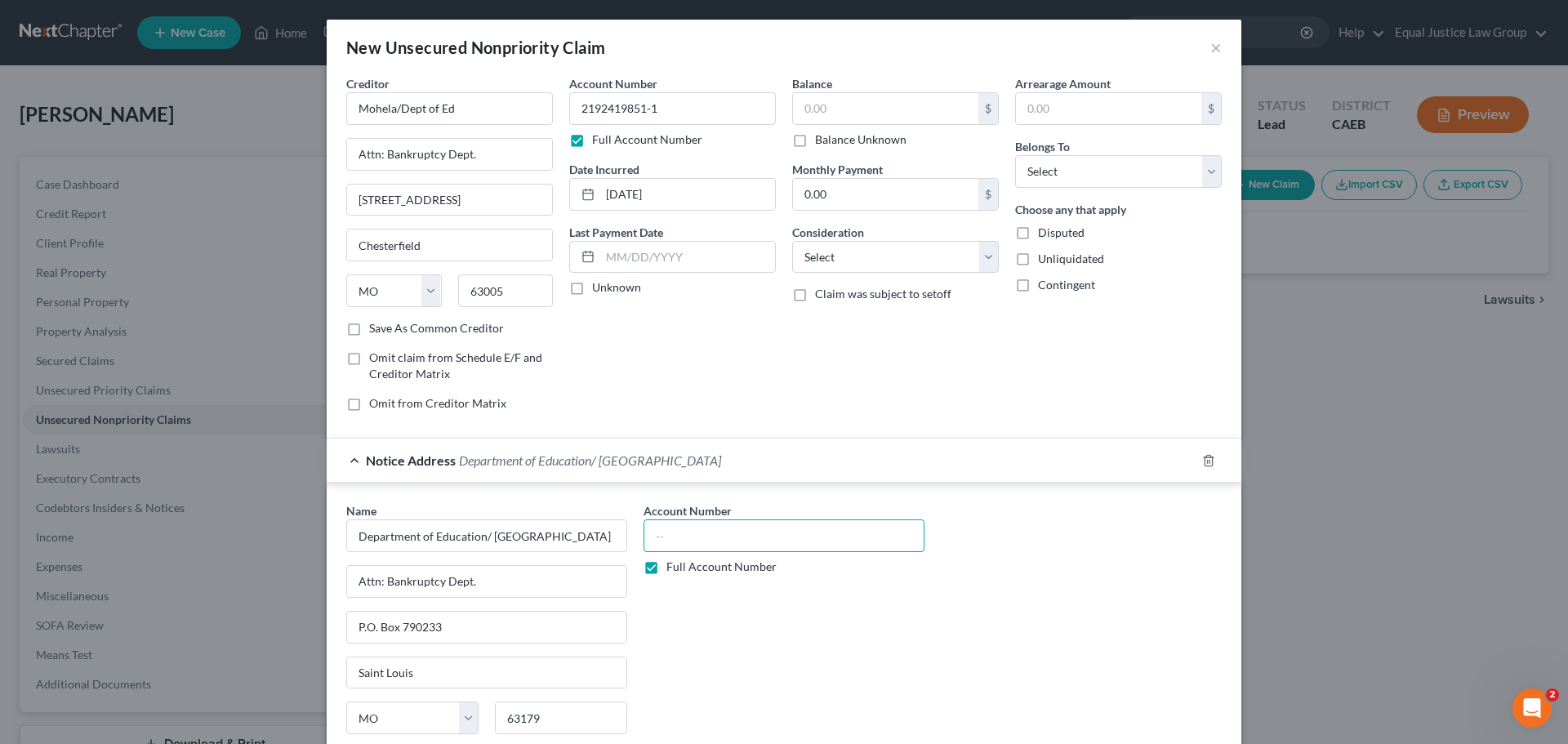
paste input "2192419851-1"
type input "2192419851-1"
click at [895, 596] on div "Account Number 2192419851-1 Full Account Number" at bounding box center [783, 640] width 297 height 275
click at [838, 104] on input "text" at bounding box center [886, 108] width 186 height 31
click at [851, 109] on input "1,898,940.81" at bounding box center [886, 108] width 186 height 31
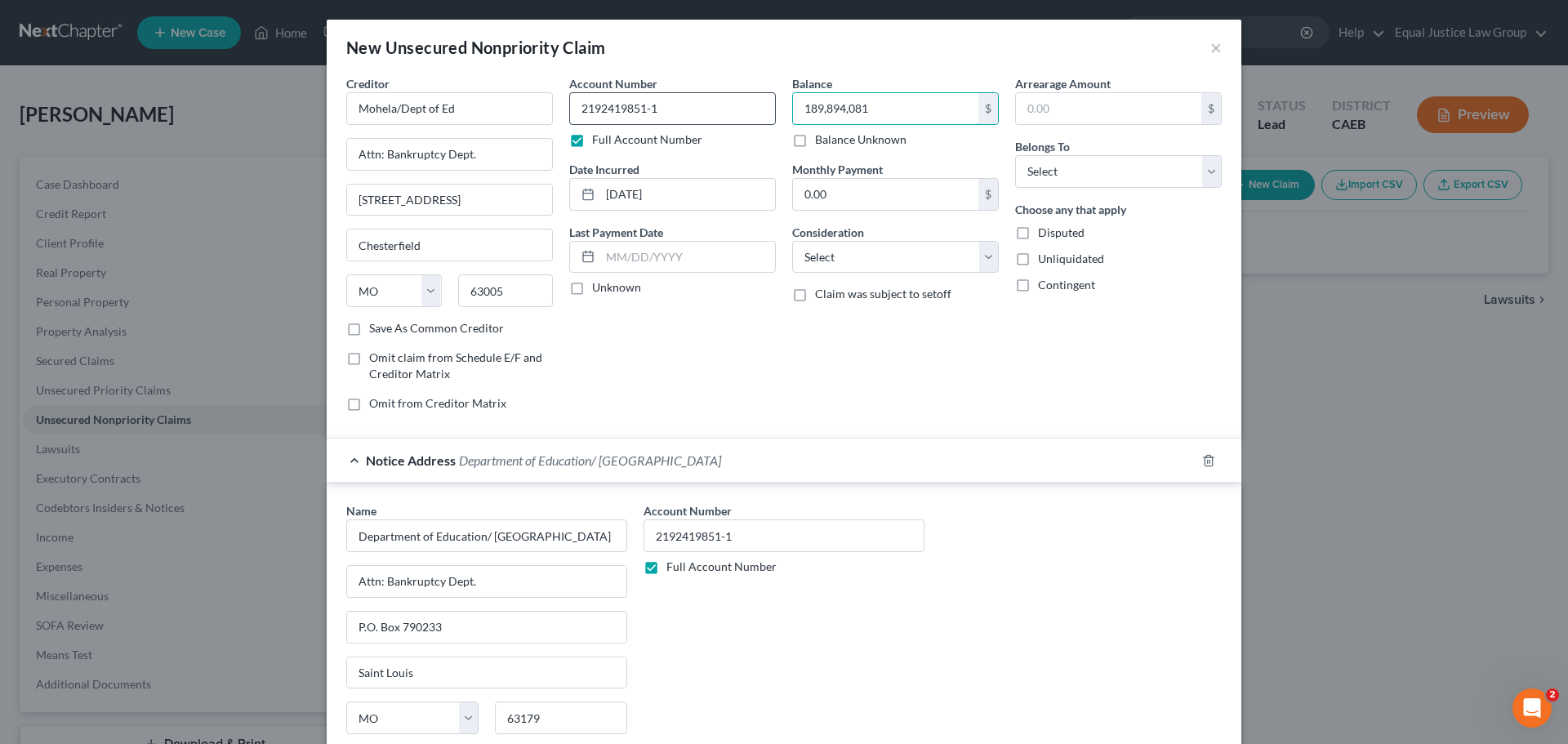
drag, startPoint x: 890, startPoint y: 110, endPoint x: 701, endPoint y: 116, distance: 189.1
click at [701, 116] on div "Creditor * Mohela/Dept of Ed Attn: Bankruptcy Dept. 633 Spirit Drive Chesterfie…" at bounding box center [783, 250] width 892 height 350
type input "189,894.81"
click at [904, 256] on select "Select Cable / Satellite Services Collection Agency Credit Card Debt Debt Couns…" at bounding box center [895, 257] width 206 height 33
click at [792, 241] on select "Select Cable / Satellite Services Collection Agency Credit Card Debt Debt Couns…" at bounding box center [895, 257] width 206 height 33
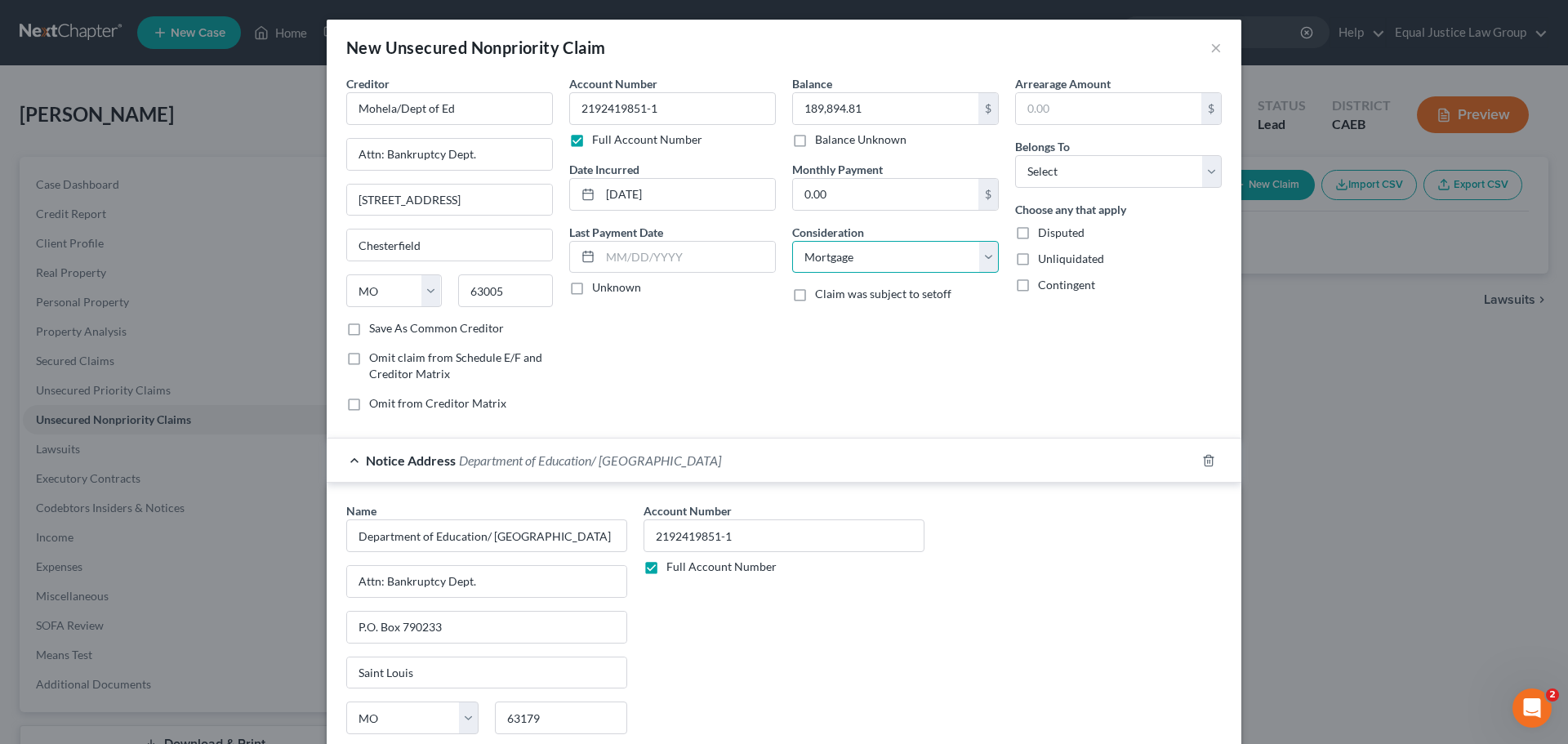
click at [934, 266] on select "Select Cable / Satellite Services Collection Agency Credit Card Debt Debt Couns…" at bounding box center [895, 257] width 206 height 33
select select "17"
click at [792, 241] on select "Select Cable / Satellite Services Collection Agency Credit Card Debt Debt Couns…" at bounding box center [895, 257] width 206 height 33
click at [1088, 407] on div "Arrearage Amount $ Belongs To * Select Debtor 1 Only Debtor 2 Only Debtor 1 And…" at bounding box center [1119, 250] width 223 height 350
click at [1058, 162] on select "Select Debtor 1 Only Debtor 2 Only Debtor 1 And Debtor 2 Only At Least One Of T…" at bounding box center [1118, 171] width 206 height 33
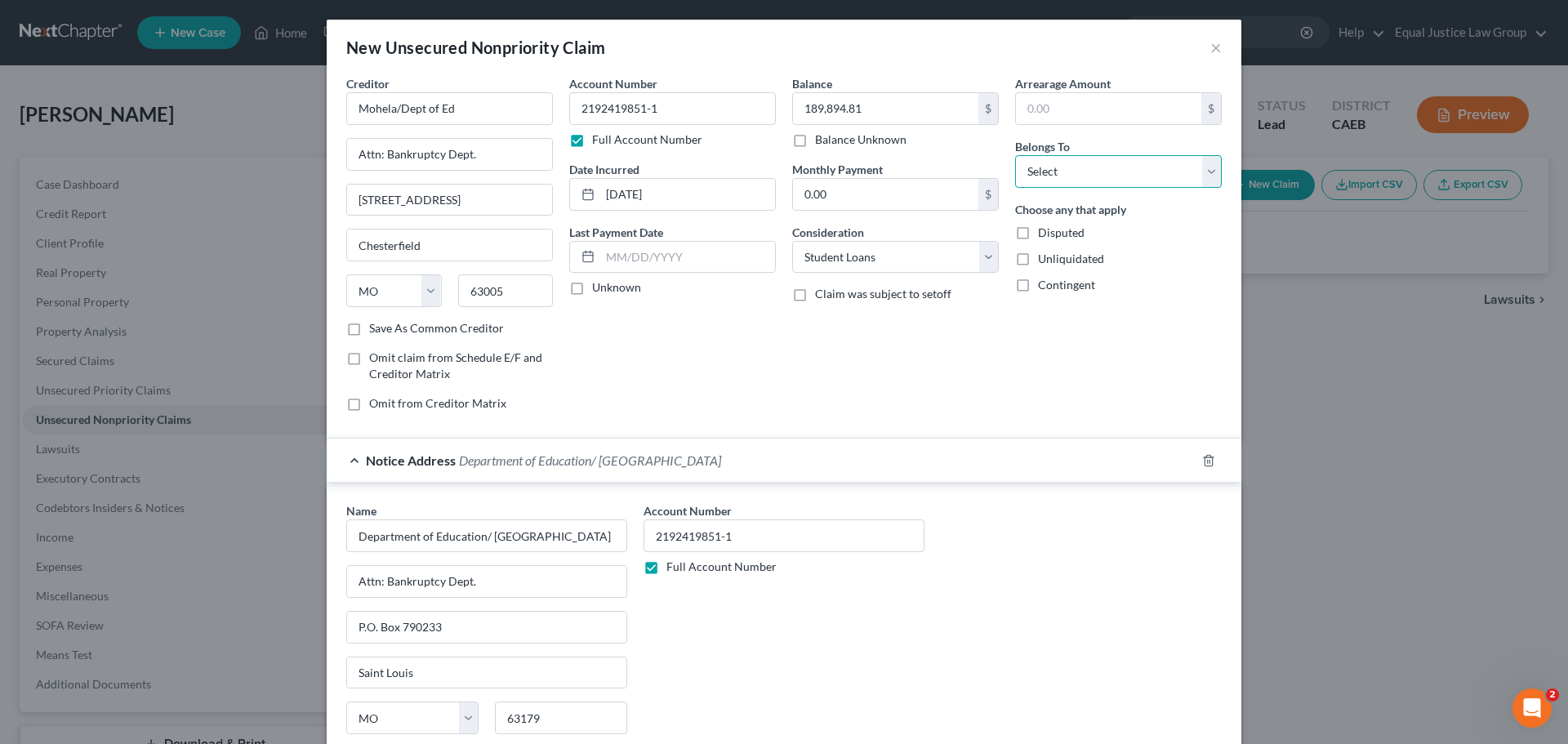
click at [1015, 155] on select "Select Debtor 1 Only Debtor 2 Only Debtor 1 And Debtor 2 Only At Least One Of T…" at bounding box center [1118, 171] width 206 height 33
drag, startPoint x: 1154, startPoint y: 167, endPoint x: 1150, endPoint y: 184, distance: 17.5
click at [1154, 167] on select "Select Debtor 1 Only Debtor 2 Only Debtor 1 And Debtor 2 Only At Least One Of T…" at bounding box center [1118, 171] width 206 height 33
select select "0"
click at [1015, 155] on select "Select Debtor 1 Only Debtor 2 Only Debtor 1 And Debtor 2 Only At Least One Of T…" at bounding box center [1118, 171] width 206 height 33
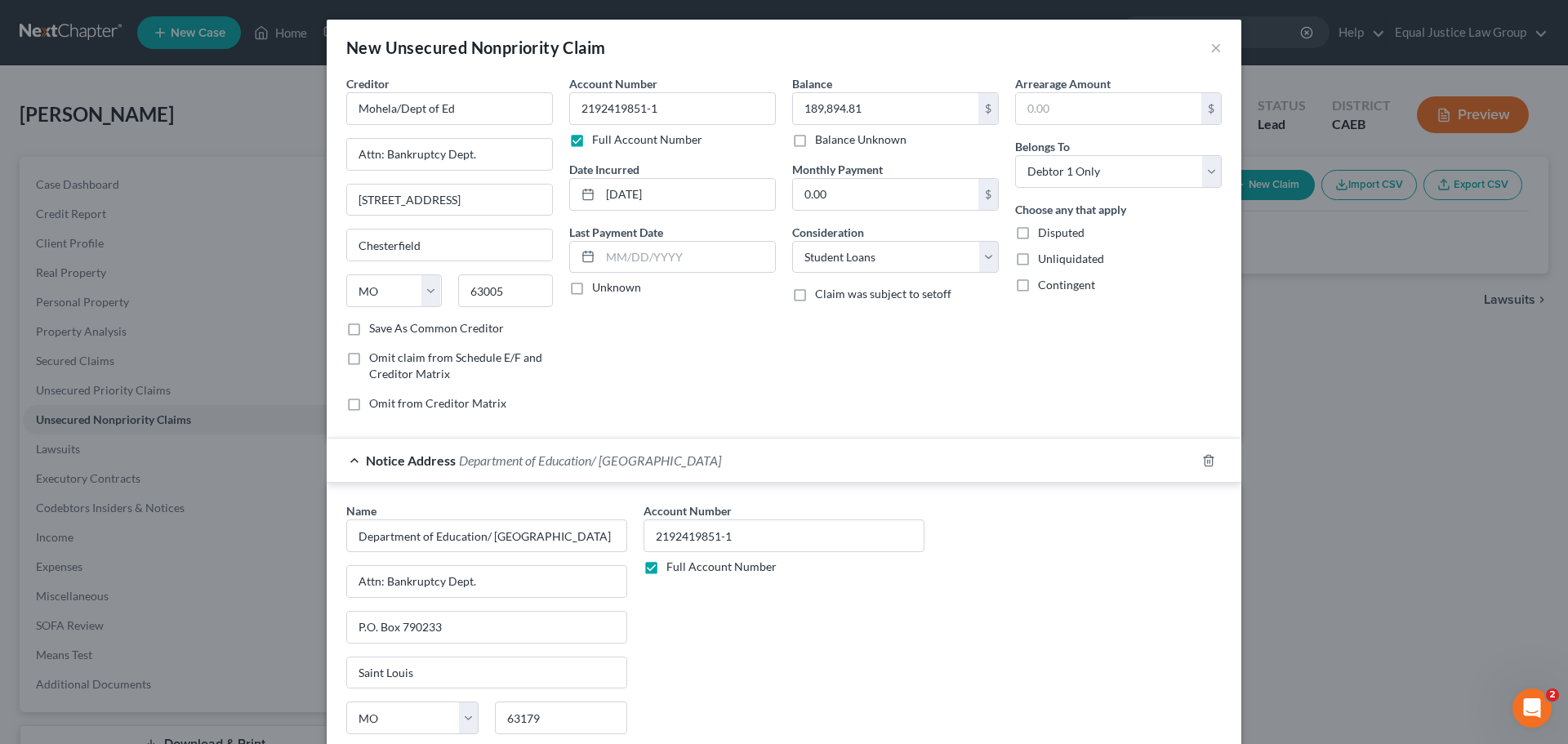
click at [1189, 321] on div "Arrearage Amount $ Belongs To * Select Debtor 1 Only Debtor 2 Only Debtor 1 And…" at bounding box center [1119, 250] width 223 height 350
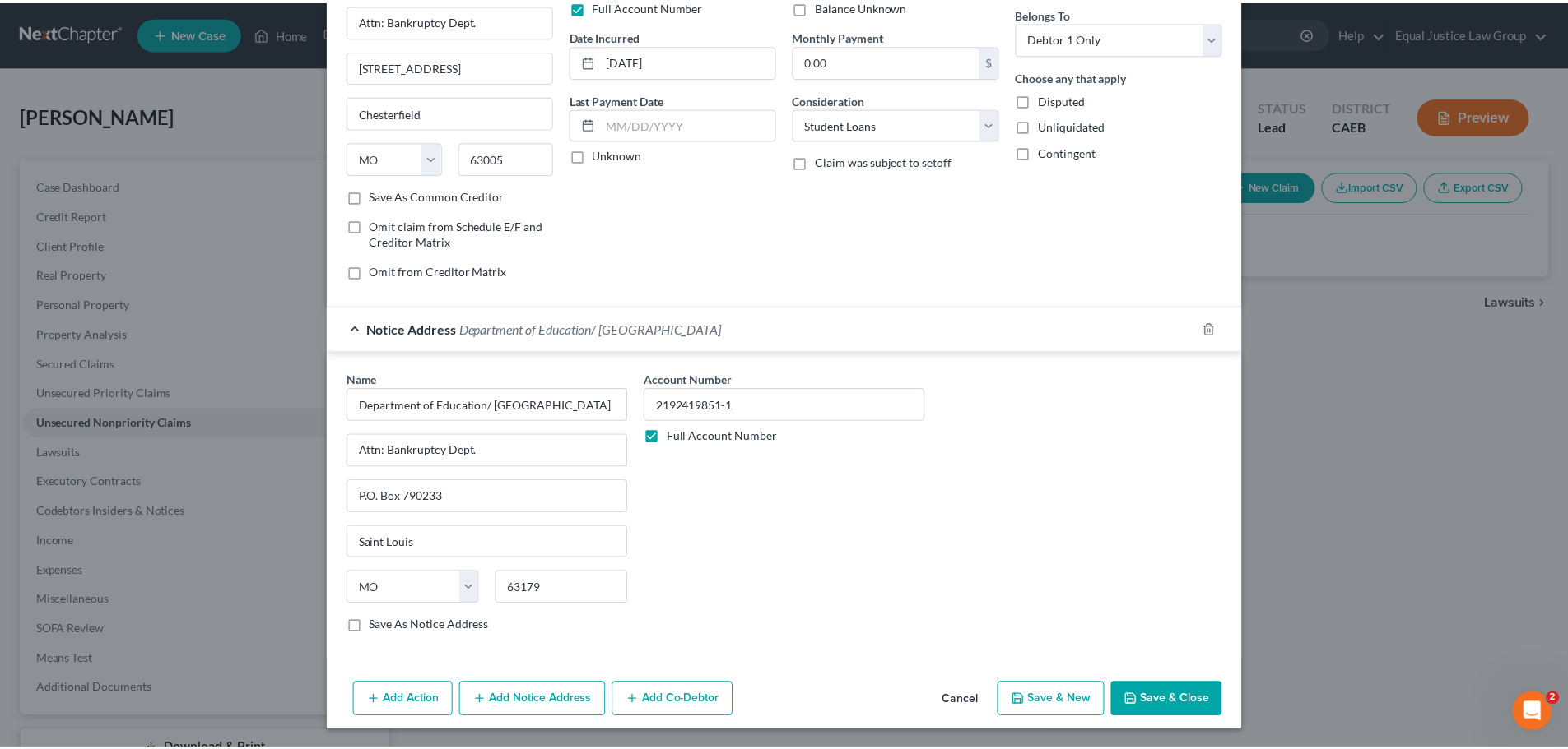
scroll to position [136, 0]
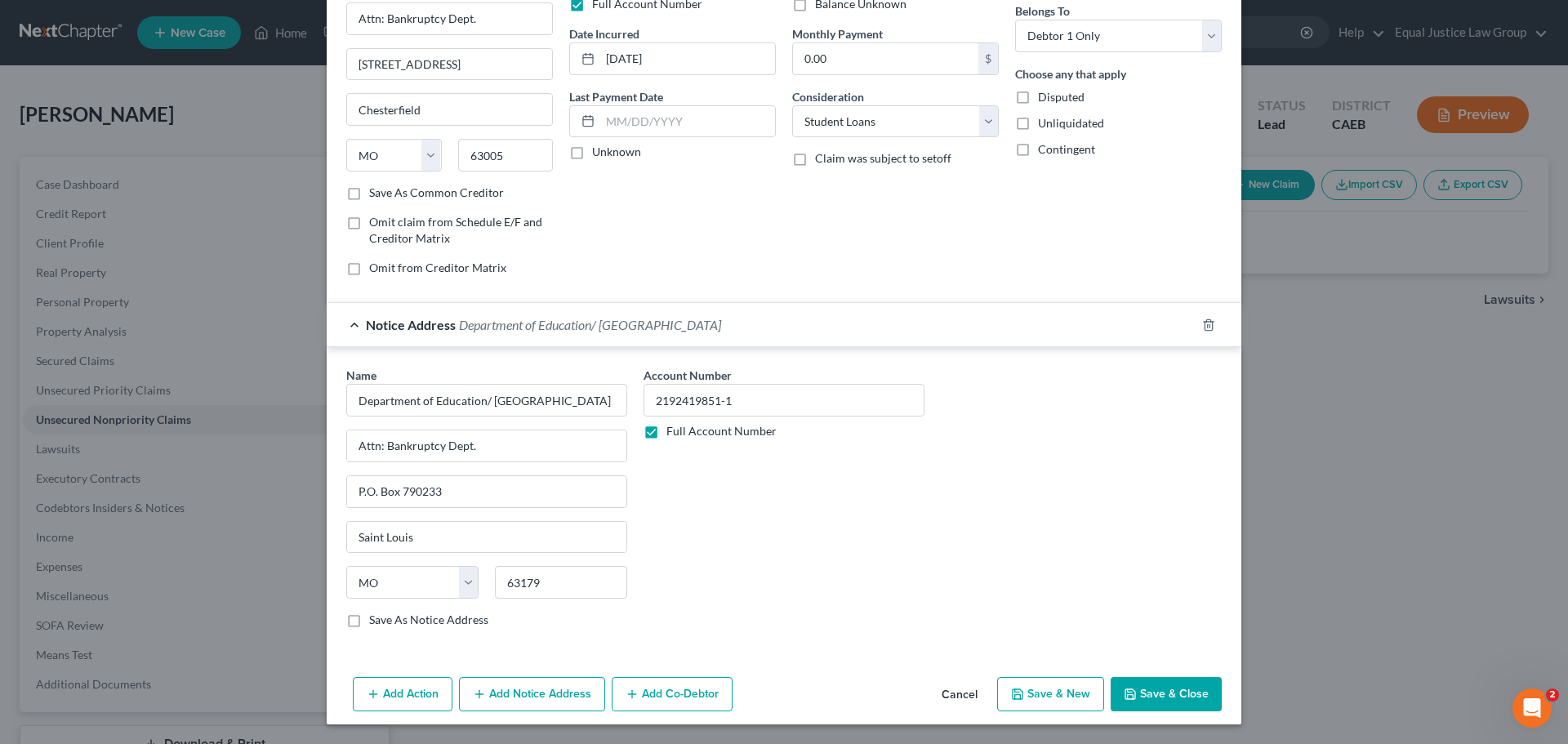
click at [1148, 696] on button "Save & Close" at bounding box center [1166, 695] width 111 height 35
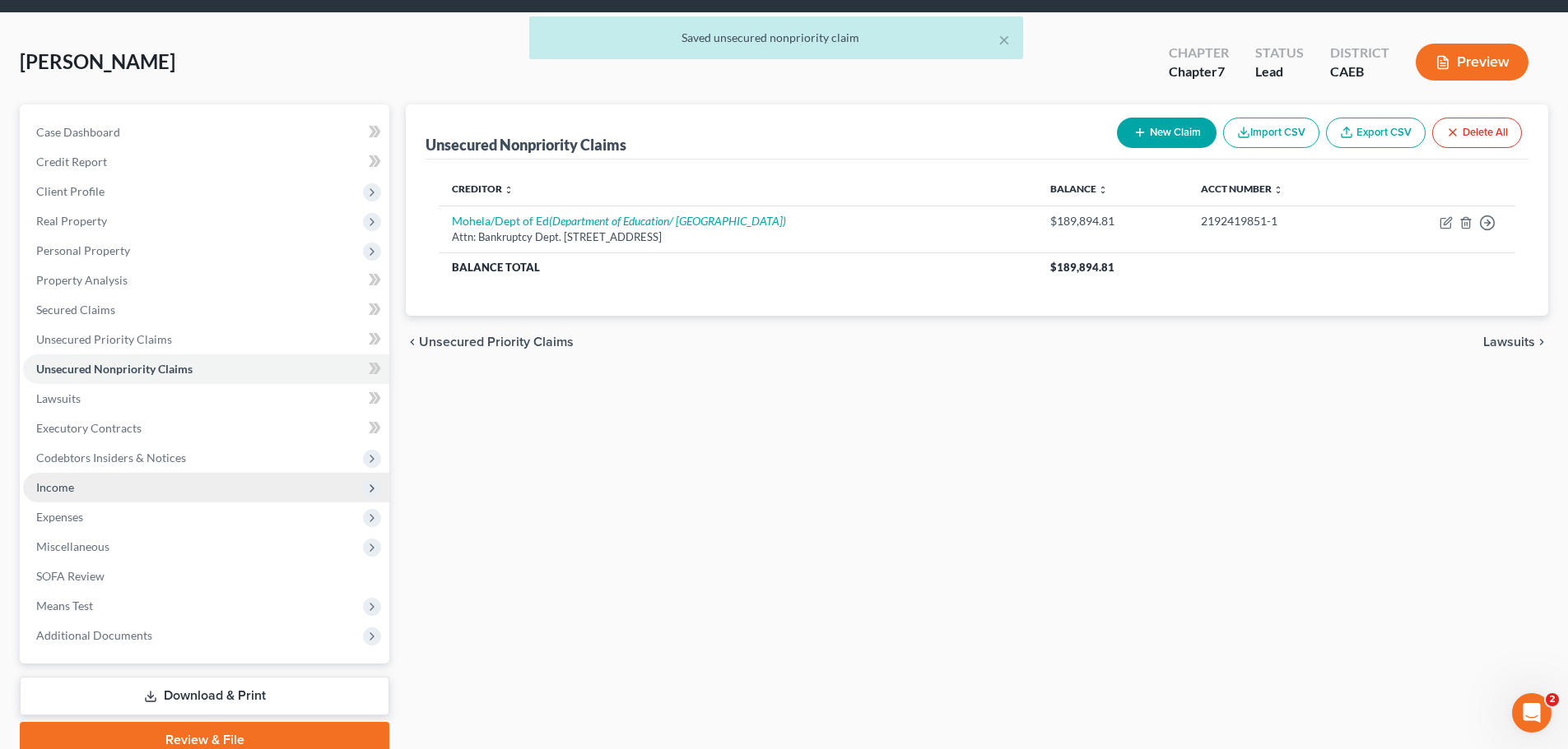
scroll to position [83, 0]
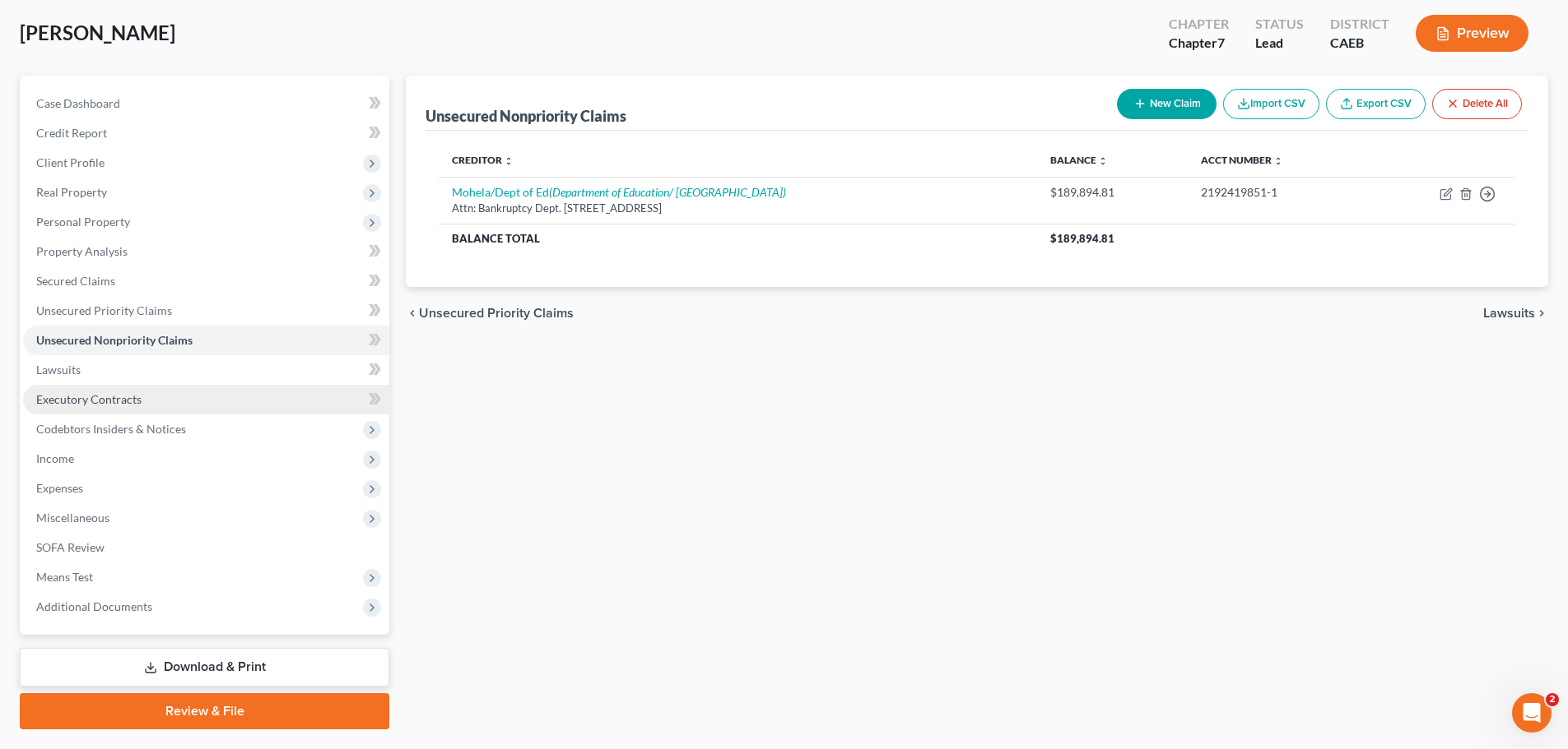
click at [112, 397] on span "Executory Contracts" at bounding box center [89, 400] width 105 height 14
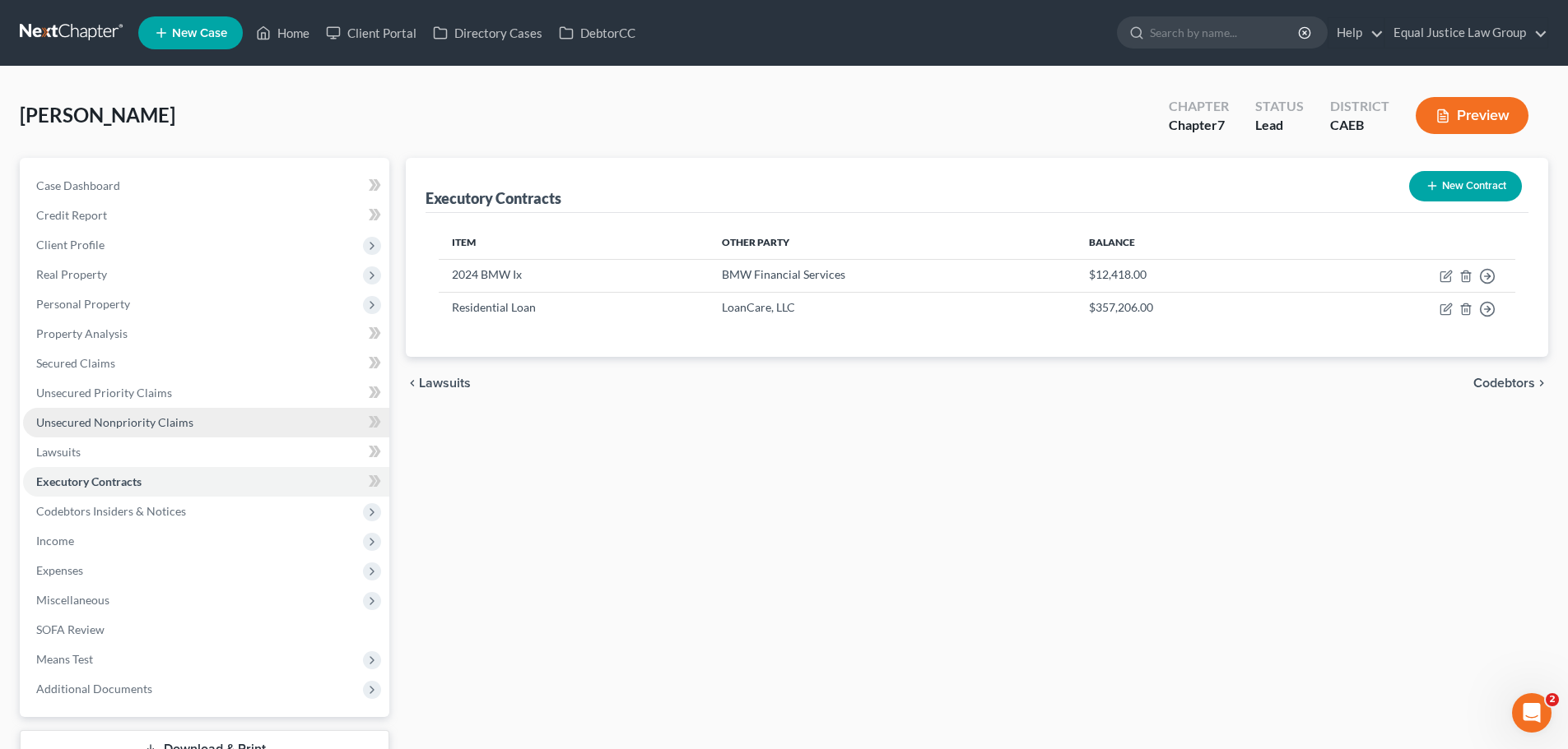
click at [99, 421] on span "Unsecured Nonpriority Claims" at bounding box center [114, 423] width 157 height 14
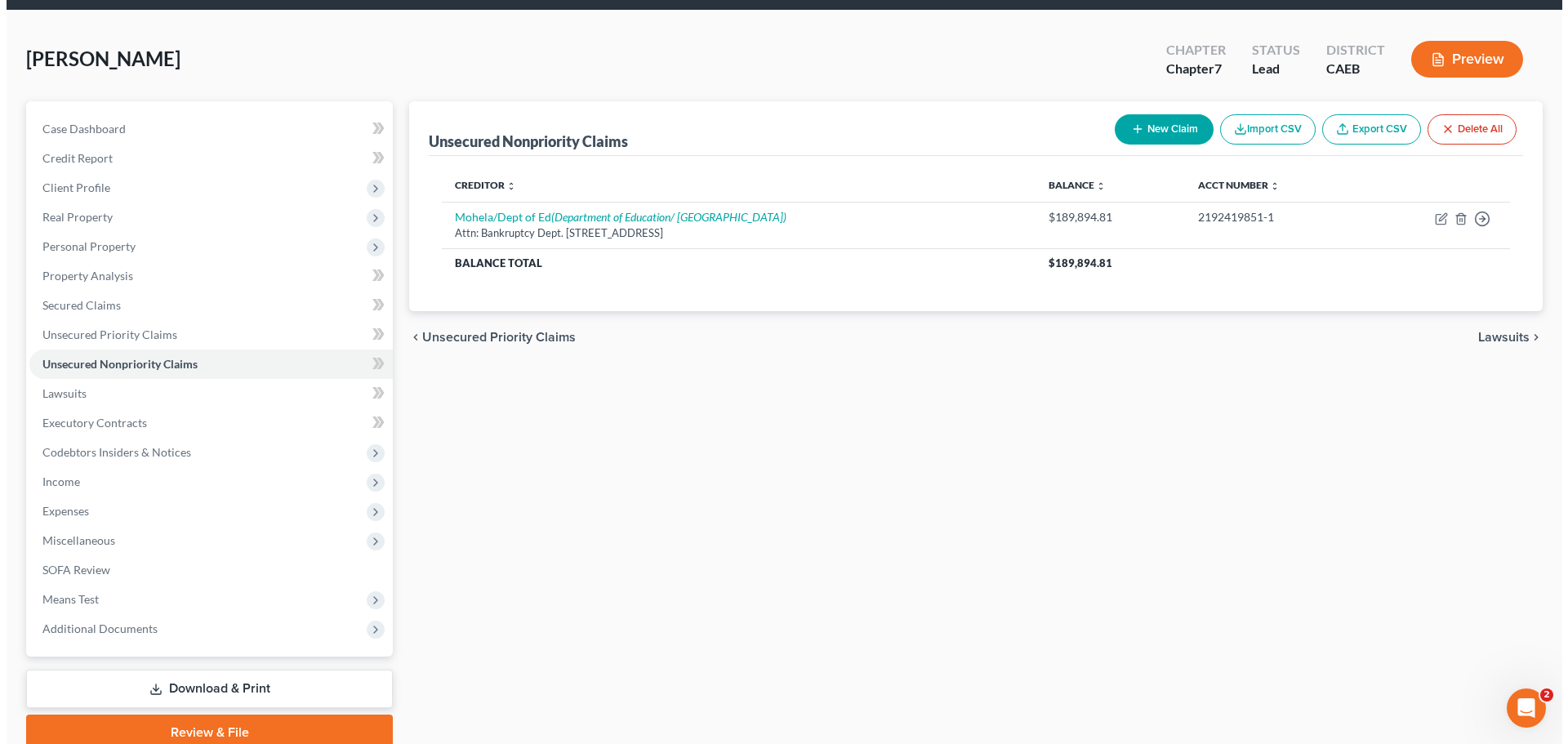
scroll to position [82, 0]
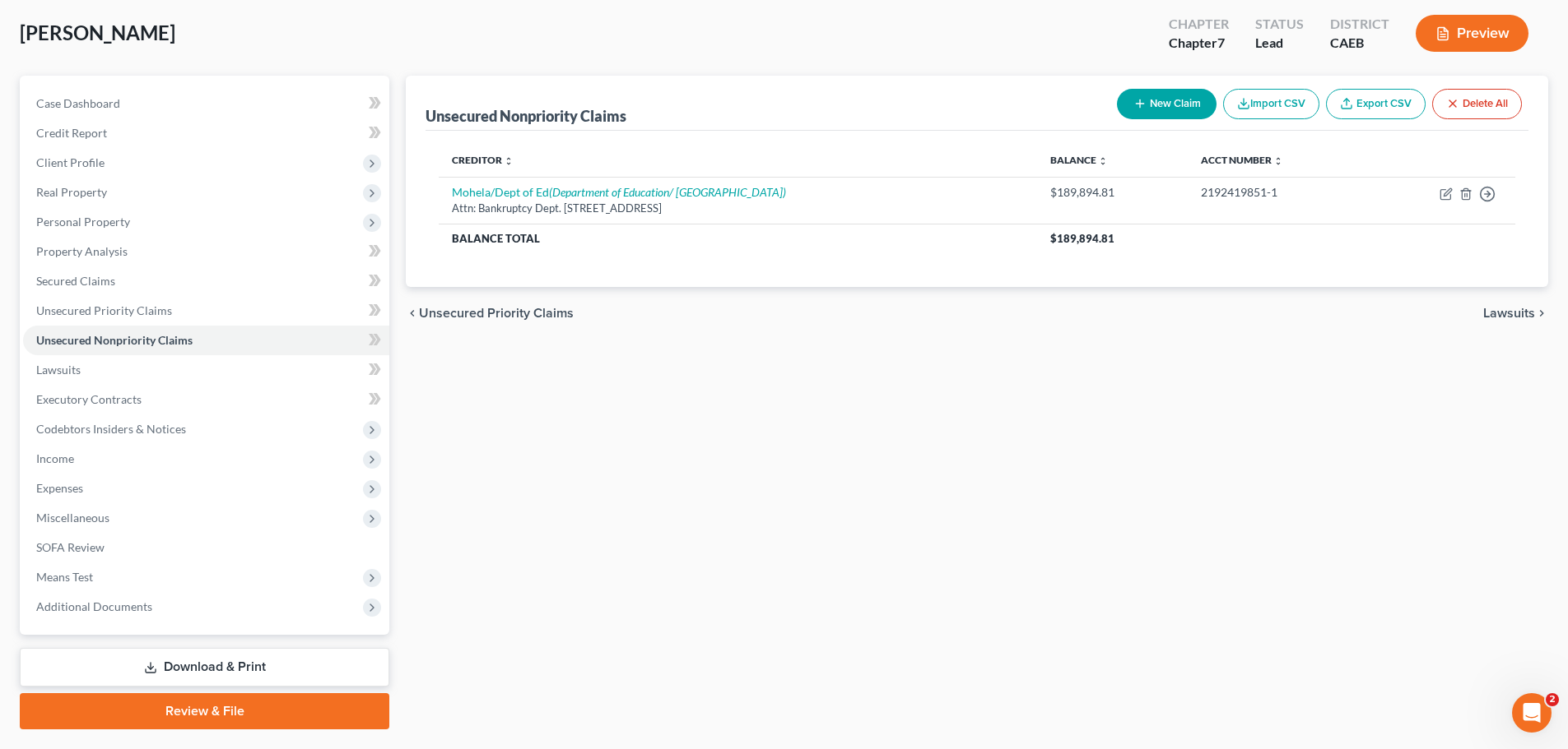
click at [1186, 102] on button "New Claim" at bounding box center [1166, 103] width 99 height 31
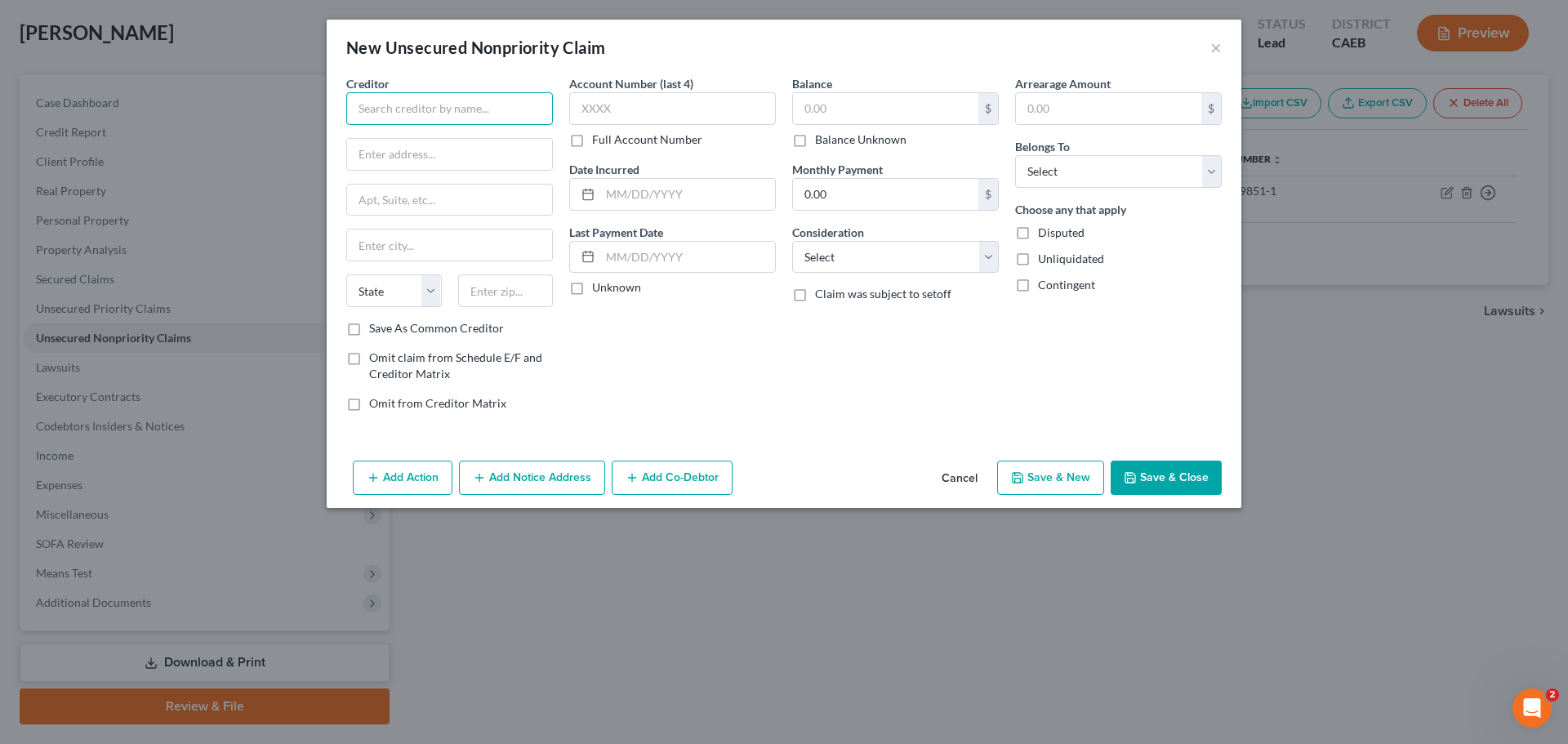
click at [472, 103] on input "text" at bounding box center [449, 108] width 206 height 33
type input "American Express"
type input "Attn: Bankruptcy Dept."
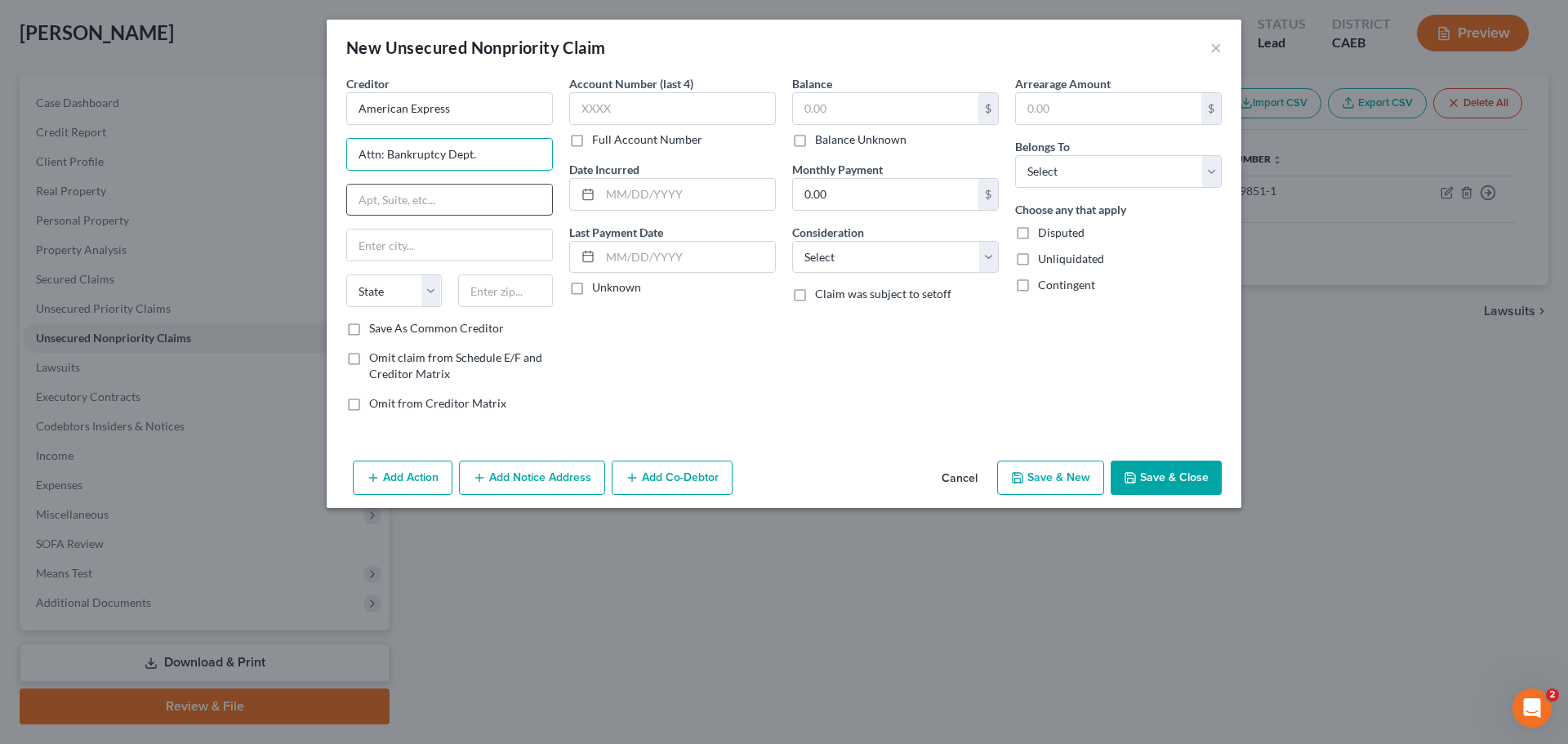
click at [385, 208] on input "text" at bounding box center [450, 200] width 205 height 31
type input "PO Box 297871"
click at [408, 253] on input "text" at bounding box center [450, 244] width 205 height 31
drag, startPoint x: 662, startPoint y: 366, endPoint x: 611, endPoint y: 340, distance: 57.2
click at [662, 365] on div "Account Number (last 4) Full Account Number Date Incurred Last Payment Date Unk…" at bounding box center [672, 250] width 223 height 350
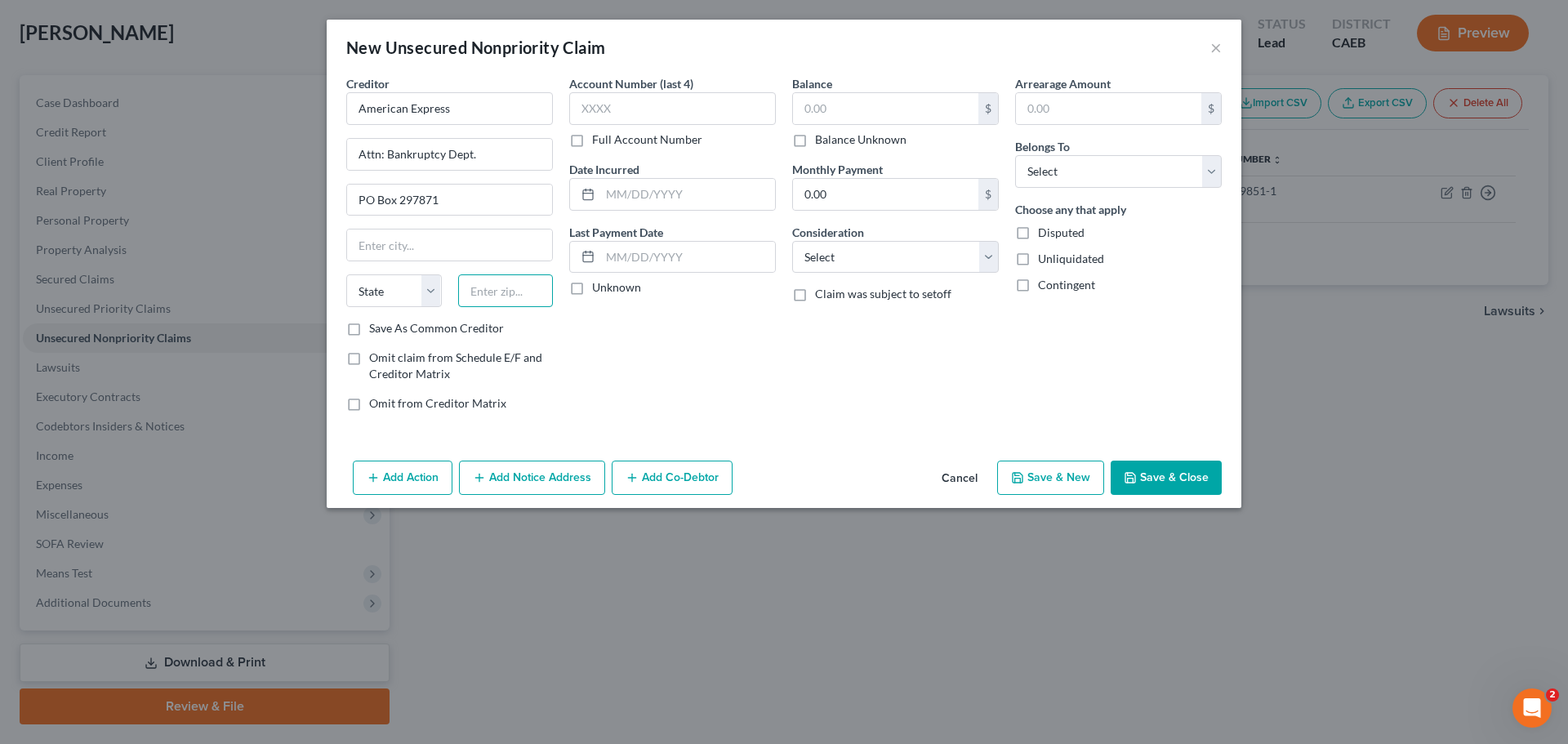
click at [529, 289] on input "text" at bounding box center [506, 290] width 96 height 33
type input "33329"
drag, startPoint x: 678, startPoint y: 311, endPoint x: 681, endPoint y: 302, distance: 9.5
click at [679, 311] on div "Account Number (last 4) Full Account Number Date Incurred Last Payment Date Unk…" at bounding box center [672, 250] width 223 height 350
type input "Fort Lauderdale"
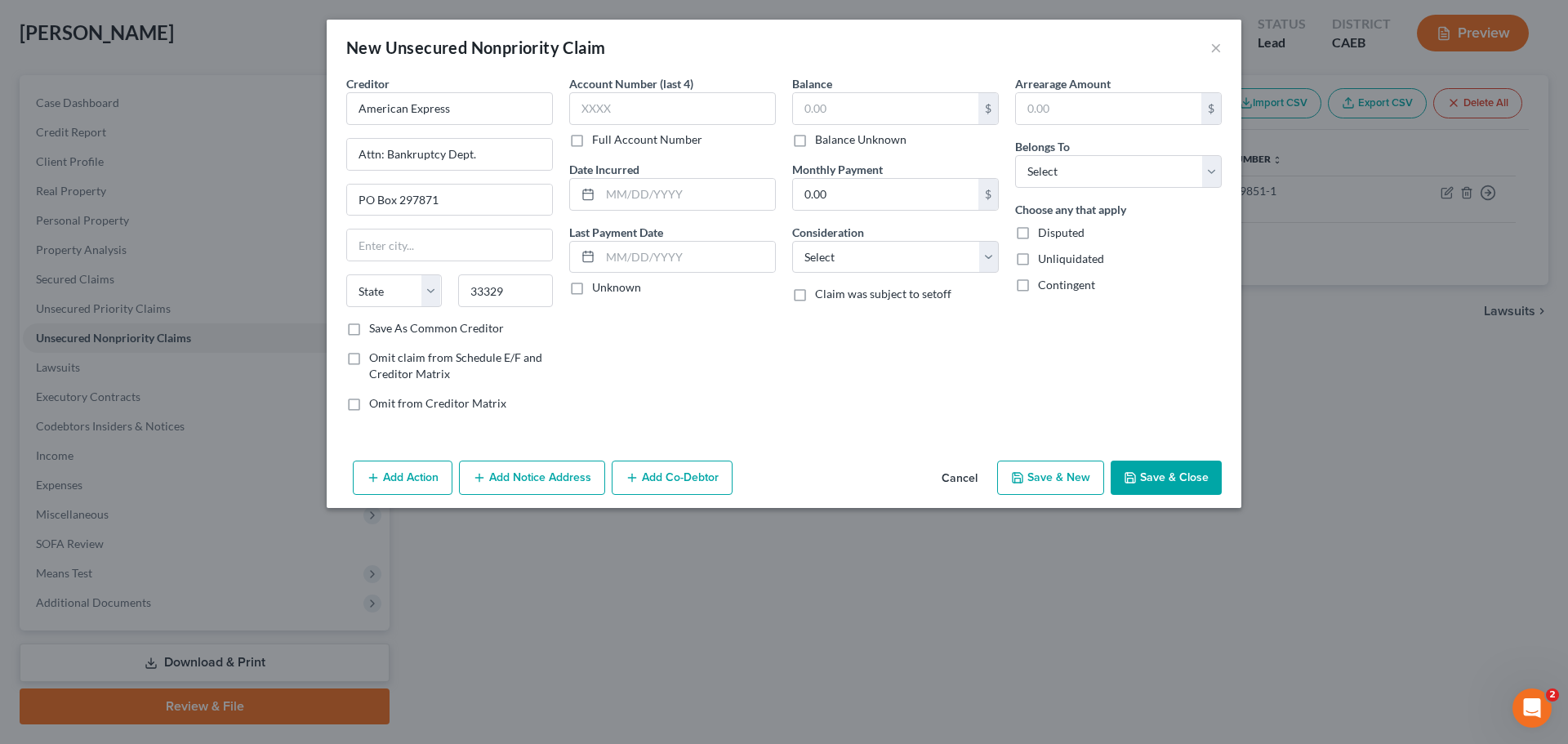
select select "9"
click at [697, 96] on input "text" at bounding box center [671, 108] width 206 height 33
click at [671, 112] on input "text" at bounding box center [671, 108] width 206 height 33
type input "8993"
click at [649, 199] on input "text" at bounding box center [687, 194] width 175 height 31
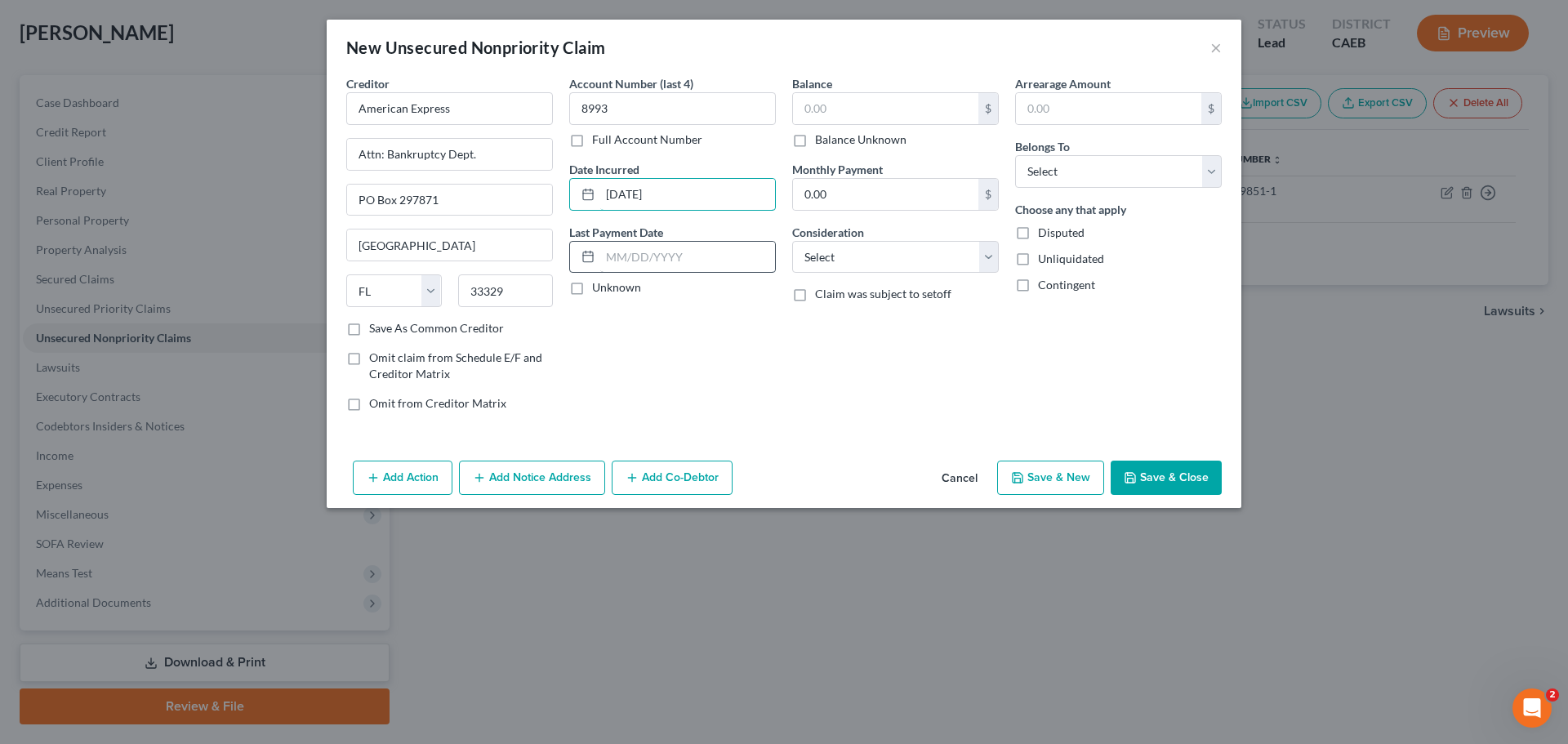
type input "07/23/2019"
click at [634, 258] on input "text" at bounding box center [687, 257] width 175 height 31
click at [937, 107] on input "text" at bounding box center [886, 108] width 186 height 31
type input "2,027.00"
click at [835, 190] on input "0.00" at bounding box center [886, 194] width 186 height 31
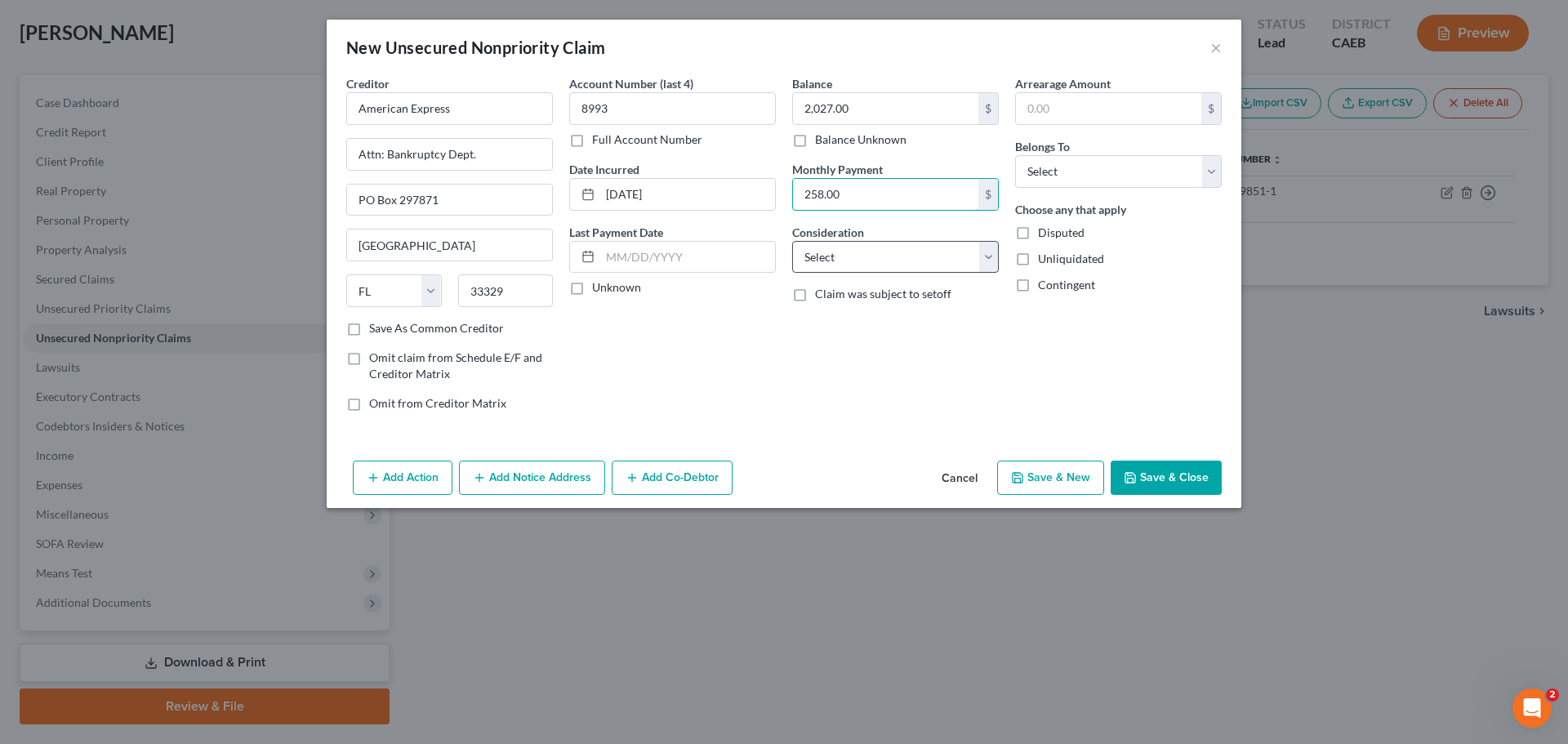
type input "258.00"
click at [843, 258] on select "Select Cable / Satellite Services Collection Agency Credit Card Debt Debt Couns…" at bounding box center [895, 257] width 206 height 33
select select "2"
click at [792, 241] on select "Select Cable / Satellite Services Collection Agency Credit Card Debt Debt Couns…" at bounding box center [895, 257] width 206 height 33
click at [952, 353] on div "Balance 2,027.00 $ Balance Unknown Balance Undetermined 2,027.00 $ Balance Unkn…" at bounding box center [896, 250] width 223 height 350
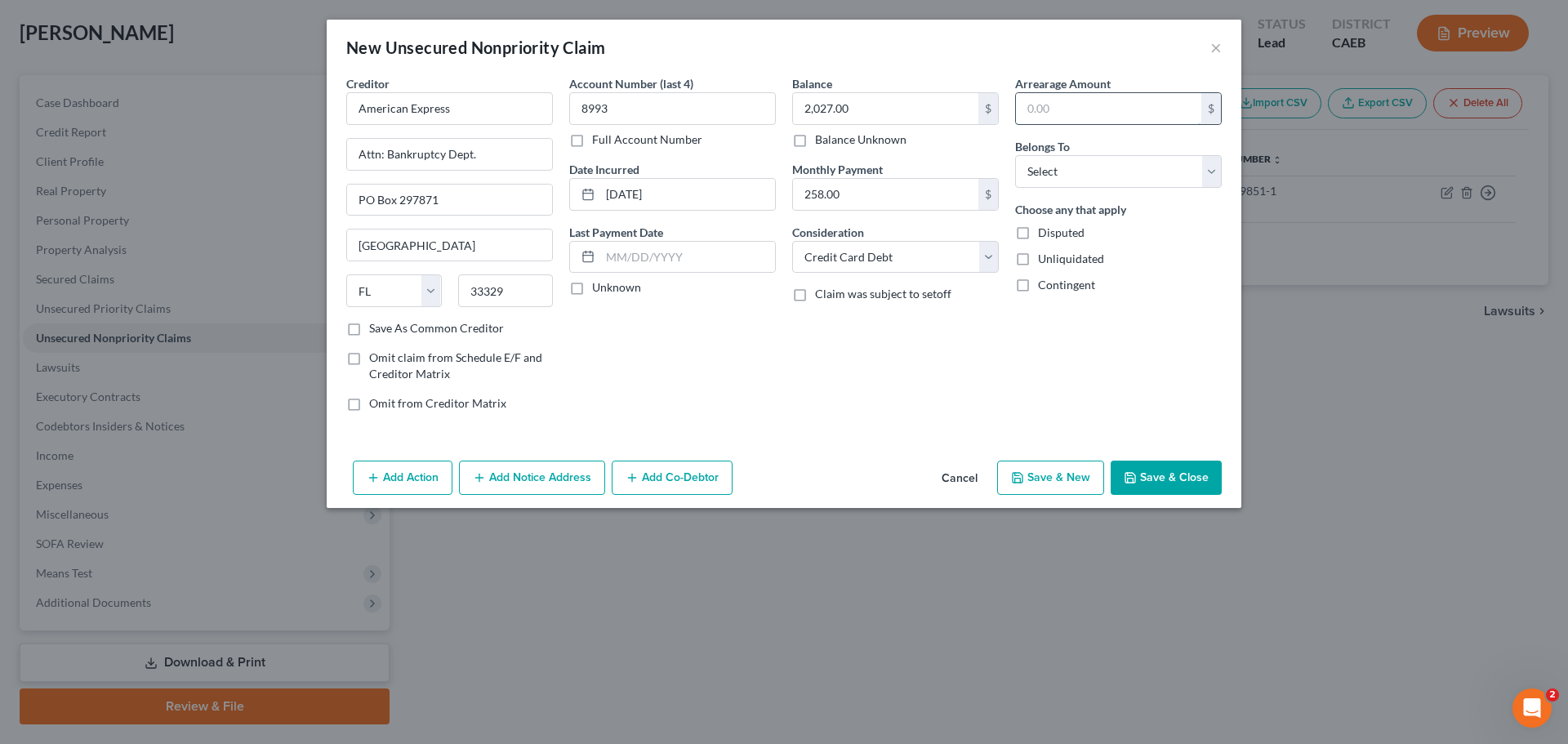
click at [1041, 107] on input "text" at bounding box center [1109, 108] width 186 height 31
type input "0"
type input "2,027.00"
click at [896, 108] on input "2,027.00" at bounding box center [886, 108] width 186 height 31
click at [1057, 163] on select "Select Debtor 1 Only Debtor 2 Only Debtor 1 And Debtor 2 Only At Least One Of T…" at bounding box center [1118, 171] width 206 height 33
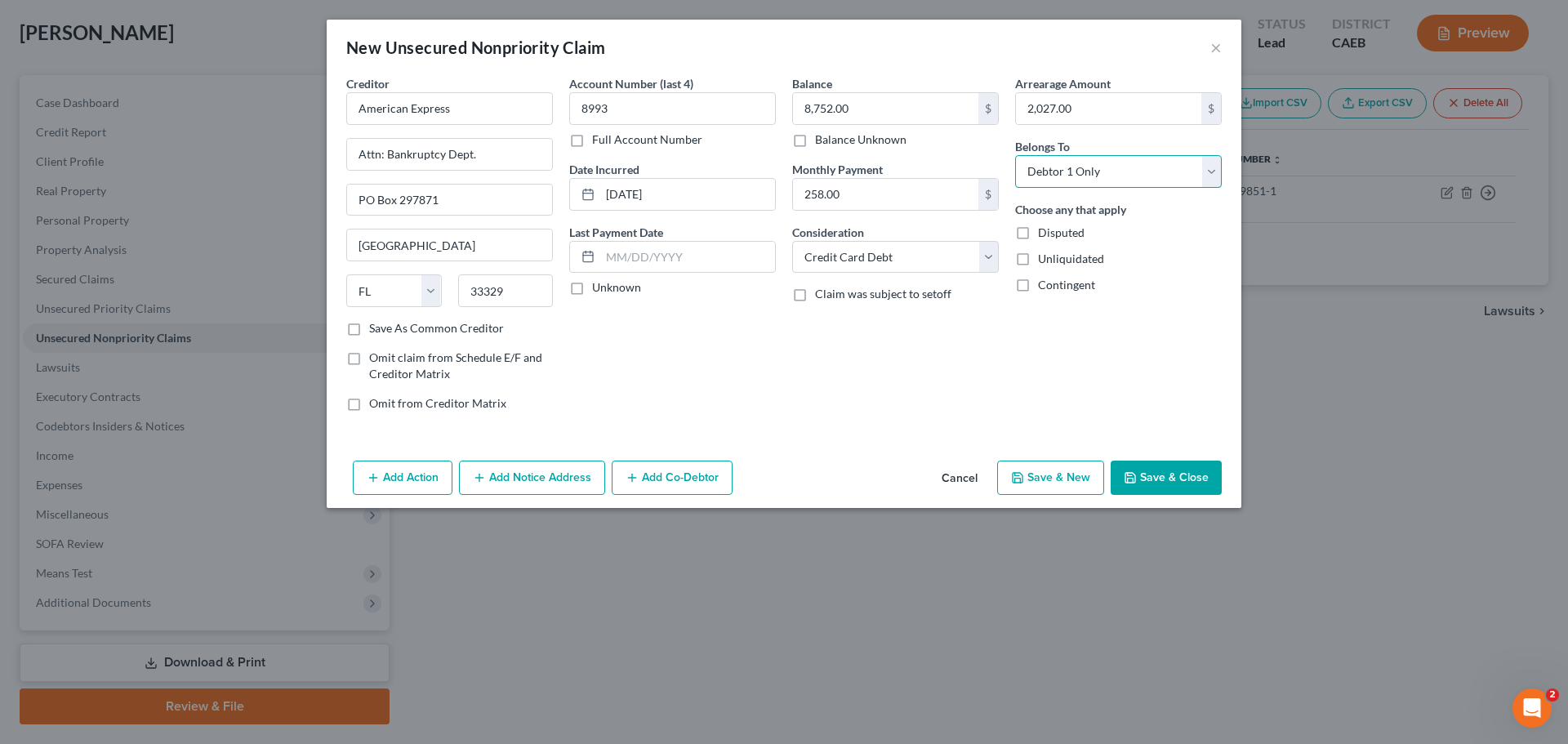
click at [1015, 155] on select "Select Debtor 1 Only Debtor 2 Only Debtor 1 And Debtor 2 Only At Least One Of T…" at bounding box center [1118, 171] width 206 height 33
click at [1106, 301] on div "Arrearage Amount 2,027.00 $ Belongs To * Select Debtor 1 Only Debtor 2 Only Deb…" at bounding box center [1119, 250] width 223 height 350
click at [1152, 477] on button "Save & Close" at bounding box center [1166, 477] width 111 height 35
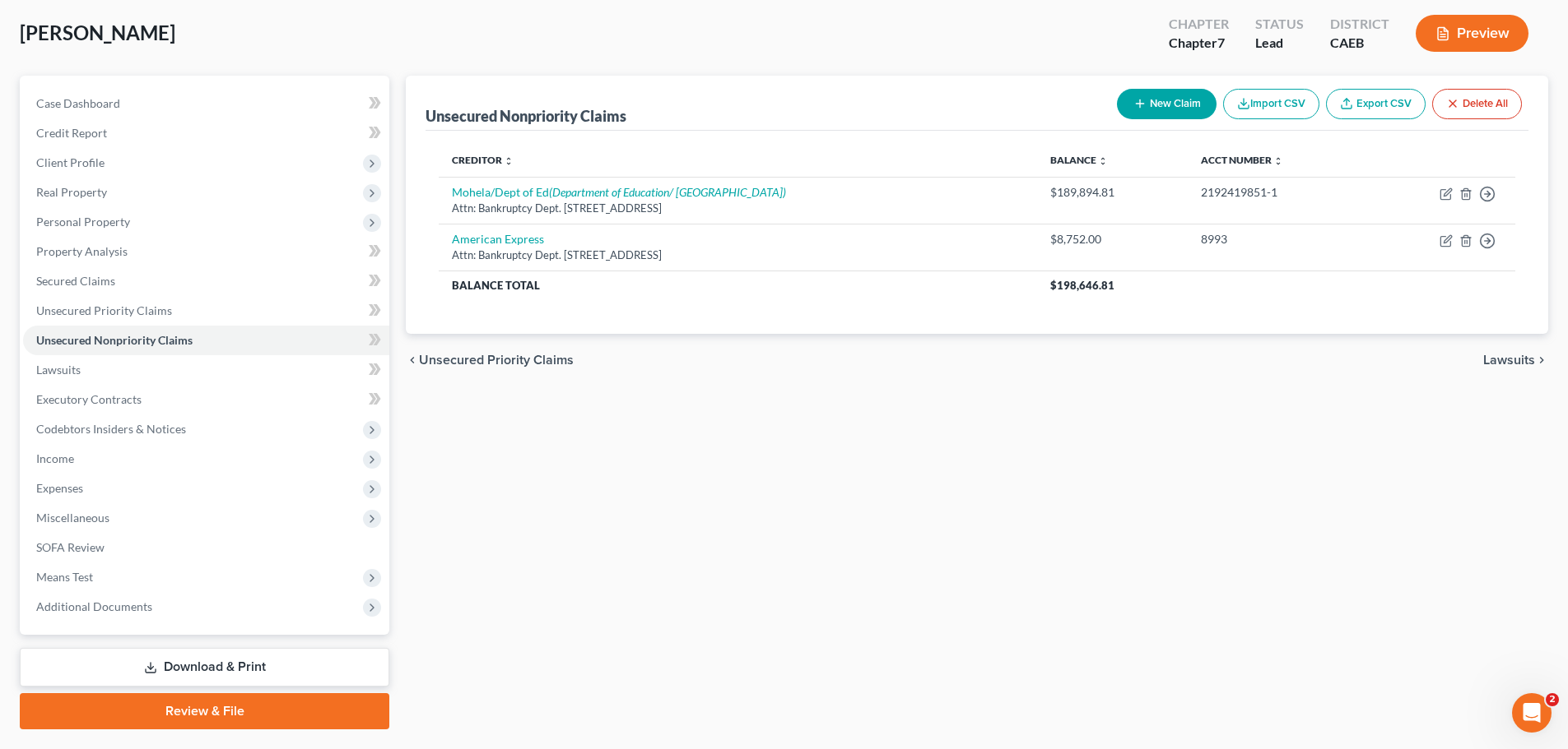
click at [1155, 110] on button "New Claim" at bounding box center [1166, 103] width 99 height 31
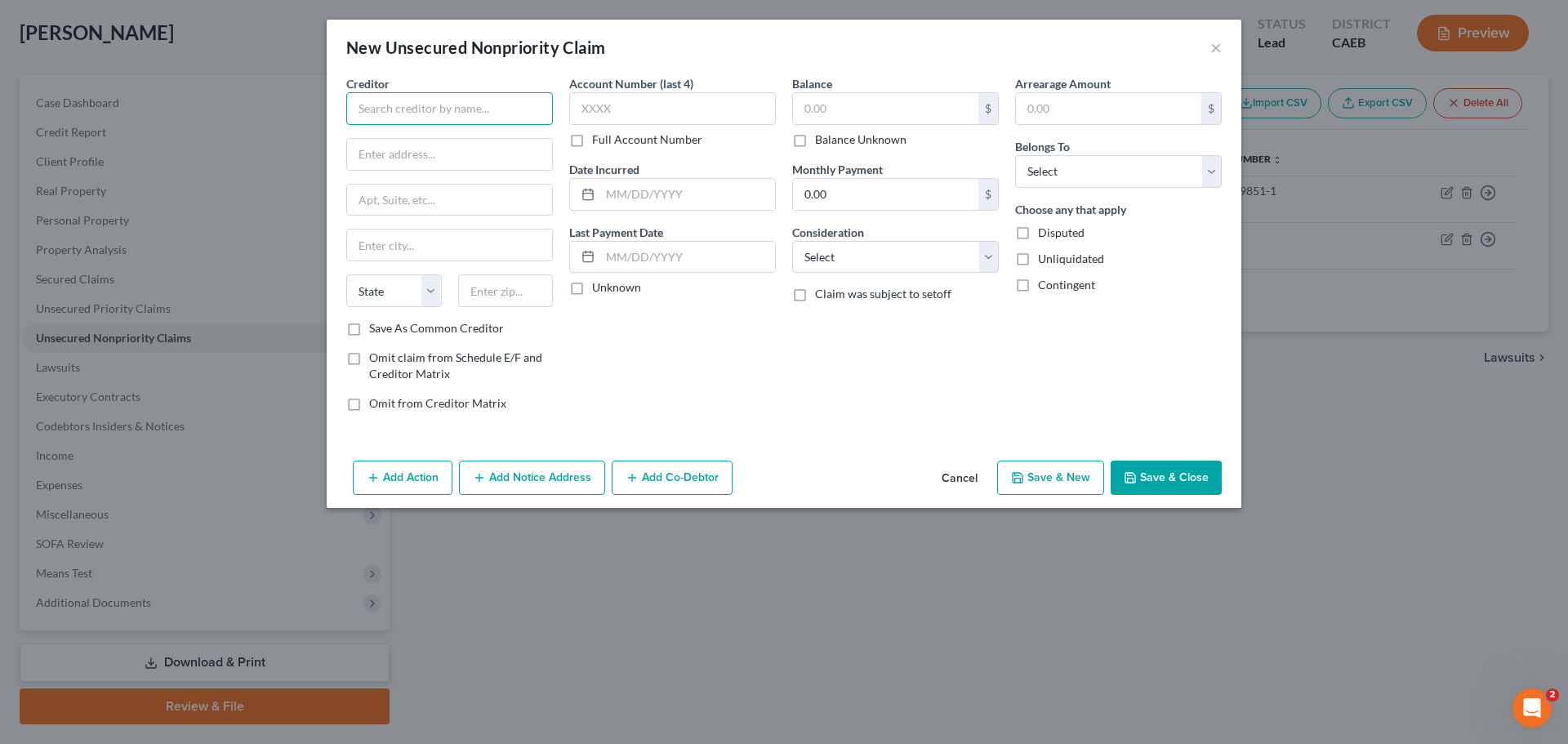
click at [435, 108] on input "text" at bounding box center [449, 108] width 206 height 33
paste input "Bank of America"
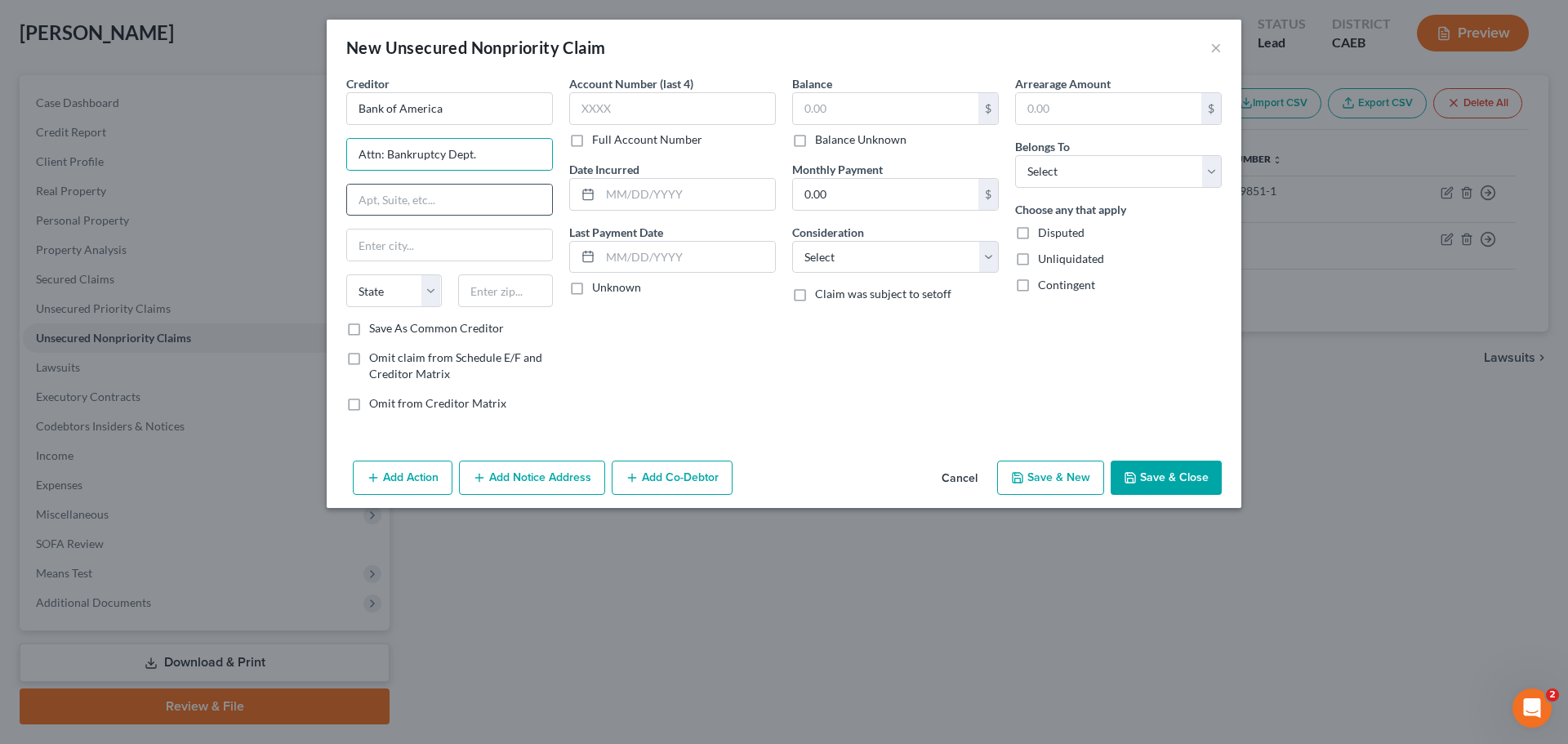
click at [399, 207] on input "text" at bounding box center [450, 200] width 205 height 31
paste input "475 Cross Point Pkwy"
paste input "PO Box 9000"
drag, startPoint x: 444, startPoint y: 244, endPoint x: 346, endPoint y: 243, distance: 98.0
click at [346, 243] on div "Creditor * Bank of America Attn: Bankruptcy Dept. 475 Cross Point Pkwy PO Box 9…" at bounding box center [449, 250] width 223 height 350
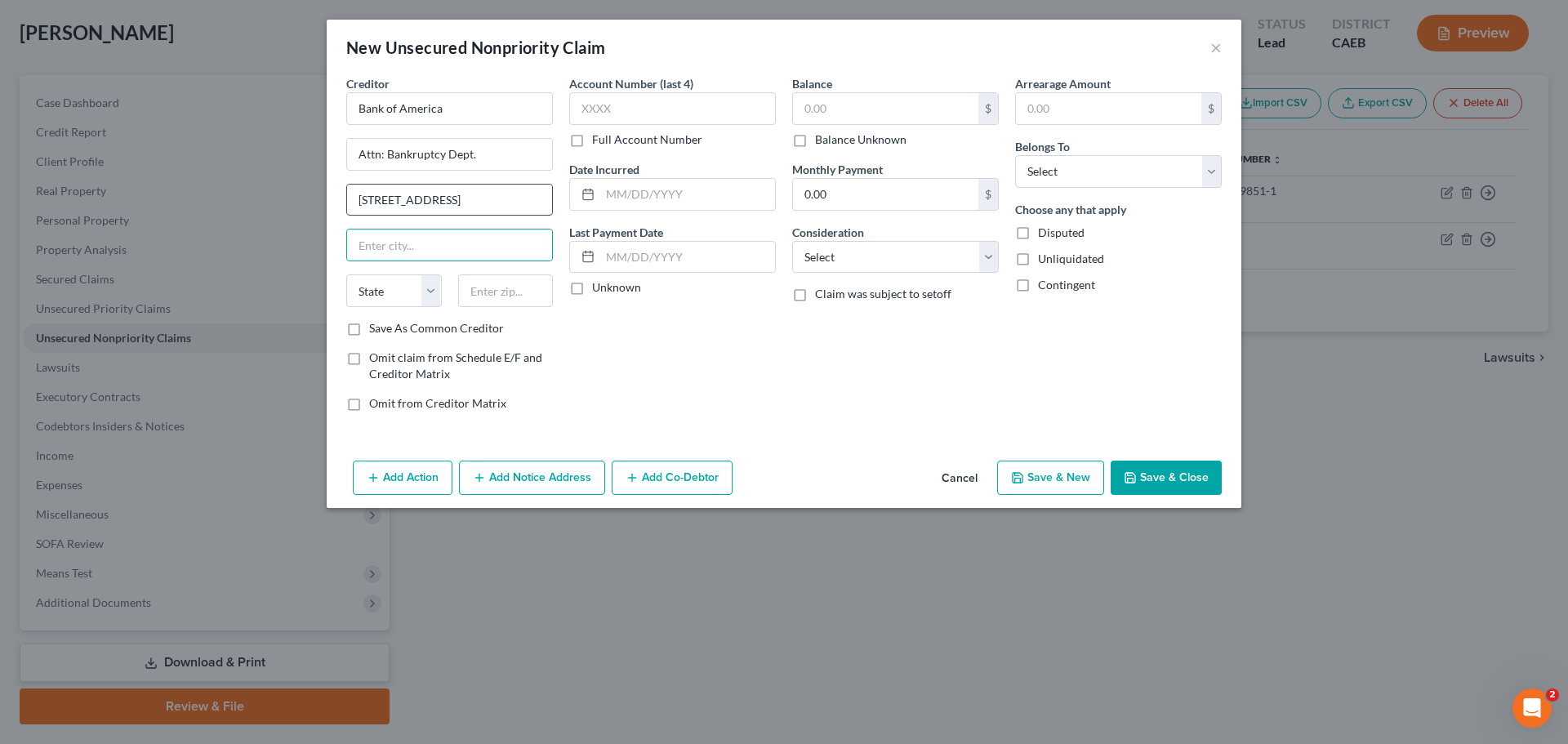
click at [479, 198] on input "475 Cross Point Pkwy" at bounding box center [450, 200] width 205 height 31
click at [379, 237] on input "text" at bounding box center [450, 244] width 205 height 31
click at [480, 291] on input "text" at bounding box center [506, 290] width 96 height 33
paste input "14068"
click at [520, 288] on input "14068" at bounding box center [506, 290] width 96 height 33
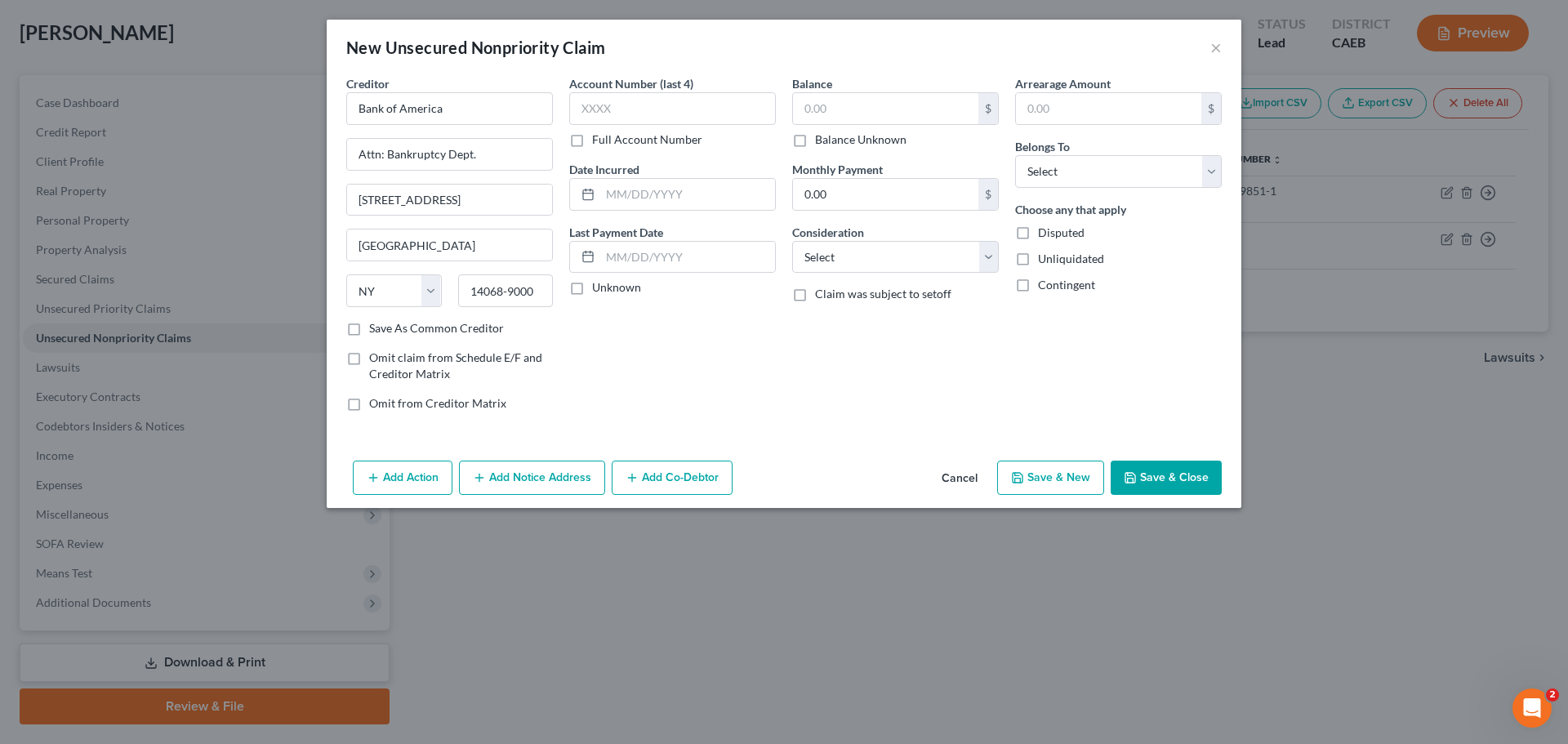
click at [704, 368] on div "Account Number (last 4) Full Account Number Date Incurred Last Payment Date Unk…" at bounding box center [672, 250] width 223 height 350
click at [611, 92] on div "Account Number (last 4) Full Account Number" at bounding box center [671, 112] width 206 height 73
click at [615, 105] on input "text" at bounding box center [671, 108] width 206 height 33
click at [652, 193] on input "text" at bounding box center [687, 194] width 175 height 31
click at [694, 256] on input "text" at bounding box center [687, 257] width 175 height 31
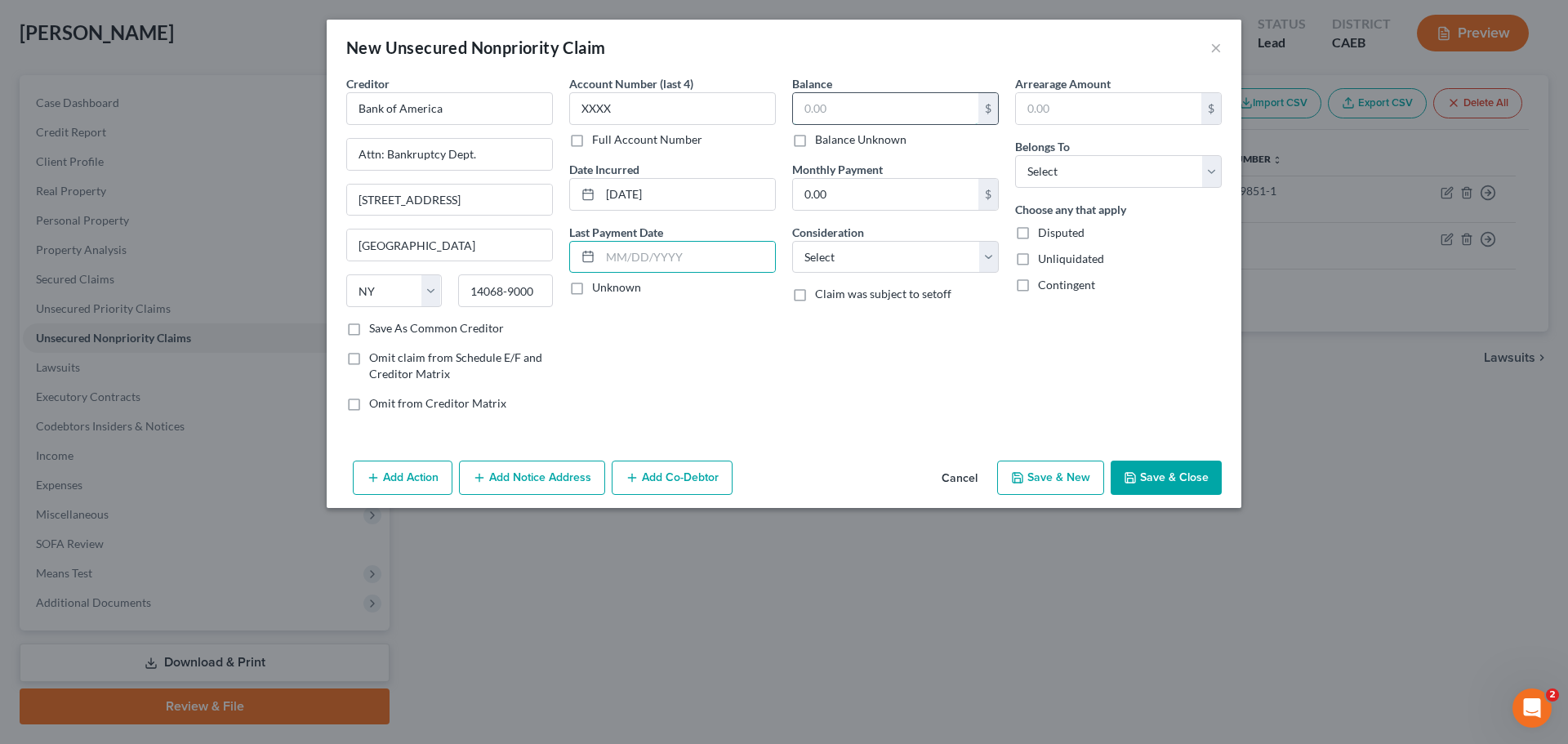
click at [822, 106] on input "text" at bounding box center [886, 108] width 186 height 31
click at [883, 195] on input "0.00" at bounding box center [886, 194] width 186 height 31
click at [852, 252] on select "Select Cable / Satellite Services Collection Agency Credit Card Debt Debt Couns…" at bounding box center [895, 257] width 206 height 33
click at [792, 241] on select "Select Cable / Satellite Services Collection Agency Credit Card Debt Debt Couns…" at bounding box center [895, 257] width 206 height 33
click at [1007, 340] on div "Arrearage Amount $ Belongs To * Select Debtor 1 Only Debtor 2 Only Debtor 1 And…" at bounding box center [1119, 250] width 223 height 350
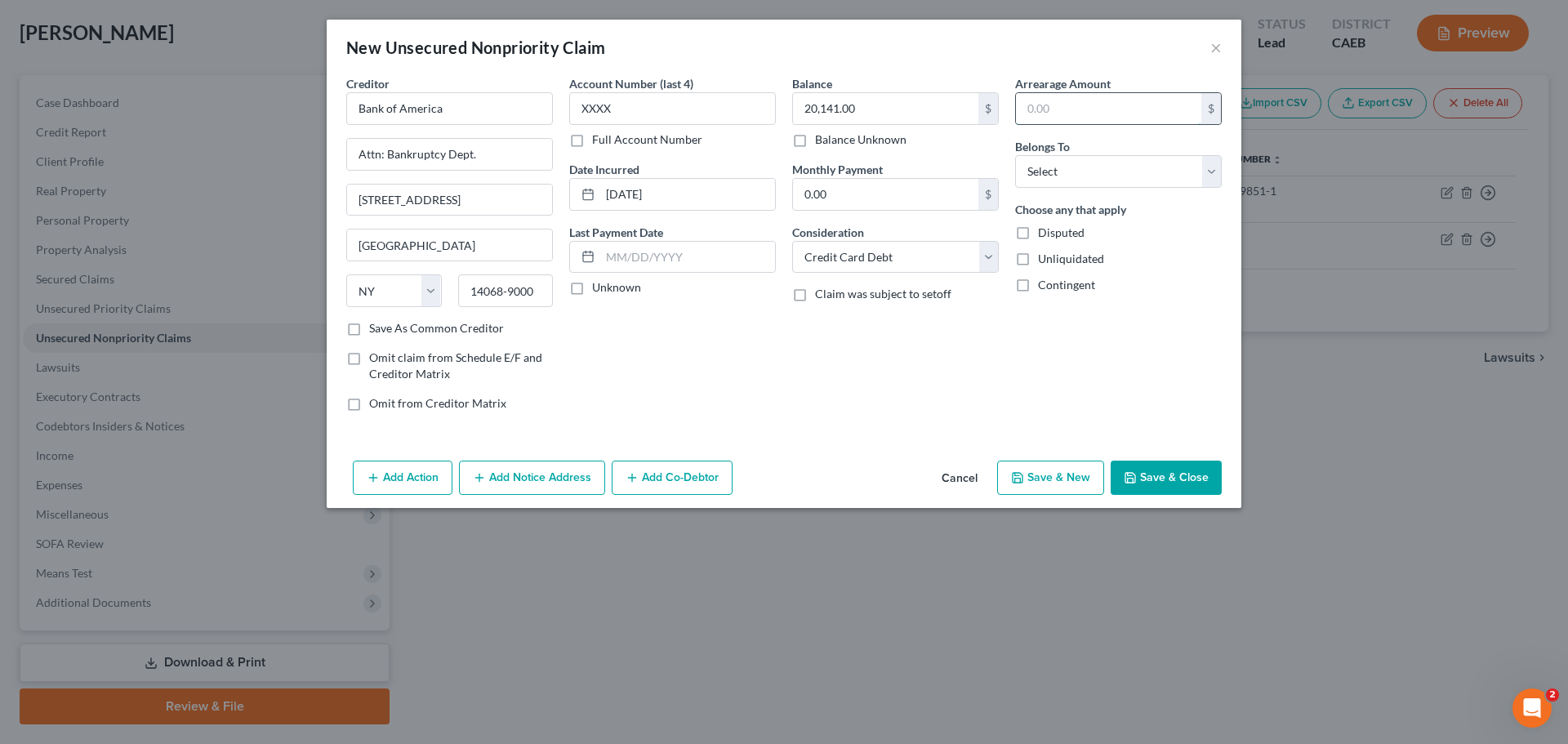
click at [1069, 112] on input "text" at bounding box center [1109, 108] width 186 height 31
click at [1104, 176] on select "Select Debtor 1 Only Debtor 2 Only Debtor 1 And Debtor 2 Only At Least One Of T…" at bounding box center [1118, 171] width 206 height 33
click at [1015, 155] on select "Select Debtor 1 Only Debtor 2 Only Debtor 1 And Debtor 2 Only At Least One Of T…" at bounding box center [1118, 171] width 206 height 33
click at [1164, 314] on div "Arrearage Amount 20,141.00 $ Belongs To * Select Debtor 1 Only Debtor 2 Only De…" at bounding box center [1119, 250] width 223 height 350
click at [508, 475] on button "Add Notice Address" at bounding box center [532, 477] width 146 height 35
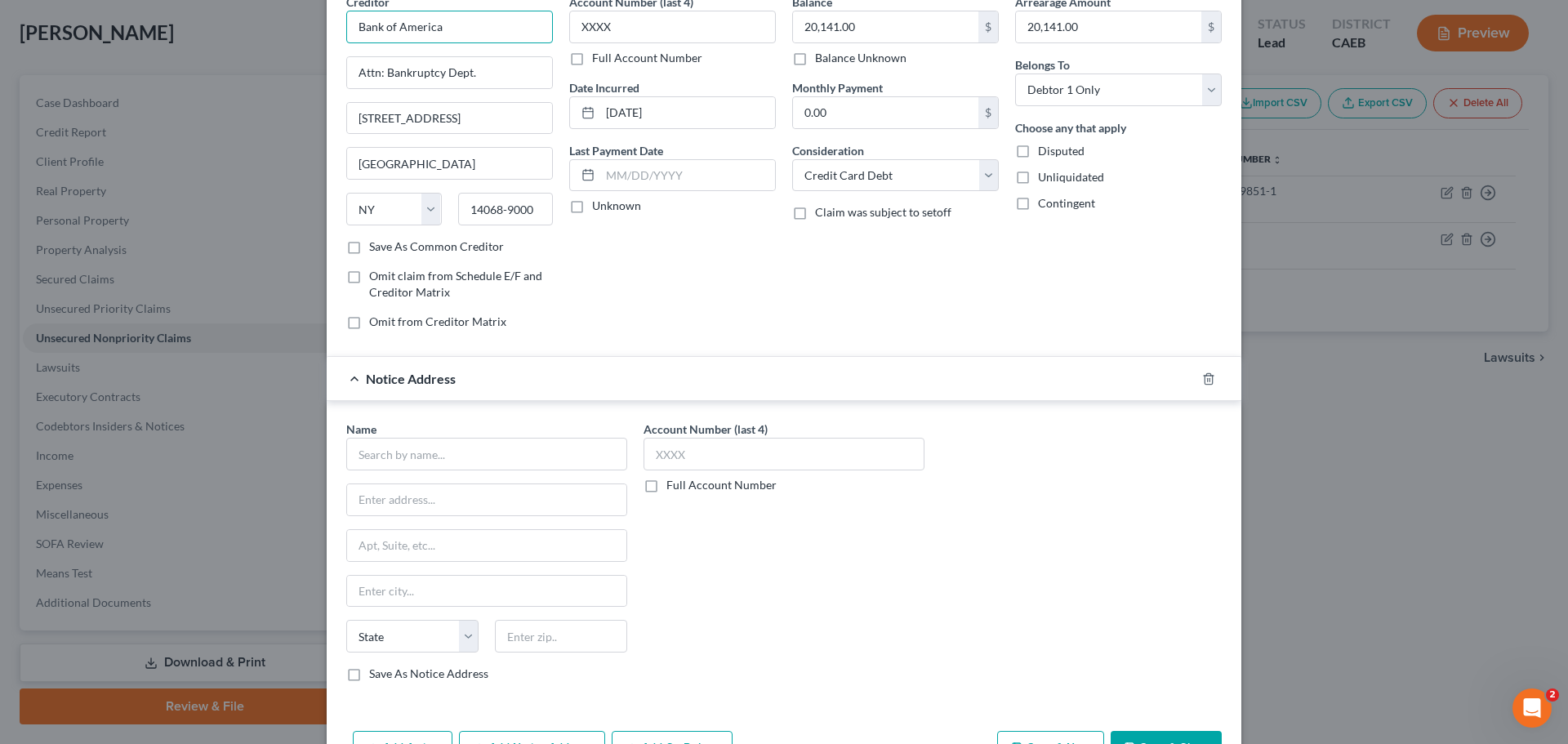
drag, startPoint x: 458, startPoint y: 25, endPoint x: 348, endPoint y: 31, distance: 110.2
click at [348, 31] on input "Bank of America" at bounding box center [449, 27] width 206 height 33
click at [418, 447] on input "text" at bounding box center [487, 454] width 281 height 33
paste input "Bank of America"
drag, startPoint x: 489, startPoint y: 74, endPoint x: 347, endPoint y: 72, distance: 142.0
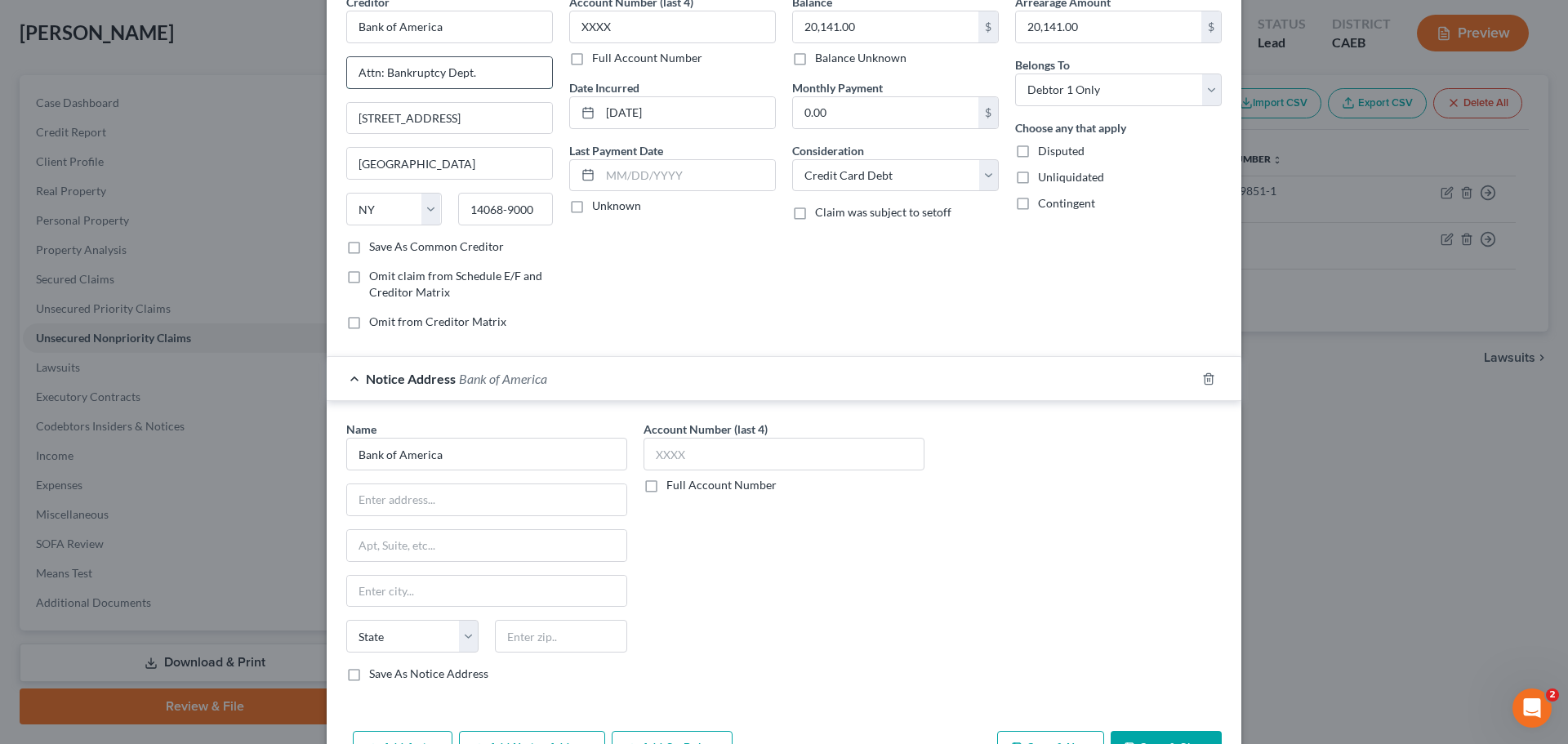
click at [348, 72] on input "Attn: Bankruptcy Dept." at bounding box center [450, 72] width 205 height 31
click at [406, 508] on input "text" at bounding box center [487, 499] width 279 height 31
paste input "Attn: Bankruptcy Dept."
drag, startPoint x: 484, startPoint y: 135, endPoint x: 460, endPoint y: 122, distance: 27.3
click at [484, 135] on div "Creditor * Bank of America Attn: Bankruptcy Dept. 475 Cross Point Pkwy, PO Box …" at bounding box center [449, 116] width 206 height 245
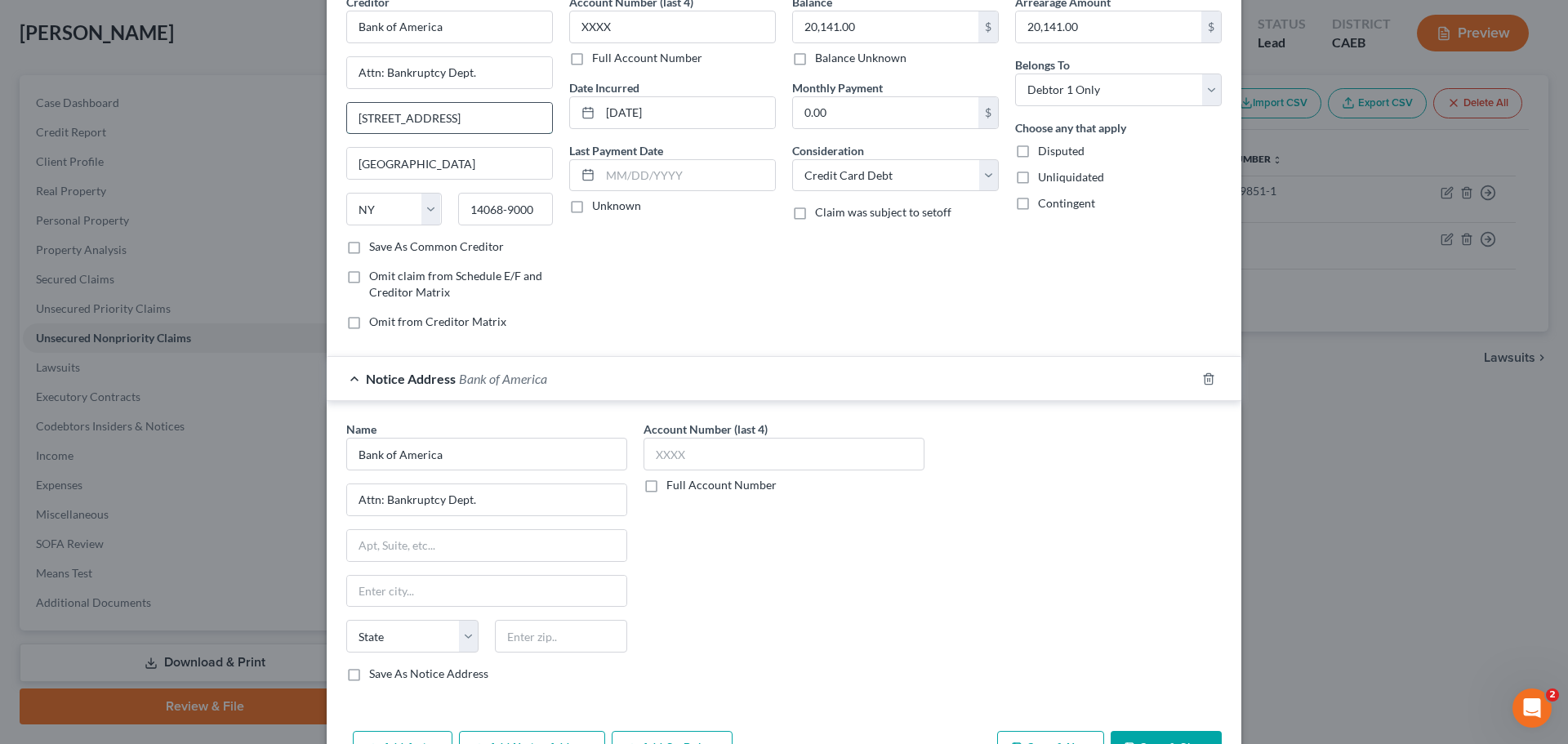
click at [456, 121] on input "475 Cross Point Pkwy, PO Box 9000" at bounding box center [450, 118] width 205 height 31
click at [456, 120] on input "475 Cross Point Pkwy, PO Box 9000" at bounding box center [450, 118] width 205 height 31
click at [456, 121] on input "475 Cross Point Pkwy, PO Box 9000" at bounding box center [450, 118] width 205 height 31
click at [385, 554] on input "text" at bounding box center [487, 545] width 279 height 31
paste input "475 Cross Point Pkwy, PO Box 9000"
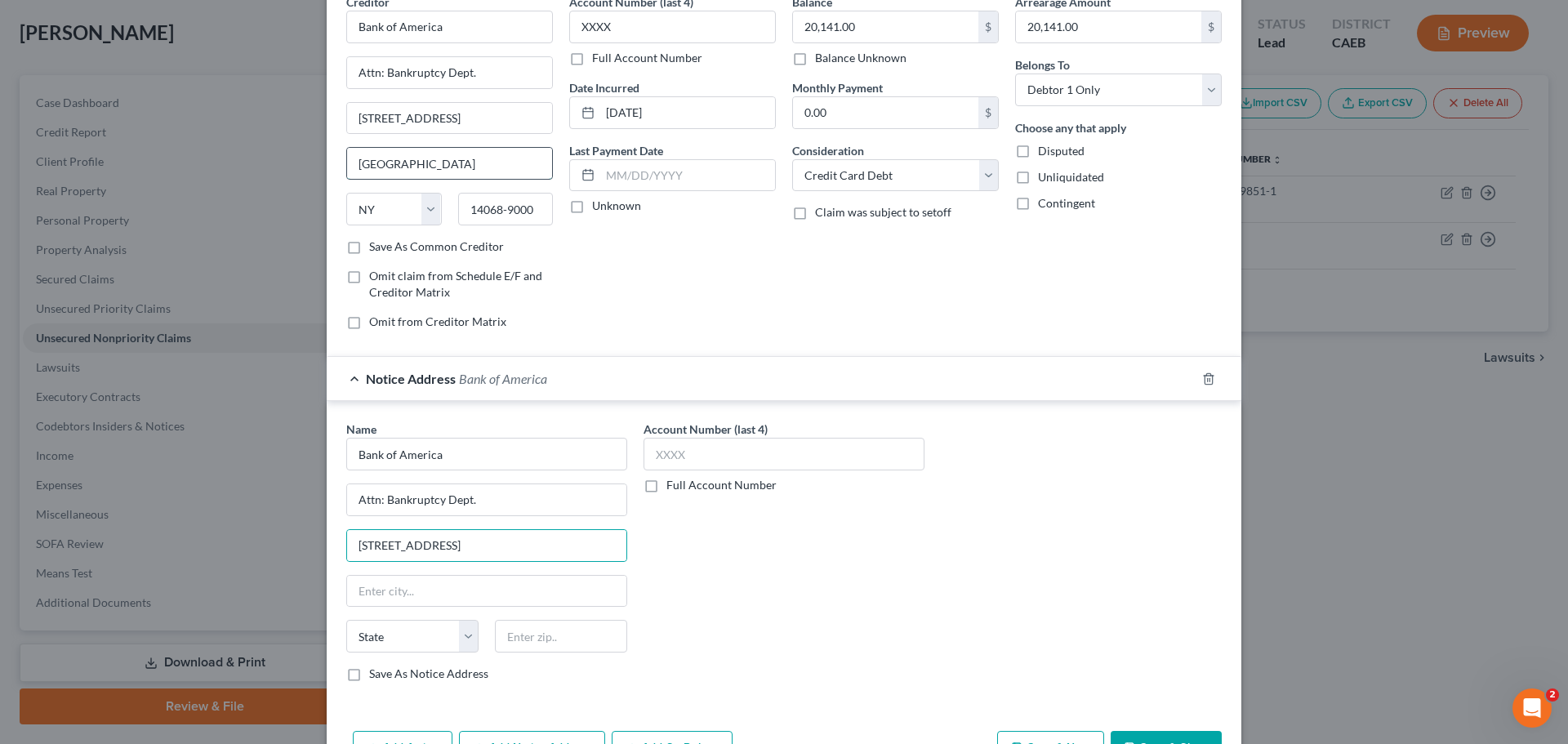
click at [378, 167] on input "Getzville" at bounding box center [450, 163] width 205 height 31
click at [495, 210] on input "14068-9000" at bounding box center [506, 208] width 96 height 33
click at [495, 211] on input "14068-9000" at bounding box center [506, 208] width 96 height 33
click at [508, 642] on input "text" at bounding box center [561, 636] width 132 height 33
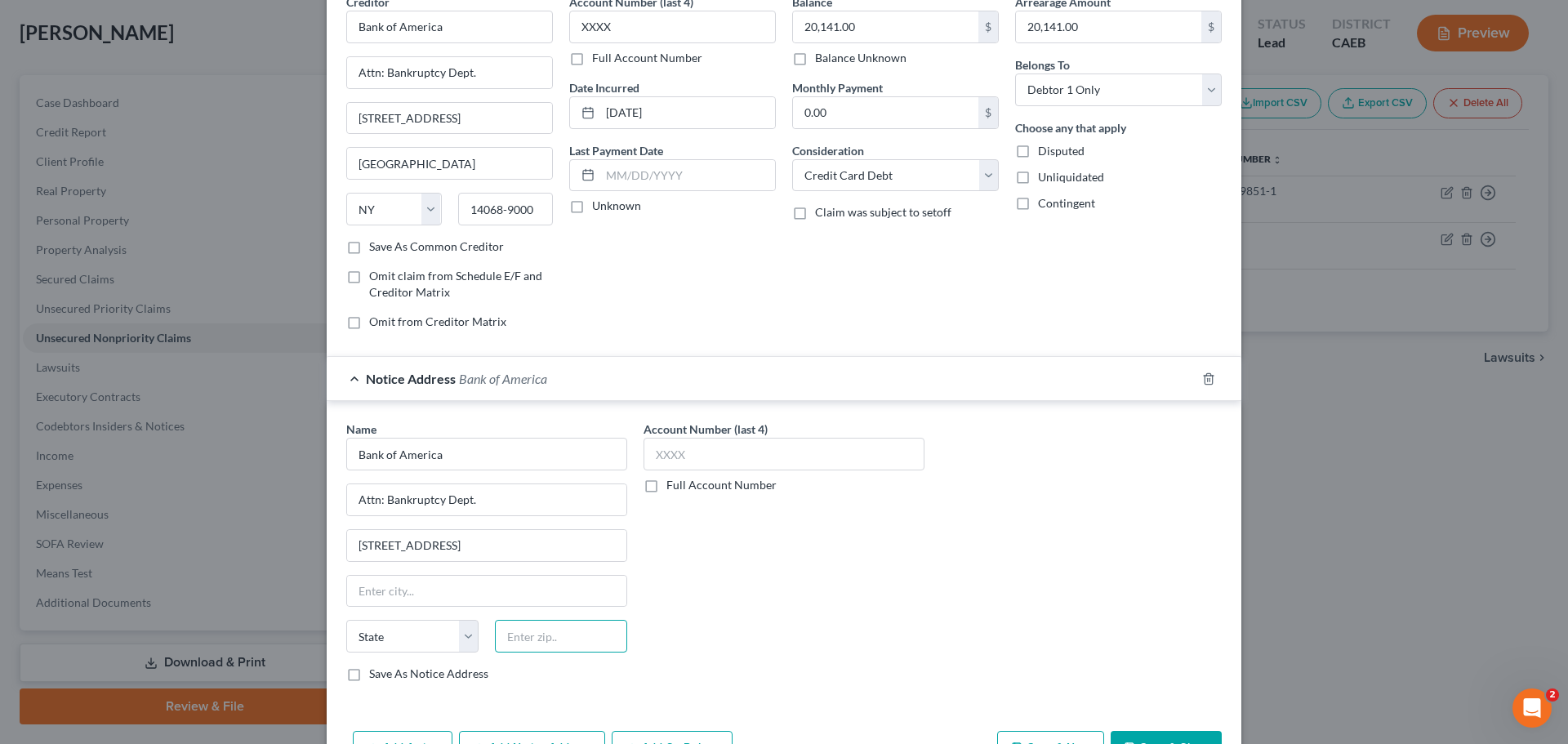
paste input "14068-9000"
click at [411, 589] on input "text" at bounding box center [487, 591] width 279 height 31
click at [448, 103] on input "475 Cross Point Pkwy, PO Box 9000" at bounding box center [450, 118] width 205 height 31
click at [446, 115] on input "475 Cross Point Pkwy, PO Box 9000" at bounding box center [450, 118] width 205 height 31
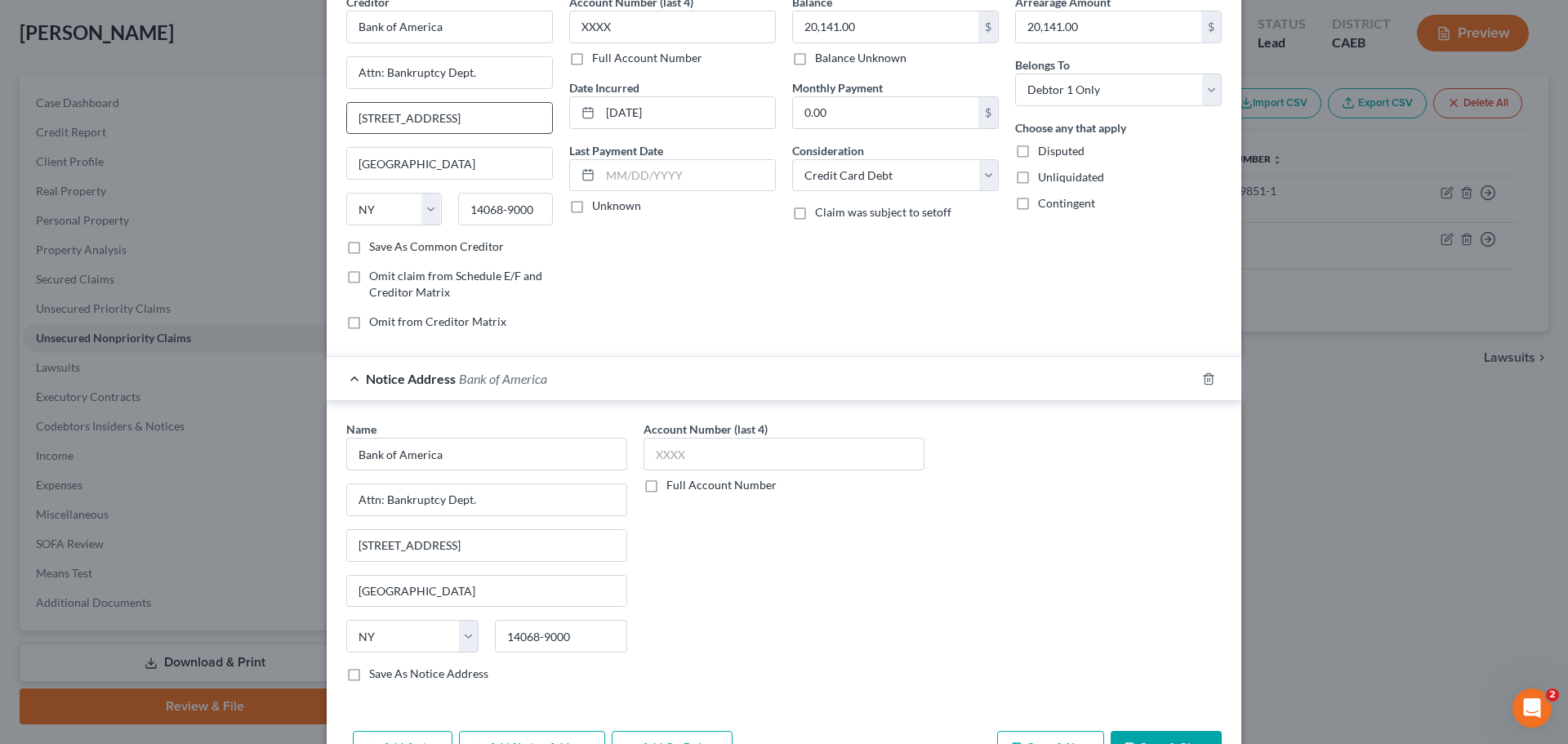
click at [446, 115] on input "475 Cross Point Pkwy, PO Box 9000" at bounding box center [450, 118] width 205 height 31
click at [436, 157] on input "Getzville" at bounding box center [450, 163] width 205 height 31
click at [766, 238] on div "Account Number (last 4) XXXX Full Account Number Date Incurred 01/16/2024 Last …" at bounding box center [672, 168] width 223 height 350
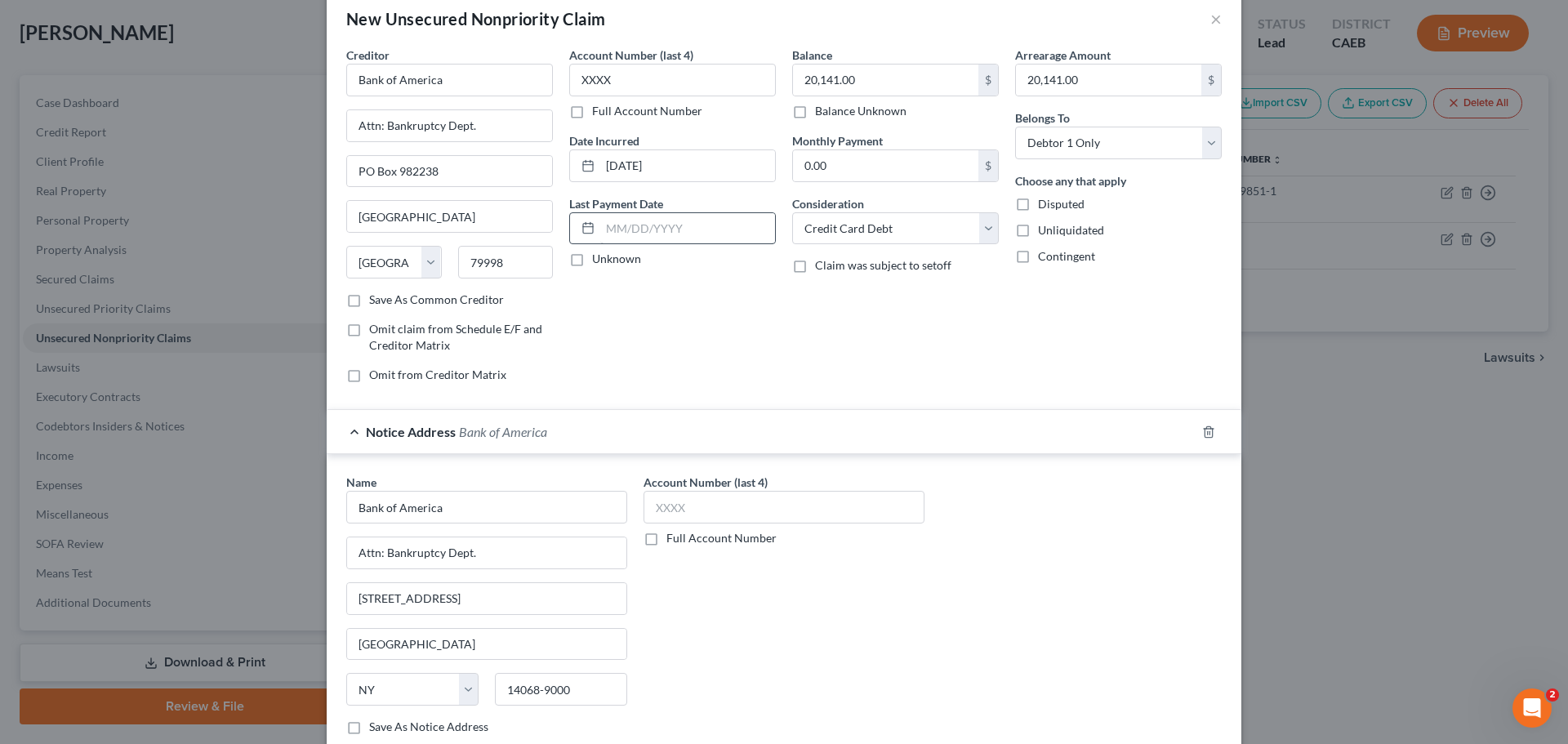
scroll to position [0, 0]
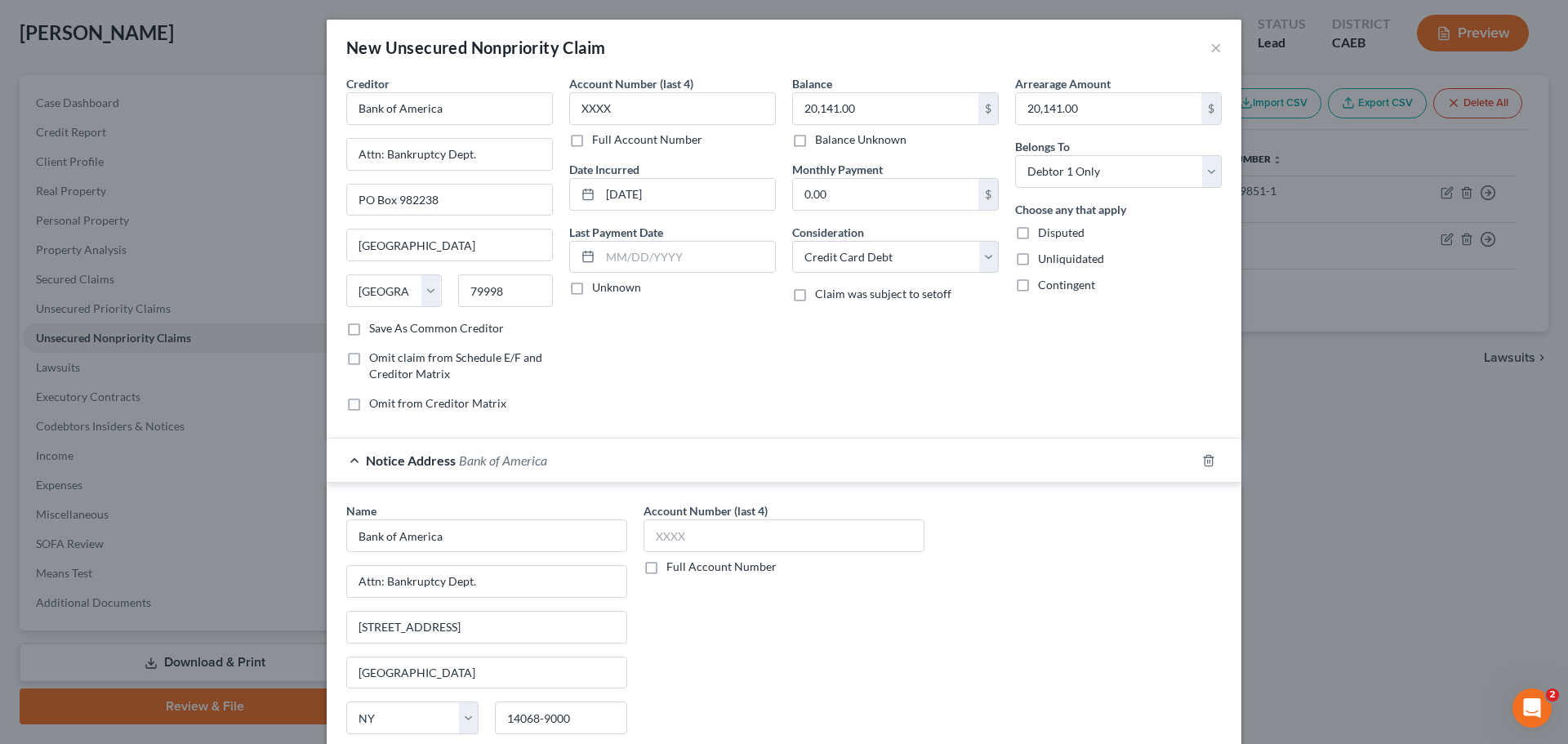
click at [786, 362] on div "Balance 20,141.00 $ Balance Unknown Balance Undetermined 20,141.00 $ Balance Un…" at bounding box center [896, 250] width 223 height 350
click at [700, 540] on input "text" at bounding box center [784, 536] width 281 height 33
click at [1076, 535] on div "Name * Bank of America Attn: Bankruptcy Dept. 475 Cross Point Pkwy, PO Box 9000…" at bounding box center [783, 640] width 892 height 275
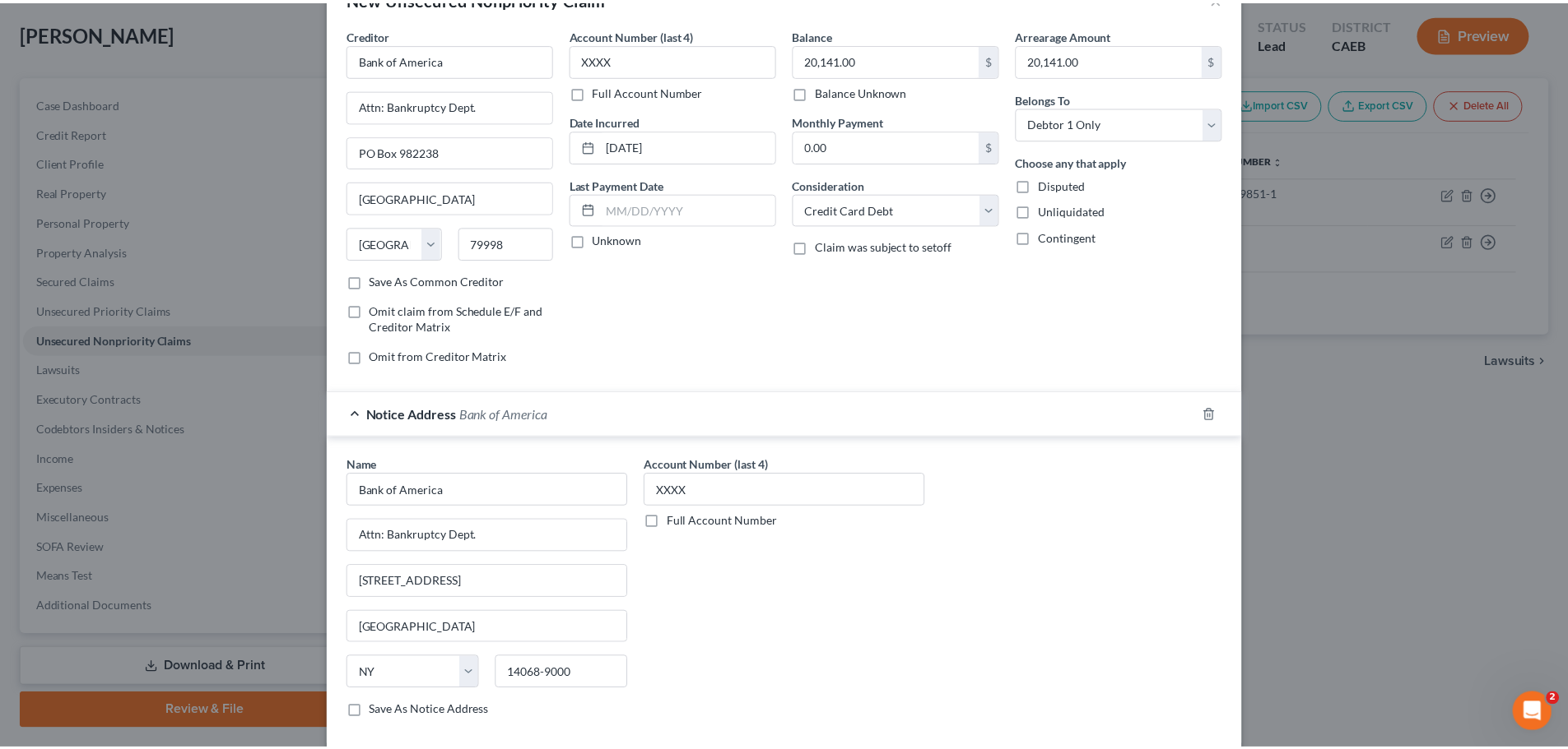
scroll to position [136, 0]
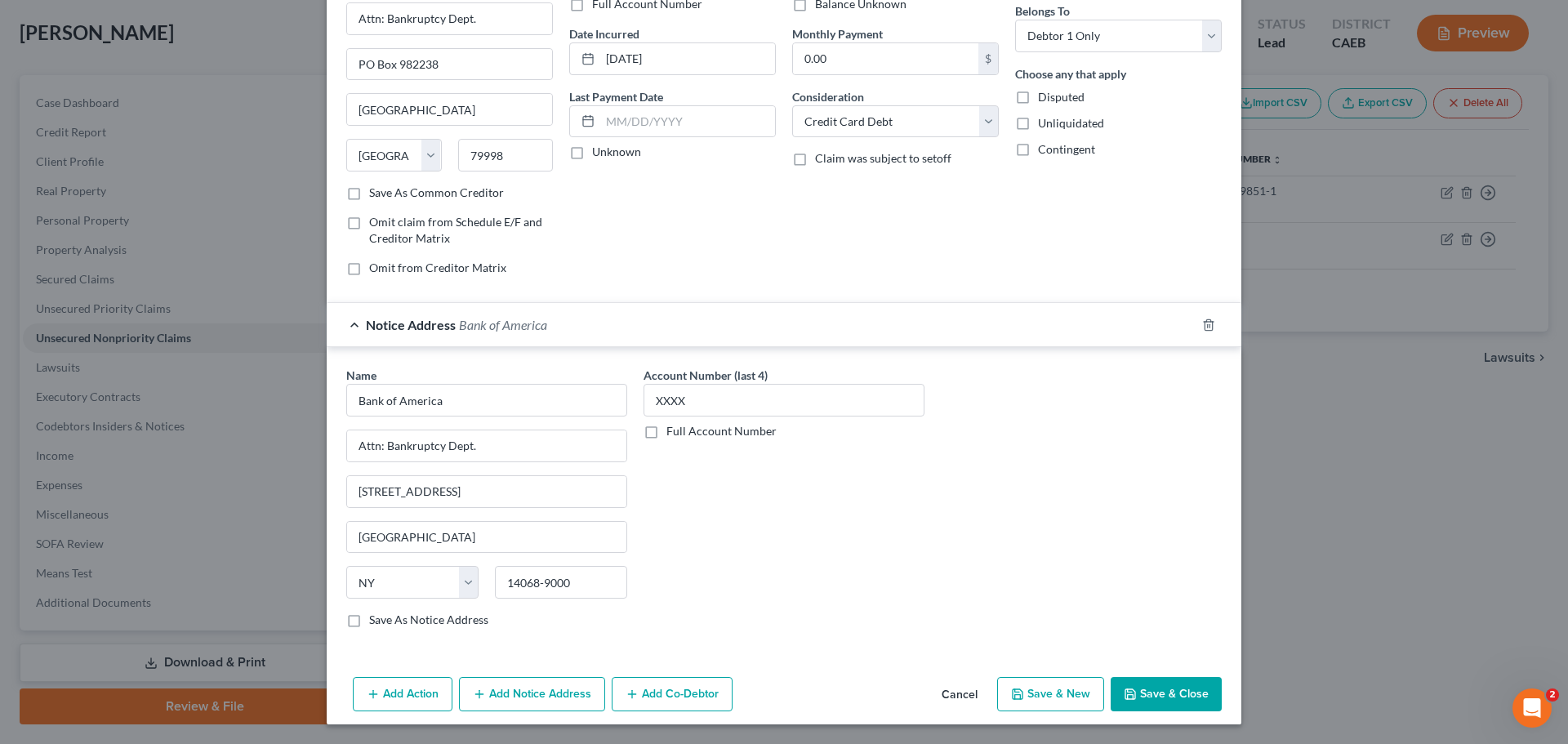
drag, startPoint x: 1154, startPoint y: 695, endPoint x: 1140, endPoint y: 679, distance: 21.3
click at [1152, 693] on button "Save & Close" at bounding box center [1166, 695] width 111 height 35
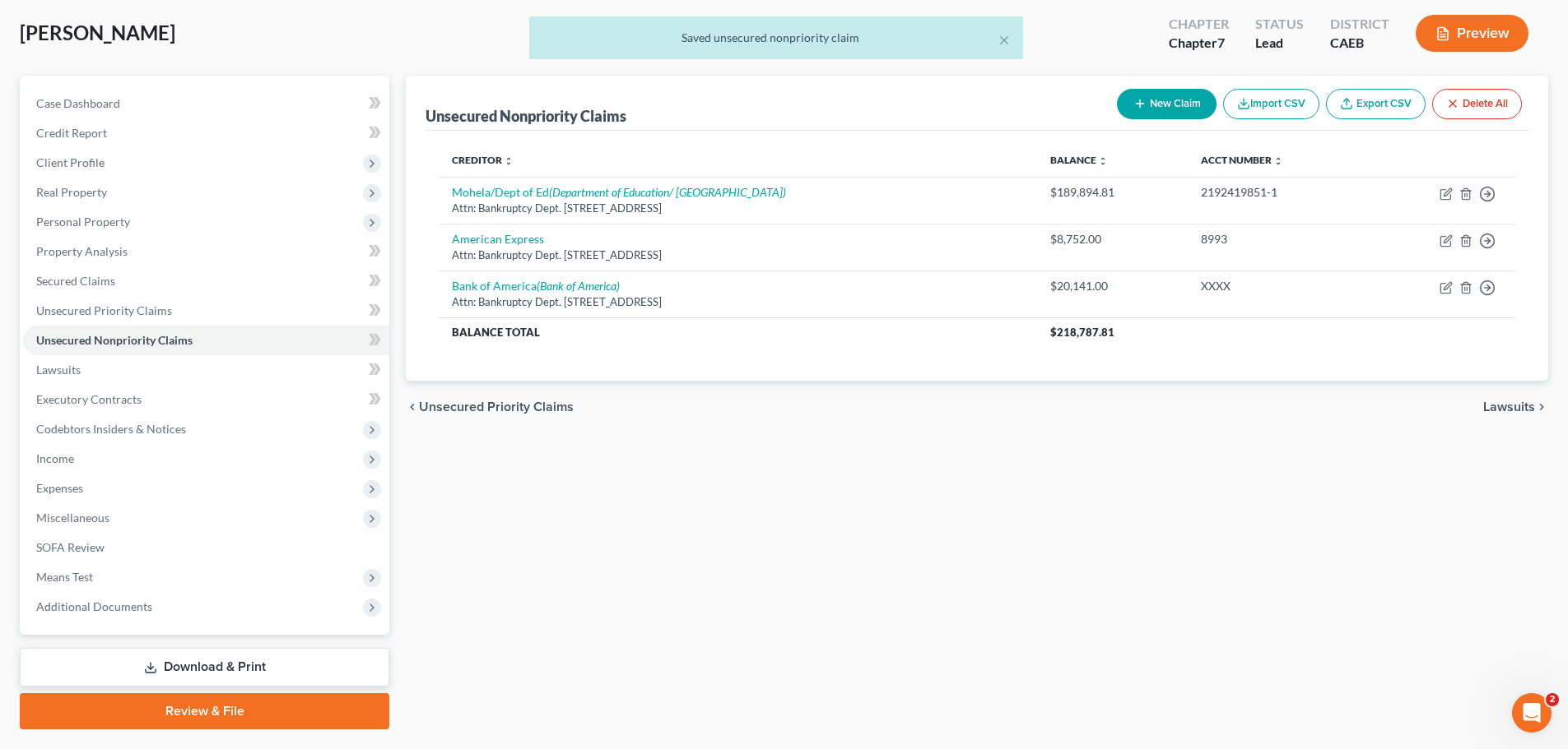
click at [701, 519] on div "Unsecured Nonpriority Claims New Claim Import CSV Export CSV Delete All Credito…" at bounding box center [976, 403] width 1159 height 655
